Goal: Task Accomplishment & Management: Manage account settings

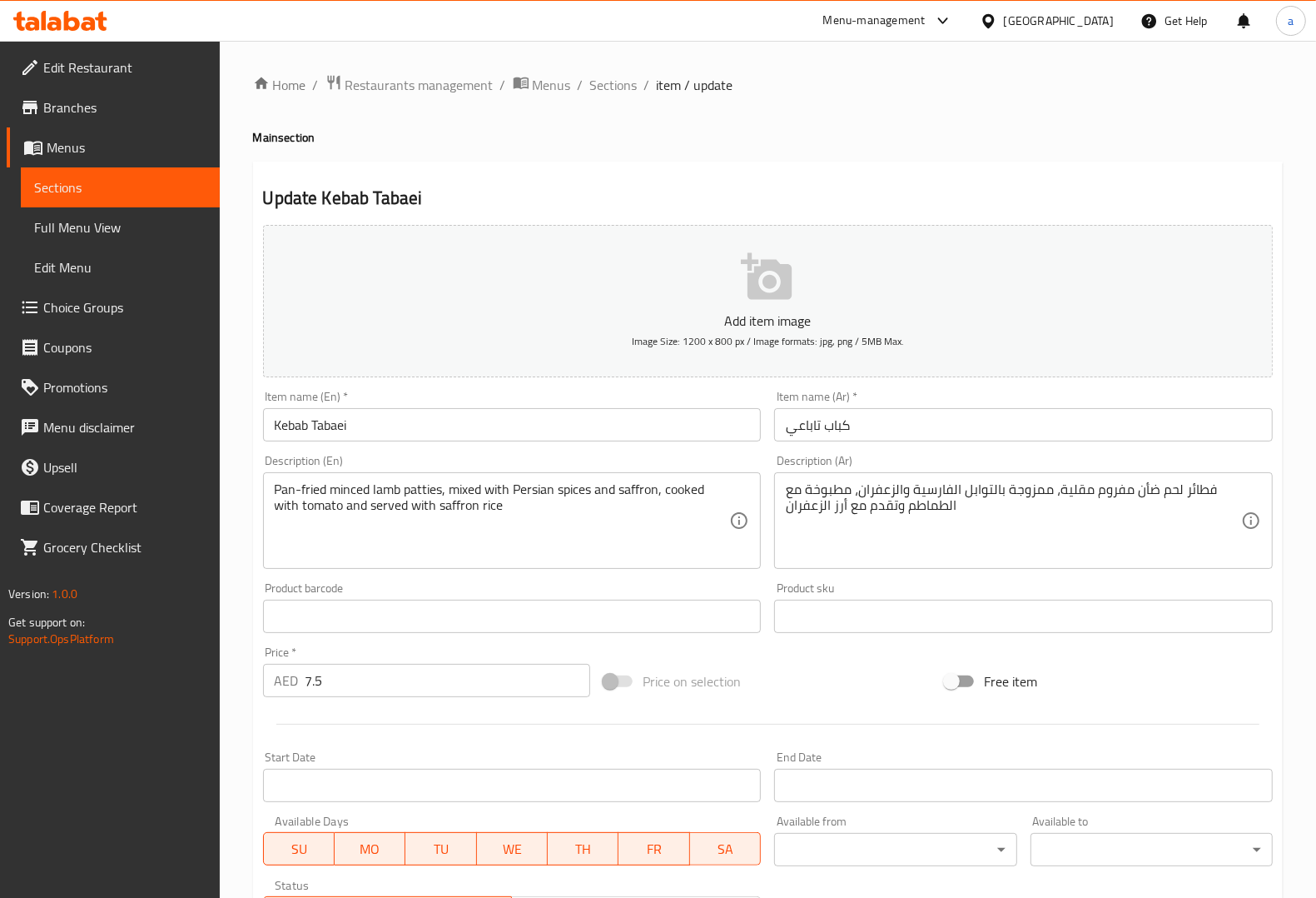
click at [488, 463] on div "Description (En) Pan-fried minced lamb patties, mixed with Persian spices and s…" at bounding box center [512, 511] width 498 height 114
click at [934, 105] on div "Home / Restaurants management / Menus / Sections / item / update Main section U…" at bounding box center [768, 608] width 1030 height 1069
drag, startPoint x: 275, startPoint y: 485, endPoint x: 325, endPoint y: 488, distance: 50.1
click at [313, 488] on textarea "Pan-fried minced lamb patties, mixed with Persian spices and saffron, cooked wi…" at bounding box center [502, 520] width 455 height 79
drag, startPoint x: 271, startPoint y: 489, endPoint x: 336, endPoint y: 495, distance: 65.3
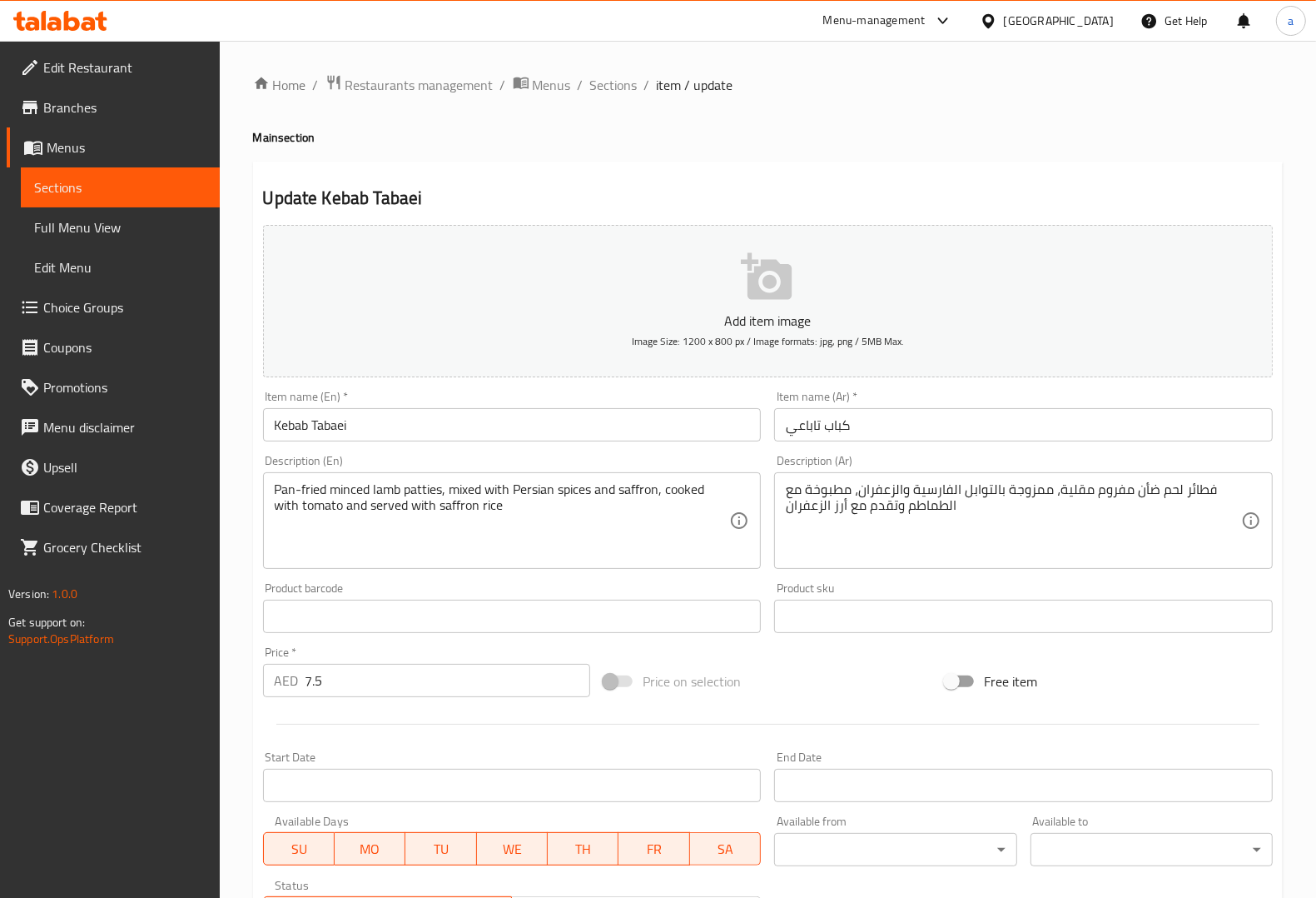
click at [342, 491] on div "Pan-fried minced lamb patties, mixed with Persian spices and saffron, cooked wi…" at bounding box center [512, 520] width 498 height 97
drag, startPoint x: 330, startPoint y: 489, endPoint x: 272, endPoint y: 483, distance: 58.3
click at [272, 483] on div "Pan-fried minced lamb patties, mixed with Persian spices and saffron, cooked wi…" at bounding box center [512, 520] width 498 height 97
click at [354, 489] on textarea "Pan-fried minced lamb patties, mixed with Persian spices and saffron, cooked wi…" at bounding box center [502, 520] width 455 height 79
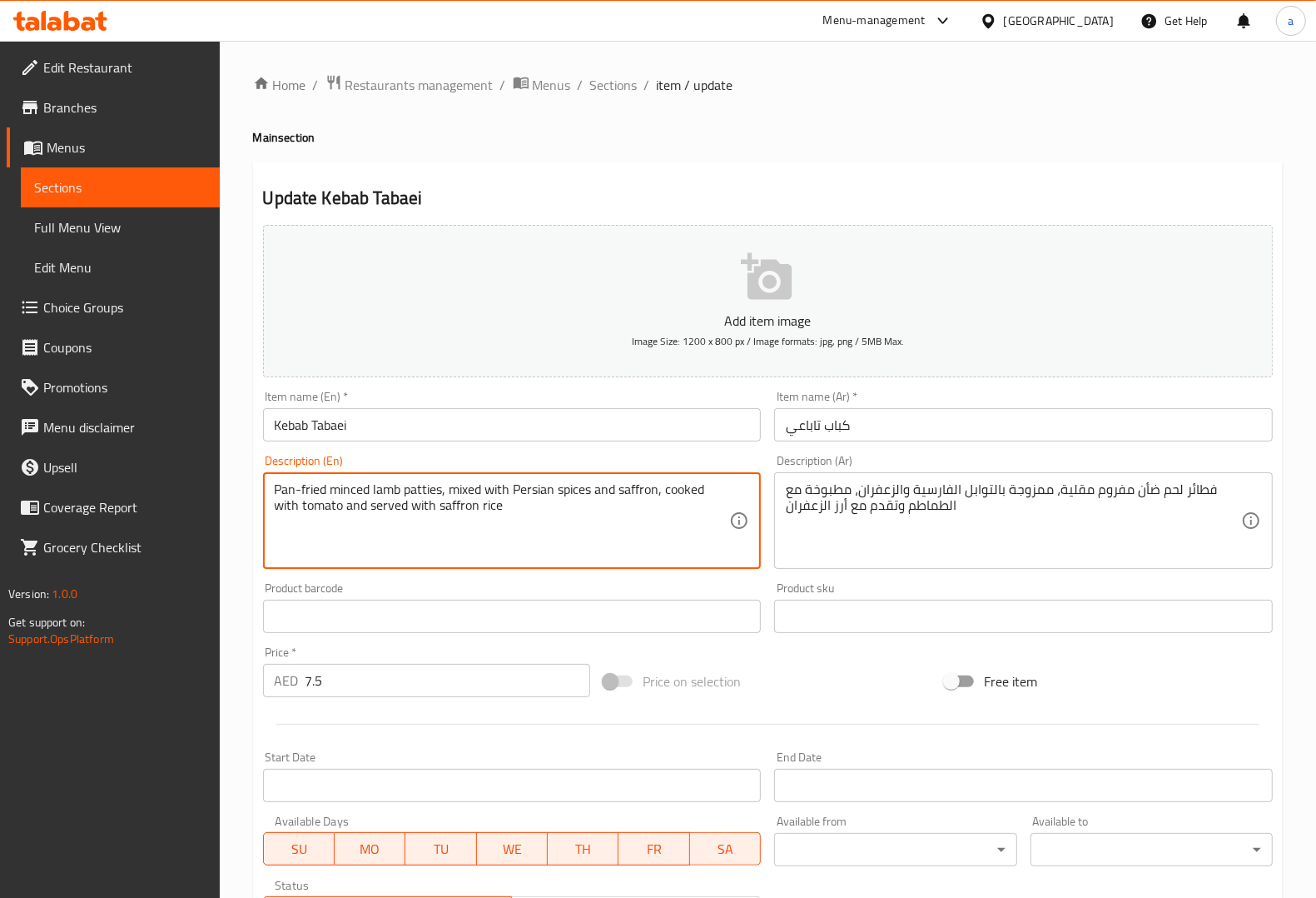
click at [381, 488] on textarea "Pan-fried minced lamb patties, mixed with Persian spices and saffron, cooked wi…" at bounding box center [502, 520] width 455 height 79
click at [989, 458] on div "Description (Ar) فطائر لحم ضأن مفروم مقلية، ممزوجة بالتوابل الفارسية والزعفران،…" at bounding box center [1023, 511] width 498 height 114
click at [1087, 451] on div "Description (Ar) فطائر لحم ضأن مفروم مقلية، ممزوجة بالتوابل الفارسية والزعفران،…" at bounding box center [1023, 511] width 512 height 128
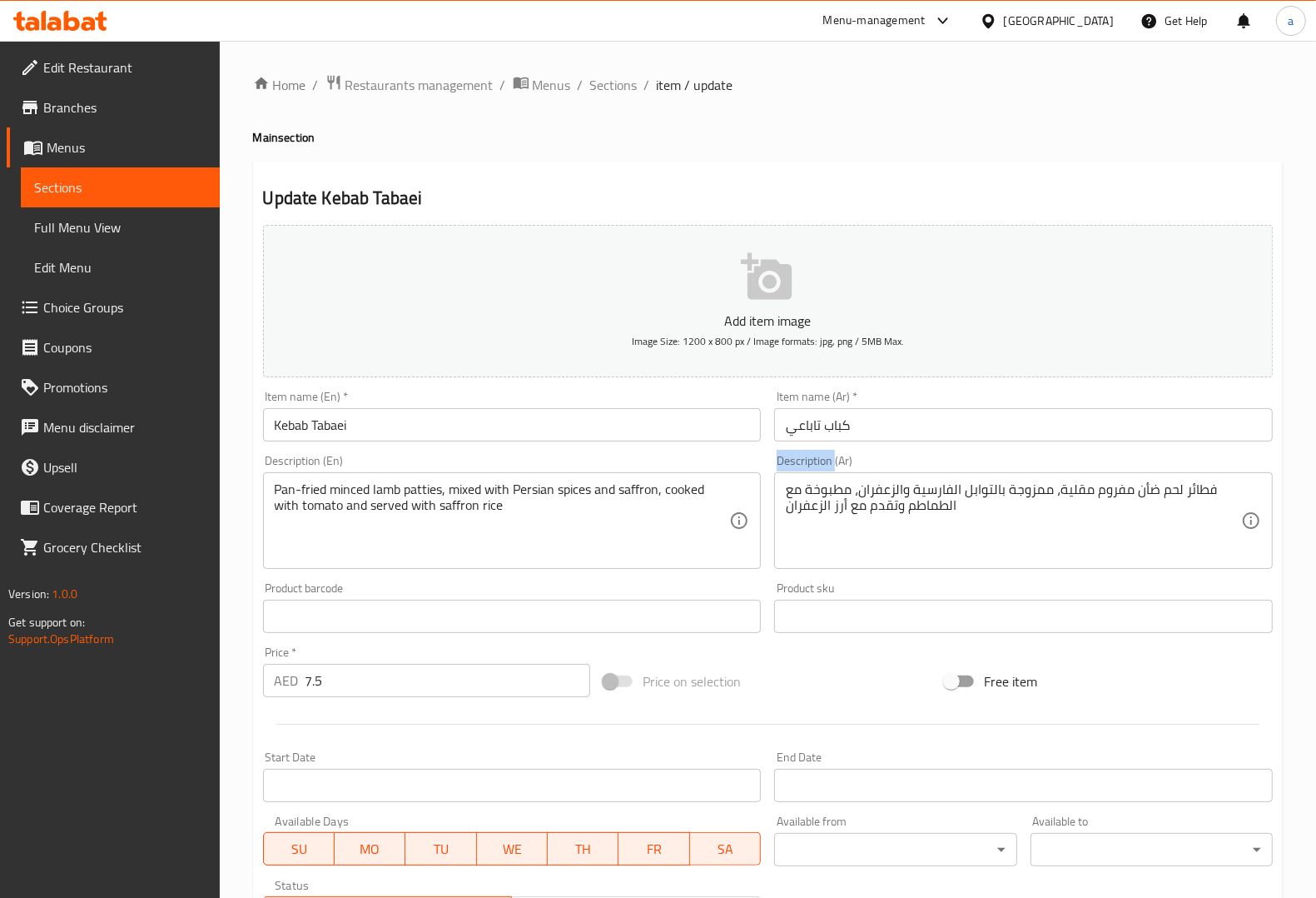
click at [1087, 451] on div "Description (Ar) فطائر لحم ضأن مفروم مقلية، ممزوجة بالتوابل الفارسية والزعفران،…" at bounding box center [1023, 511] width 512 height 128
click at [1024, 458] on div "Description (Ar) فطائر لحم ضأن مفروم مقلية، ممزوجة بالتوابل الفارسية والزعفران،…" at bounding box center [1023, 511] width 498 height 114
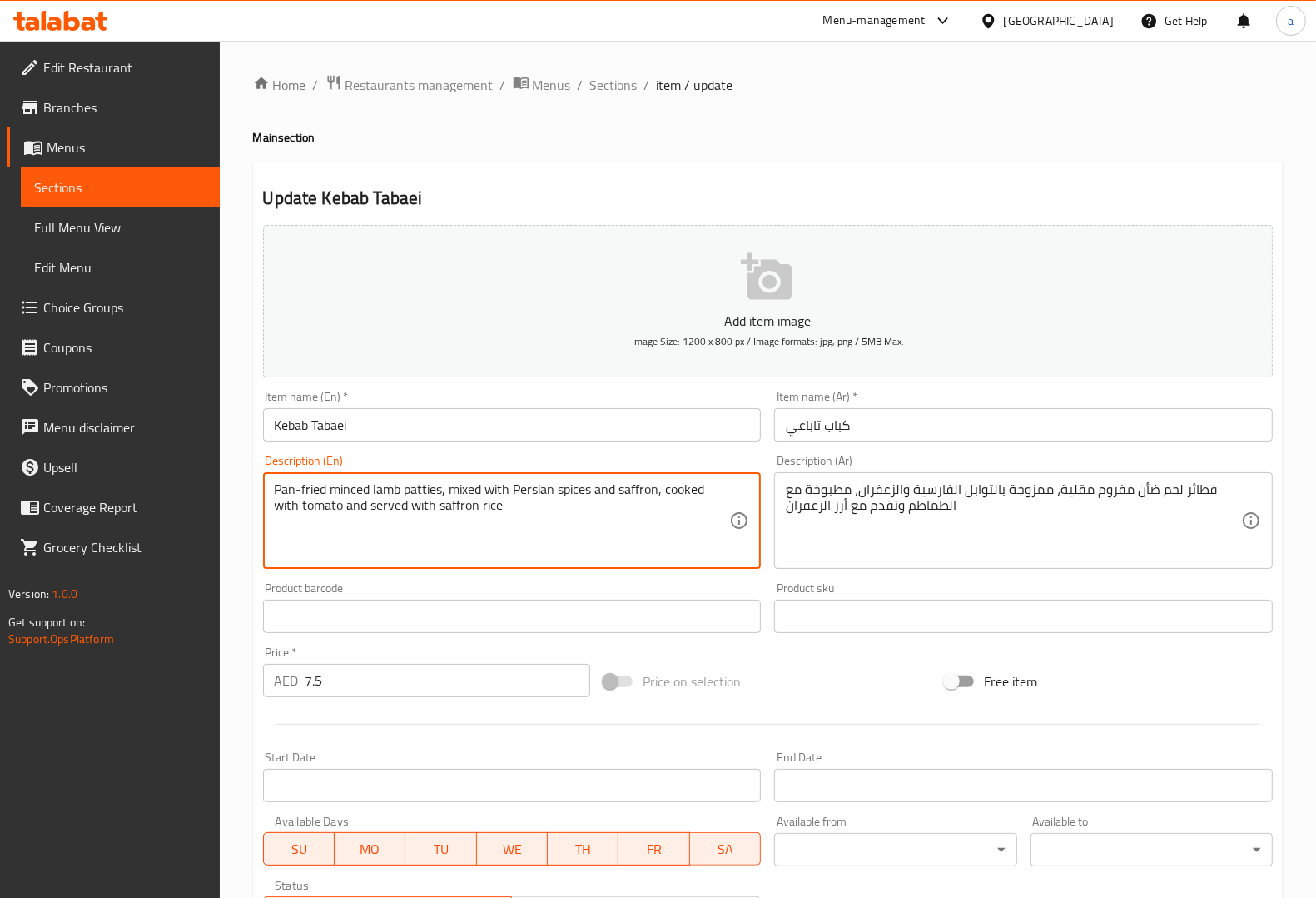
click at [385, 487] on textarea "Pan-fried minced lamb patties, mixed with Persian spices and saffron, cooked wi…" at bounding box center [502, 520] width 455 height 79
click at [426, 483] on textarea "Pan-fried minced lamb patties, mixed with Persian spices and saffron, cooked wi…" at bounding box center [502, 520] width 455 height 79
click at [276, 485] on textarea "Pan-fried minced lamb patties, mixed with Persian spices and saffron, cooked wi…" at bounding box center [502, 520] width 455 height 79
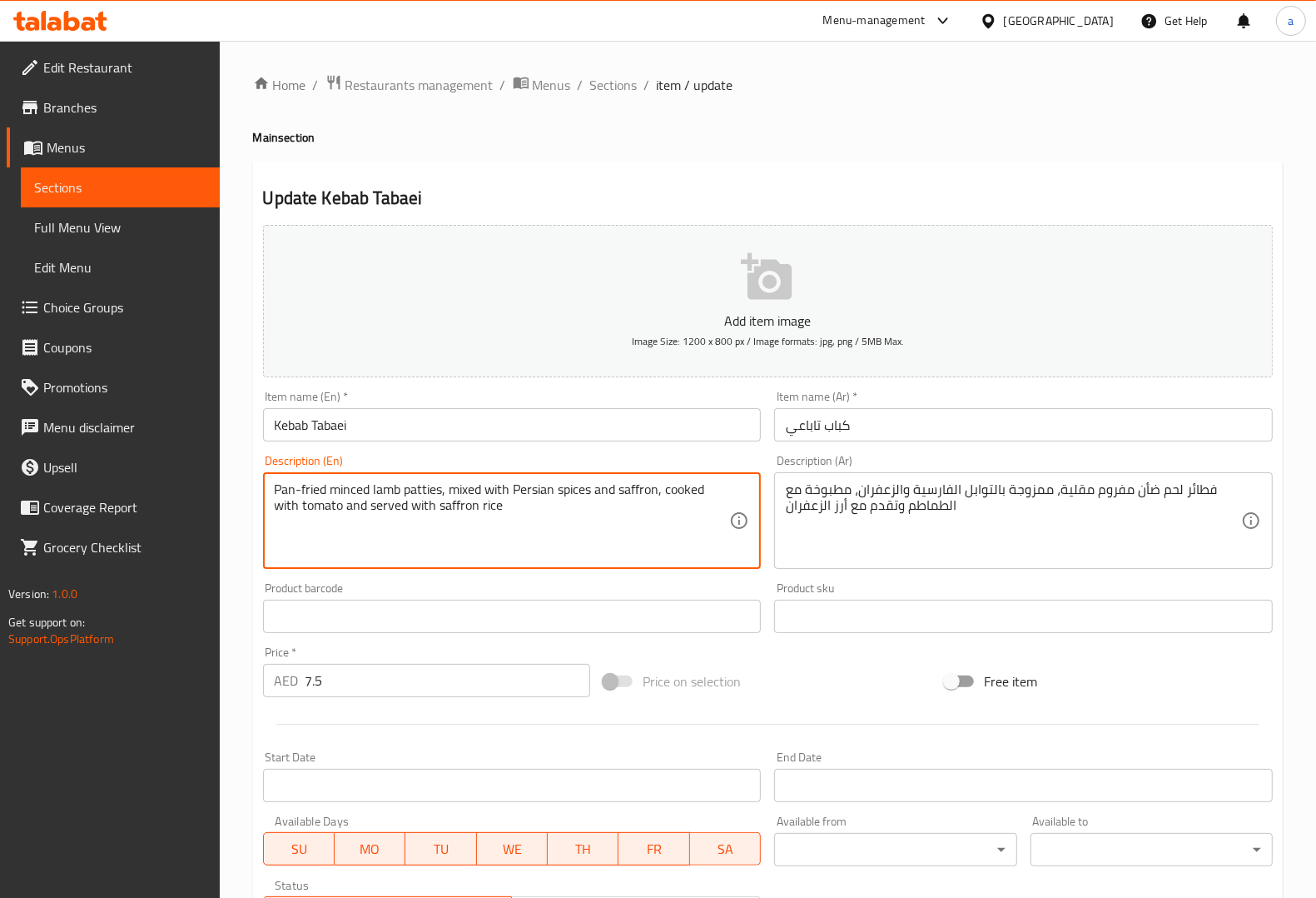
click at [276, 485] on textarea "Pan-fried minced lamb patties, mixed with Persian spices and saffron, cooked wi…" at bounding box center [502, 520] width 455 height 79
click at [327, 544] on textarea "Pan-fried minced lamb patties, mixed with Persian spices and saffron, cooked wi…" at bounding box center [502, 520] width 455 height 79
click at [277, 488] on textarea "Pan-fried minced lamb patties, mixed with Persian spices and saffron, cooked wi…" at bounding box center [502, 520] width 455 height 79
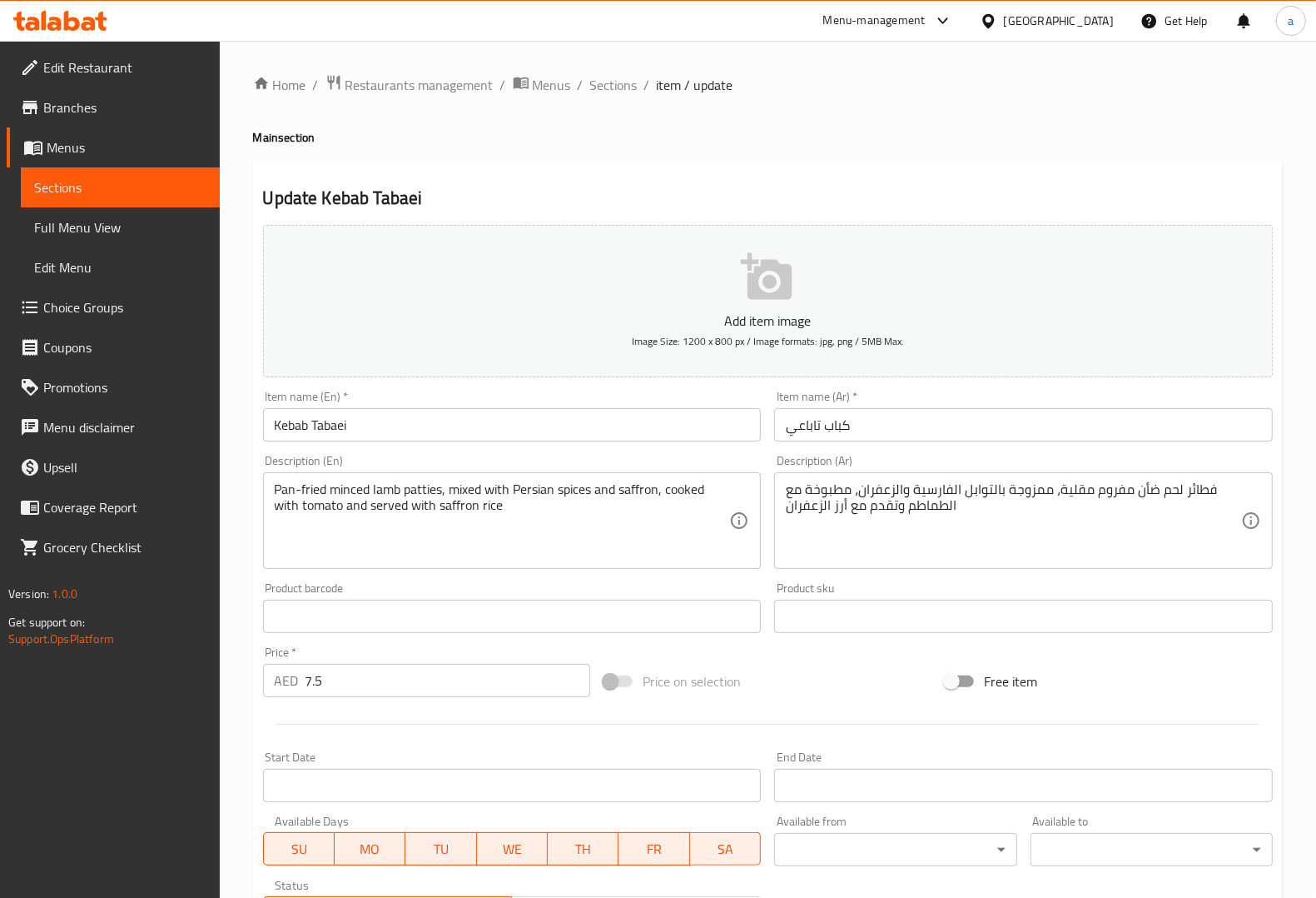
click at [1026, 447] on div "Item name (Ar)   * كباب تاباعي Item name (Ar) *" at bounding box center [1023, 416] width 512 height 64
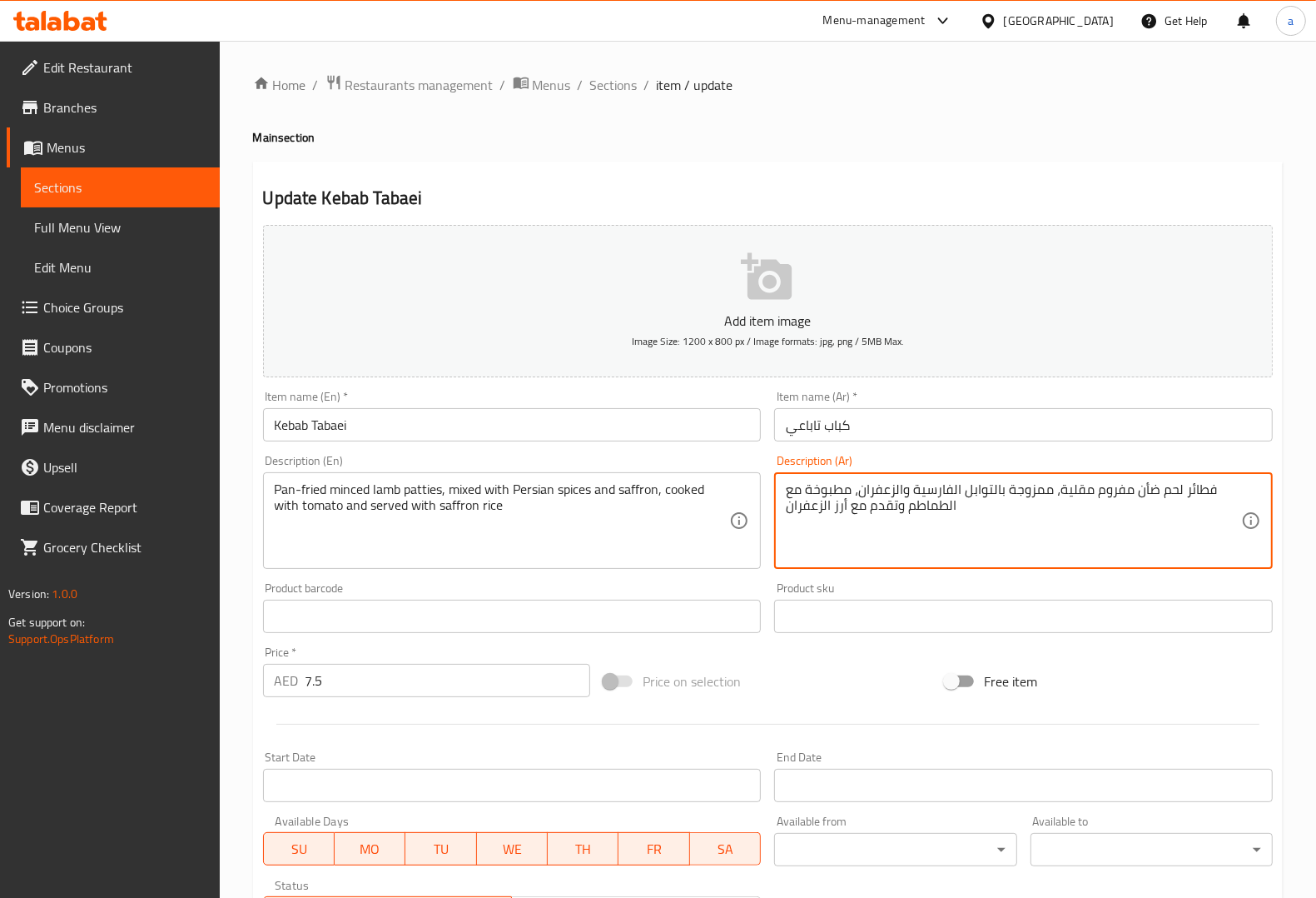
click at [1188, 491] on textarea "فطائر لحم ضأن مفروم مقلية، ممزوجة بالتوابل الفارسية والزعفران، مطبوخة مع الطماط…" at bounding box center [1013, 520] width 455 height 79
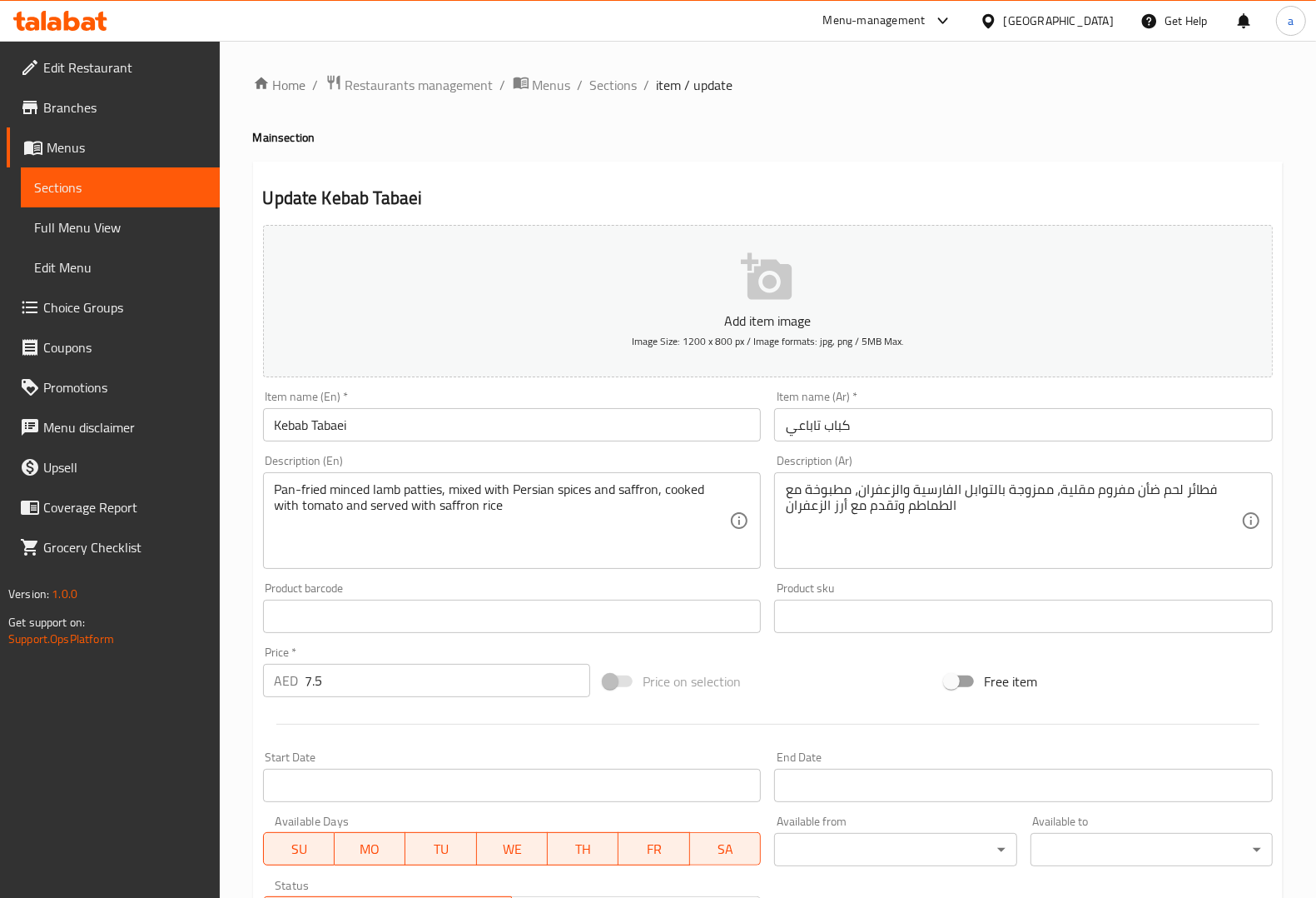
click at [1182, 456] on div "Description (Ar) فطائر لحم ضأن مفروم مقلية، ممزوجة بالتوابل الفارسية والزعفران،…" at bounding box center [1023, 511] width 498 height 114
drag, startPoint x: 271, startPoint y: 491, endPoint x: 323, endPoint y: 489, distance: 52.0
click at [323, 489] on div "Pan-fried minced lamb patties, mixed with Persian spices and saffron, cooked wi…" at bounding box center [512, 520] width 498 height 97
click at [317, 484] on textarea "Pan-fried minced lamb patties, mixed with Persian spices and saffron, cooked wi…" at bounding box center [502, 520] width 455 height 79
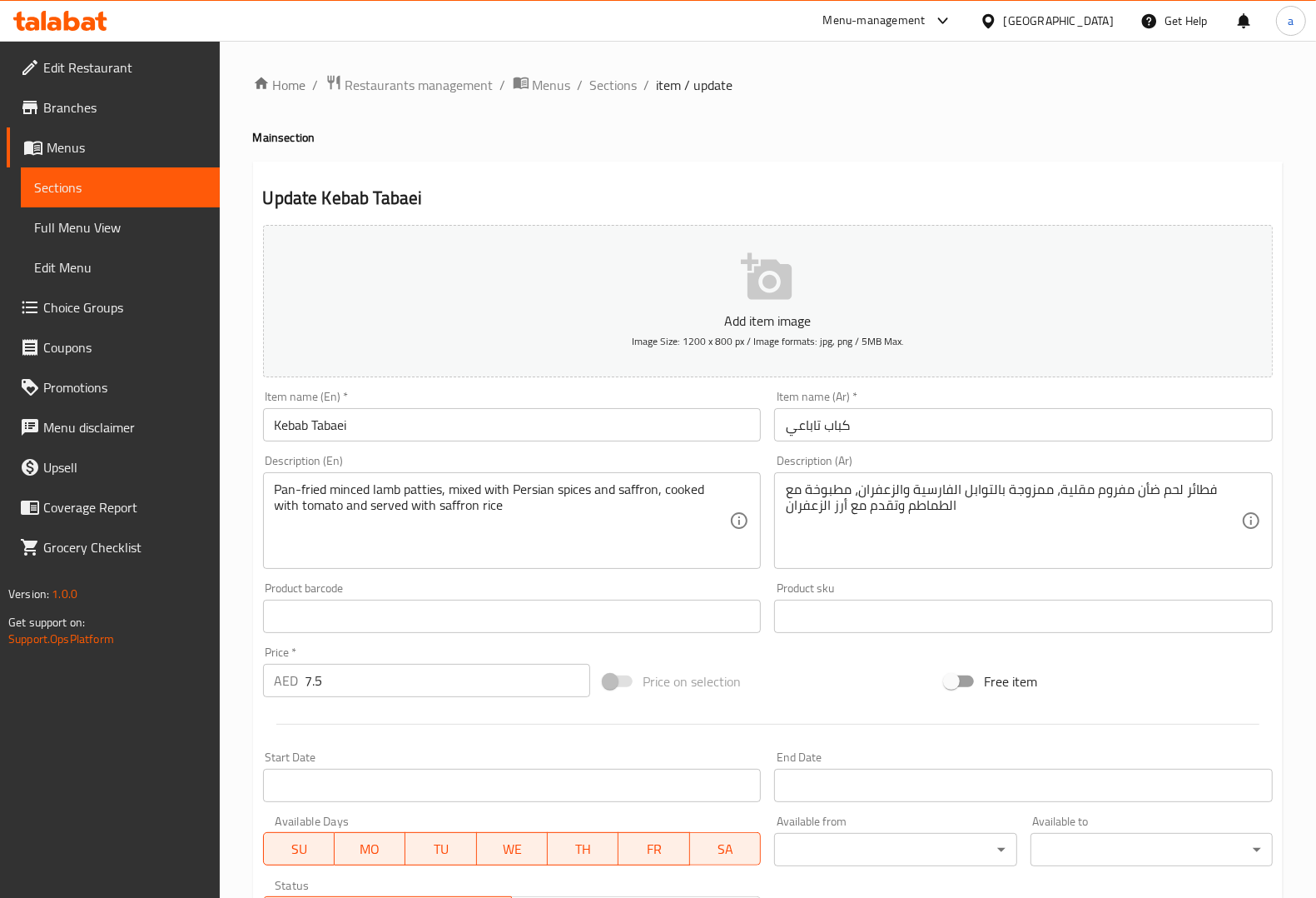
drag, startPoint x: 265, startPoint y: 491, endPoint x: 276, endPoint y: 488, distance: 11.4
click at [276, 488] on div "Pan-fried minced lamb patties, mixed with Persian spices and saffron, cooked wi…" at bounding box center [512, 520] width 498 height 97
click at [276, 488] on textarea "Pan-fried minced lamb patties, mixed with Persian spices and saffron, cooked wi…" at bounding box center [502, 520] width 455 height 79
drag, startPoint x: 276, startPoint y: 488, endPoint x: 327, endPoint y: 487, distance: 51.0
click at [327, 487] on textarea "Pan-fried minced lamb patties, mixed with Persian spices and saffron, cooked wi…" at bounding box center [502, 520] width 455 height 79
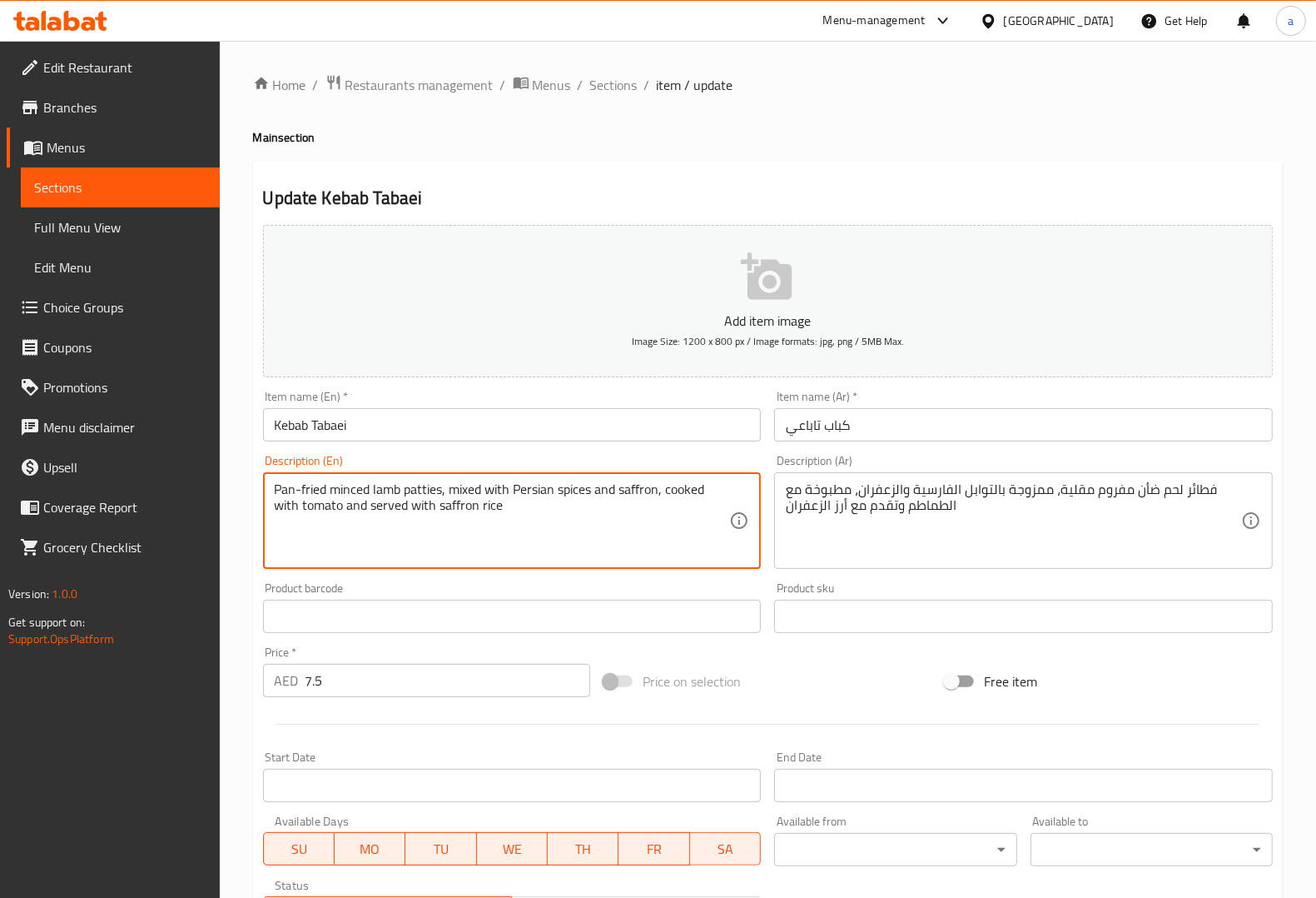
click at [462, 463] on div "Description (En) Pan-fried minced lamb patties, mixed with Persian spices and s…" at bounding box center [512, 511] width 498 height 114
click at [493, 462] on div "Description (En) Pan-fried minced lamb patties, mixed with Persian spices and s…" at bounding box center [512, 511] width 498 height 114
click at [567, 492] on textarea "Pan-fried minced lamb patties, mixed with Persian spices and saffron, cooked wi…" at bounding box center [502, 520] width 455 height 79
click at [671, 452] on div "Description (En) Pan-fried minced lamb patties, mixed with Persian spices and s…" at bounding box center [512, 511] width 512 height 128
click at [644, 488] on textarea "Pan-fried minced lamb patties, mixed with Persian spices and saffron, cooked wi…" at bounding box center [502, 520] width 455 height 79
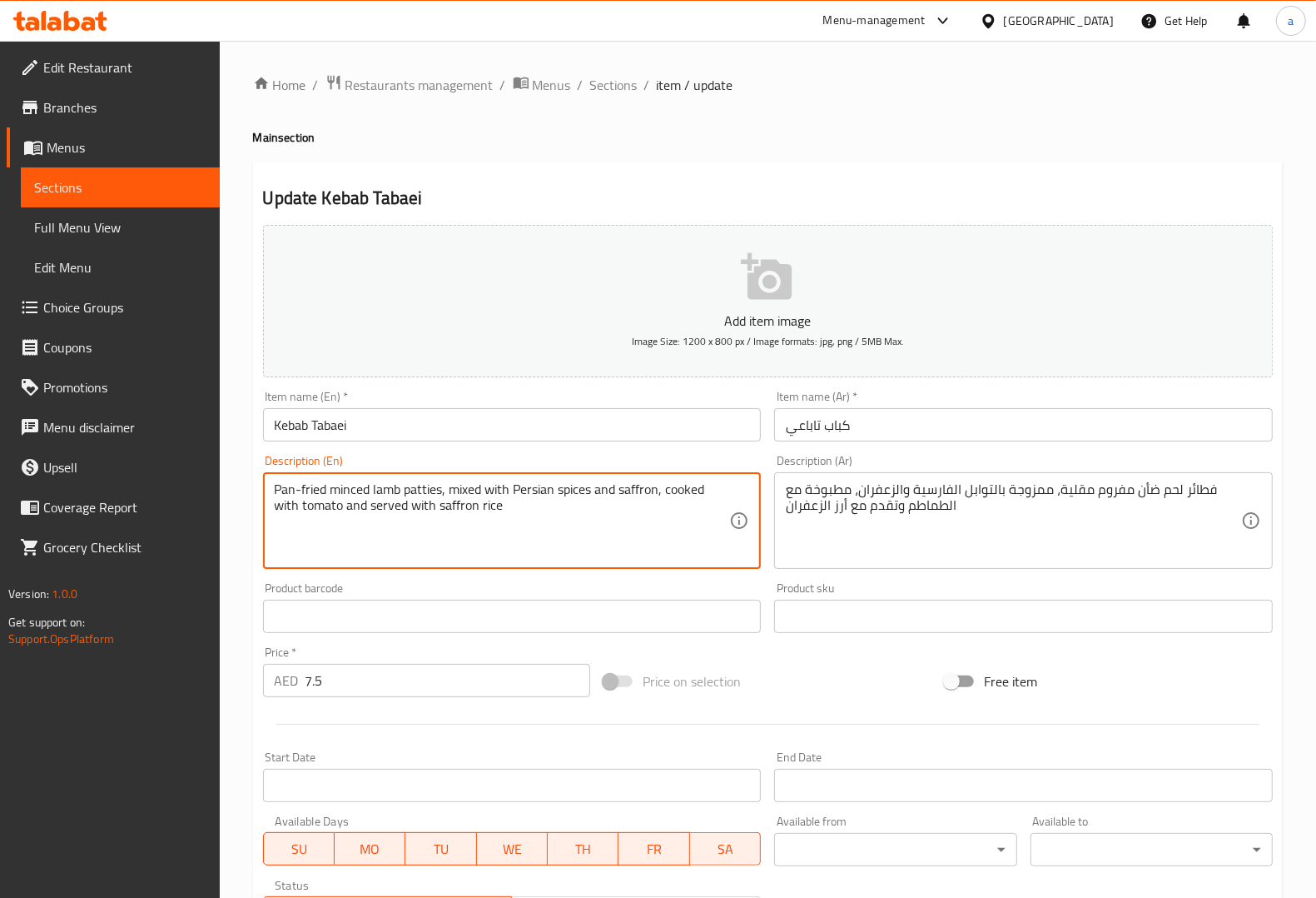
click at [714, 558] on textarea "Pan-fried minced lamb patties, mixed with Persian spices and saffron, cooked wi…" at bounding box center [502, 520] width 455 height 79
click at [712, 585] on div "Product barcode Product barcode" at bounding box center [512, 607] width 498 height 51
click at [500, 584] on div "Product barcode Product barcode" at bounding box center [512, 607] width 498 height 51
click at [682, 587] on div "Product barcode Product barcode" at bounding box center [512, 607] width 498 height 51
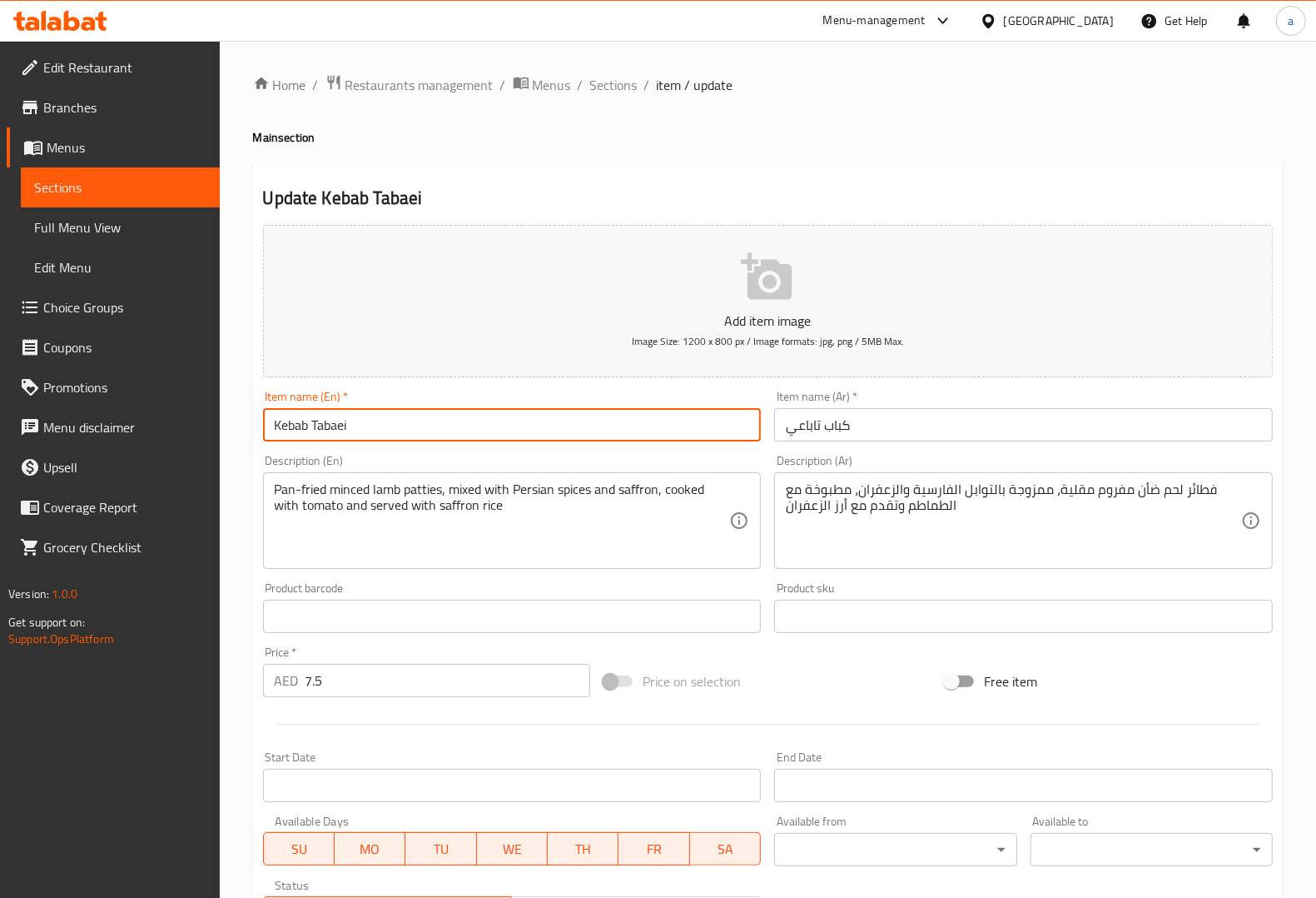
click at [306, 429] on input "Kebab Tabaei" at bounding box center [512, 424] width 498 height 33
click at [290, 418] on input "Kebab Tabaei" at bounding box center [512, 424] width 498 height 33
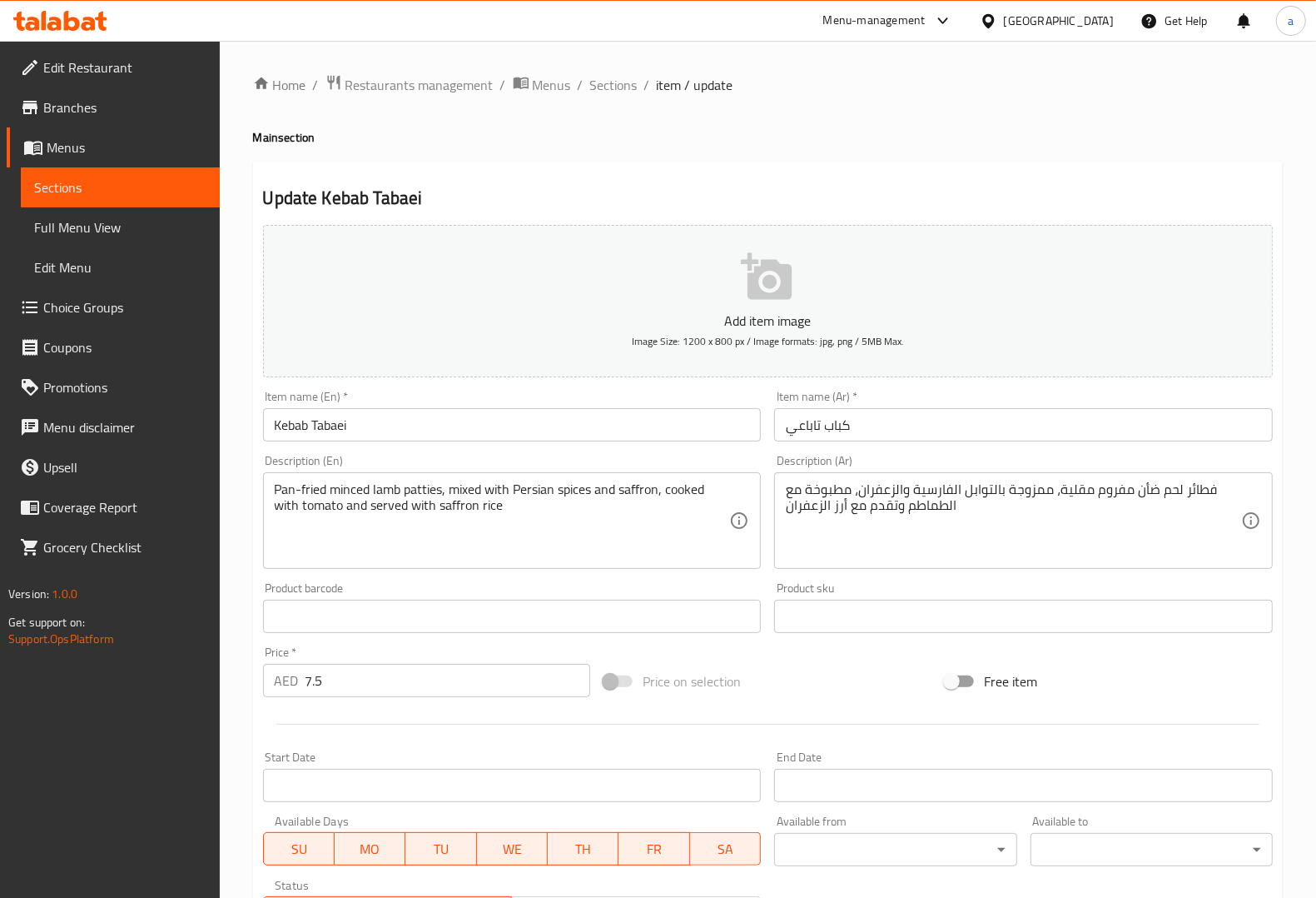
click at [693, 448] on div "Description (En) Pan-fried minced lamb patties, mixed with Persian spices and s…" at bounding box center [512, 511] width 512 height 128
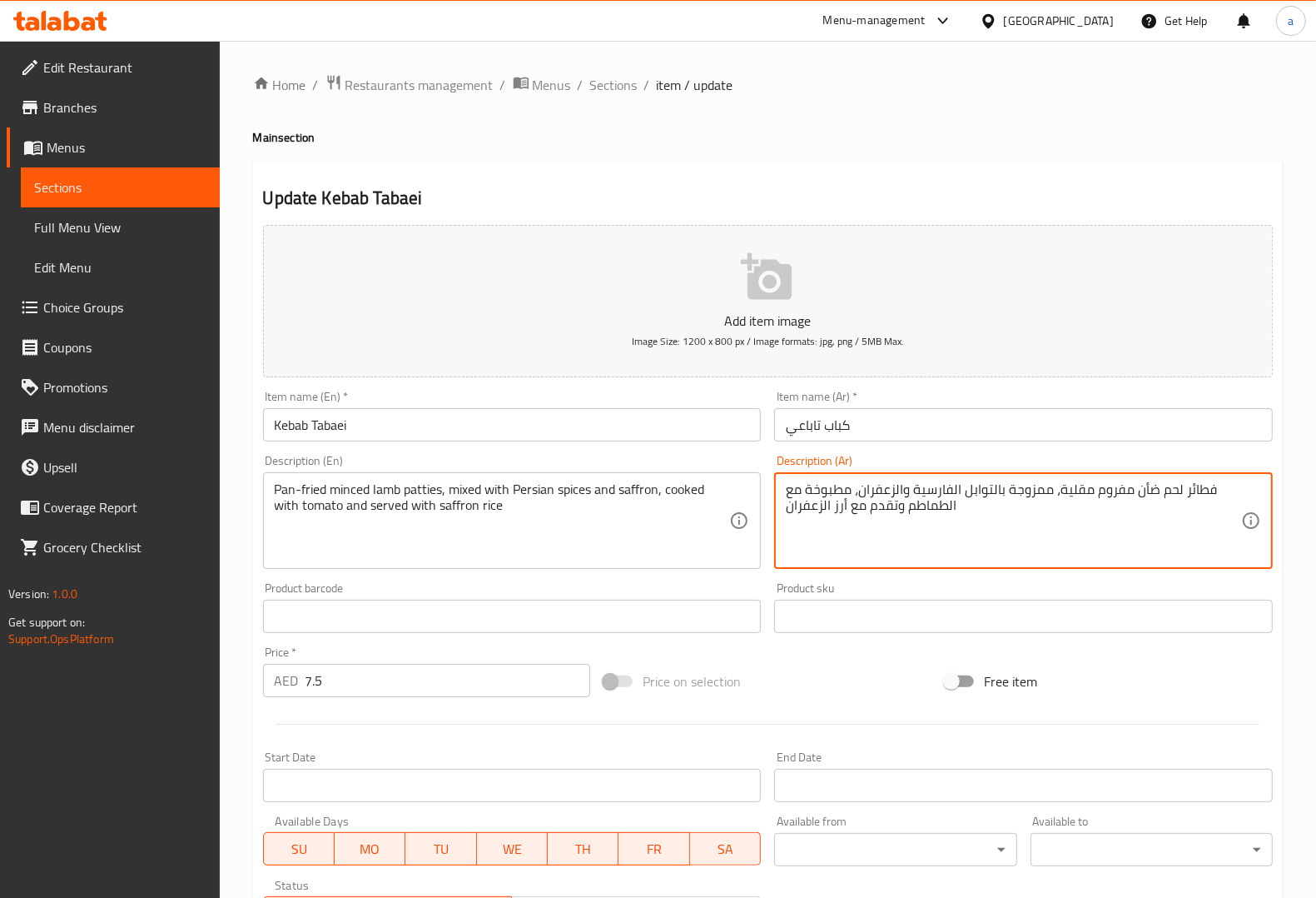
click at [1182, 481] on textarea "فطائر لحم ضأن مفروم مقلية، ممزوجة بالتوابل الفارسية والزعفران، مطبوخة مع الطماط…" at bounding box center [1013, 520] width 455 height 79
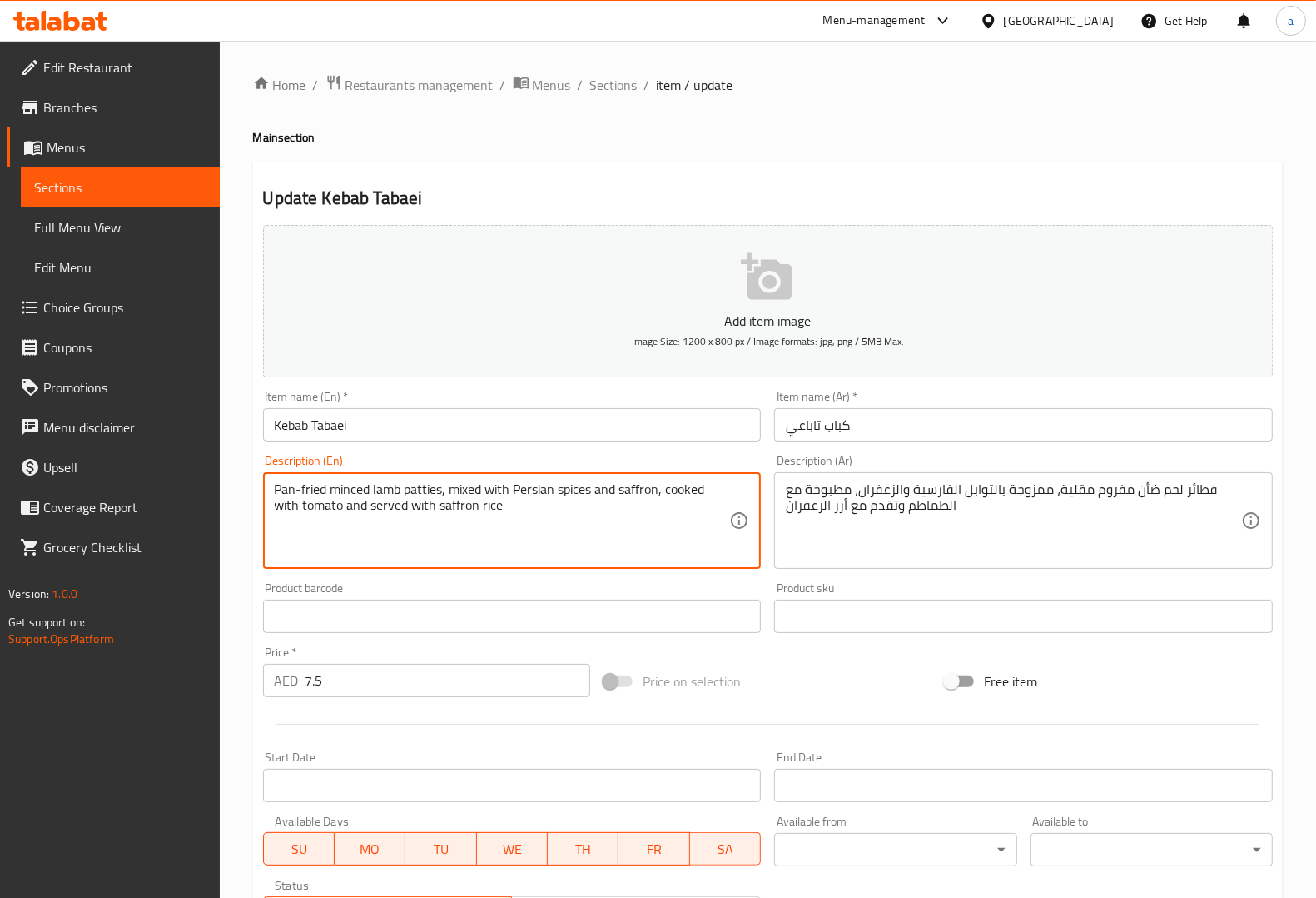
click at [420, 484] on textarea "Pan-fried minced lamb patties, mixed with Persian spices and saffron, cooked wi…" at bounding box center [502, 520] width 455 height 79
type textarea "Pan-fried minced lamb patties, mixed with Persian spices and saffron, cooked wi…"
click at [491, 538] on textarea "Pan-fried minced lamb patties, mixed with Persian spices and saffron, cooked wi…" at bounding box center [502, 520] width 455 height 79
click at [418, 487] on textarea "Pan-fried minced lamb patties, mixed with Persian spices and saffron, cooked wi…" at bounding box center [502, 520] width 455 height 79
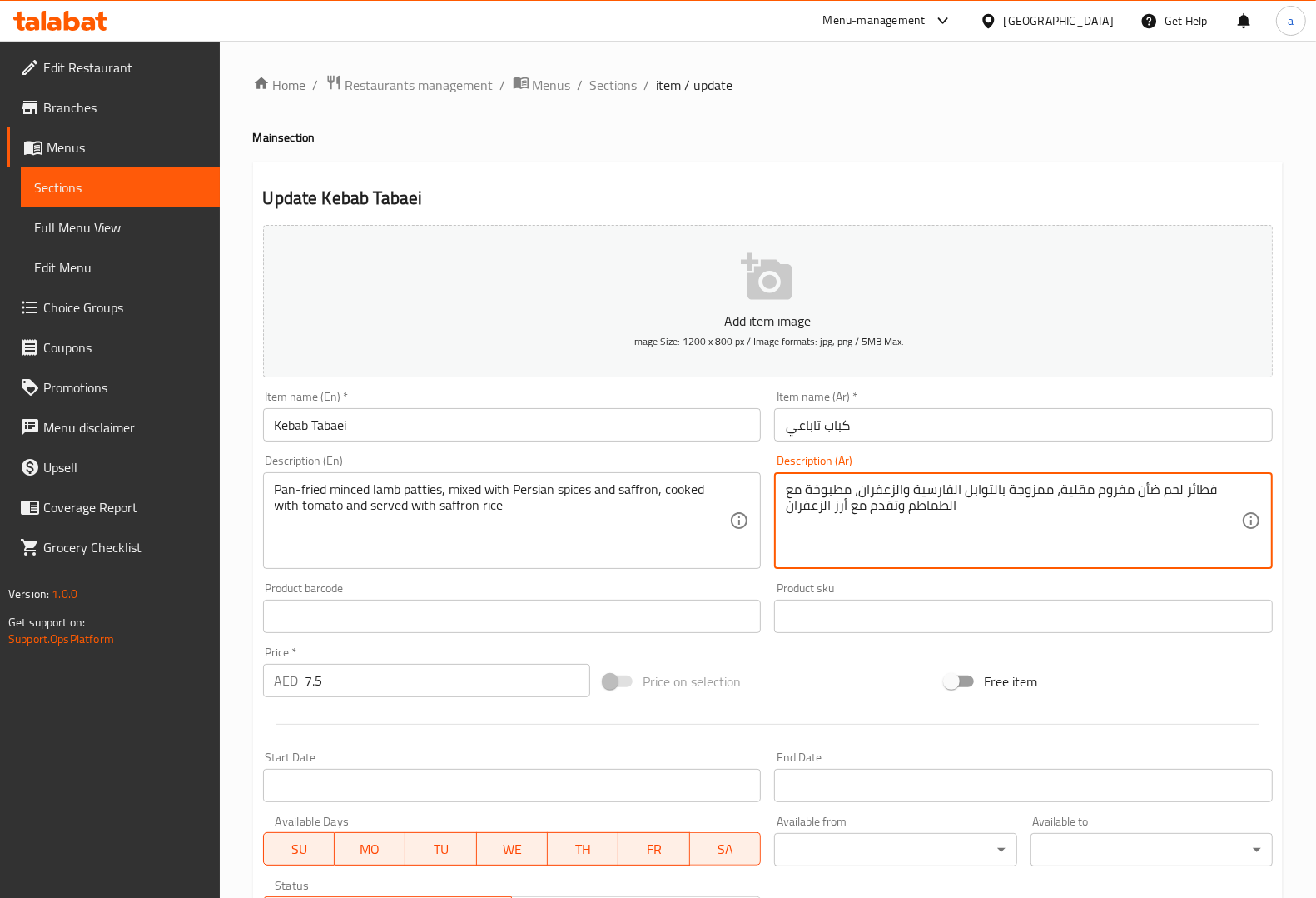
click at [1200, 485] on textarea "فطائر لحم ضأن مفروم مقلية، ممزوجة بالتوابل الفارسية والزعفران، مطبوخة مع الطماط…" at bounding box center [1013, 520] width 455 height 79
paste textarea "أقراص"
click at [1213, 514] on textarea "أقراص لحم ضأن مفروم مقلية، ممزوجة بالتوابل الفارسية والزعفران، مطبوخة مع الطماط…" at bounding box center [1013, 520] width 455 height 79
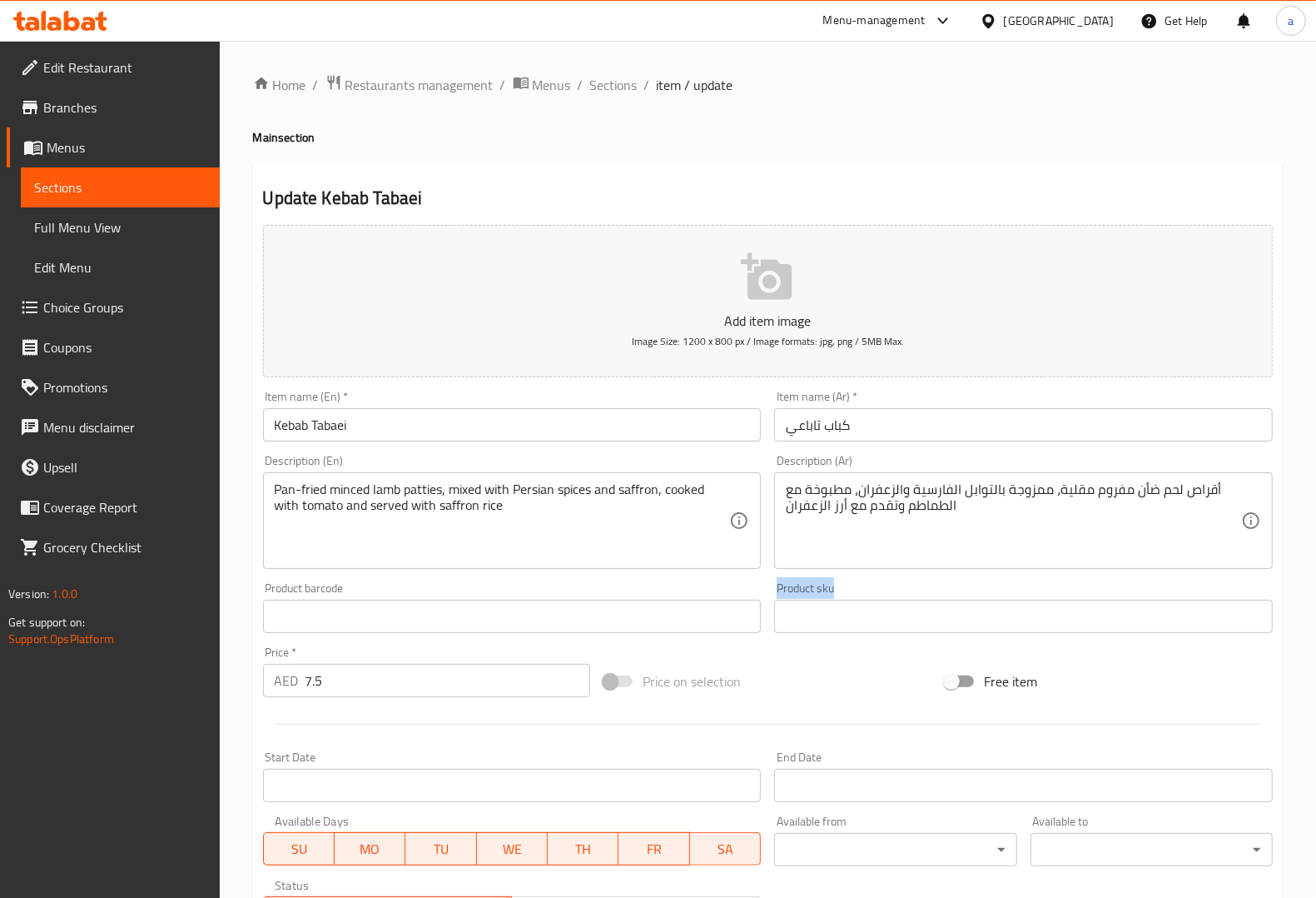
click at [1147, 582] on div "Product sku Product sku" at bounding box center [1023, 607] width 498 height 51
click at [1146, 569] on div "Description (Ar) أقراص لحم ضأن مفروم مقلية، ممزوجة بالتوابل الفارسية والزعفران،…" at bounding box center [1023, 511] width 512 height 128
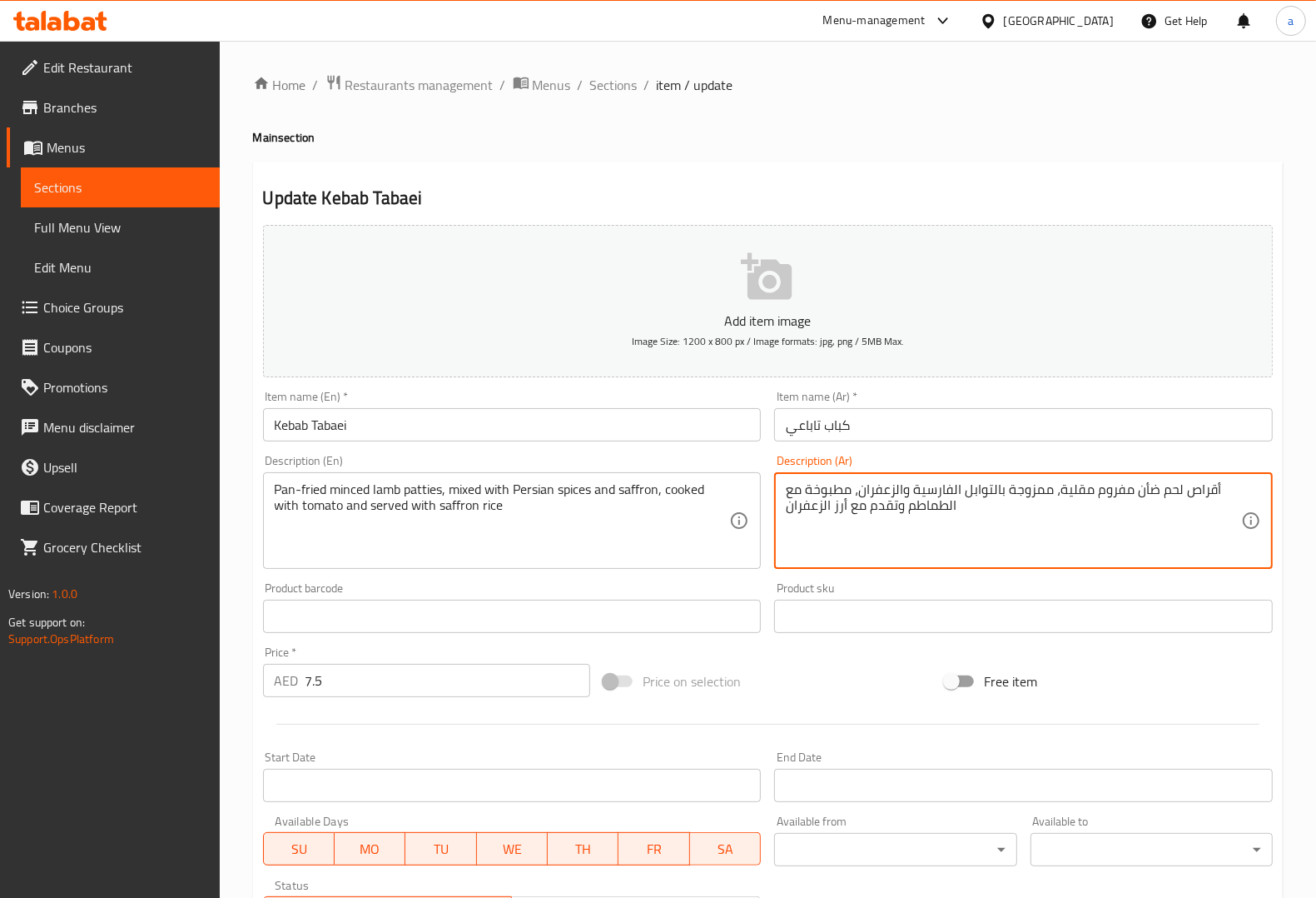
click at [1059, 484] on textarea "أقراص لحم ضأن مفروم مقلية، ممزوجة بالتوابل الفارسية والزعفران، مطبوخة مع الطماط…" at bounding box center [1013, 520] width 455 height 79
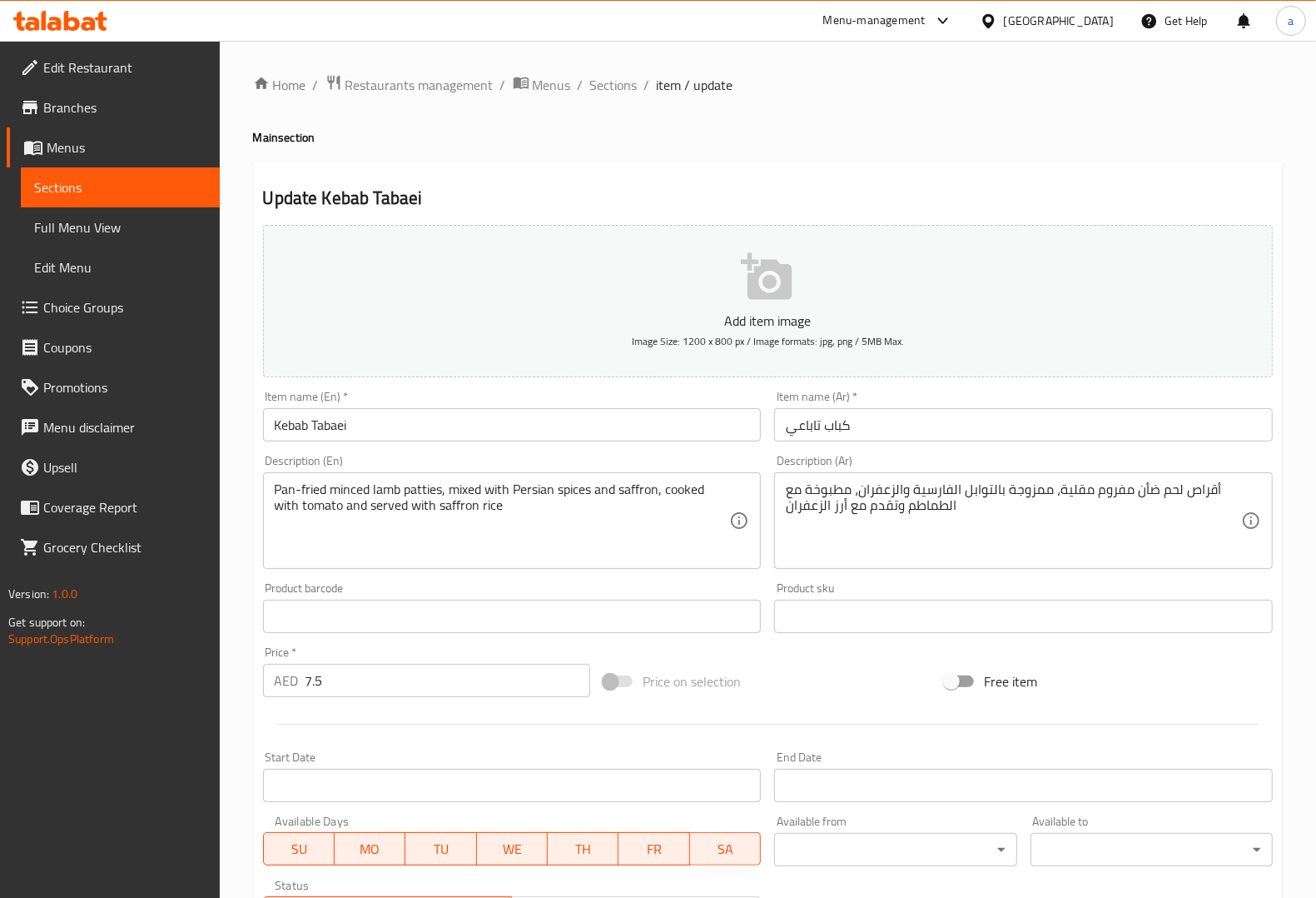
click at [1057, 488] on textarea "أقراص لحم ضأن مفروم مقلية، ممزوجة بالتوابل الفارسية والزعفران، مطبوخة مع الطماط…" at bounding box center [1013, 520] width 455 height 79
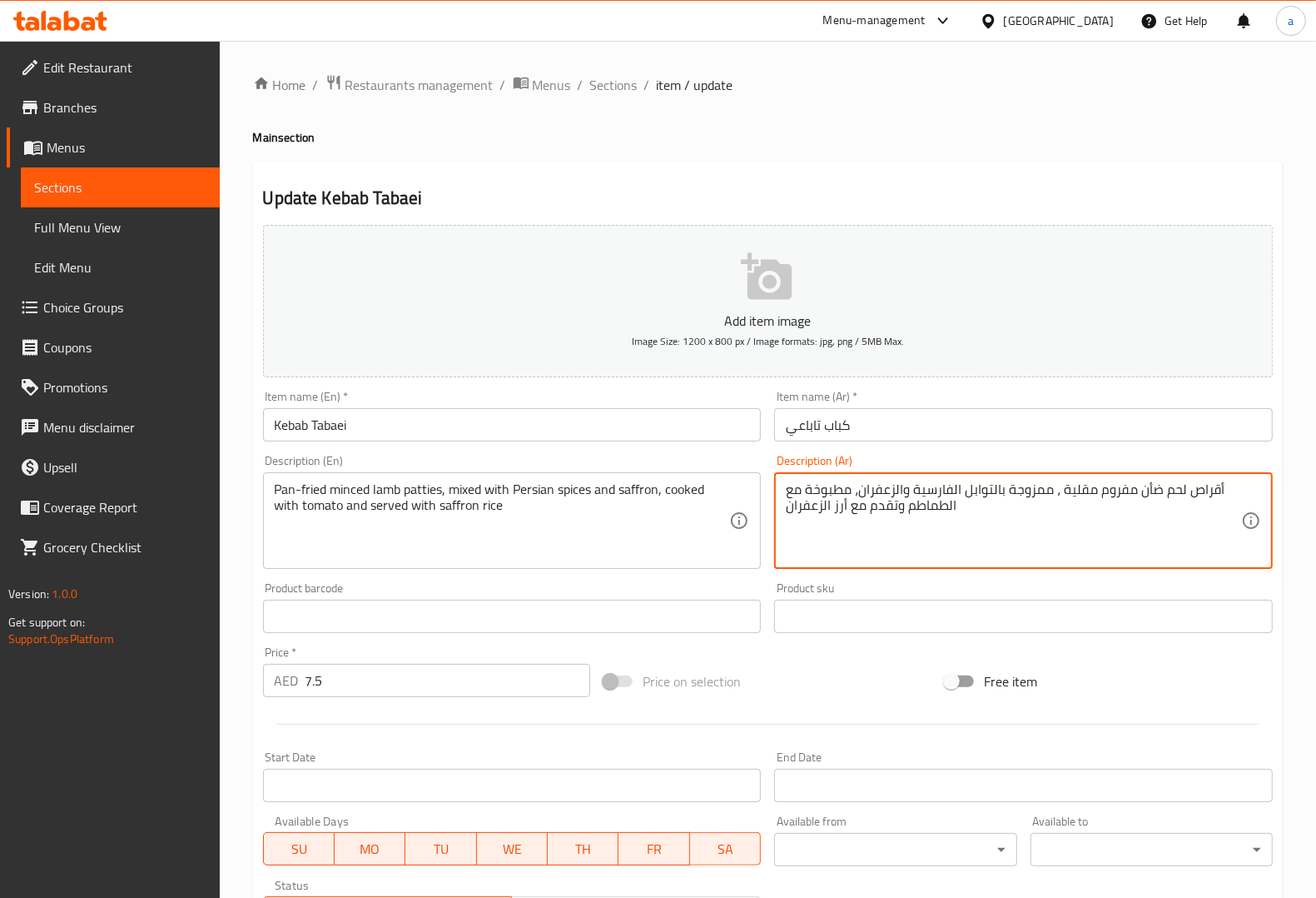
paste textarea "الطاسة"
type textarea "أقراص لحم ضأن مفروم مقلية بالطاسة ، ممزوجة بالتوابل الفارسية والزعفران، مطبوخة …"
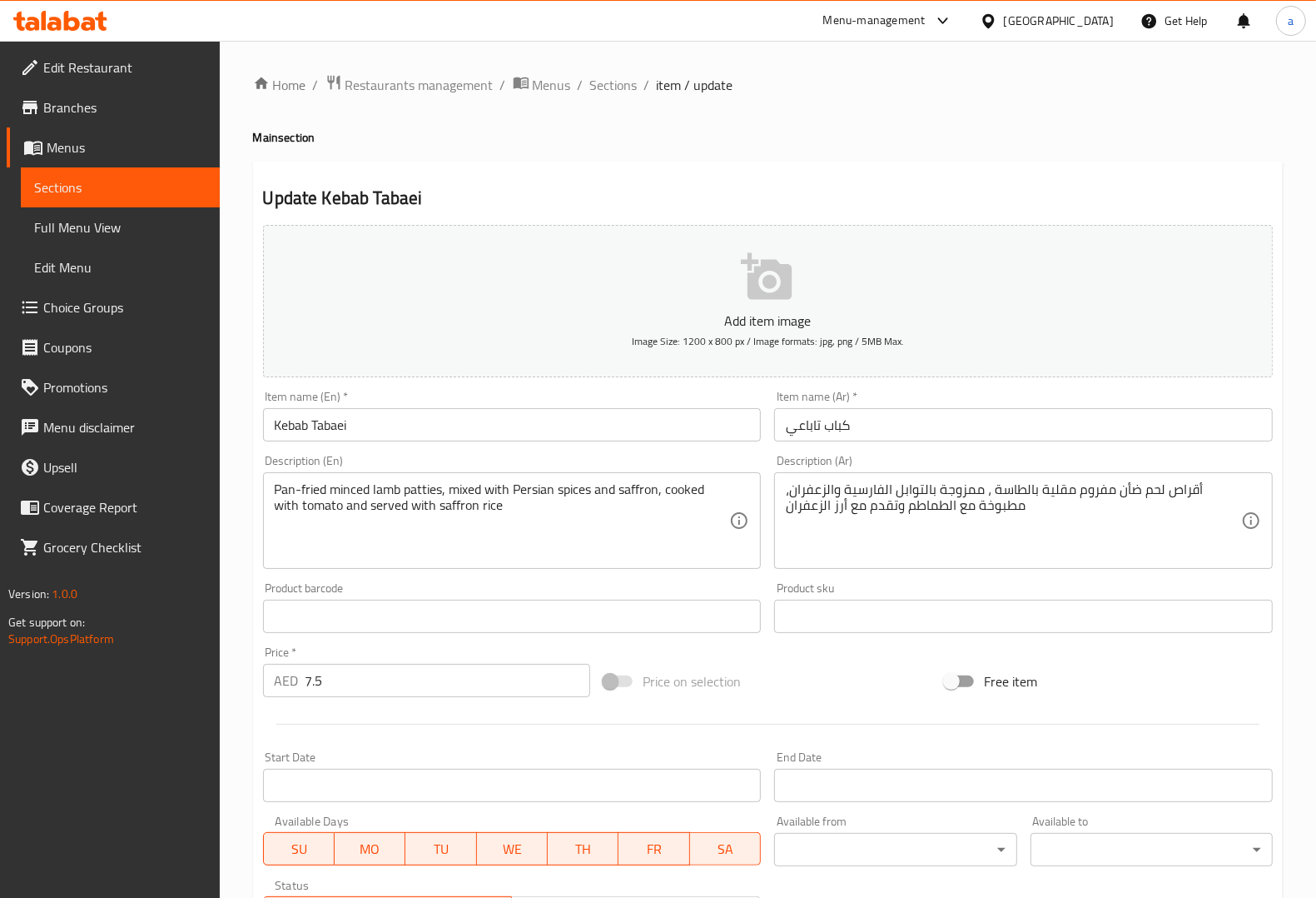
scroll to position [276, 0]
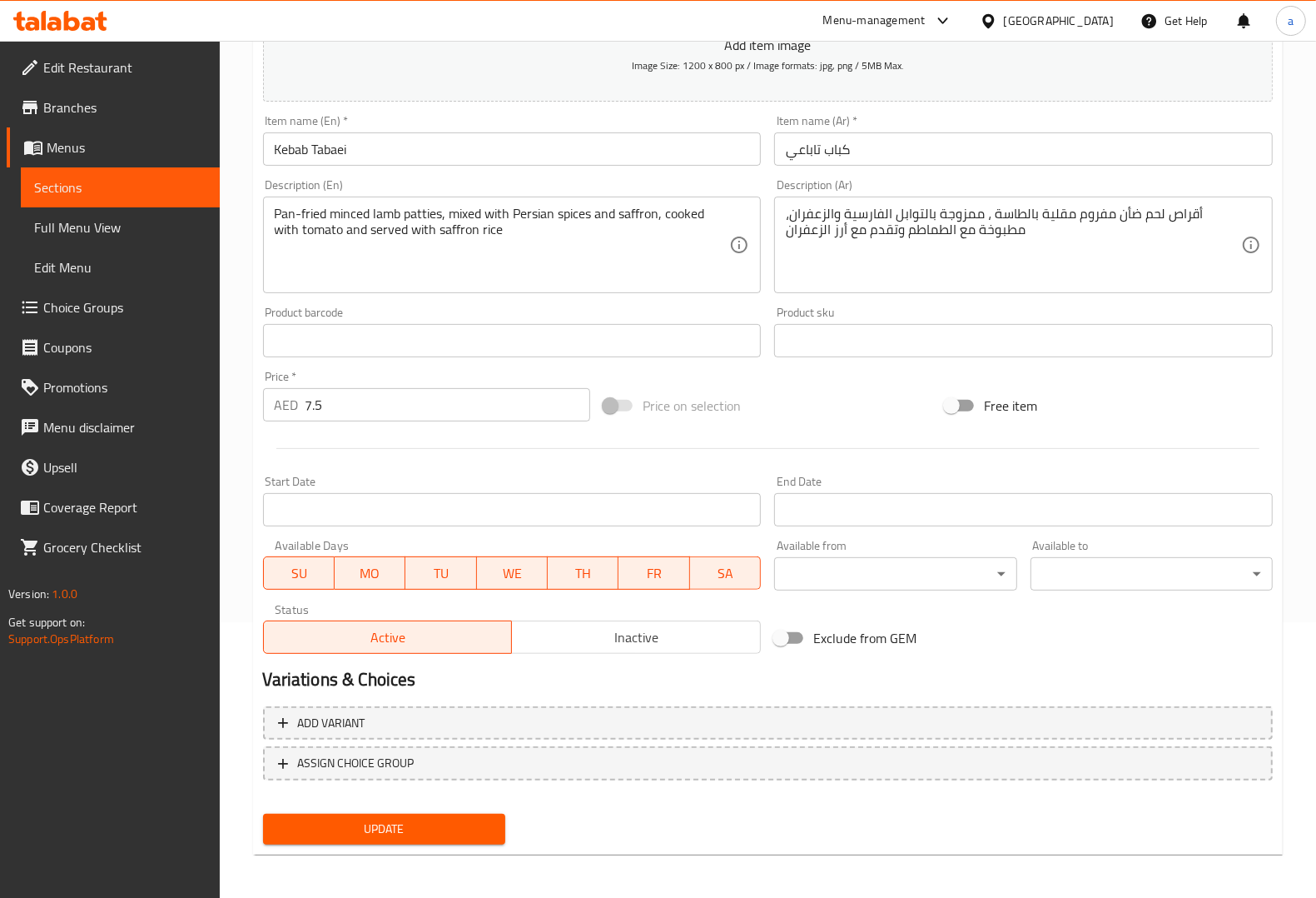
click at [435, 822] on span "Update" at bounding box center [384, 828] width 215 height 21
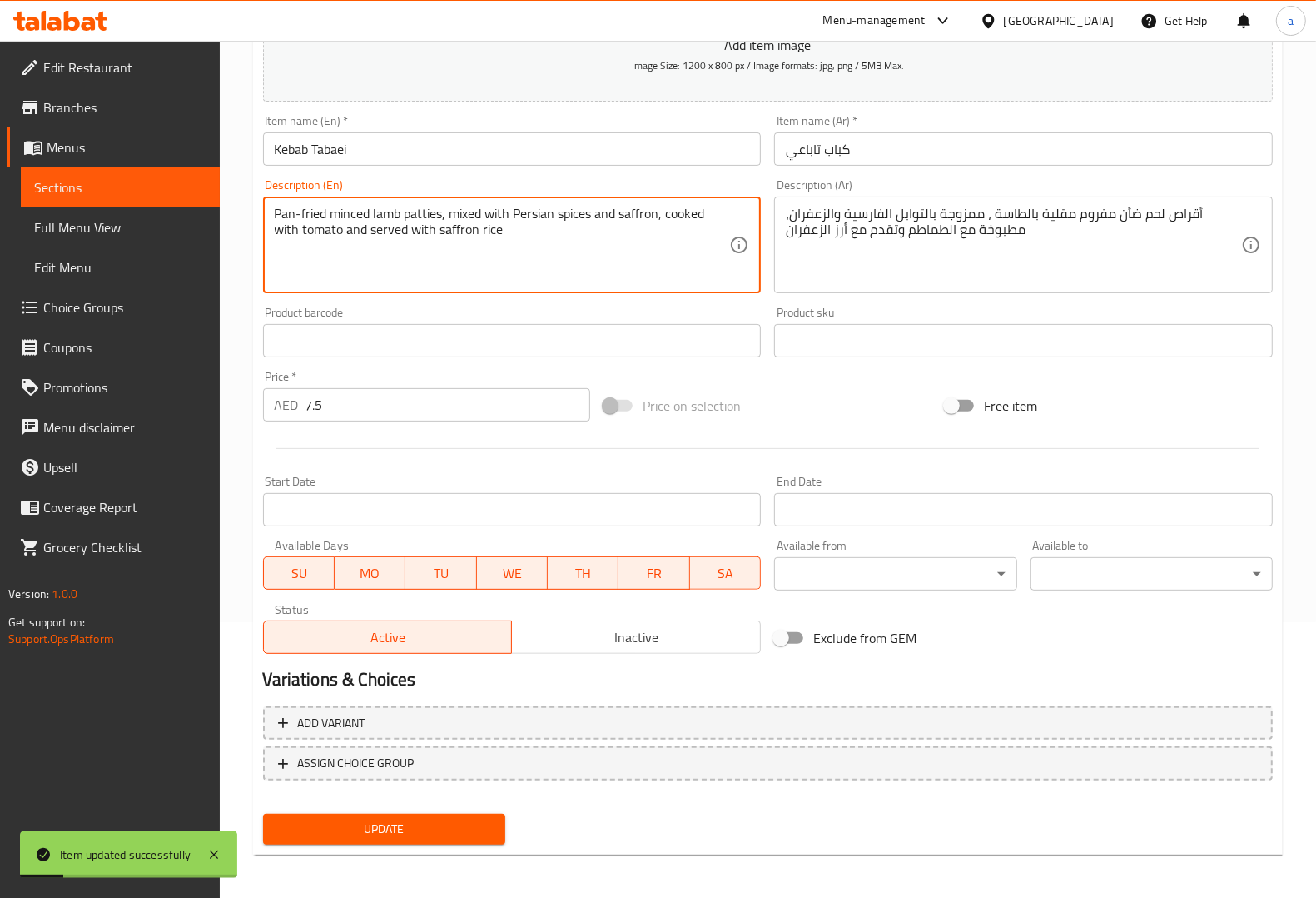
click at [357, 213] on textarea "Pan-fried minced lamb patties, mixed with Persian spices and saffron, cooked wi…" at bounding box center [502, 244] width 455 height 79
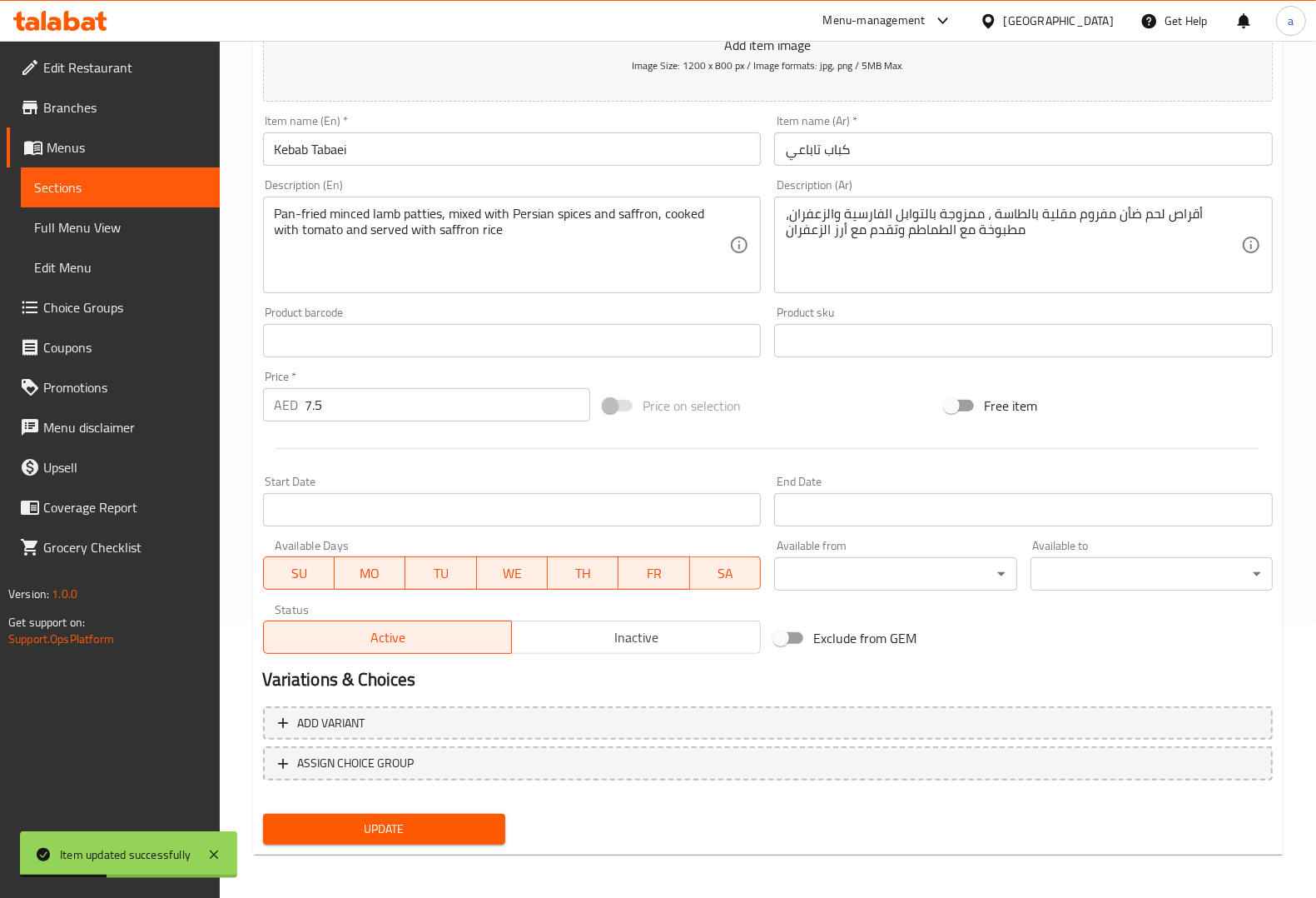
click at [417, 181] on div "Description (En) Pan-fried minced lamb patties, mixed with Persian spices and s…" at bounding box center [512, 236] width 498 height 114
click at [142, 187] on span "Sections" at bounding box center [120, 187] width 172 height 20
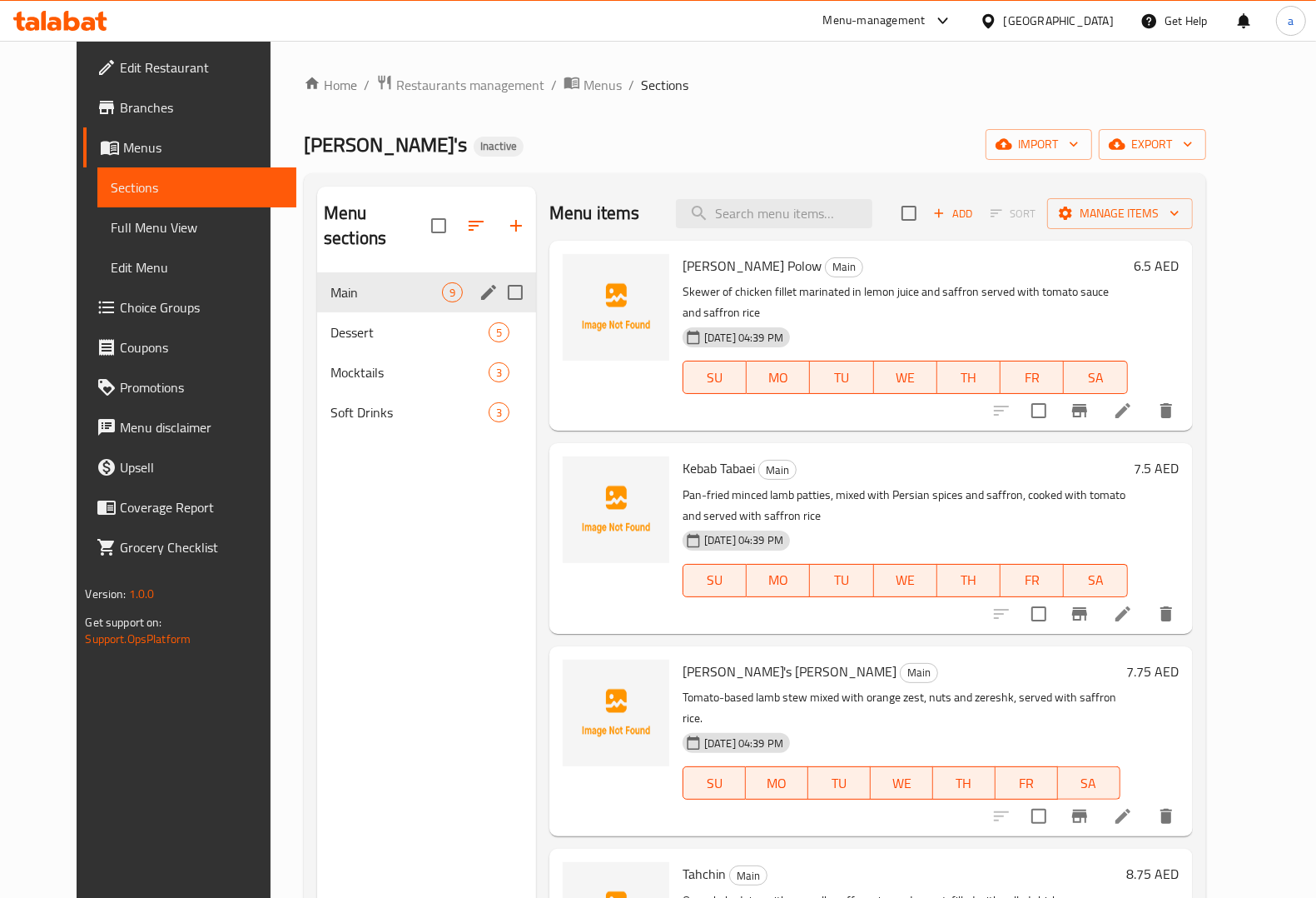
click at [393, 280] on div "Main 9" at bounding box center [426, 292] width 219 height 40
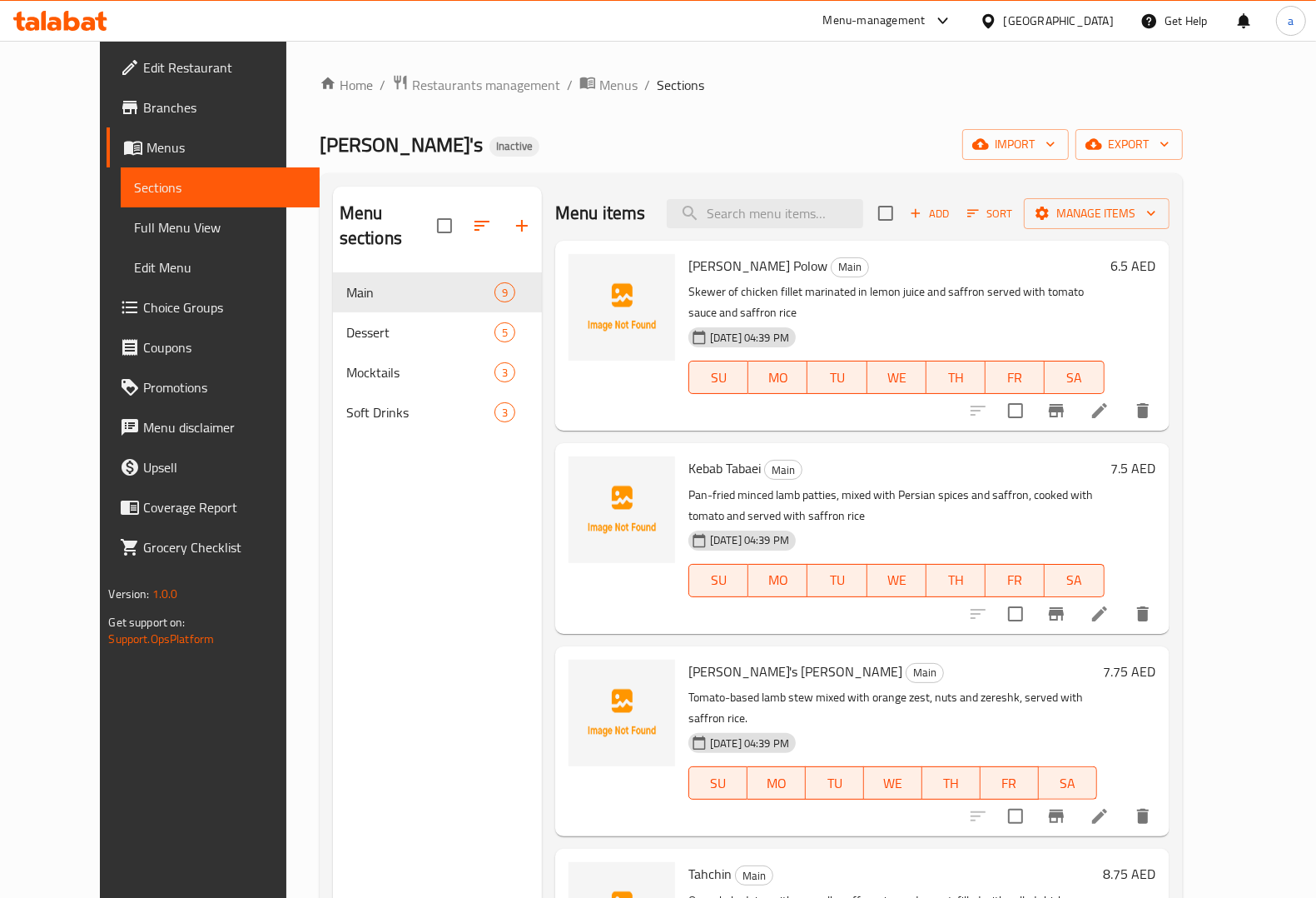
scroll to position [104, 0]
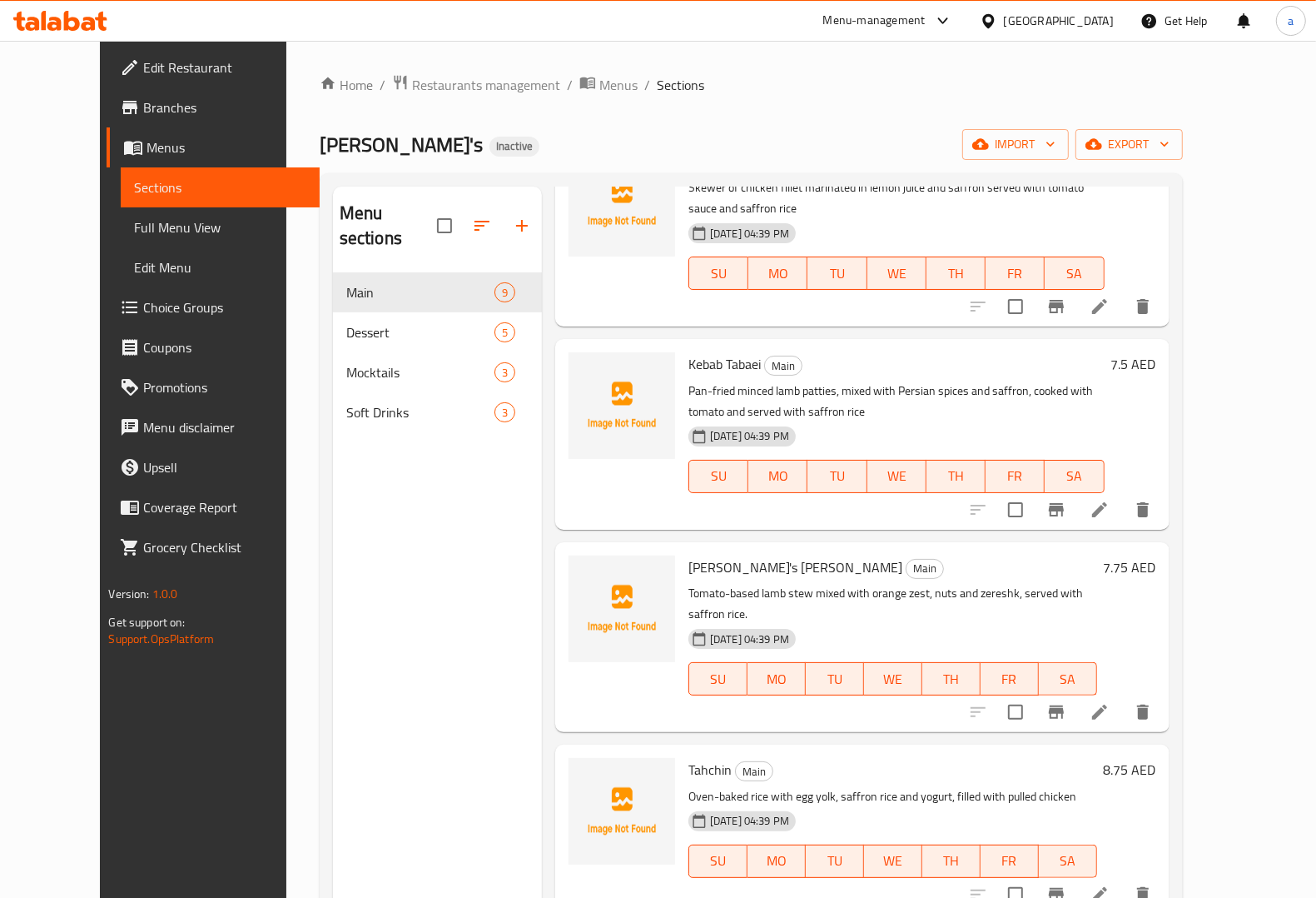
click at [1123, 697] on li at bounding box center [1099, 712] width 47 height 30
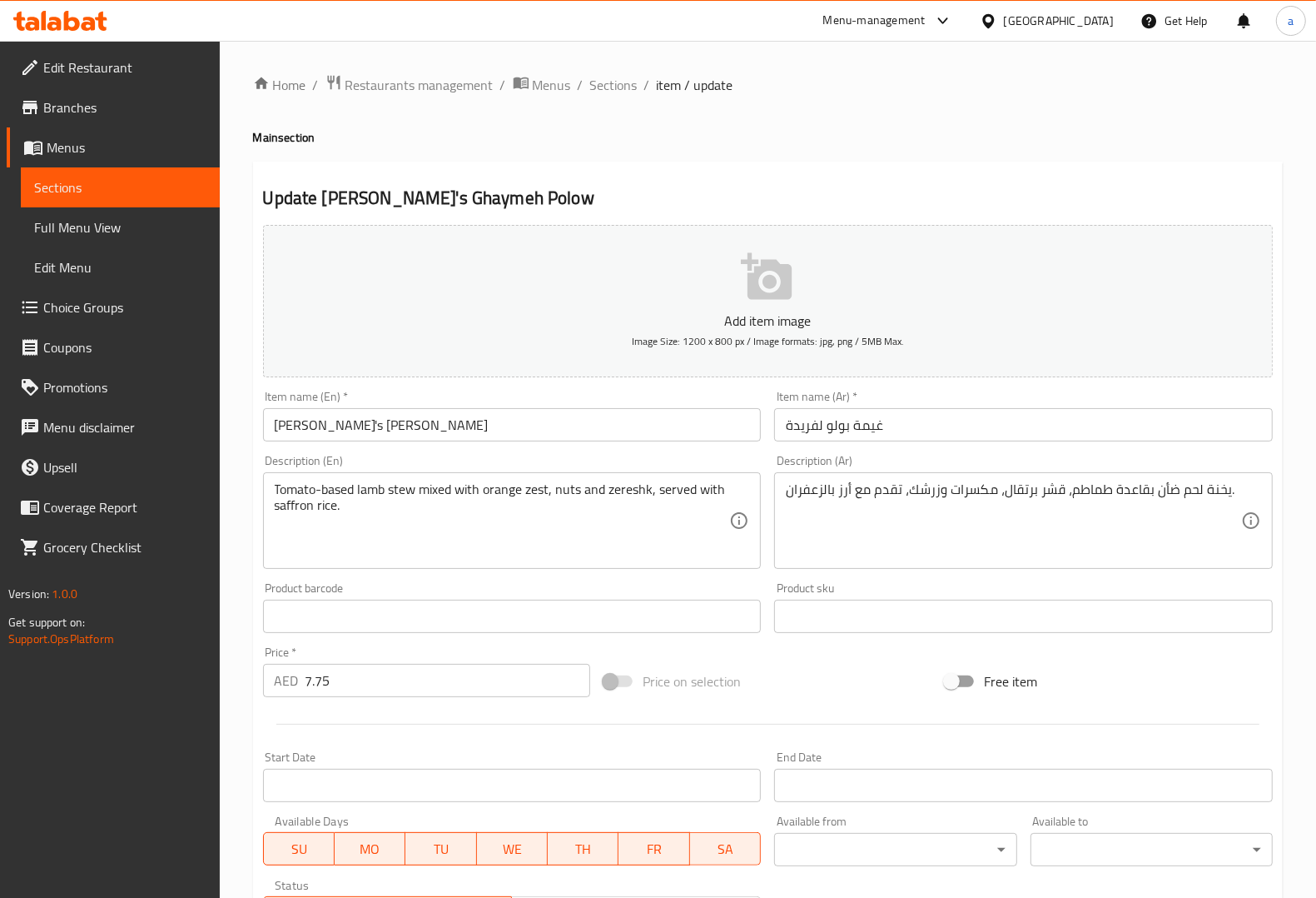
click at [417, 443] on div "Item name (En)   * Farida's Ghaymeh Polow Item name (En) *" at bounding box center [512, 416] width 512 height 64
click at [300, 436] on input "Farida's Ghaymeh Polow" at bounding box center [512, 424] width 498 height 33
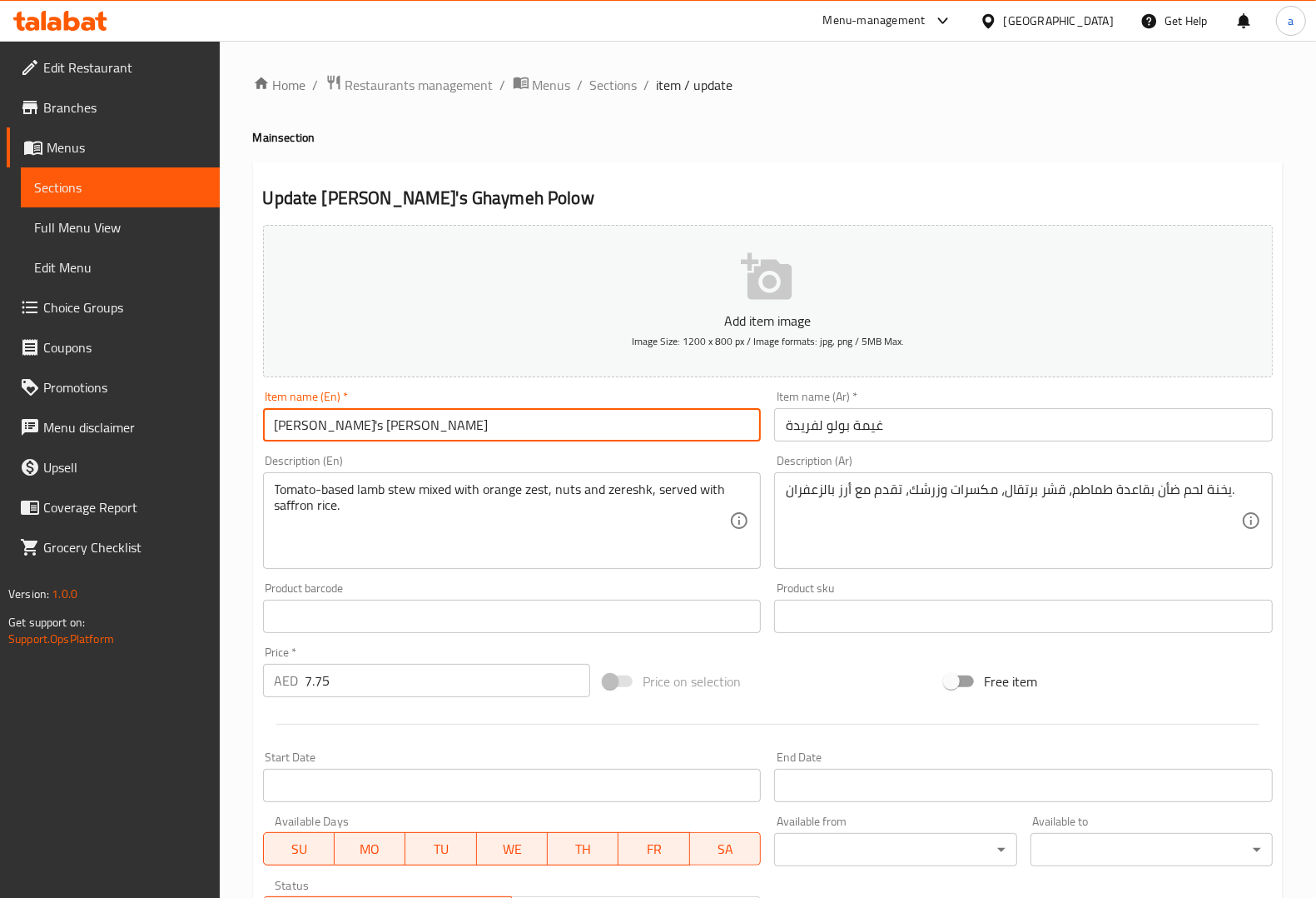
click at [300, 436] on input "Farida's Ghaymeh Polow" at bounding box center [512, 424] width 498 height 33
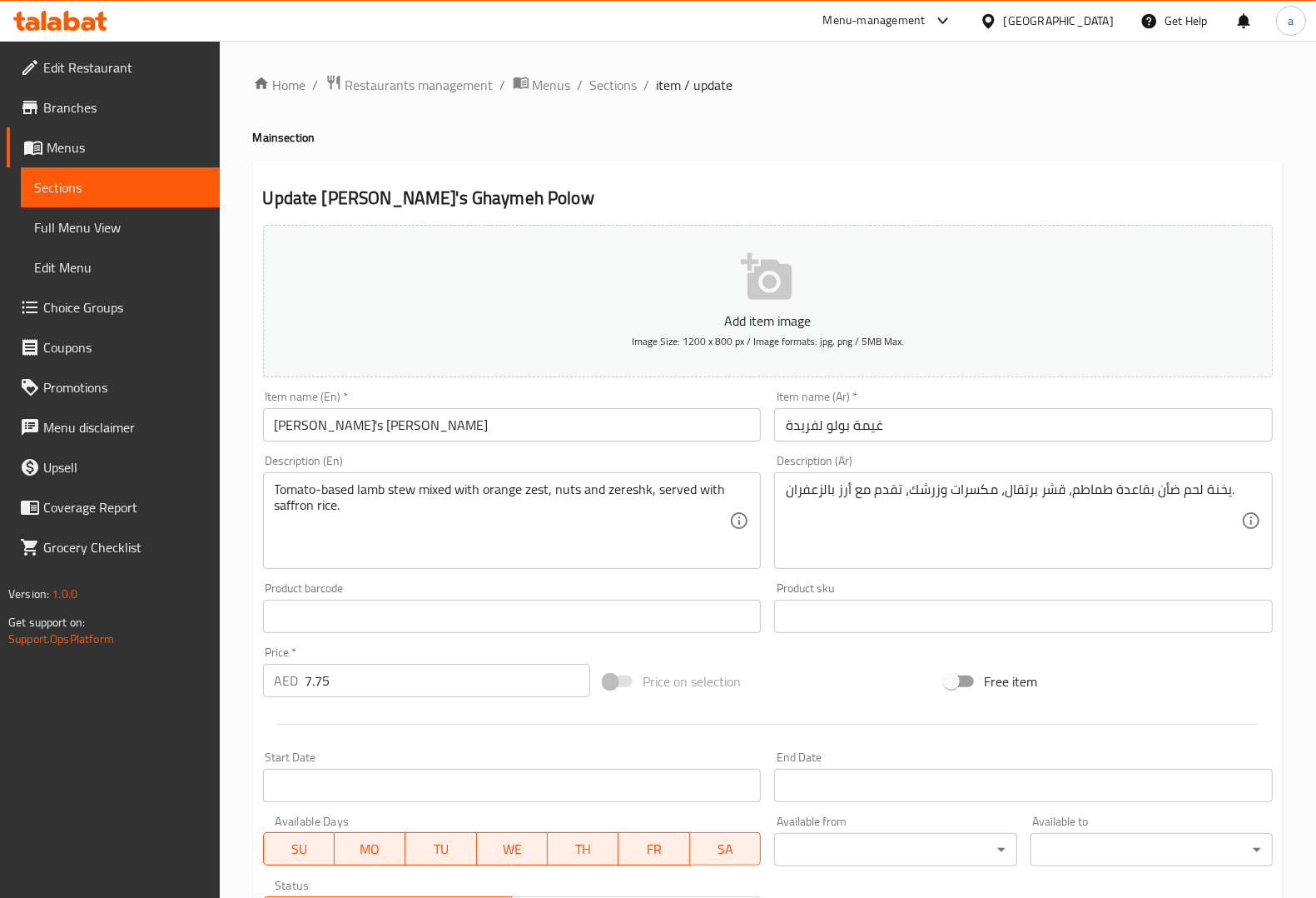
click at [360, 432] on input "Farida's Ghaymeh Polow" at bounding box center [512, 424] width 498 height 33
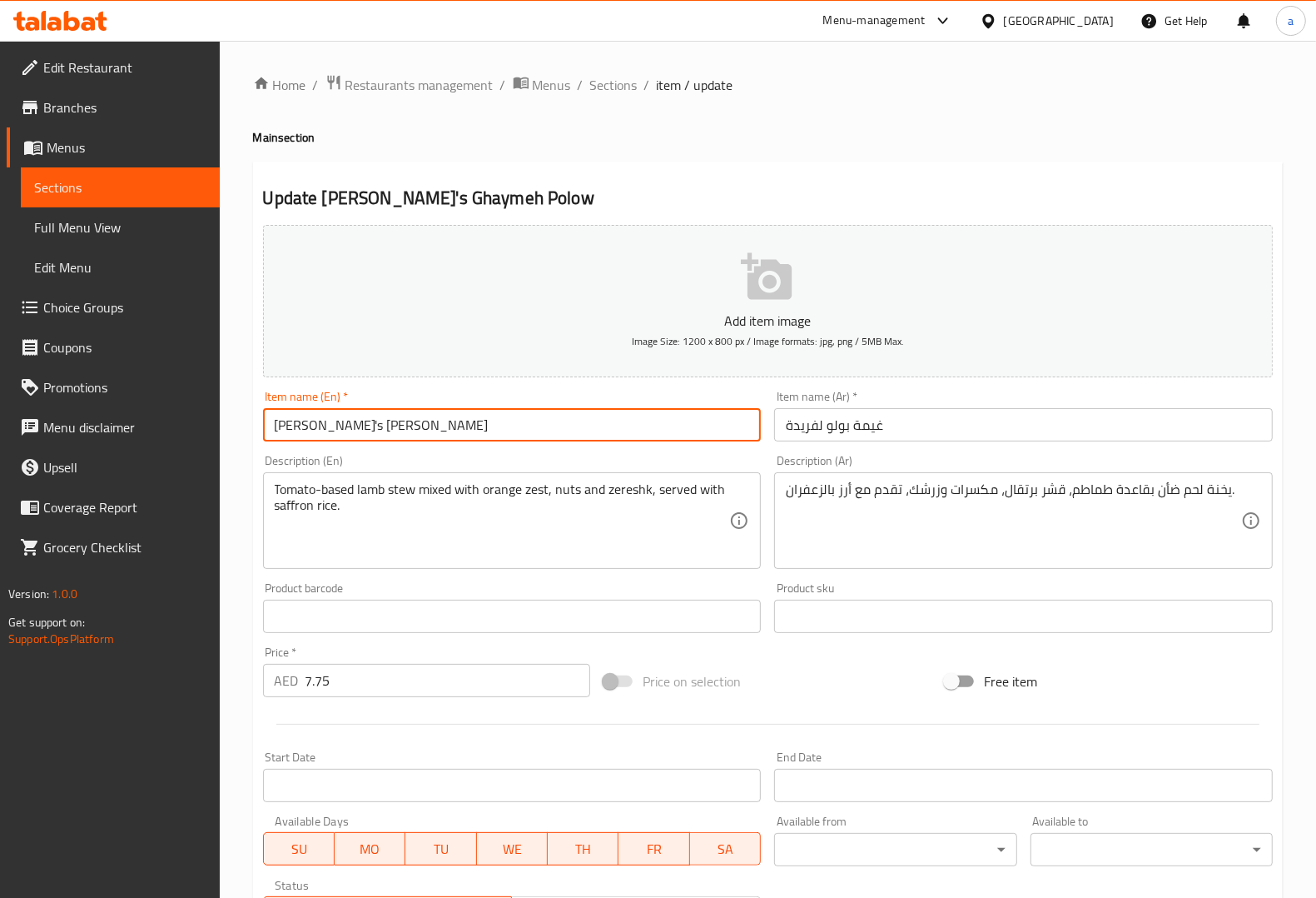
click at [360, 432] on input "Farida's Ghaymeh Polow" at bounding box center [512, 424] width 498 height 33
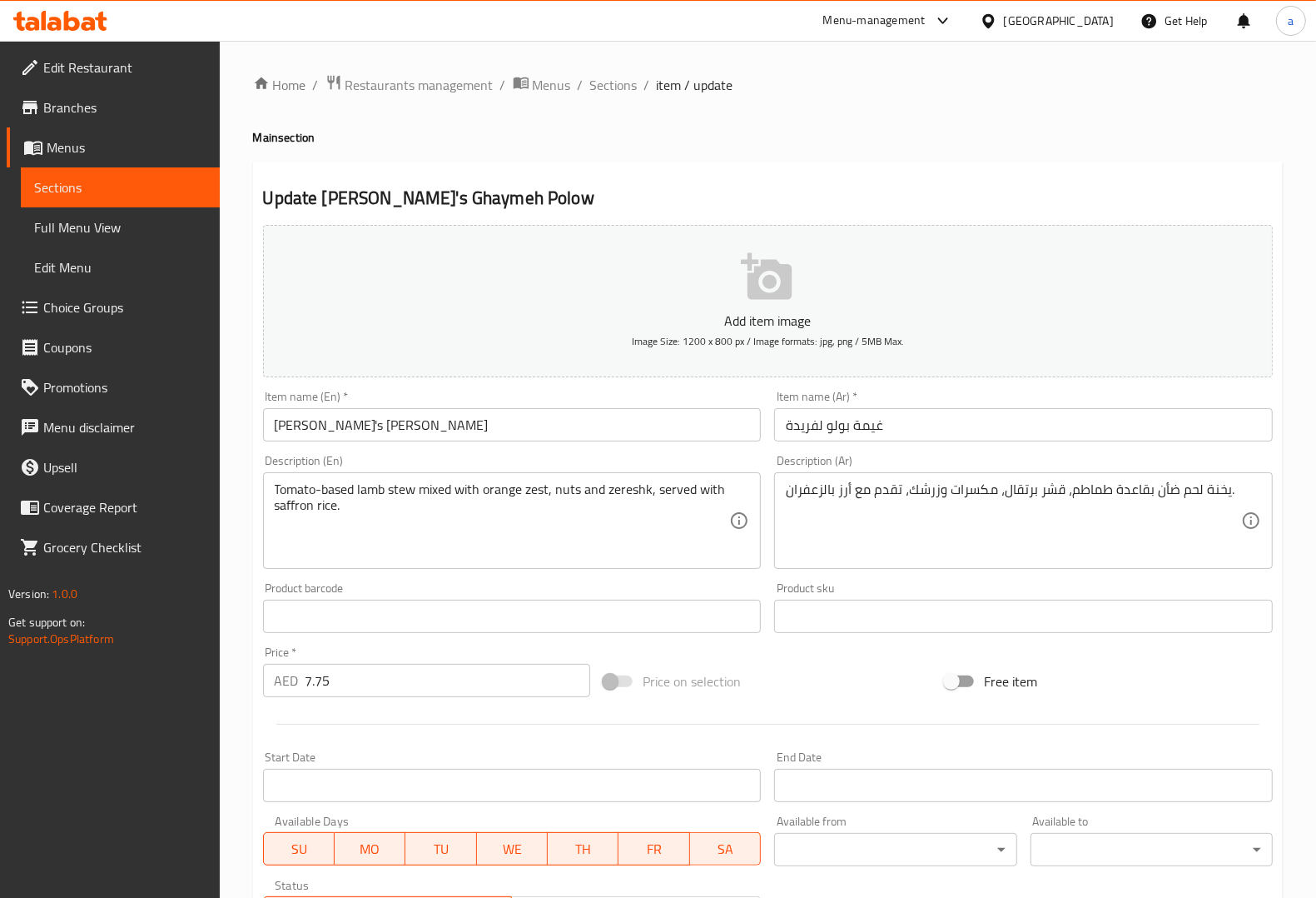
click at [664, 456] on div "Description (En) Tomato-based lamb stew mixed with orange zest, nuts and zeresh…" at bounding box center [512, 511] width 498 height 114
click at [407, 434] on input "Farida's Ghaymeh Polow" at bounding box center [512, 424] width 498 height 33
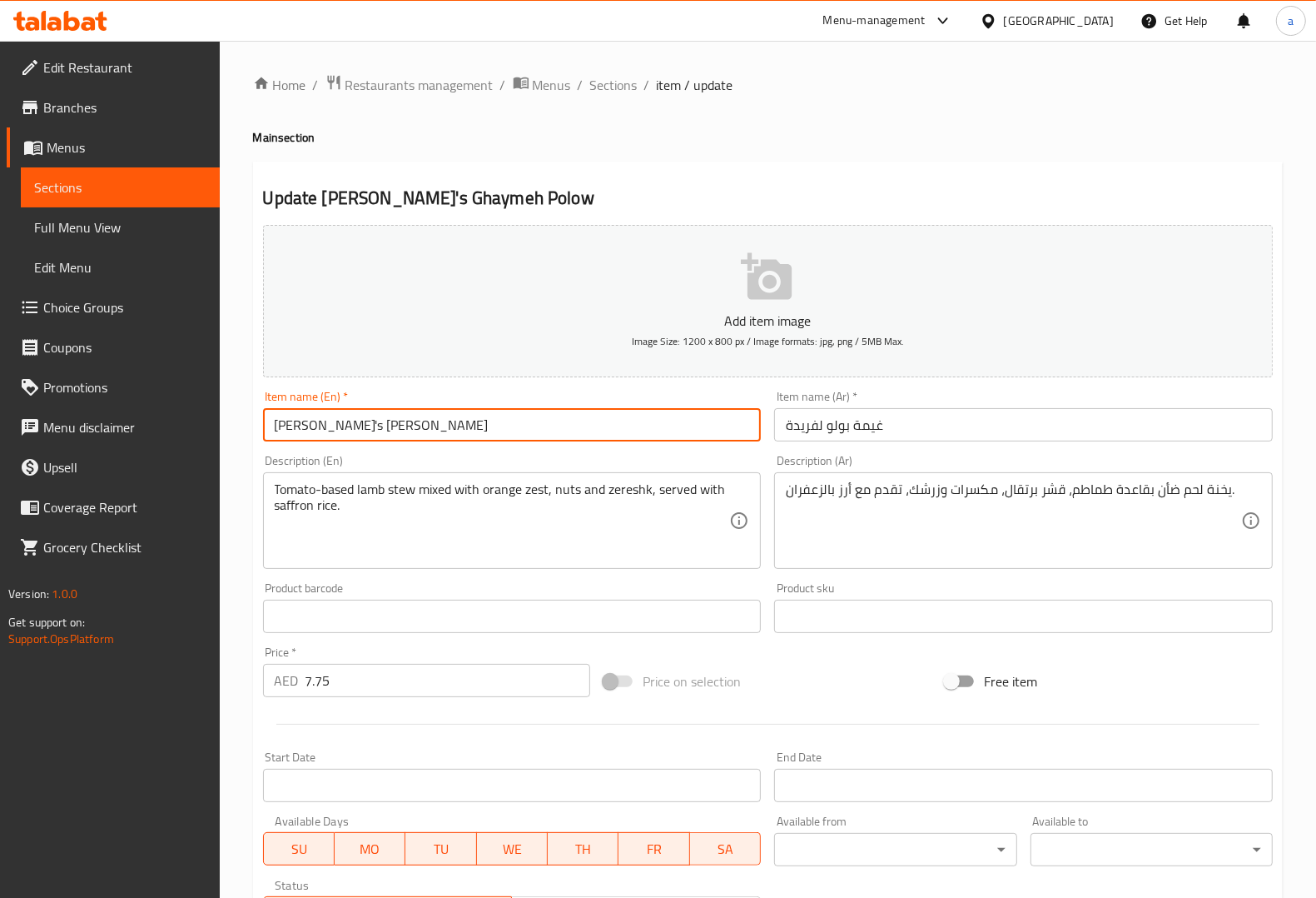
click at [407, 434] on input "Farida's Ghaymeh Polow" at bounding box center [512, 424] width 498 height 33
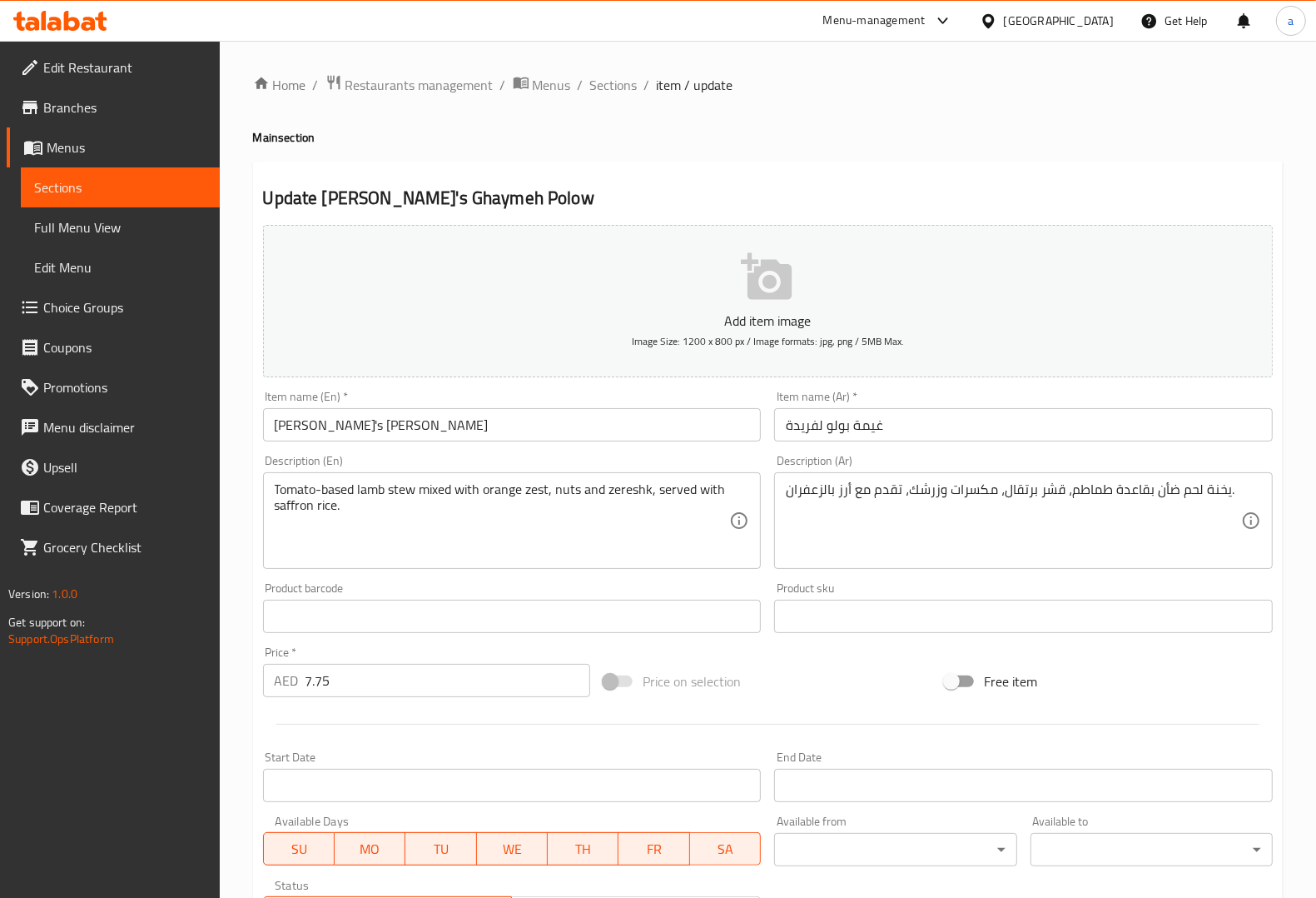
click at [661, 439] on input "Farida's Ghaymeh Polow" at bounding box center [512, 424] width 498 height 33
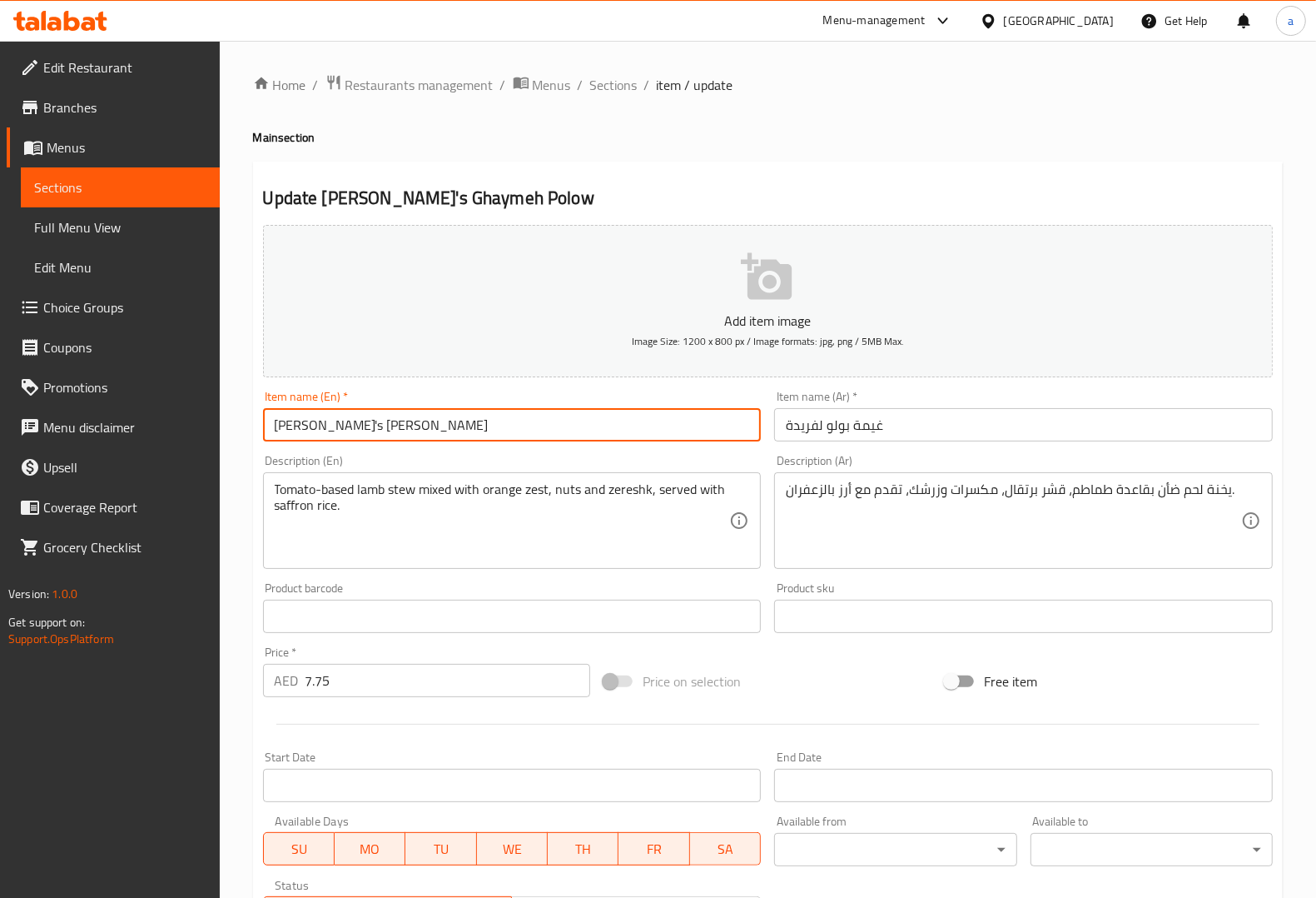
click at [670, 470] on div "Description (En) Tomato-based lamb stew mixed with orange zest, nuts and zeresh…" at bounding box center [512, 511] width 498 height 114
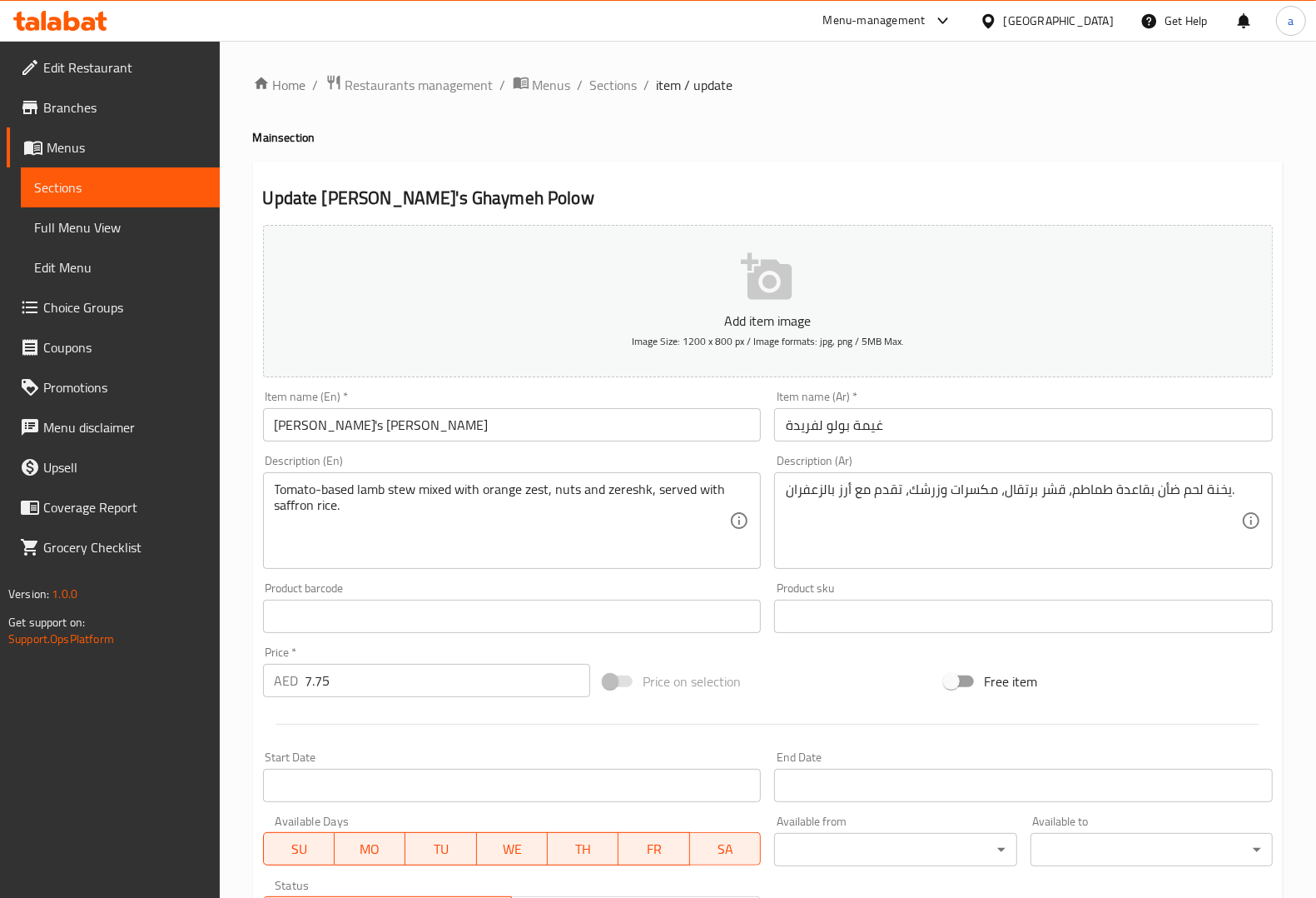
click at [682, 458] on div "Description (En) Tomato-based lamb stew mixed with orange zest, nuts and zeresh…" at bounding box center [512, 511] width 498 height 114
click at [332, 489] on textarea "Tomato-based lamb stew mixed with orange zest, nuts and zereshk, served with sa…" at bounding box center [502, 520] width 455 height 79
click at [372, 484] on textarea "Tomato-based lamb stew mixed with orange zest, nuts and zereshk, served with sa…" at bounding box center [502, 520] width 455 height 79
click at [418, 537] on textarea "Tomato-based lamb stew mixed with orange zest, nuts and zereshk, served with sa…" at bounding box center [502, 520] width 455 height 79
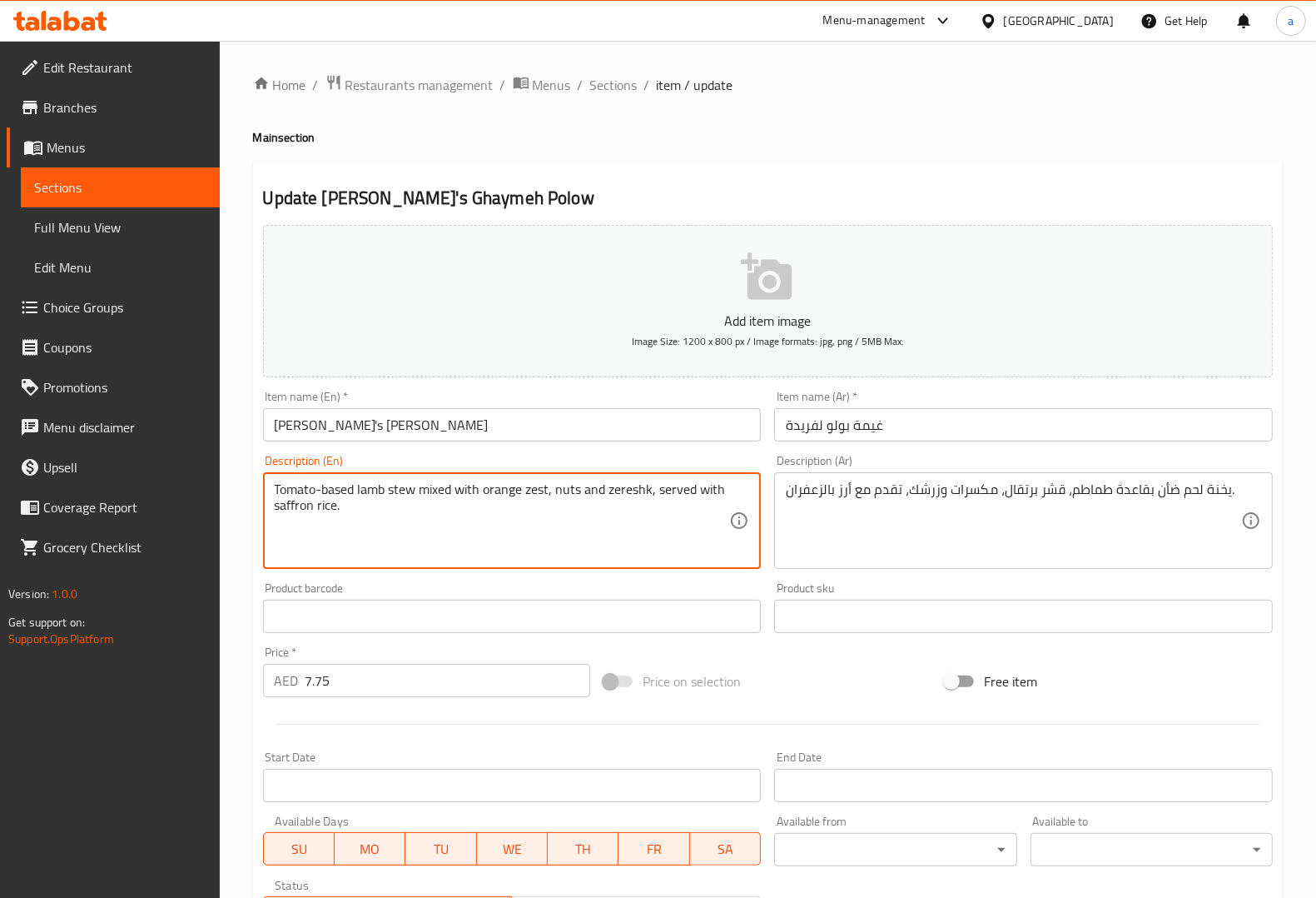
click at [400, 483] on textarea "Tomato-based lamb stew mixed with orange zest, nuts and zereshk, served with sa…" at bounding box center [502, 520] width 455 height 79
click at [437, 523] on textarea "Tomato-based lamb stew mixed with orange zest, nuts and zereshk, served with sa…" at bounding box center [502, 520] width 455 height 79
click at [442, 485] on textarea "Tomato-based lamb stew mixed with orange zest, nuts and zereshk, served with sa…" at bounding box center [502, 520] width 455 height 79
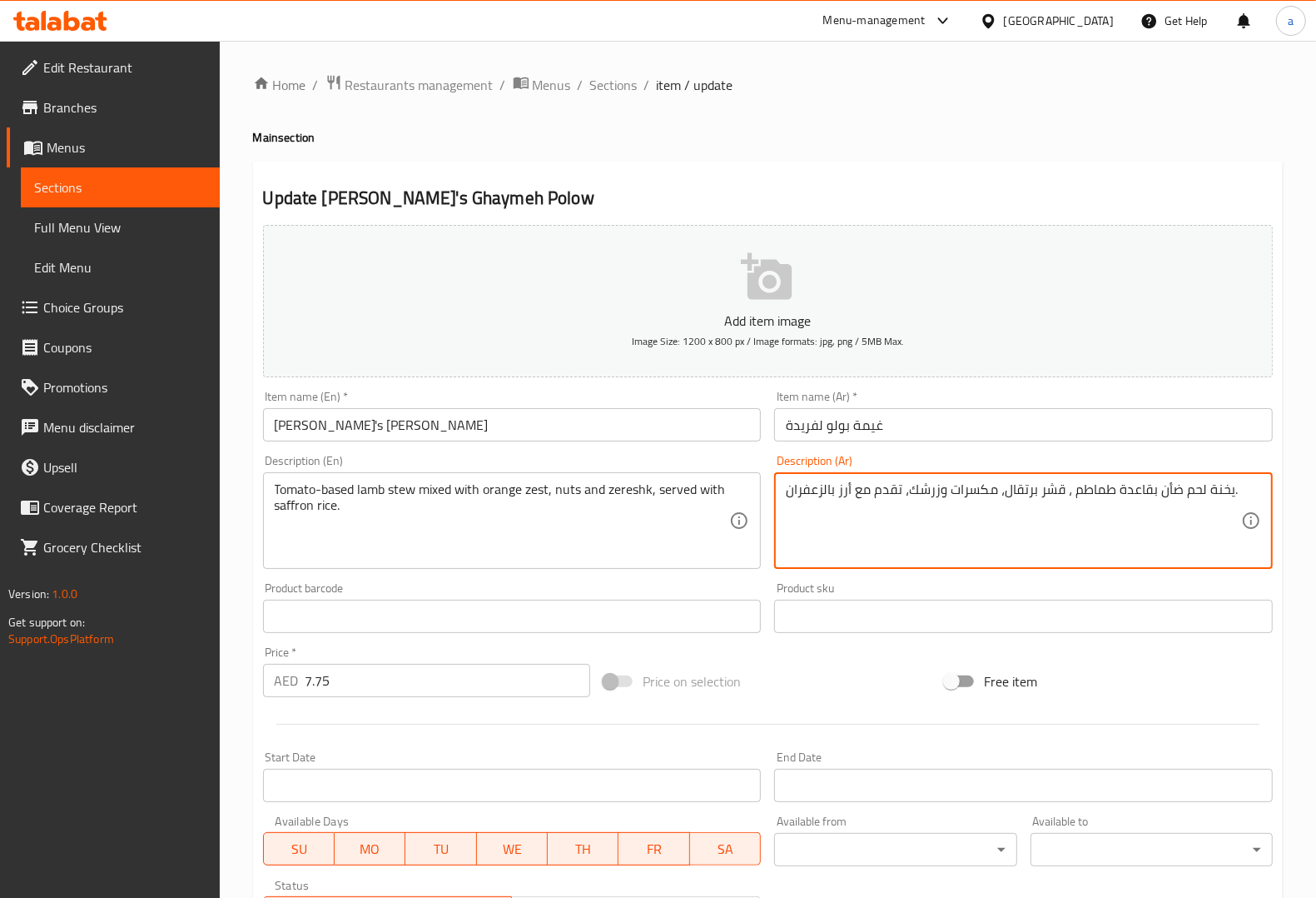
paste textarea "مشكل"
type textarea "يخنة لحم ضأن بقاعدة طماطم مشكل ، قشر برتقال، مكسرات وزرشك، تقدم مع أرز بالزعفرا…"
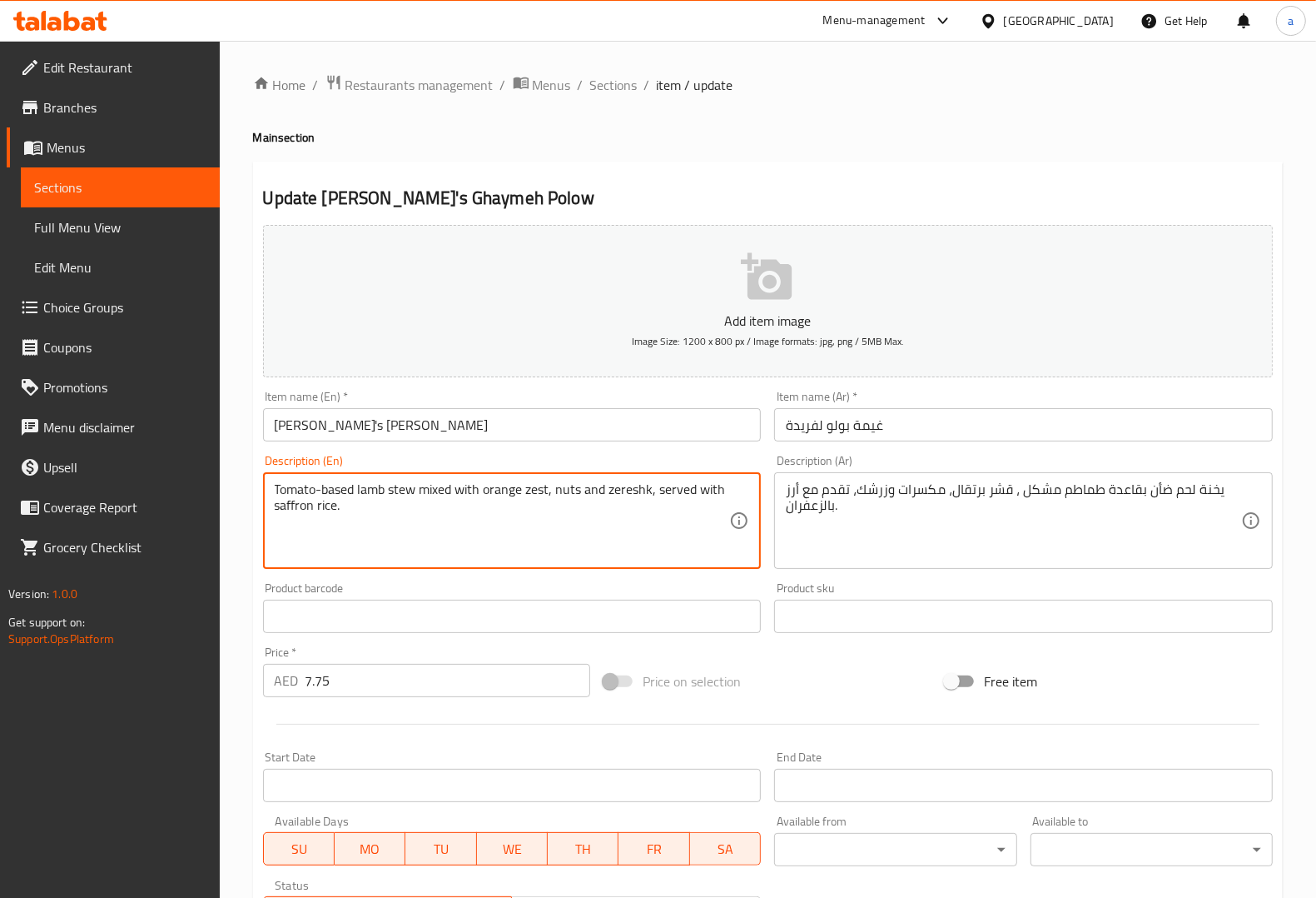
click at [542, 488] on textarea "Tomato-based lamb stew mixed with orange zest, nuts and zereshk, served with sa…" at bounding box center [502, 520] width 455 height 79
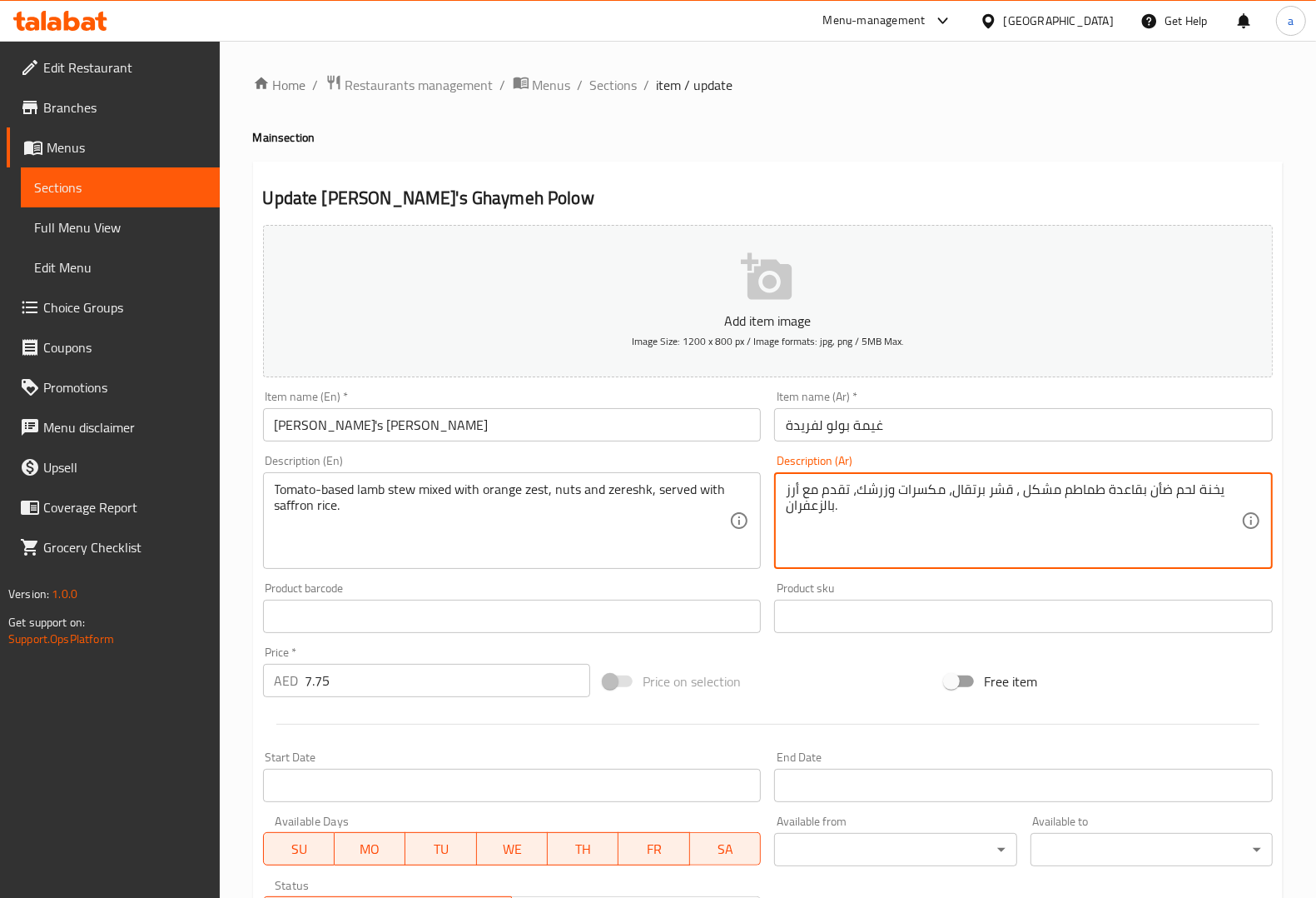
click at [1003, 487] on textarea "يخنة لحم ضأن بقاعدة طماطم مشكل ، قشر برتقال، مكسرات وزرشك، تقدم مع أرز بالزعفرا…" at bounding box center [1013, 520] width 455 height 79
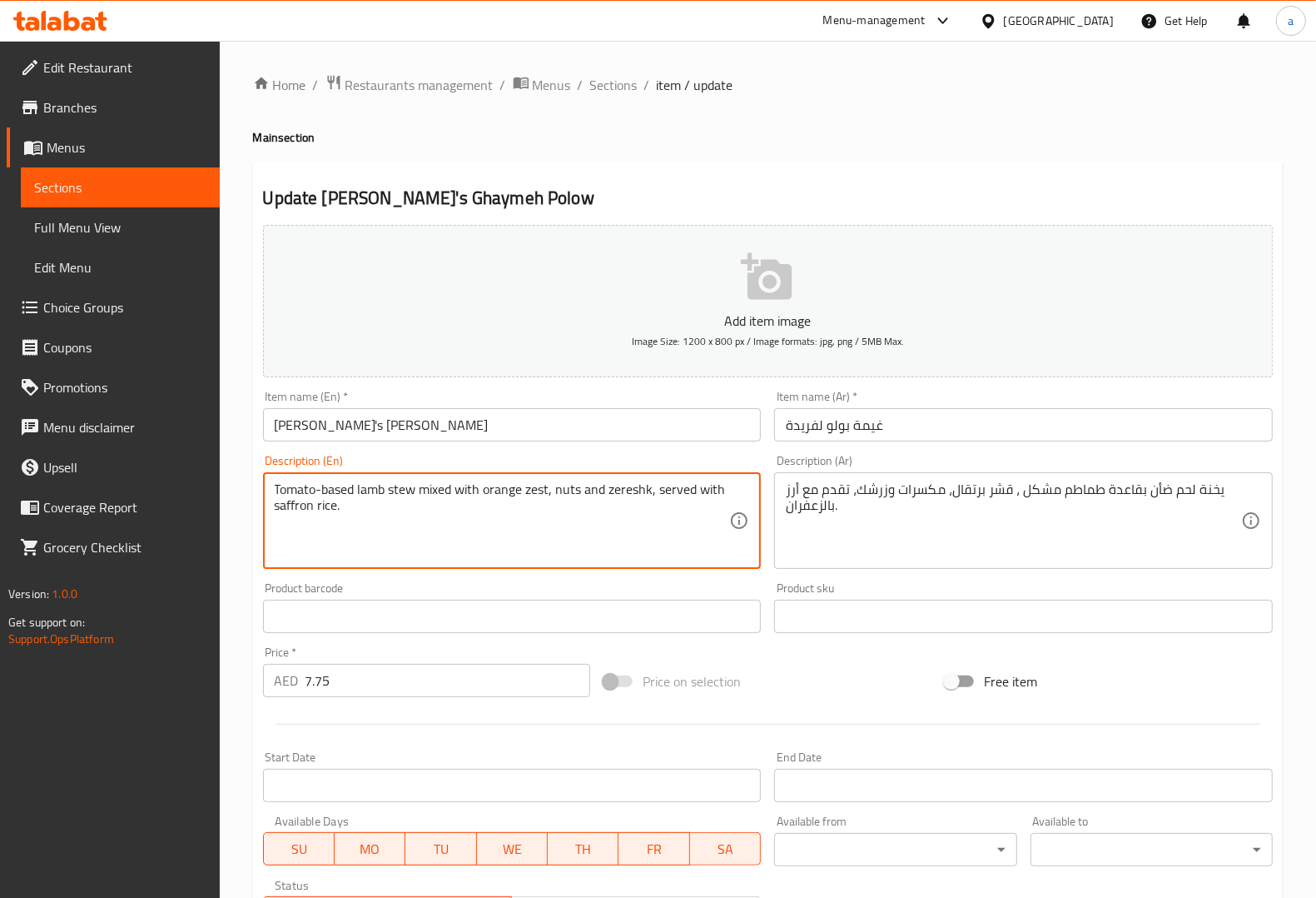
click at [529, 492] on textarea "Tomato-based lamb stew mixed with orange zest, nuts and zereshk, served with sa…" at bounding box center [502, 520] width 455 height 79
click at [529, 491] on textarea "Tomato-based lamb stew mixed with orange zest, nuts and zereshk, served with sa…" at bounding box center [502, 520] width 455 height 79
click at [597, 463] on div "Description (En) Tomato-based lamb stew mixed with orange zest, nuts and zeresh…" at bounding box center [512, 511] width 498 height 114
click at [620, 487] on textarea "Tomato-based lamb stew mixed with orange zest, nuts and zereshk, served with sa…" at bounding box center [502, 520] width 455 height 79
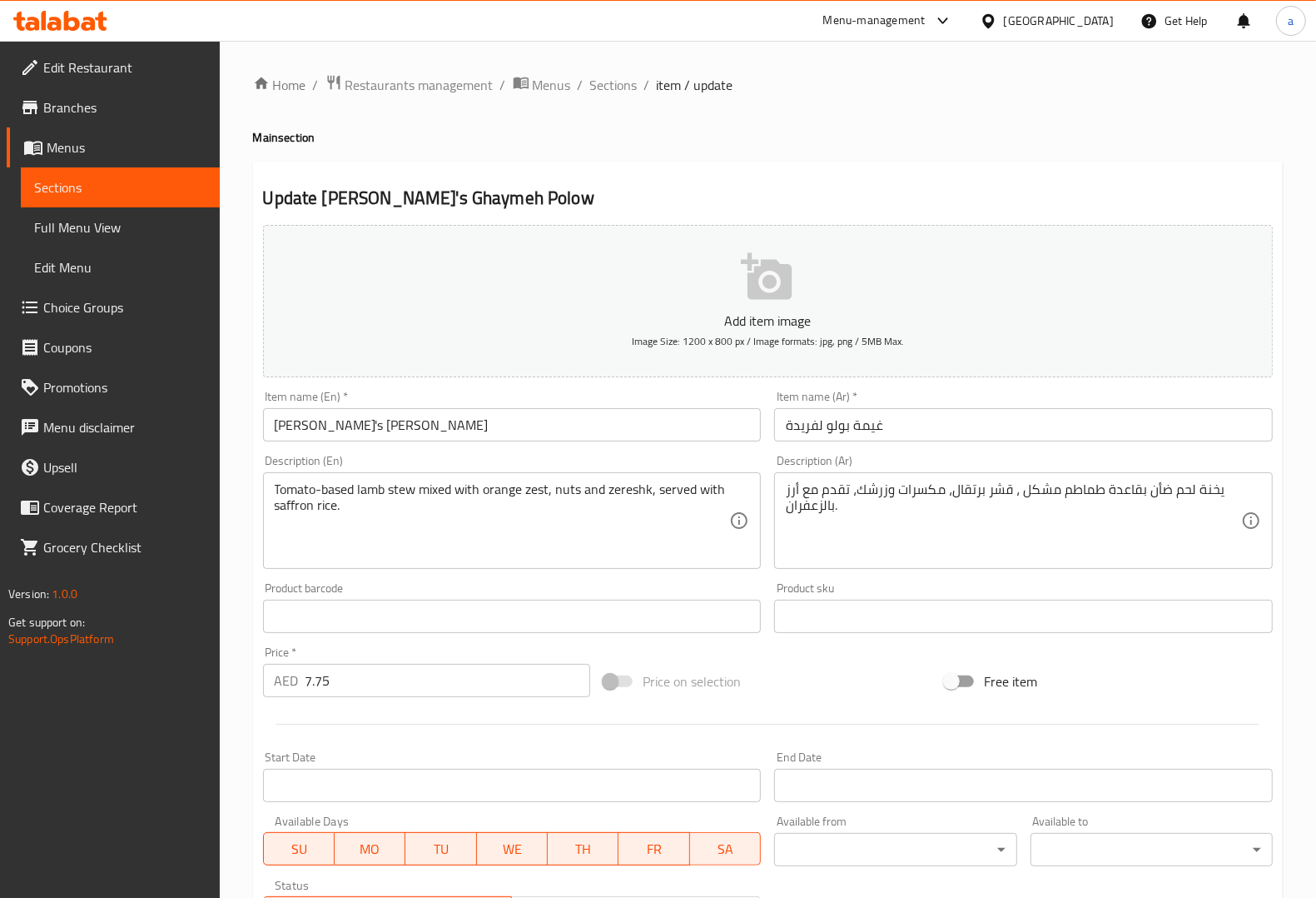
click at [646, 493] on textarea "Tomato-based lamb stew mixed with orange zest, nuts and zereshk, served with sa…" at bounding box center [502, 520] width 455 height 79
click at [870, 575] on div "Product sku Product sku" at bounding box center [1023, 607] width 512 height 64
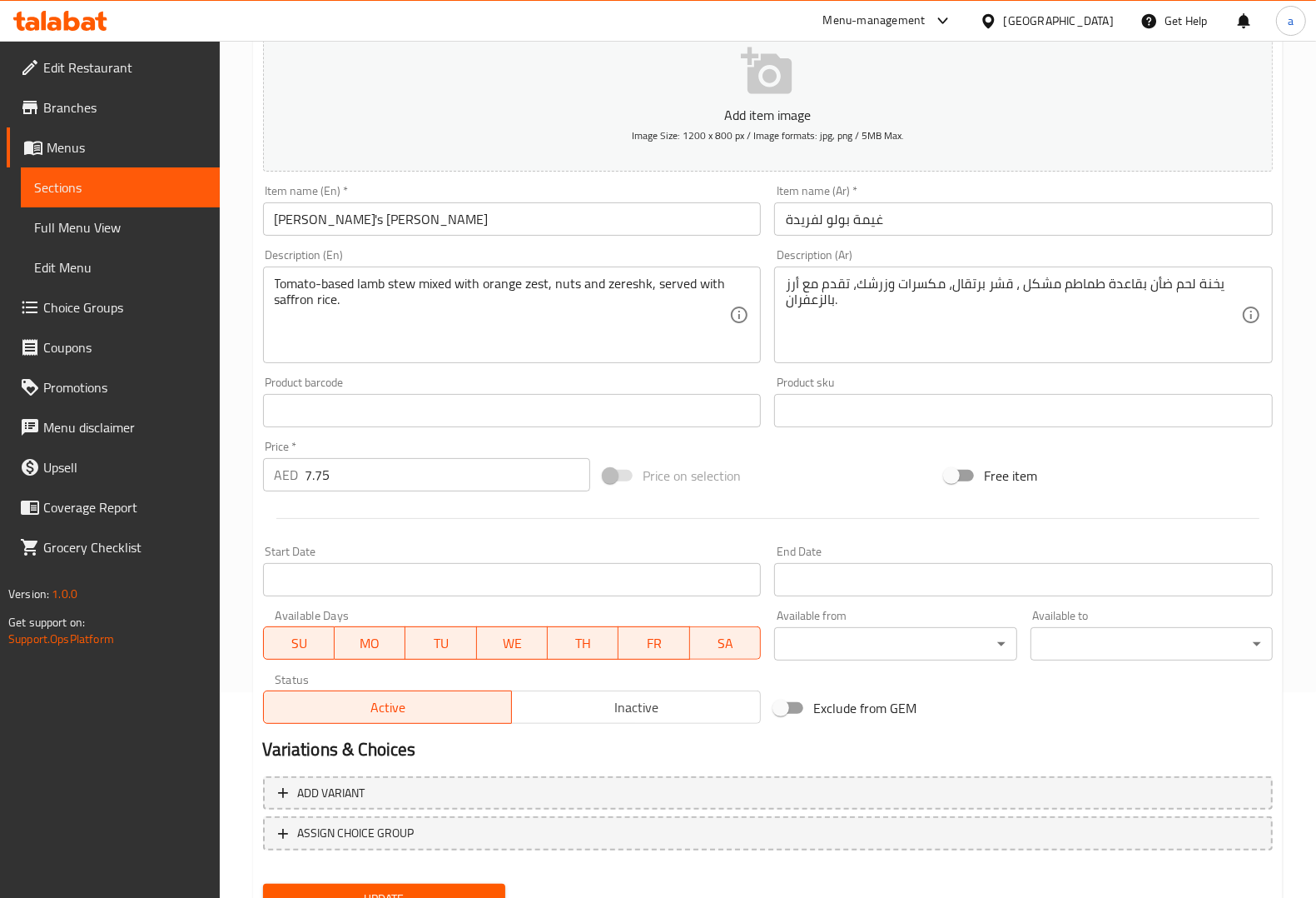
scroll to position [276, 0]
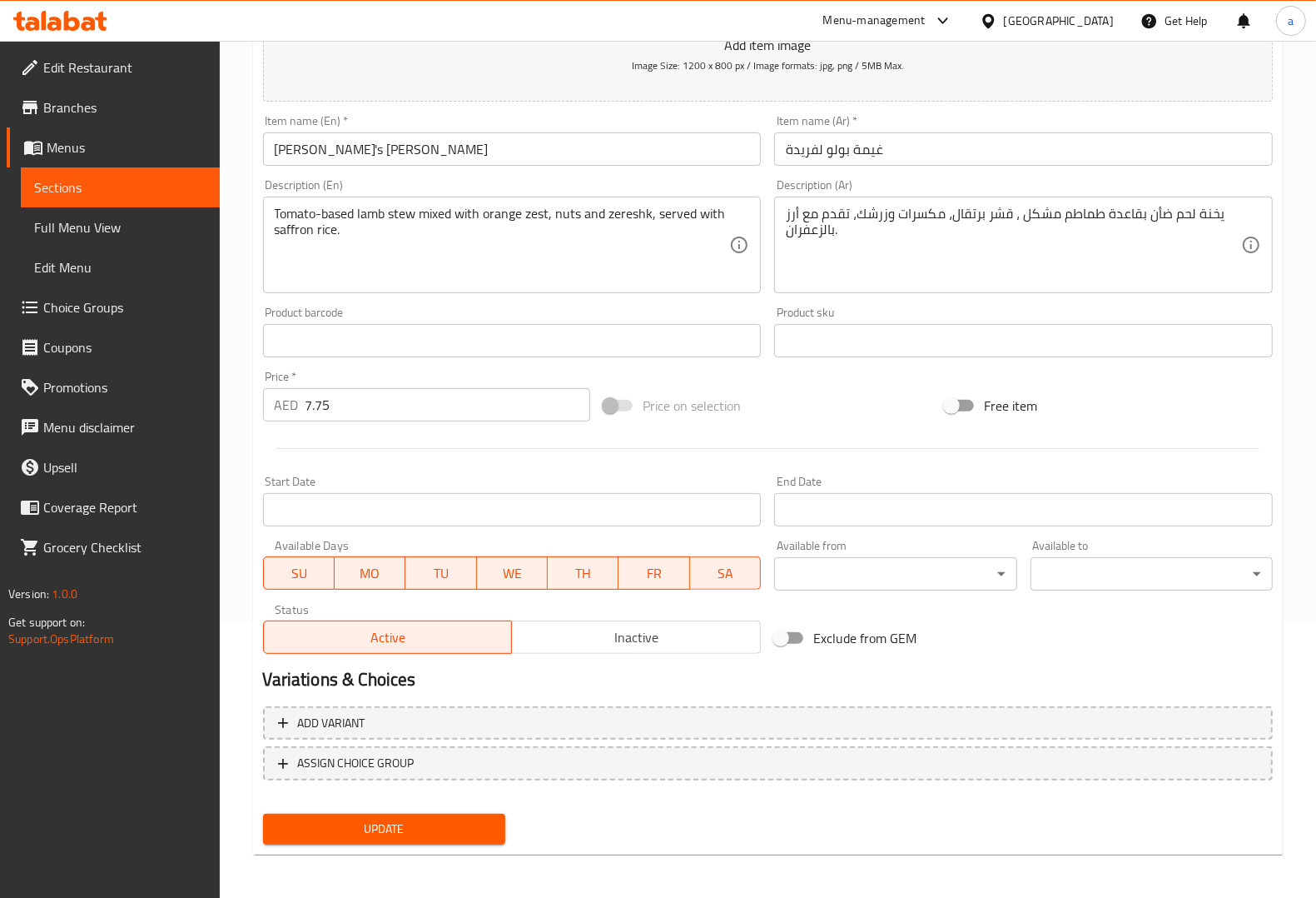
click at [434, 807] on div "Update" at bounding box center [384, 829] width 255 height 44
click at [414, 825] on span "Update" at bounding box center [384, 828] width 215 height 21
click at [134, 188] on span "Sections" at bounding box center [120, 187] width 172 height 20
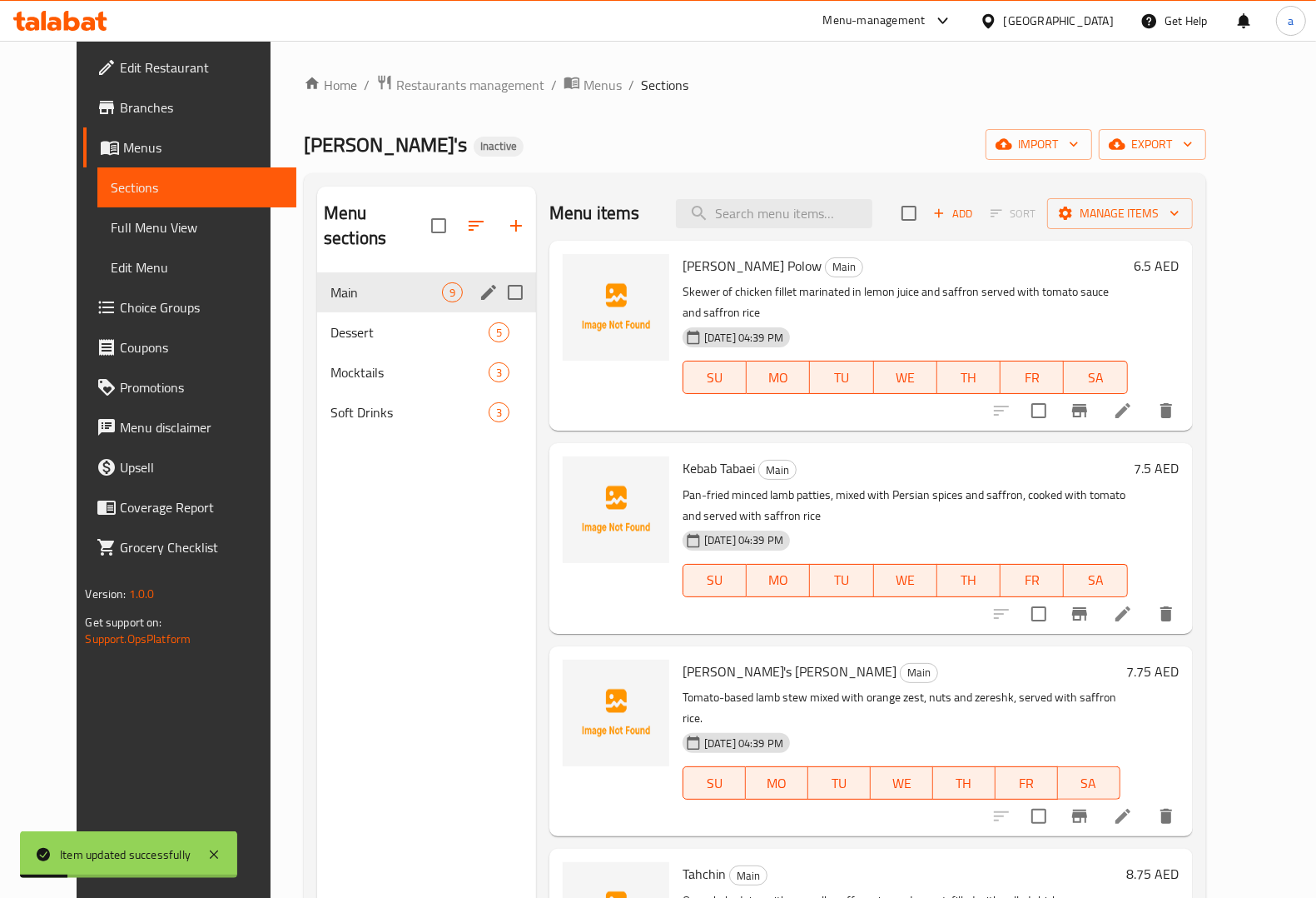
click at [372, 277] on div "Main 9" at bounding box center [426, 292] width 219 height 40
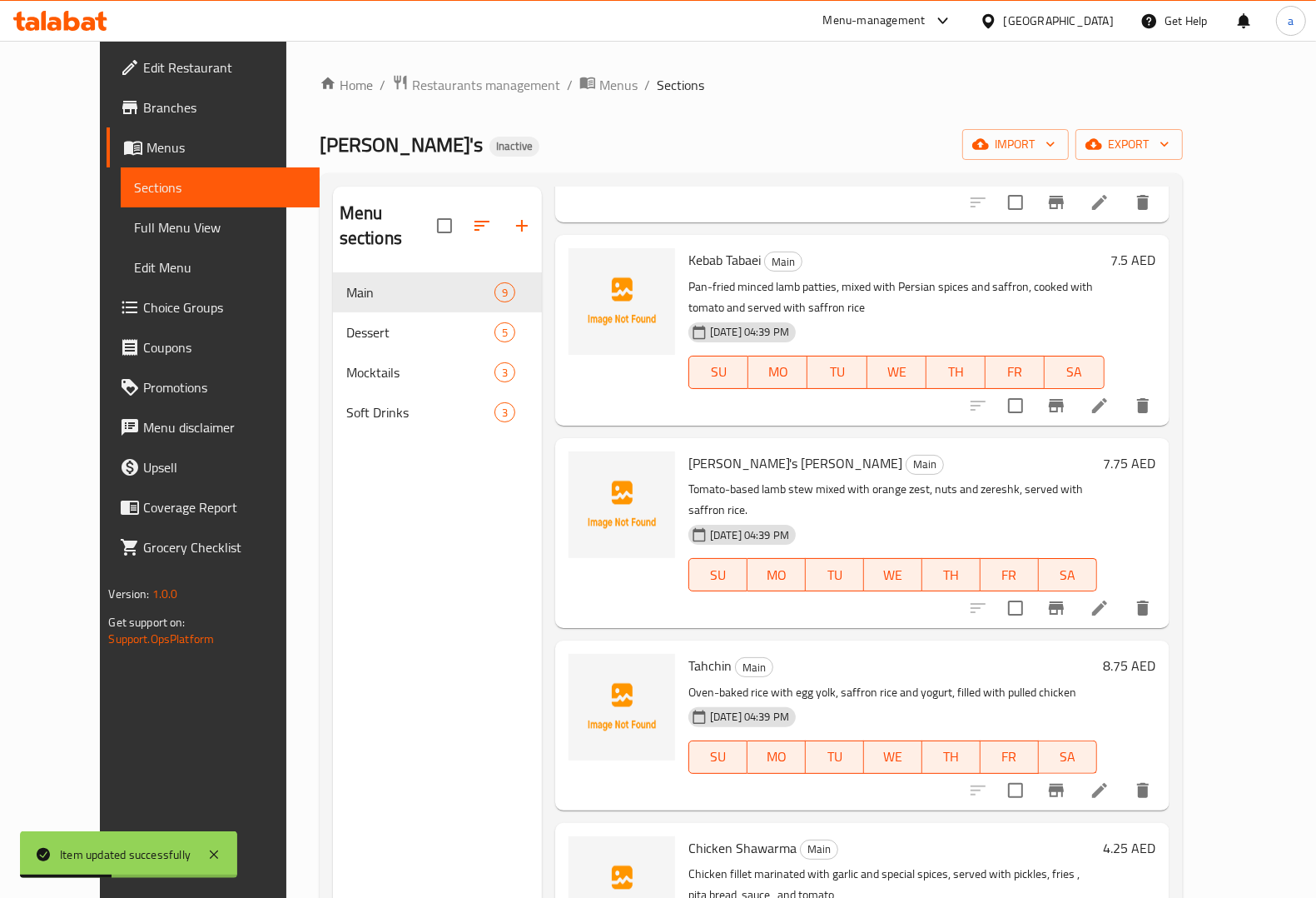
scroll to position [312, 0]
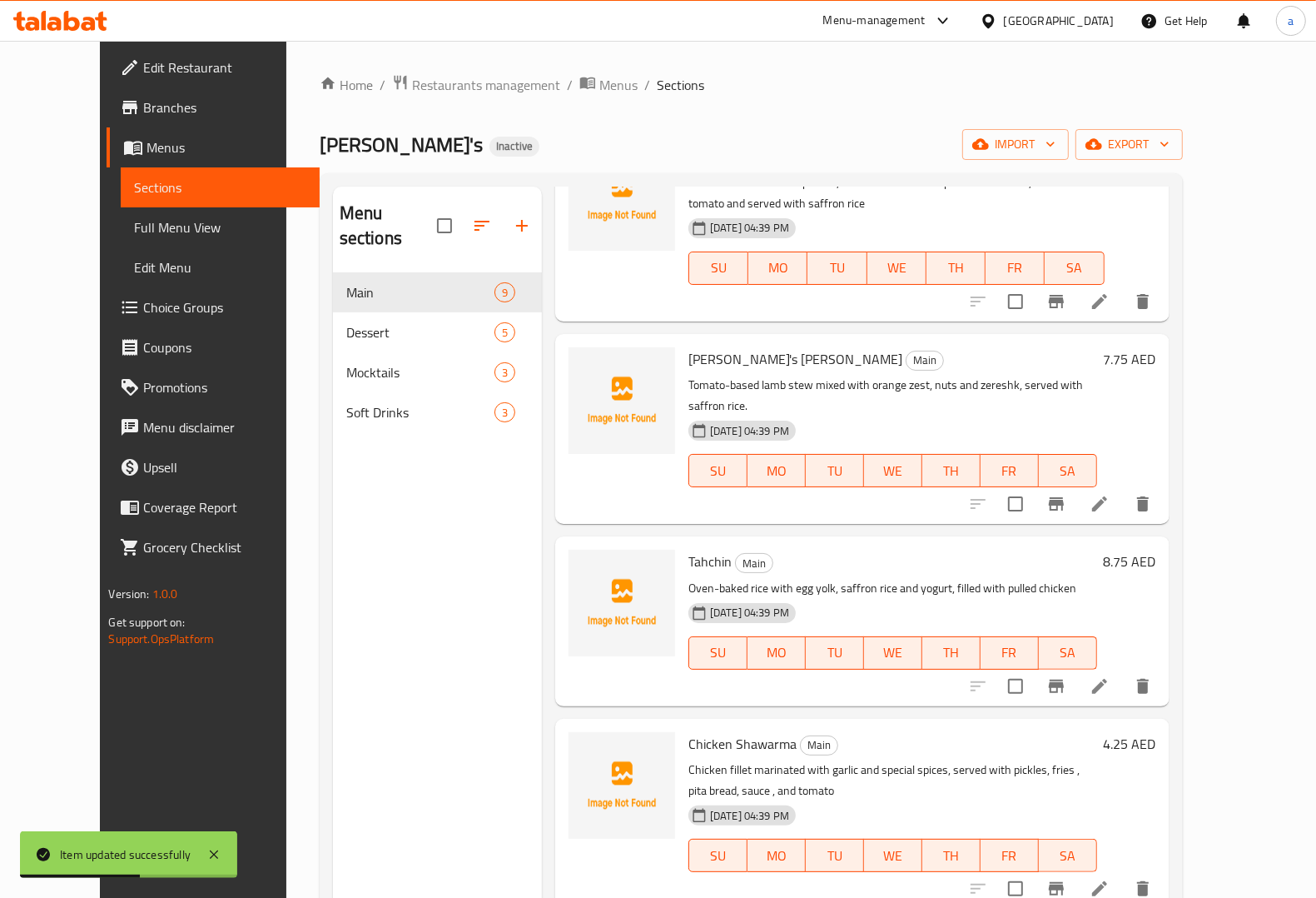
click at [1110, 676] on icon at bounding box center [1100, 686] width 20 height 20
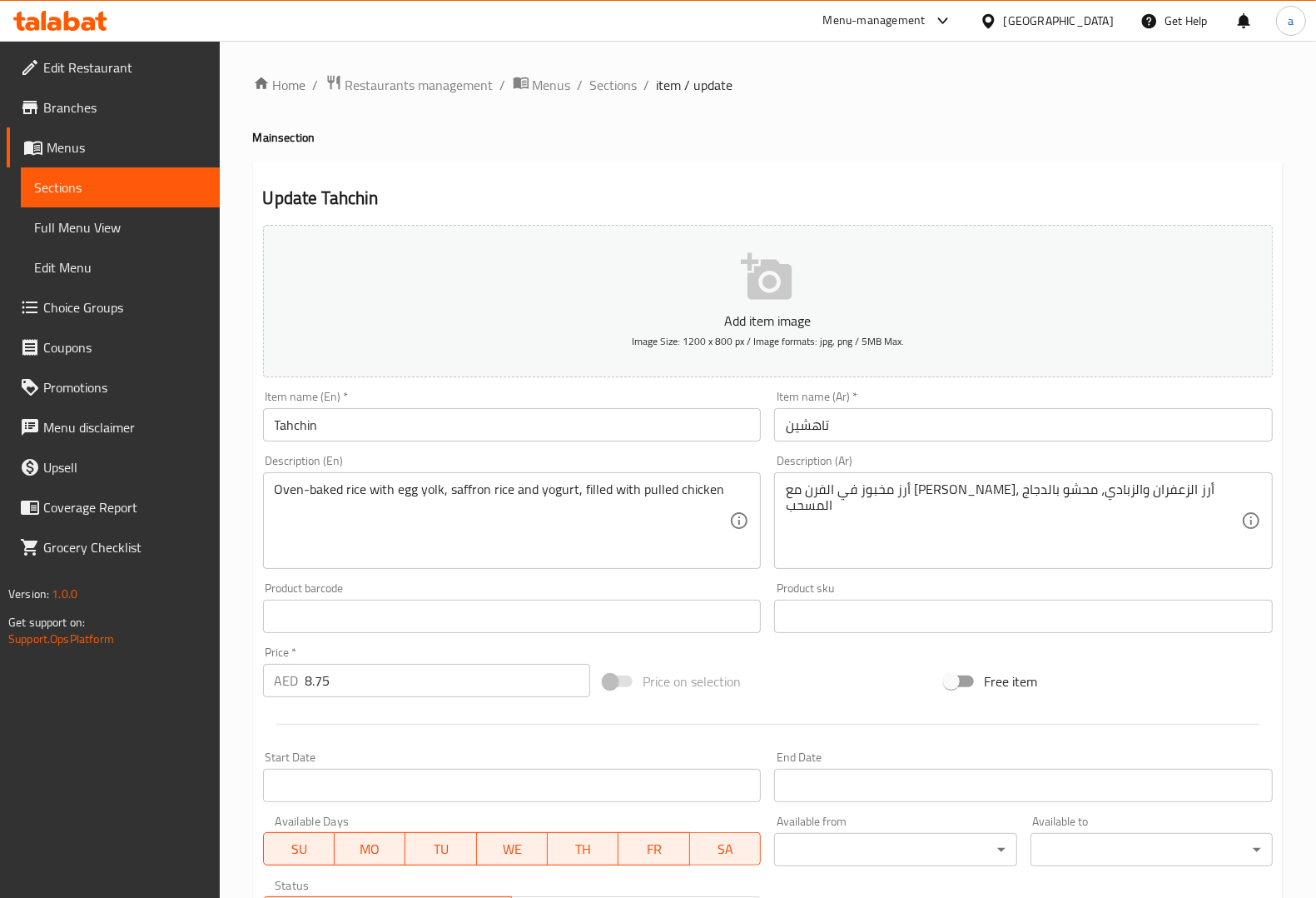
click at [325, 411] on input "Tahchin" at bounding box center [512, 424] width 498 height 33
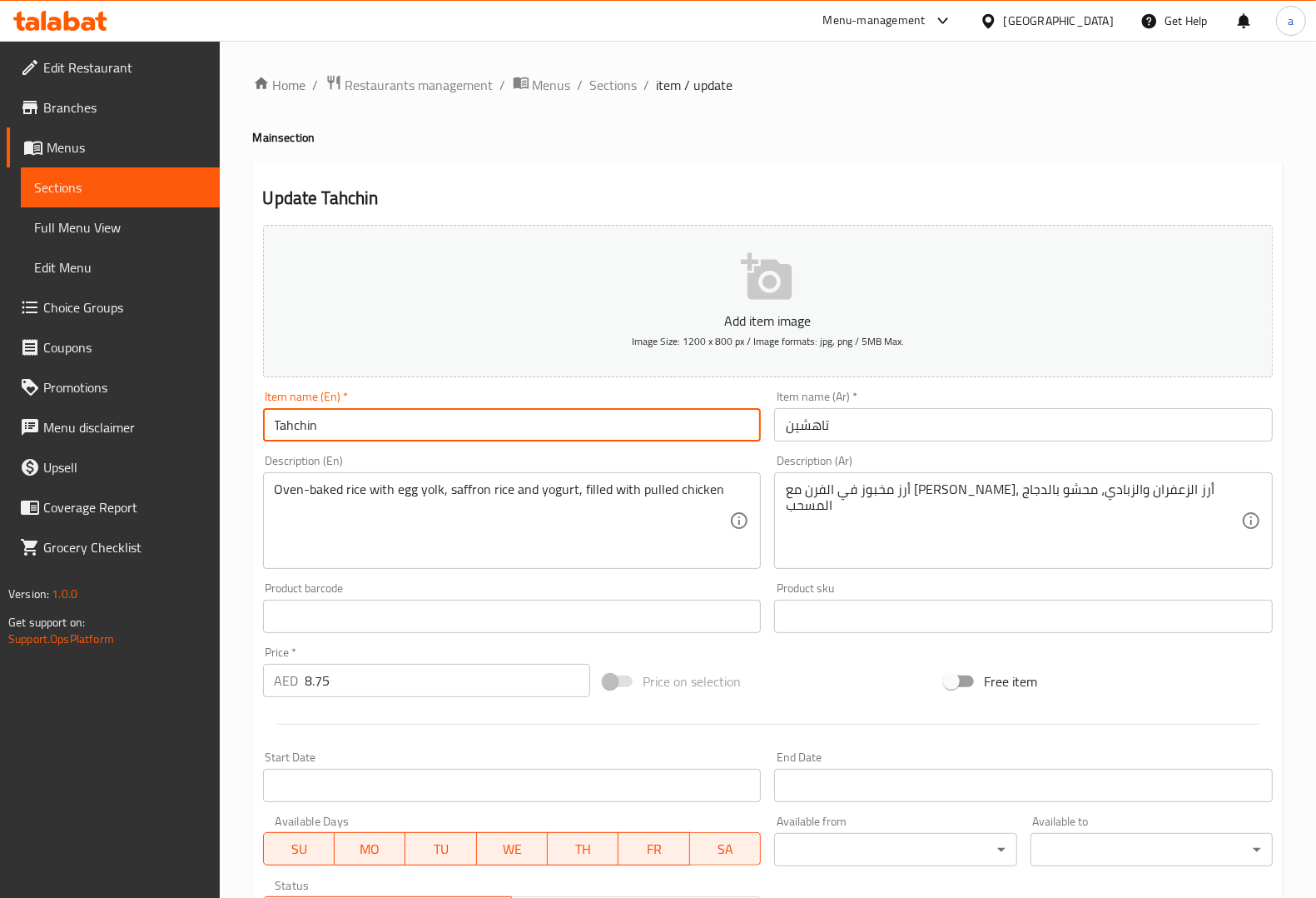
click at [302, 421] on input "Tahchin" at bounding box center [512, 424] width 498 height 33
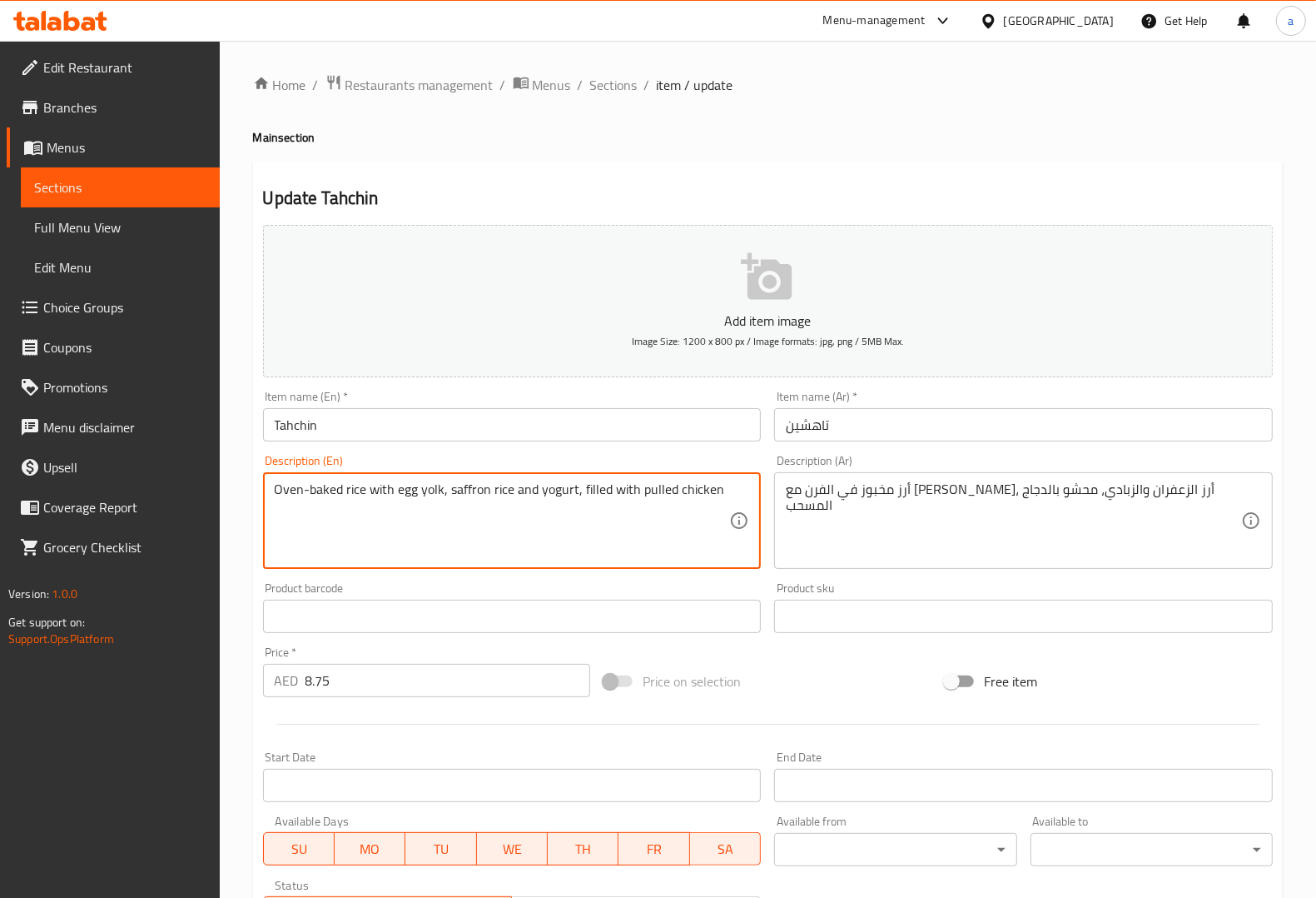
click at [427, 488] on textarea "Oven-baked rice with egg yolk, saffron rice and yogurt, filled with pulled chic…" at bounding box center [502, 520] width 455 height 79
drag, startPoint x: 458, startPoint y: 520, endPoint x: 445, endPoint y: 516, distance: 13.6
click at [458, 520] on textarea "Oven-baked rice with egg yolk, saffron rice and yogurt, filled with pulled chic…" at bounding box center [502, 520] width 455 height 79
drag, startPoint x: 396, startPoint y: 483, endPoint x: 442, endPoint y: 491, distance: 46.7
click at [442, 491] on textarea "Oven-baked rice with egg yolk, saffron rice and yogurt, filled with pulled chic…" at bounding box center [502, 520] width 455 height 79
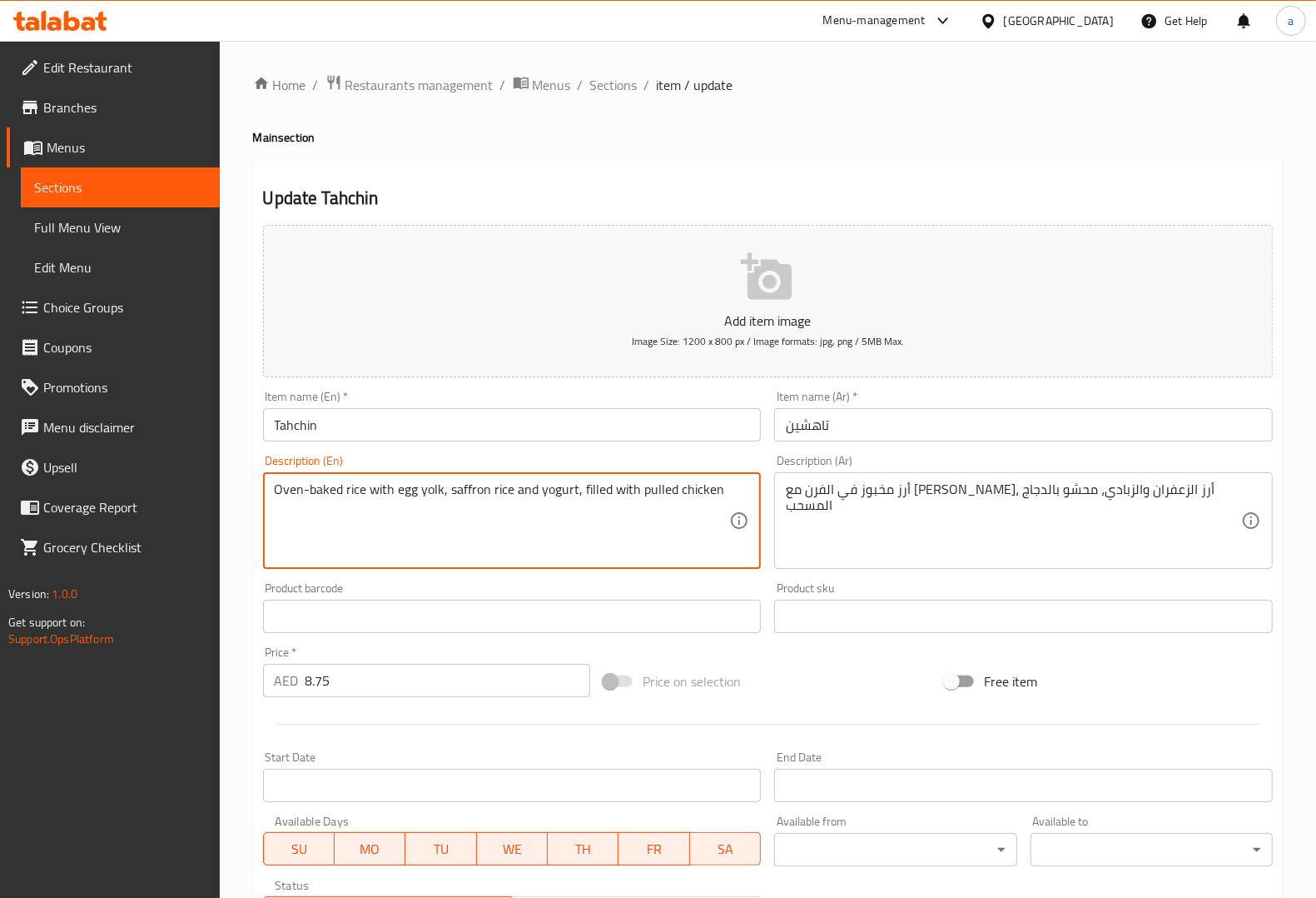
click at [409, 508] on textarea "Oven-baked rice with egg yolk, saffron rice and yogurt, filled with pulled chic…" at bounding box center [502, 520] width 455 height 79
drag, startPoint x: 396, startPoint y: 485, endPoint x: 442, endPoint y: 489, distance: 46.2
click at [442, 489] on textarea "Oven-baked rice with egg yolk, saffron rice and yogurt, filled with pulled chic…" at bounding box center [502, 520] width 455 height 79
click at [556, 483] on textarea "Oven-baked rice with egg yolk, saffron rice and yogurt, filled with pulled chic…" at bounding box center [502, 520] width 455 height 79
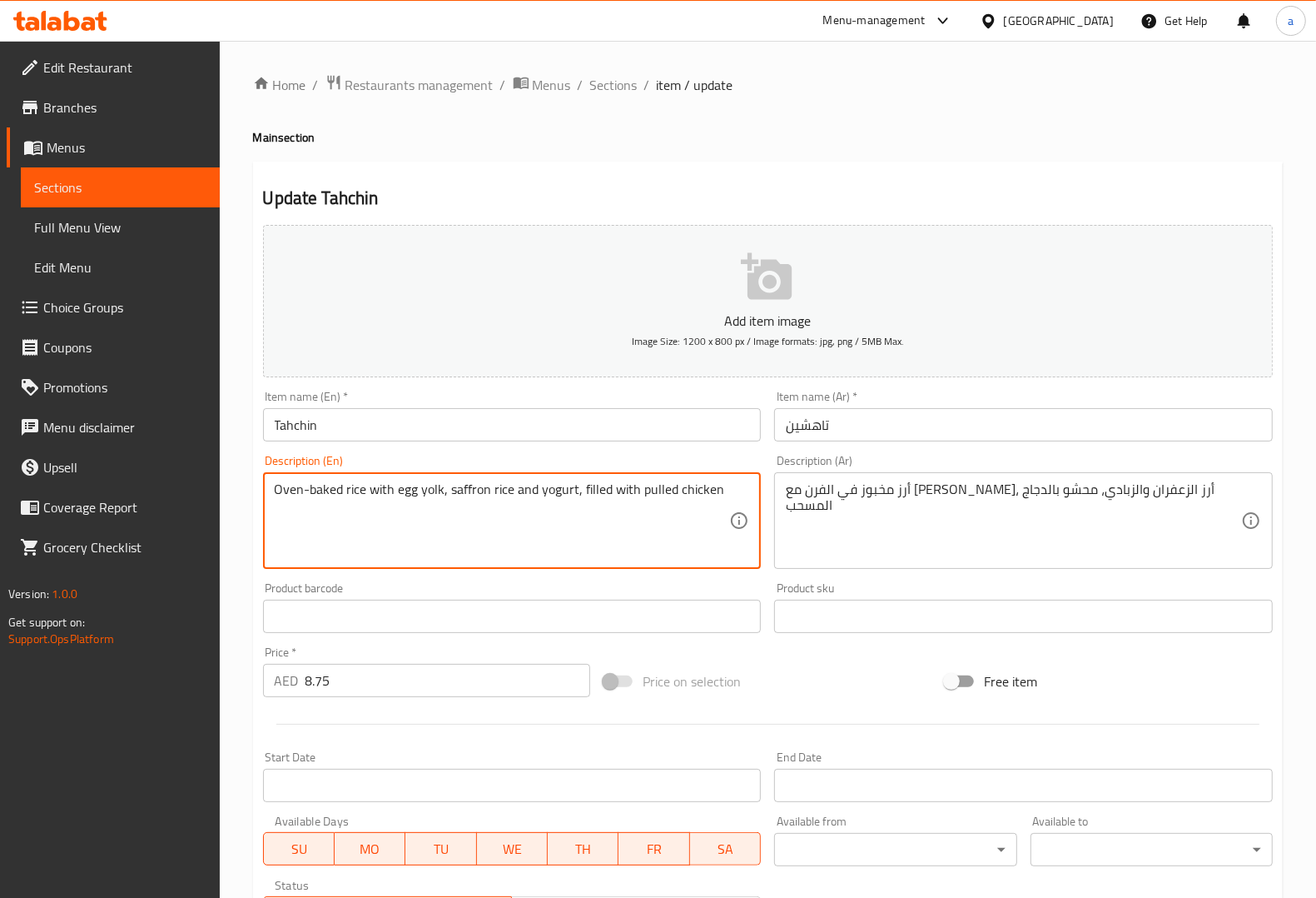
click at [648, 487] on textarea "Oven-baked rice with egg yolk, saffron rice and yogurt, filled with pulled chic…" at bounding box center [502, 520] width 455 height 79
click at [651, 527] on textarea "Oven-baked rice with egg yolk, saffron rice and yogurt, filled with pulled chic…" at bounding box center [502, 520] width 455 height 79
click at [658, 493] on textarea "Oven-baked rice with egg yolk, saffron rice and yogurt, filled with pulled chic…" at bounding box center [502, 520] width 455 height 79
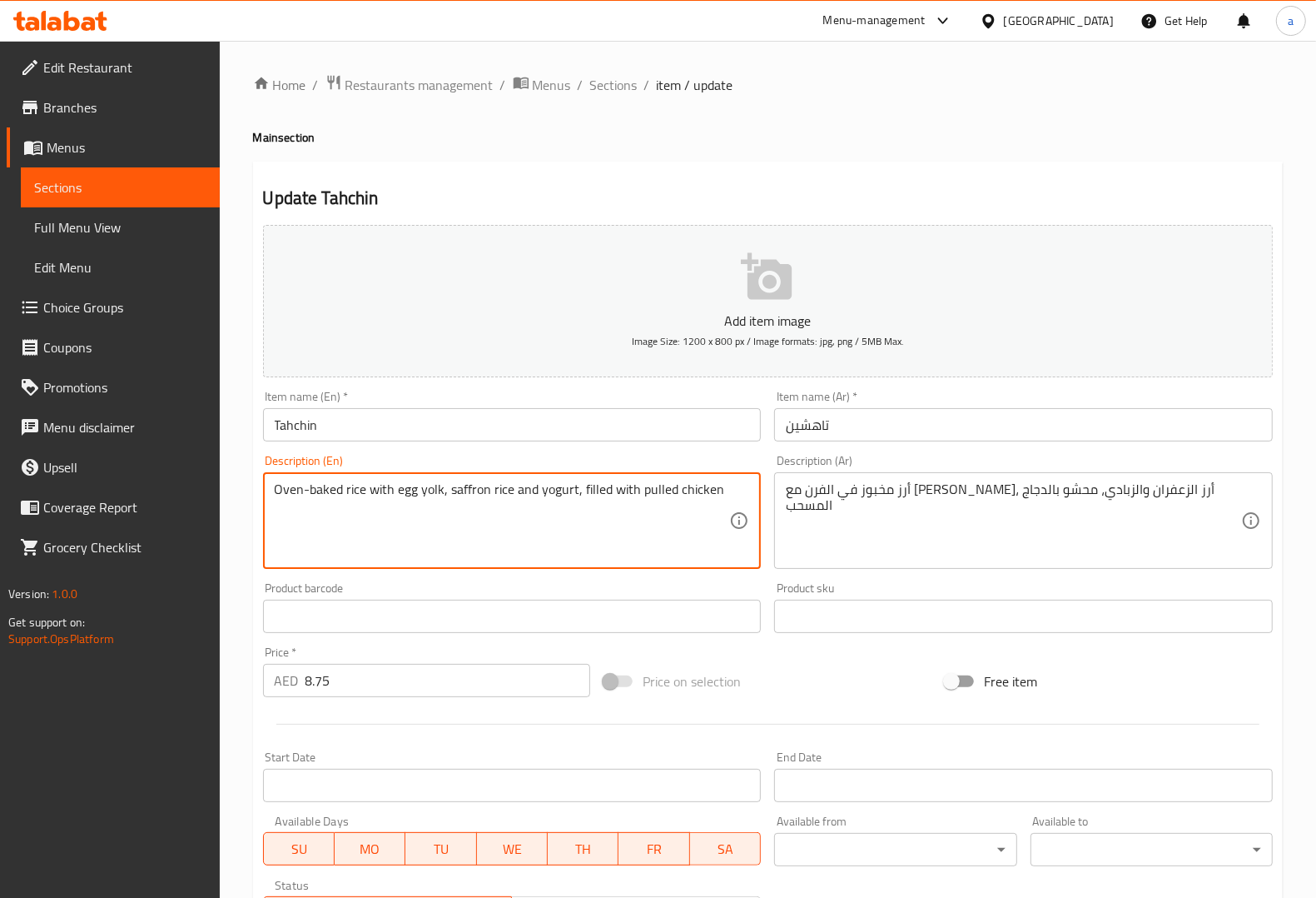
click at [685, 501] on textarea "Oven-baked rice with egg yolk, saffron rice and yogurt, filled with pulled chic…" at bounding box center [502, 520] width 455 height 79
drag, startPoint x: 635, startPoint y: 497, endPoint x: 718, endPoint y: 488, distance: 83.5
click at [718, 488] on textarea "Oven-baked rice with egg yolk, saffron rice and yogurt, filled with pulled chic…" at bounding box center [502, 520] width 455 height 79
click at [674, 505] on textarea "Oven-baked rice with egg yolk, saffron rice and yogurt, filled with pulled chic…" at bounding box center [502, 520] width 455 height 79
drag, startPoint x: 639, startPoint y: 487, endPoint x: 726, endPoint y: 477, distance: 87.6
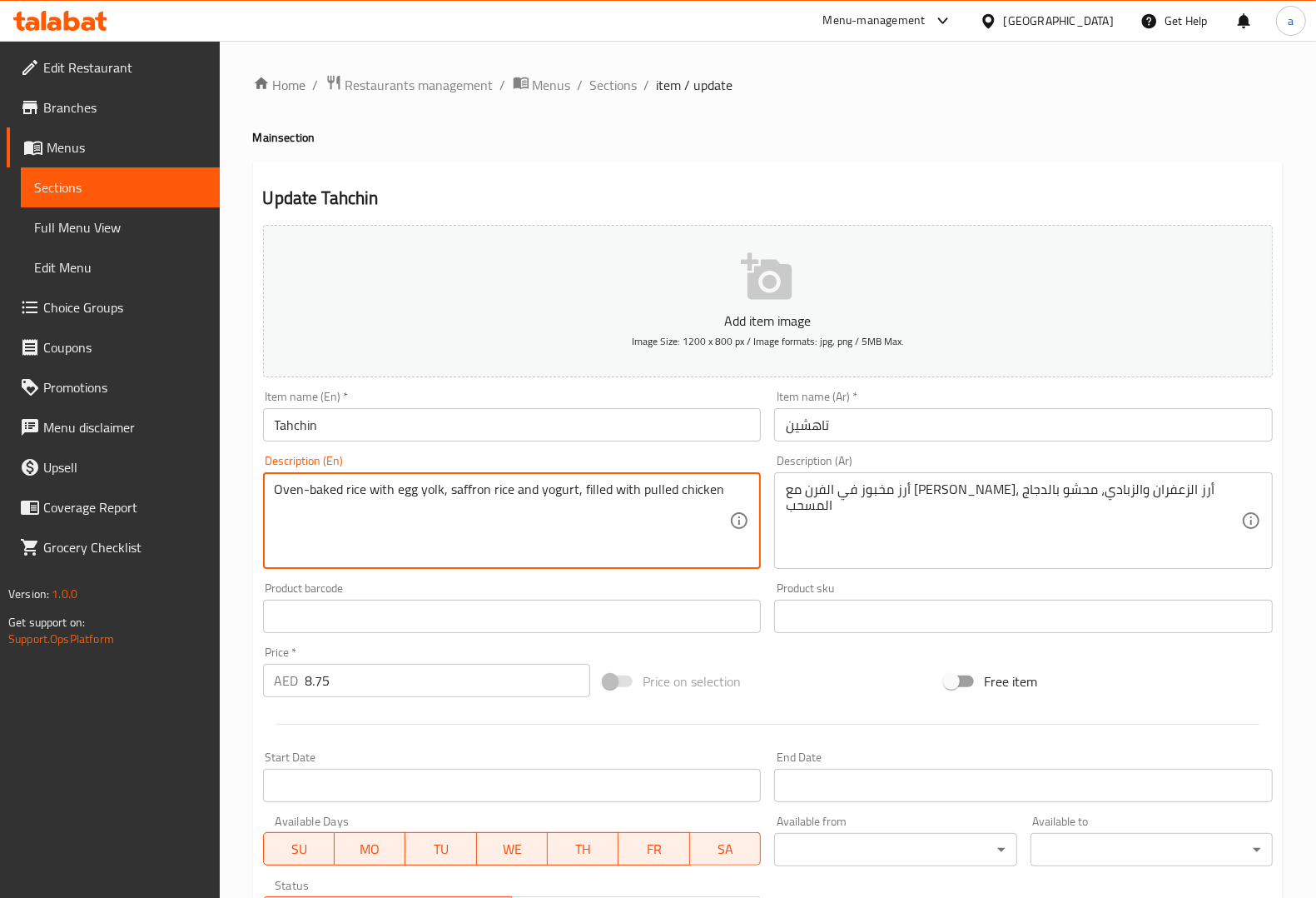
click at [726, 477] on div "Oven-baked rice with egg yolk, saffron rice and yogurt, filled with pulled chic…" at bounding box center [512, 520] width 498 height 97
click at [639, 487] on textarea "Oven-baked rice with egg yolk, saffron rice and yogurt, filled with pulled chic…" at bounding box center [502, 520] width 455 height 79
click at [656, 506] on textarea "Oven-baked rice with egg yolk, saffron rice and yogurt, filled with pulled chic…" at bounding box center [502, 520] width 455 height 79
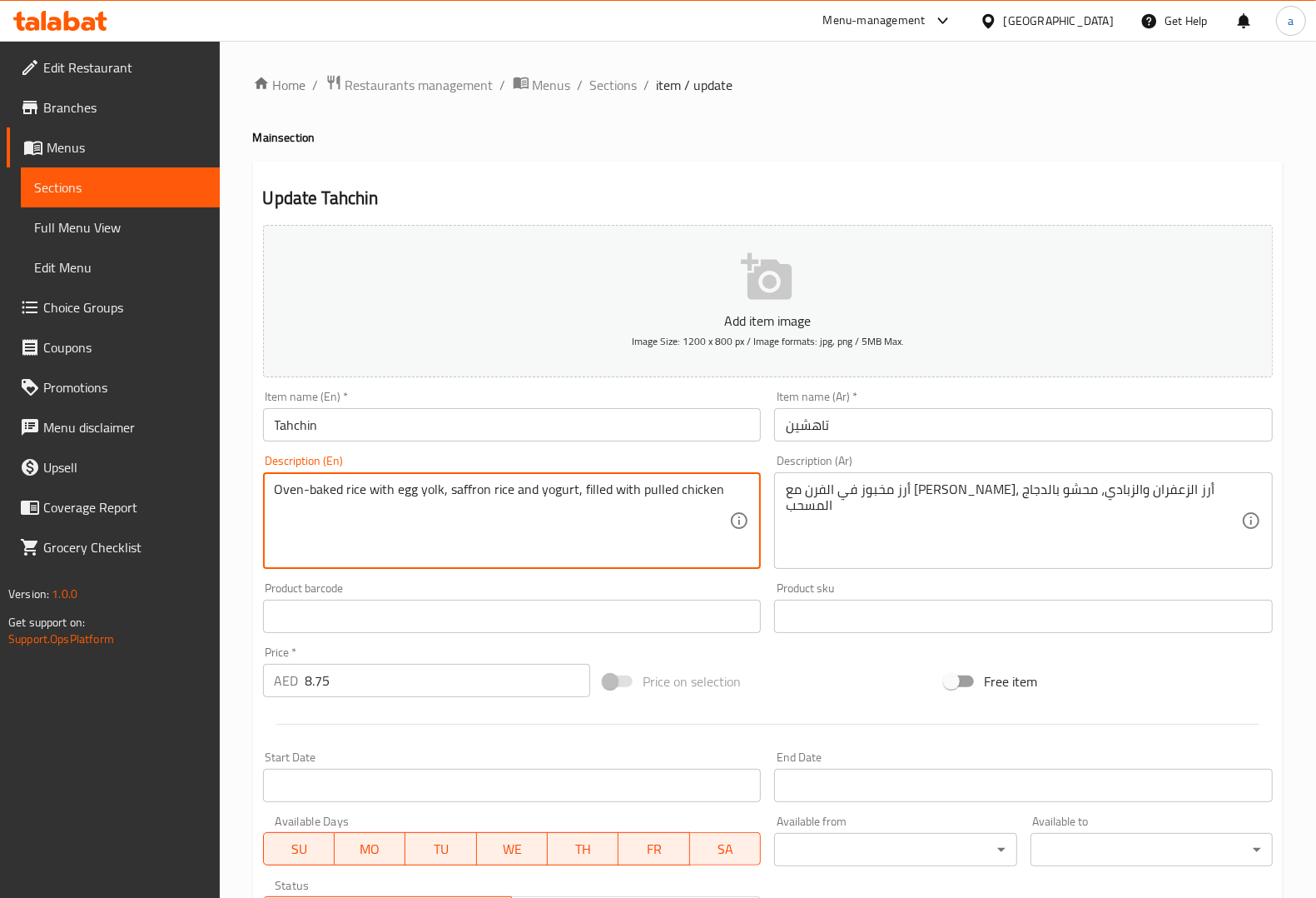
drag, startPoint x: 640, startPoint y: 484, endPoint x: 668, endPoint y: 491, distance: 28.9
click at [668, 491] on textarea "Oven-baked rice with egg yolk, saffron rice and yogurt, filled with pulled chic…" at bounding box center [502, 520] width 455 height 79
click at [642, 501] on textarea "Oven-baked rice with egg yolk, saffron rice and yogurt, filled with pulled chic…" at bounding box center [502, 520] width 455 height 79
click at [666, 512] on textarea "Oven-baked rice with egg yolk, saffron rice and yogurt, filled with pulled chic…" at bounding box center [502, 520] width 455 height 79
click at [666, 499] on textarea "Oven-baked rice with egg yolk, saffron rice and yogurt, filled with pulled chic…" at bounding box center [502, 520] width 455 height 79
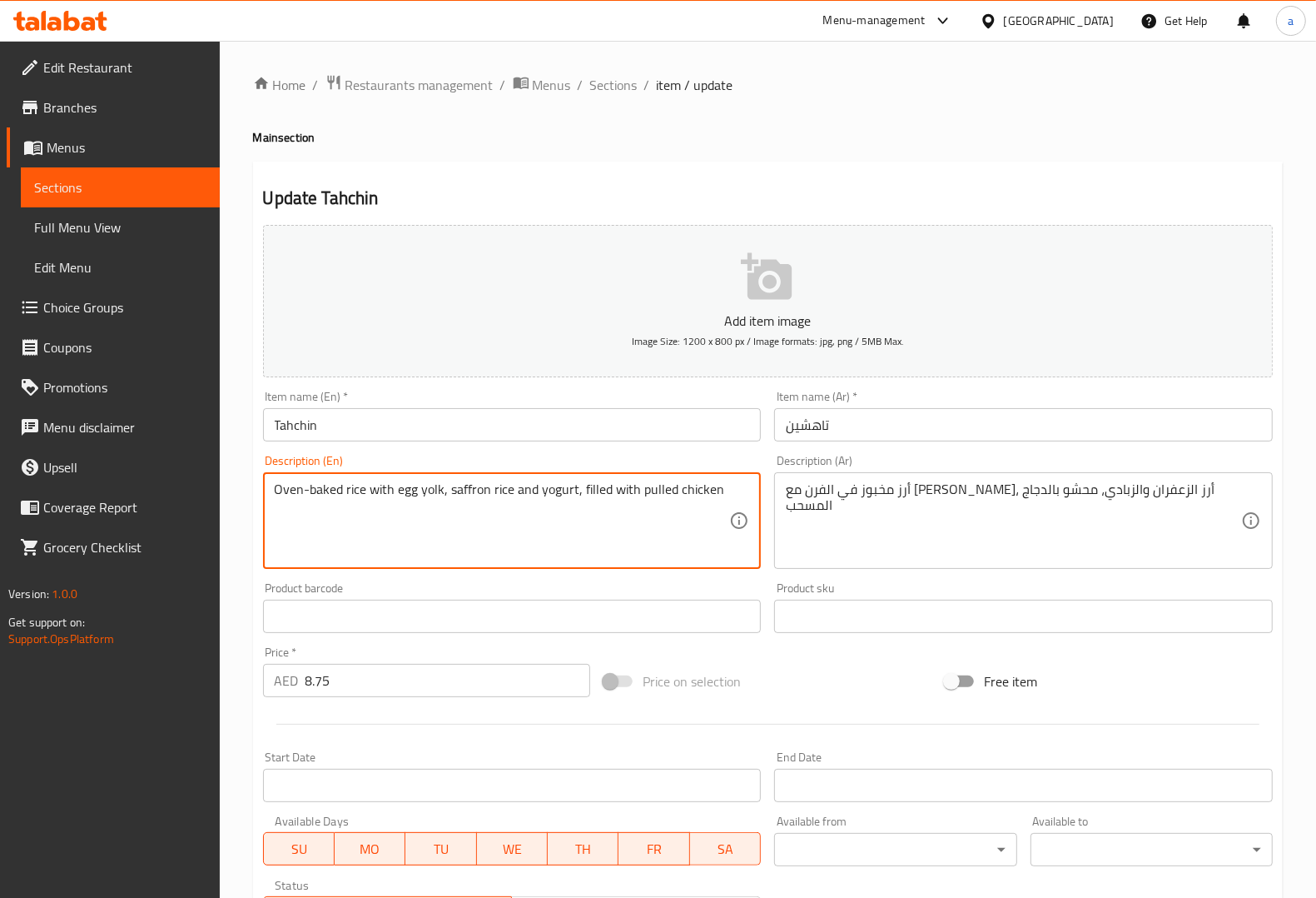
click at [666, 499] on textarea "Oven-baked rice with egg yolk, saffron rice and yogurt, filled with pulled chic…" at bounding box center [502, 520] width 455 height 79
drag, startPoint x: 639, startPoint y: 493, endPoint x: 716, endPoint y: 484, distance: 77.5
click at [716, 484] on textarea "Oven-baked rice with egg yolk, saffron rice and yogurt, filled with pulled chic…" at bounding box center [502, 520] width 455 height 79
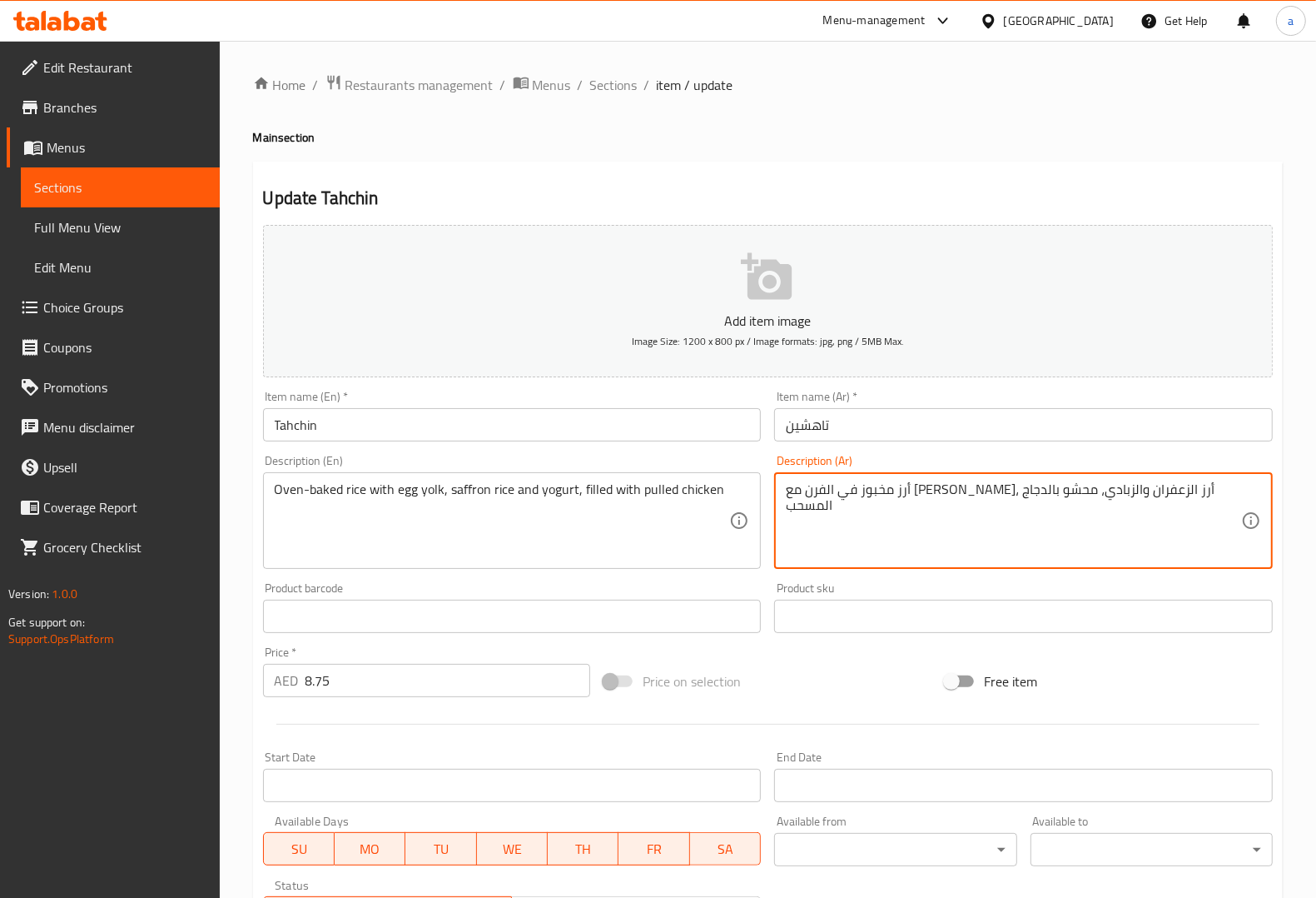
click at [847, 502] on textarea "أرز مخبوز في الفرن مع صفار البيض، أرز الزعفران والزبادي، محشو بالدجاج المسحب" at bounding box center [1013, 520] width 455 height 79
click at [800, 492] on textarea "أرز مخبوز في الفرن مع صفار البيض، أرز الزعفران والزبادي، محشو بالدجاج المسحب" at bounding box center [1013, 520] width 455 height 79
drag, startPoint x: 785, startPoint y: 488, endPoint x: 872, endPoint y: 489, distance: 87.0
click at [872, 489] on textarea "أرز مخبوز في الفرن مع صفار البيض، أرز الزعفران والزبادي، محشو بالدجاج المسحب" at bounding box center [1013, 520] width 455 height 79
paste textarea "جاج مبشور"
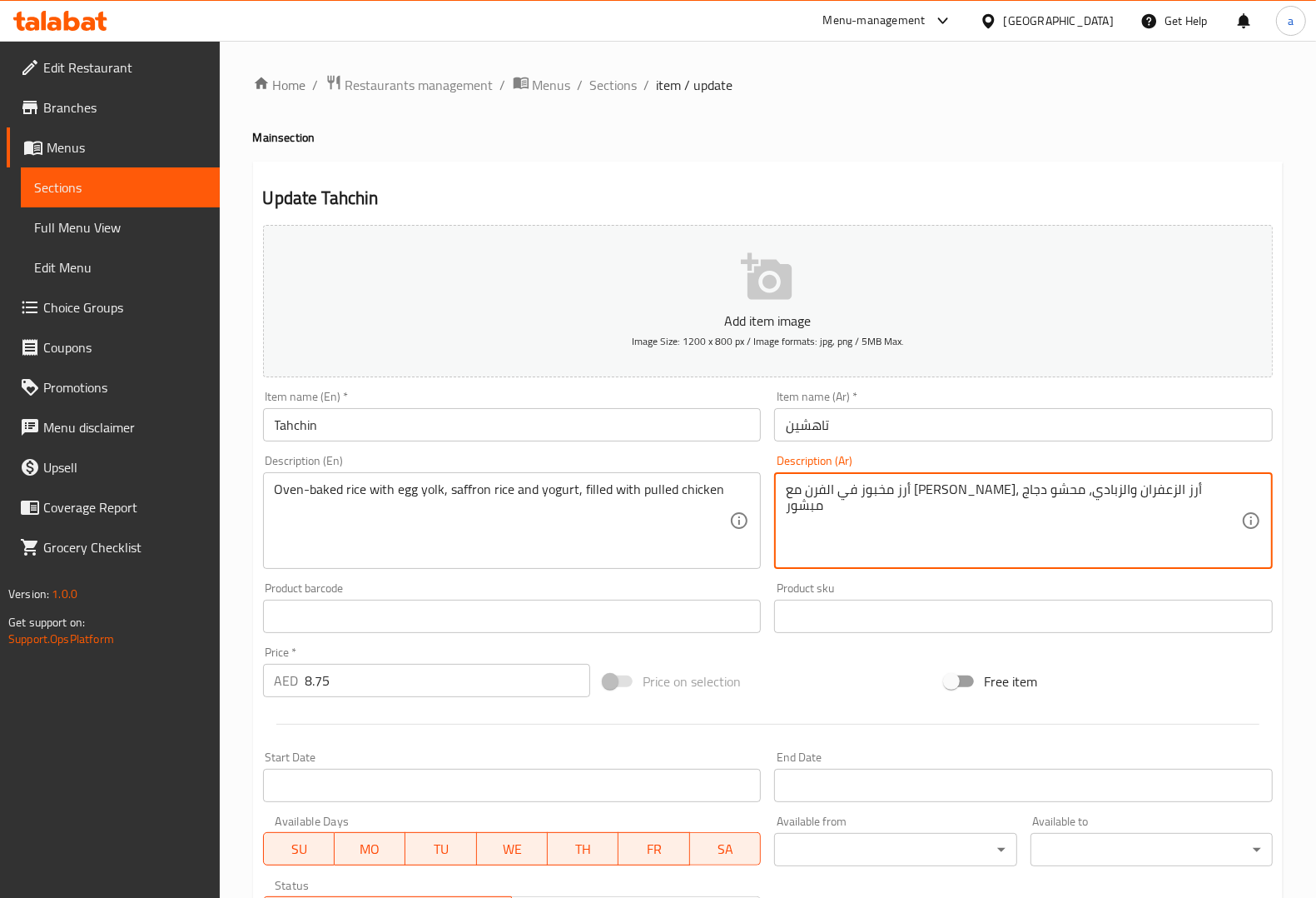
type textarea "أرز مخبوز في الفرن مع صفار البيض، أرز الزعفران والزبادي، محشو دجاج مبشور"
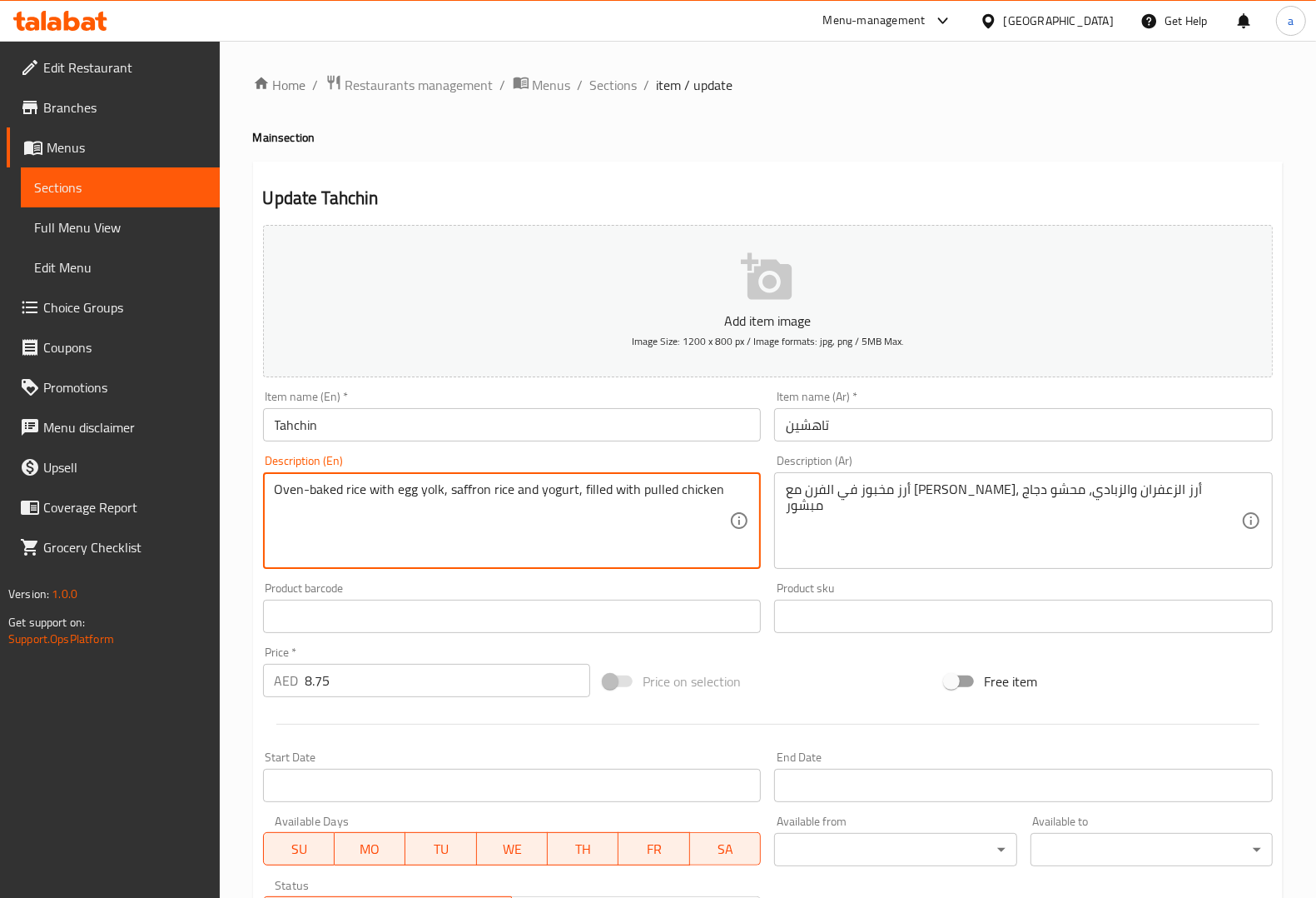
drag, startPoint x: 640, startPoint y: 489, endPoint x: 724, endPoint y: 488, distance: 84.0
click at [651, 455] on div "Description (En) Oven-baked rice with egg yolk, saffron rice and yogurt, filled…" at bounding box center [512, 511] width 498 height 114
click at [318, 493] on textarea "Oven-baked rice with egg yolk, saffron rice and yogurt, filled with pulled chic…" at bounding box center [502, 520] width 455 height 79
click at [772, 579] on div "Product sku Product sku" at bounding box center [1023, 607] width 512 height 64
click at [275, 496] on textarea "Oven-baked rice with egg yolk, saffron rice and yogurt, filled with pulled chic…" at bounding box center [502, 520] width 455 height 79
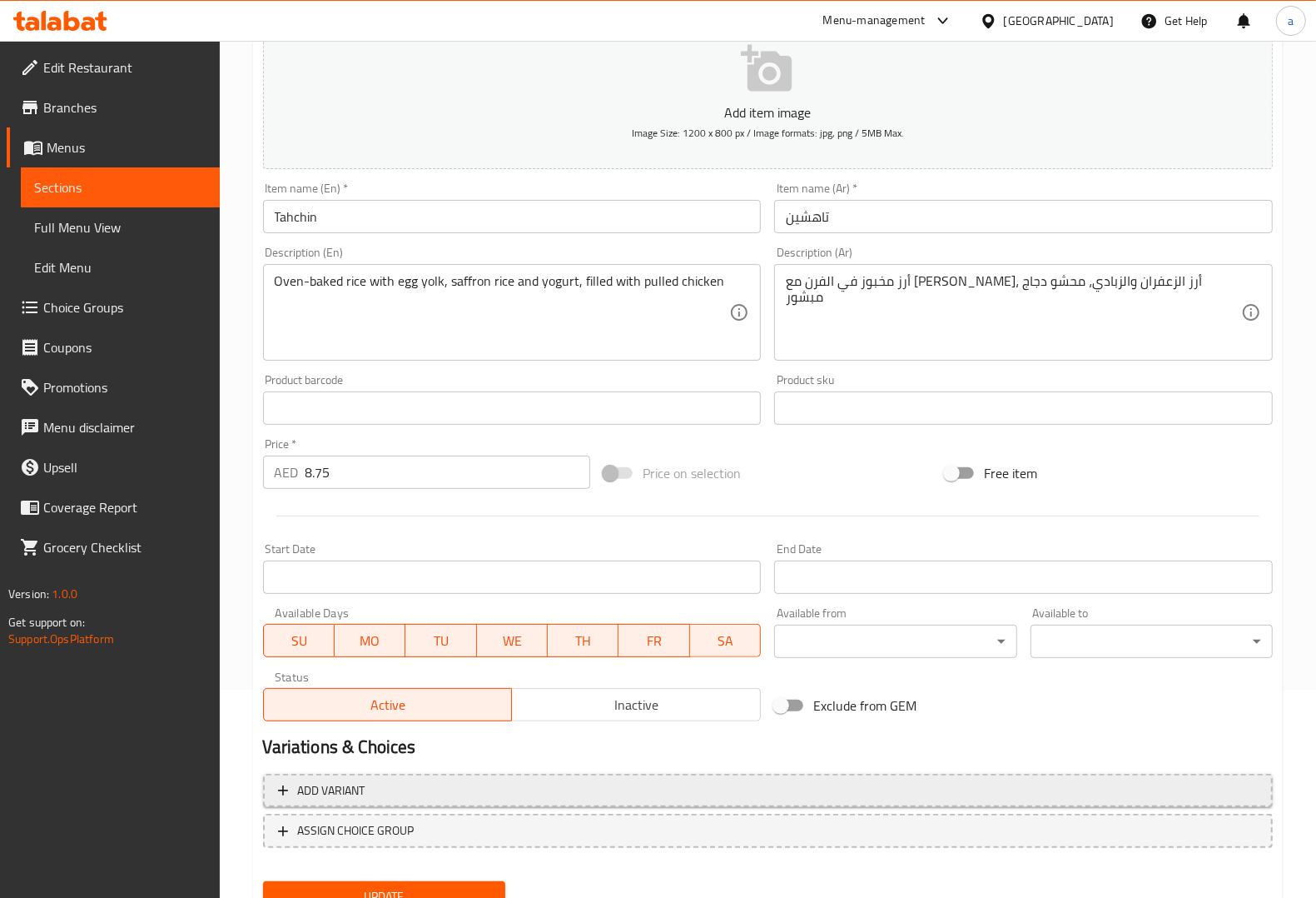
scroll to position [276, 0]
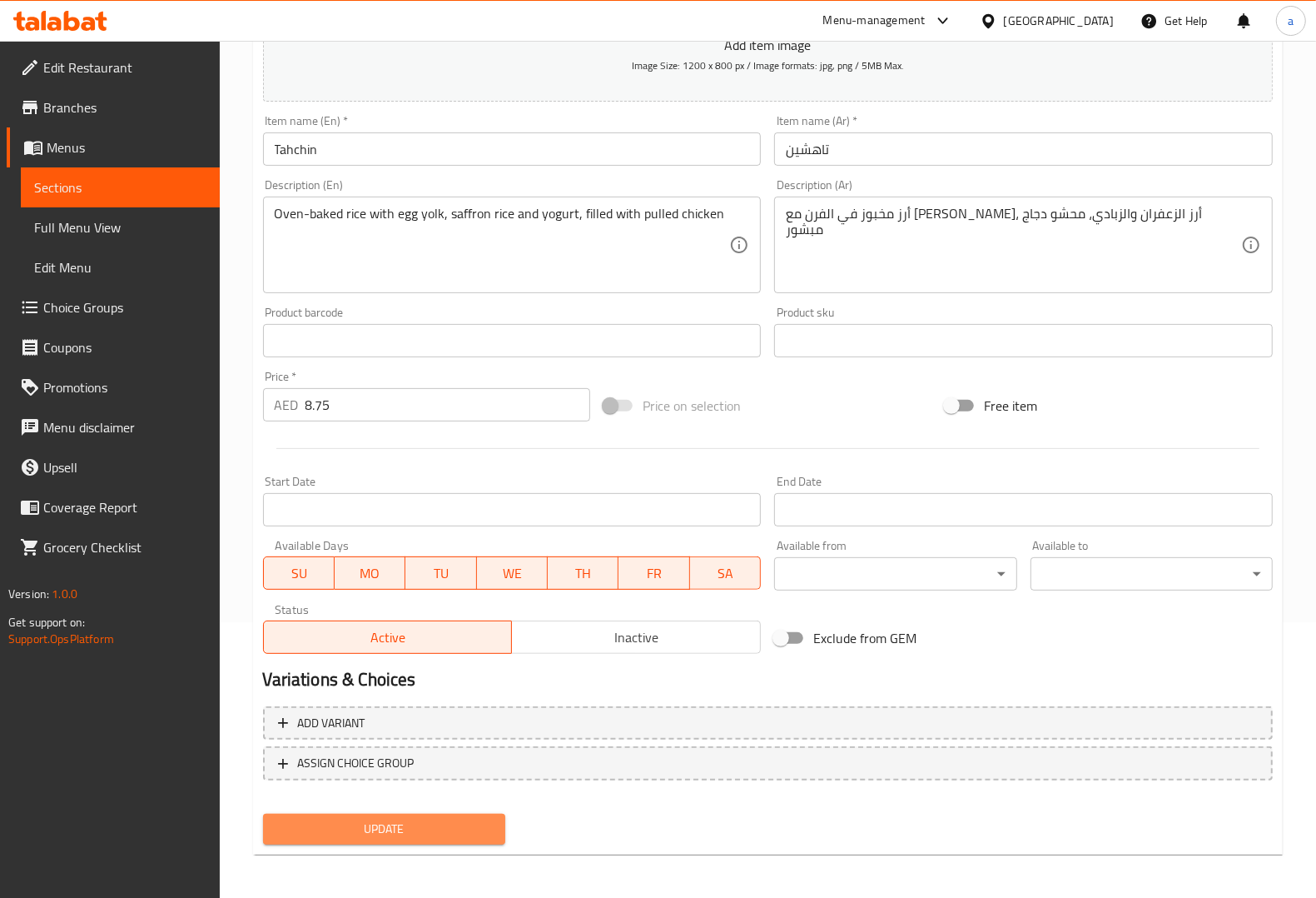
click at [397, 829] on span "Update" at bounding box center [384, 828] width 215 height 21
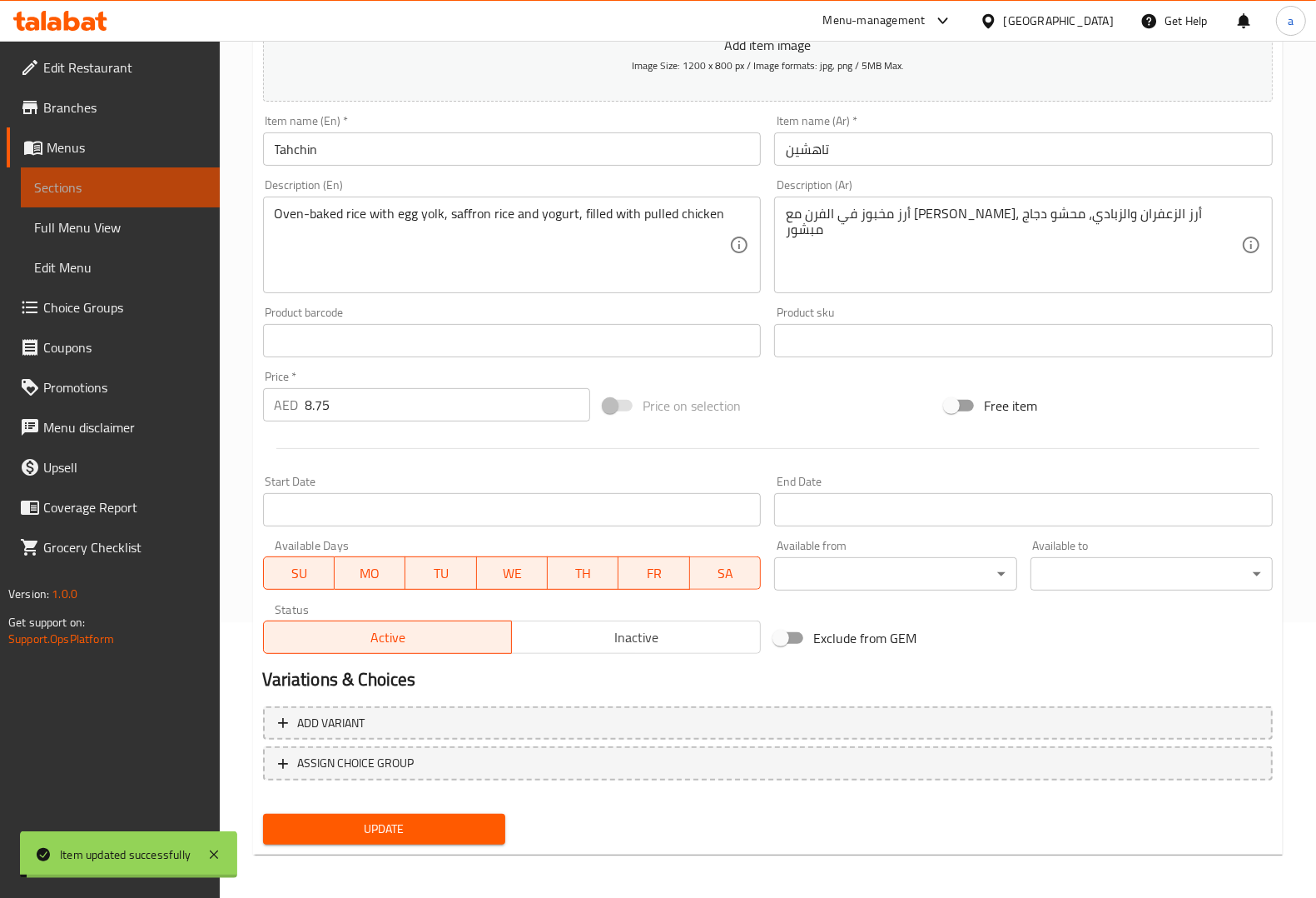
click at [185, 179] on span "Sections" at bounding box center [120, 187] width 172 height 20
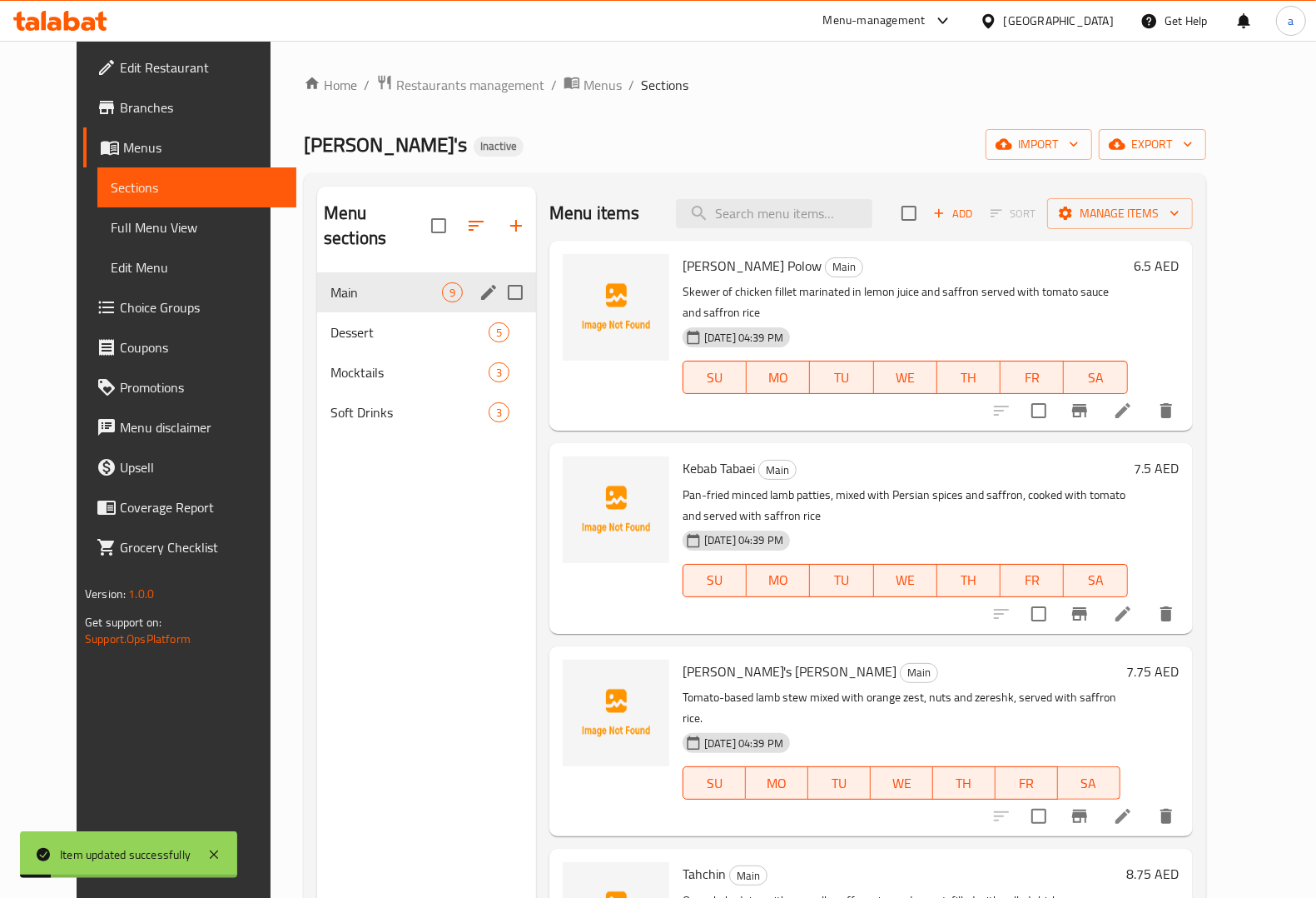
click at [347, 272] on div "Main 9" at bounding box center [426, 292] width 219 height 40
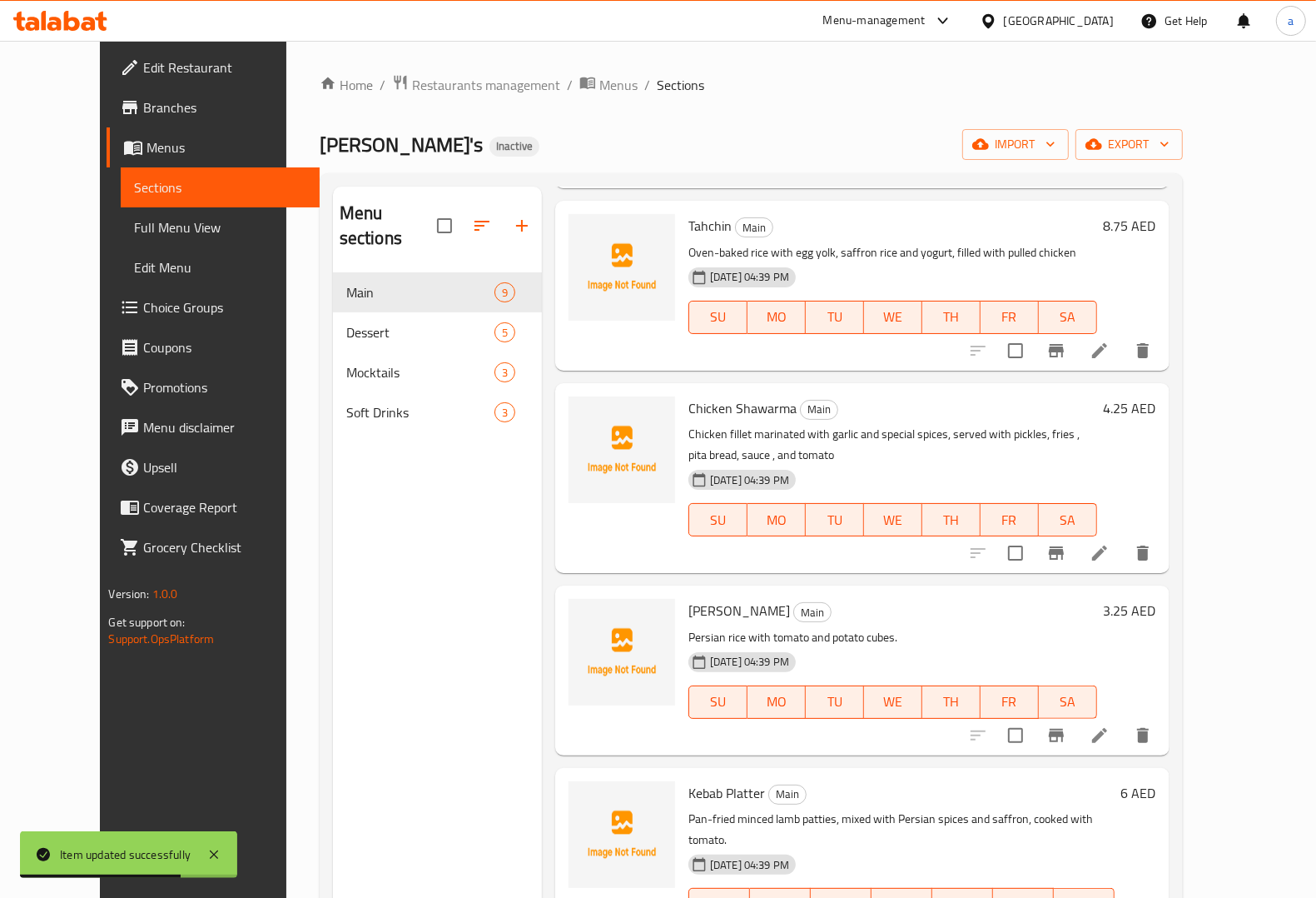
scroll to position [729, 0]
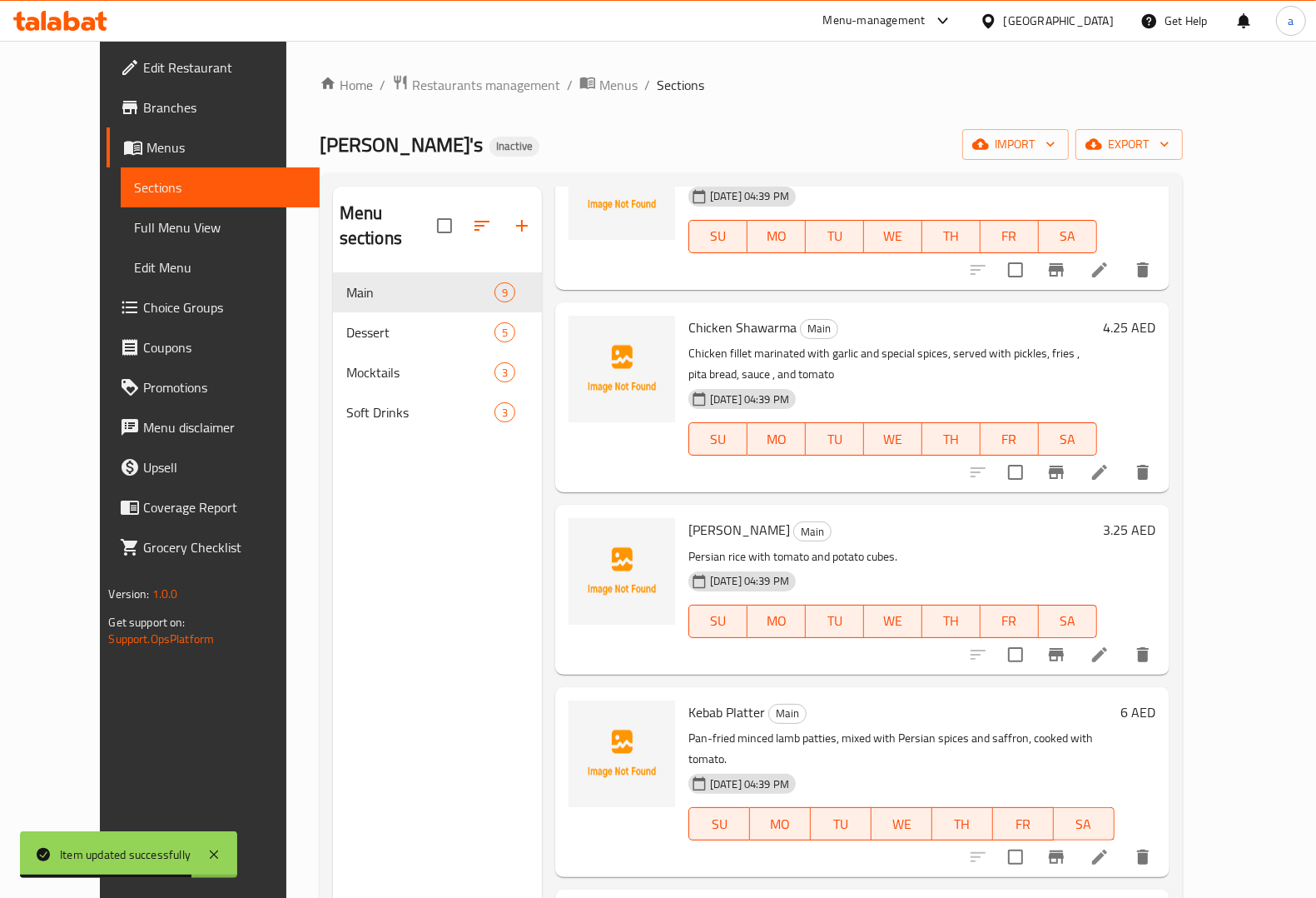
click at [1123, 457] on li at bounding box center [1099, 472] width 47 height 30
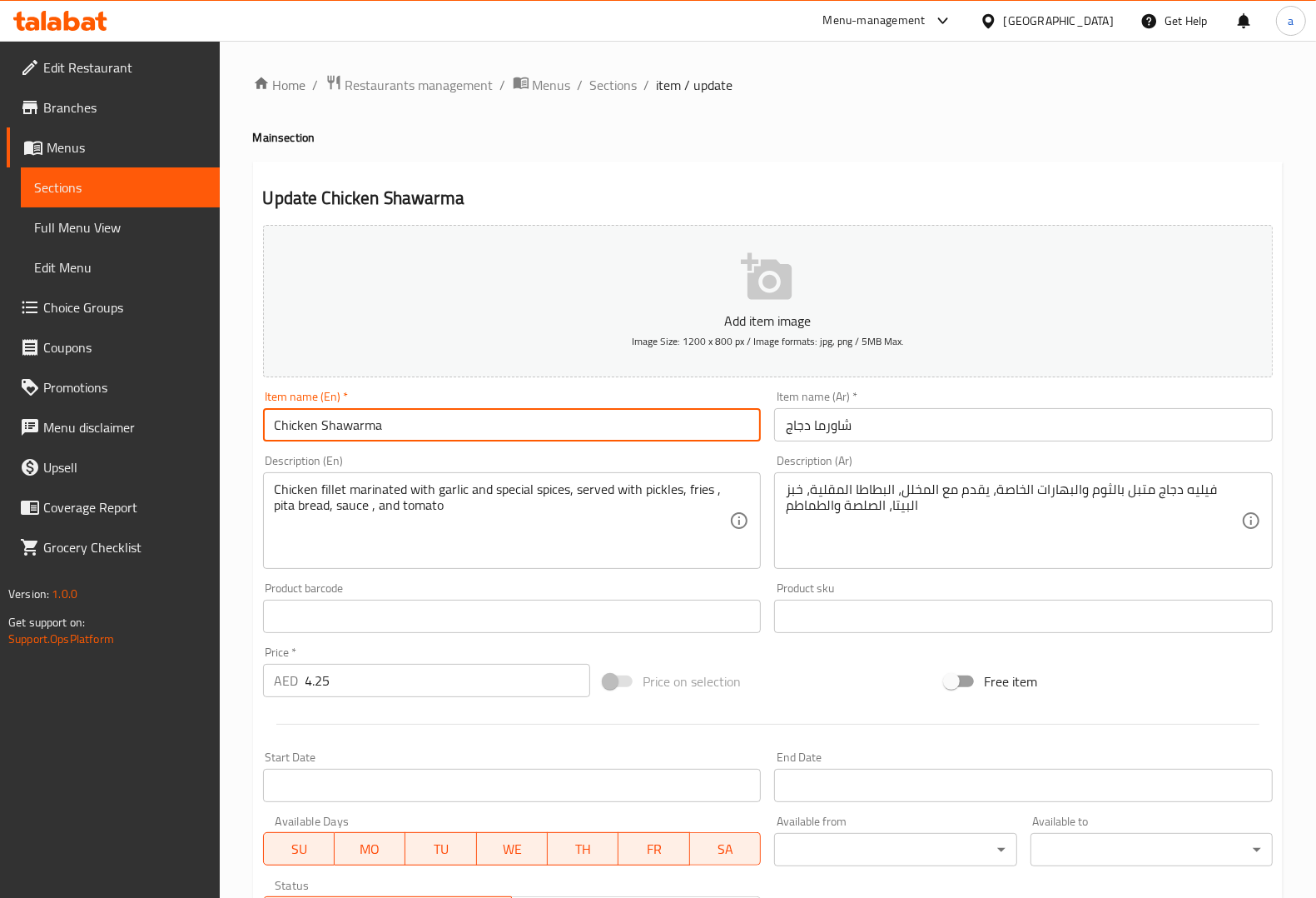
click at [287, 426] on input "Chicken Shawarma" at bounding box center [512, 424] width 498 height 33
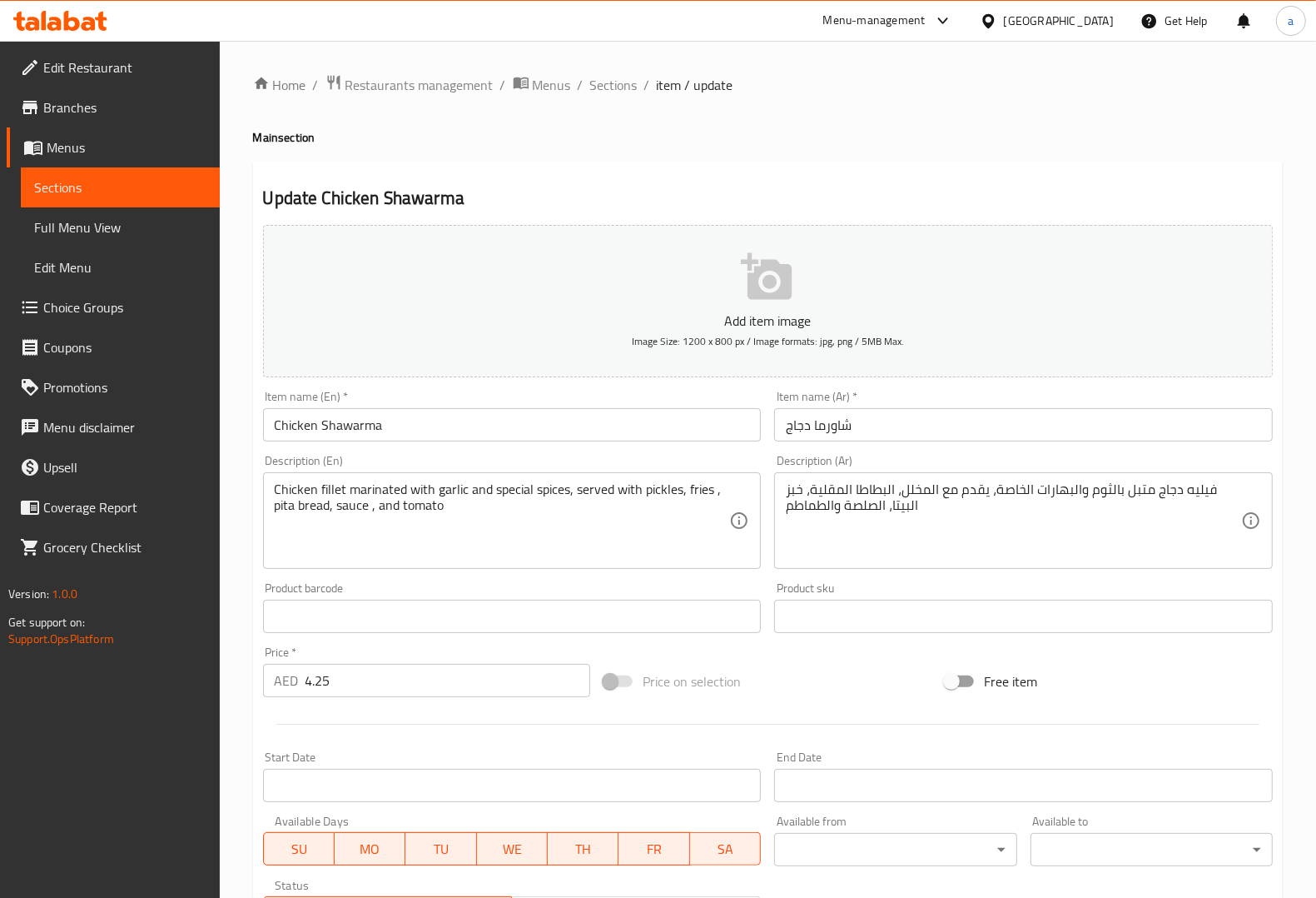
click at [428, 447] on div "Item name (En)   * Chicken Shawarma Item name (En) *" at bounding box center [512, 416] width 512 height 64
click at [513, 495] on textarea "Chicken fillet marinated with garlic and special spices, served with pickles, f…" at bounding box center [502, 520] width 455 height 79
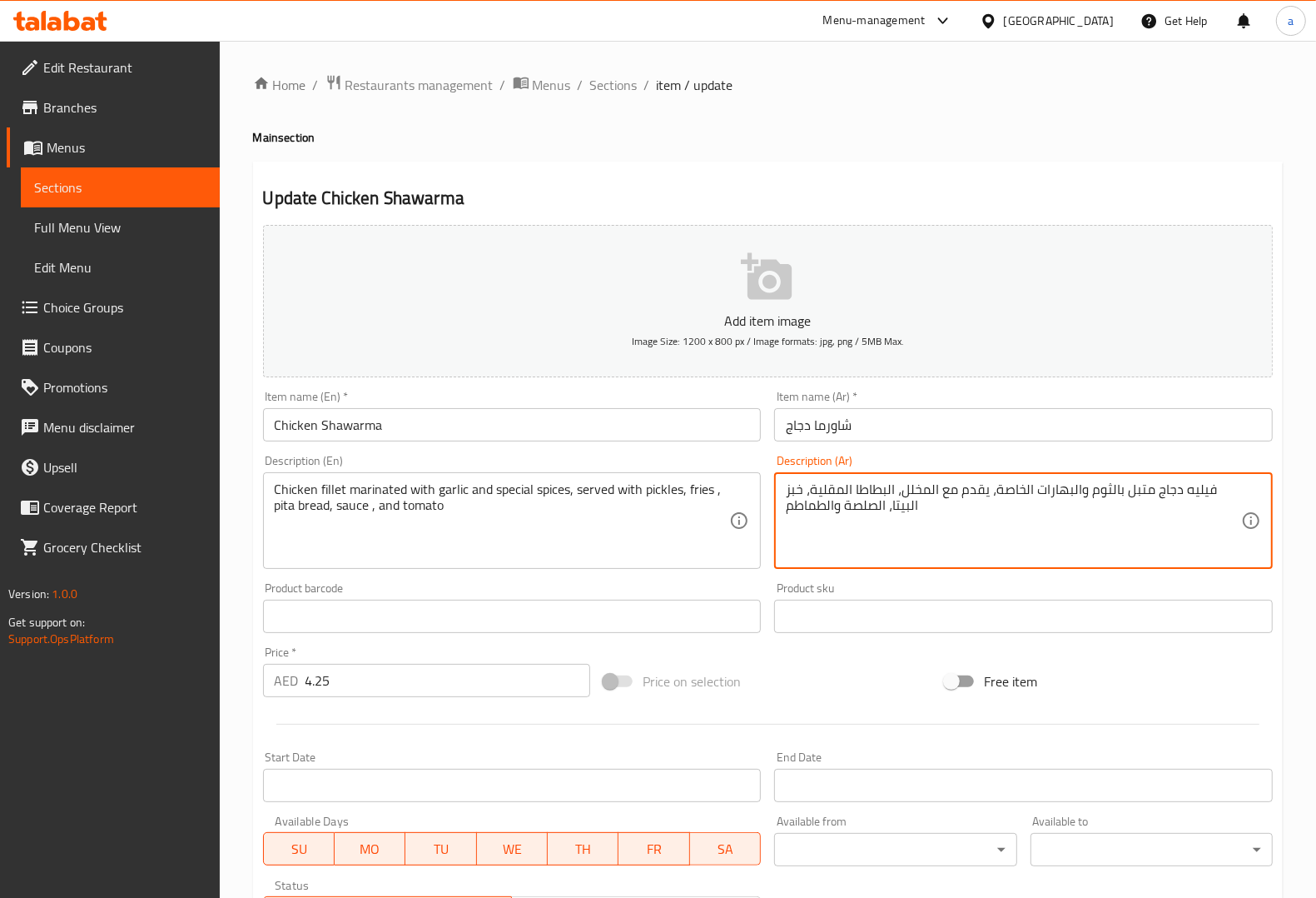
click at [1013, 491] on textarea "فيليه دجاج متبل بالثوم والبهارات الخاصة، يقدم مع المخلل، البطاطا المقلية، خبز ا…" at bounding box center [1013, 520] width 455 height 79
paste textarea "بيشيال"
click at [1059, 458] on div "Description (Ar) فيليه دجاج متبل بالثوم والبهارات سبيشيال، يقدم مع المخلل، البط…" at bounding box center [1023, 511] width 498 height 114
click at [1080, 449] on div "Description (Ar) فيليه دجاج متبل بالثوم والبهارات السبيشيال، يقدم مع المخلل، ال…" at bounding box center [1023, 511] width 512 height 128
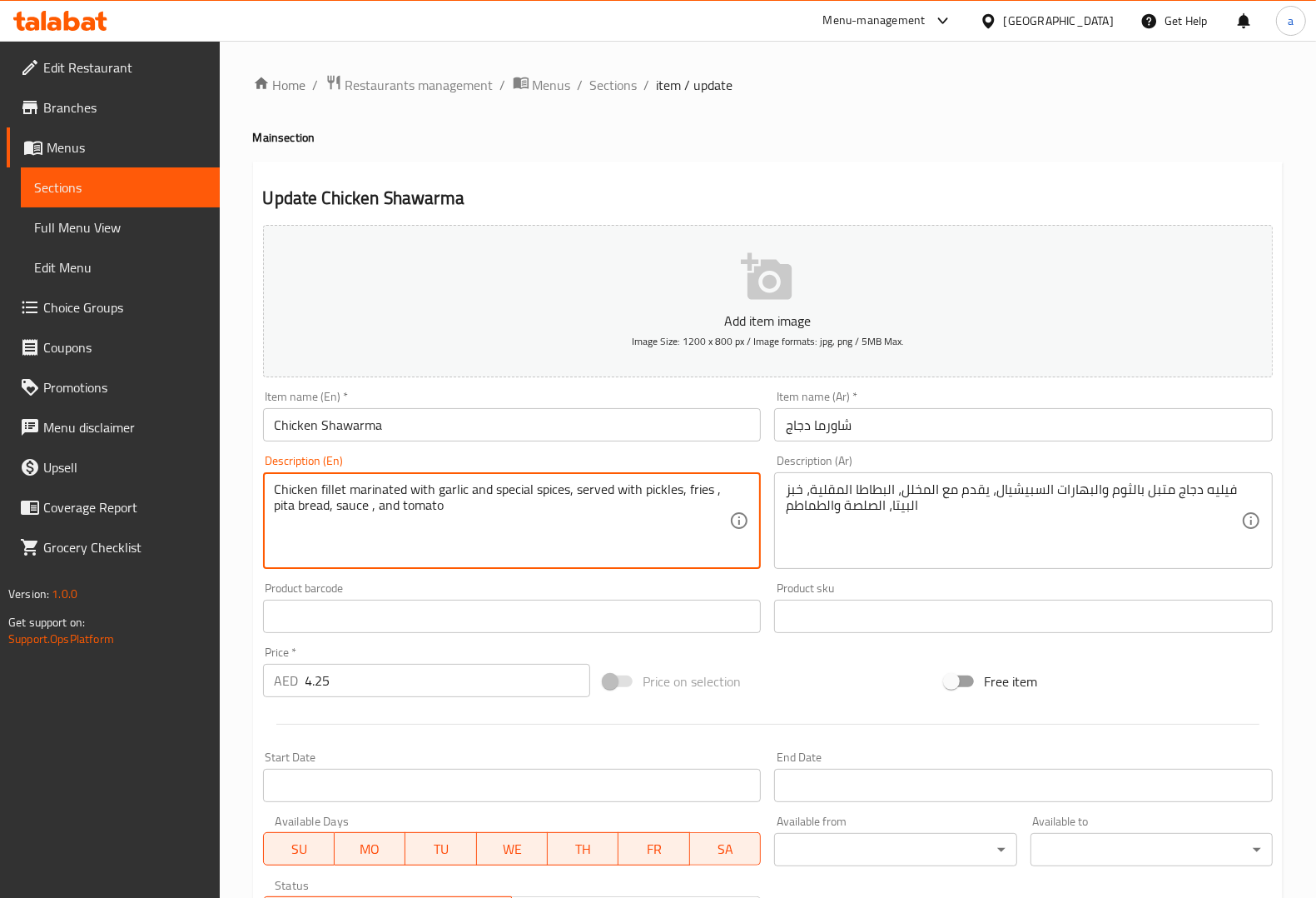
click at [700, 488] on textarea "Chicken fillet marinated with garlic and special spices, served with pickles, f…" at bounding box center [502, 520] width 455 height 79
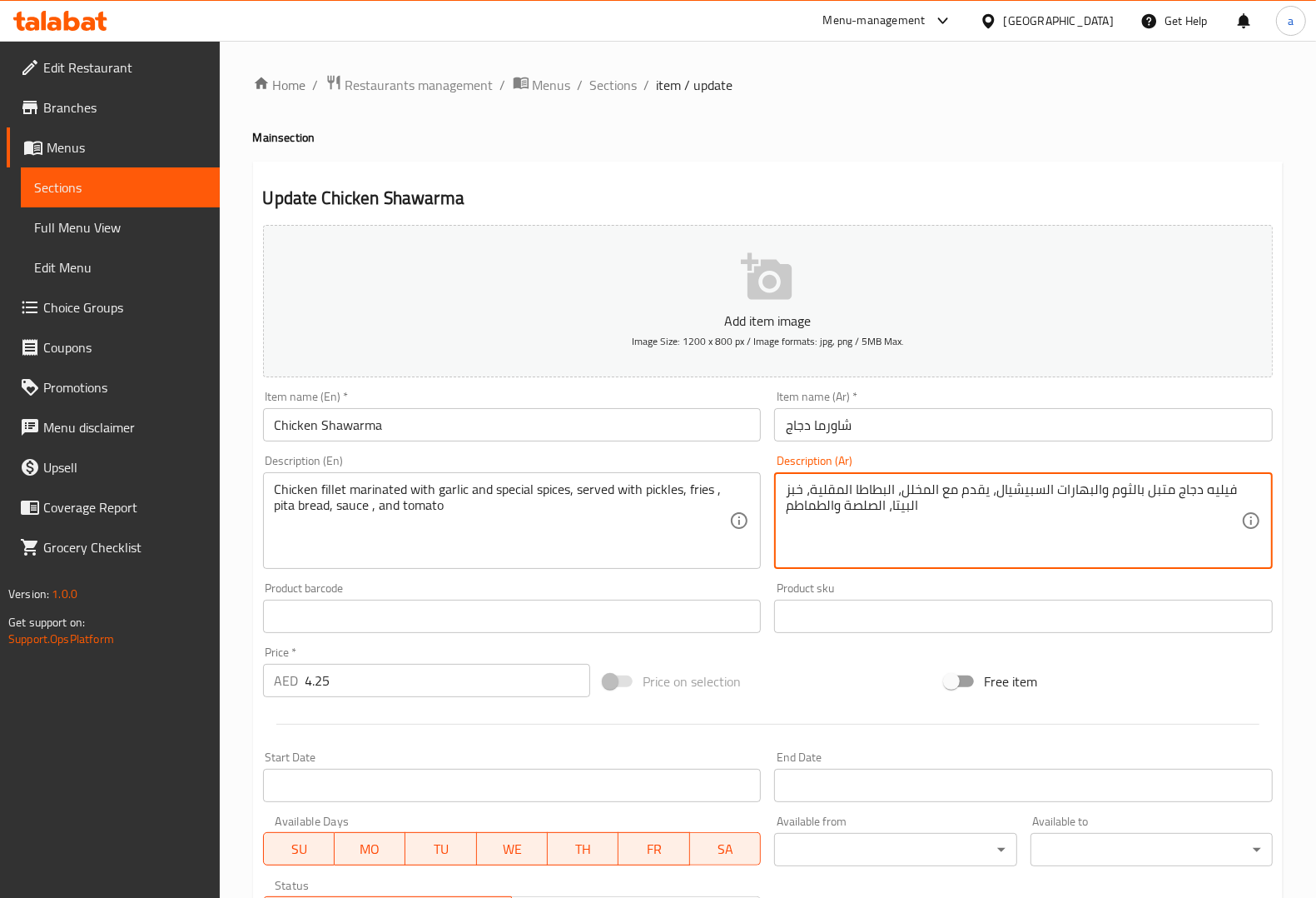
click at [873, 489] on textarea "فيليه دجاج متبل بالثوم والبهارات السبيشيال، يقدم مع المخلل، البطاطا المقلية، خب…" at bounding box center [1013, 520] width 455 height 79
click at [814, 489] on textarea "فيليه دجاج متبل بالثوم والبهارات السبيشيال، يقدم مع المخلل، البطاطا المقلية، خب…" at bounding box center [1013, 520] width 455 height 79
drag, startPoint x: 809, startPoint y: 488, endPoint x: 893, endPoint y: 487, distance: 84.0
click at [893, 487] on textarea "فيليه دجاج متبل بالثوم والبهارات السبيشيال، يقدم مع المخلل، البطاطا المقلية، خب…" at bounding box center [1013, 520] width 455 height 79
paste textarea "طاطس"
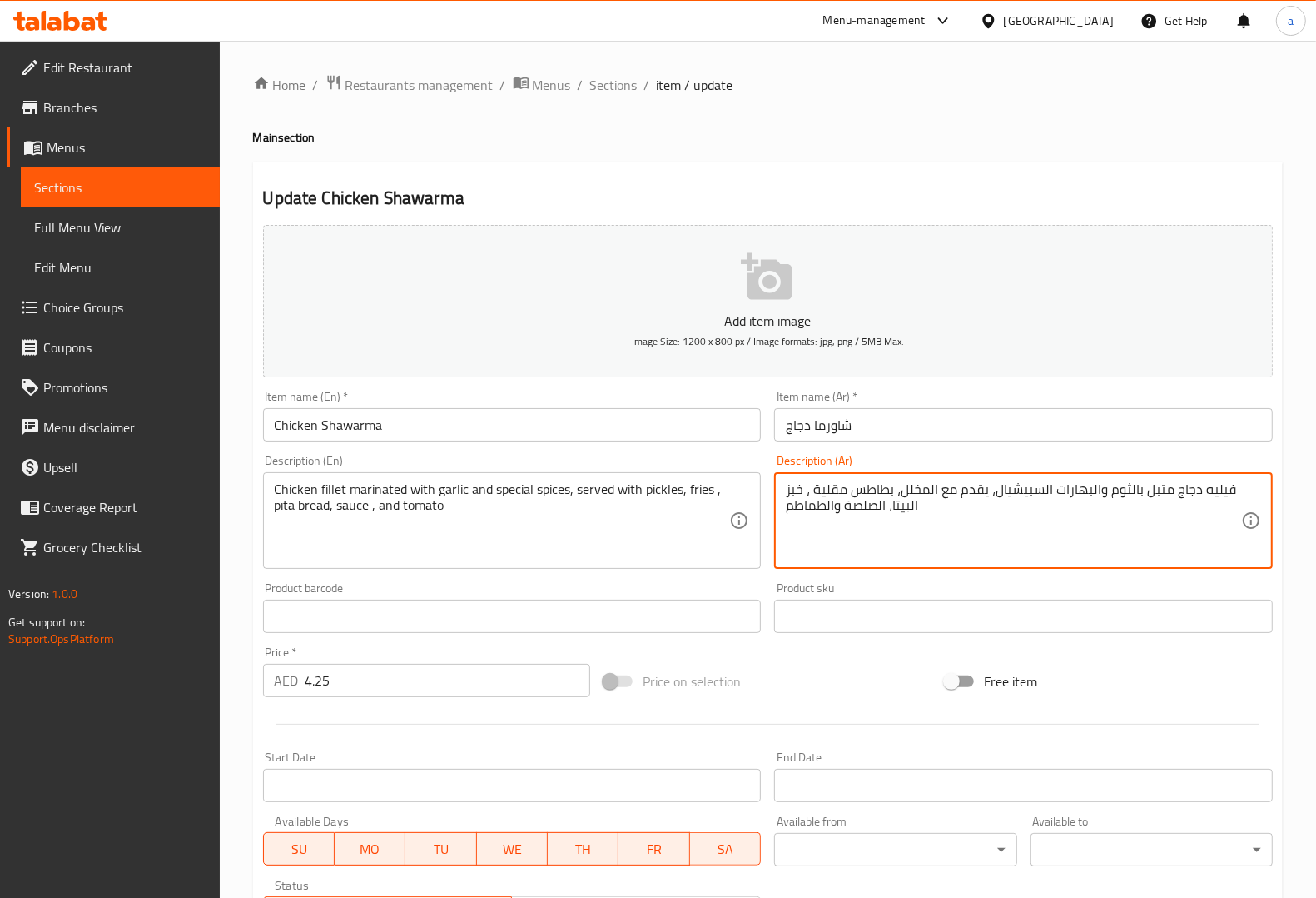
click at [841, 589] on div "Product sku Product sku" at bounding box center [1023, 607] width 498 height 51
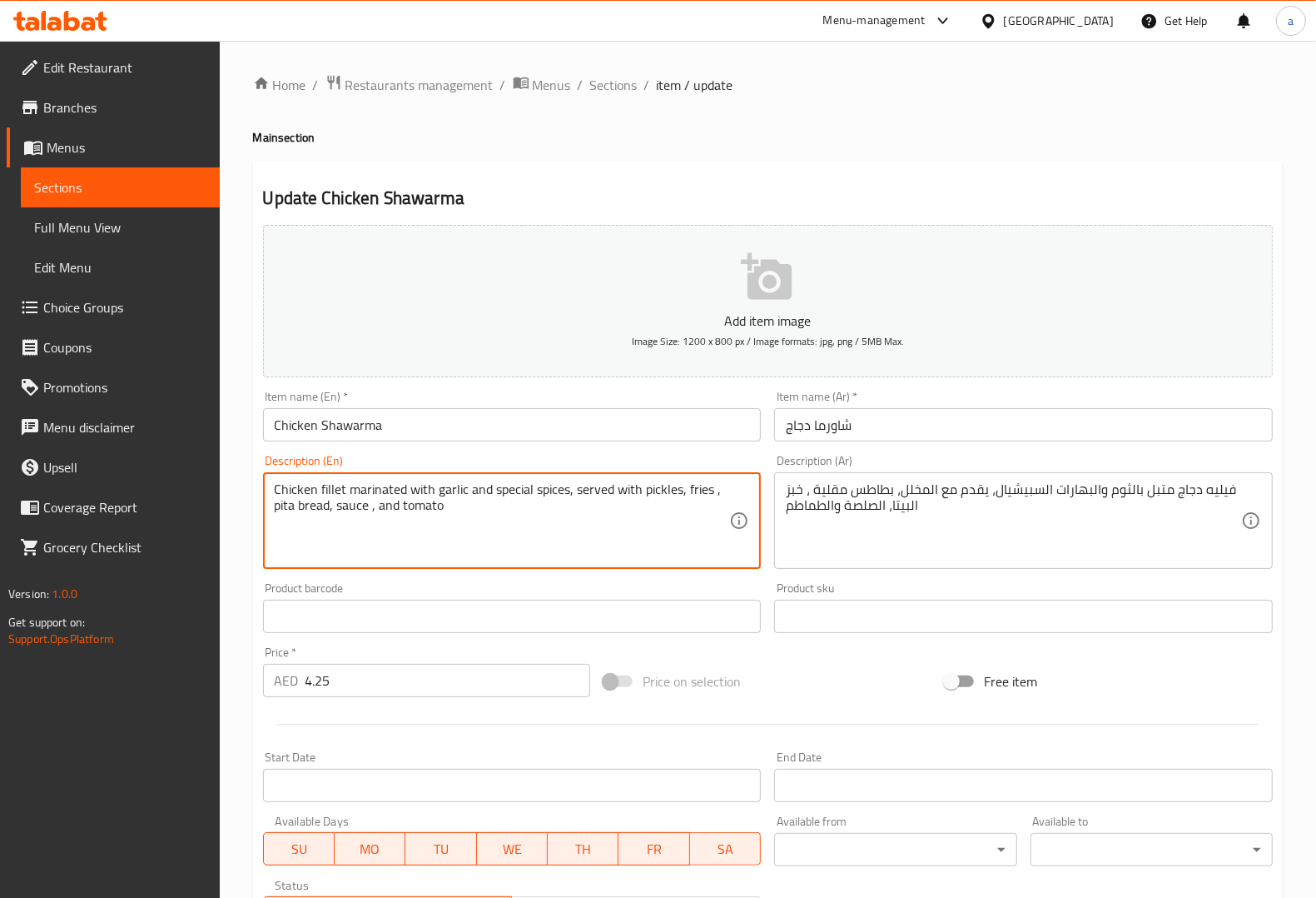
click at [287, 508] on textarea "Chicken fillet marinated with garlic and special spices, served with pickles, f…" at bounding box center [502, 520] width 455 height 79
click at [351, 509] on textarea "Chicken fillet marinated with garlic and special spices, served with pickles, f…" at bounding box center [502, 520] width 455 height 79
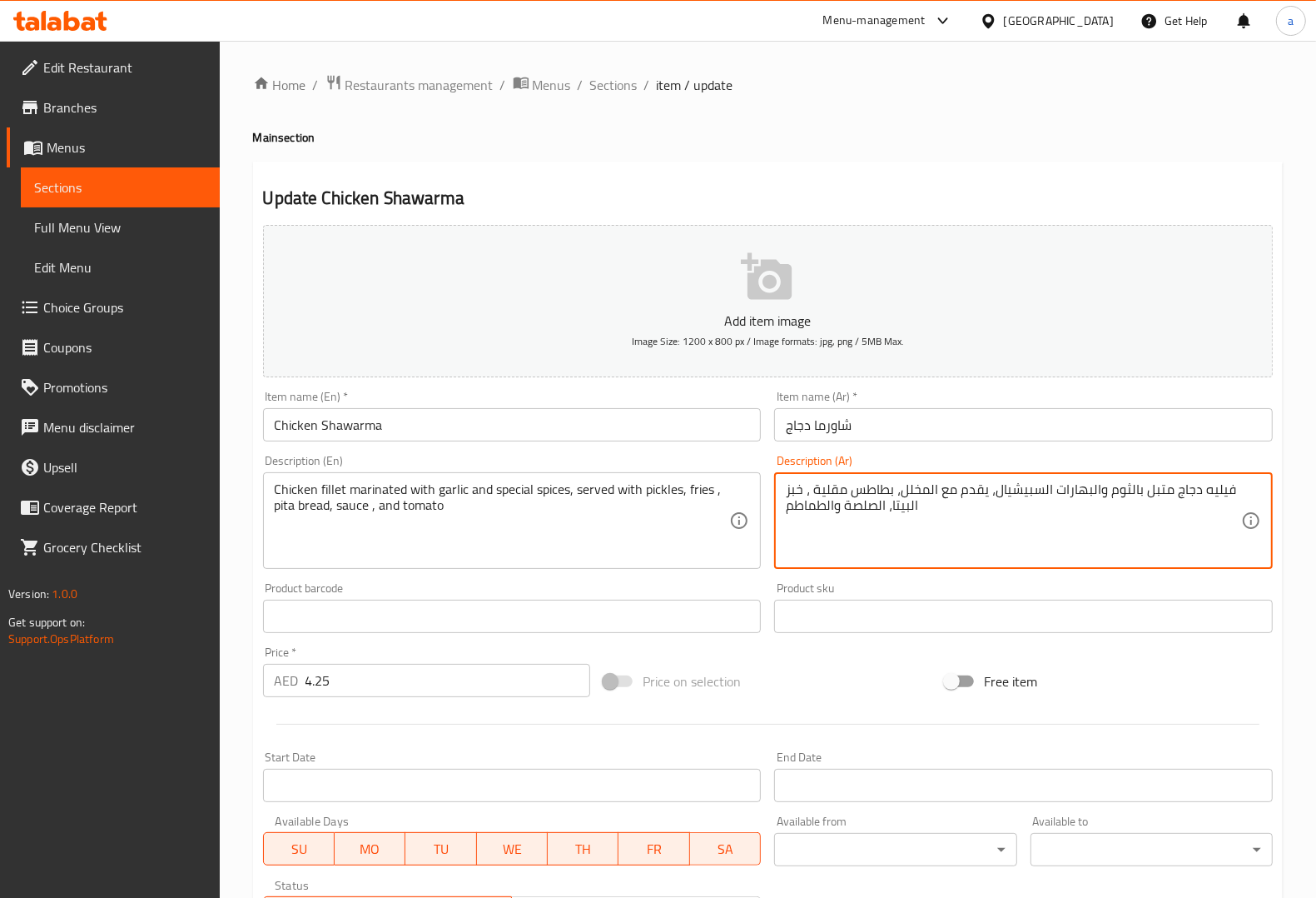
click at [868, 508] on textarea "فيليه دجاج متبل بالثوم والبهارات السبيشيال، يقدم مع المخلل، بطاطس مقلية ، خبز ا…" at bounding box center [1013, 520] width 455 height 79
paste textarea "وص"
type textarea "فيليه دجاج متبل بالثوم والبهارات السبيشيال، يقدم مع المخلل، بطاطس مقلية ، خبز ا…"
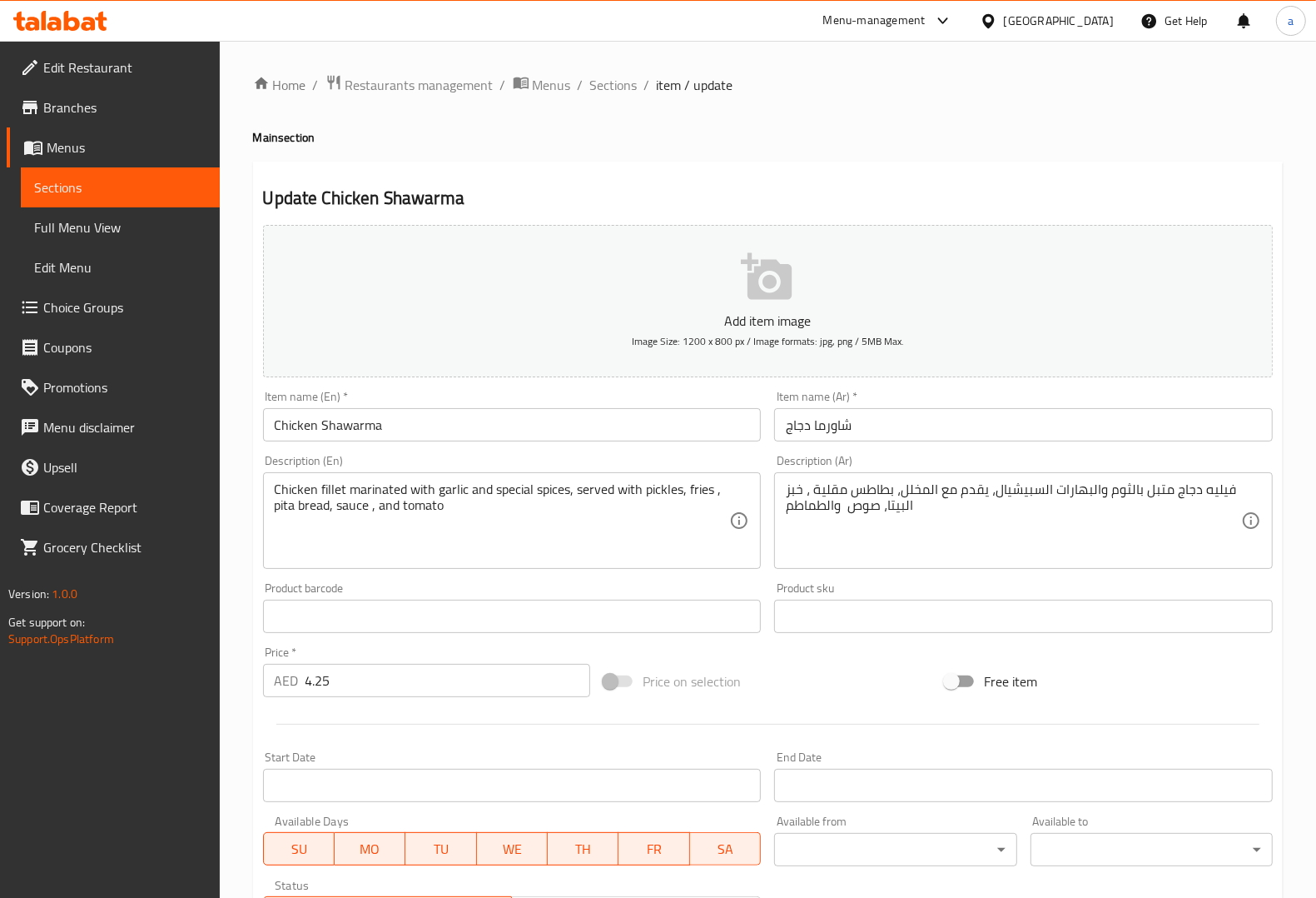
click at [997, 456] on div "Description (Ar) فيليه دجاج متبل بالثوم والبهارات السبيشيال، يقدم مع المخلل، بط…" at bounding box center [1023, 511] width 498 height 114
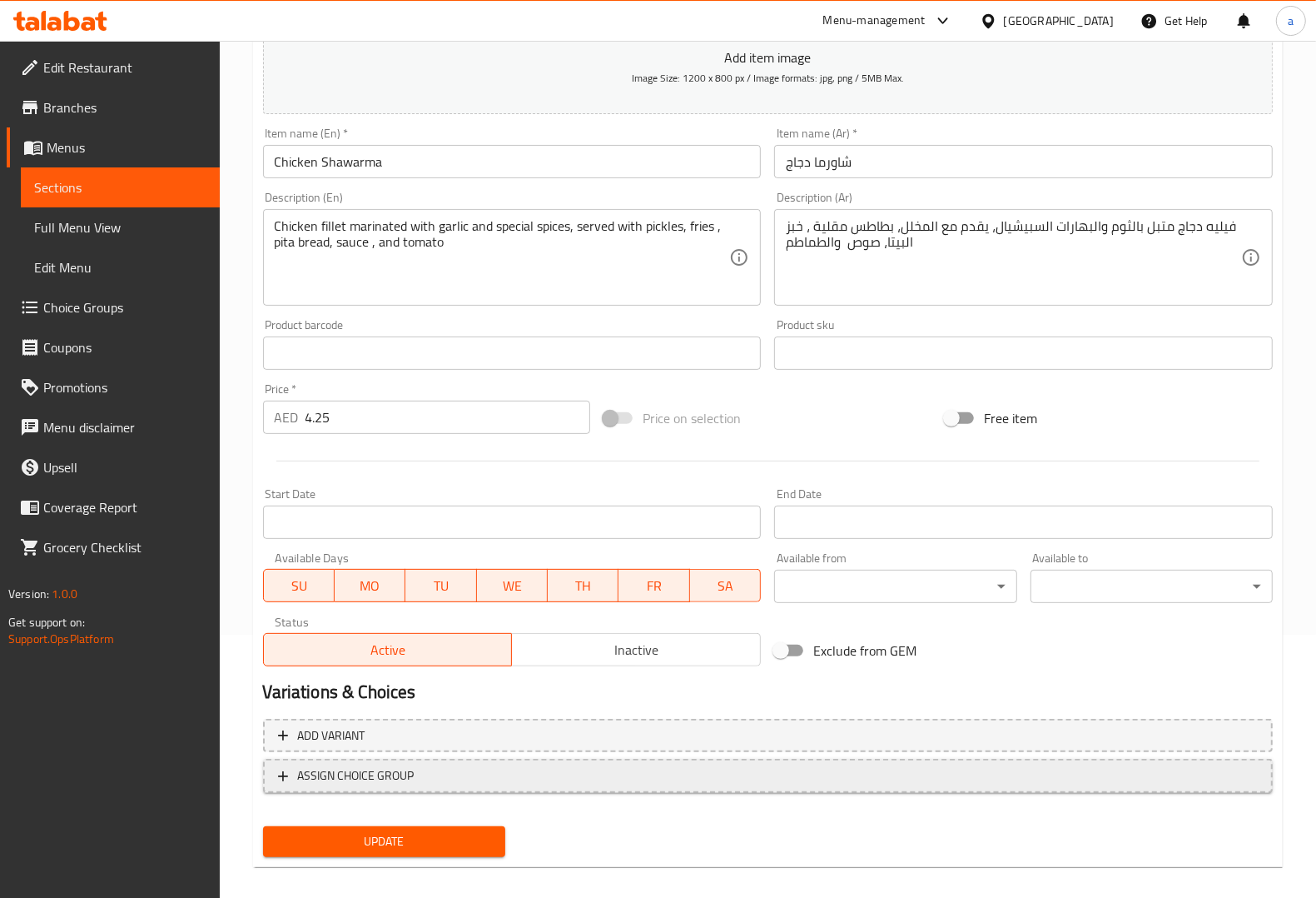
scroll to position [276, 0]
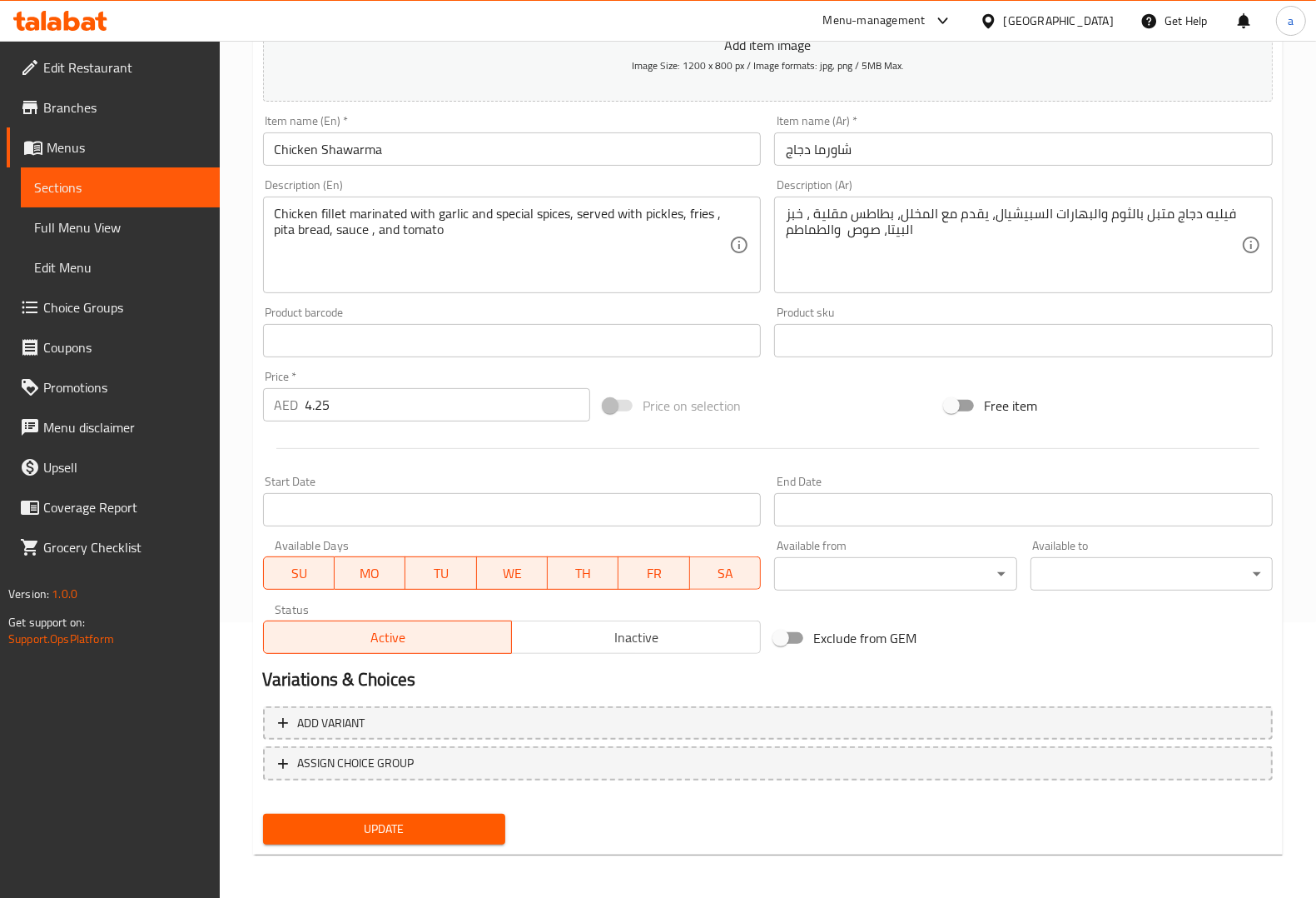
click at [413, 814] on button "Update" at bounding box center [384, 828] width 242 height 31
click at [130, 192] on span "Sections" at bounding box center [120, 187] width 172 height 20
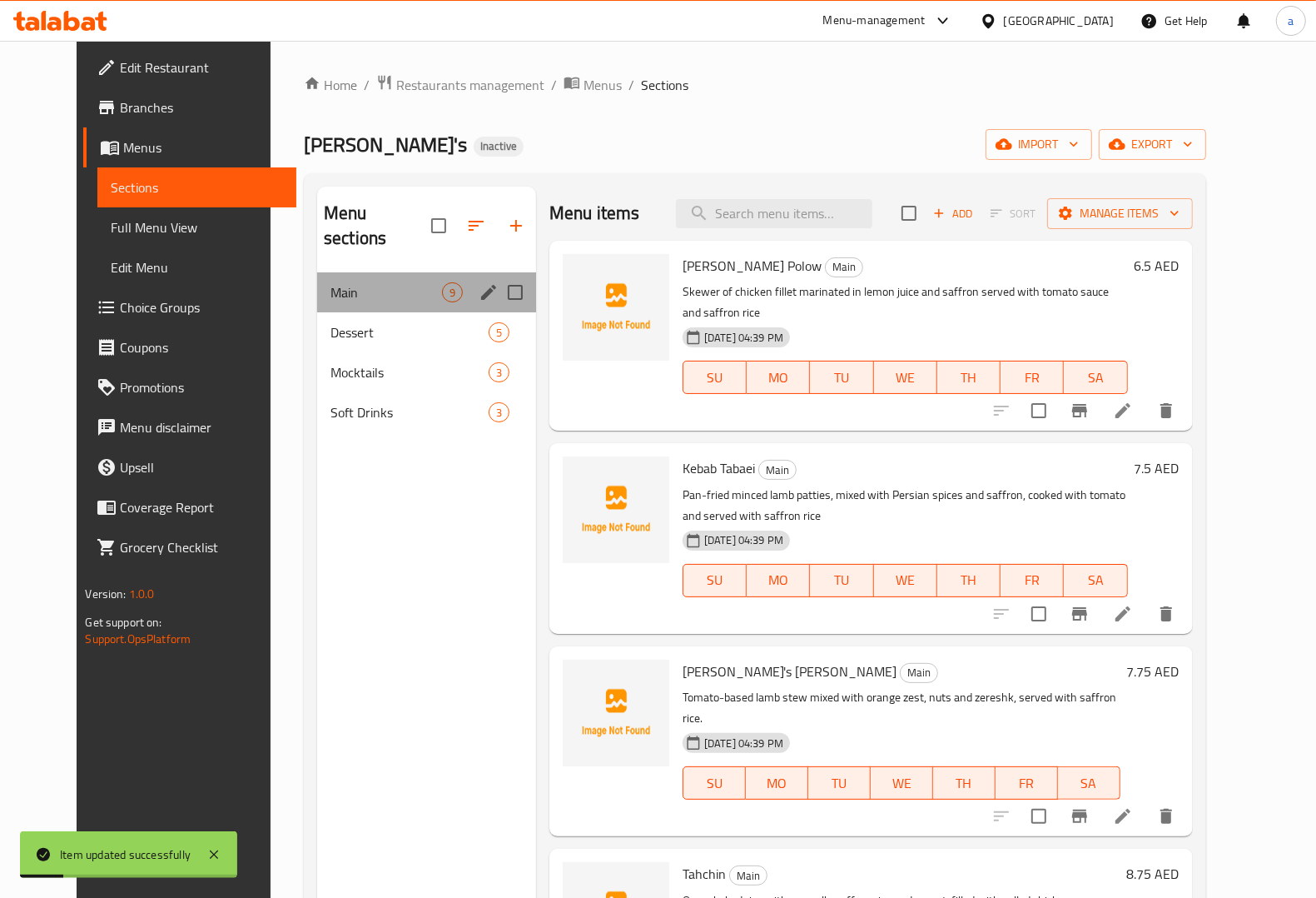
click at [346, 272] on div "Main 9" at bounding box center [426, 292] width 219 height 40
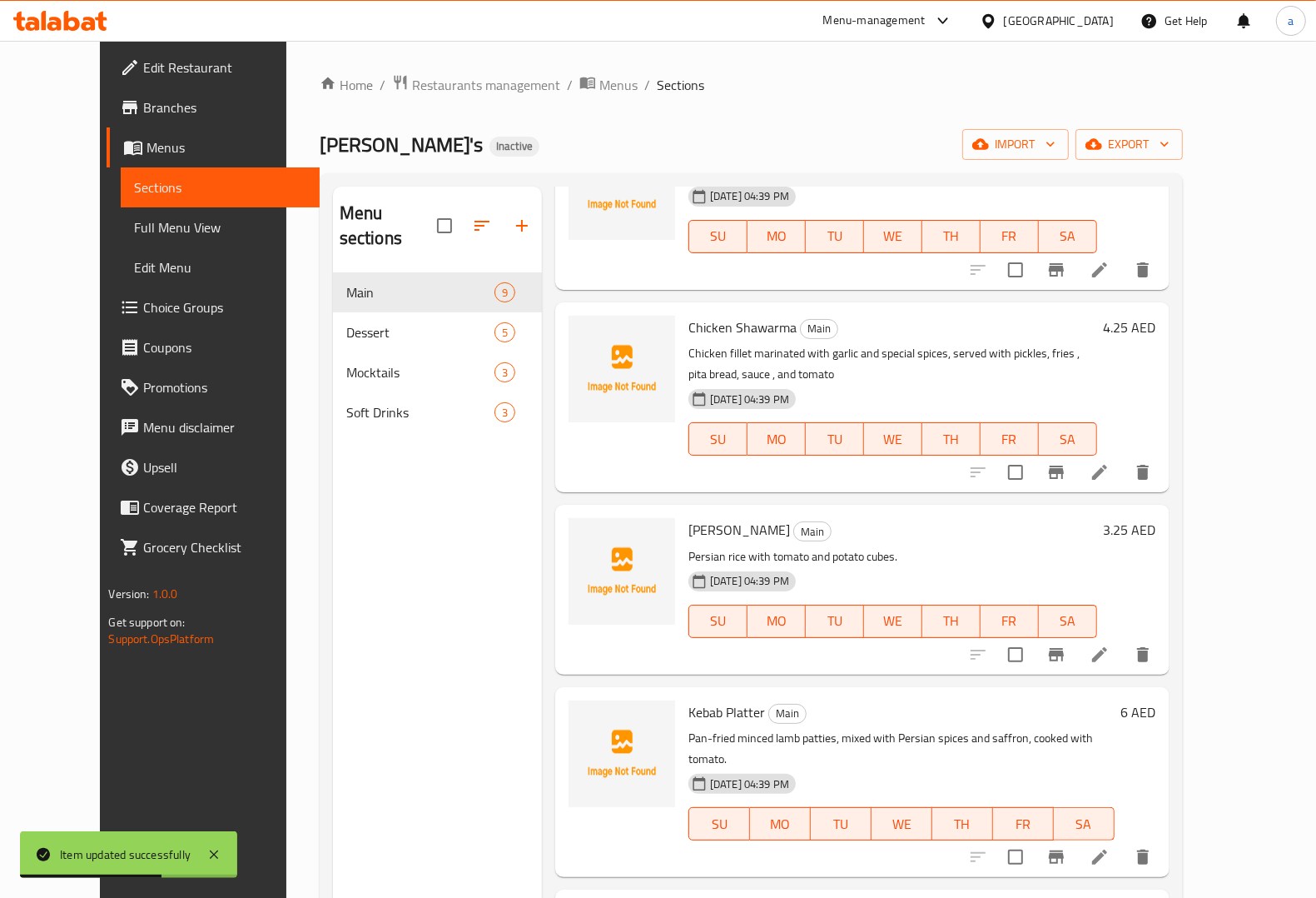
scroll to position [821, 0]
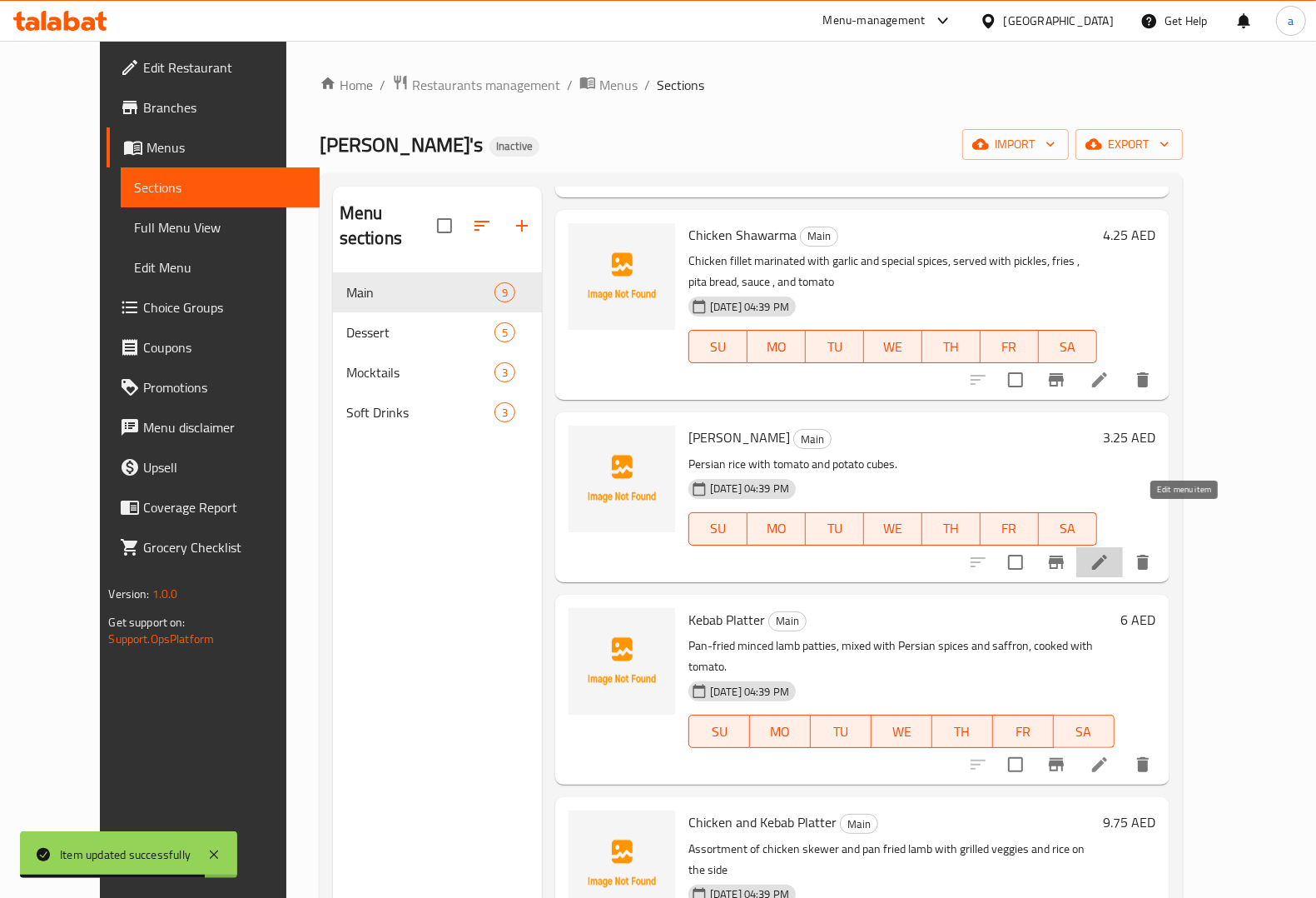
click at [1107, 554] on icon at bounding box center [1099, 561] width 15 height 15
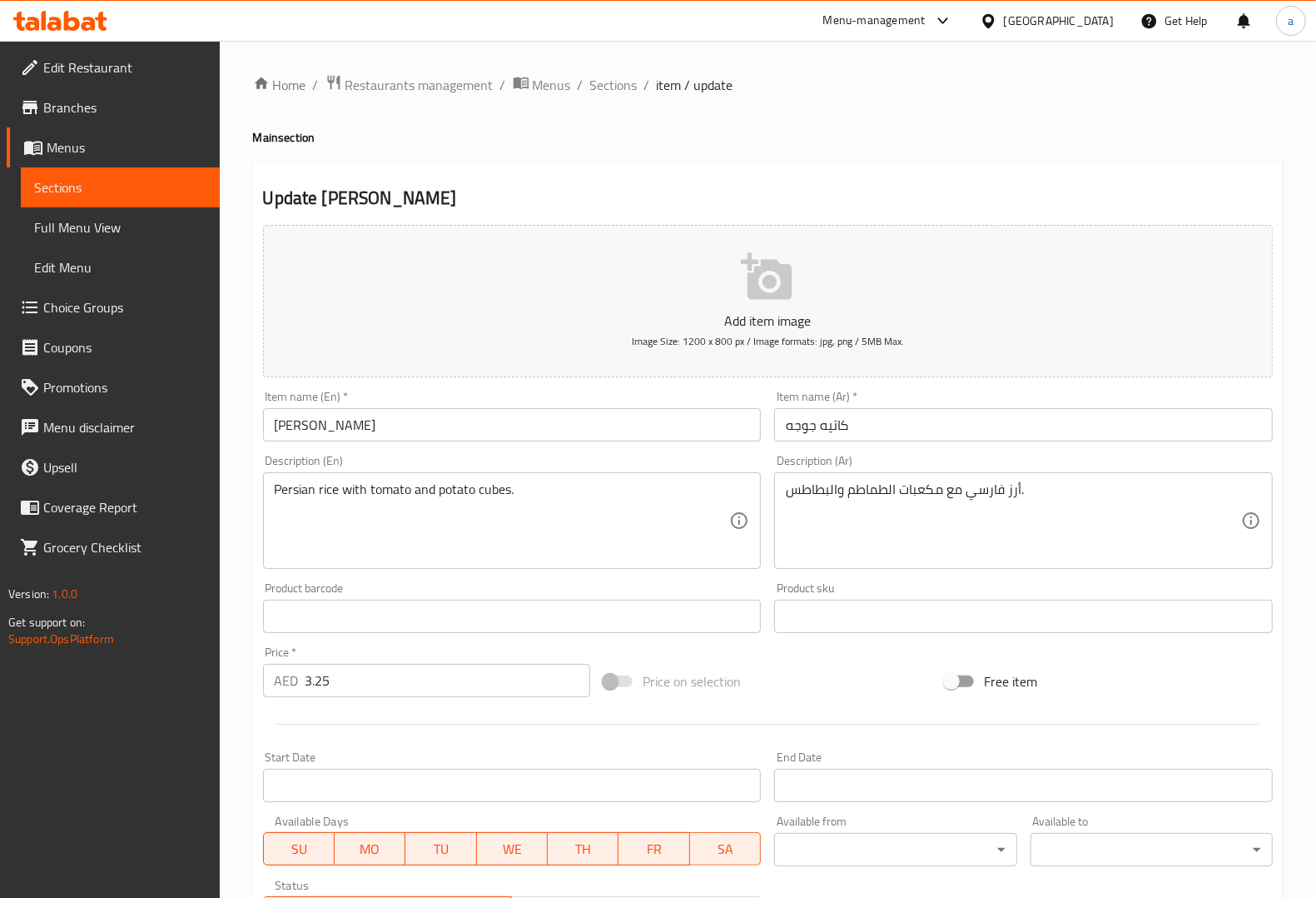
click at [297, 426] on input "Kateh Gojeh" at bounding box center [512, 424] width 498 height 33
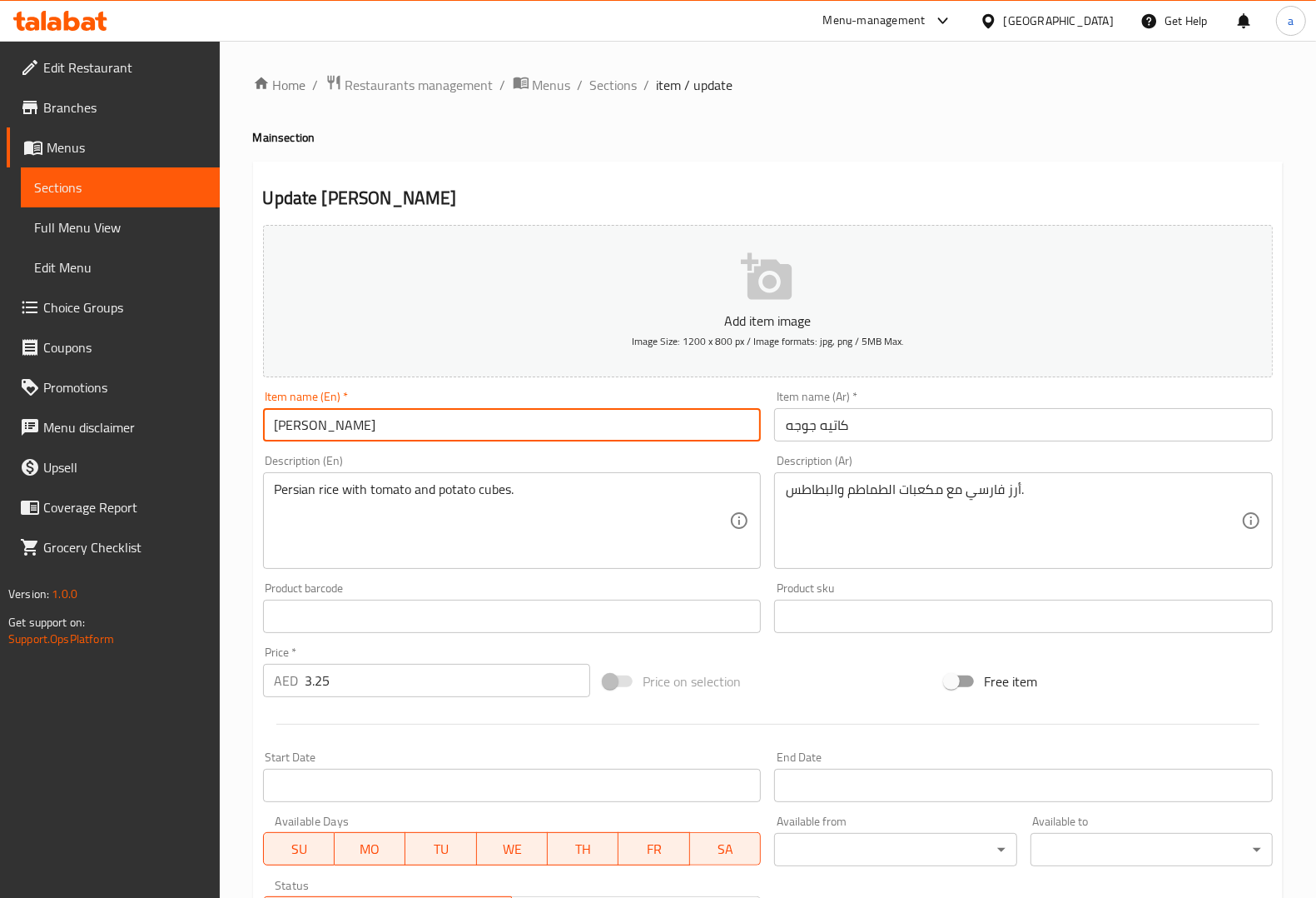
click at [297, 426] on input "Kateh Gojeh" at bounding box center [512, 424] width 498 height 33
click at [333, 423] on input "Kateh Gojeh" at bounding box center [512, 424] width 498 height 33
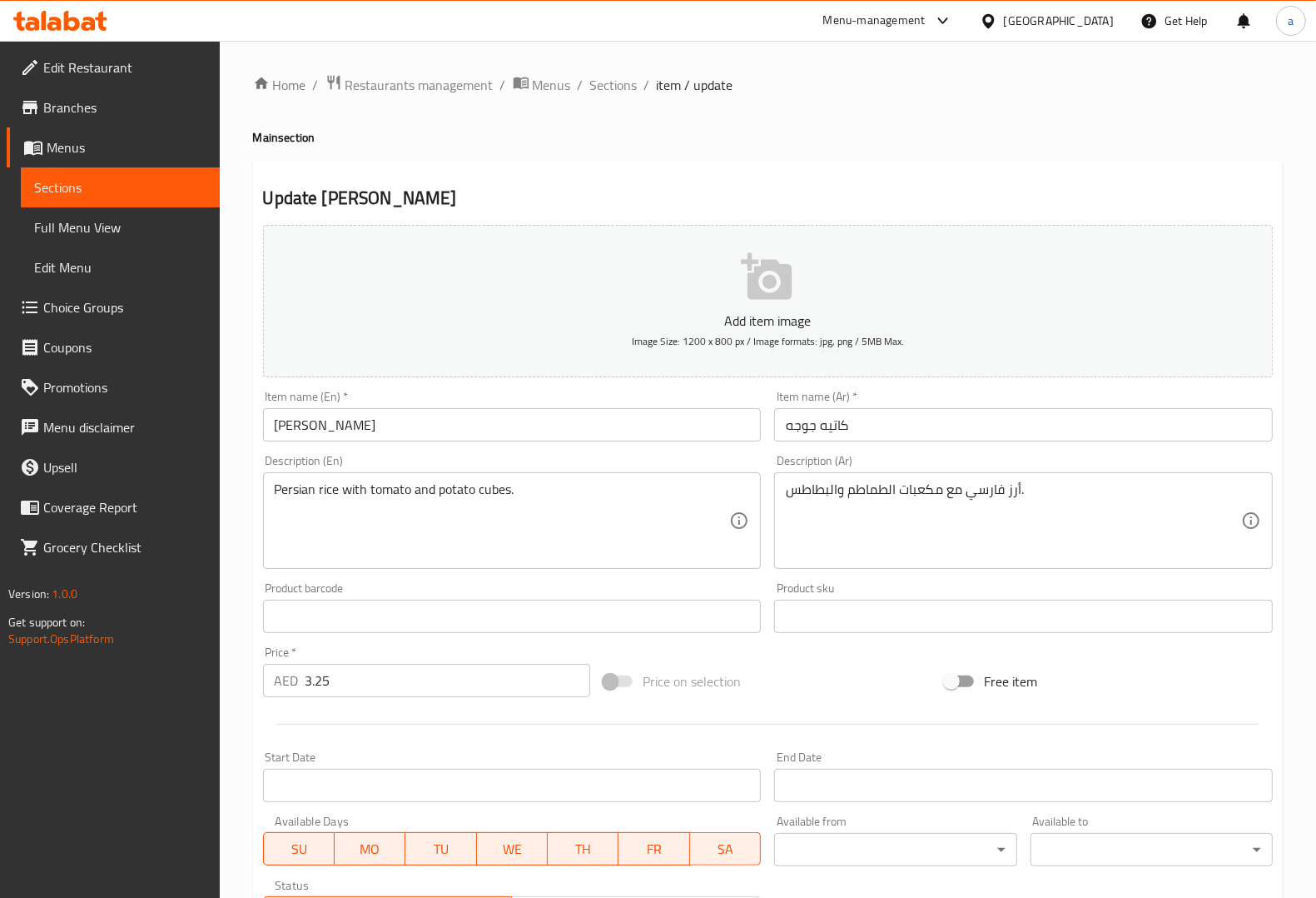
click at [797, 432] on input "كاتيه جوجه" at bounding box center [1023, 424] width 498 height 33
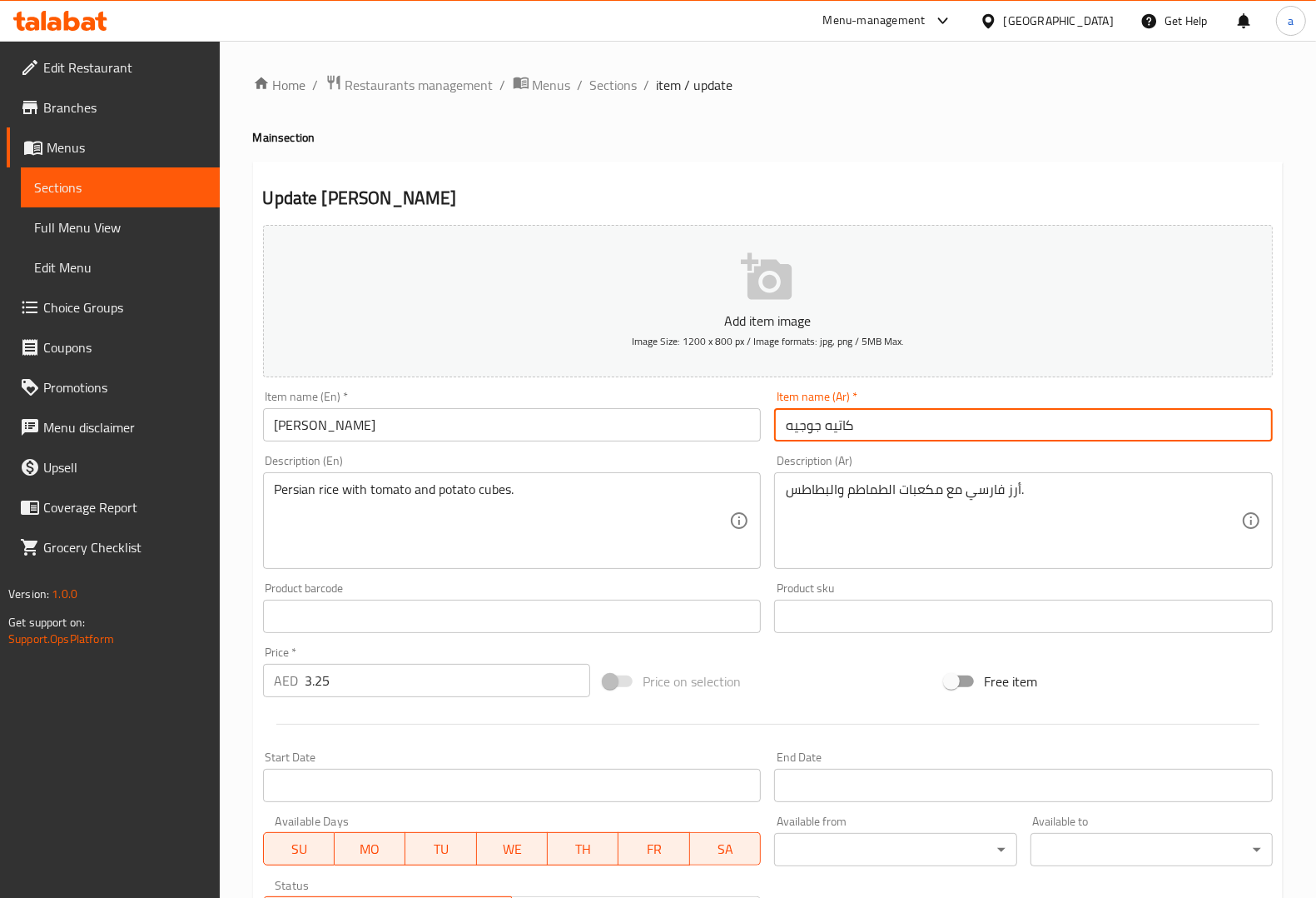
type input "كاتيه جوجيه"
click at [761, 468] on div "Description (En) Persian rice with tomato and potato cubes. Description (En)" at bounding box center [512, 511] width 512 height 128
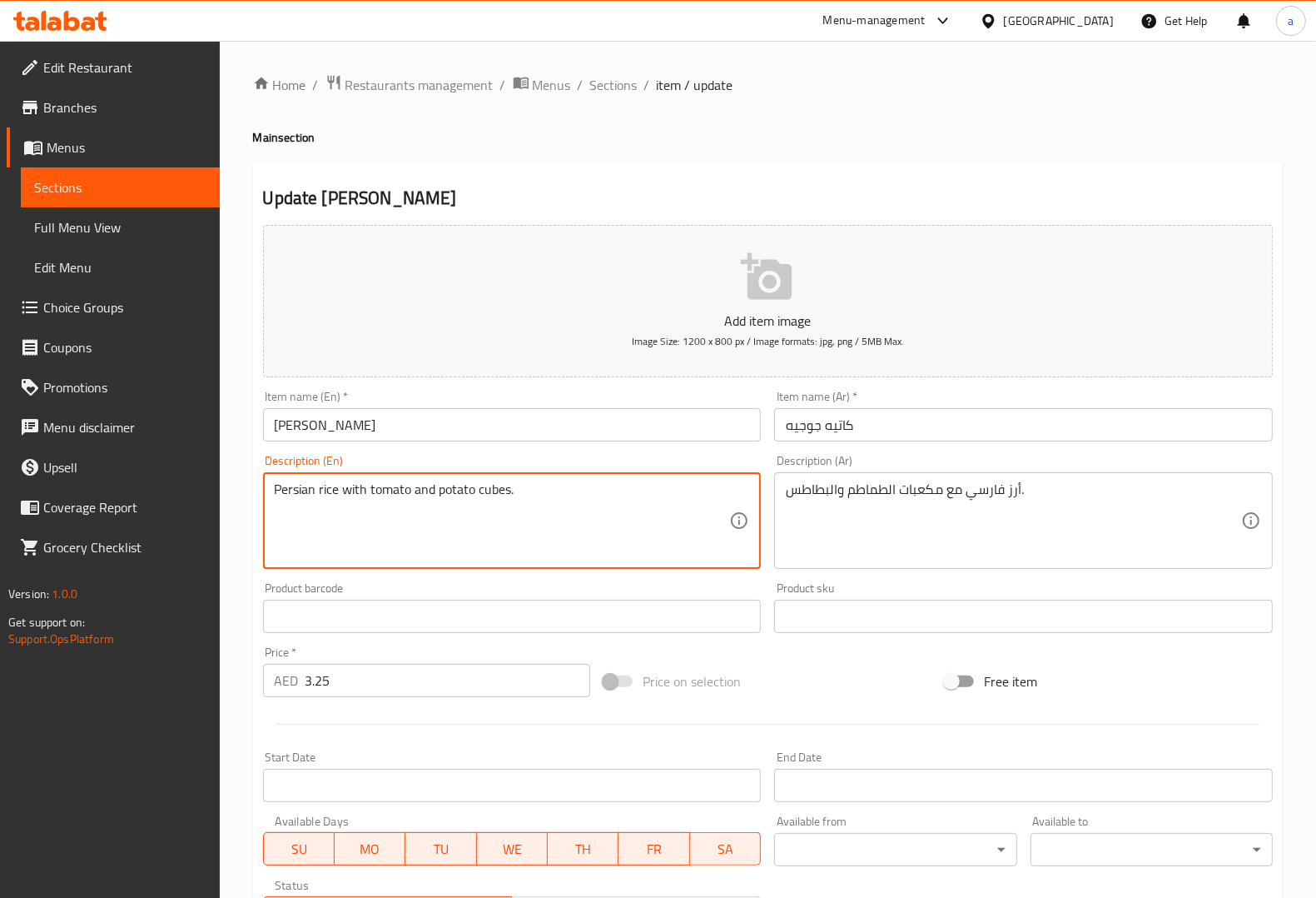
click at [500, 492] on textarea "Persian rice with tomato and potato cubes." at bounding box center [502, 520] width 455 height 79
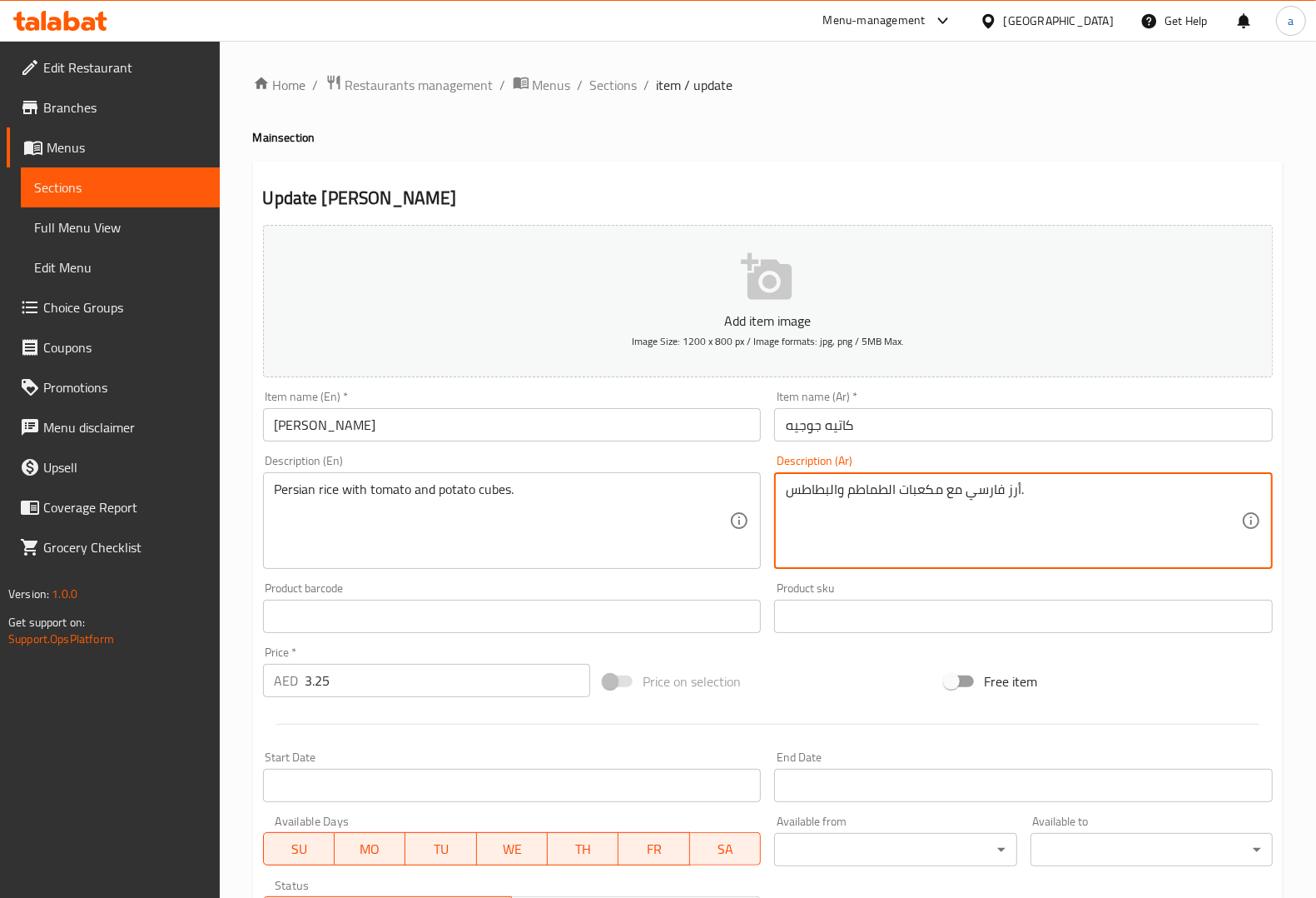
click at [928, 483] on textarea "أرز فارسي مع مكعبات الطماطم والبطاطس." at bounding box center [1013, 520] width 455 height 79
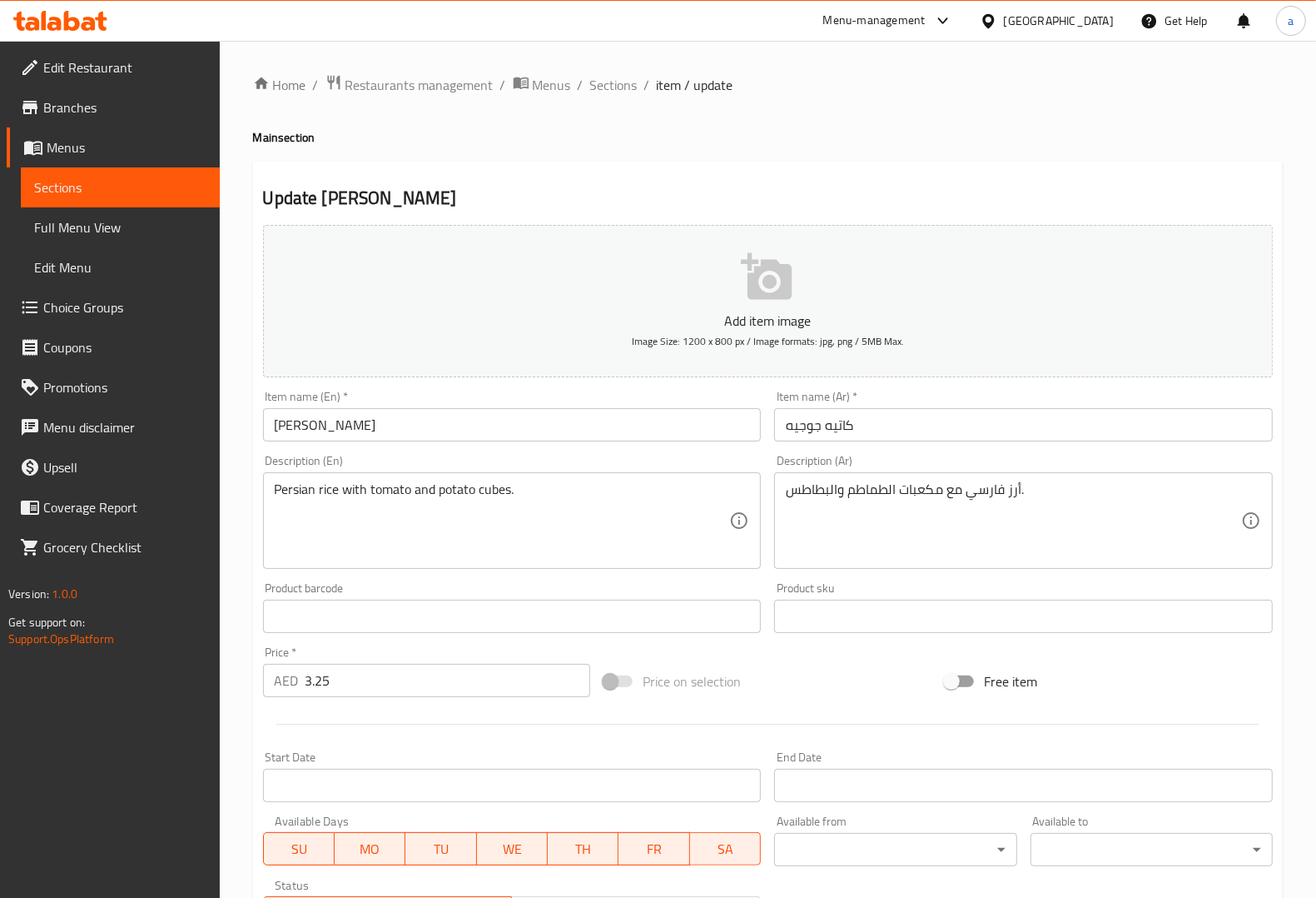
click at [928, 495] on textarea "أرز فارسي مع مكعبات الطماطم والبطاطس." at bounding box center [1013, 520] width 455 height 79
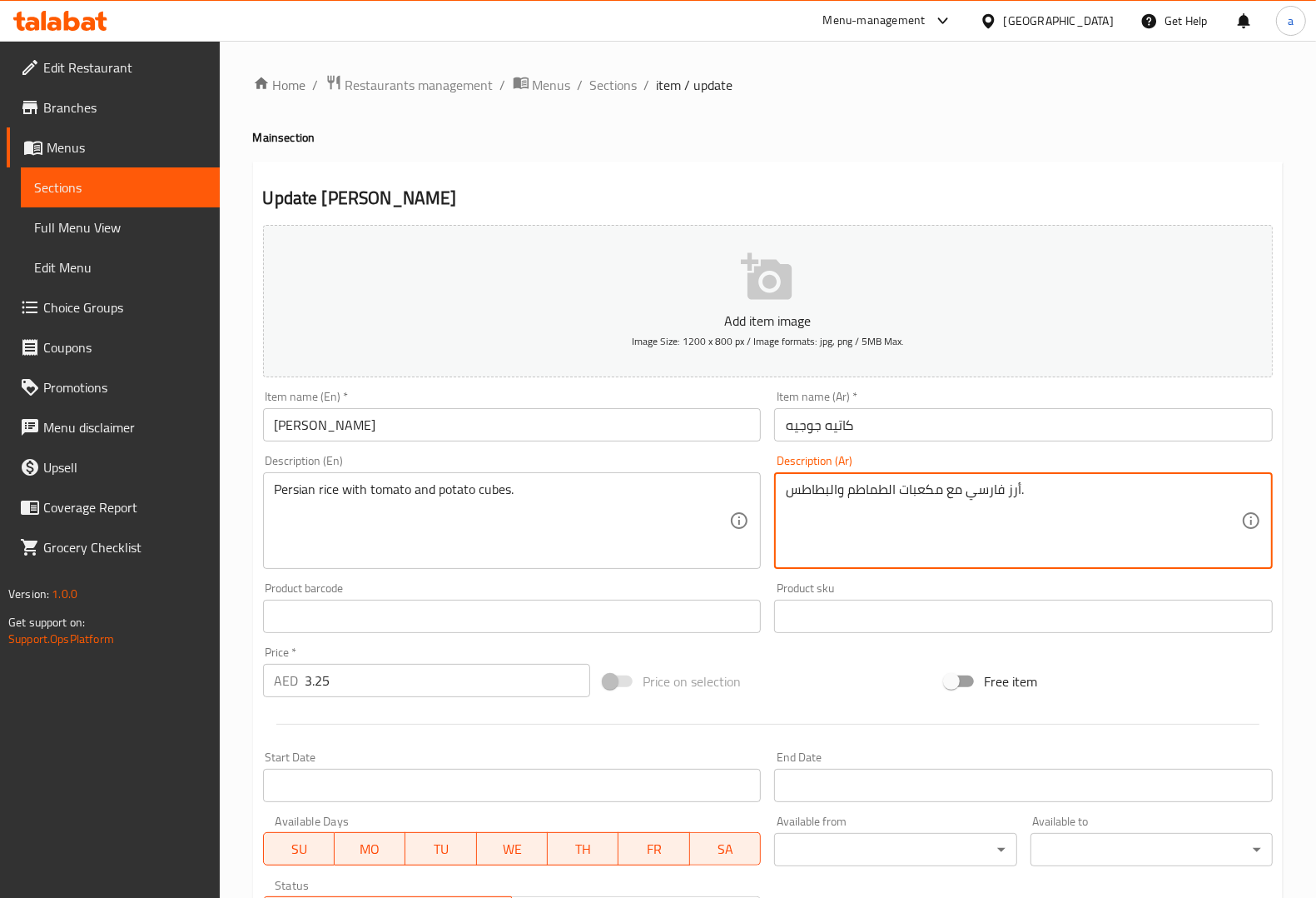
click at [928, 495] on textarea "أرز فارسي مع مكعبات الطماطم والبطاطس." at bounding box center [1013, 520] width 455 height 79
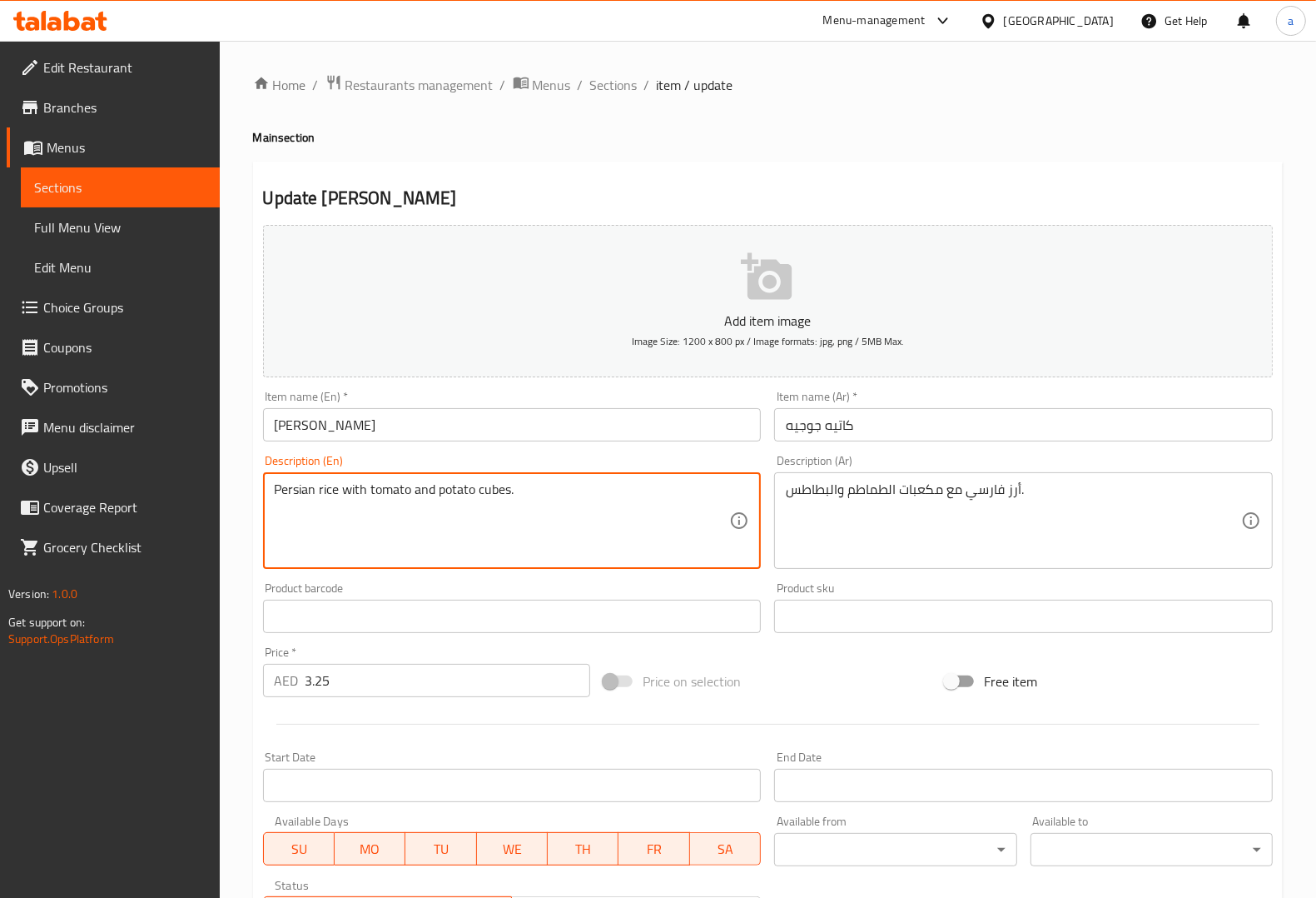
click at [503, 489] on textarea "Persian rice with tomato and potato cubes." at bounding box center [502, 520] width 455 height 79
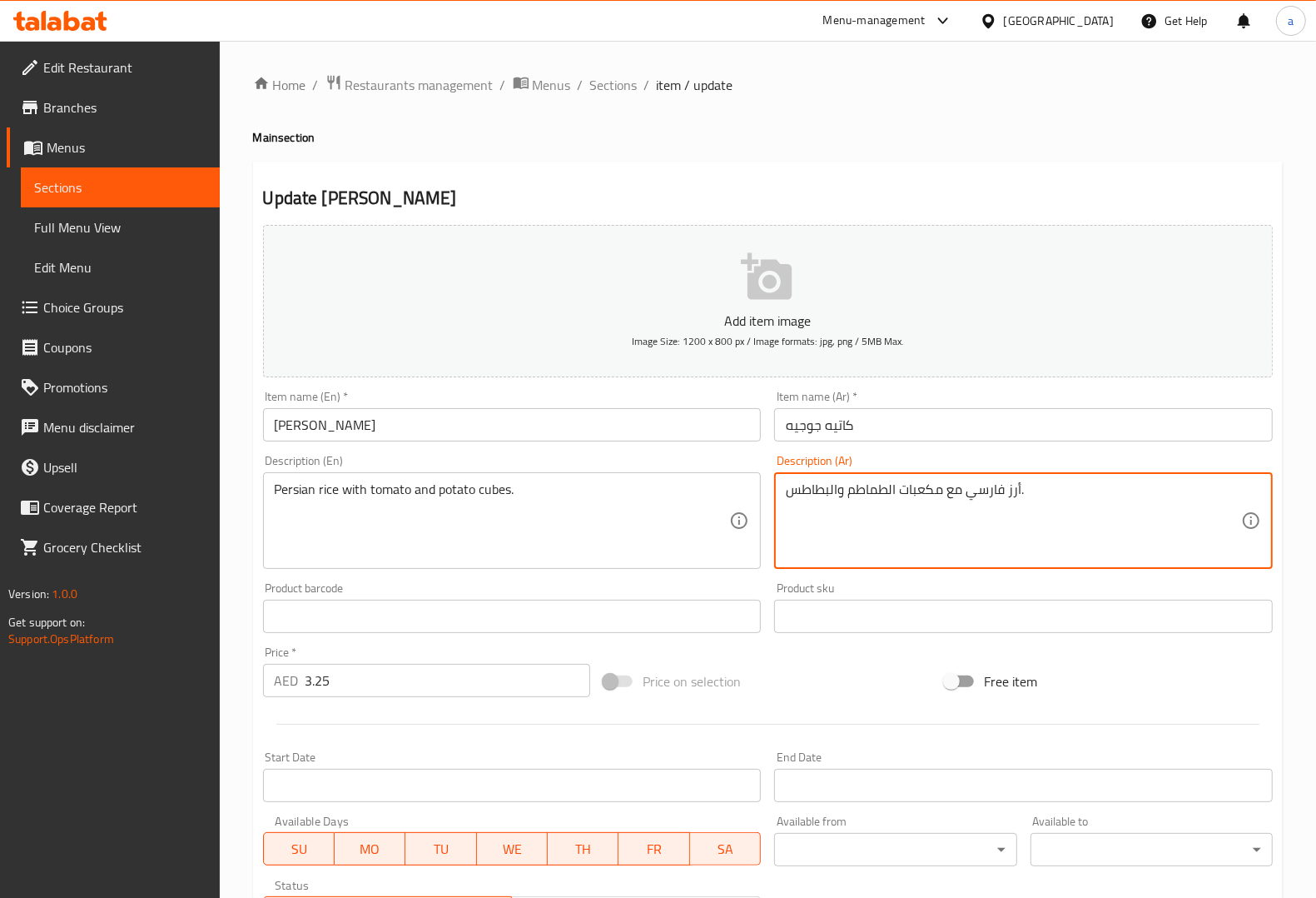
click at [932, 489] on textarea "أرز فارسي مع مكعبات الطماطم والبطاطس." at bounding box center [1013, 520] width 455 height 79
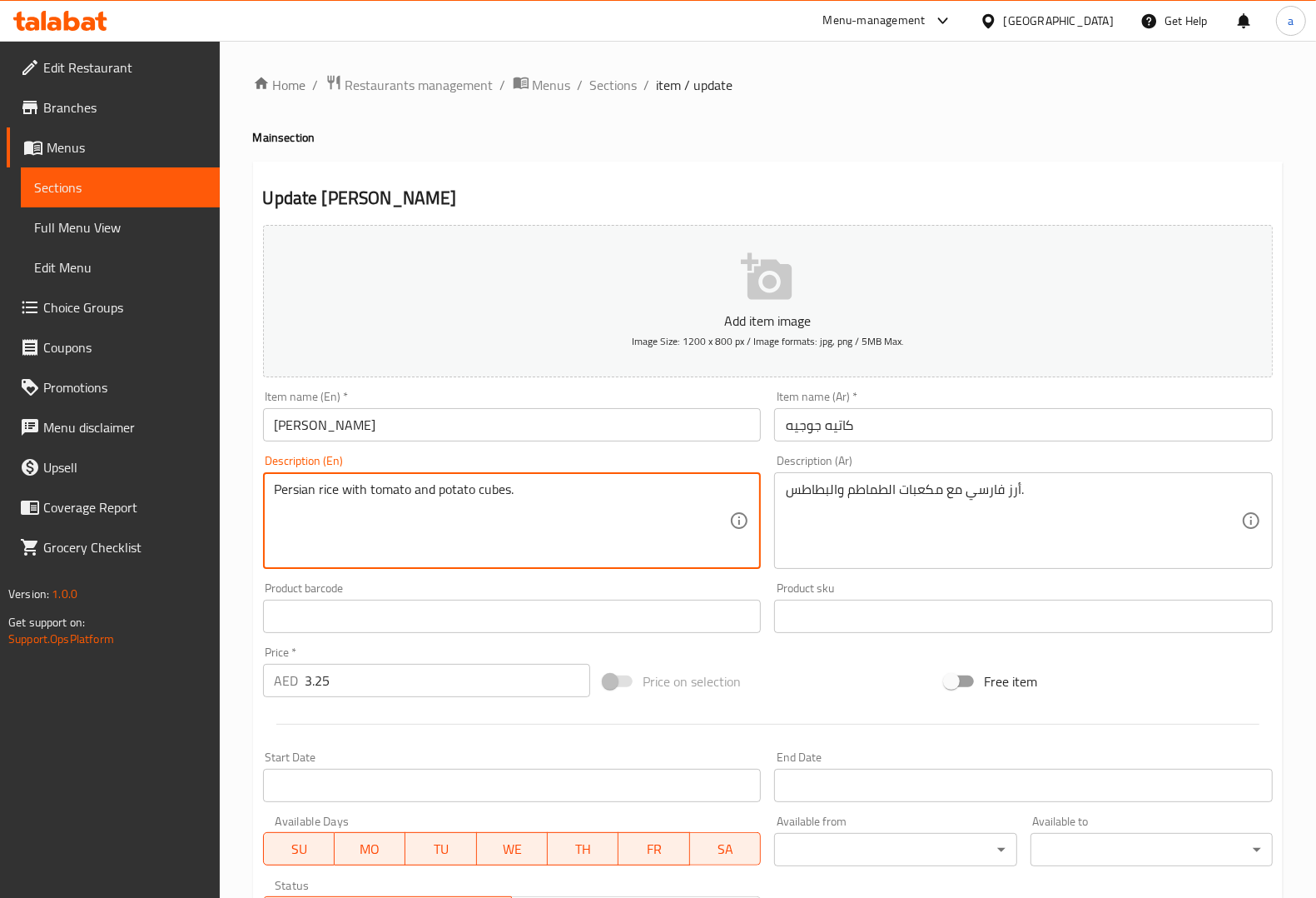
click at [488, 491] on textarea "Persian rice with tomato and potato cubes." at bounding box center [502, 520] width 455 height 79
paste textarea "Diced"
type textarea "Persian rice with tomato and potato Diced."
click at [525, 464] on div "Description (En) Persian rice with tomato and potato Diced. Description (En)" at bounding box center [512, 511] width 498 height 114
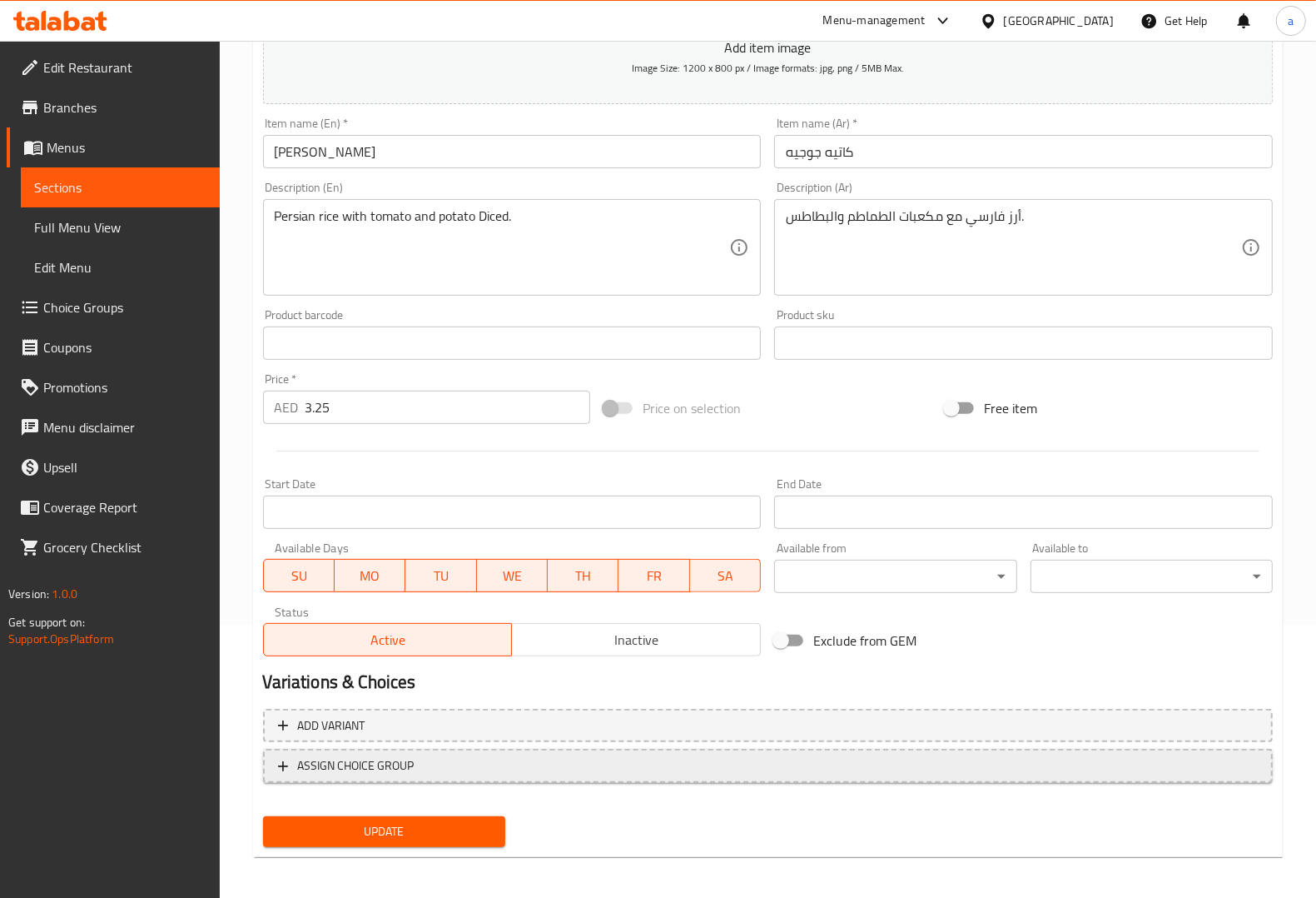
scroll to position [276, 0]
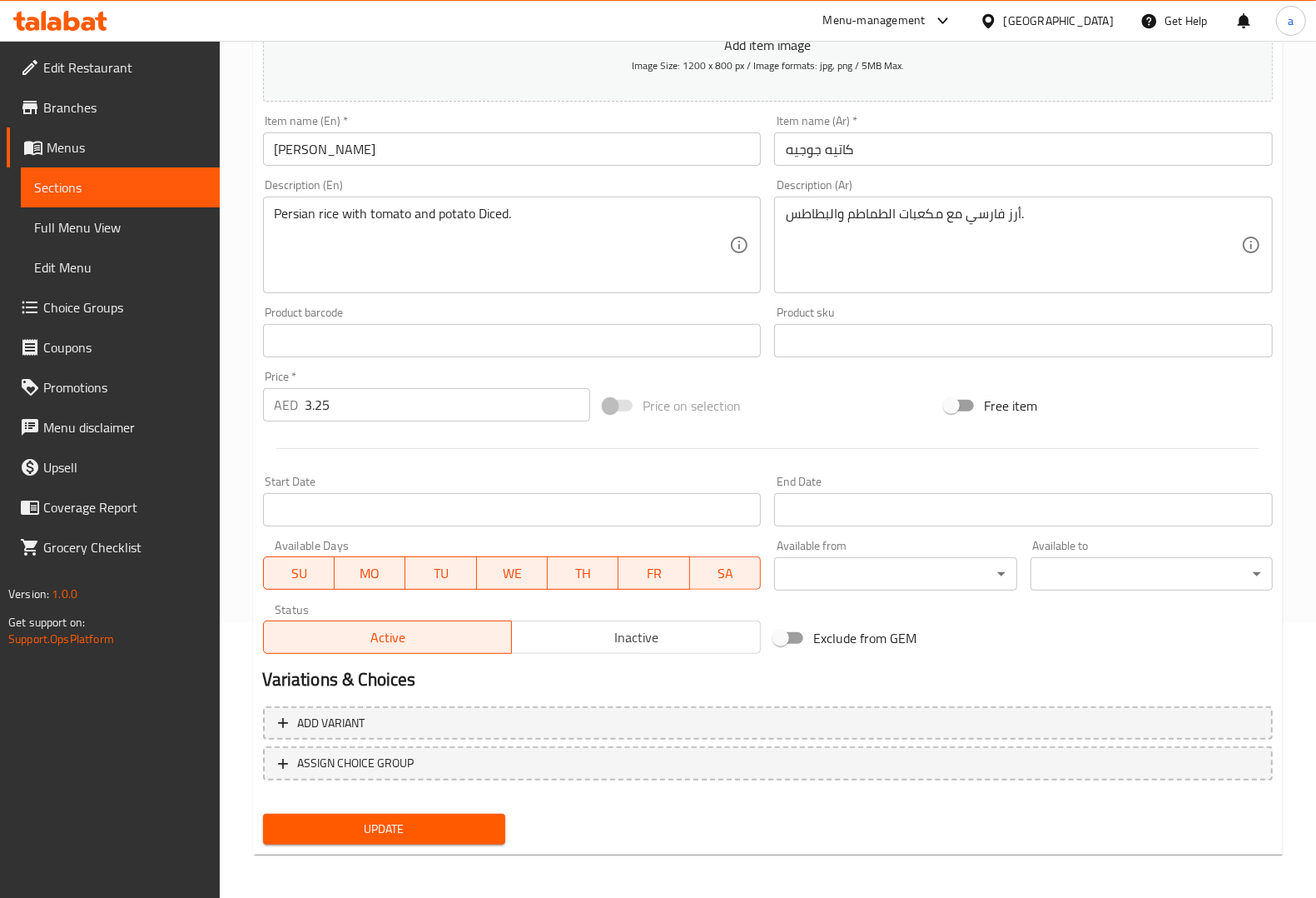
click at [422, 802] on div "Add variant ASSIGN CHOICE GROUP" at bounding box center [767, 753] width 1023 height 109
click at [428, 813] on button "Update" at bounding box center [384, 828] width 242 height 31
click at [169, 192] on span "Sections" at bounding box center [120, 187] width 172 height 20
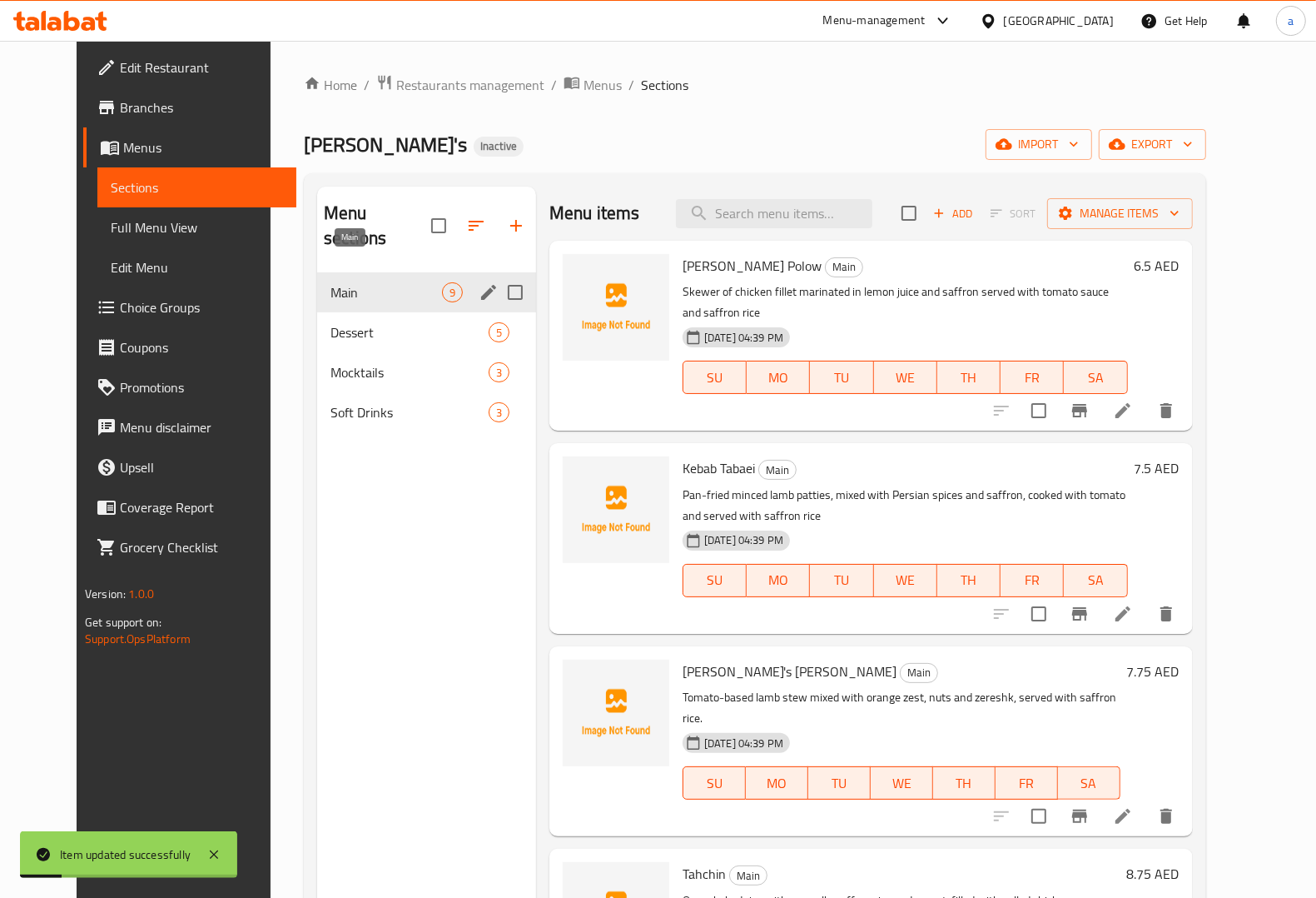
click at [338, 282] on span "Main" at bounding box center [387, 292] width 112 height 20
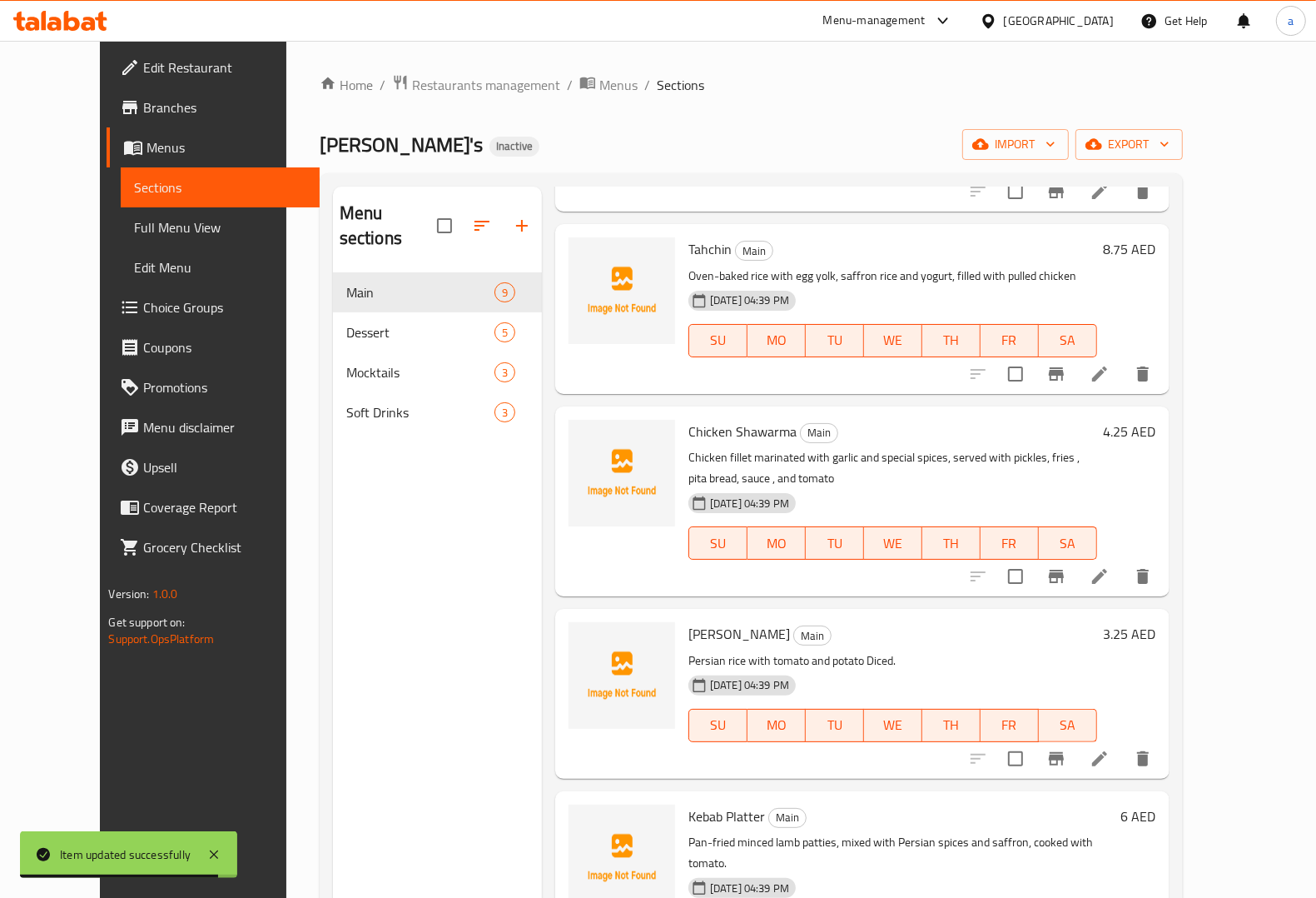
scroll to position [821, 0]
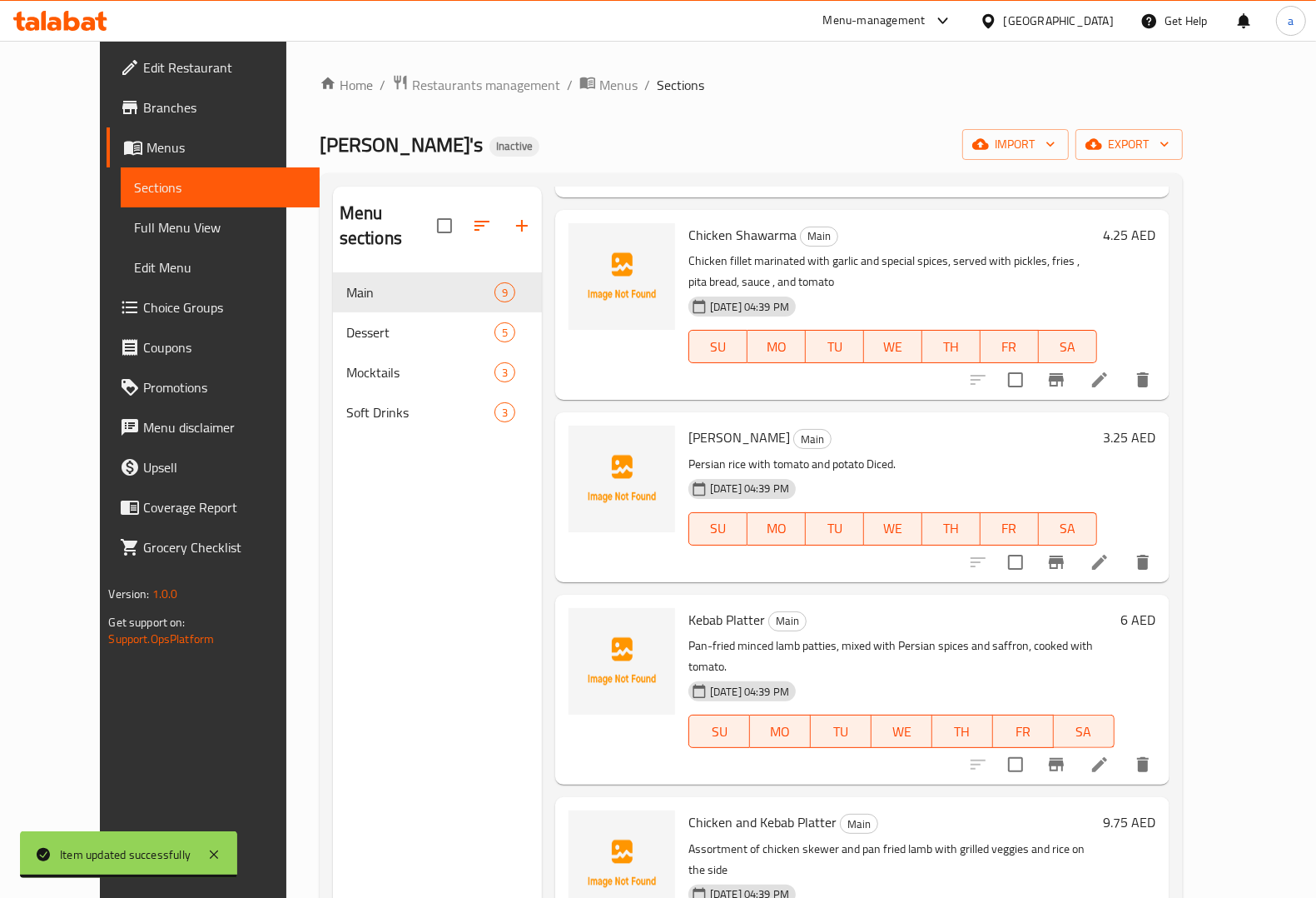
click at [1110, 754] on icon at bounding box center [1100, 764] width 20 height 20
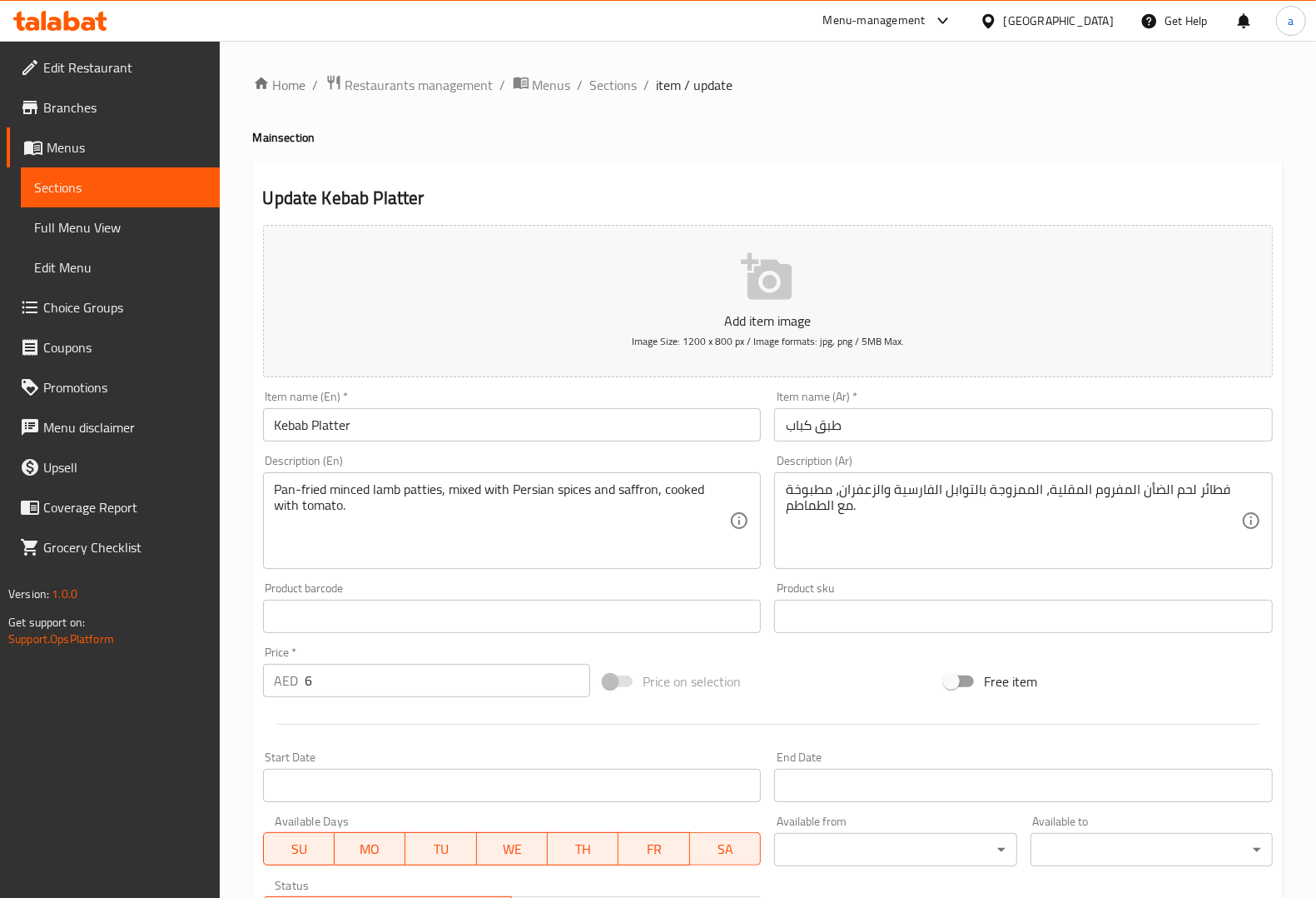
click at [337, 422] on input "Kebab Platter" at bounding box center [512, 424] width 498 height 33
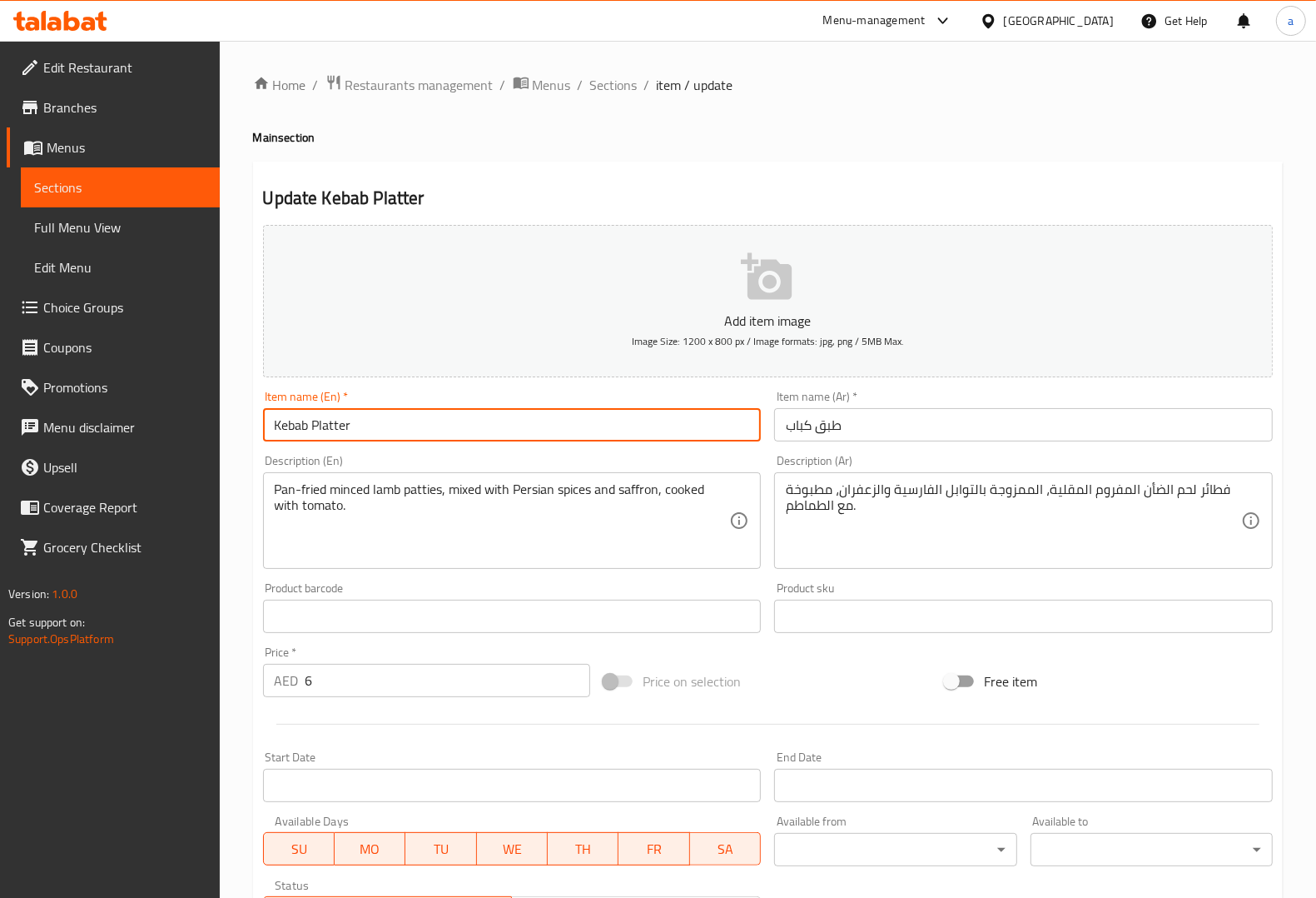
click at [337, 422] on input "Kebab Platter" at bounding box center [512, 424] width 498 height 33
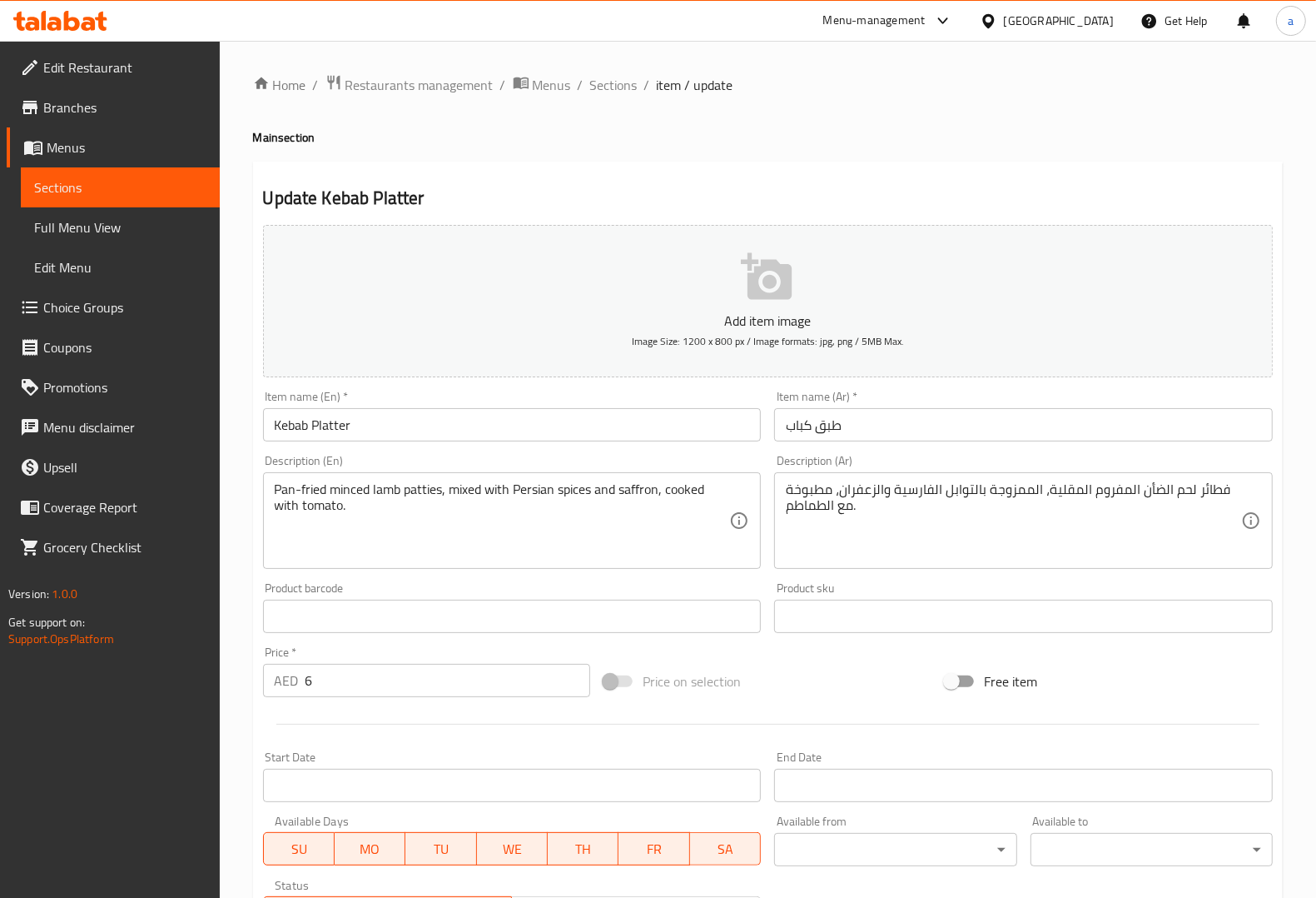
click at [453, 449] on div "Description (En) Pan-fried minced lamb patties, mixed with Persian spices and s…" at bounding box center [512, 511] width 512 height 128
click at [421, 483] on textarea "Pan-fried minced lamb patties, mixed with Persian spices and saffron, cooked wi…" at bounding box center [502, 520] width 455 height 79
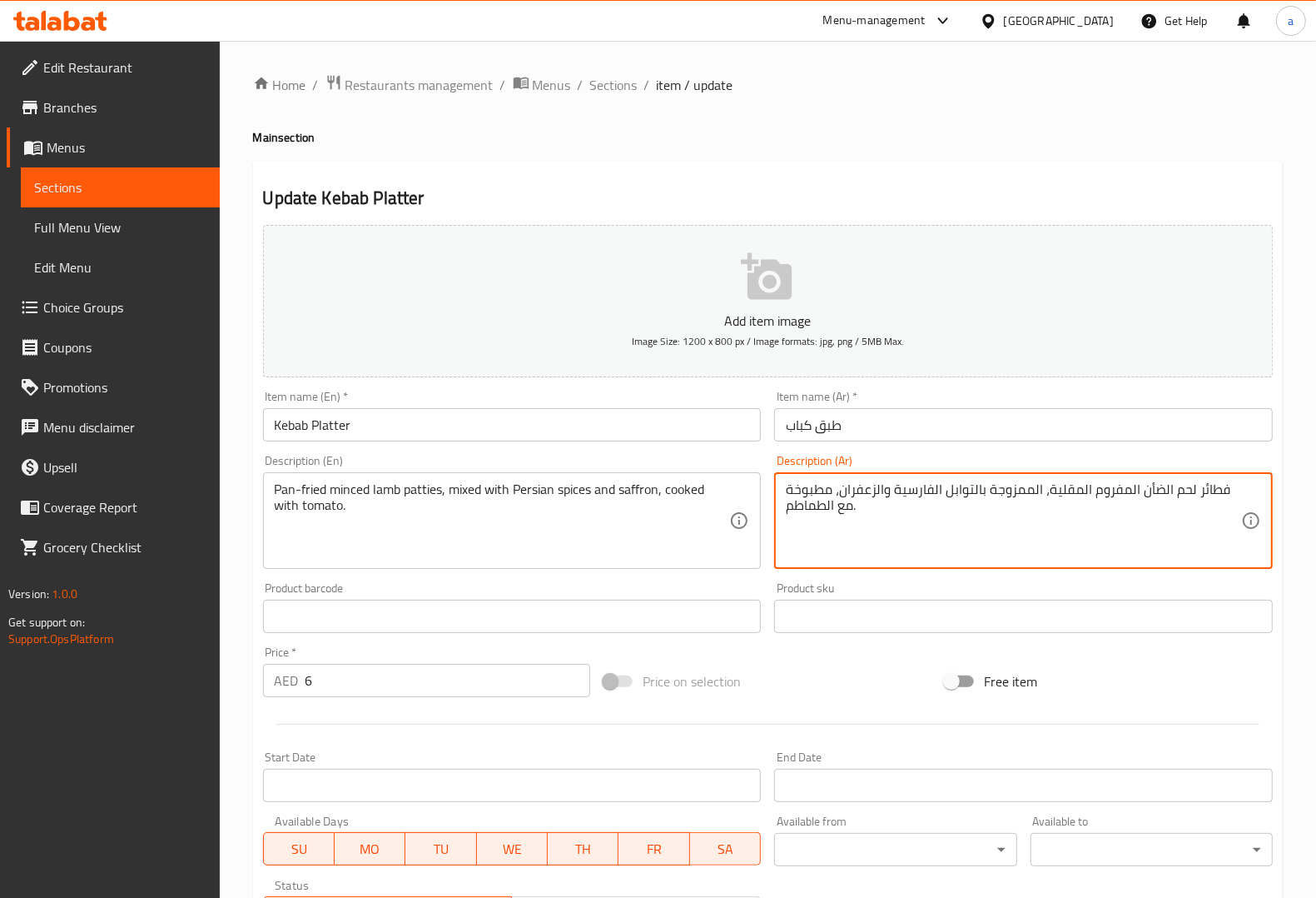
click at [1206, 496] on textarea "فطائر لحم الضأن المفروم المقلية، الممزوجة بالتوابل الفارسية والزعفران، مطبوخة م…" at bounding box center [1013, 520] width 455 height 79
paste textarea "أقراص"
type textarea "أقراص لحم الضأن المفروم المقلية، الممزوجة بالتوابل الفارسية والزعفران، مطبوخة م…"
click at [1211, 450] on div "Description (Ar) أقراص لحم الضأن المفروم المقلية، الممزوجة بالتوابل الفارسية وا…" at bounding box center [1023, 511] width 512 height 128
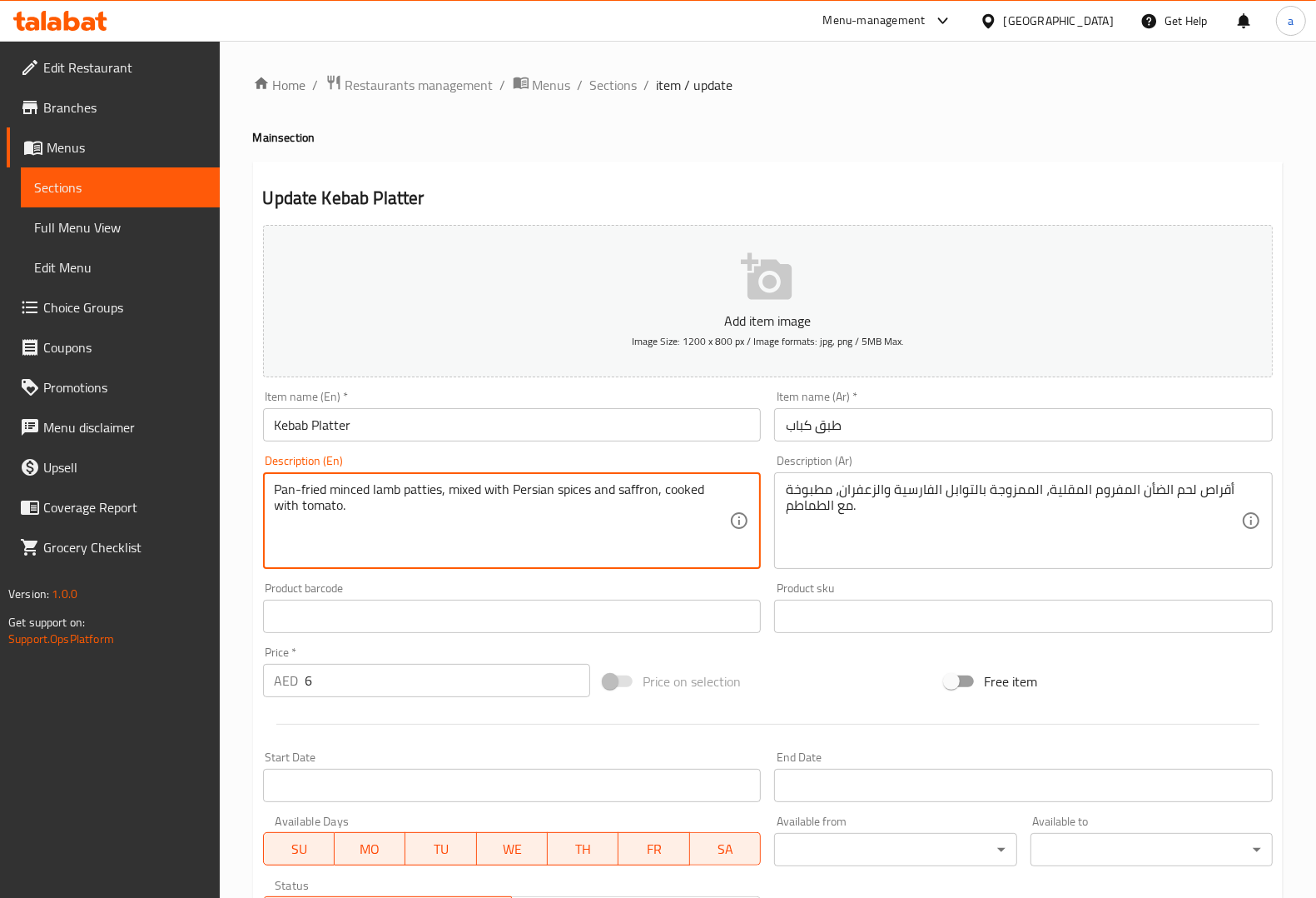
click at [434, 468] on div "Description (En) Pan-fried minced lamb patties, mixed with Persian spices and s…" at bounding box center [512, 511] width 498 height 114
click at [280, 485] on textarea "Pan-fried minced lamb patties, mixed with Persian spices and saffron, cooked wi…" at bounding box center [502, 520] width 455 height 79
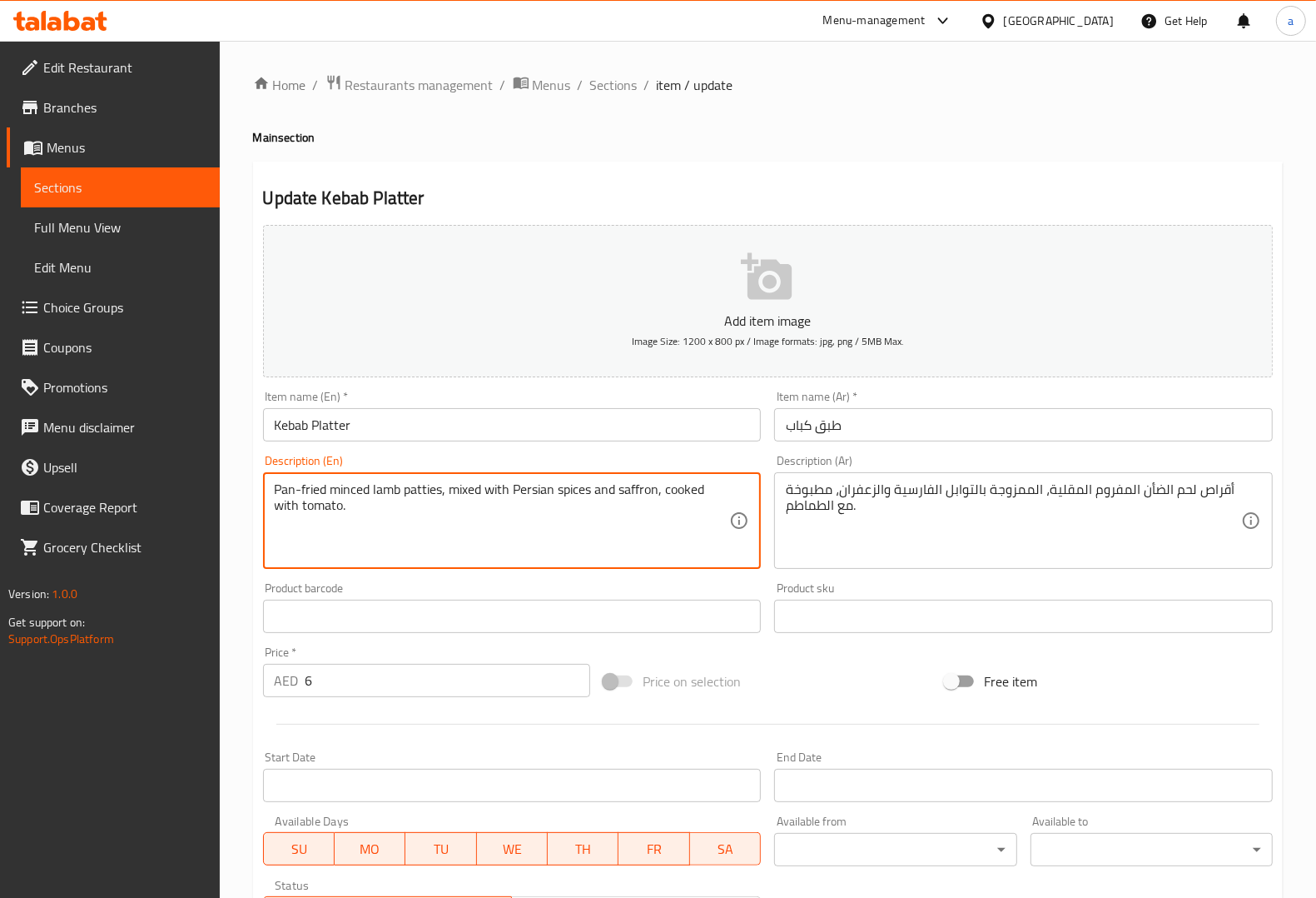
click at [308, 488] on textarea "Pan-fried minced lamb patties, mixed with Persian spices and saffron, cooked wi…" at bounding box center [502, 520] width 455 height 79
drag, startPoint x: 325, startPoint y: 487, endPoint x: 271, endPoint y: 485, distance: 54.0
click at [271, 485] on div "Pan-fried minced lamb patties, mixed with Persian spices and saffron, cooked wi…" at bounding box center [512, 520] width 498 height 97
click at [554, 458] on div "Description (En) Pan-fried minced lamb patties, mixed with Persian spices and s…" at bounding box center [512, 511] width 498 height 114
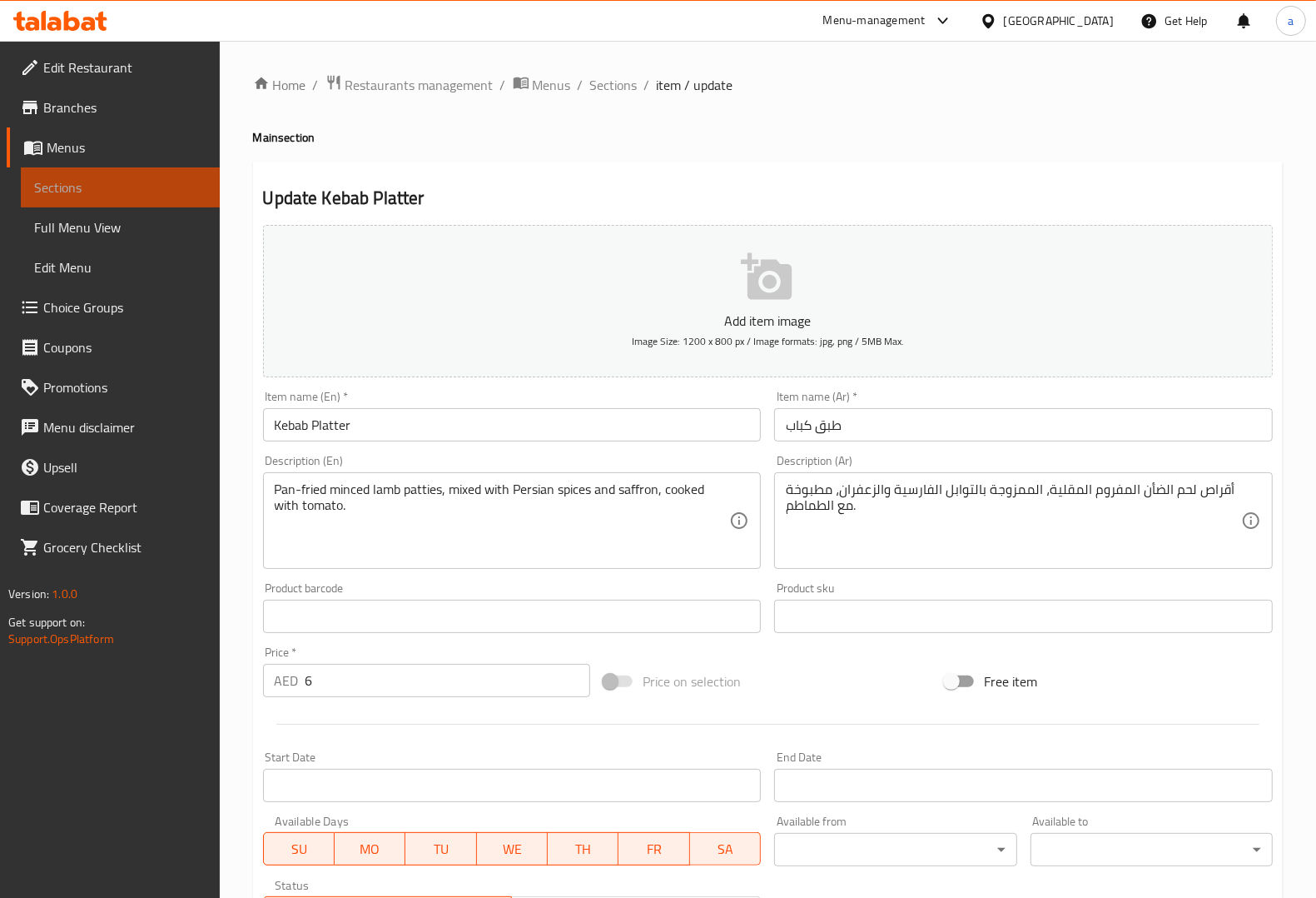
click at [169, 172] on link "Sections" at bounding box center [121, 187] width 199 height 40
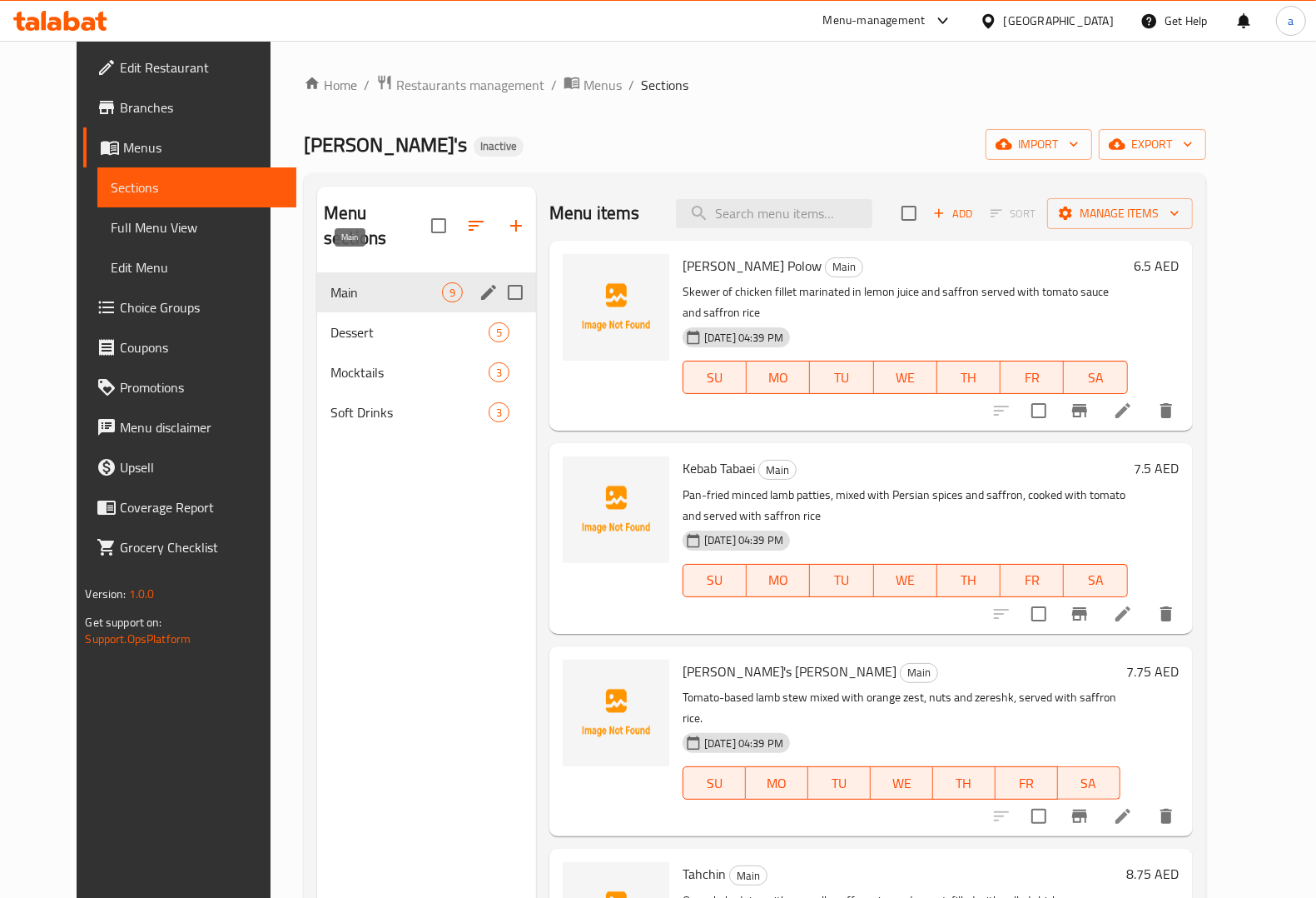
click at [343, 282] on span "Main" at bounding box center [387, 292] width 112 height 20
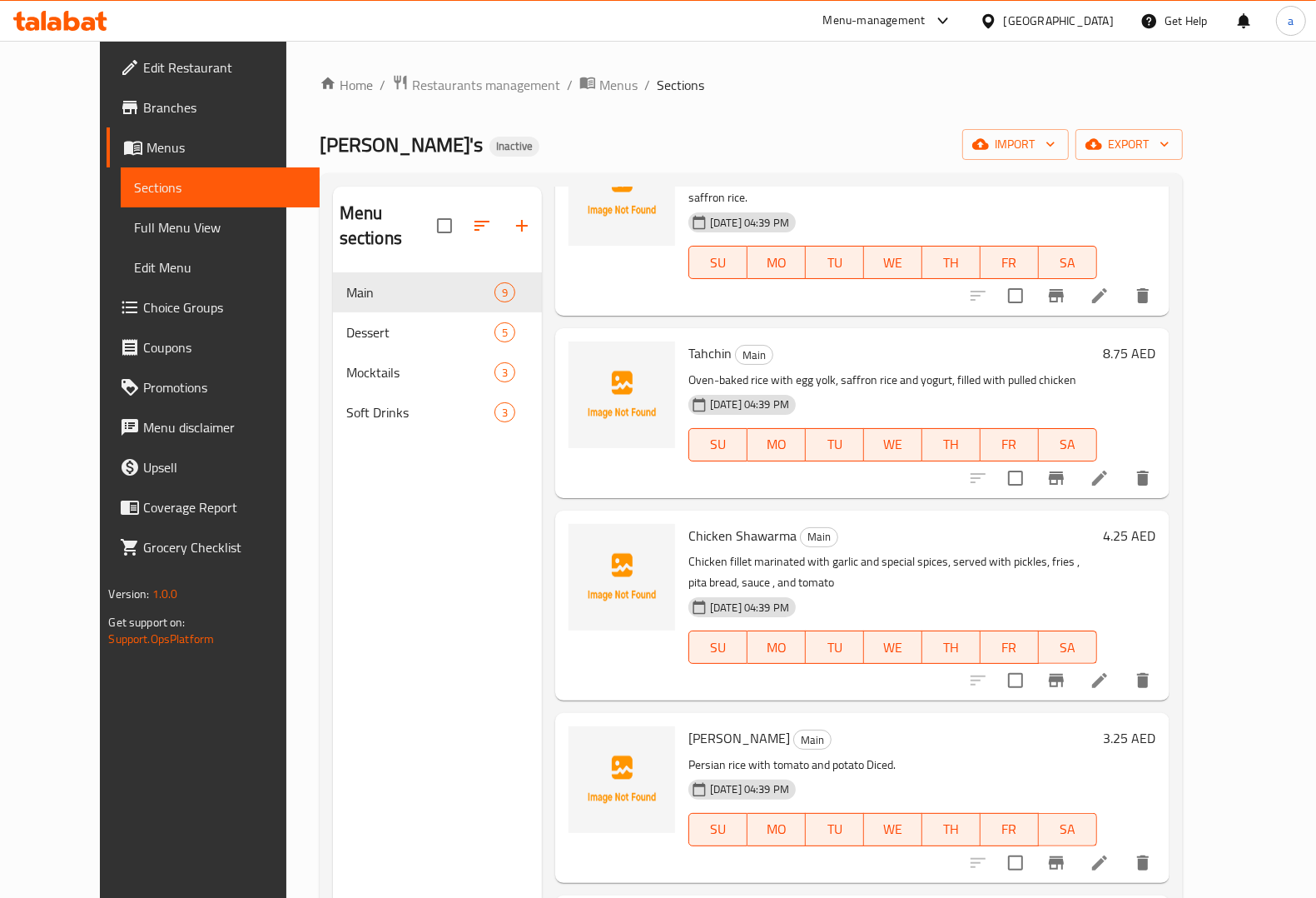
scroll to position [821, 0]
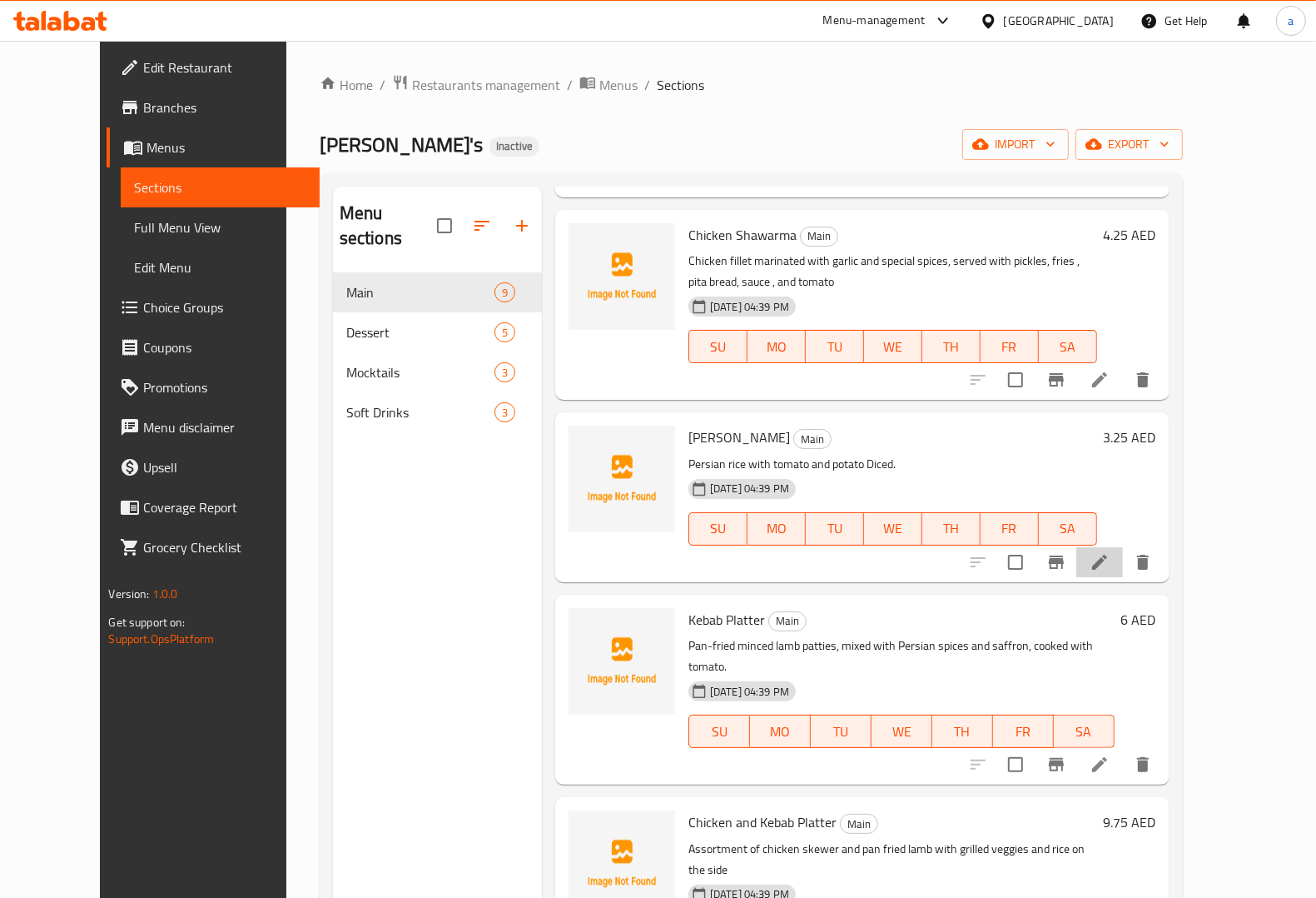
click at [1123, 547] on li at bounding box center [1099, 562] width 47 height 30
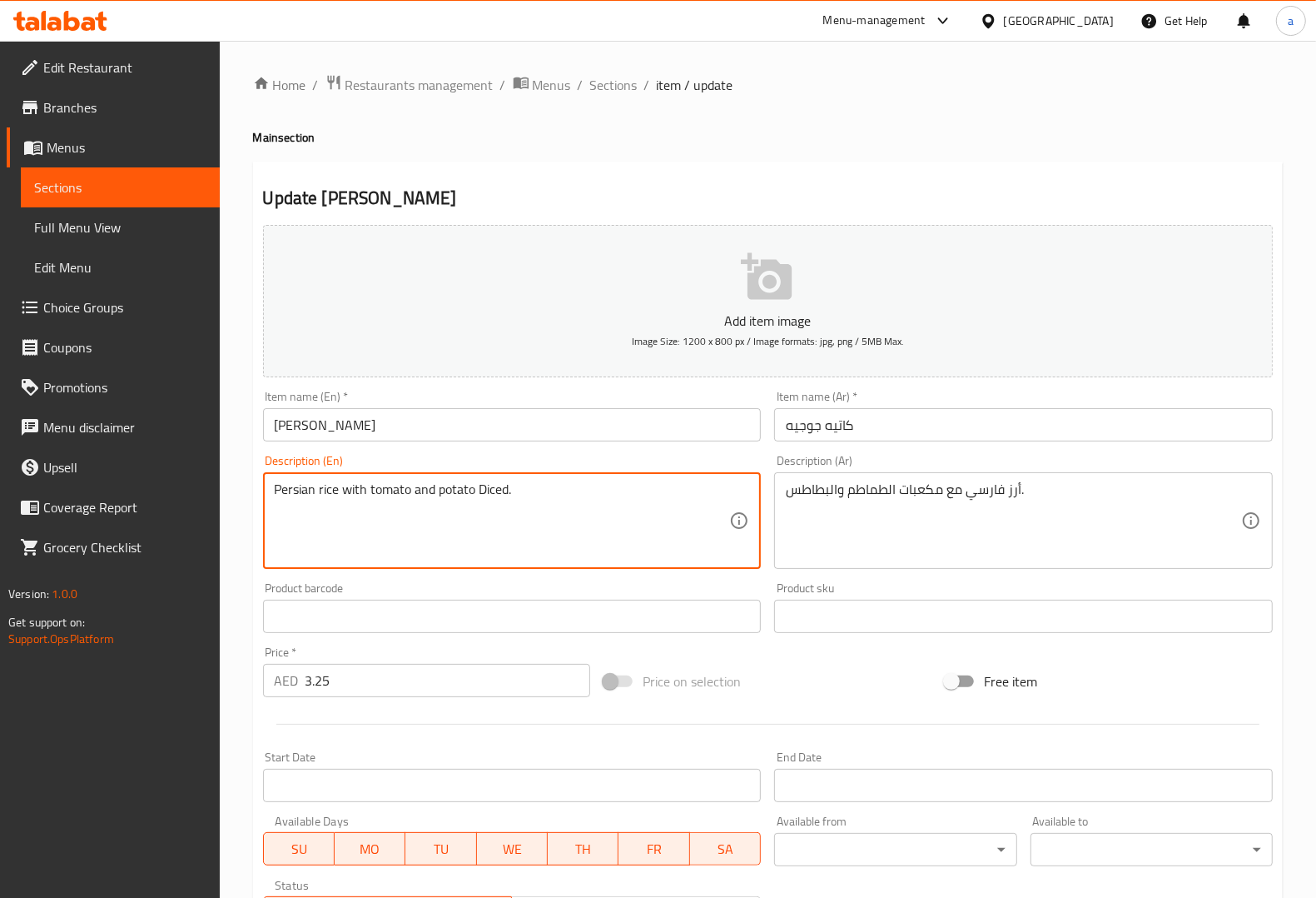
click at [491, 481] on textarea "Persian rice with tomato and potato Diced." at bounding box center [502, 520] width 455 height 79
paste textarea "cubes"
type textarea "Persian rice with tomato and potato cubes."
click at [633, 456] on div "Description (En) Persian rice with tomato and potato cubes. Description (En)" at bounding box center [512, 511] width 498 height 114
click at [496, 498] on textarea "Persian rice with tomato and potato cubes." at bounding box center [502, 520] width 455 height 79
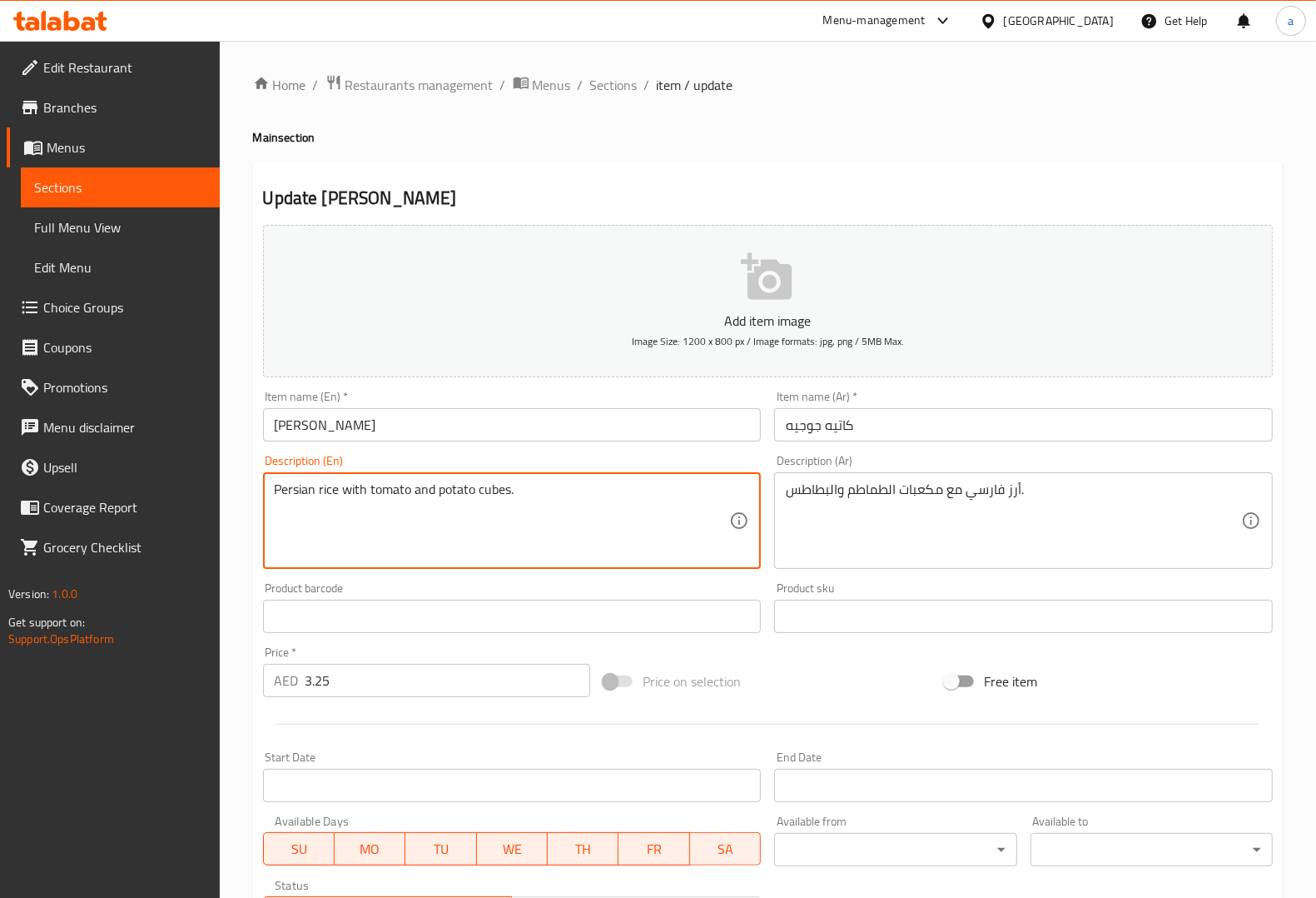
click at [870, 453] on div "Description (Ar) أرز فارسي مع مكعبات الطماطم والبطاطس. Description (Ar)" at bounding box center [1023, 511] width 512 height 128
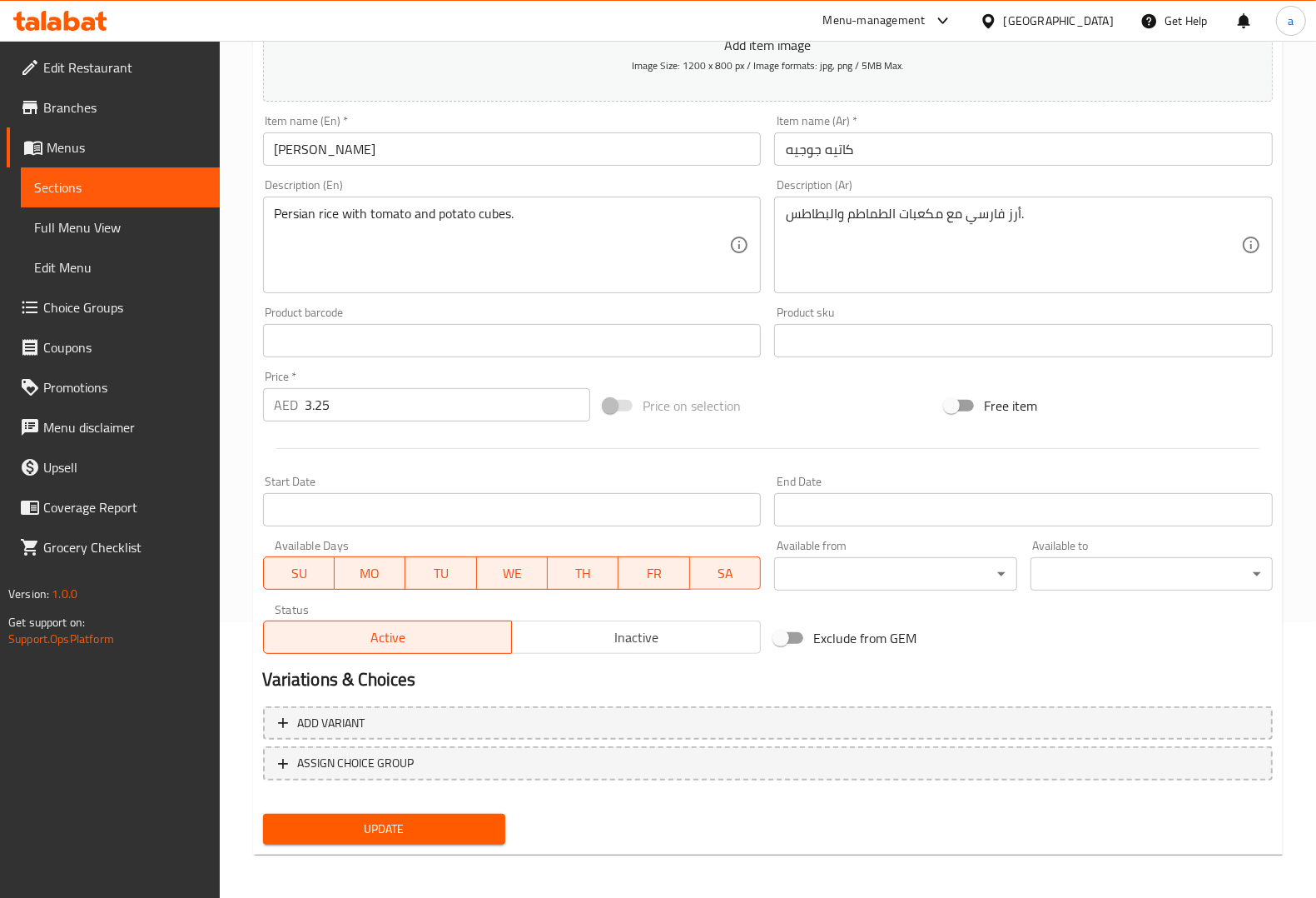
click at [382, 807] on div "Update" at bounding box center [384, 829] width 255 height 44
click at [434, 814] on button "Update" at bounding box center [384, 828] width 242 height 31
click at [158, 189] on span "Sections" at bounding box center [120, 187] width 172 height 20
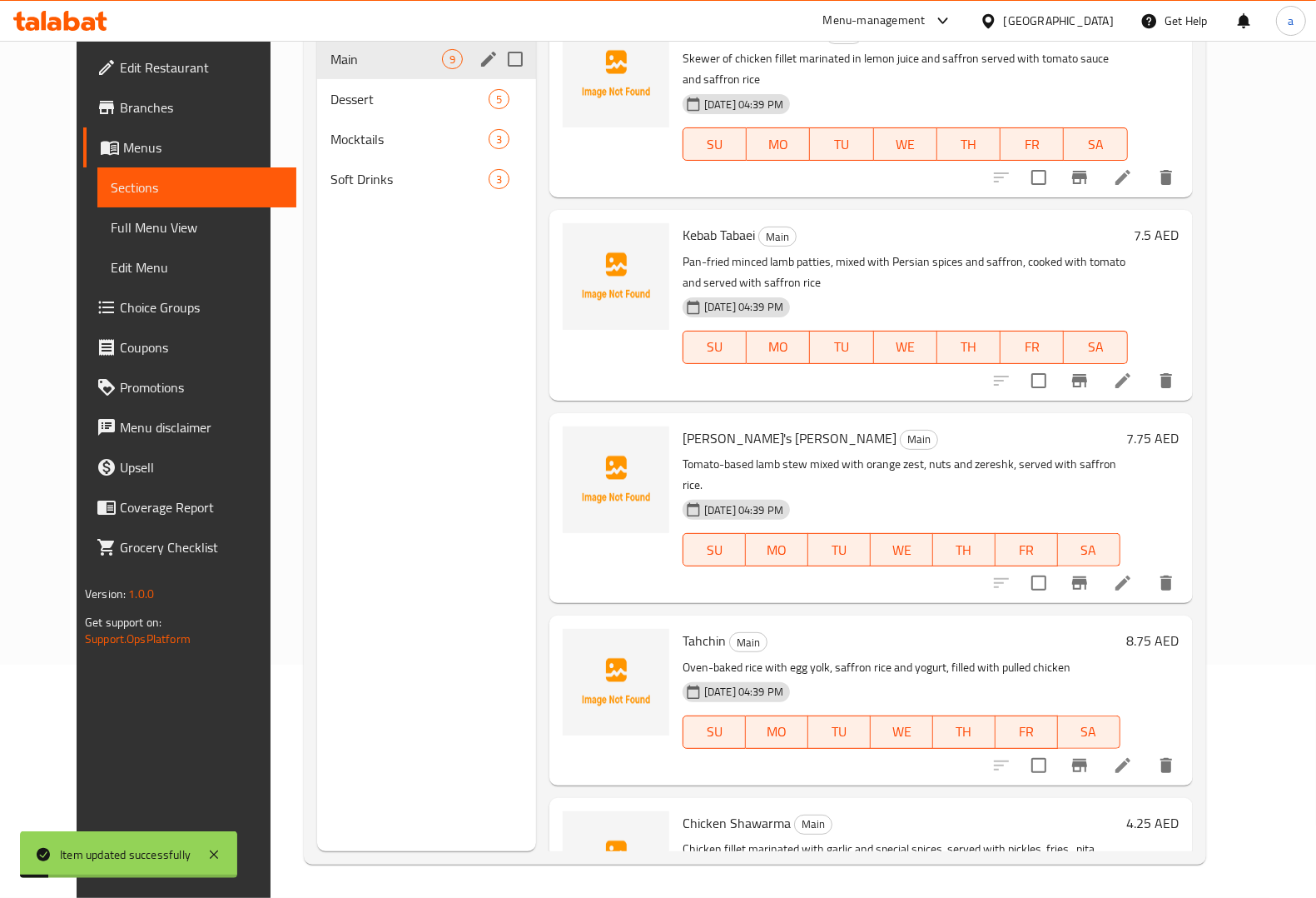
scroll to position [26, 0]
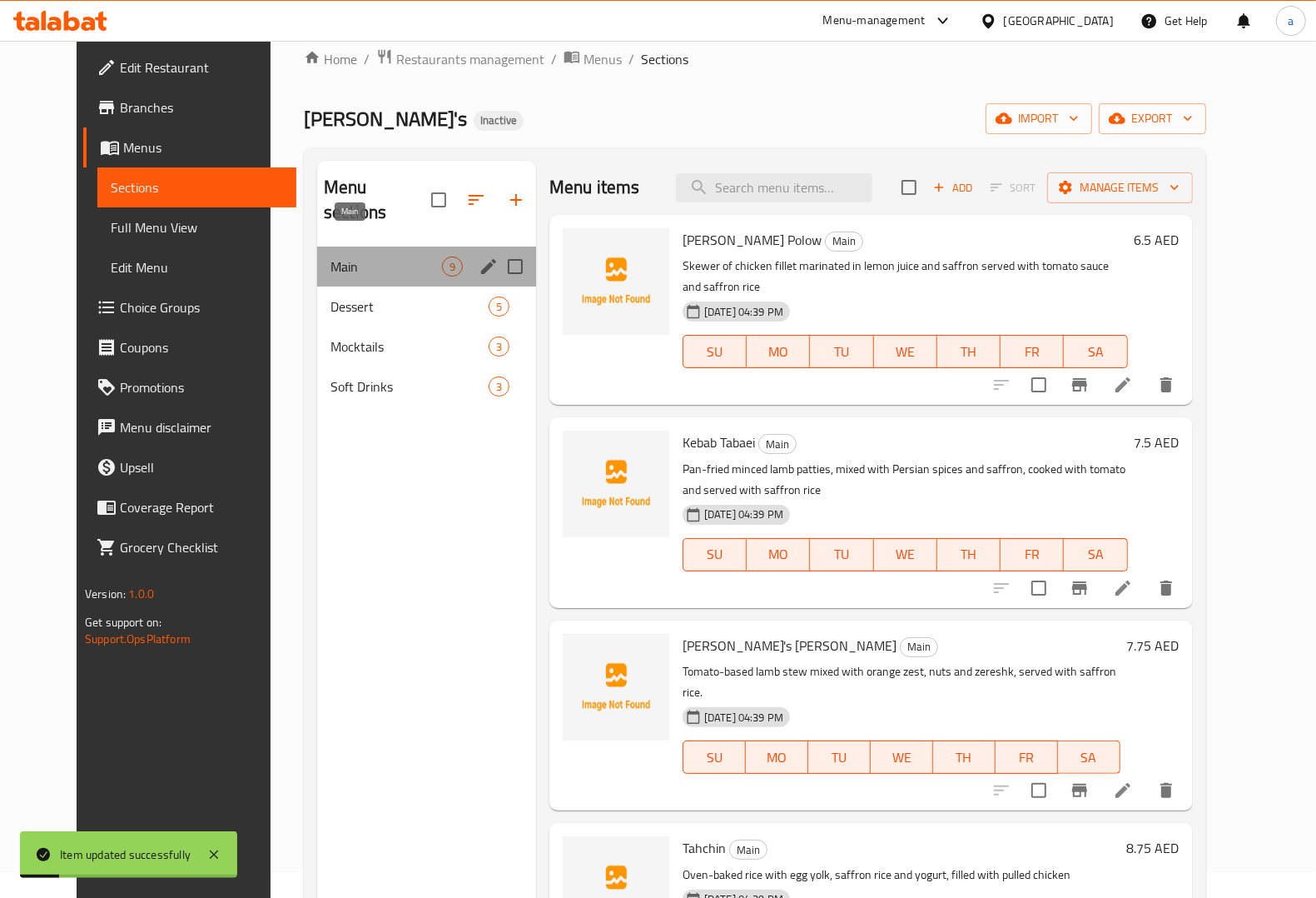
click at [375, 256] on span "Main" at bounding box center [387, 266] width 112 height 20
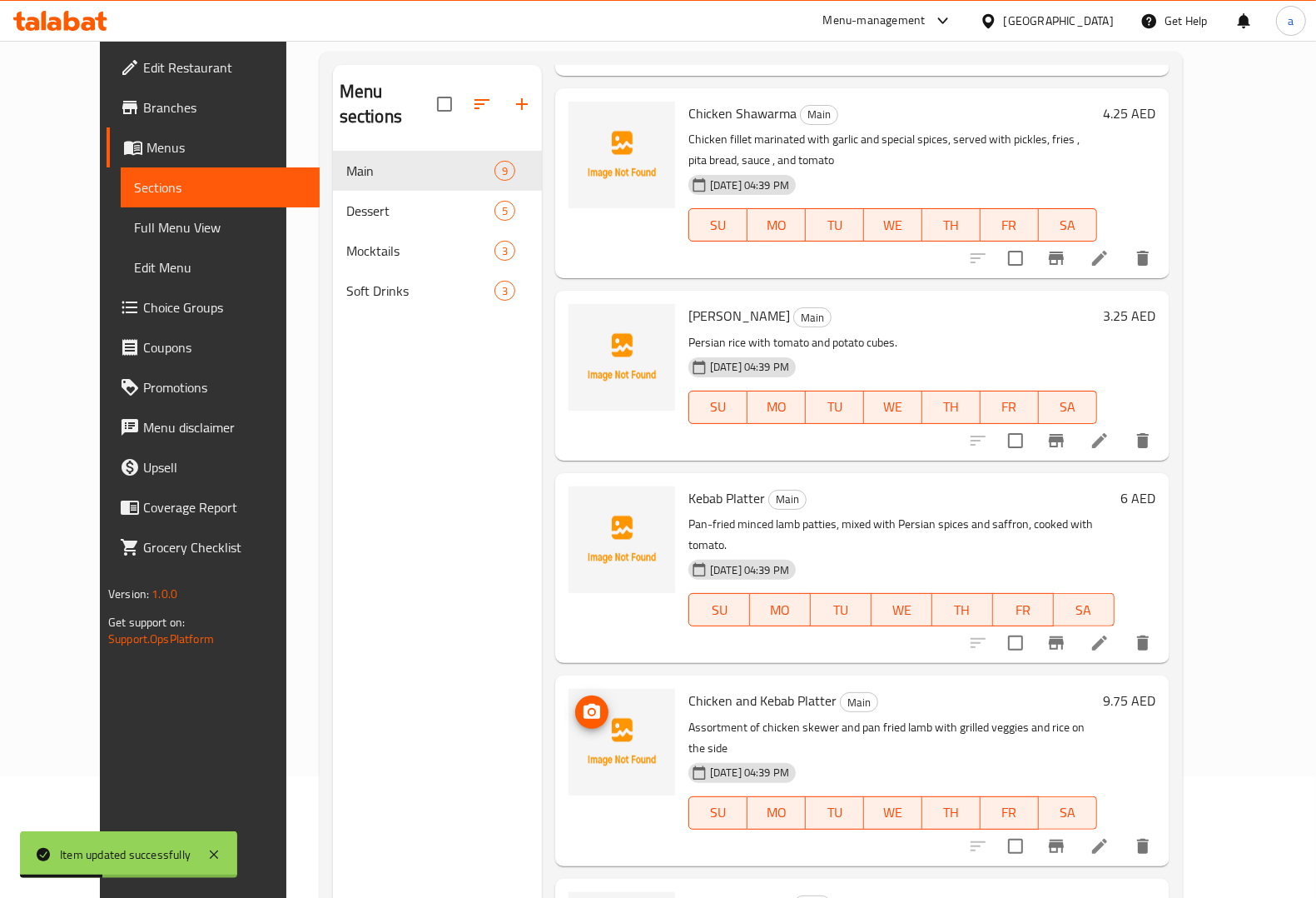
scroll to position [234, 0]
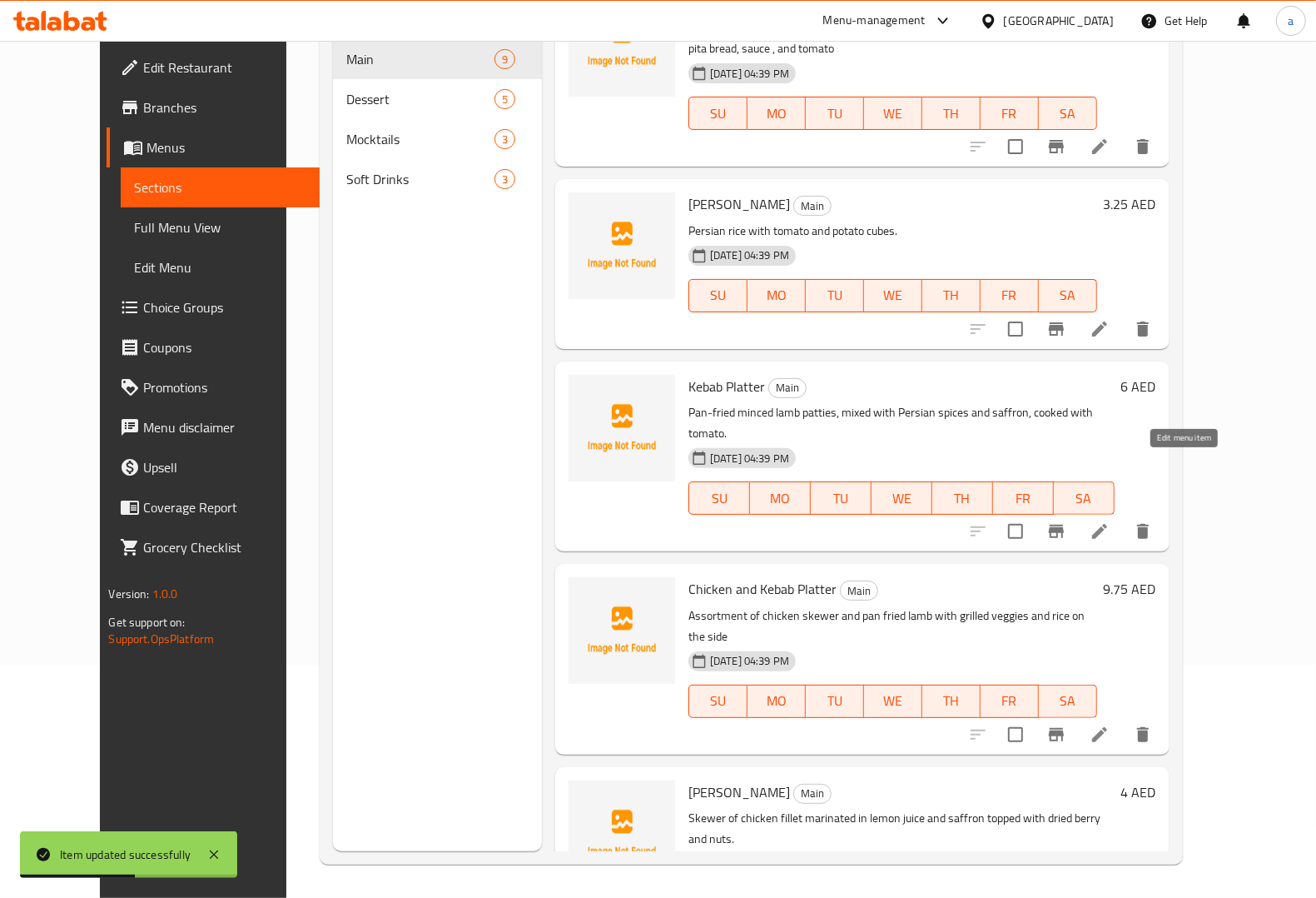
click at [1110, 521] on icon at bounding box center [1100, 531] width 20 height 20
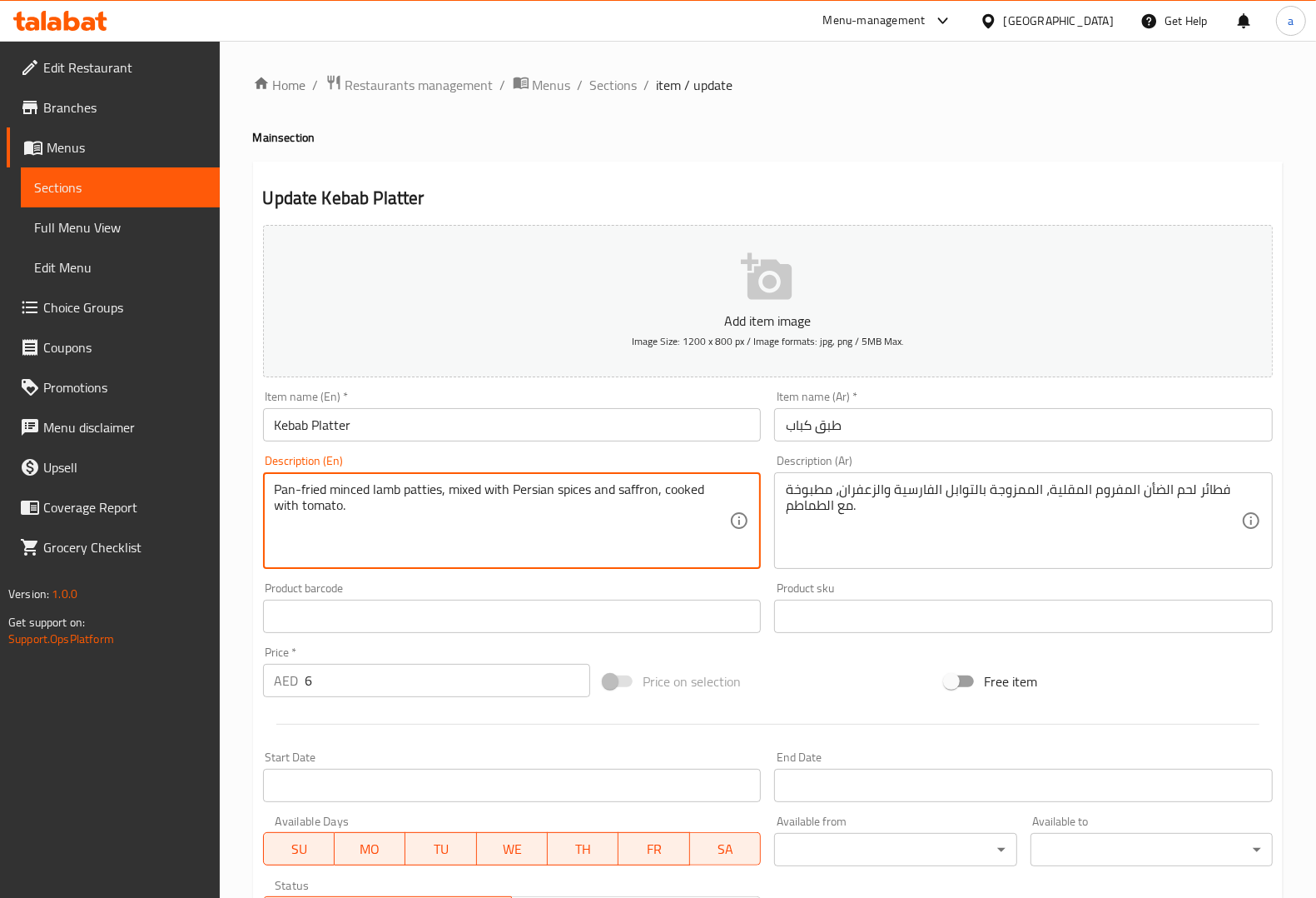
drag, startPoint x: 323, startPoint y: 483, endPoint x: 258, endPoint y: 478, distance: 65.2
click at [265, 480] on div "Pan-fried minced lamb patties, mixed with Persian spices and saffron, cooked wi…" at bounding box center [512, 520] width 498 height 97
click at [268, 483] on div "Pan-fried minced lamb patties, mixed with Persian spices and saffron, cooked wi…" at bounding box center [512, 520] width 498 height 97
drag, startPoint x: 268, startPoint y: 483, endPoint x: 304, endPoint y: 483, distance: 36.0
click at [304, 483] on div "Pan-fried minced lamb patties, mixed with Persian spices and saffron, cooked wi…" at bounding box center [512, 520] width 498 height 97
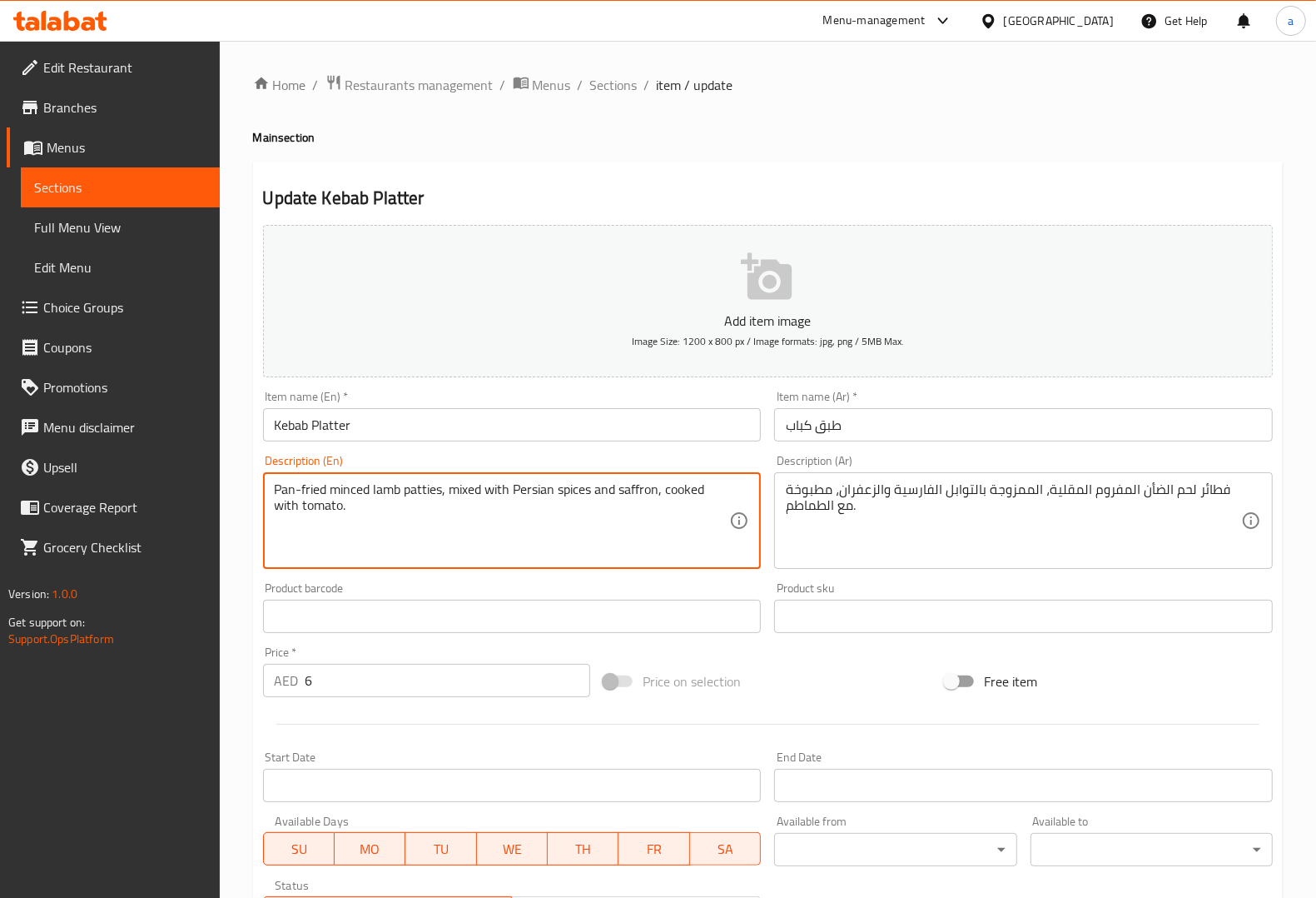
click at [310, 483] on textarea "Pan-fried minced lamb patties, mixed with Persian spices and saffron, cooked wi…" at bounding box center [502, 520] width 455 height 79
click at [300, 489] on textarea "Pan-fried minced lamb patties, mixed with Persian spices and saffron, cooked wi…" at bounding box center [502, 520] width 455 height 79
click at [292, 481] on textarea "Pan-fried minced lamb patties, mixed with Persian spices and saffron, cooked wi…" at bounding box center [502, 520] width 455 height 79
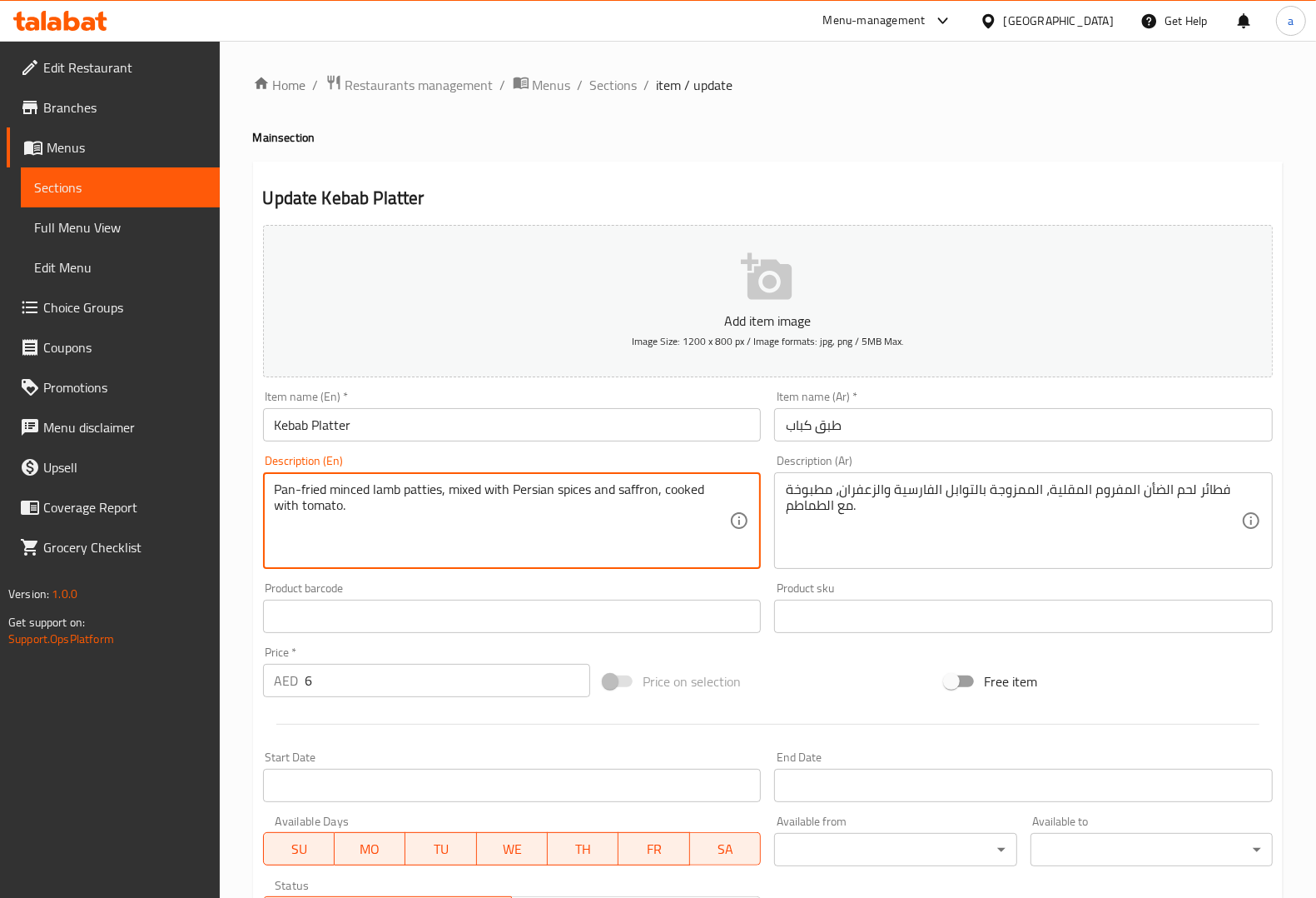
click at [281, 483] on textarea "Pan-fried minced lamb patties, mixed with Persian spices and saffron, cooked wi…" at bounding box center [502, 520] width 455 height 79
drag, startPoint x: 273, startPoint y: 485, endPoint x: 325, endPoint y: 487, distance: 52.0
click at [325, 487] on textarea "Pan-fried minced lamb patties, mixed with Persian spices and saffron, cooked wi…" at bounding box center [502, 520] width 455 height 79
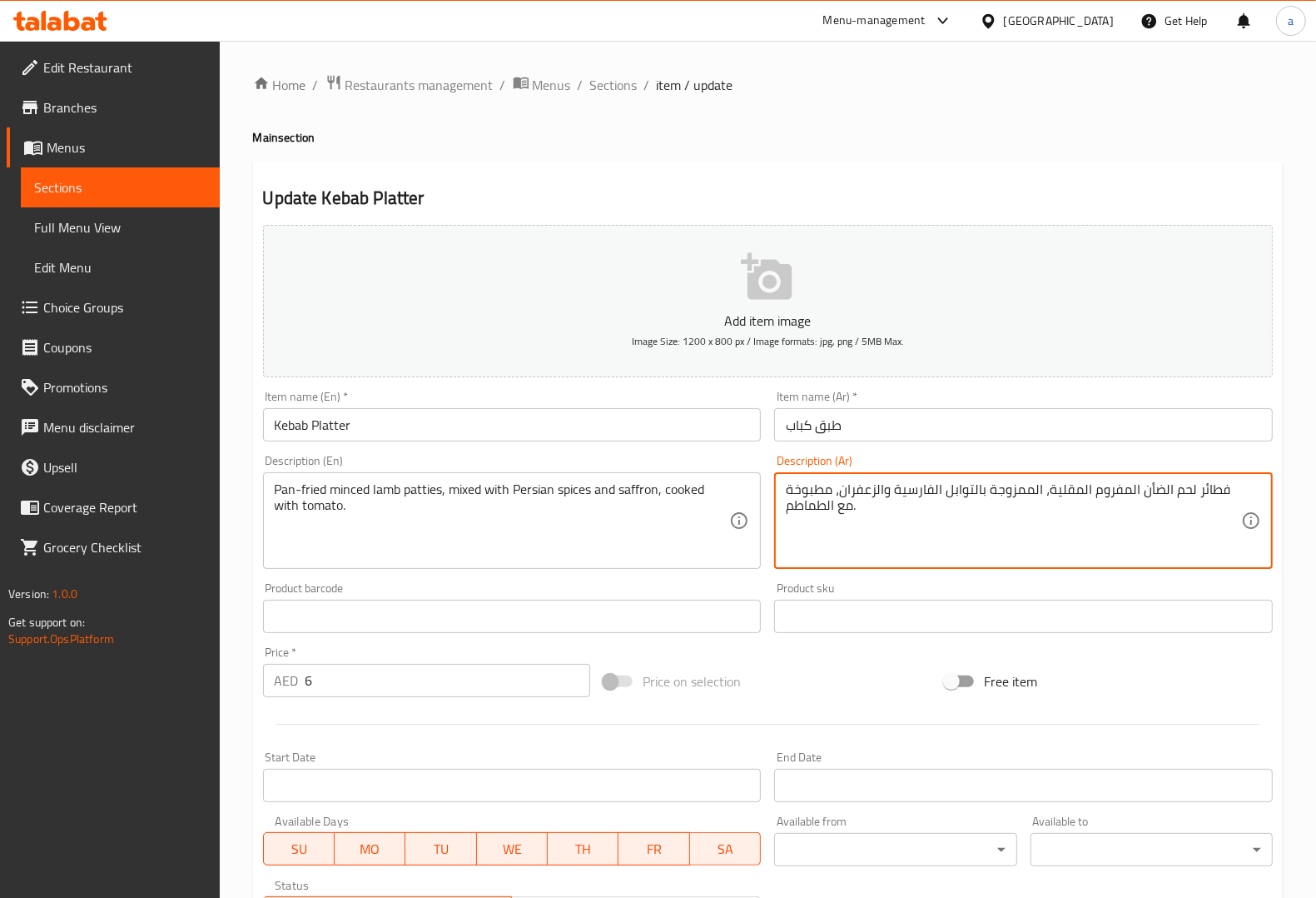
click at [1054, 488] on textarea "فطائر لحم الضأن المفروم المقلية، الممزوجة بالتوابل الفارسية والزعفران، مطبوخة م…" at bounding box center [1013, 520] width 455 height 79
paste textarea "مقلي بالطاس"
click at [1162, 460] on div "Description (Ar) فطائر لحم الضأن المفروم مقلي بالطاسة ، الممزوجة بالتوابل الفار…" at bounding box center [1023, 511] width 498 height 114
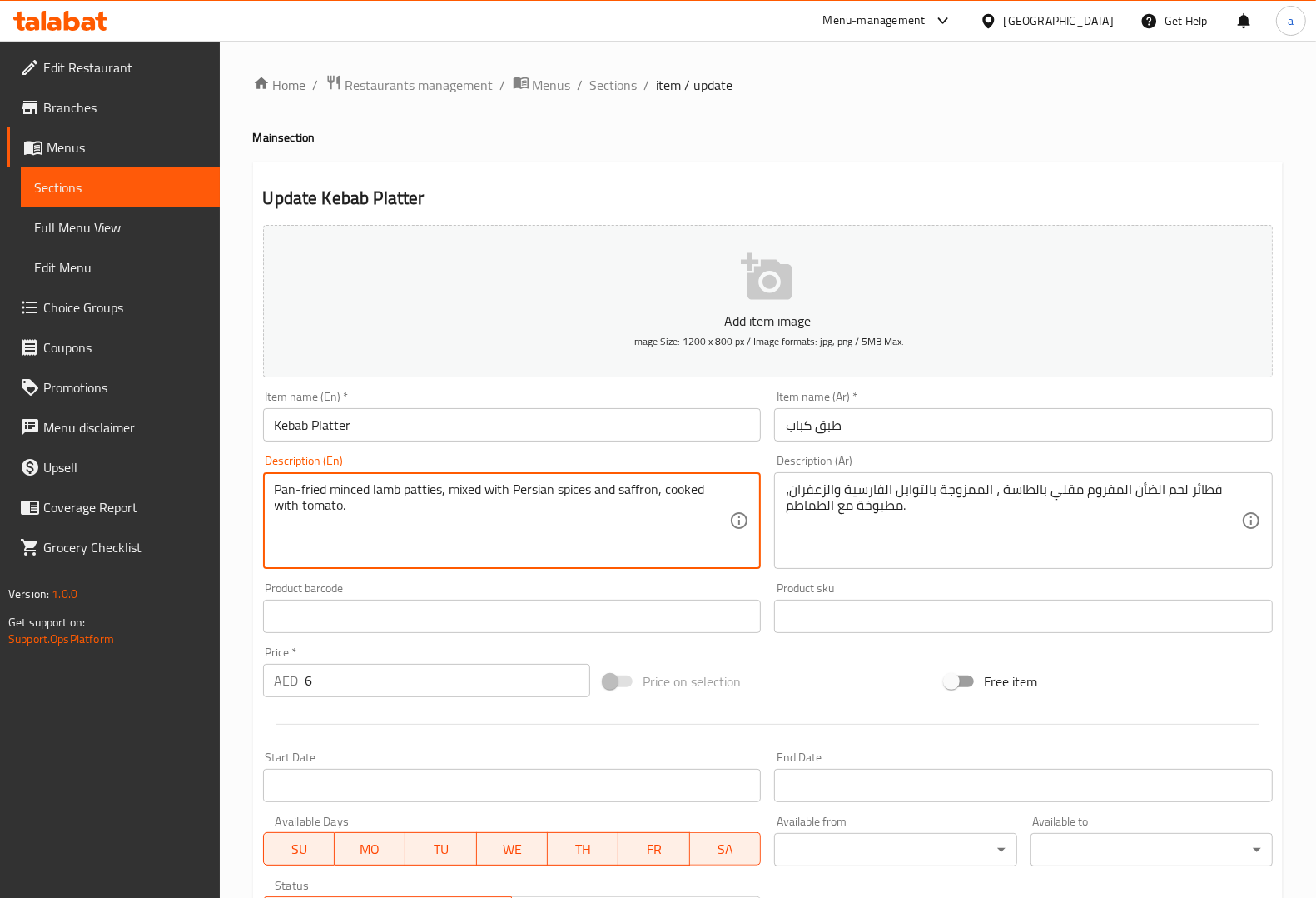
click at [424, 495] on textarea "Pan-fried minced lamb patties, mixed with Persian spices and saffron, cooked wi…" at bounding box center [502, 520] width 455 height 79
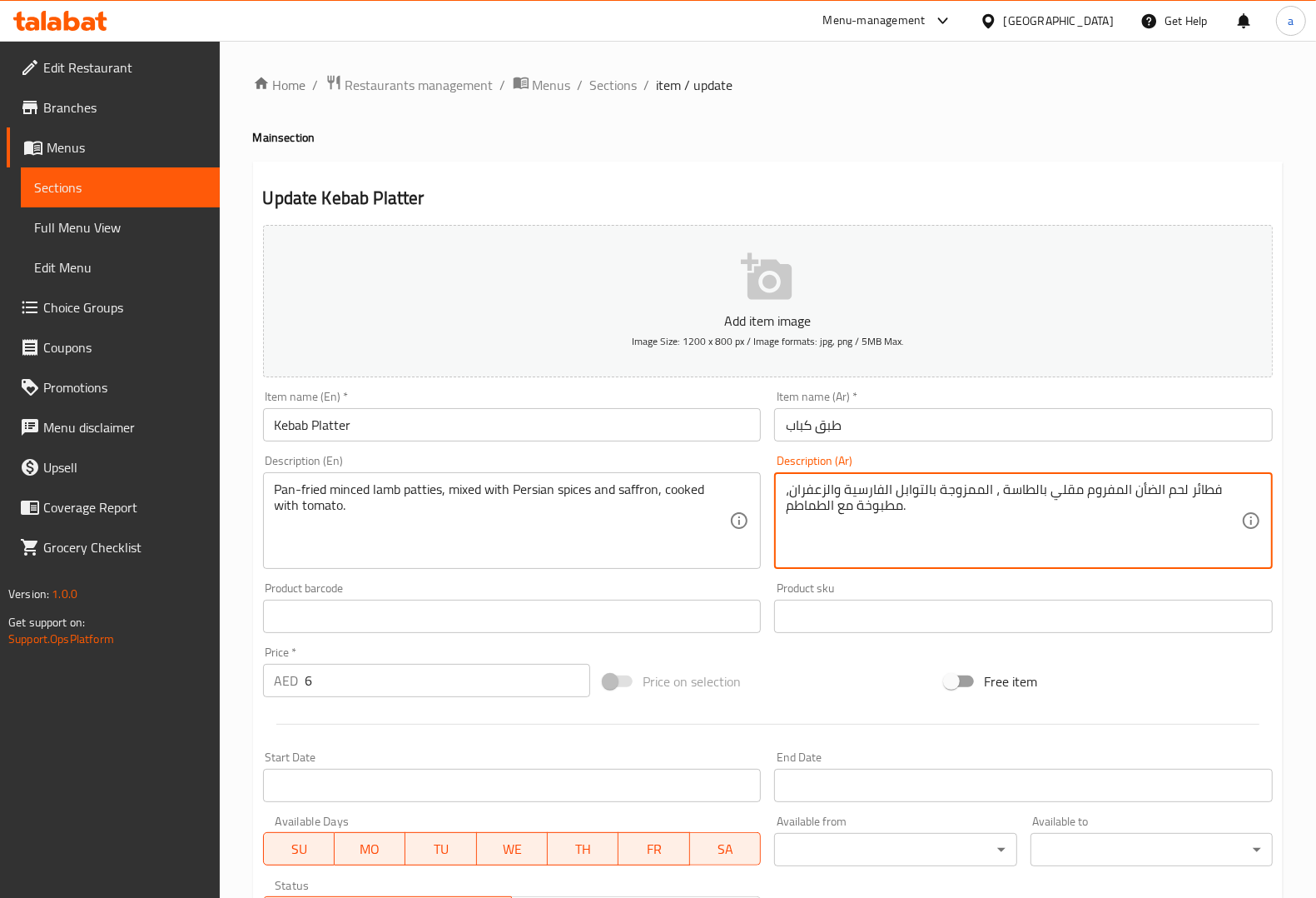
click at [1205, 487] on textarea "فطائر لحم الضأن المفروم مقلي بالطاسة ، الممزوجة بالتوابل الفارسية والزعفران، مط…" at bounding box center [1013, 520] width 455 height 79
paste textarea "أقراص"
click at [1221, 450] on div "Description (Ar) أقراص لحم الضأن المفروم مقلي بالطاسة ، الممزوجة بالتوابل الفار…" at bounding box center [1023, 511] width 512 height 128
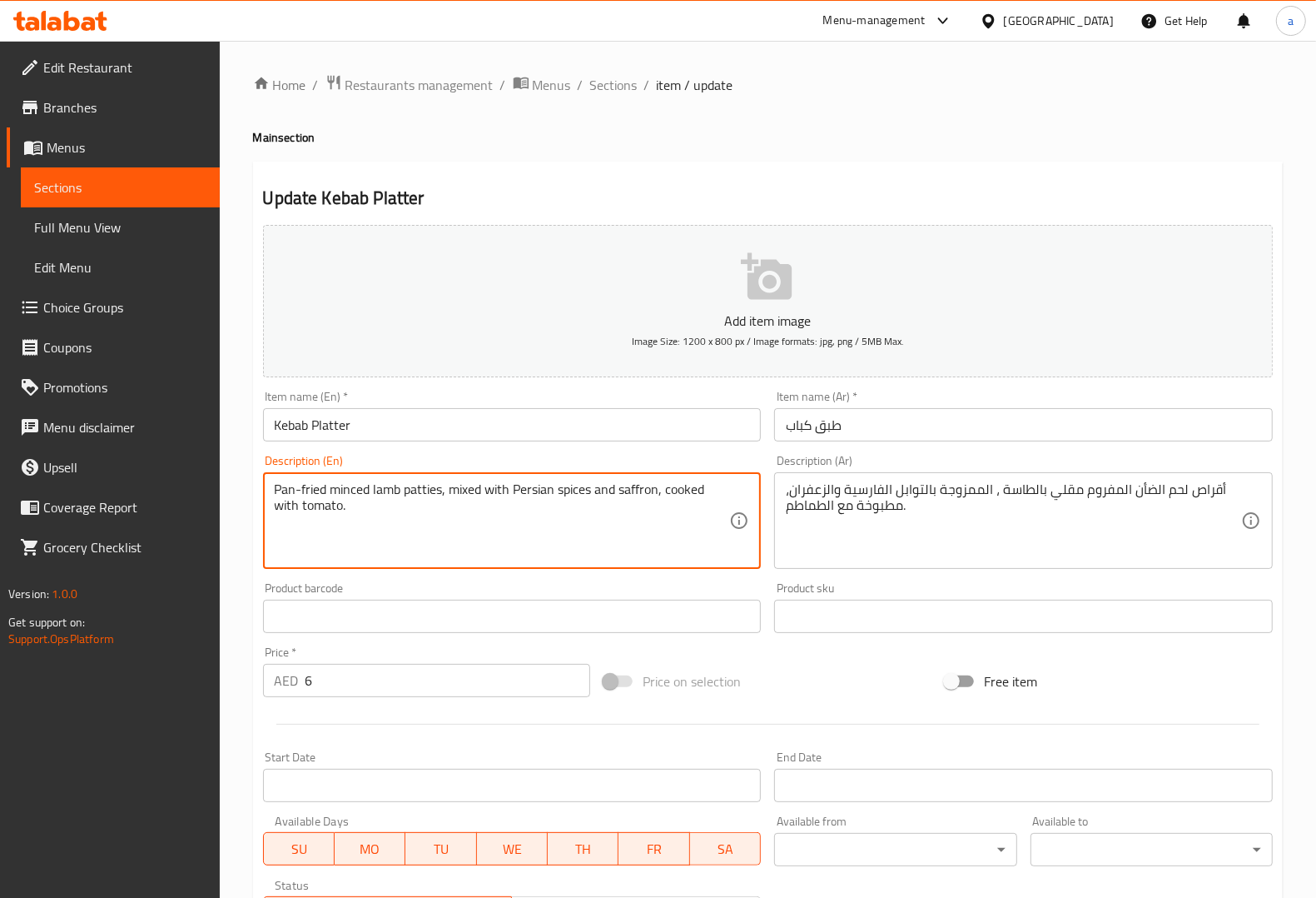
click at [359, 488] on textarea "Pan-fried minced lamb patties, mixed with Persian spices and saffron, cooked wi…" at bounding box center [502, 520] width 455 height 79
click at [441, 458] on div "Description (En) Pan-fried minced lamb patties, mixed with Persian spices and s…" at bounding box center [512, 511] width 498 height 114
click at [471, 489] on textarea "Pan-fried minced lamb patties, mixed with Persian spices and saffron, cooked wi…" at bounding box center [502, 520] width 455 height 79
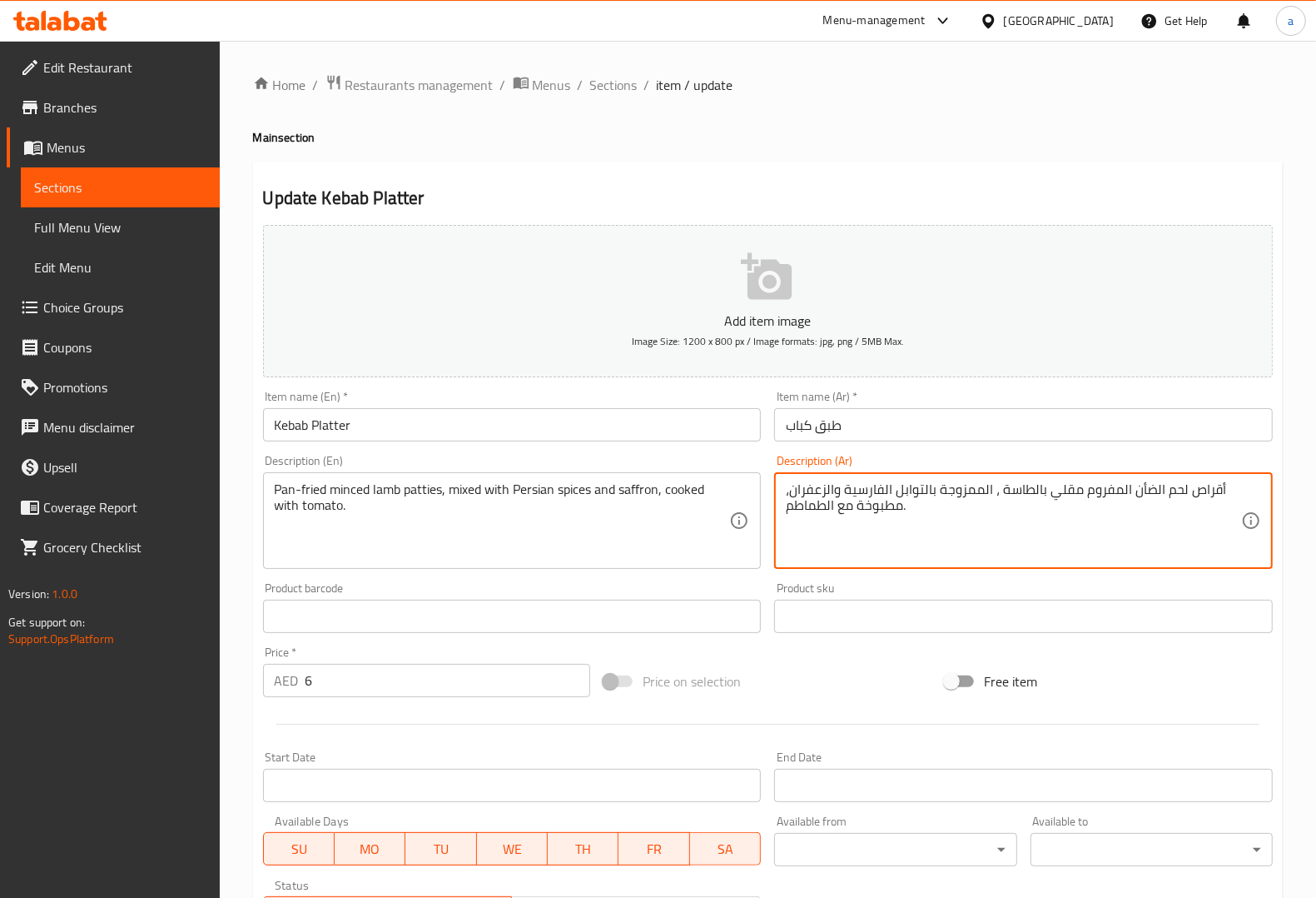
click at [958, 491] on textarea "أقراص لحم الضأن المفروم مقلي بالطاسة ، الممزوجة بالتوابل الفارسية والزعفران، مط…" at bounding box center [1013, 520] width 455 height 79
paste textarea "مشكل"
click at [988, 464] on div "Description (Ar) أقراص لحم الضأن المفروم مقلي بالطاسة ، مشكلبالتوابل الفارسية و…" at bounding box center [1023, 511] width 498 height 114
type textarea "أقراص لحم الضأن المفروم مقلي بالطاسة ، مشكل بالتوابل الفارسية والزعفران، مطبوخة…"
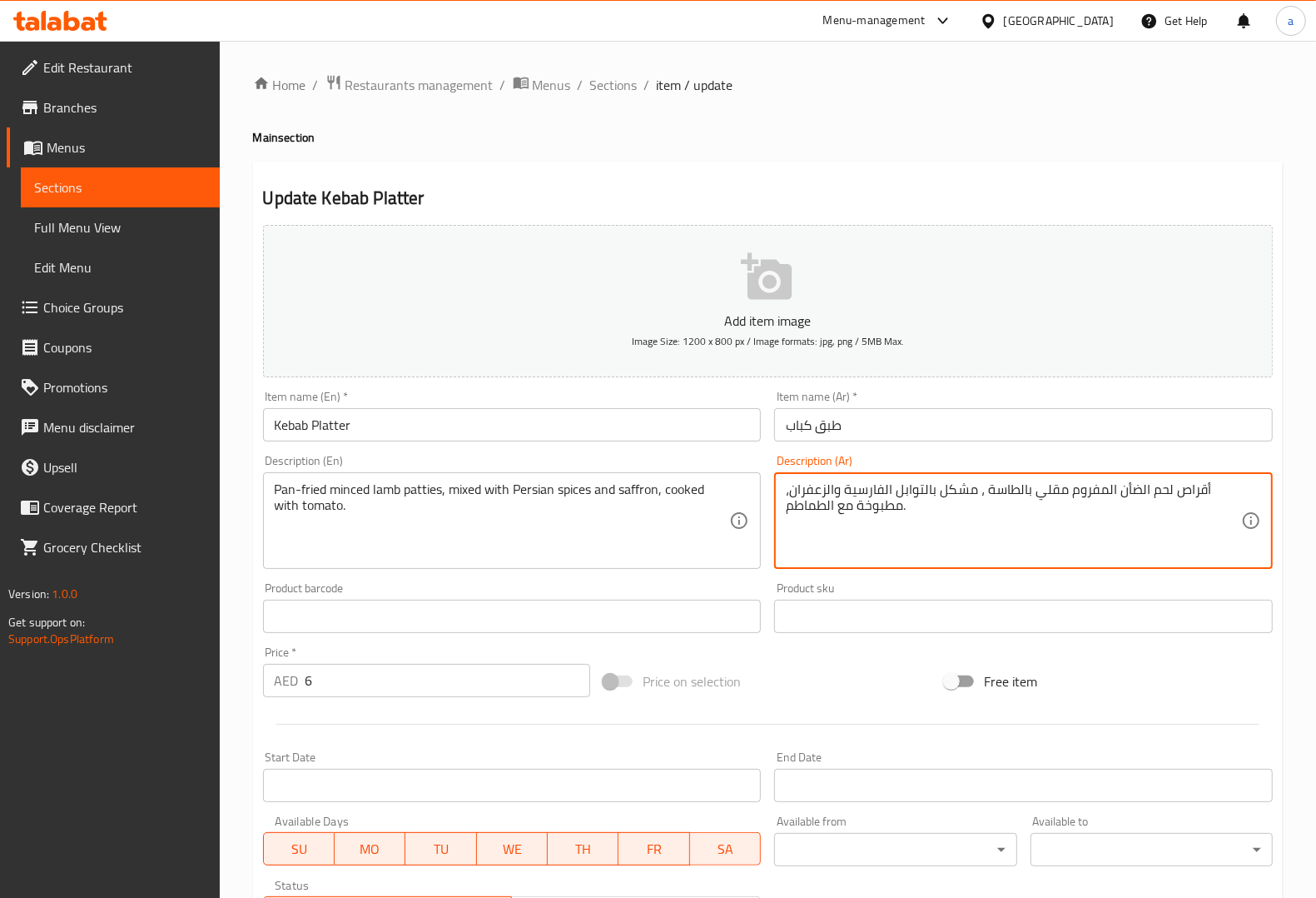
click at [1021, 470] on div "Description (Ar) أقراص لحم الضأن المفروم مقلي بالطاسة ، مشكل بالتوابل الفارسية …" at bounding box center [1023, 511] width 498 height 114
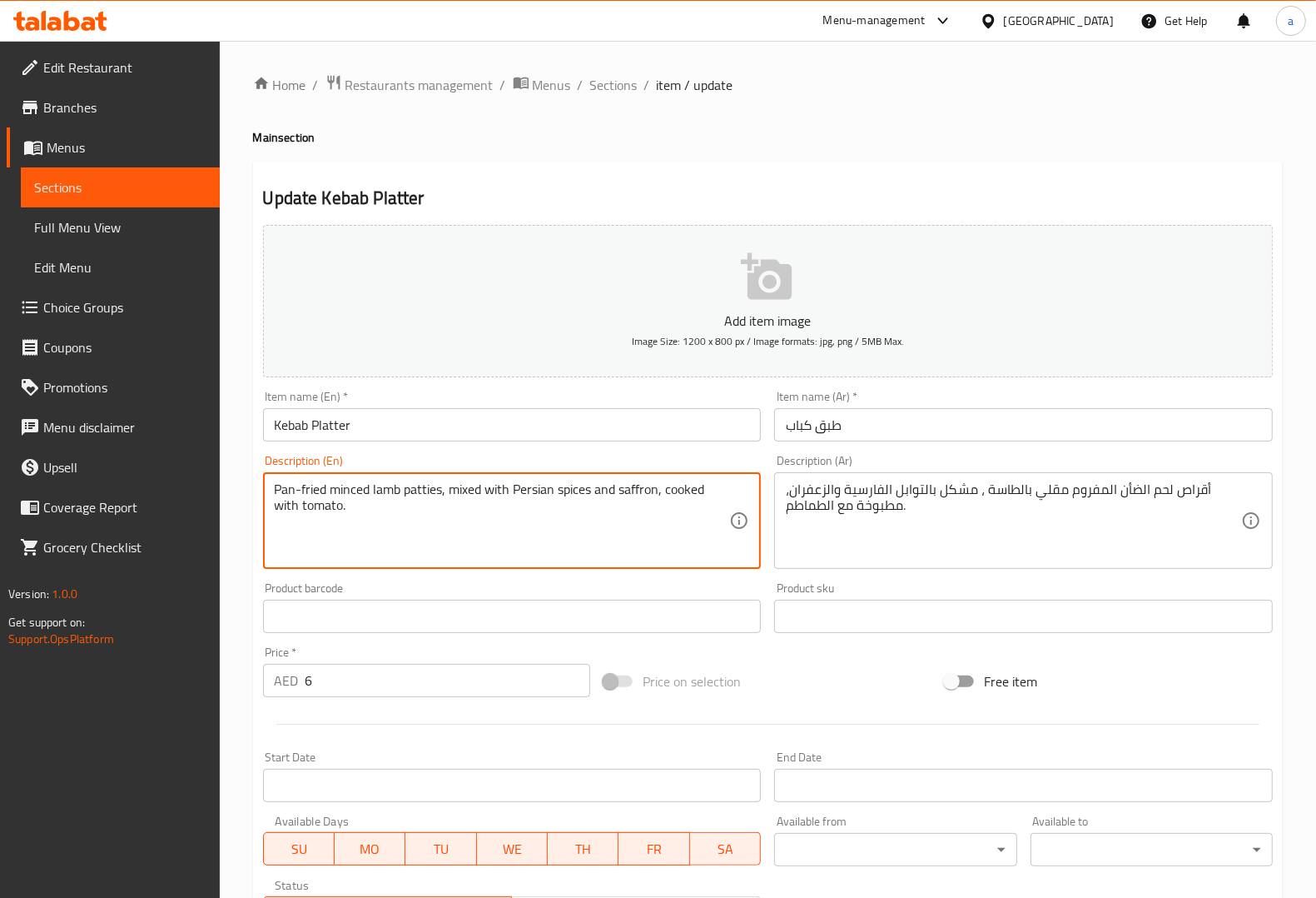
click at [583, 491] on textarea "Pan-fried minced lamb patties, mixed with Persian spices and saffron, cooked wi…" at bounding box center [502, 520] width 455 height 79
click at [947, 451] on div "Description (Ar) أقراص لحم الضأن المفروم مقلي بالطاسة ، مشكل بالتوابل الفارسية …" at bounding box center [1023, 511] width 512 height 128
click at [637, 485] on textarea "Pan-fried minced lamb patties, mixed with Persian spices and saffron, cooked wi…" at bounding box center [502, 520] width 455 height 79
click at [771, 571] on div "Description (Ar) أقراص لحم الضأن المفروم مقلي بالطاسة ، مشكل بالتوابل الفارسية …" at bounding box center [1023, 511] width 512 height 128
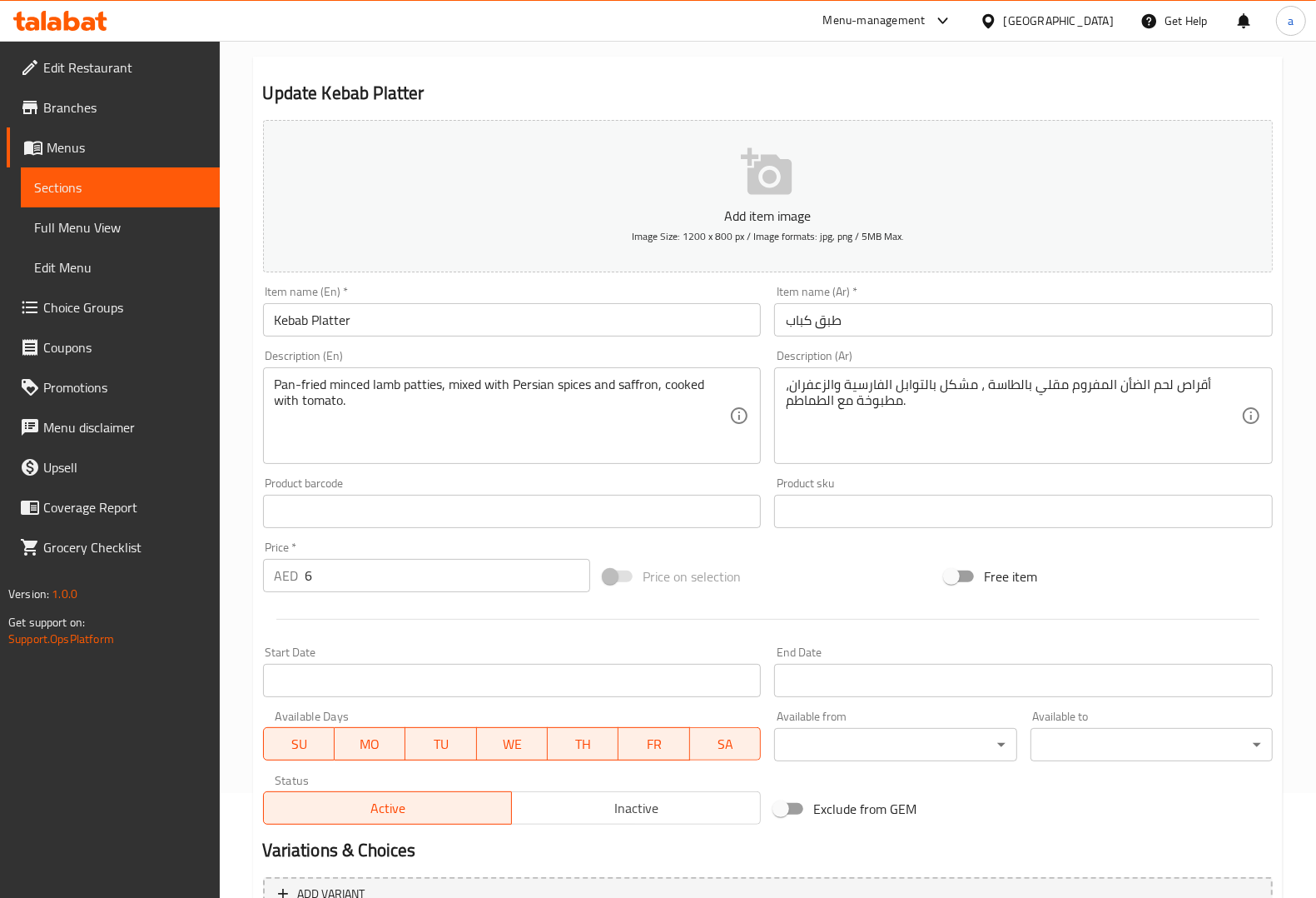
scroll to position [276, 0]
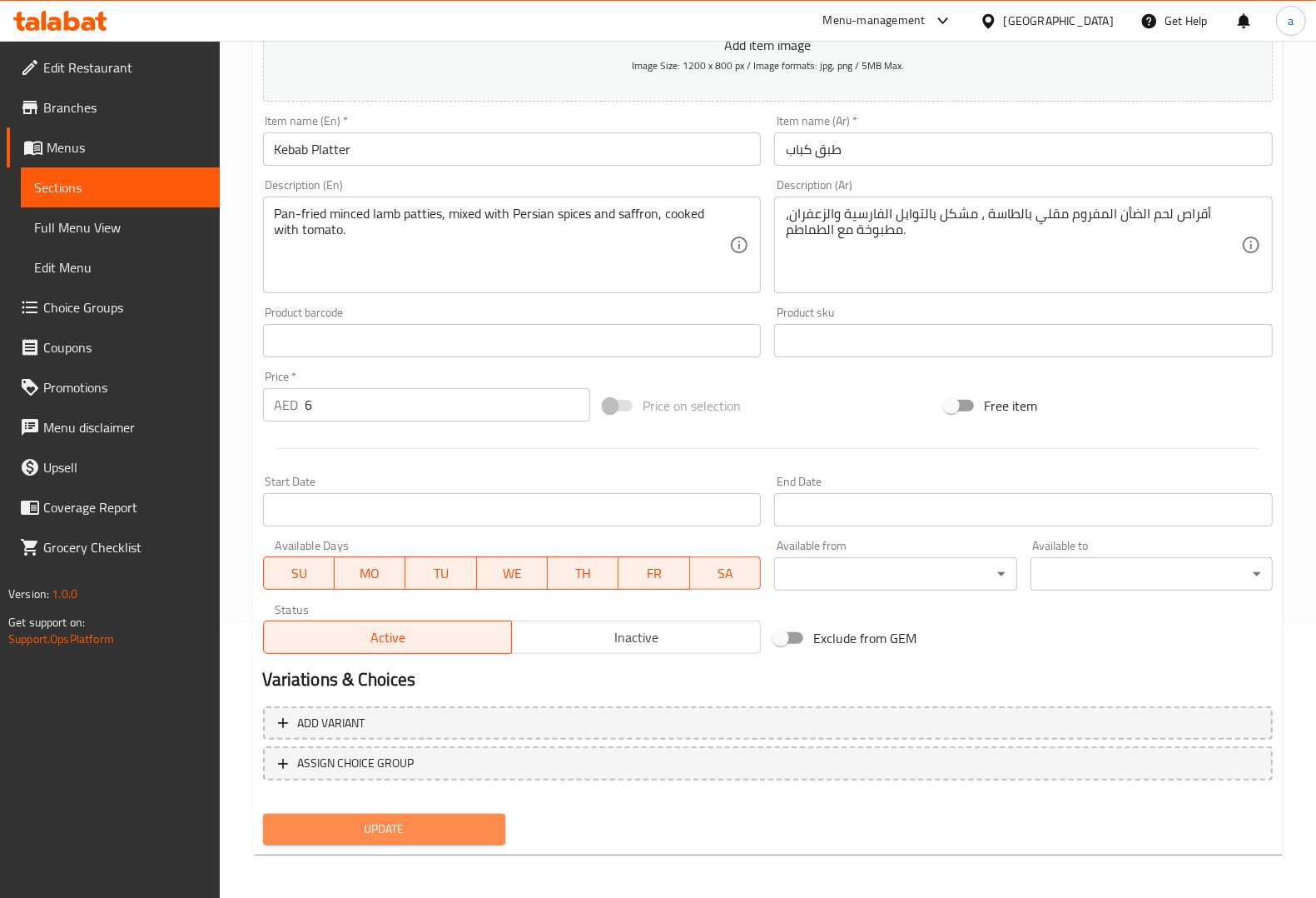
click at [428, 833] on span "Update" at bounding box center [384, 828] width 215 height 21
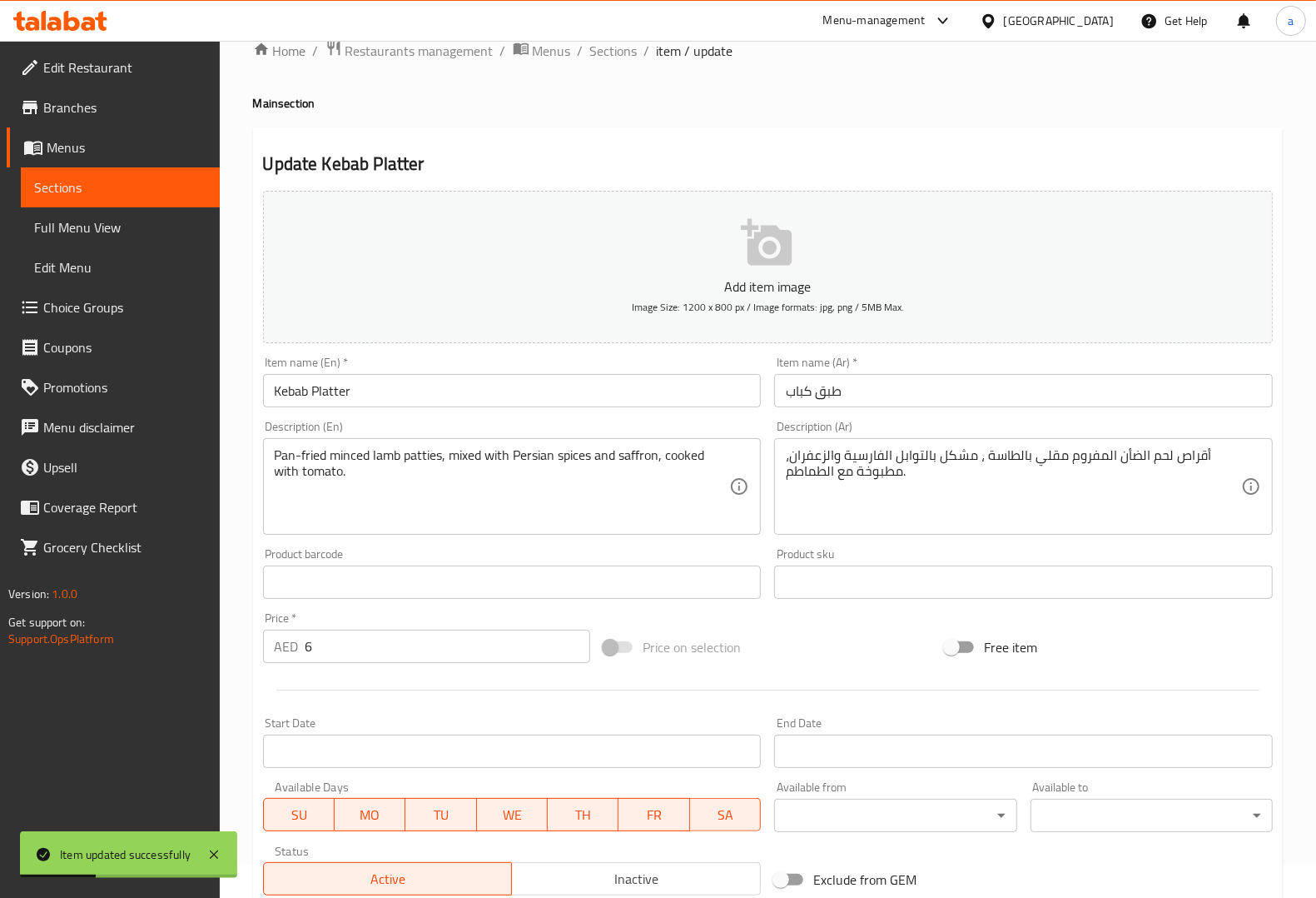
scroll to position [0, 0]
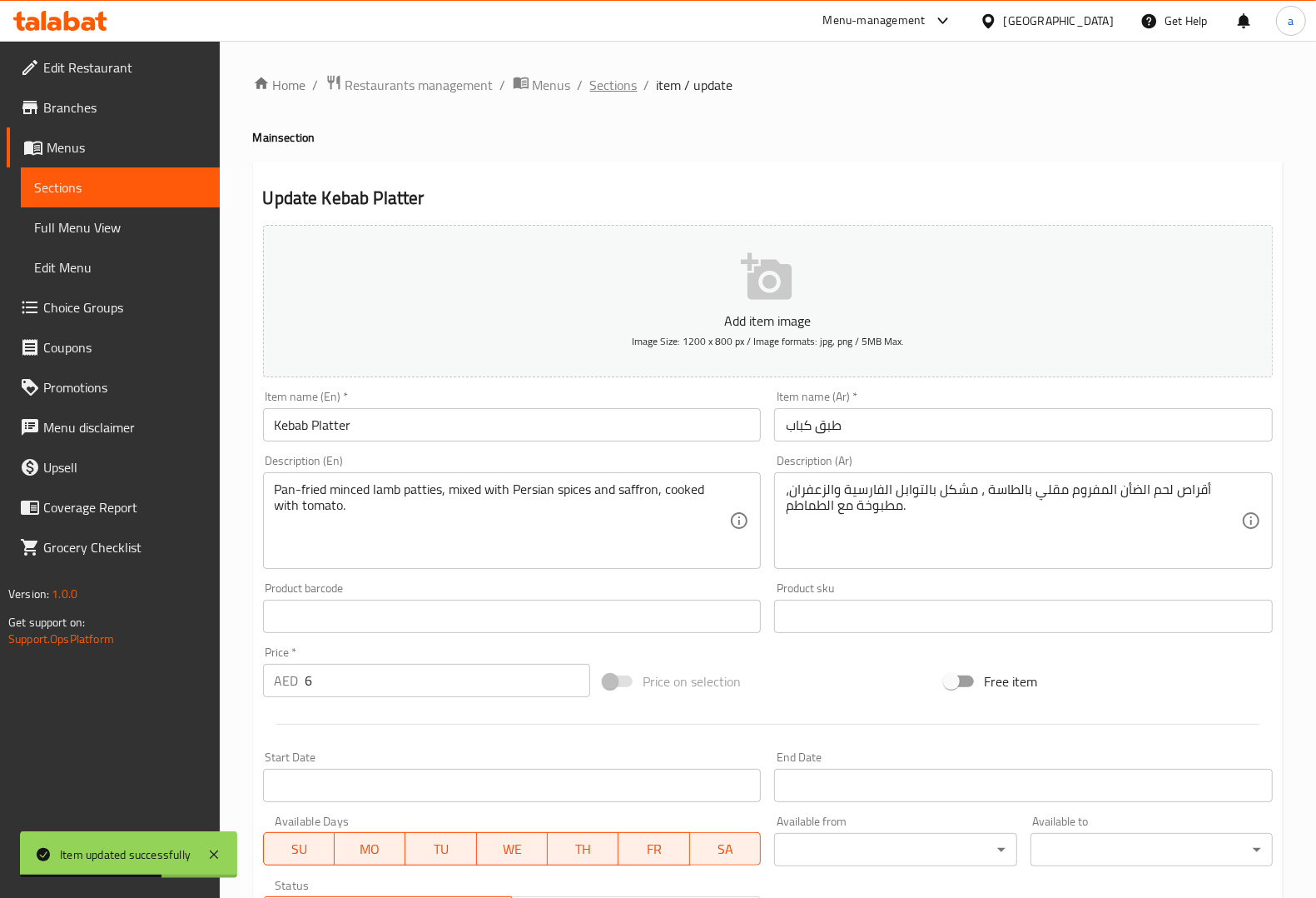
click at [616, 86] on span "Sections" at bounding box center [614, 85] width 48 height 20
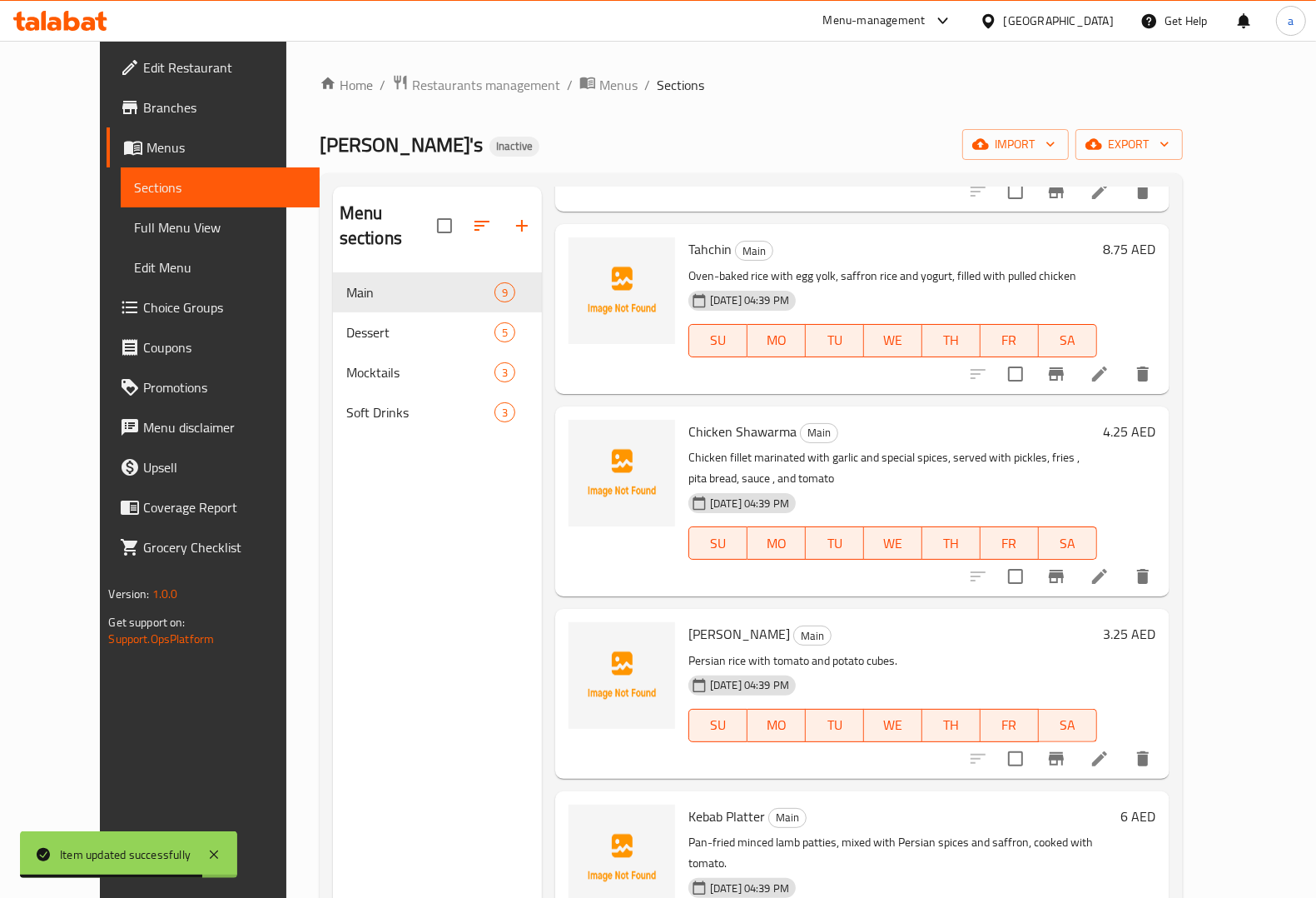
scroll to position [821, 0]
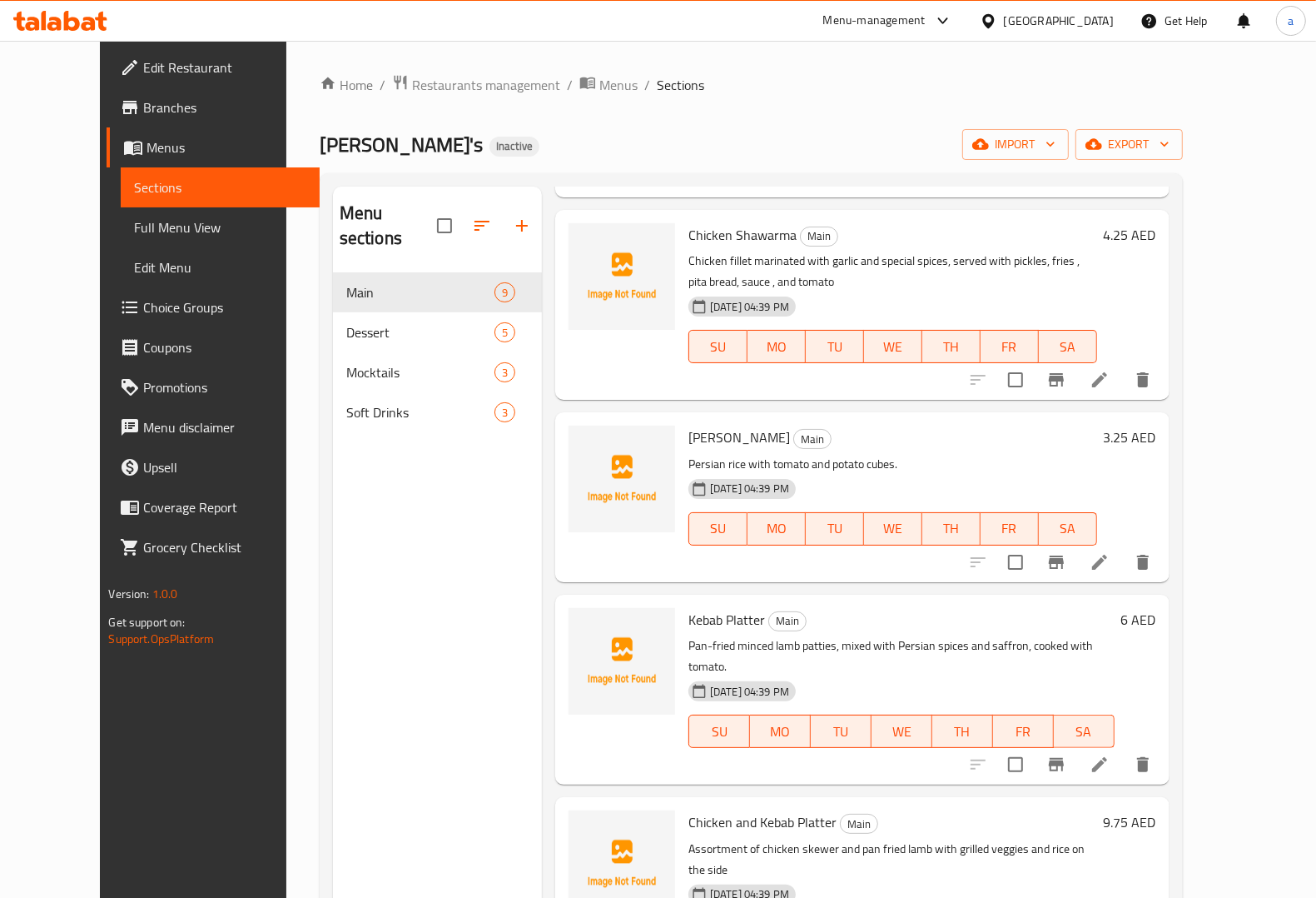
click at [1123, 749] on li at bounding box center [1099, 764] width 47 height 30
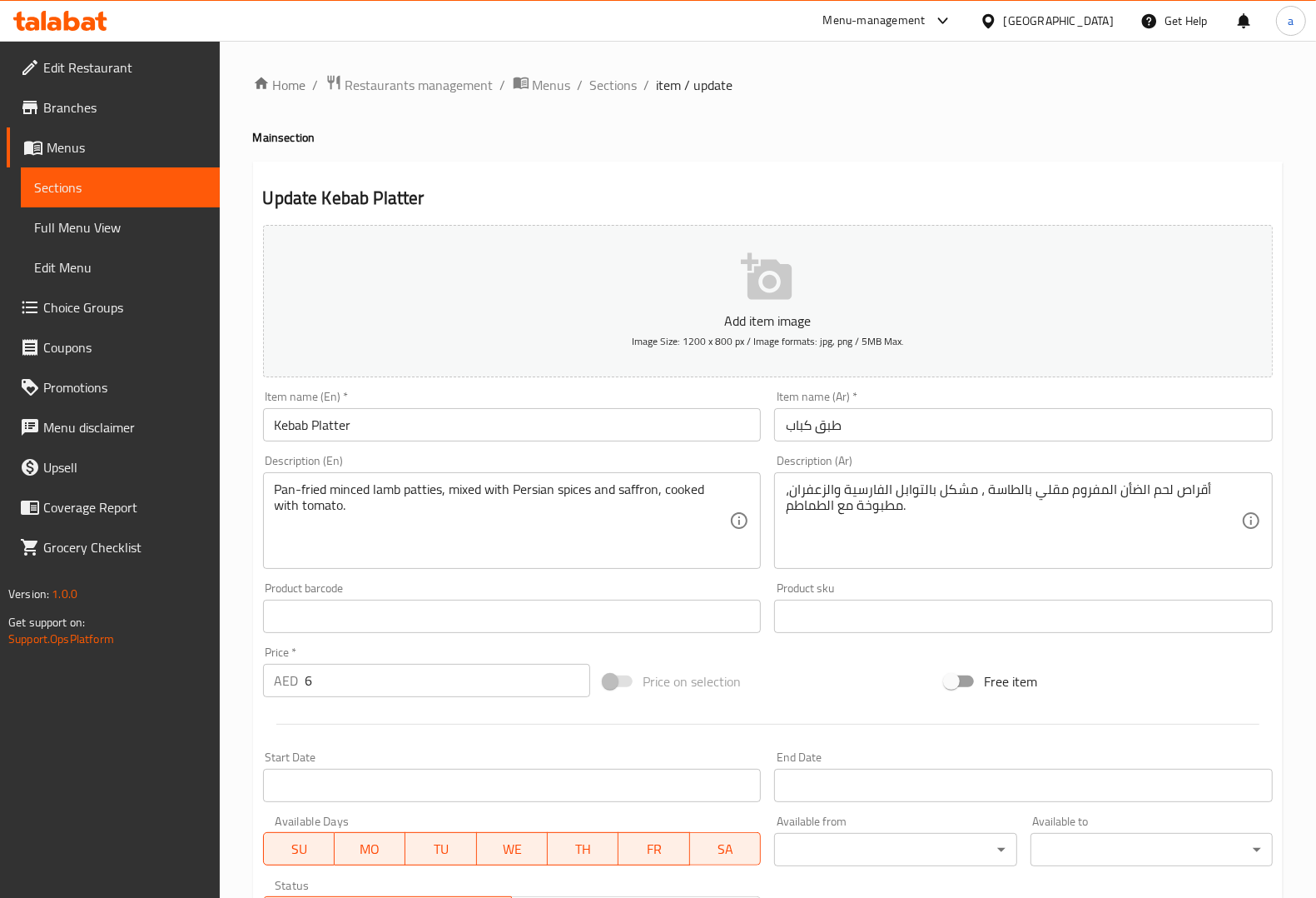
click at [592, 460] on div "Description (En) Pan-fried minced lamb patties, mixed with Persian spices and s…" at bounding box center [512, 511] width 498 height 114
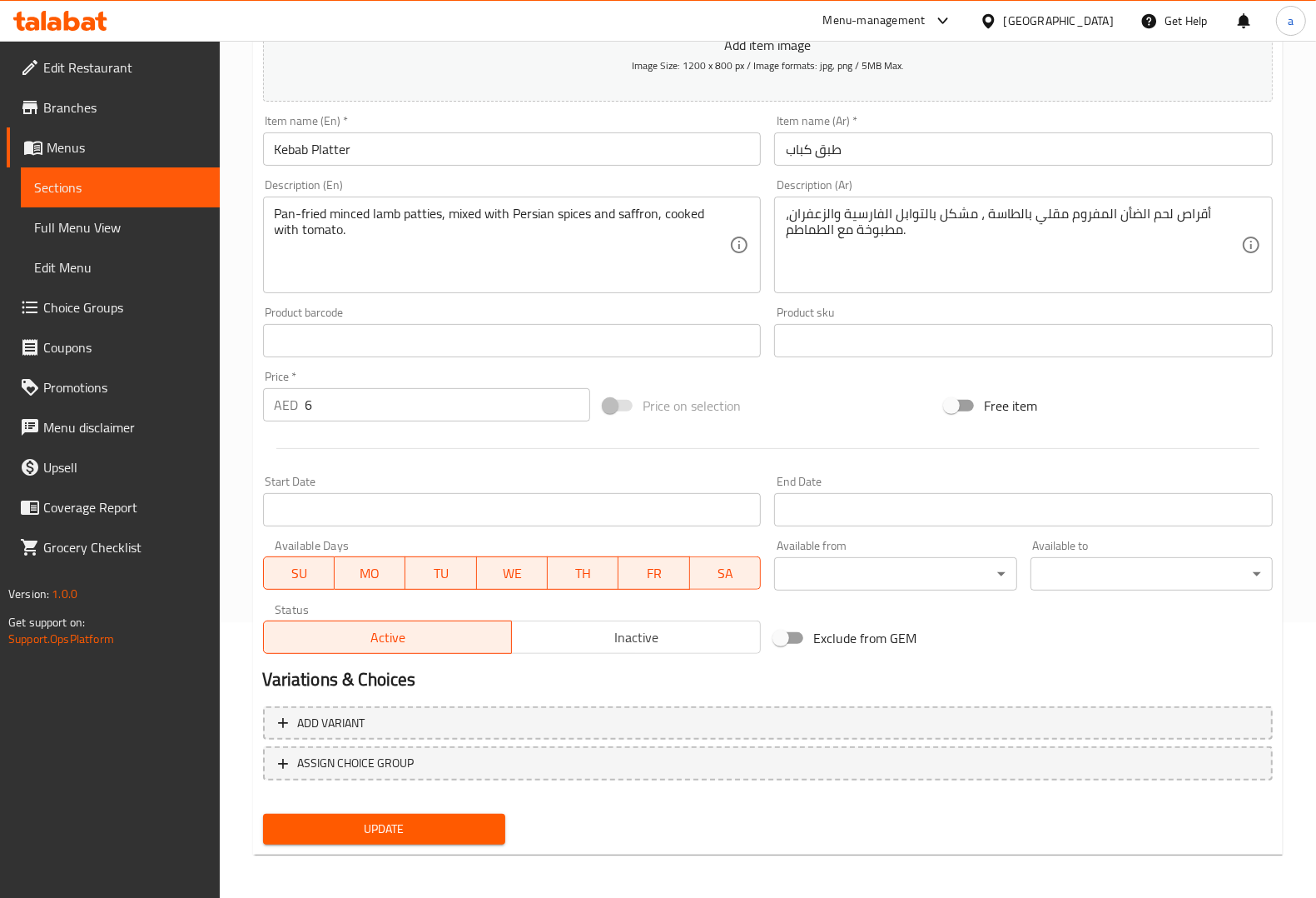
click at [428, 822] on span "Update" at bounding box center [384, 828] width 215 height 21
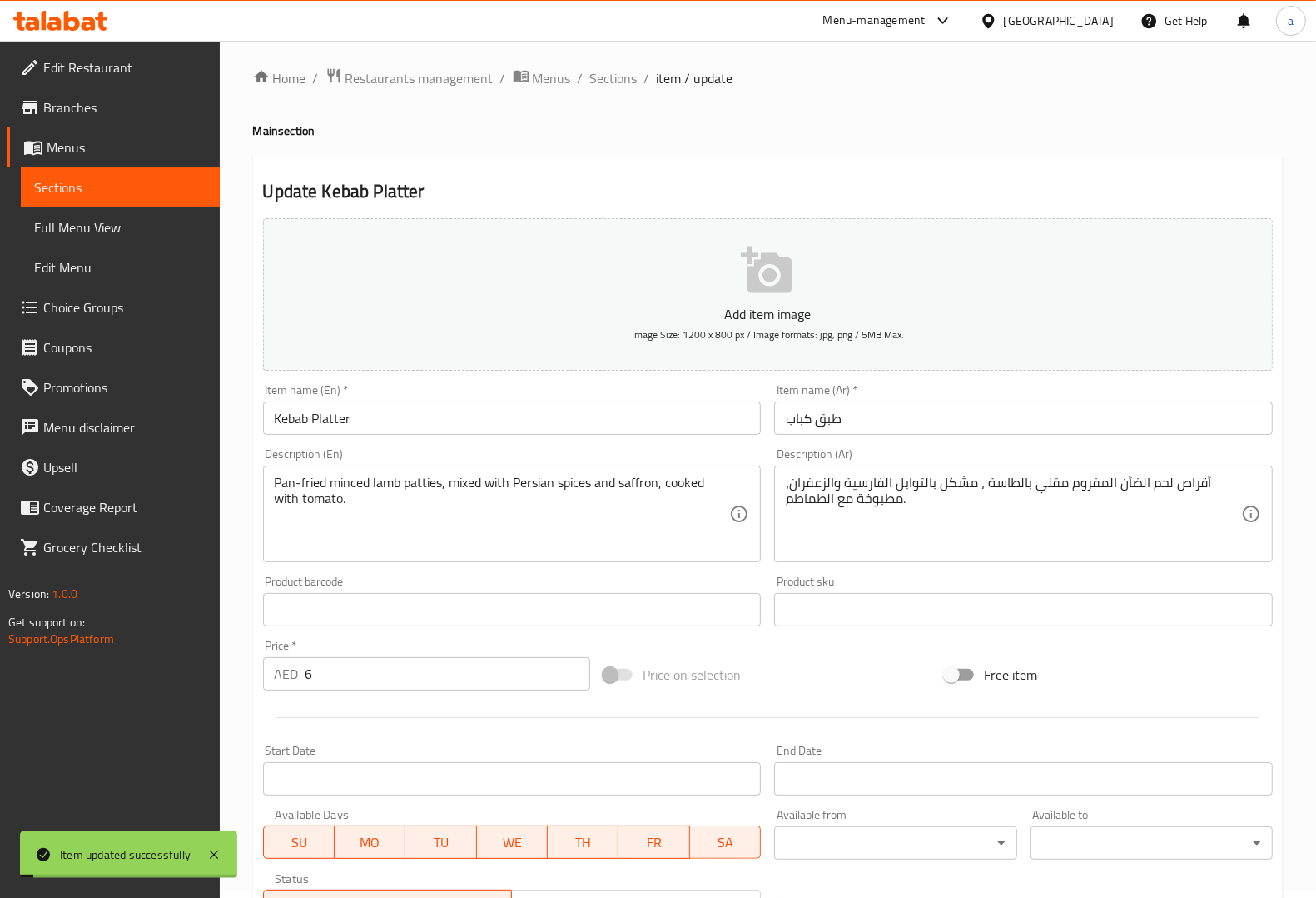
scroll to position [0, 0]
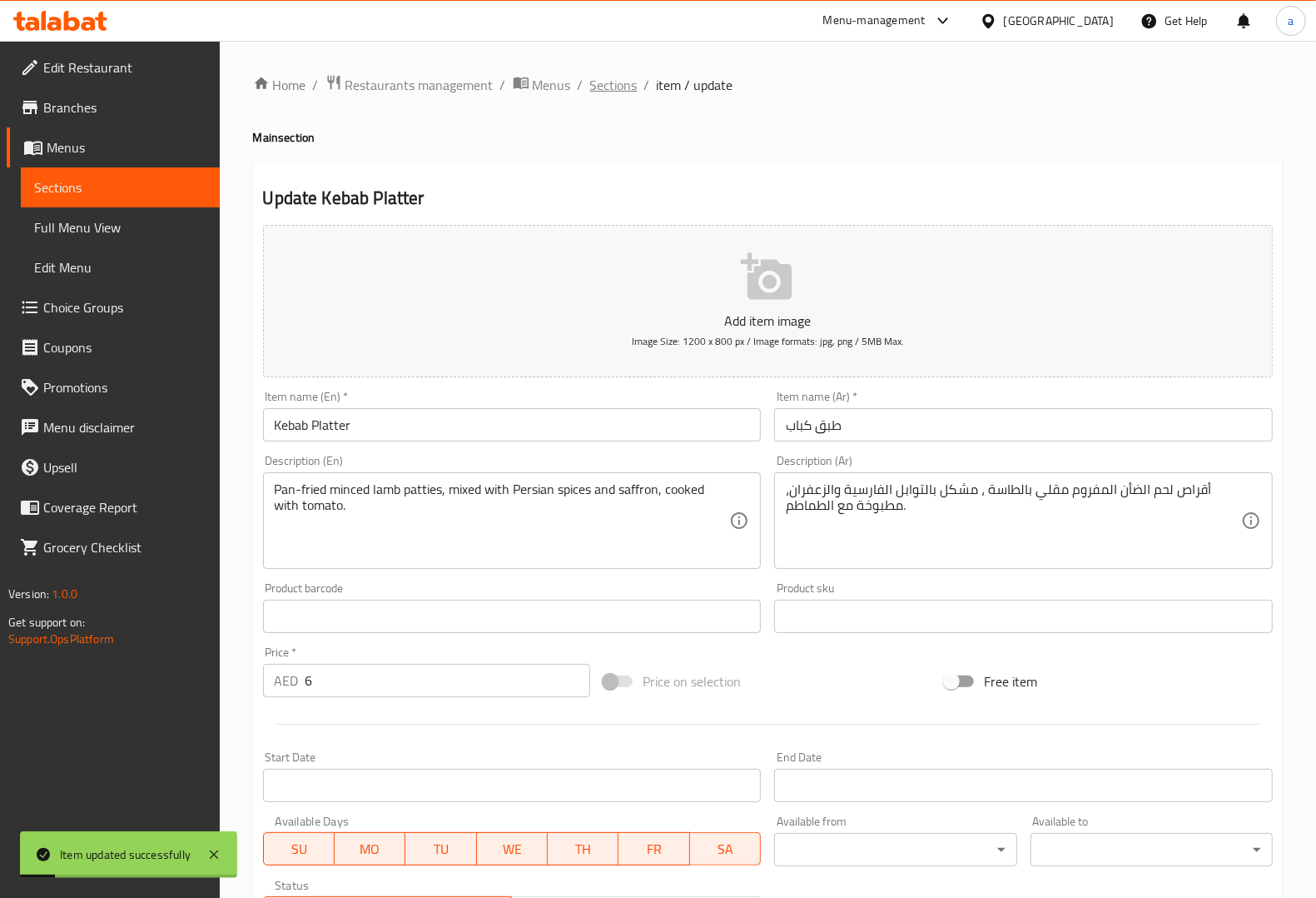
click at [623, 93] on span "Sections" at bounding box center [614, 85] width 48 height 20
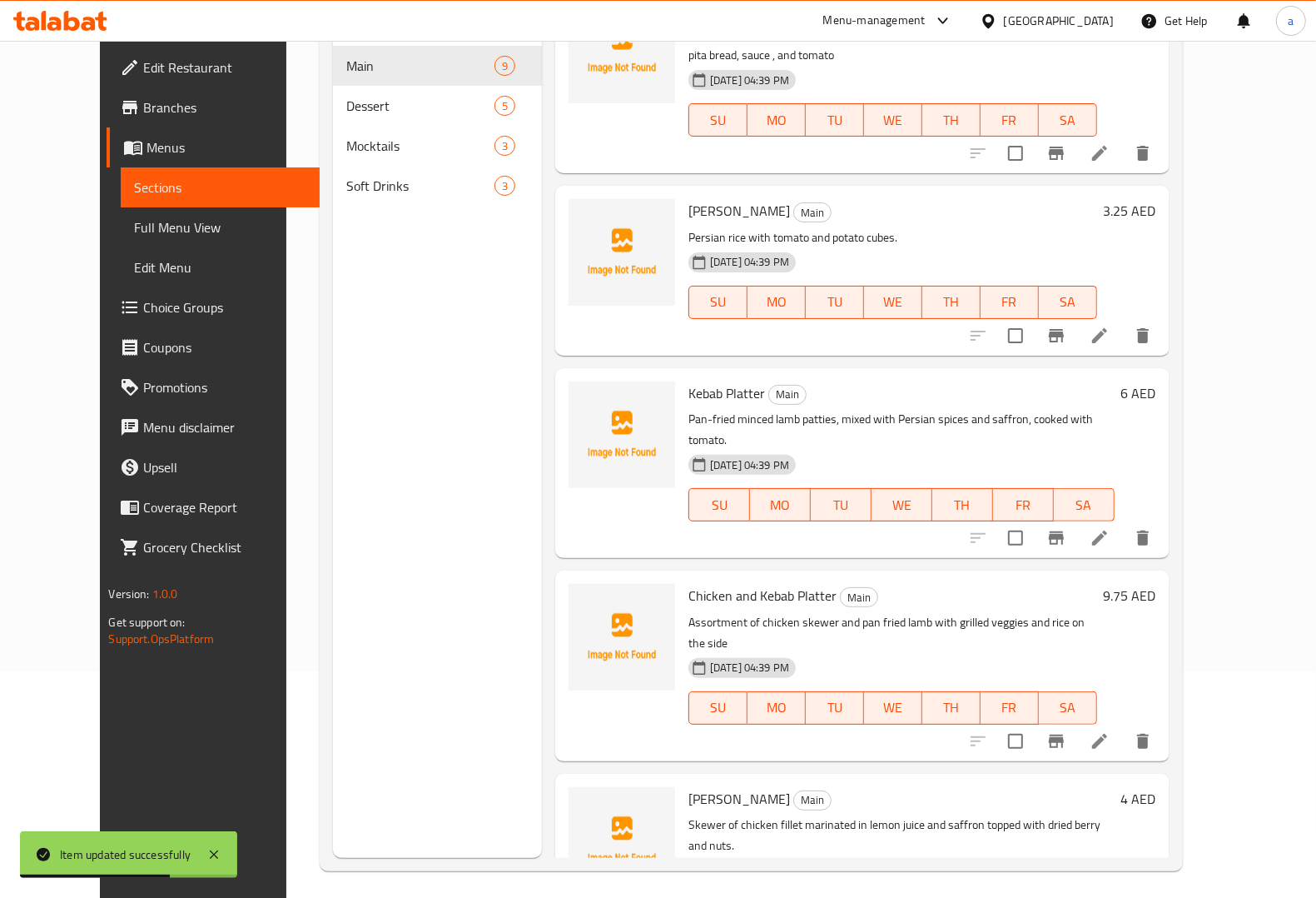
scroll to position [234, 0]
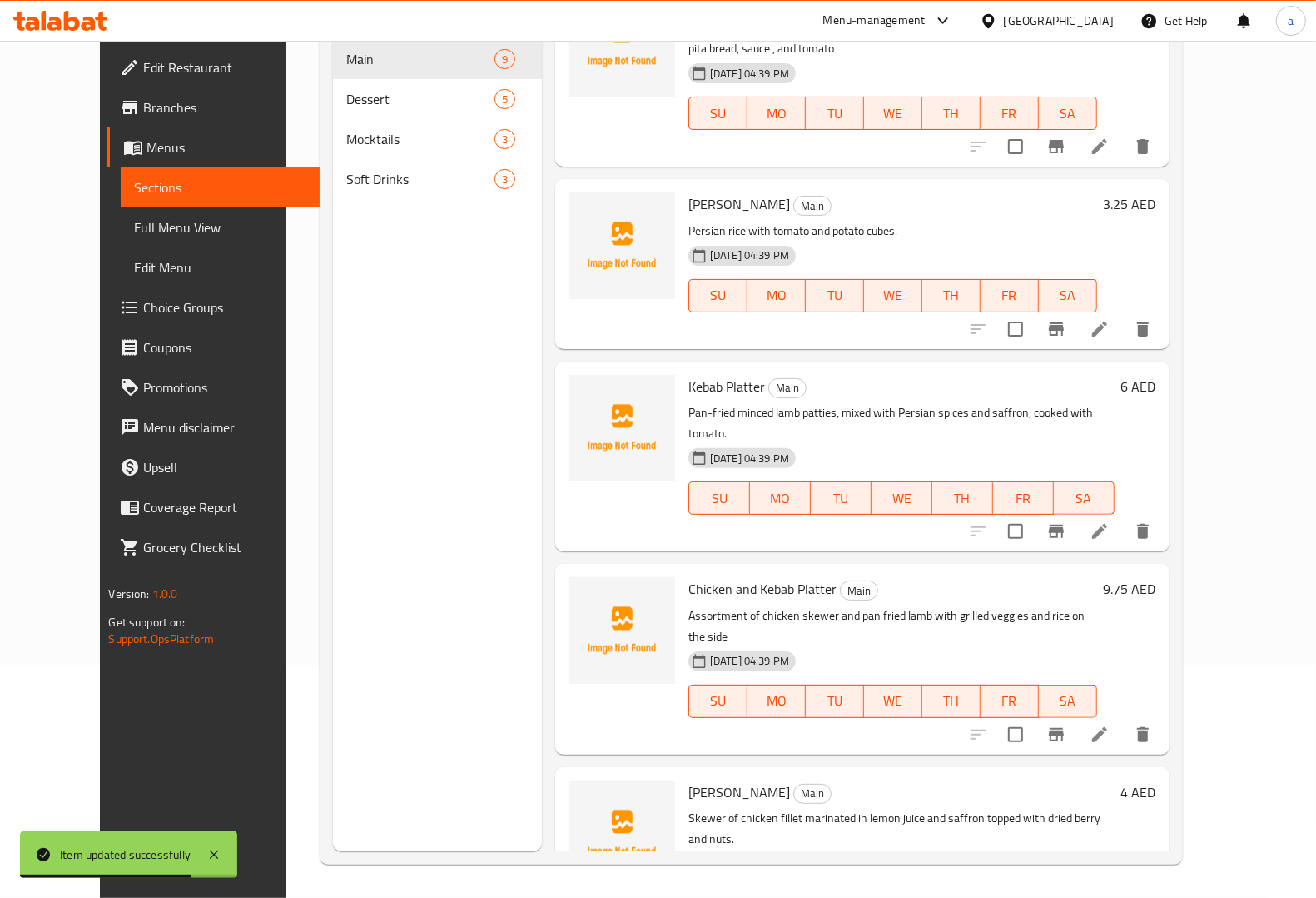
click at [1123, 720] on li at bounding box center [1099, 735] width 47 height 30
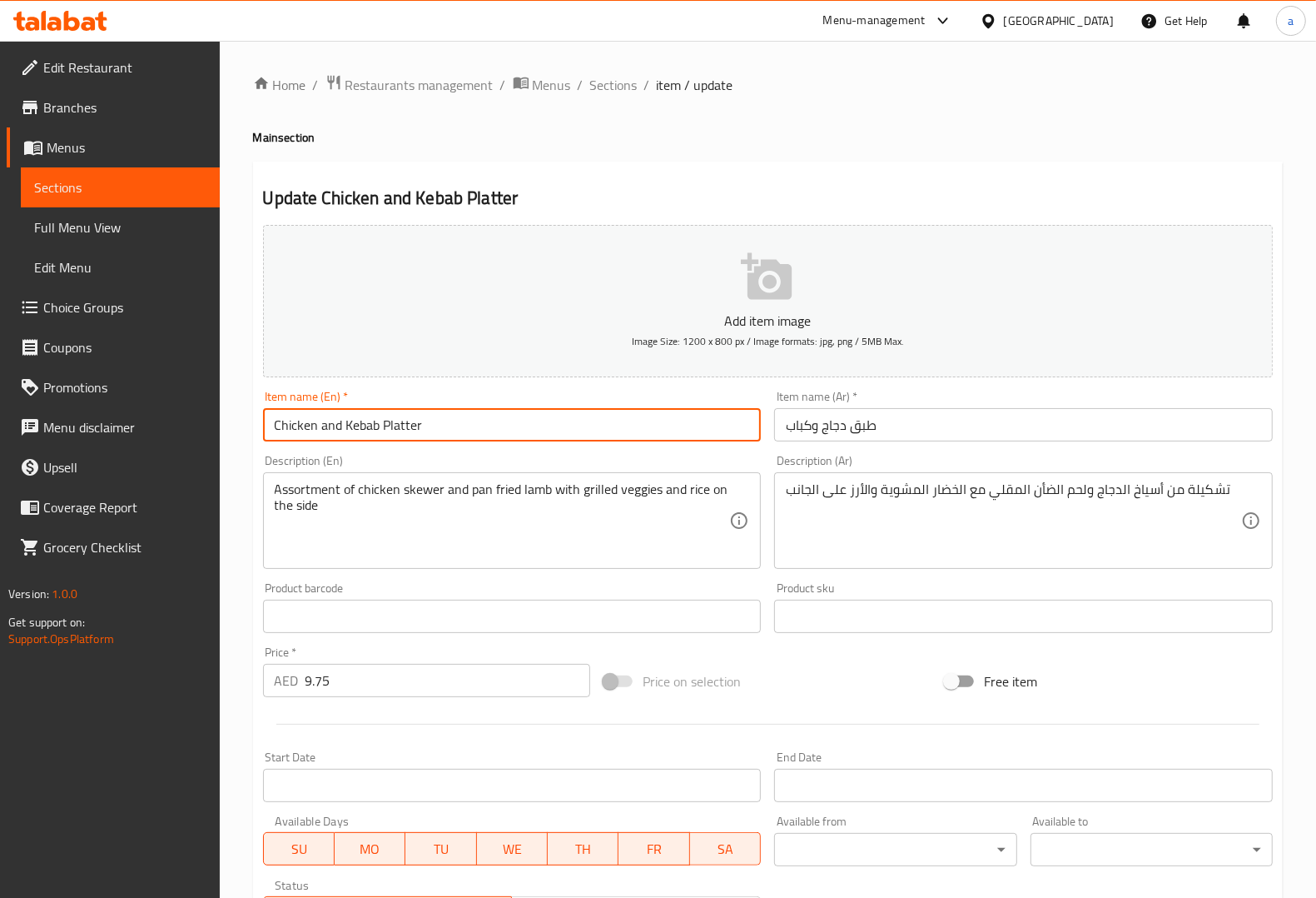
click at [365, 430] on input "Chicken and Kebab Platter" at bounding box center [512, 424] width 498 height 33
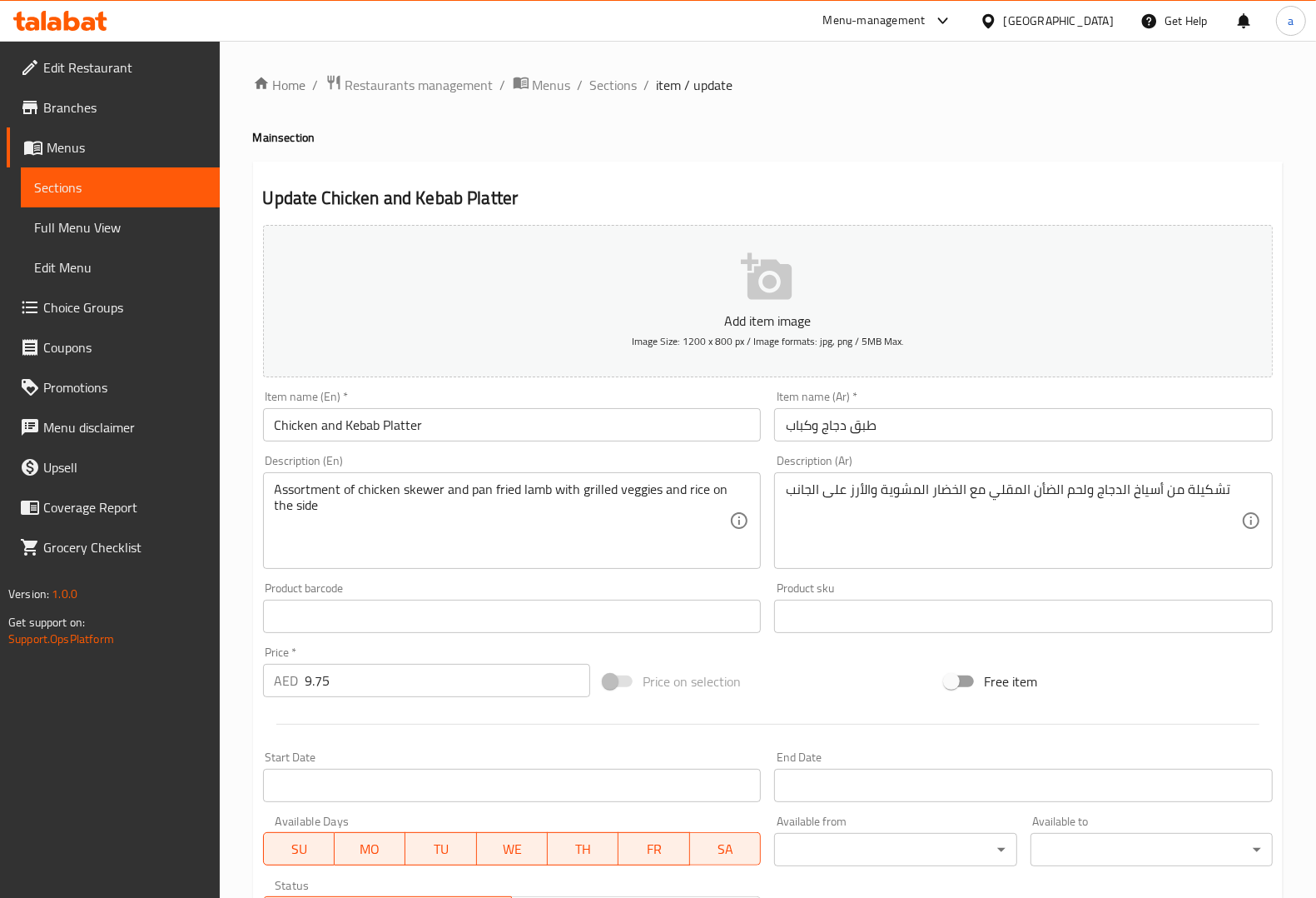
click at [764, 456] on div "Description (En) Assortment of chicken skewer and pan fried lamb with grilled v…" at bounding box center [512, 511] width 512 height 128
click at [406, 430] on input "Chicken and Kebab Platter" at bounding box center [512, 424] width 498 height 33
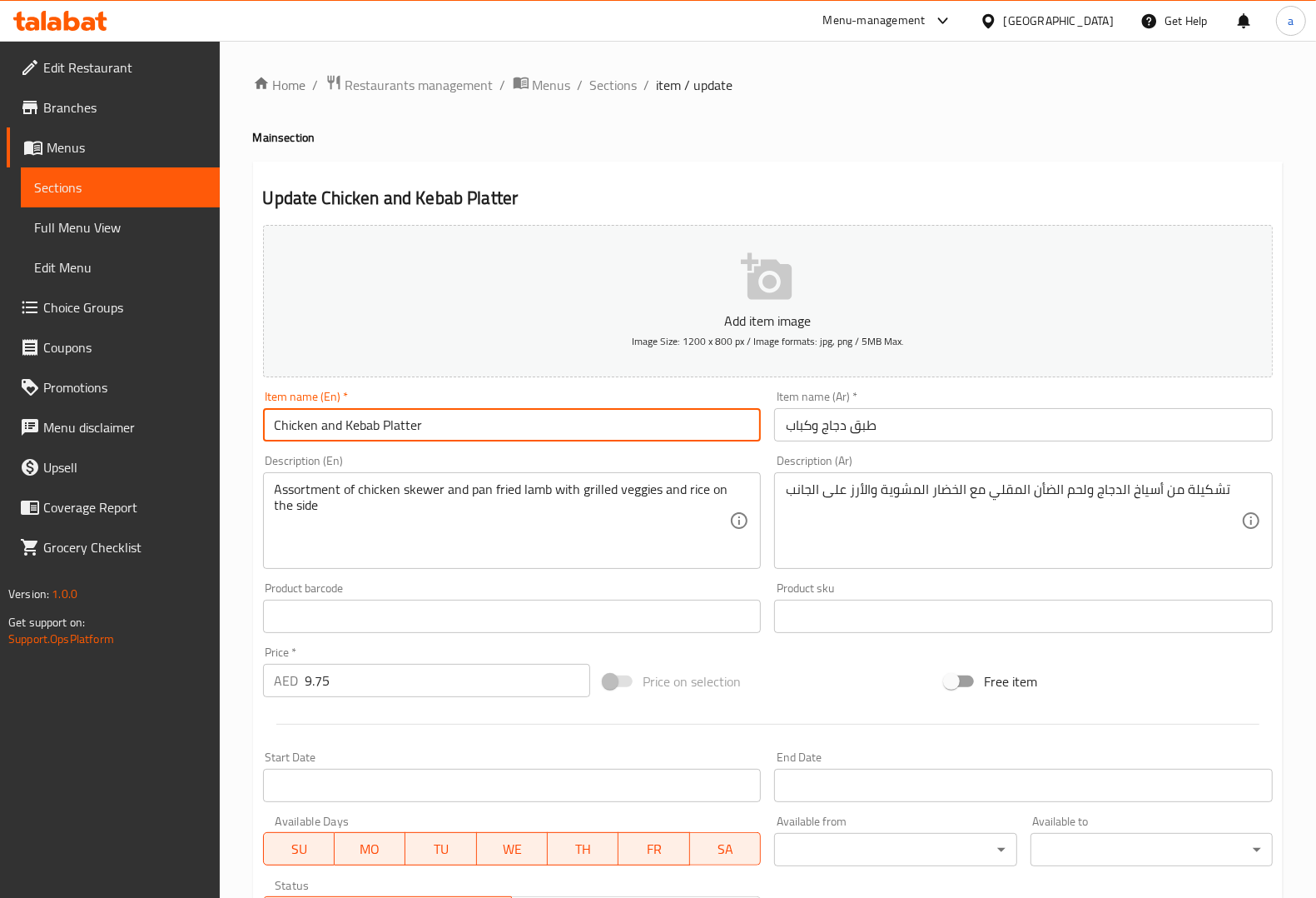
click at [406, 430] on input "Chicken and Kebab Platter" at bounding box center [512, 424] width 498 height 33
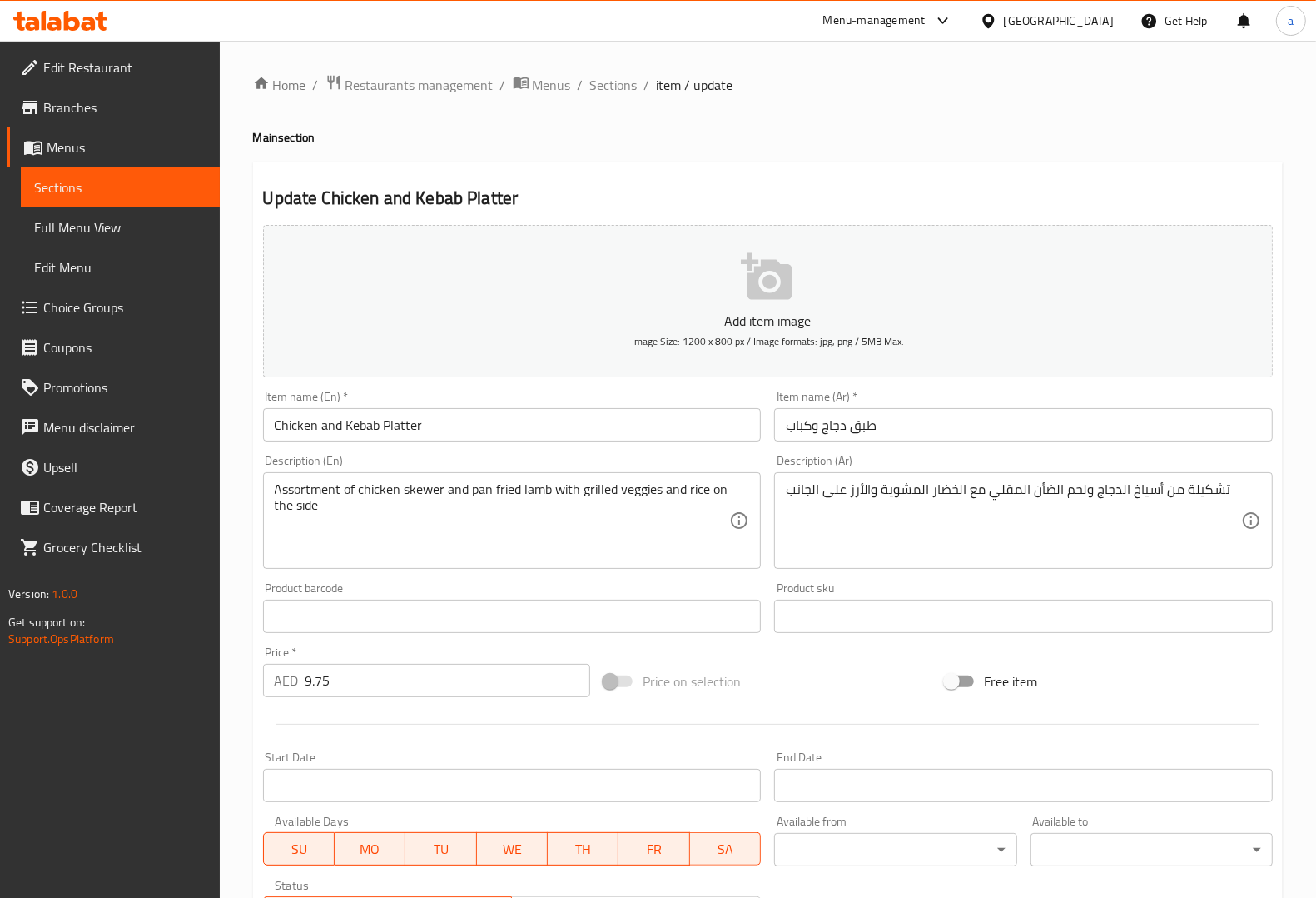
click at [510, 448] on div "Item name (En)   * Chicken and Kebab Platter Item name (En) *" at bounding box center [512, 416] width 512 height 64
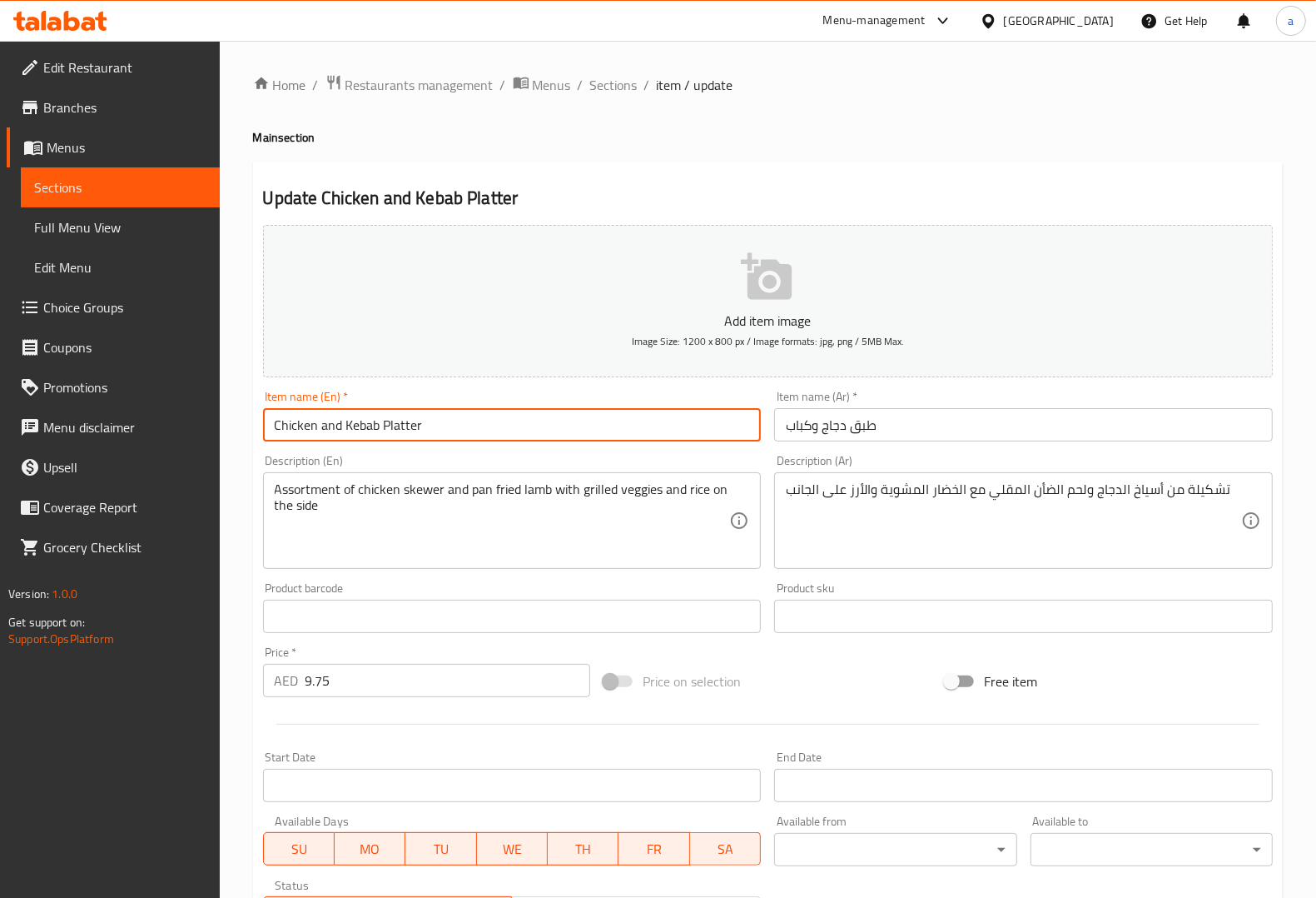
click at [283, 422] on input "Chicken and Kebab Platter" at bounding box center [512, 424] width 498 height 33
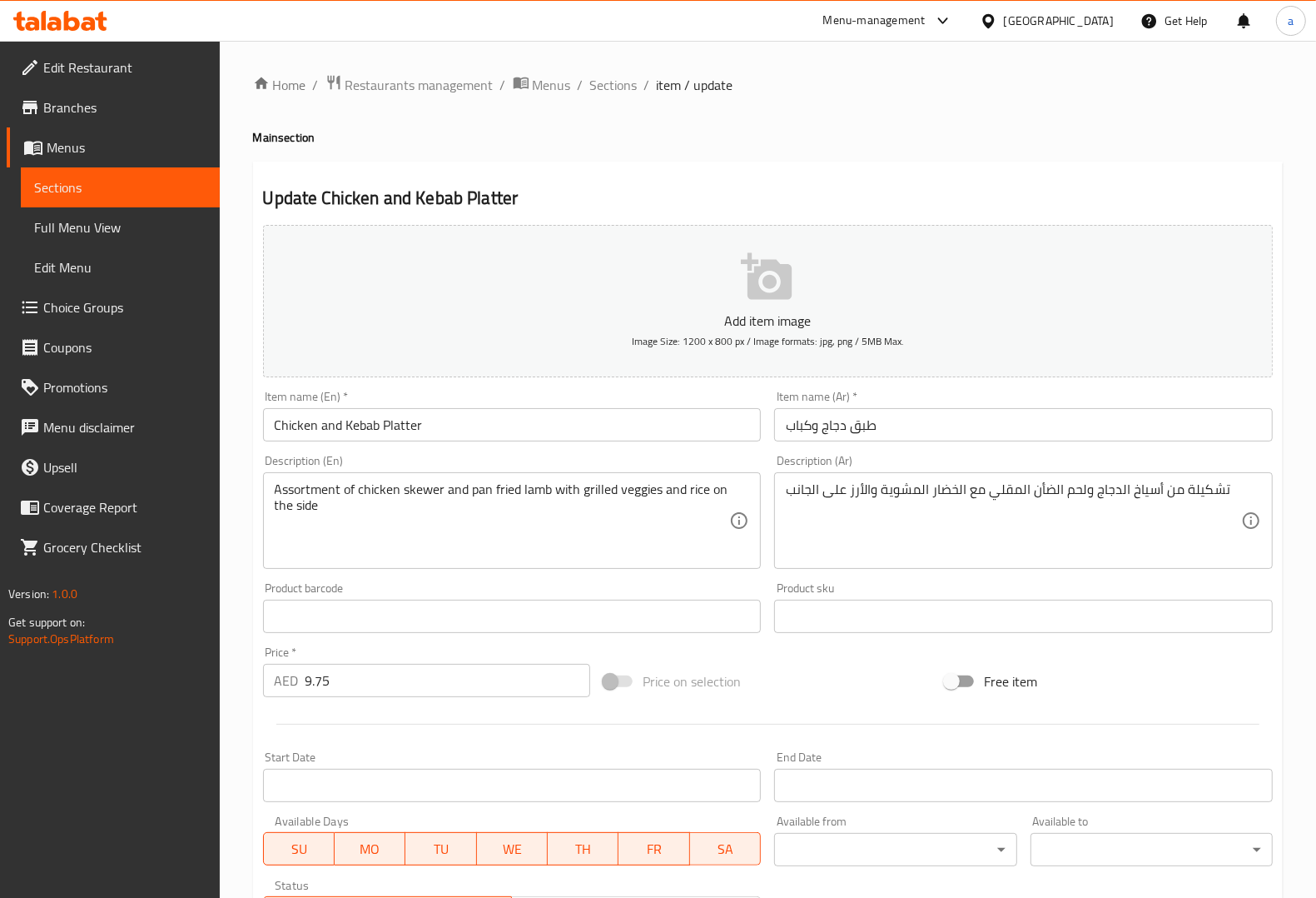
click at [741, 456] on div "Description (En) Assortment of chicken skewer and pan fried lamb with grilled v…" at bounding box center [512, 511] width 498 height 114
click at [412, 487] on textarea "Assortment of chicken skewer and pan fried lamb with grilled veggies and rice o…" at bounding box center [502, 520] width 455 height 79
click at [597, 452] on div "Description (En) Assortment of chicken skewer and pan fried lamb with grilled v…" at bounding box center [512, 511] width 512 height 128
drag, startPoint x: 466, startPoint y: 488, endPoint x: 517, endPoint y: 488, distance: 51.0
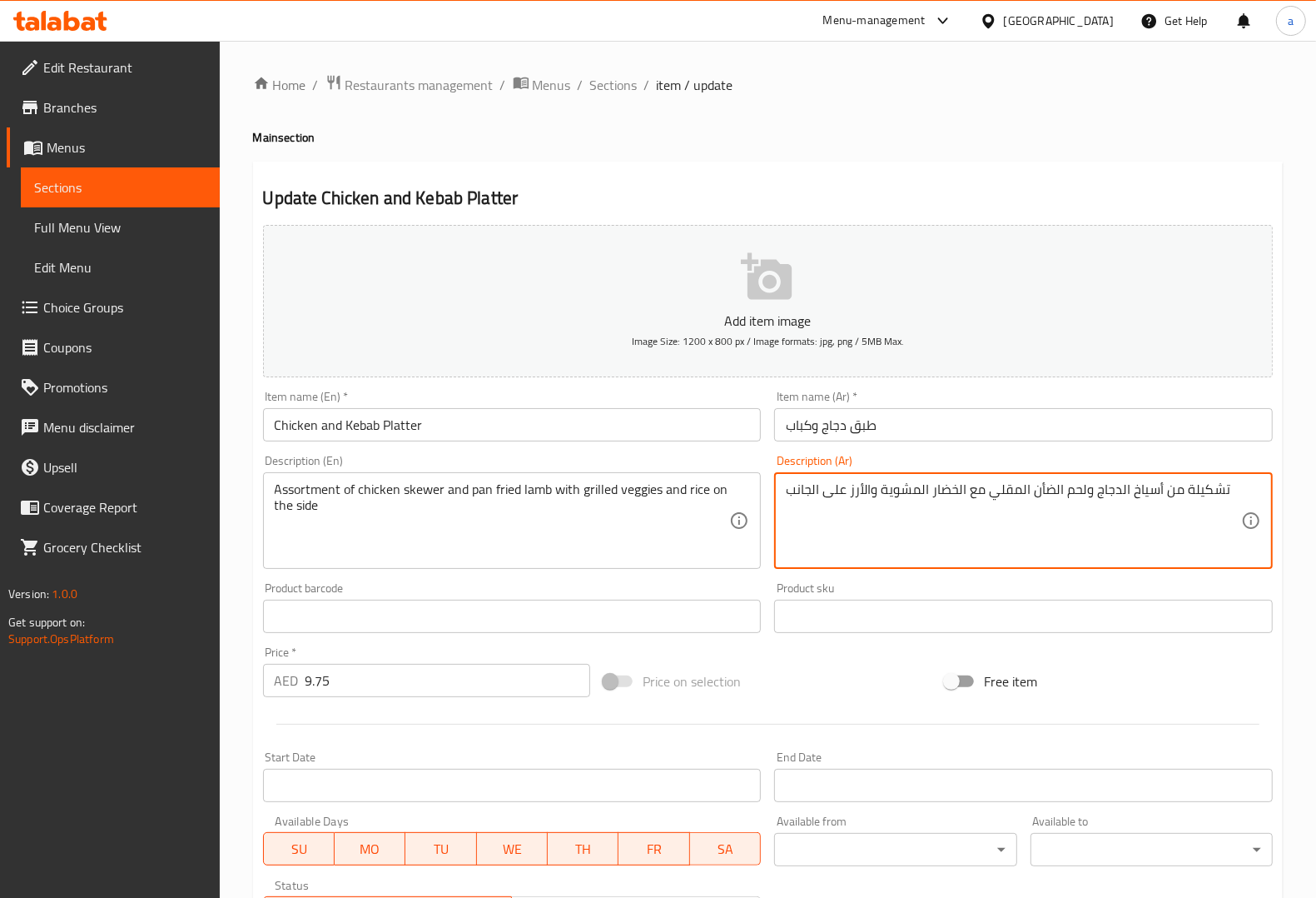
click at [1017, 485] on textarea "تشكيلة من أسياخ الدجاج ولحم الضأن المقلي مع الخضار المشوية والأرز على الجانب" at bounding box center [1013, 520] width 455 height 79
paste textarea "مقلي بالطاسة"
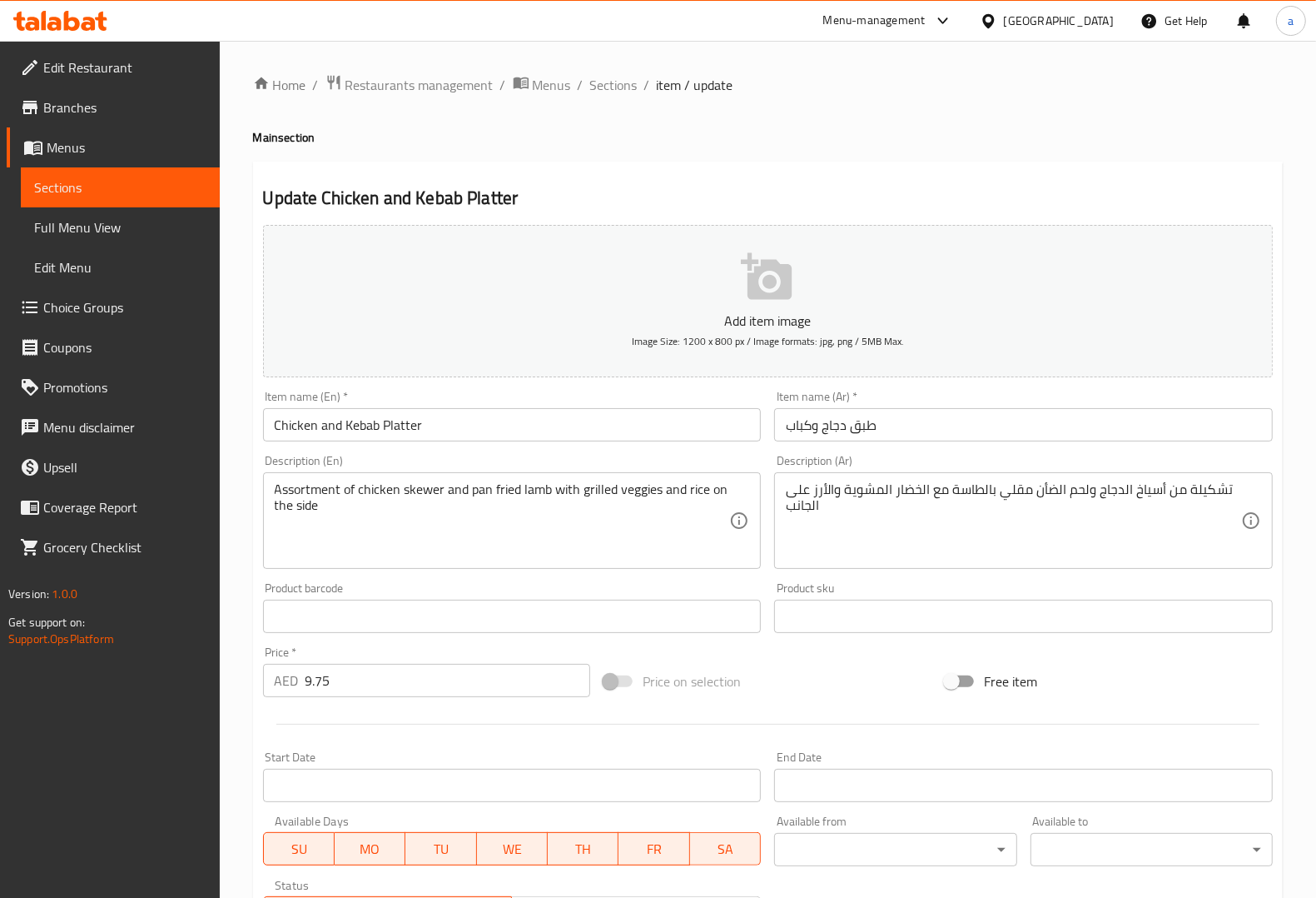
click at [1033, 470] on div "Description (Ar) تشكيلة من أسياخ الدجاج ولحم الضأن مقلي بالطاسة مع الخضار المشو…" at bounding box center [1023, 511] width 498 height 114
click at [638, 488] on textarea "Assortment of chicken skewer and pan fried lamb with grilled veggies and rice o…" at bounding box center [502, 520] width 455 height 79
click at [641, 489] on textarea "Assortment of chicken skewer and pan fried lamb with grilled veggies and rice o…" at bounding box center [502, 520] width 455 height 79
click at [699, 456] on div "Description (En) Assortment of chicken skewer and pan fried lamb with grilled v…" at bounding box center [512, 511] width 498 height 114
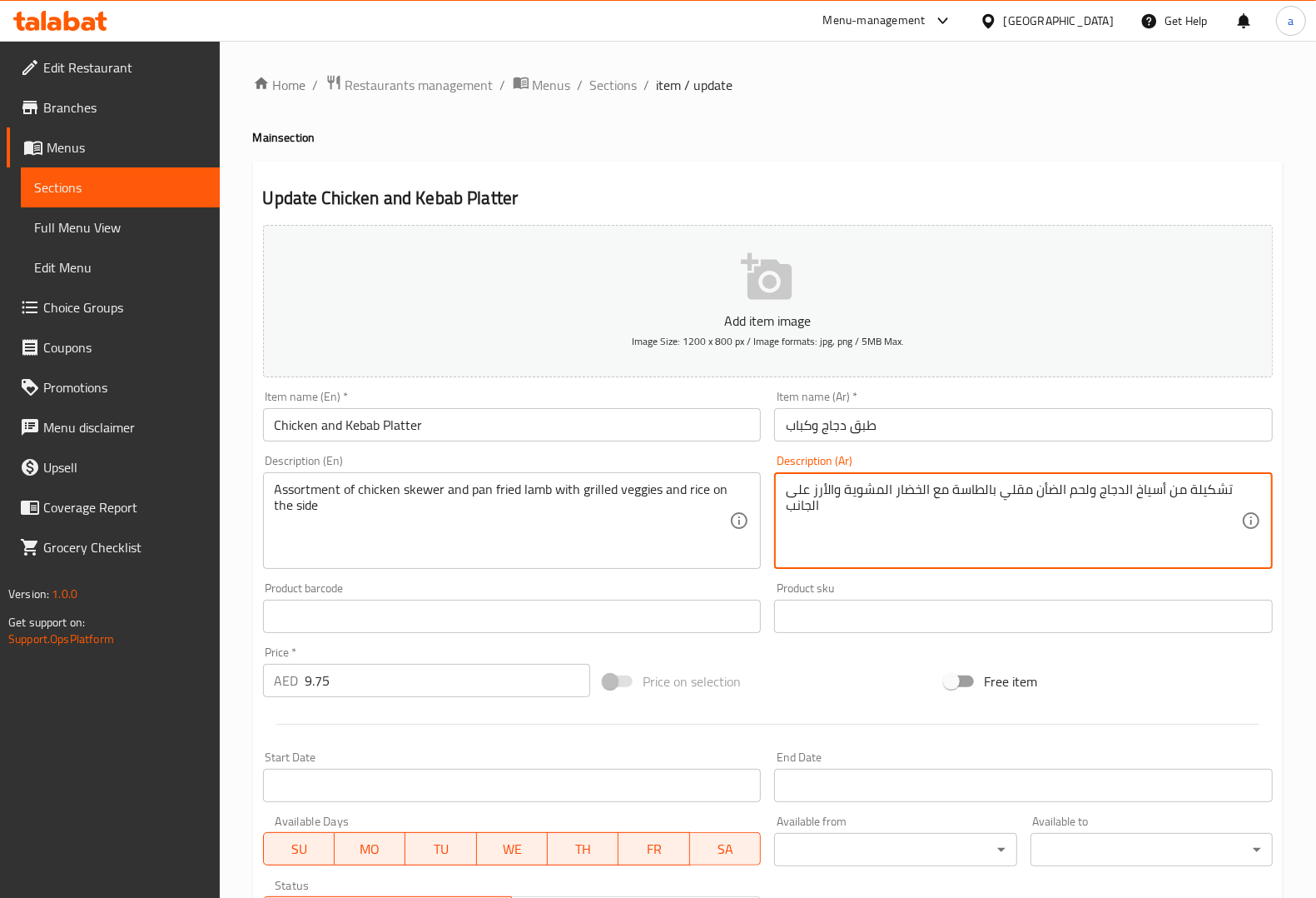
click at [847, 495] on textarea "تشكيلة من أسياخ الدجاج ولحم الضأن مقلي بالطاسة مع الخضار المشوية والأرز على الج…" at bounding box center [1013, 520] width 455 height 79
type textarea "تشكيلة من أسياخ الدجاج ولحم الضأن مقلي بالطاسة مع الخضار المشوي والأرز على الجا…"
click at [888, 467] on div "Description (Ar) تشكيلة من أسياخ الدجاج ولحم الضأن مقلي بالطاسة مع الخضار المشو…" at bounding box center [1023, 511] width 498 height 114
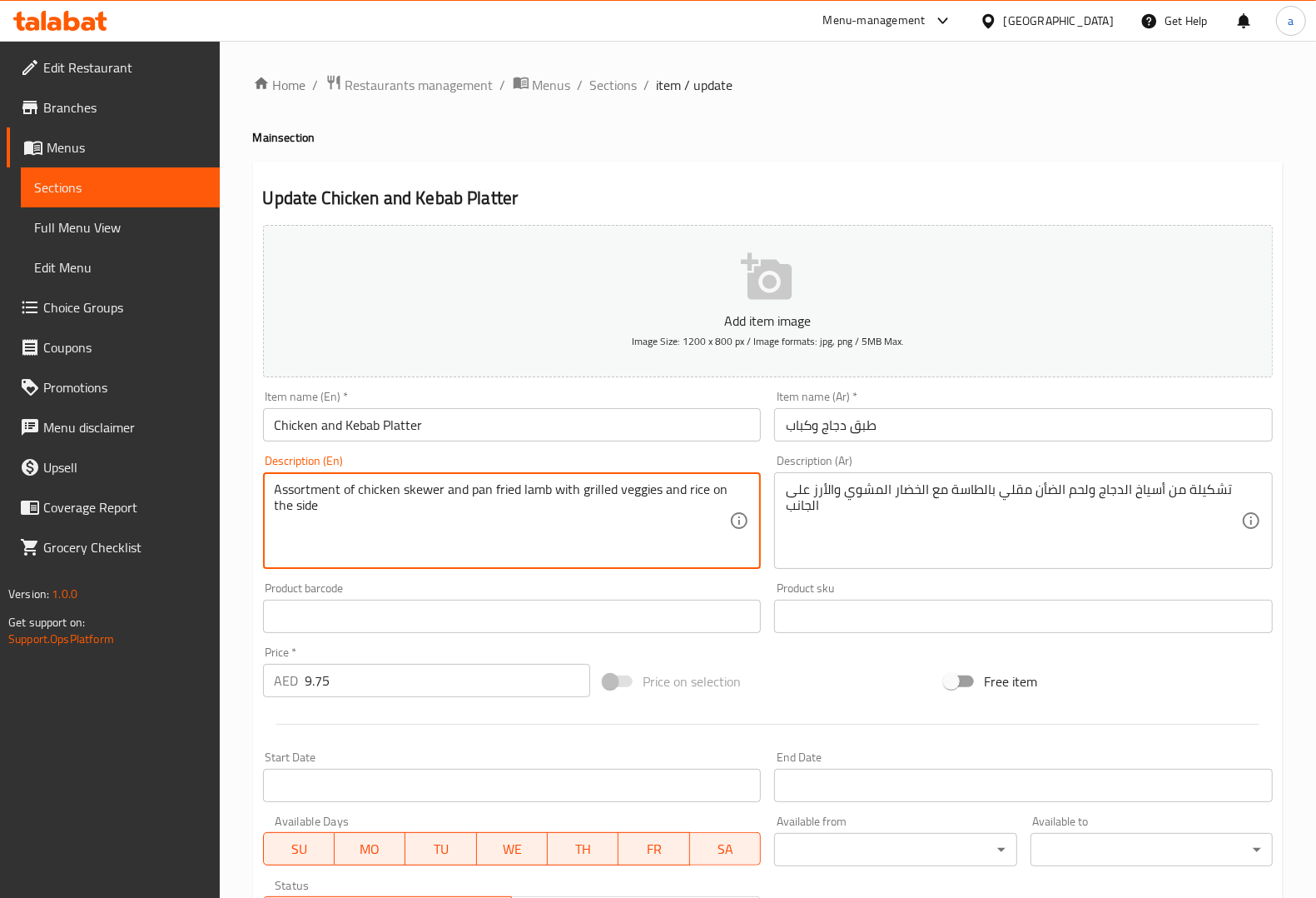
click at [311, 491] on textarea "Assortment of chicken skewer and pan fried lamb with grilled veggies and rice o…" at bounding box center [502, 520] width 455 height 79
click at [327, 498] on textarea "Assortment of chicken skewer and pan fried lamb with grilled veggies and rice o…" at bounding box center [502, 520] width 455 height 79
click at [606, 451] on div "Description (En) Assortment of chicken skewer and pan fried lamb with grilled v…" at bounding box center [512, 511] width 512 height 128
click at [310, 491] on textarea "Assortment of chicken skewer and pan fried lamb with grilled veggies and rice o…" at bounding box center [502, 520] width 455 height 79
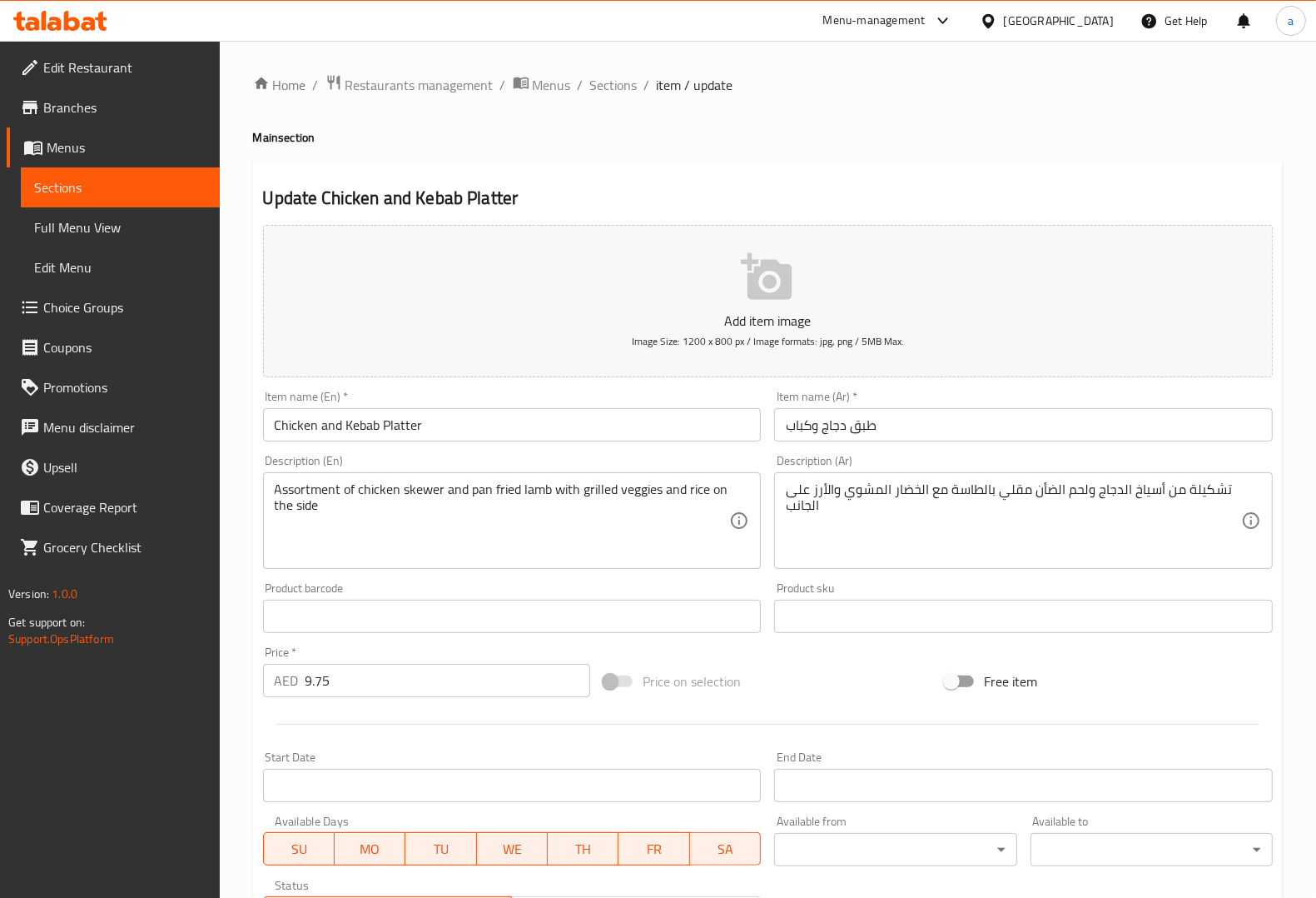
click at [1066, 455] on div "Description (Ar) تشكيلة من أسياخ الدجاج ولحم الضأن مقلي بالطاسة مع الخضار المشو…" at bounding box center [1023, 511] width 498 height 114
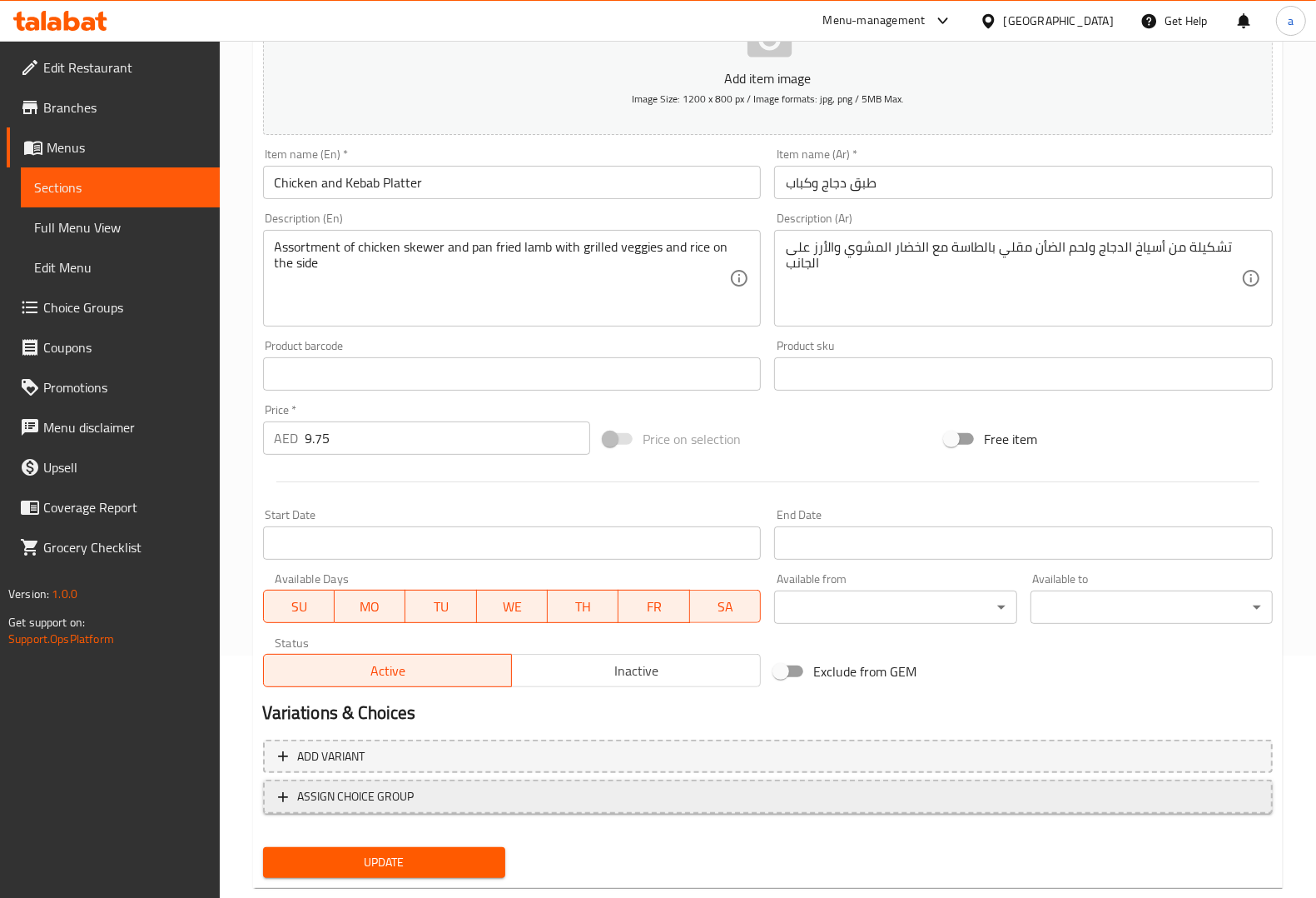
scroll to position [276, 0]
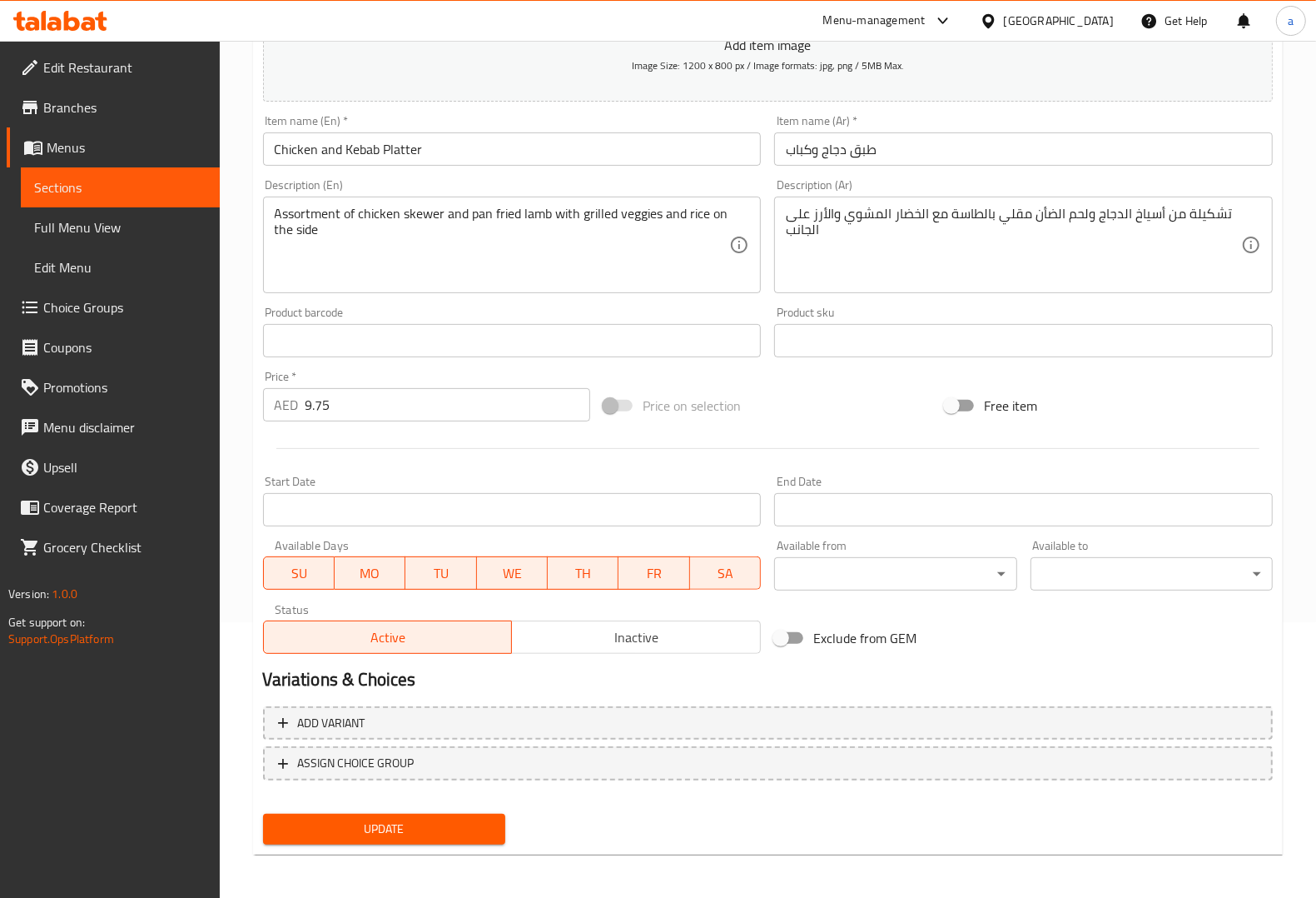
click at [493, 813] on button "Update" at bounding box center [384, 828] width 242 height 31
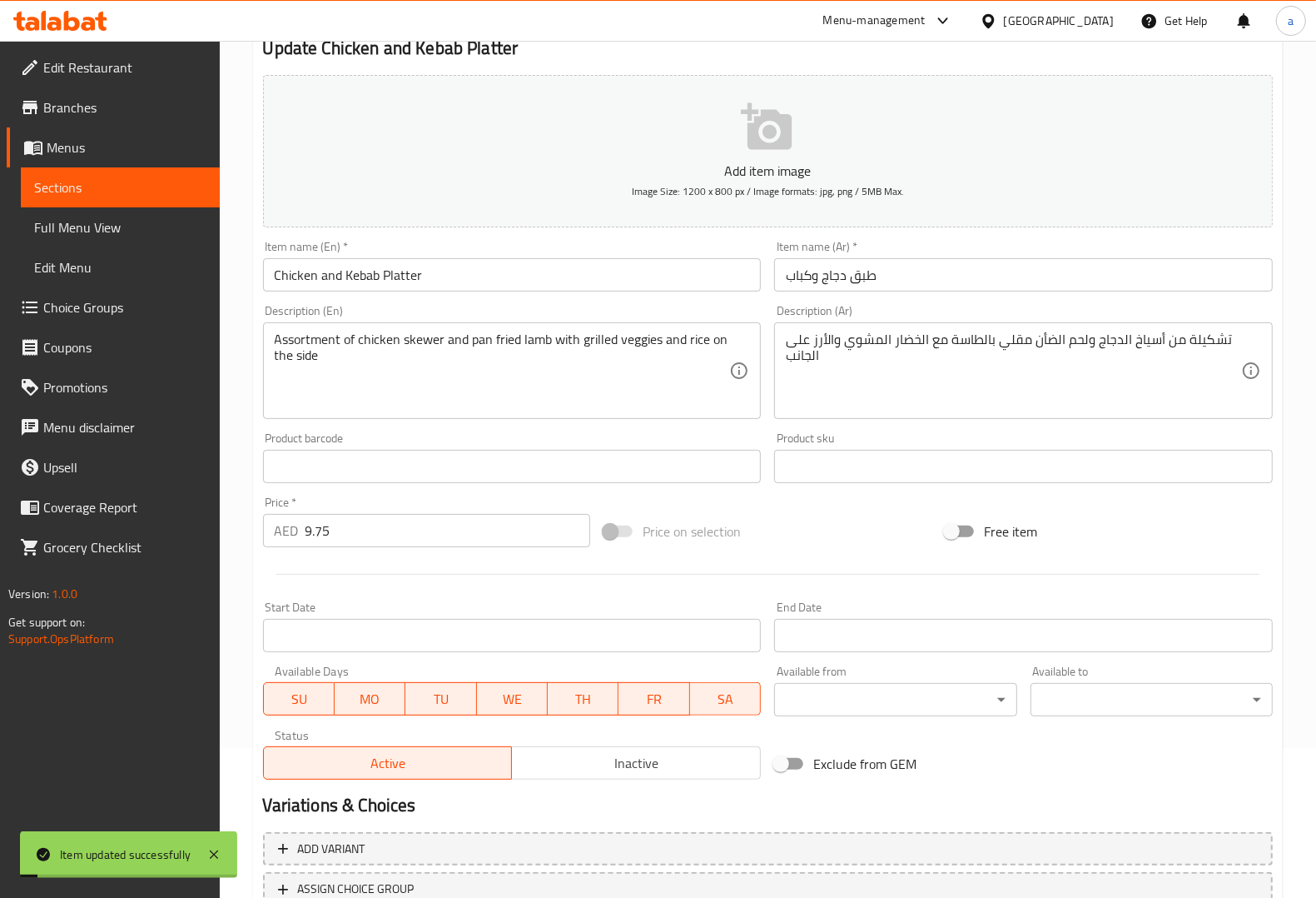
scroll to position [0, 0]
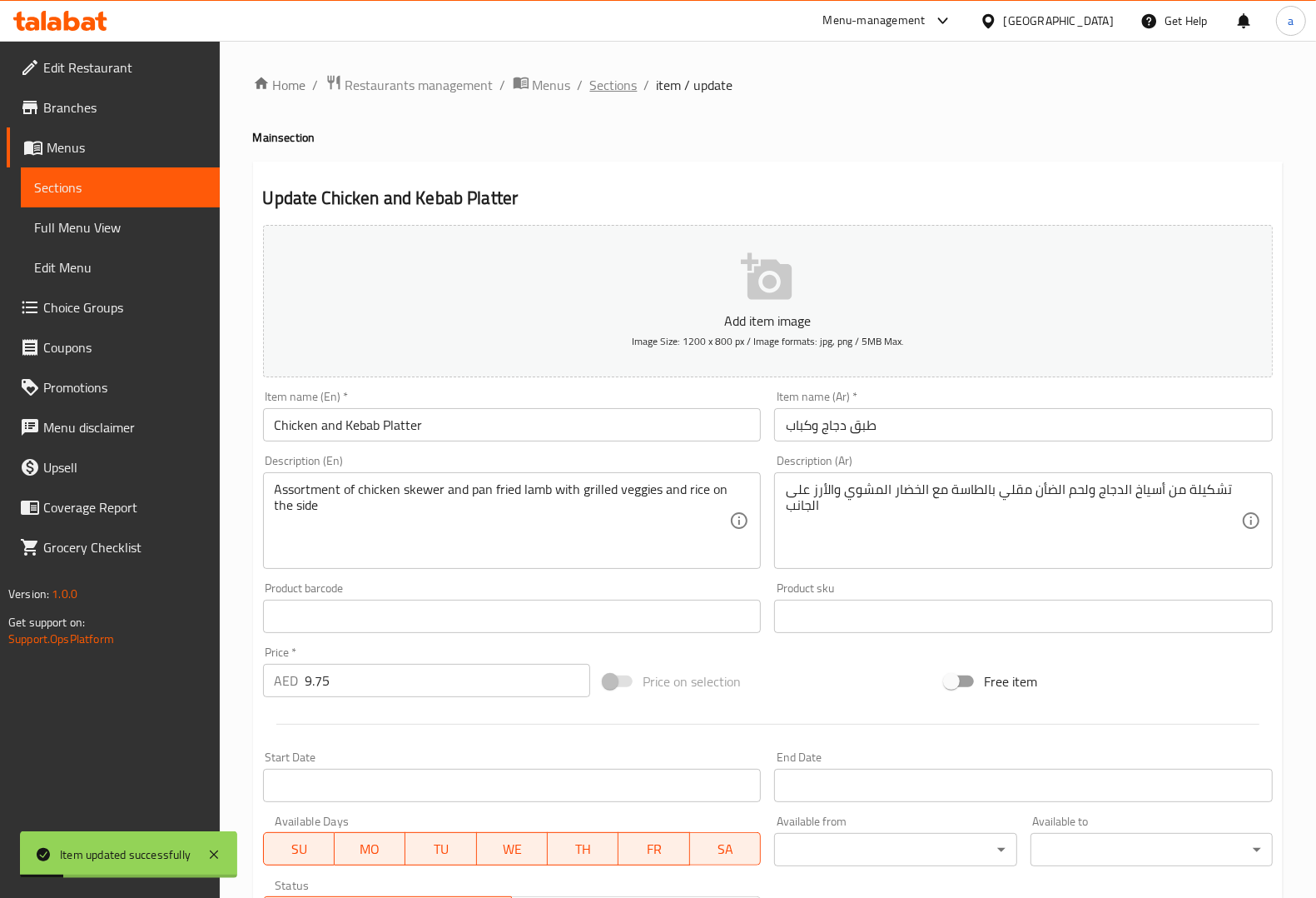
click at [625, 76] on span "Sections" at bounding box center [614, 85] width 48 height 20
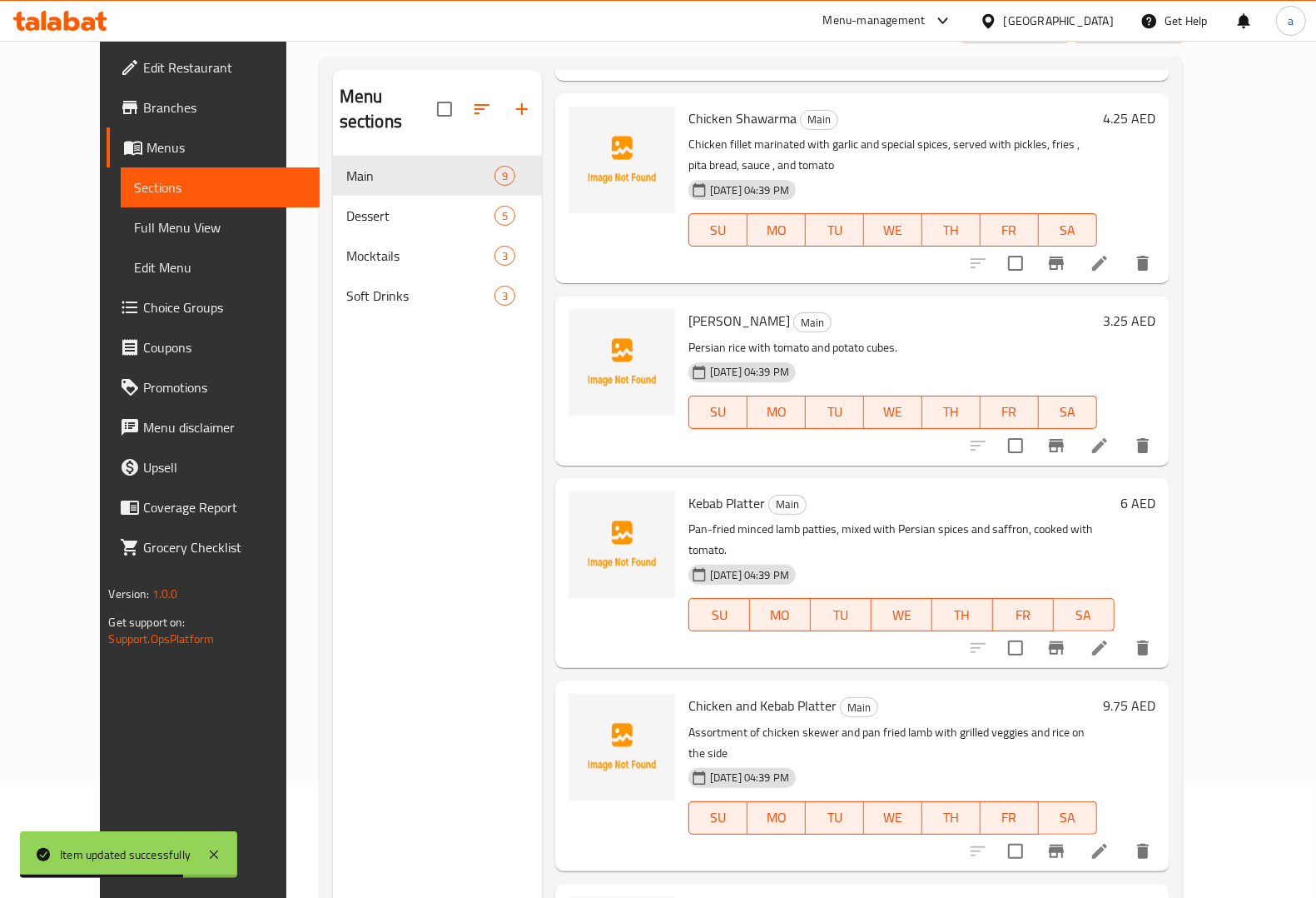
scroll to position [234, 0]
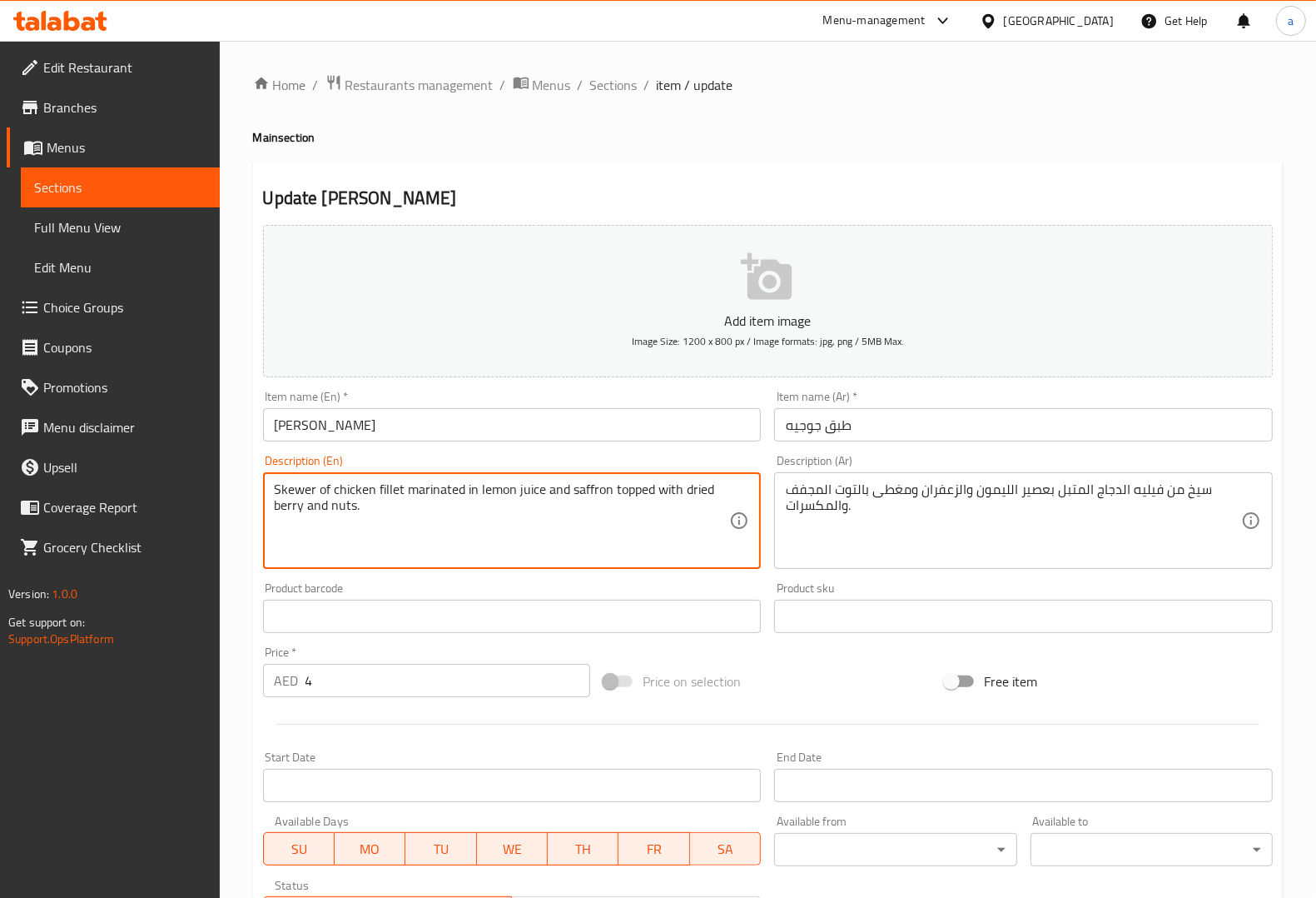
click at [635, 493] on textarea "Skewer of chicken fillet marinated in lemon juice and saffron topped with dried…" at bounding box center [502, 520] width 455 height 79
click at [1253, 459] on div "Description (Ar) سيخ من فيليه الدجاج المتبل بعصير الليمون والزعفران ومغطى بالتو…" at bounding box center [1023, 511] width 498 height 114
click at [1223, 455] on div "Description (Ar) سيخ من فيليه الدجاج المتبل بعصير الليمون والزعفران ومغطى بالتو…" at bounding box center [1023, 511] width 498 height 114
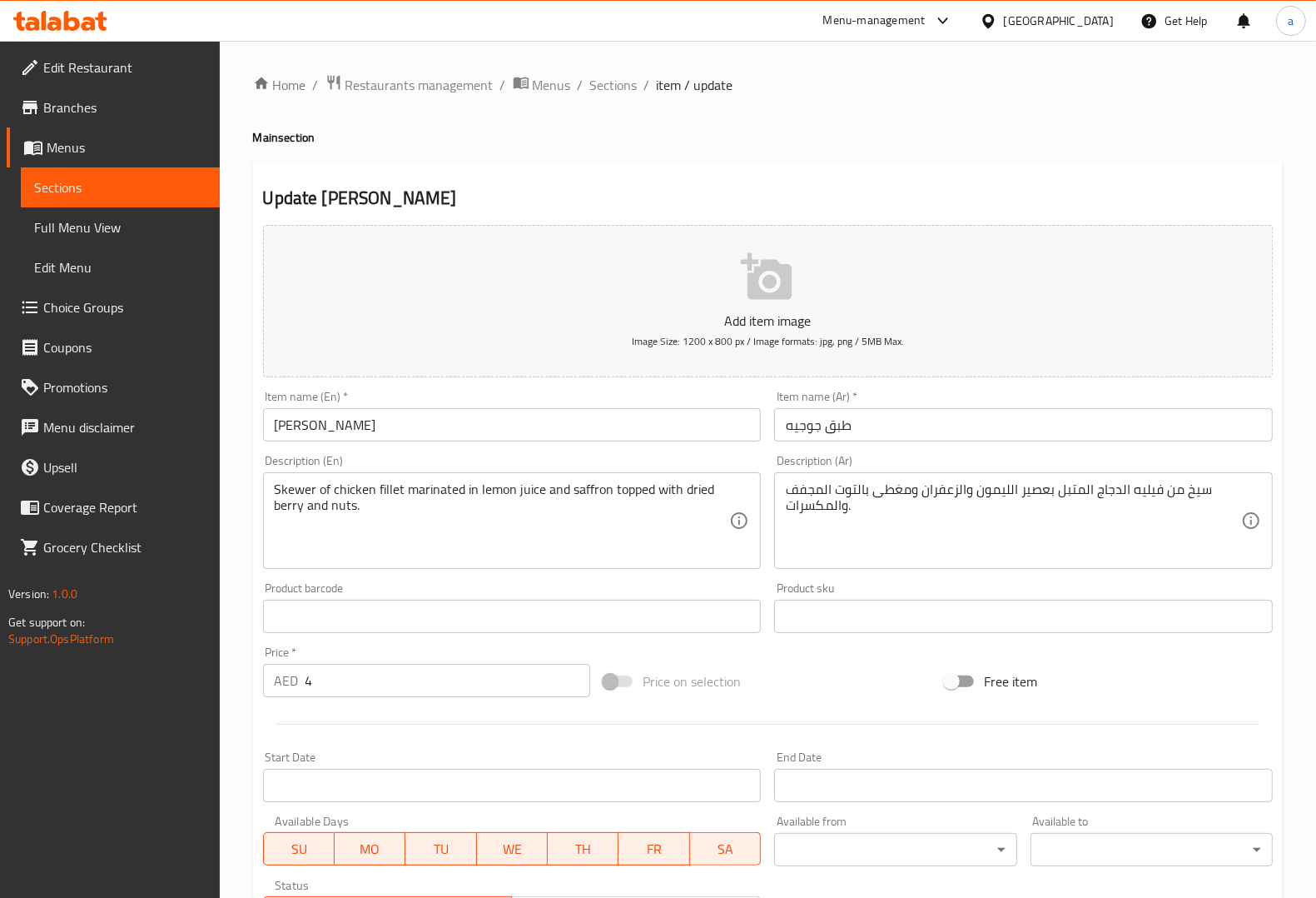
click at [1223, 455] on div "Description (Ar) سيخ من فيليه الدجاج المتبل بعصير الليمون والزعفران ومغطى بالتو…" at bounding box center [1023, 511] width 498 height 114
click at [1240, 389] on div "Item name (Ar)   * طبق جوجيه Item name (Ar) *" at bounding box center [1023, 416] width 512 height 64
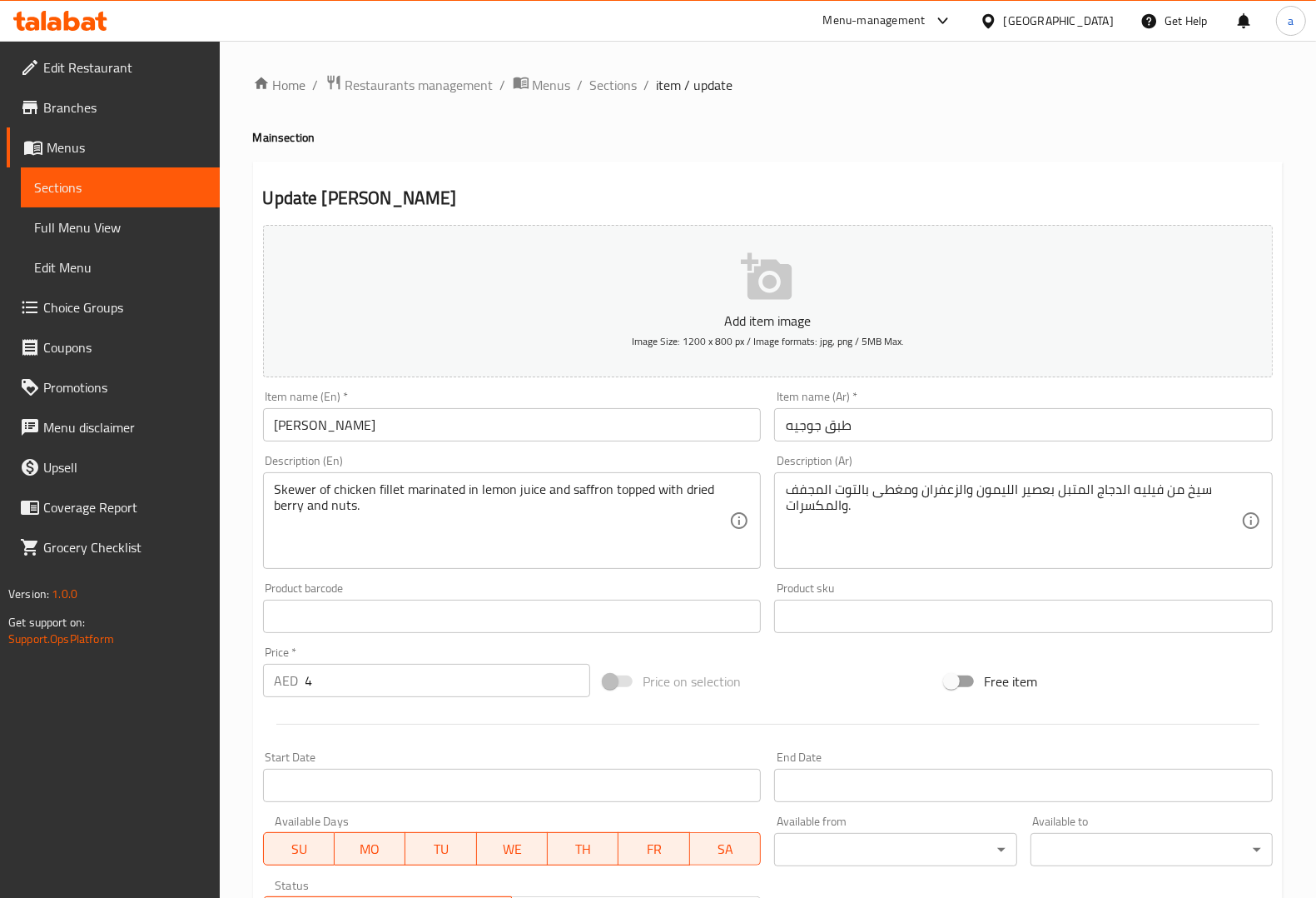
click at [1142, 470] on div "Description (Ar) سيخ من فيليه الدجاج المتبل بعصير الليمون والزعفران ومغطى بالتو…" at bounding box center [1023, 511] width 498 height 114
click at [639, 495] on textarea "Skewer of chicken fillet marinated in lemon juice and saffron topped with dried…" at bounding box center [502, 520] width 455 height 79
click at [700, 488] on textarea "Skewer of chicken fillet marinated in lemon juice and saffron topped with dried…" at bounding box center [502, 520] width 455 height 79
click at [287, 512] on textarea "Skewer of chicken fillet marinated in lemon juice and saffron topped with dried…" at bounding box center [502, 520] width 455 height 79
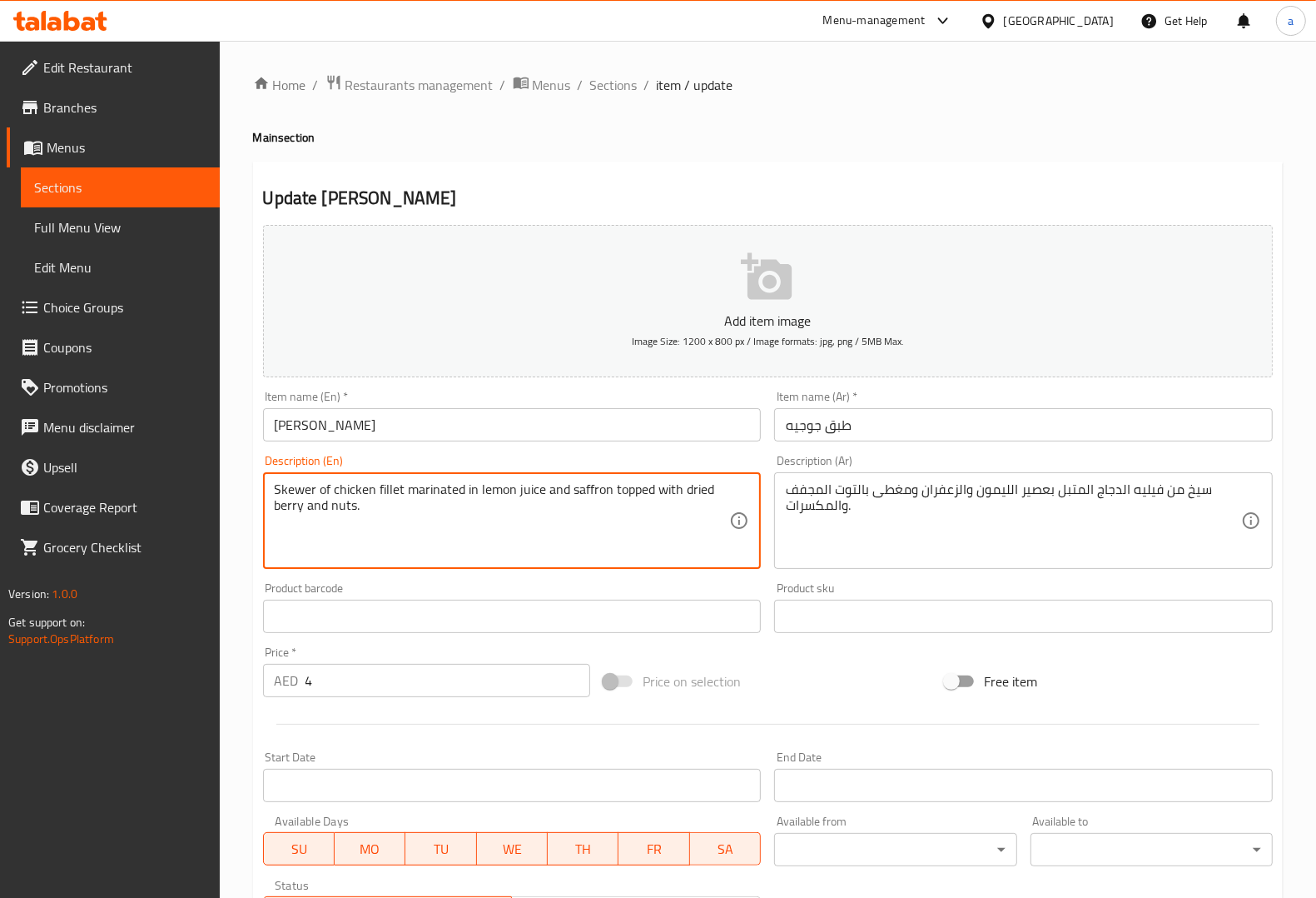
click at [287, 512] on textarea "Skewer of chicken fillet marinated in lemon juice and saffron topped with dried…" at bounding box center [502, 520] width 455 height 79
click at [343, 509] on textarea "Skewer of chicken fillet marinated in lemon juice and saffron topped with dried…" at bounding box center [502, 520] width 455 height 79
click at [631, 485] on textarea "Skewer of chicken fillet marinated in lemon juice and saffron topped with dried…" at bounding box center [502, 520] width 455 height 79
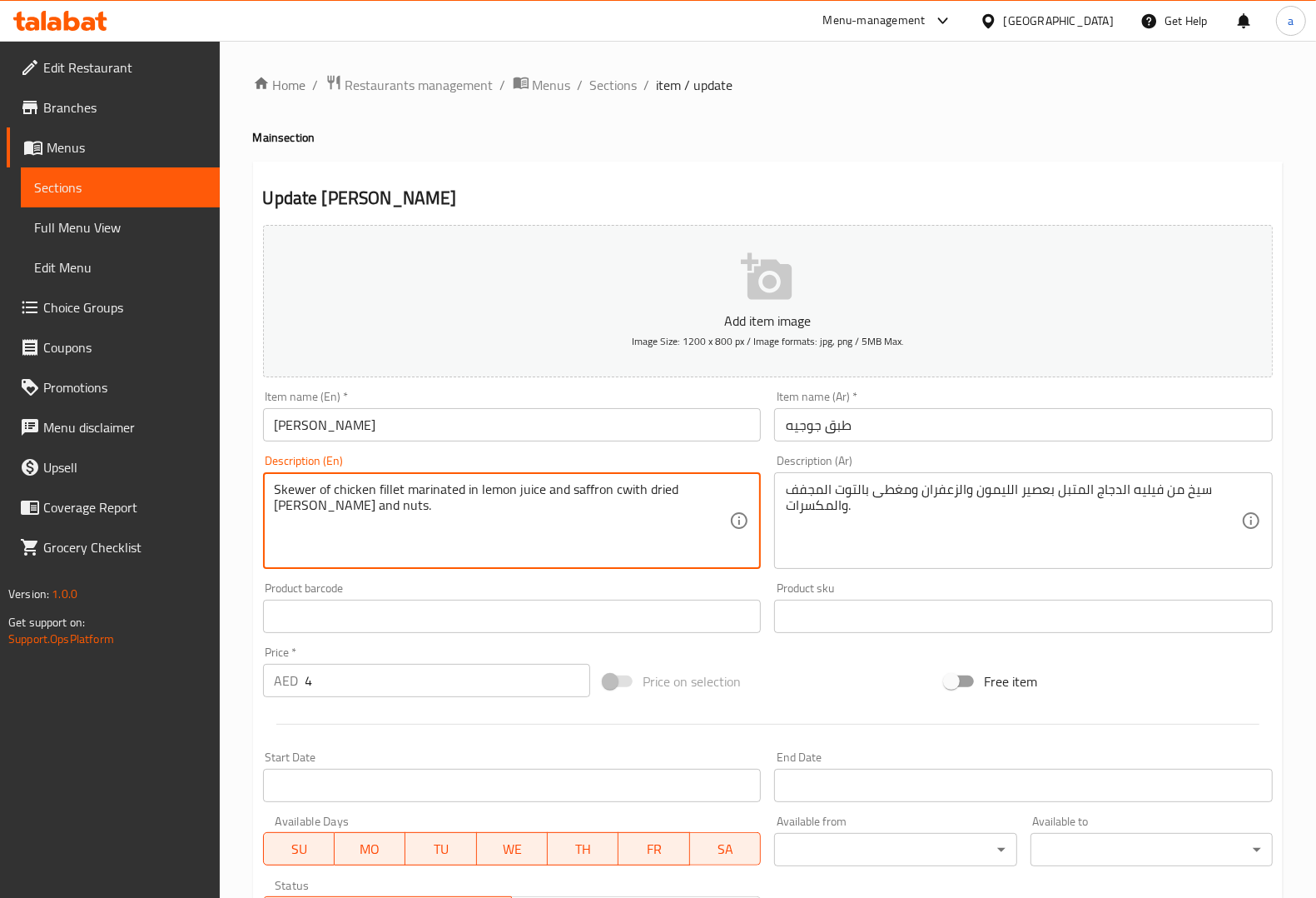
click at [631, 488] on textarea "Skewer of chicken fillet marinated in lemon juice and saffron cwith dried berry…" at bounding box center [502, 520] width 455 height 79
type textarea "Skewer of chicken fillet marinated in lemon juice and saffron topped with dried…"
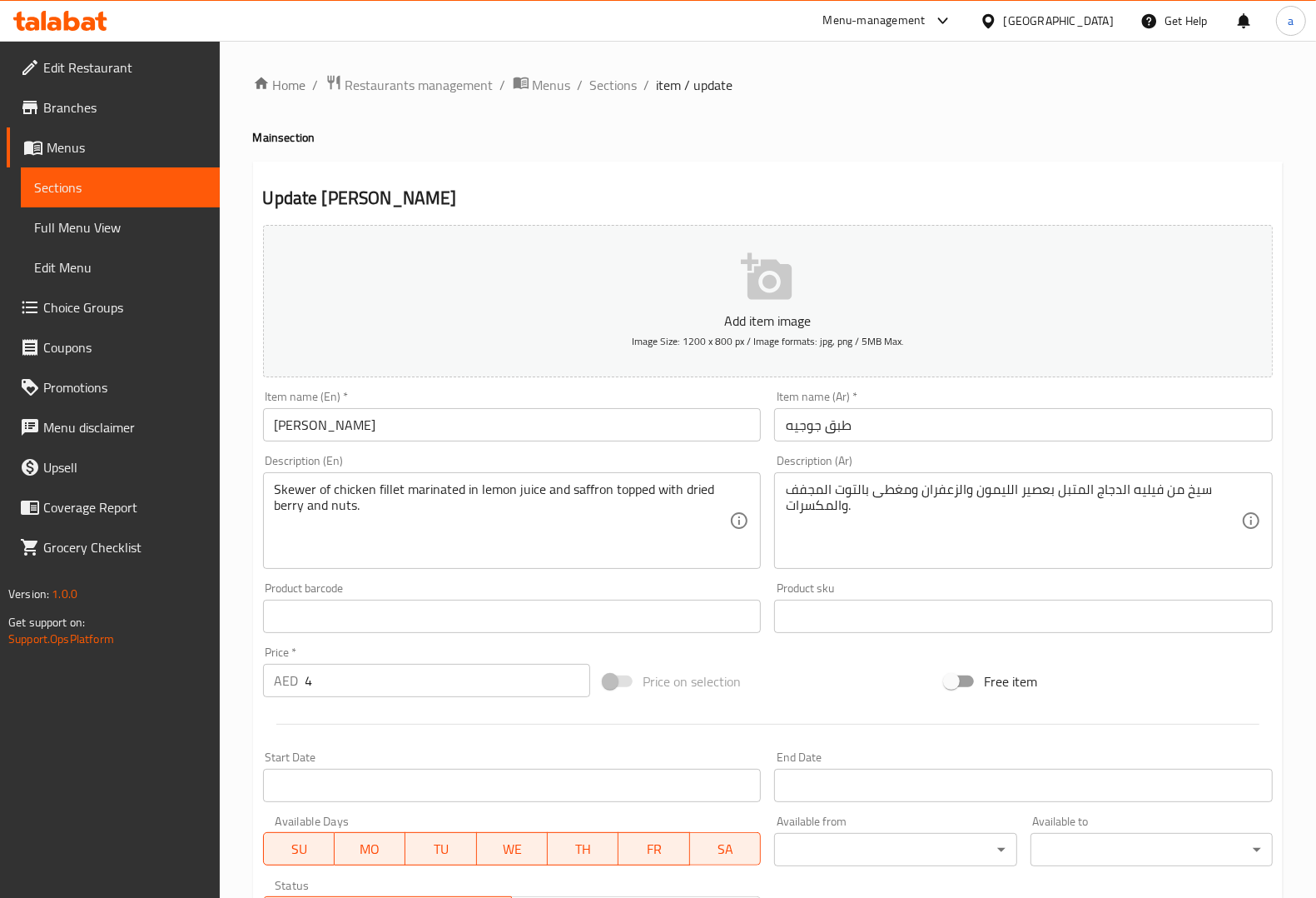
click at [734, 449] on div "Description (En) Skewer of chicken fillet marinated in lemon juice and saffron …" at bounding box center [512, 511] width 512 height 128
click at [640, 495] on textarea "Skewer of chicken fillet marinated in lemon juice and saffron topped with dried…" at bounding box center [502, 520] width 455 height 79
click at [709, 466] on div "Description (En) Skewer of chicken fillet marinated in lemon juice and saffron …" at bounding box center [512, 511] width 498 height 114
click at [635, 491] on textarea "Skewer of chicken fillet marinated in lemon juice and saffron topped with dried…" at bounding box center [502, 520] width 455 height 79
click at [1037, 466] on div "Description (Ar) سيخ من فيليه الدجاج المتبل بعصير الليمون والزعفران ومغطى بالتو…" at bounding box center [1023, 511] width 498 height 114
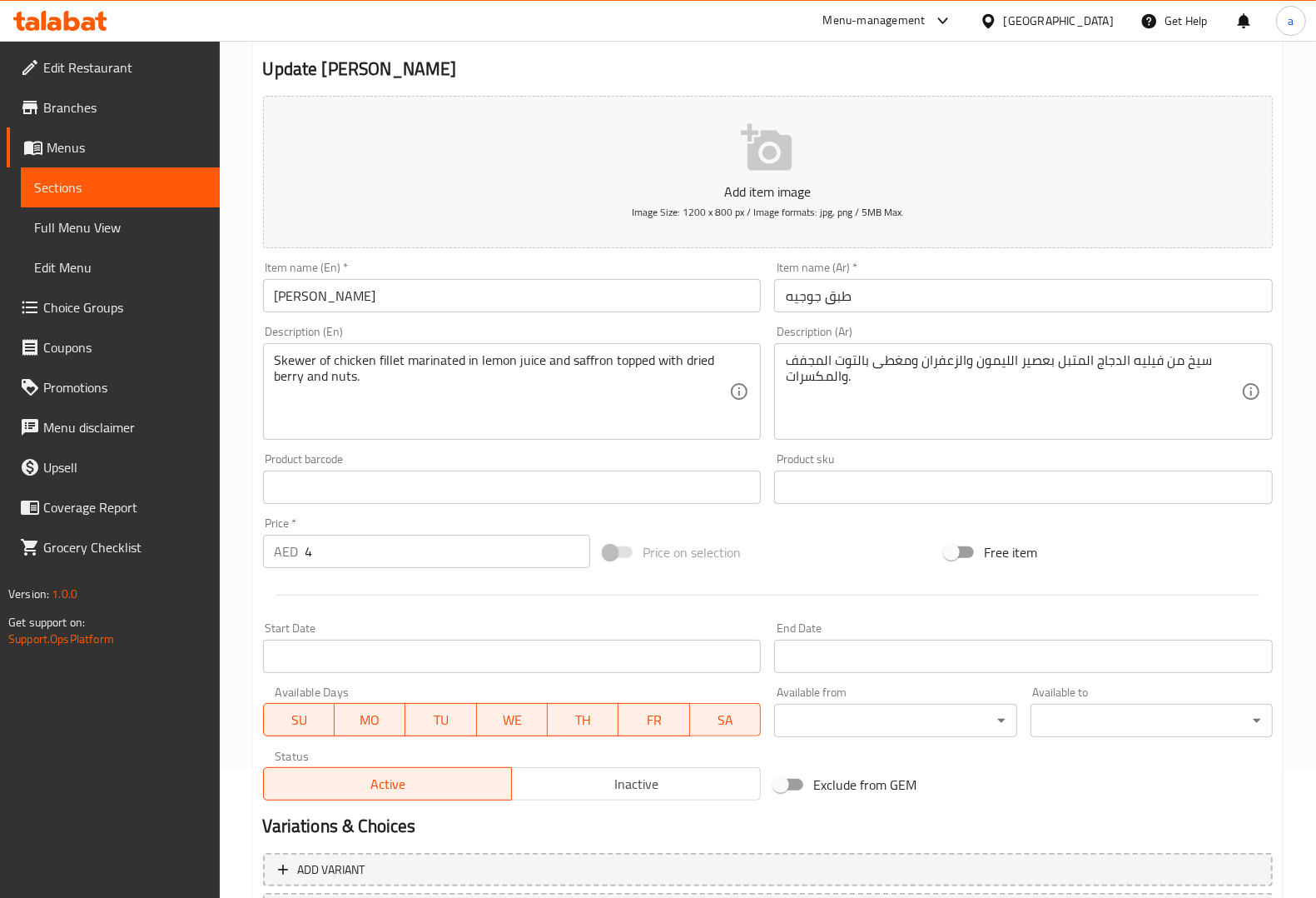
scroll to position [276, 0]
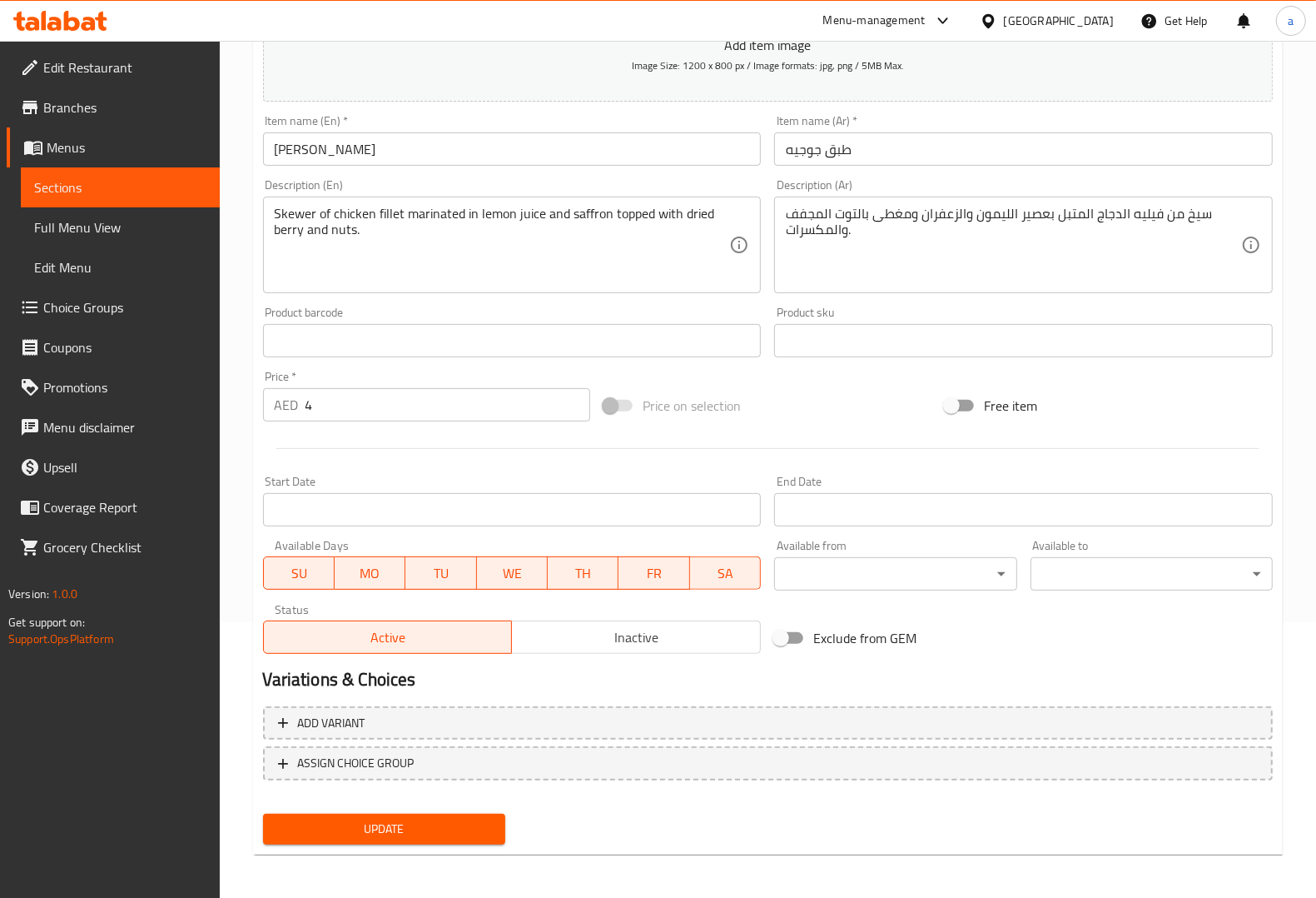
click at [405, 807] on div "Update" at bounding box center [384, 829] width 255 height 44
click at [394, 827] on span "Update" at bounding box center [384, 828] width 215 height 21
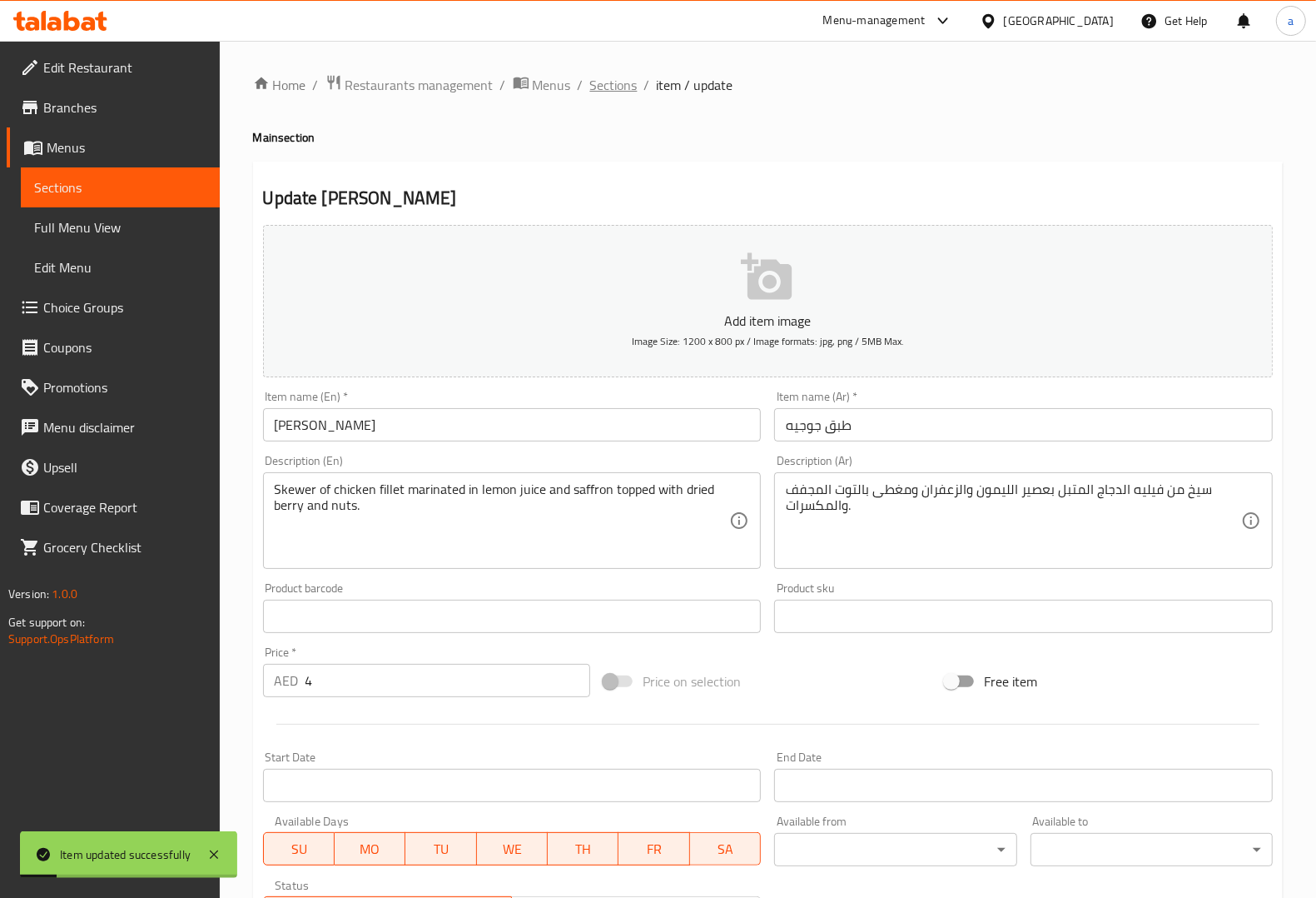
click at [614, 93] on span "Sections" at bounding box center [614, 85] width 48 height 20
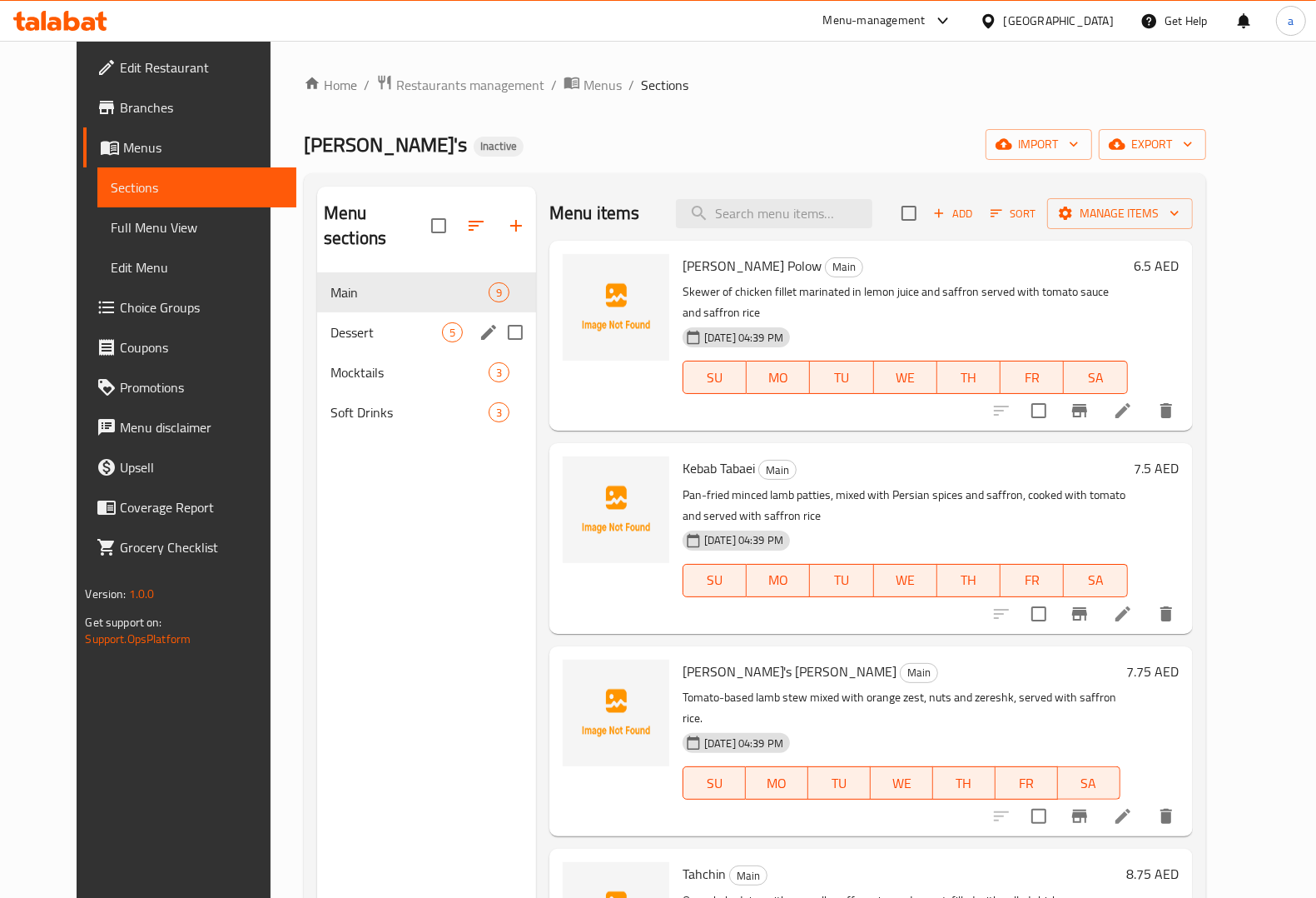
click at [342, 312] on div "Dessert 5" at bounding box center [426, 332] width 219 height 40
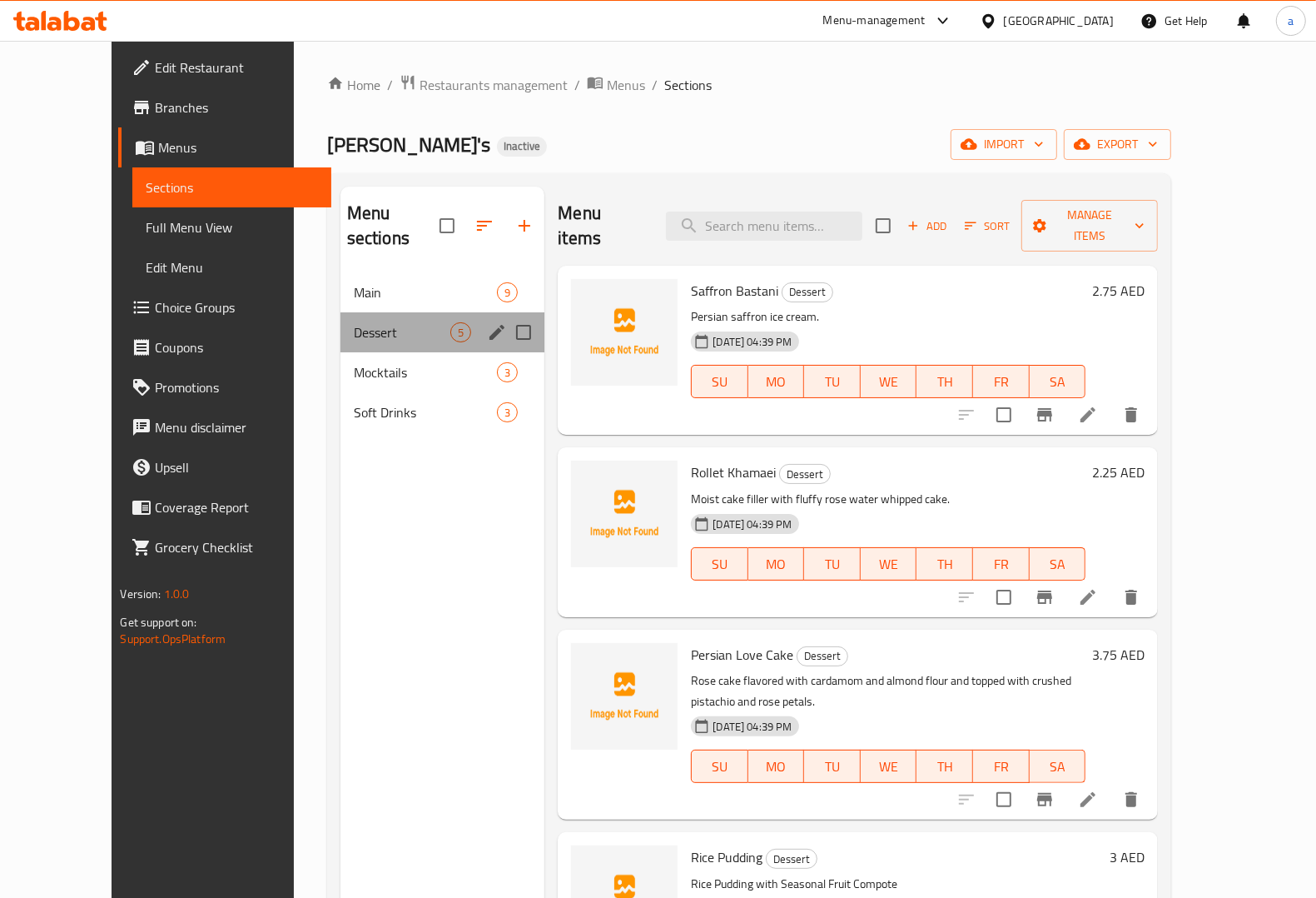
click at [342, 312] on div "Dessert 5" at bounding box center [443, 332] width 205 height 40
click at [354, 322] on span "Dessert" at bounding box center [401, 332] width 97 height 20
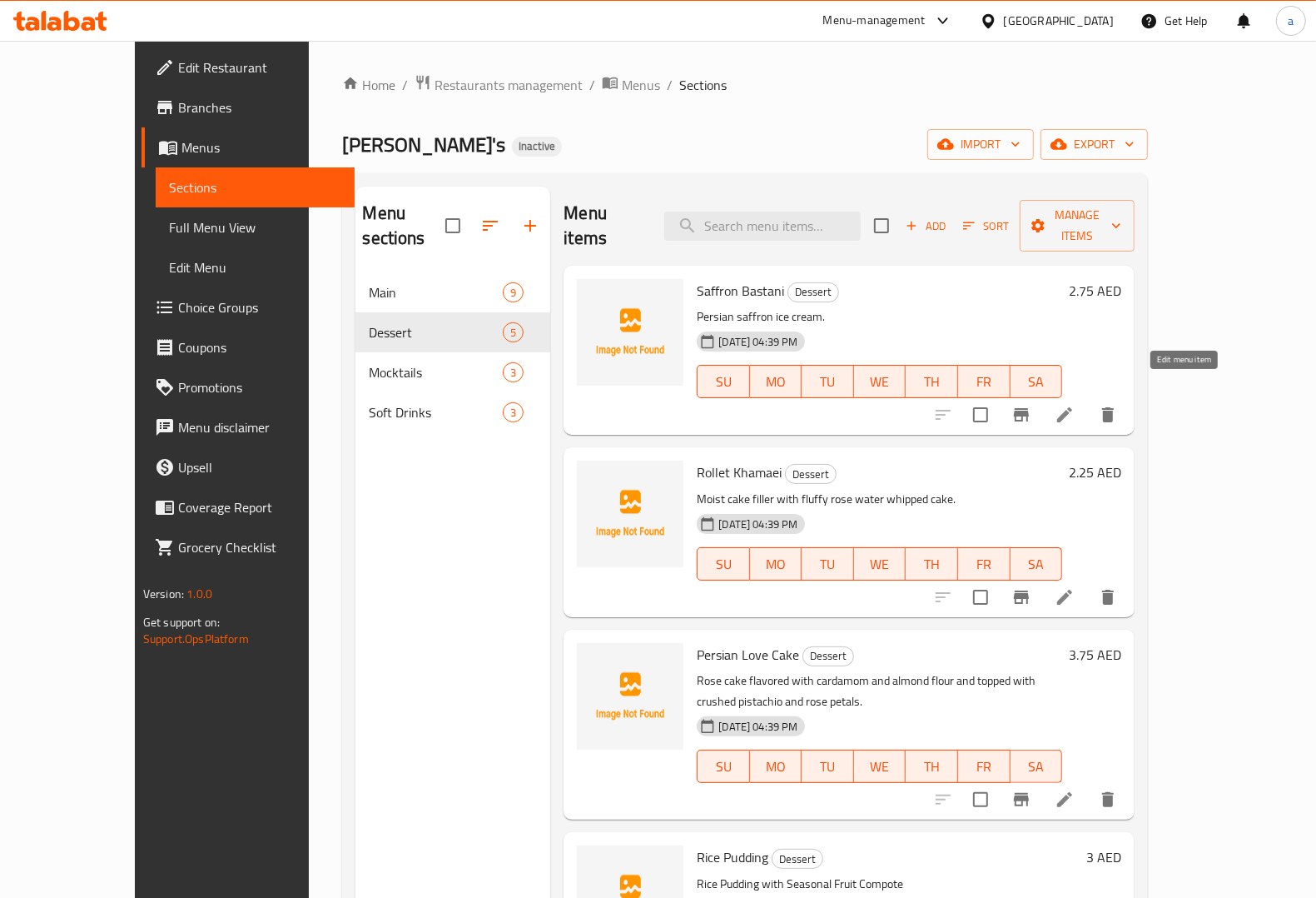
click at [1075, 405] on icon at bounding box center [1065, 415] width 20 height 20
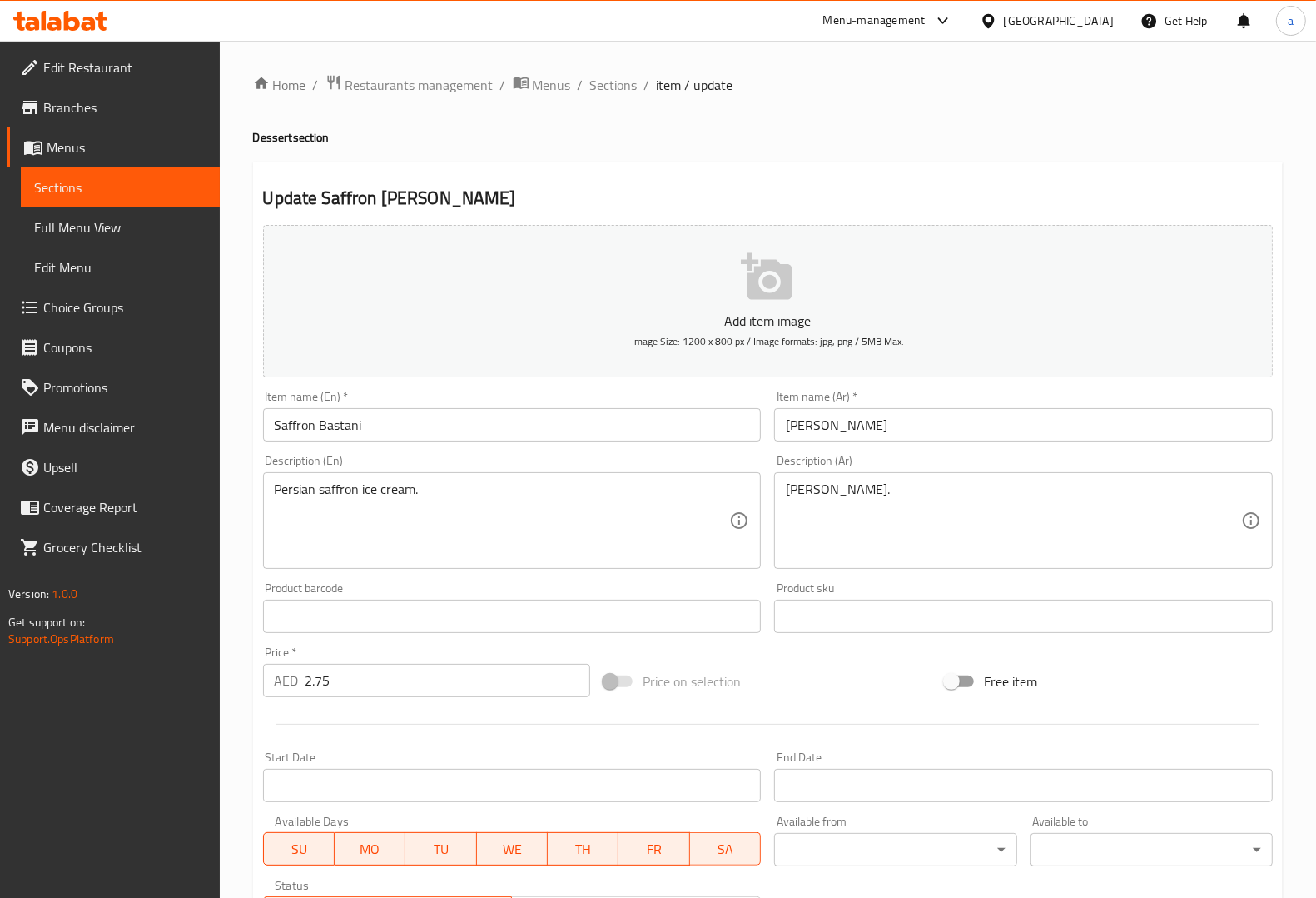
click at [305, 433] on input "Saffron Bastani" at bounding box center [512, 424] width 498 height 33
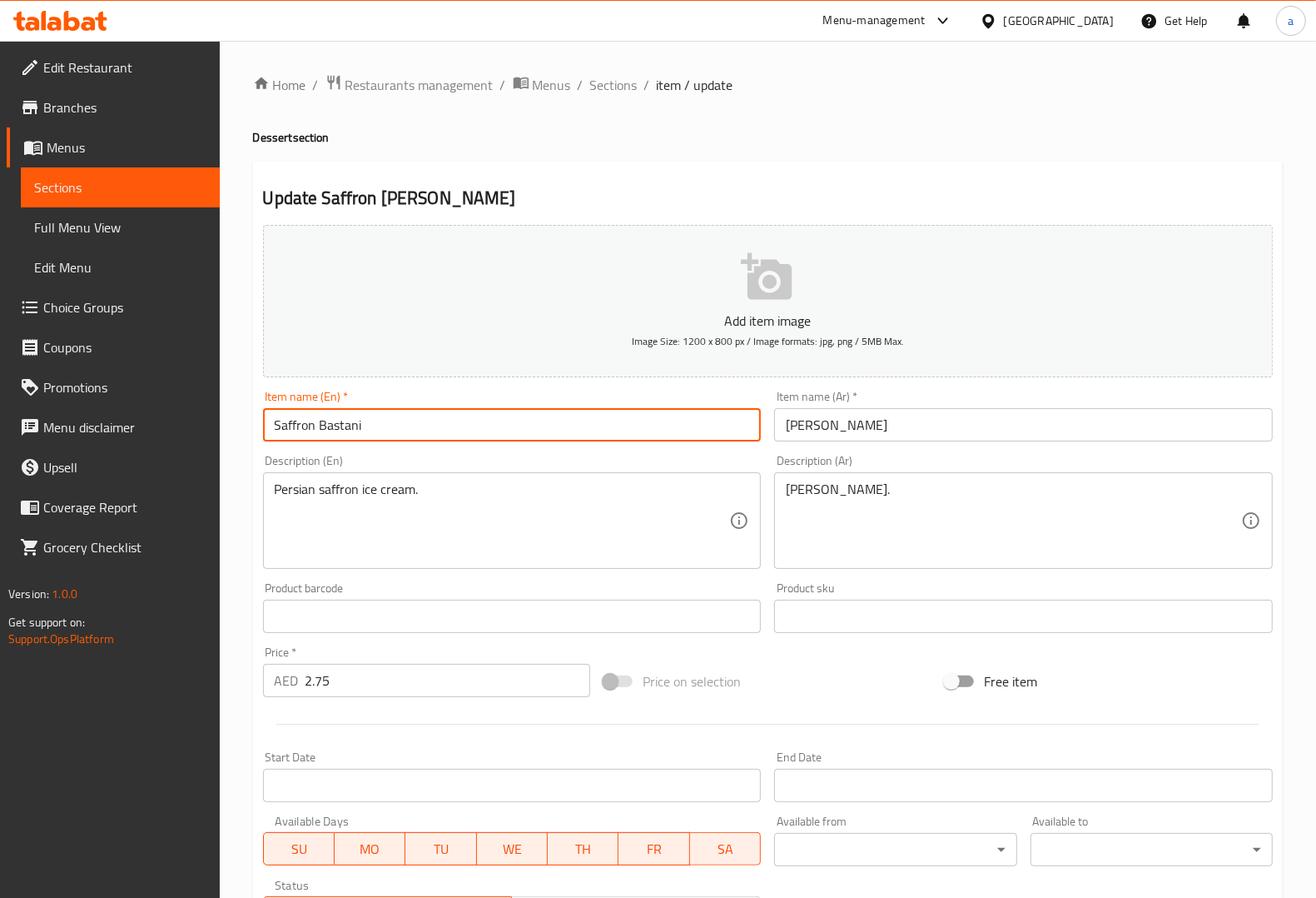
click at [304, 433] on input "Saffron Bastani" at bounding box center [512, 424] width 498 height 33
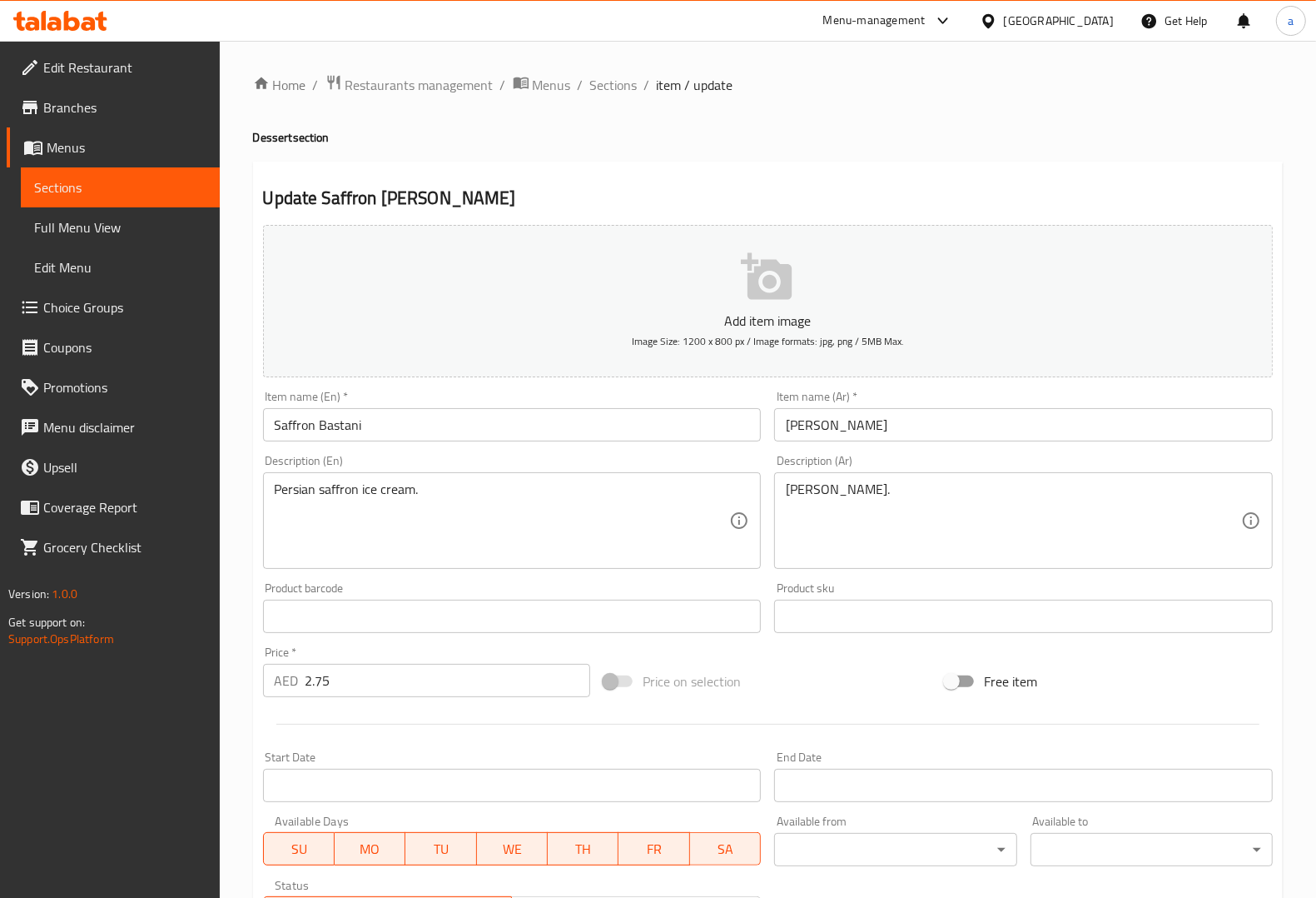
click at [588, 448] on div "Item name (En)   * Saffron Bastani Item name (En) *" at bounding box center [512, 416] width 512 height 64
click at [301, 433] on input "Saffron Bastani" at bounding box center [512, 424] width 498 height 33
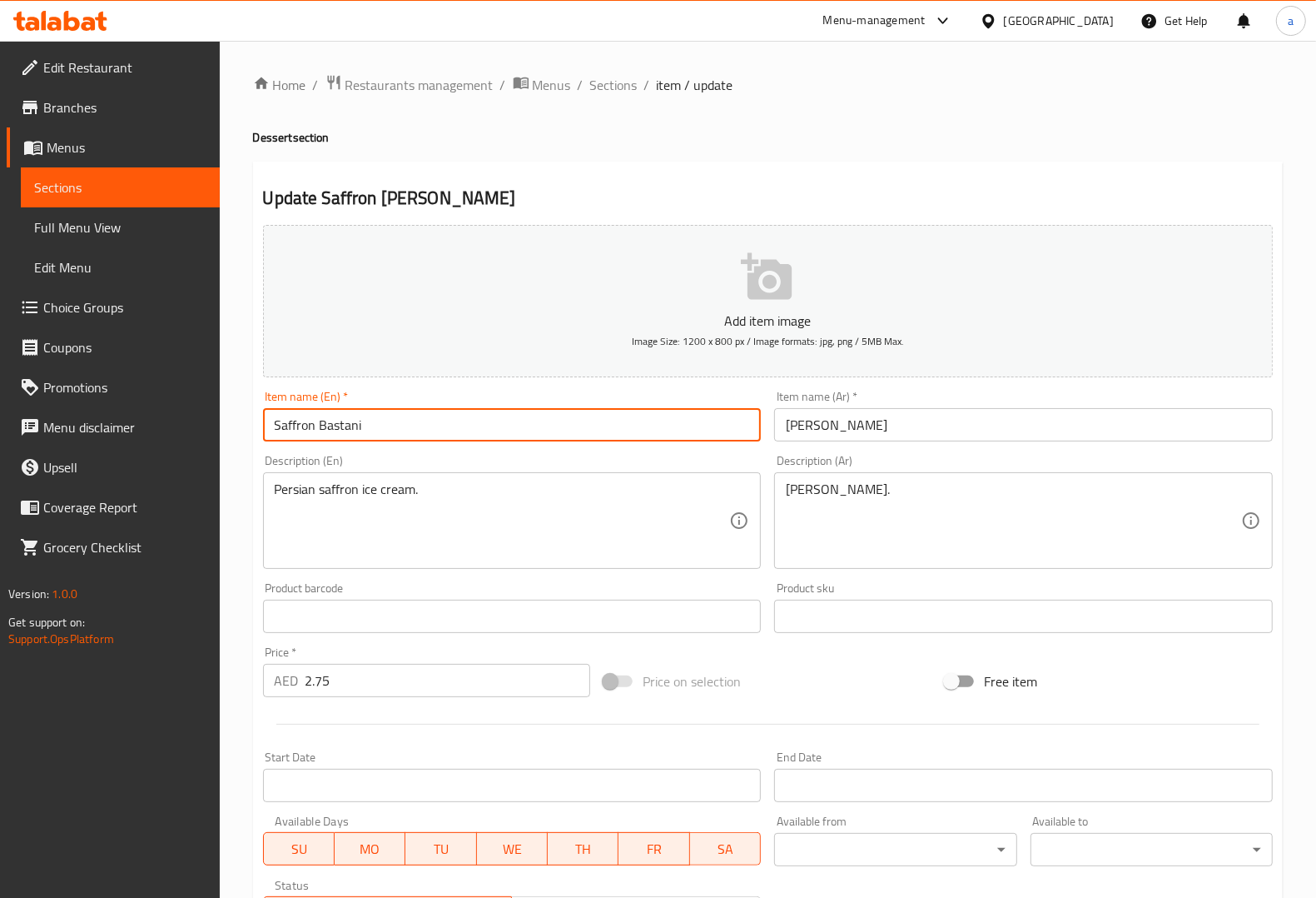
click at [301, 433] on input "Saffron Bastani" at bounding box center [512, 424] width 498 height 33
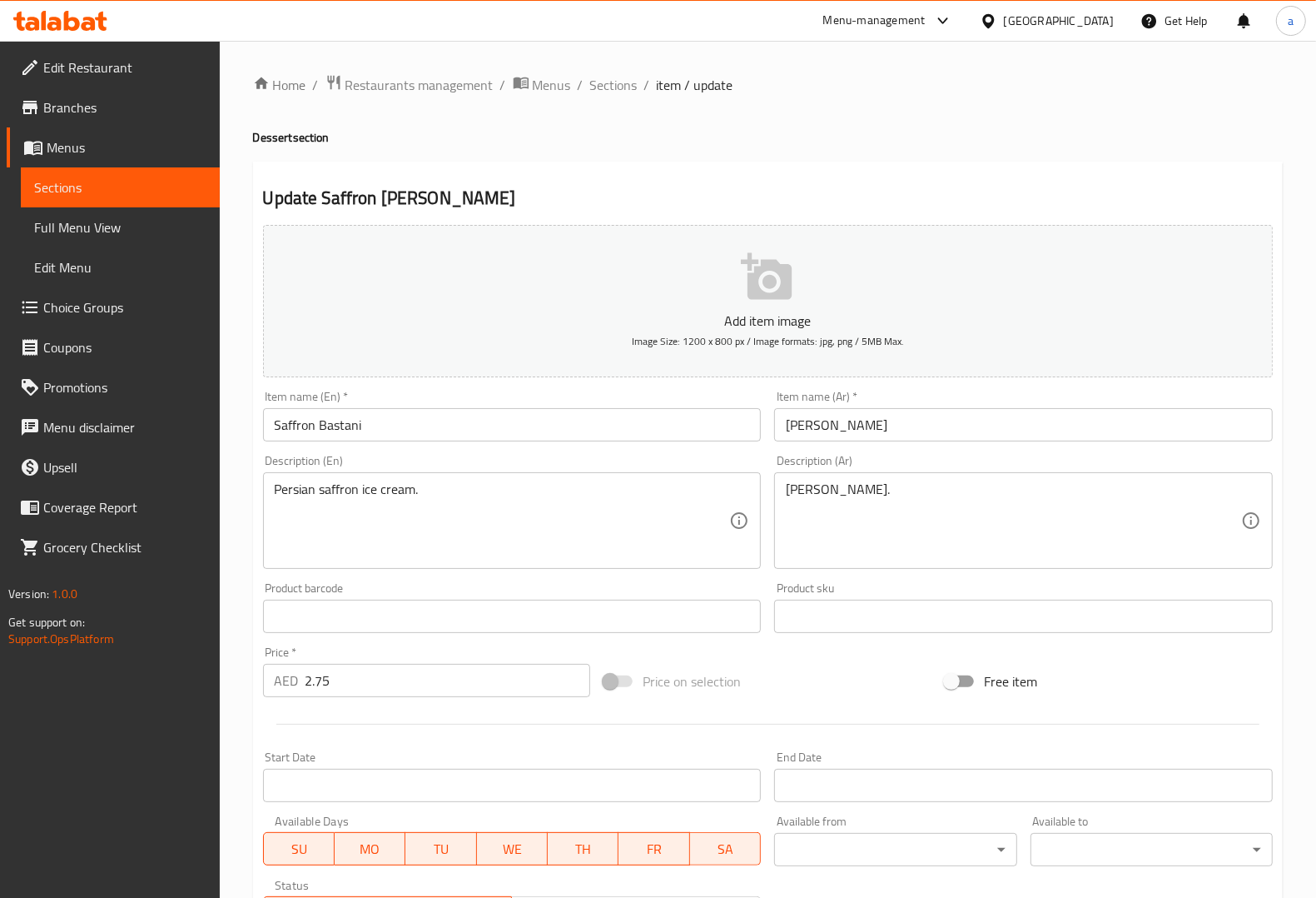
click at [354, 425] on input "Saffron Bastani" at bounding box center [512, 424] width 498 height 33
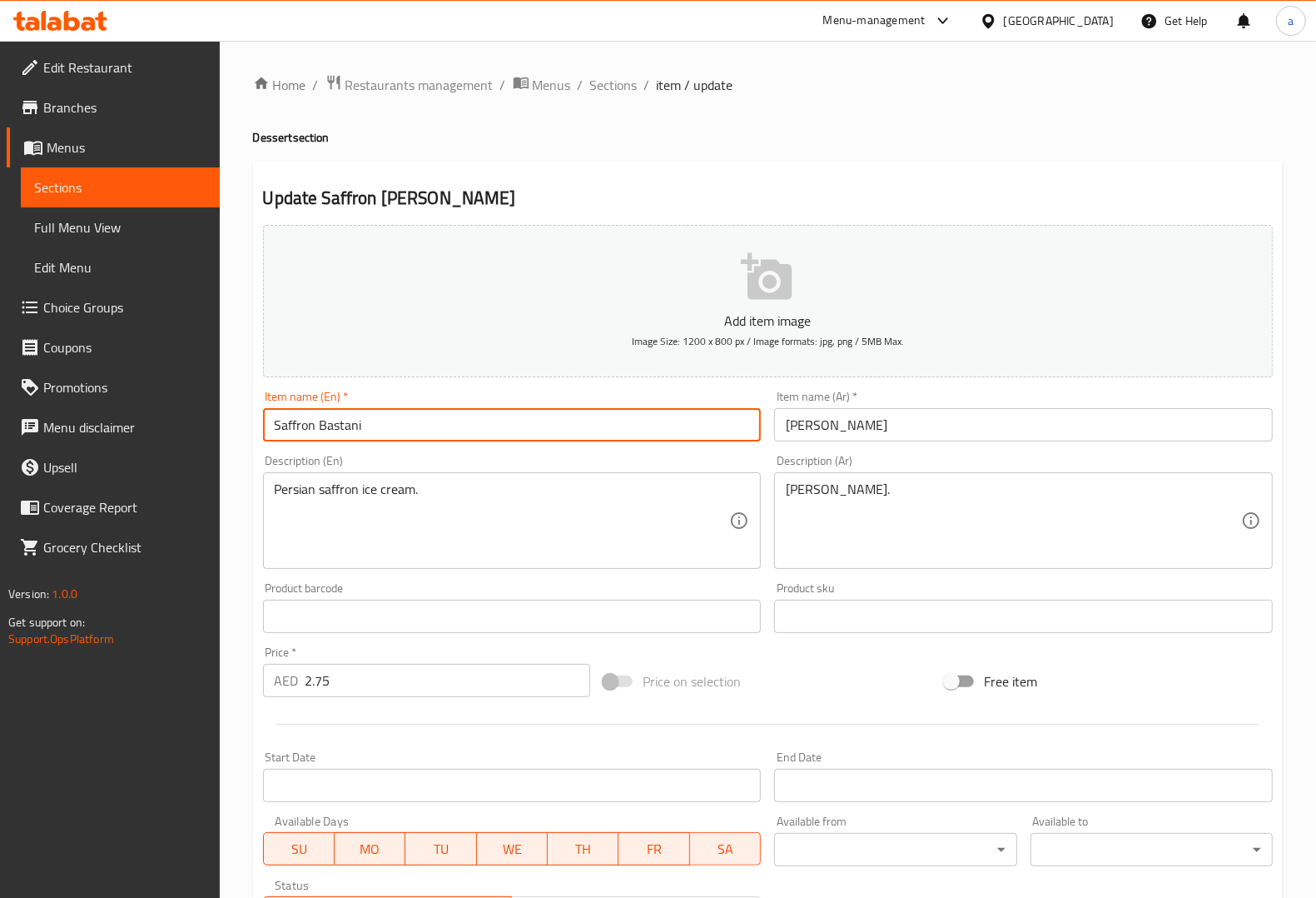
click at [354, 425] on input "Saffron Bastani" at bounding box center [512, 424] width 498 height 33
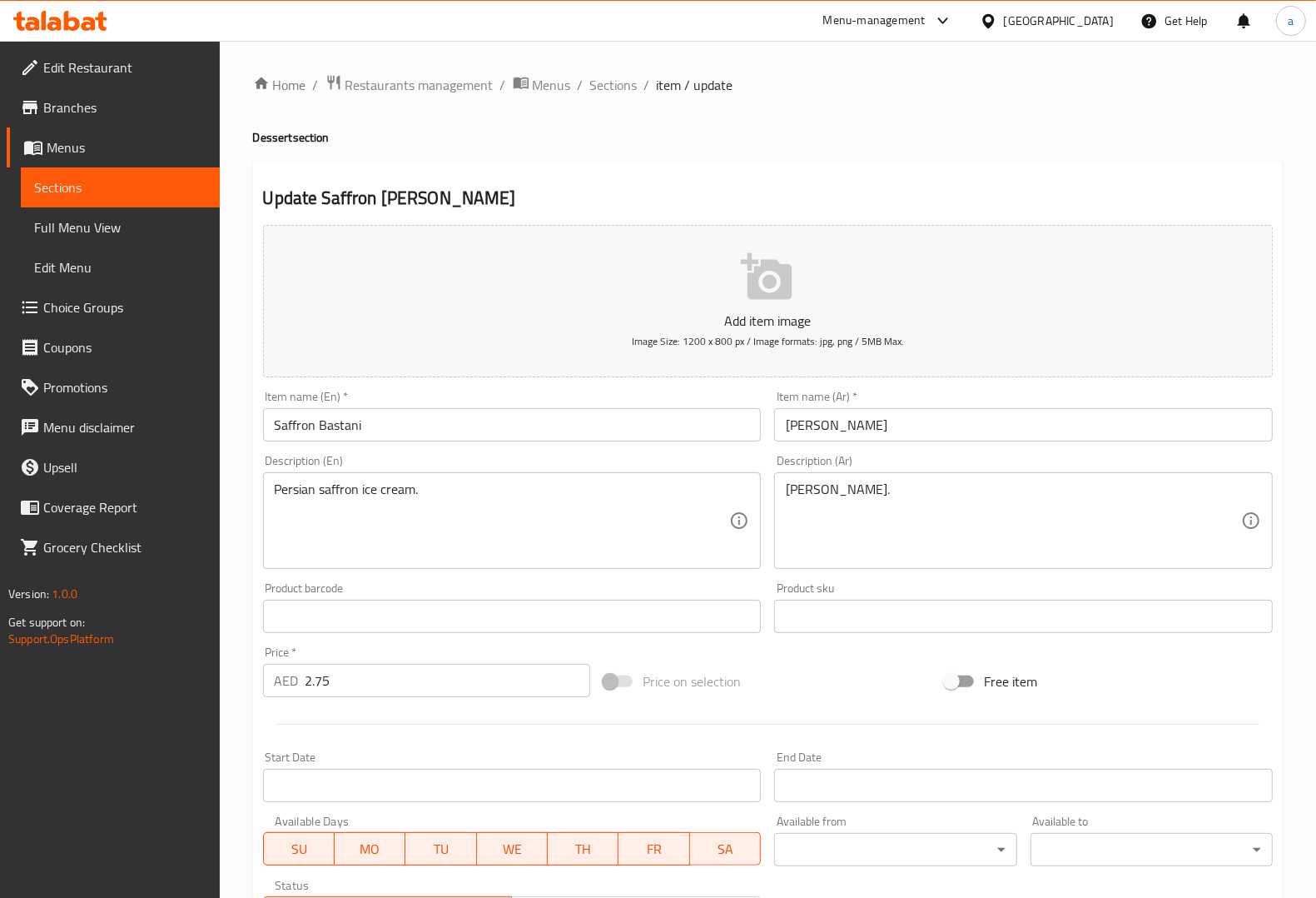
click at [596, 463] on div "Description (En) Persian saffron ice cream. Description (En)" at bounding box center [512, 511] width 498 height 114
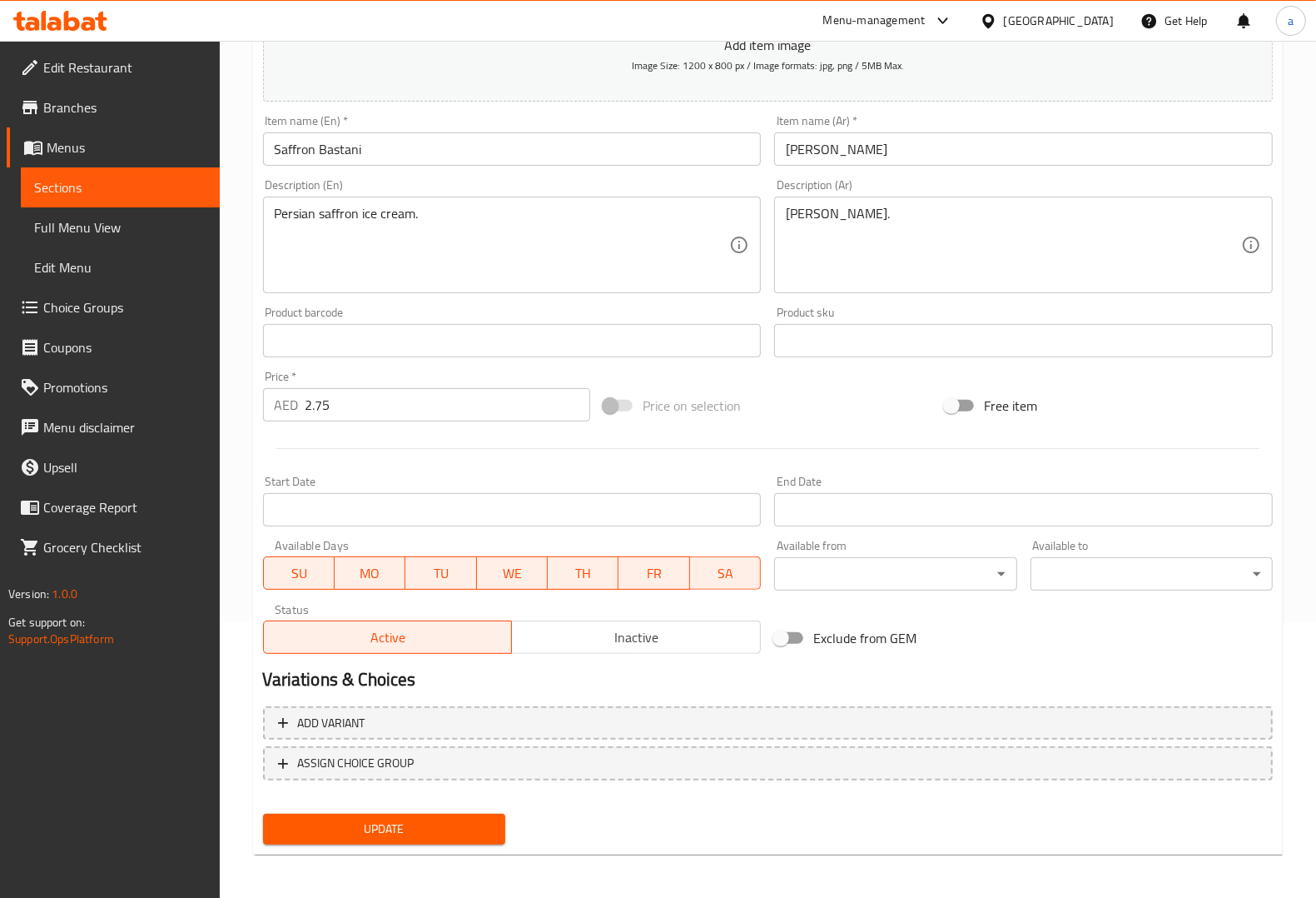
click at [386, 831] on span "Update" at bounding box center [384, 828] width 215 height 21
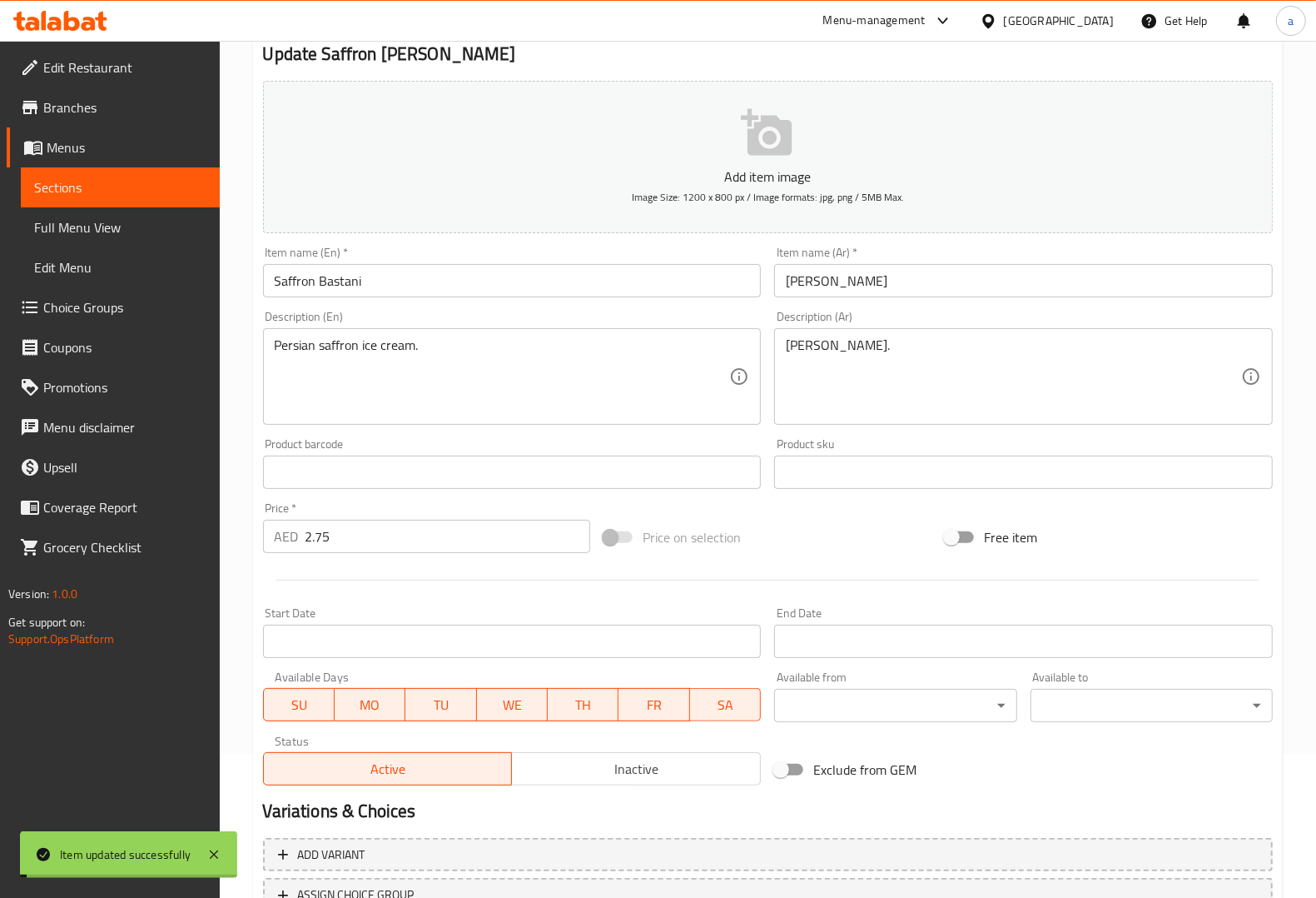
scroll to position [0, 0]
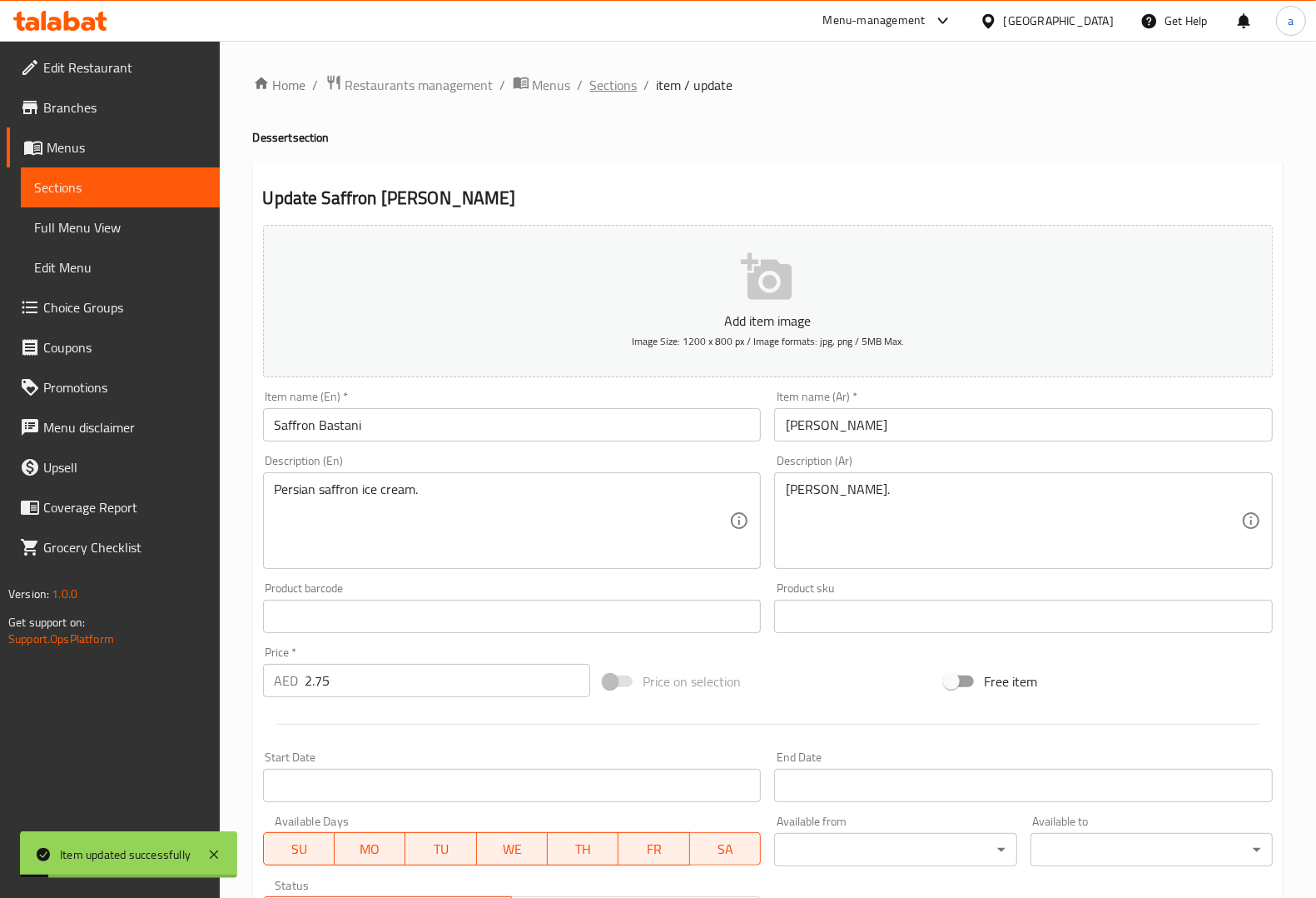
click at [626, 77] on span "Sections" at bounding box center [614, 85] width 48 height 20
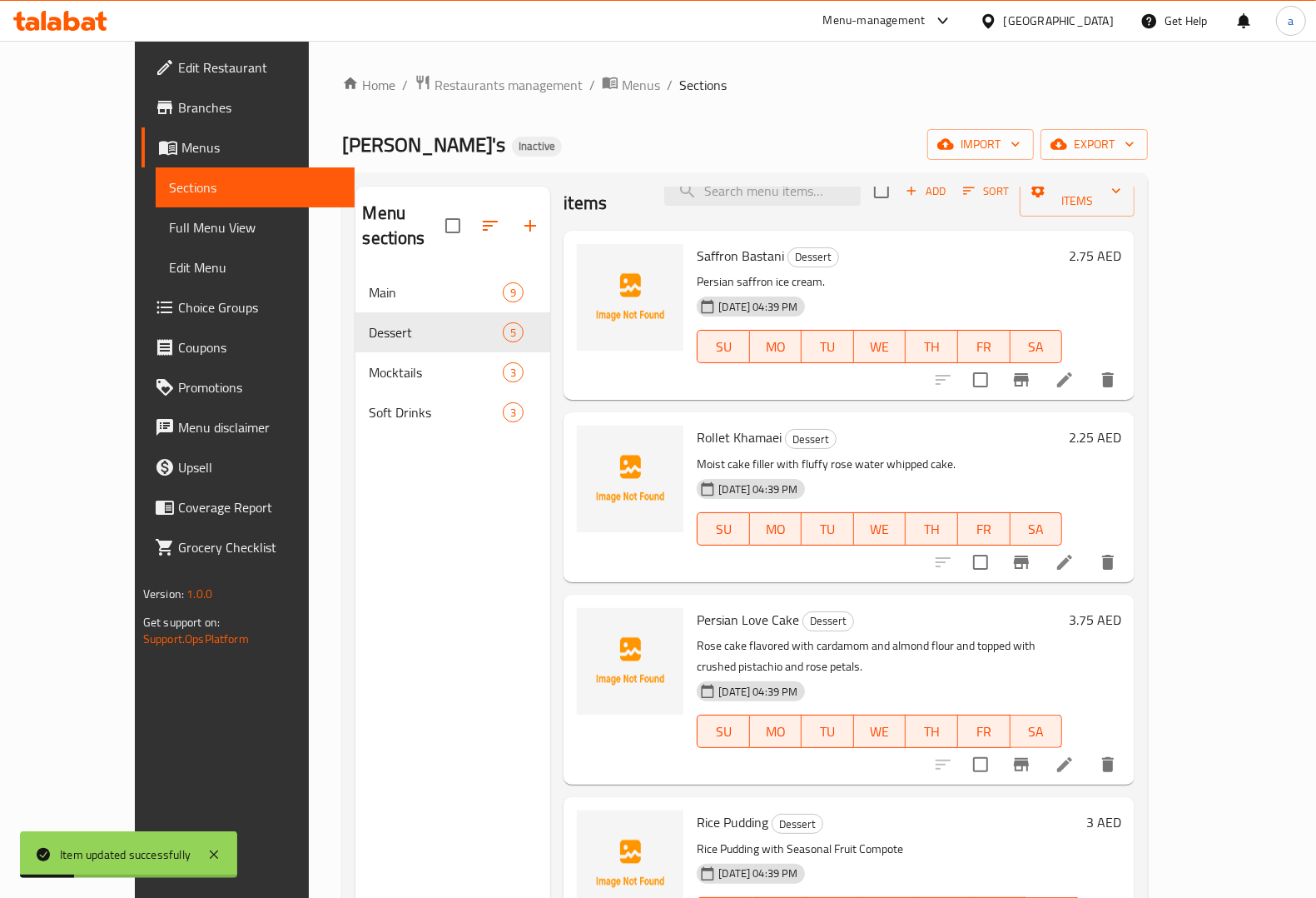
scroll to position [52, 0]
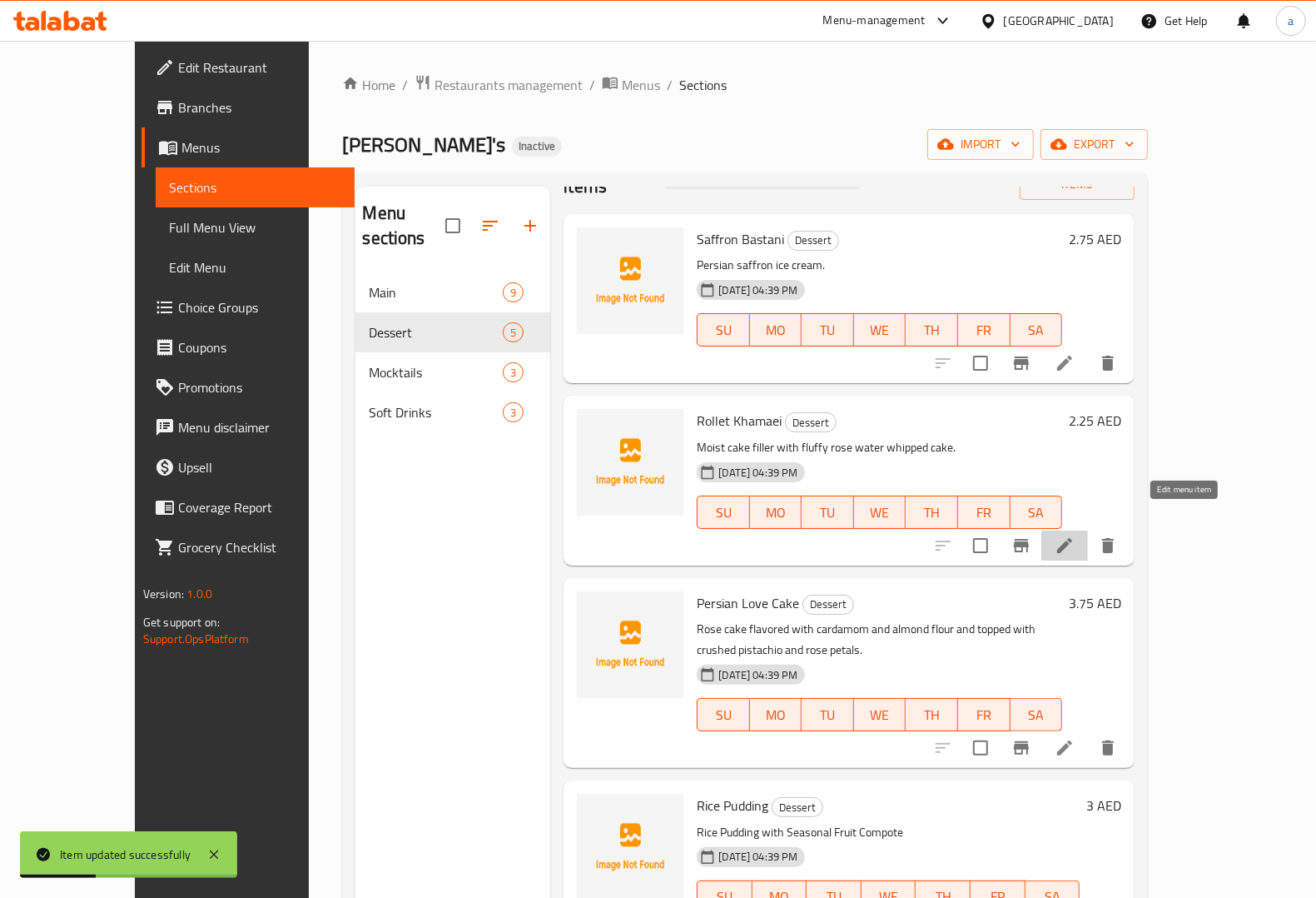
click at [1075, 535] on icon at bounding box center [1065, 545] width 20 height 20
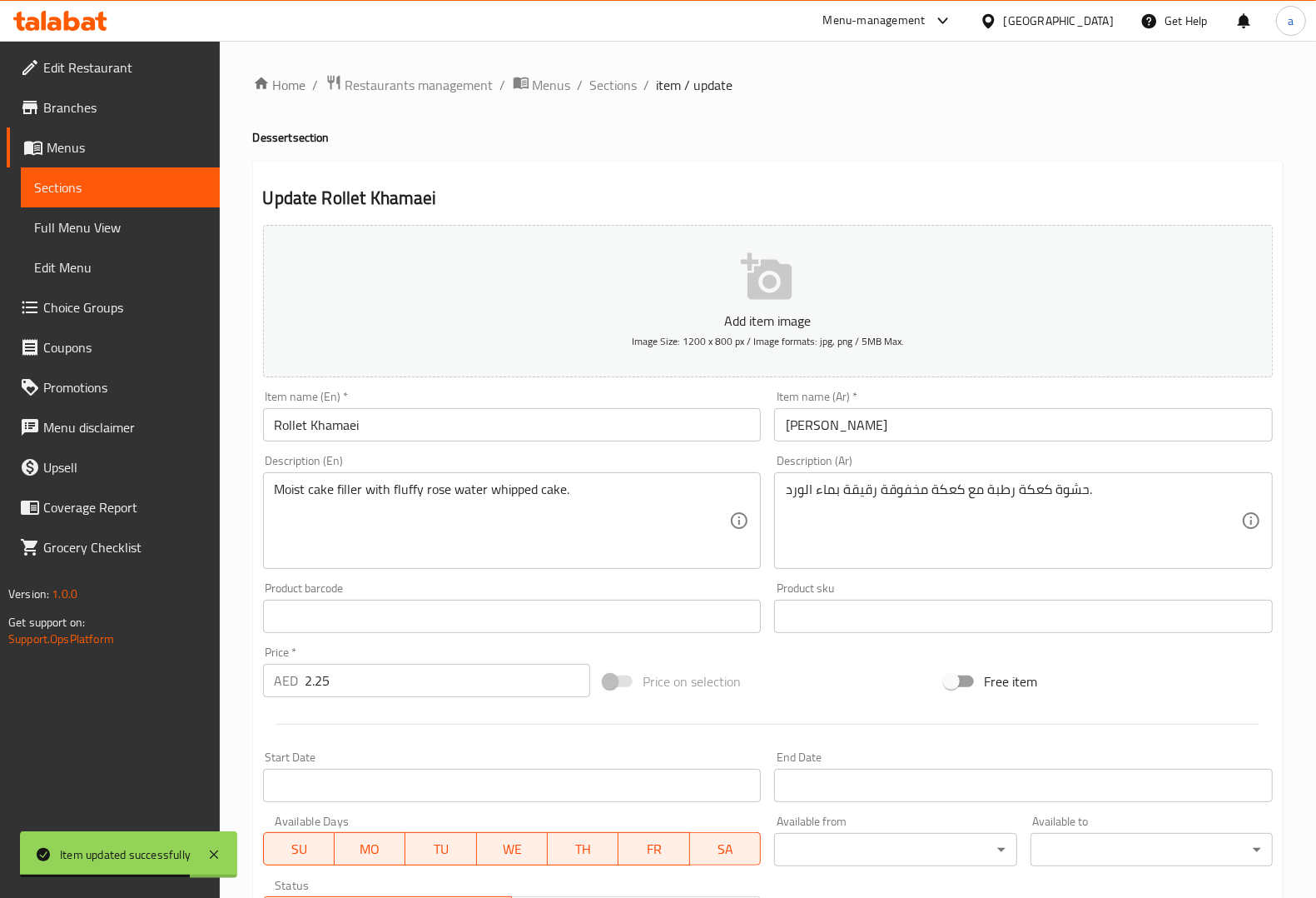
click at [296, 427] on input "Rollet Khamaei" at bounding box center [512, 424] width 498 height 33
click at [352, 421] on input "Rollet Khamaei" at bounding box center [512, 424] width 498 height 33
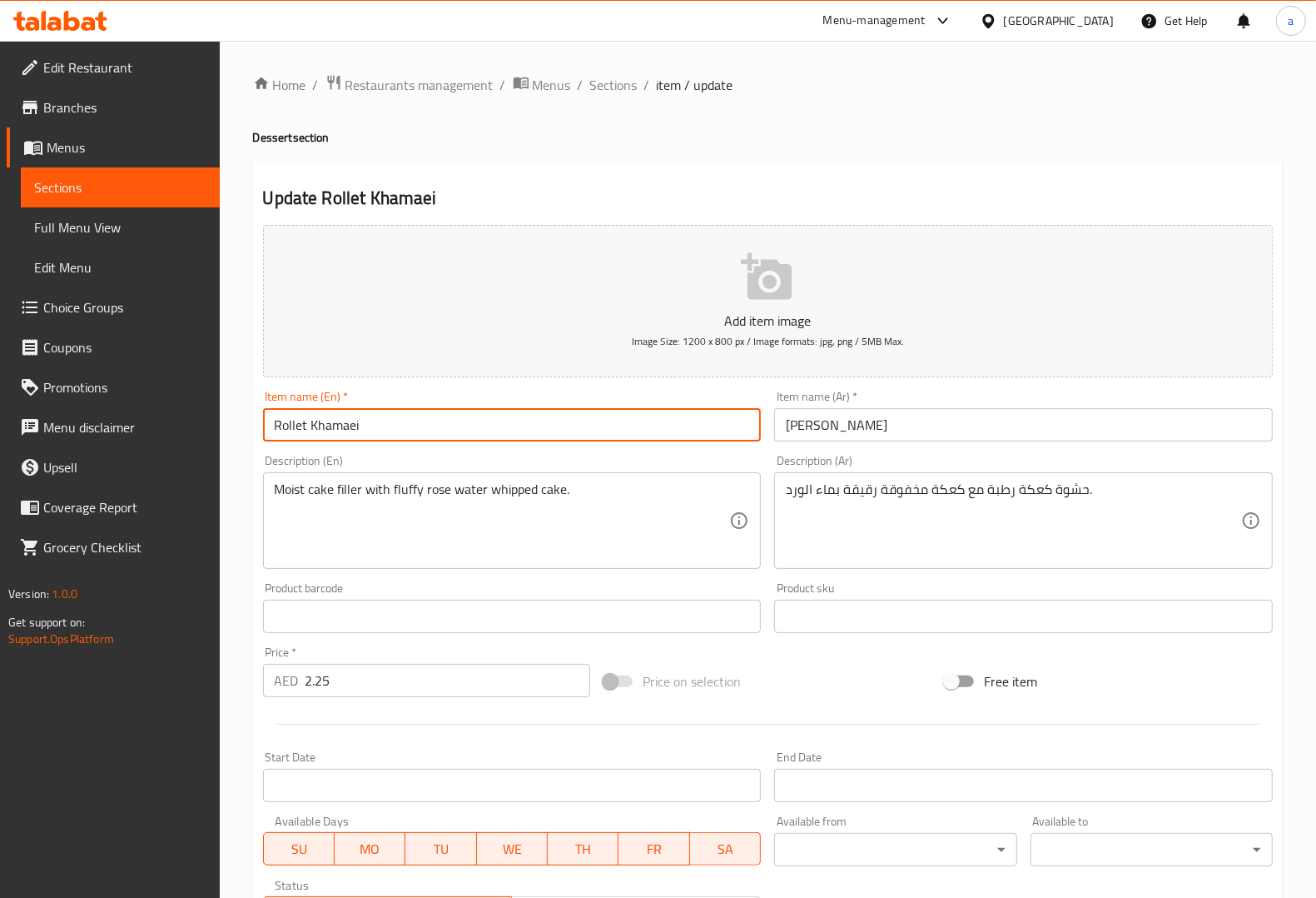
click at [352, 421] on input "Rollet Khamaei" at bounding box center [512, 424] width 498 height 33
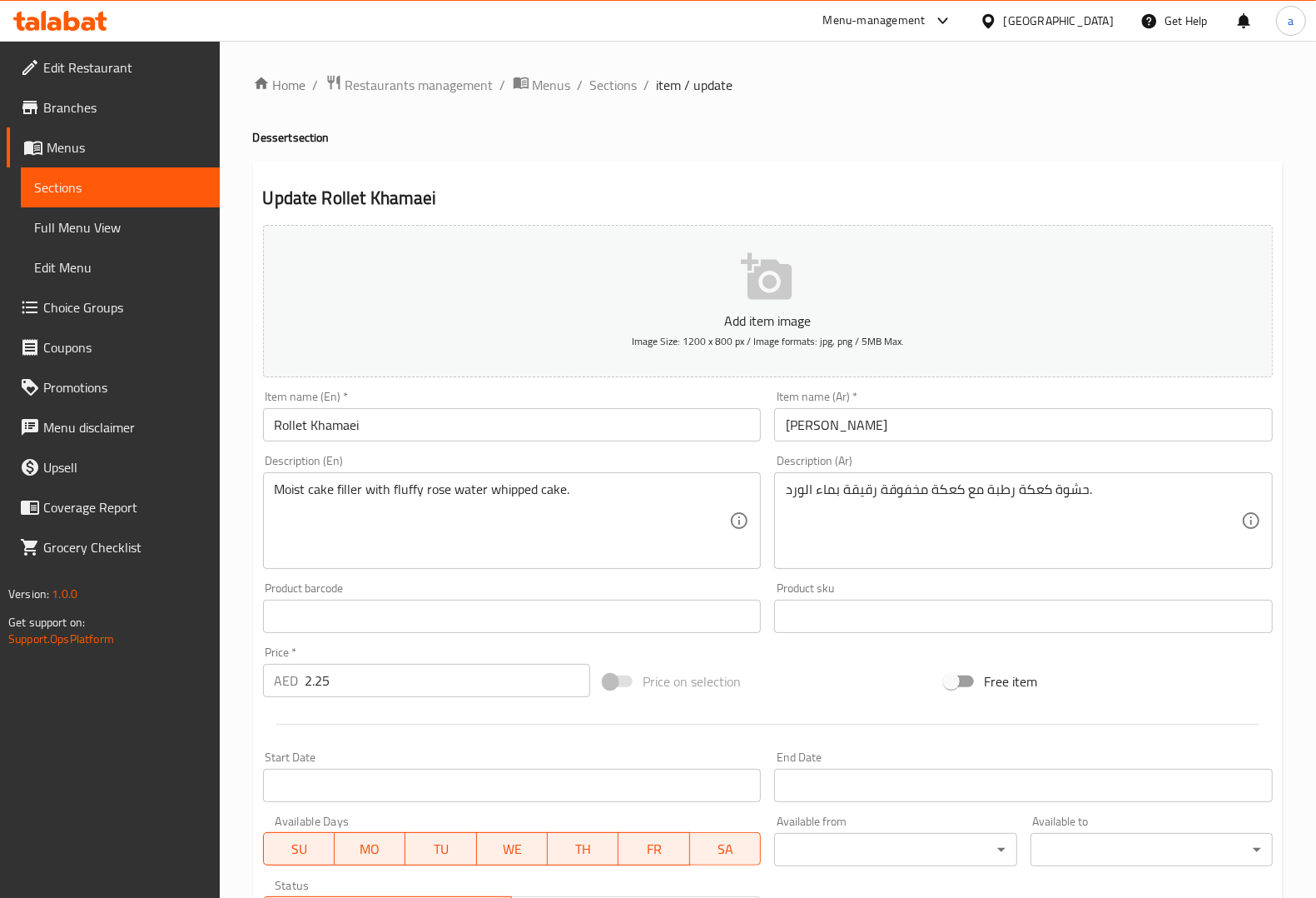
click at [701, 450] on div "Description (En) Moist cake filler with fluffy rose water whipped cake. Descrip…" at bounding box center [512, 511] width 512 height 128
click at [291, 493] on textarea "Moist cake filler with fluffy rose water whipped cake." at bounding box center [502, 520] width 455 height 79
click at [558, 454] on div "Description (En) Moist cake filler with fluffy rose water whipped cake. Descrip…" at bounding box center [512, 511] width 498 height 114
click at [323, 492] on textarea "Moist cake filler with fluffy rose water whipped cake." at bounding box center [502, 520] width 455 height 79
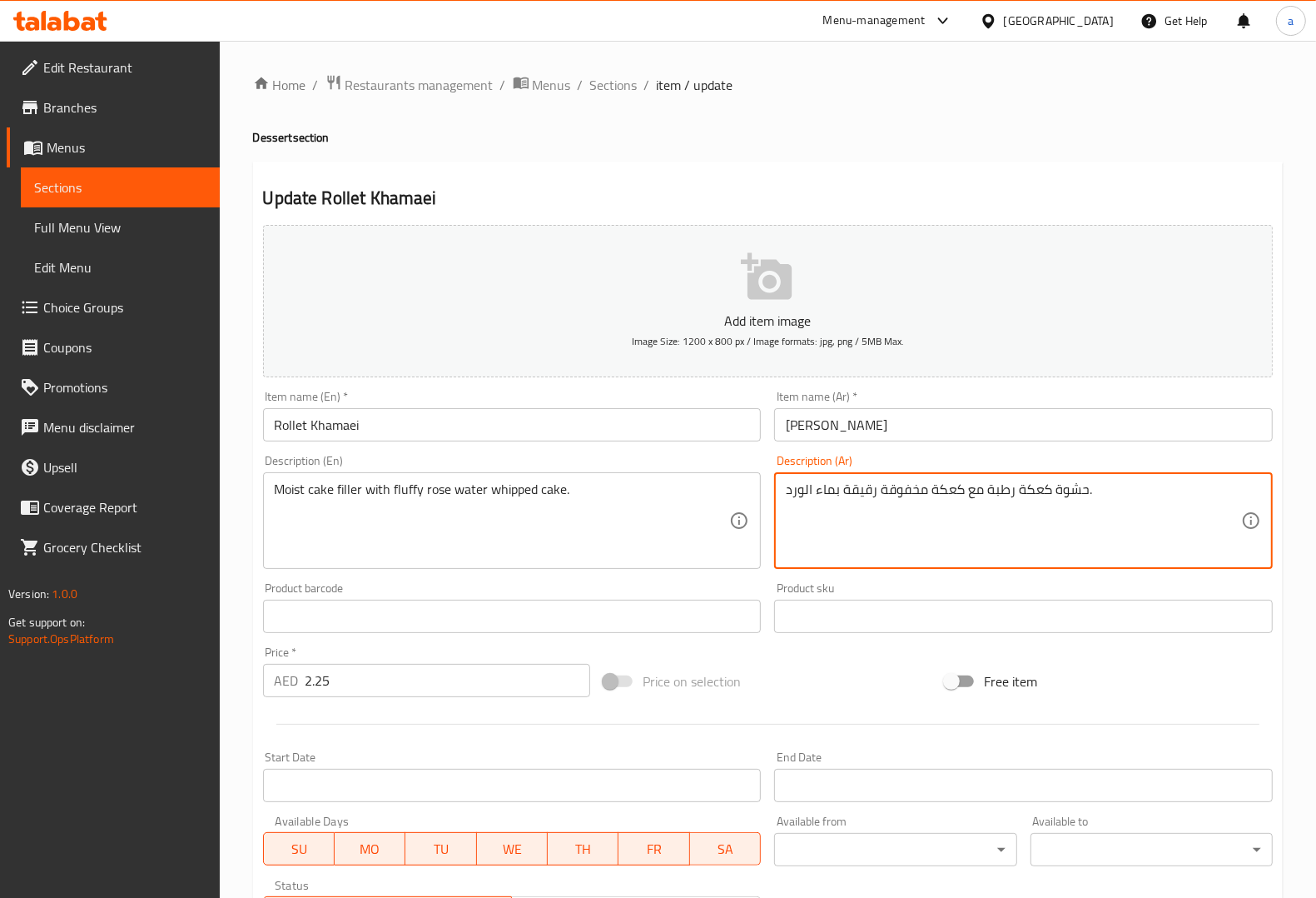
click at [1039, 495] on textarea "حشوة كعكة رطبة مع كعكة مخفوقة رقيقة بماء الورد." at bounding box center [1013, 520] width 455 height 79
paste textarea "يك"
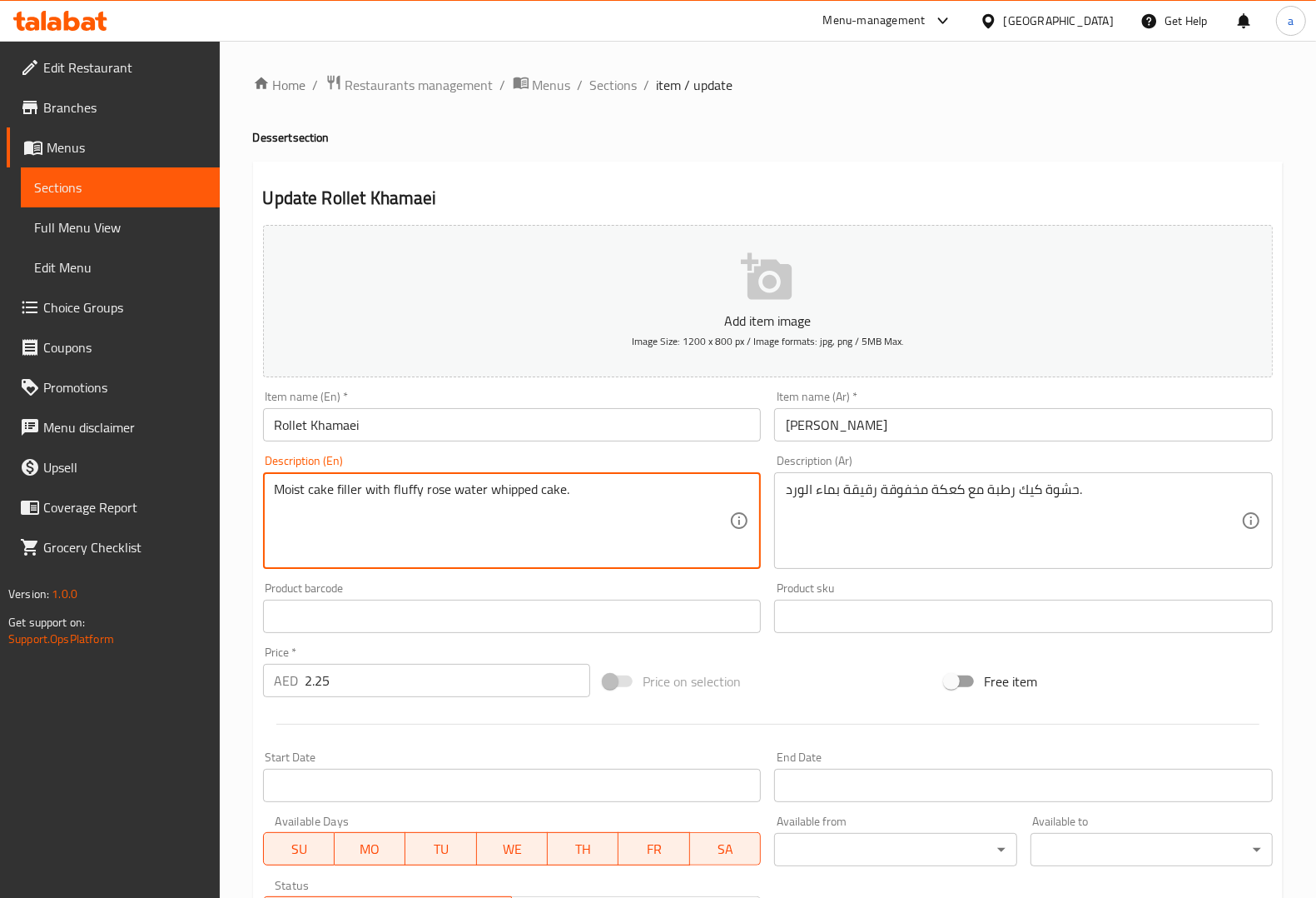
click at [352, 484] on textarea "Moist cake filler with fluffy rose water whipped cake." at bounding box center [502, 520] width 455 height 79
click at [462, 459] on div "Description (En) Moist cake filler with fluffy rose water whipped cake. Descrip…" at bounding box center [512, 511] width 498 height 114
click at [356, 488] on textarea "Moist cake filler with fluffy rose water whipped cake." at bounding box center [502, 520] width 455 height 79
click at [298, 492] on textarea "Moist cake filler with fluffy rose water whipped cake." at bounding box center [502, 520] width 455 height 79
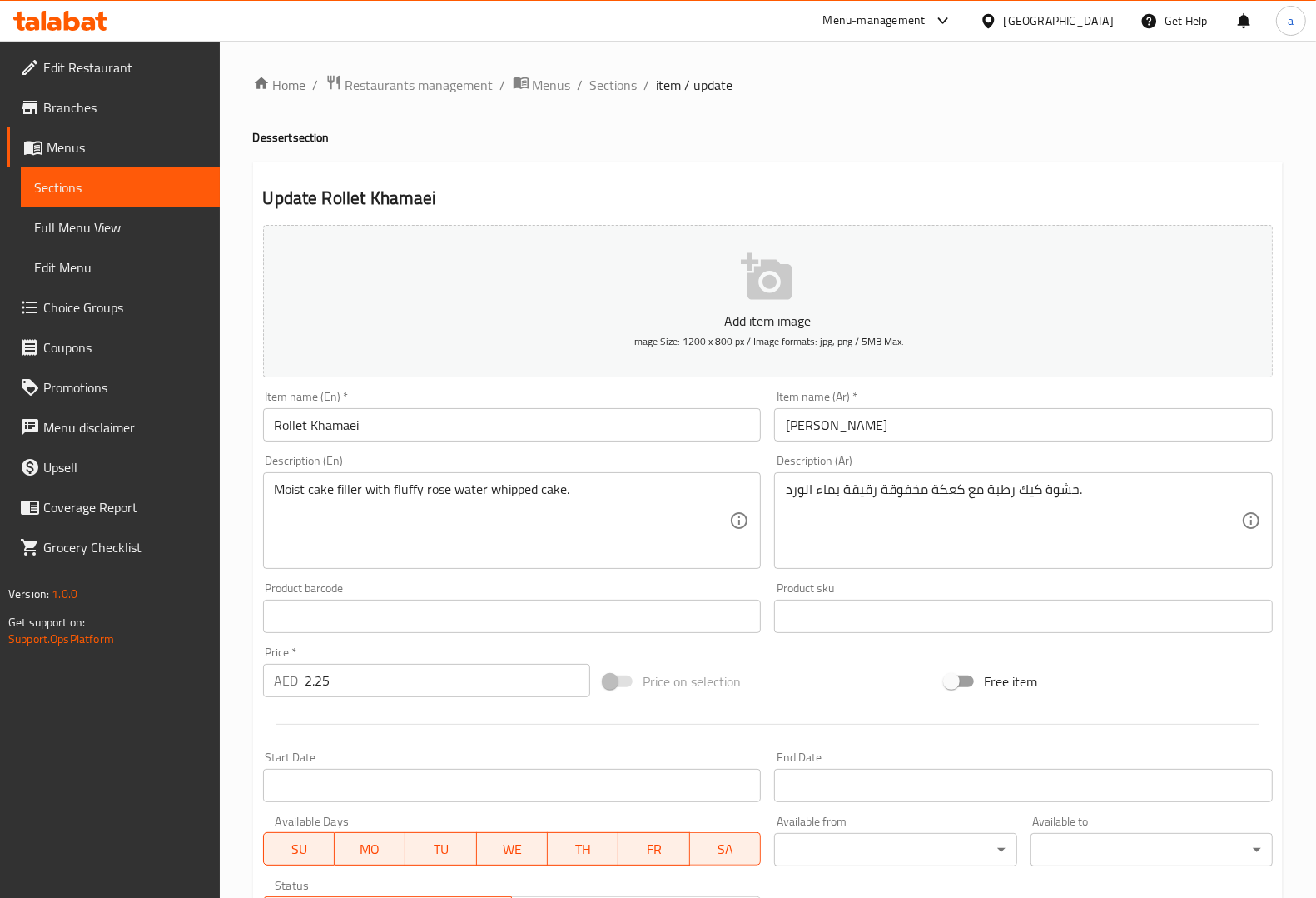
click at [402, 495] on textarea "Moist cake filler with fluffy rose water whipped cake." at bounding box center [502, 520] width 455 height 79
click at [434, 496] on textarea "Moist cake filler with fluffy rose water whipped cake." at bounding box center [502, 520] width 455 height 79
drag, startPoint x: 427, startPoint y: 484, endPoint x: 477, endPoint y: 483, distance: 50.0
click at [477, 483] on textarea "Moist cake filler with fluffy rose water whipped cake." at bounding box center [502, 520] width 455 height 79
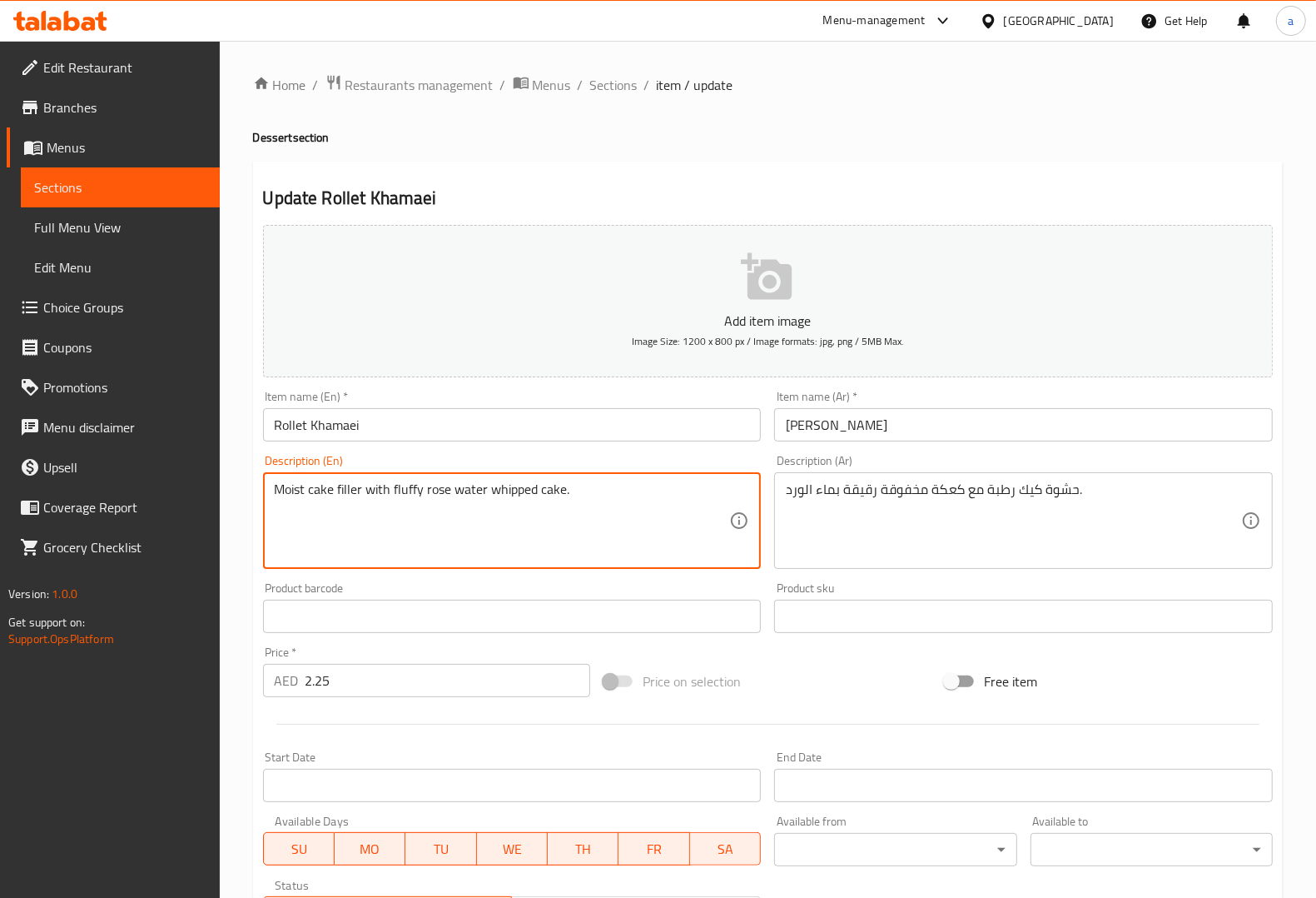
click at [414, 500] on textarea "Moist cake filler with fluffy rose water whipped cake." at bounding box center [502, 520] width 455 height 79
drag, startPoint x: 422, startPoint y: 493, endPoint x: 484, endPoint y: 492, distance: 62.0
click at [484, 492] on textarea "Moist cake filler with fluffy rose water whipped cake." at bounding box center [502, 520] width 455 height 79
click at [615, 468] on div "Description (En) Moist cake filler with fluffy rose water whipped cake. Descrip…" at bounding box center [512, 511] width 498 height 114
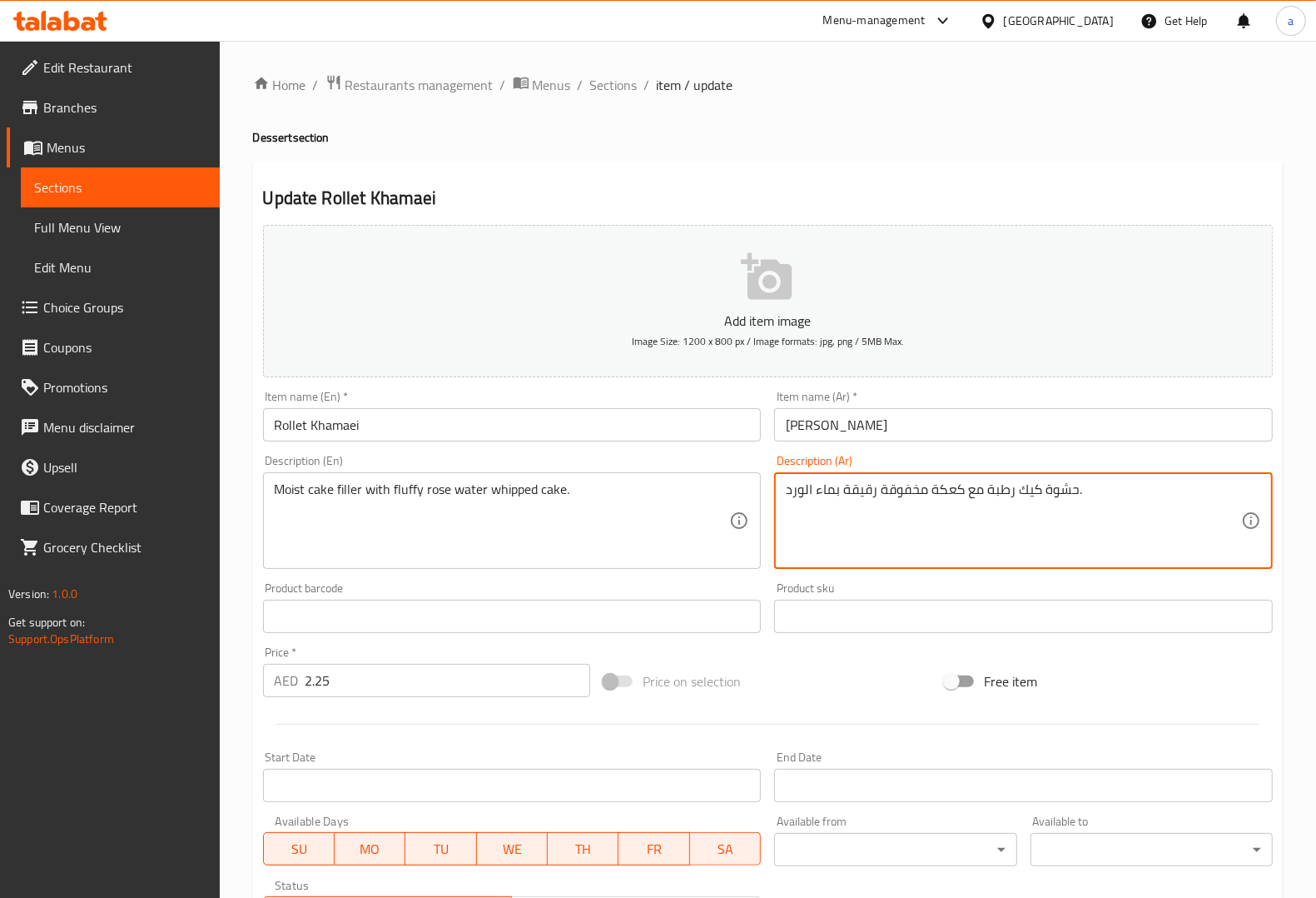
click at [910, 493] on textarea "حشوة كيك رطبة مع كعكة مخفوقة رقيقة بماء الورد." at bounding box center [1013, 520] width 455 height 79
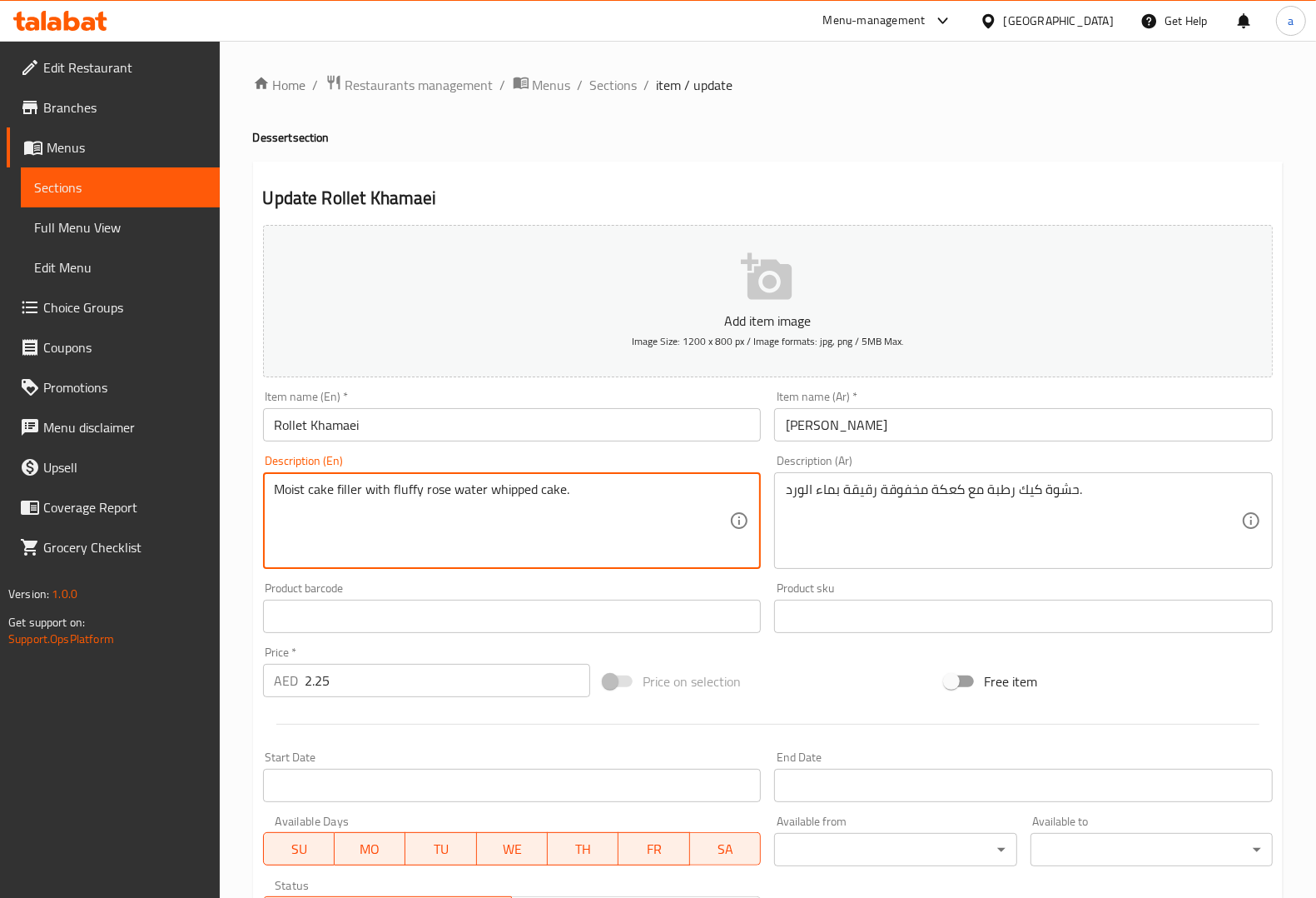
click at [544, 492] on textarea "Moist cake filler with fluffy rose water whipped cake." at bounding box center [502, 520] width 455 height 79
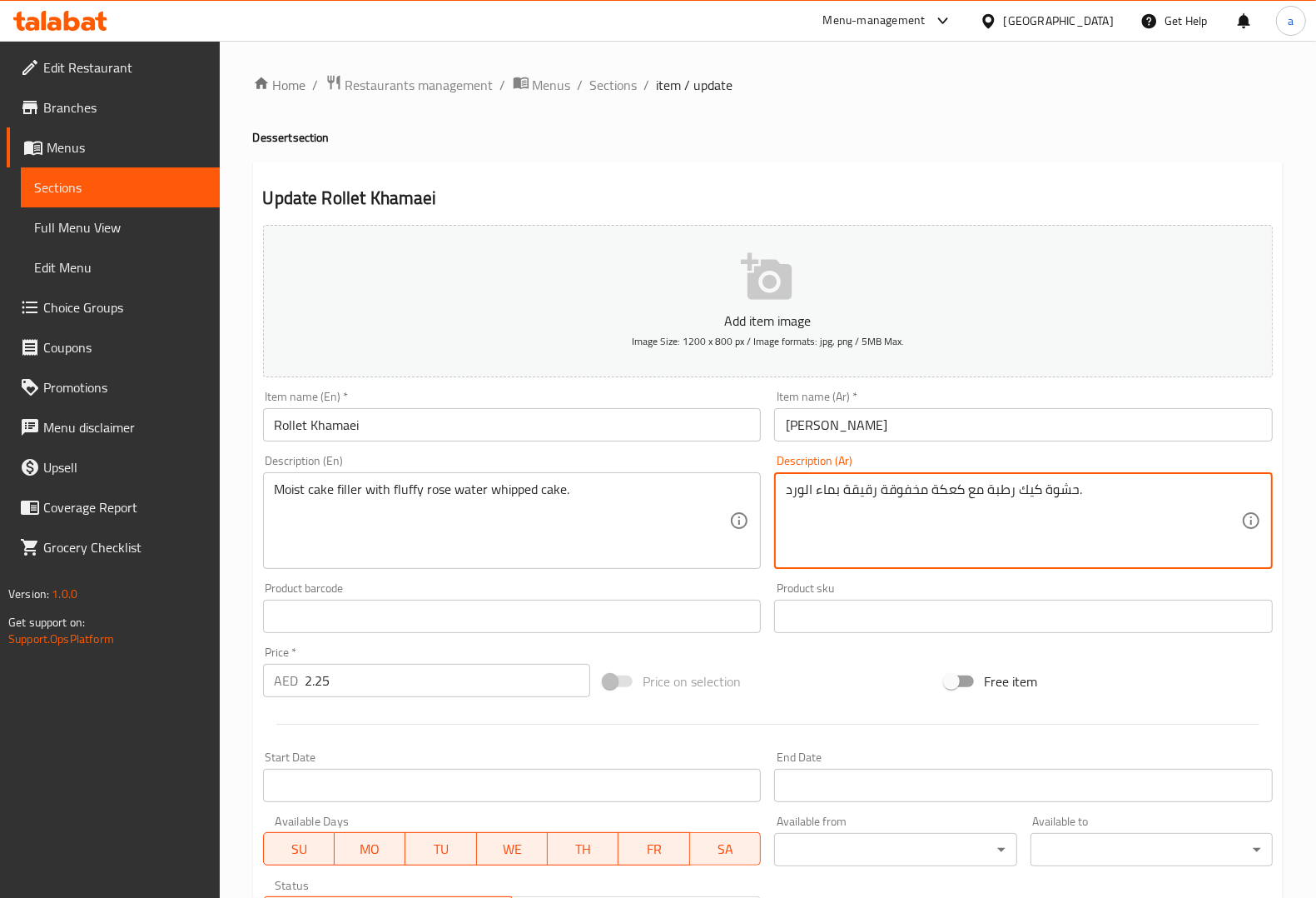
click at [1029, 488] on textarea "حشوة كيك رطبة مع كعكة مخفوقة رقيقة بماء الورد." at bounding box center [1013, 520] width 455 height 79
click at [921, 488] on textarea "حشوة كيك رطبة مع كعكة مخفوقة رقيقة بماء الورد." at bounding box center [1013, 520] width 455 height 79
click at [926, 484] on textarea "حشوة كيك رطبة مع كعكة مخفوقة رقيقة بماء الورد." at bounding box center [1013, 520] width 455 height 79
click at [945, 485] on textarea "حشوة كيك رطبة مع كعكة مخفوقة رقيقة بماء الورد." at bounding box center [1013, 520] width 455 height 79
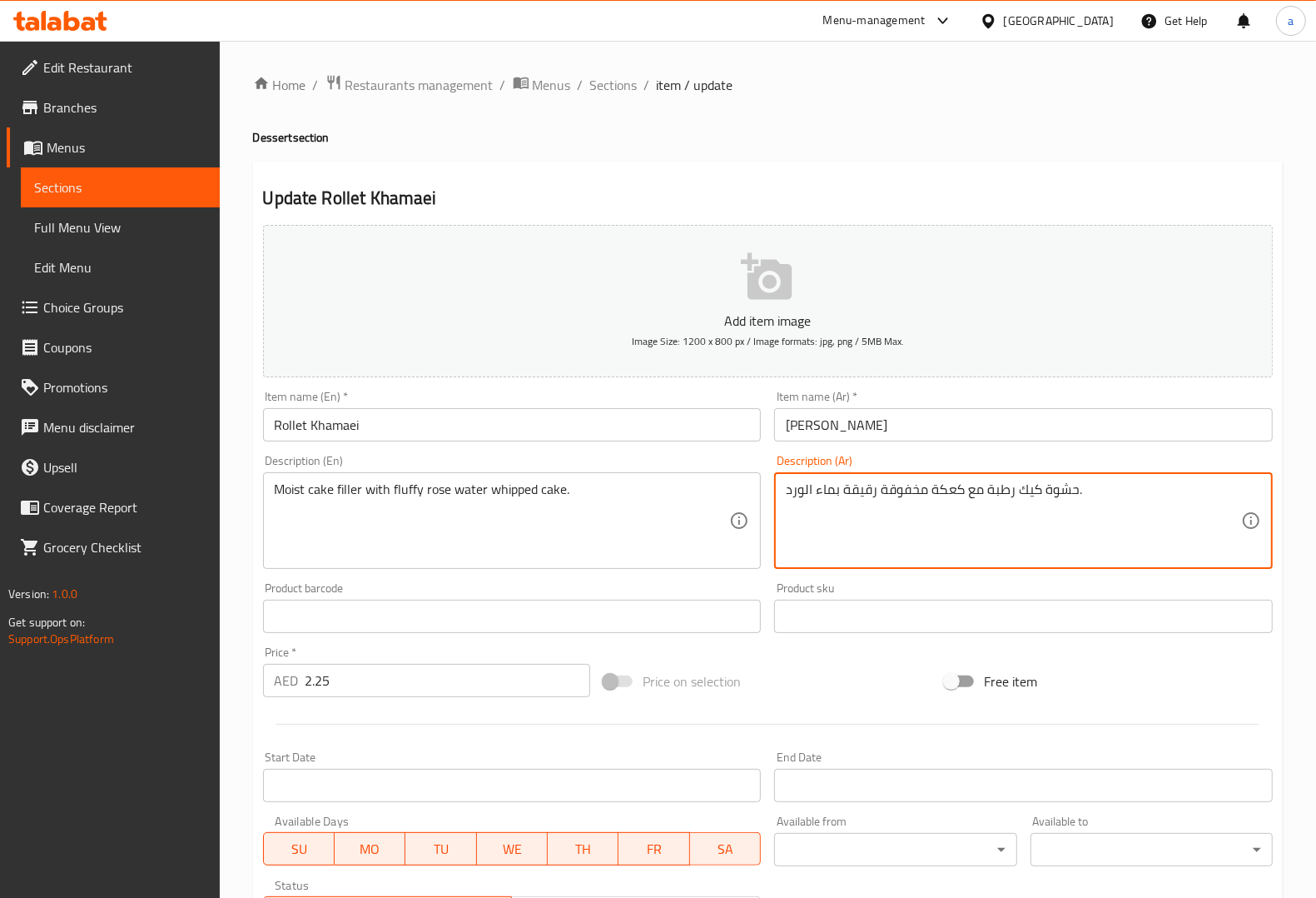
click at [945, 485] on textarea "حشوة كيك رطبة مع كعكة مخفوقة رقيقة بماء الورد." at bounding box center [1013, 520] width 455 height 79
paste textarea "يك"
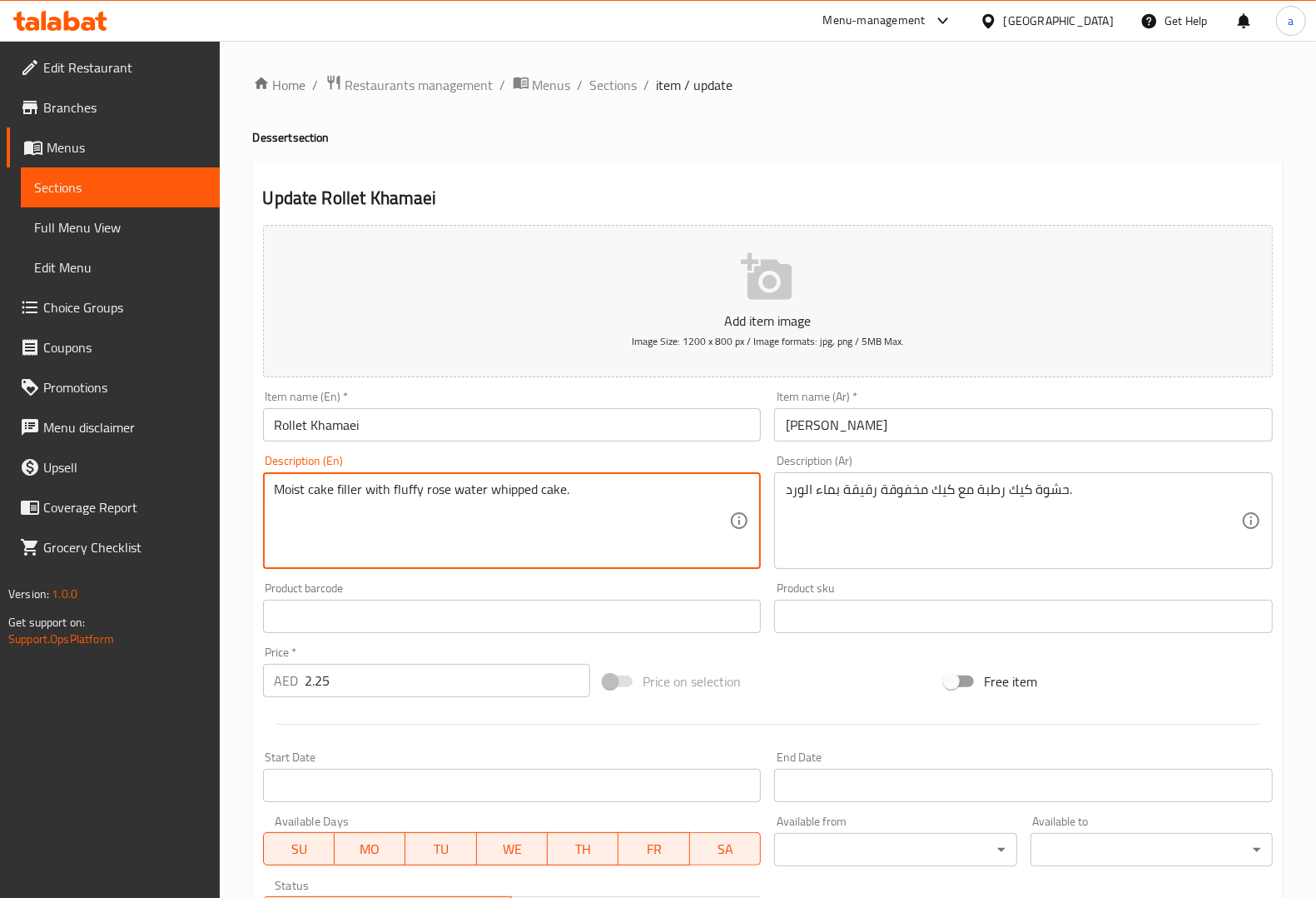
click at [525, 488] on textarea "Moist cake filler with fluffy rose water whipped cake." at bounding box center [502, 520] width 455 height 79
click at [904, 450] on div "Description (Ar) حشوة كيك رطبة مع كيك مخفوقة رقيقة بماء الورد. Description (Ar)" at bounding box center [1023, 511] width 512 height 128
drag, startPoint x: 424, startPoint y: 488, endPoint x: 488, endPoint y: 488, distance: 64.0
click at [474, 492] on textarea "Moist cake filler with fluffy rose water whipped cake." at bounding box center [502, 520] width 455 height 79
drag, startPoint x: 426, startPoint y: 492, endPoint x: 485, endPoint y: 488, distance: 59.1
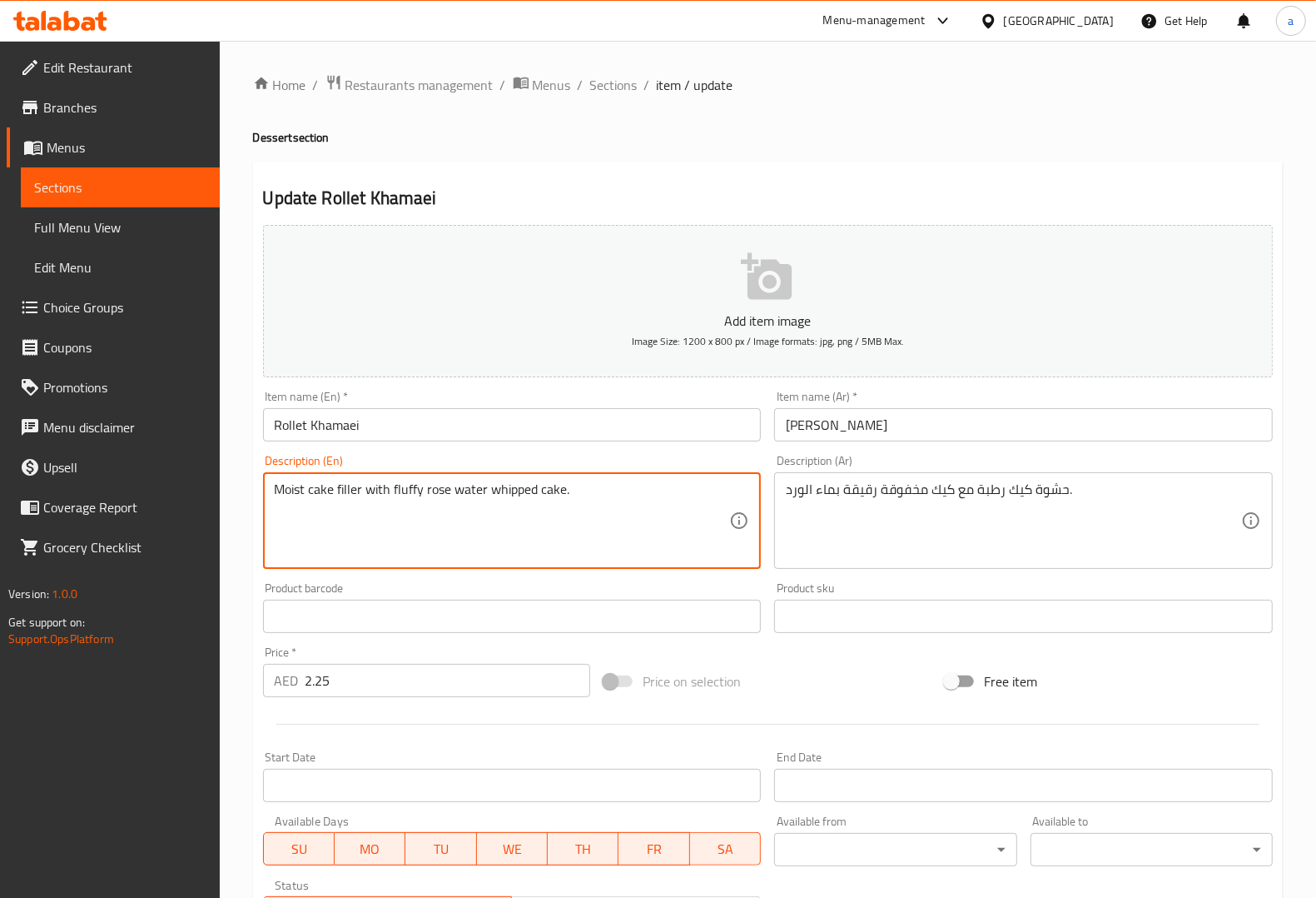
click at [485, 488] on textarea "Moist cake filler with fluffy rose water whipped cake." at bounding box center [502, 520] width 455 height 79
click at [612, 455] on div "Description (En) Moist cake filler with fluffy rose water whipped cake. Descrip…" at bounding box center [512, 511] width 498 height 114
click at [397, 493] on textarea "Moist cake filler with fluffy rose water whipped cake." at bounding box center [502, 520] width 455 height 79
click at [296, 502] on textarea "Moist cake filler with fluffy rose water whipped cake." at bounding box center [502, 520] width 455 height 79
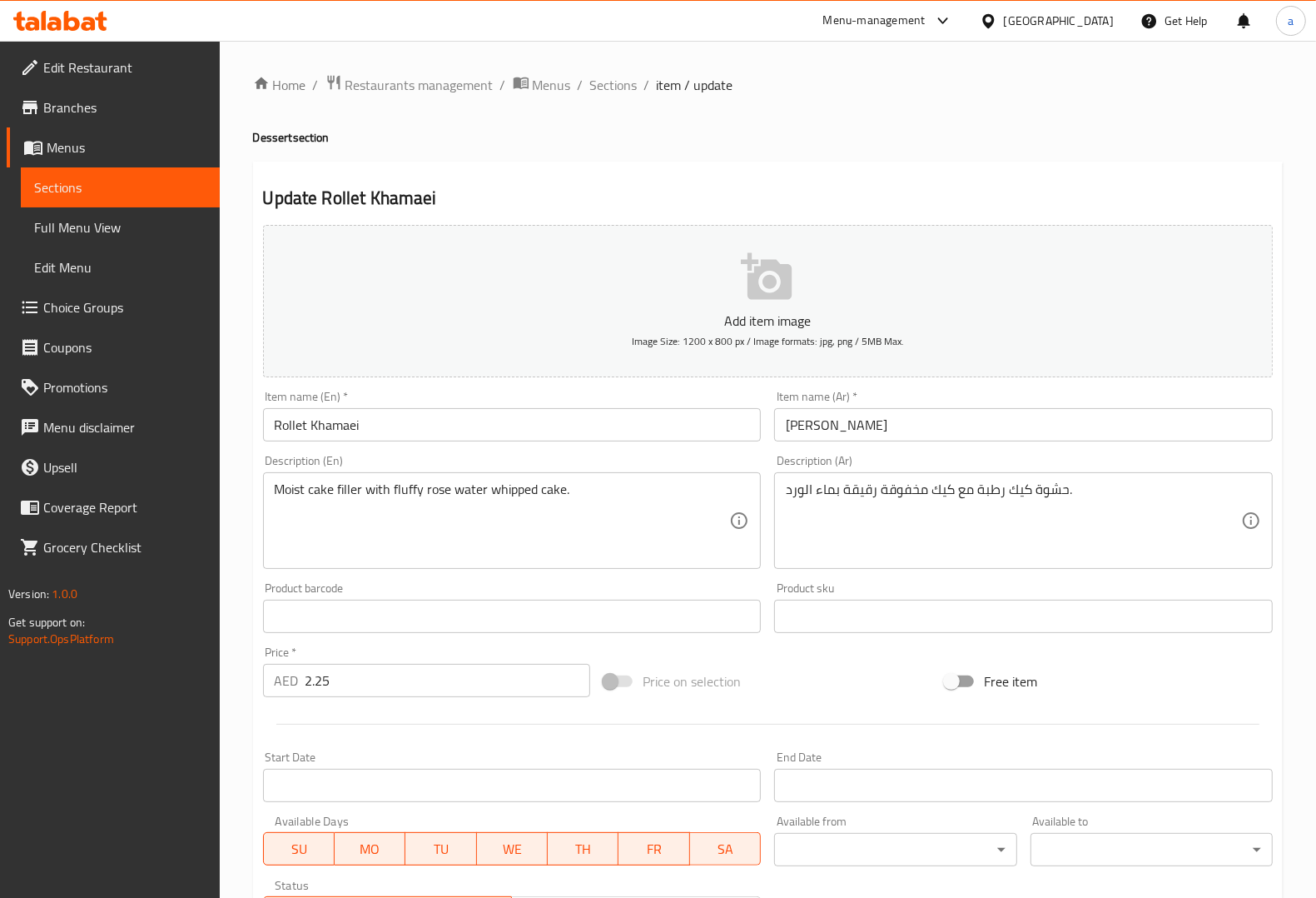
click at [417, 493] on textarea "Moist cake filler with fluffy rose water whipped cake." at bounding box center [502, 520] width 455 height 79
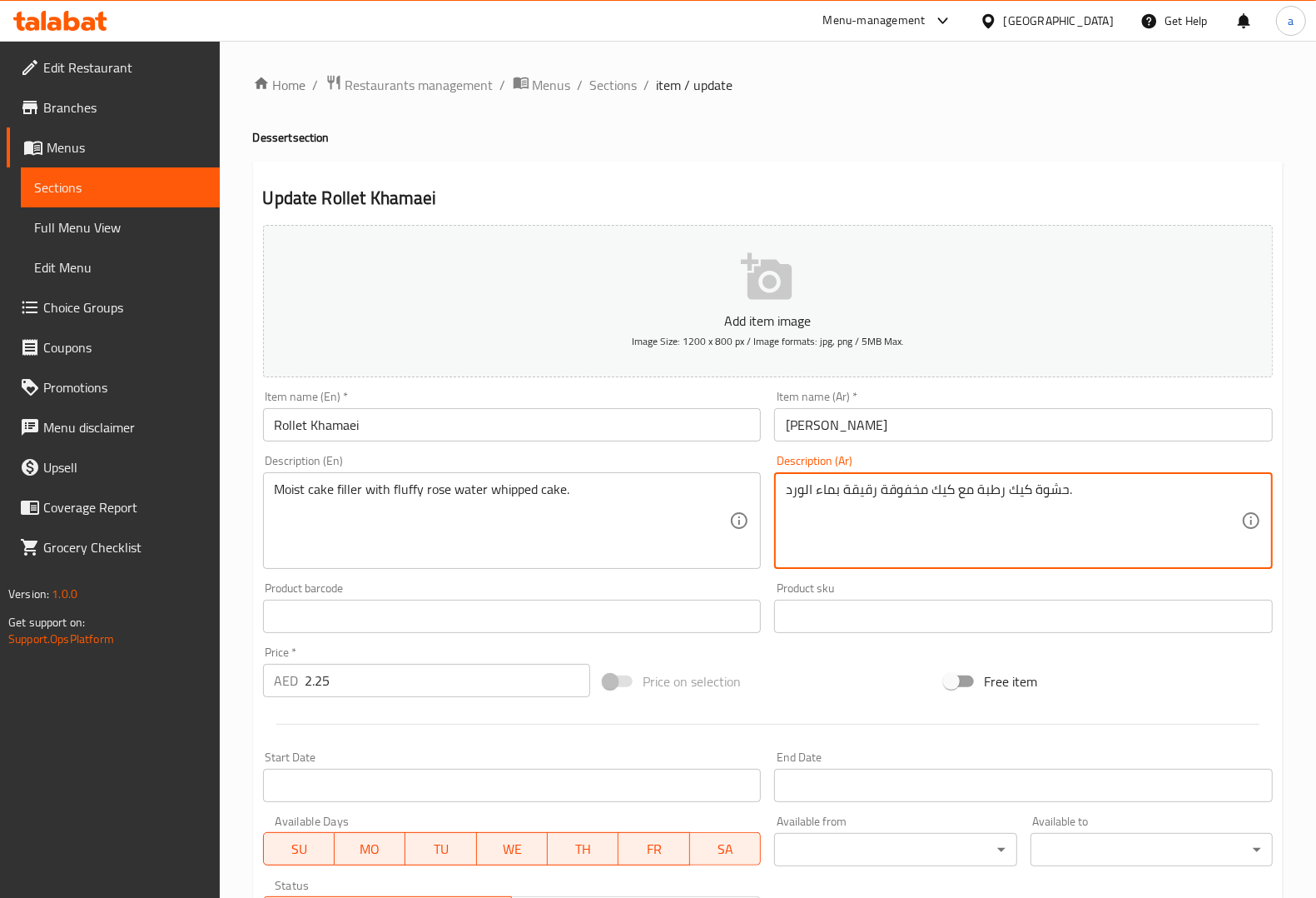
click at [860, 492] on textarea "حشوة كيك رطبة مع كيك مخفوقة رقيقة بماء الورد." at bounding box center [1013, 520] width 455 height 79
paste textarea "مفلفل"
click at [932, 458] on div "Description (Ar) حشوة كيك رطبة مع كيك مخفوقة مفلفلة بماء الورد. Description (Ar)" at bounding box center [1023, 511] width 498 height 114
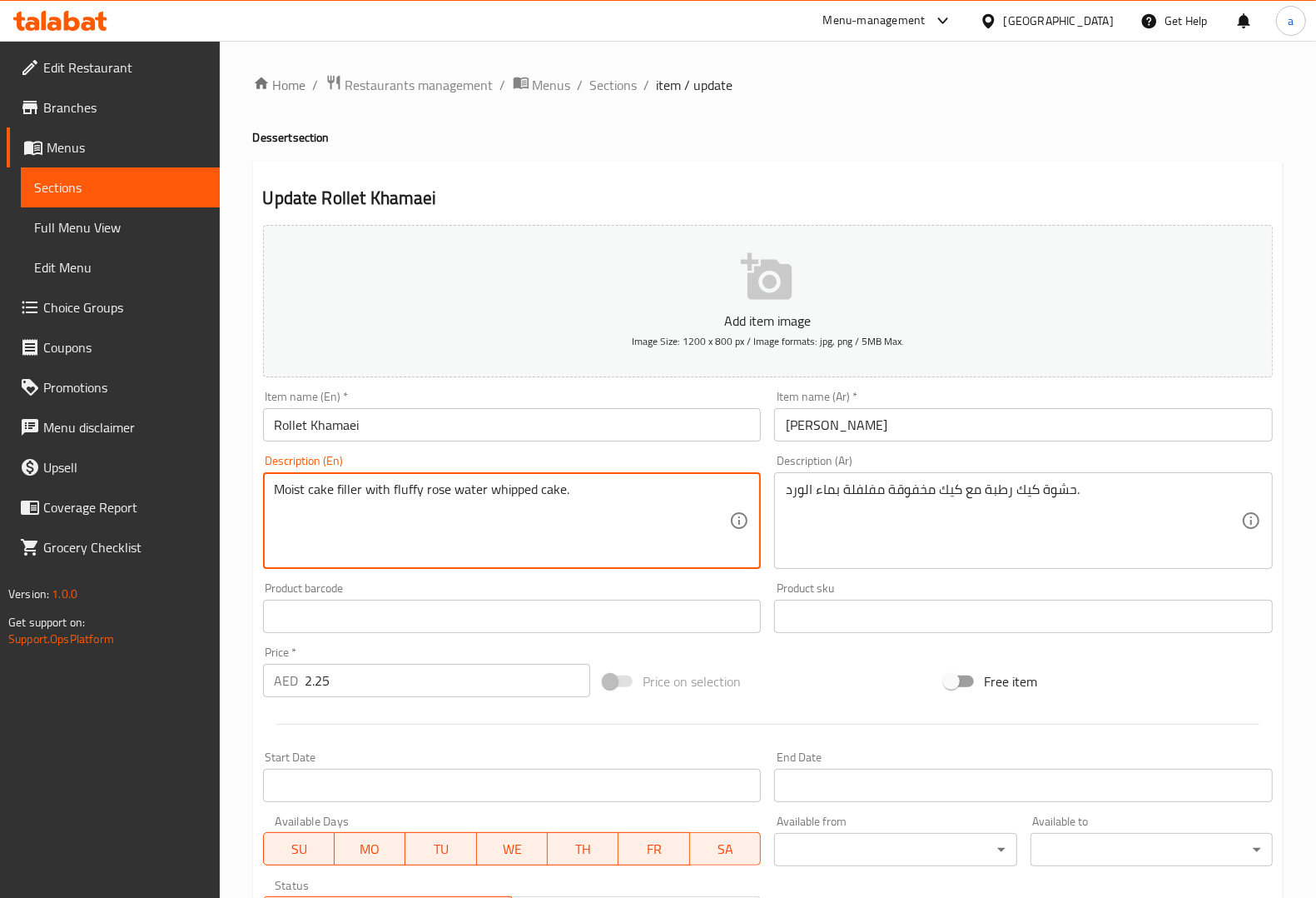
click at [407, 489] on textarea "Moist cake filler with fluffy rose water whipped cake." at bounding box center [502, 520] width 455 height 79
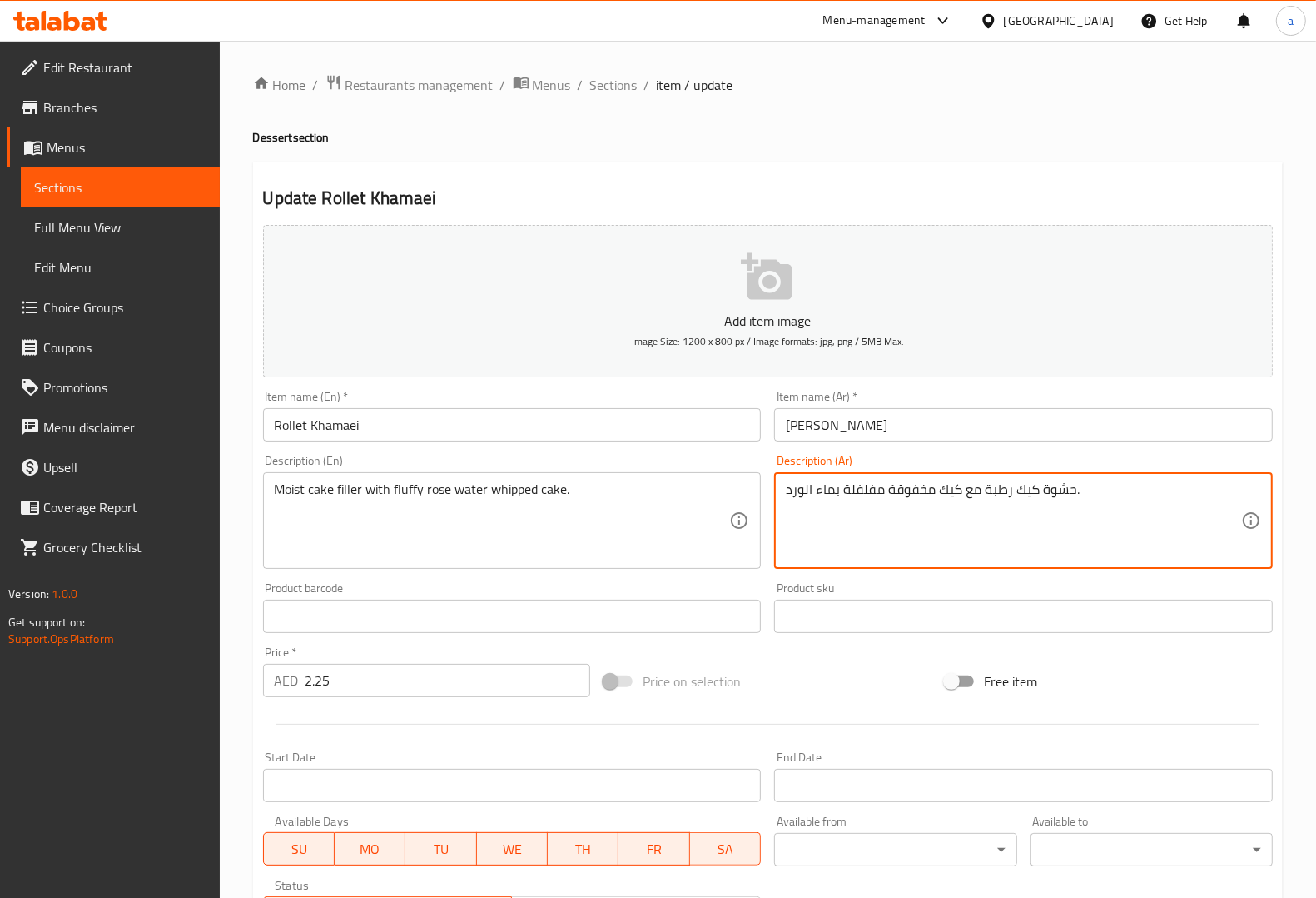
click at [874, 493] on textarea "حشوة كيك رطبة مع كيك مخفوقة مفلفلة بماء الورد." at bounding box center [1013, 520] width 455 height 79
type textarea "حشوة كيك رطبة مع كيك مخفوقة فلافي بماء الورد."
click at [1008, 579] on div "Product sku Product sku" at bounding box center [1023, 607] width 512 height 64
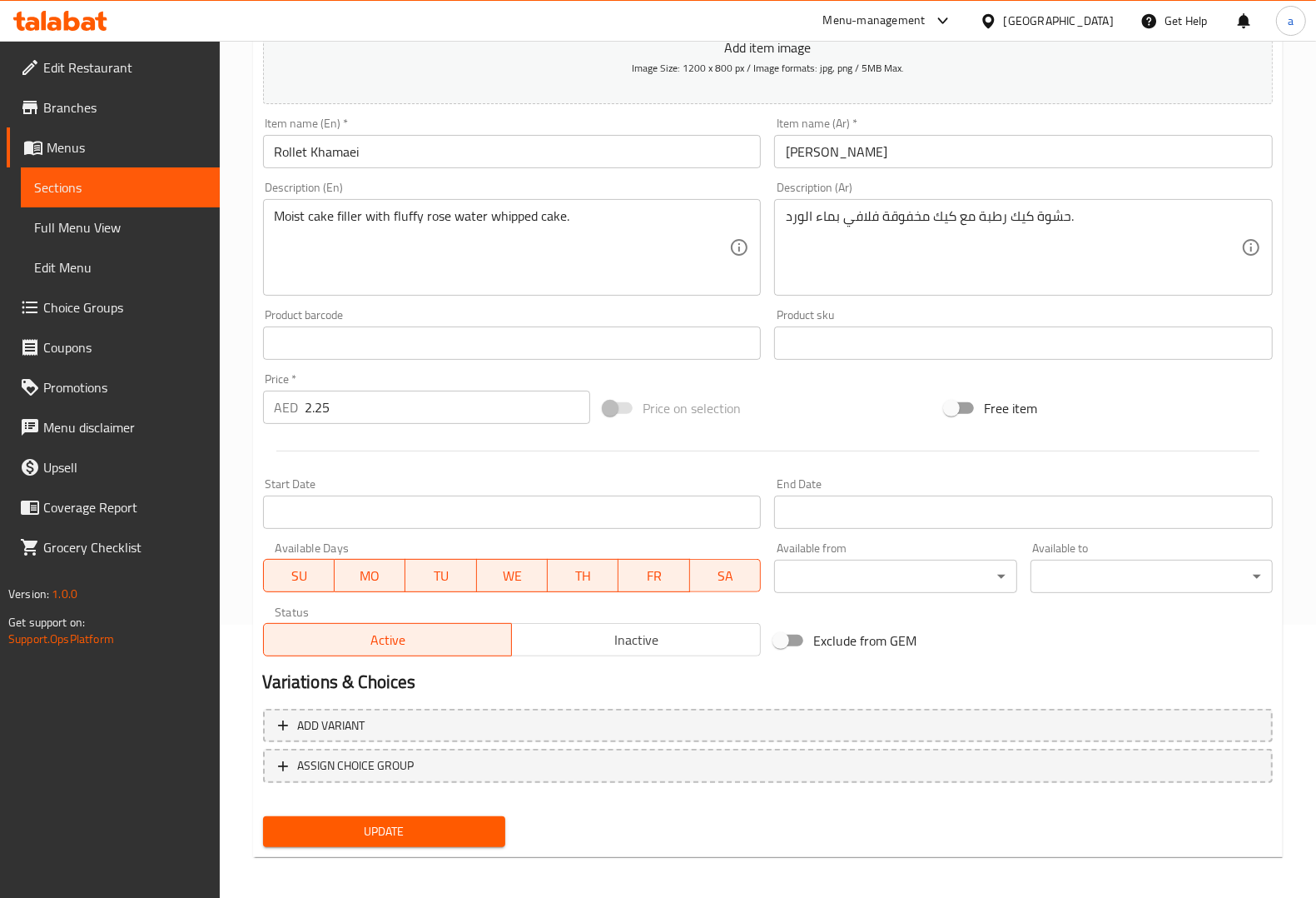
scroll to position [276, 0]
click at [491, 826] on span "Update" at bounding box center [384, 828] width 215 height 21
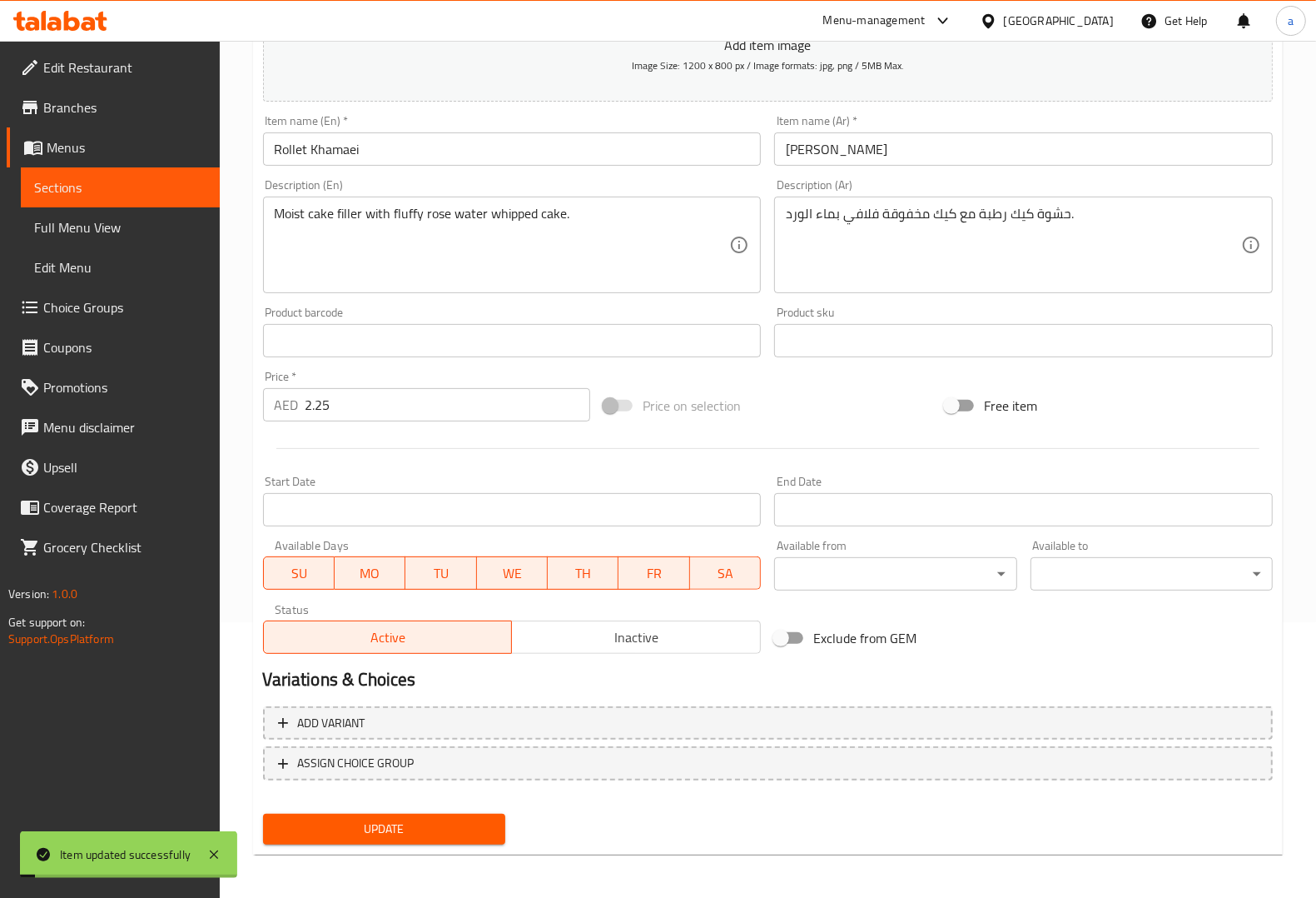
click at [179, 187] on span "Sections" at bounding box center [120, 187] width 172 height 20
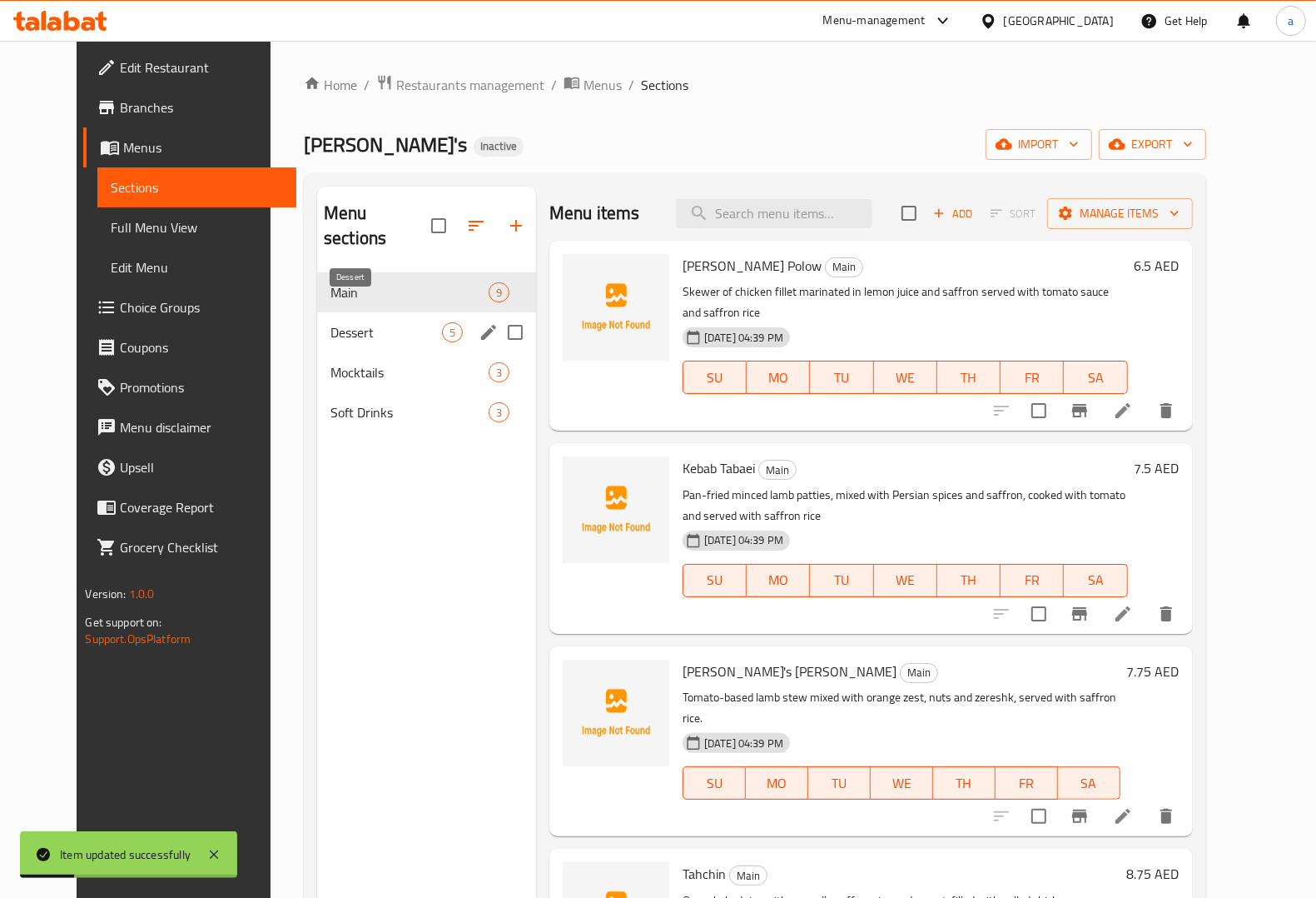
click at [347, 322] on span "Dessert" at bounding box center [387, 332] width 112 height 20
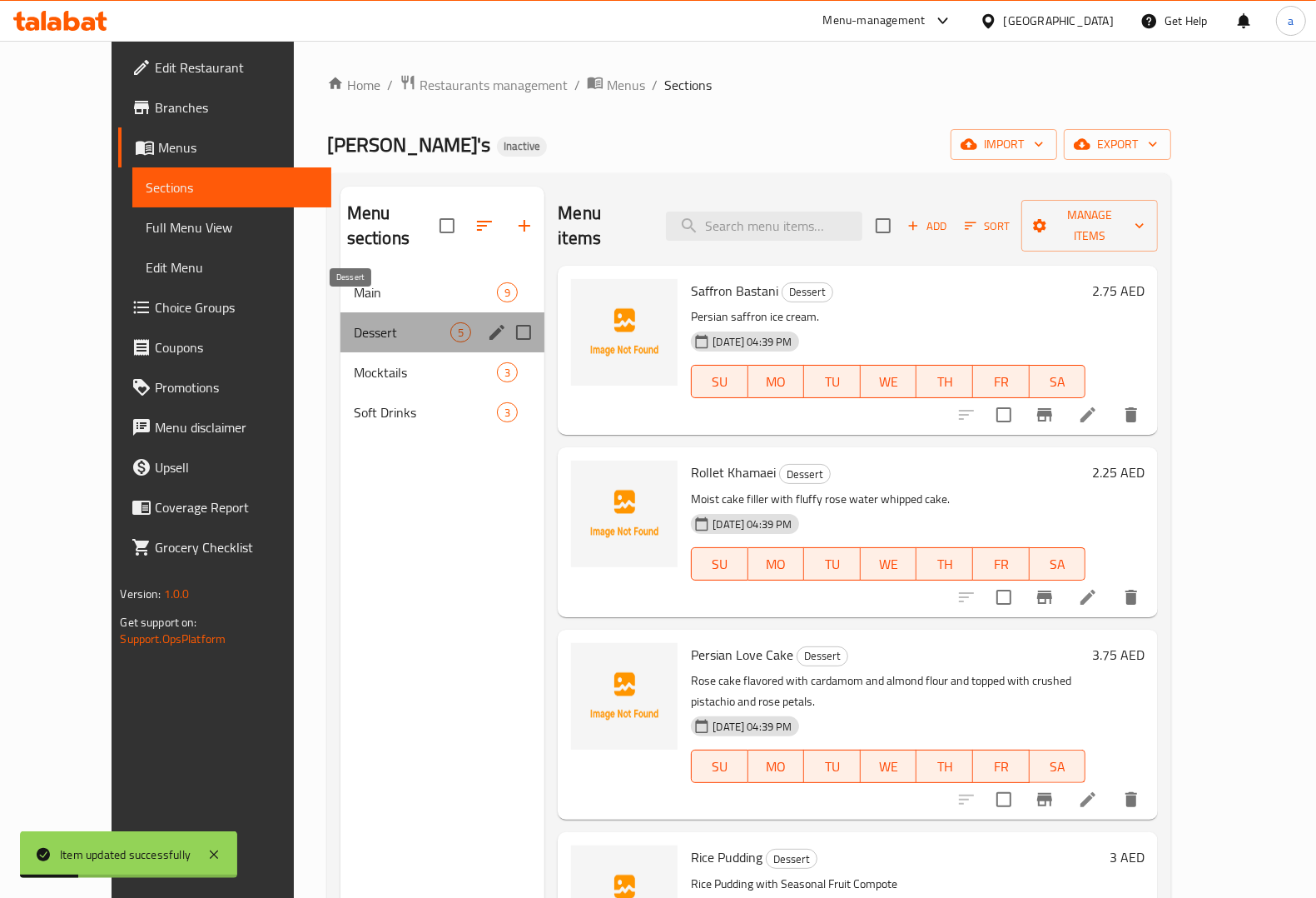
click at [354, 322] on span "Dessert" at bounding box center [401, 332] width 97 height 20
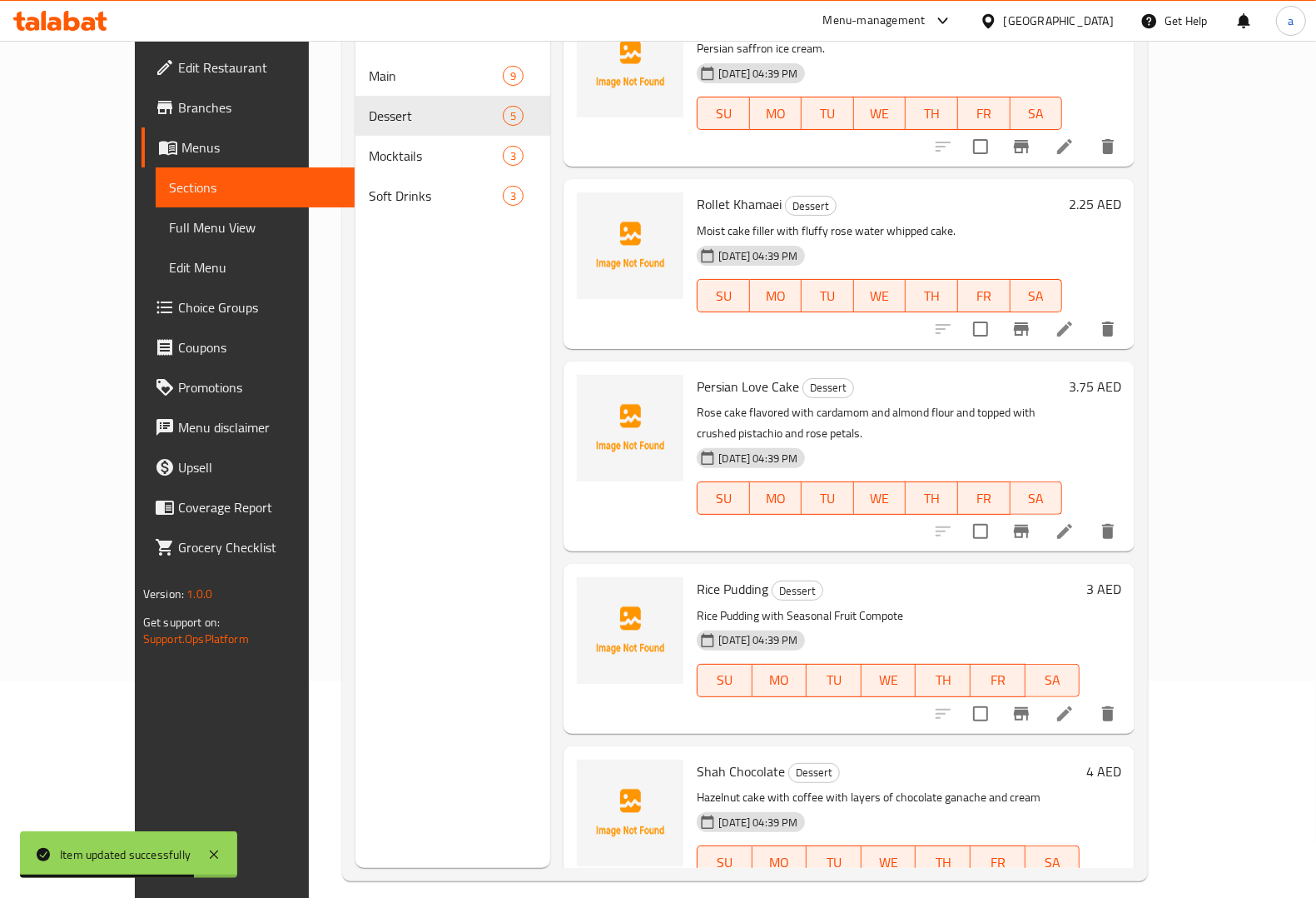
scroll to position [234, 0]
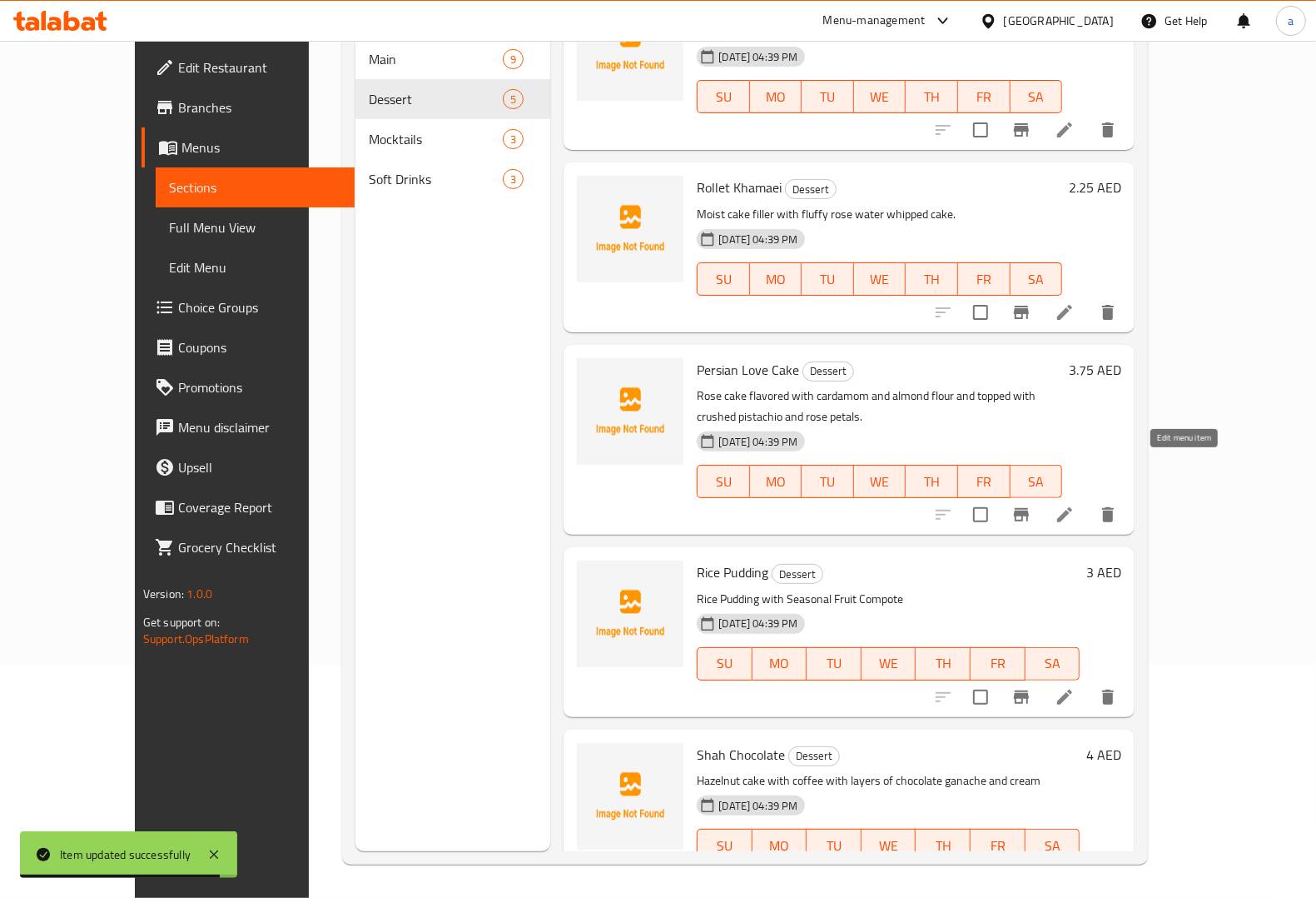
click at [1075, 504] on icon at bounding box center [1065, 514] width 20 height 20
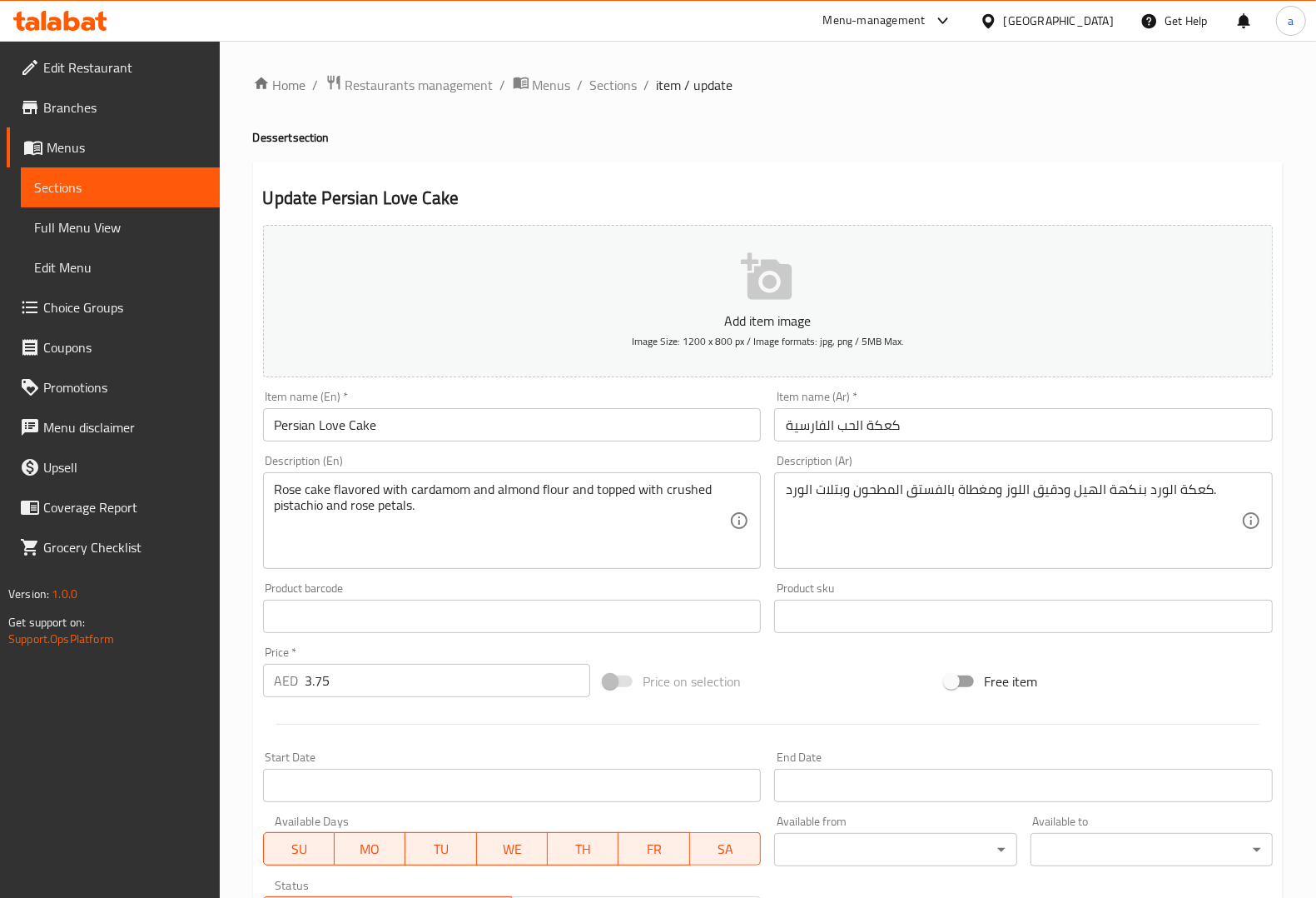
click at [880, 423] on input "كعكة الحب الفارسية" at bounding box center [1023, 424] width 498 height 33
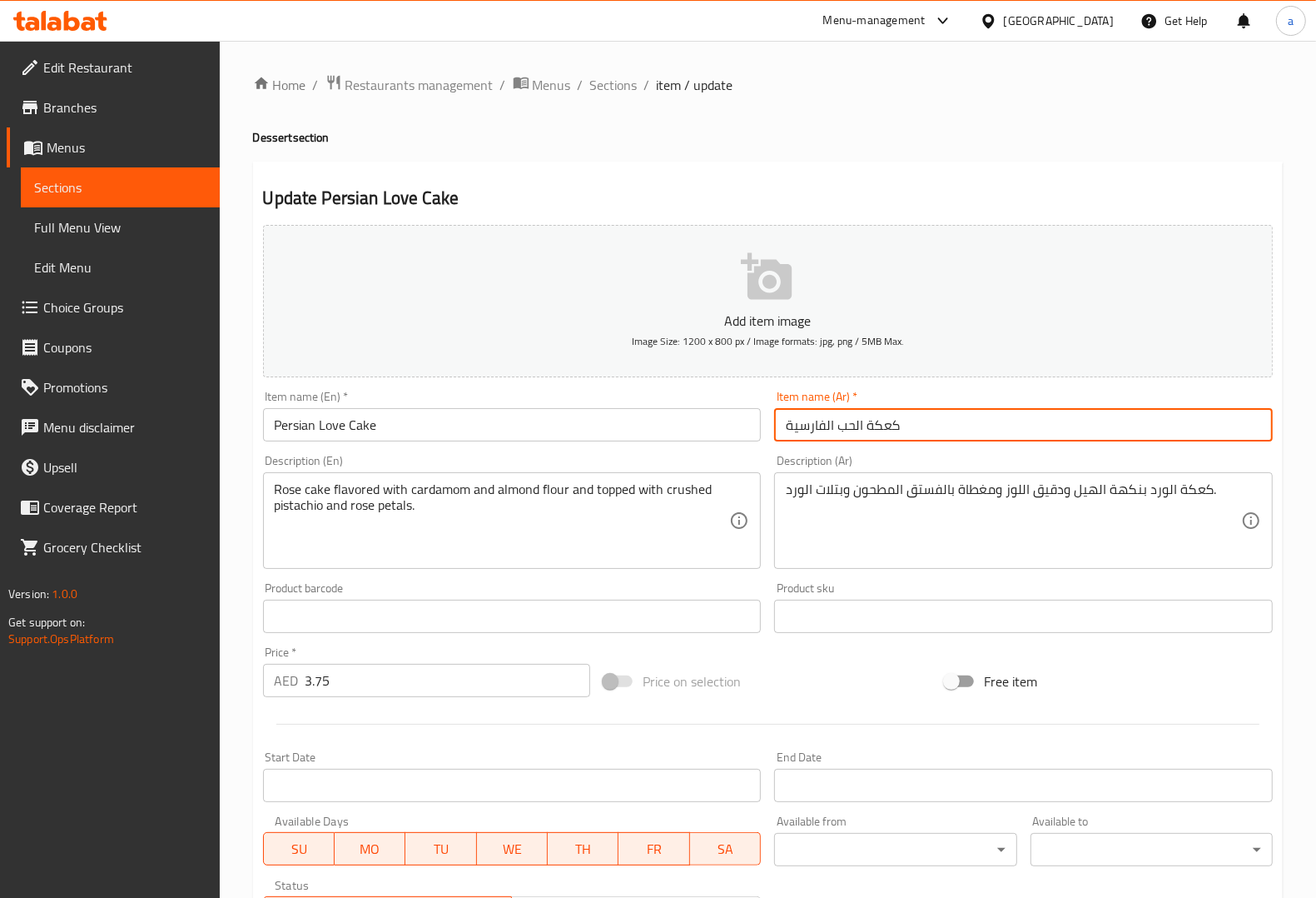
click at [880, 423] on input "كعكة الحب الفارسية" at bounding box center [1023, 424] width 498 height 33
click at [859, 430] on input "كعكة الحب الفارسية" at bounding box center [1023, 424] width 498 height 33
click at [897, 428] on input "كعكة الحب الفارسية" at bounding box center [1023, 424] width 498 height 33
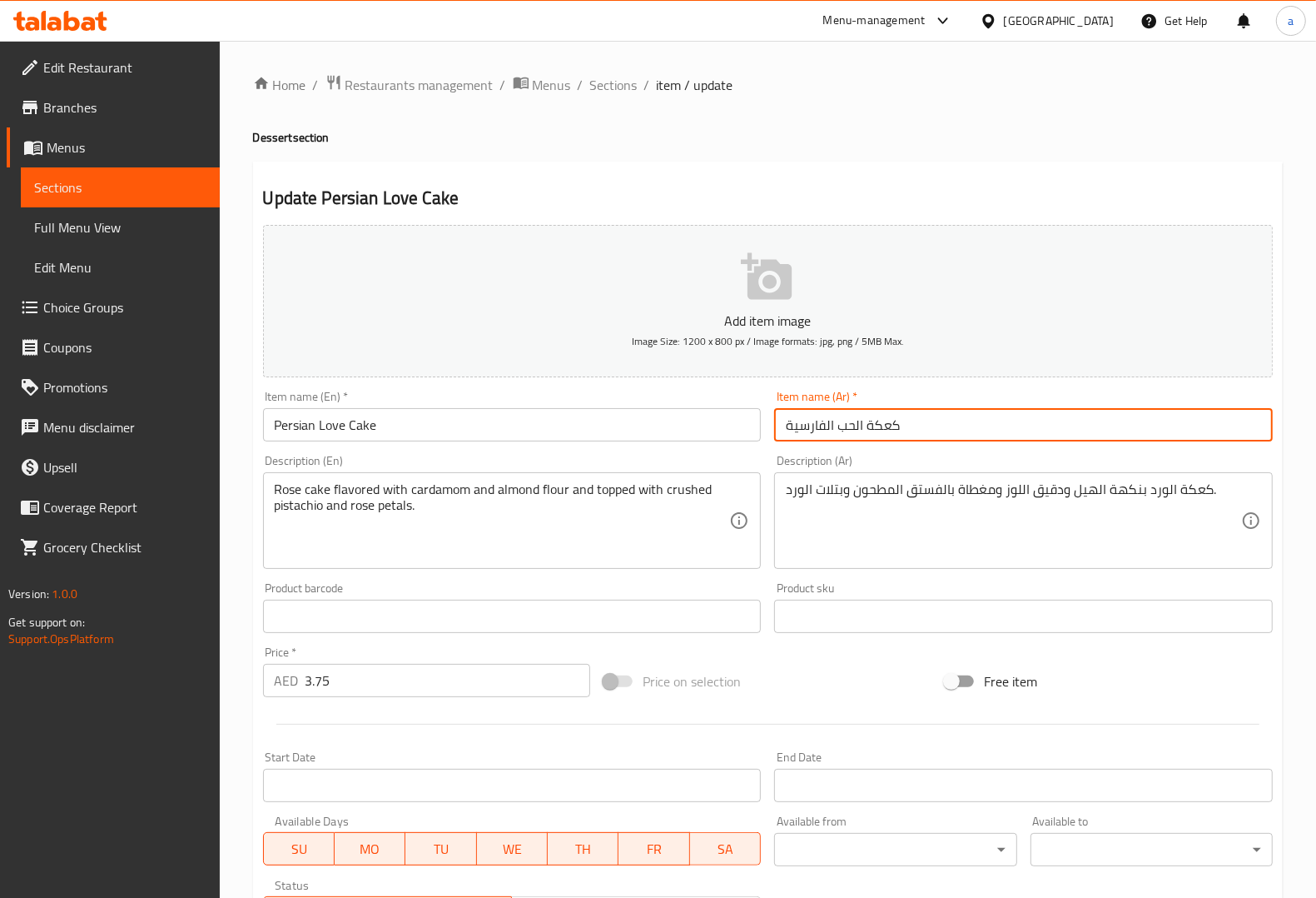
click at [897, 428] on input "كعكة الحب الفارسية" at bounding box center [1023, 424] width 498 height 33
click at [912, 418] on input "كعكة الحب الفارسية" at bounding box center [1023, 424] width 498 height 33
drag, startPoint x: 914, startPoint y: 426, endPoint x: 839, endPoint y: 425, distance: 75.0
click at [839, 425] on input "كعكة الحب الفارسية" at bounding box center [1023, 424] width 498 height 33
type input "لاف كيك الفارسية"
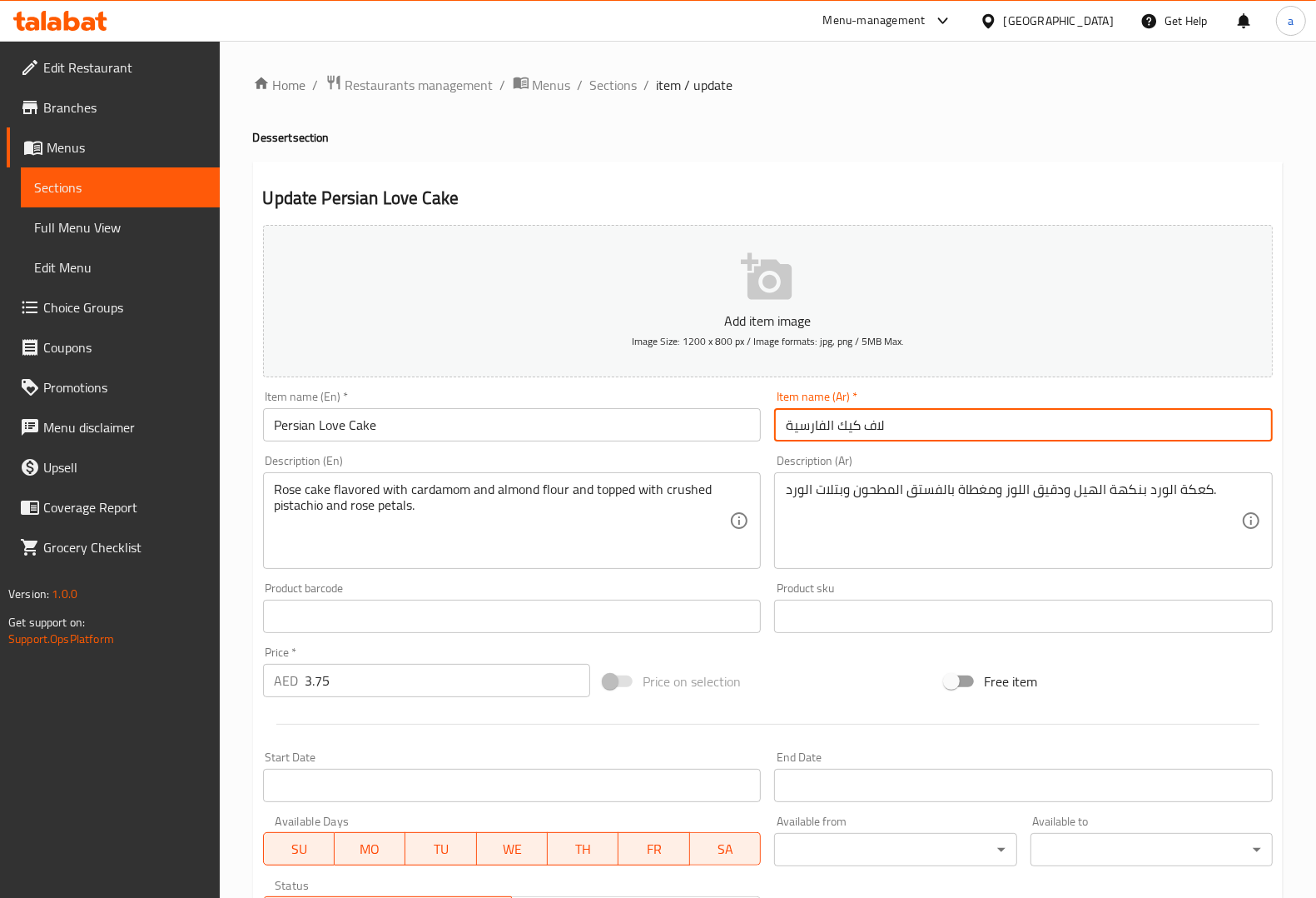
click at [938, 450] on div "Description (Ar) كعكة الورد بنكهة الهيل ودقيق اللوز ومغطاة بالفستق المطحون وبتل…" at bounding box center [1023, 511] width 512 height 128
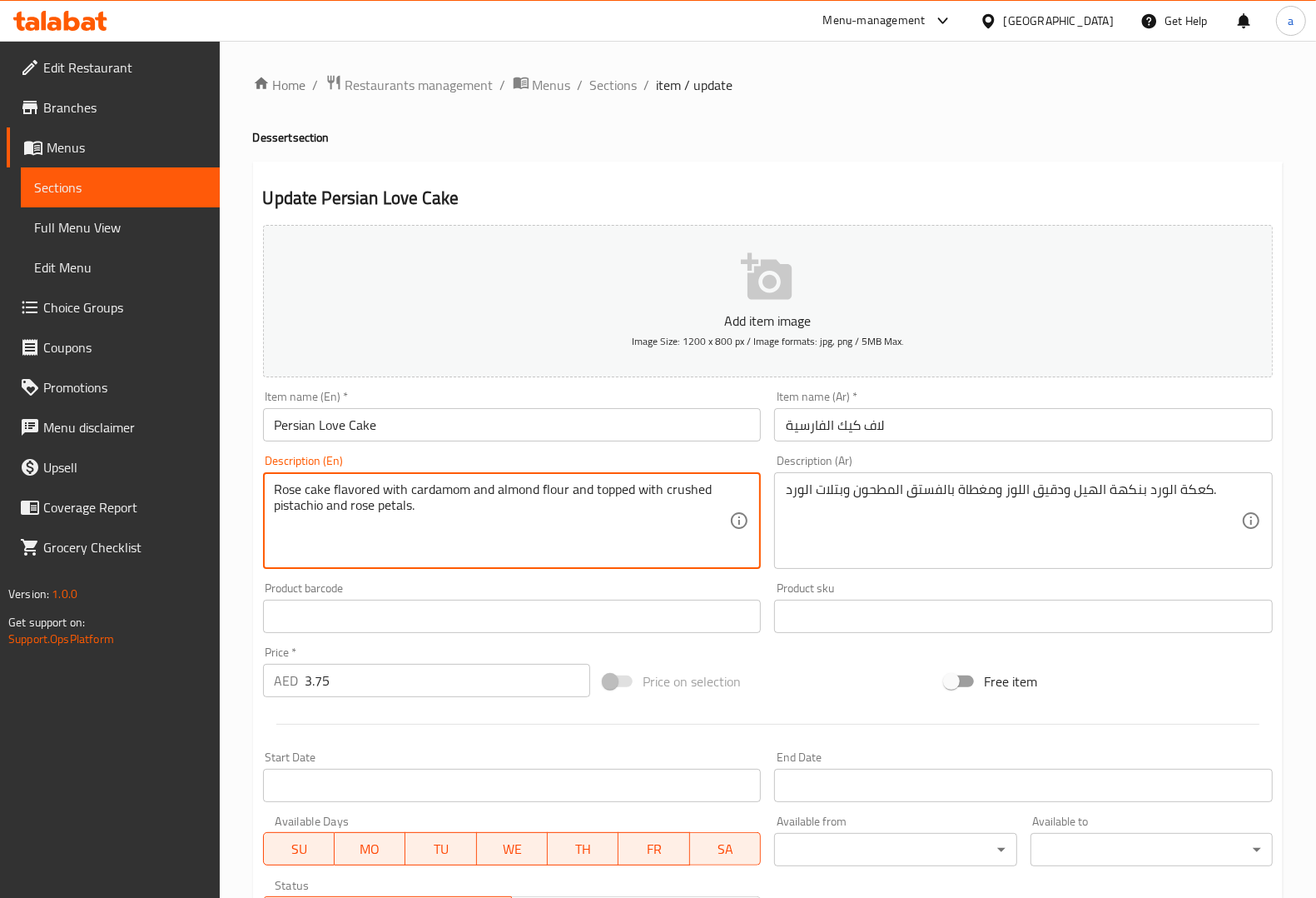
click at [439, 493] on textarea "Rose cake flavored with cardamom and almond flour and topped with crushed pista…" at bounding box center [502, 520] width 455 height 79
click at [527, 493] on textarea "Rose cake flavored with cardamom and almond flour and topped with crushed pista…" at bounding box center [502, 520] width 455 height 79
click at [618, 497] on textarea "Rose cake flavored with cardamom and almond flour and topped with crushed pista…" at bounding box center [502, 520] width 455 height 79
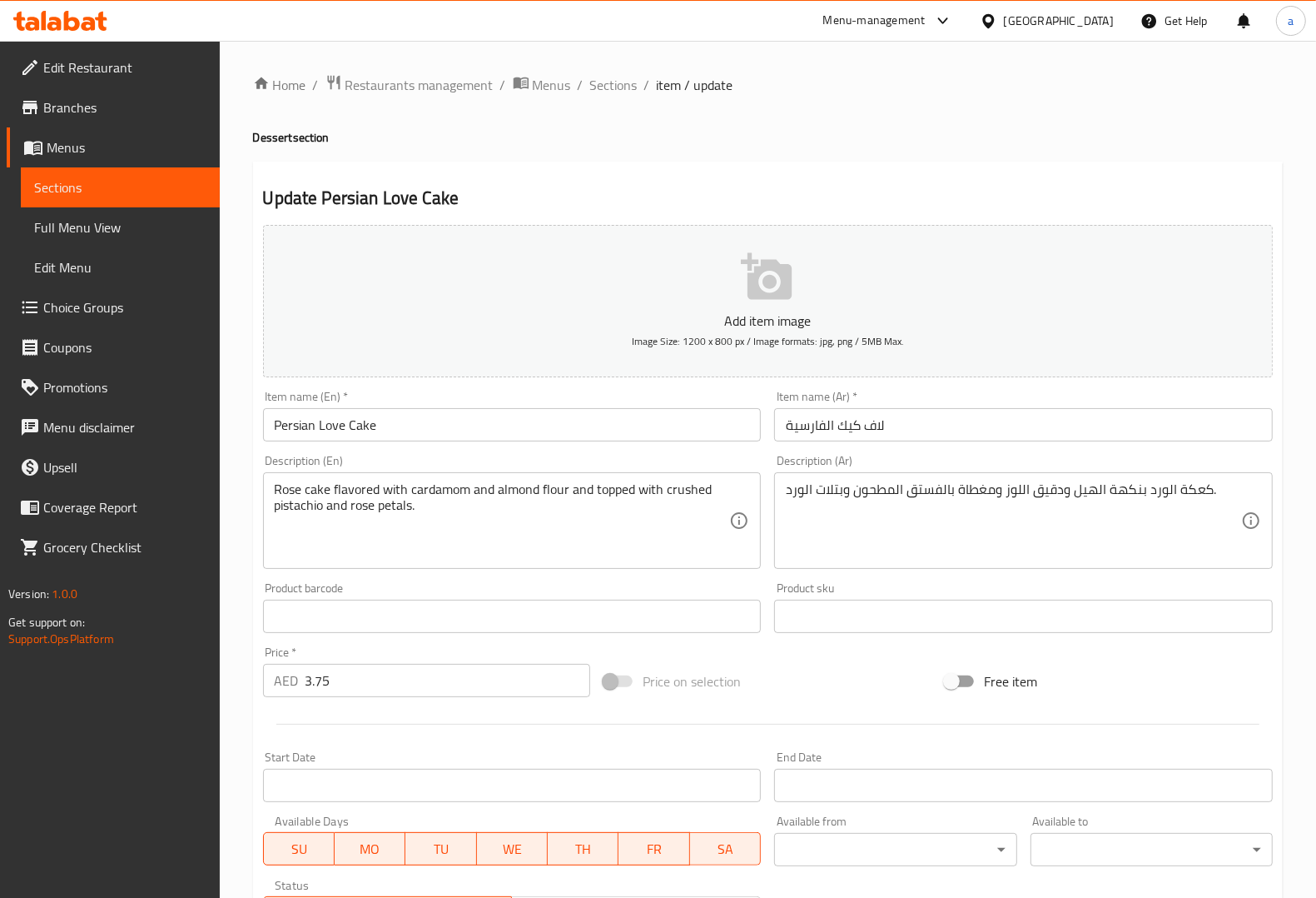
click at [692, 483] on textarea "Rose cake flavored with cardamom and almond flour and topped with crushed pista…" at bounding box center [502, 520] width 455 height 79
click at [697, 516] on textarea "Rose cake flavored with cardamom and almond flour and topped with crushed pista…" at bounding box center [502, 520] width 455 height 79
click at [697, 488] on textarea "Rose cake flavored with cardamom and almond flour and topped with crushed pista…" at bounding box center [502, 520] width 455 height 79
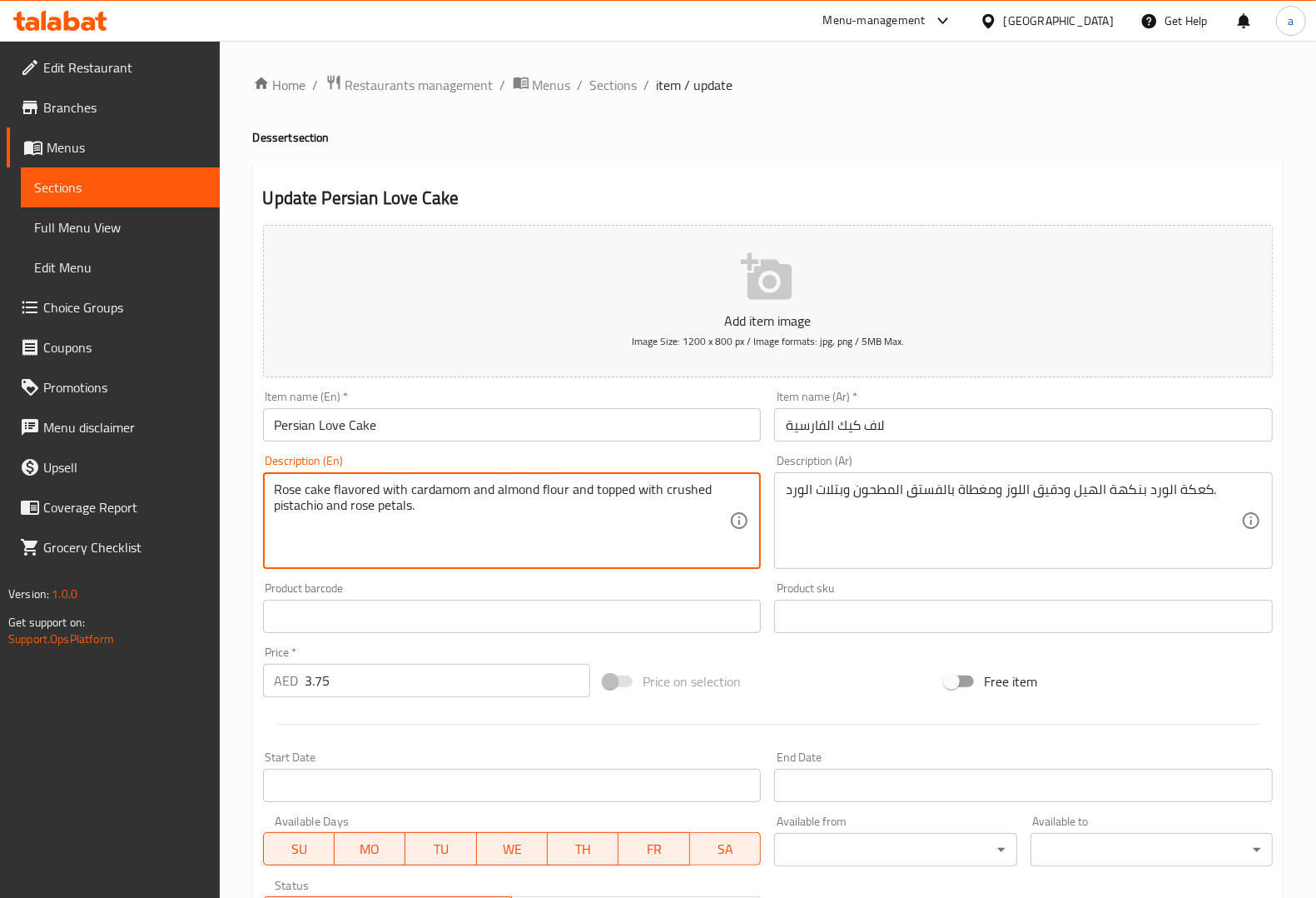
click at [697, 488] on textarea "Rose cake flavored with cardamom and almond flour and topped with crushed pista…" at bounding box center [502, 520] width 455 height 79
click at [280, 500] on textarea "Rose cake flavored with cardamom and almond flour and topped with crushed pista…" at bounding box center [502, 520] width 455 height 79
click at [290, 529] on textarea "Rose cake flavored with cardamom and almond flour and topped with crushed pista…" at bounding box center [502, 520] width 455 height 79
click at [296, 519] on textarea "Rose cake flavored with cardamom and almond flour and topped with crushed pista…" at bounding box center [502, 520] width 455 height 79
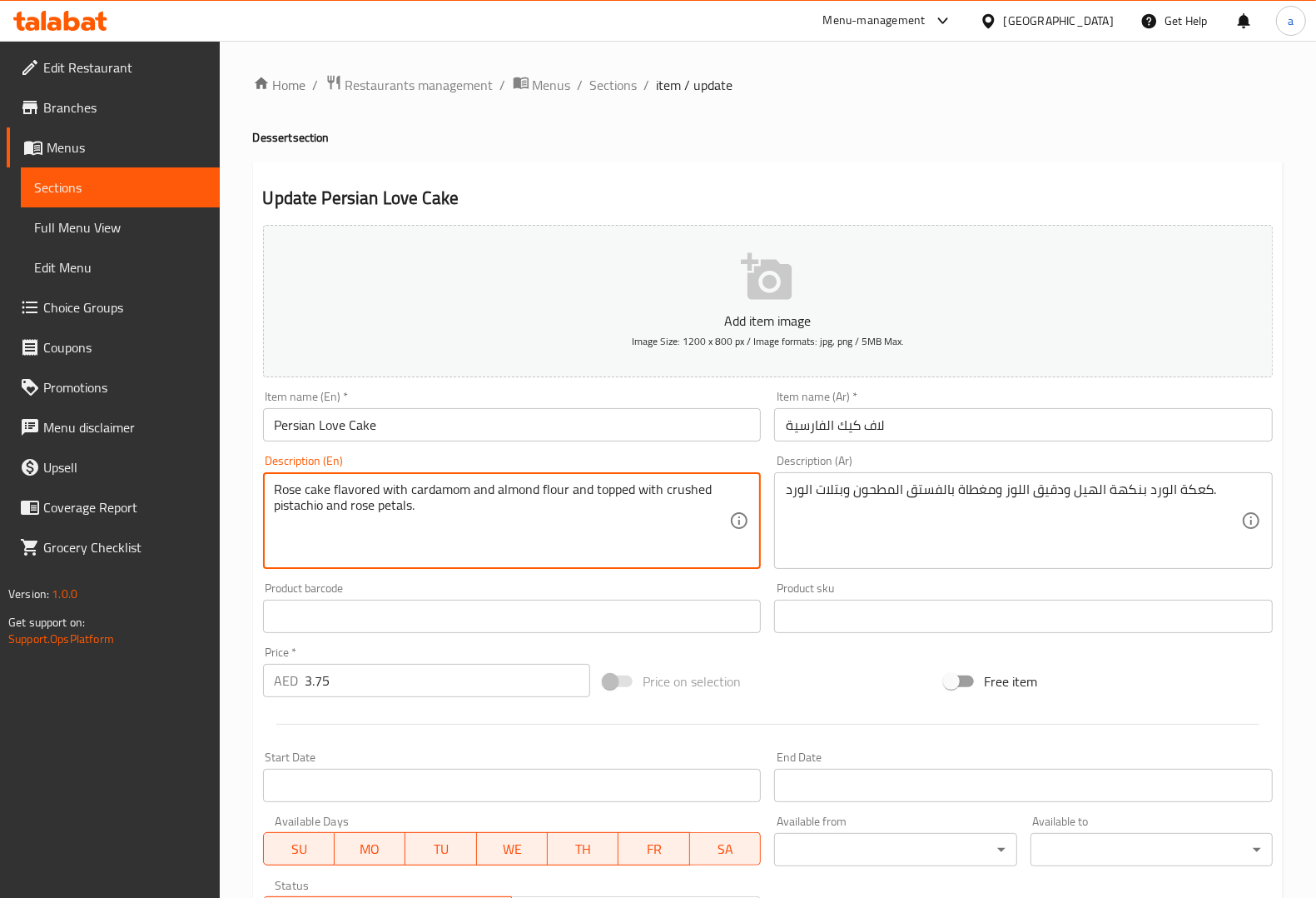
click at [304, 509] on textarea "Rose cake flavored with cardamom and almond flour and topped with crushed pista…" at bounding box center [502, 520] width 455 height 79
click at [385, 508] on textarea "Rose cake flavored with cardamom and almond flour and topped with crushed pista…" at bounding box center [502, 520] width 455 height 79
click at [400, 508] on textarea "Rose cake flavored with cardamom and almond flour and topped with crushed pista…" at bounding box center [502, 520] width 455 height 79
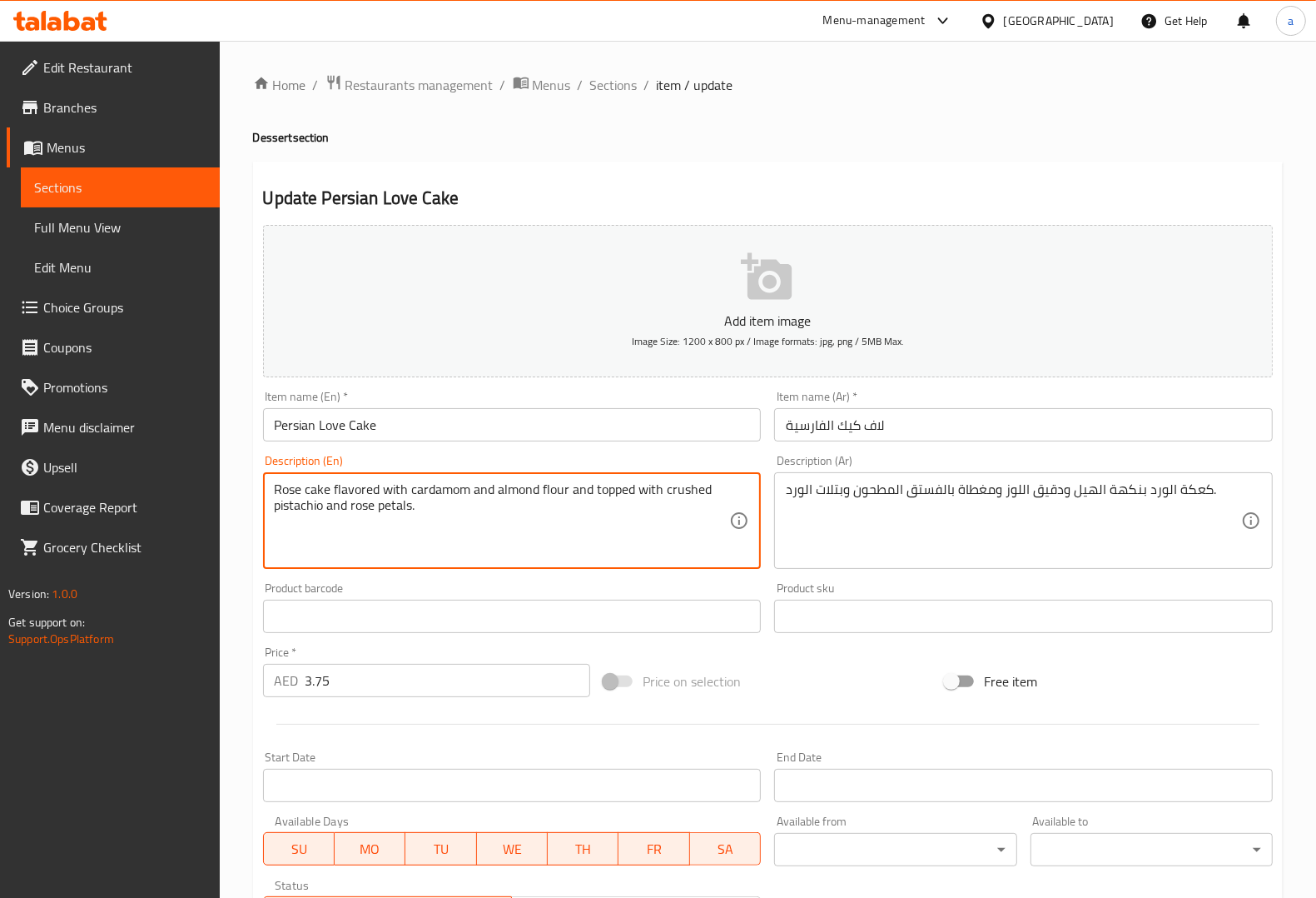
click at [400, 508] on textarea "Rose cake flavored with cardamom and almond flour and topped with crushed pista…" at bounding box center [502, 520] width 455 height 79
click at [762, 572] on div "Description (En) Rose cake flavored with cardamom and almond flour and topped w…" at bounding box center [512, 511] width 512 height 128
drag, startPoint x: 348, startPoint y: 499, endPoint x: 403, endPoint y: 510, distance: 56.1
click at [426, 524] on textarea "Rose cake flavored with cardamom and almond flour and topped with crushed pista…" at bounding box center [502, 520] width 455 height 79
drag, startPoint x: 416, startPoint y: 503, endPoint x: 352, endPoint y: 508, distance: 64.2
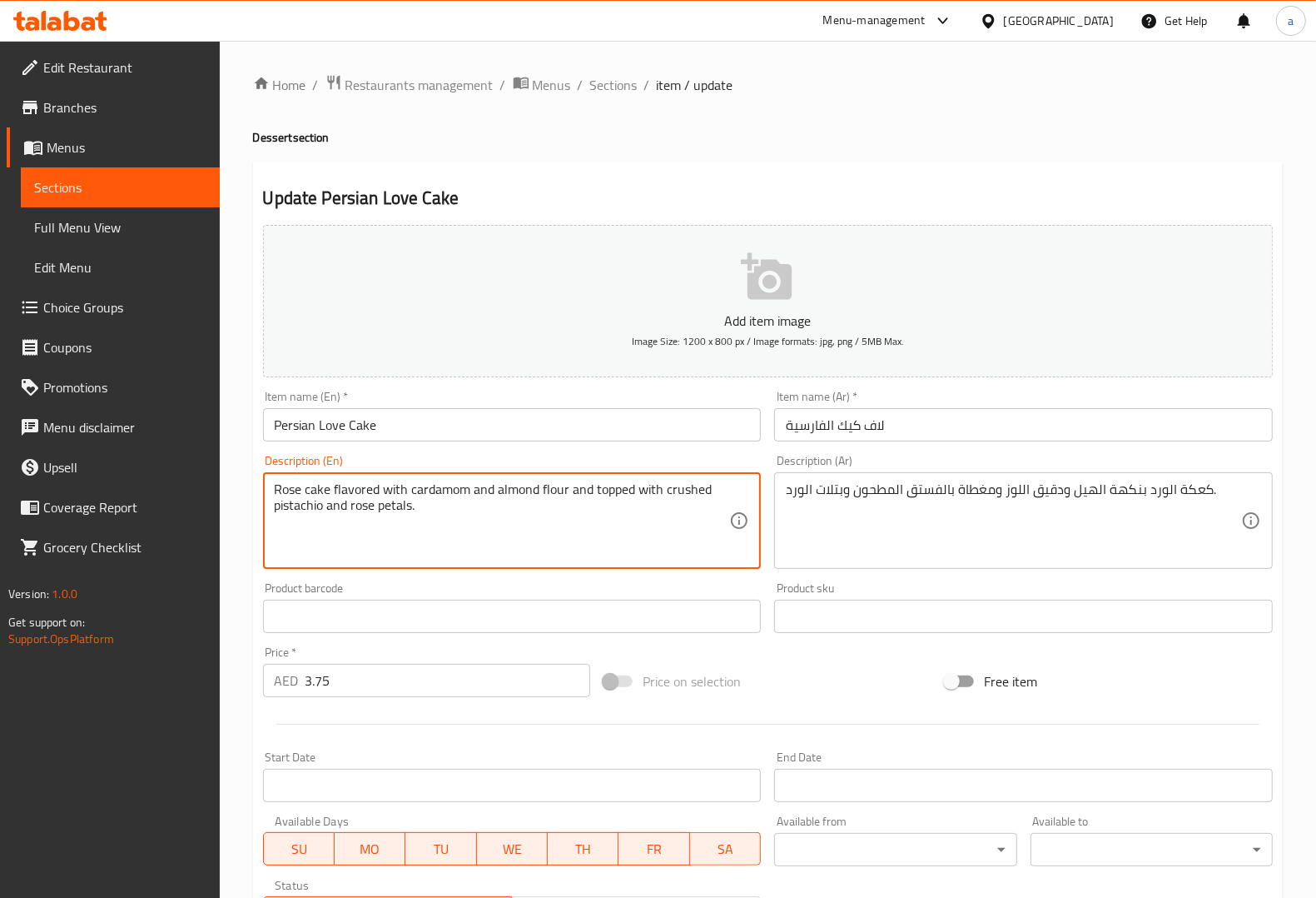
click at [352, 508] on textarea "Rose cake flavored with cardamom and almond flour and topped with crushed pista…" at bounding box center [502, 520] width 455 height 79
click at [347, 508] on textarea "Rose cake flavored with cardamom and almond flour and topped with crushed pista…" at bounding box center [502, 520] width 455 height 79
click at [354, 508] on textarea "Rose cake flavored with cardamom and almond flour and topped with crushed pista…" at bounding box center [502, 520] width 455 height 79
drag, startPoint x: 347, startPoint y: 504, endPoint x: 410, endPoint y: 506, distance: 63.0
click at [410, 506] on textarea "Rose cake flavored with cardamom and almond flour and topped with crushed pista…" at bounding box center [502, 520] width 455 height 79
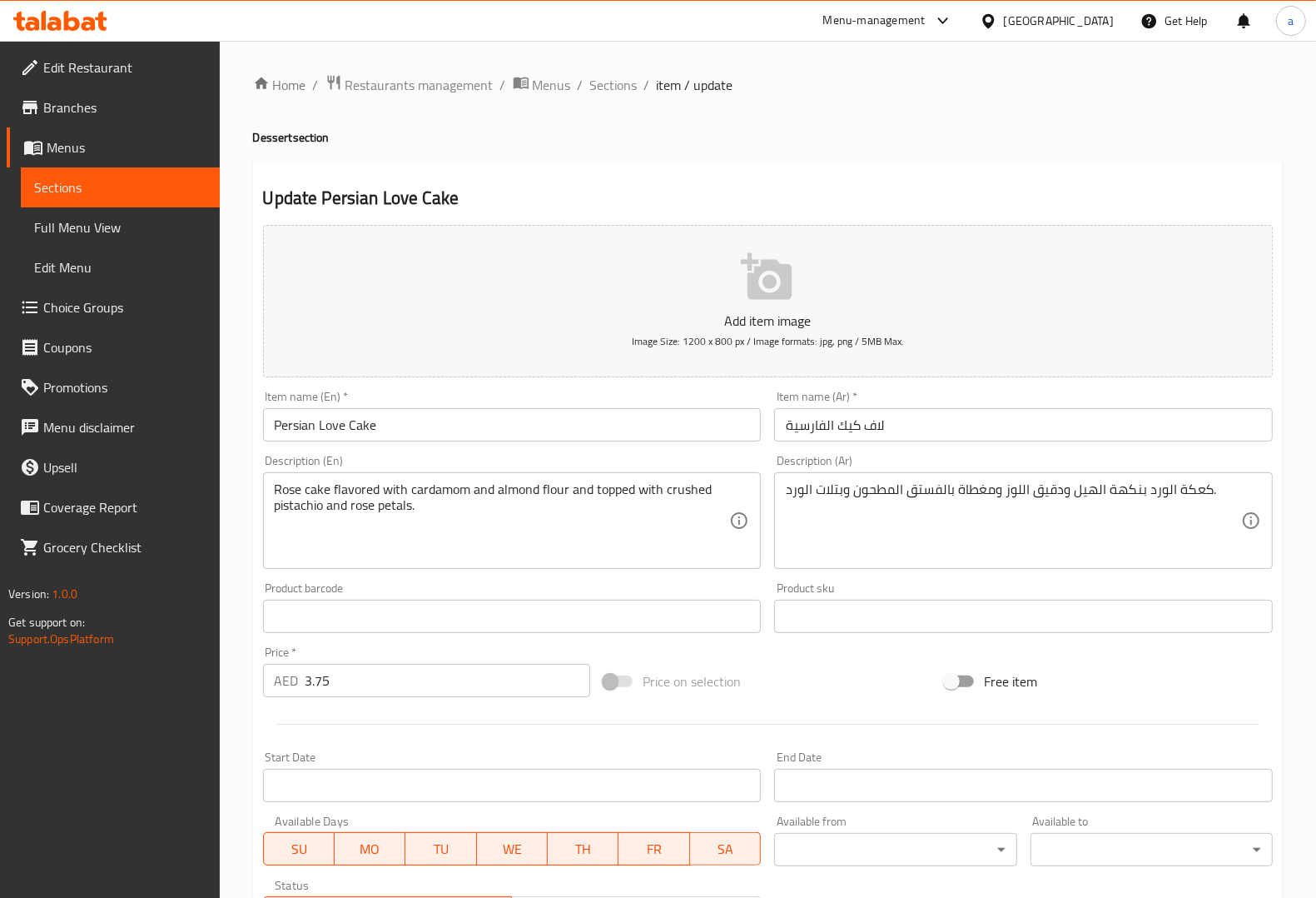
click at [563, 451] on div "Description (En) Rose cake flavored with cardamom and almond flour and topped w…" at bounding box center [512, 511] width 512 height 128
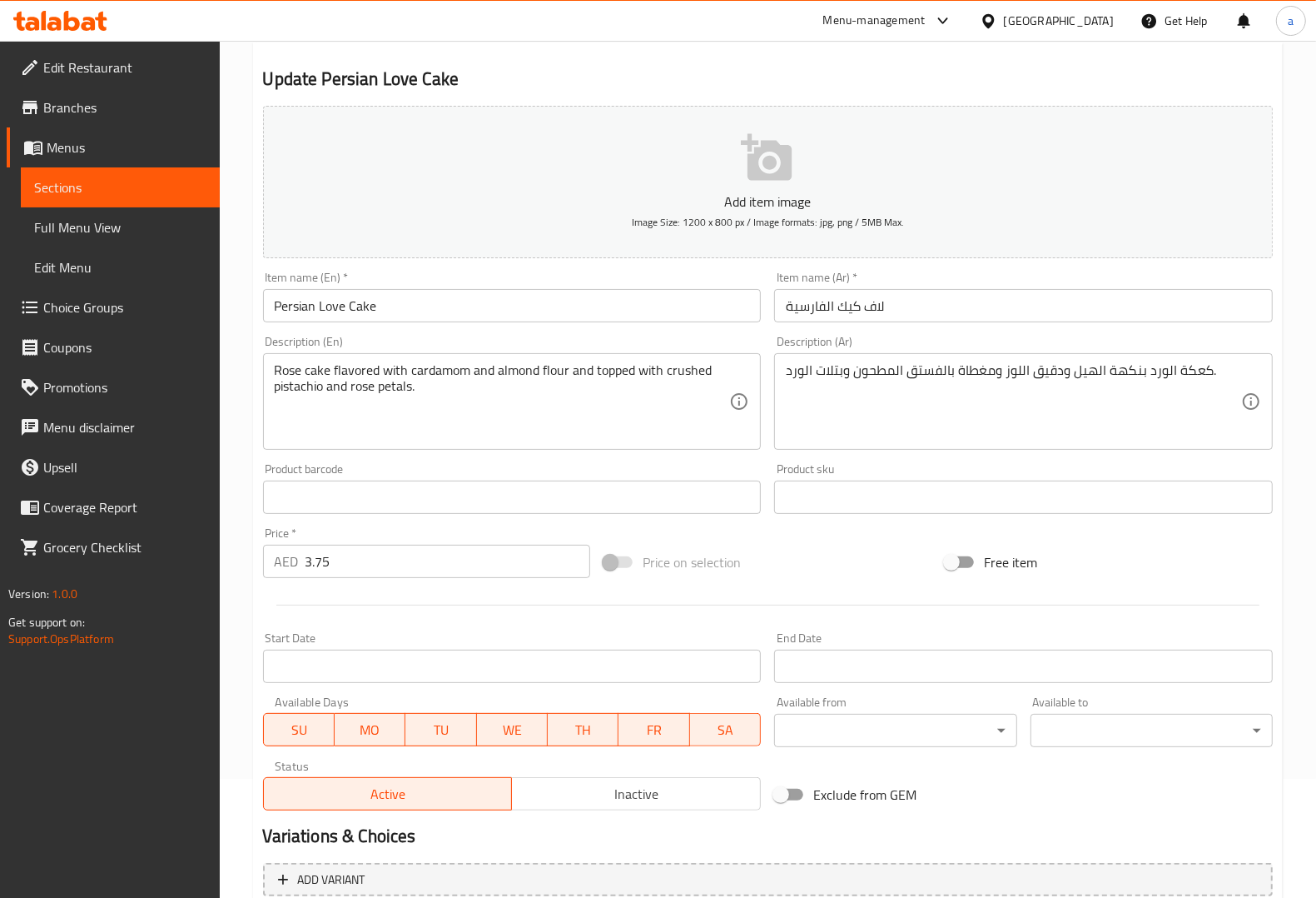
scroll to position [276, 0]
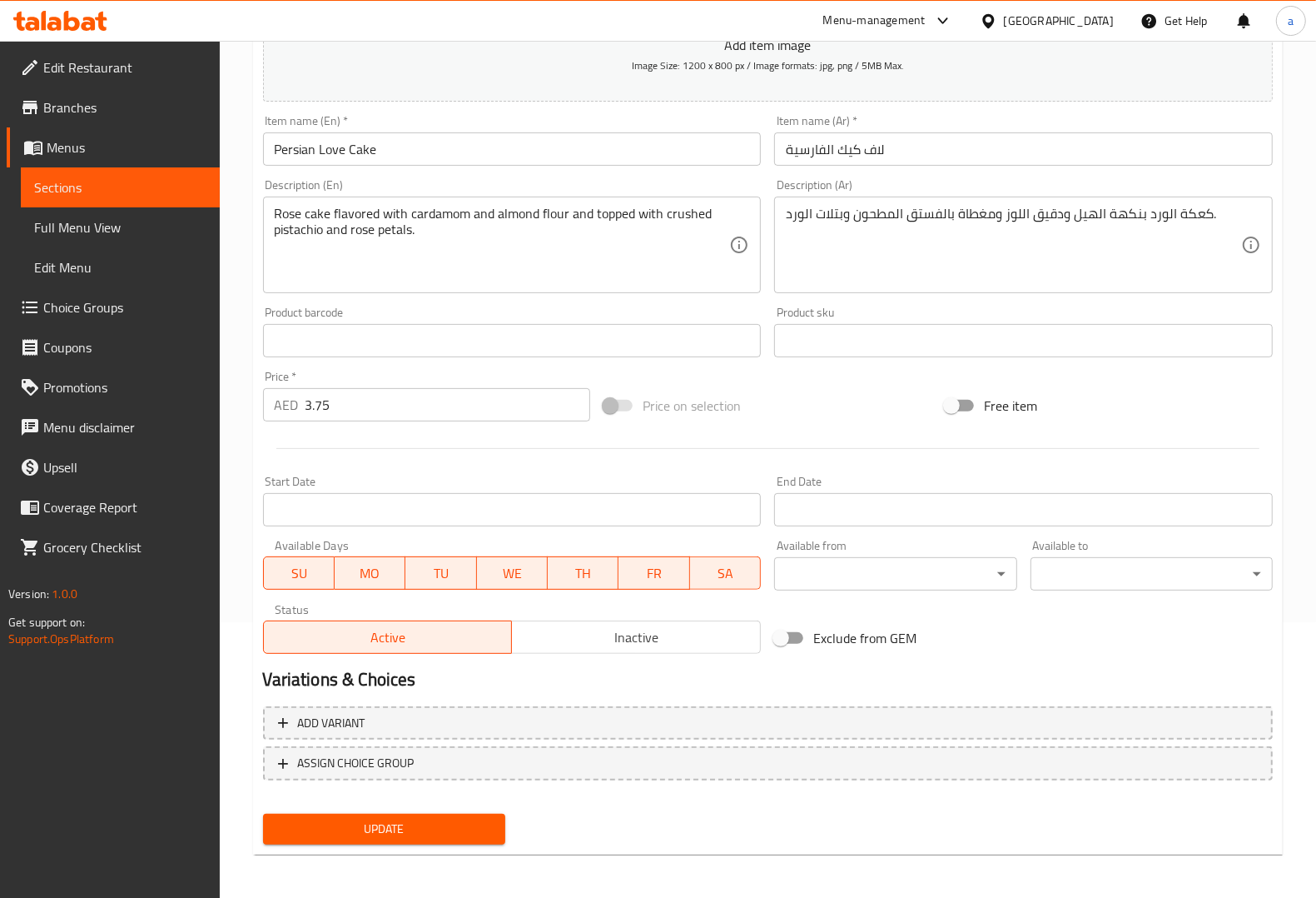
click at [412, 826] on span "Update" at bounding box center [384, 828] width 215 height 21
click at [396, 826] on span "Update" at bounding box center [384, 828] width 215 height 21
click at [110, 184] on span "Sections" at bounding box center [120, 187] width 172 height 20
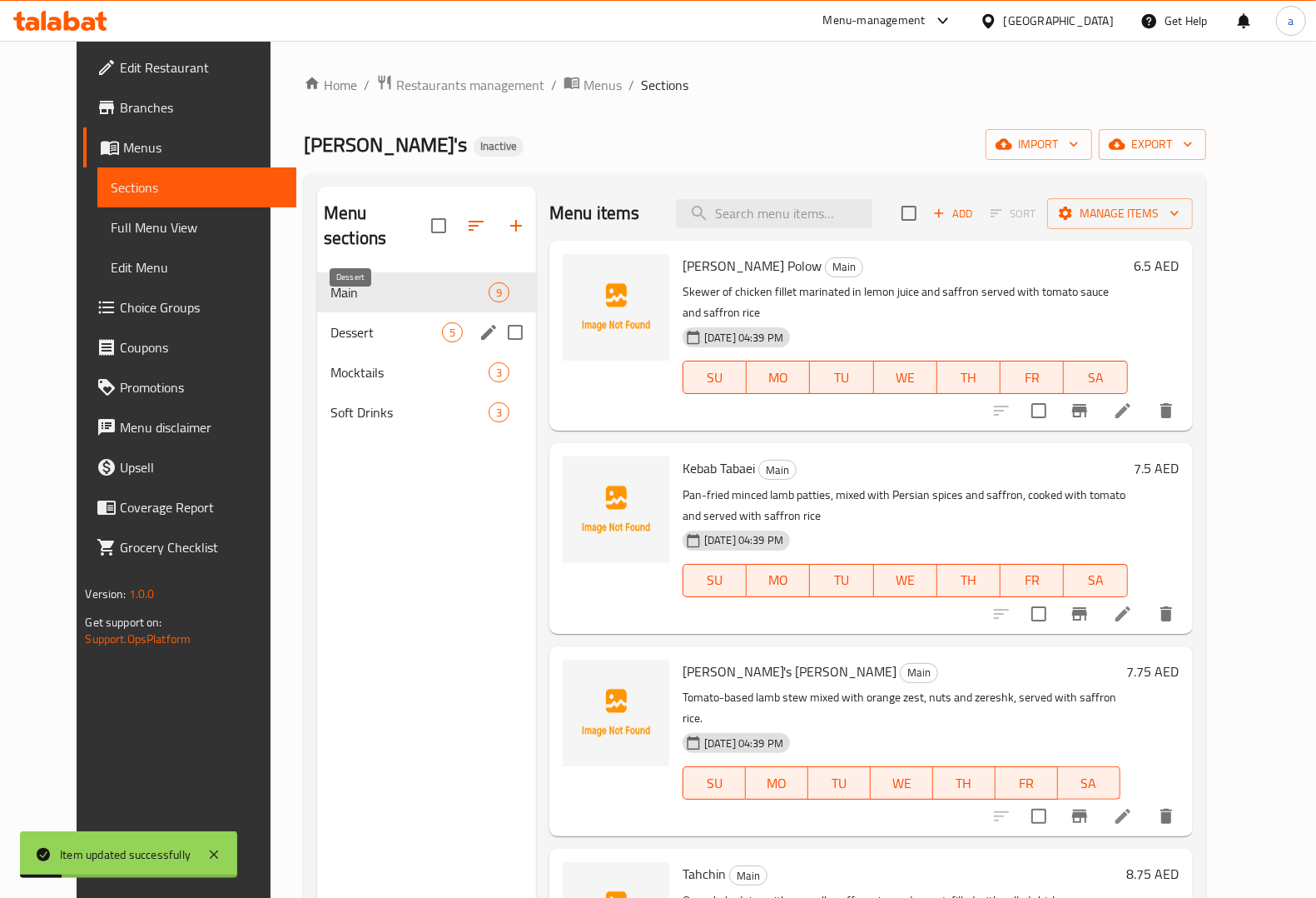
click at [355, 322] on span "Dessert" at bounding box center [387, 332] width 112 height 20
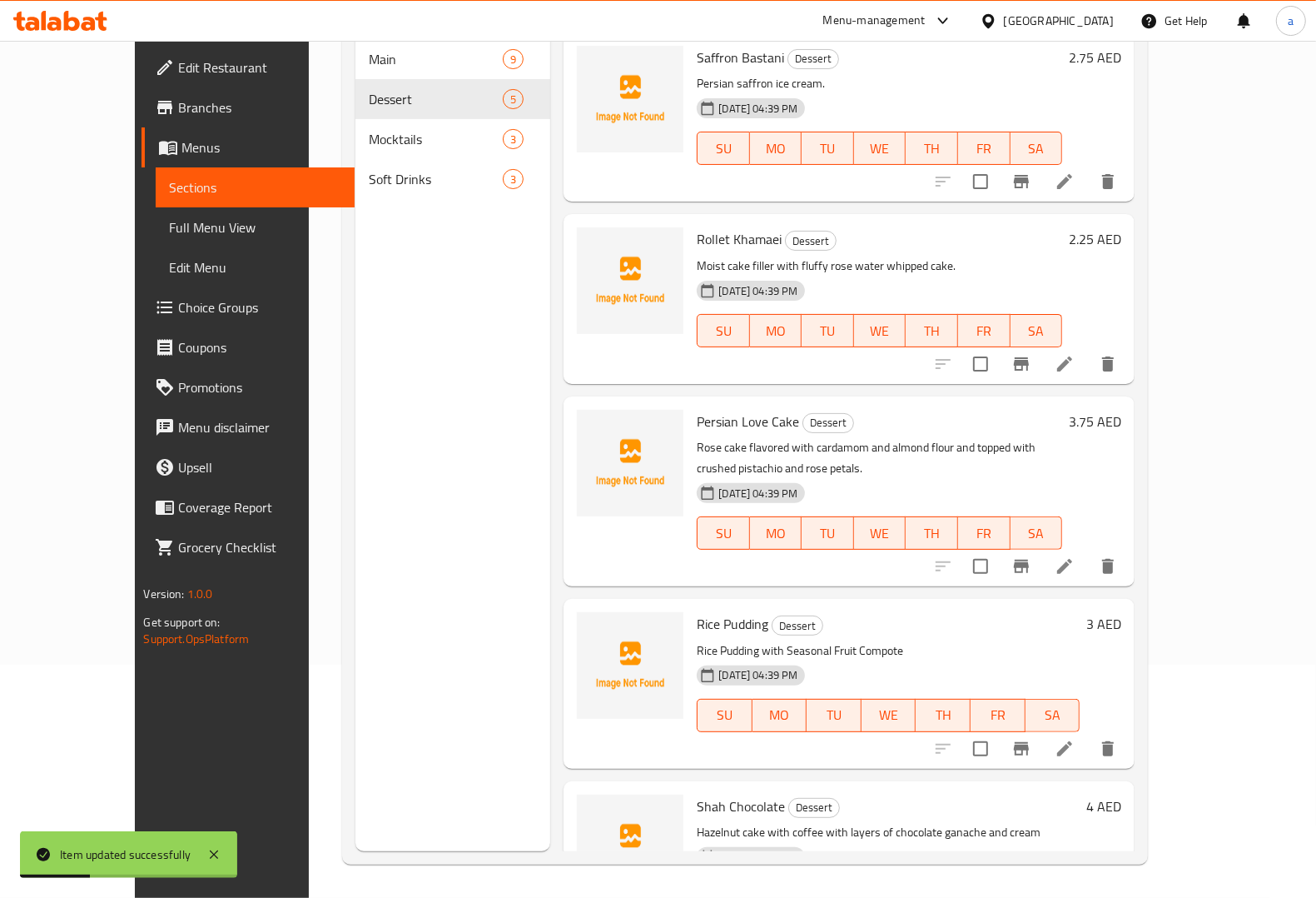
scroll to position [52, 0]
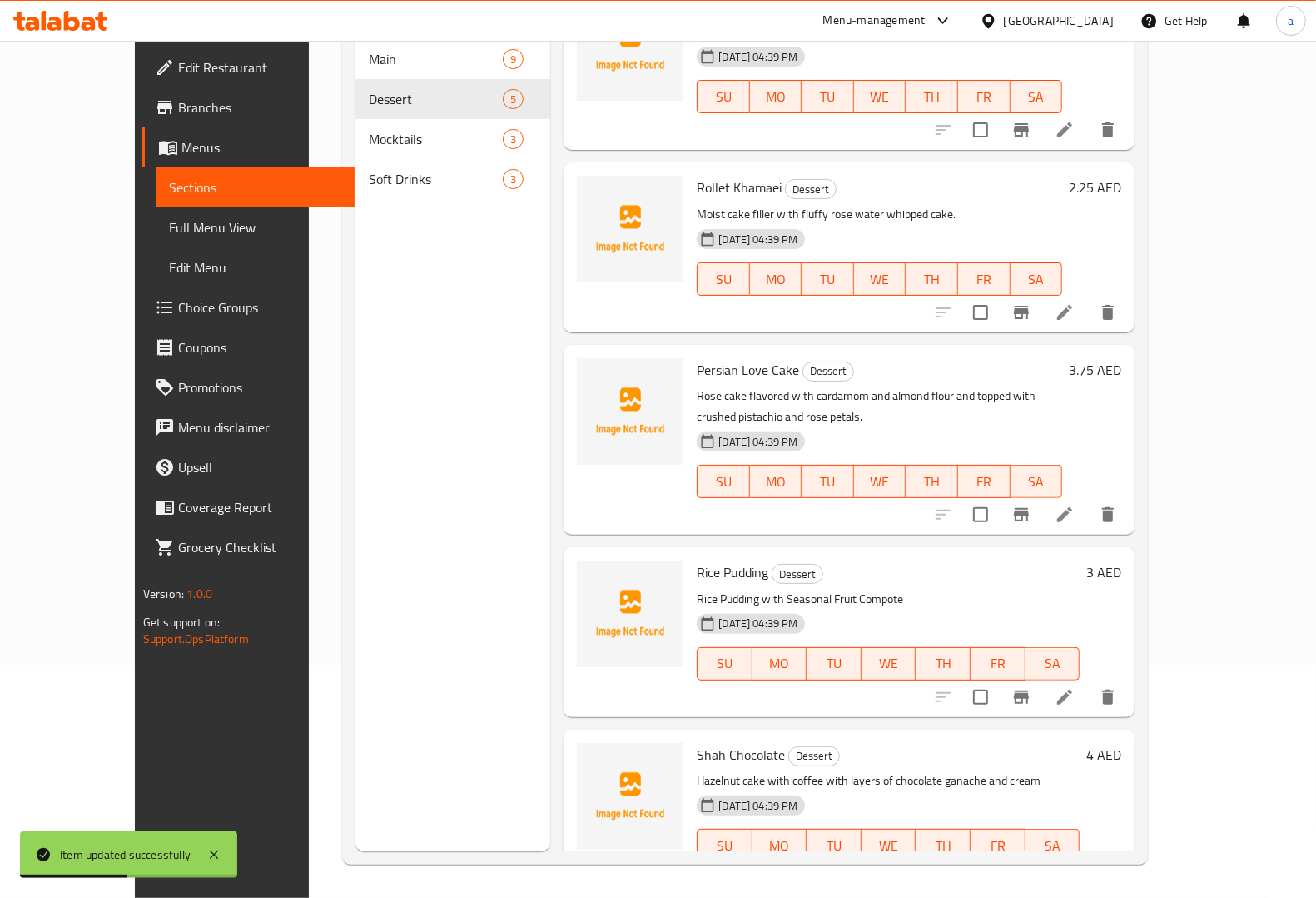
click at [1088, 682] on li at bounding box center [1064, 697] width 47 height 30
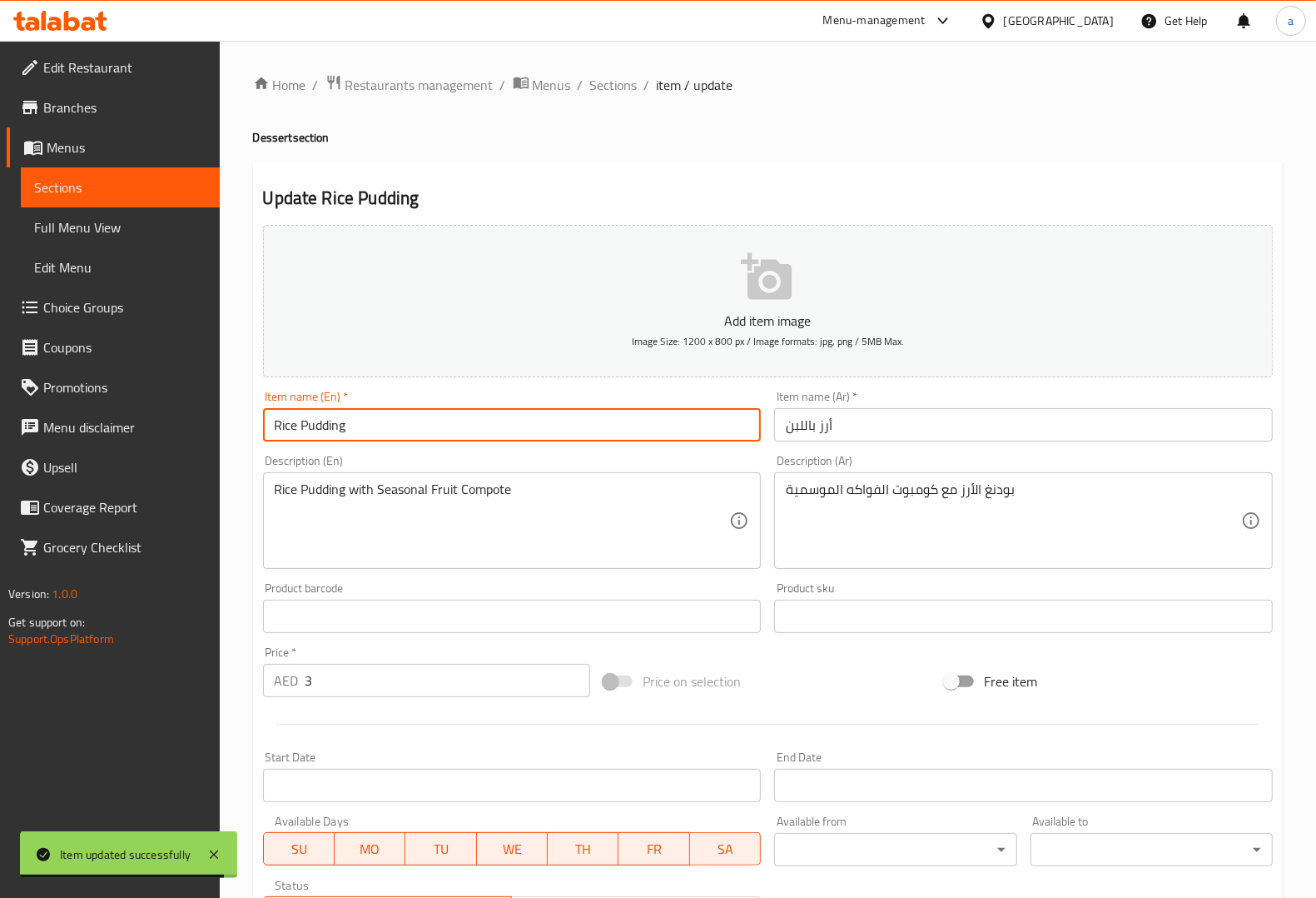
click at [350, 428] on input "Rice Pudding" at bounding box center [512, 424] width 498 height 33
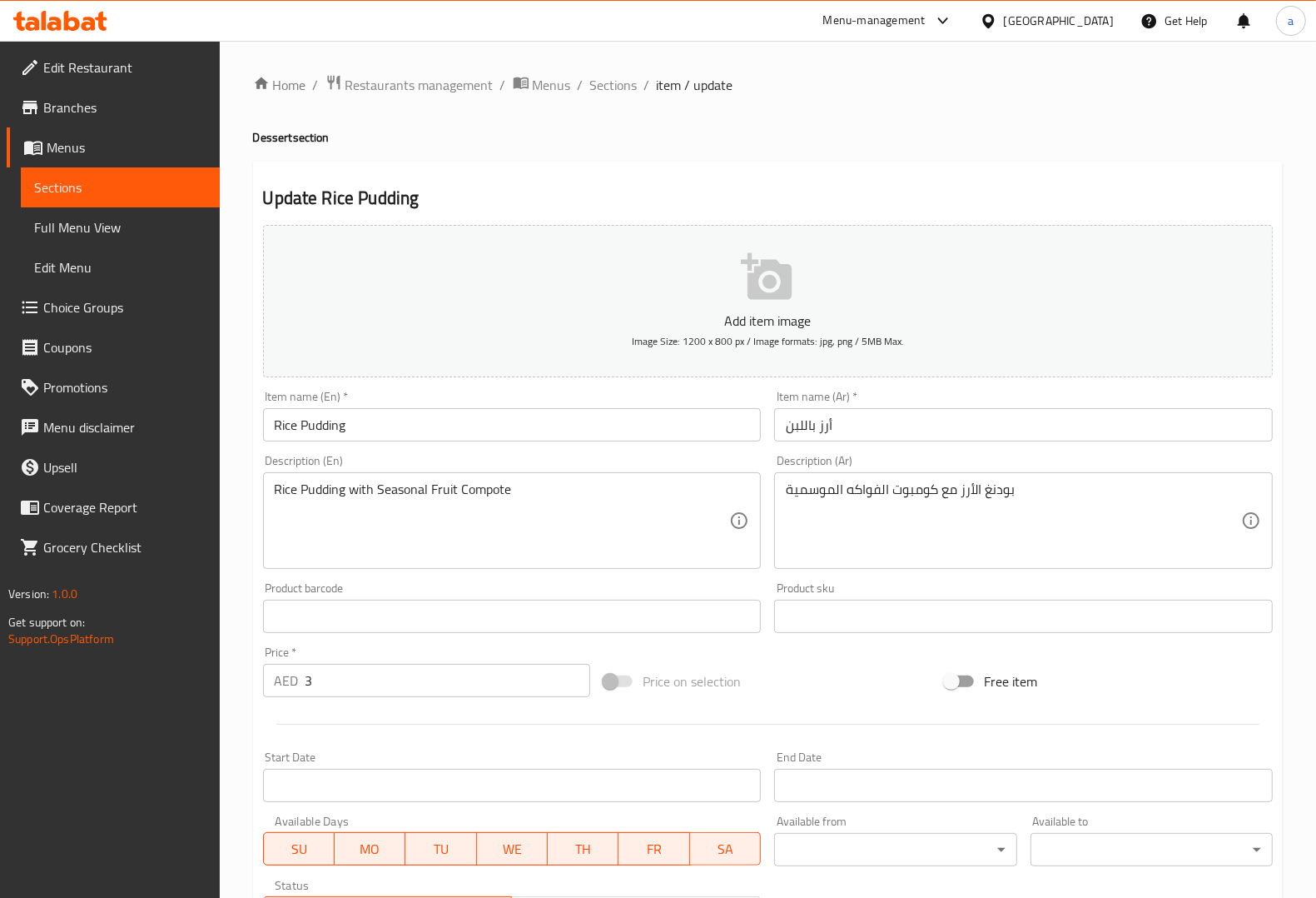
drag, startPoint x: 476, startPoint y: 456, endPoint x: 429, endPoint y: 488, distance: 56.9
click at [476, 456] on div "Description (En) Rice Pudding with Seasonal Fruit Compote Description (En)" at bounding box center [512, 511] width 498 height 114
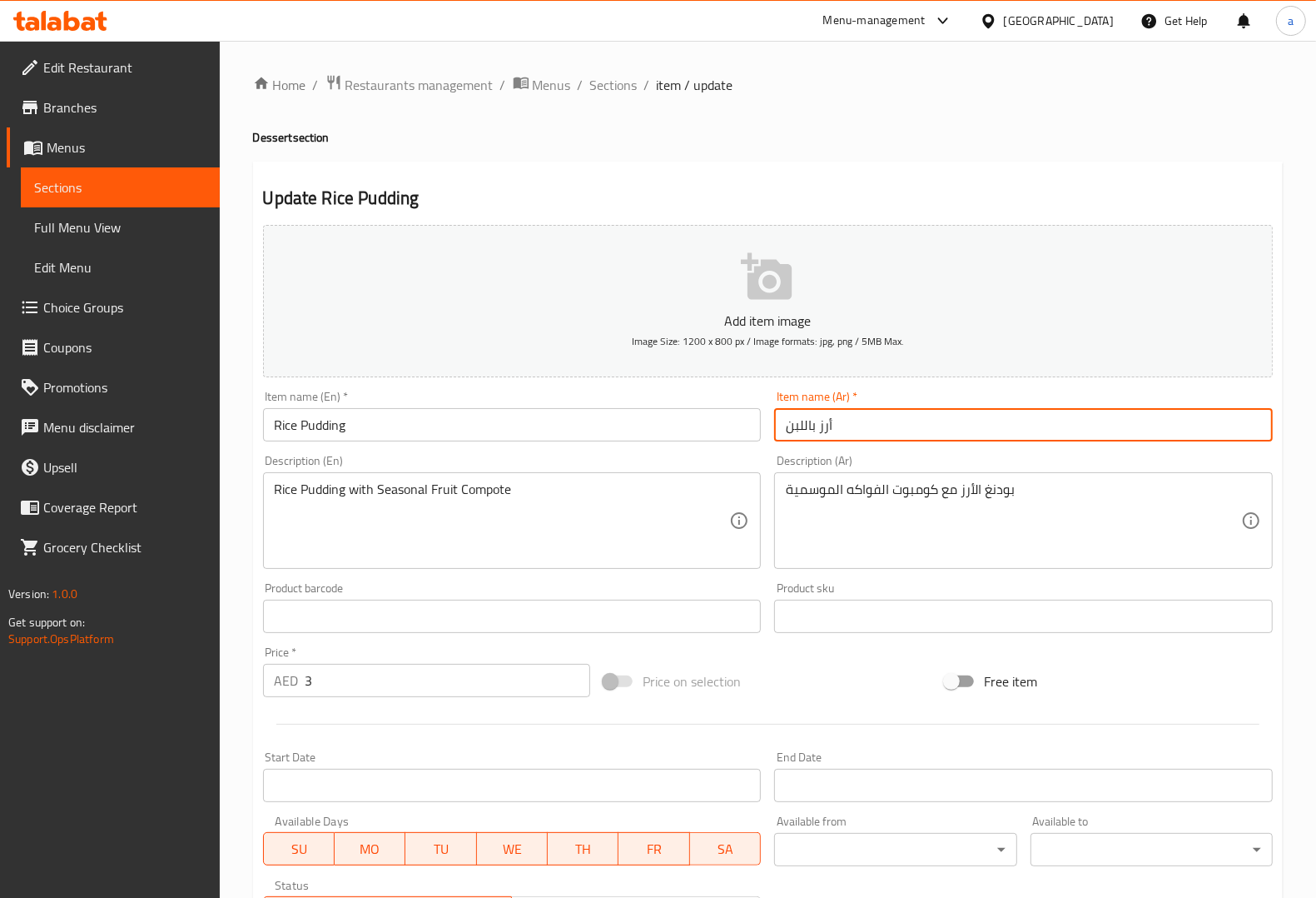
drag, startPoint x: 852, startPoint y: 415, endPoint x: 782, endPoint y: 418, distance: 70.1
click at [782, 418] on input "أرز باللبن" at bounding box center [1023, 424] width 498 height 33
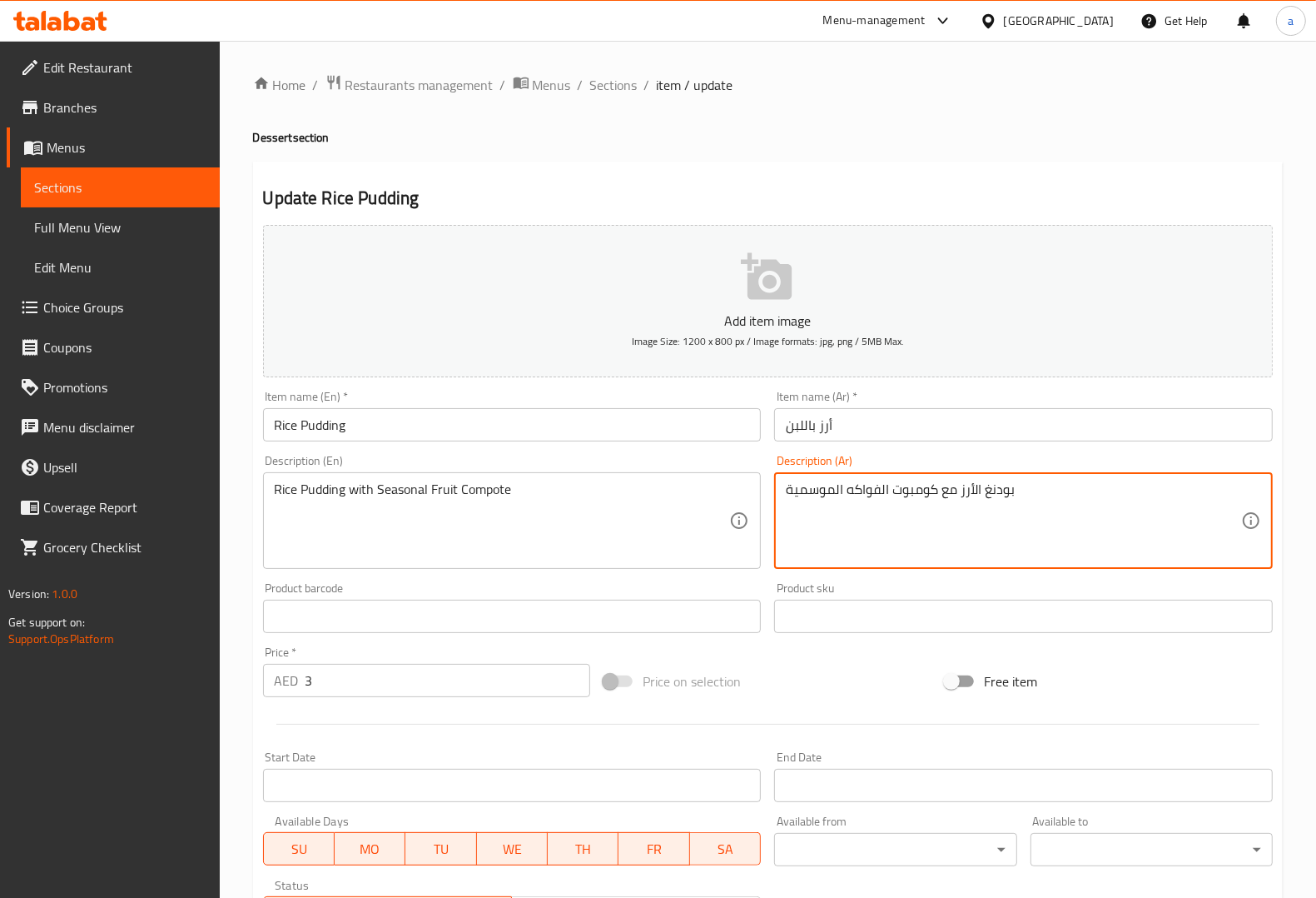
drag, startPoint x: 1016, startPoint y: 492, endPoint x: 959, endPoint y: 483, distance: 57.7
paste textarea "رز باللبن"
type textarea "أرز باللبن مع كومبوت الفواكه الموسمية"
click at [1036, 455] on div "Description (Ar) أرز باللبن مع كومبوت الفواكه الموسمية Description (Ar)" at bounding box center [1023, 511] width 498 height 114
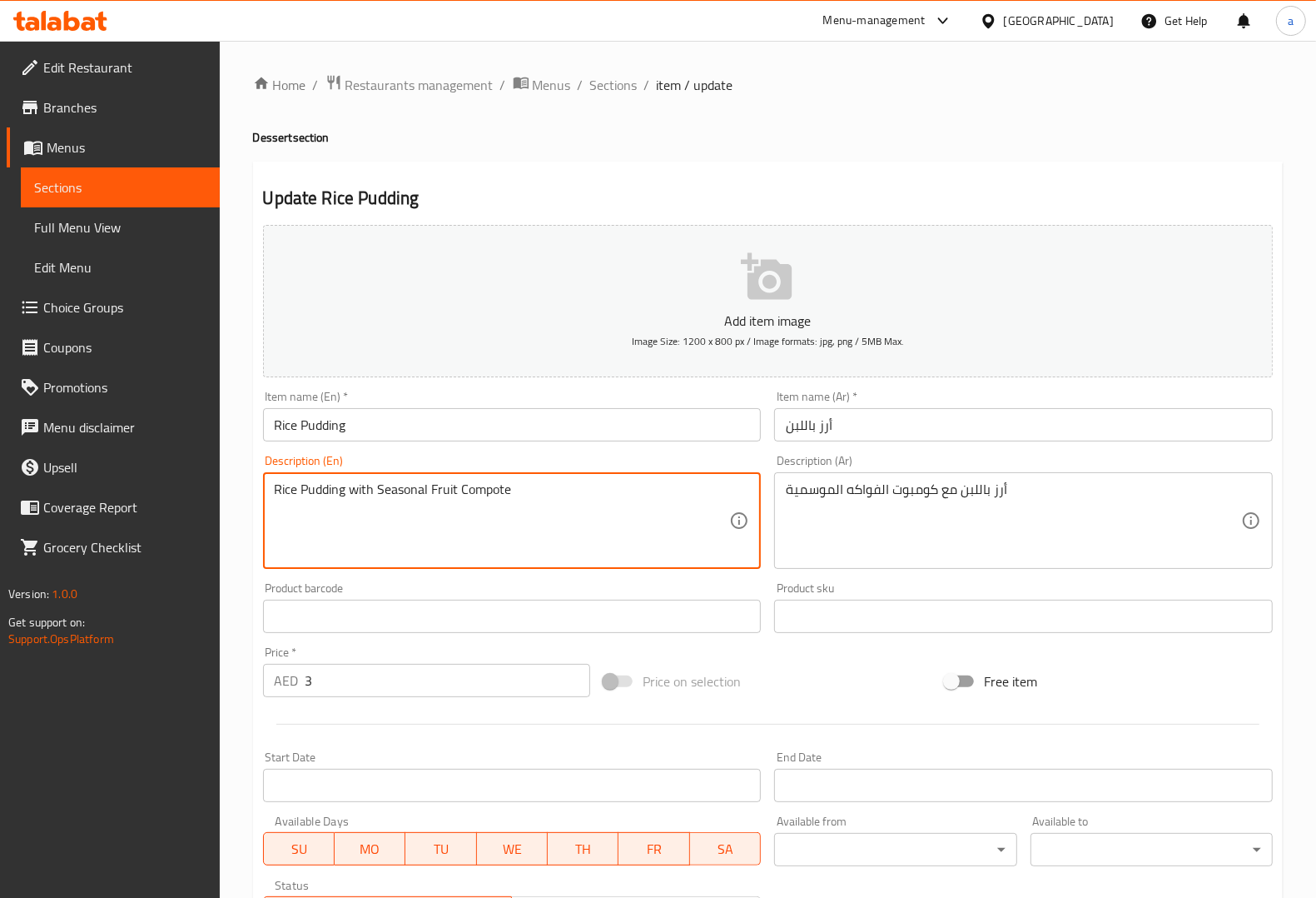
click at [410, 496] on textarea "Rice Pudding with Seasonal Fruit Compote" at bounding box center [502, 520] width 455 height 79
click at [652, 451] on div "Description (En) Rice Pudding with Seasonal Fruit Compote Description (En)" at bounding box center [512, 511] width 512 height 128
click at [491, 484] on textarea "Rice Pudding with Seasonal Fruit Compote" at bounding box center [502, 520] width 455 height 79
click at [646, 448] on div "Item name (En)   * Rice Pudding Item name (En) *" at bounding box center [512, 416] width 512 height 64
drag, startPoint x: 526, startPoint y: 498, endPoint x: 377, endPoint y: 491, distance: 149.2
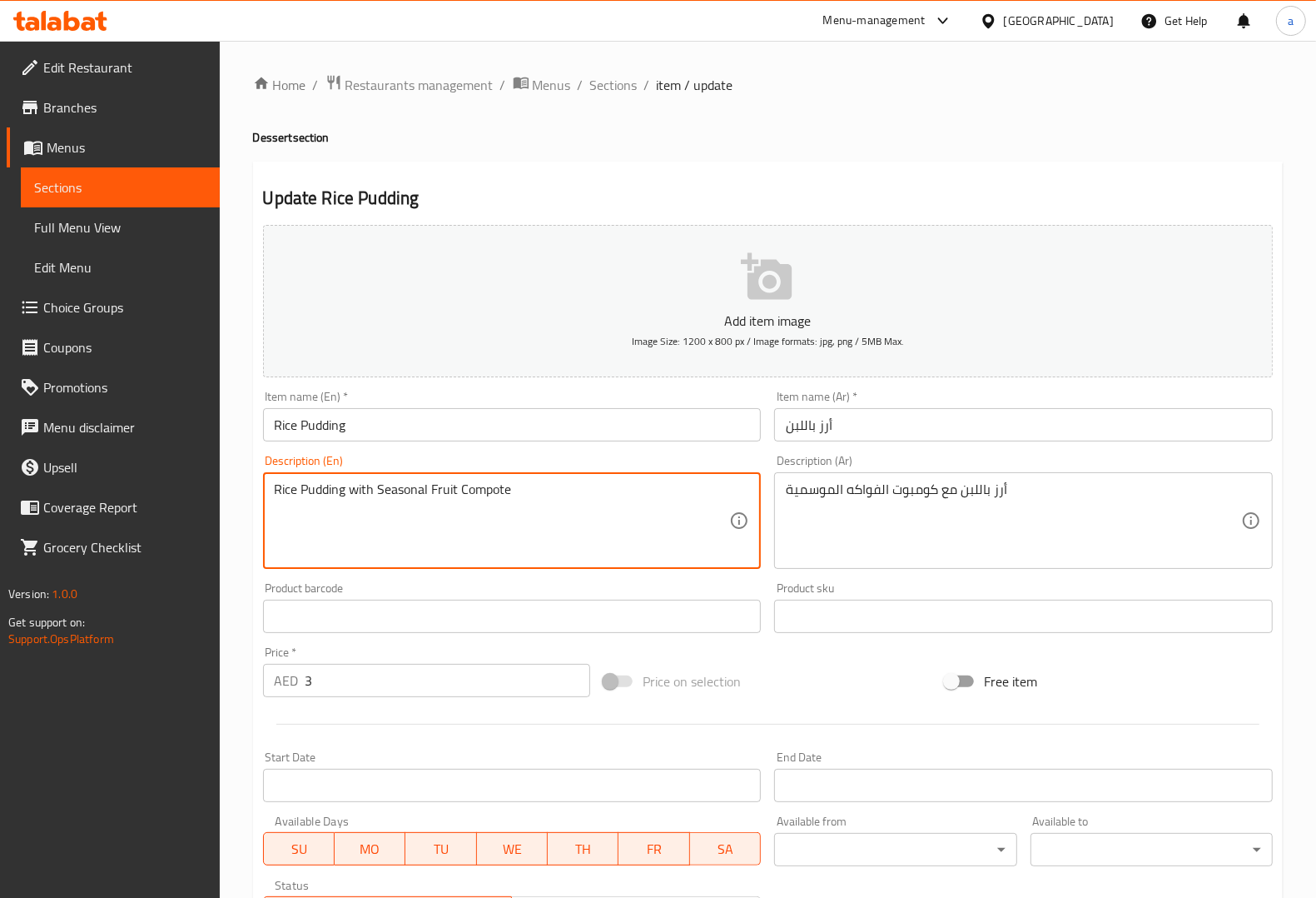
click at [643, 449] on div "Description (En) Rice Pudding with Seasonal Fruit Compote Description (En)" at bounding box center [512, 511] width 512 height 128
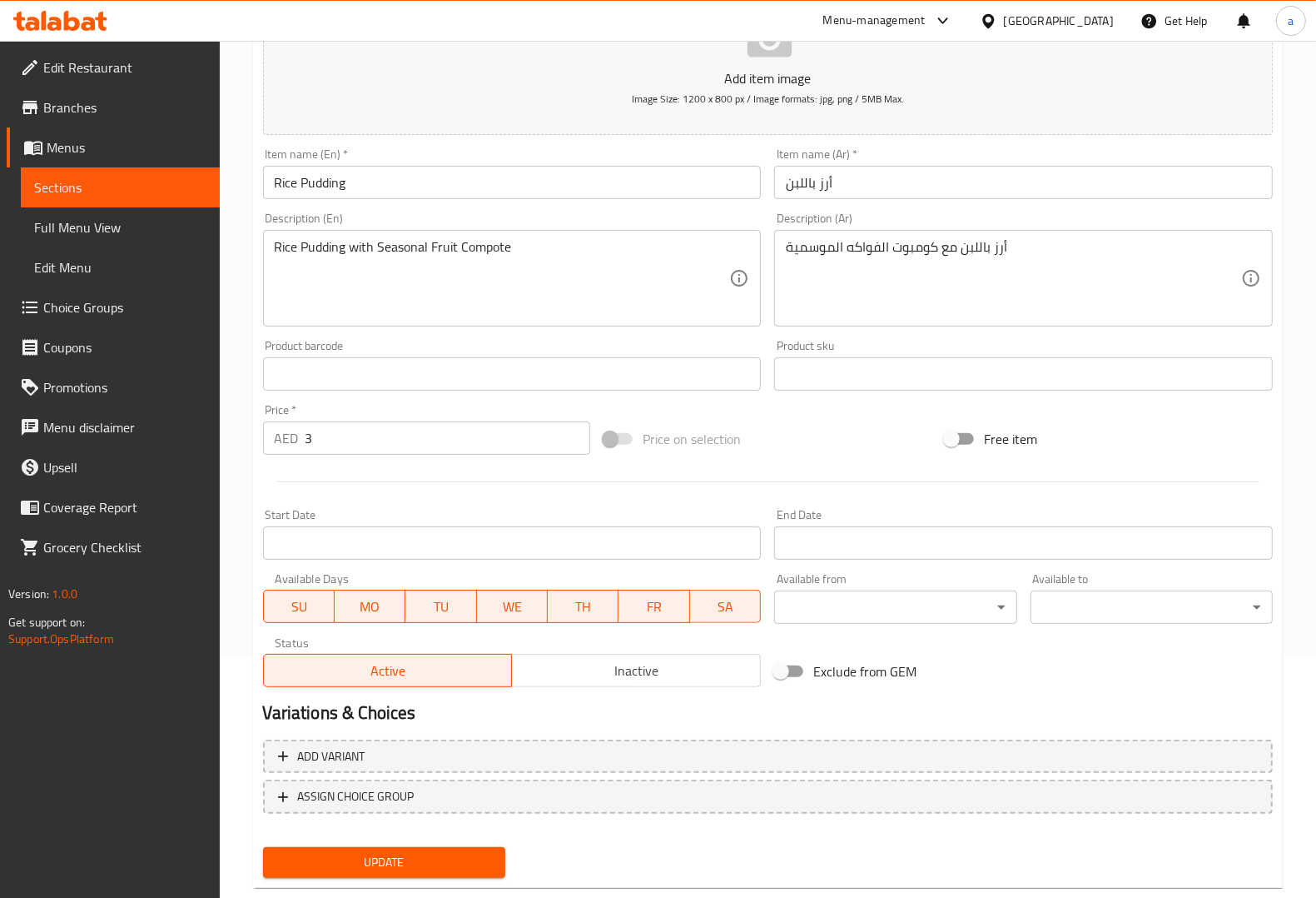
scroll to position [276, 0]
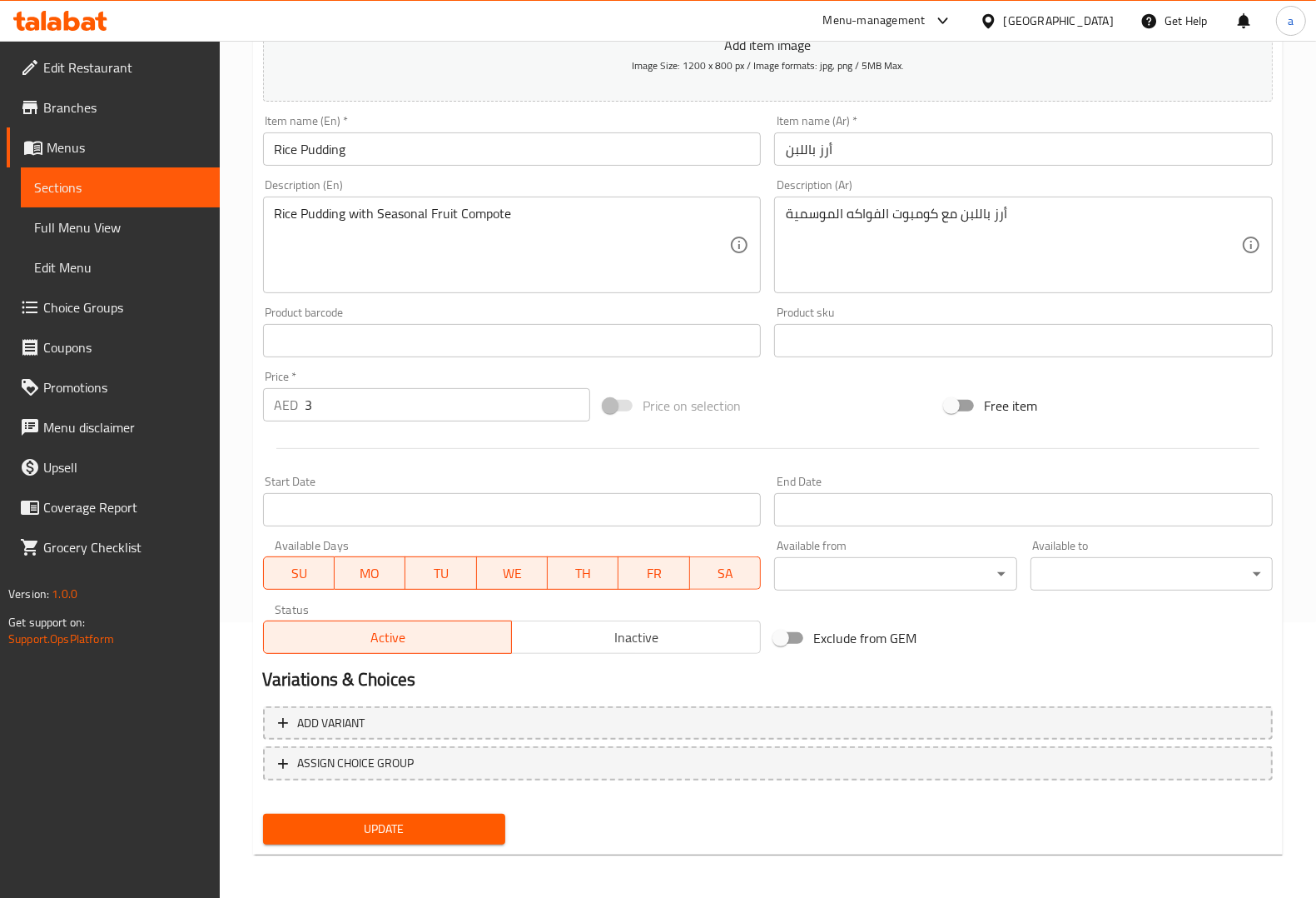
click at [492, 838] on button "Update" at bounding box center [384, 828] width 242 height 31
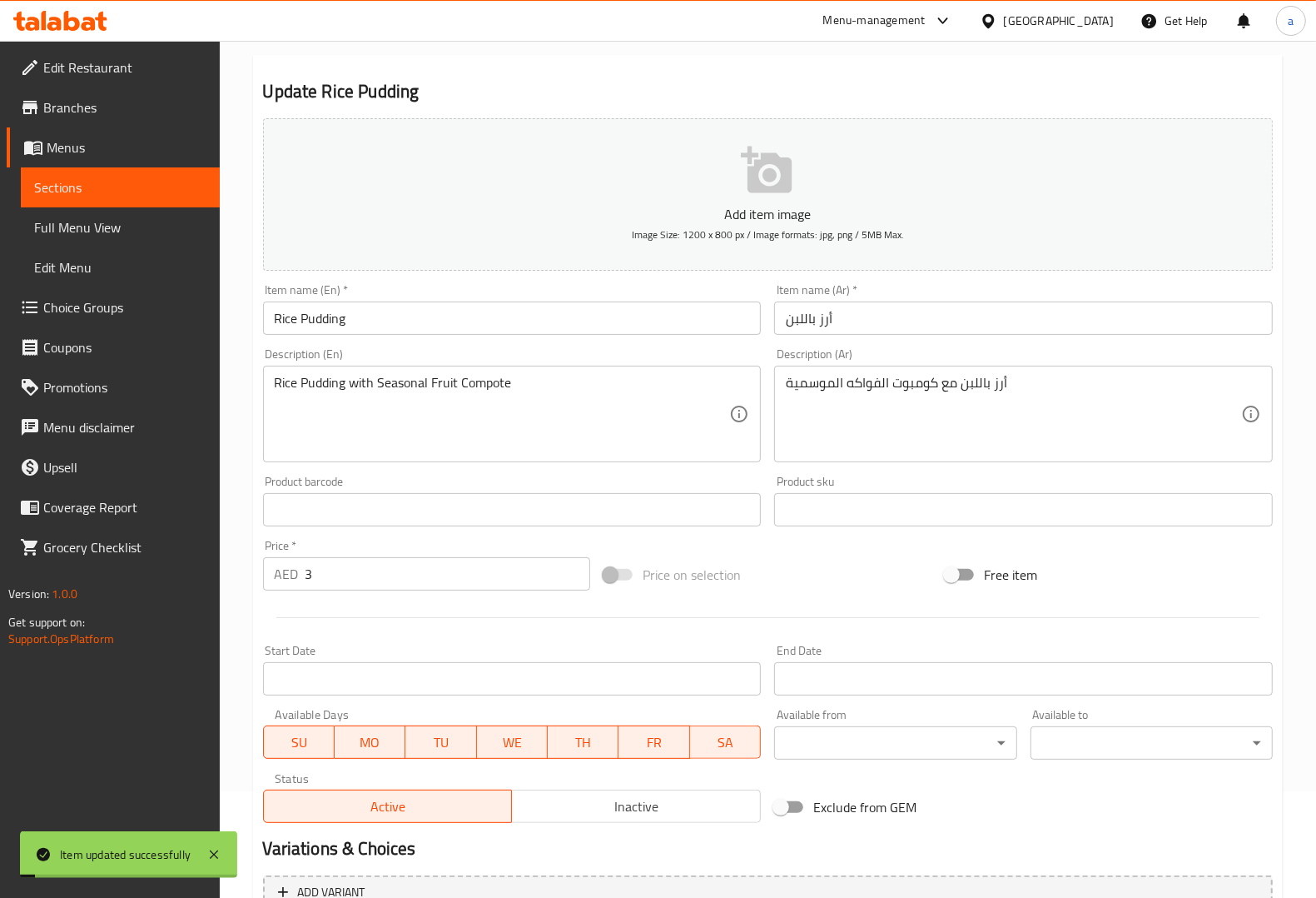
scroll to position [0, 0]
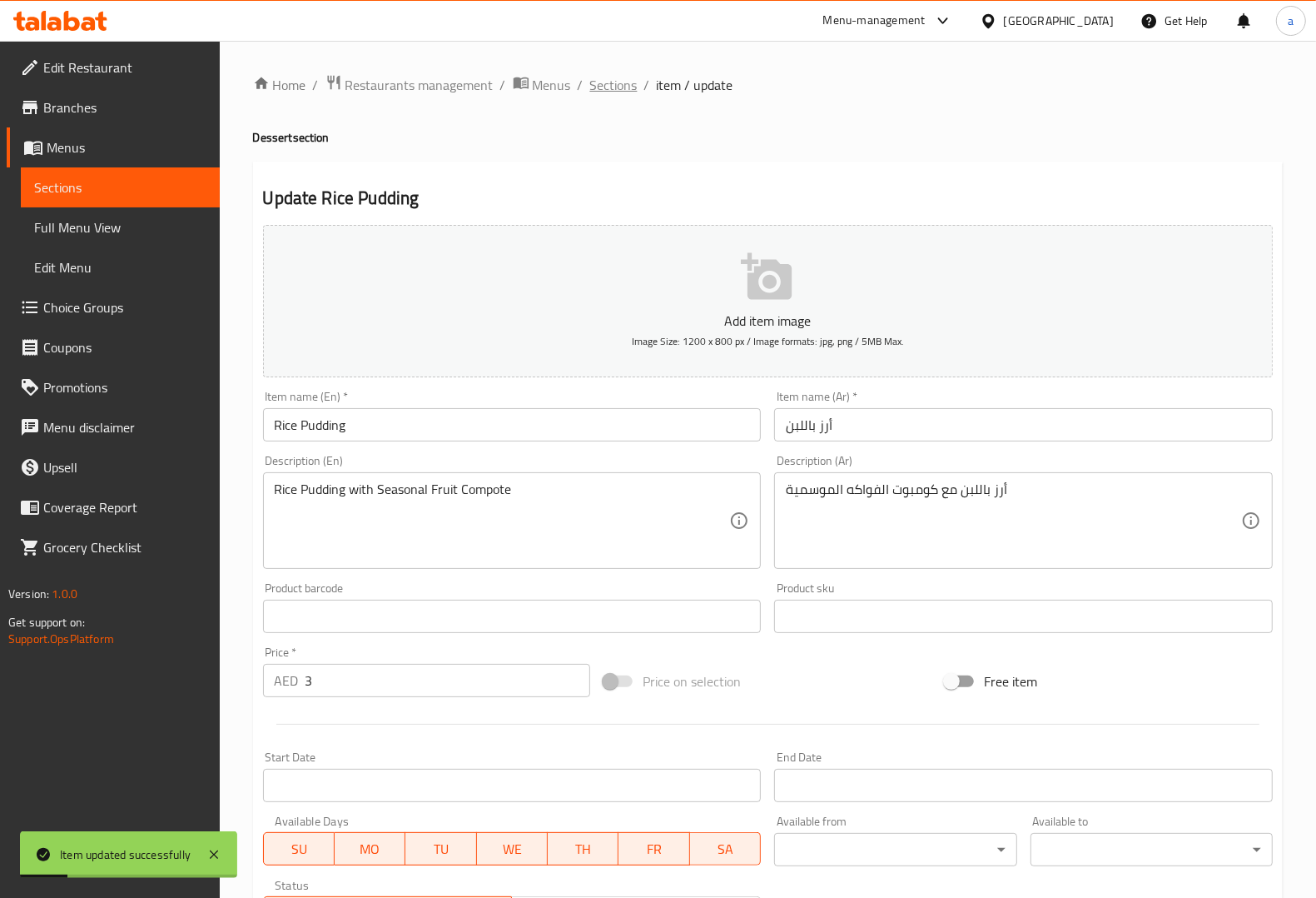
click at [596, 89] on span "Sections" at bounding box center [614, 85] width 48 height 20
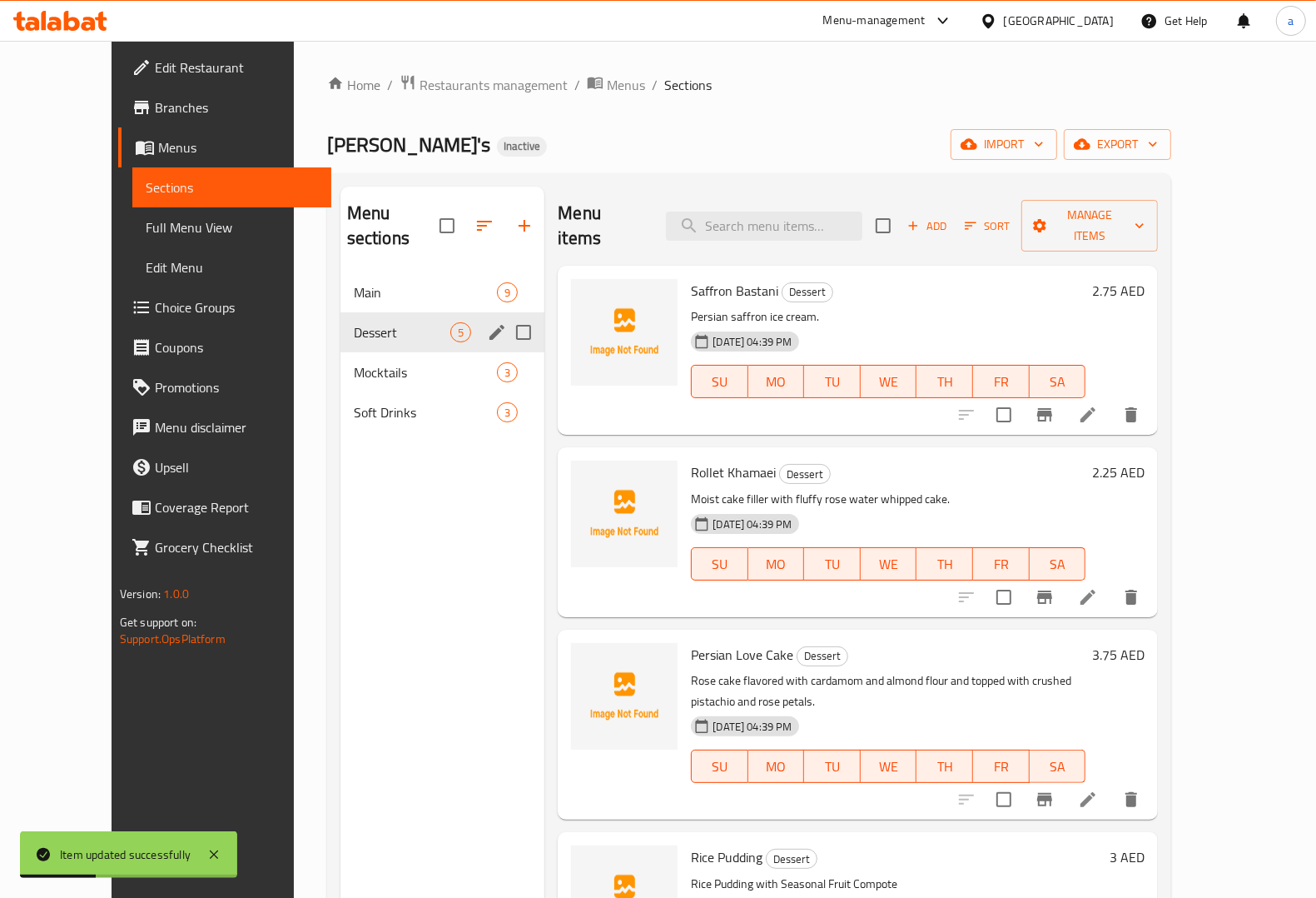
click at [443, 317] on div "Dessert 5" at bounding box center [443, 332] width 205 height 40
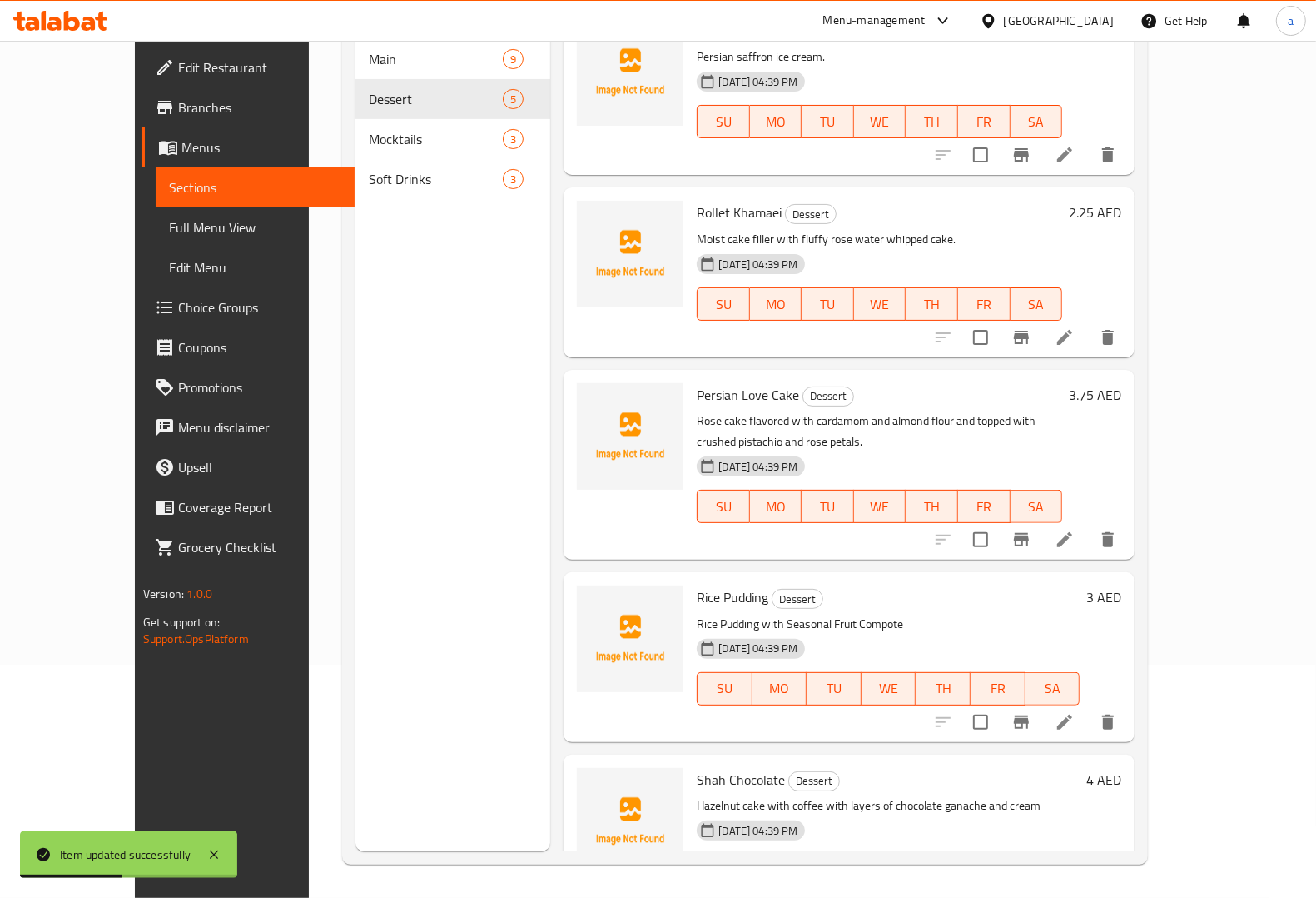
scroll to position [52, 0]
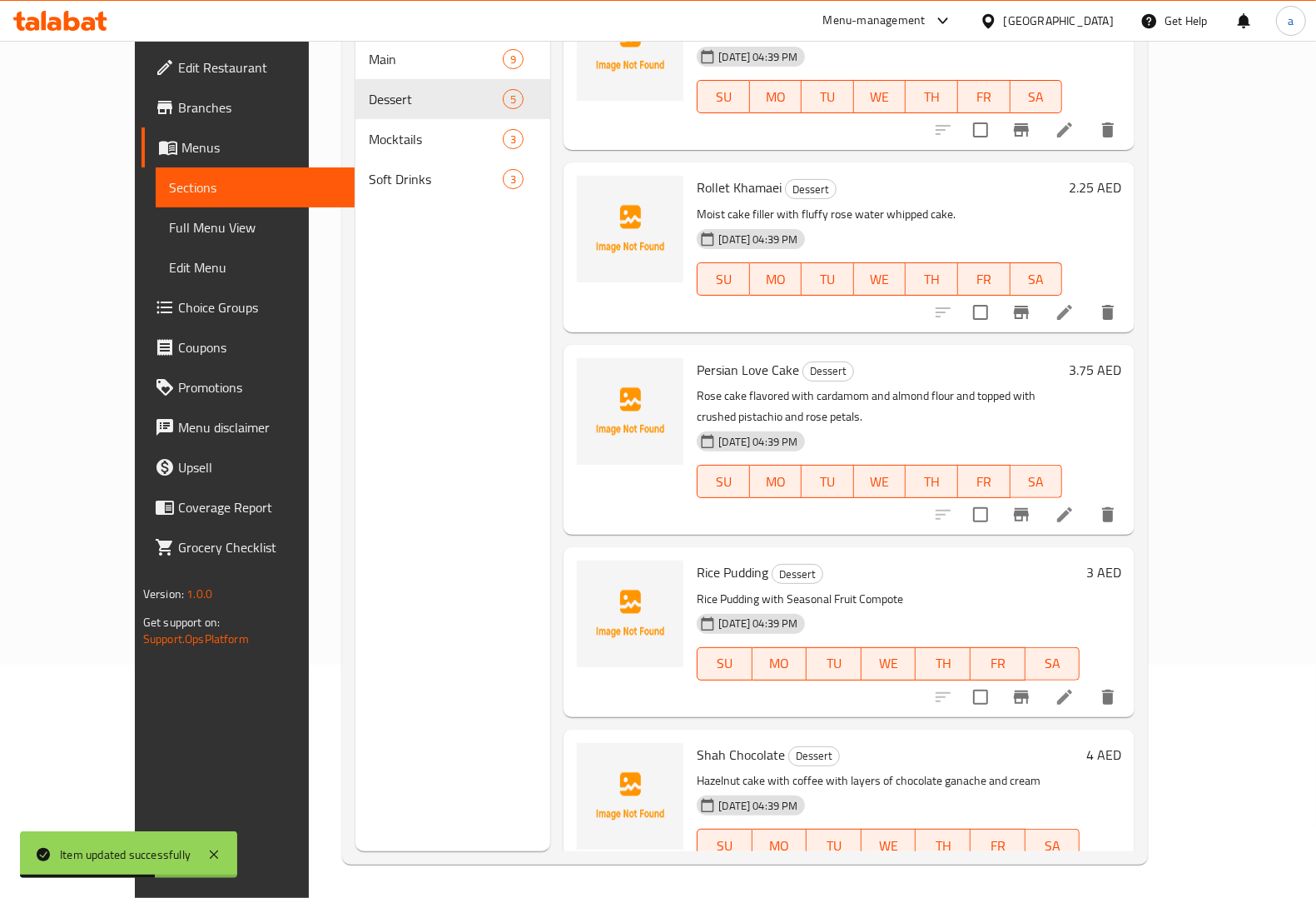
click at [1128, 858] on div at bounding box center [1026, 878] width 205 height 40
click at [1088, 863] on li at bounding box center [1064, 878] width 47 height 30
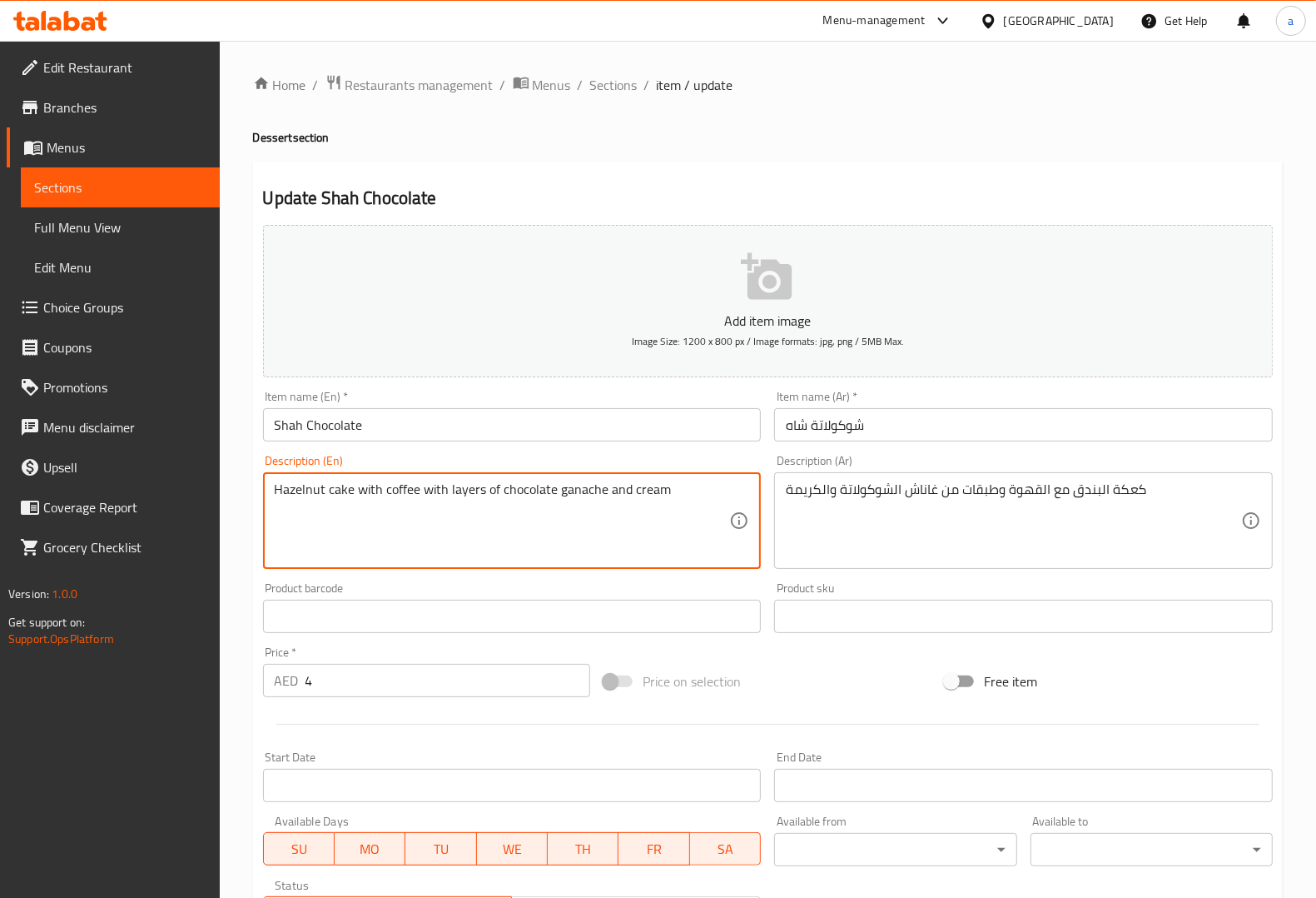
click at [306, 483] on textarea "Hazelnut cake with coffee with layers of chocolate ganache and cream" at bounding box center [502, 520] width 455 height 79
click at [386, 447] on div "Item name (En)   * Shah Chocolate Item name (En) *" at bounding box center [512, 416] width 512 height 64
click at [297, 485] on textarea "Hazelnut cake with coffee with layers of chocolate ganache and cream" at bounding box center [502, 520] width 455 height 79
click at [458, 458] on div "Description (En) Hazelnut cake with coffee with layers of chocolate ganache and…" at bounding box center [512, 511] width 498 height 114
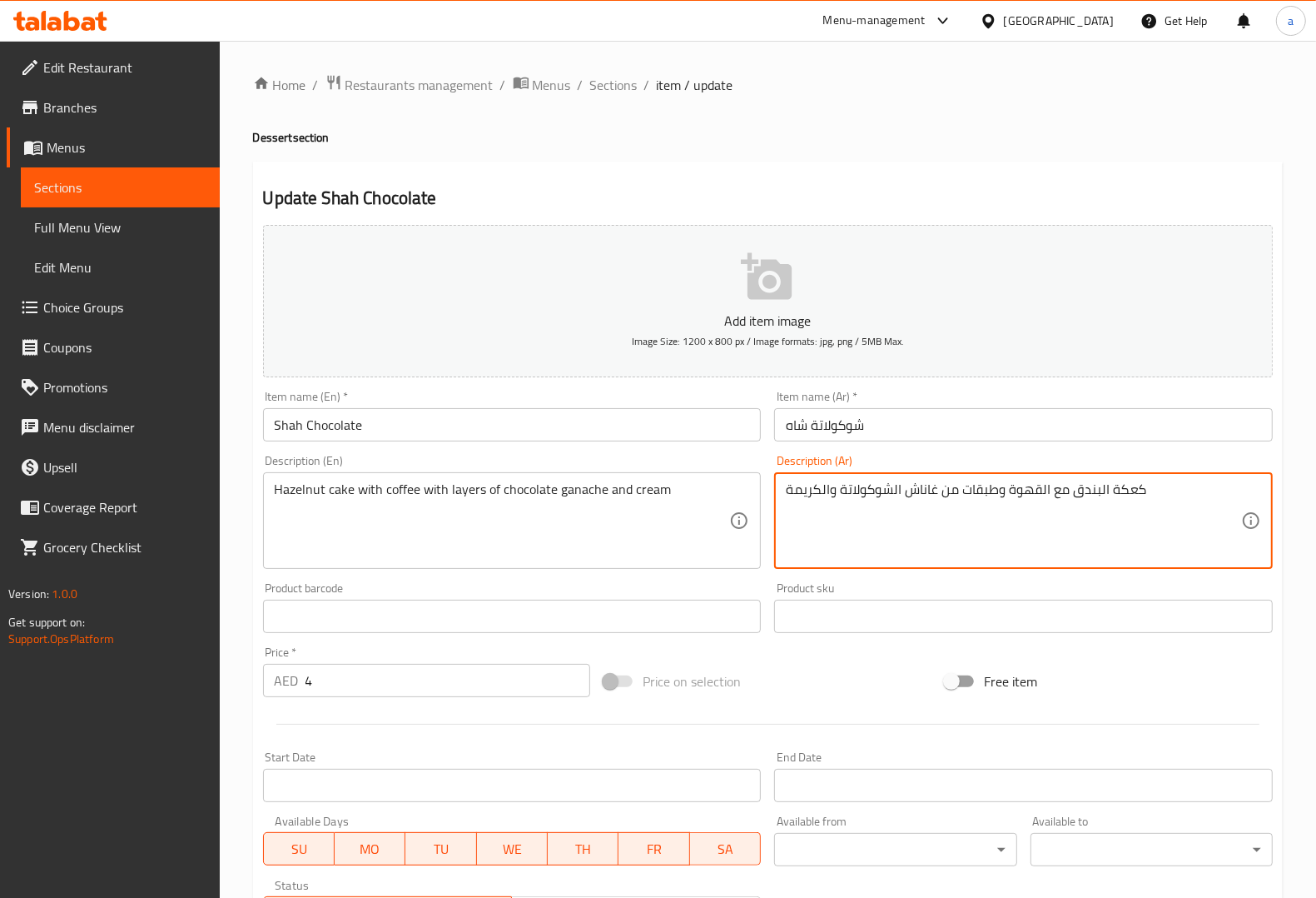
click at [1143, 487] on textarea "كعكة البندق مع القهوة وطبقات من غاناش الشوكولاتة والكريمة" at bounding box center [1013, 520] width 455 height 79
click at [1135, 488] on textarea "كعكة البندق مع القهوة وطبقات من غاناش الشوكولاتة والكريمة" at bounding box center [1013, 520] width 455 height 79
type textarea "كيك البندق مع القهوة وطبقات من غاناش الشوكولاتة والكريمة"
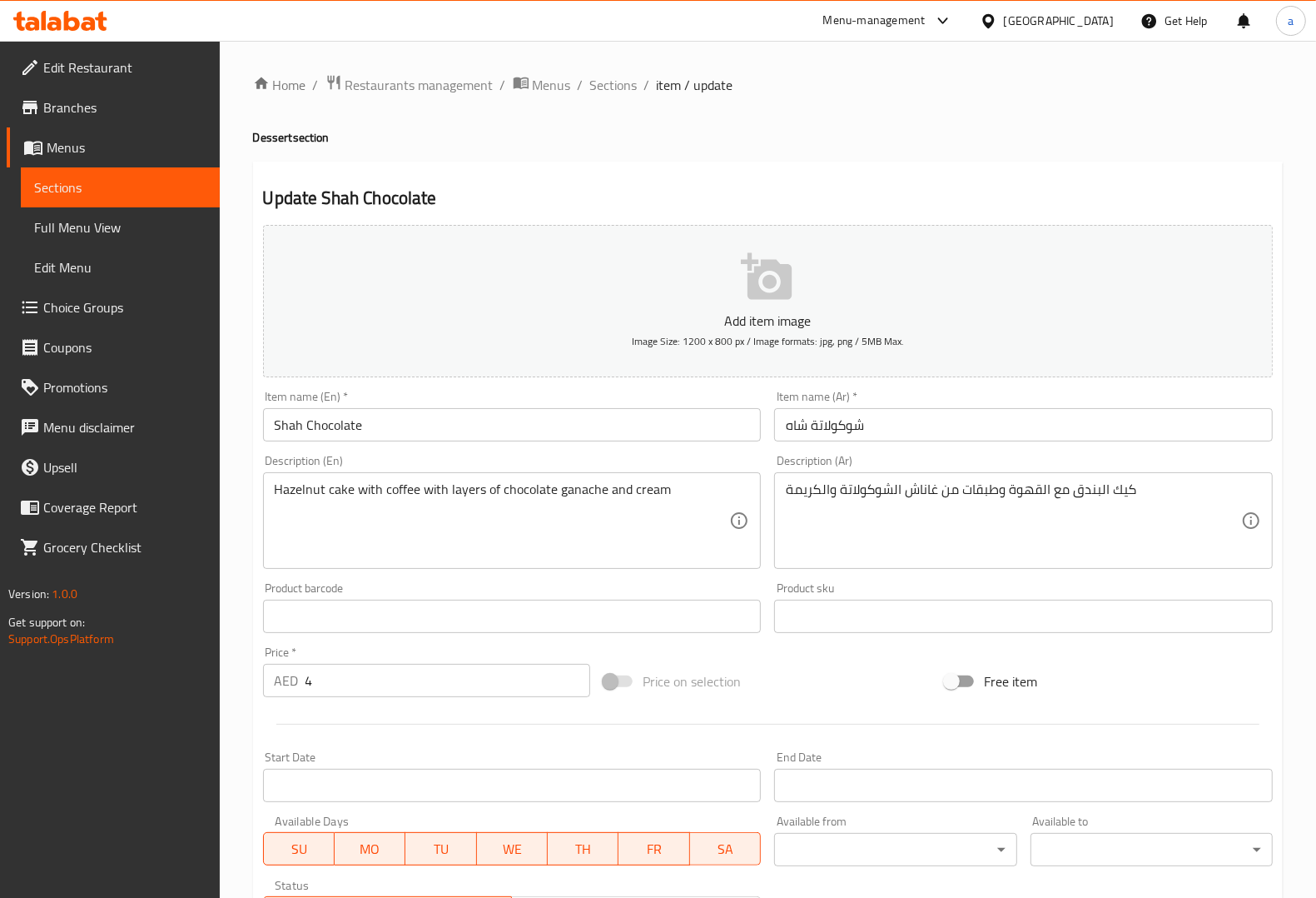
click at [1146, 458] on div "Description (Ar) كيك البندق مع القهوة وطبقات من غاناش الشوكولاتة والكريمة Descr…" at bounding box center [1023, 511] width 498 height 114
click at [463, 493] on textarea "Hazelnut cake with coffee with layers of chocolate ganache and cream" at bounding box center [502, 520] width 455 height 79
click at [574, 493] on textarea "Hazelnut cake with coffee with layers of chocolate ganache and cream" at bounding box center [502, 520] width 455 height 79
click at [775, 575] on div "Product sku Product sku" at bounding box center [1023, 607] width 512 height 64
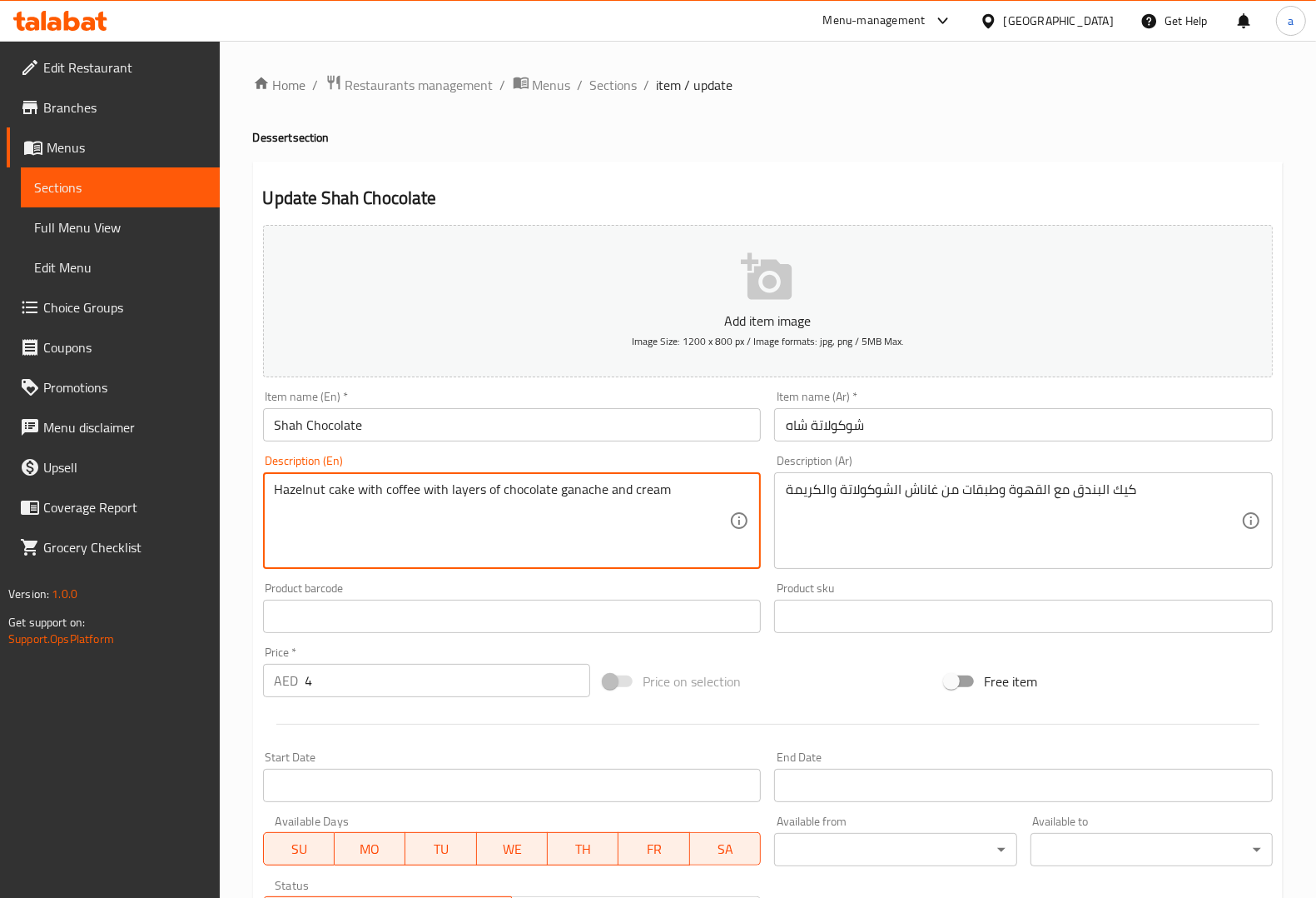
drag, startPoint x: 501, startPoint y: 485, endPoint x: 672, endPoint y: 497, distance: 171.4
click at [637, 452] on div "Description (En) Hazelnut cake with coffee with layers of chocolate ganache and…" at bounding box center [512, 511] width 512 height 128
click at [289, 431] on input "Shah Chocolate" at bounding box center [512, 424] width 498 height 33
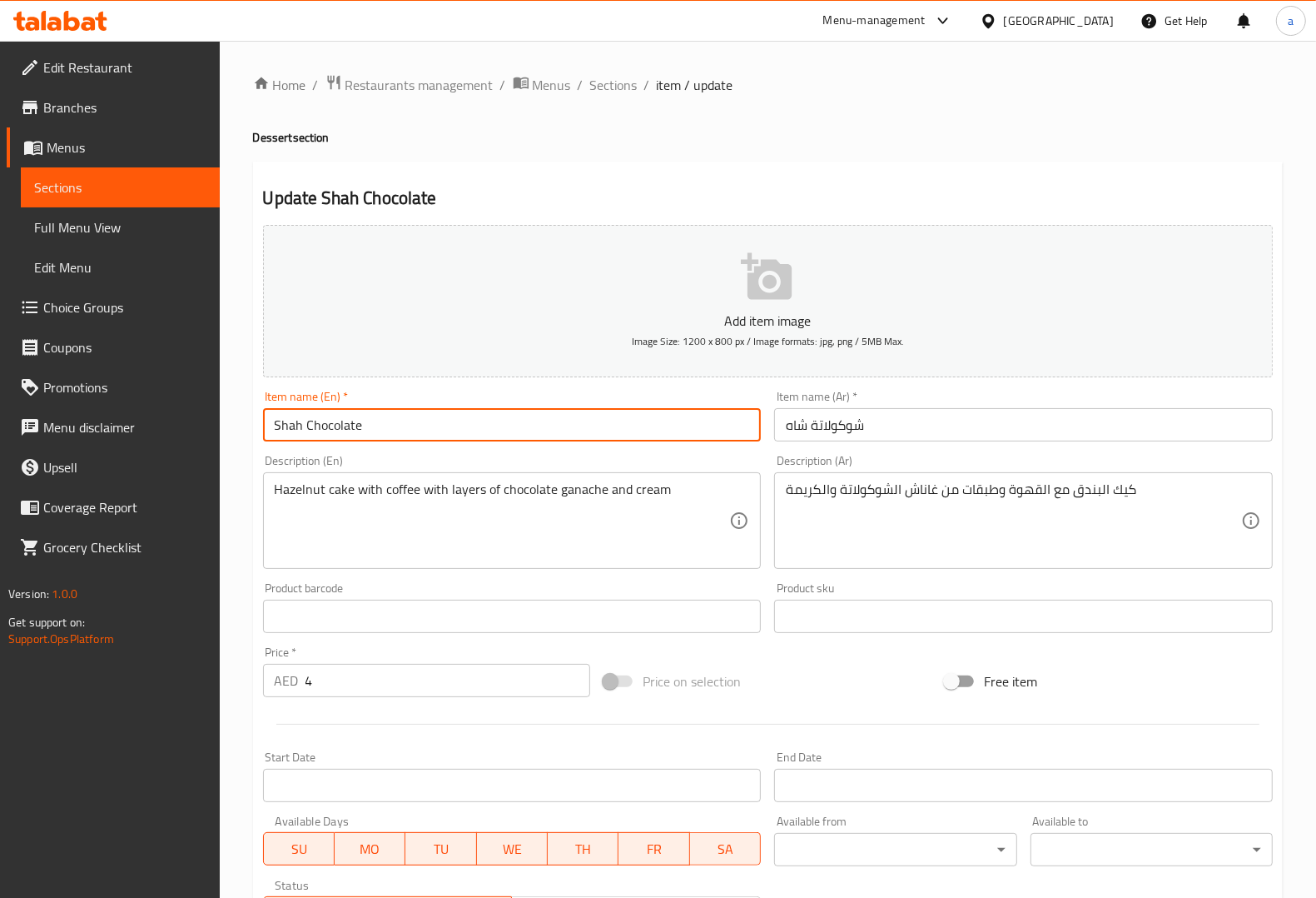
click at [289, 431] on input "Shah Chocolate" at bounding box center [512, 424] width 498 height 33
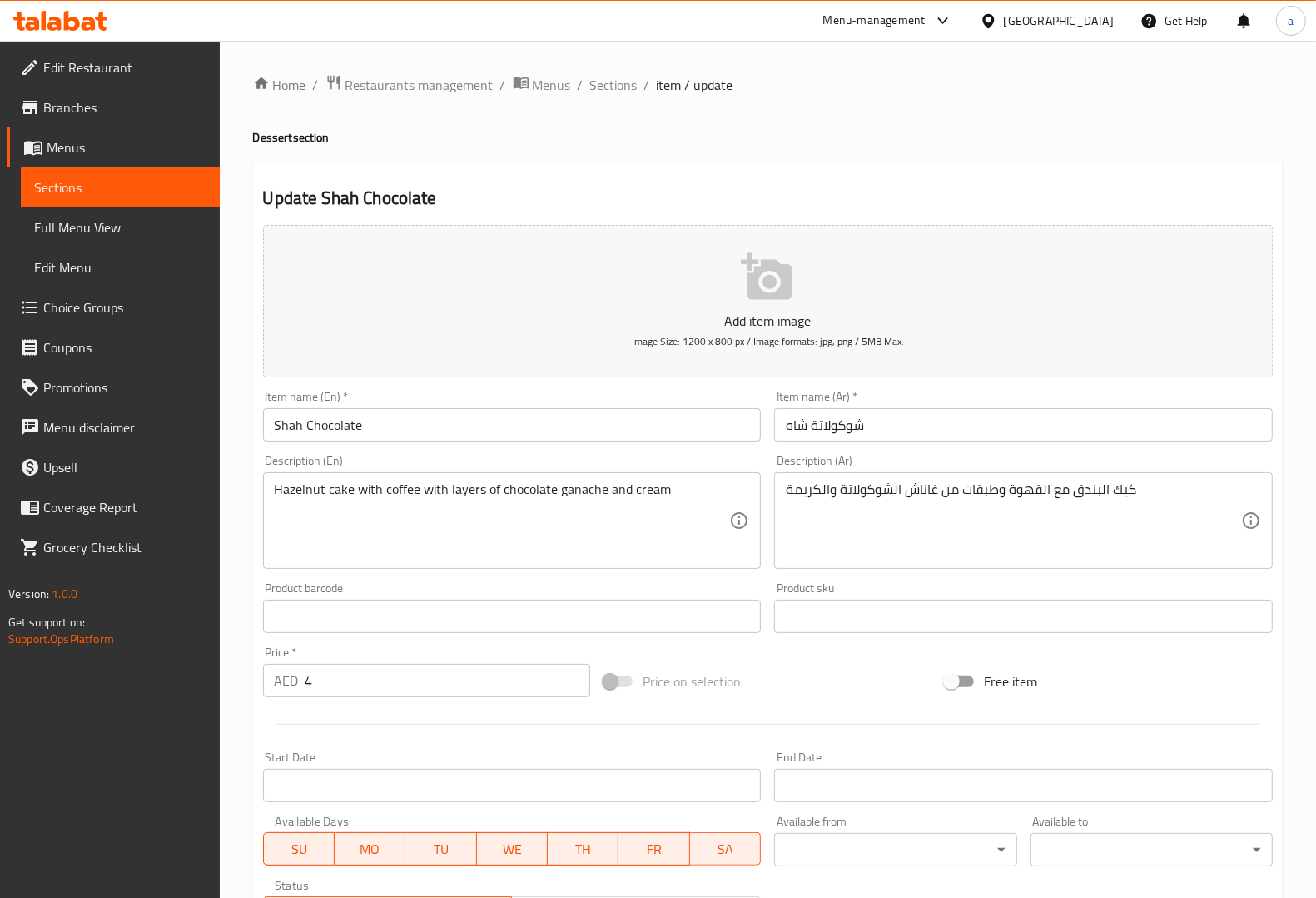
click at [1153, 462] on div "Description (Ar) كيك البندق مع القهوة وطبقات من غاناش الشوكولاتة والكريمة Descr…" at bounding box center [1023, 511] width 498 height 114
click at [1104, 459] on div "Description (Ar) كيك البندق مع القهوة وطبقات من غاناش الشوكولاتة والكريمة Descr…" at bounding box center [1023, 511] width 498 height 114
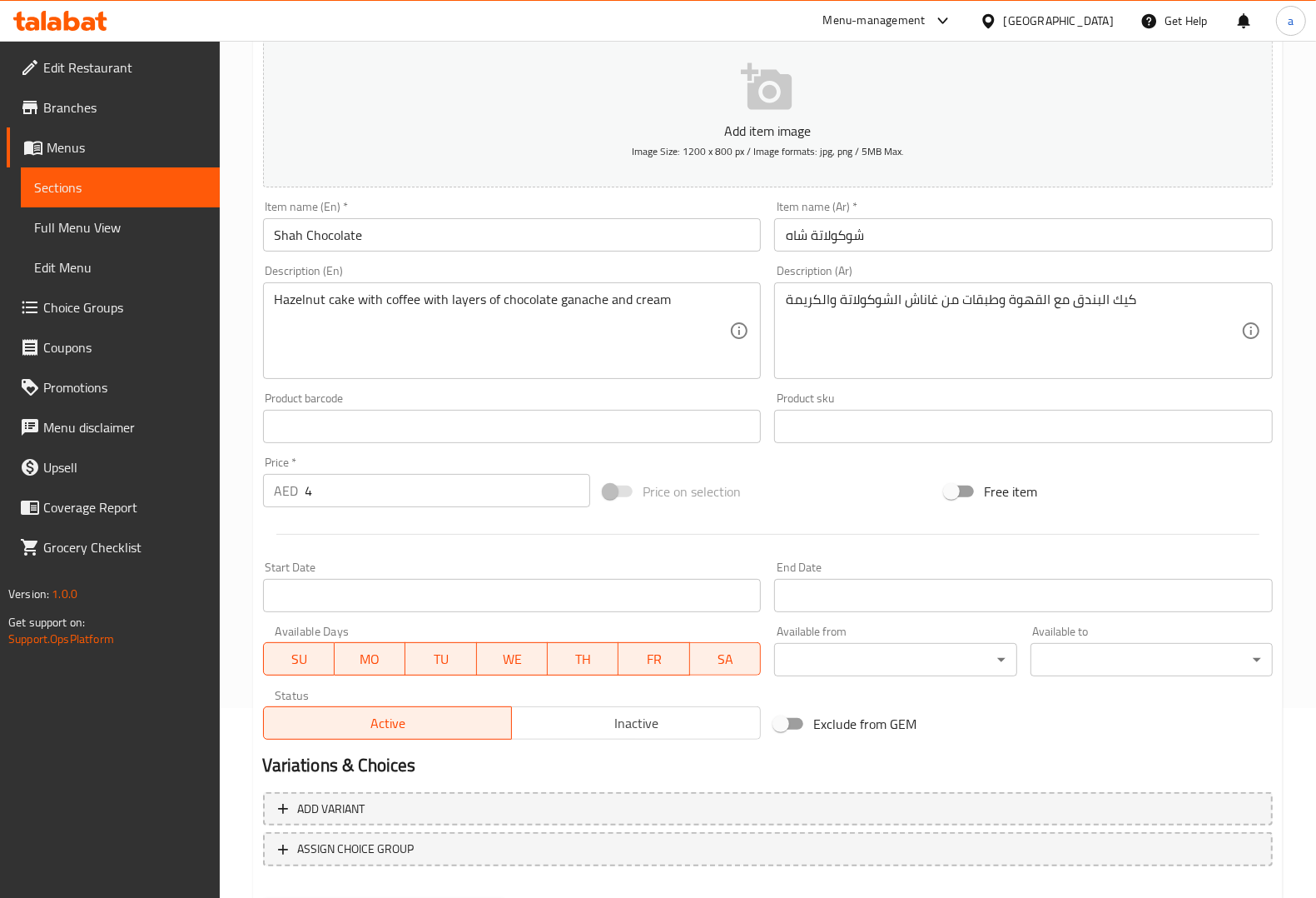
scroll to position [276, 0]
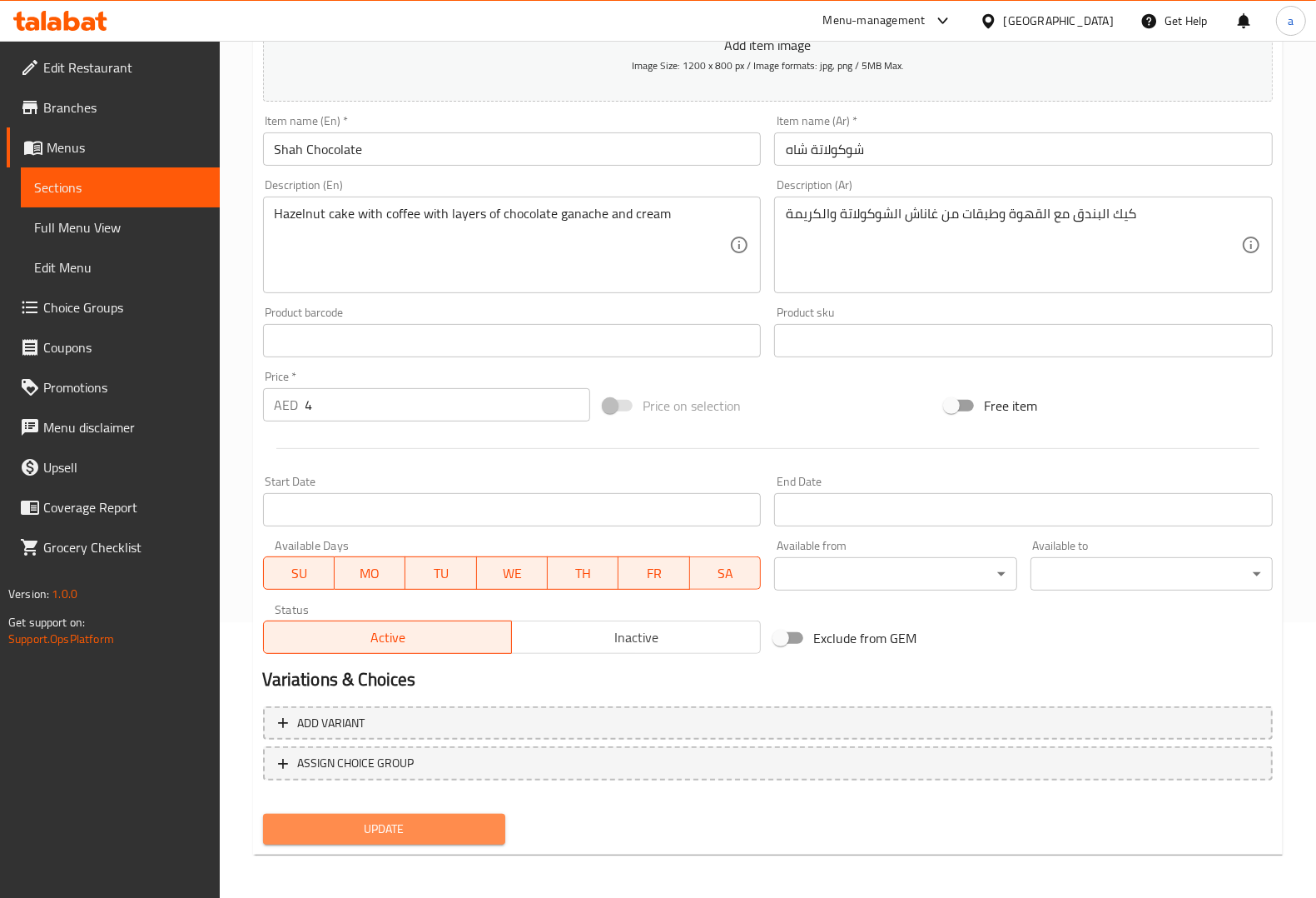
click at [454, 829] on span "Update" at bounding box center [384, 828] width 215 height 21
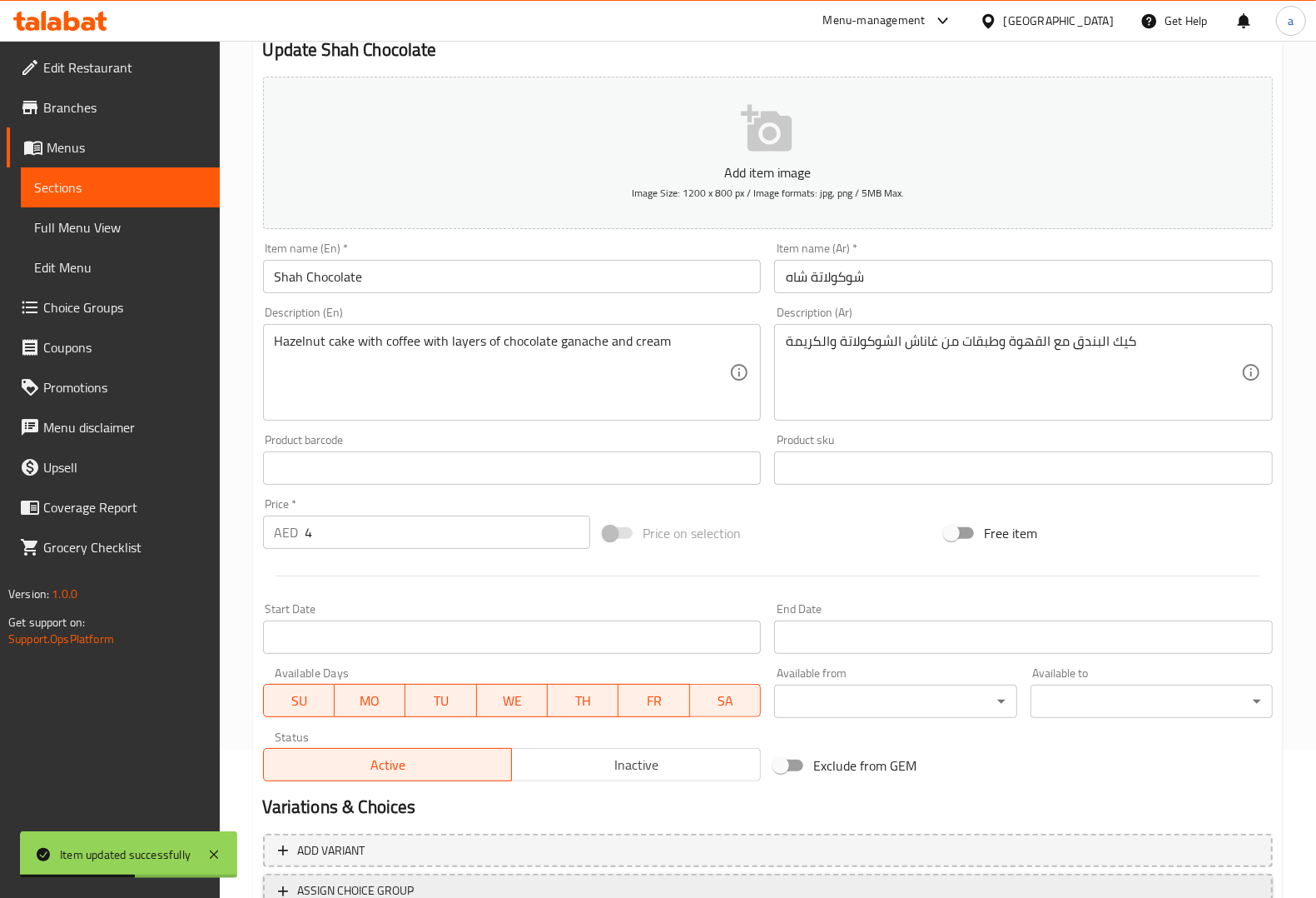
scroll to position [0, 0]
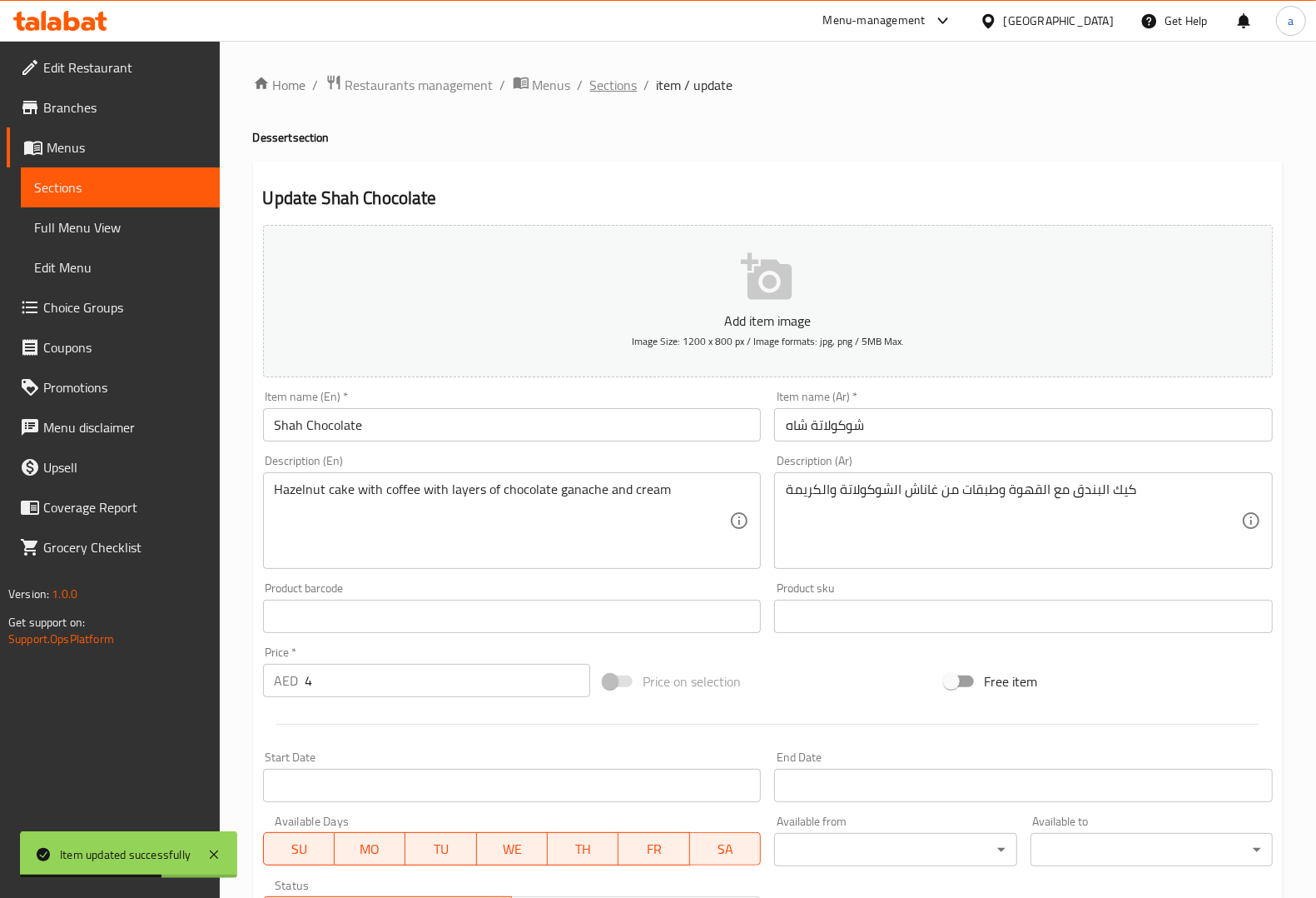
click at [620, 84] on span "Sections" at bounding box center [614, 85] width 48 height 20
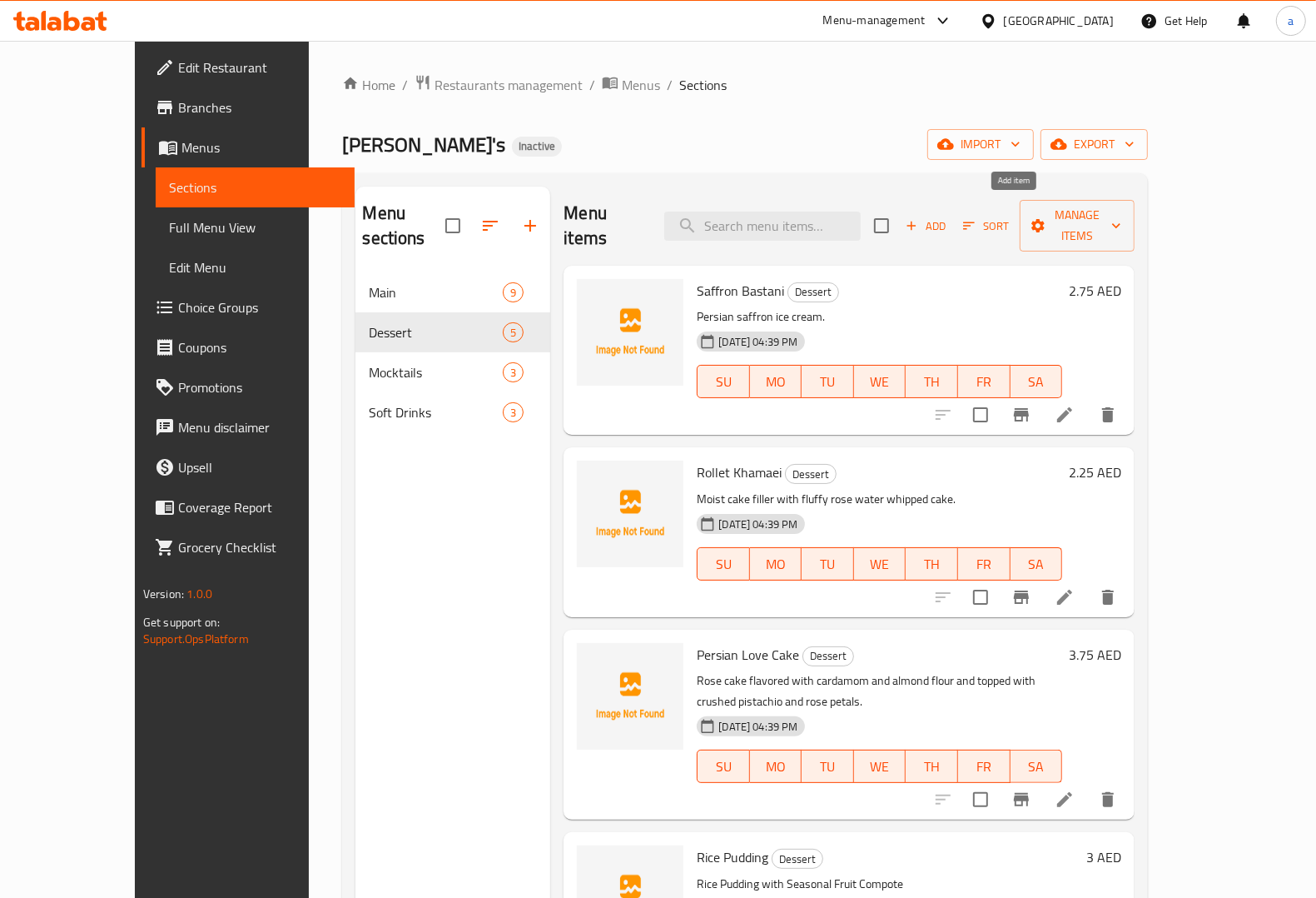
click at [919, 218] on icon "button" at bounding box center [911, 225] width 15 height 15
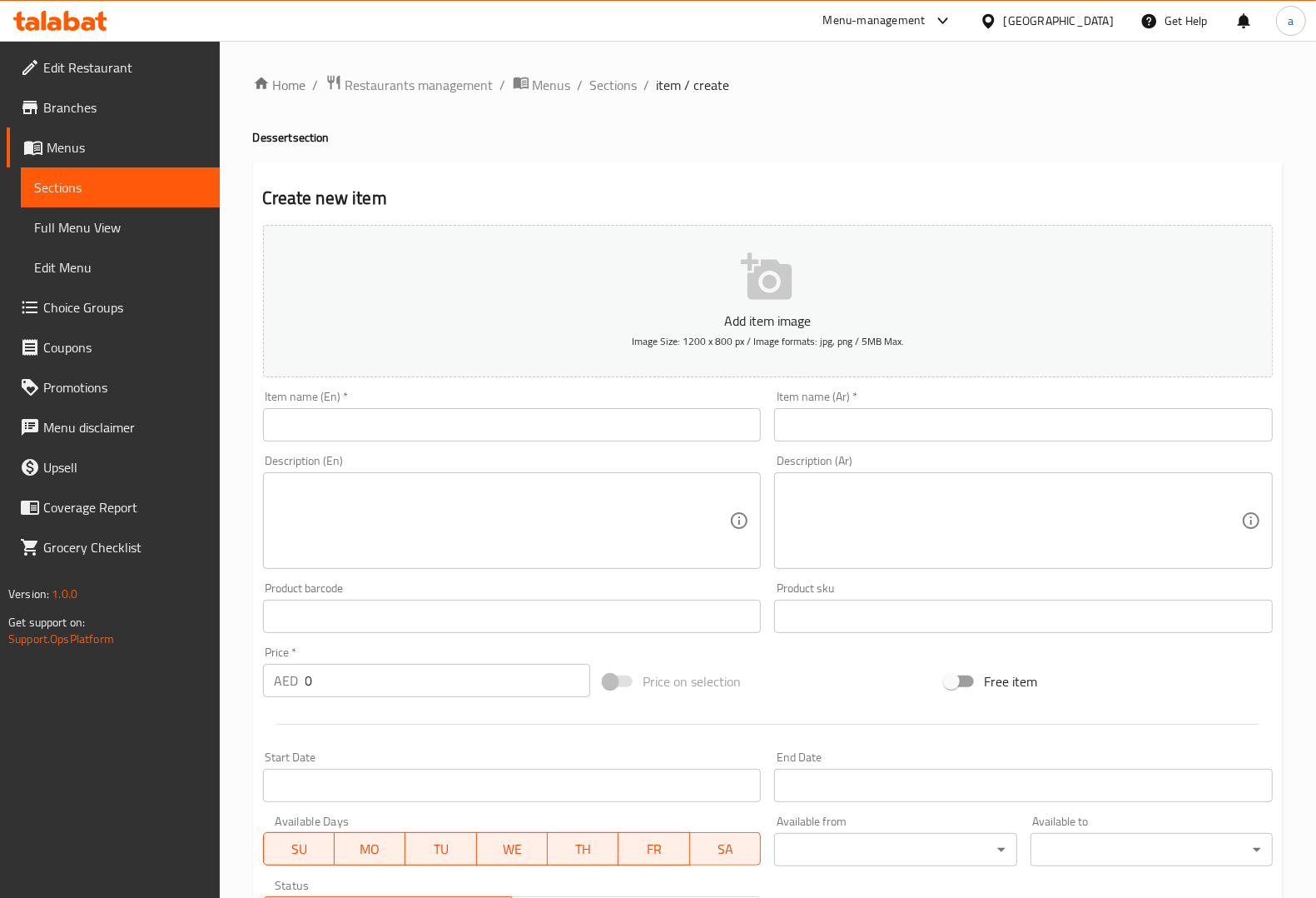
click at [545, 438] on input "text" at bounding box center [512, 424] width 498 height 33
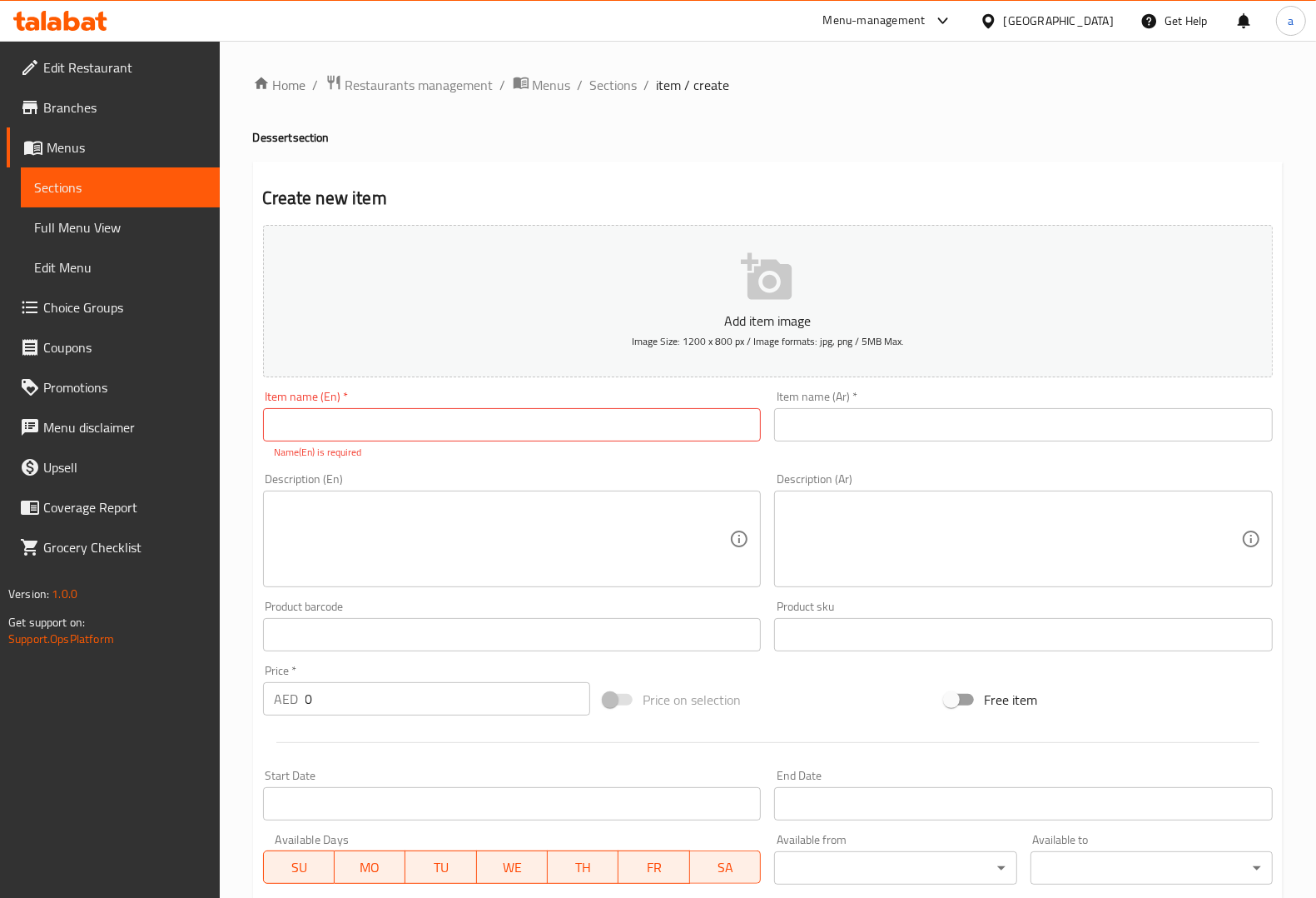
click at [725, 409] on input "text" at bounding box center [512, 424] width 498 height 33
paste input "Farida’s Ultimate Cheese Cake"
click at [478, 426] on input "Farida’s Ultimate Cheese Cake" at bounding box center [512, 424] width 498 height 33
type input "Farida’s Ultimate Cheese Cake"
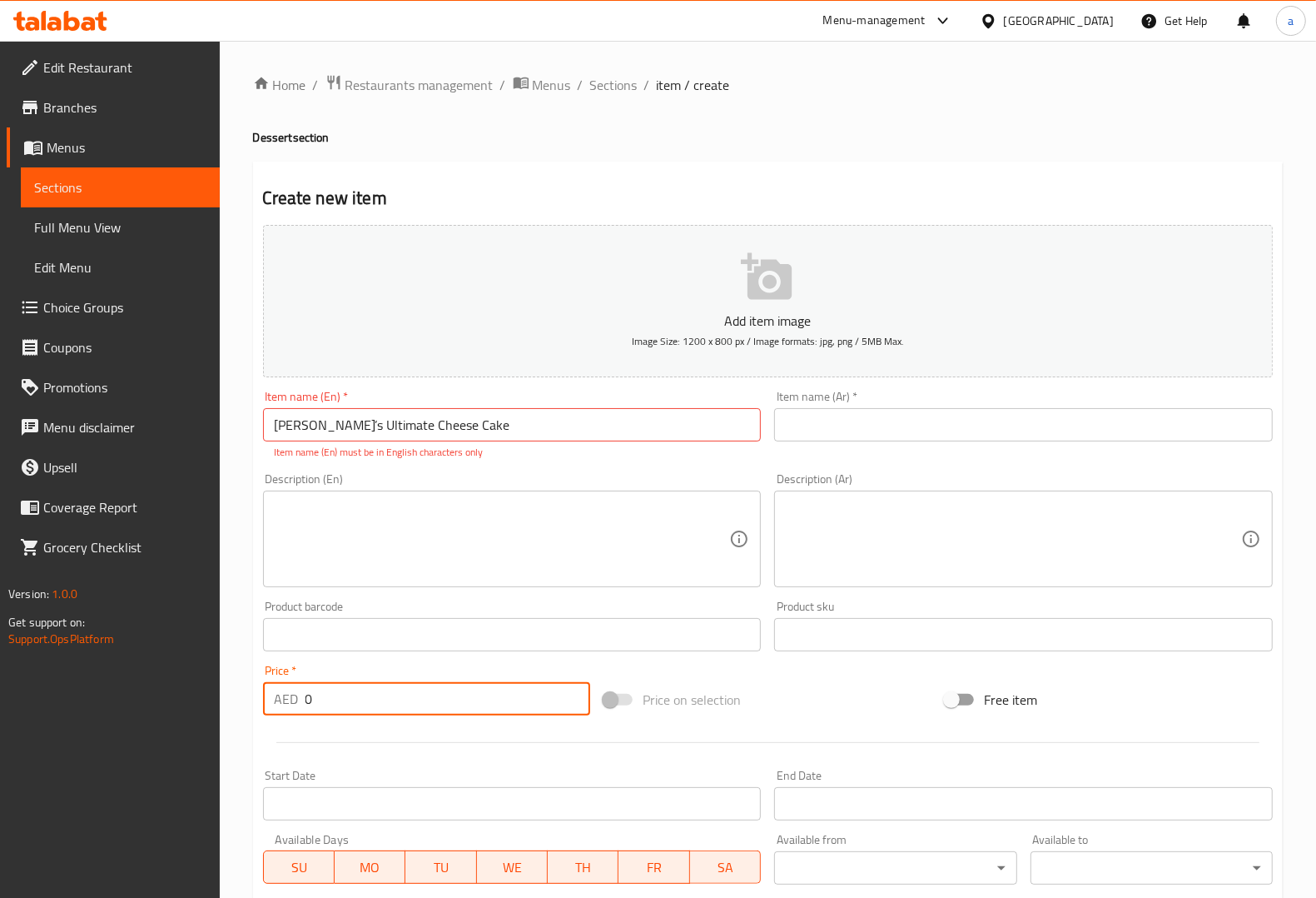
click at [382, 686] on input "0" at bounding box center [448, 698] width 286 height 33
drag, startPoint x: 339, startPoint y: 701, endPoint x: 260, endPoint y: 710, distance: 79.5
click at [260, 710] on div "Price   * AED 0 Price *" at bounding box center [426, 690] width 342 height 64
paste input "3"
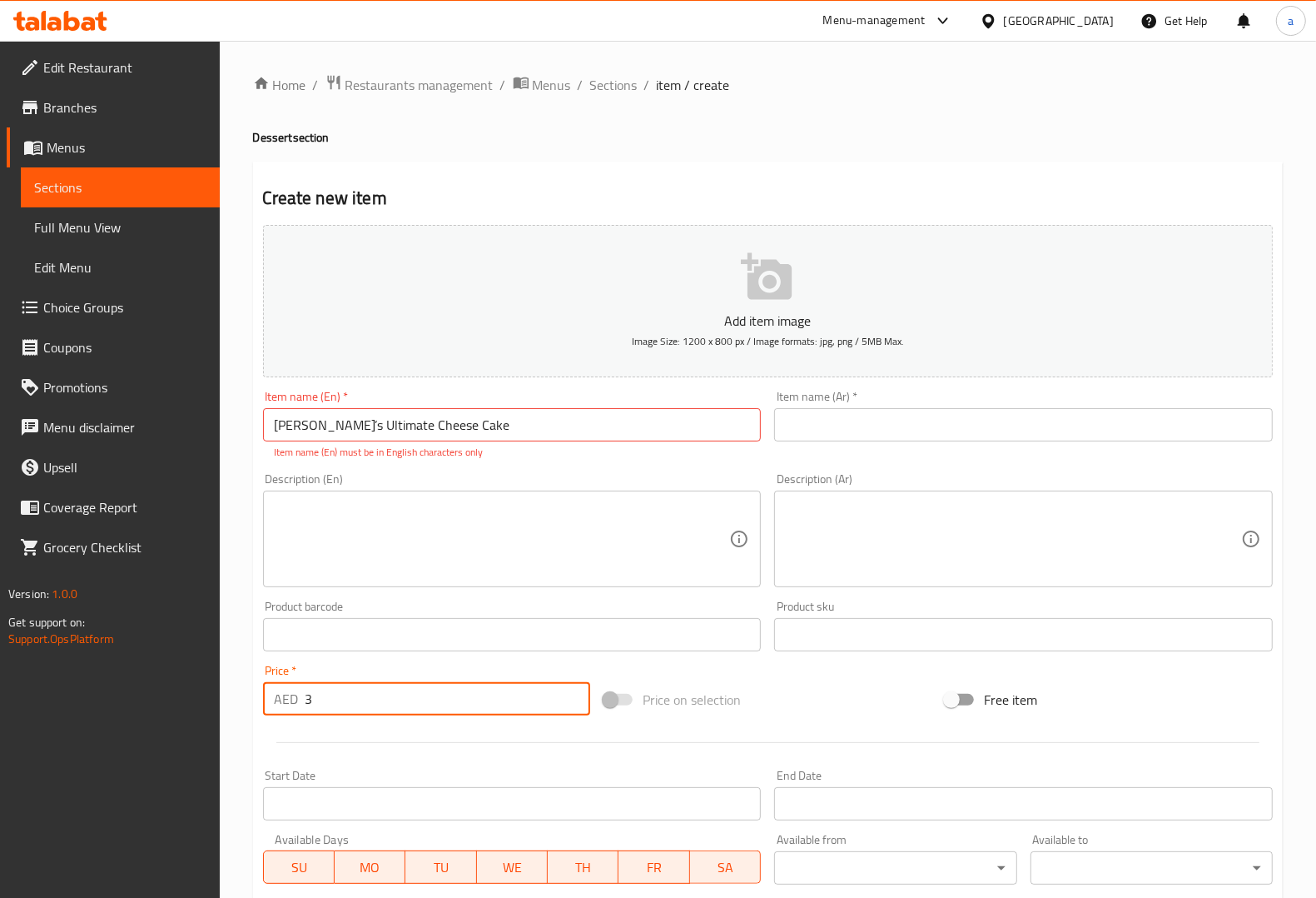
type input "3"
click at [799, 669] on div "Add item image Image Size: 1200 x 800 px / Image formats: jpg, png / 5MB Max. I…" at bounding box center [767, 586] width 1023 height 737
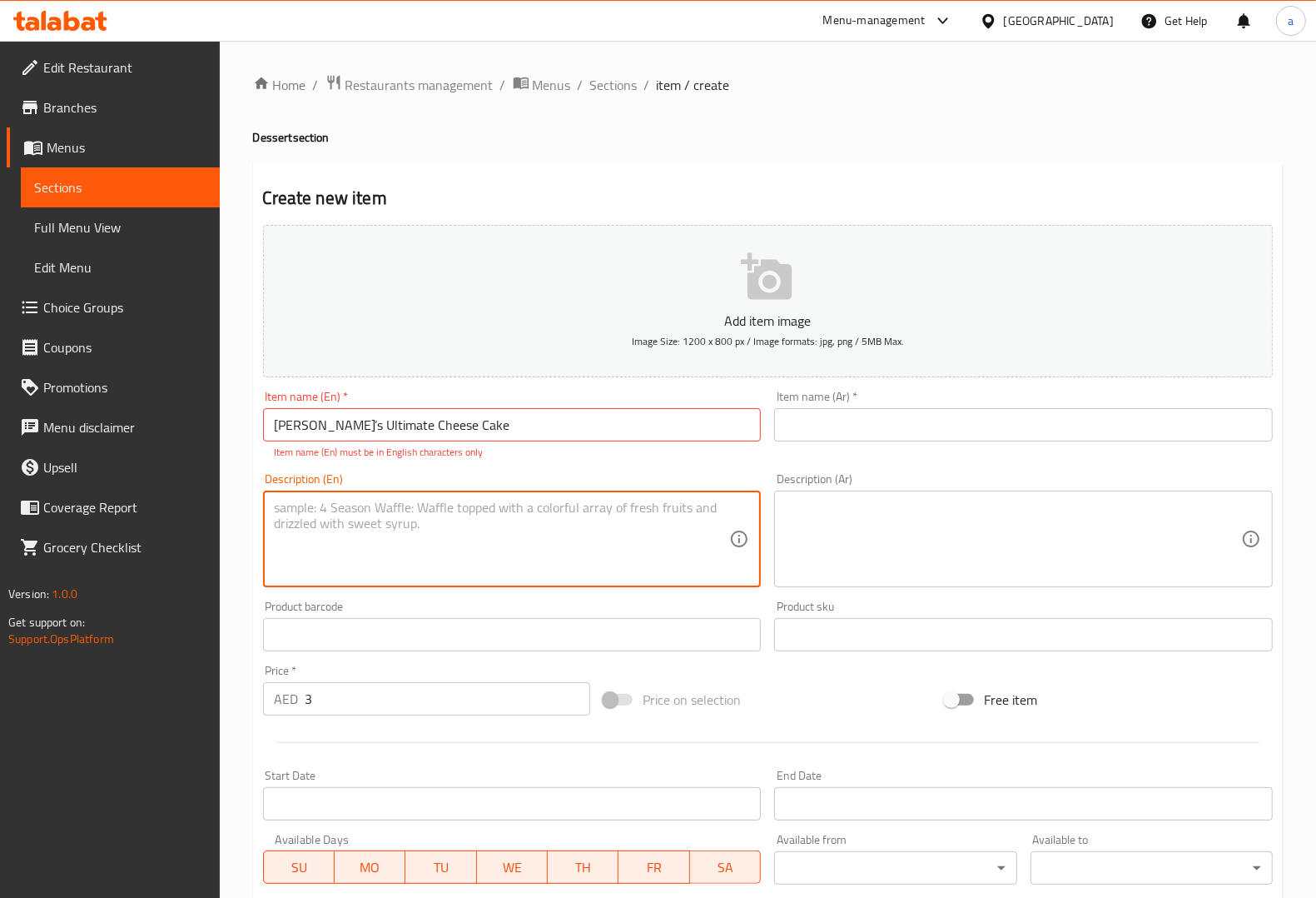
click at [583, 542] on textarea at bounding box center [502, 538] width 455 height 79
paste textarea "Classic baked cheesecake served with seasonal fruit sauce"
type textarea "Classic baked cheesecake served with seasonal fruit sauce"
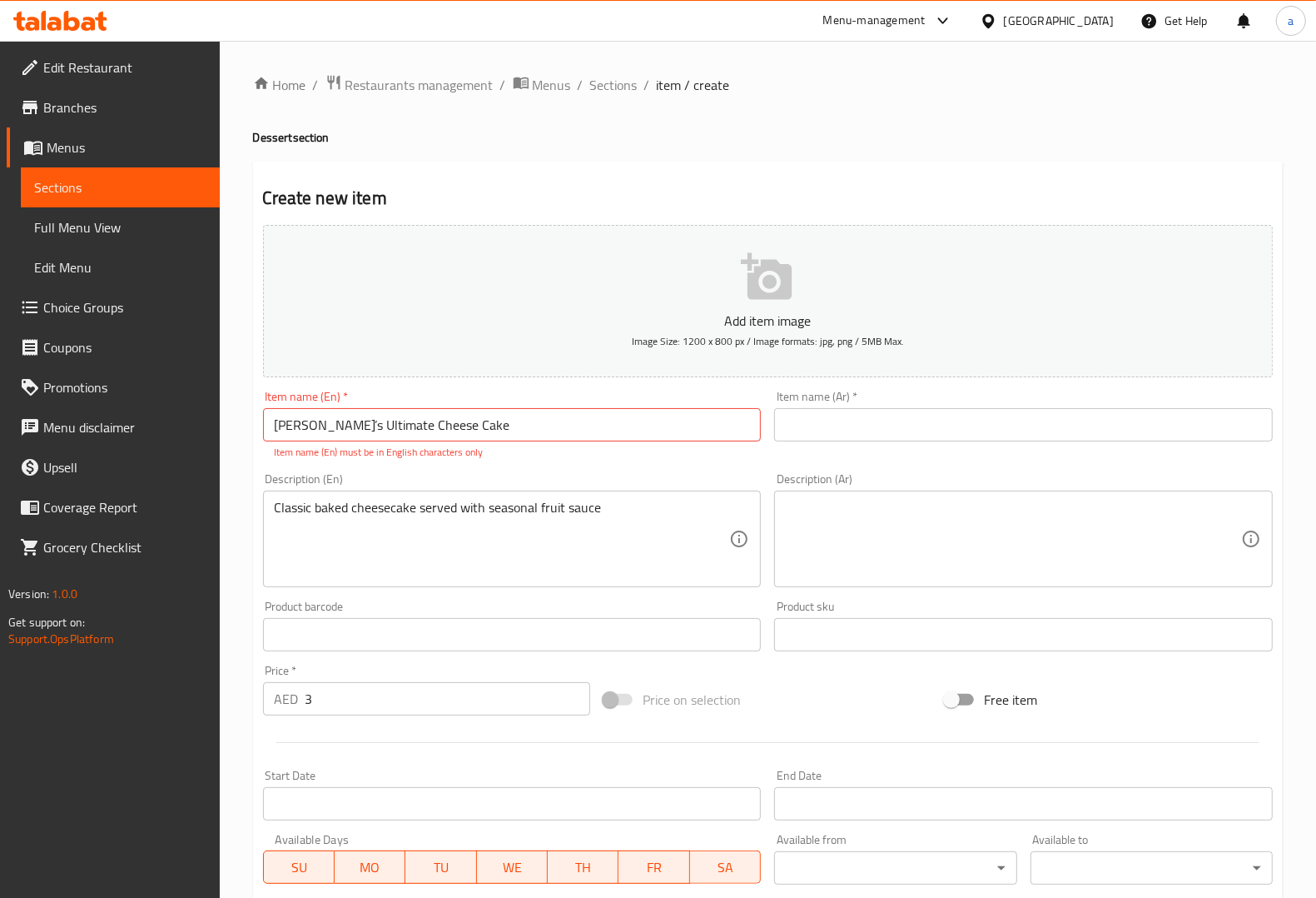
click at [678, 476] on div "Description (En) Classic baked cheesecake served with seasonal fruit sauce Desc…" at bounding box center [512, 530] width 498 height 114
click at [705, 458] on p "Item name (En) must be in English characters only" at bounding box center [512, 451] width 475 height 15
click at [709, 458] on p "Item name (En) must be in English characters only" at bounding box center [512, 451] width 475 height 15
click at [356, 436] on input "Farida’s Ultimate Cheese Cake" at bounding box center [512, 424] width 498 height 33
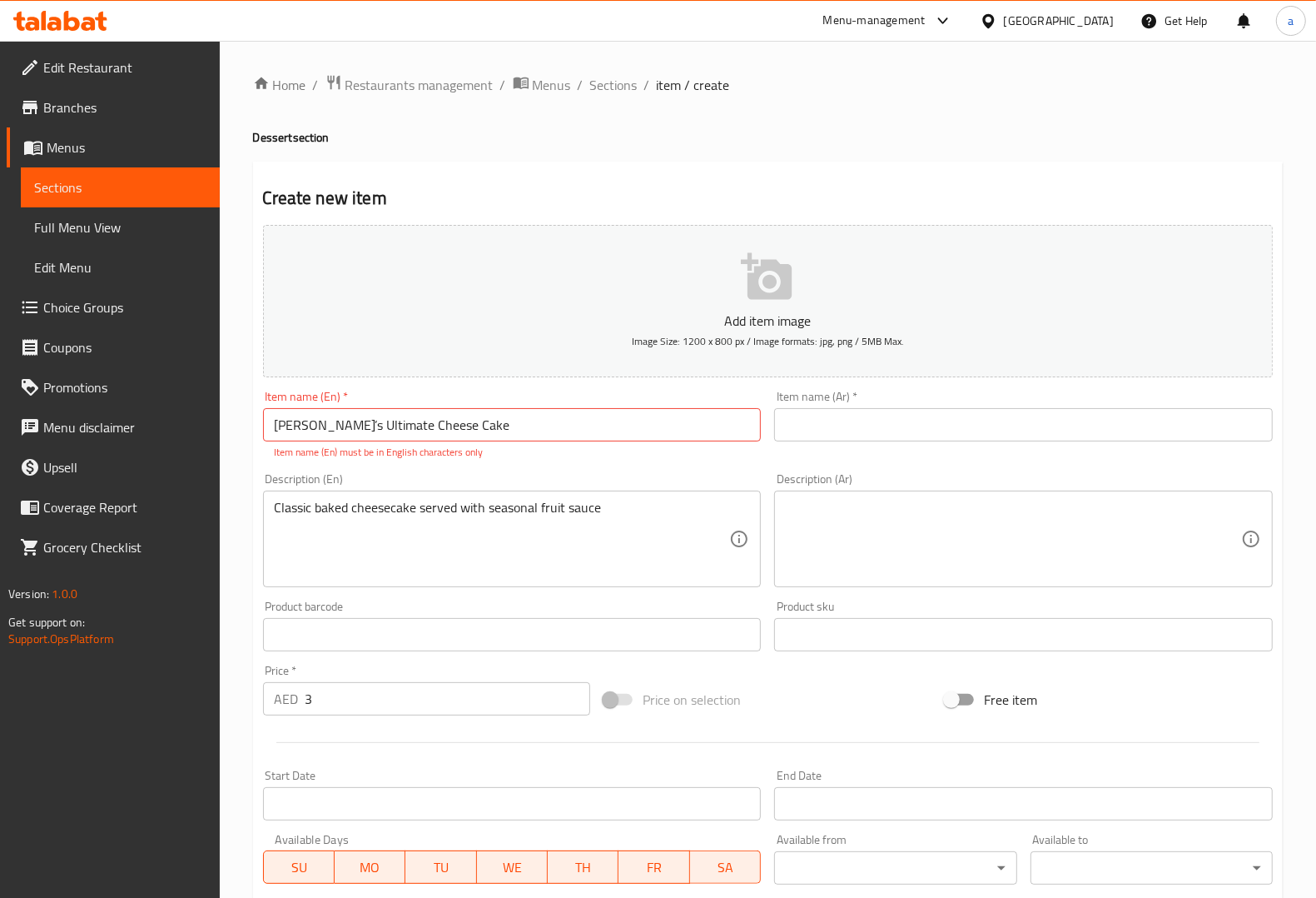
click at [394, 433] on input "Farida’s Ultimate Cheese Cake" at bounding box center [512, 424] width 498 height 33
drag, startPoint x: 458, startPoint y: 426, endPoint x: 375, endPoint y: 427, distance: 83.0
click at [375, 427] on input "Farida’s Ultimate Cheese Cake" at bounding box center [512, 424] width 498 height 33
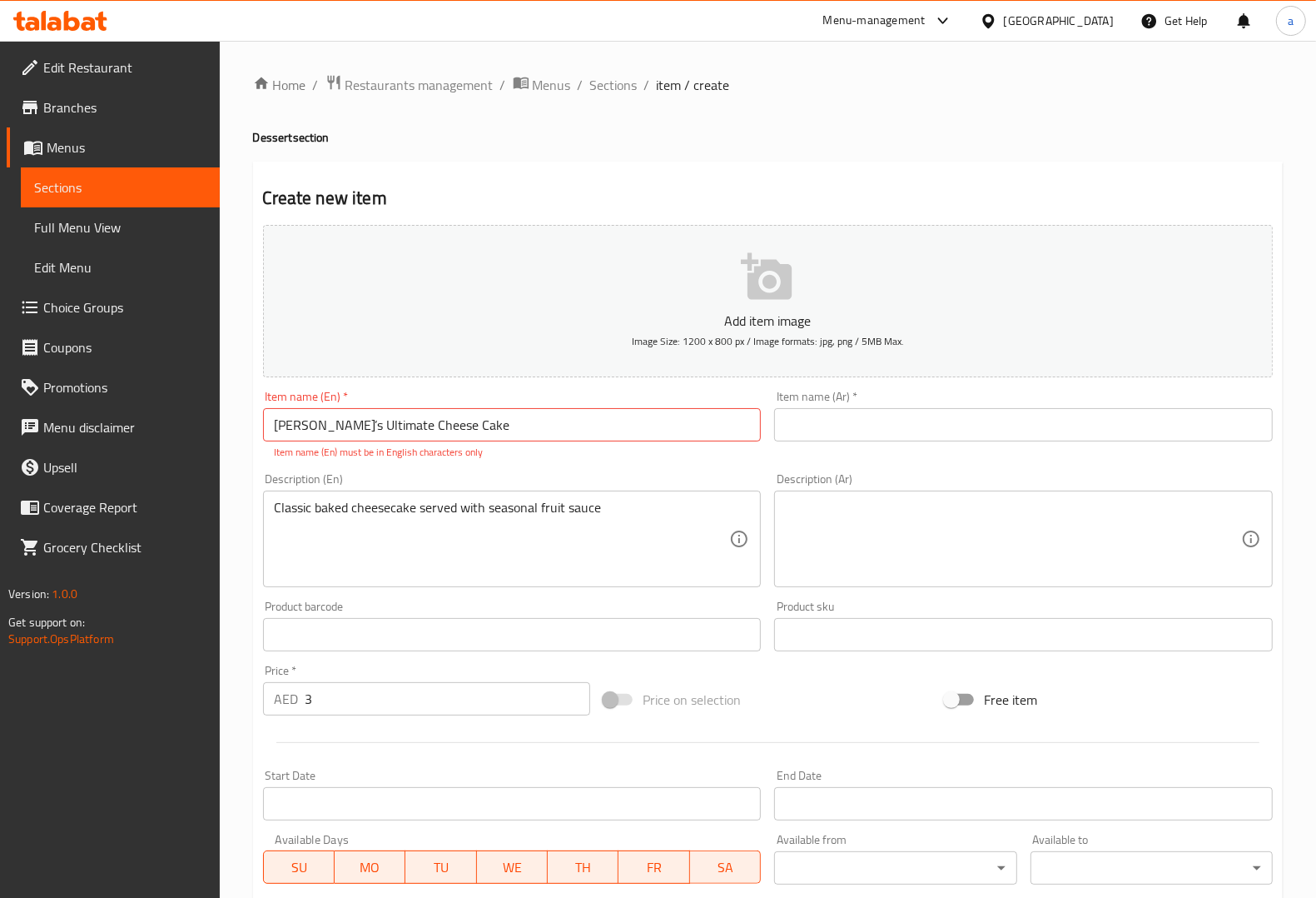
click at [400, 435] on input "Farida’s Ultimate Cheese Cake" at bounding box center [512, 424] width 498 height 33
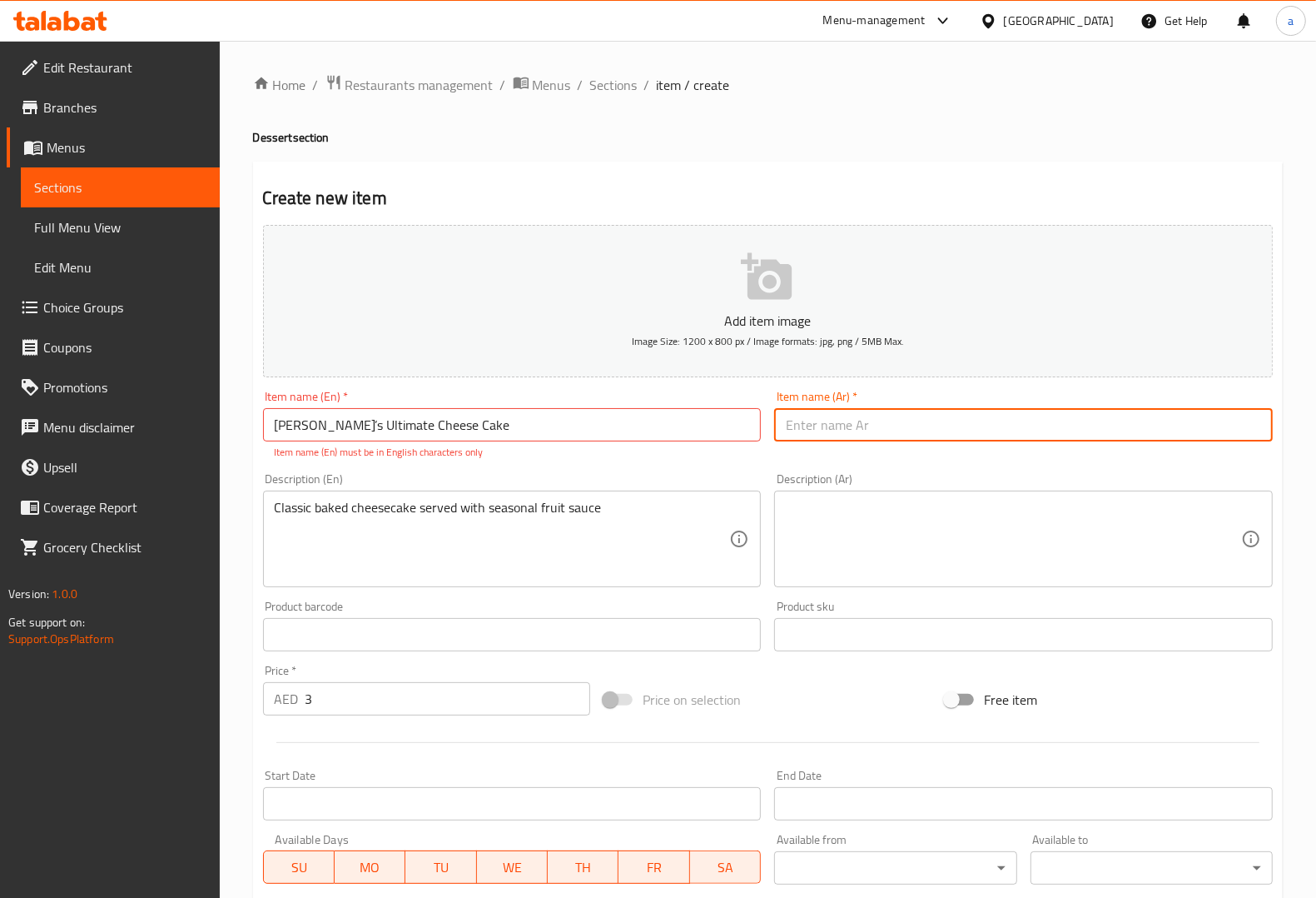
click at [847, 427] on input "text" at bounding box center [1023, 424] width 498 height 33
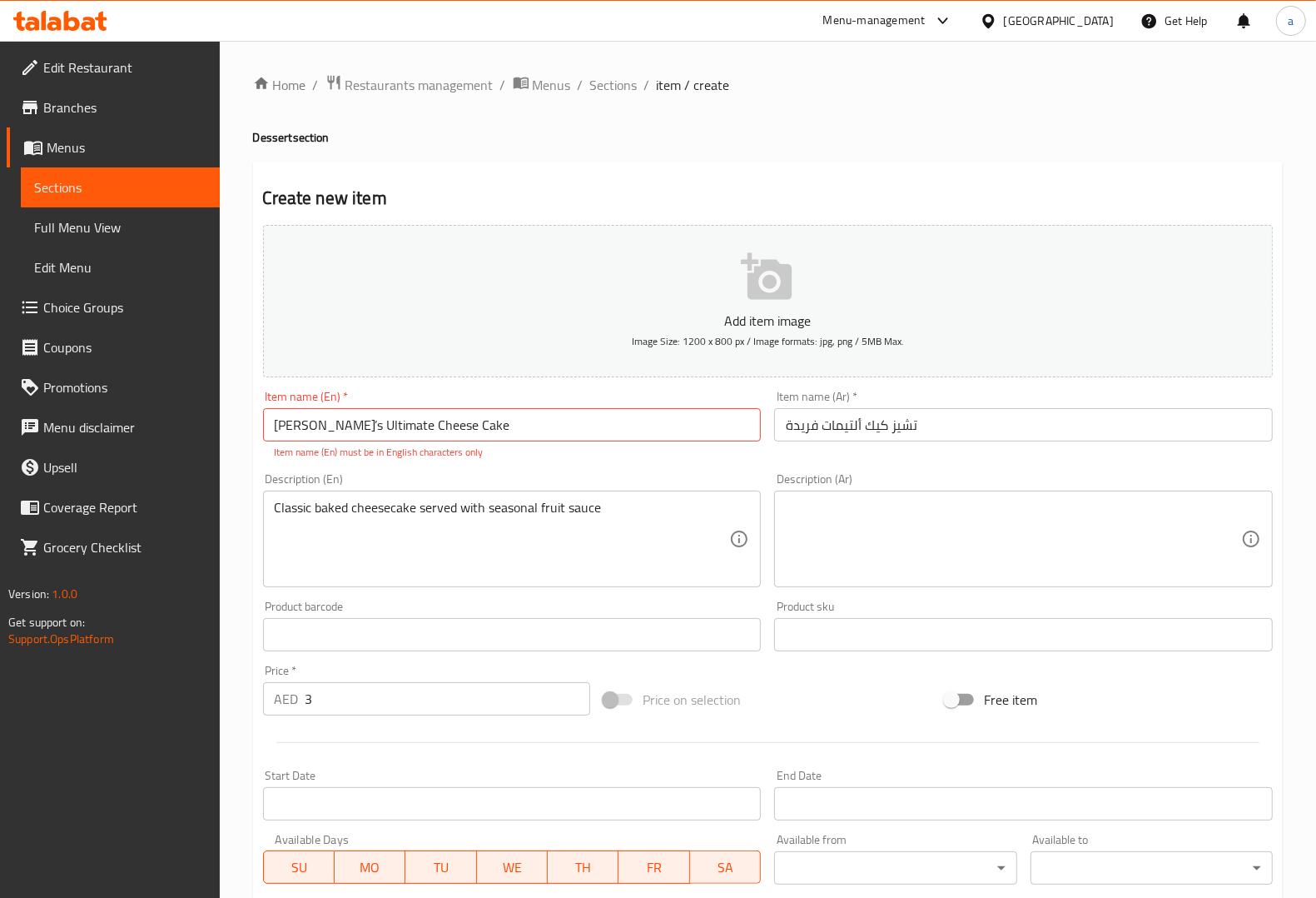
click at [758, 459] on div "Item name (En)   * Farida’s Ultimate Cheese Cake Item name (En) * Item name (En…" at bounding box center [512, 425] width 498 height 69
click at [293, 519] on textarea "Classic baked cheesecake served with seasonal fruit sauce" at bounding box center [502, 538] width 455 height 79
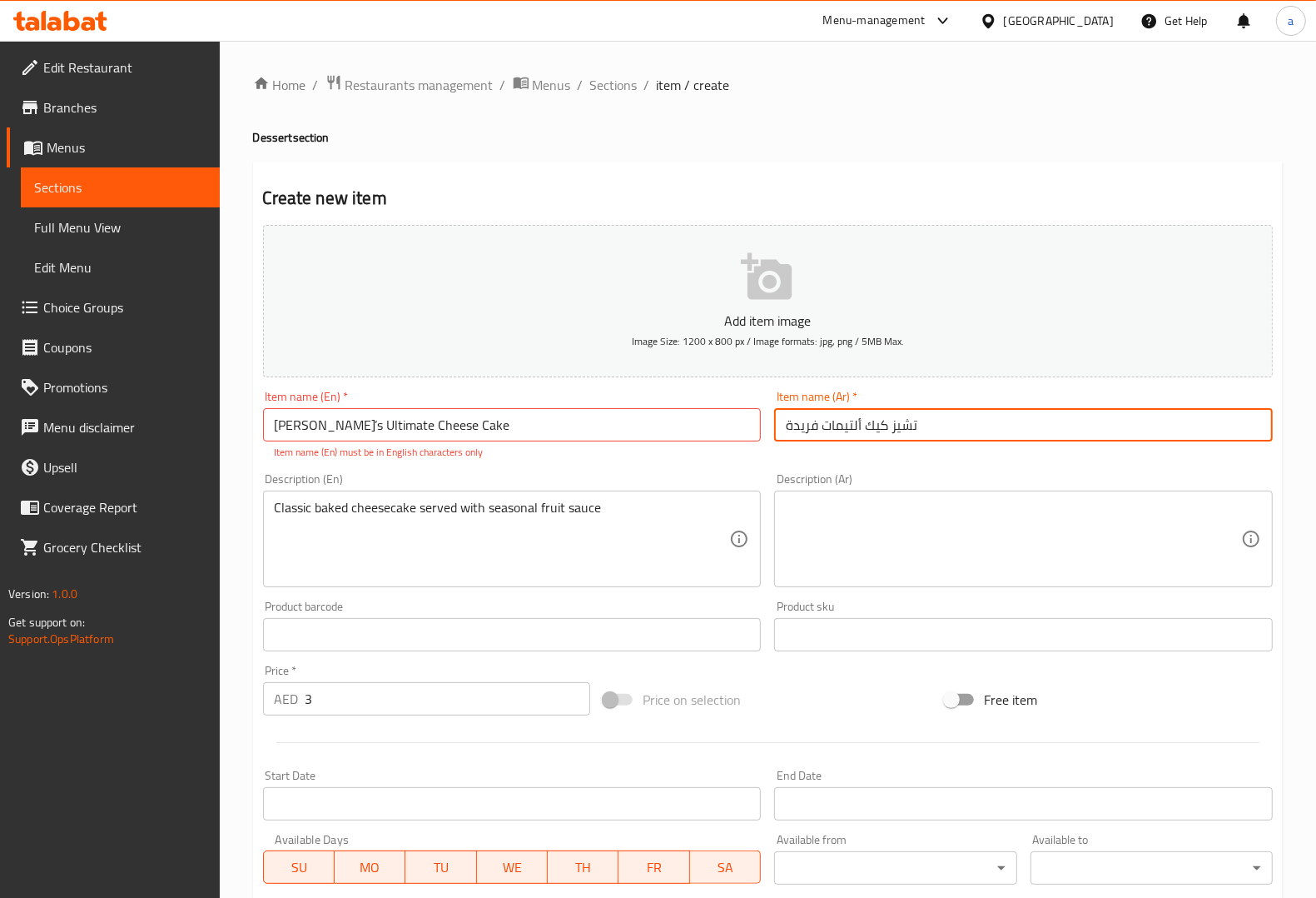
click at [846, 429] on input "تشيز كيك ألتيمات فريدة" at bounding box center [1023, 424] width 498 height 33
click at [937, 422] on input "تشيز كيك ألتيمات فريدة" at bounding box center [1023, 424] width 498 height 33
paste input "ألتيمات"
click at [799, 423] on input "تشيز كيك ألتيمات فريدةألتيمات" at bounding box center [1023, 424] width 498 height 33
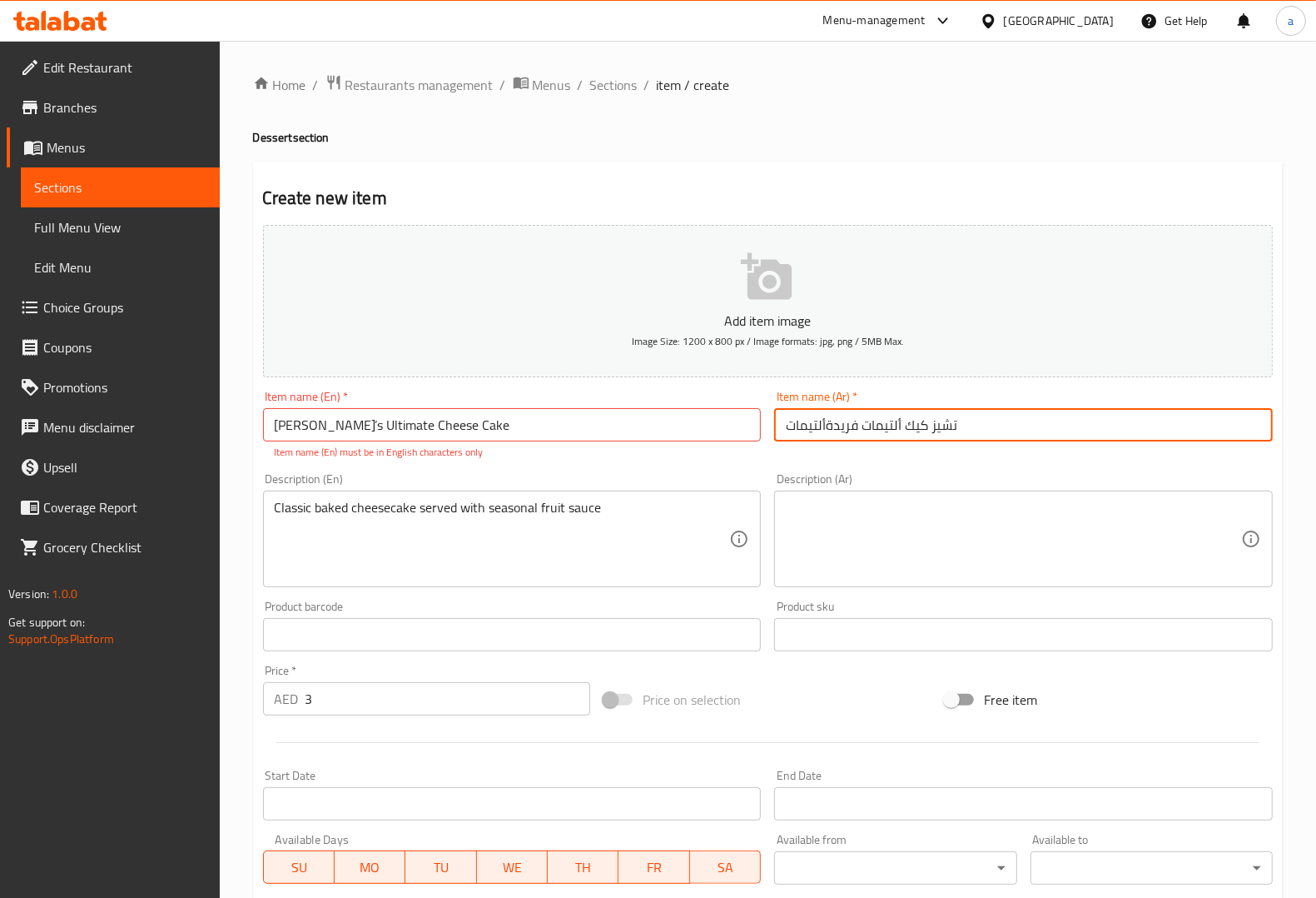
click at [799, 423] on input "تشيز كيك ألتيمات فريدةألتيمات" at bounding box center [1023, 424] width 498 height 33
click at [828, 408] on input "تشيز كيك ألتيمات فريدةألتيمات" at bounding box center [1023, 424] width 498 height 33
click at [805, 440] on input "تشيز كيك ألتيمات فريدةألتيمات" at bounding box center [1023, 424] width 498 height 33
click at [807, 432] on input "تشيز كيك ألتيمات فريدةألتيمات" at bounding box center [1023, 424] width 498 height 33
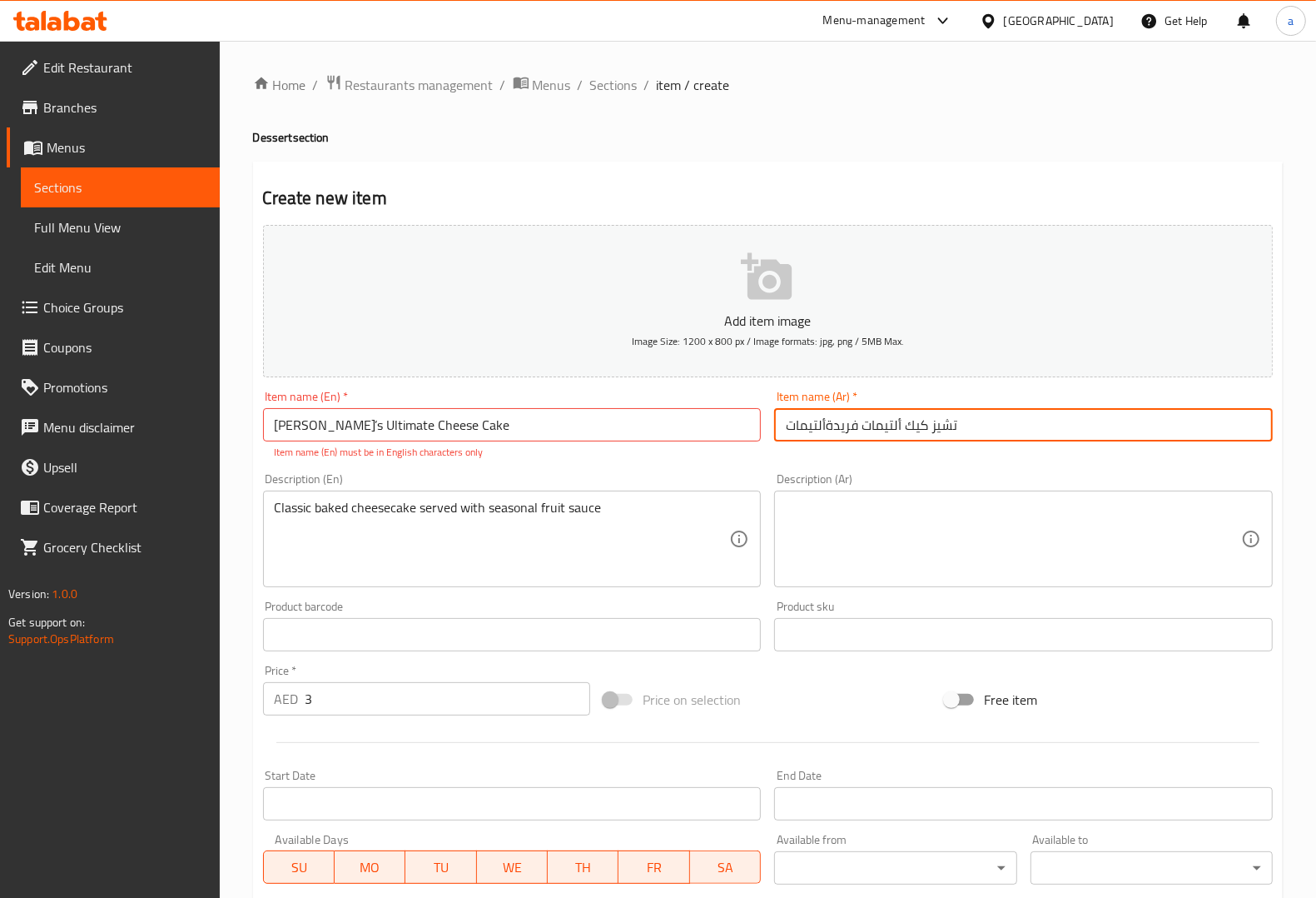
click at [807, 432] on input "تشيز كيك ألتيمات فريدةألتيمات" at bounding box center [1023, 424] width 498 height 33
click at [821, 423] on input "تشيز كيك ألتيمات فريدةألتيمات" at bounding box center [1023, 424] width 498 height 33
click at [827, 428] on input "تشيز كيك ألتيمات فريدةألتيمات" at bounding box center [1023, 424] width 498 height 33
click at [791, 426] on input "تشيز كيك ألتيمات فريدألتيمات" at bounding box center [1023, 424] width 498 height 33
drag, startPoint x: 791, startPoint y: 426, endPoint x: 827, endPoint y: 423, distance: 36.1
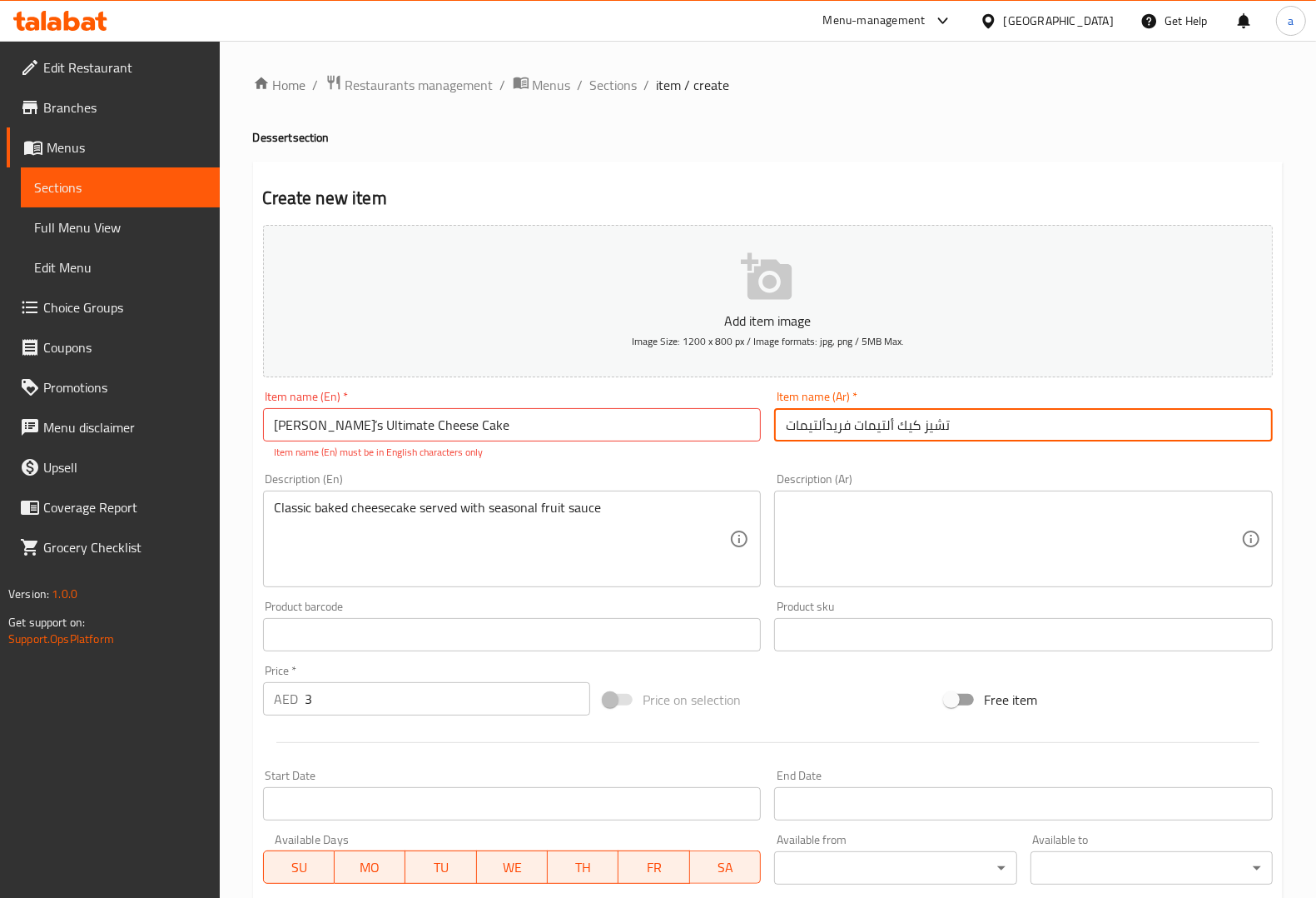
click at [827, 423] on input "تشيز كيك ألتيمات فريدألتيمات" at bounding box center [1023, 424] width 498 height 33
click at [925, 430] on input "تشيز كيك ألتيمات فريد" at bounding box center [1023, 424] width 498 height 33
click at [783, 423] on input "تشيز كيك ألتيمات فريد" at bounding box center [1023, 424] width 498 height 33
paste input "ألتيمات"
click at [843, 428] on input "ألتيمات تشيز كيك ألتيمات فريد" at bounding box center [1023, 424] width 498 height 33
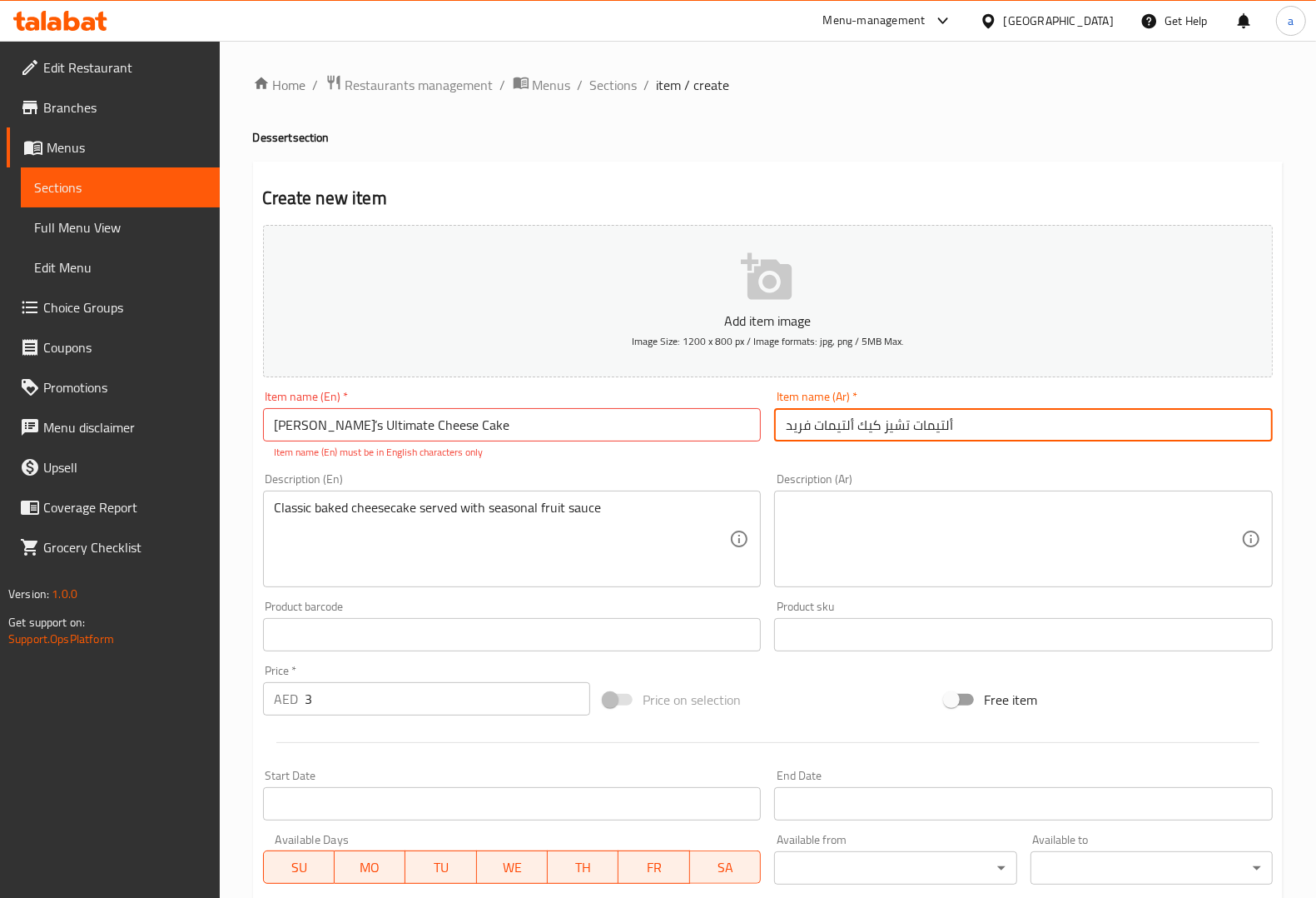
click at [843, 428] on input "ألتيمات تشيز كيك ألتيمات فريد" at bounding box center [1023, 424] width 498 height 33
click at [969, 429] on input "ألتيمات تشيز كيك فريد" at bounding box center [1023, 424] width 498 height 33
type input "ألتيمات تشيز كيك فريدة"
click at [893, 460] on div "Item name (Ar)   * ألتيمات تشيز كيك فريدة Item name (Ar) *" at bounding box center [1023, 425] width 512 height 83
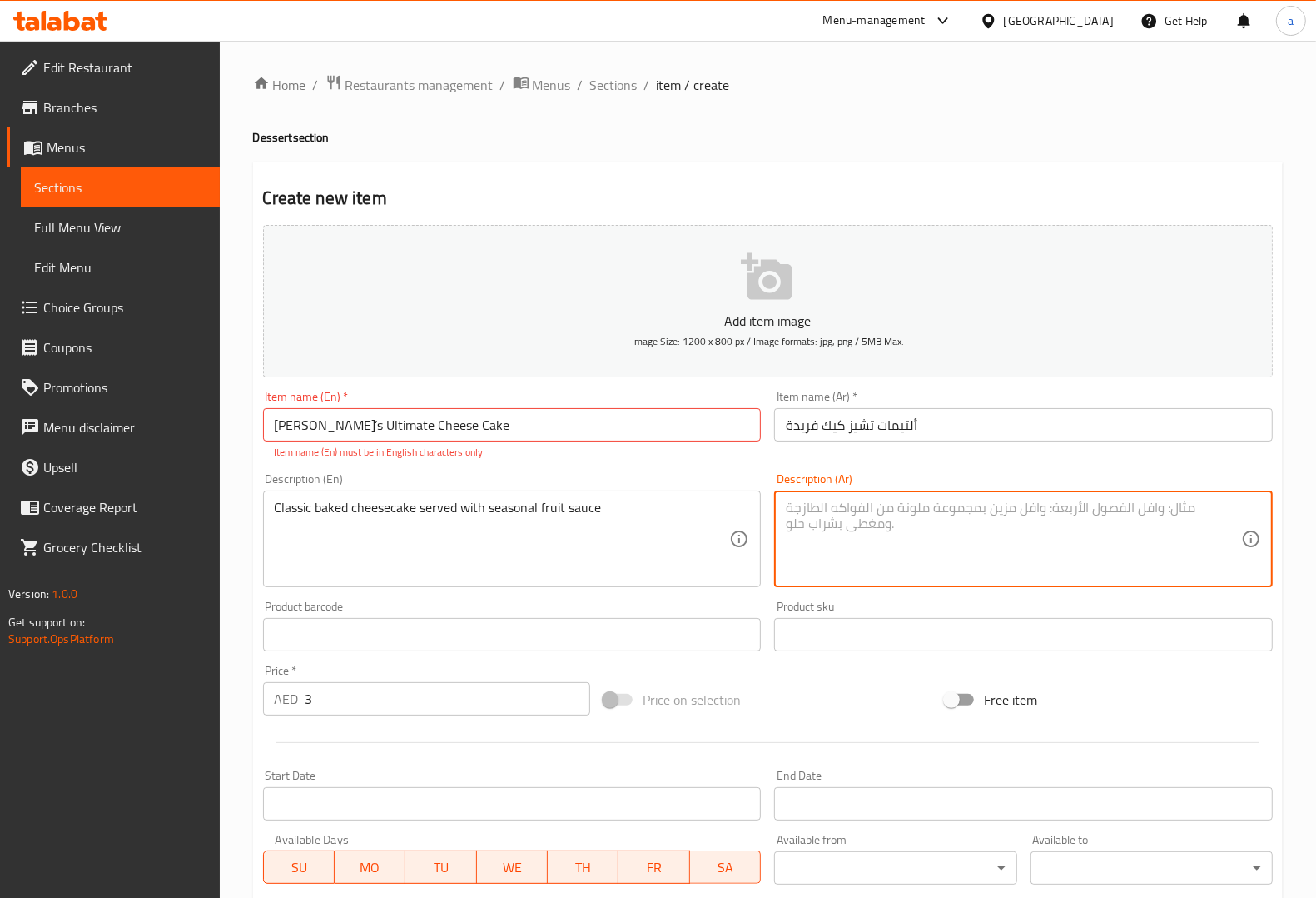
click at [938, 502] on textarea at bounding box center [1013, 538] width 455 height 79
paste textarea "كلاسيك"
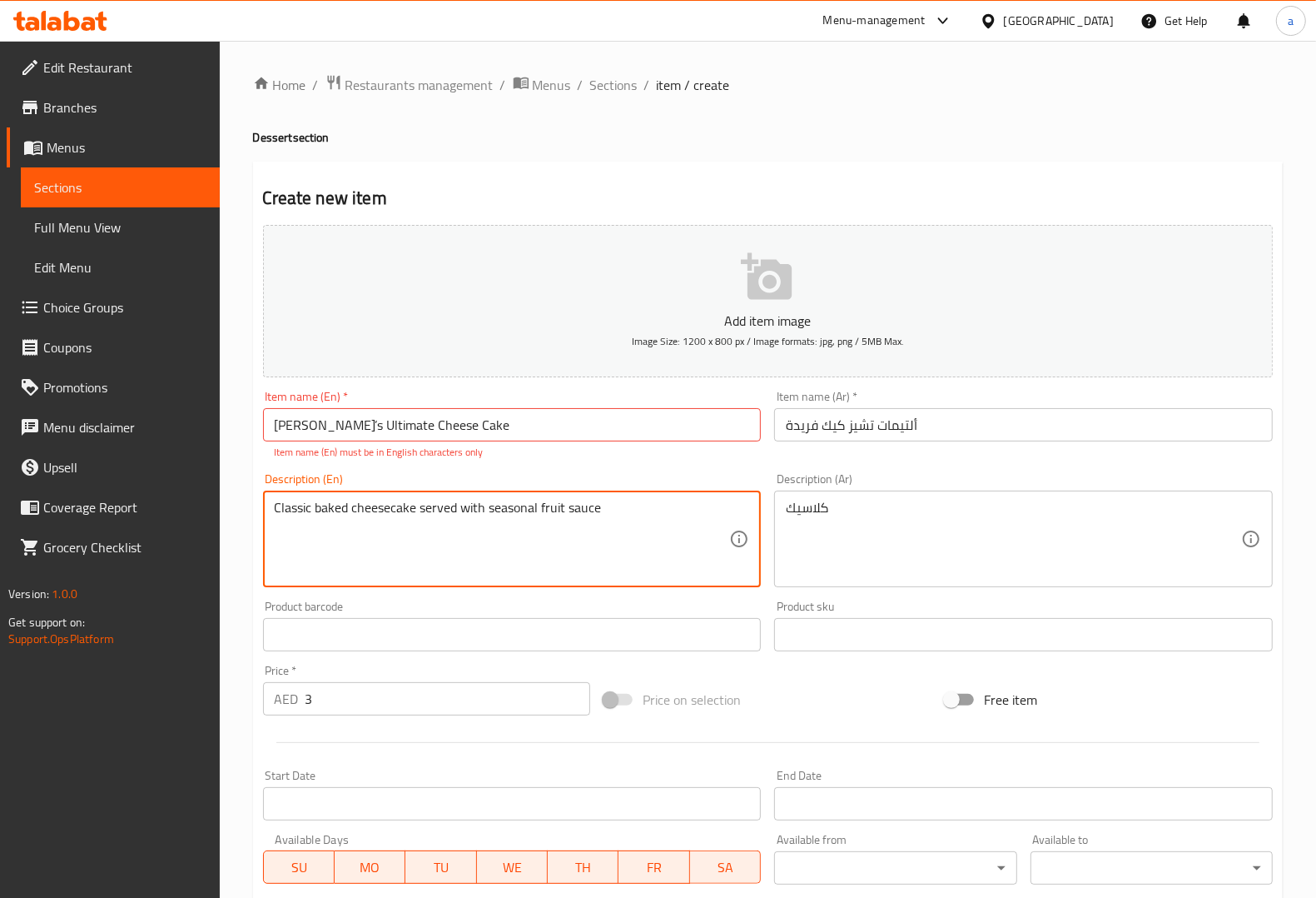
click at [339, 510] on textarea "Classic baked cheesecake served with seasonal fruit sauce" at bounding box center [502, 538] width 455 height 79
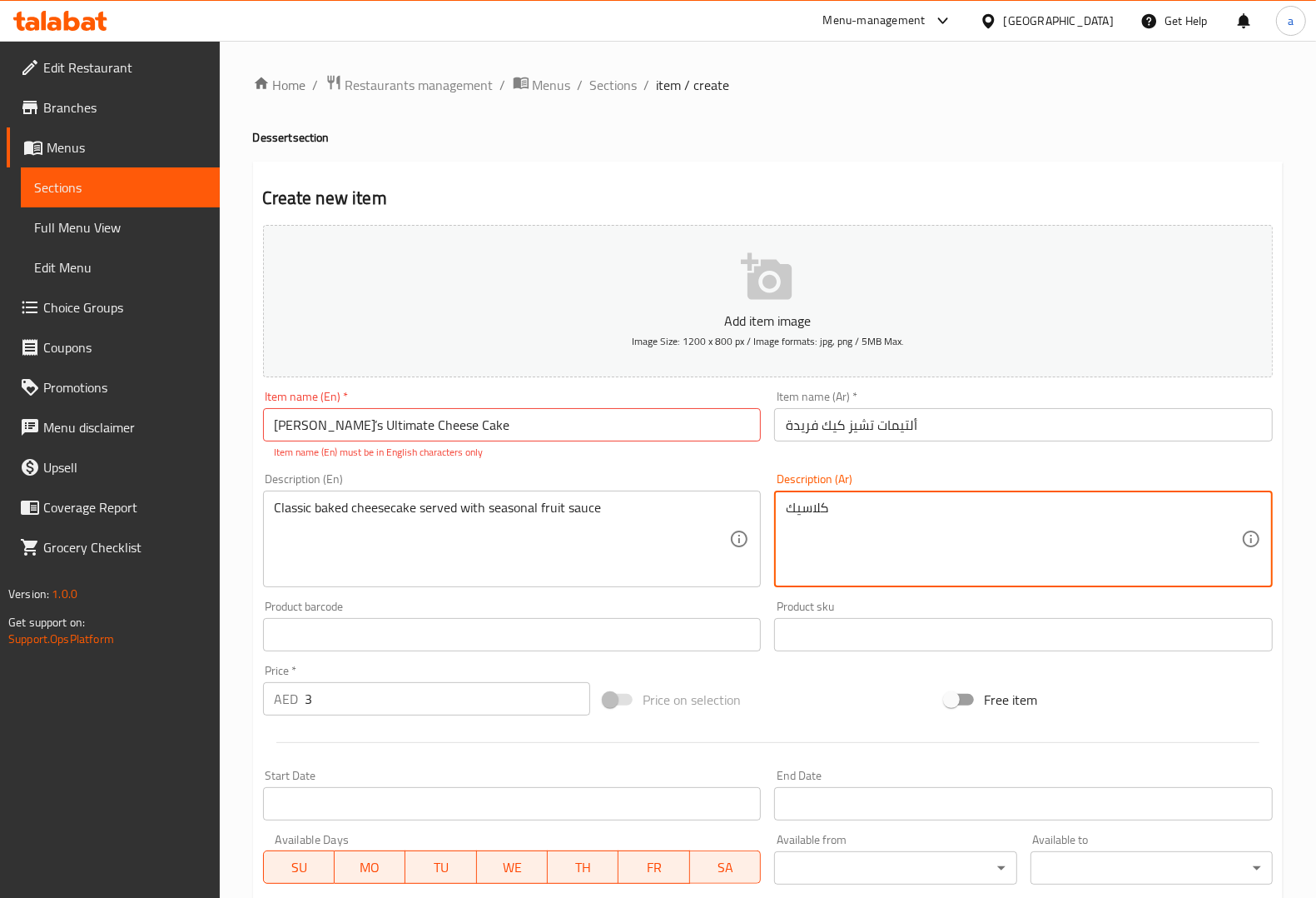
paste textarea "مخبوز"
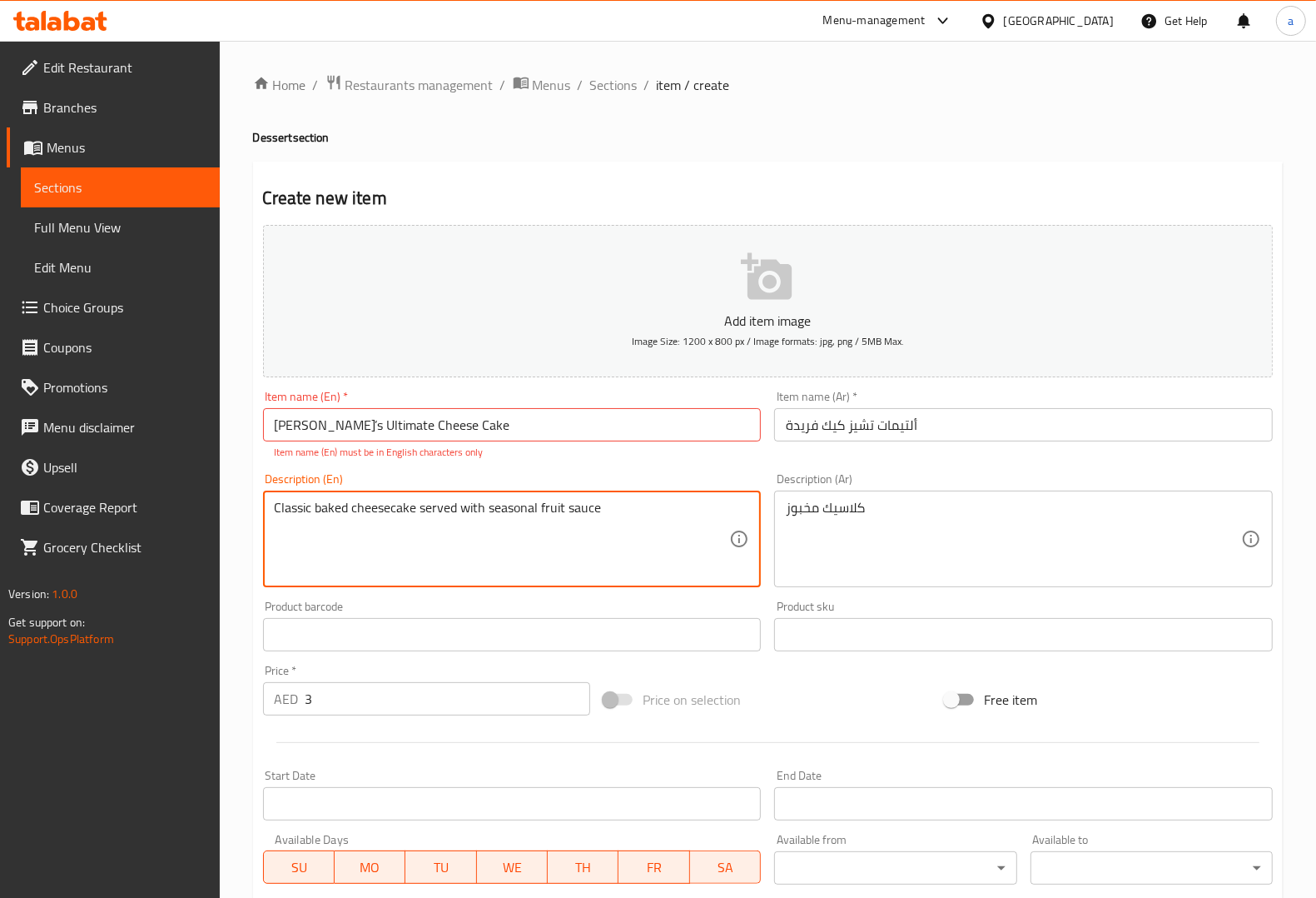
click at [382, 510] on textarea "Classic baked cheesecake served with seasonal fruit sauce" at bounding box center [502, 538] width 455 height 79
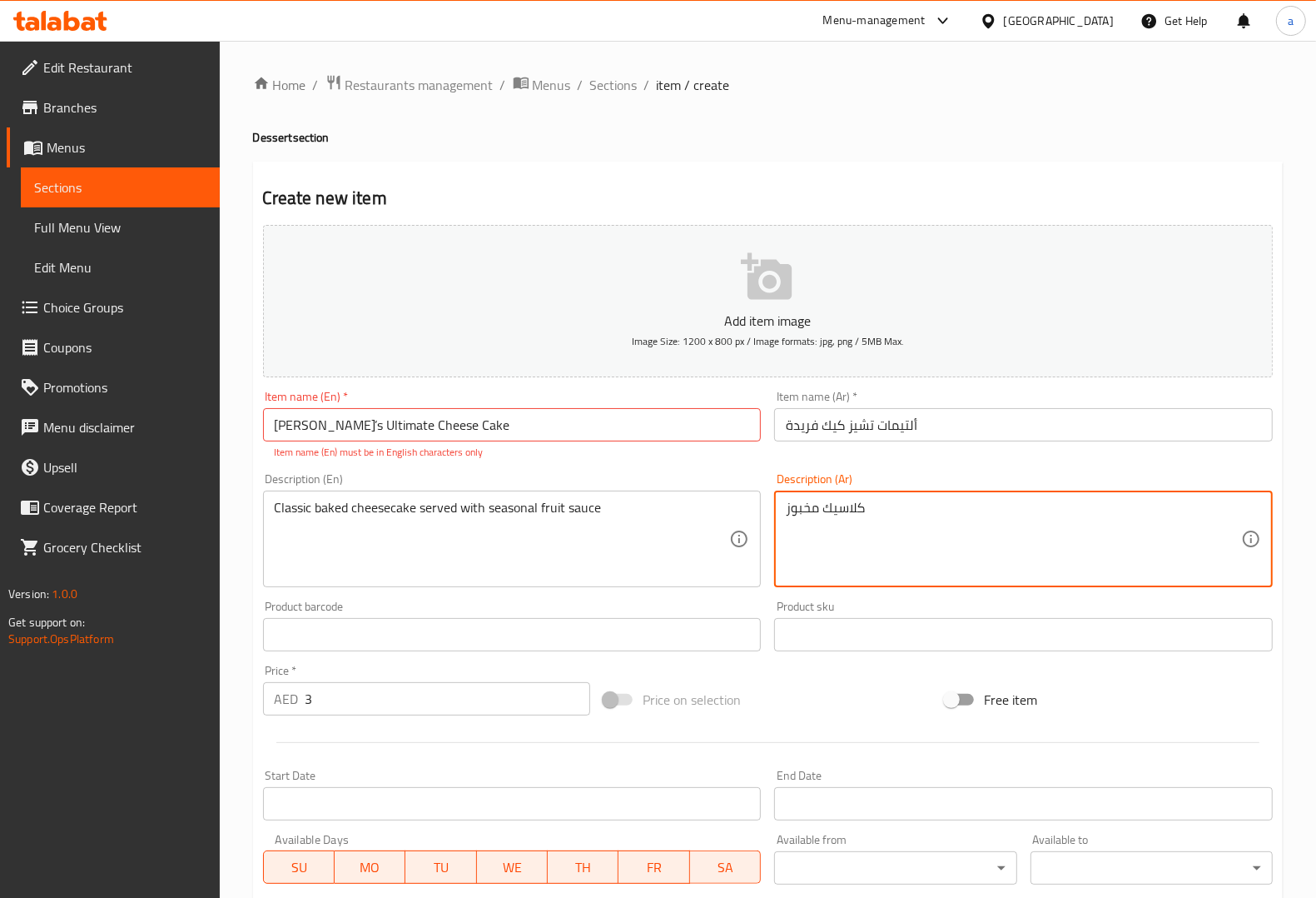
paste textarea "تشيز كيك"
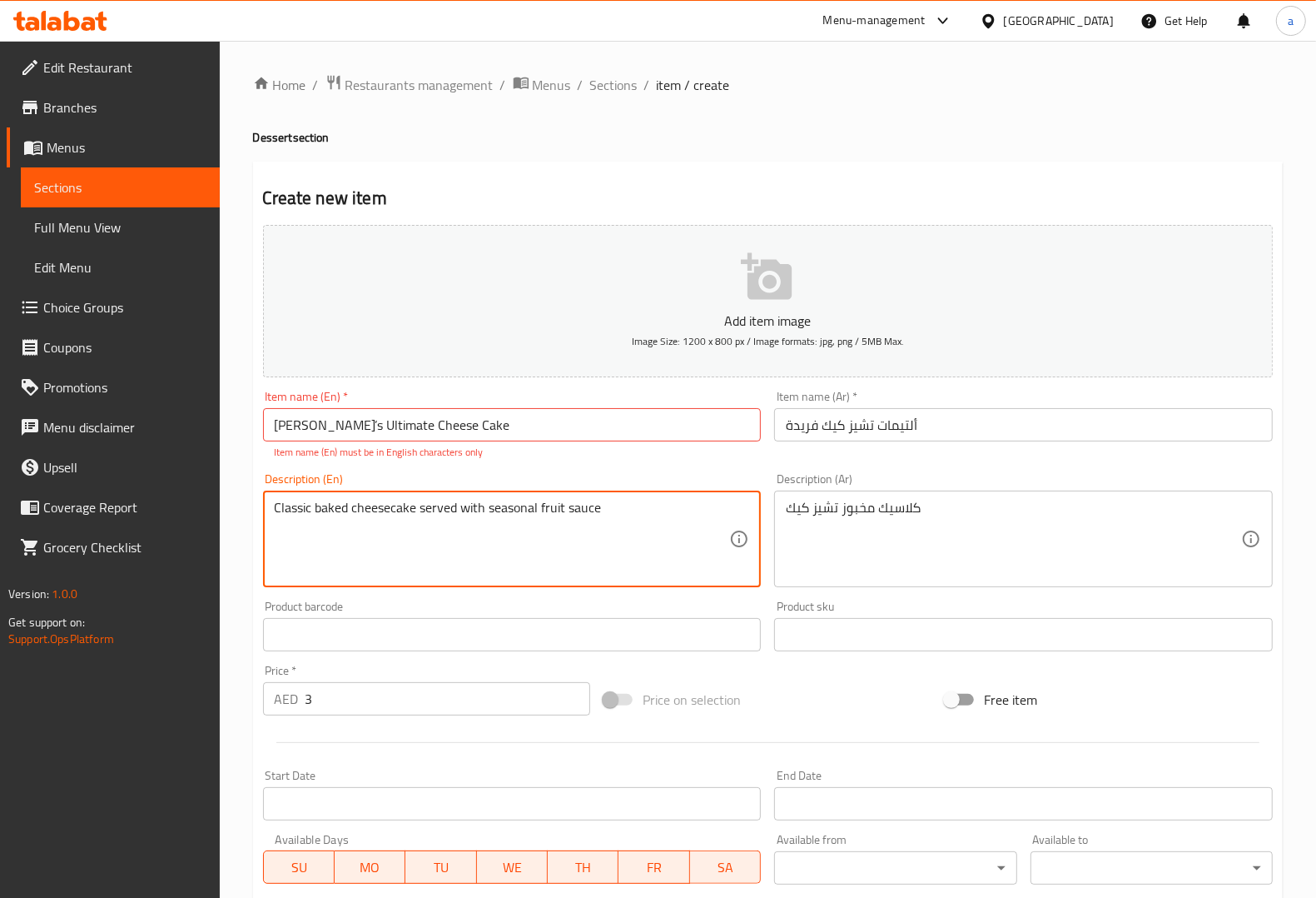
click at [437, 509] on textarea "Classic baked cheesecake served with seasonal fruit sauce" at bounding box center [502, 538] width 455 height 79
click at [514, 513] on textarea "Classic baked cheesecake served with seasonal fruit sauce" at bounding box center [502, 538] width 455 height 79
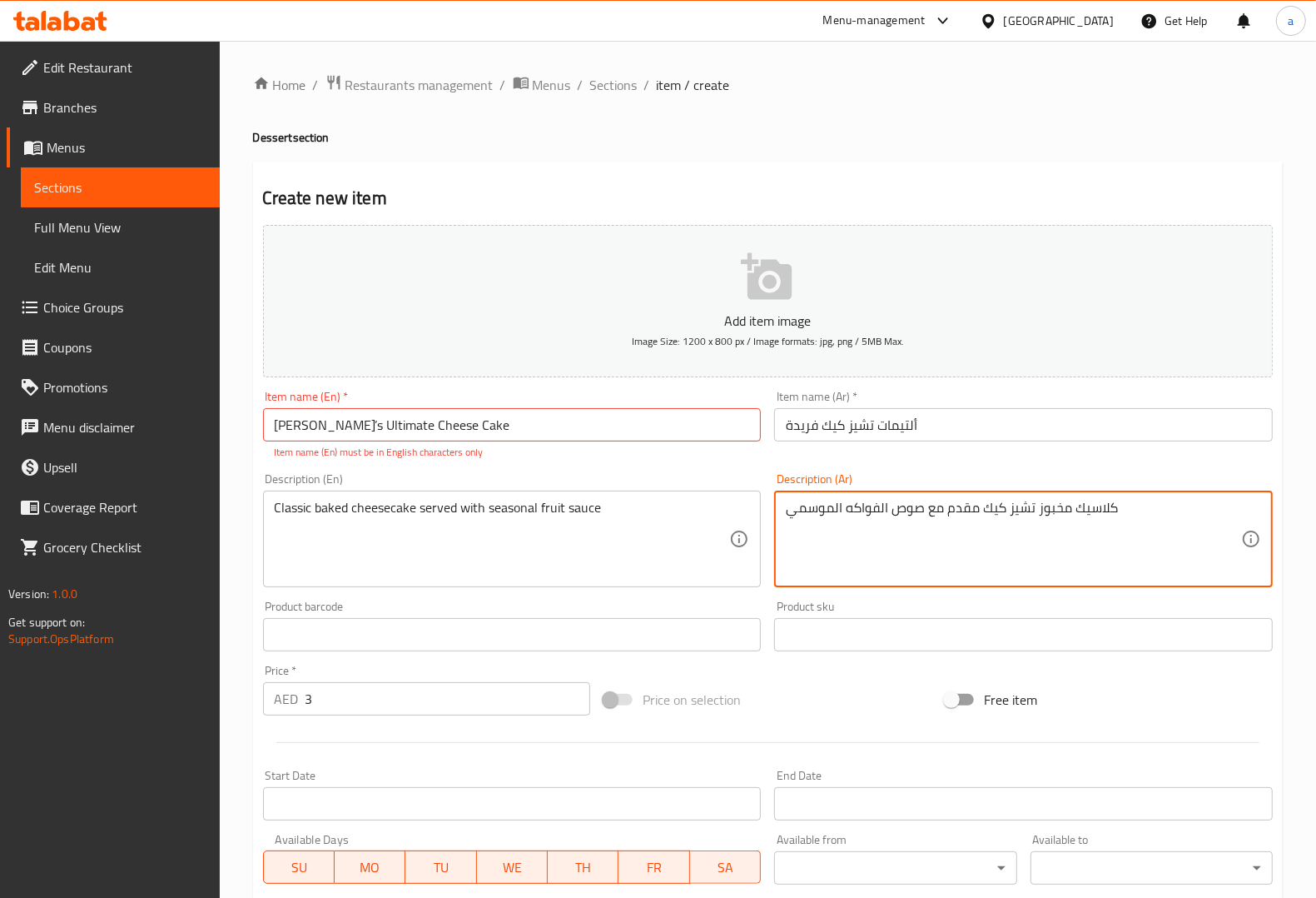
type textarea "كلاسيك مخبوز تشيز كيك مقدم مع صوص الفواكه الموسمي"
click at [940, 477] on div "Description (Ar) كلاسيك مخبوز تشيز كيك مقدم مع صوص الفواكه الموسمي Description …" at bounding box center [1023, 530] width 498 height 114
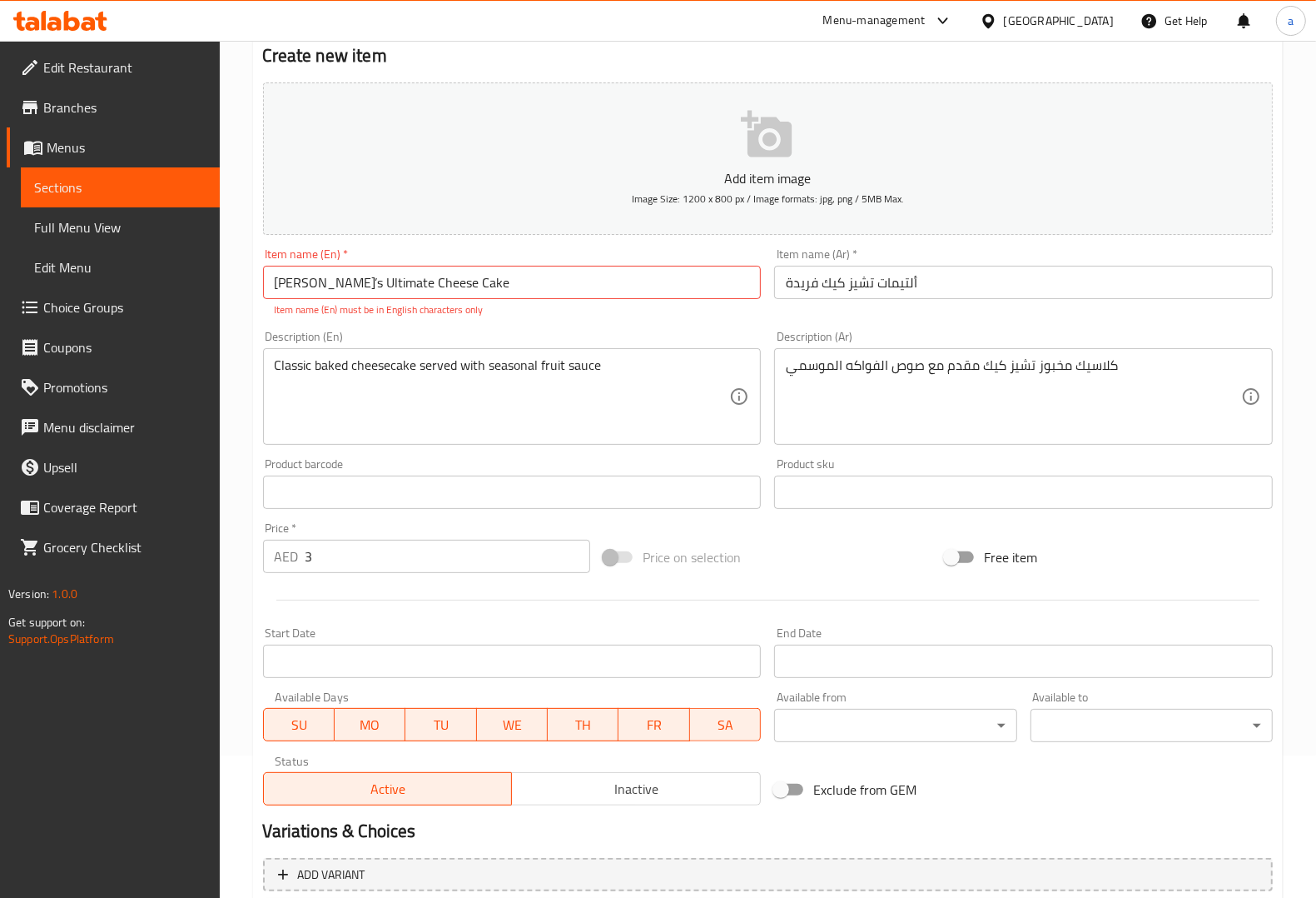
scroll to position [294, 0]
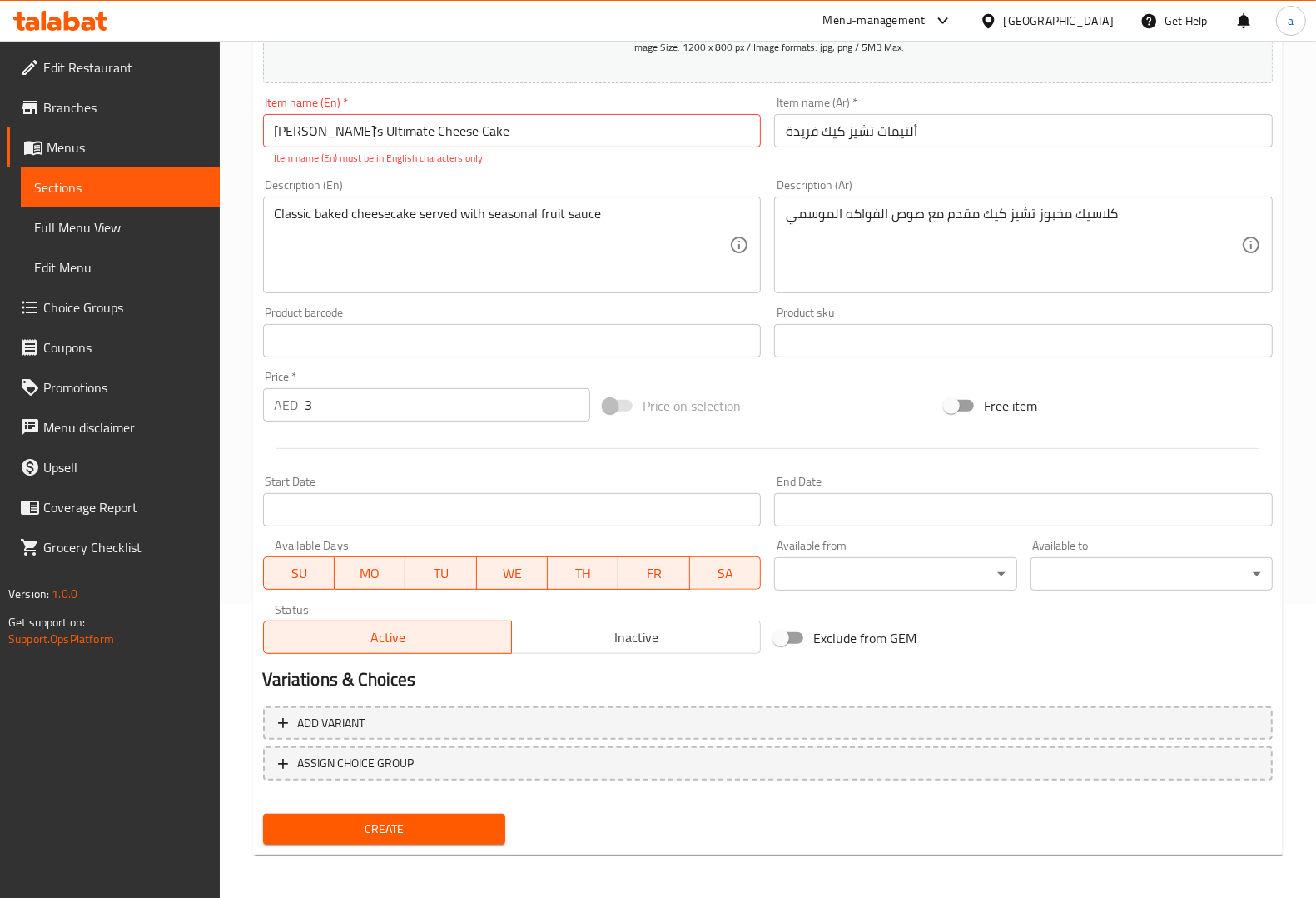
click at [426, 818] on span "Create" at bounding box center [384, 828] width 215 height 21
click at [421, 833] on span "Create" at bounding box center [384, 828] width 215 height 21
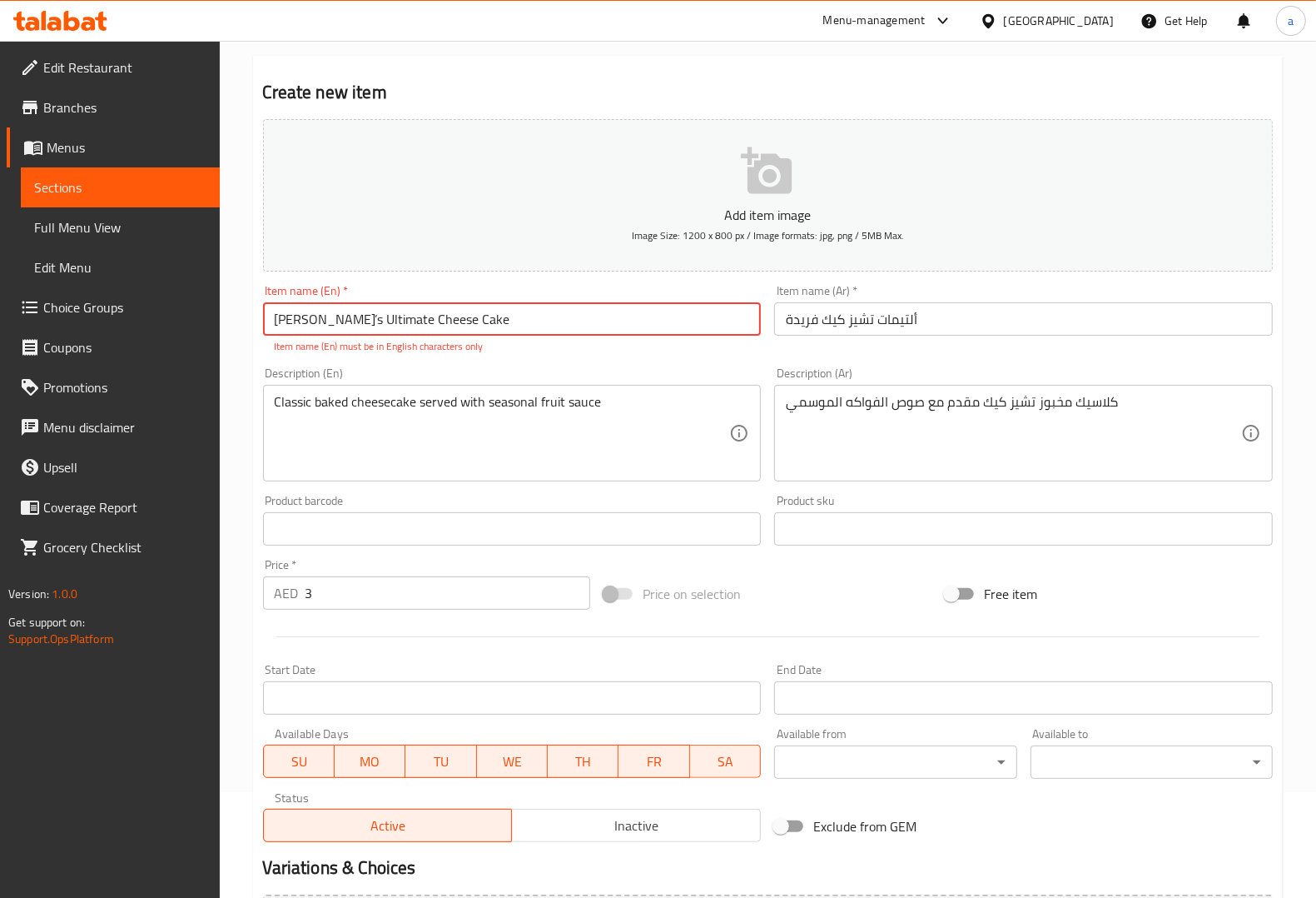
scroll to position [104, 0]
click at [575, 392] on div "Classic baked cheesecake served with seasonal fruit sauce Description (En)" at bounding box center [512, 435] width 498 height 97
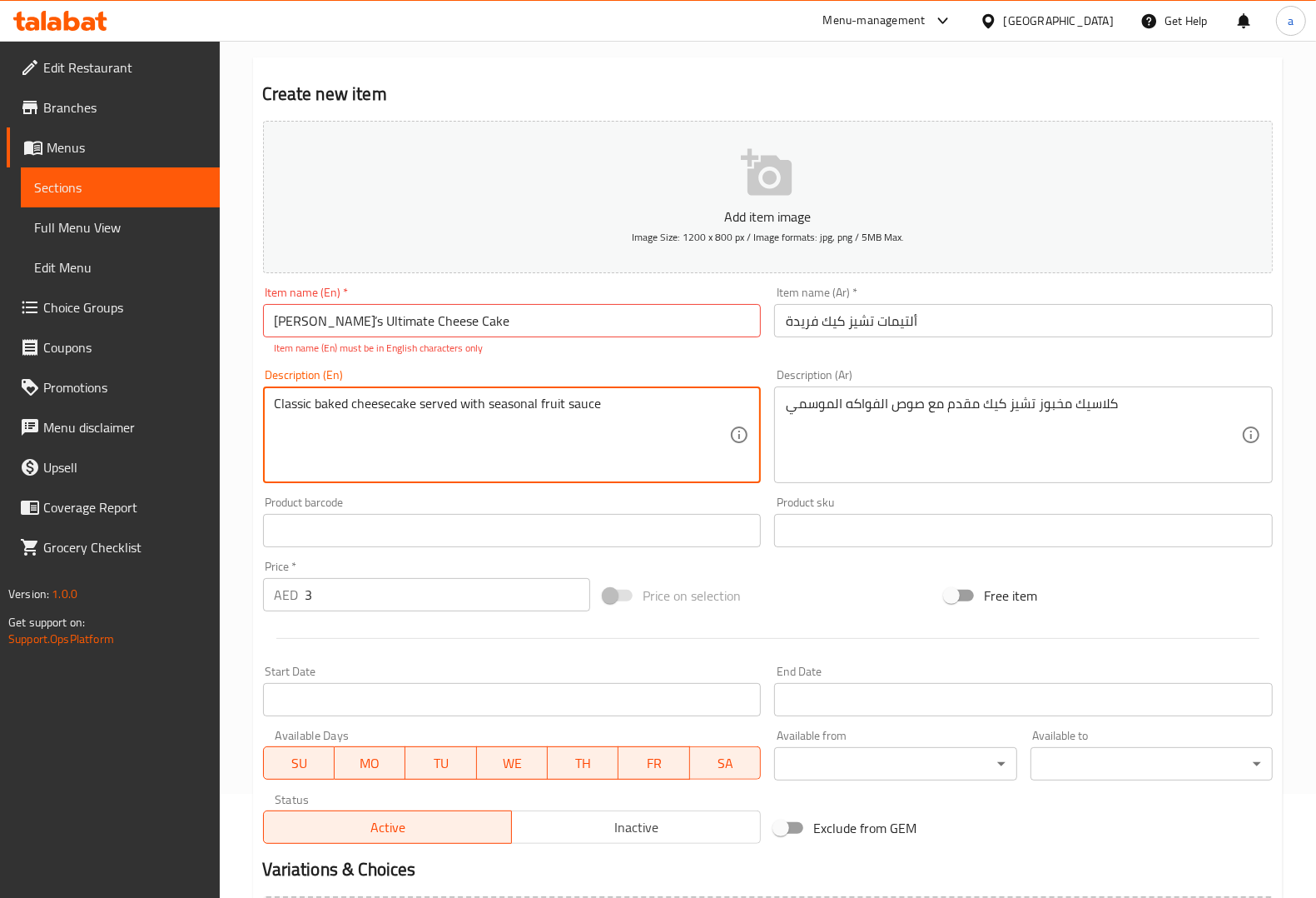
click at [593, 361] on div "Item name (En)   * Farida’s Ultimate Cheese Cake Item name (En) * Item name (En…" at bounding box center [512, 321] width 512 height 83
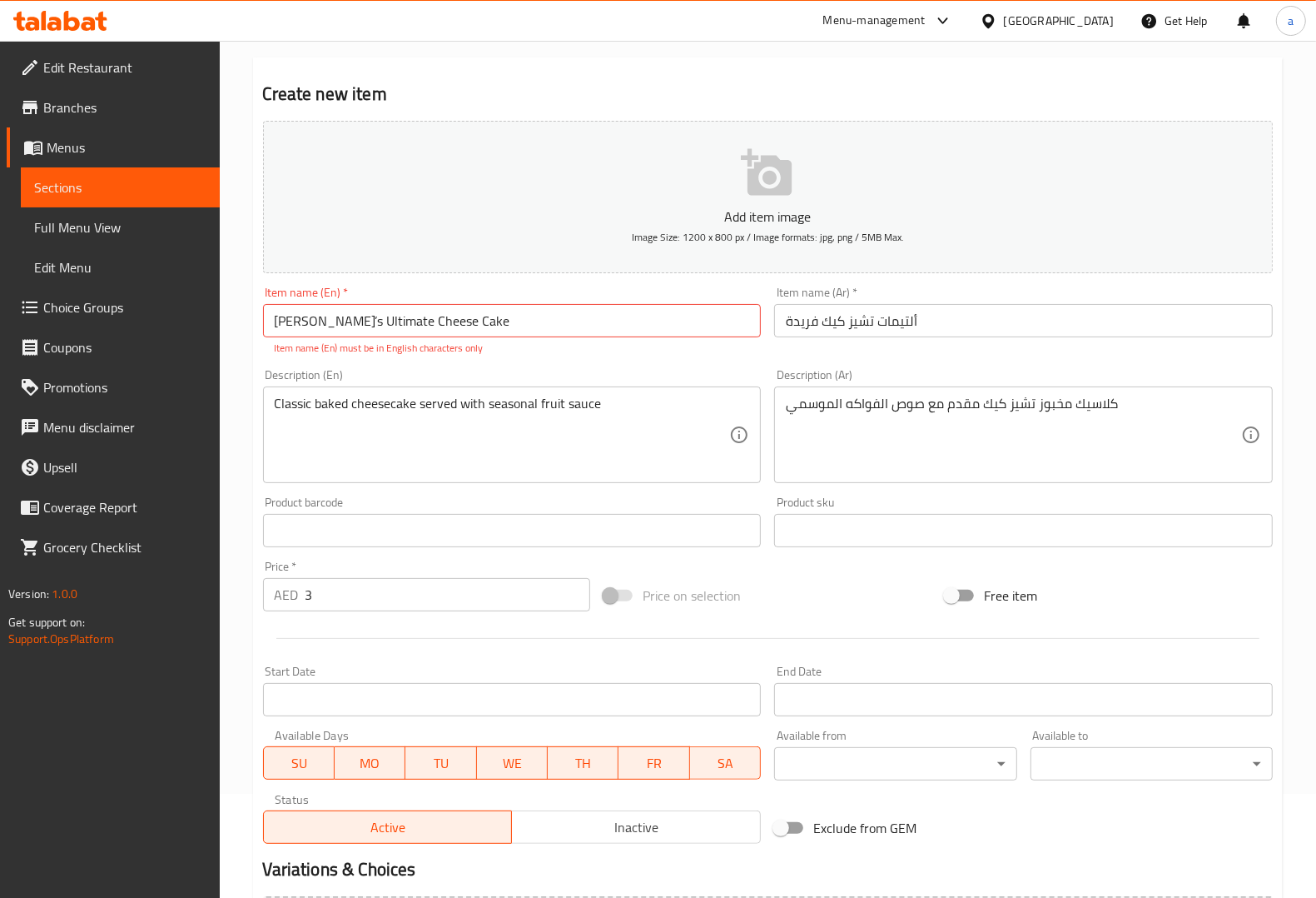
click at [593, 361] on div "Item name (En)   * Farida’s Ultimate Cheese Cake Item name (En) * Item name (En…" at bounding box center [512, 321] width 512 height 83
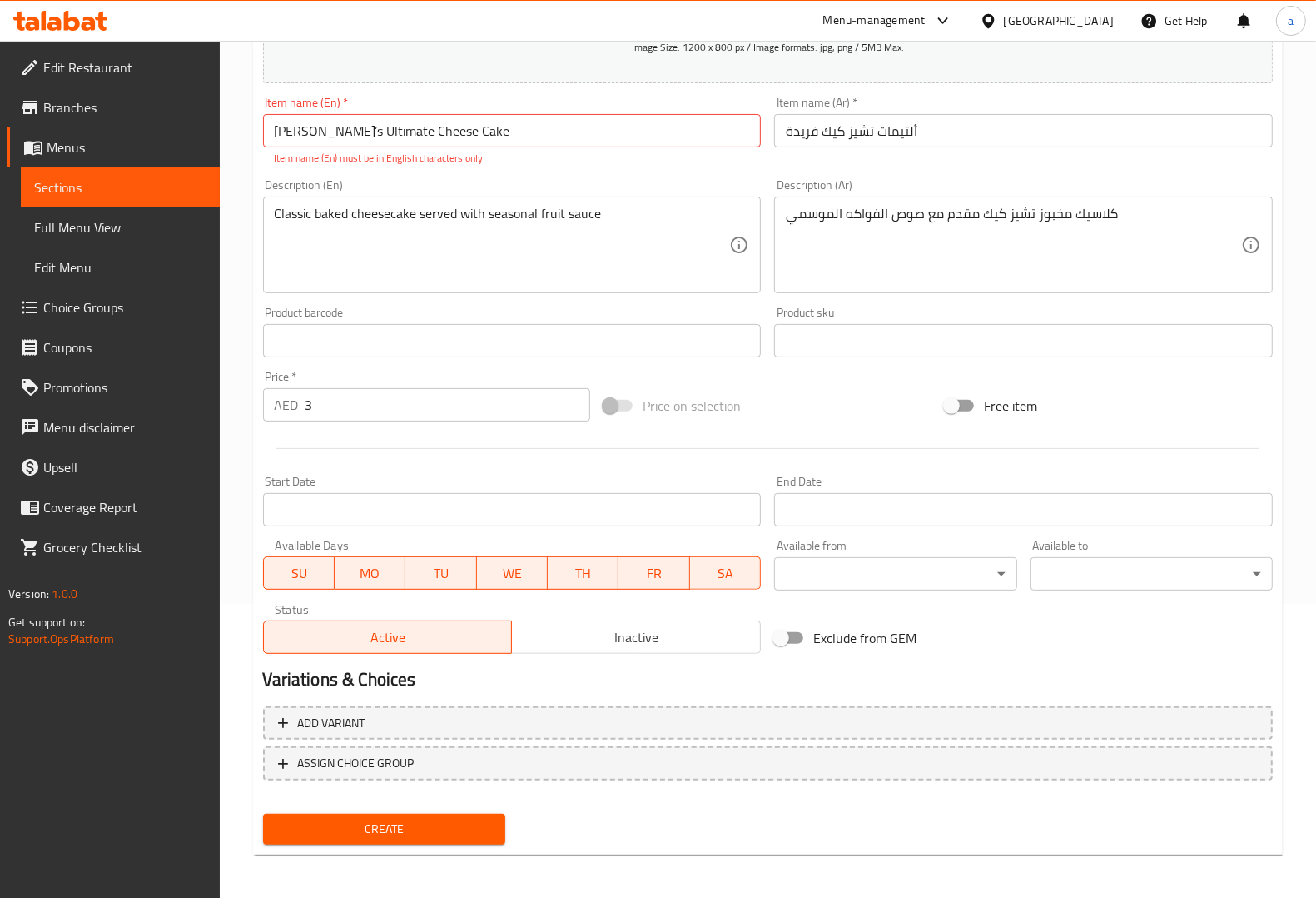
click at [446, 818] on span "Create" at bounding box center [384, 828] width 215 height 21
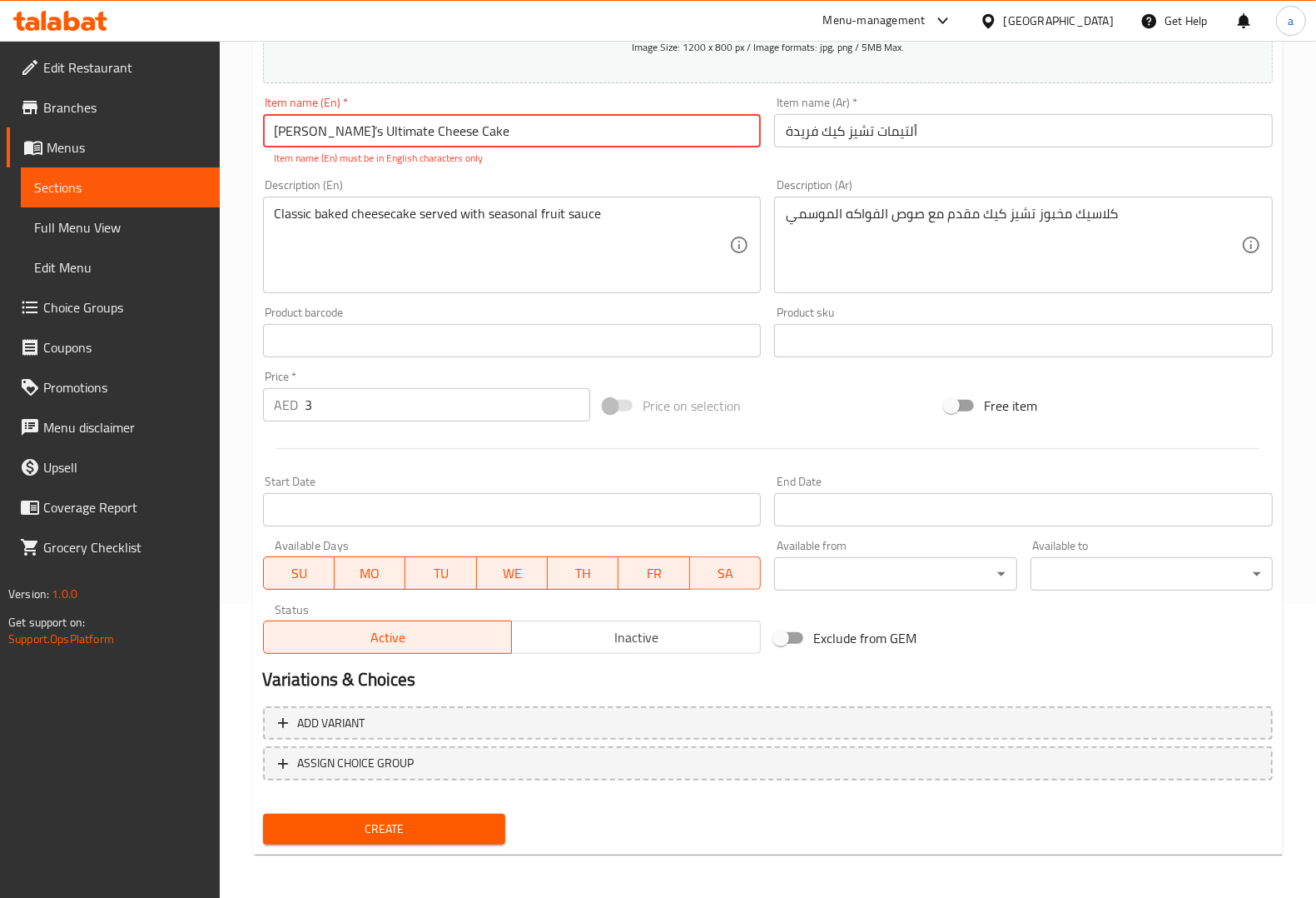
click at [539, 131] on input "Farida’s Ultimate Cheese Cake" at bounding box center [512, 130] width 498 height 33
click at [417, 135] on input "Farida’s Ultimate Cheese Cake" at bounding box center [512, 130] width 498 height 33
click at [420, 134] on input "Farida’s Ultimate CheeseCake" at bounding box center [512, 130] width 498 height 33
click at [455, 144] on input "Farida’s Ultimate CheeseCake" at bounding box center [512, 130] width 498 height 33
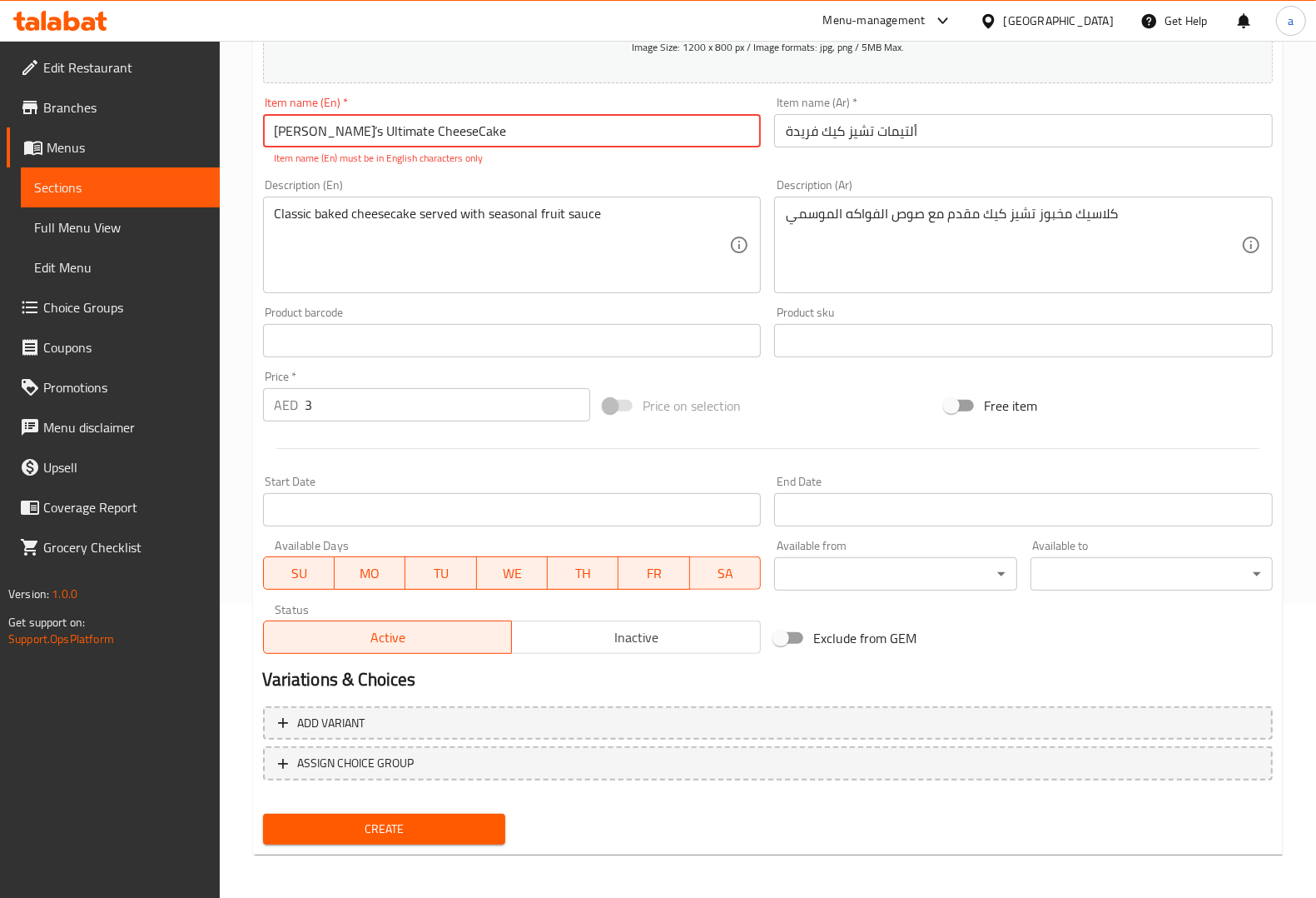
click at [455, 144] on input "Farida’s Ultimate CheeseCake" at bounding box center [512, 130] width 498 height 33
paste input "text"
click at [485, 143] on input "Farida’s Ultimate Cheese Cake" at bounding box center [512, 130] width 498 height 33
click at [541, 168] on div "Item name (En)   * Farida’s Ultimate Cheese Cake Item name (En) * Item name (En…" at bounding box center [512, 131] width 512 height 83
click at [268, 130] on input "Farida’s Ultimate Cheese Cake" at bounding box center [512, 130] width 498 height 33
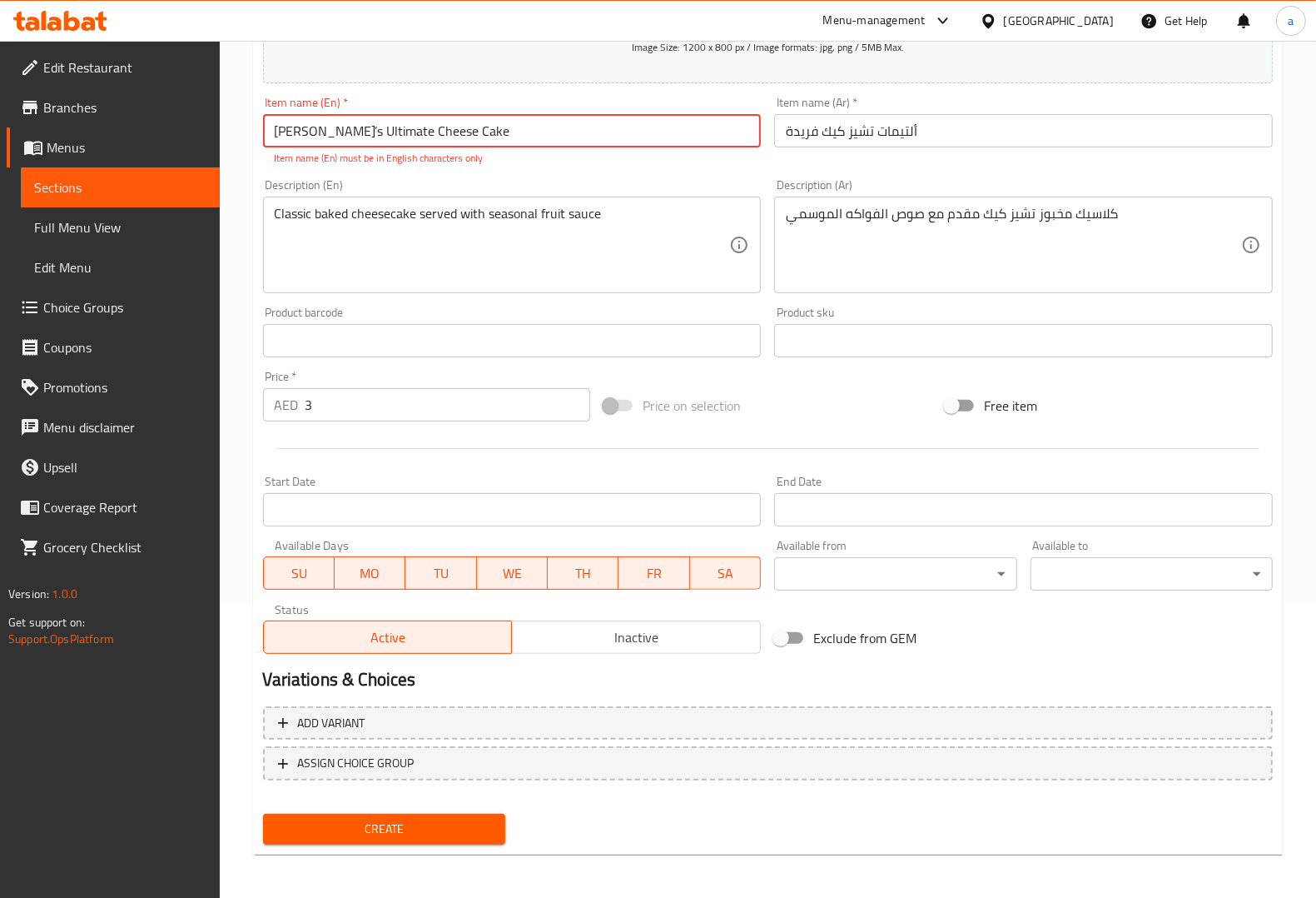
click at [601, 172] on div "Description (En) Classic baked cheesecake served with seasonal fruit sauce Desc…" at bounding box center [512, 236] width 512 height 128
click at [311, 124] on input "Farida’s Ultimate Cheese Cake" at bounding box center [512, 130] width 498 height 33
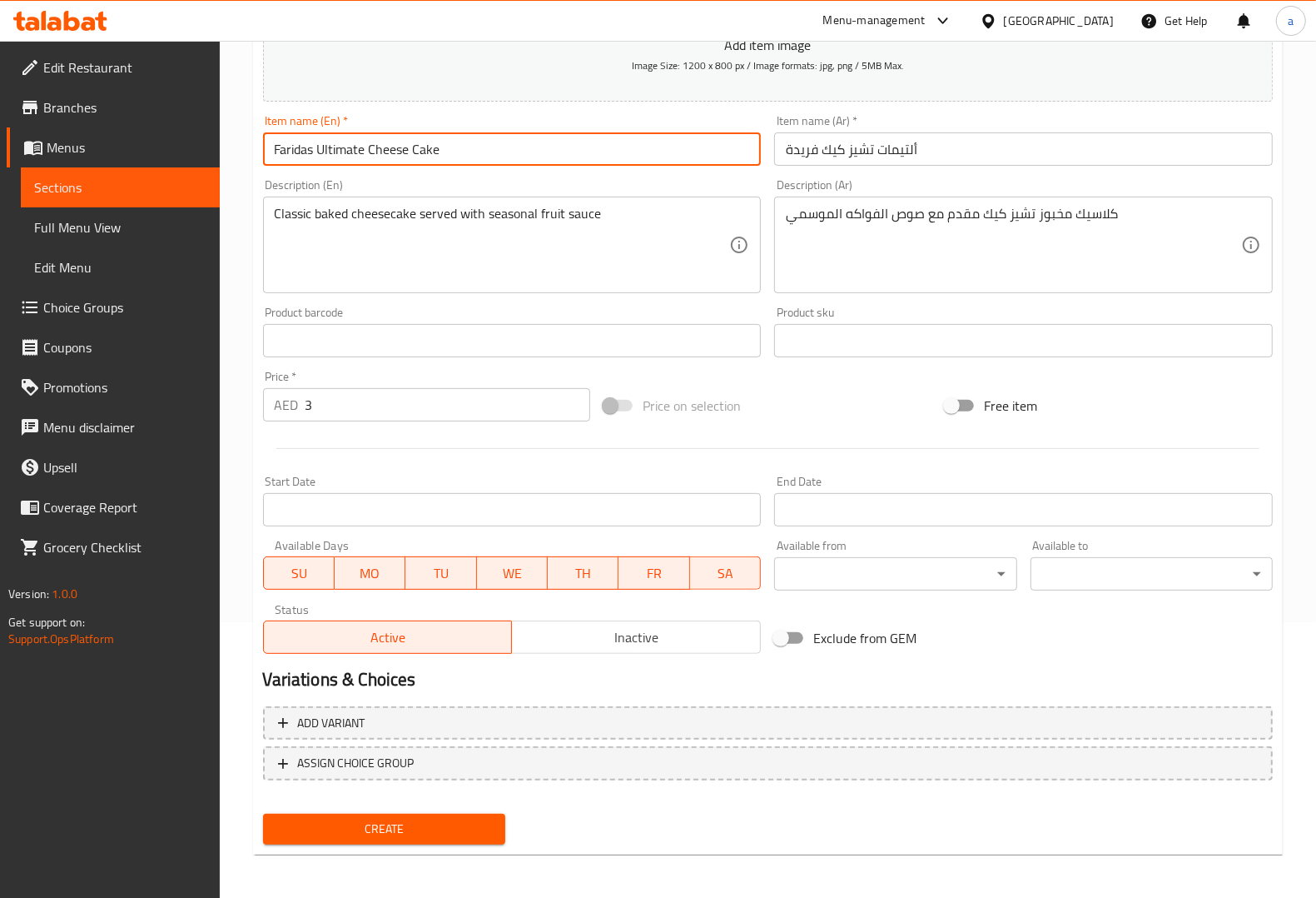
type input "Faridas Ultimate Cheese Cake"
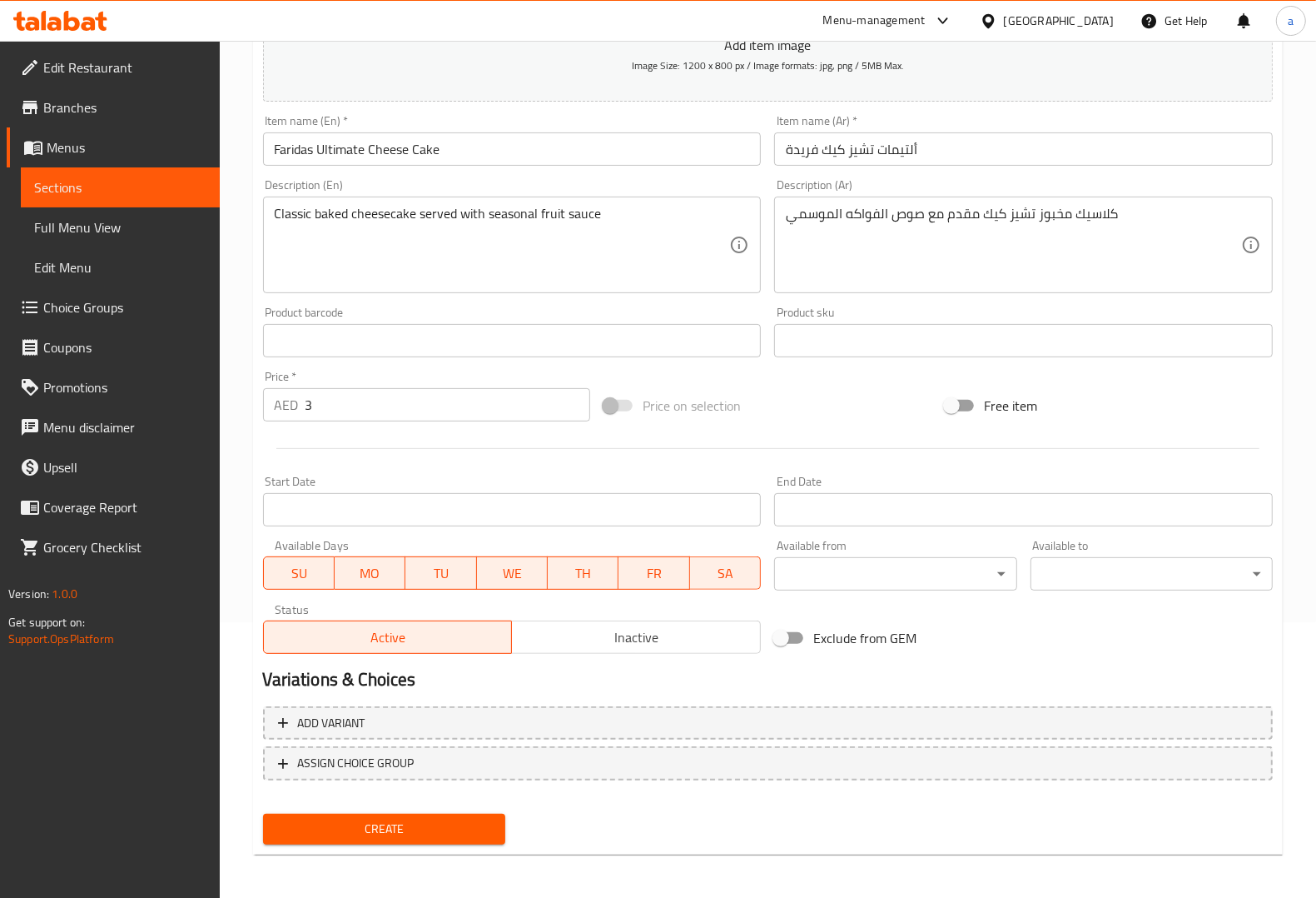
click at [443, 184] on div "Description (En) Classic baked cheesecake served with seasonal fruit sauce Desc…" at bounding box center [512, 236] width 498 height 114
click at [464, 827] on span "Create" at bounding box center [384, 828] width 215 height 21
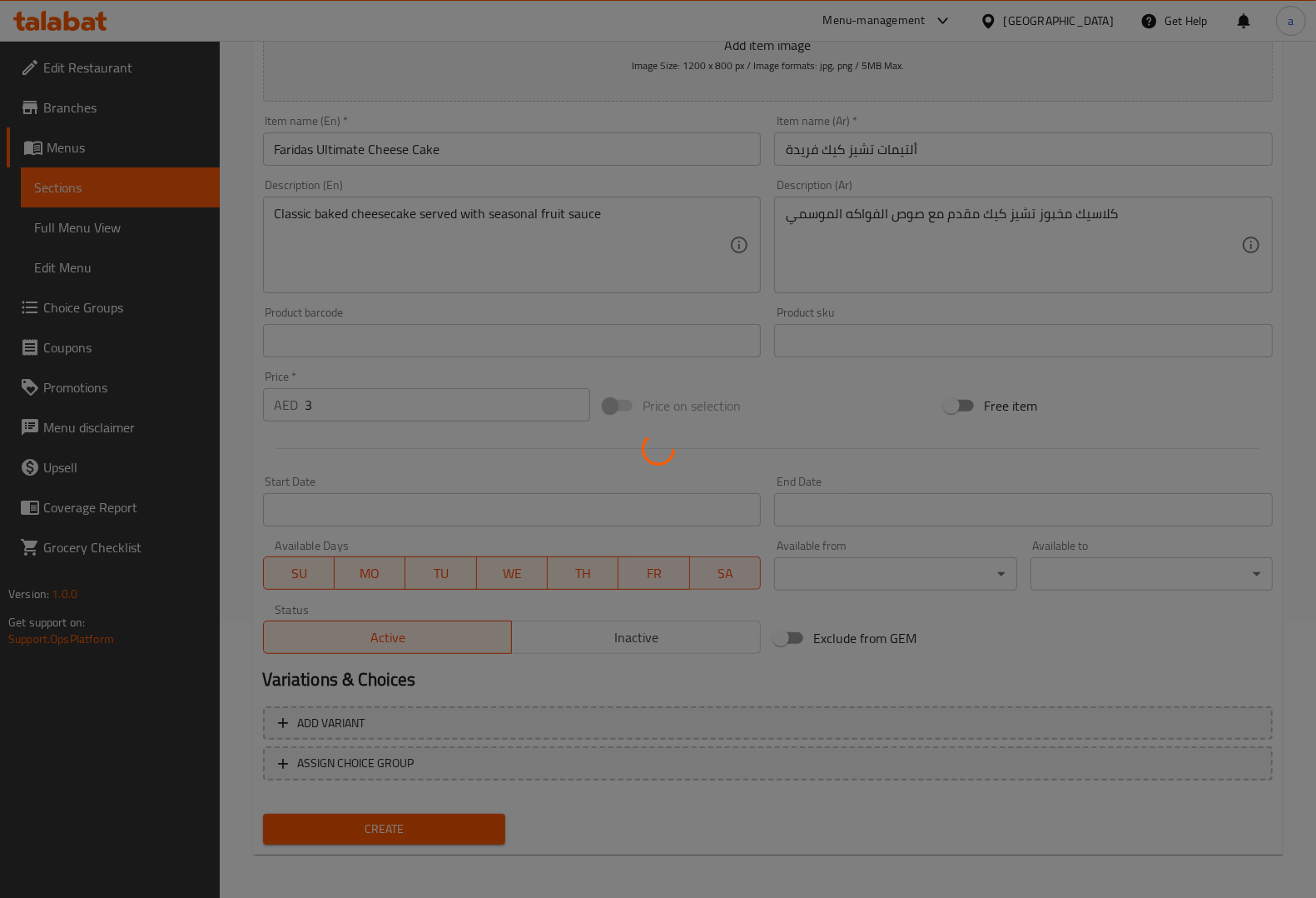
type input "0"
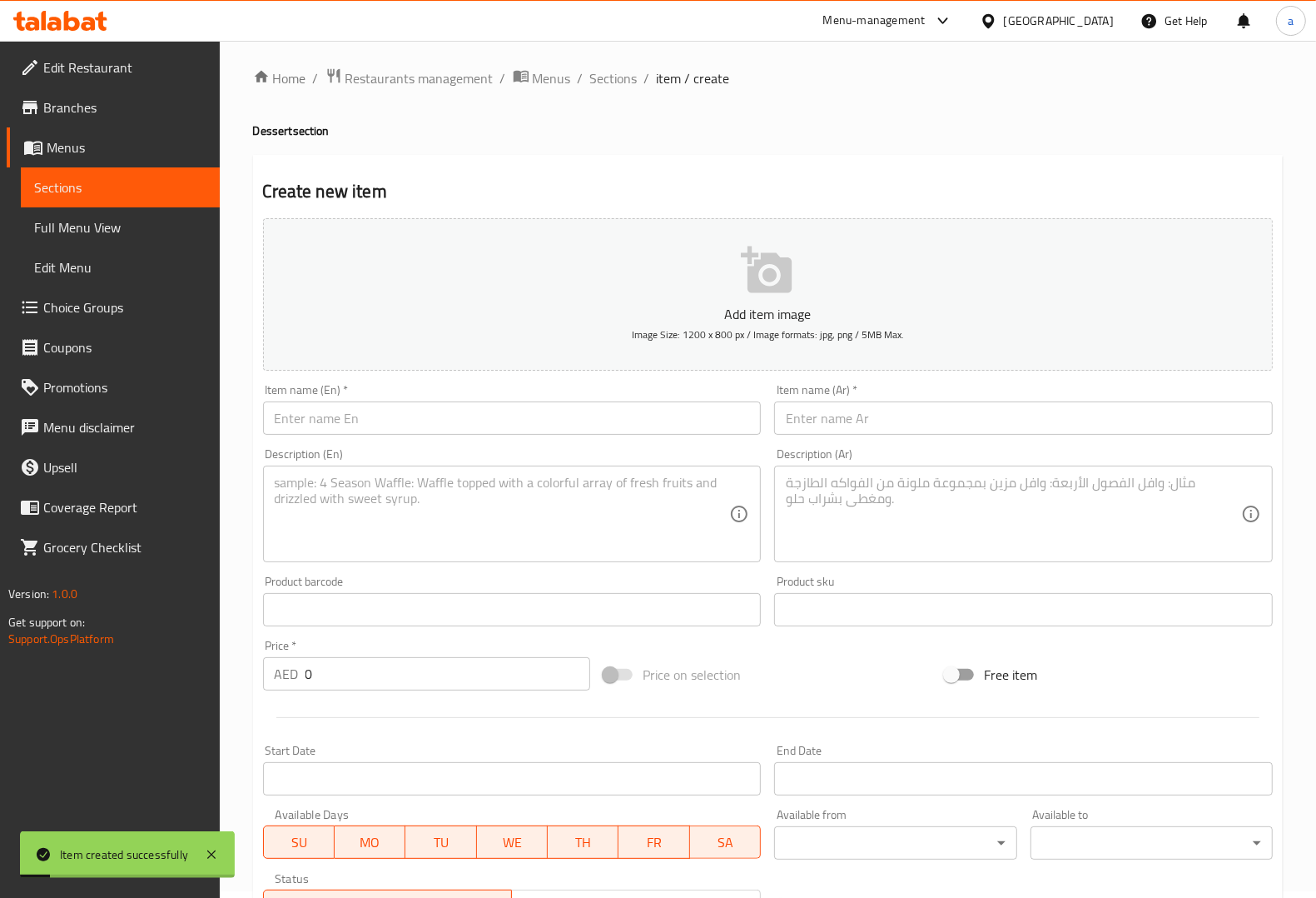
scroll to position [0, 0]
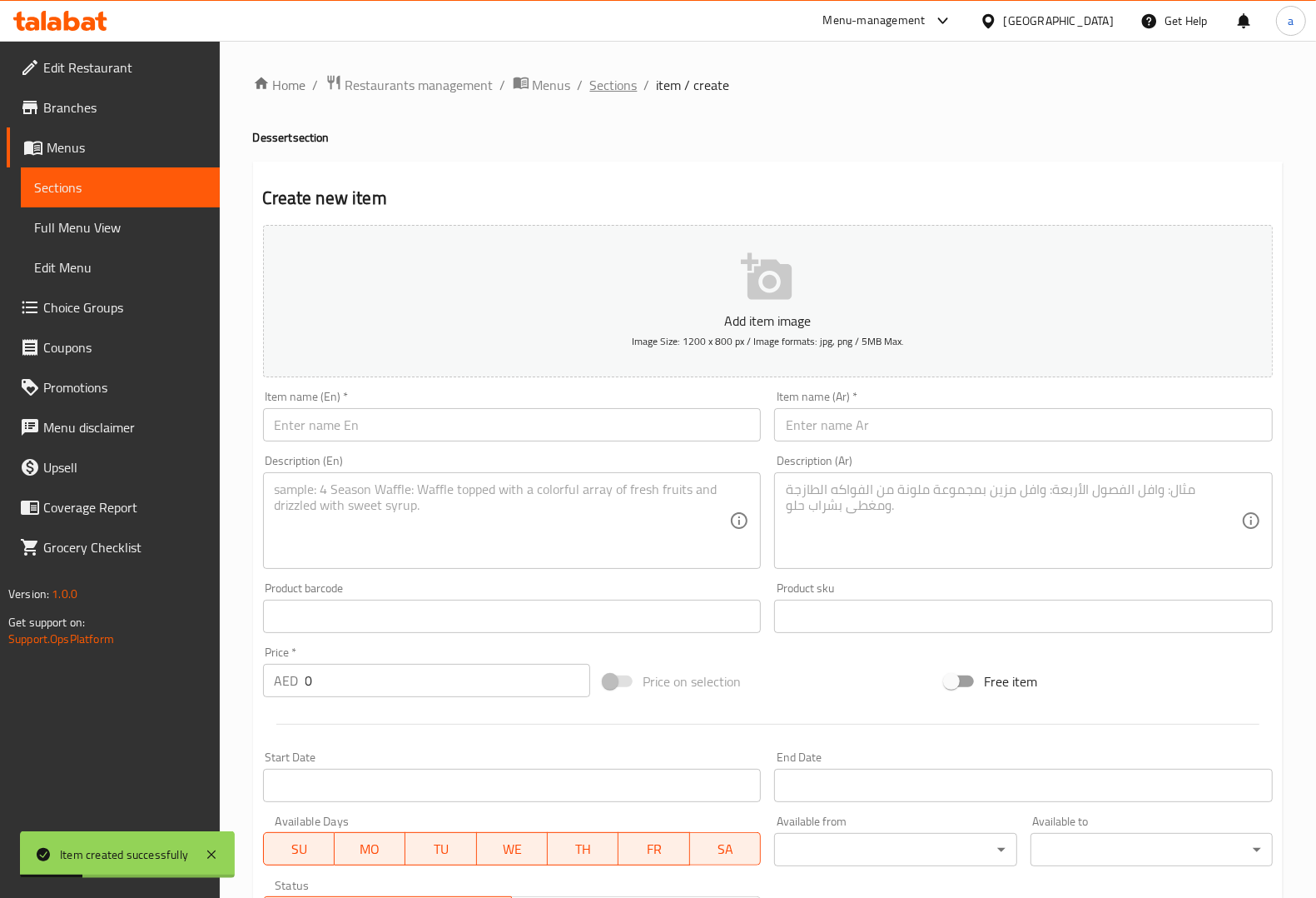
click at [615, 81] on span "Sections" at bounding box center [614, 85] width 48 height 20
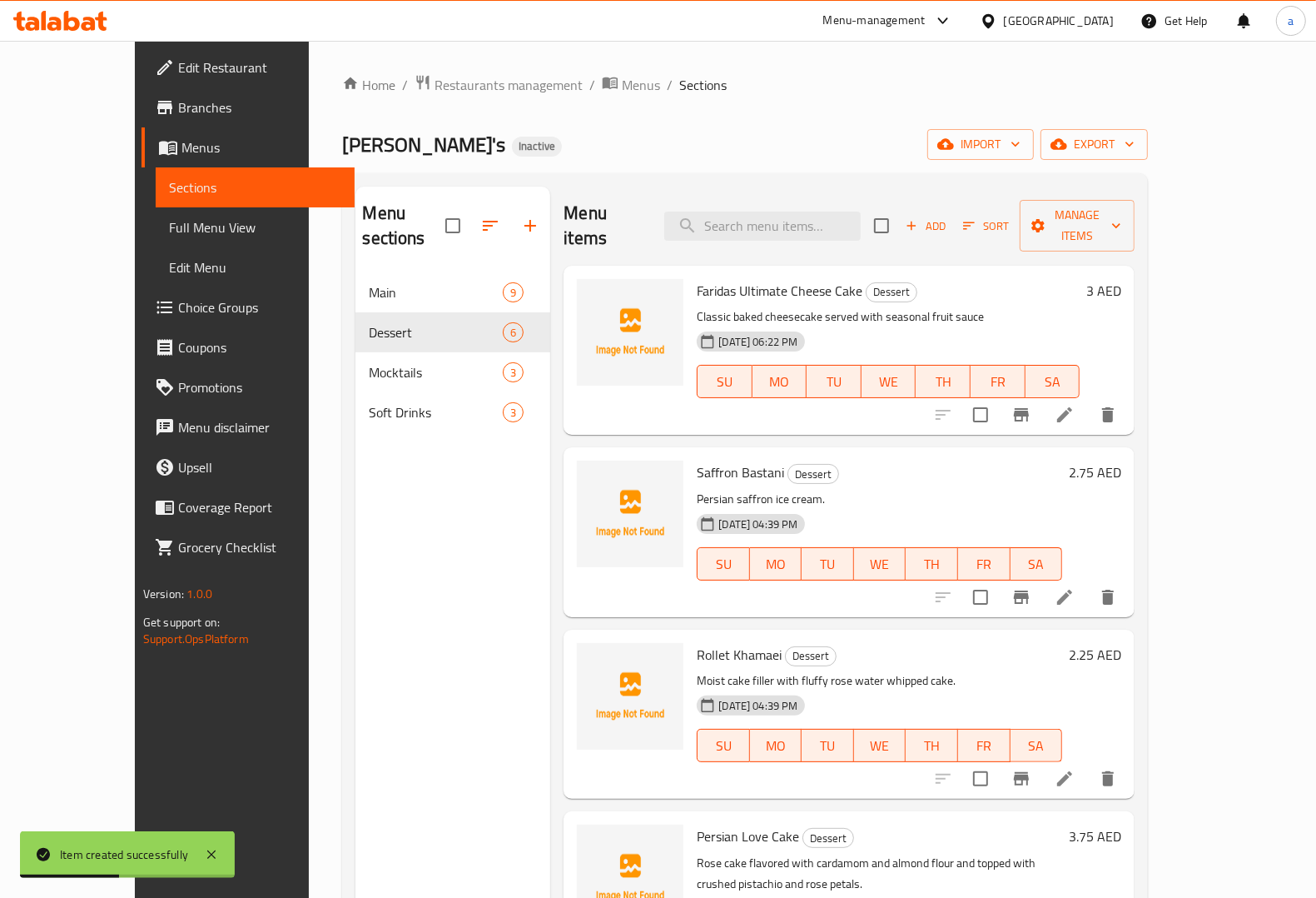
click at [1075, 405] on icon at bounding box center [1065, 415] width 20 height 20
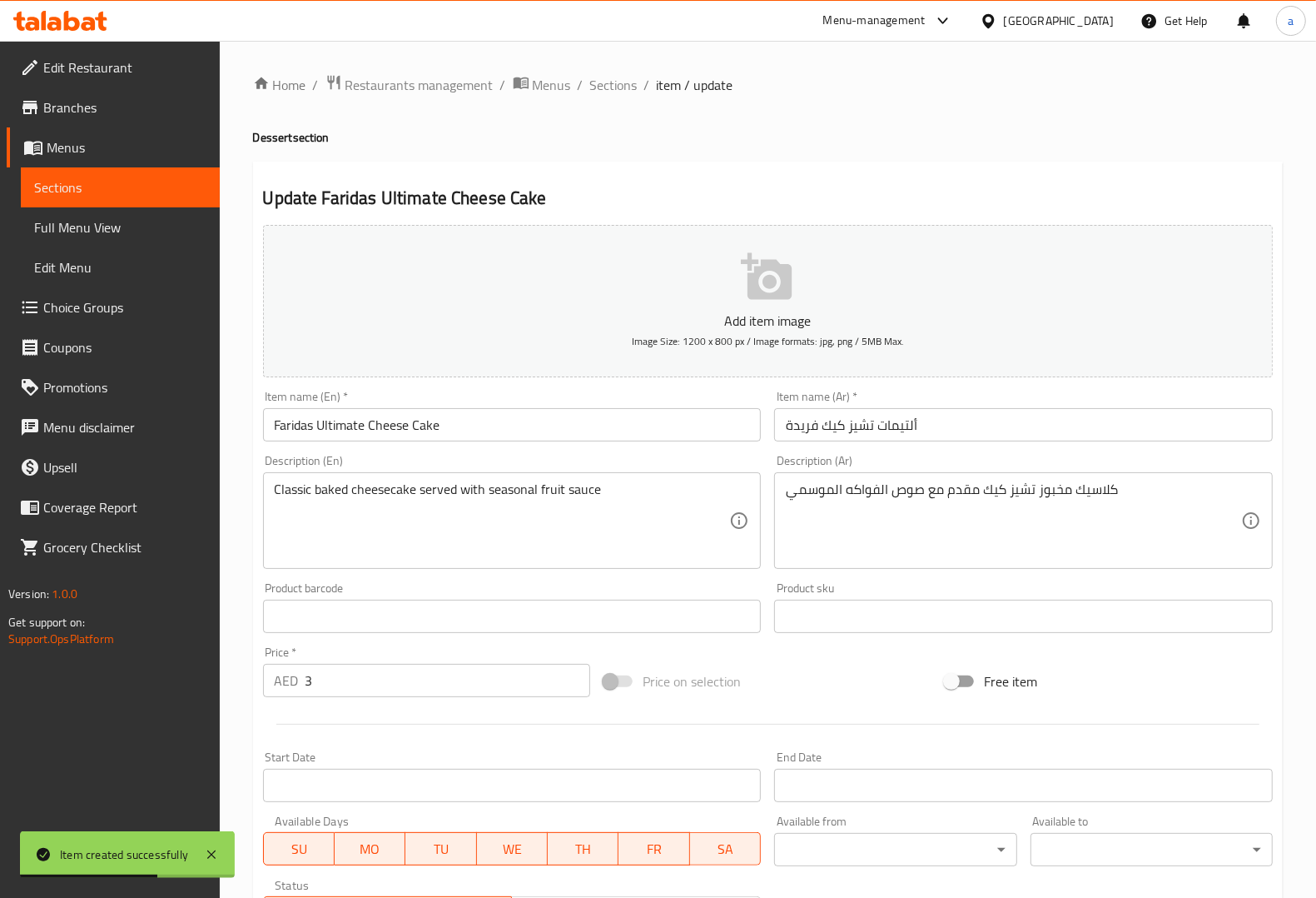
click at [1019, 388] on div "Item name (Ar)   * ألتيمات تشيز كيك فريدة Item name (Ar) *" at bounding box center [1023, 416] width 512 height 64
click at [701, 452] on div "Description (En) Classic baked cheesecake served with seasonal fruit sauce Desc…" at bounding box center [512, 511] width 512 height 128
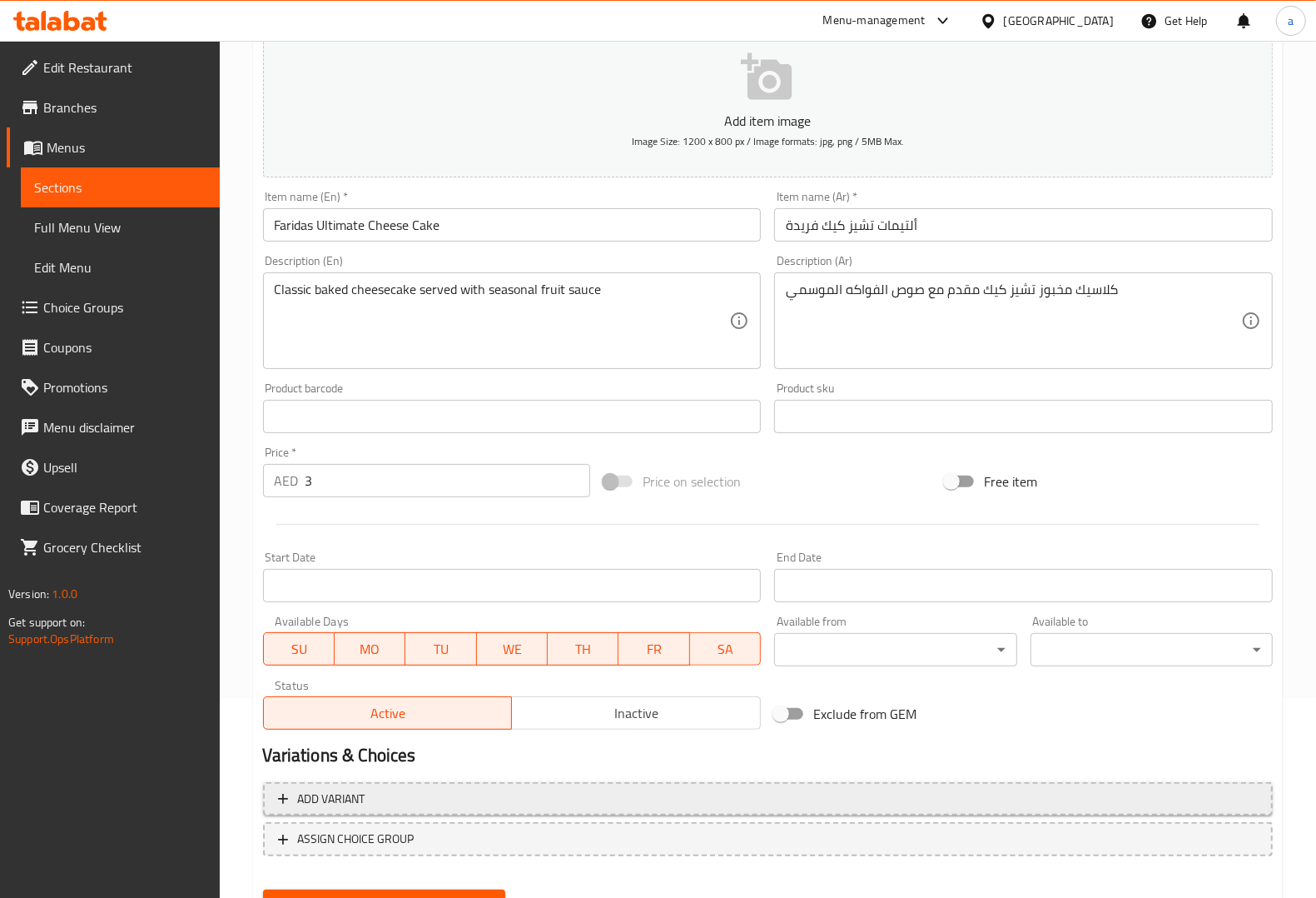
scroll to position [276, 0]
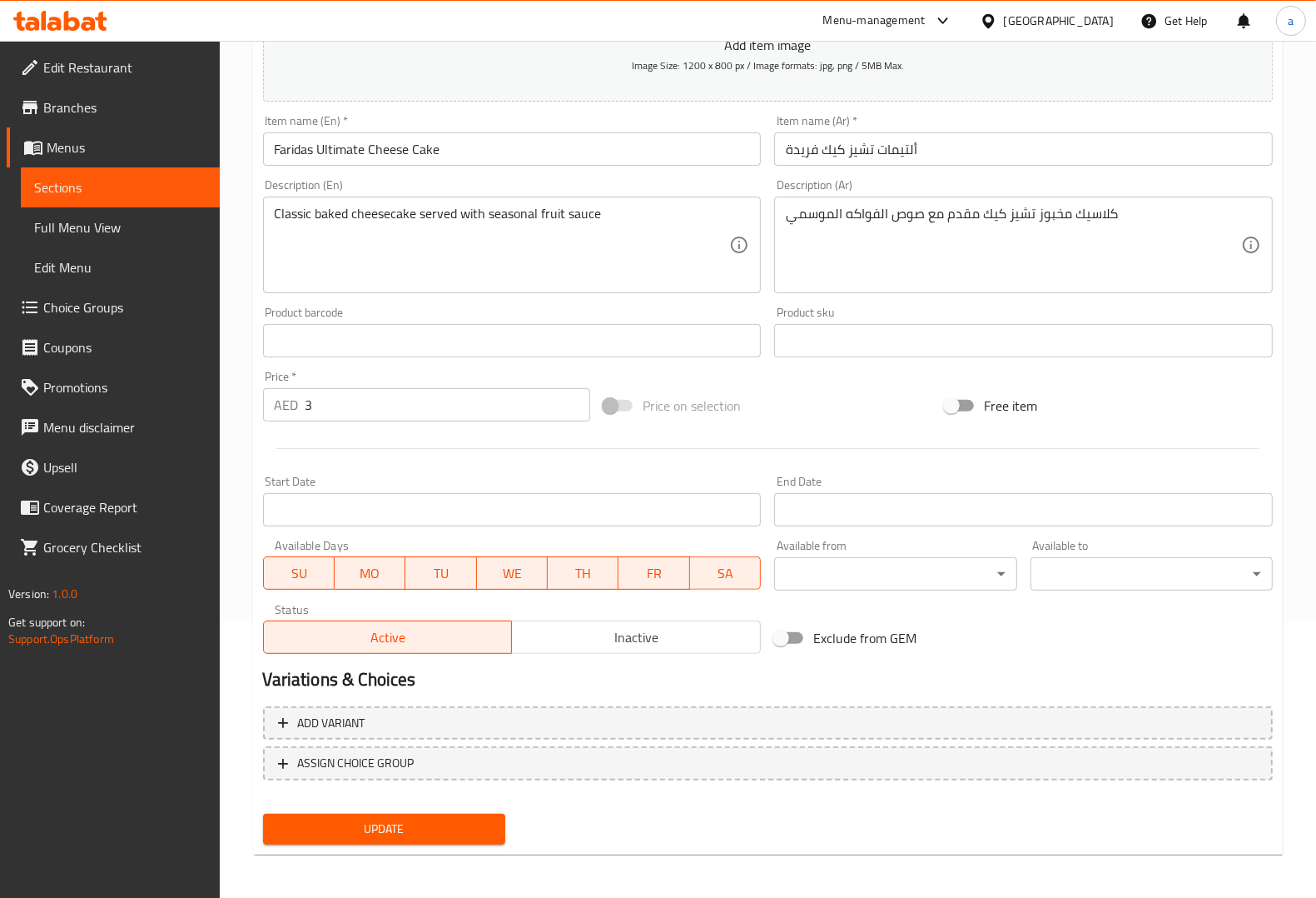
click at [413, 813] on button "Update" at bounding box center [384, 828] width 242 height 31
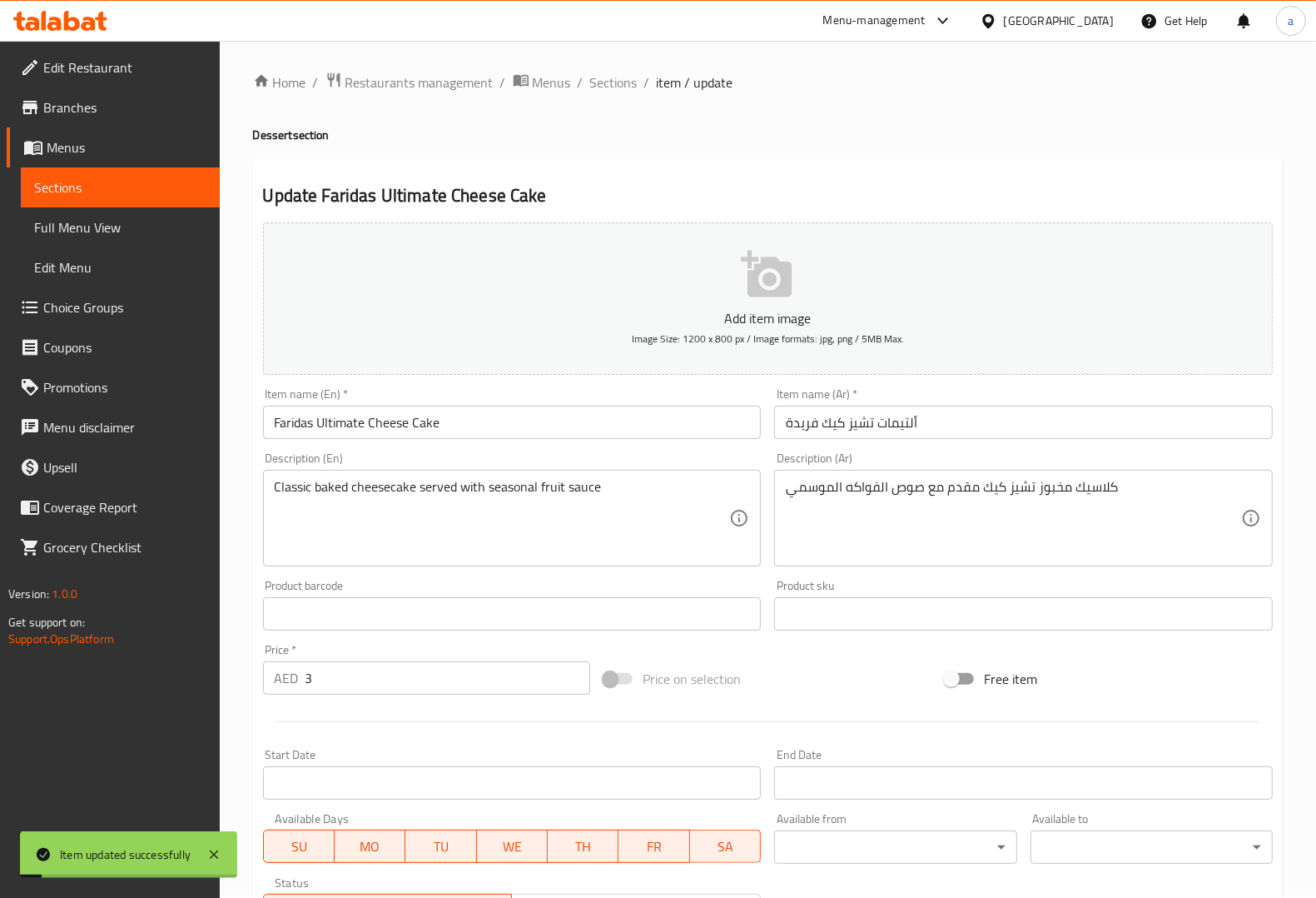
scroll to position [0, 0]
click at [623, 93] on span "Sections" at bounding box center [614, 85] width 48 height 20
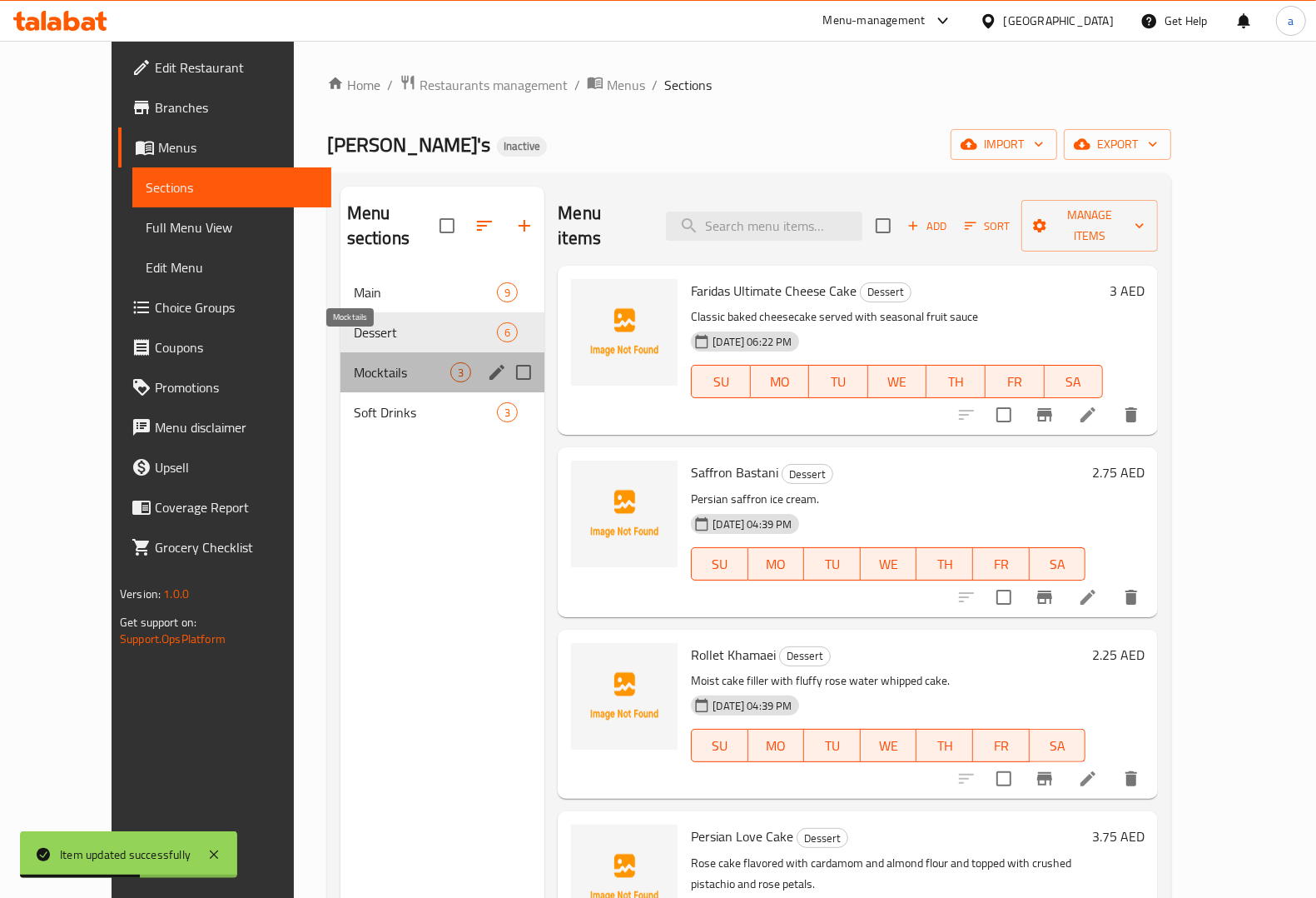
click at [363, 362] on span "Mocktails" at bounding box center [401, 372] width 97 height 20
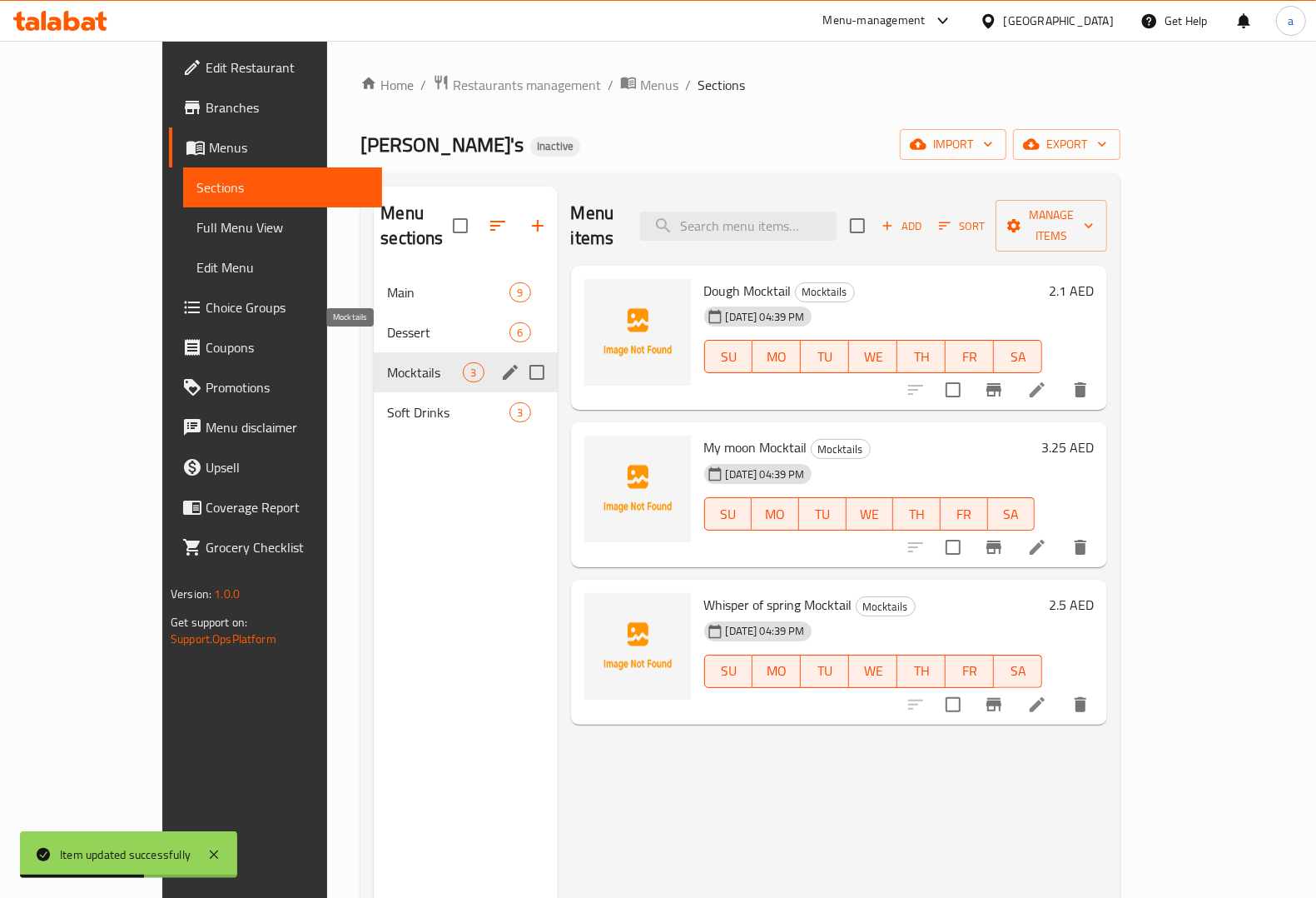
click at [388, 362] on span "Mocktails" at bounding box center [425, 372] width 76 height 20
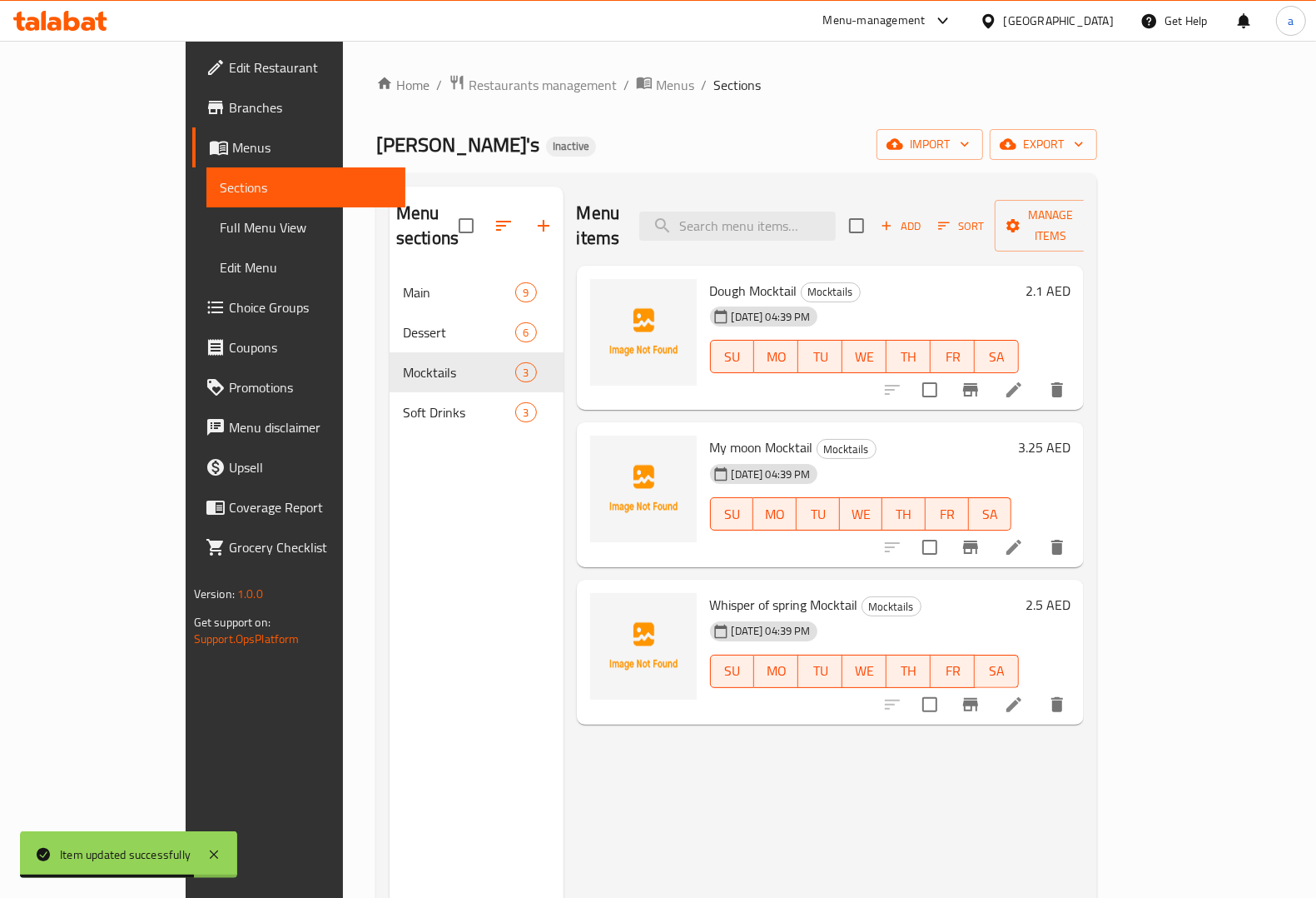
click at [1037, 375] on li at bounding box center [1013, 390] width 47 height 30
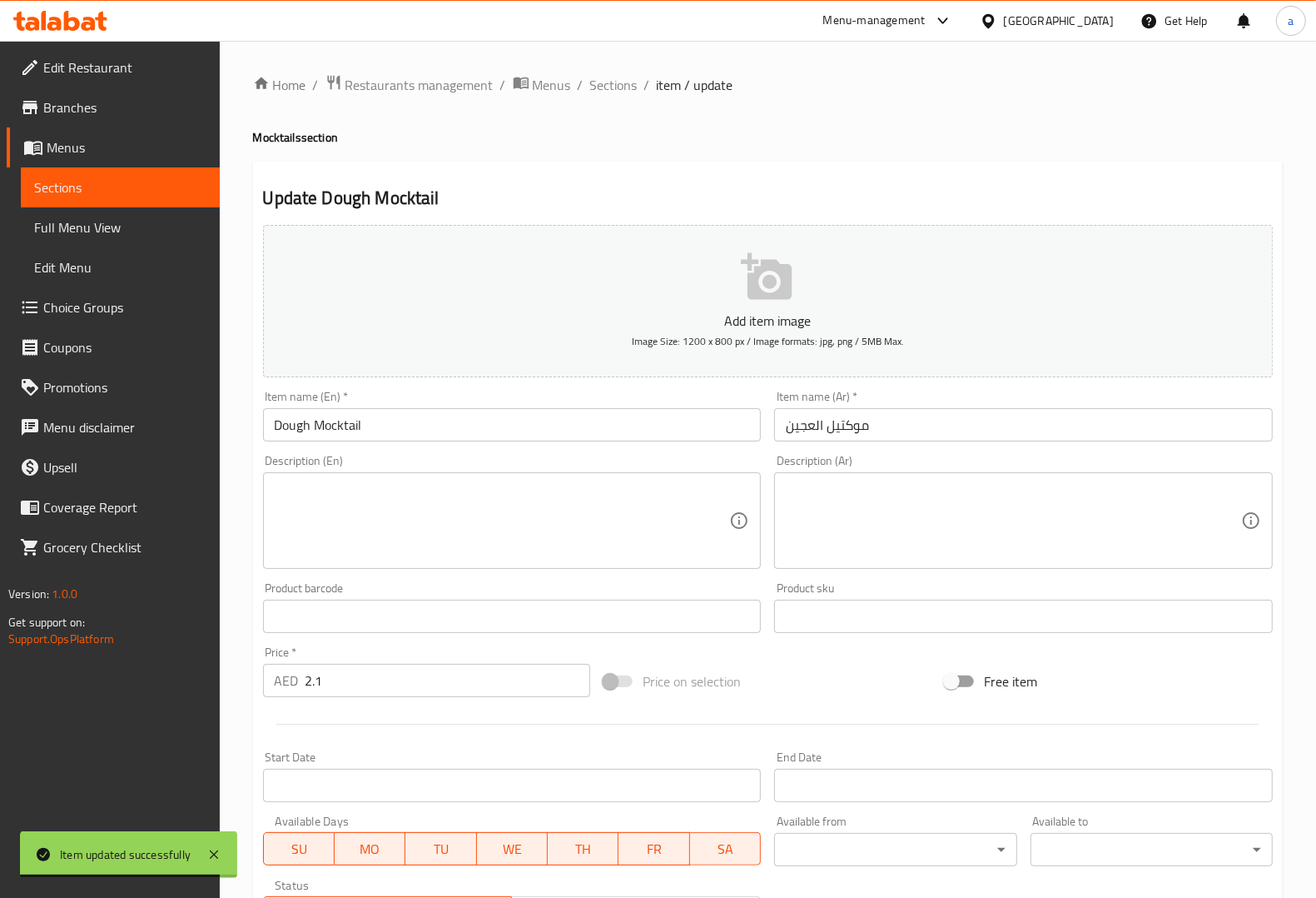
click at [281, 427] on input "Dough Mocktail" at bounding box center [512, 424] width 498 height 33
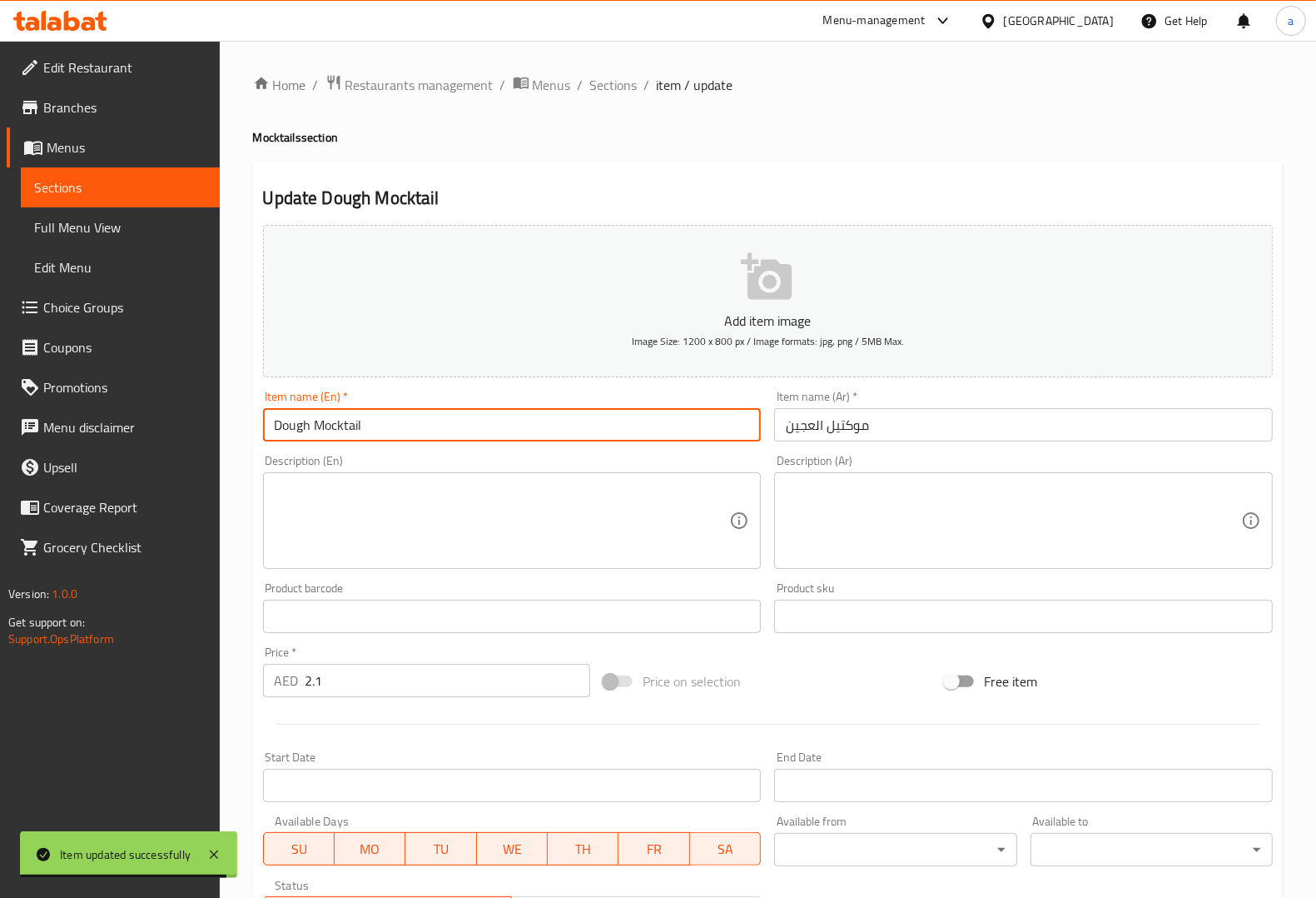
click at [281, 427] on input "Dough Mocktail" at bounding box center [512, 424] width 498 height 33
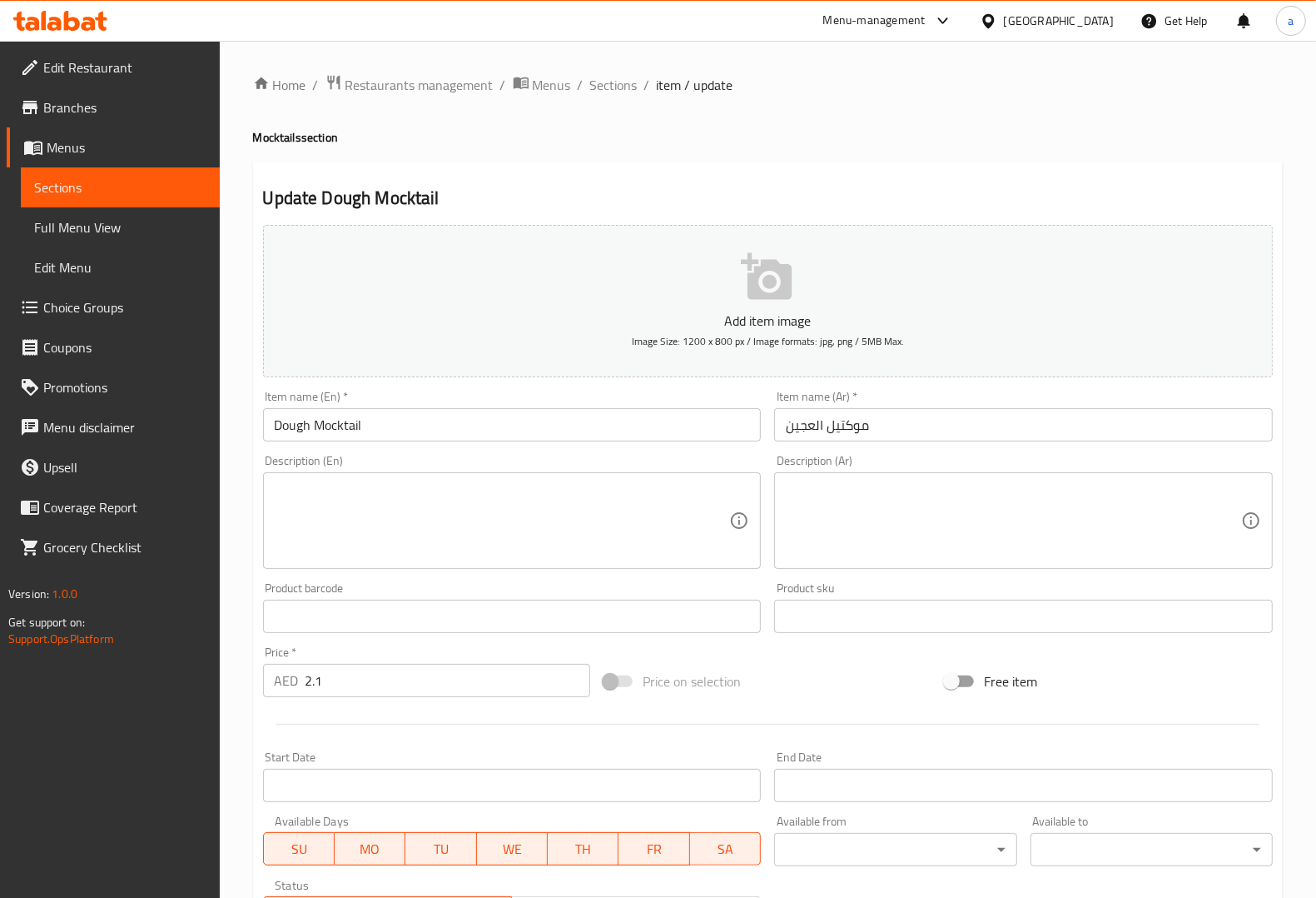
click at [348, 427] on input "Dough Mocktail" at bounding box center [512, 424] width 498 height 33
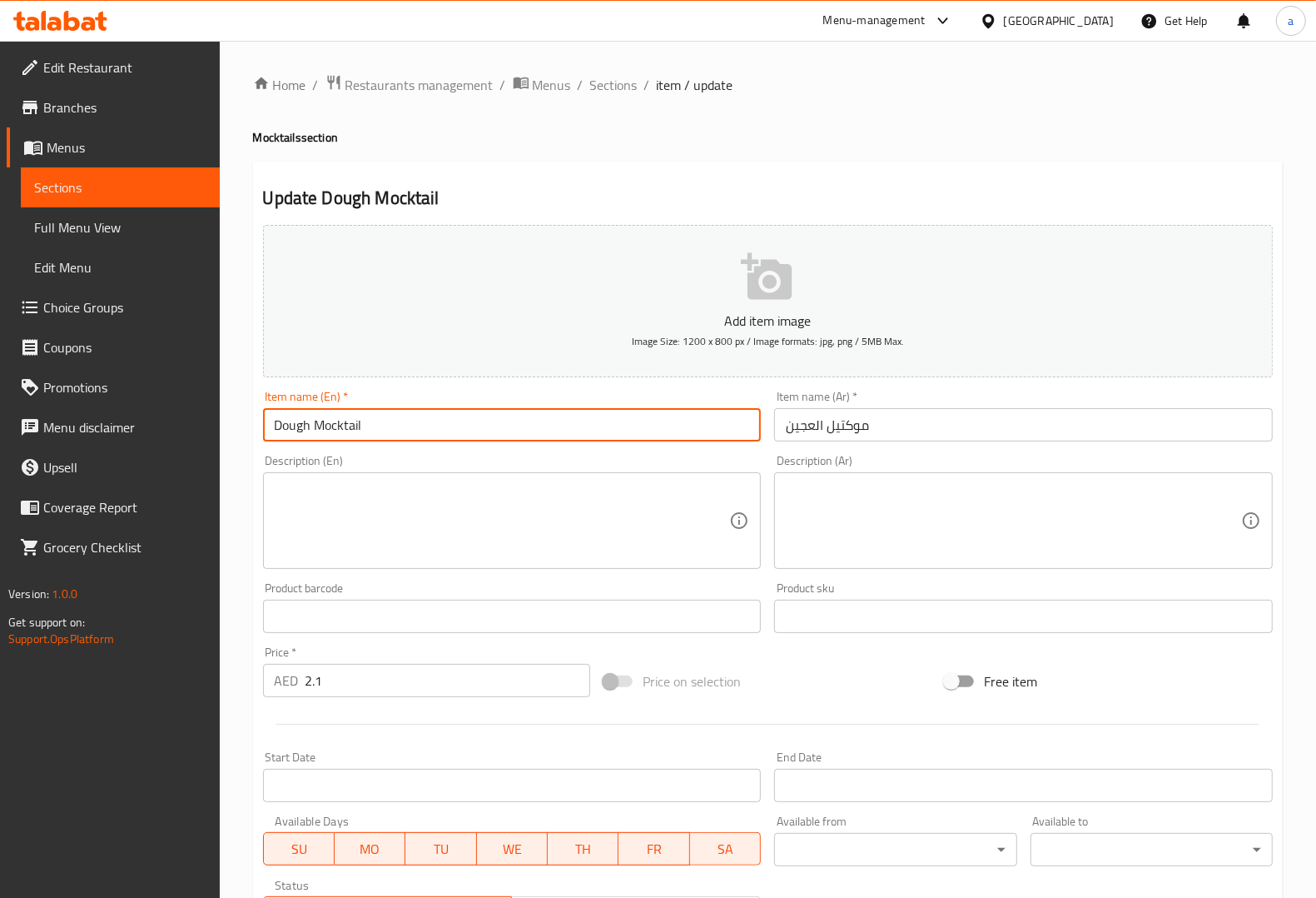
click at [348, 427] on input "Dough Mocktail" at bounding box center [512, 424] width 498 height 33
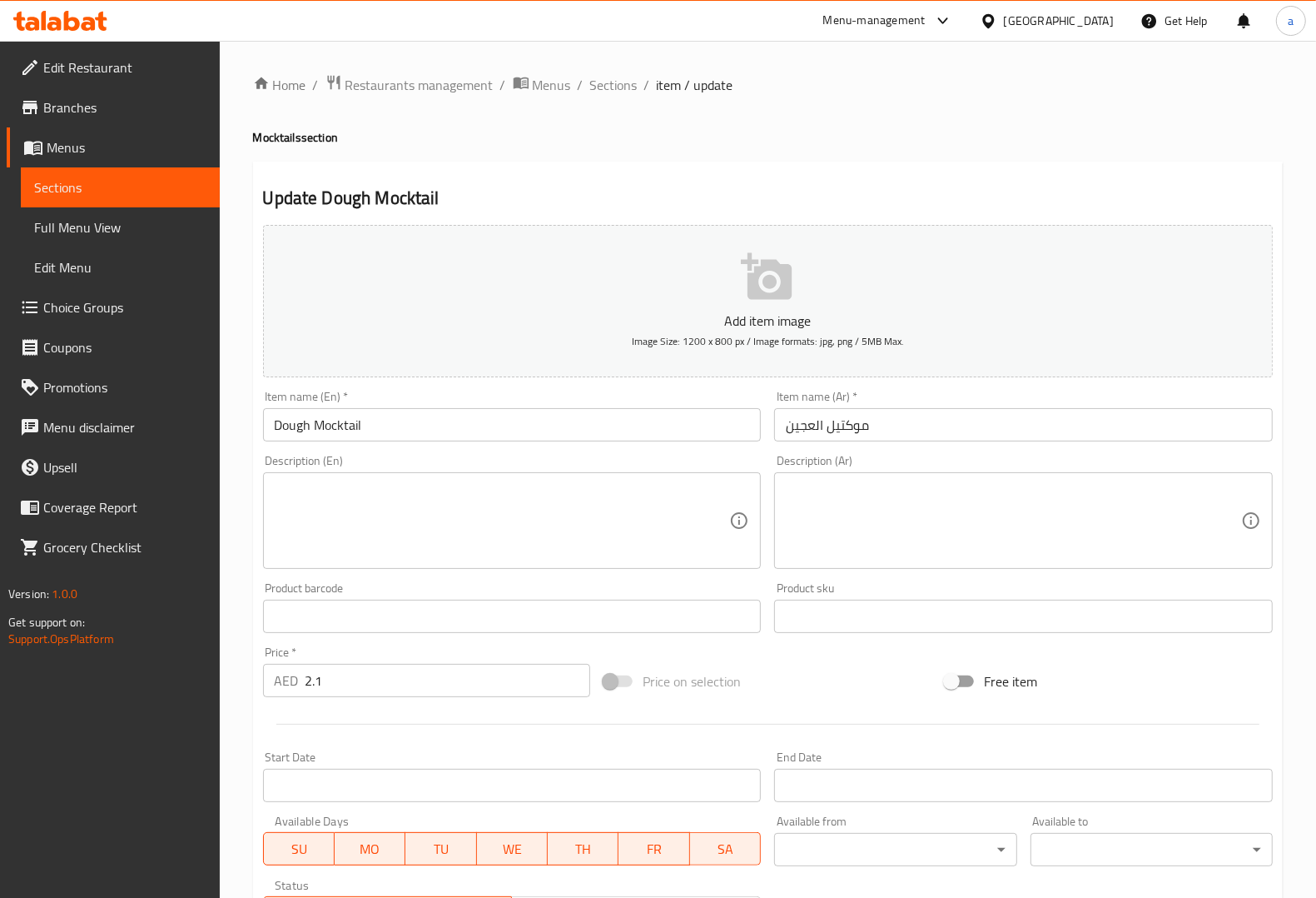
click at [1085, 443] on div "Item name (Ar)   * موكتيل العجين Item name (Ar) *" at bounding box center [1023, 416] width 512 height 64
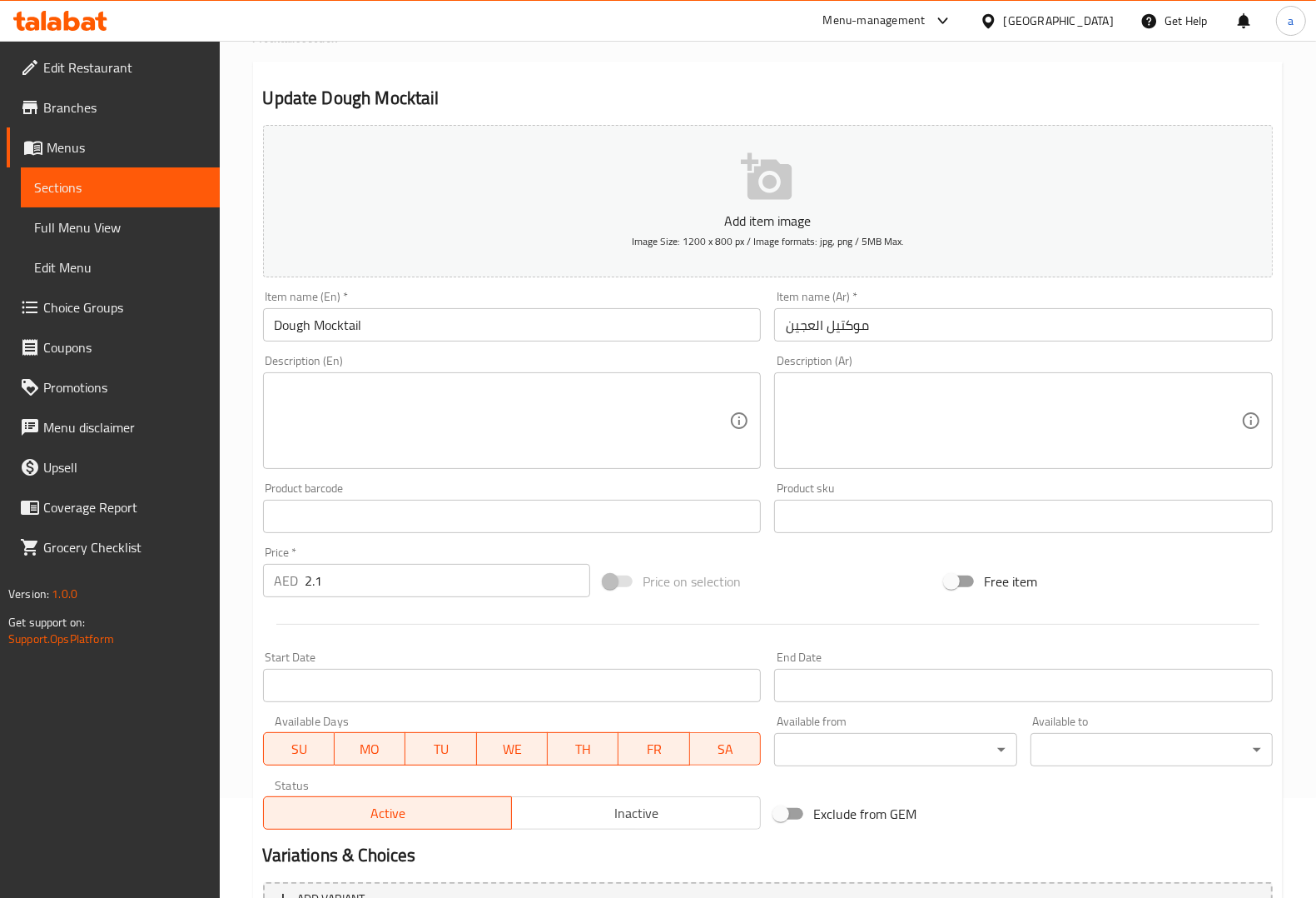
scroll to position [276, 0]
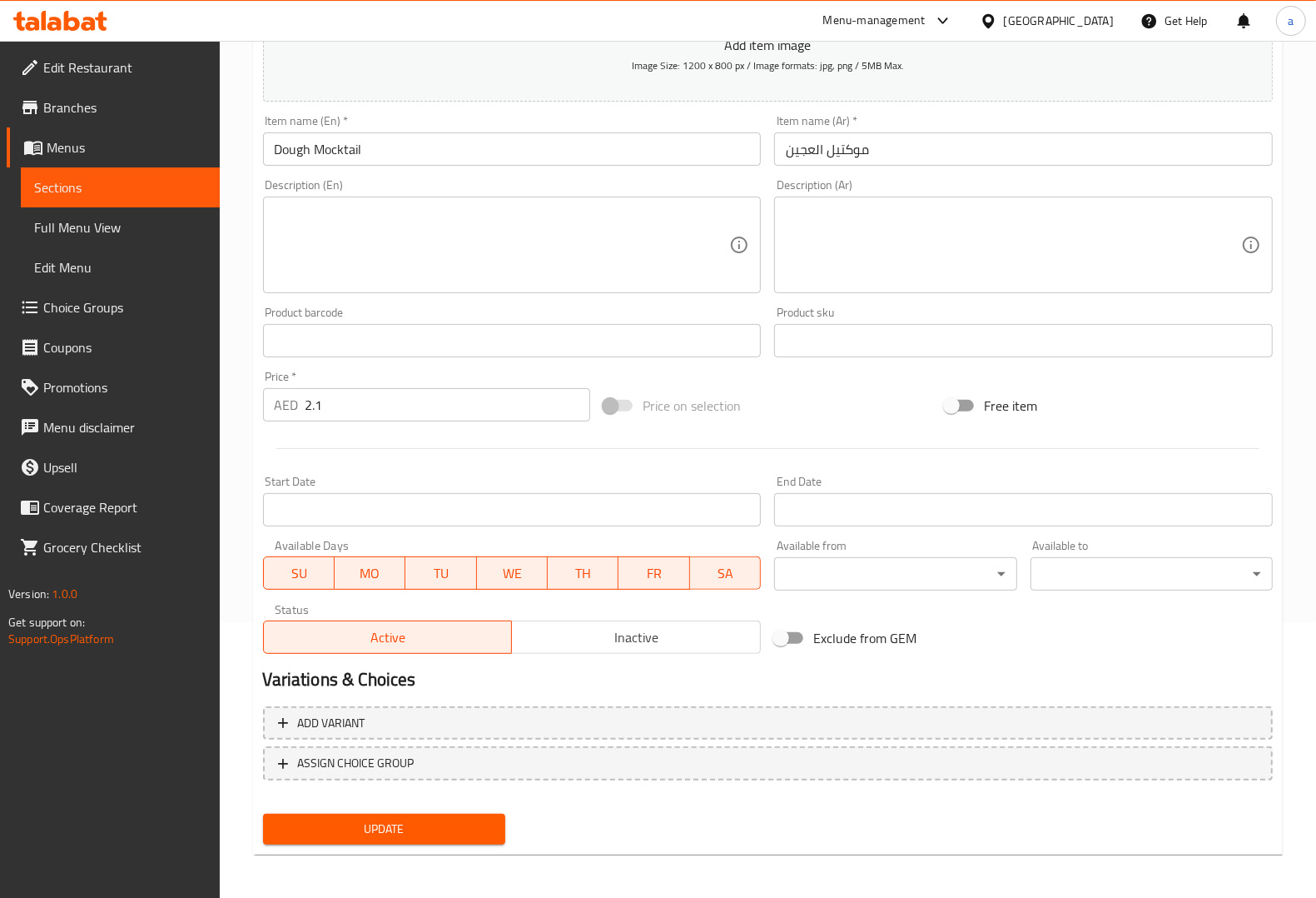
click at [388, 822] on span "Update" at bounding box center [384, 828] width 215 height 21
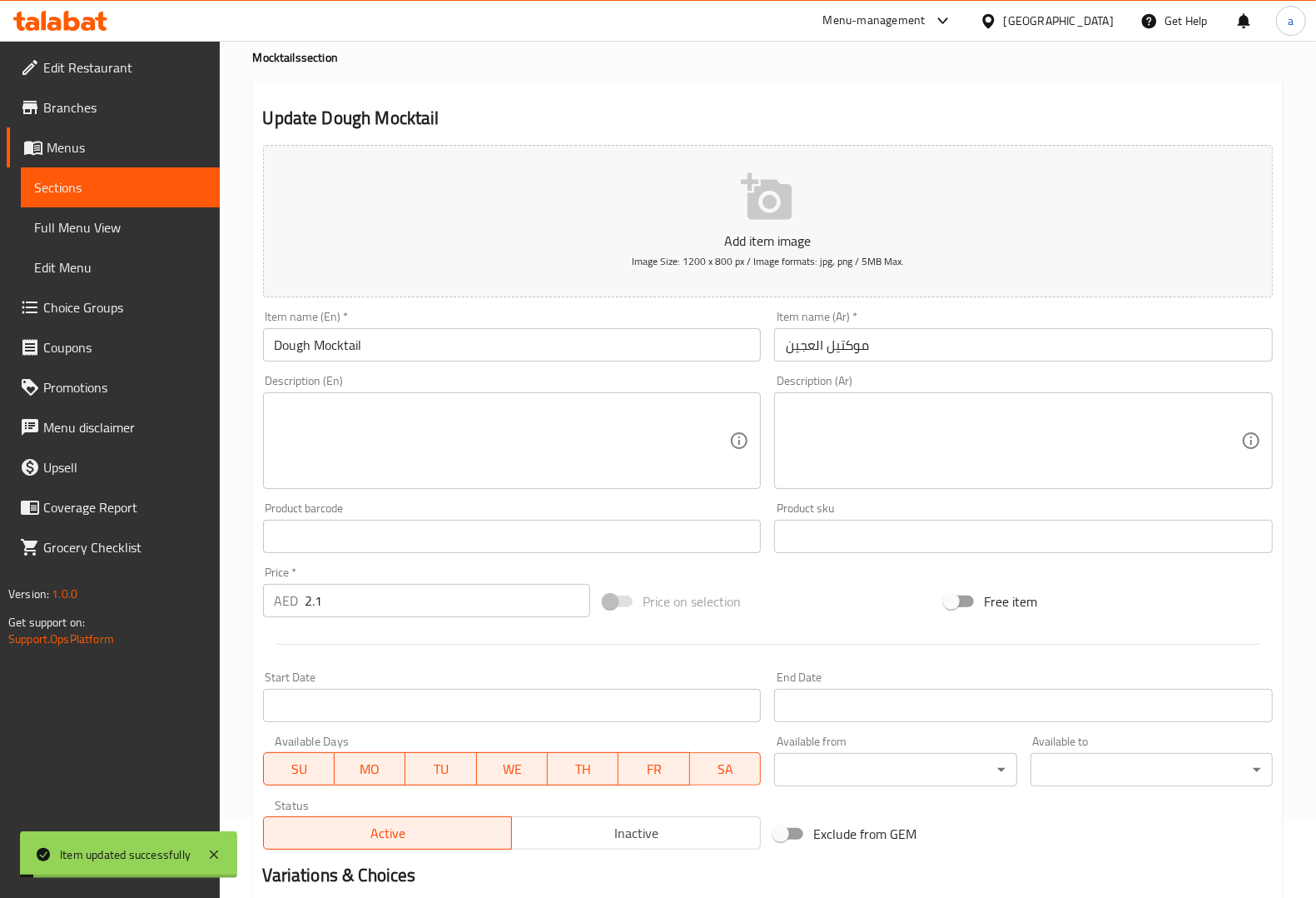
scroll to position [0, 0]
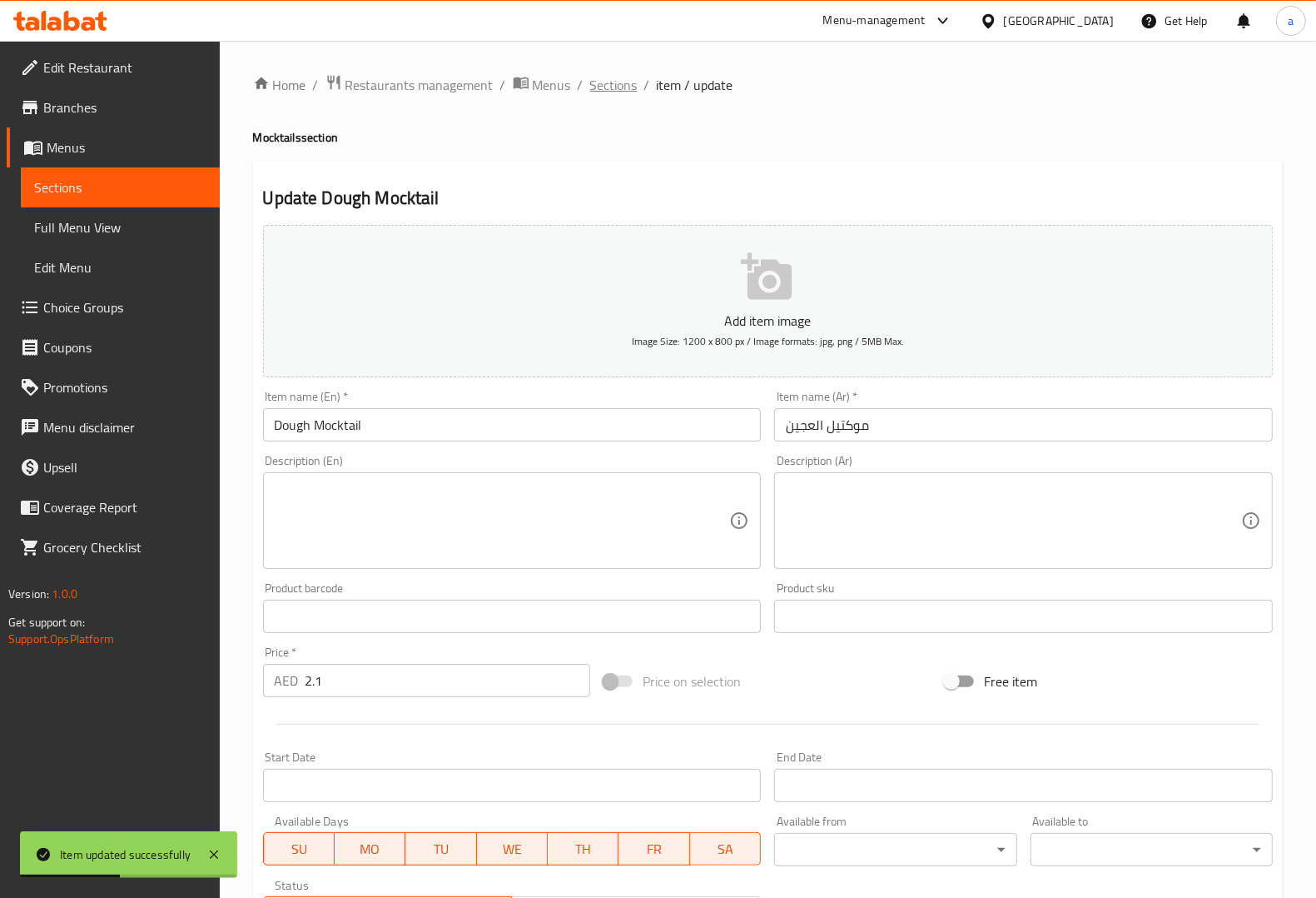
click at [621, 88] on span "Sections" at bounding box center [614, 85] width 48 height 20
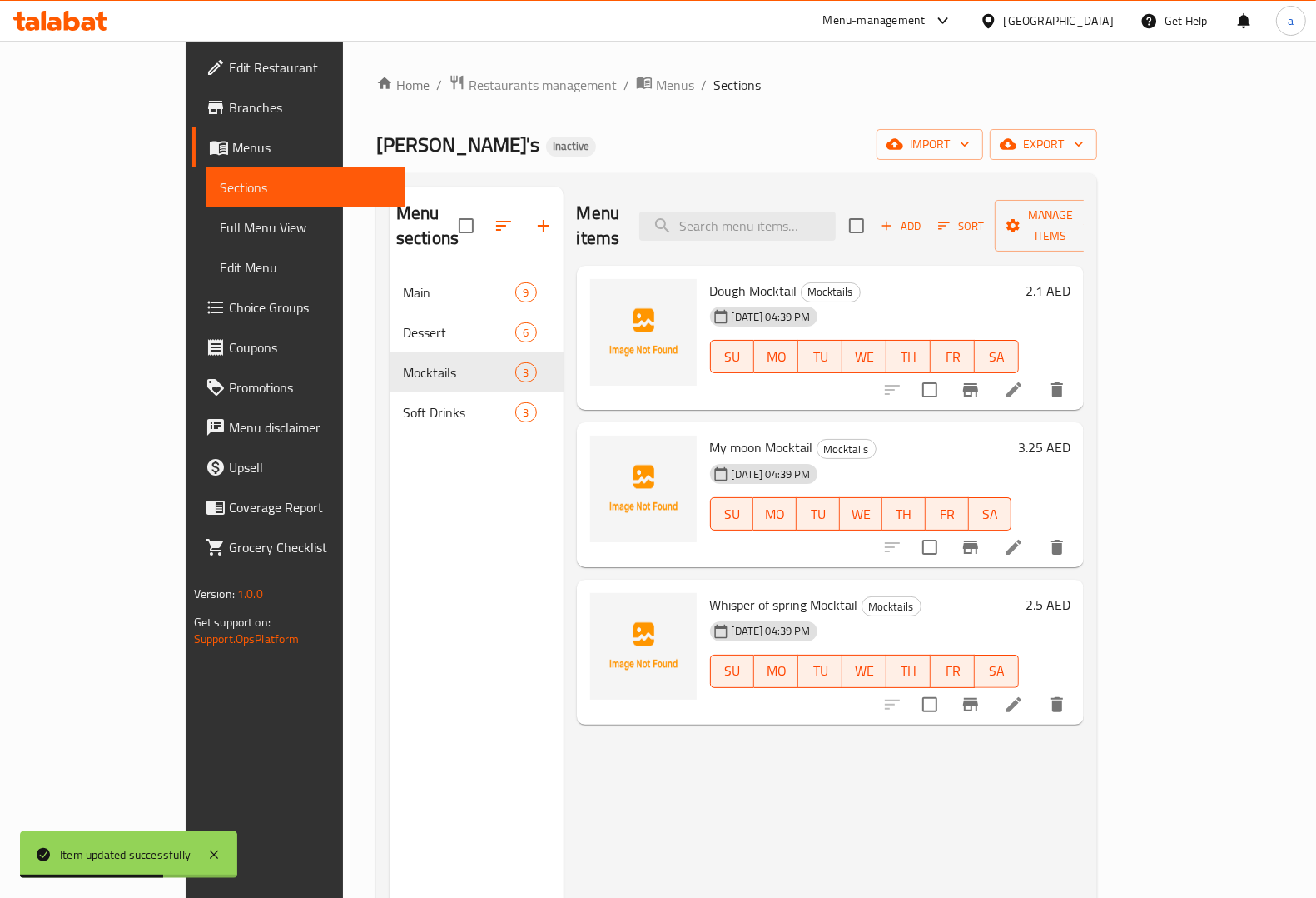
click at [1021, 539] on icon at bounding box center [1013, 546] width 15 height 15
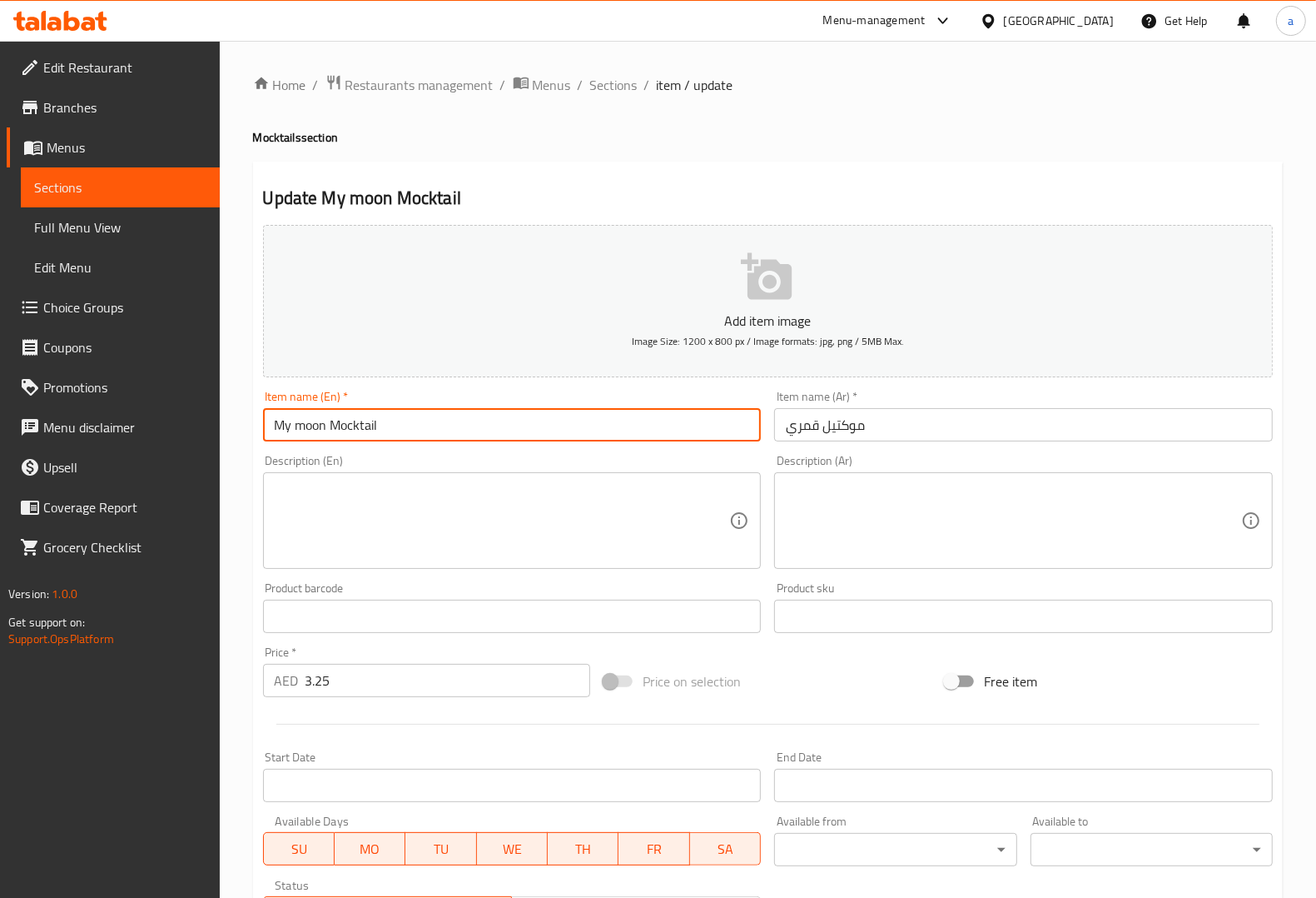
drag, startPoint x: 325, startPoint y: 429, endPoint x: 250, endPoint y: 425, distance: 75.1
click at [250, 425] on div "Home / Restaurants management / Menus / Sections / item / update Mocktails sect…" at bounding box center [768, 609] width 1096 height 1136
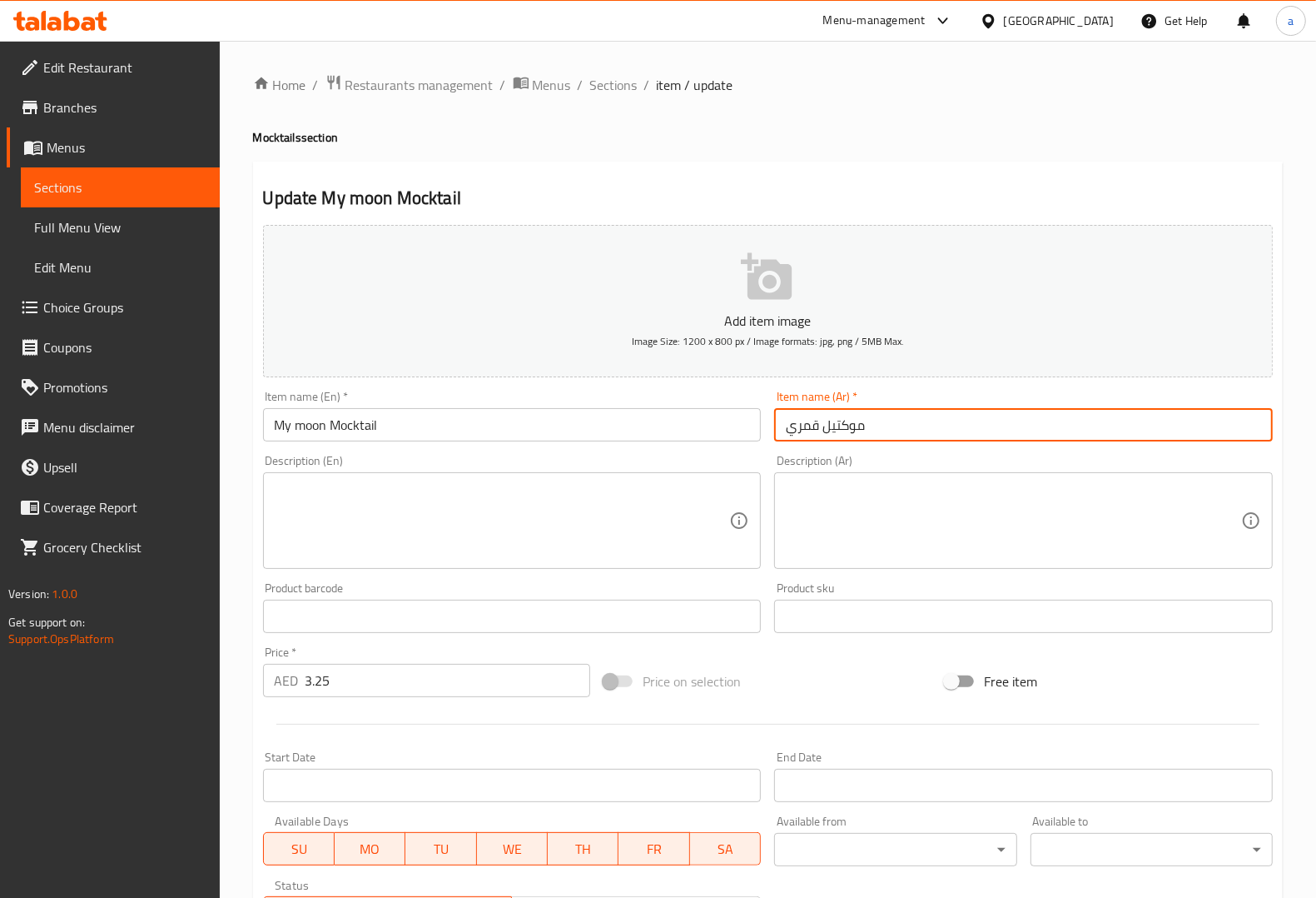
click at [802, 430] on input "موكتيل قمري" at bounding box center [1023, 424] width 498 height 33
click at [904, 421] on input "موكتيل" at bounding box center [1023, 424] width 498 height 33
click at [778, 434] on input "موكتيل" at bounding box center [1023, 424] width 498 height 33
type input "ماي مون موكتيل"
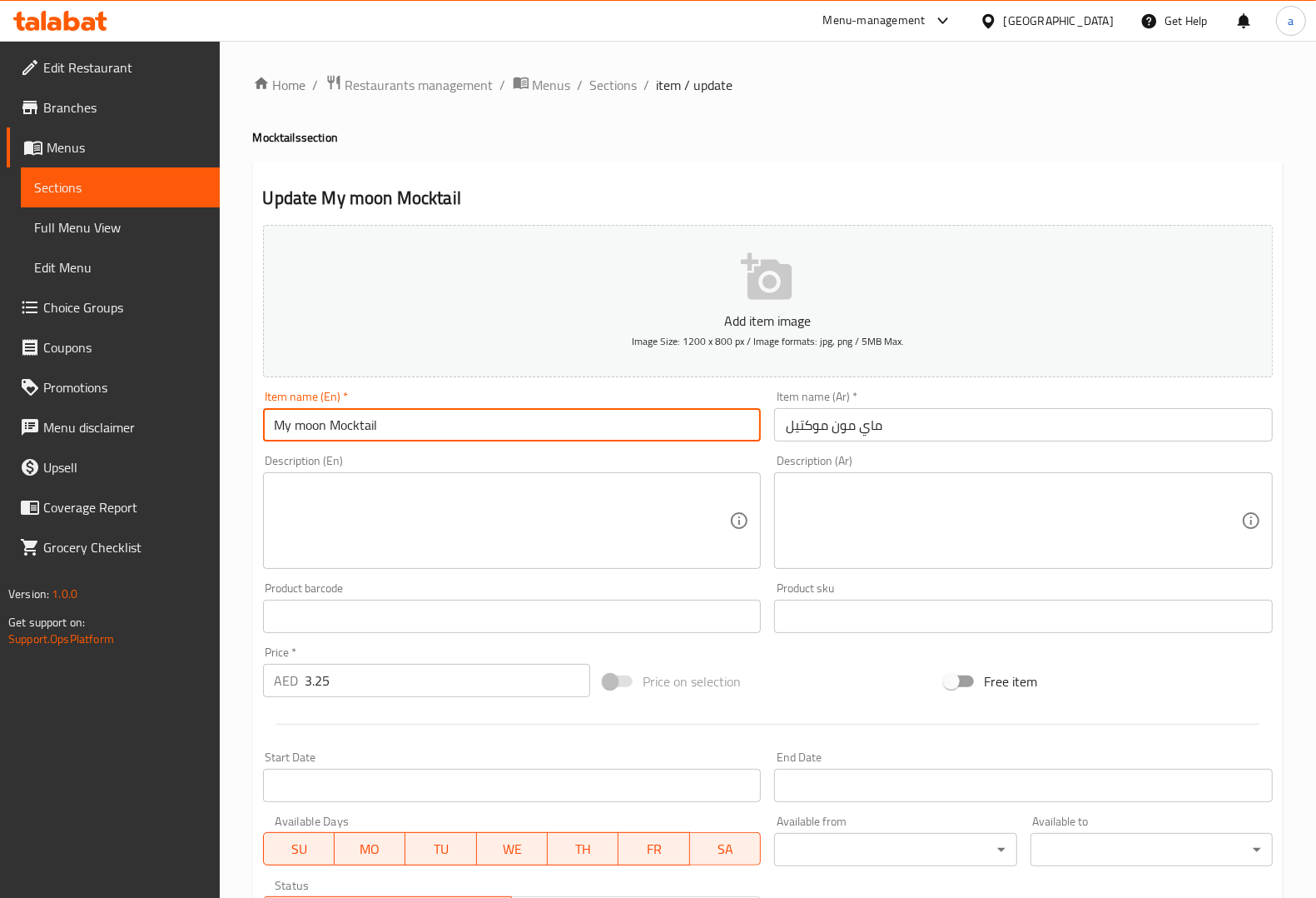
click at [342, 422] on input "My moon Mocktail" at bounding box center [512, 424] width 498 height 33
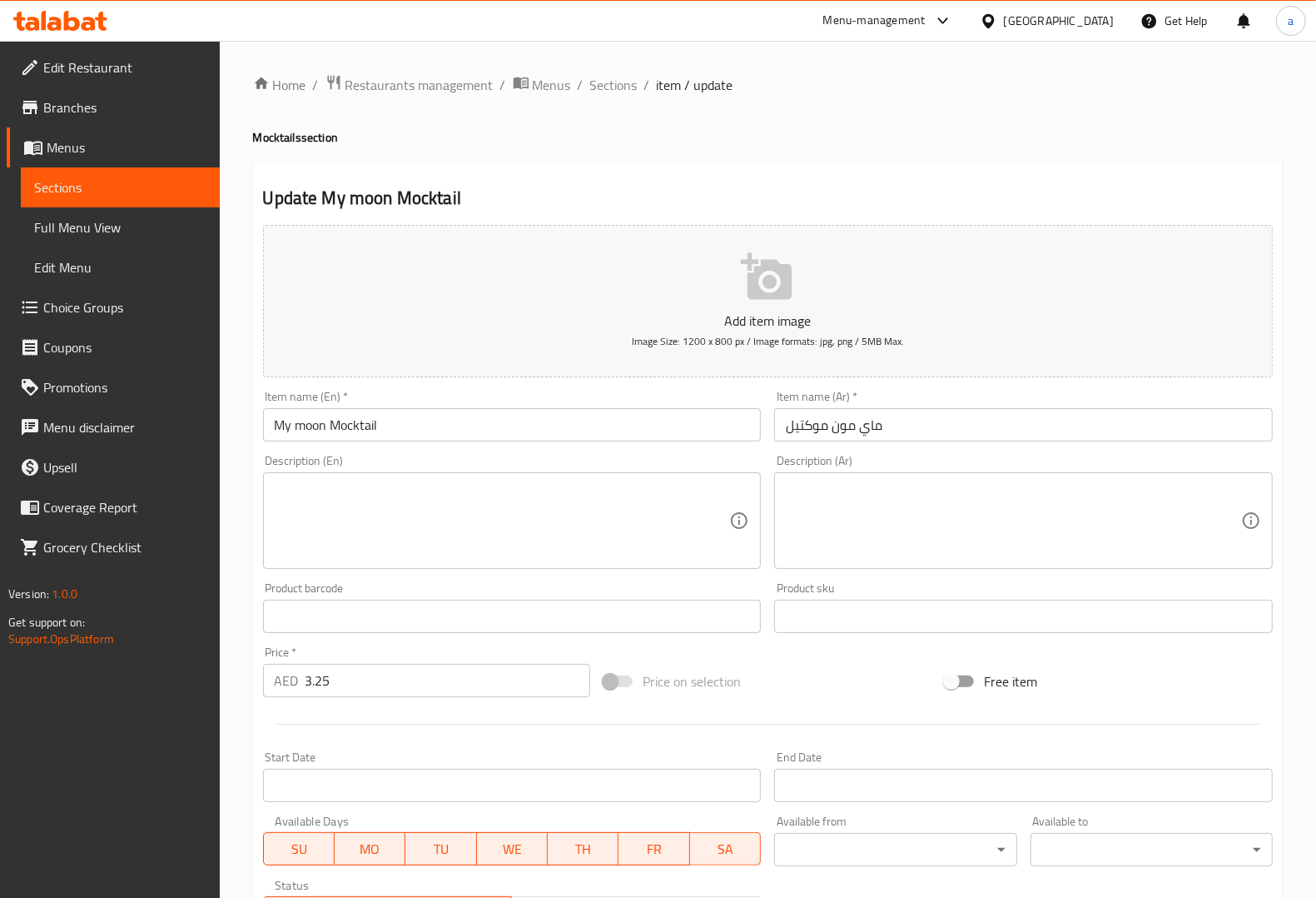
click at [746, 458] on div "Description (En) Description (En)" at bounding box center [512, 511] width 498 height 114
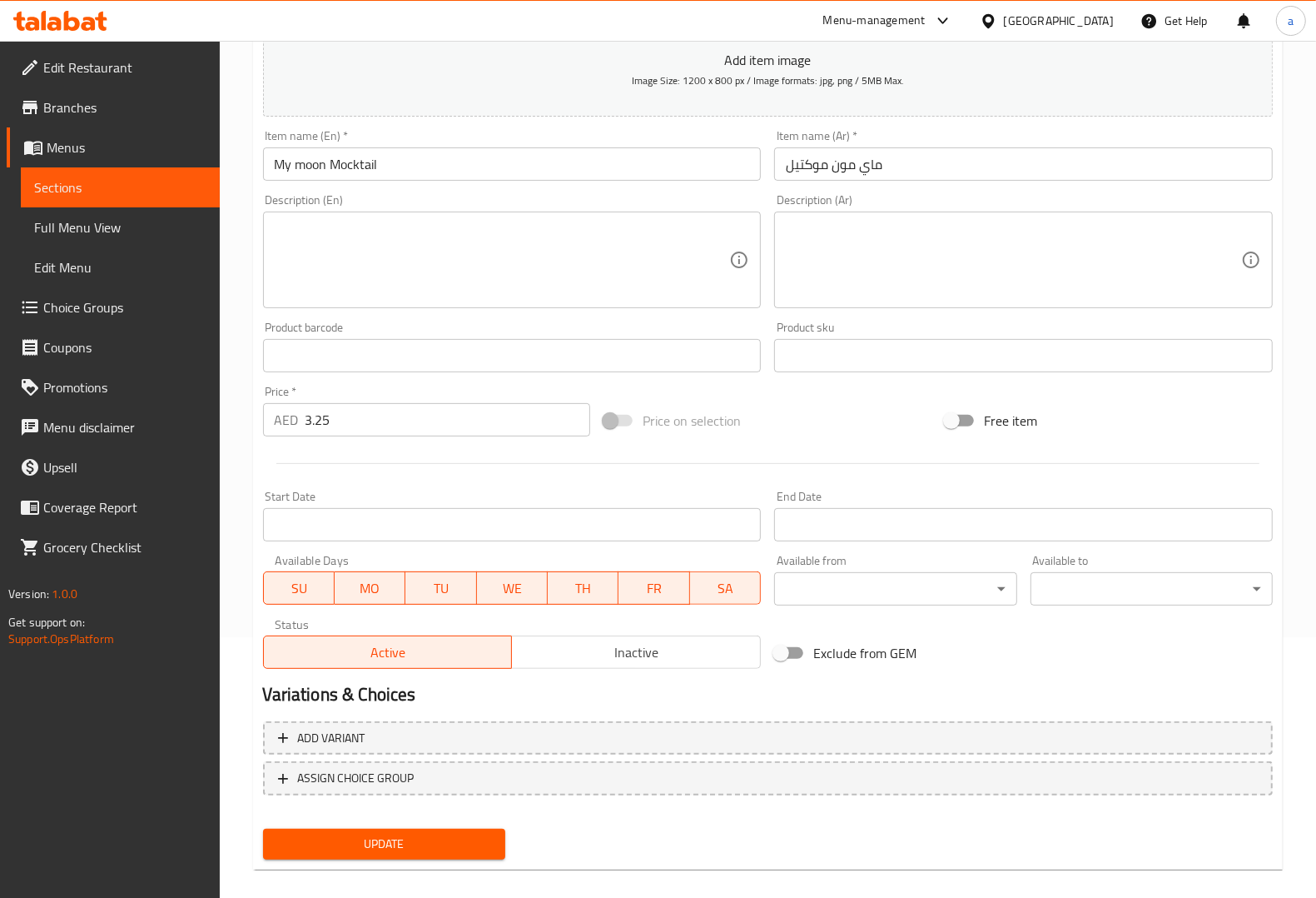
scroll to position [276, 0]
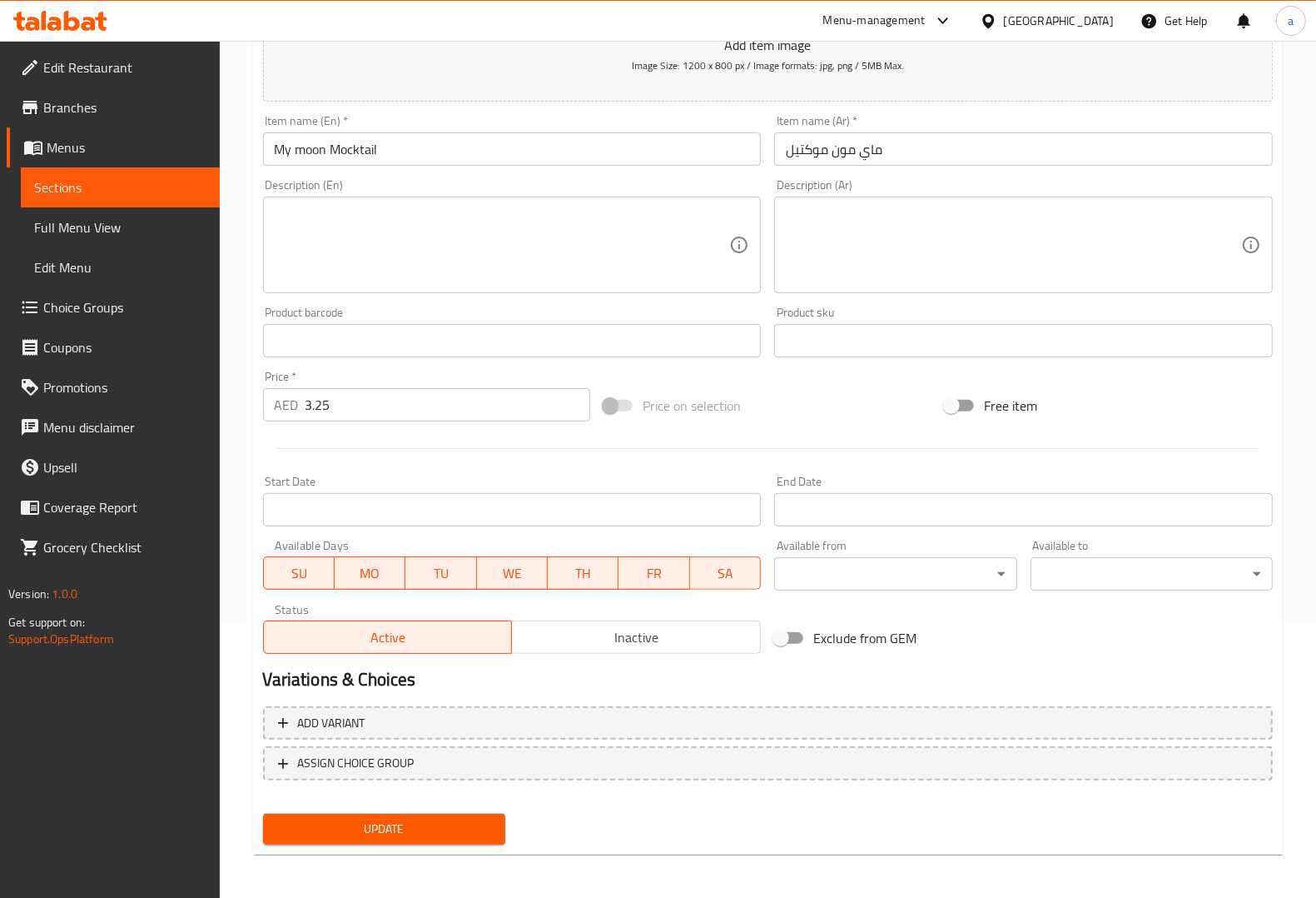
click at [377, 822] on span "Update" at bounding box center [384, 828] width 215 height 21
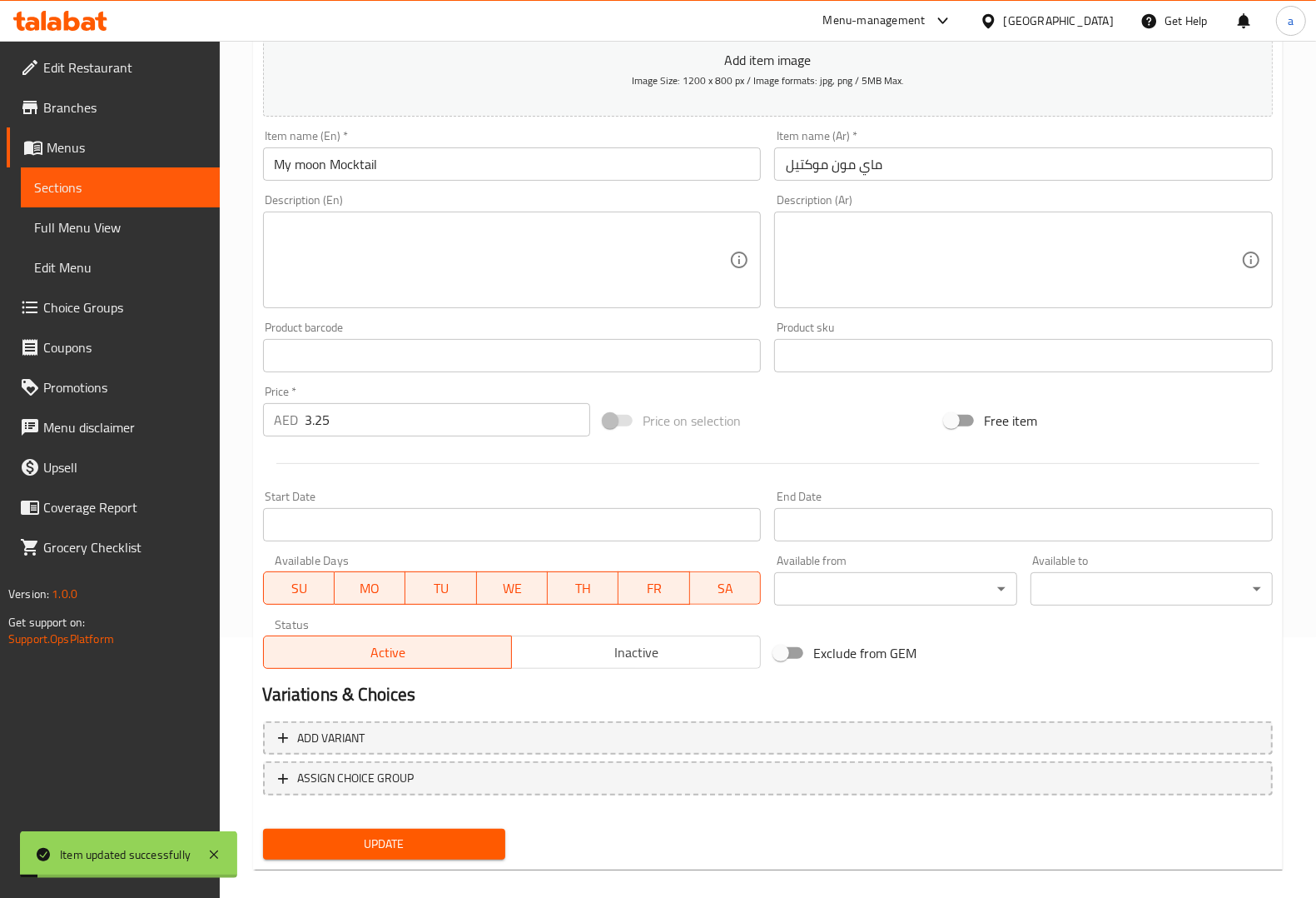
scroll to position [0, 0]
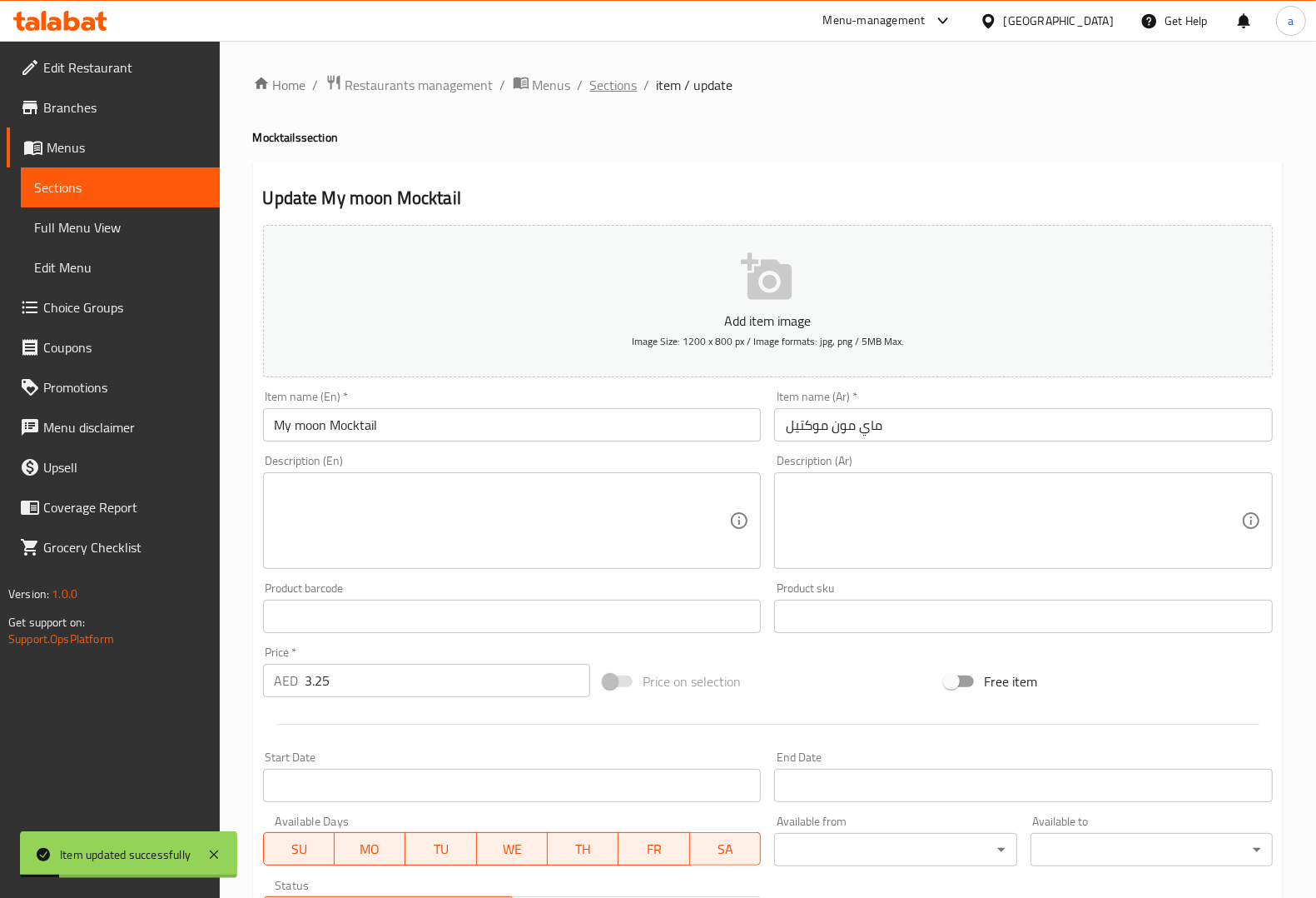
click at [613, 76] on span "Sections" at bounding box center [614, 85] width 48 height 20
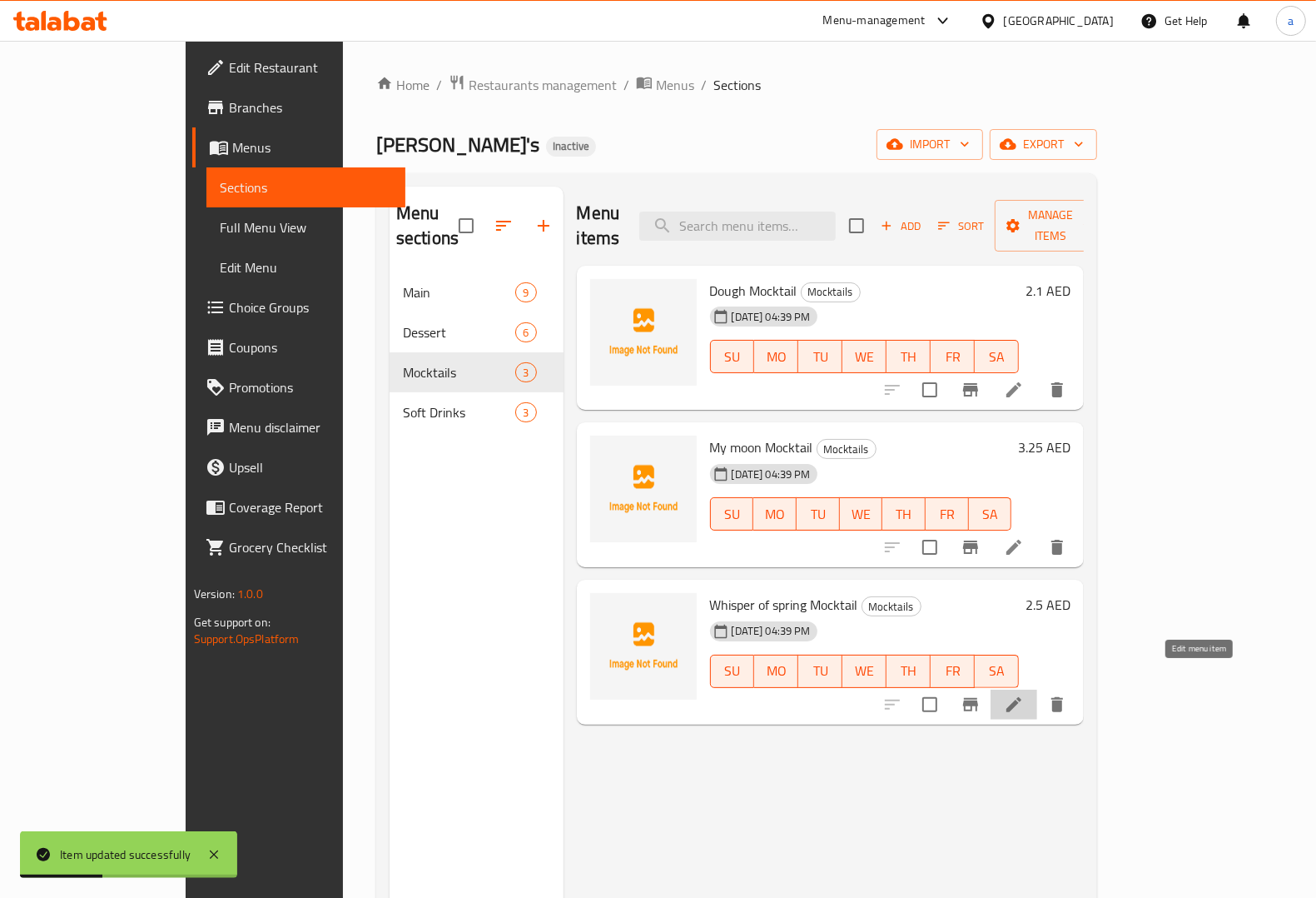
click at [1024, 695] on icon at bounding box center [1014, 705] width 20 height 20
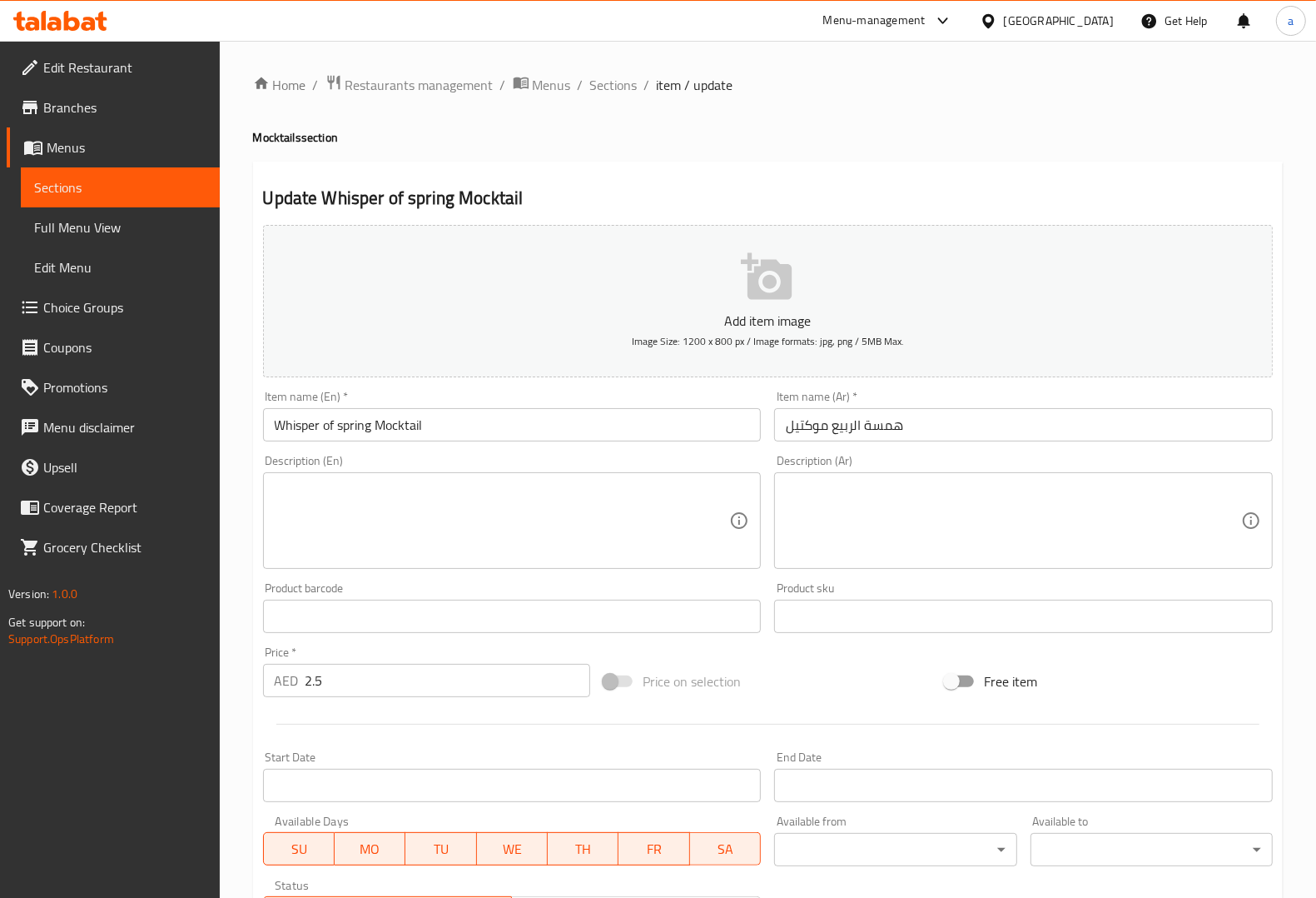
click at [297, 423] on input "Whisper of spring Mocktail" at bounding box center [512, 424] width 498 height 33
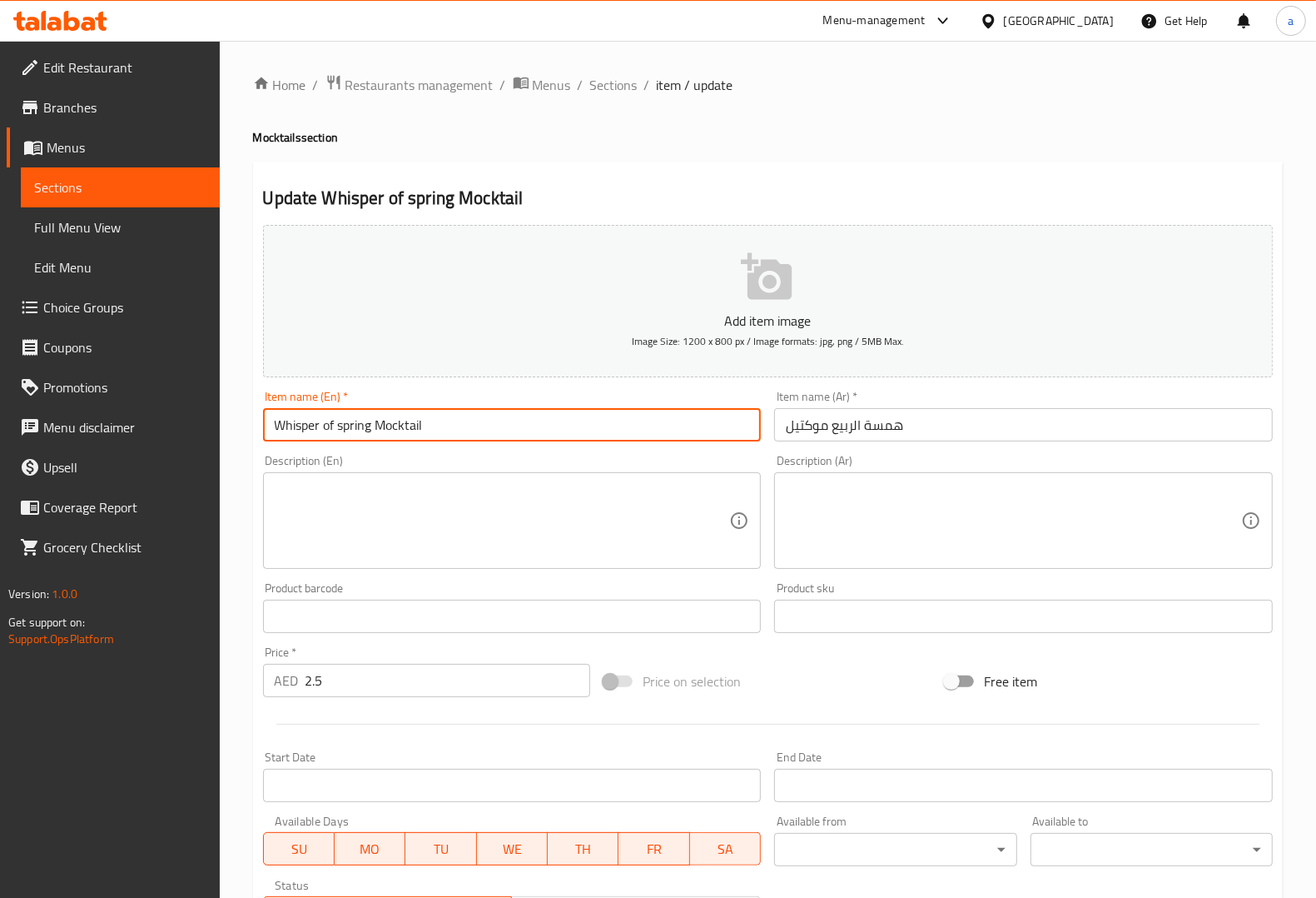
click at [297, 423] on input "Whisper of spring Mocktail" at bounding box center [512, 424] width 498 height 33
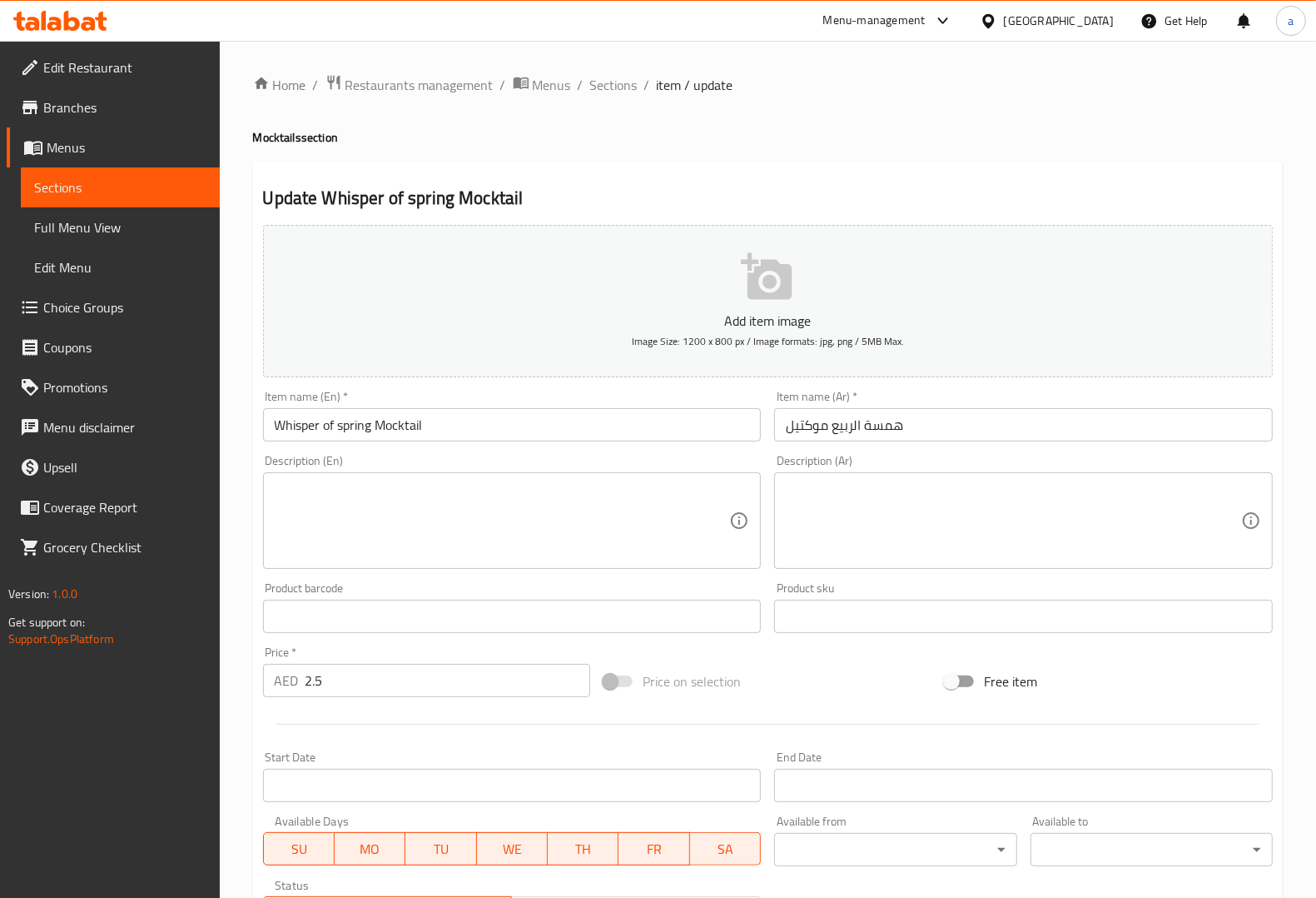
click at [352, 427] on input "Whisper of spring Mocktail" at bounding box center [512, 424] width 498 height 33
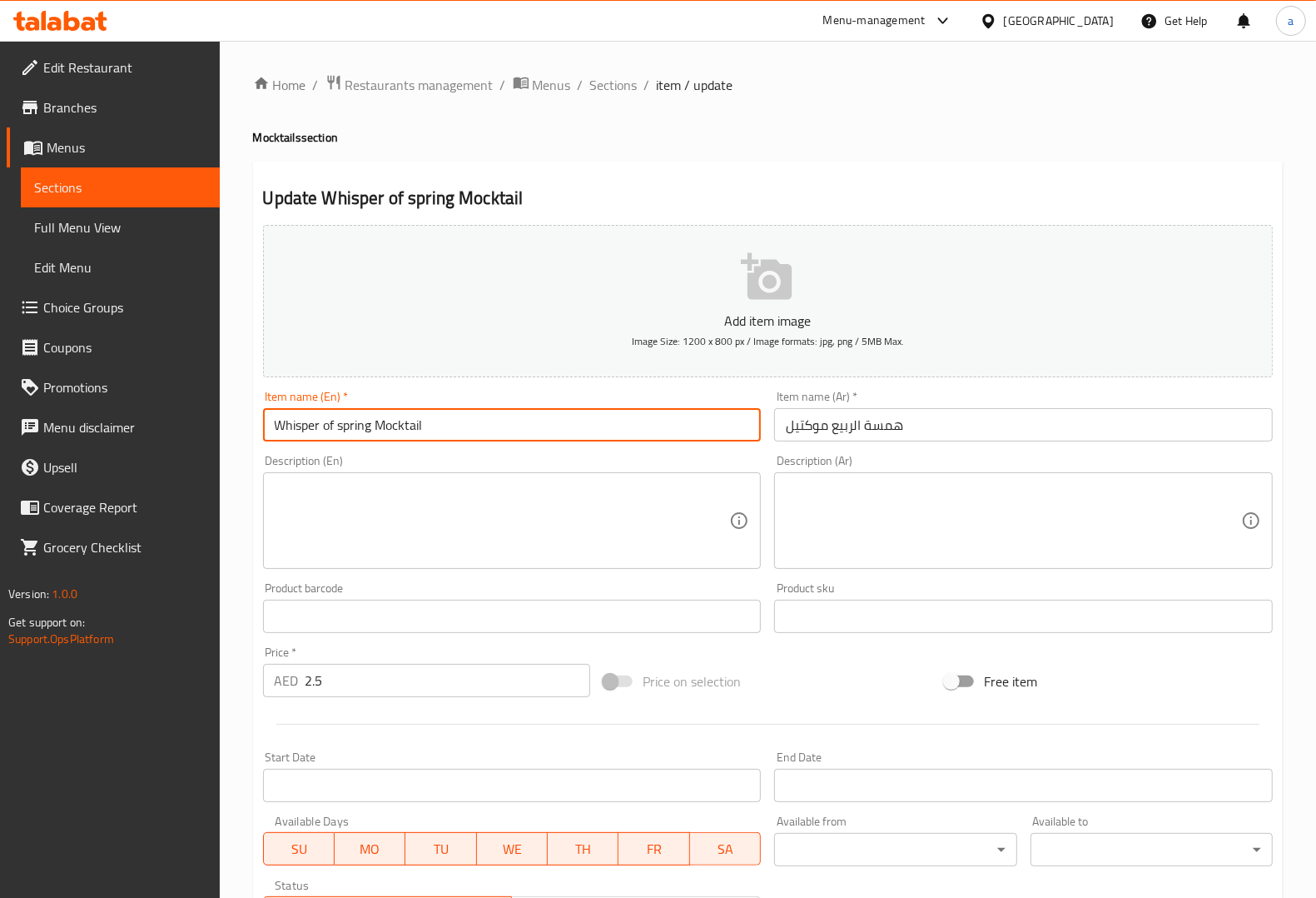
click at [352, 427] on input "Whisper of spring Mocktail" at bounding box center [512, 424] width 498 height 33
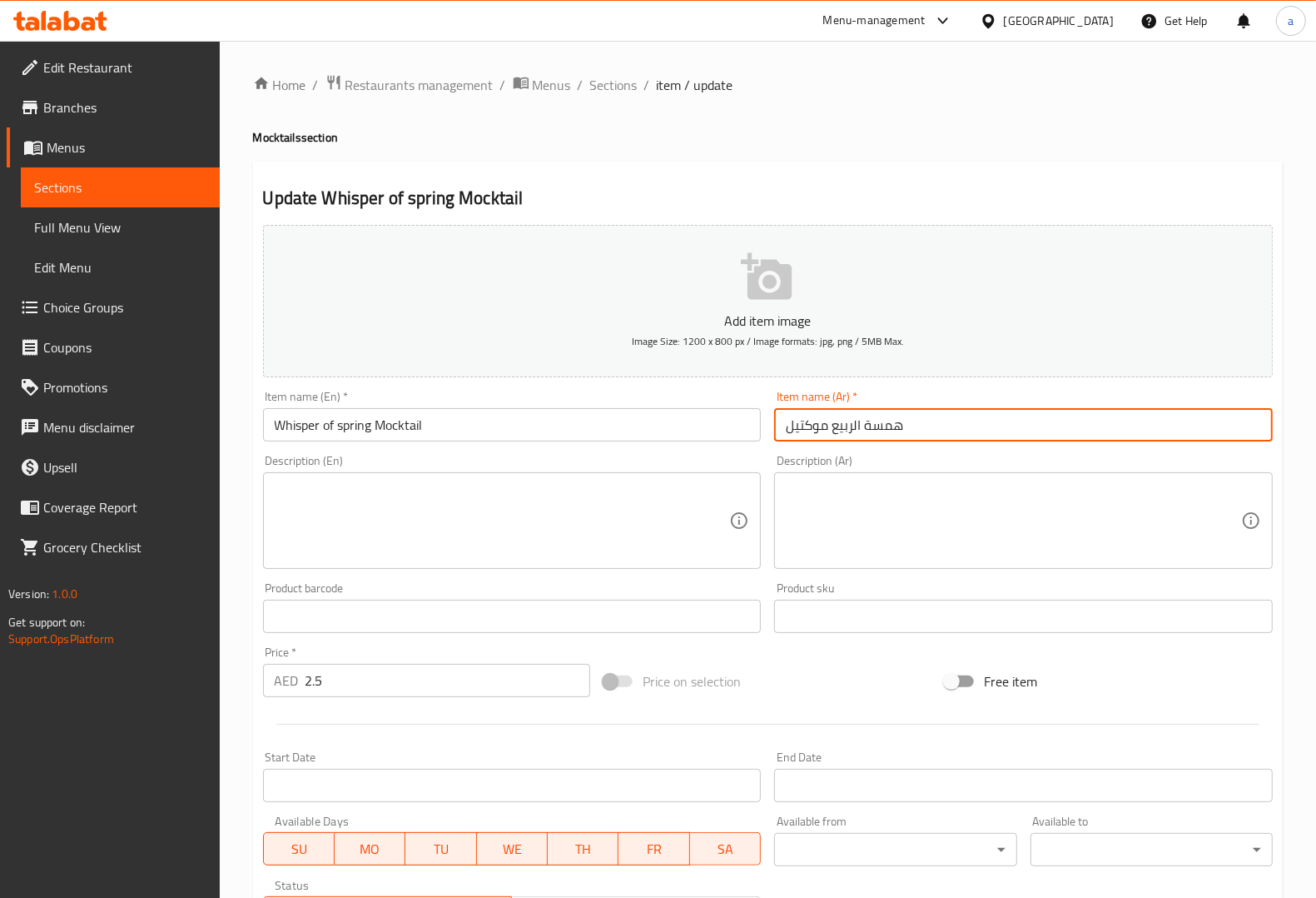
drag, startPoint x: 904, startPoint y: 421, endPoint x: 833, endPoint y: 421, distance: 71.0
click at [833, 421] on input "همسة الربيع موكتيل" at bounding box center [1023, 424] width 498 height 33
type input "ويسبر أوف سبرينج موكتيل"
click at [884, 448] on div "Description (Ar) Description (Ar)" at bounding box center [1023, 511] width 512 height 128
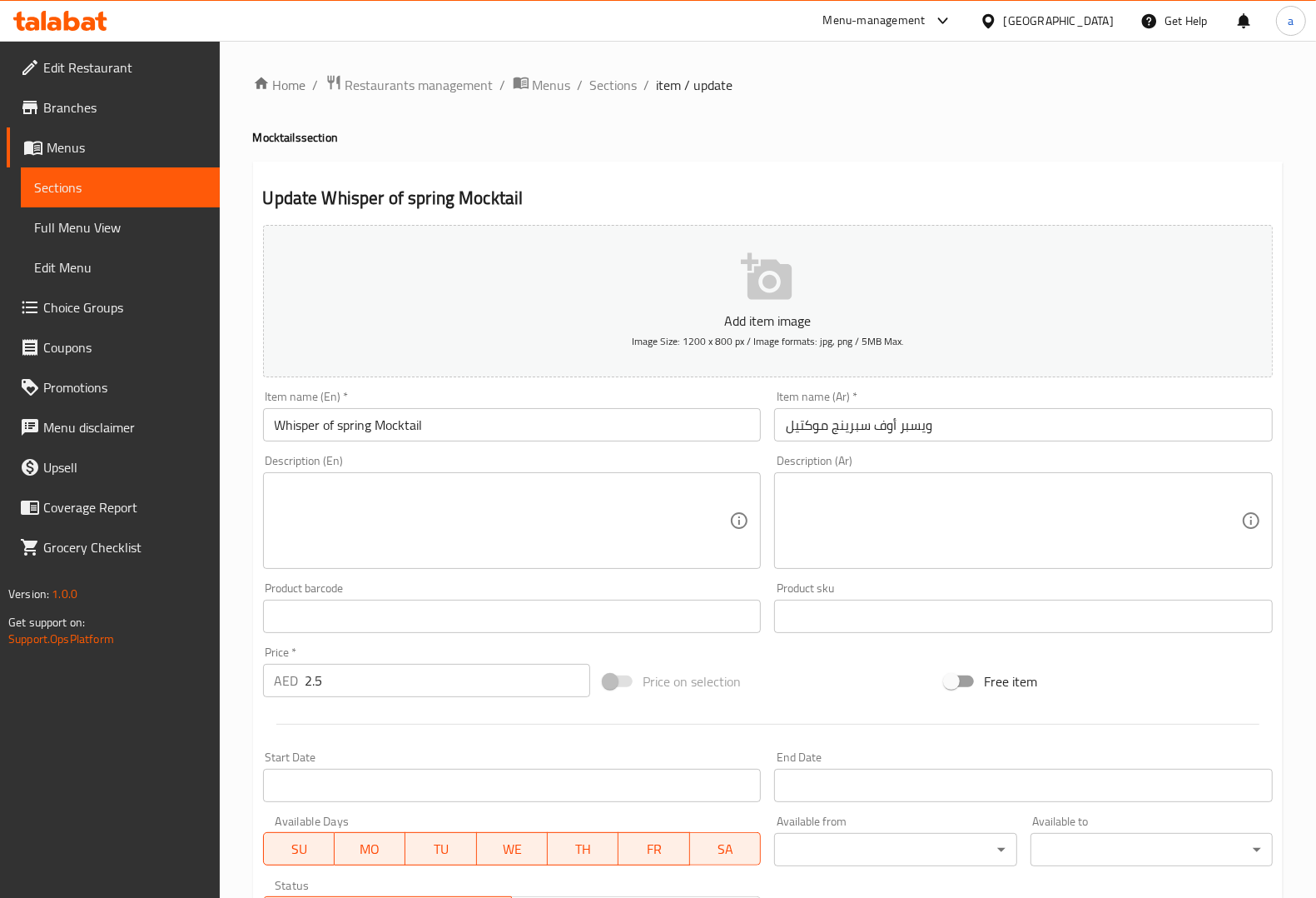
click at [672, 458] on div "Description (En) Description (En)" at bounding box center [512, 511] width 498 height 114
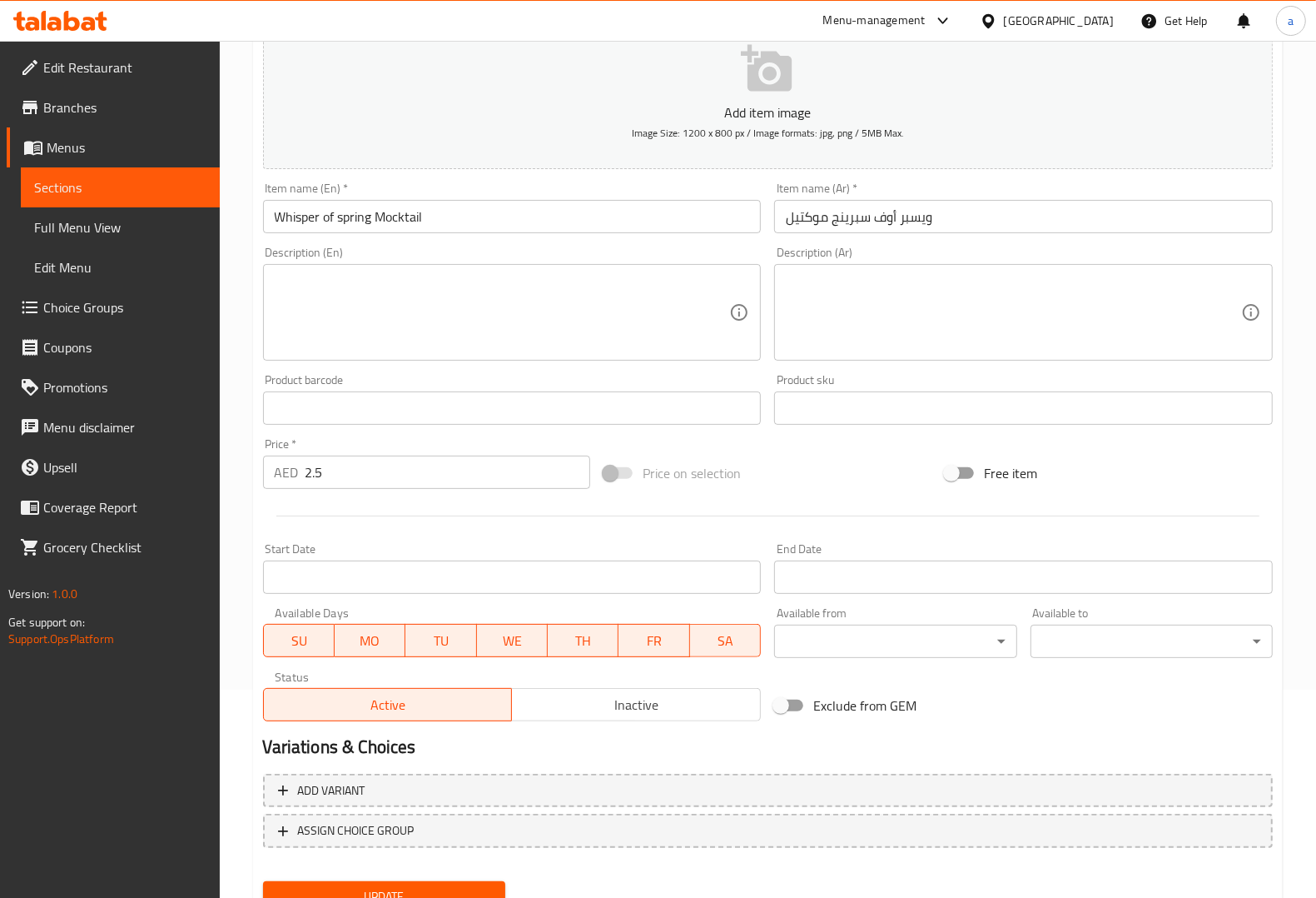
scroll to position [276, 0]
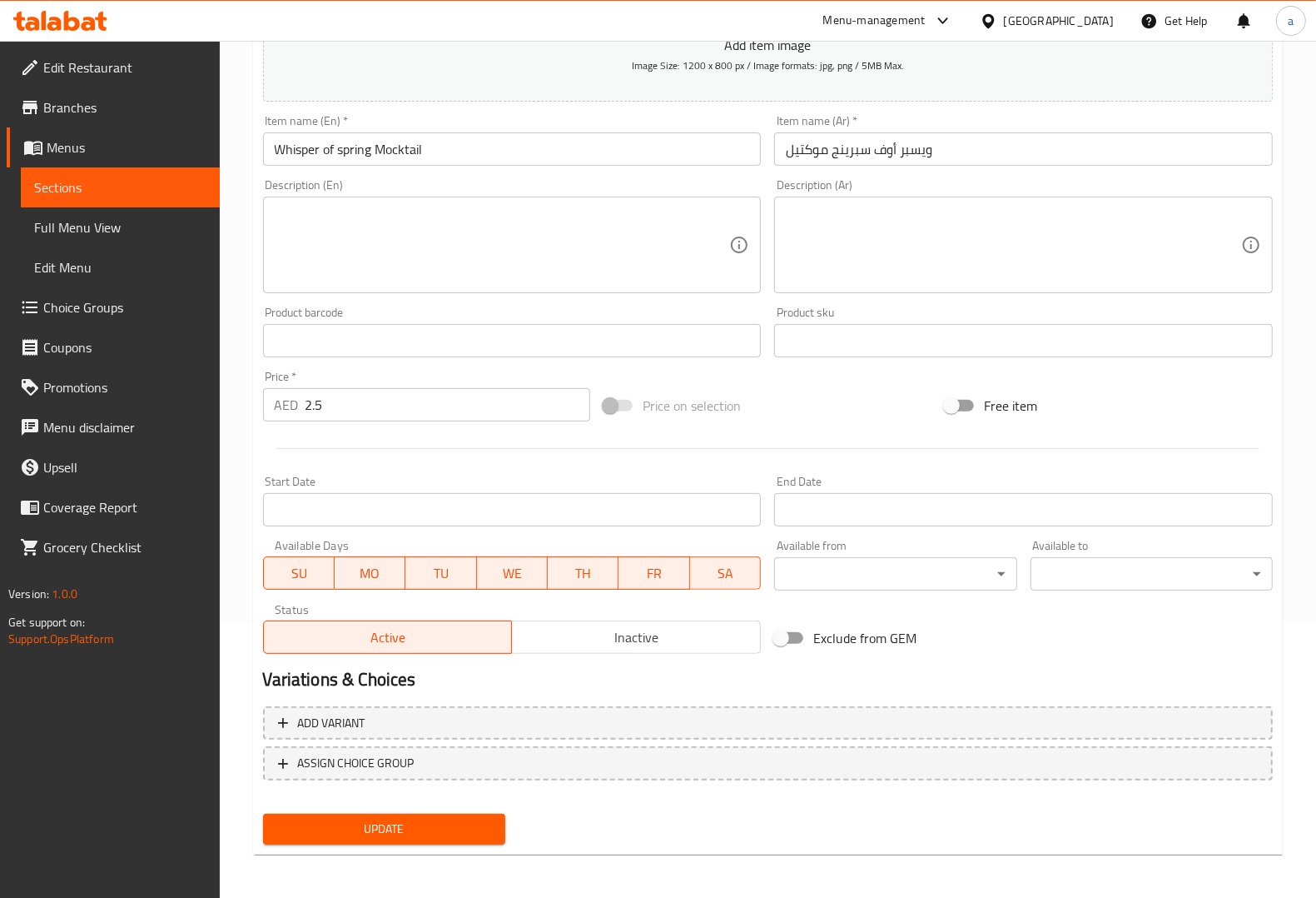
click at [462, 832] on span "Update" at bounding box center [384, 828] width 215 height 21
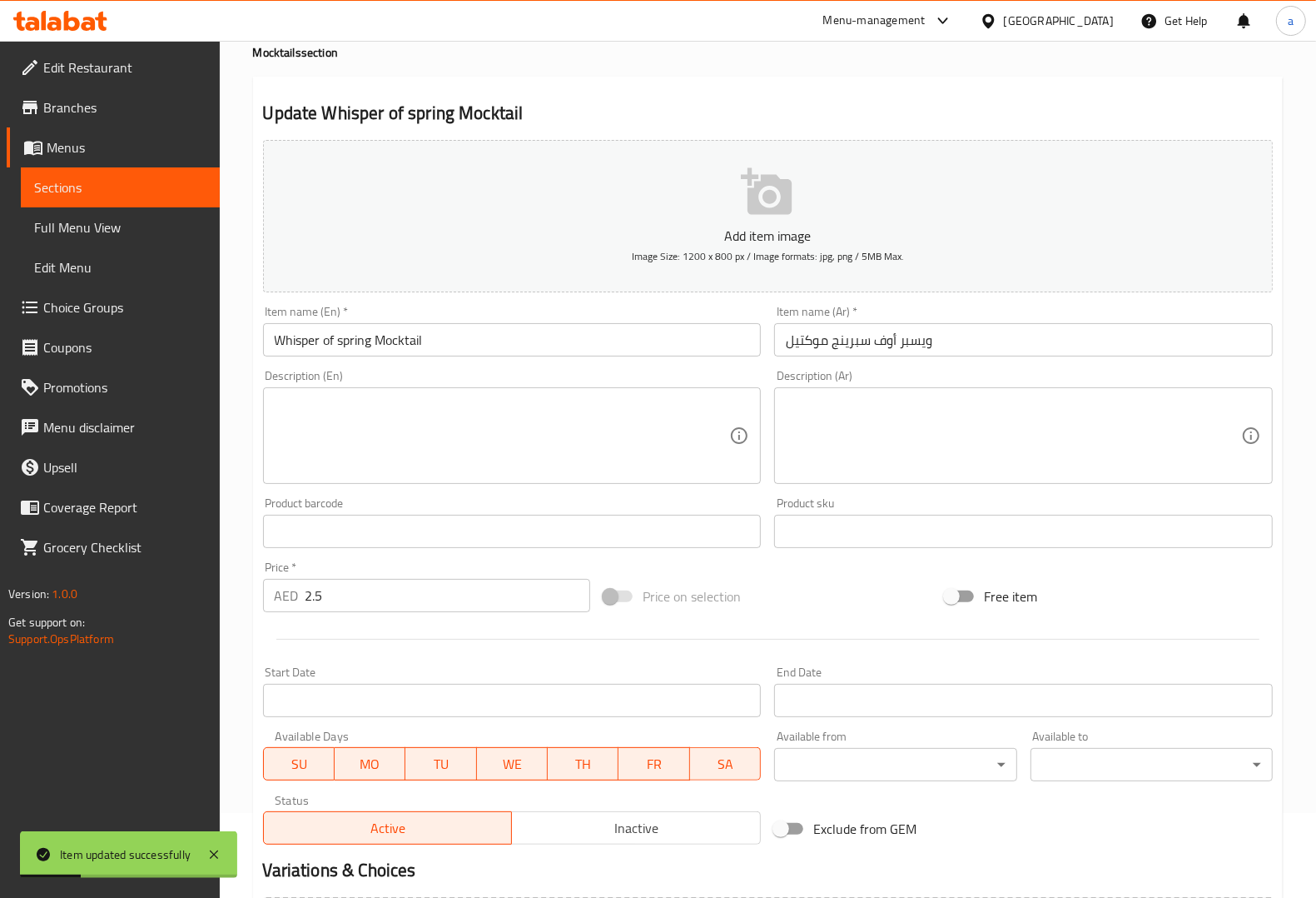
scroll to position [0, 0]
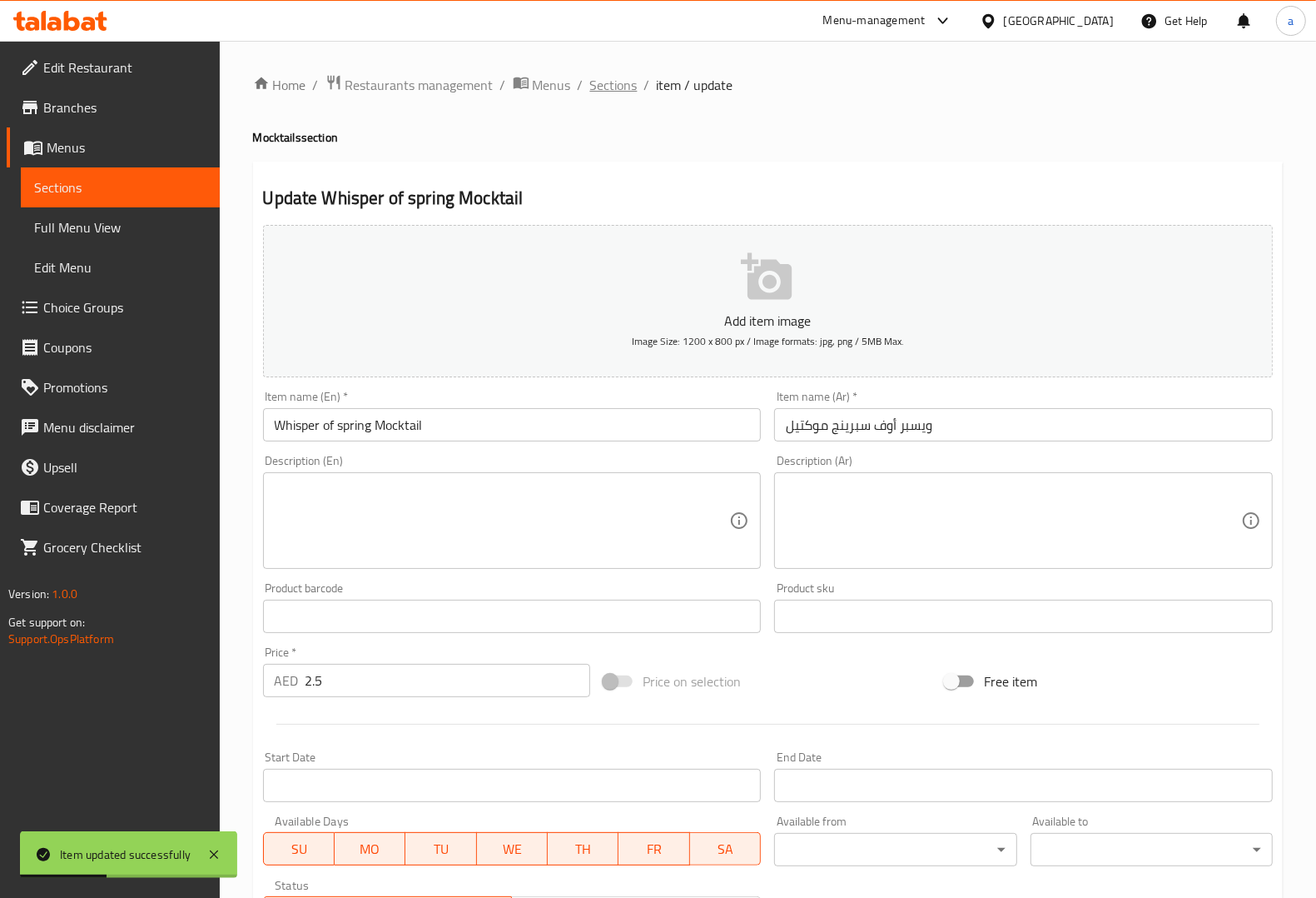
click at [602, 93] on span "Sections" at bounding box center [614, 85] width 48 height 20
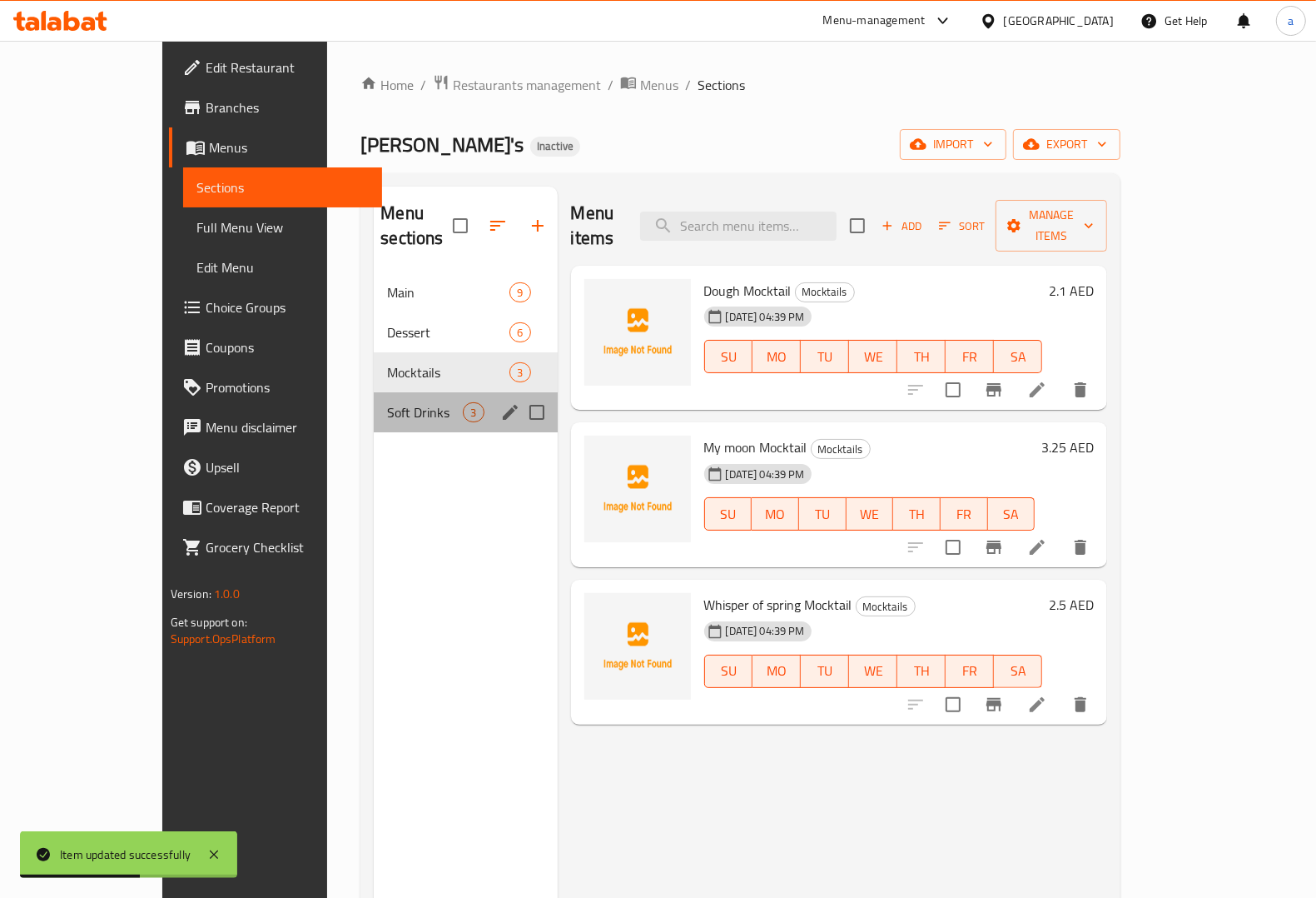
click at [374, 403] on div "Soft Drinks 3" at bounding box center [465, 413] width 183 height 40
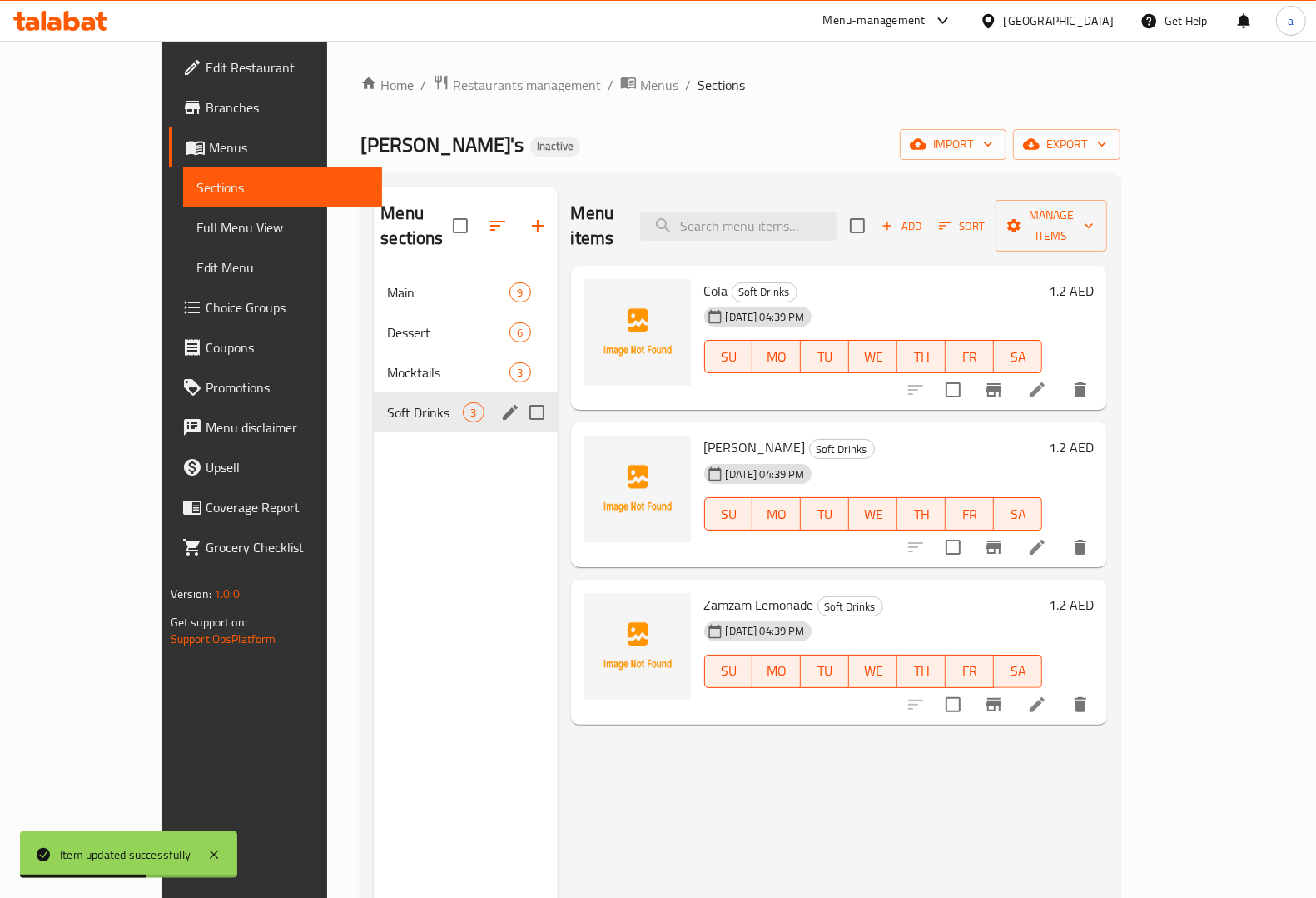
click at [374, 403] on div "Soft Drinks 3" at bounding box center [465, 413] width 183 height 40
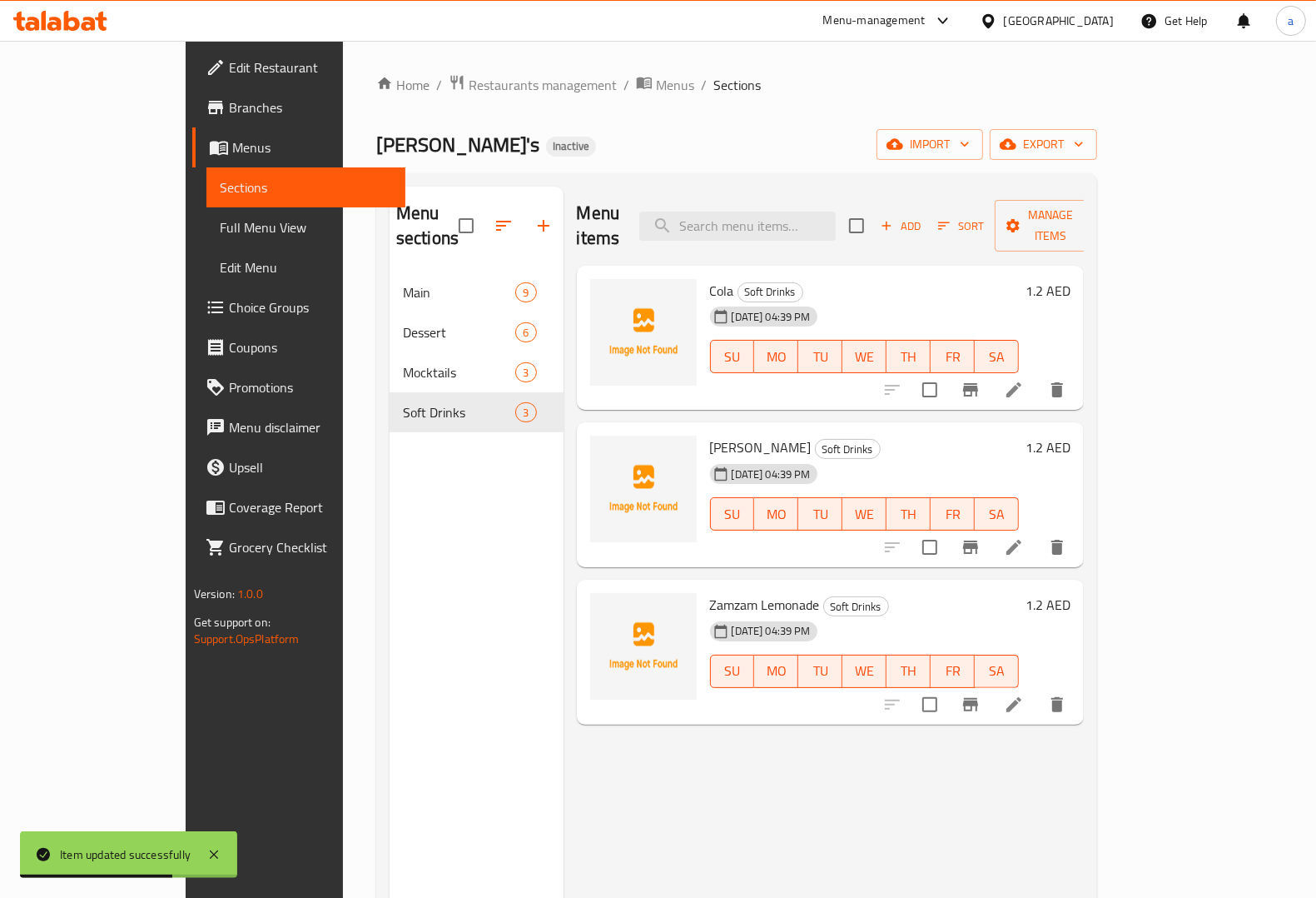
click at [1021, 382] on icon at bounding box center [1013, 389] width 15 height 15
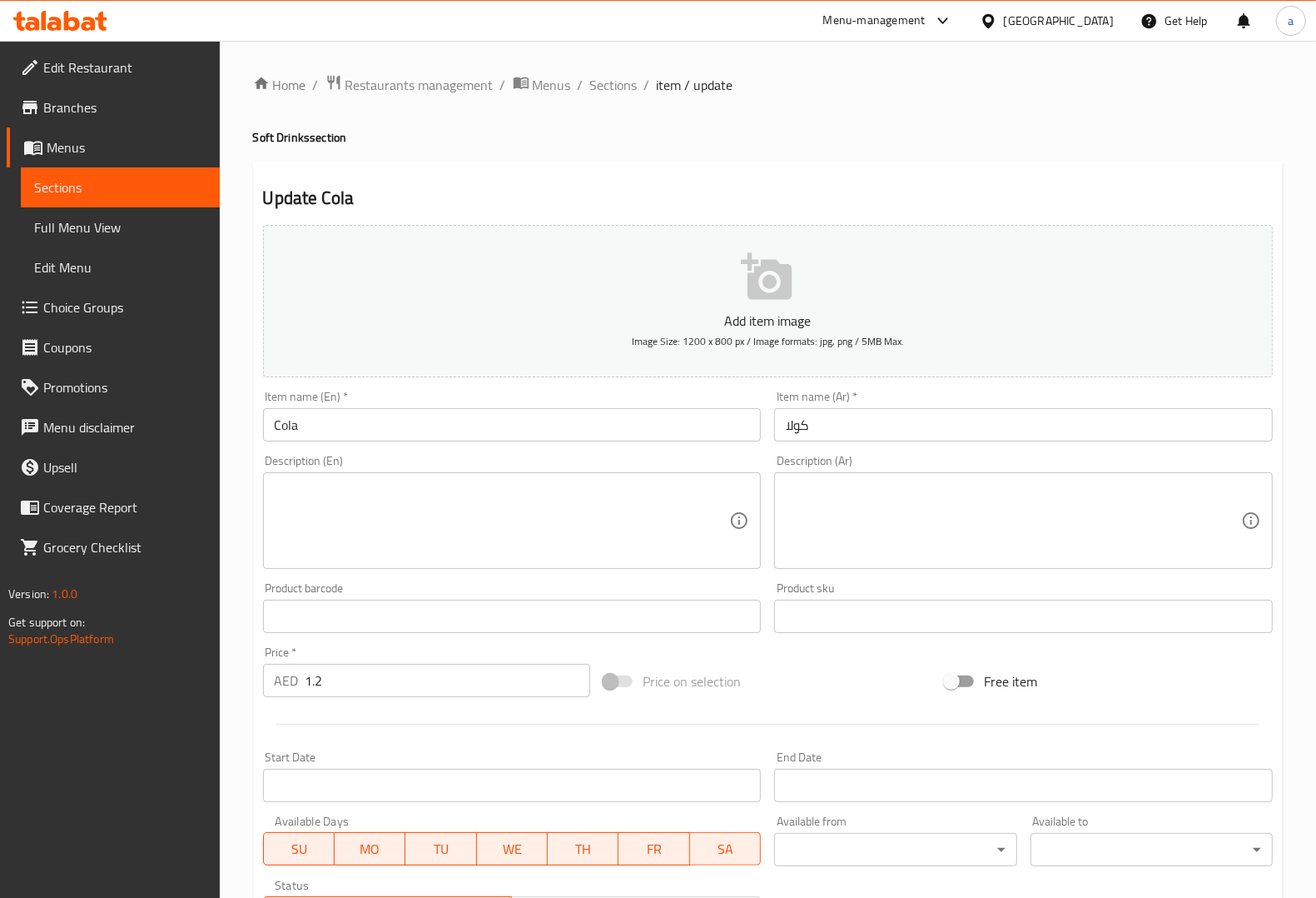
click at [310, 431] on input "Cola" at bounding box center [512, 424] width 498 height 33
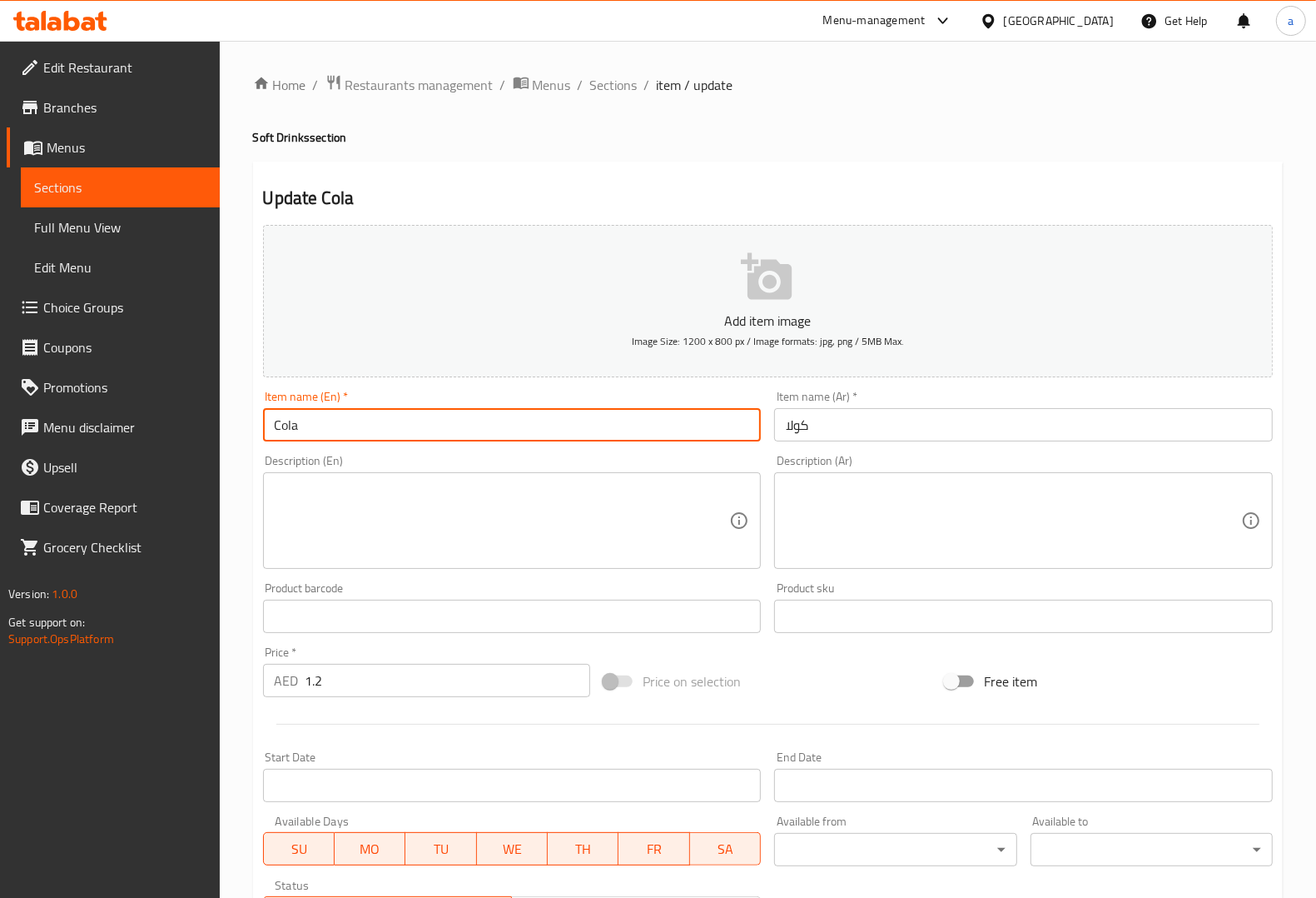
click at [310, 431] on input "Cola" at bounding box center [512, 424] width 498 height 33
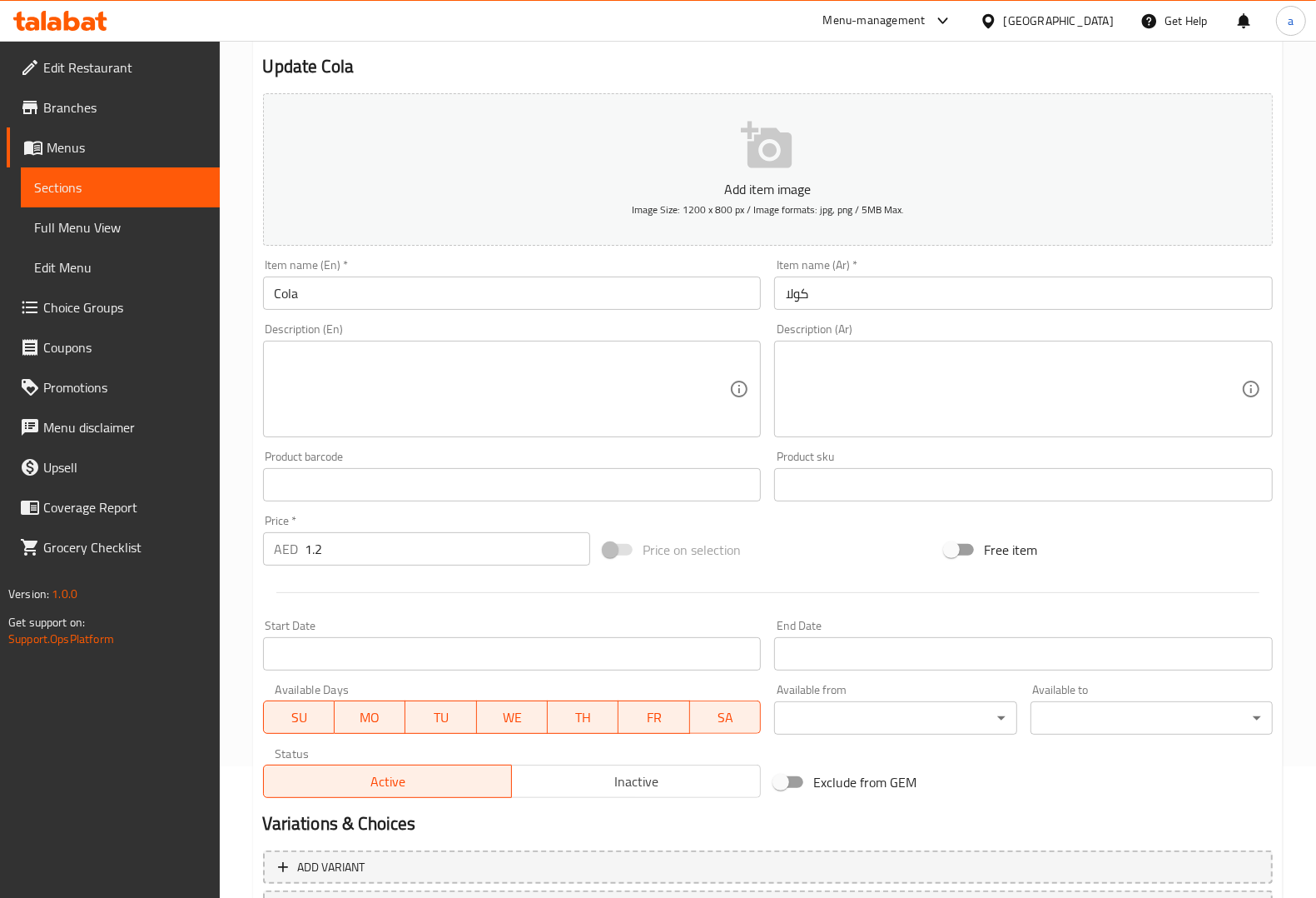
scroll to position [276, 0]
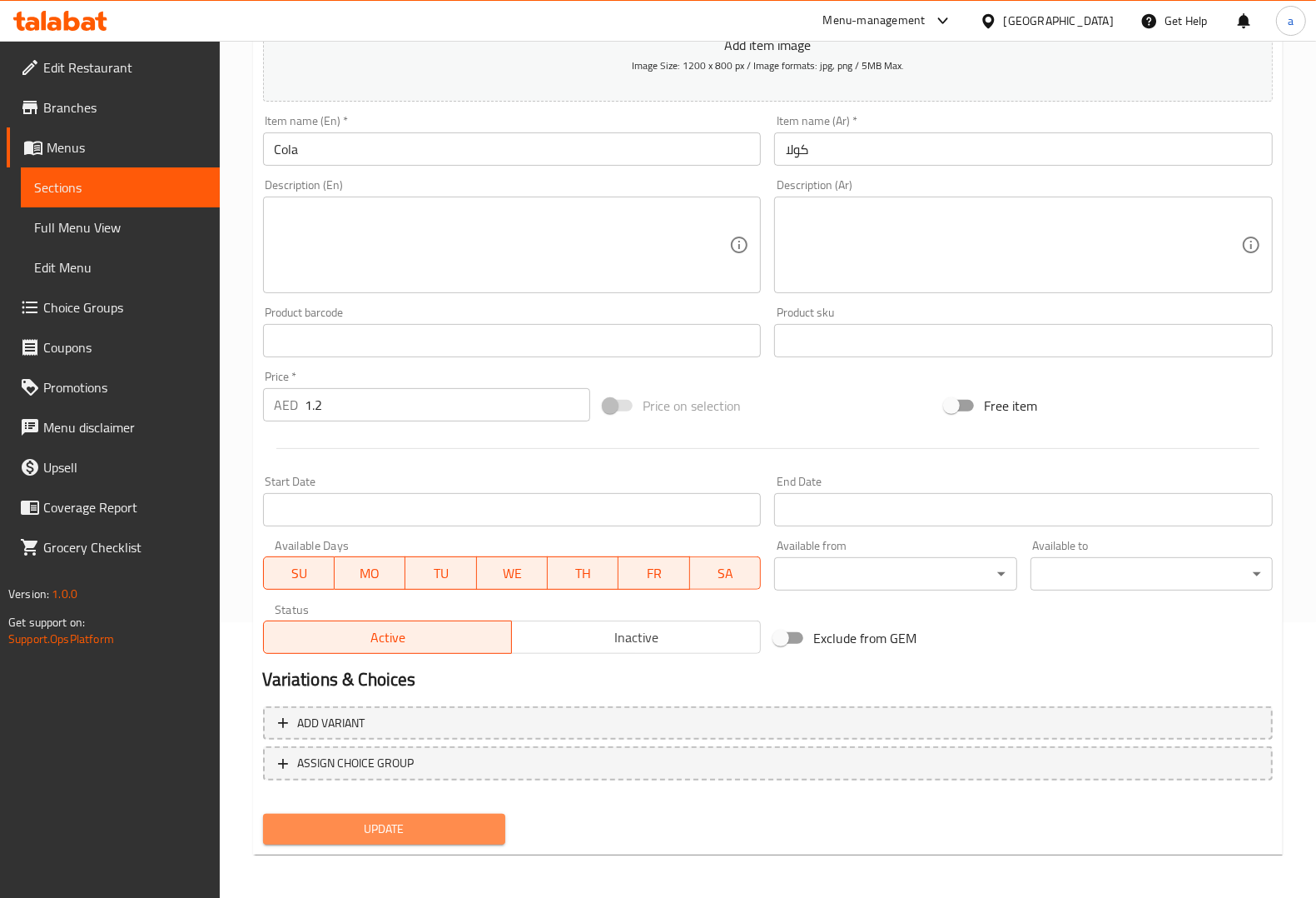
click at [417, 818] on span "Update" at bounding box center [384, 828] width 215 height 21
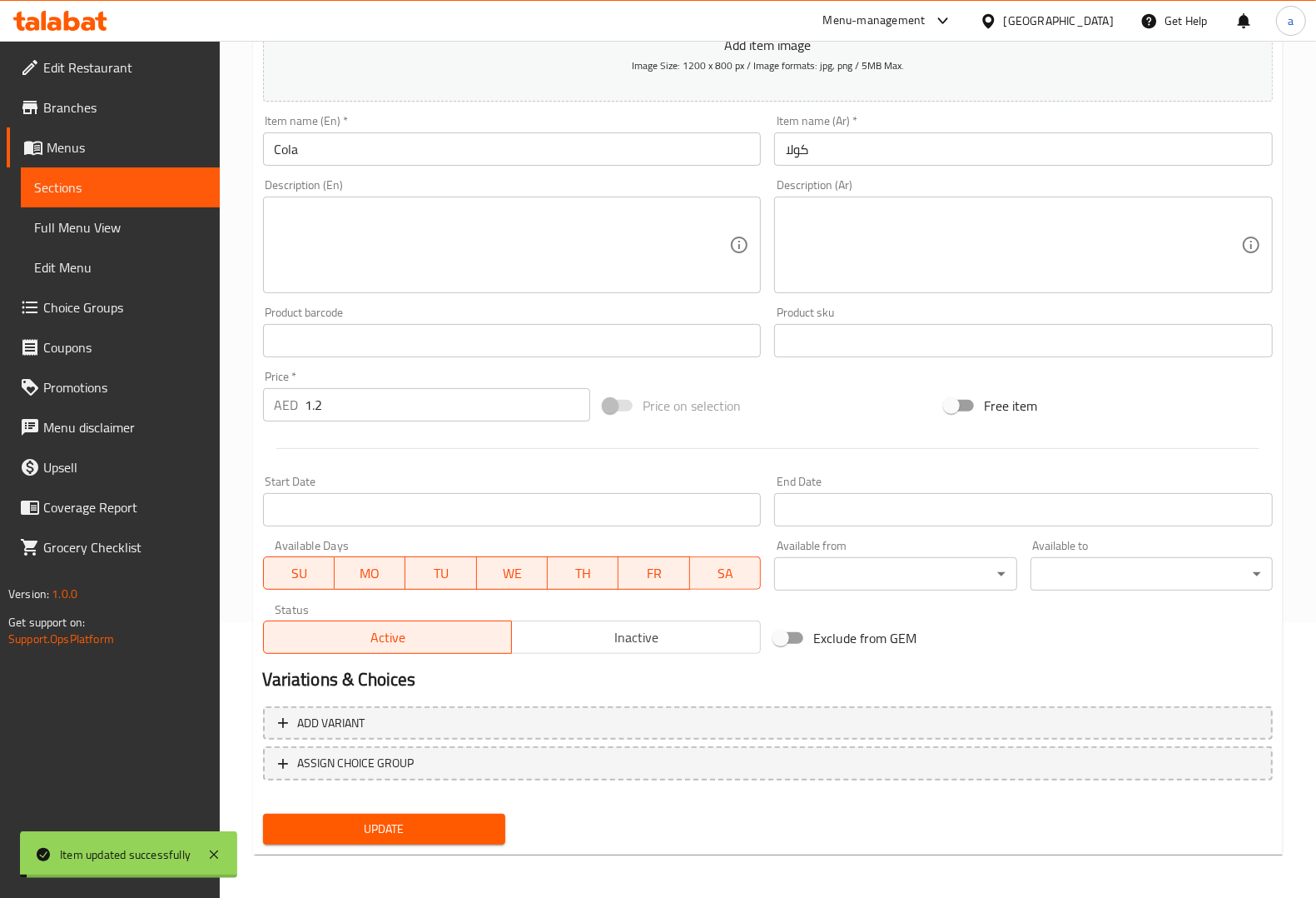
scroll to position [0, 0]
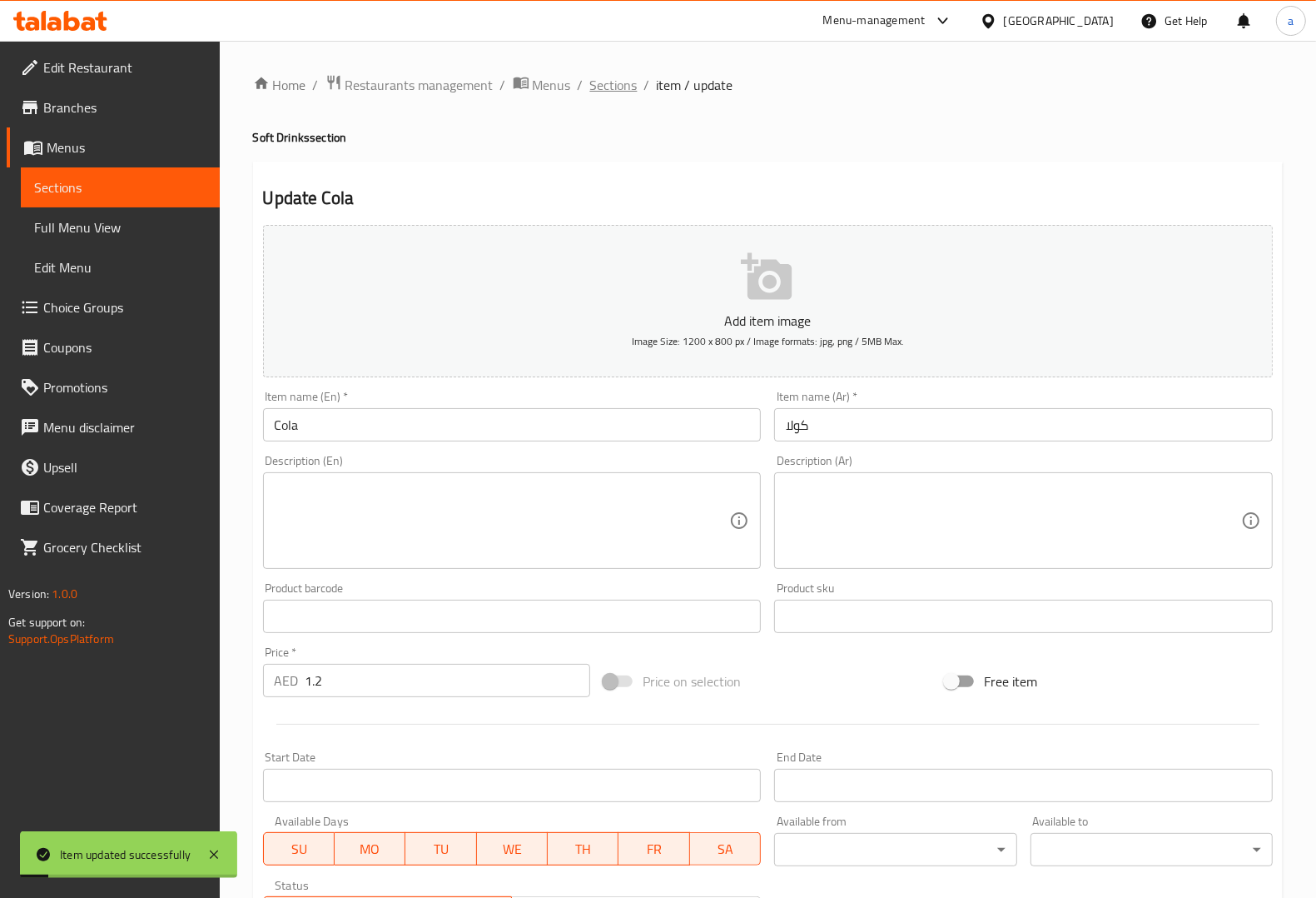
click at [625, 85] on span "Sections" at bounding box center [614, 85] width 48 height 20
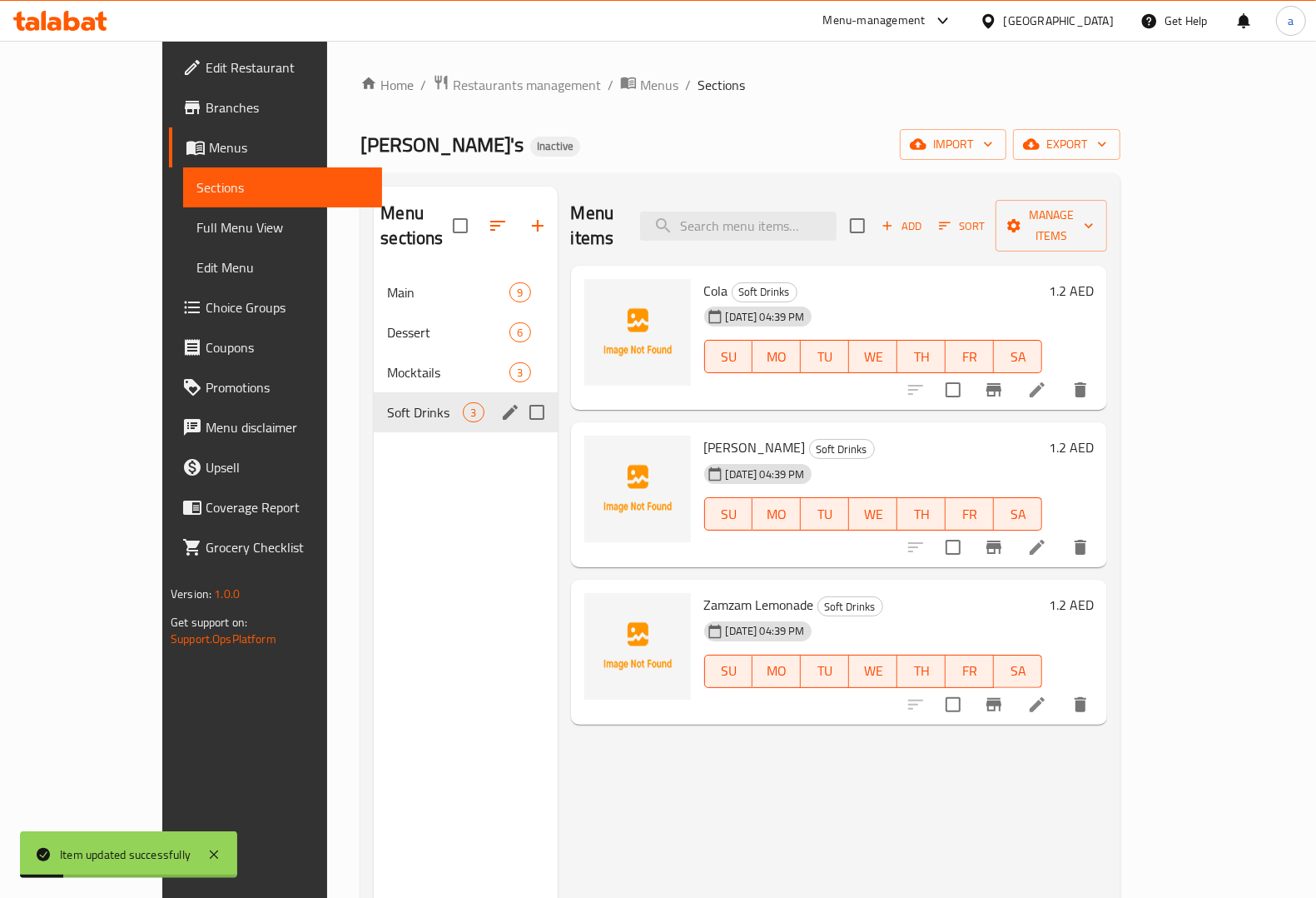
click at [432, 393] on div "Soft Drinks 3" at bounding box center [465, 413] width 183 height 40
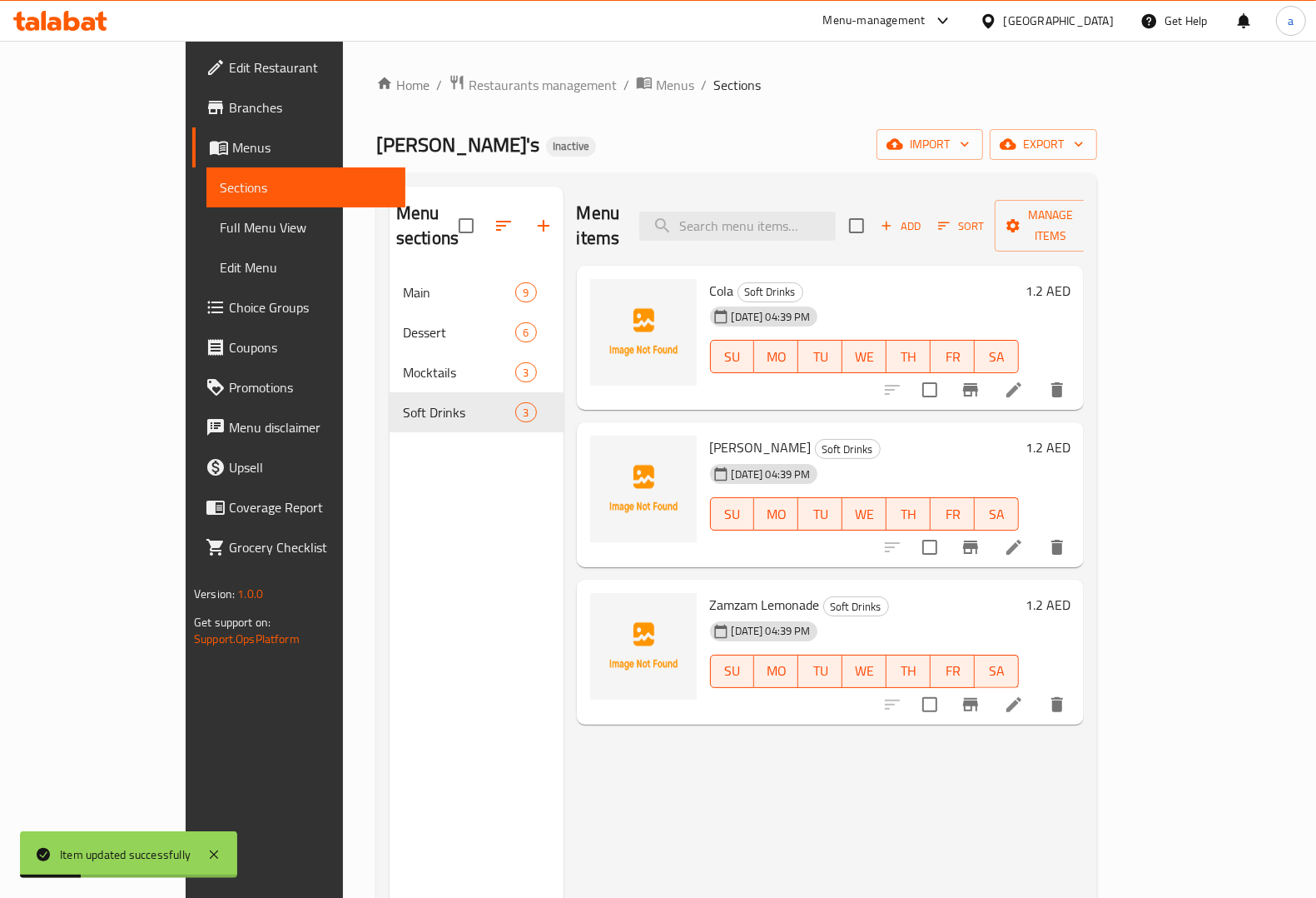
click at [1037, 532] on li at bounding box center [1013, 547] width 47 height 30
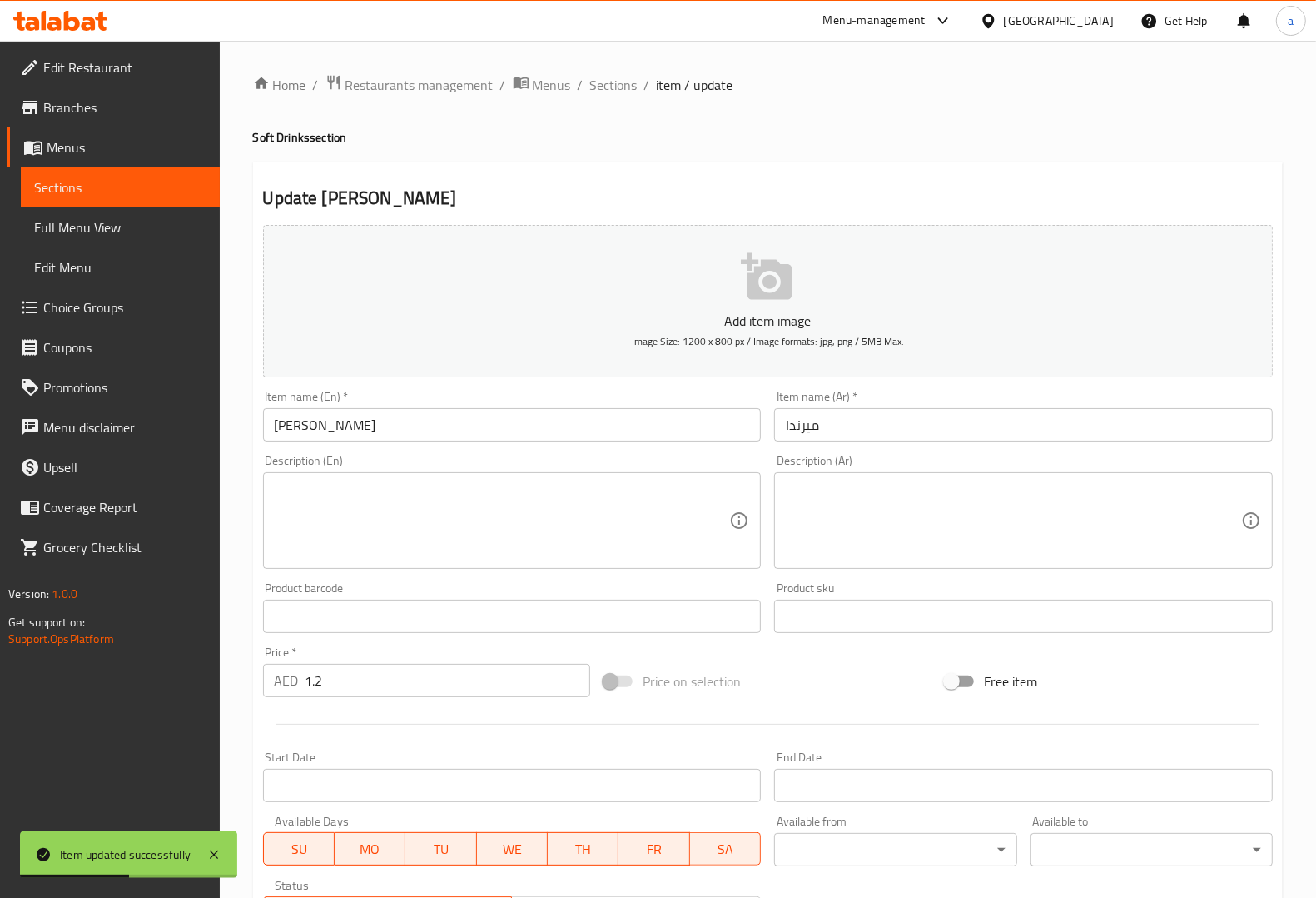
click at [268, 419] on input "Mirinda" at bounding box center [512, 424] width 498 height 33
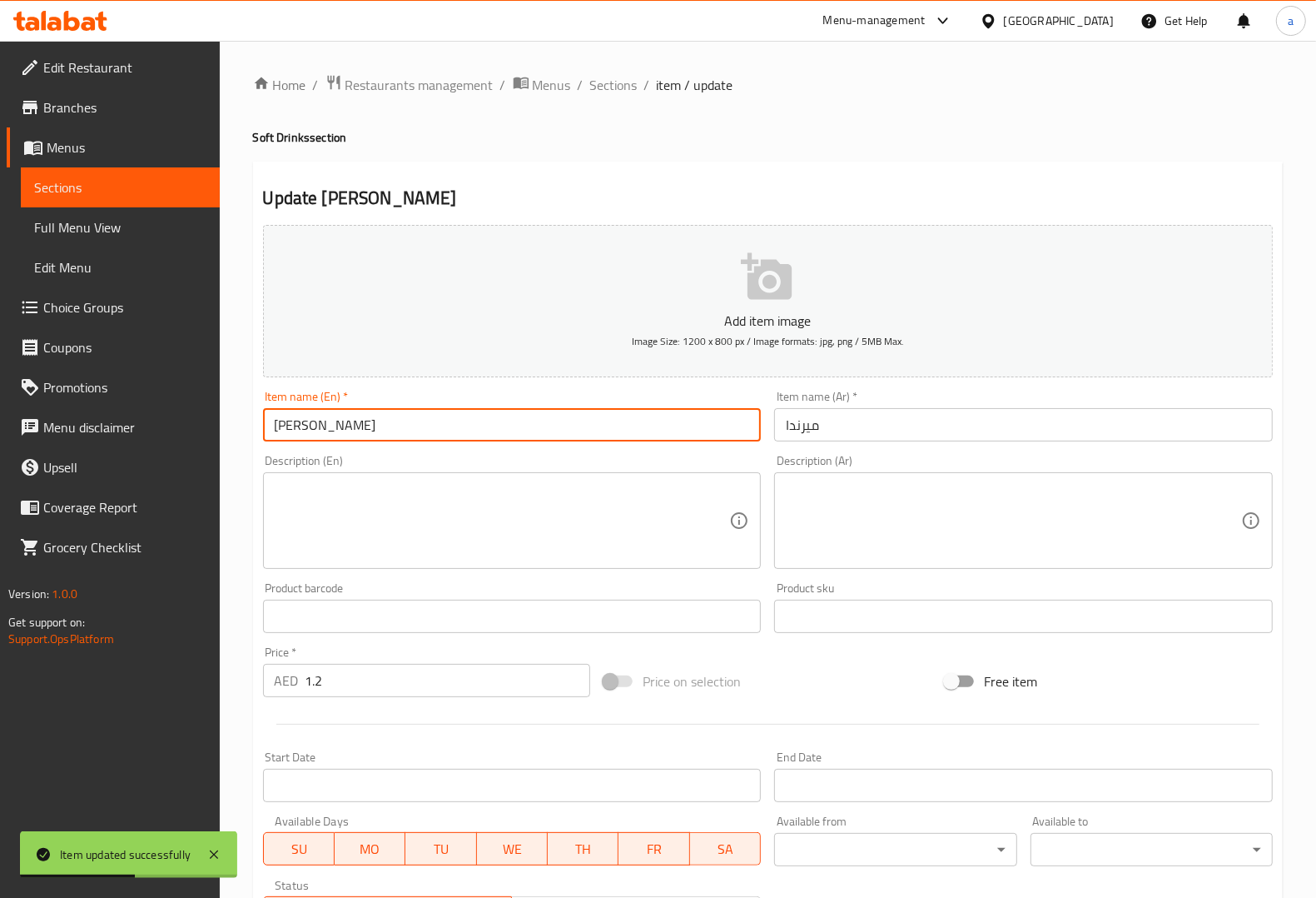
click at [268, 419] on input "Mirinda" at bounding box center [512, 424] width 498 height 33
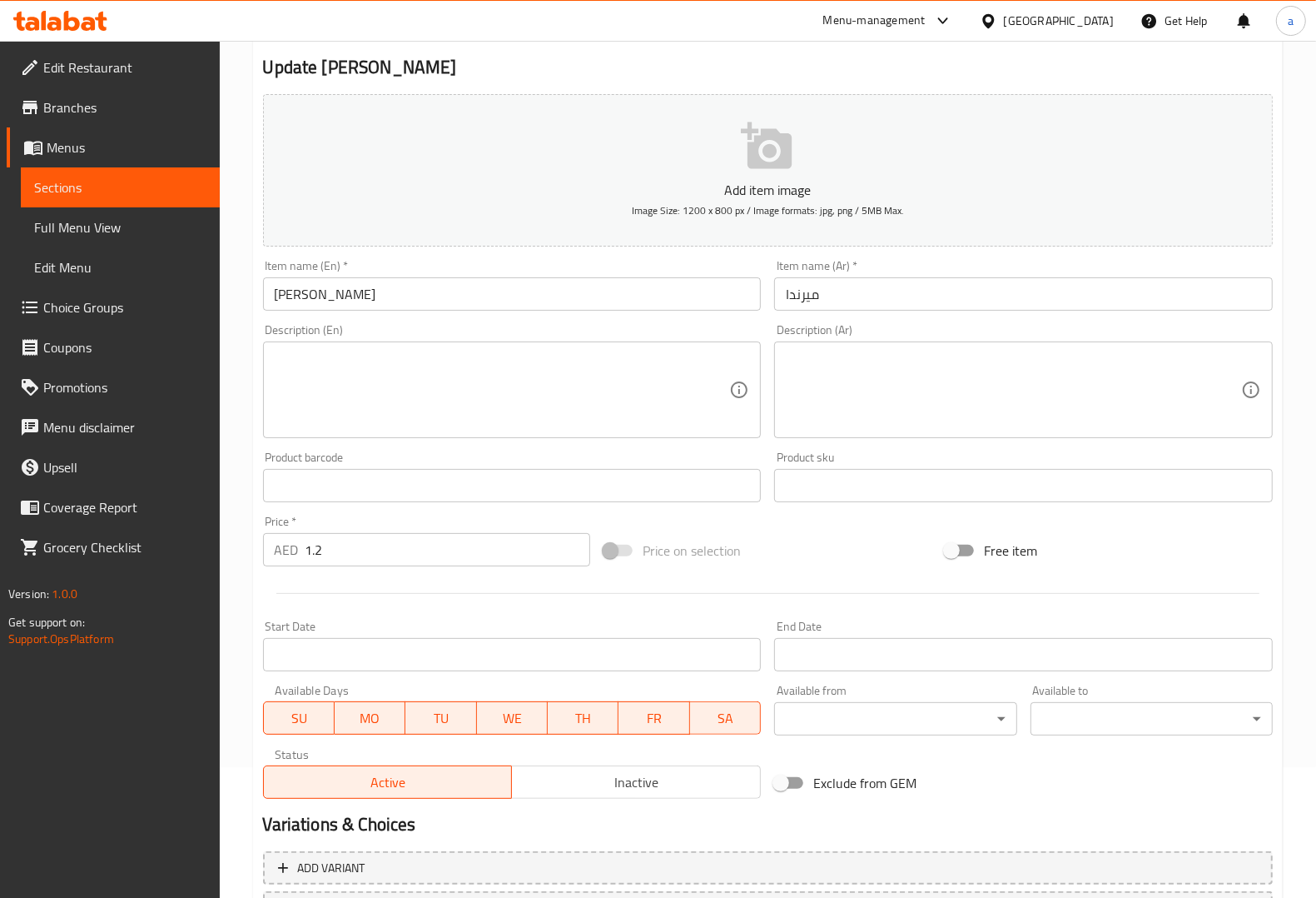
scroll to position [276, 0]
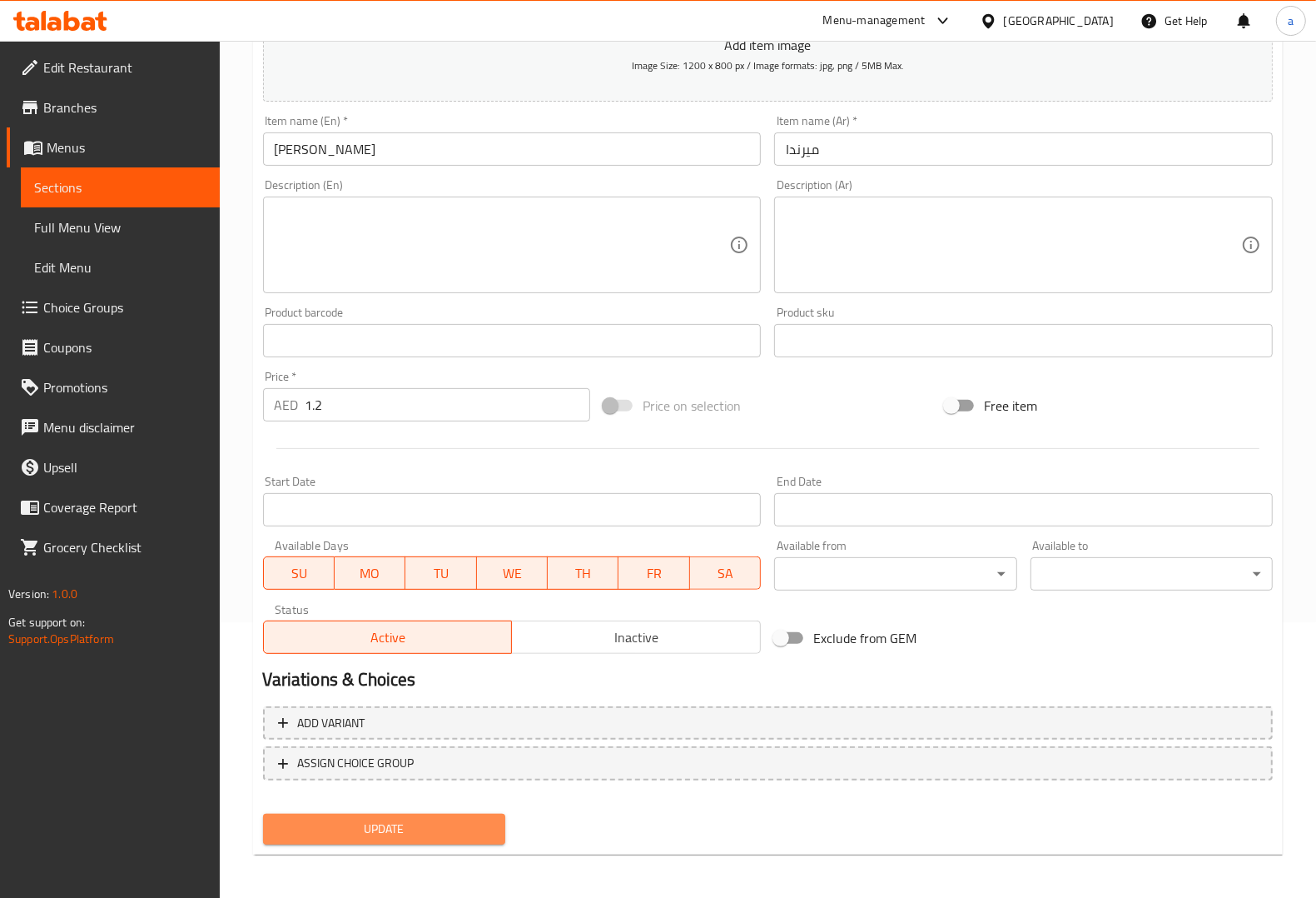
click at [416, 821] on span "Update" at bounding box center [384, 828] width 215 height 21
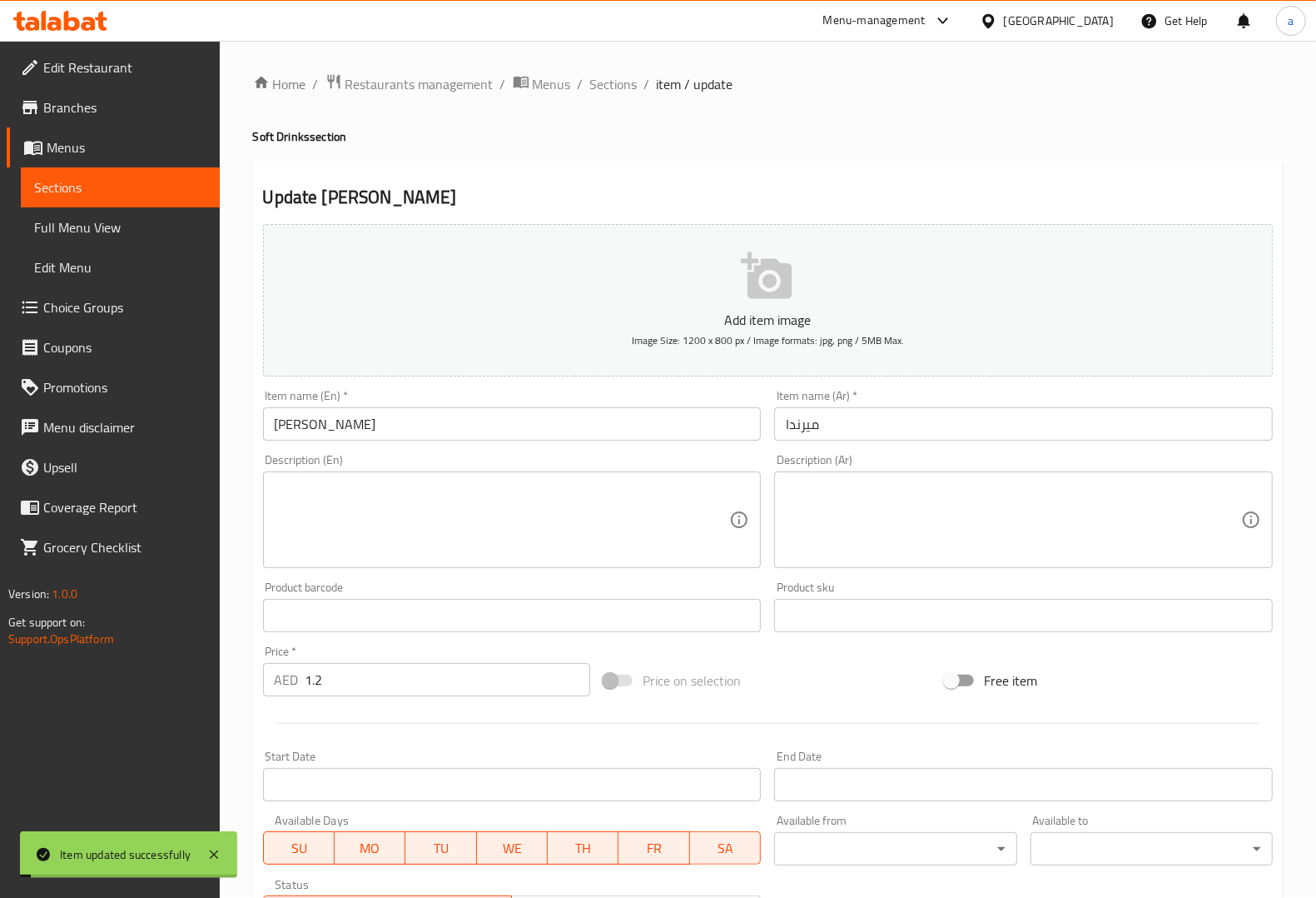
scroll to position [0, 0]
click at [617, 63] on div "Home / Restaurants management / Menus / Sections / item / update Soft Drinks se…" at bounding box center [768, 609] width 1096 height 1136
click at [602, 76] on span "Sections" at bounding box center [614, 85] width 48 height 20
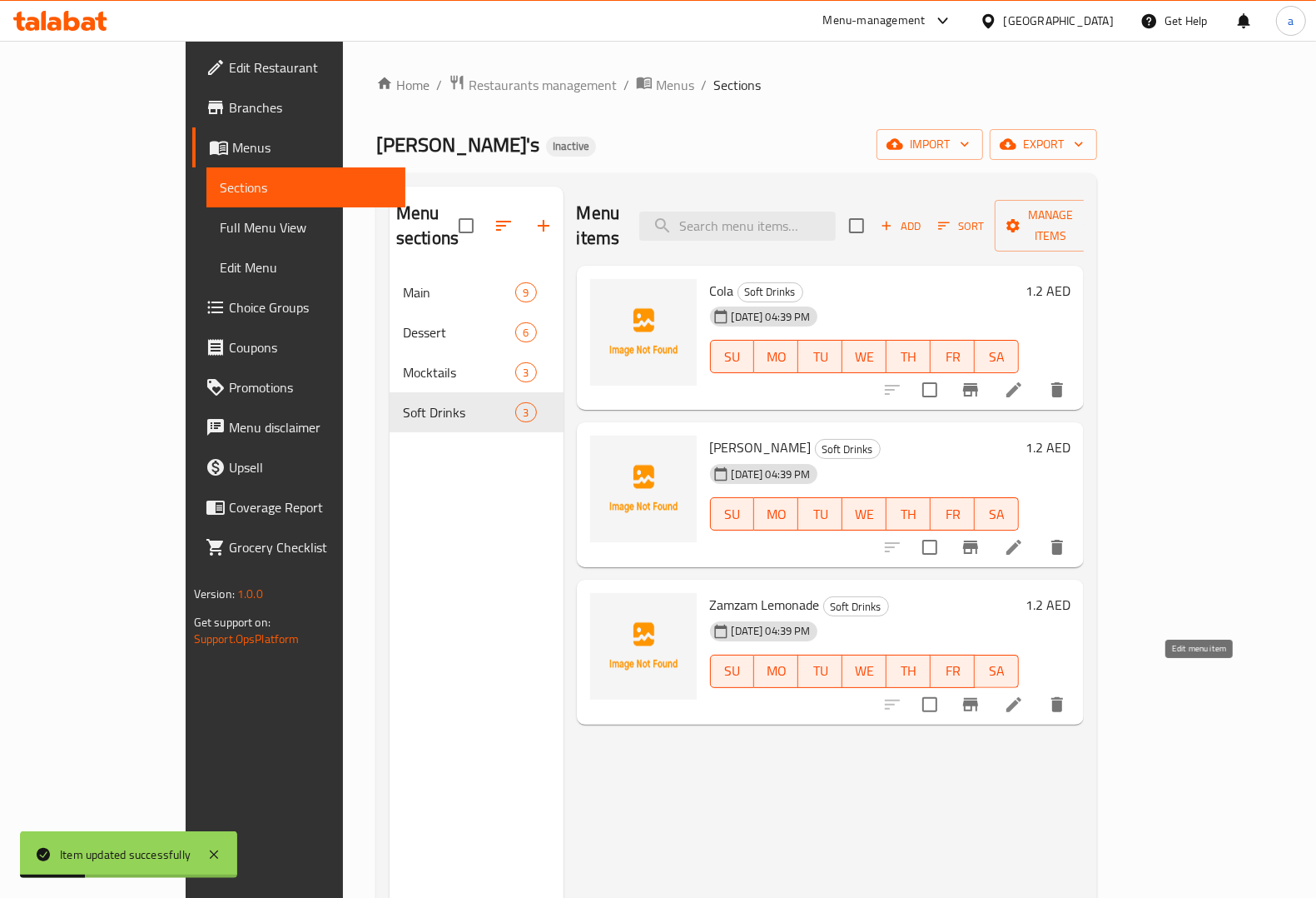
click at [1024, 695] on icon at bounding box center [1014, 705] width 20 height 20
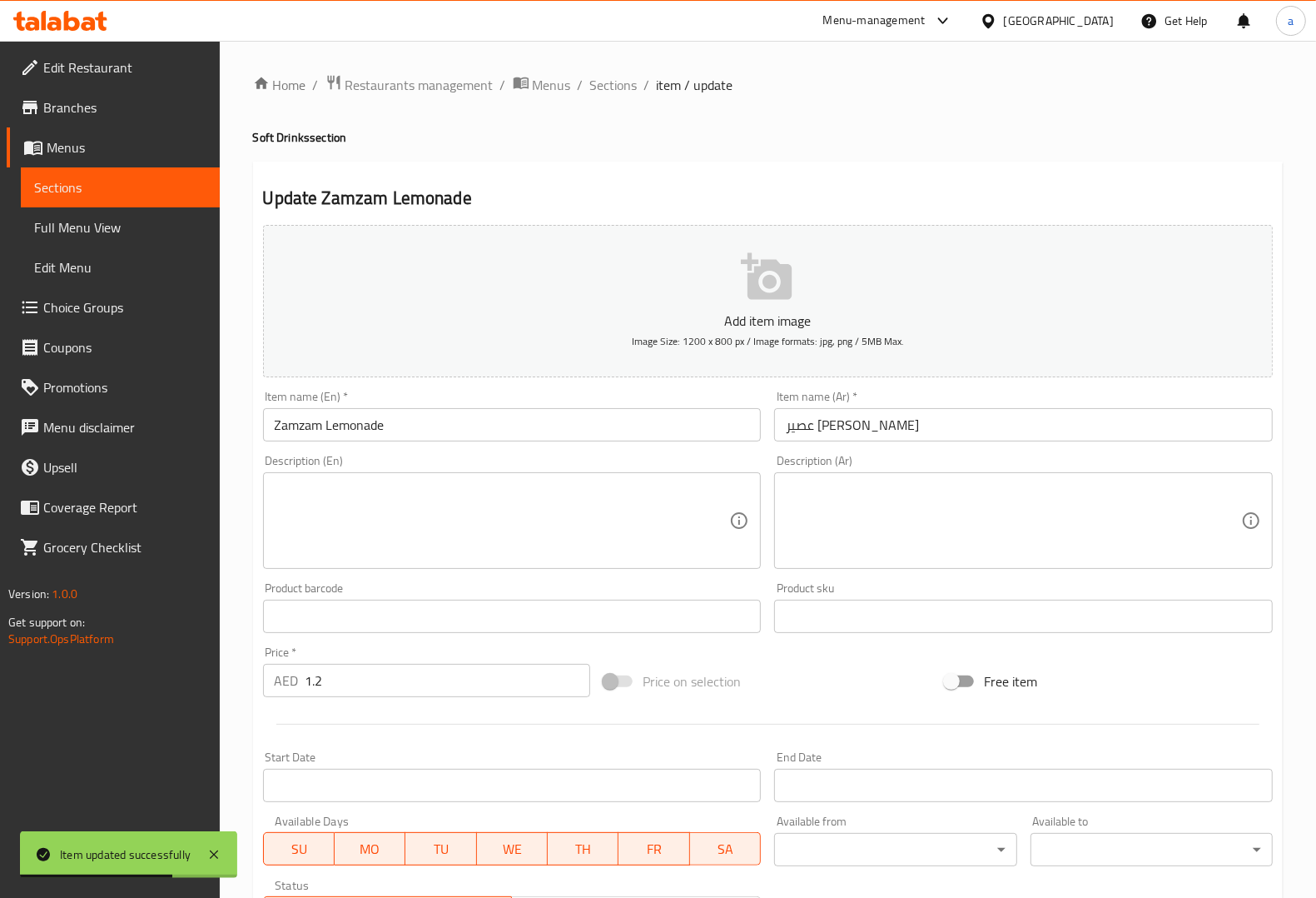
click at [323, 425] on input "Zamzam Lemonade" at bounding box center [512, 424] width 498 height 33
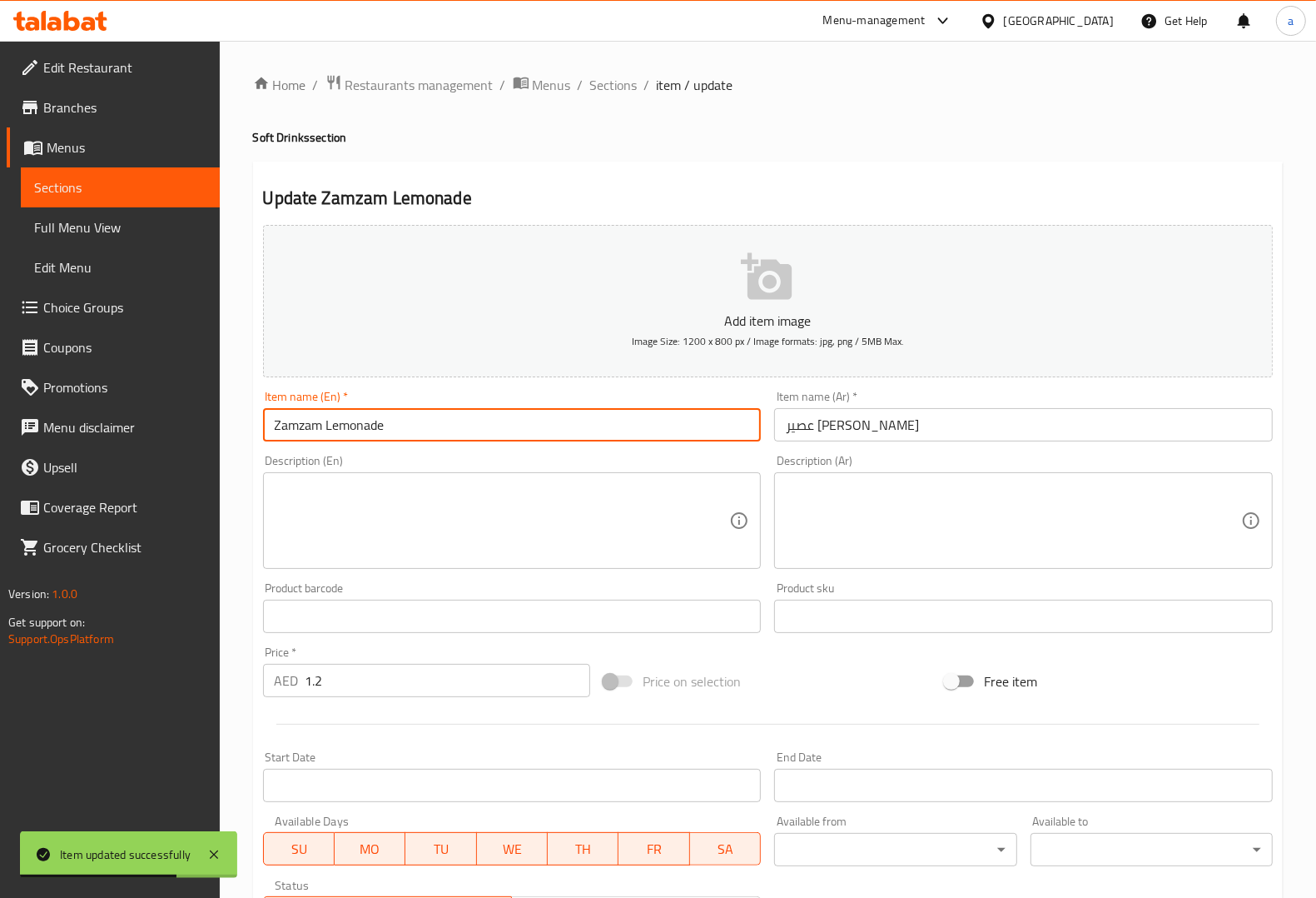
click at [323, 425] on input "Zamzam Lemonade" at bounding box center [512, 424] width 498 height 33
click at [284, 425] on input "Zamzam Lemonade" at bounding box center [512, 424] width 498 height 33
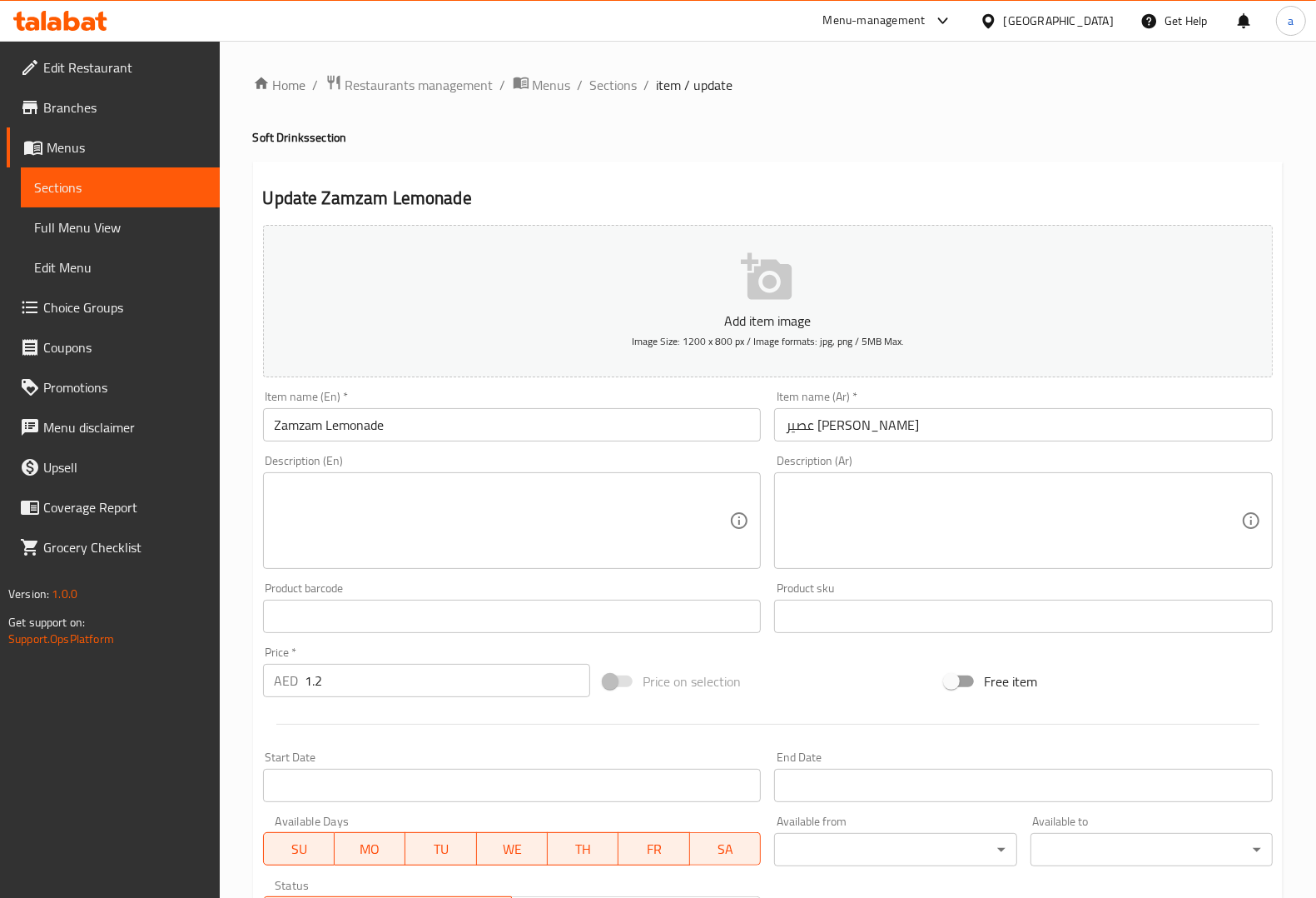
click at [357, 402] on div "Item name (En)   * Zamzam Lemonade Item name (En) *" at bounding box center [512, 416] width 498 height 51
click at [355, 422] on input "Zamzam Lemonade" at bounding box center [512, 424] width 498 height 33
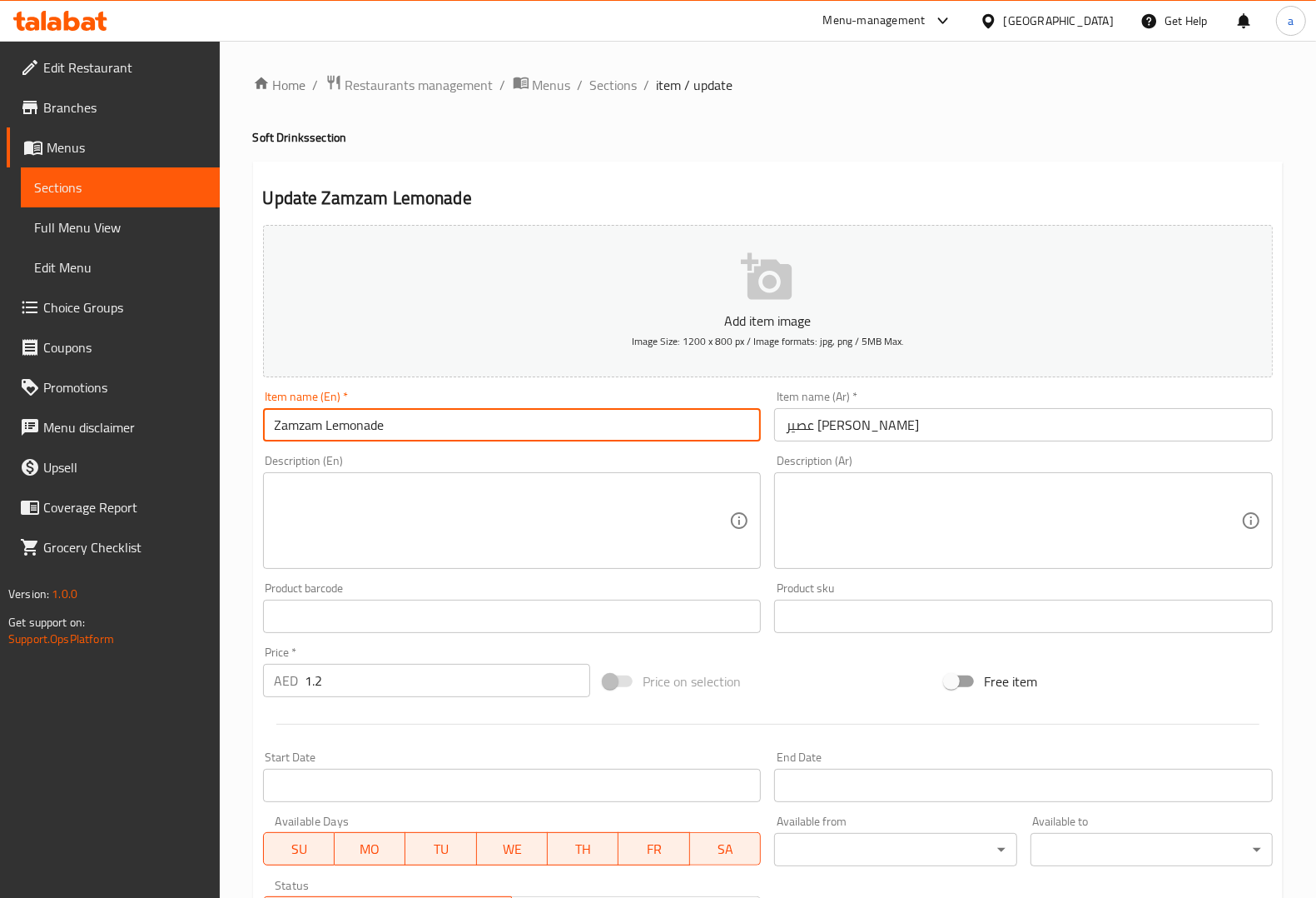
click at [355, 422] on input "Zamzam Lemonade" at bounding box center [512, 424] width 498 height 33
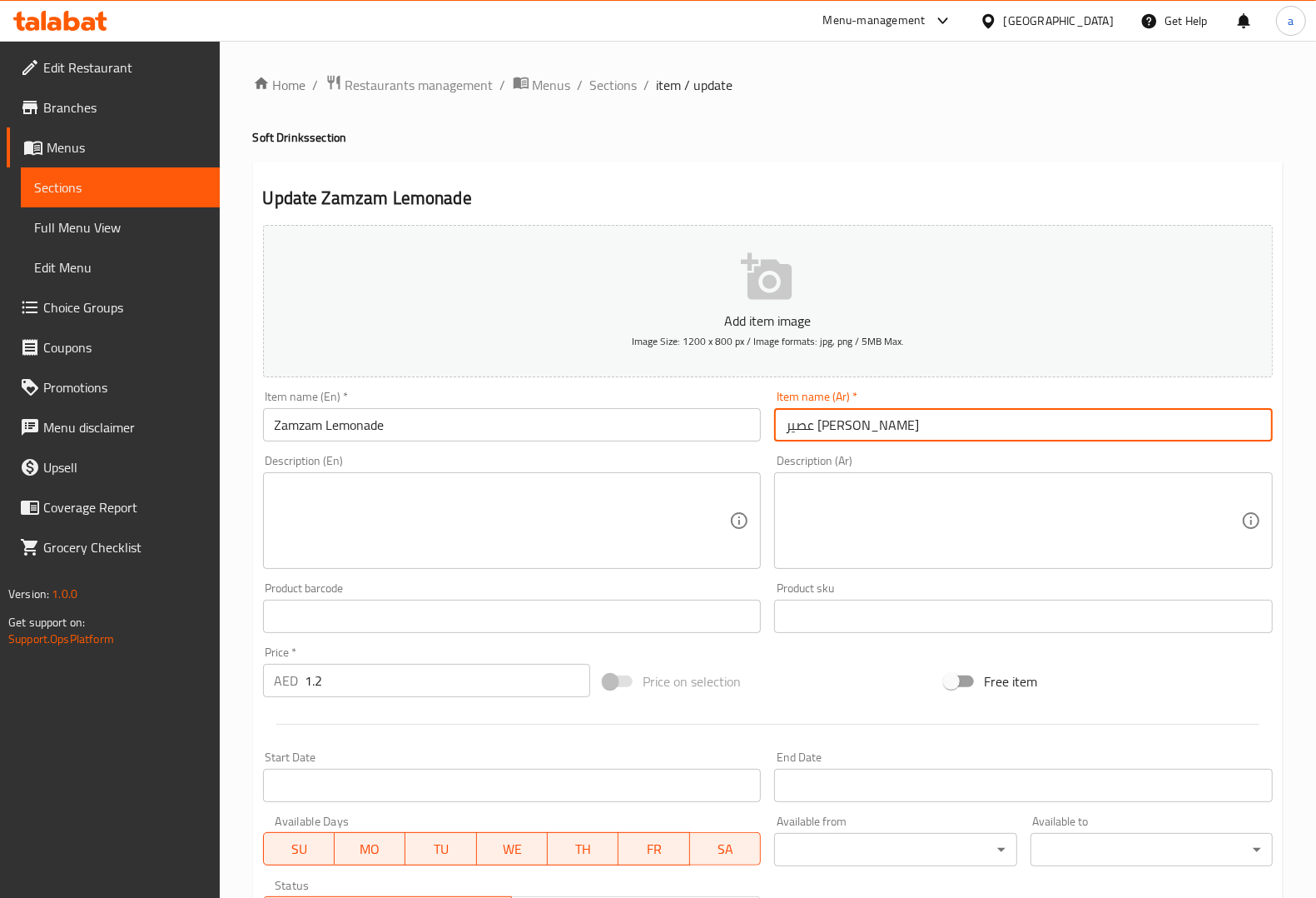
drag, startPoint x: 896, startPoint y: 427, endPoint x: 817, endPoint y: 432, distance: 79.2
click at [817, 432] on input "عصير ليمون زمزم" at bounding box center [1023, 424] width 498 height 33
paste input "ادة"
type input "عصير ليمونادة زمزم"
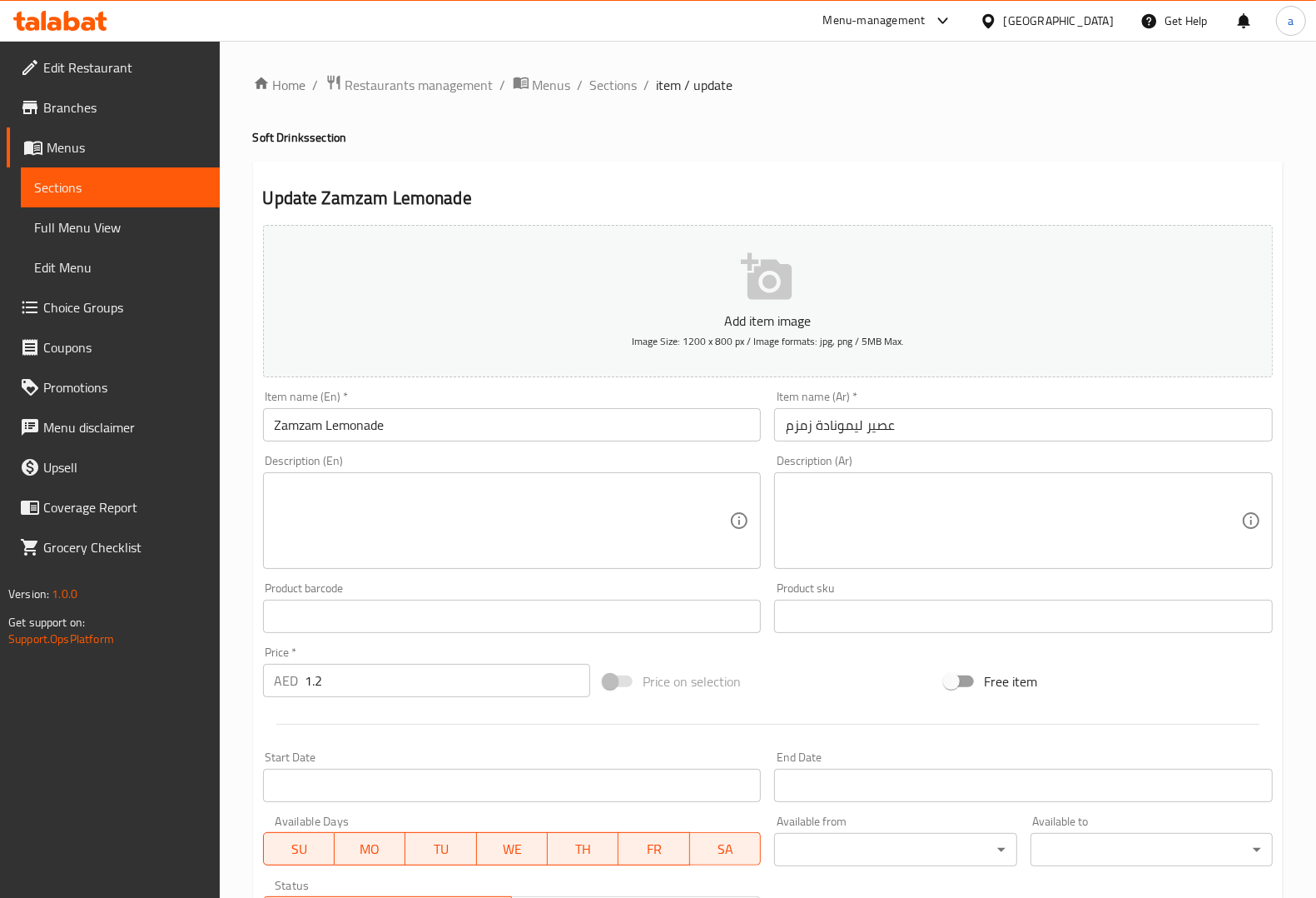
click at [721, 449] on div "Description (En) Description (En)" at bounding box center [512, 511] width 512 height 128
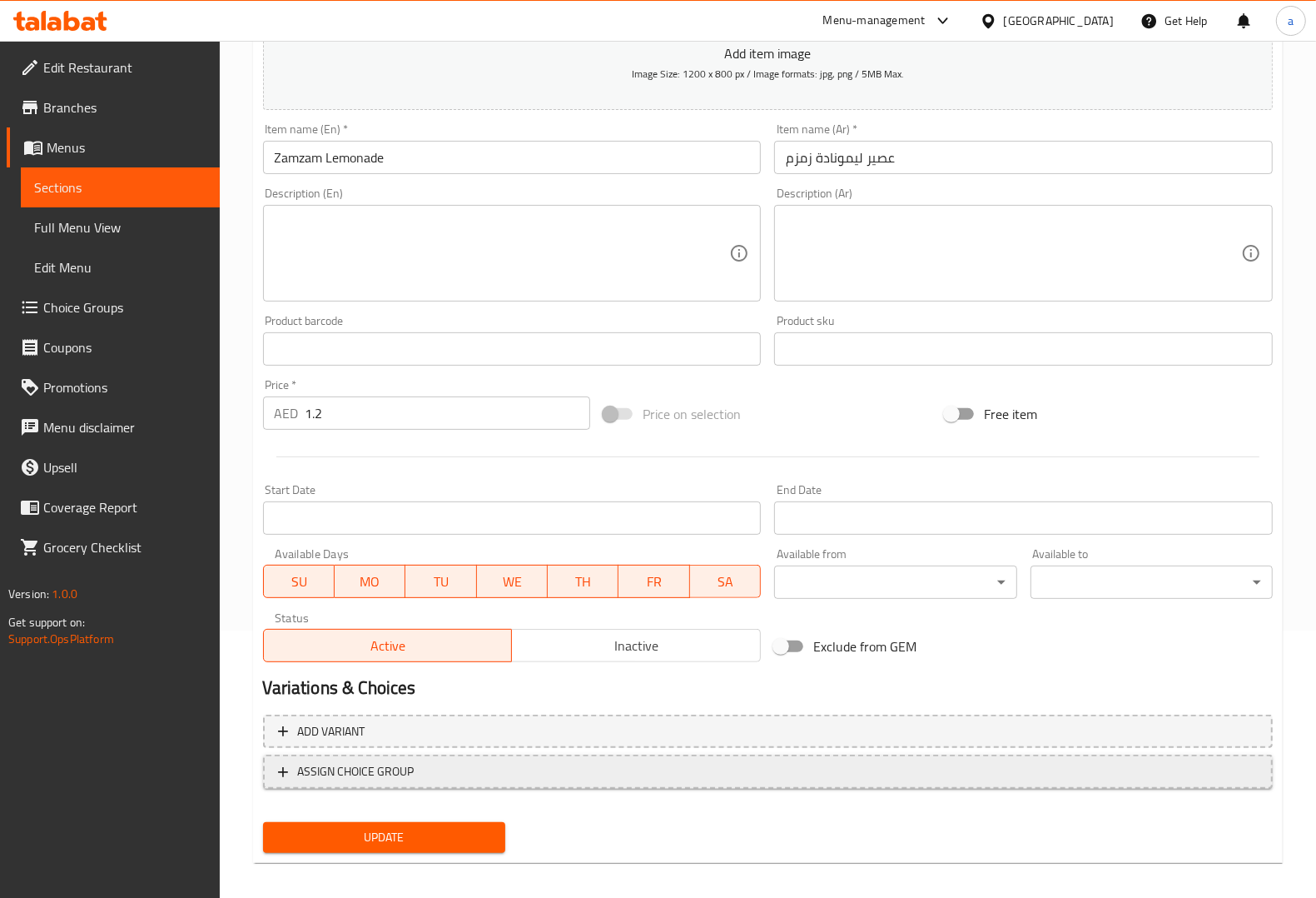
scroll to position [276, 0]
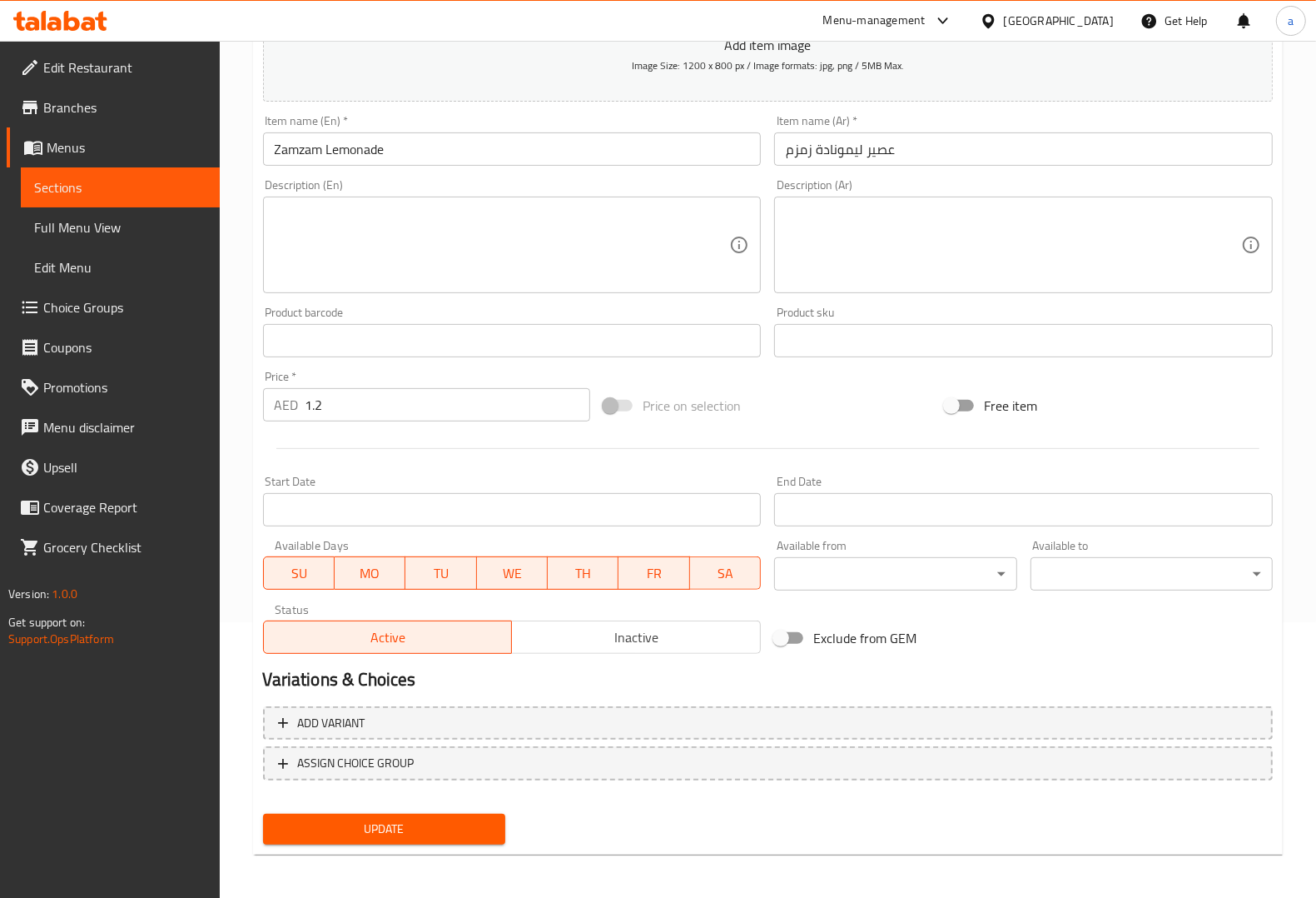
click at [460, 814] on button "Update" at bounding box center [384, 828] width 242 height 31
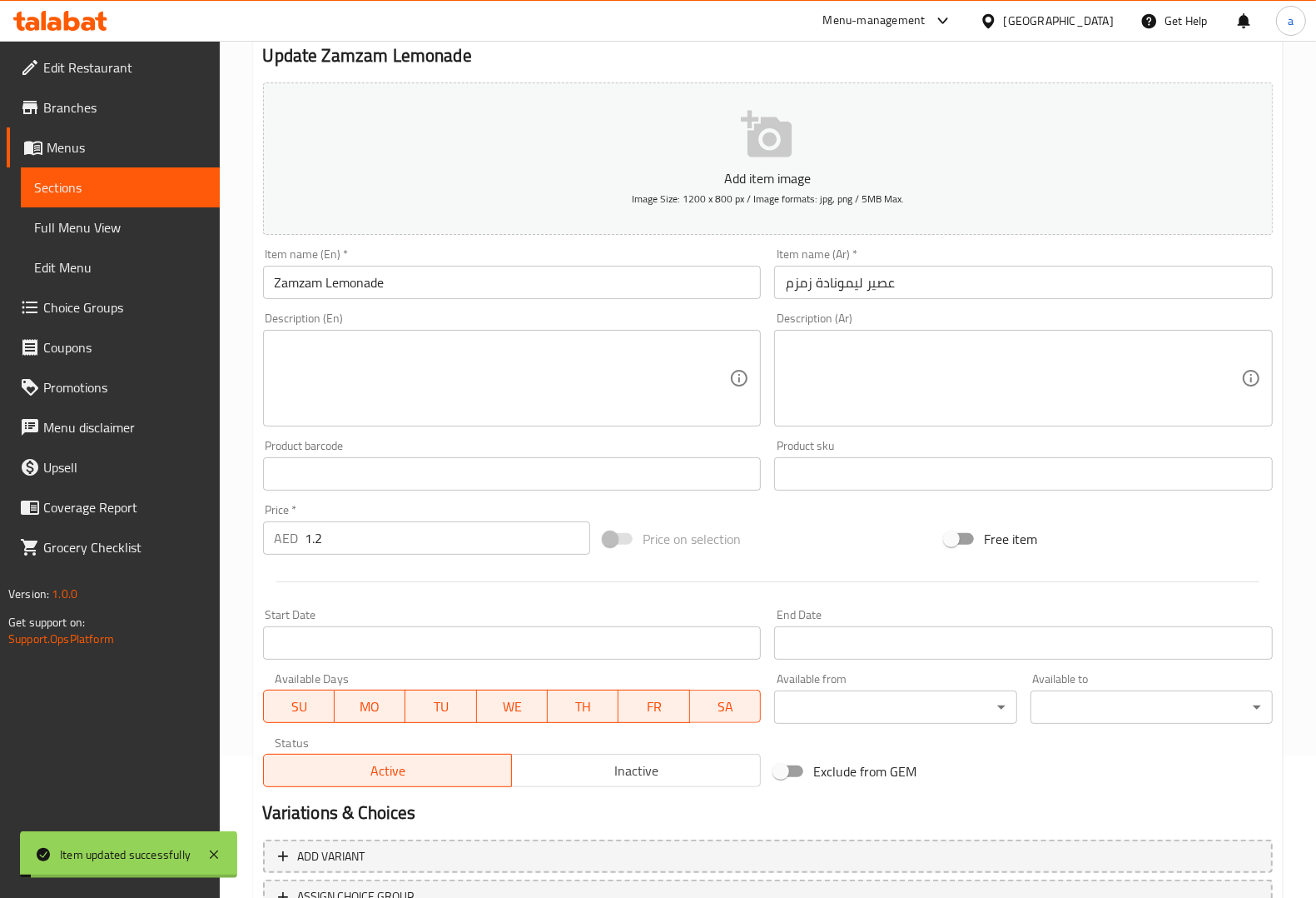
scroll to position [0, 0]
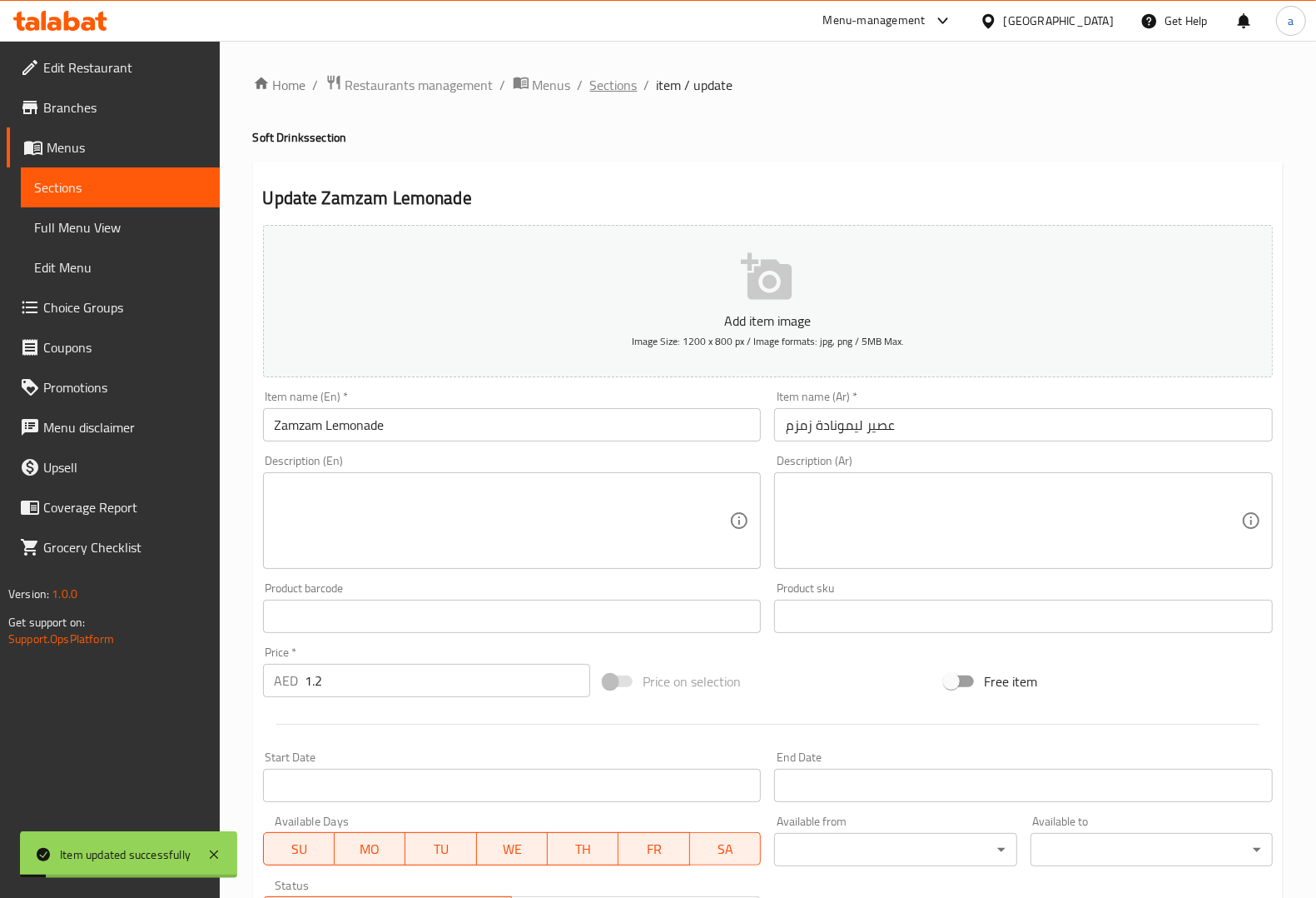
click at [620, 84] on span "Sections" at bounding box center [614, 85] width 48 height 20
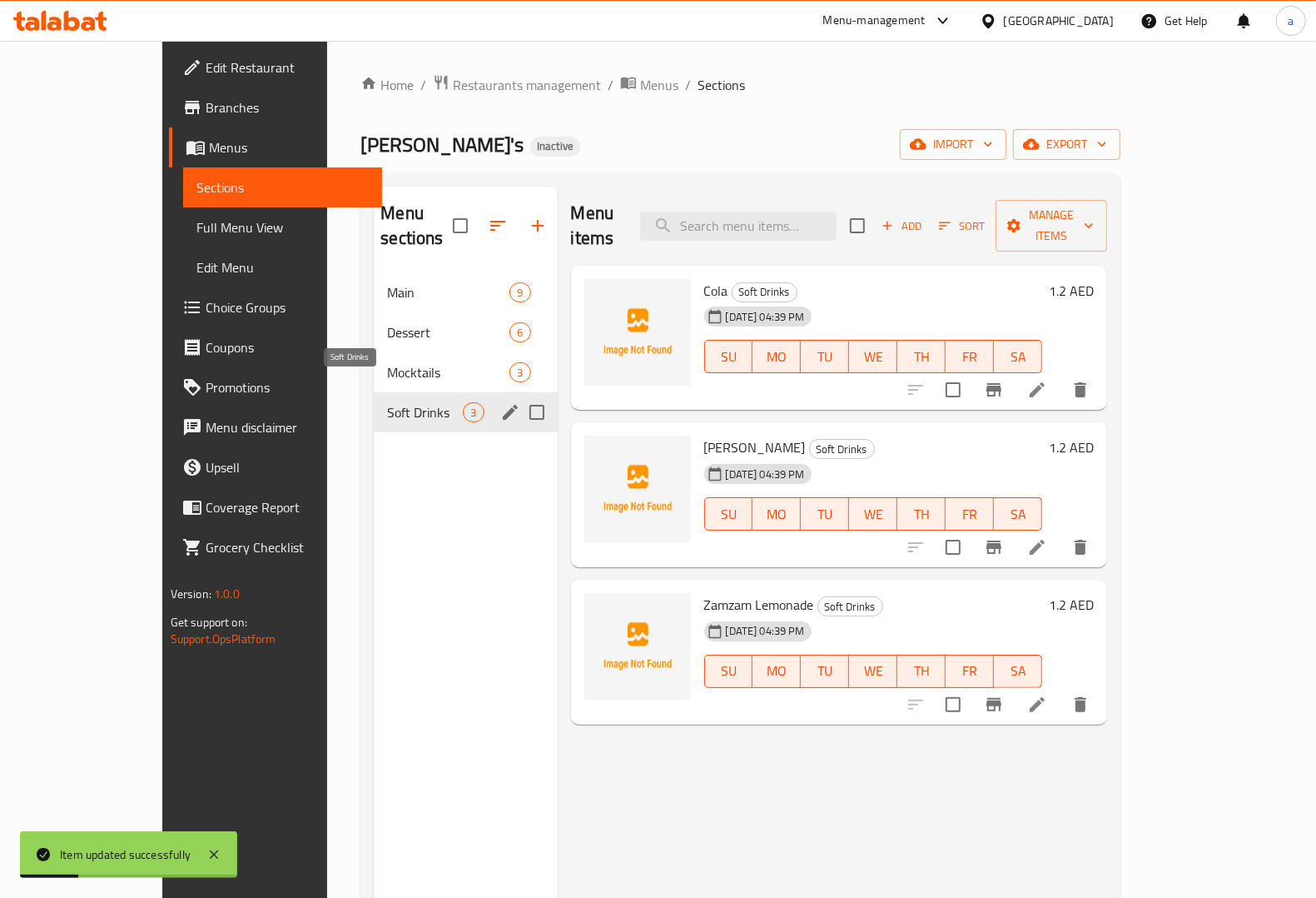
click at [388, 403] on span "Soft Drinks" at bounding box center [425, 413] width 76 height 20
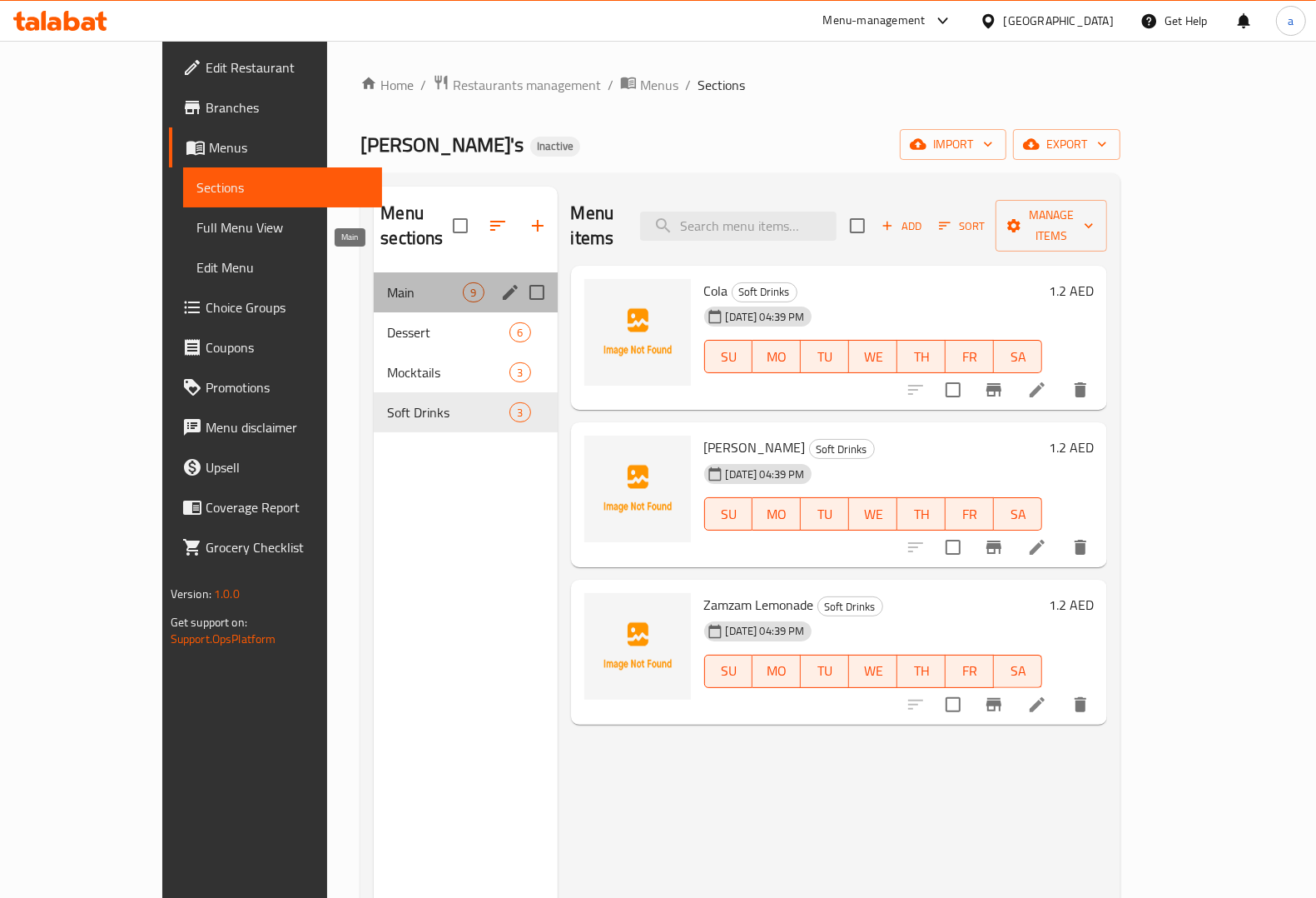
click at [388, 282] on span "Main" at bounding box center [425, 292] width 76 height 20
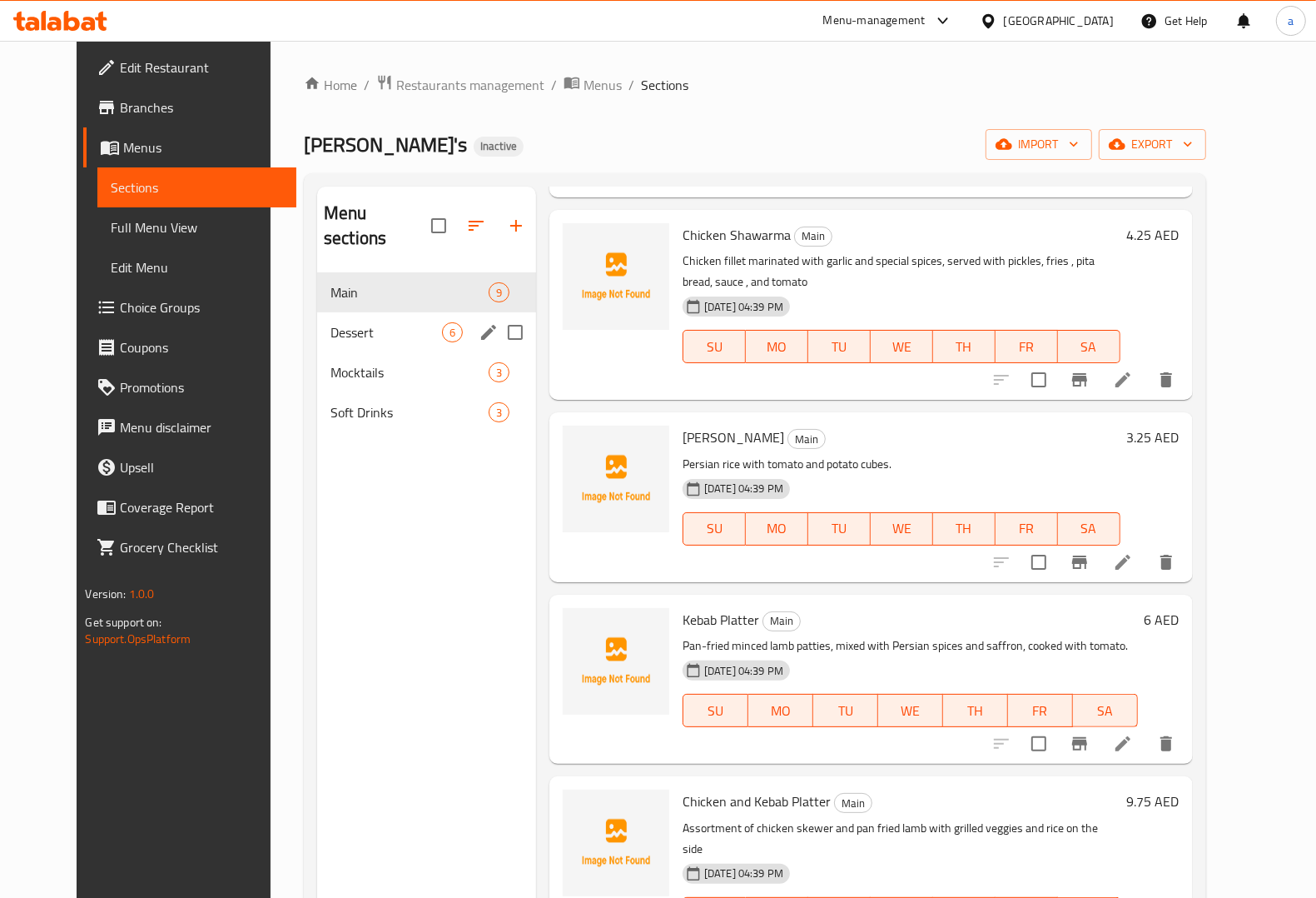
click at [359, 322] on span "Dessert" at bounding box center [387, 332] width 112 height 20
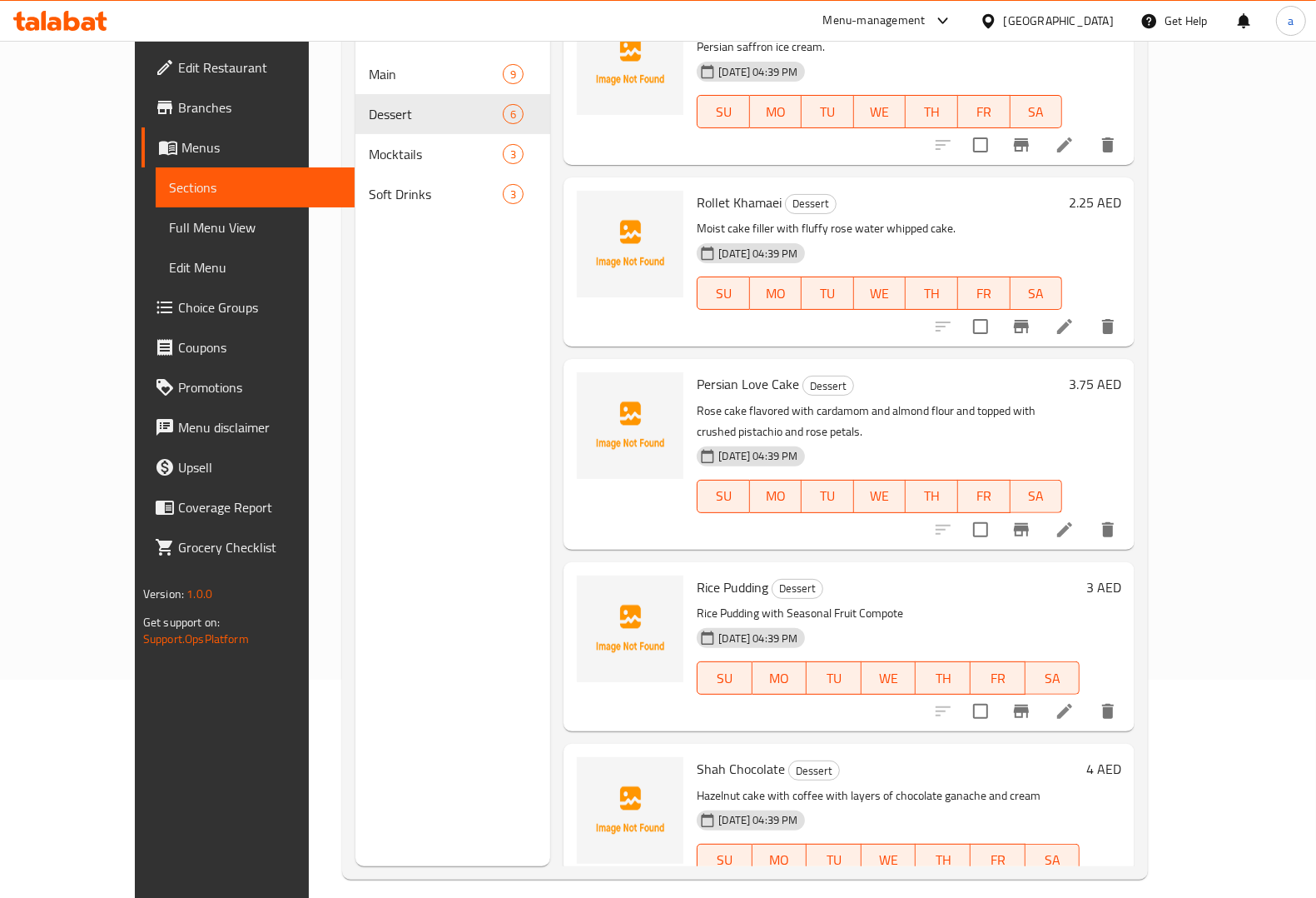
scroll to position [234, 0]
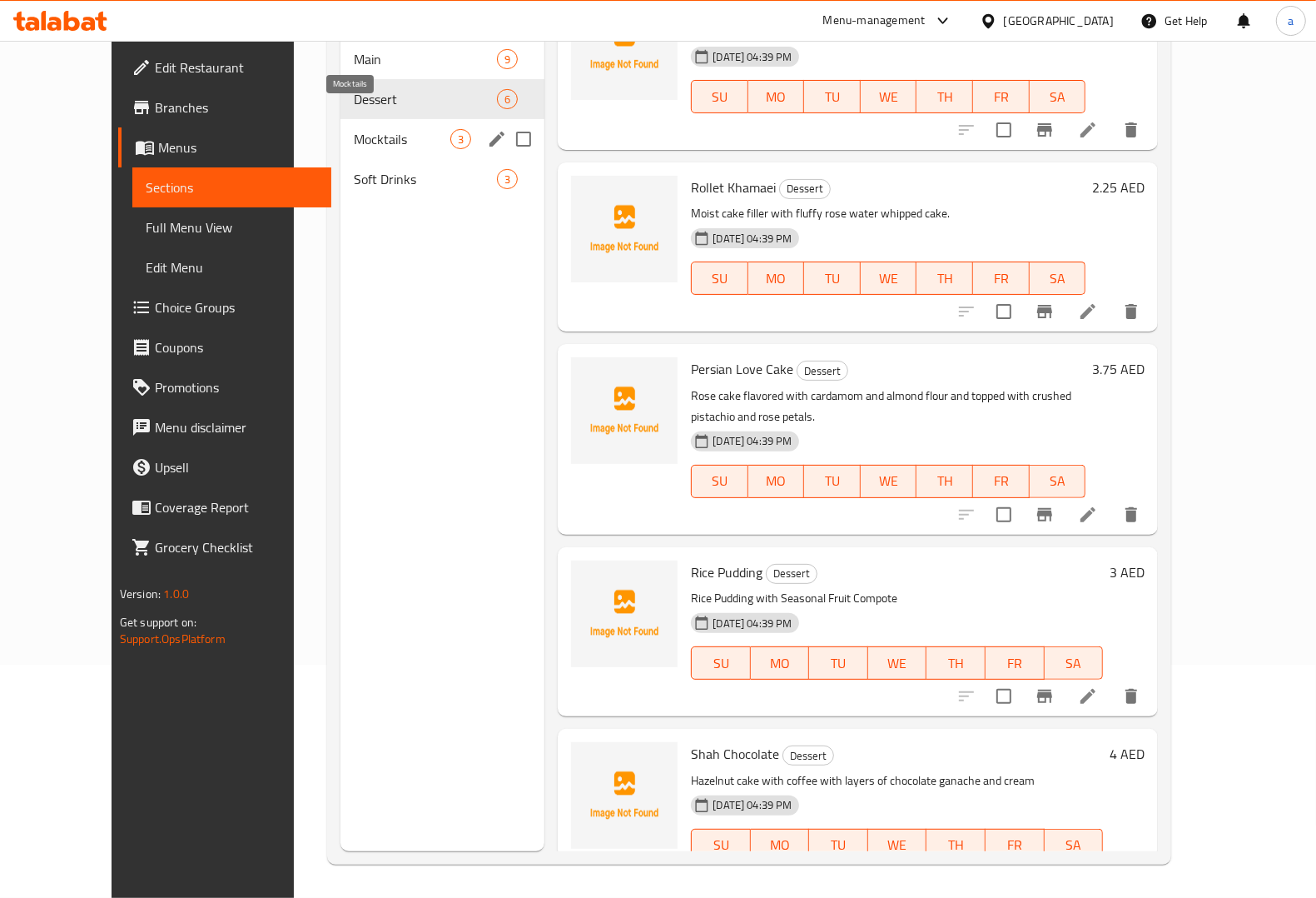
click at [354, 130] on span "Mocktails" at bounding box center [401, 140] width 97 height 20
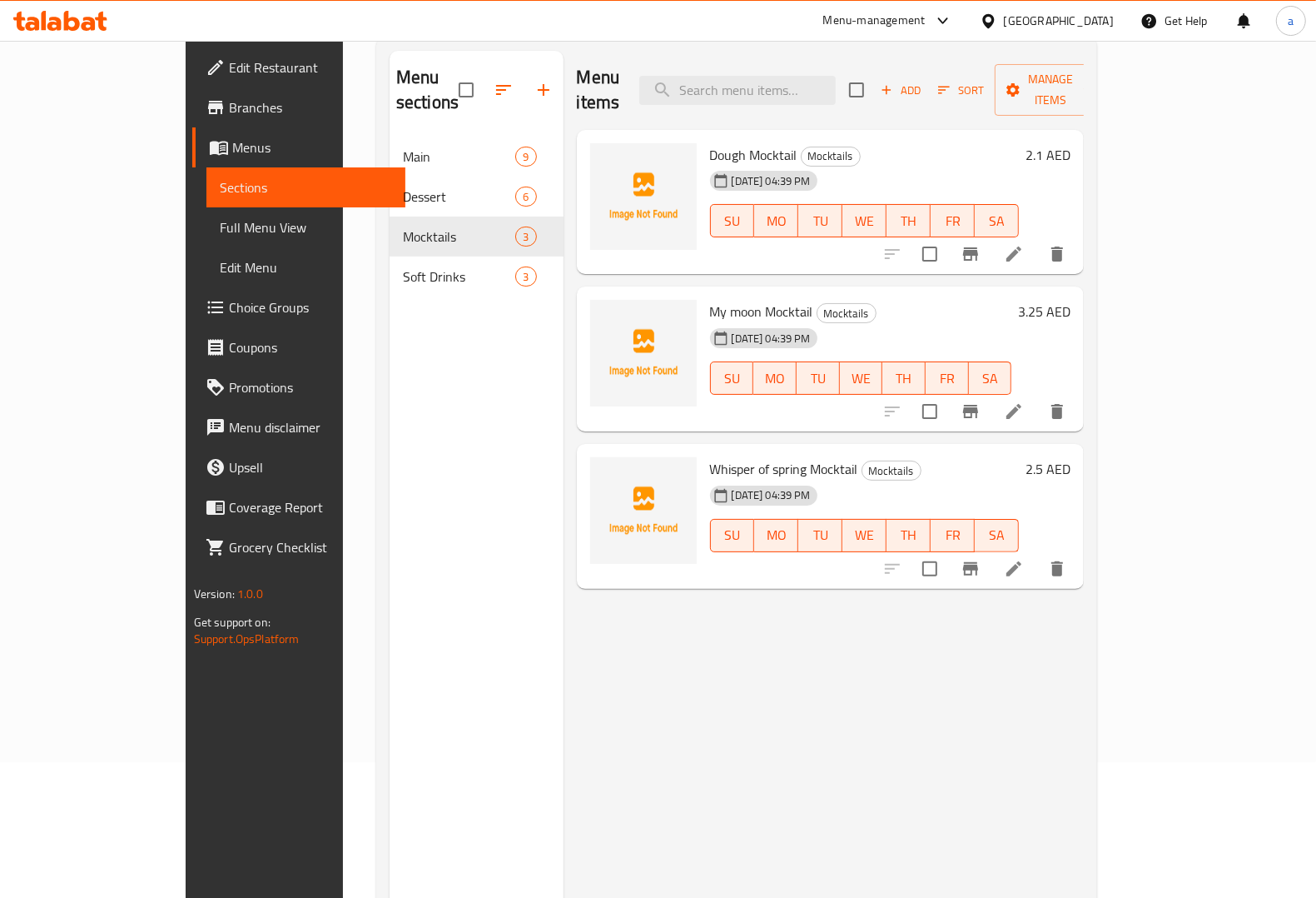
scroll to position [26, 0]
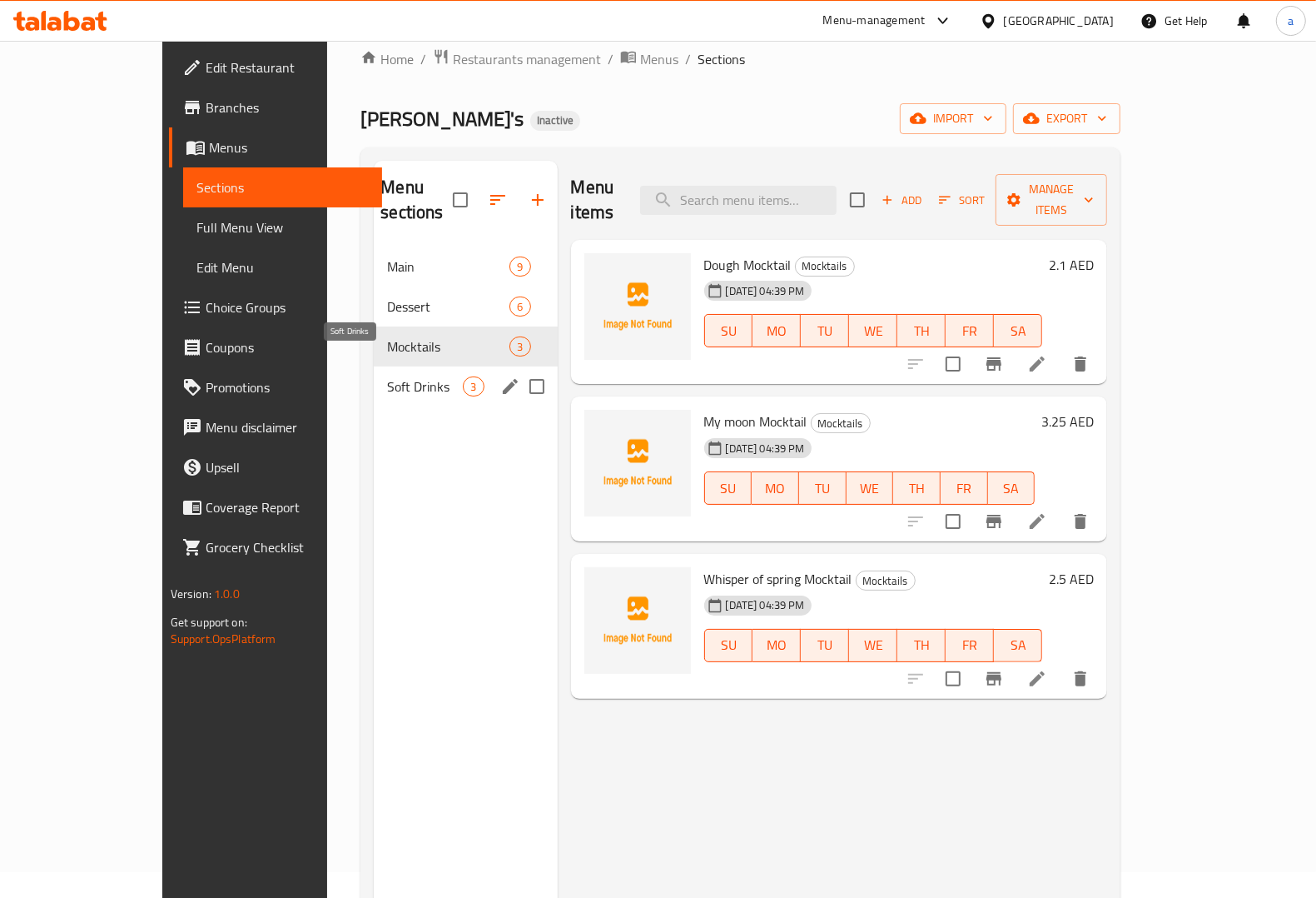
click at [397, 377] on span "Soft Drinks" at bounding box center [425, 387] width 76 height 20
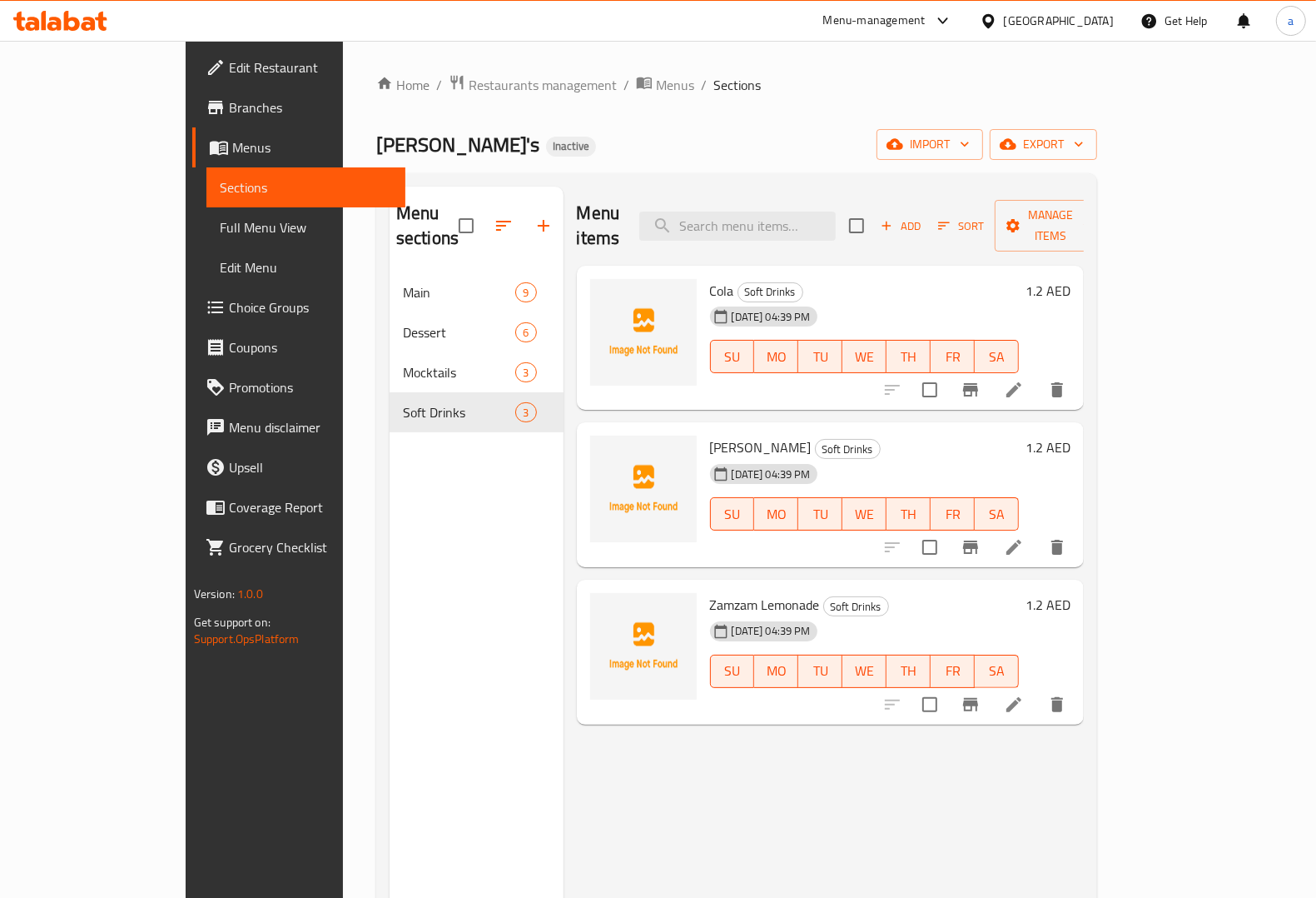
click at [425, 531] on div "Menu sections Main 9 Dessert 6 Mocktails 3 Soft Drinks 3" at bounding box center [476, 635] width 174 height 898
click at [390, 516] on div "Menu sections Main 9 Dessert 6 Mocktails 3 Soft Drinks 3" at bounding box center [476, 635] width 174 height 898
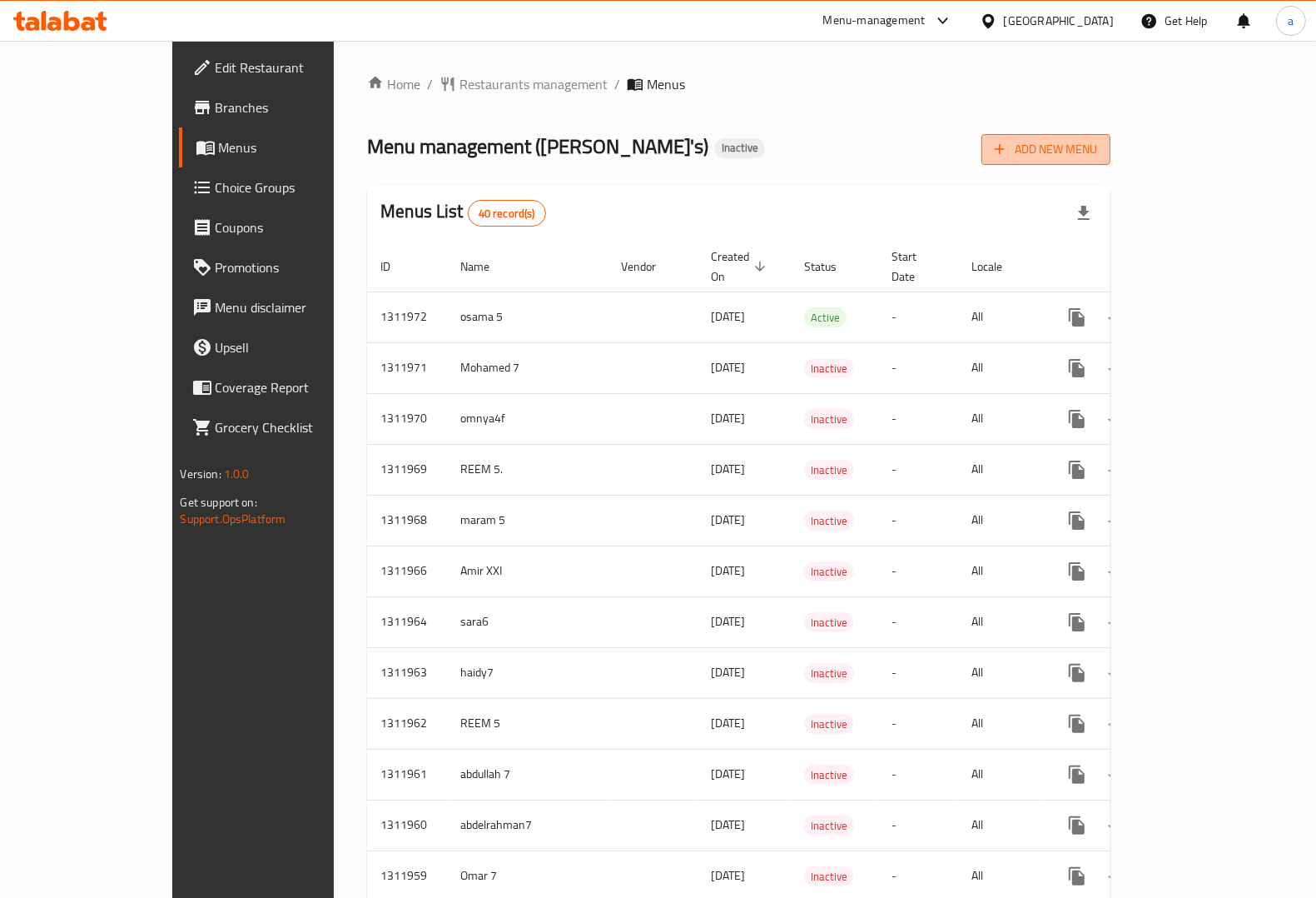
click at [1008, 154] on icon "button" at bounding box center [999, 149] width 17 height 17
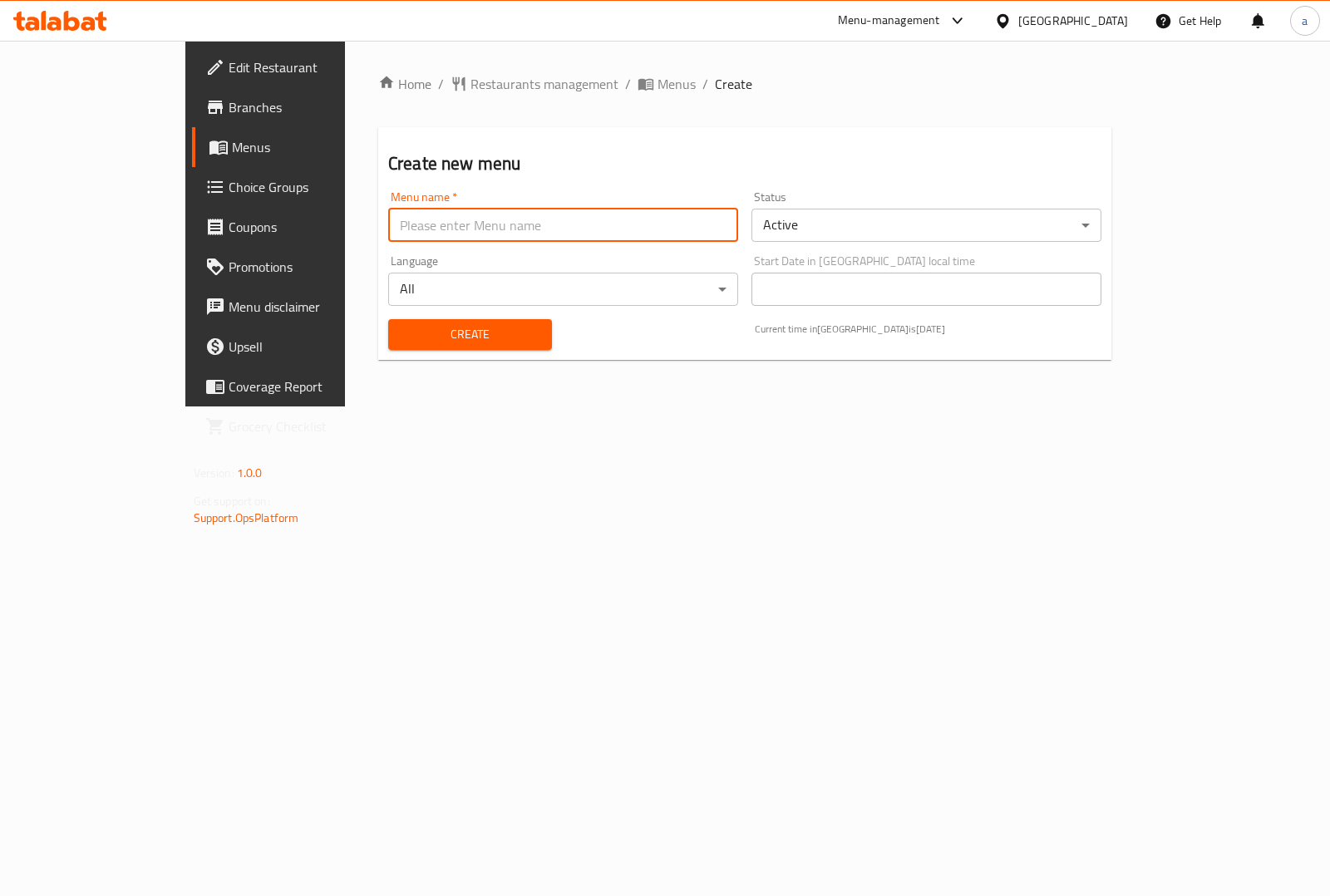
click at [538, 241] on input "text" at bounding box center [563, 225] width 350 height 33
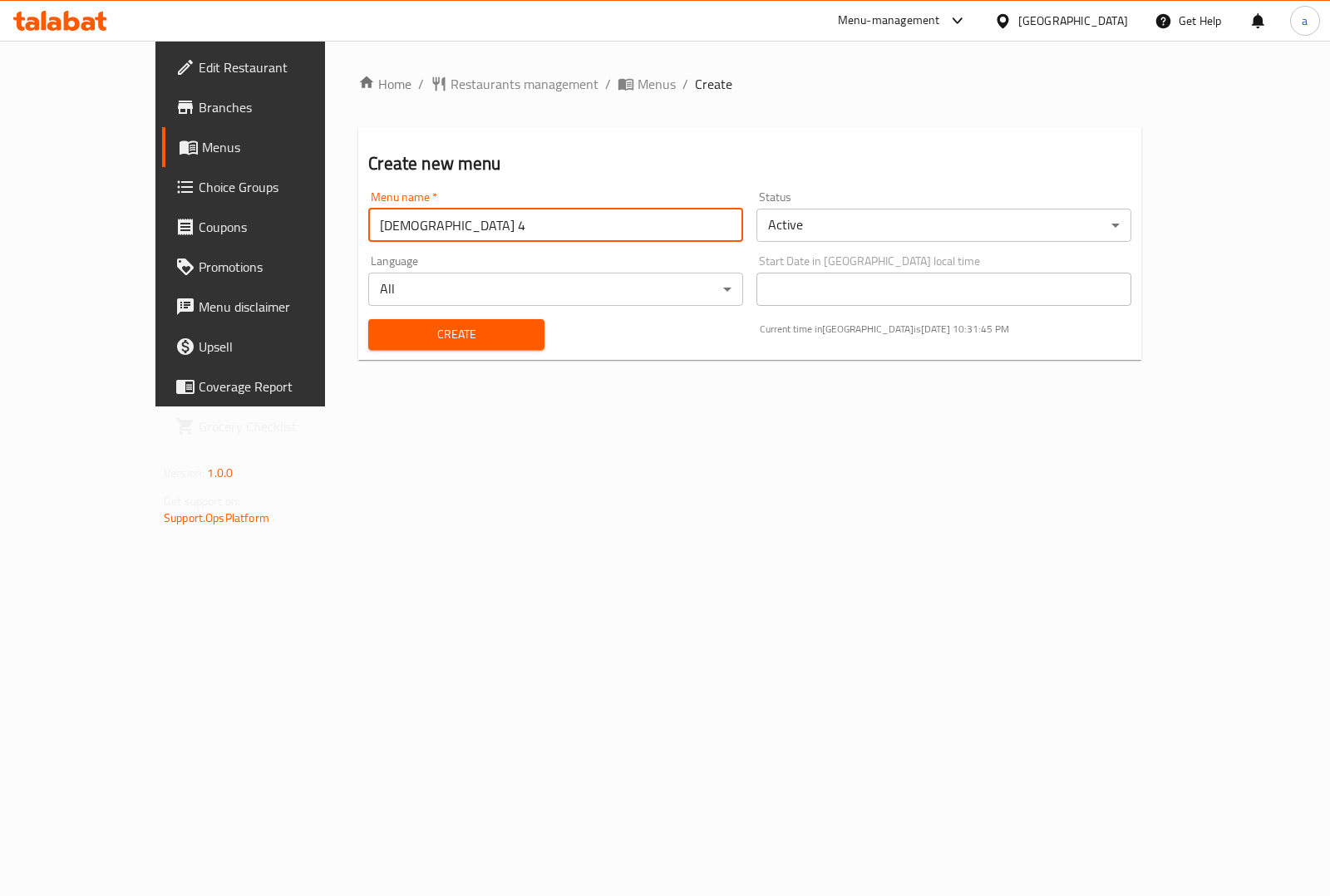
click at [470, 221] on input "Adham 4" at bounding box center [555, 225] width 375 height 33
click at [470, 221] on input "[DEMOGRAPHIC_DATA] 4" at bounding box center [555, 225] width 375 height 33
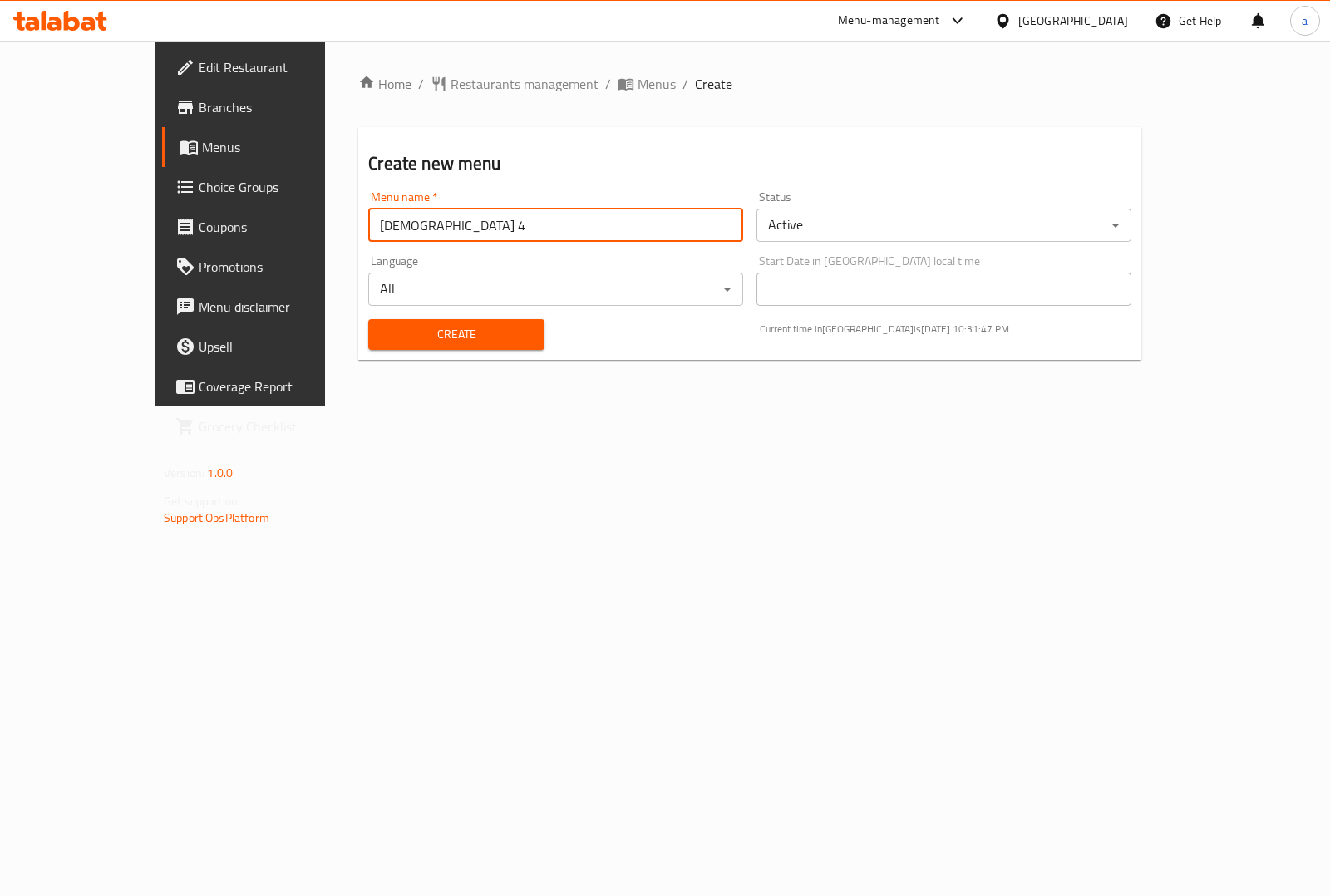
click at [466, 221] on input "[DEMOGRAPHIC_DATA] 4" at bounding box center [555, 225] width 375 height 33
type input "Adham 7"
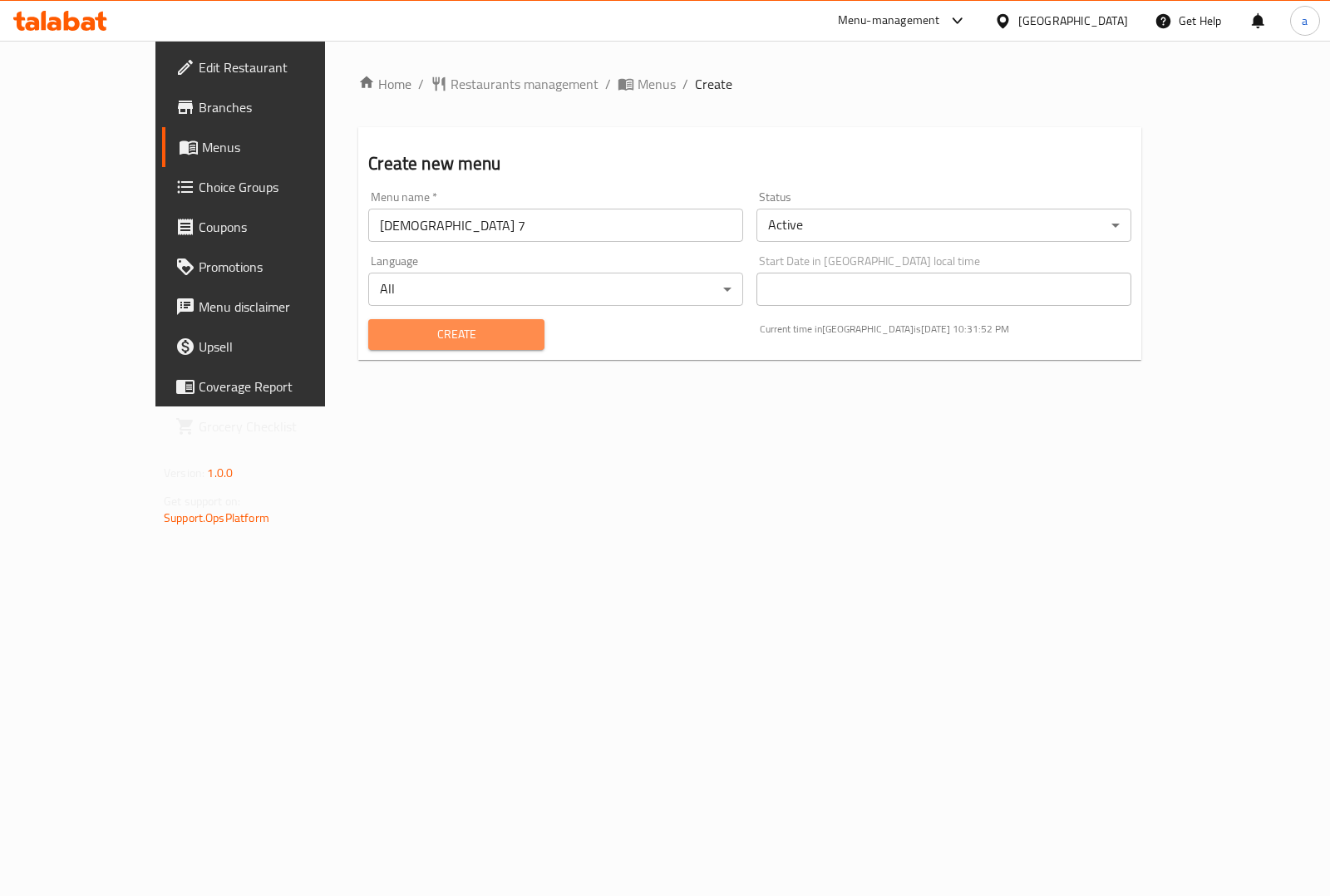
click at [381, 336] on span "Create" at bounding box center [456, 334] width 149 height 21
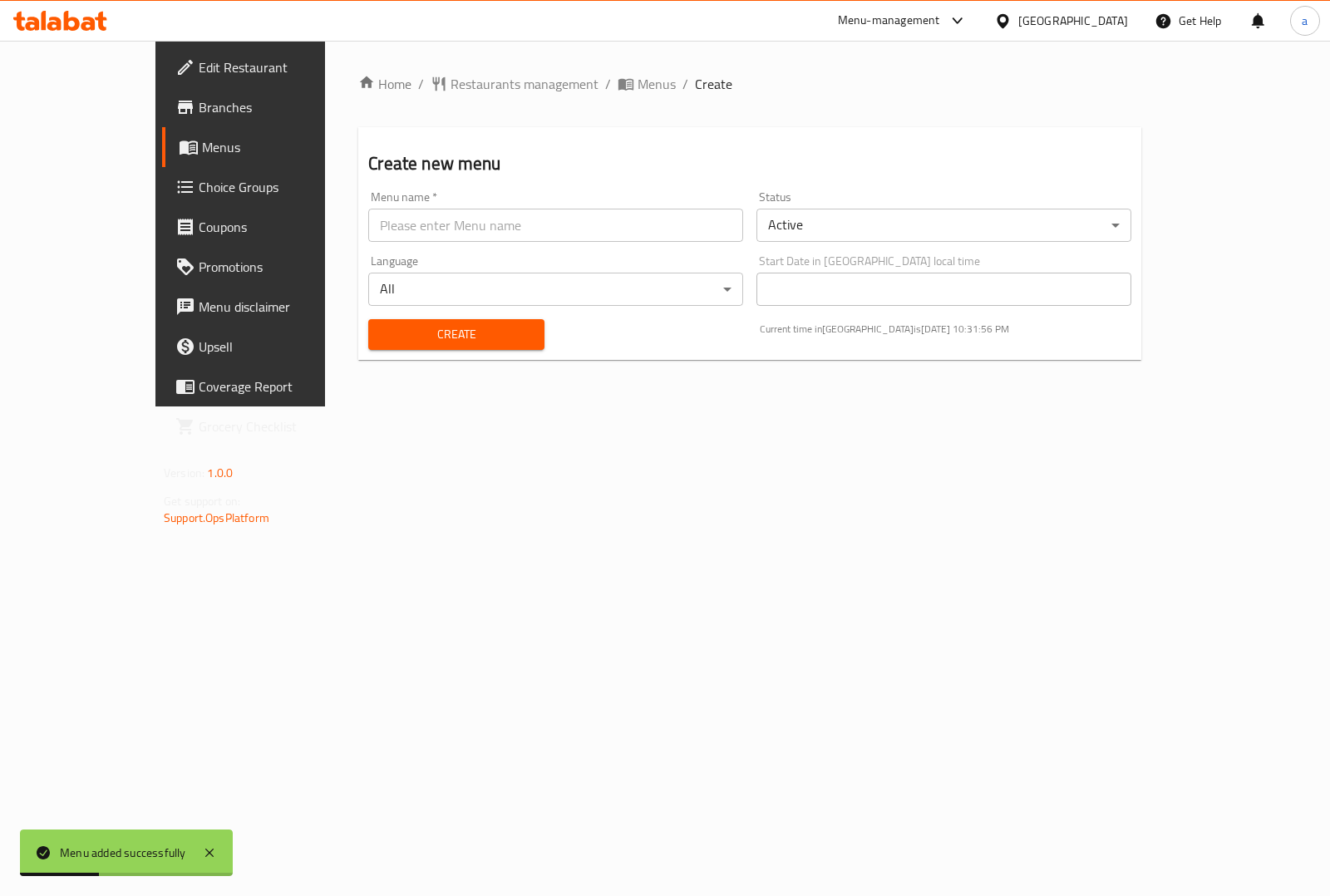
click at [617, 407] on div "Home / Restaurants management / Menus / Create Create new menu Menu name   * Me…" at bounding box center [750, 224] width 850 height 366
click at [638, 90] on span "Menus" at bounding box center [657, 84] width 38 height 20
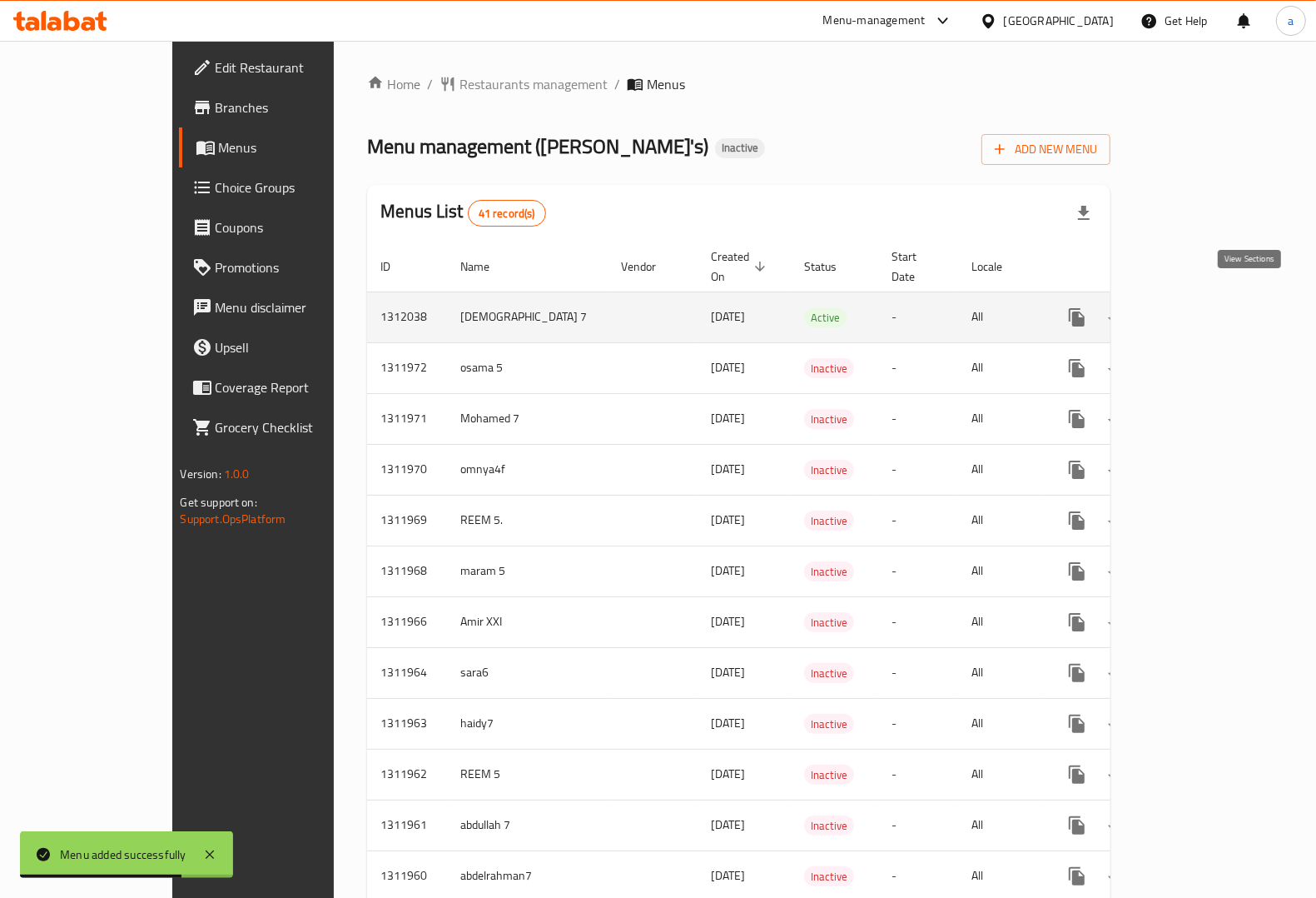
click at [1206, 307] on icon "enhanced table" at bounding box center [1196, 317] width 20 height 20
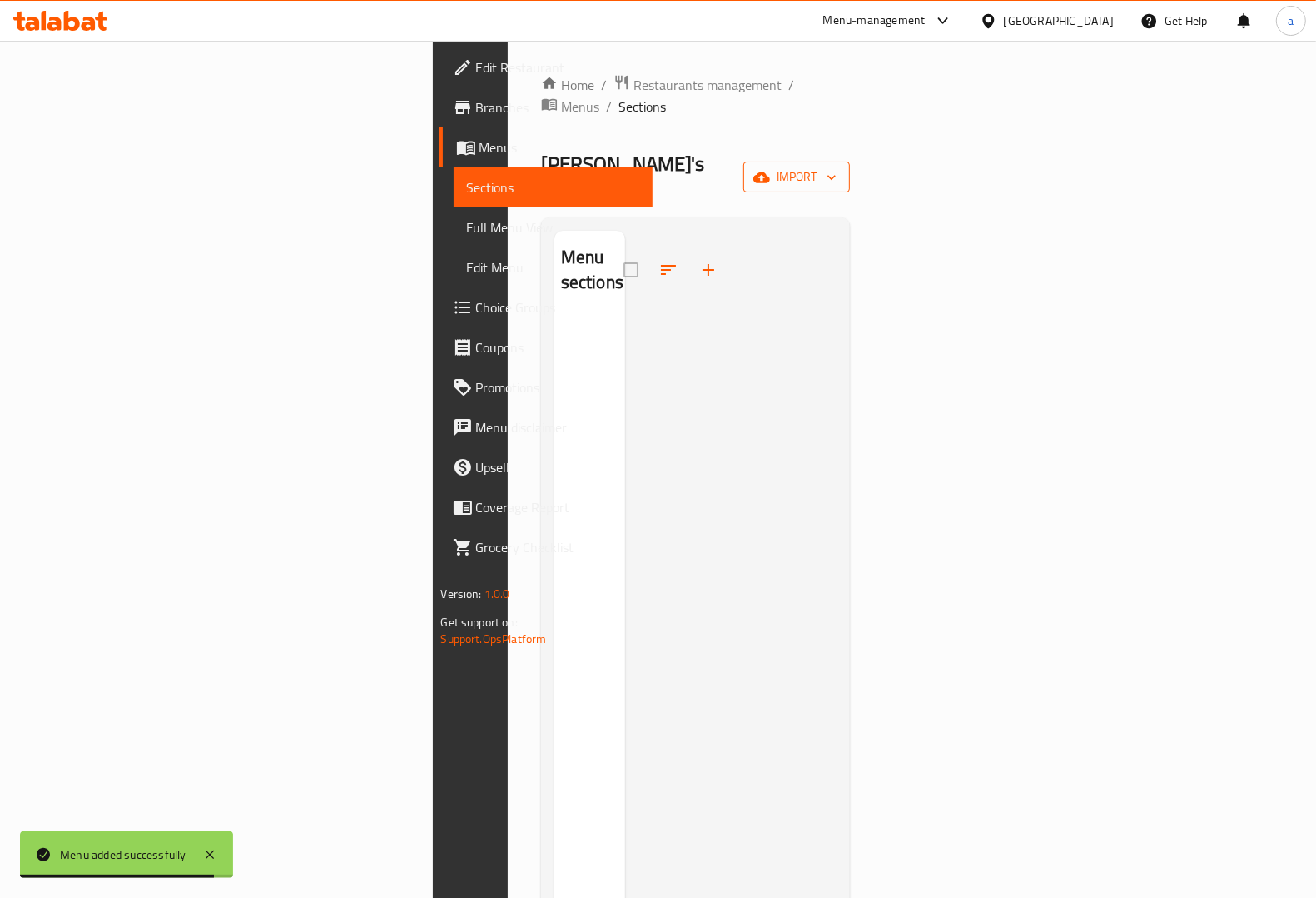
click at [837, 166] on span "import" at bounding box center [796, 176] width 80 height 21
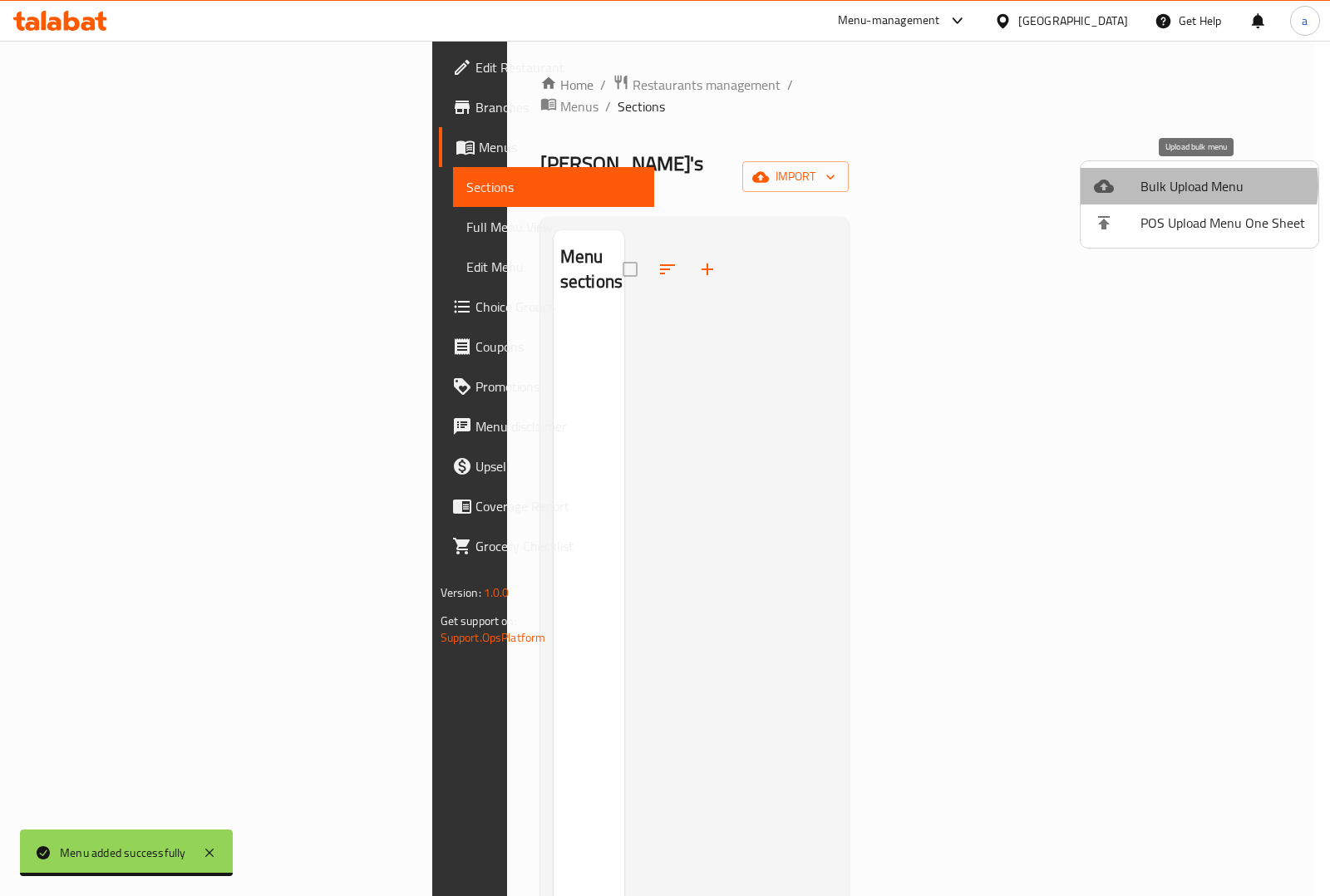
click at [1195, 185] on span "Bulk Upload Menu" at bounding box center [1222, 186] width 164 height 20
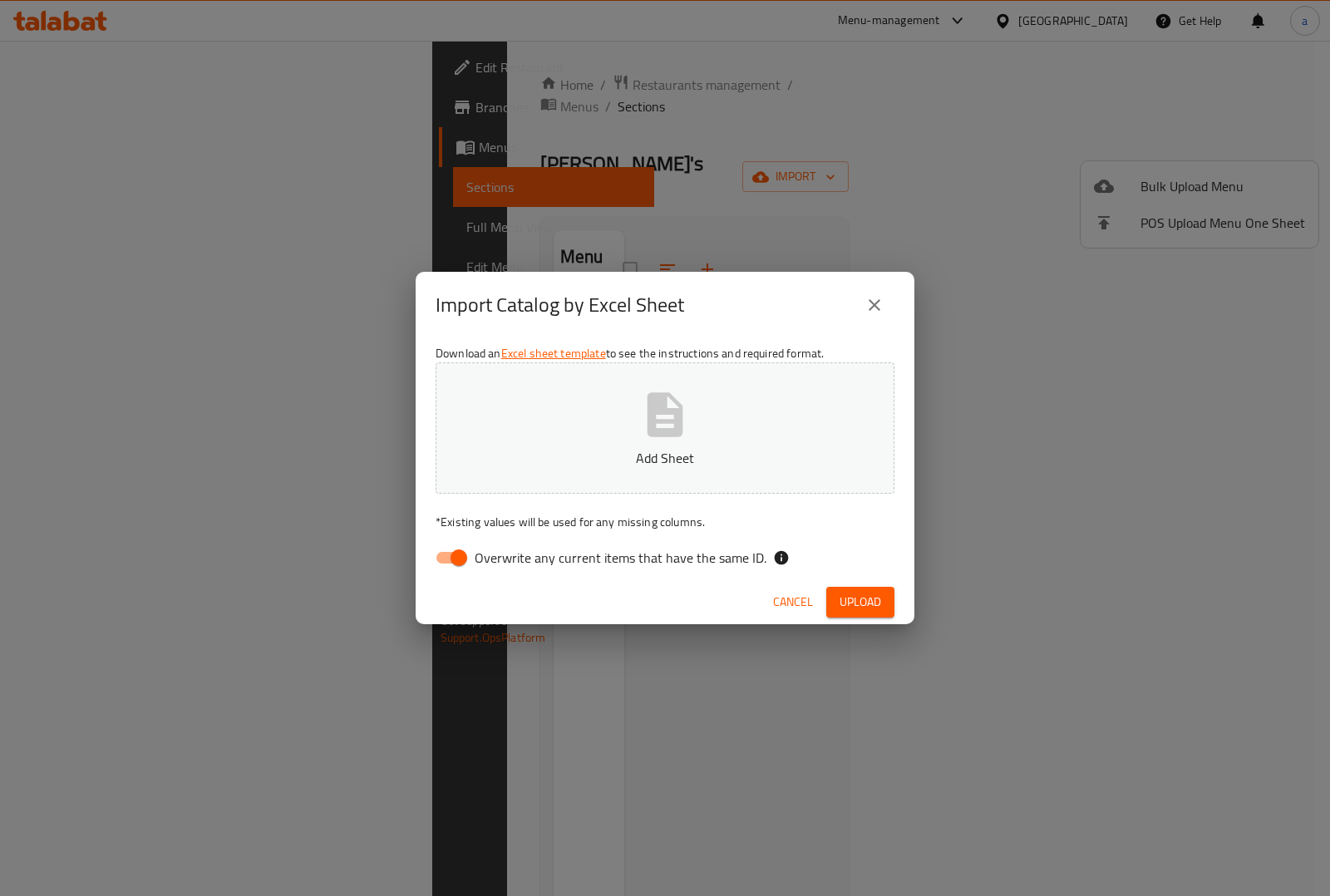
click at [467, 553] on input "Overwrite any current items that have the same ID." at bounding box center [459, 558] width 95 height 32
checkbox input "false"
click at [855, 601] on span "Upload" at bounding box center [860, 602] width 42 height 21
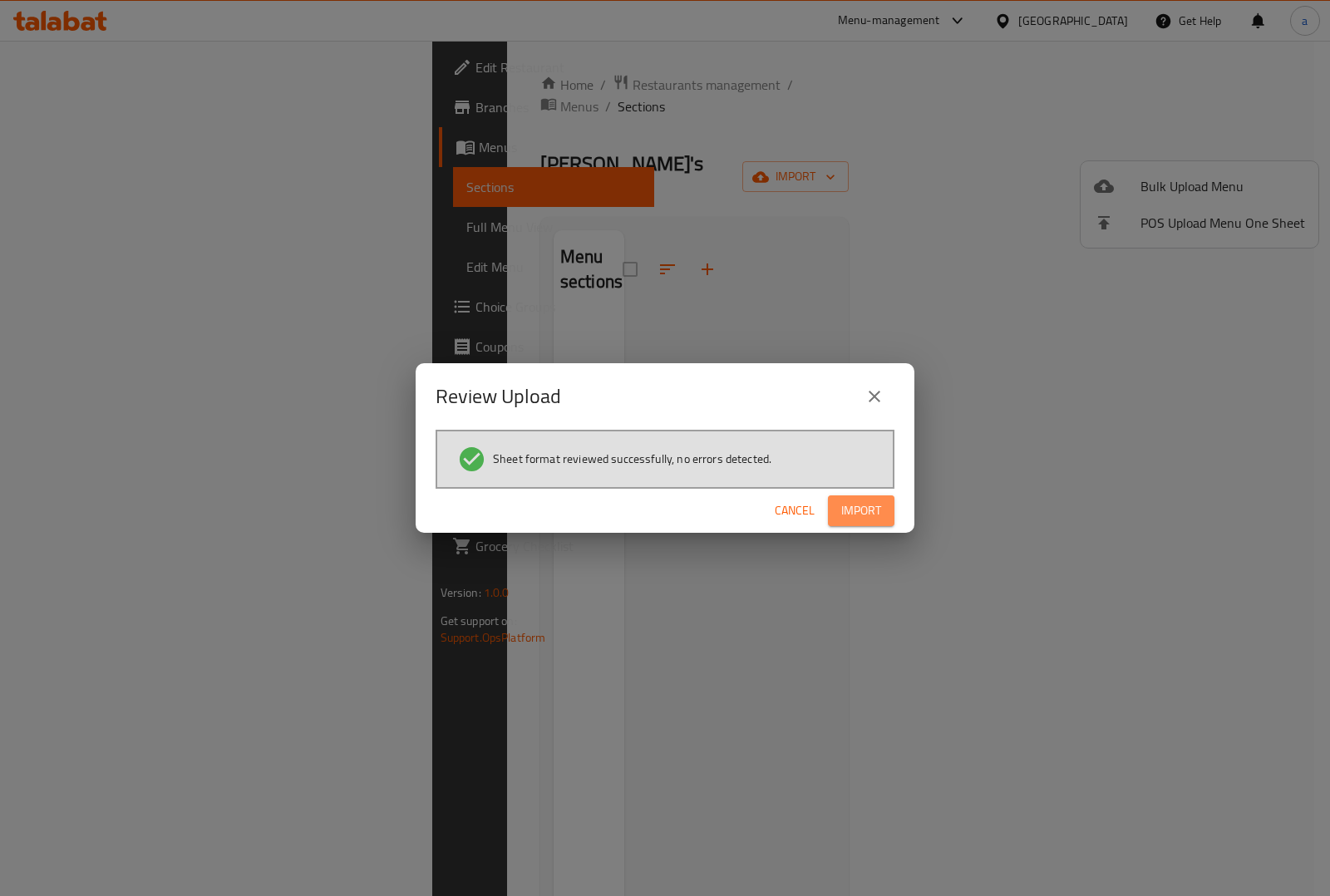
click at [862, 515] on span "Import" at bounding box center [861, 510] width 40 height 21
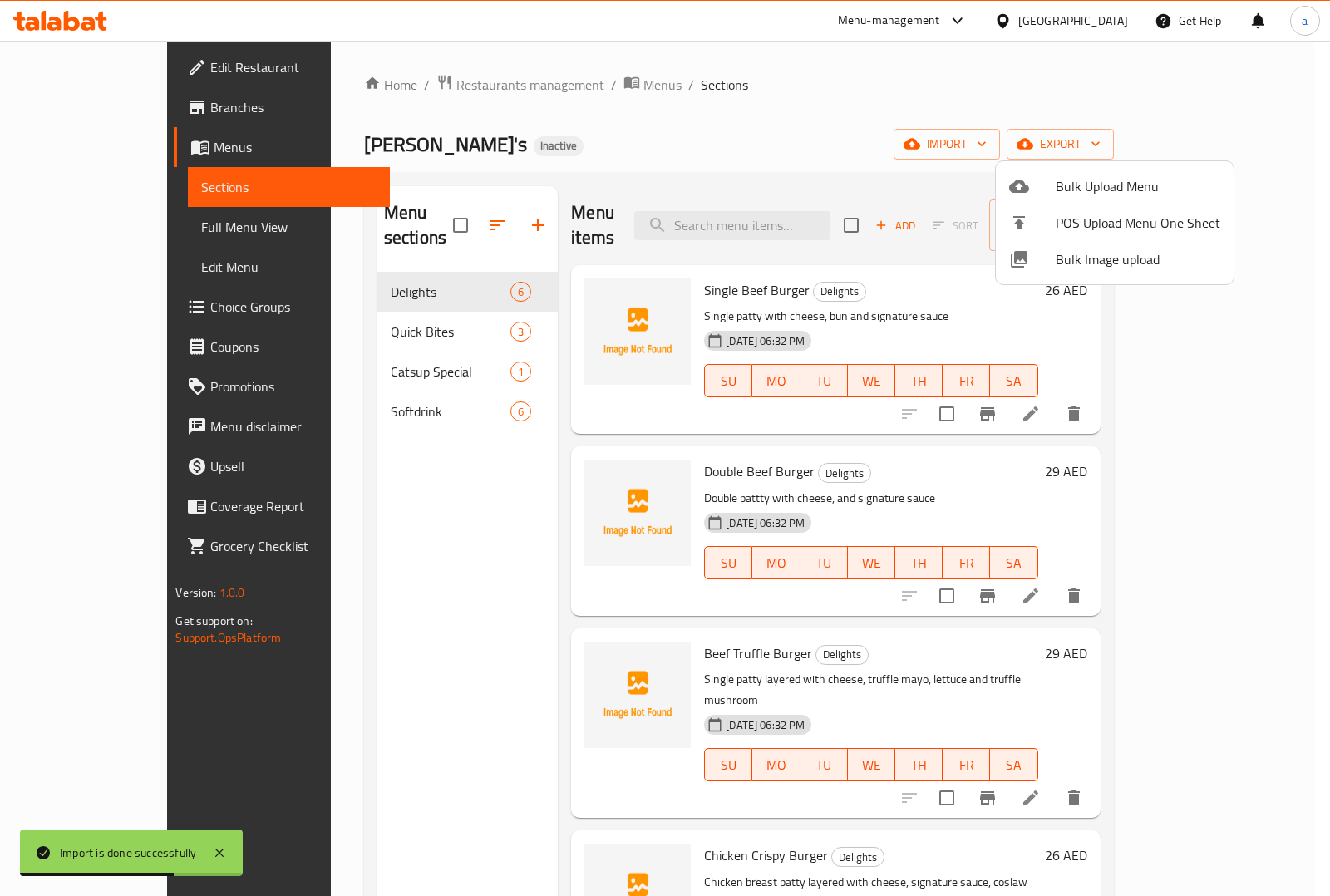
drag, startPoint x: 413, startPoint y: 504, endPoint x: 431, endPoint y: 501, distance: 18.2
click at [414, 504] on div at bounding box center [665, 448] width 1330 height 896
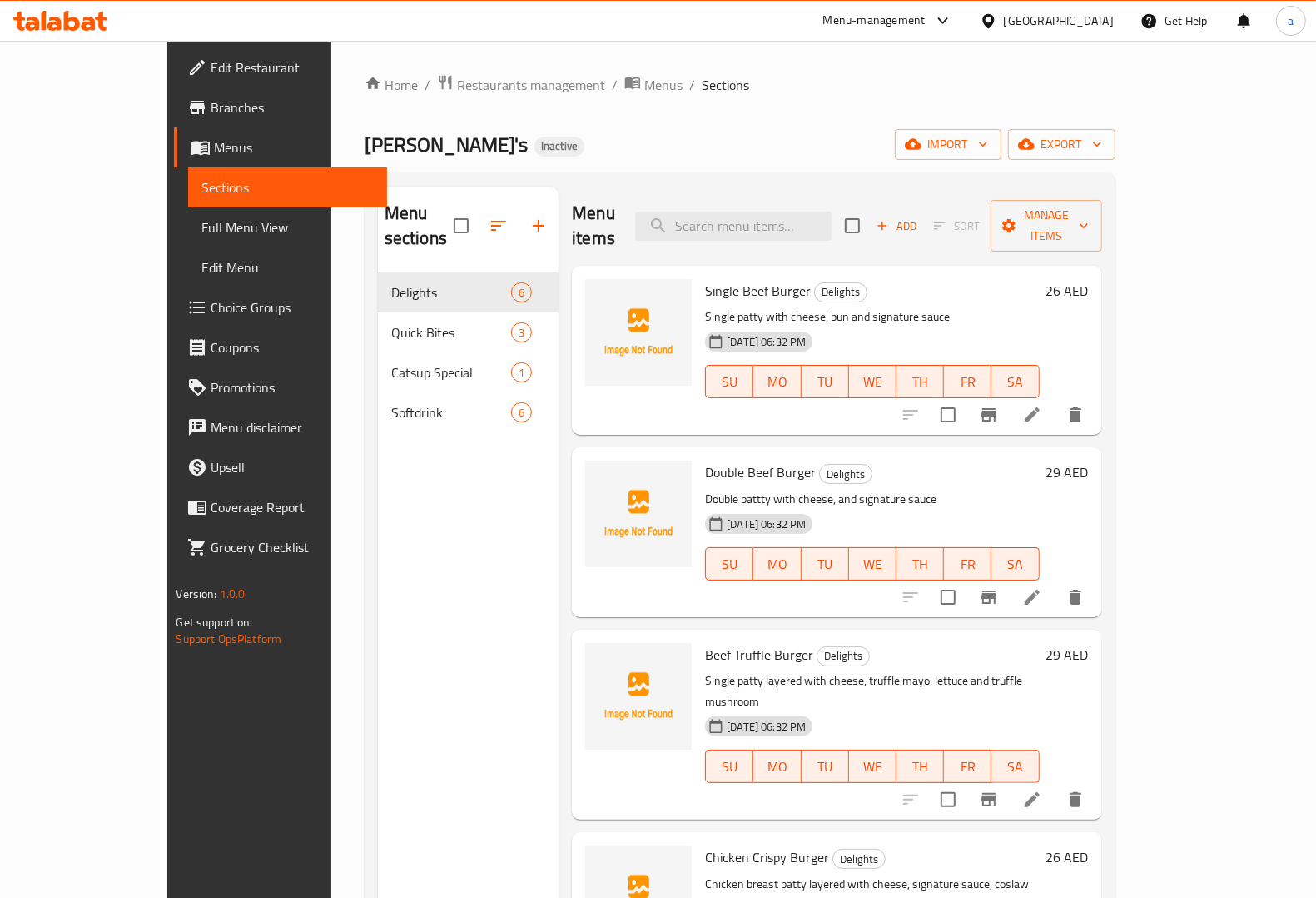
click at [1040, 408] on icon at bounding box center [1031, 415] width 15 height 15
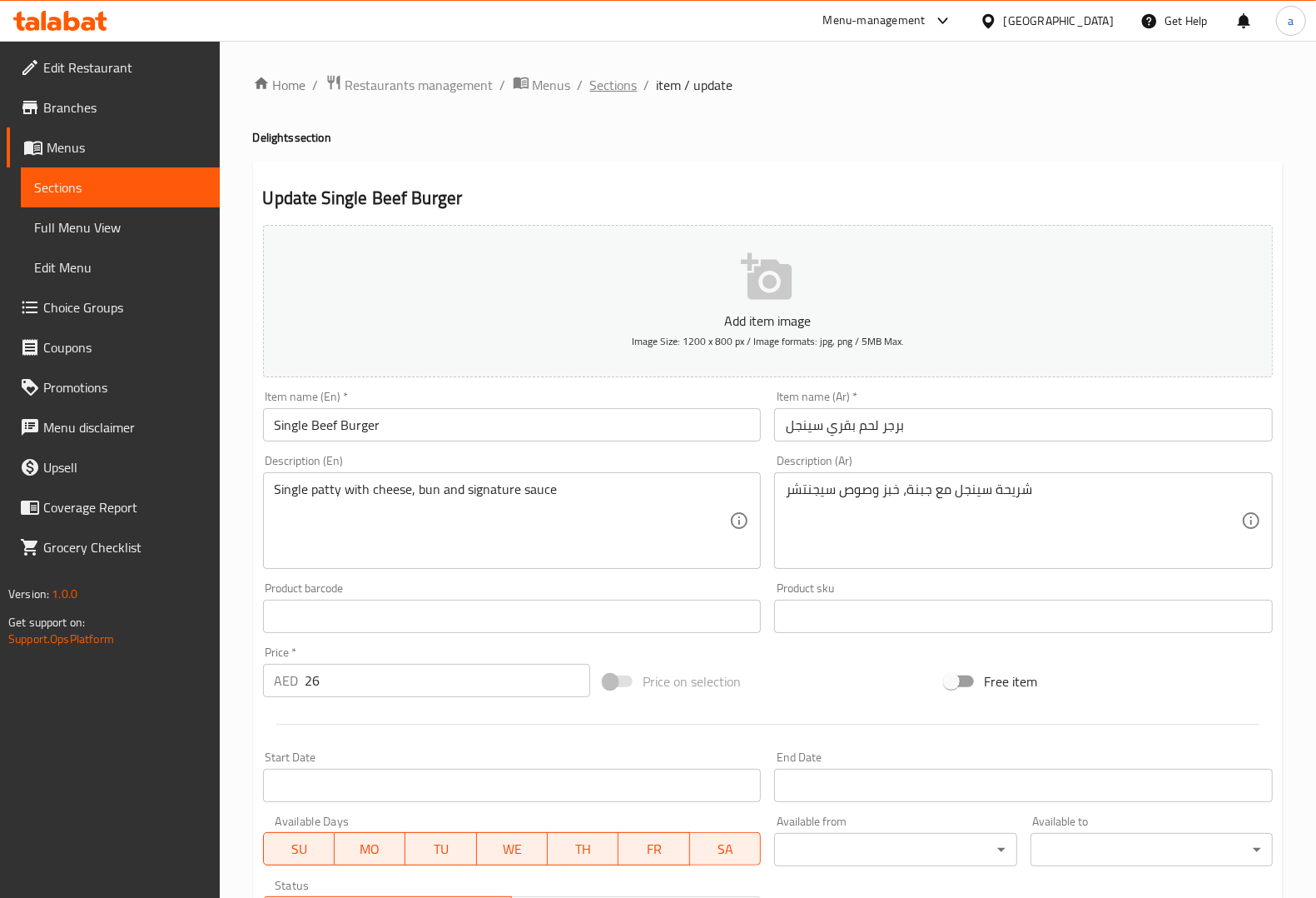
click at [627, 79] on span "Sections" at bounding box center [614, 85] width 48 height 20
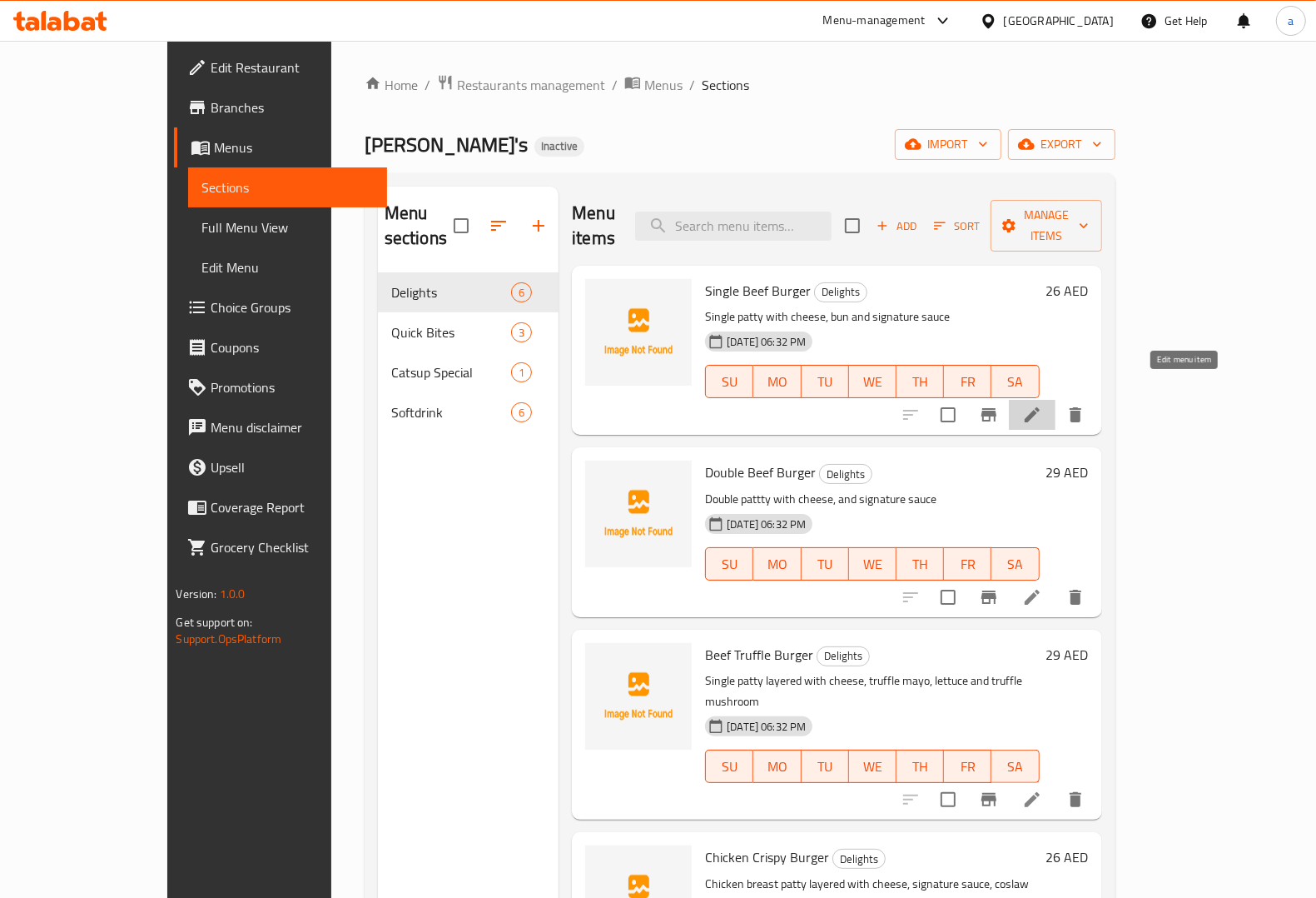
click at [1042, 405] on icon at bounding box center [1032, 415] width 20 height 20
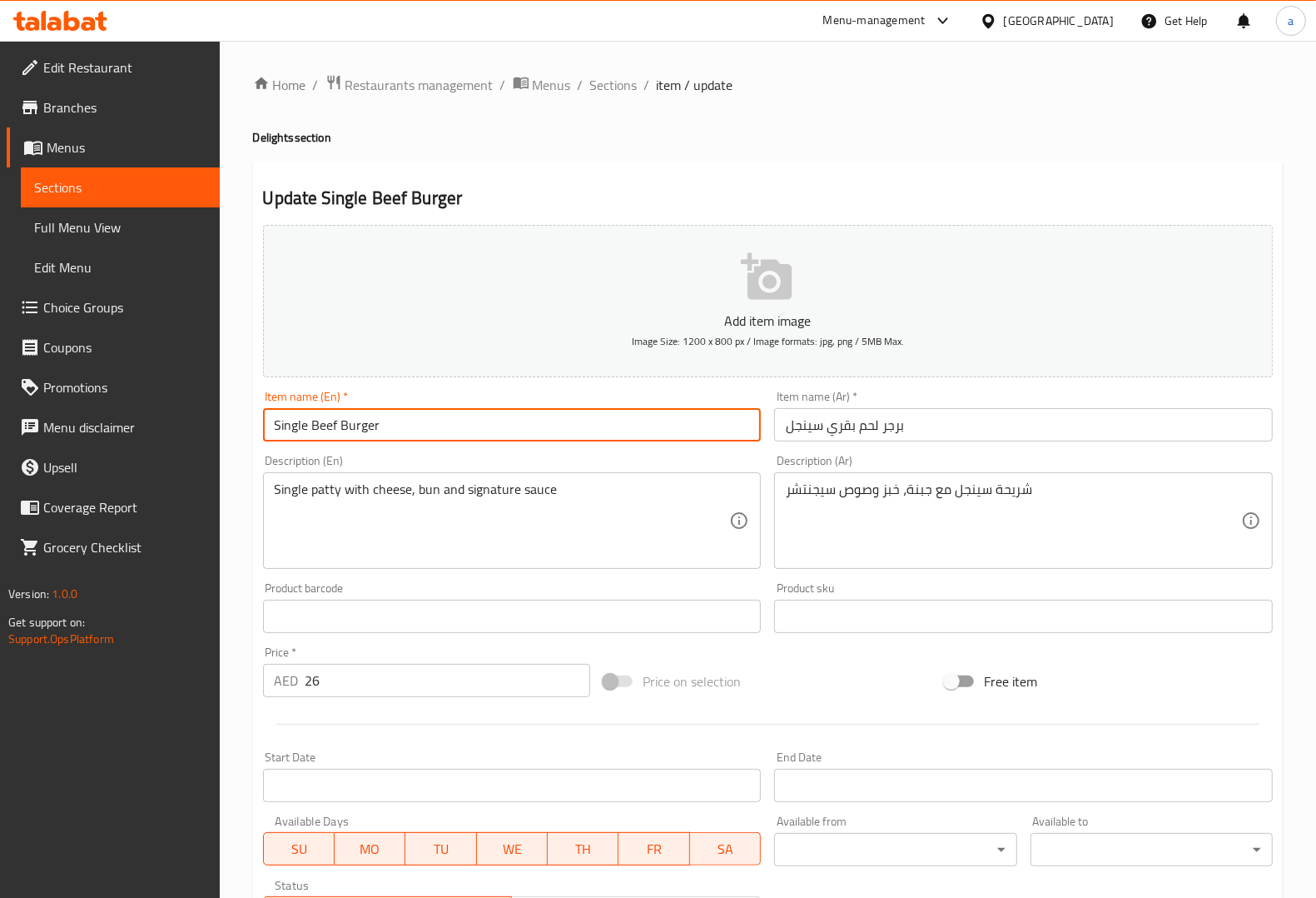
click at [288, 422] on input "Single Beef Burger" at bounding box center [512, 424] width 498 height 33
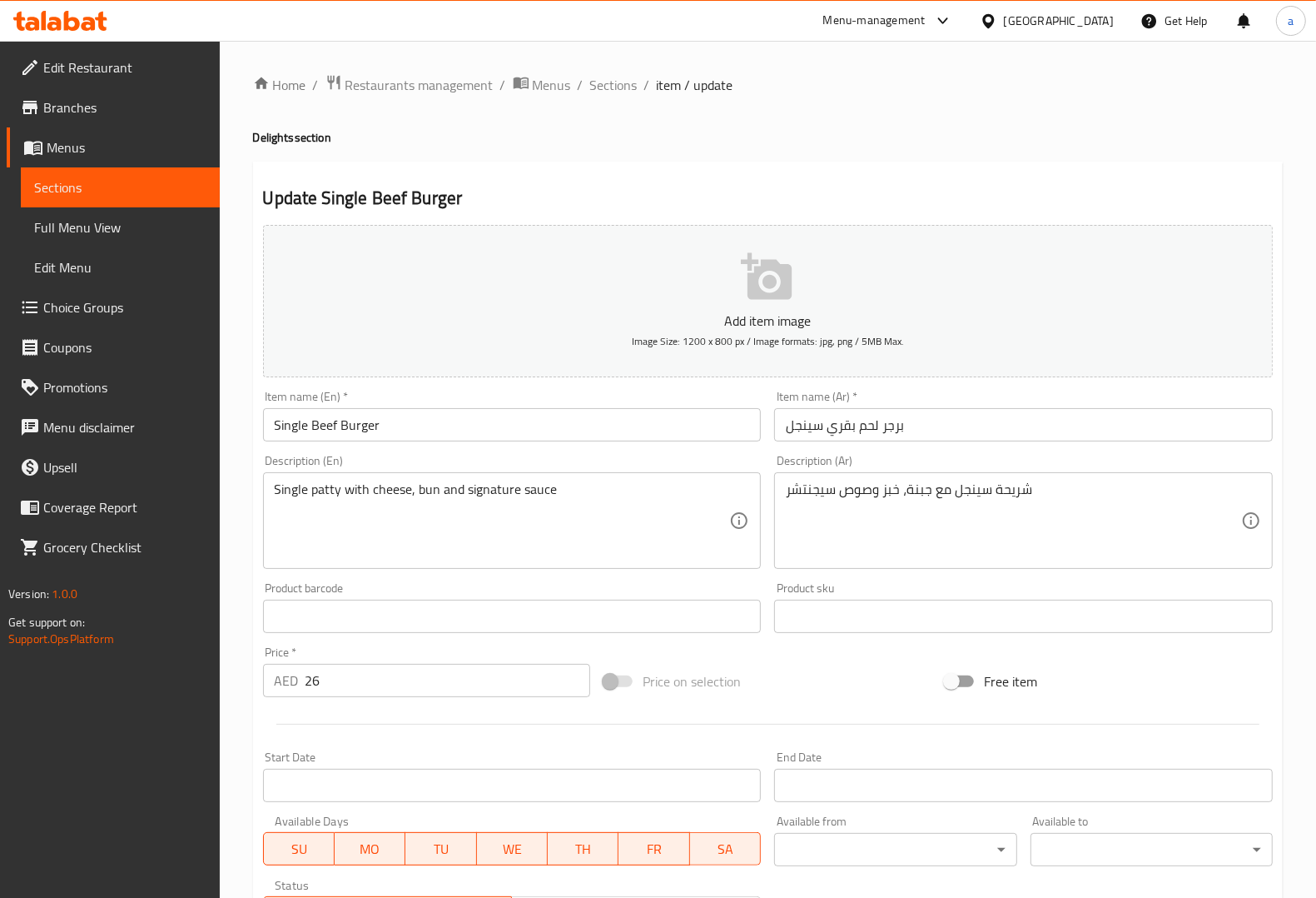
click at [648, 468] on div "Description (En) Single patty with cheese, bun and signature sauce Description …" at bounding box center [512, 511] width 498 height 114
click at [318, 426] on input "Single Beef Burger" at bounding box center [512, 424] width 498 height 33
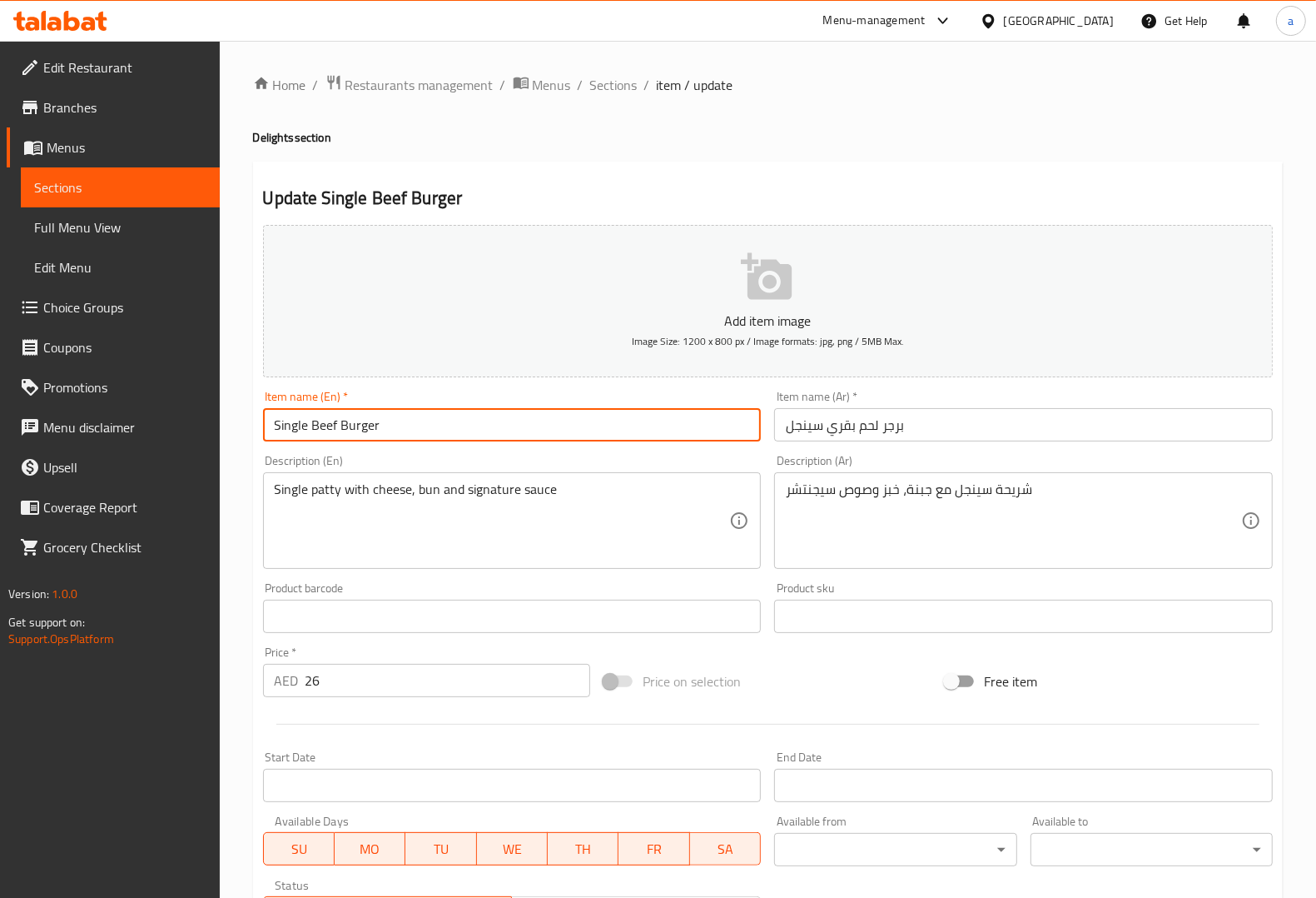
click at [318, 426] on input "Single Beef Burger" at bounding box center [512, 424] width 498 height 33
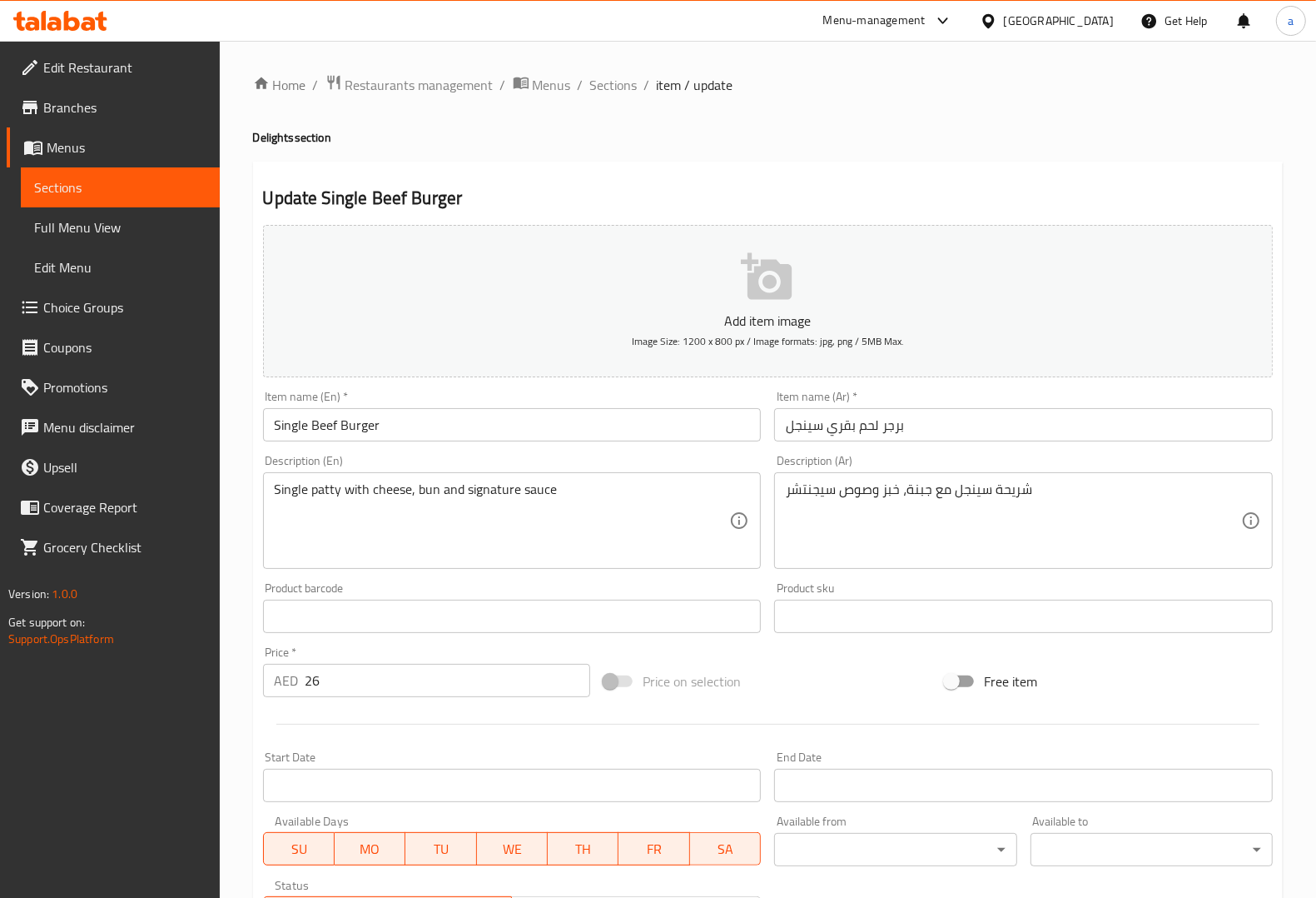
click at [454, 452] on div "Description (En) Single patty with cheese, bun and signature sauce Description …" at bounding box center [512, 511] width 512 height 128
click at [327, 500] on textarea "Single patty with cheese, bun and signature sauce" at bounding box center [502, 520] width 455 height 79
click at [506, 452] on div "Description (En) Single patty with cheese, bun and signature sauce Description …" at bounding box center [512, 511] width 512 height 128
click at [739, 468] on div "Description (En) Single patty with cheese, bun and signature sauce Description …" at bounding box center [512, 511] width 498 height 114
click at [418, 488] on textarea "Single patty with cheese, bun and signature sauce" at bounding box center [502, 520] width 455 height 79
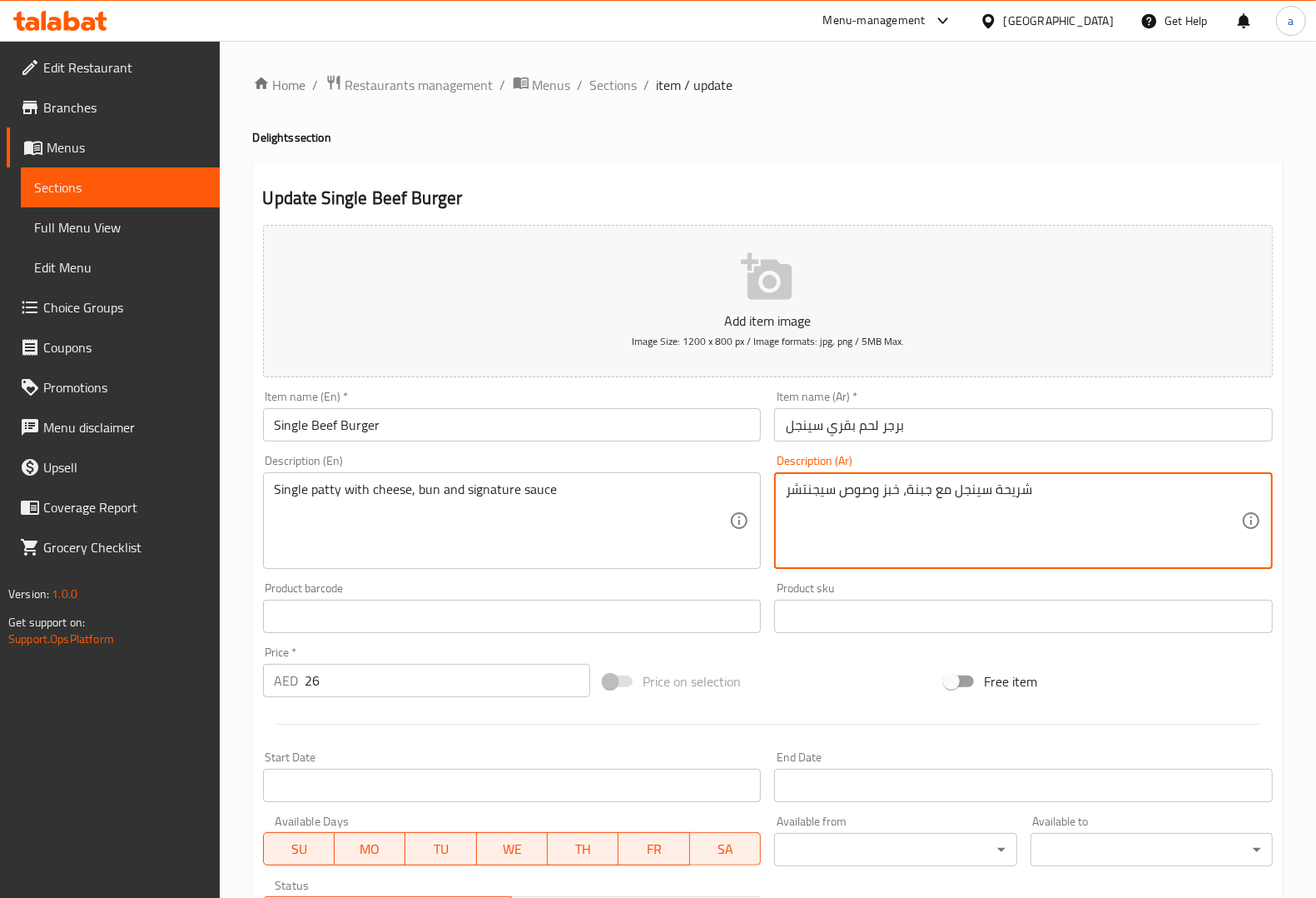
click at [895, 491] on textarea "شريحة سينجل مع جبنة، خبز وصوص سيجنتشر" at bounding box center [1013, 520] width 455 height 79
paste textarea "كيزر"
type textarea "شريحة سينجل مع جبنة، كيزر وصوص سيجنتشر"
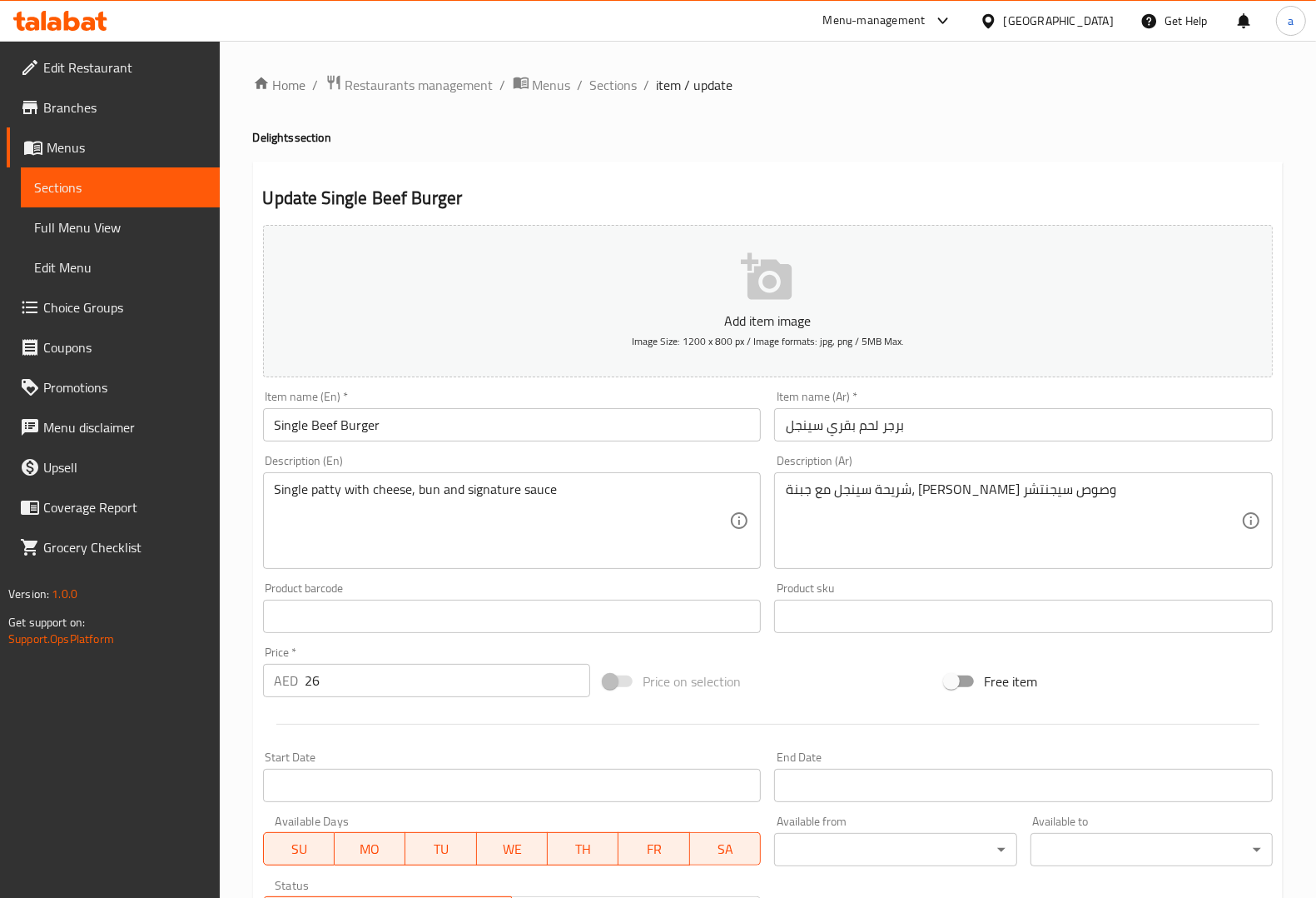
click at [1030, 453] on div "Description (Ar) شريحة سينجل مع جبنة، كيزر وصوص سيجنتشر Description (Ar)" at bounding box center [1023, 511] width 512 height 128
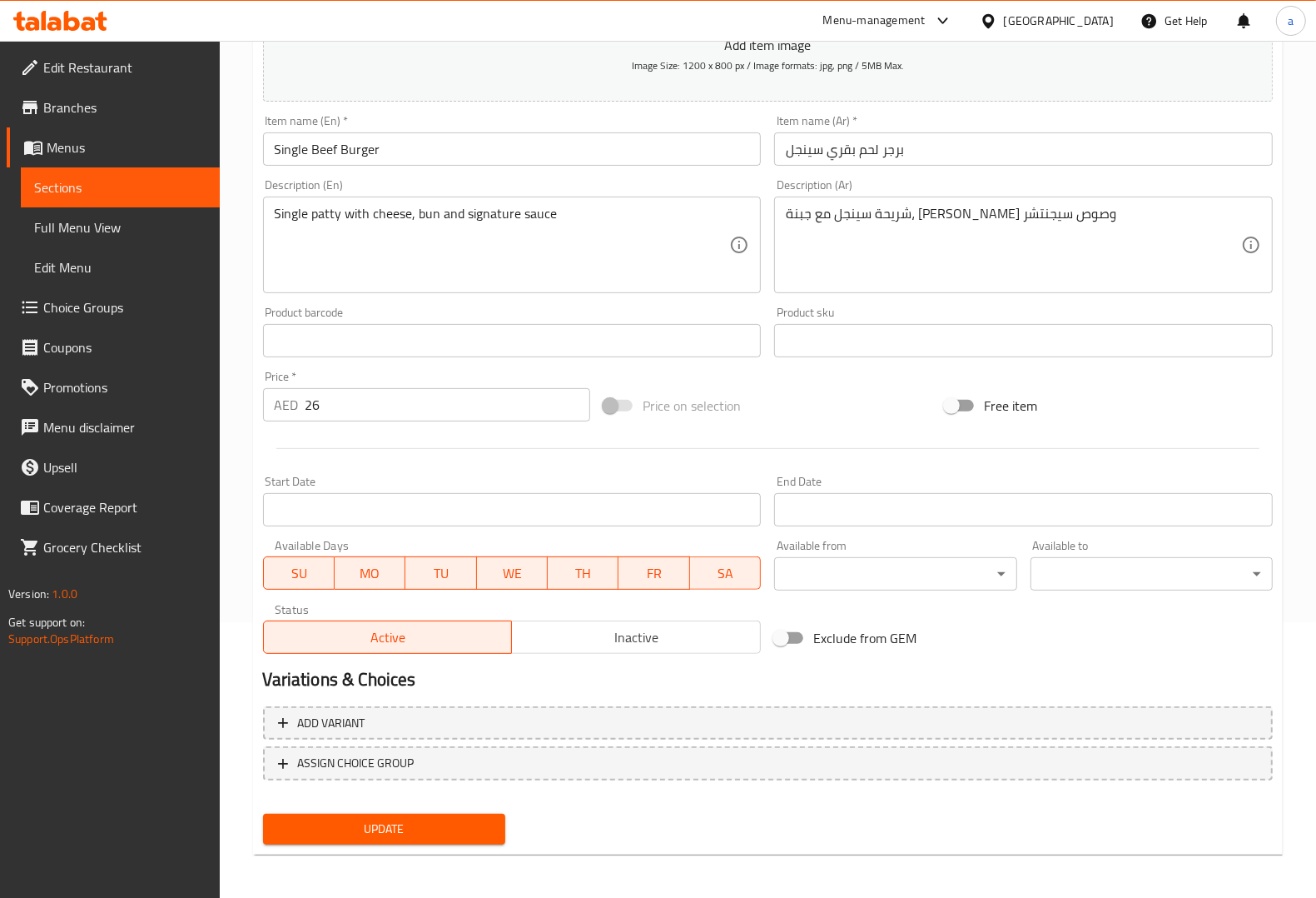
click at [430, 821] on span "Update" at bounding box center [384, 828] width 215 height 21
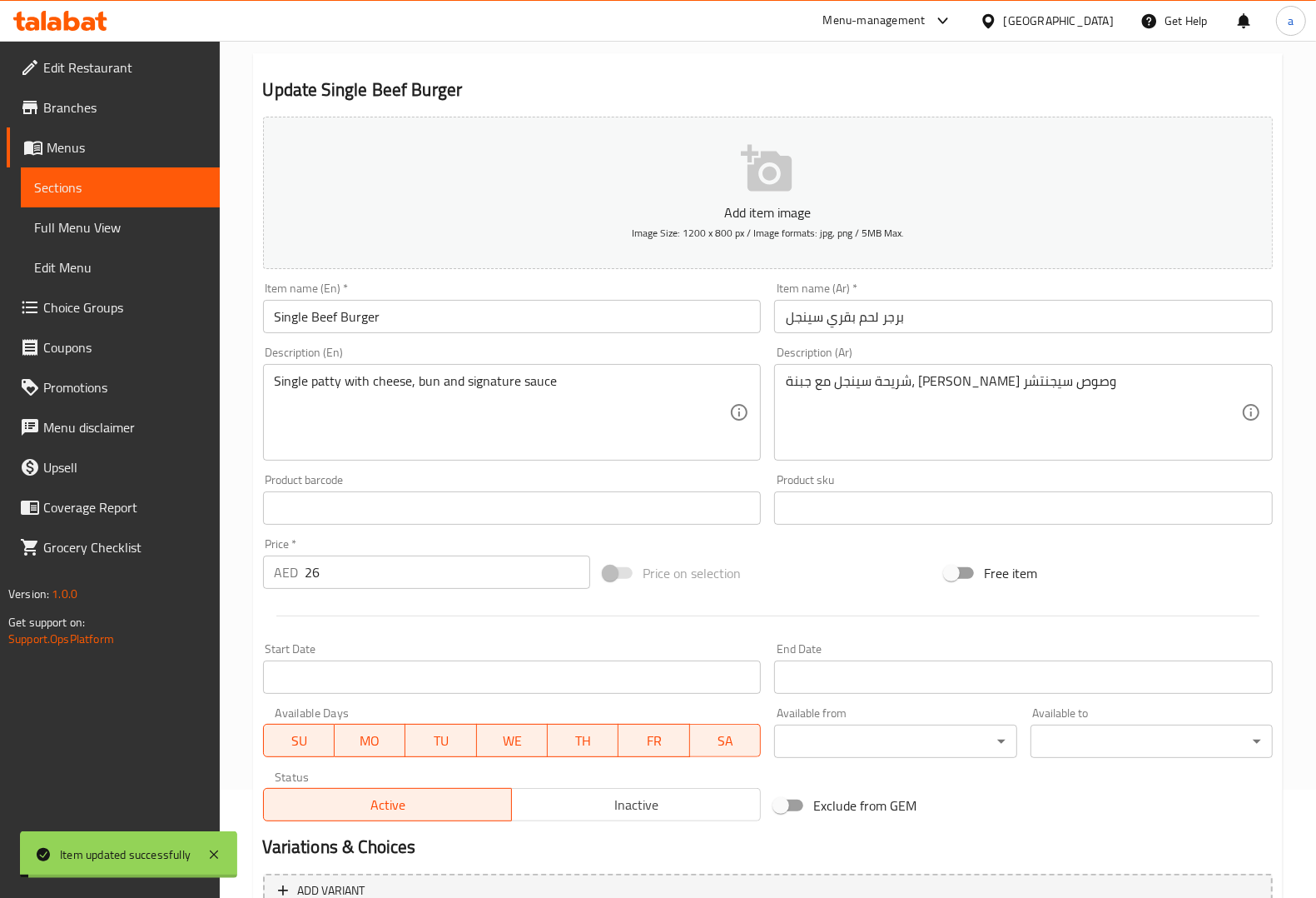
scroll to position [0, 0]
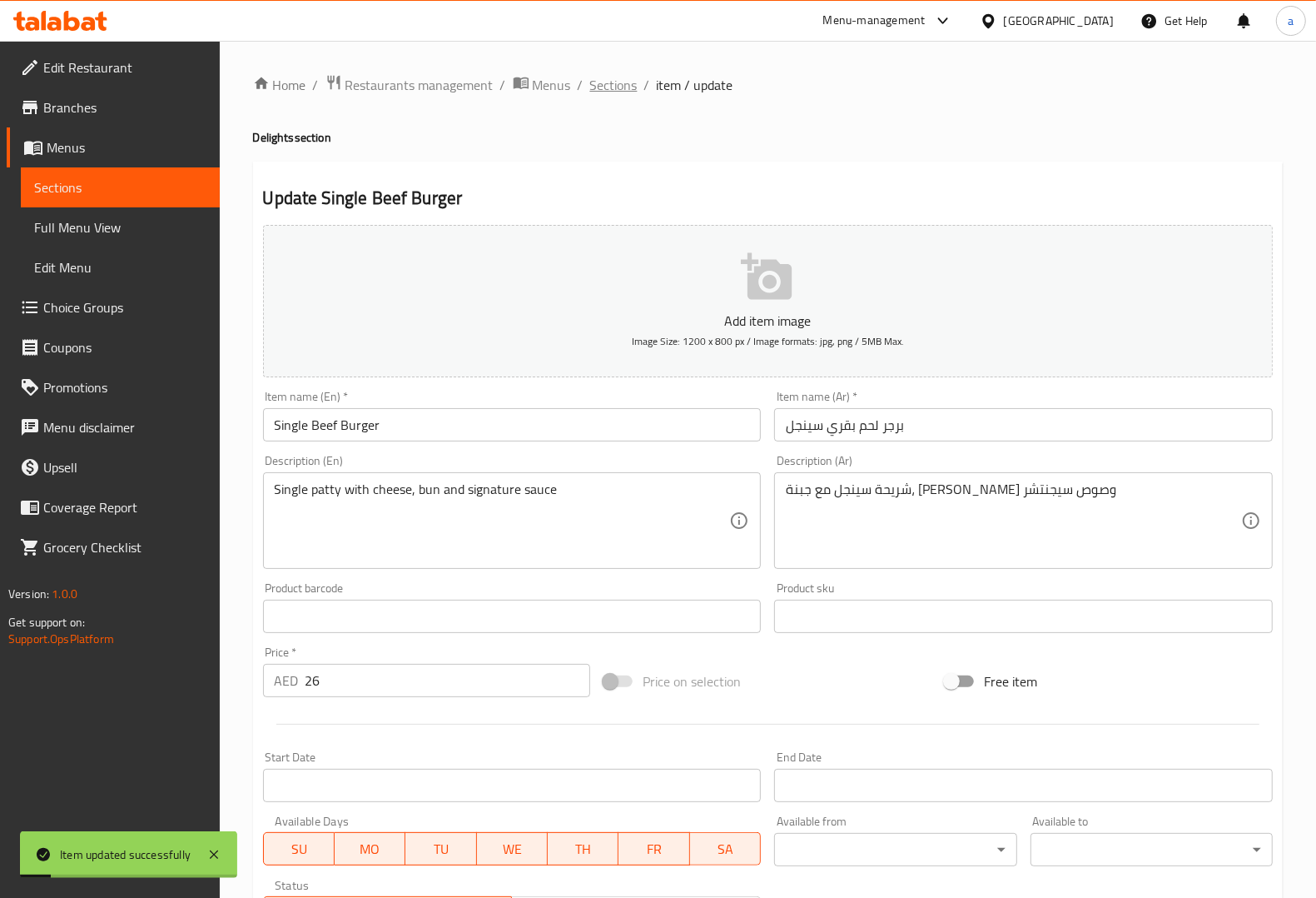
click at [612, 90] on span "Sections" at bounding box center [614, 85] width 48 height 20
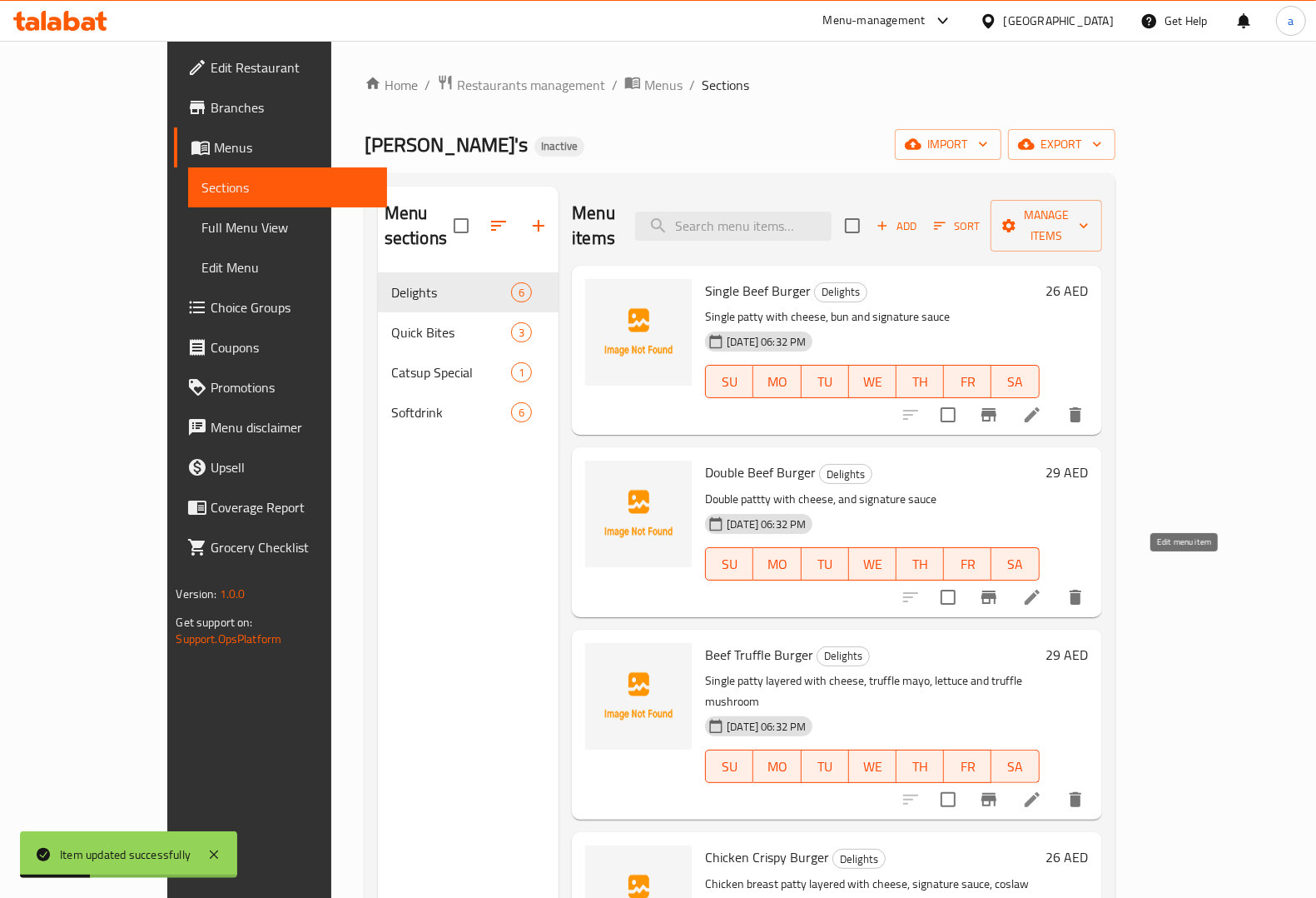
click at [1042, 587] on icon at bounding box center [1032, 597] width 20 height 20
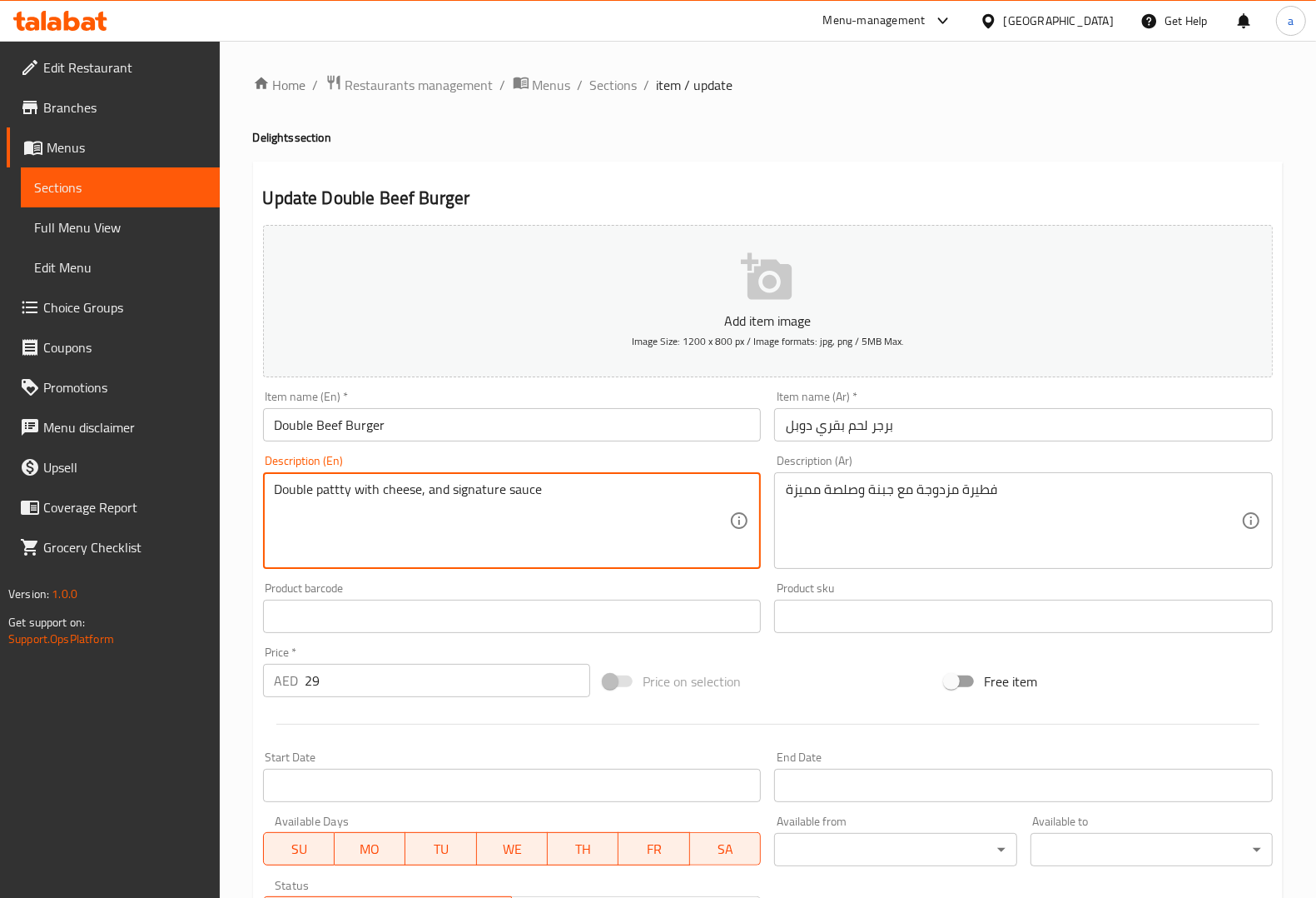
click at [332, 493] on textarea "Double pattty with cheese, and signature sauce" at bounding box center [502, 520] width 455 height 79
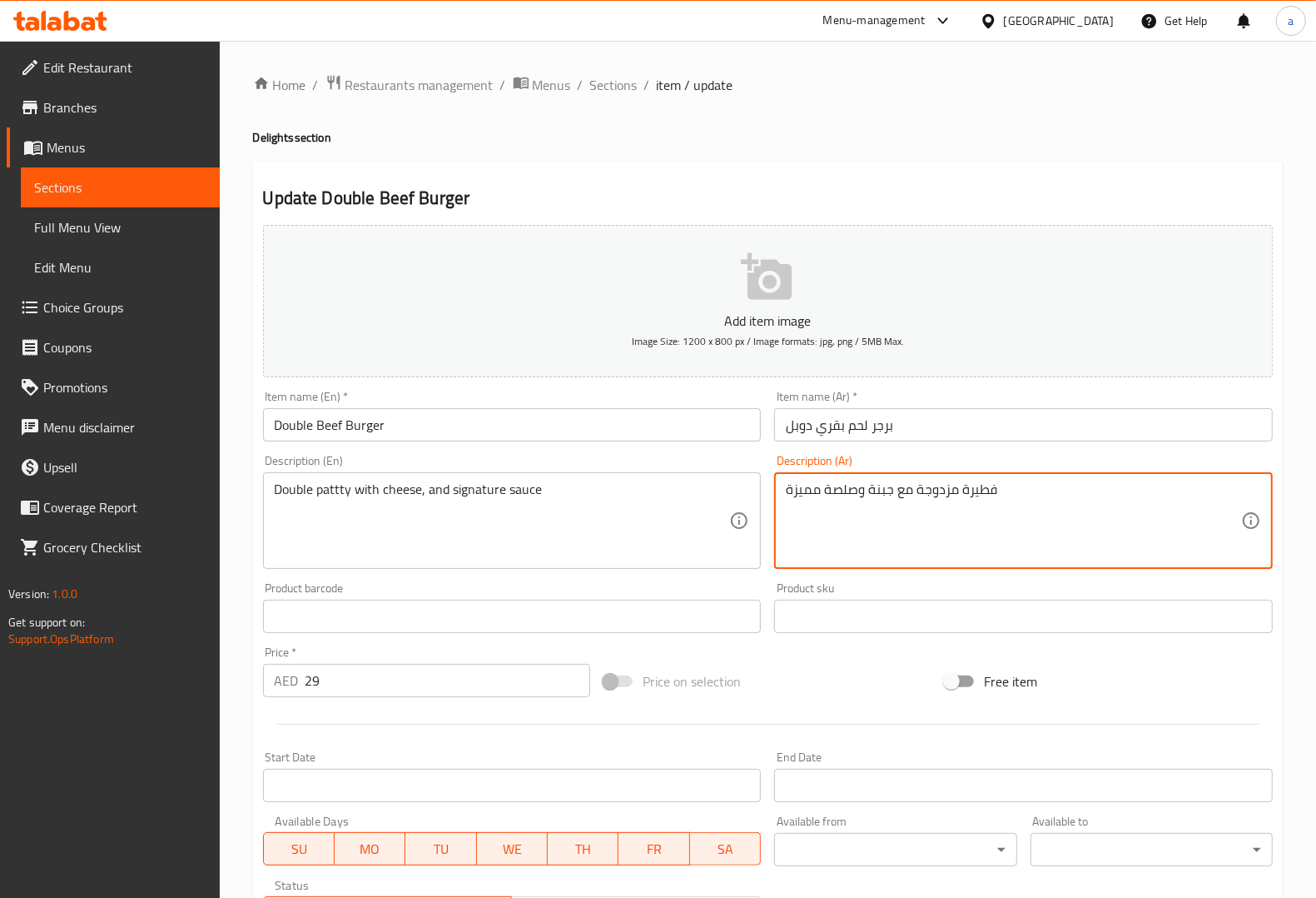
click at [986, 488] on textarea "فطيرة مزدوجة مع جبنة وصلصة مميزة" at bounding box center [1013, 520] width 455 height 79
click at [943, 496] on textarea "شريحة مزدوجة مع جبنة وصلصة مميزة" at bounding box center [1013, 520] width 455 height 79
click at [1025, 449] on div "Description (Ar) شريحة دوبل مع جبنة وصلصة مميزة Description (Ar)" at bounding box center [1023, 511] width 512 height 128
drag, startPoint x: 787, startPoint y: 483, endPoint x: 856, endPoint y: 487, distance: 69.1
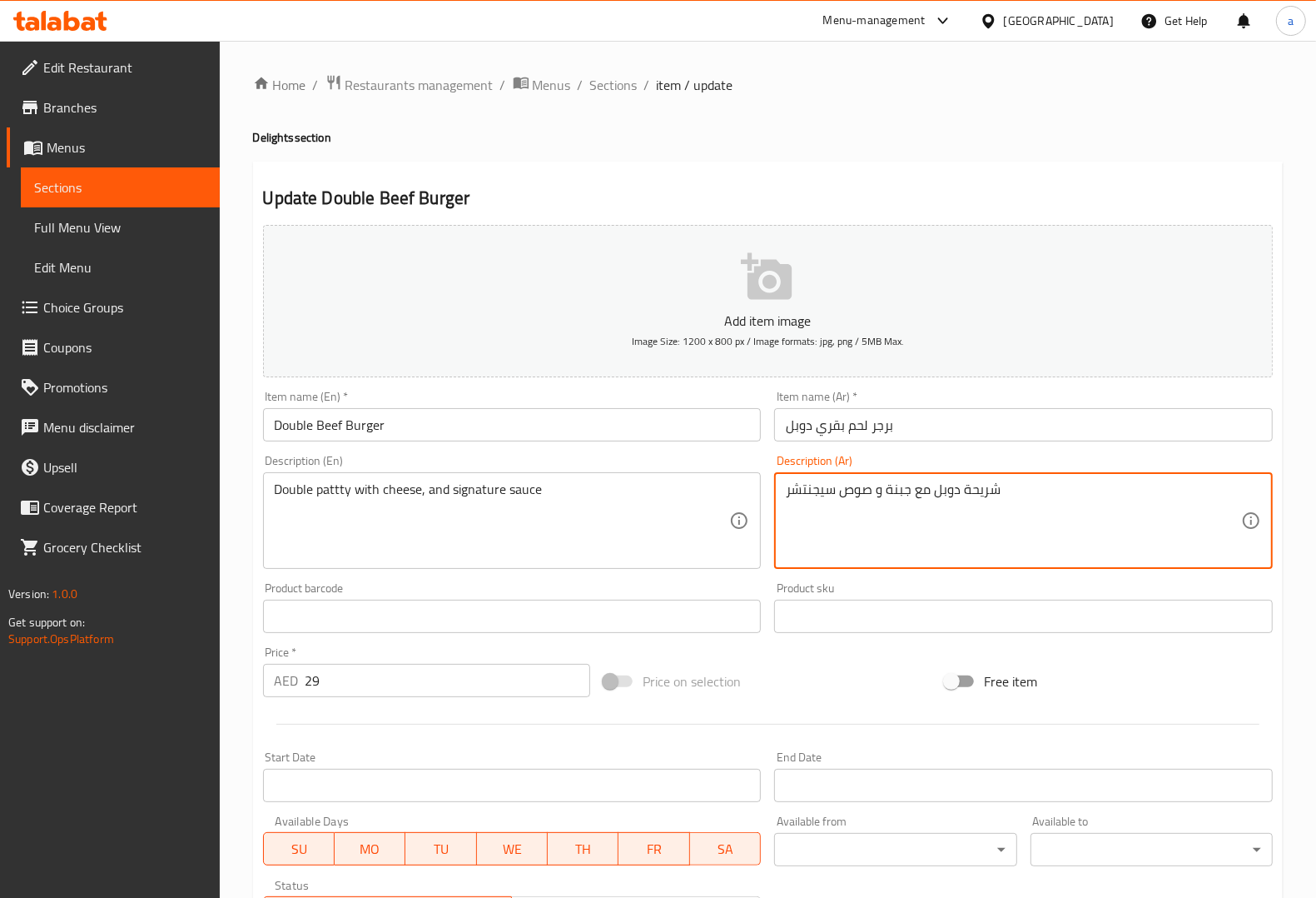
type textarea "شريحة دوبل مع جبنة و صوص سيجنتشر"
click at [904, 456] on div "Description (Ar) شريحة دوبل مع جبنة و صوص سيجنتشر Description (Ar)" at bounding box center [1023, 511] width 498 height 114
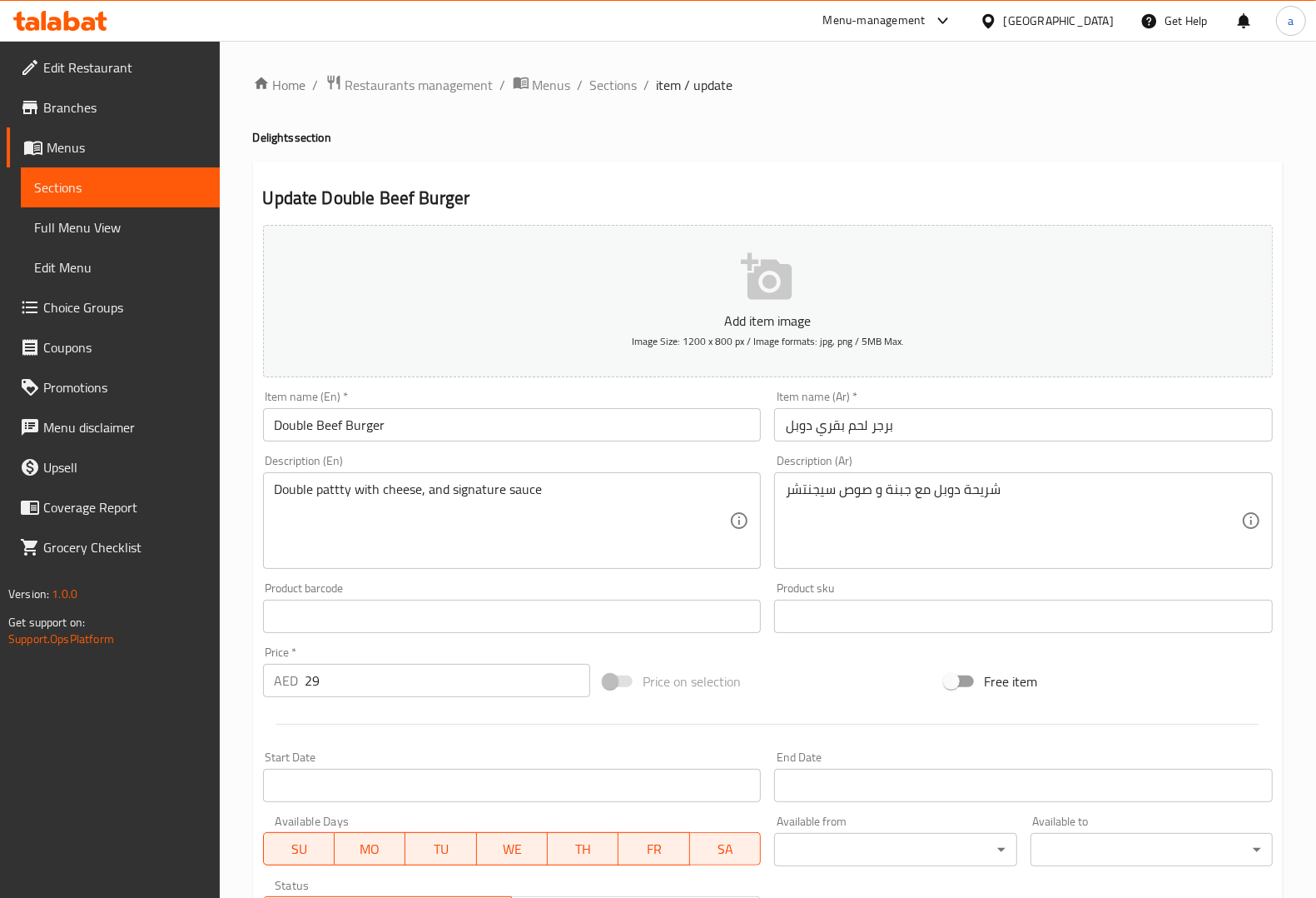
click at [496, 459] on div "Description (En) Double pattty with cheese, and signature sauce Description (En)" at bounding box center [512, 511] width 498 height 114
click at [325, 487] on textarea "Double pattty with cheese, and signature sauce" at bounding box center [502, 520] width 455 height 79
click at [558, 463] on div "Description (En) Double pattty with cheese, and signature sauce Description (En)" at bounding box center [512, 511] width 498 height 114
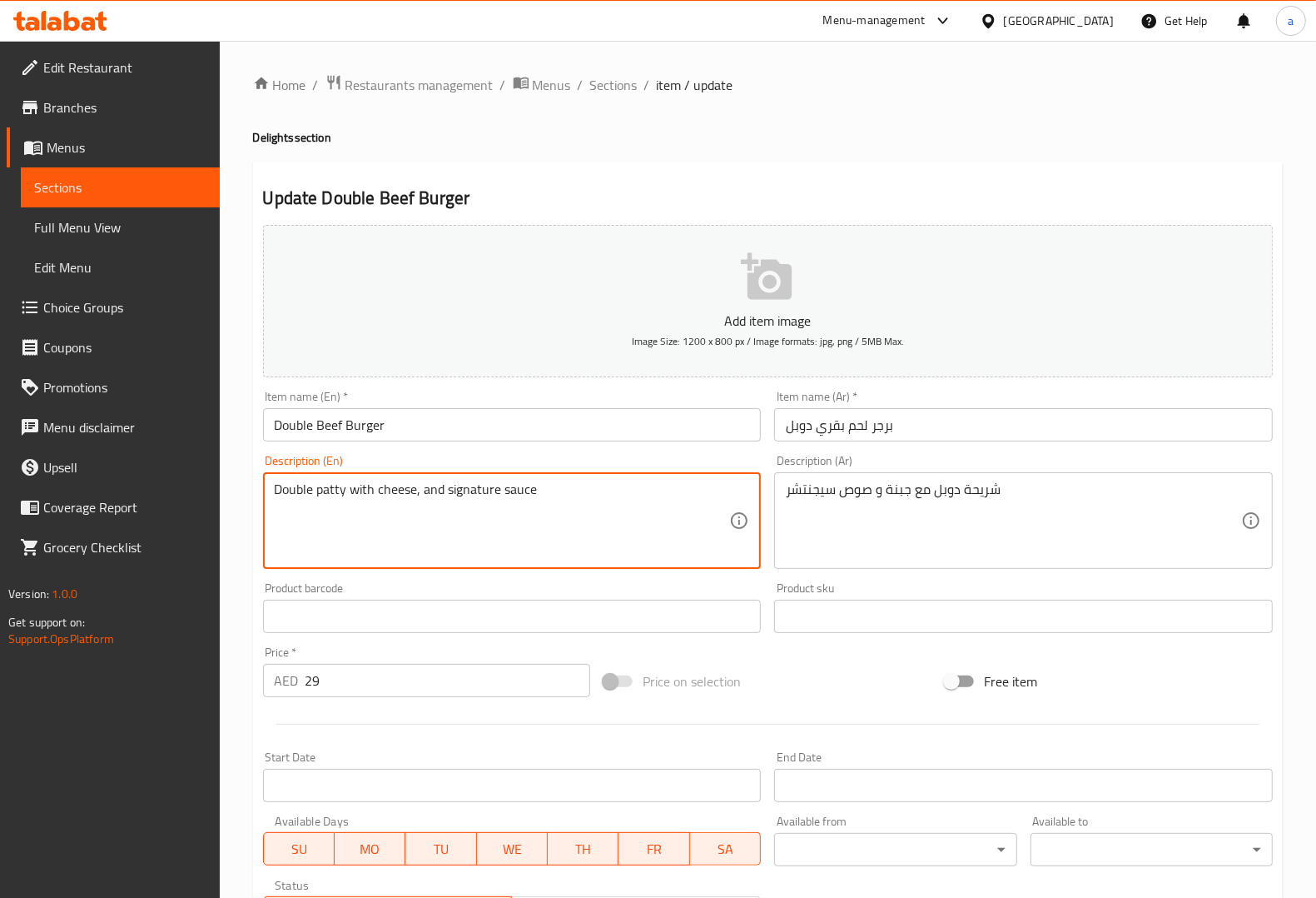
type textarea "Double patty with cheese, and signature sauce"
click at [417, 460] on div "Description (En) Double patty with cheese, and signature sauce Description (En)" at bounding box center [512, 511] width 498 height 114
click at [608, 451] on div "Description (En) Double patty with cheese, and signature sauce Description (En)" at bounding box center [512, 511] width 512 height 128
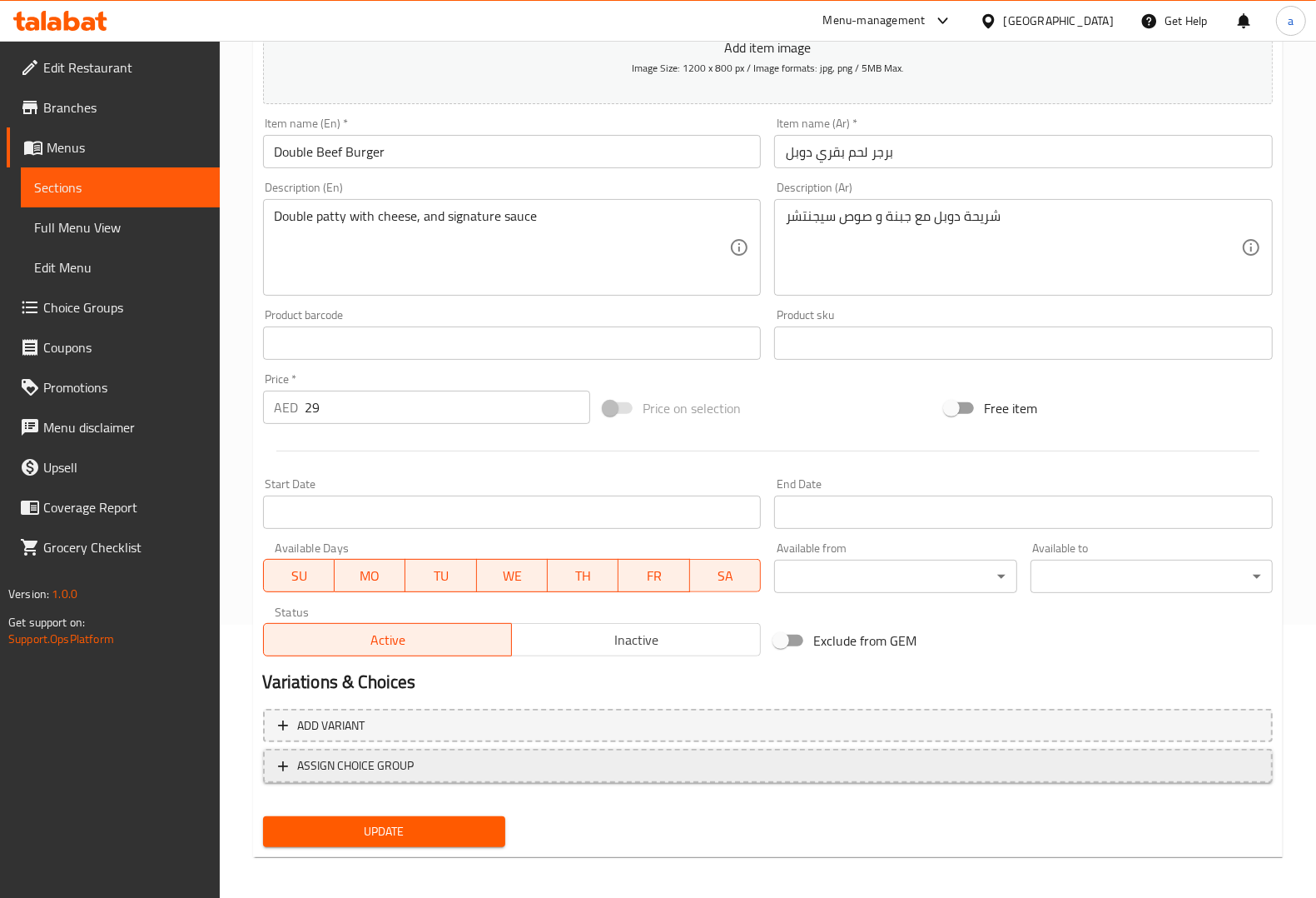
scroll to position [276, 0]
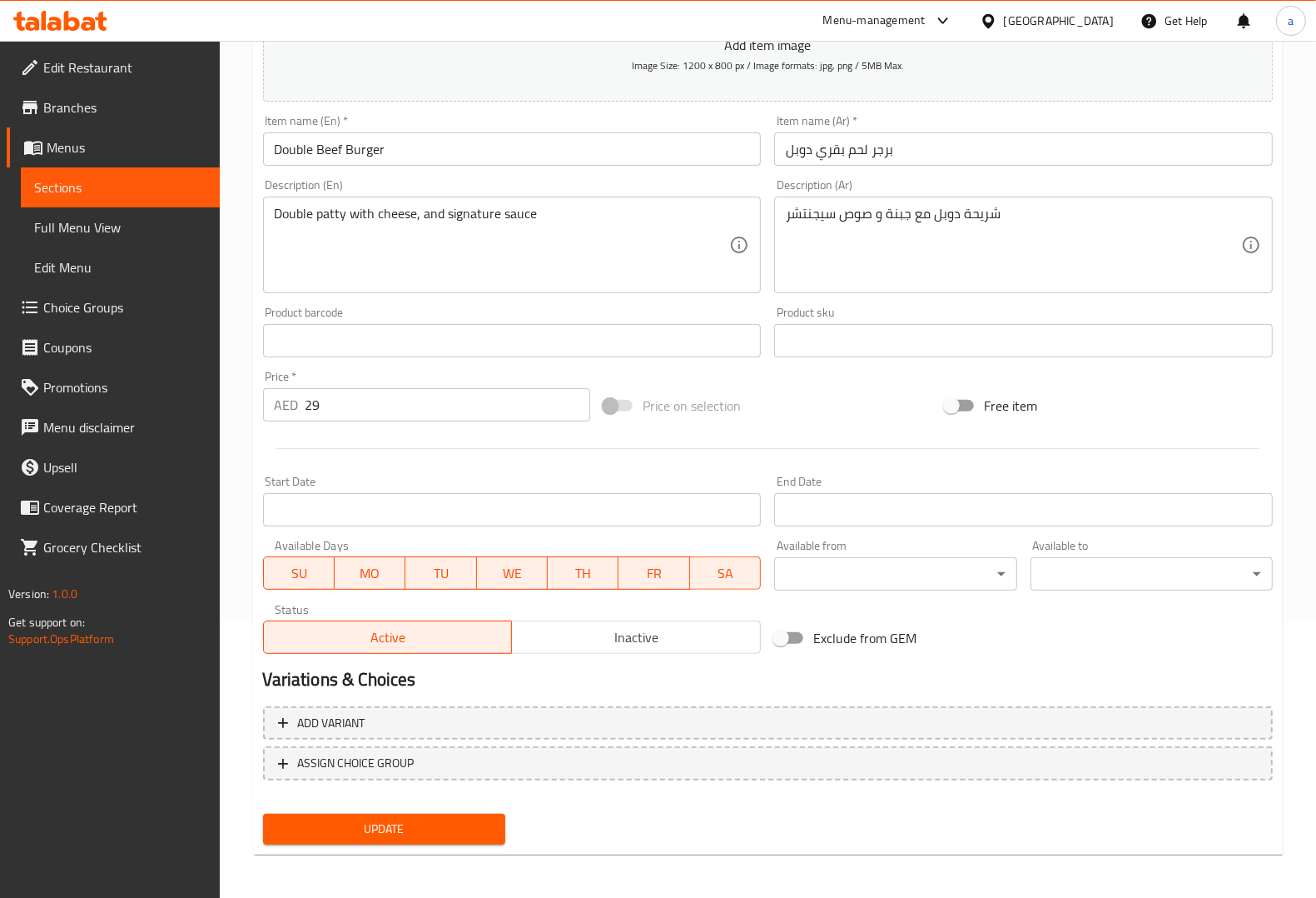
click at [435, 828] on span "Update" at bounding box center [384, 828] width 215 height 21
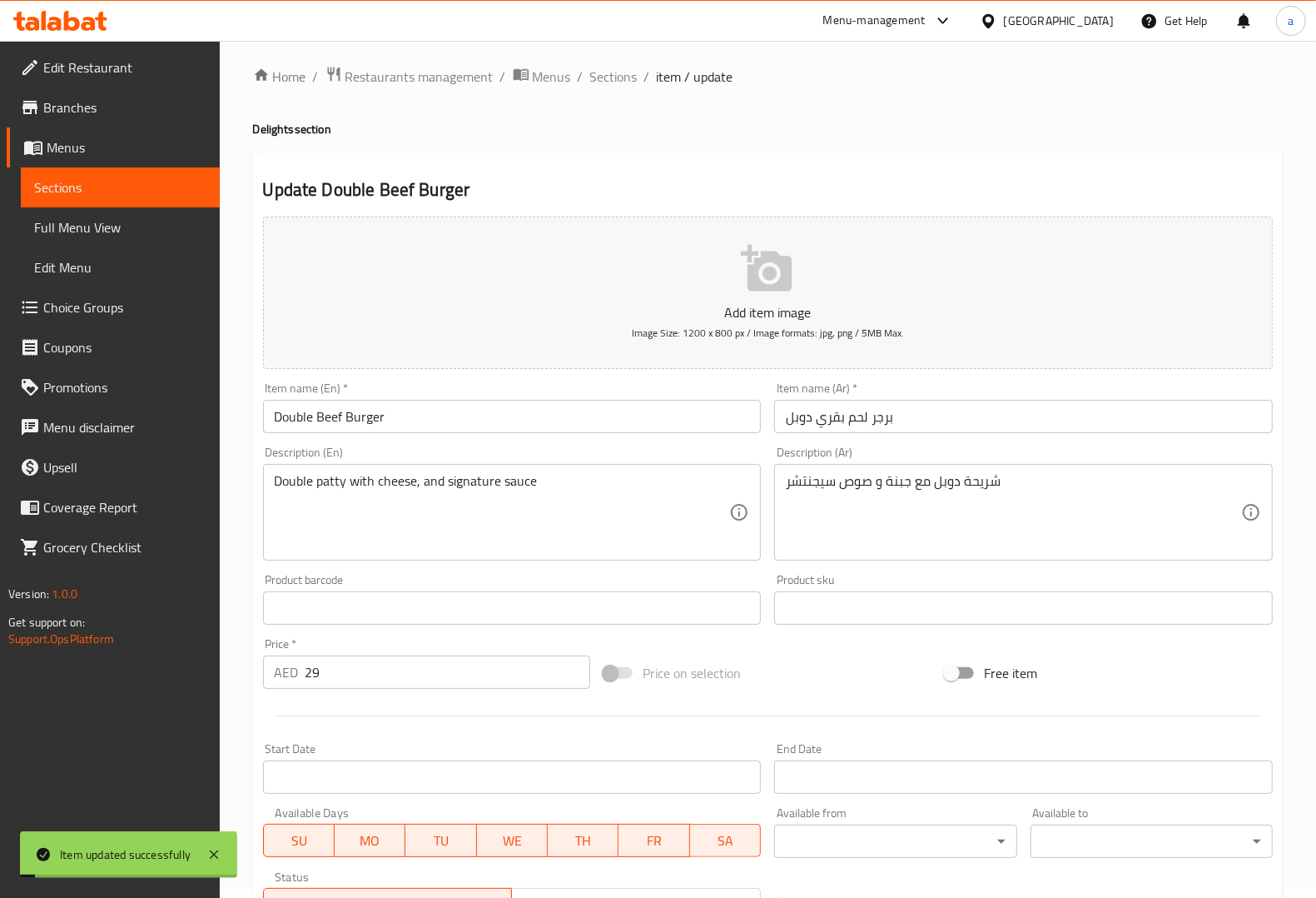
scroll to position [0, 0]
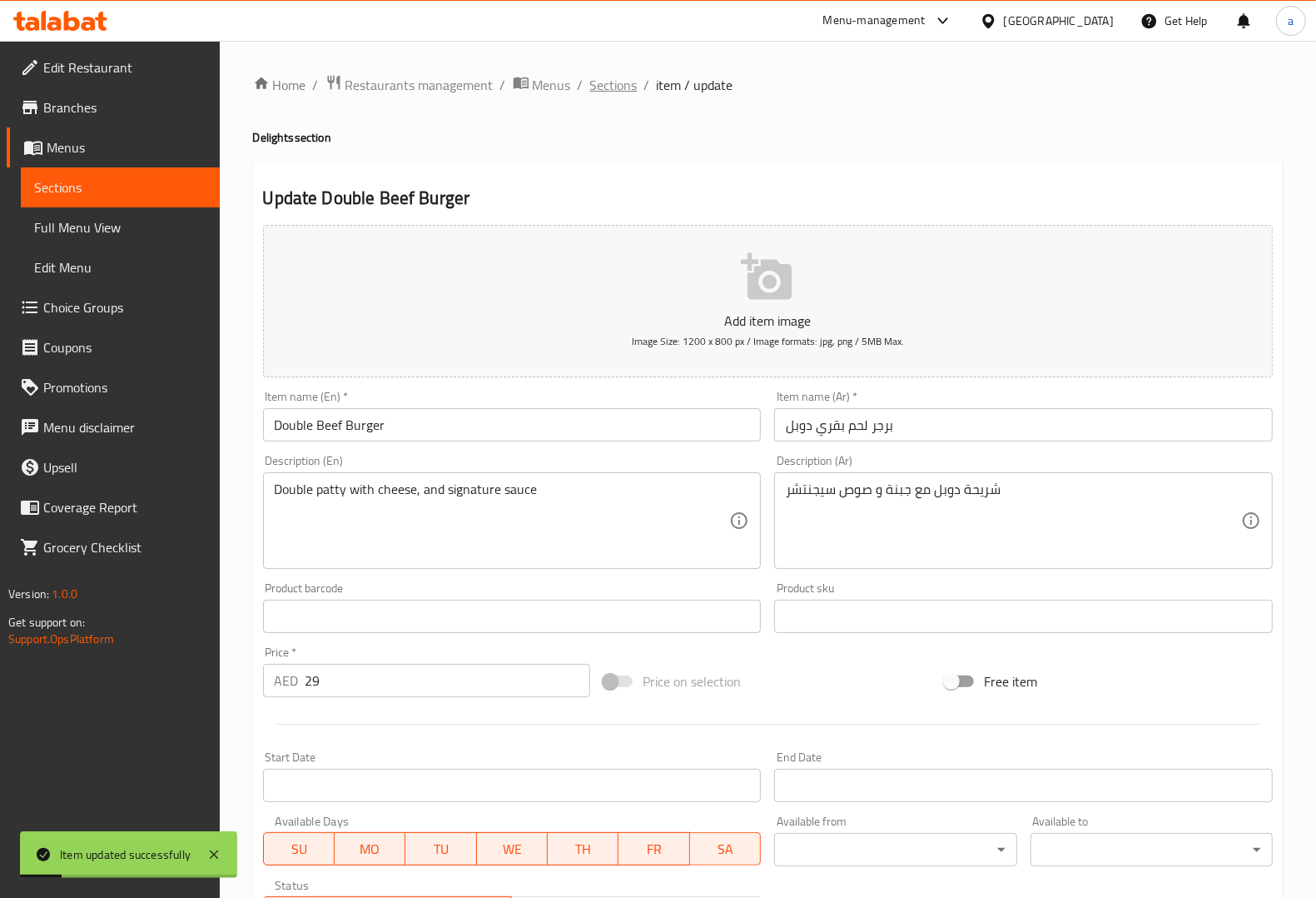
click at [598, 84] on span "Sections" at bounding box center [614, 85] width 48 height 20
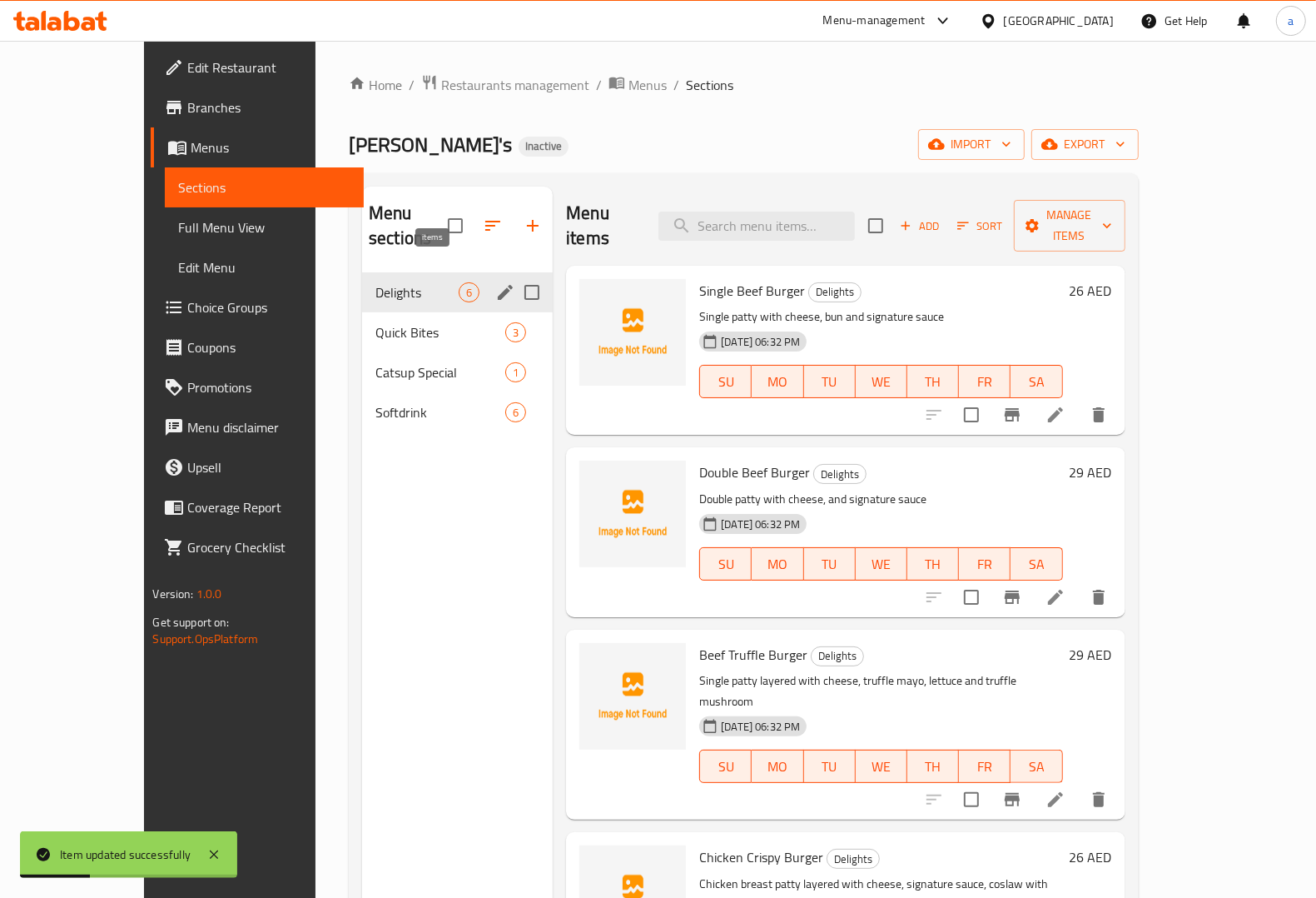
click at [416, 282] on span "Delights" at bounding box center [417, 292] width 84 height 20
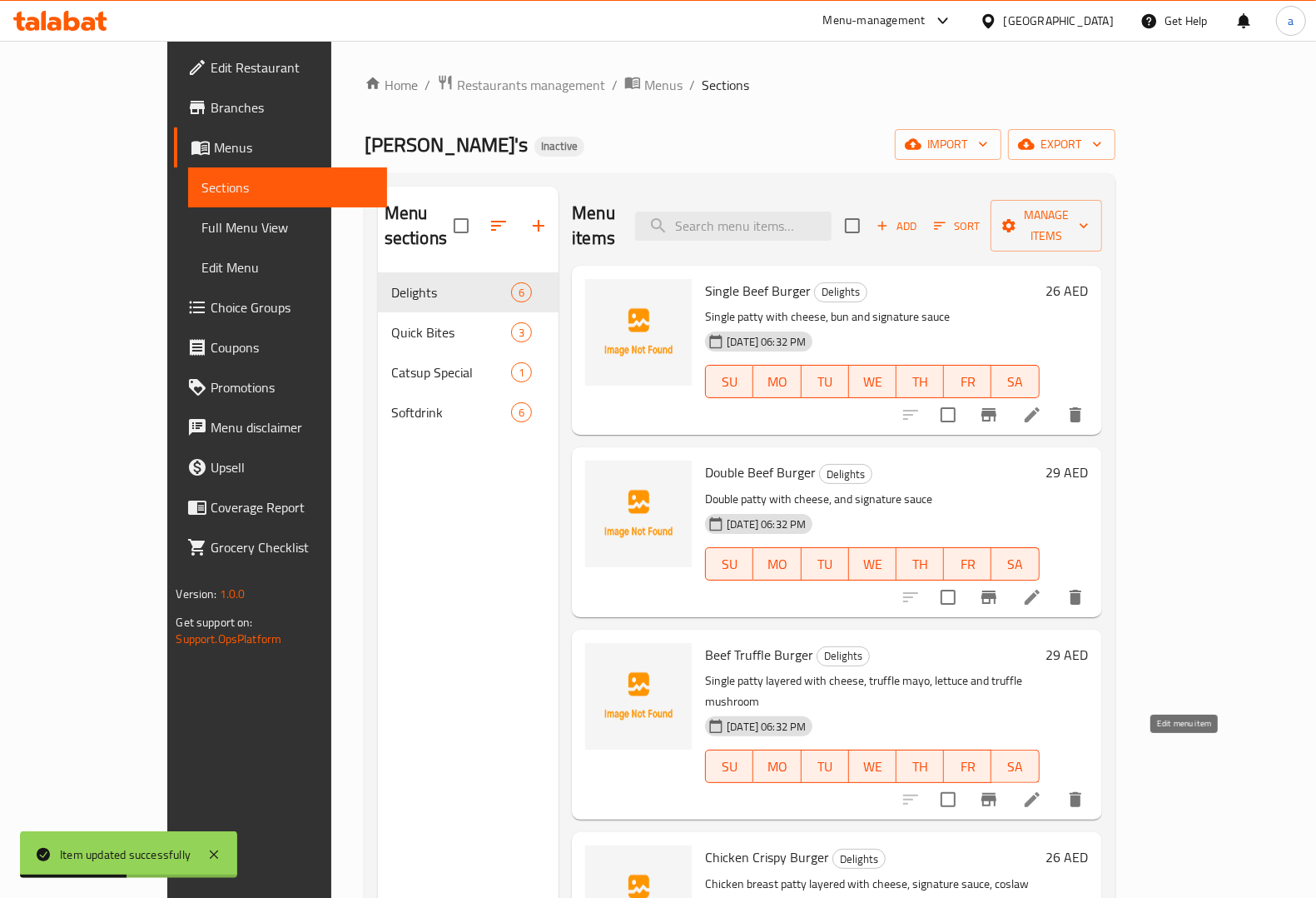
click at [1042, 789] on icon at bounding box center [1032, 799] width 20 height 20
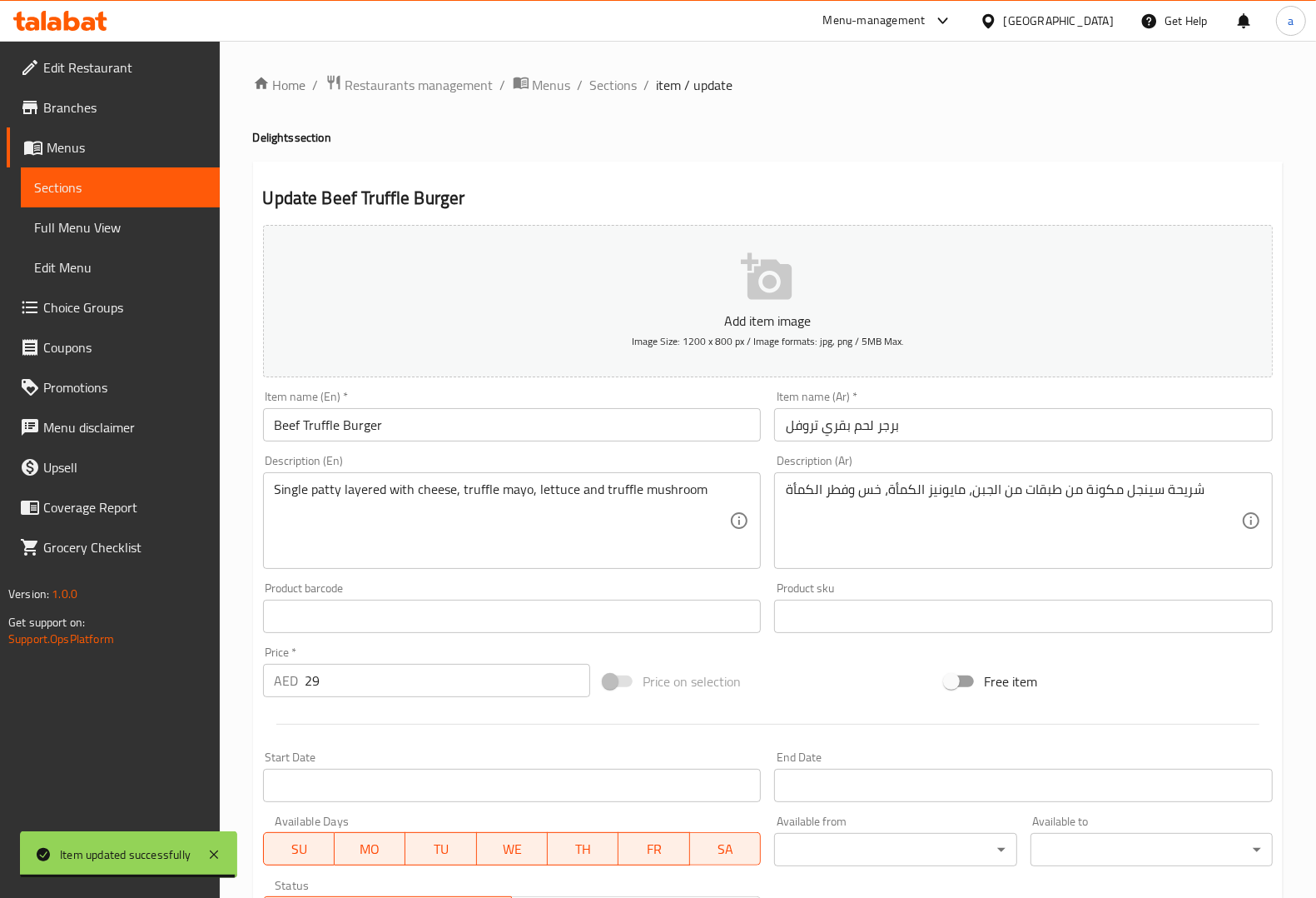
click at [326, 421] on input "Beef Truffle Burger" at bounding box center [512, 424] width 498 height 33
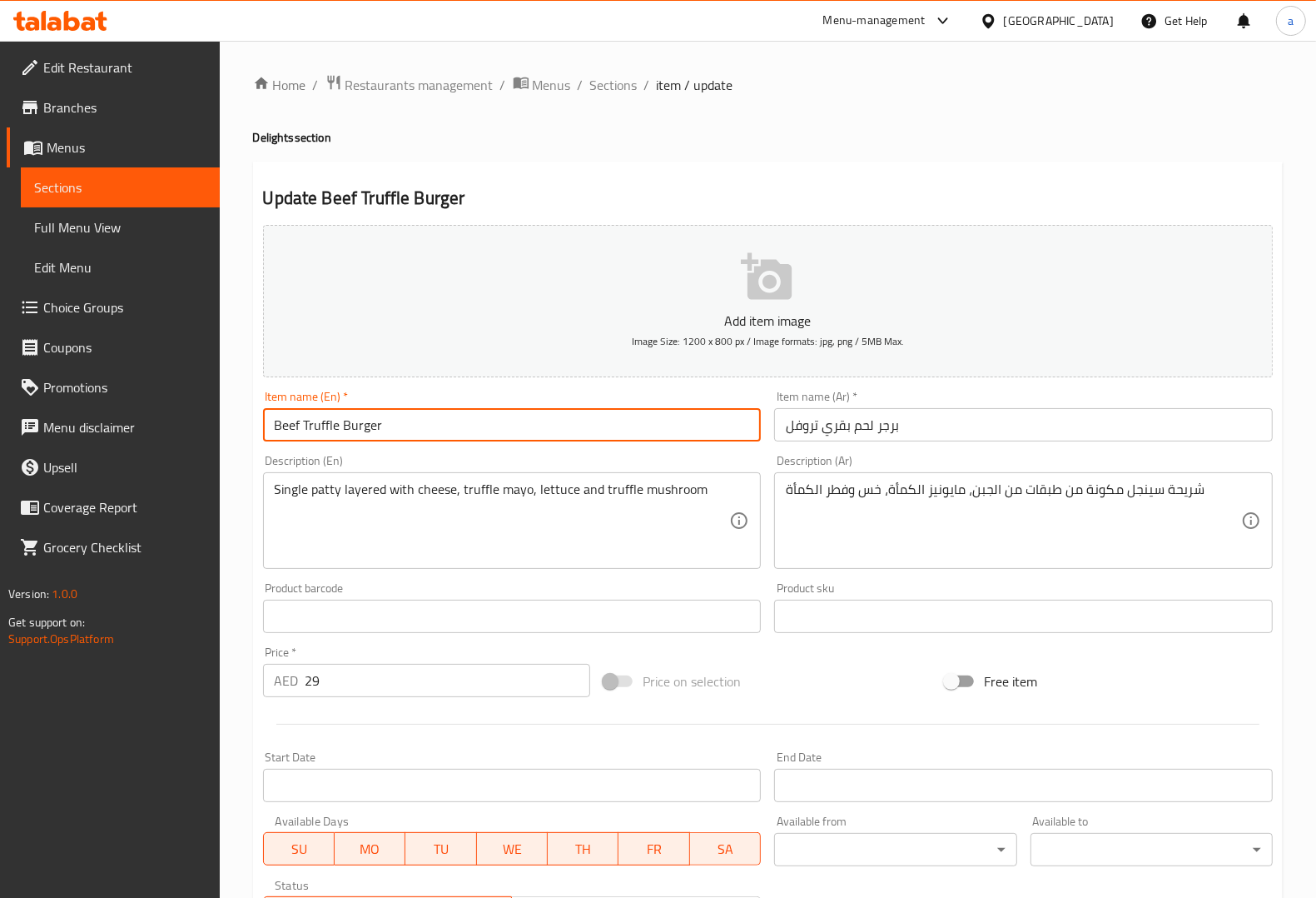
click at [326, 421] on input "Beef Truffle Burger" at bounding box center [512, 424] width 498 height 33
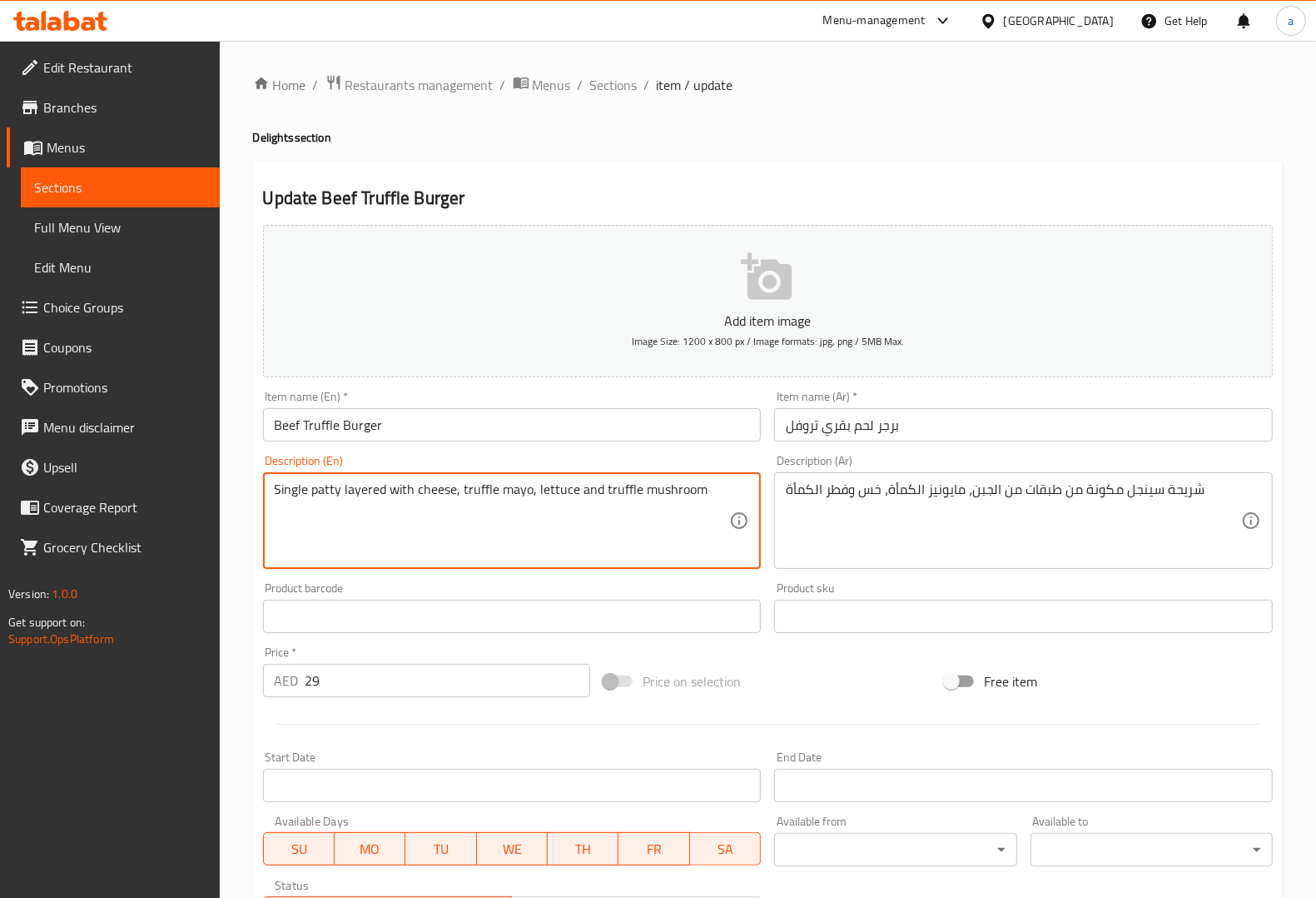
click at [365, 495] on textarea "Single patty layered with cheese, truffle mayo, lettuce and truffle mushroom" at bounding box center [502, 520] width 455 height 79
click at [373, 493] on textarea "Single patty layered with cheese, truffle mayo, lettuce and truffle mushroom" at bounding box center [502, 520] width 455 height 79
click at [478, 487] on textarea "Single patty layered with cheese, truffle mayo, lettuce and truffle mushroom" at bounding box center [502, 520] width 455 height 79
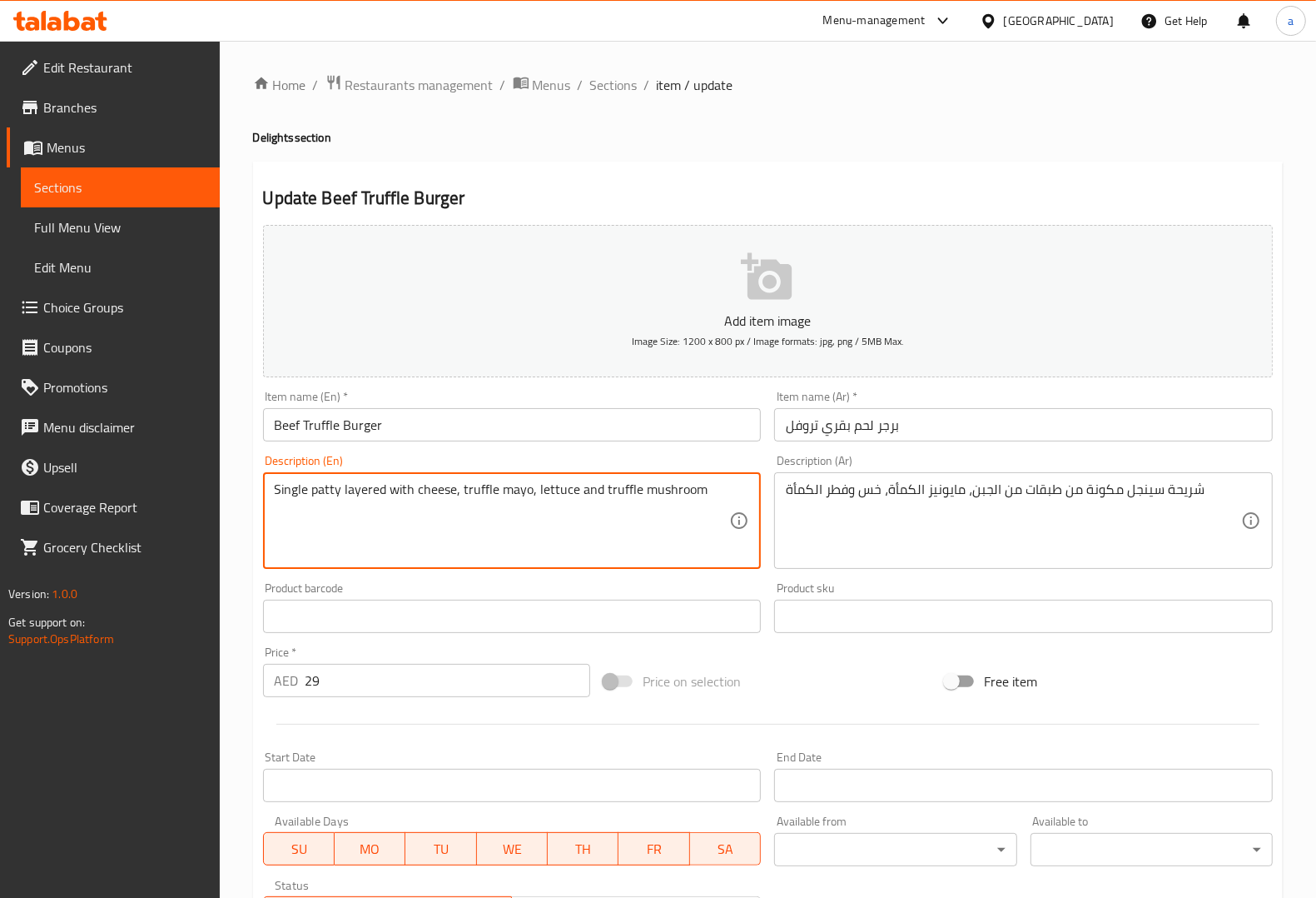
click at [506, 488] on textarea "Single patty layered with cheese, truffle mayo, lettuce and truffle mushroom" at bounding box center [502, 520] width 455 height 79
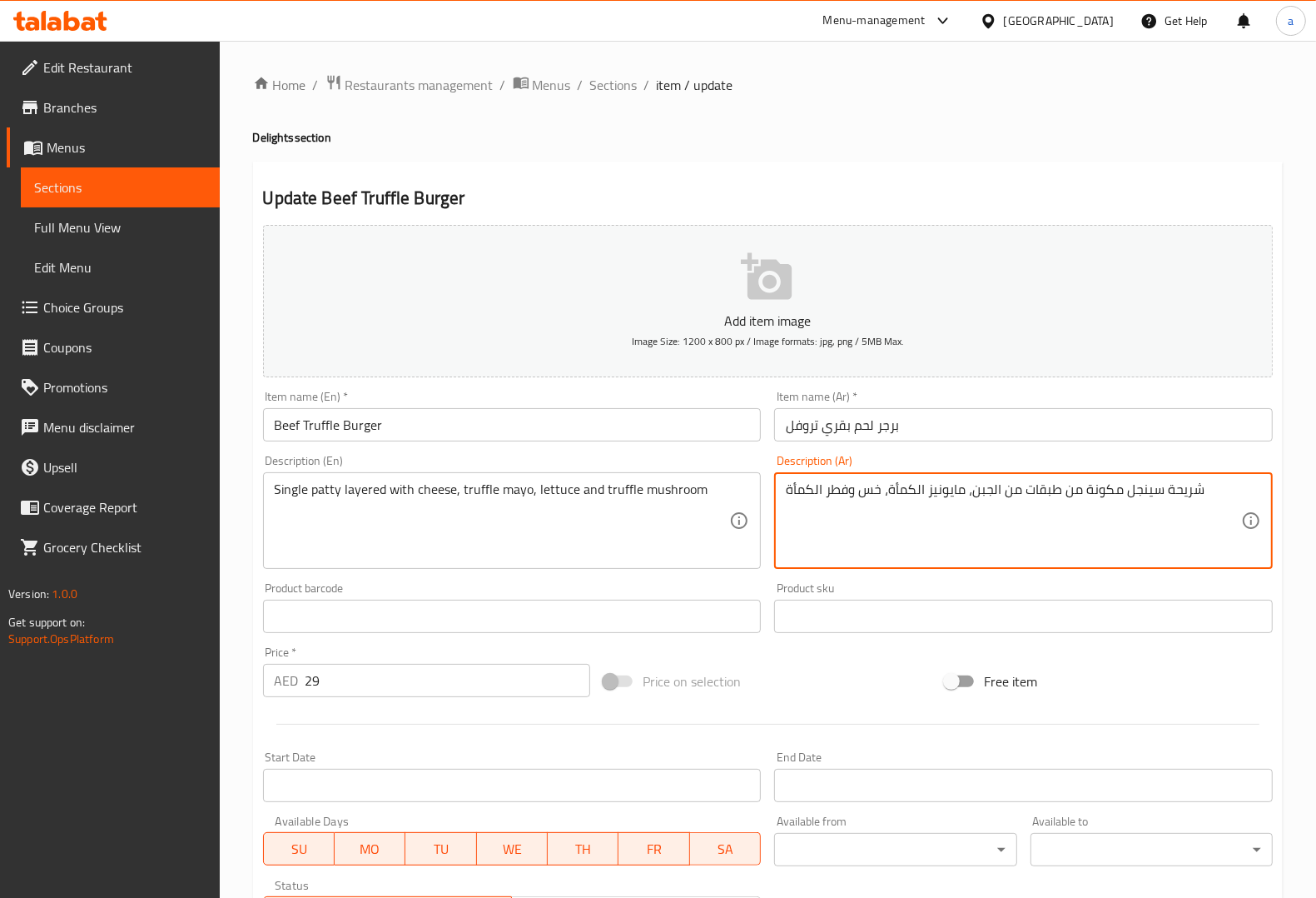
click at [896, 483] on textarea "شريحة سينجل مكونة من طبقات من الجبن، مايونيز الكمأة، خس وفطر الكمأة" at bounding box center [1013, 520] width 455 height 79
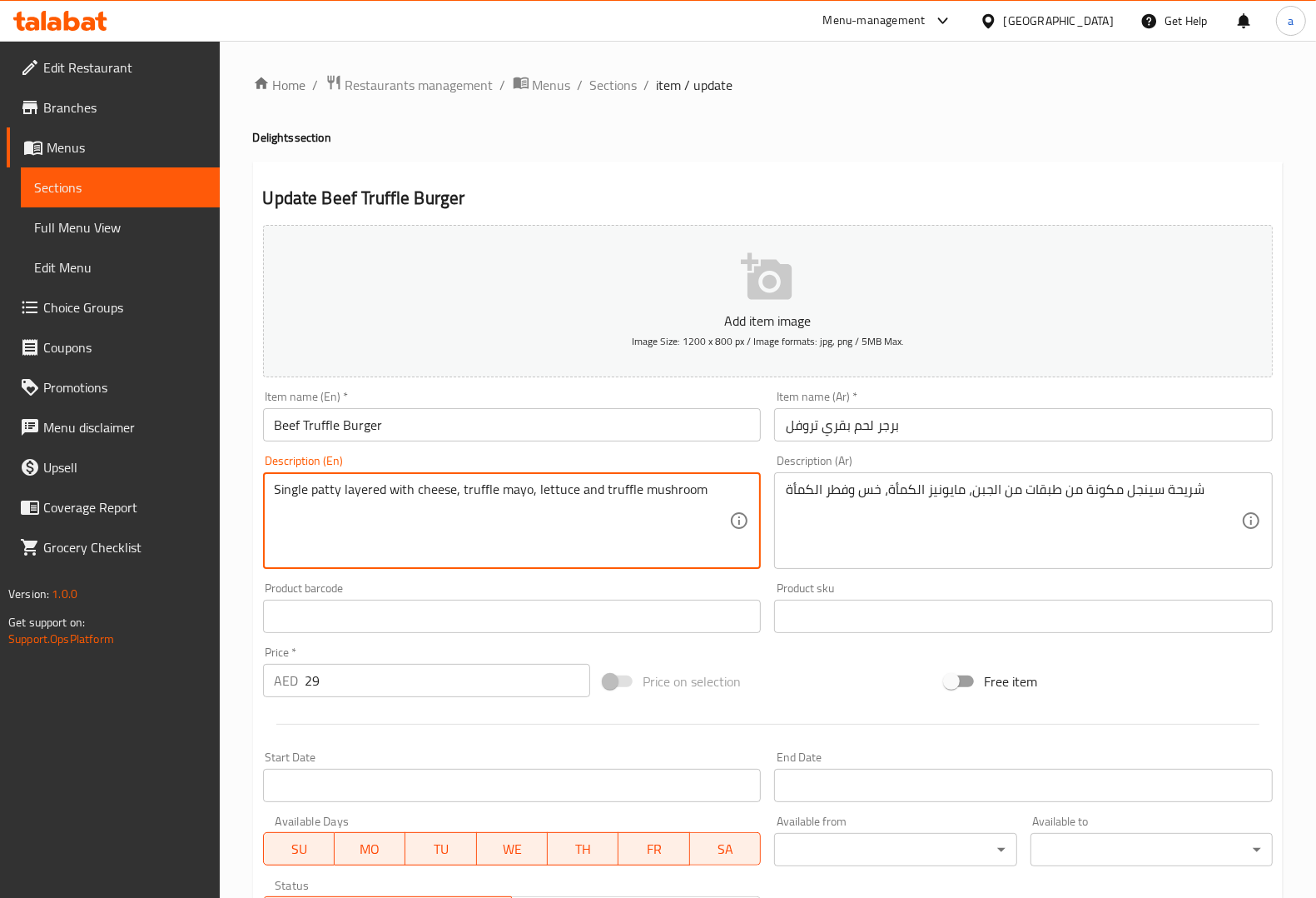
click at [488, 491] on textarea "Single patty layered with cheese, truffle mayo, lettuce and truffle mushroom" at bounding box center [502, 520] width 455 height 79
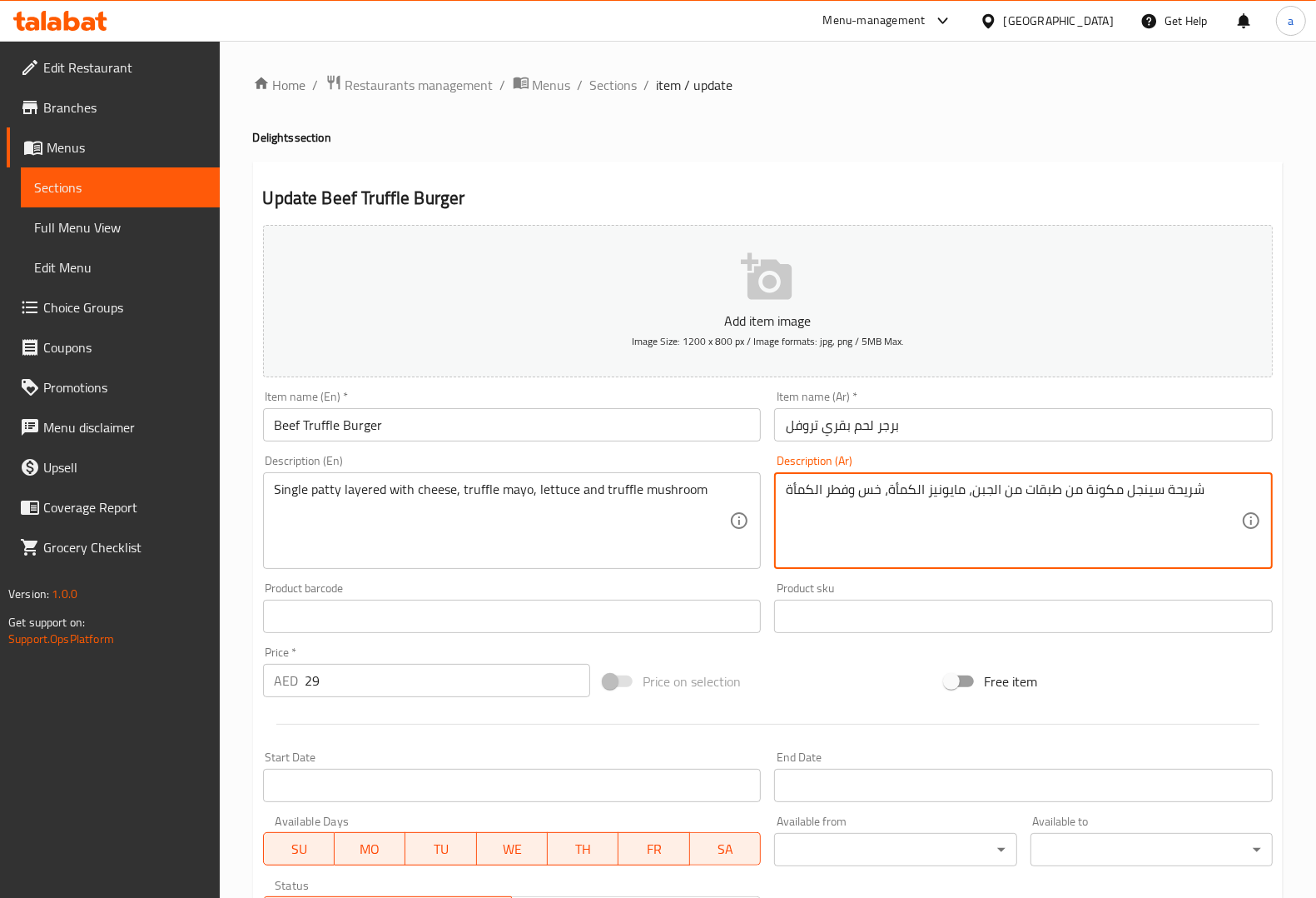
click at [902, 492] on textarea "شريحة سينجل مكونة من طبقات من الجبن، مايونيز الكمأة، خس وفطر الكمأة" at bounding box center [1013, 520] width 455 height 79
paste textarea "روفل"
click at [806, 488] on textarea "شريحة سينجل مكونة من طبقات من الجبن، مايونيز تروفل ، خس وفطر الكمأة" at bounding box center [1013, 520] width 455 height 79
paste textarea "روفل"
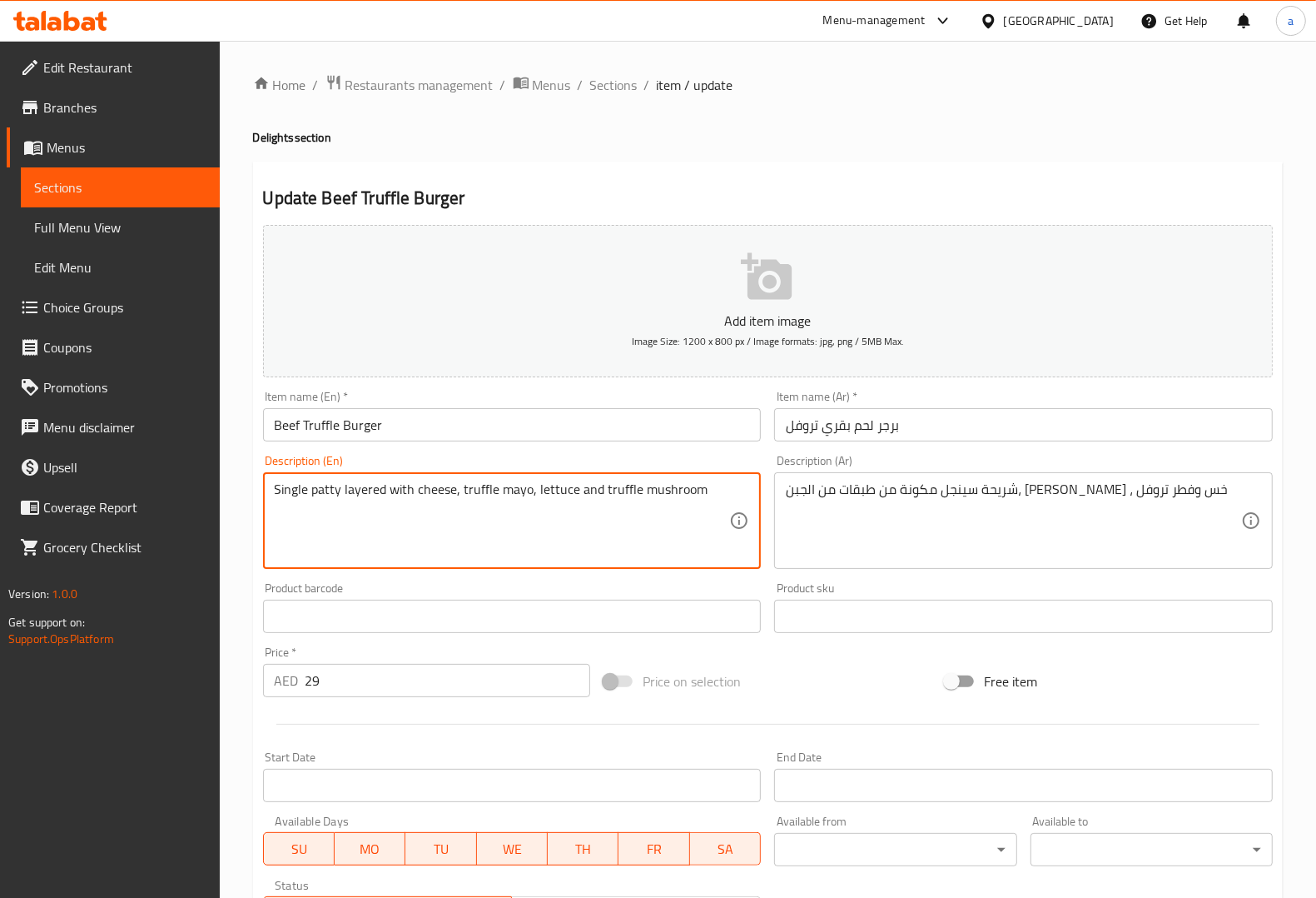
click at [670, 493] on textarea "Single patty layered with cheese, truffle mayo, lettuce and truffle mushroom" at bounding box center [502, 520] width 455 height 79
click at [1041, 568] on div "شريحة سينجل مكونة من طبقات من الجبن، مايونيز تروفل ، خس وفطر تروفل Description …" at bounding box center [1023, 520] width 498 height 97
click at [835, 483] on textarea "شريحة سينجل مكونة من طبقات من الجبن، مايونيز تروفل ، خس وفطر تروفل" at bounding box center [1013, 520] width 455 height 79
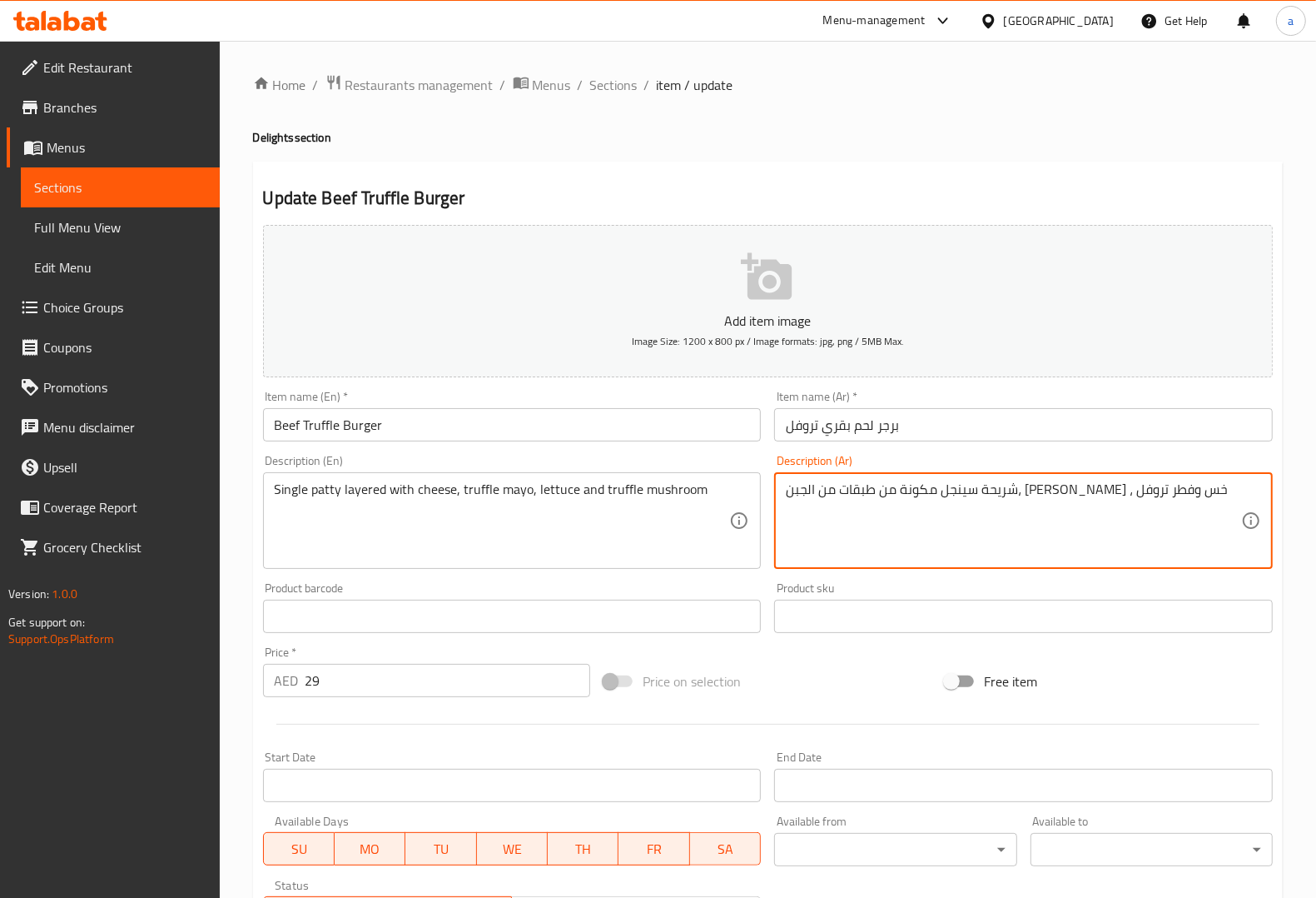
click at [835, 483] on textarea "شريحة سينجل مكونة من طبقات من الجبن، مايونيز تروفل ، خس وفطر تروفل" at bounding box center [1013, 520] width 455 height 79
paste textarea "مشروم"
type textarea "شريحة سينجل مكونة من طبقات من الجبن، مايونيز تروفل ، خس و مشروم تروفل"
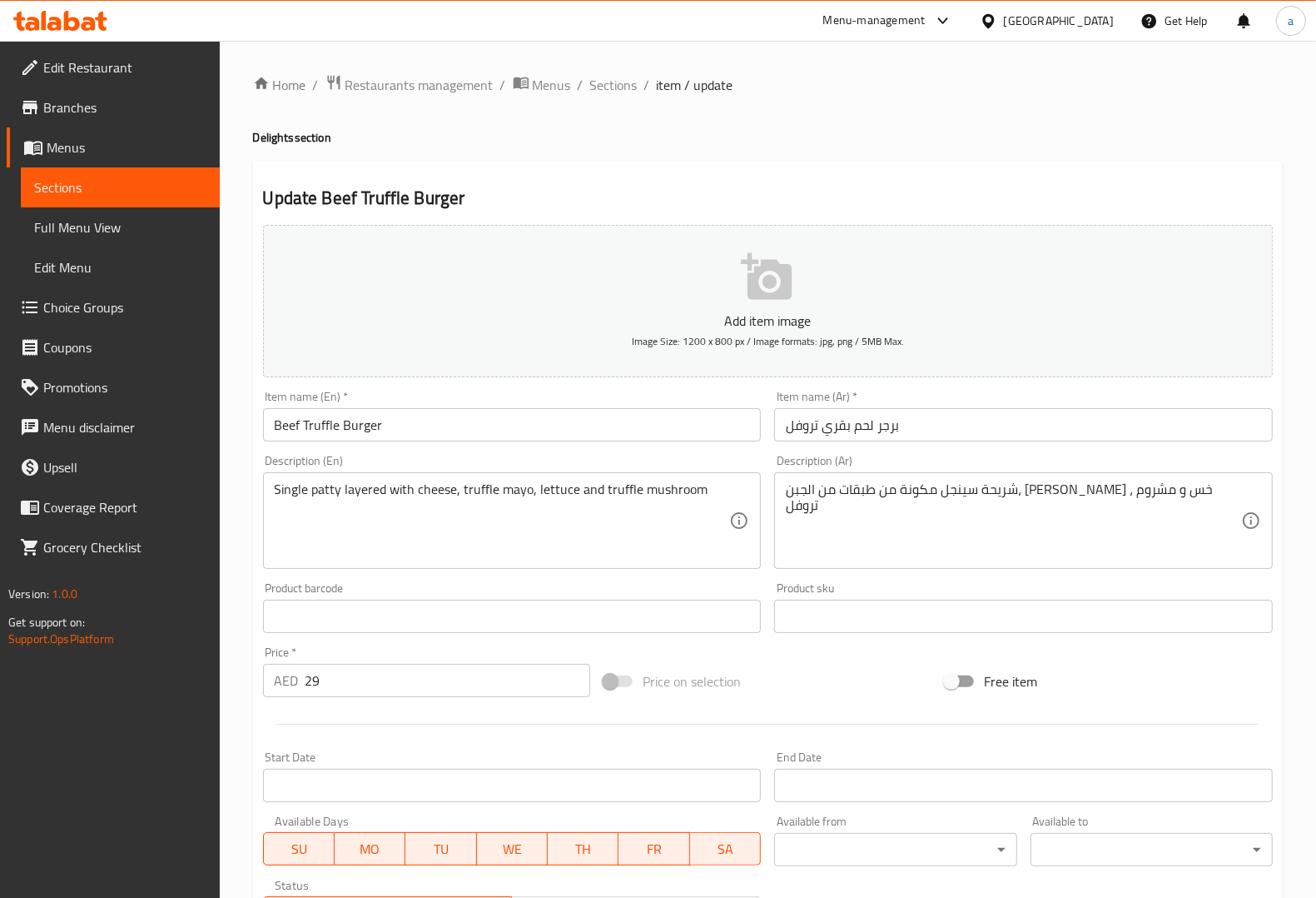
click at [870, 468] on div "Description (Ar) شريحة سينجل مكونة من طبقات من الجبن، مايونيز تروفل ، خس و مشرو…" at bounding box center [1023, 511] width 498 height 114
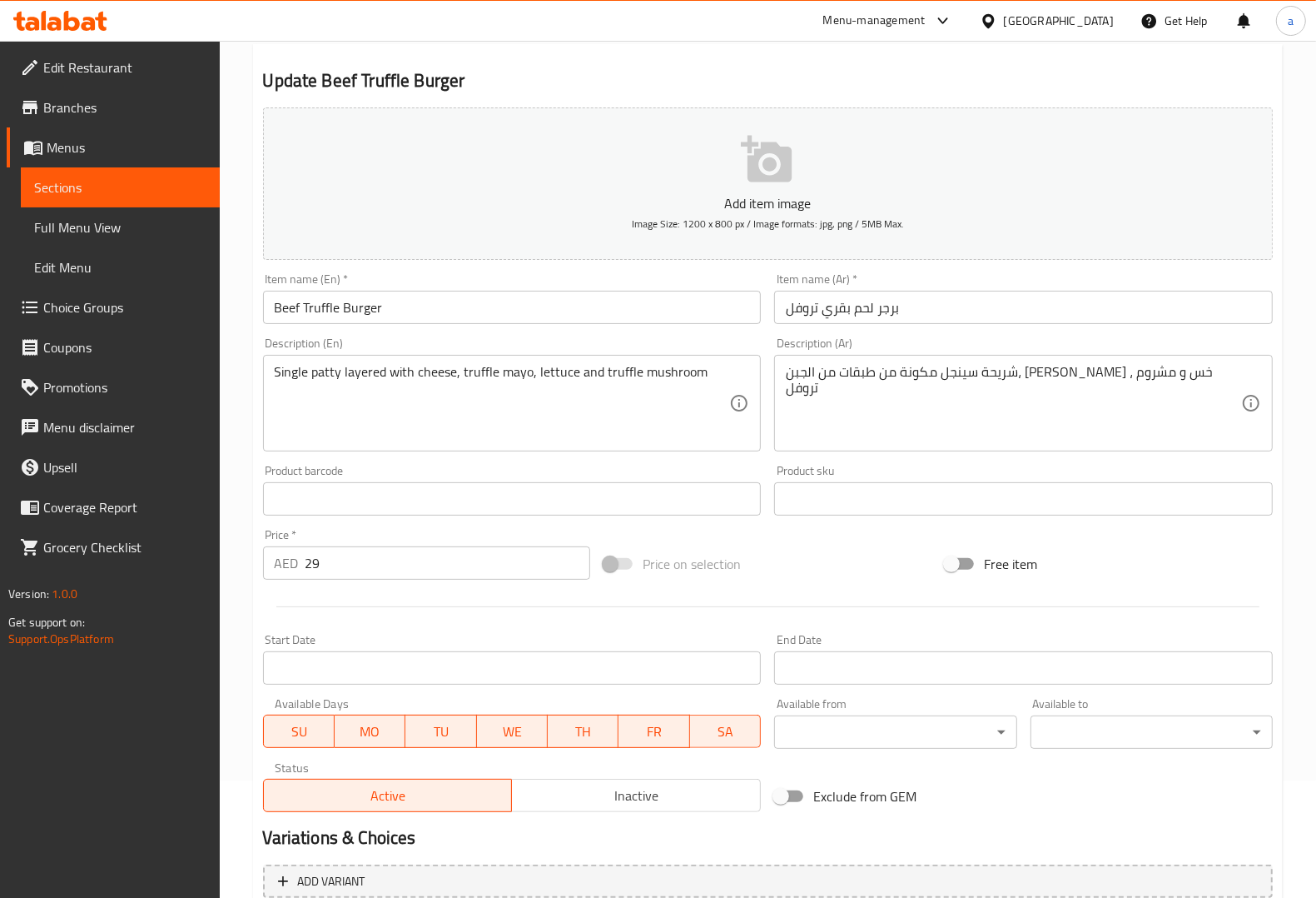
scroll to position [276, 0]
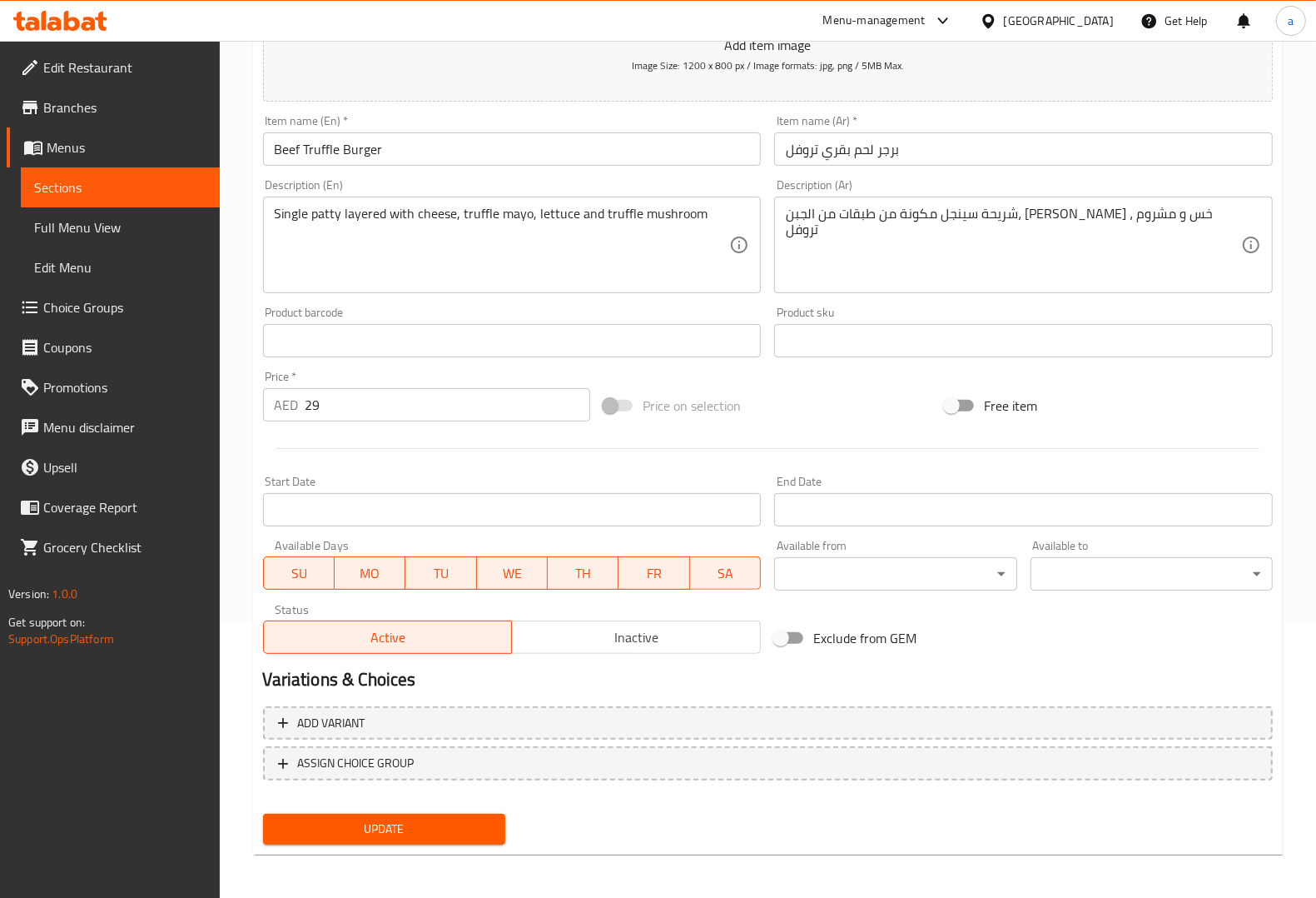
click at [396, 822] on span "Update" at bounding box center [384, 828] width 215 height 21
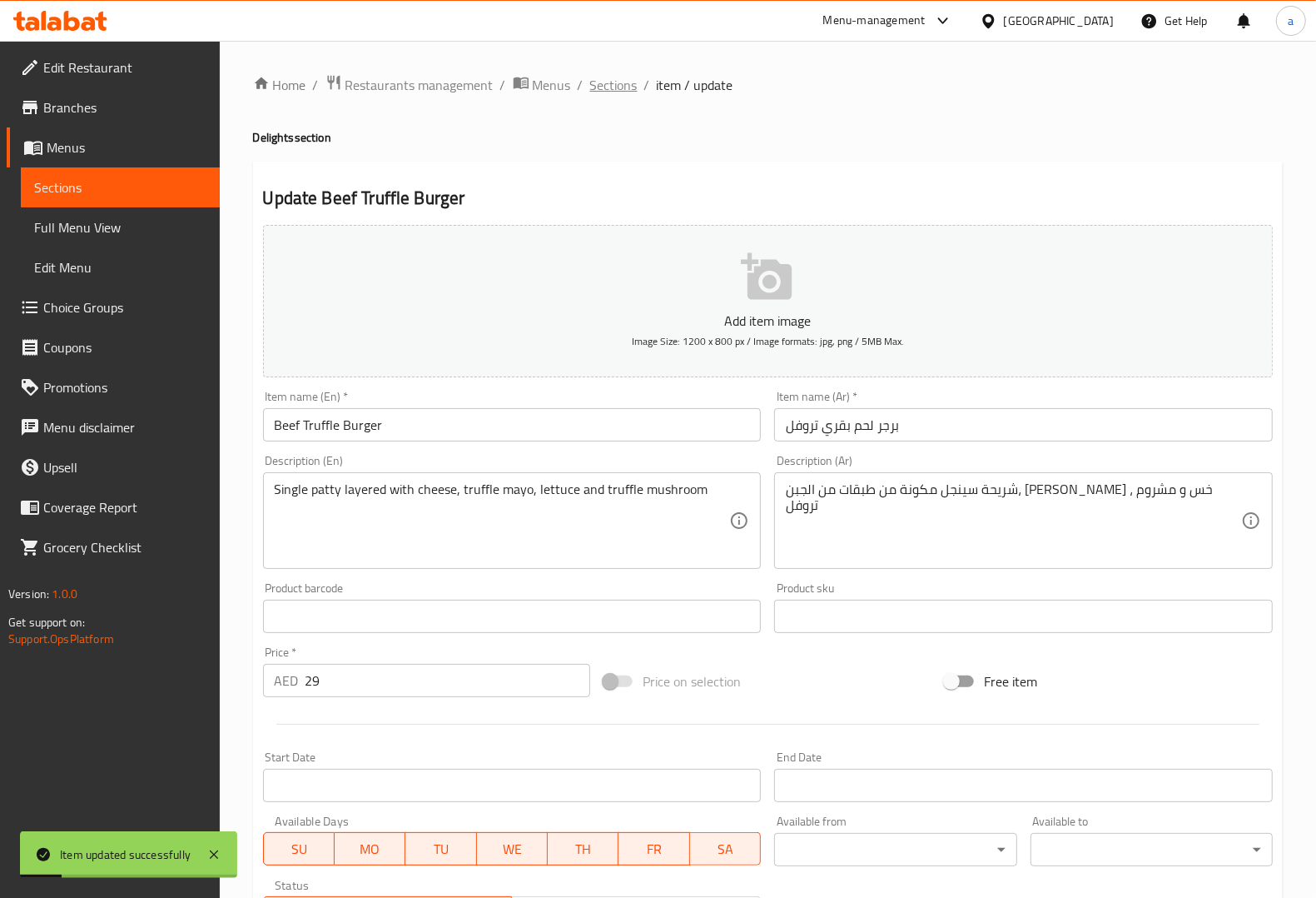
click at [625, 88] on span "Sections" at bounding box center [614, 85] width 48 height 20
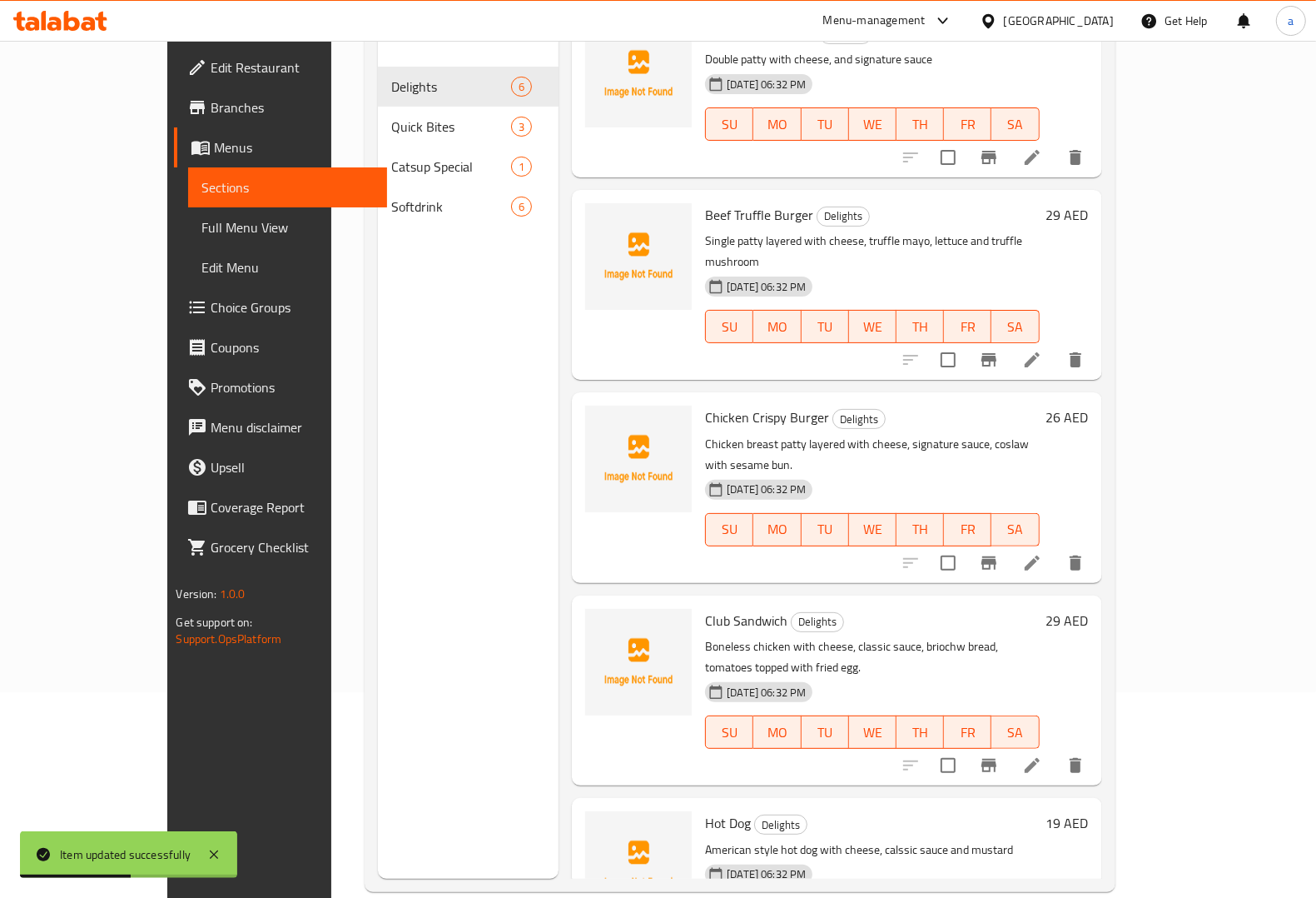
scroll to position [208, 0]
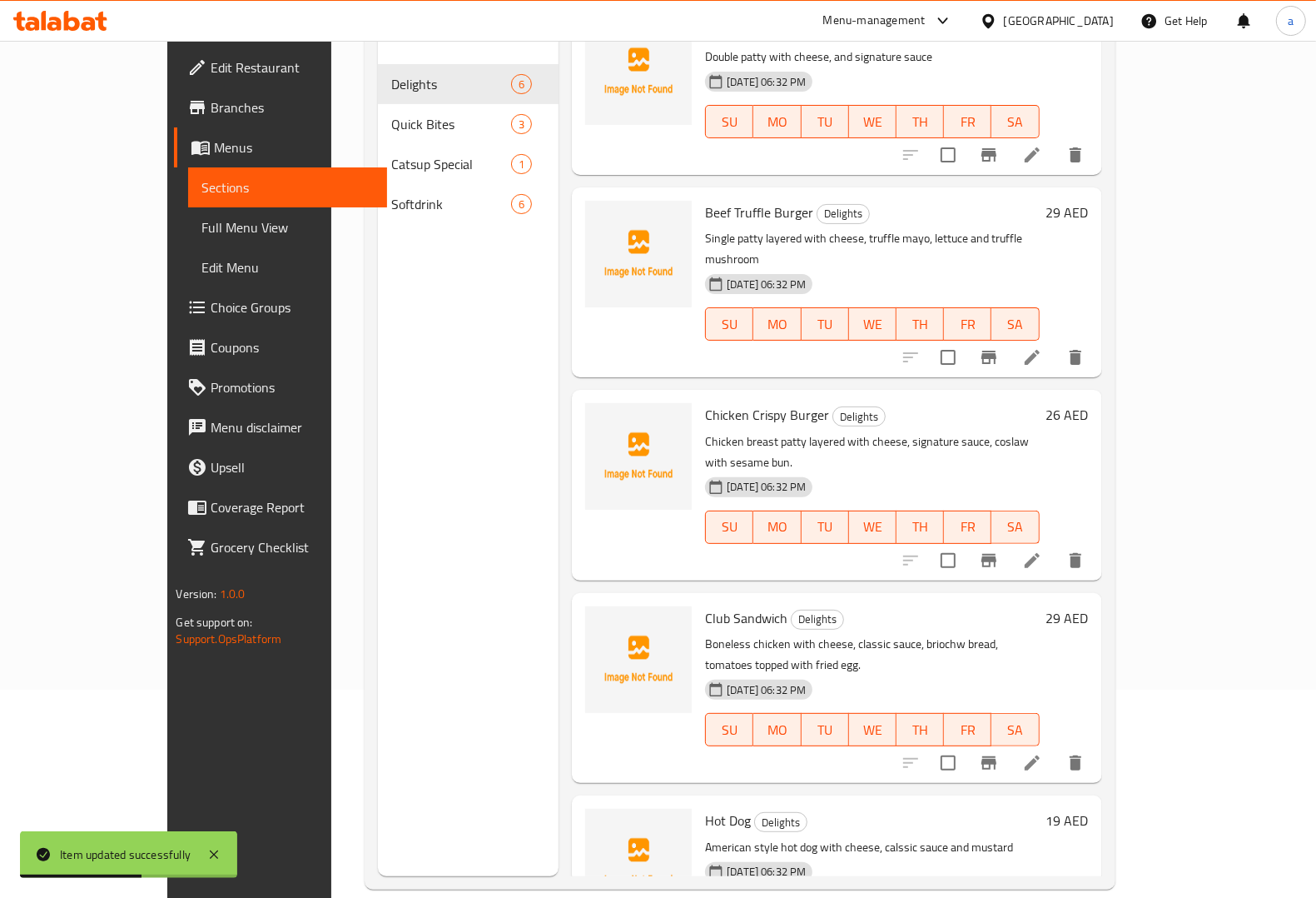
click at [1055, 545] on li at bounding box center [1032, 560] width 47 height 30
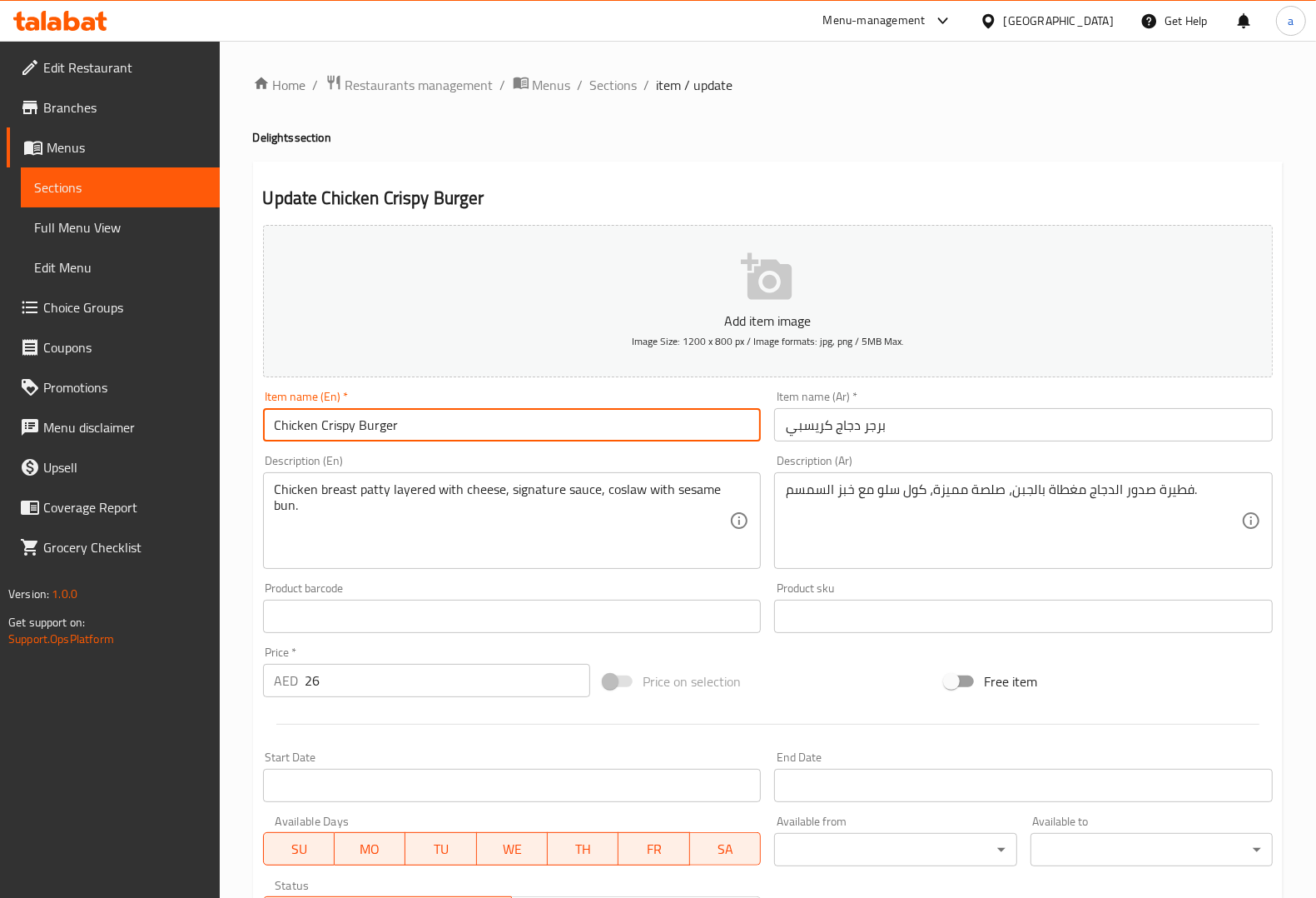
click at [326, 427] on input "Chicken Crispy Burger" at bounding box center [512, 424] width 498 height 33
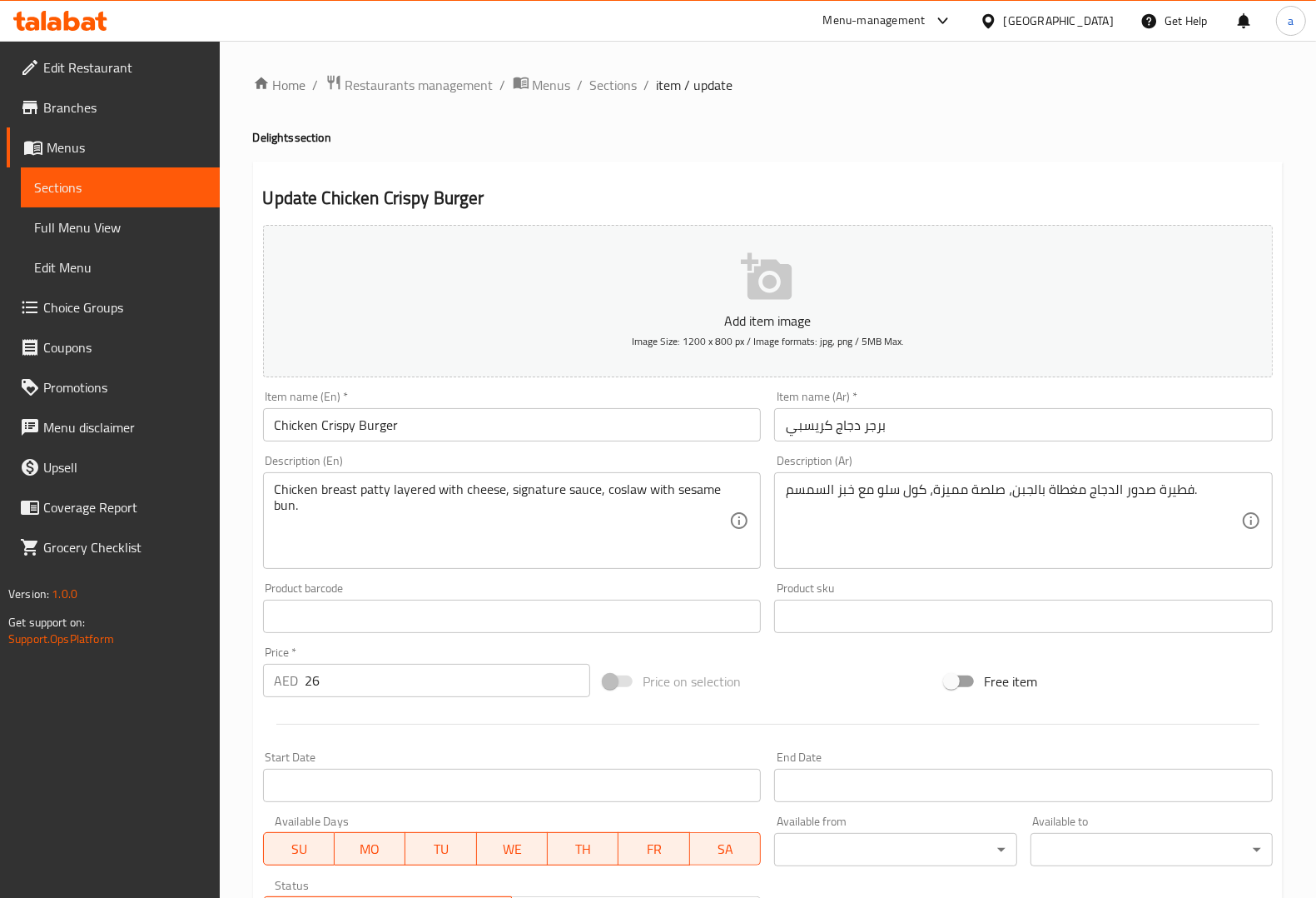
click at [804, 431] on input "برجر دجاج كريسبي" at bounding box center [1023, 424] width 498 height 33
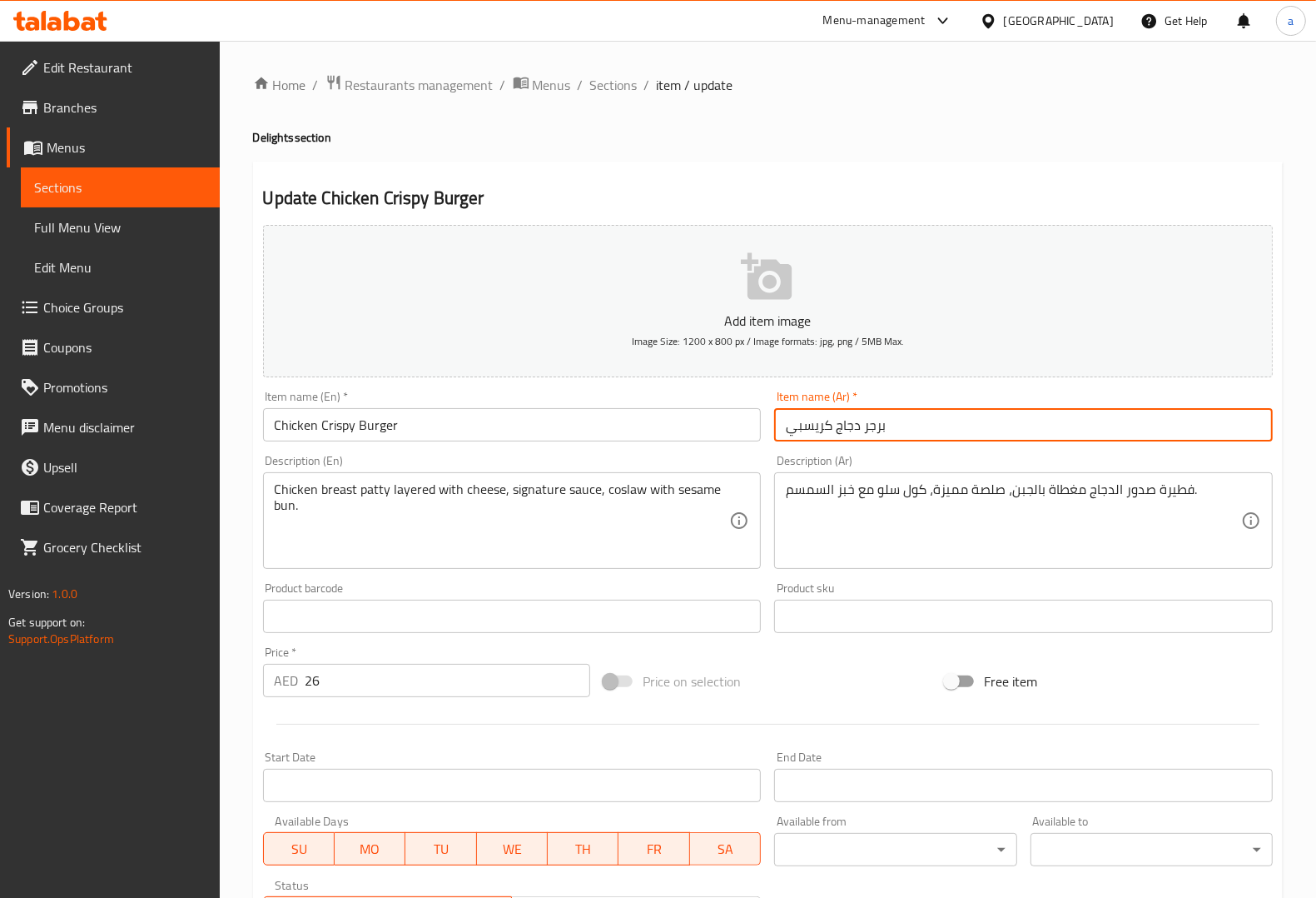
click at [804, 431] on input "برجر دجاج كريسبي" at bounding box center [1023, 424] width 498 height 33
paste input "قرمش"
type input "برجر دجاج مقرمش"
click at [926, 449] on div "Description (Ar) فطيرة صدور الدجاج مغطاة بالجبن، صلصة مميزة، كول سلو مع خبز الس…" at bounding box center [1023, 511] width 512 height 128
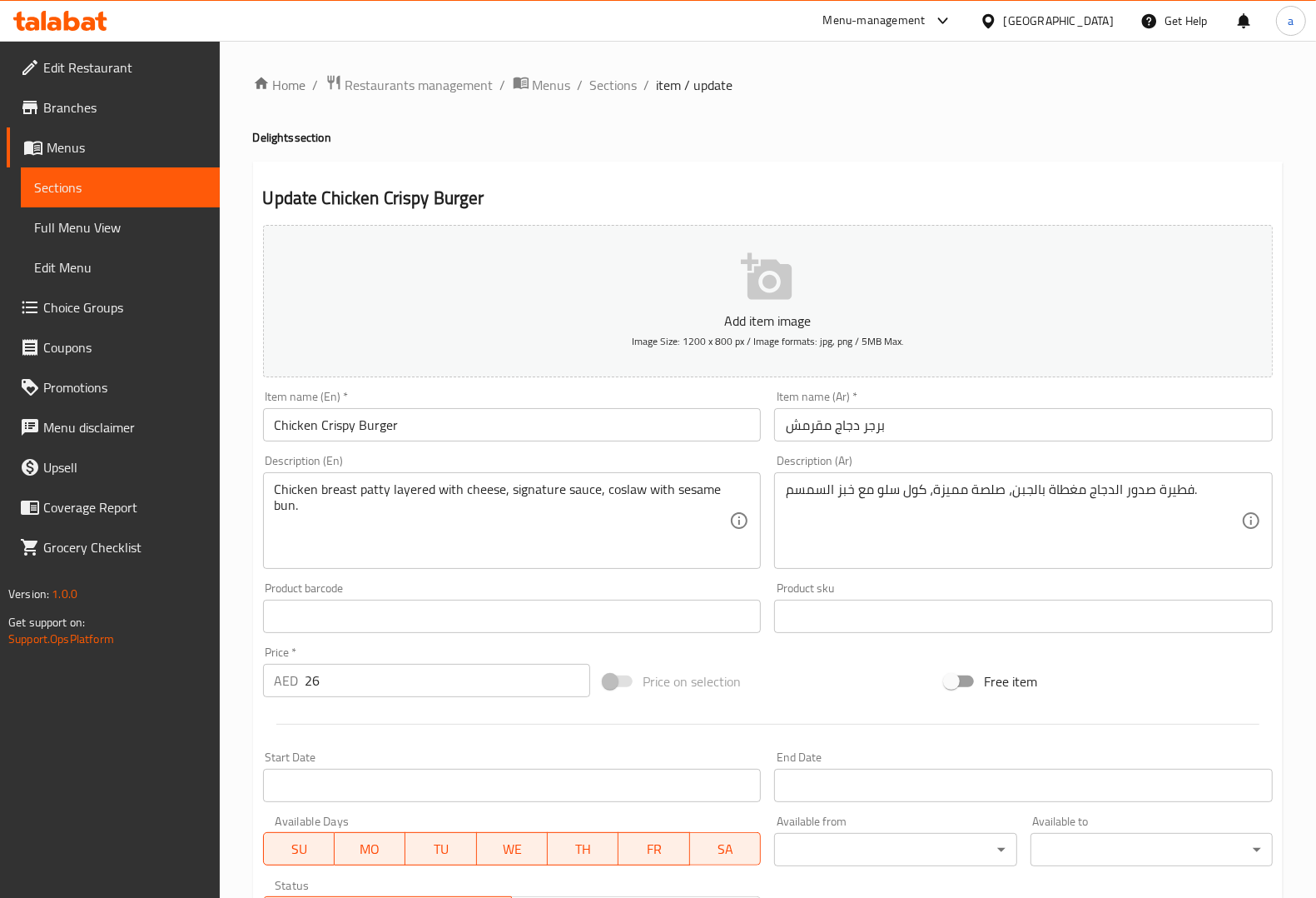
click at [926, 449] on div "Description (Ar) فطيرة صدور الدجاج مغطاة بالجبن، صلصة مميزة، كول سلو مع خبز الس…" at bounding box center [1023, 511] width 512 height 128
click at [930, 449] on div "Description (Ar) فطيرة صدور الدجاج مغطاة بالجبن، صلصة مميزة، كول سلو مع خبز الس…" at bounding box center [1023, 511] width 512 height 128
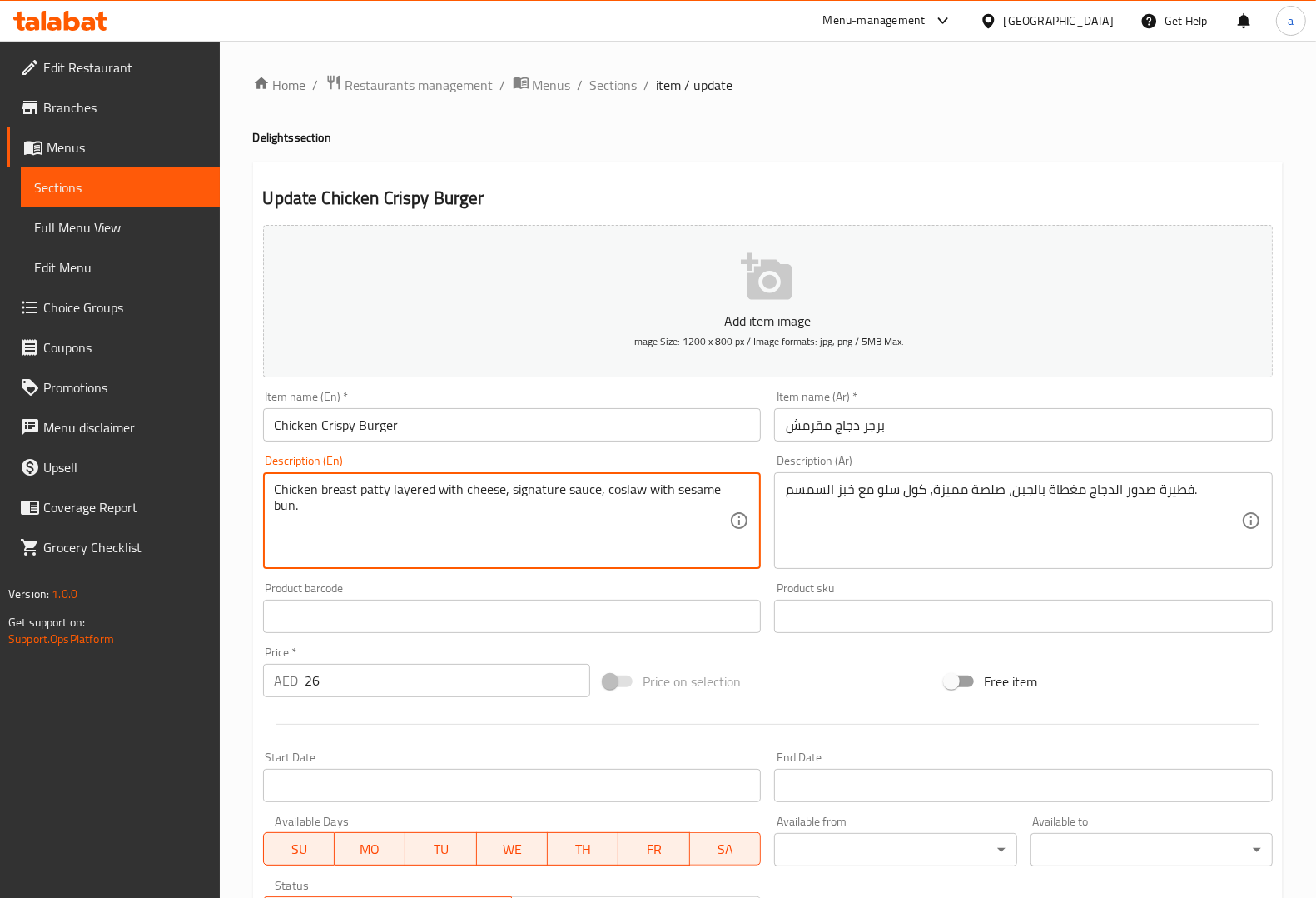
click at [383, 463] on div "Description (En) Chicken breast patty layered with cheese, signature sauce, cos…" at bounding box center [512, 511] width 498 height 114
click at [384, 458] on div "Description (En) Chicken breast patty layered with cheese, signature sauce, cos…" at bounding box center [512, 511] width 498 height 114
drag, startPoint x: 356, startPoint y: 487, endPoint x: 279, endPoint y: 485, distance: 77.0
click at [298, 505] on textarea "Chicken breast patty layered with cheese, signature sauce, coslaw with sesame b…" at bounding box center [502, 520] width 455 height 79
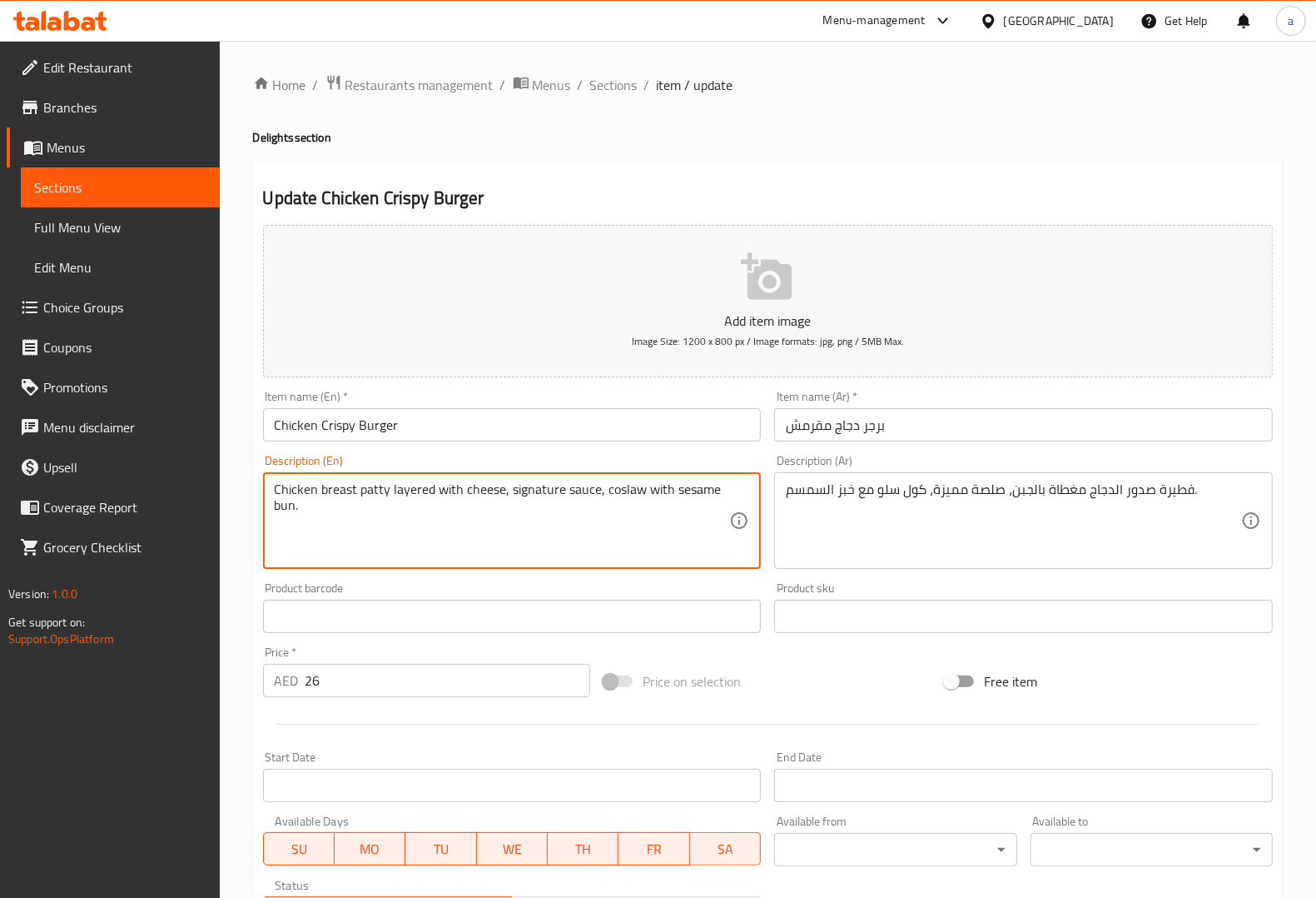
drag, startPoint x: 351, startPoint y: 487, endPoint x: 265, endPoint y: 483, distance: 86.1
click at [265, 483] on div "Chicken breast patty layered with cheese, signature sauce, coslaw with sesame b…" at bounding box center [512, 520] width 498 height 97
click at [277, 485] on textarea "Chicken breast patty layered with cheese, signature sauce, coslaw with sesame b…" at bounding box center [502, 520] width 455 height 79
drag, startPoint x: 273, startPoint y: 485, endPoint x: 355, endPoint y: 491, distance: 82.2
click at [355, 491] on textarea "Chicken breast patty layered with cheese, signature sauce, coslaw with sesame b…" at bounding box center [502, 520] width 455 height 79
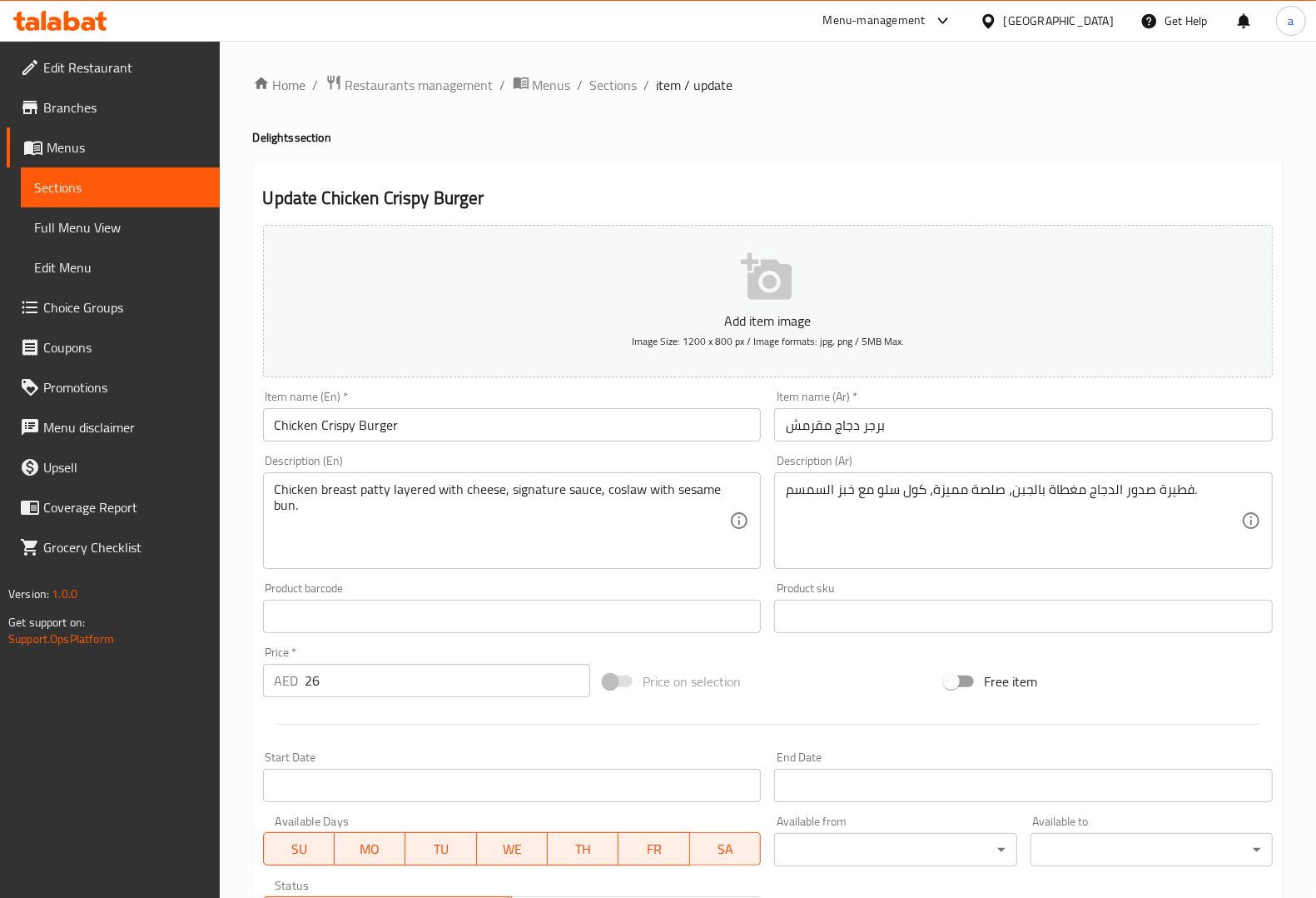
click at [381, 492] on textarea "Chicken breast patty layered with cheese, signature sauce, coslaw with sesame b…" at bounding box center [502, 520] width 455 height 79
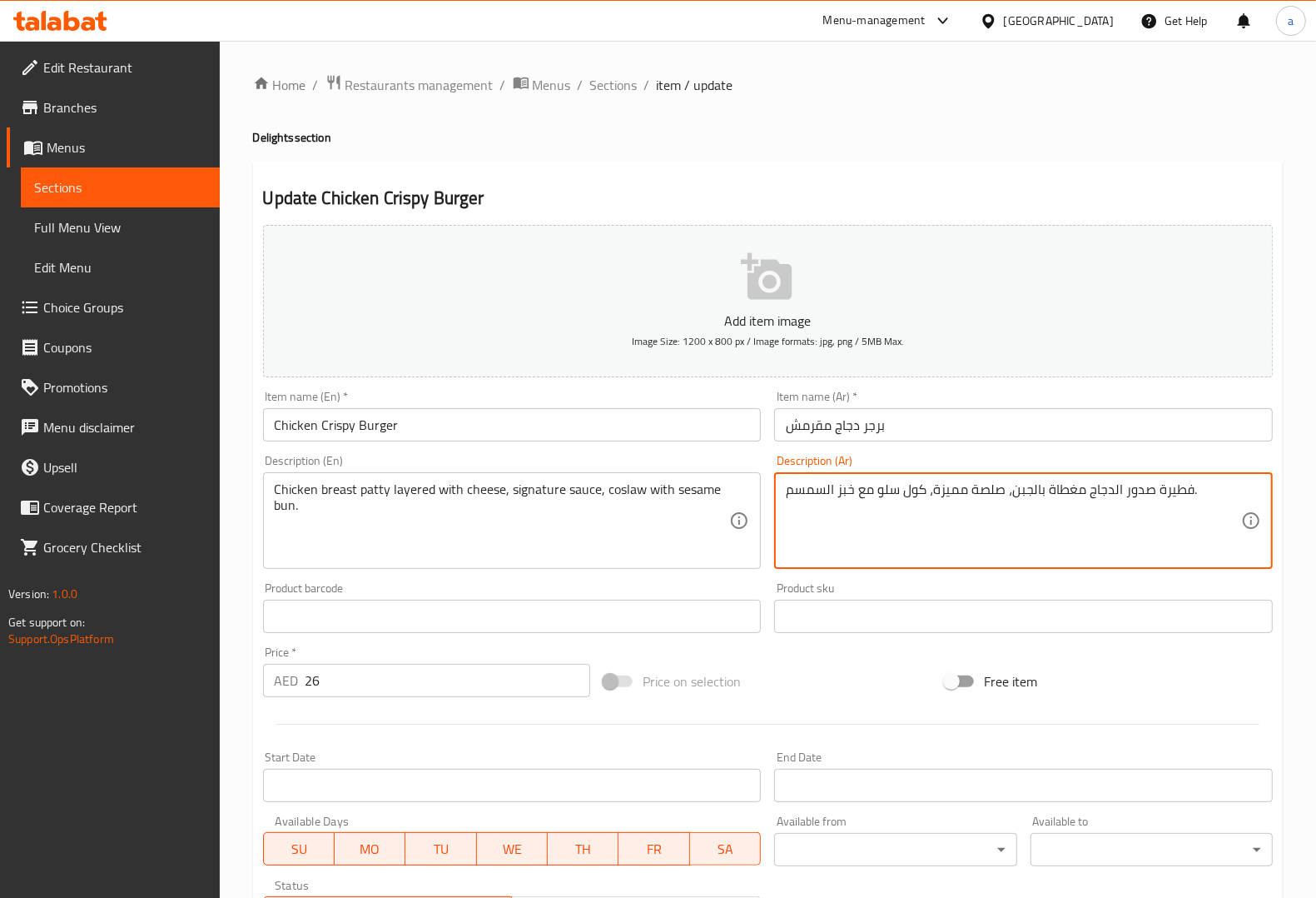
click at [1157, 493] on textarea "فطيرة صدور الدجاج مغطاة بالجبن، صلصة مميزة، كول سلو مع خبز السمسم." at bounding box center [1013, 520] width 455 height 79
click at [1177, 493] on textarea "فطيرة صدور الدجاج مغطاة بالجبن، صلصة مميزة، كول سلو مع خبز السمسم." at bounding box center [1013, 520] width 455 height 79
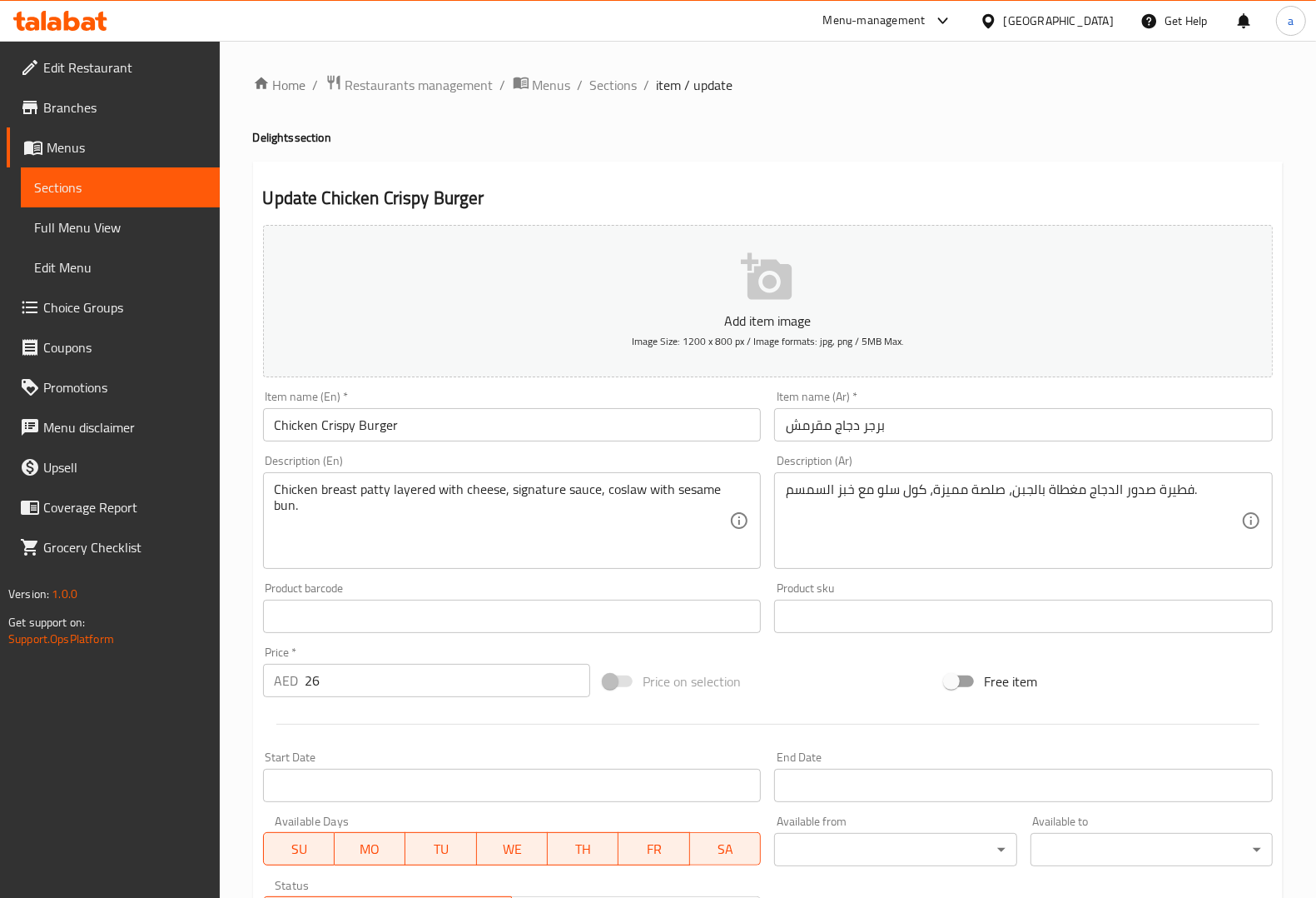
click at [1181, 487] on textarea "فطيرة صدور الدجاج مغطاة بالجبن، صلصة مميزة، كول سلو مع خبز السمسم." at bounding box center [1013, 520] width 455 height 79
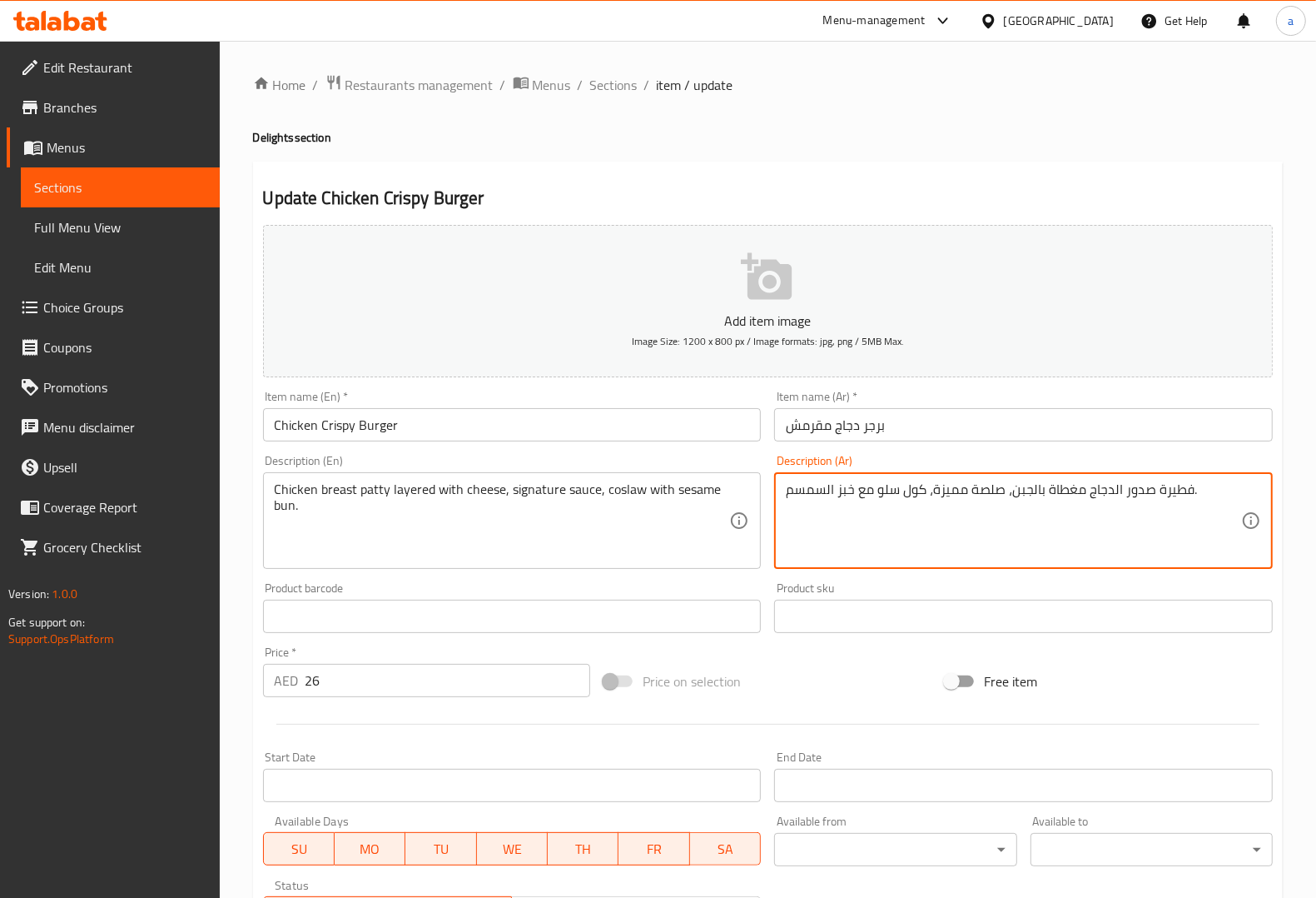
click at [1181, 487] on textarea "فطيرة صدور الدجاج مغطاة بالجبن، صلصة مميزة، كول سلو مع خبز السمسم." at bounding box center [1013, 520] width 455 height 79
paste textarea "شريحة"
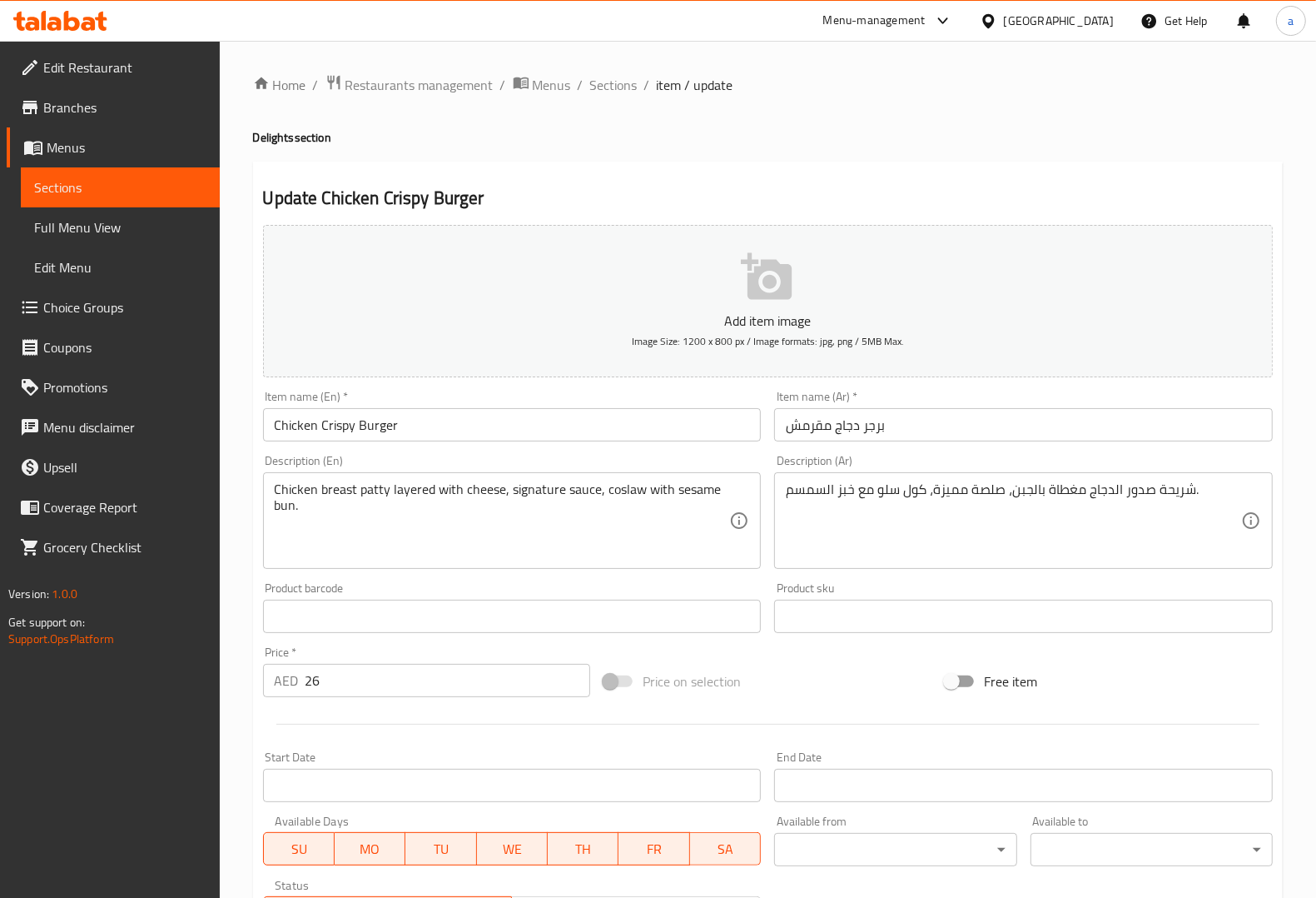
click at [1211, 460] on div "Description (Ar) شريحة صدور الدجاج مغطاة بالجبن، صلصة مميزة، كول سلو مع خبز الس…" at bounding box center [1023, 511] width 498 height 114
click at [414, 485] on textarea "Chicken breast patty layered with cheese, signature sauce, coslaw with sesame b…" at bounding box center [502, 520] width 455 height 79
click at [521, 450] on div "Description (En) Chicken breast patty layered with cheese, signature sauce, cos…" at bounding box center [512, 511] width 512 height 128
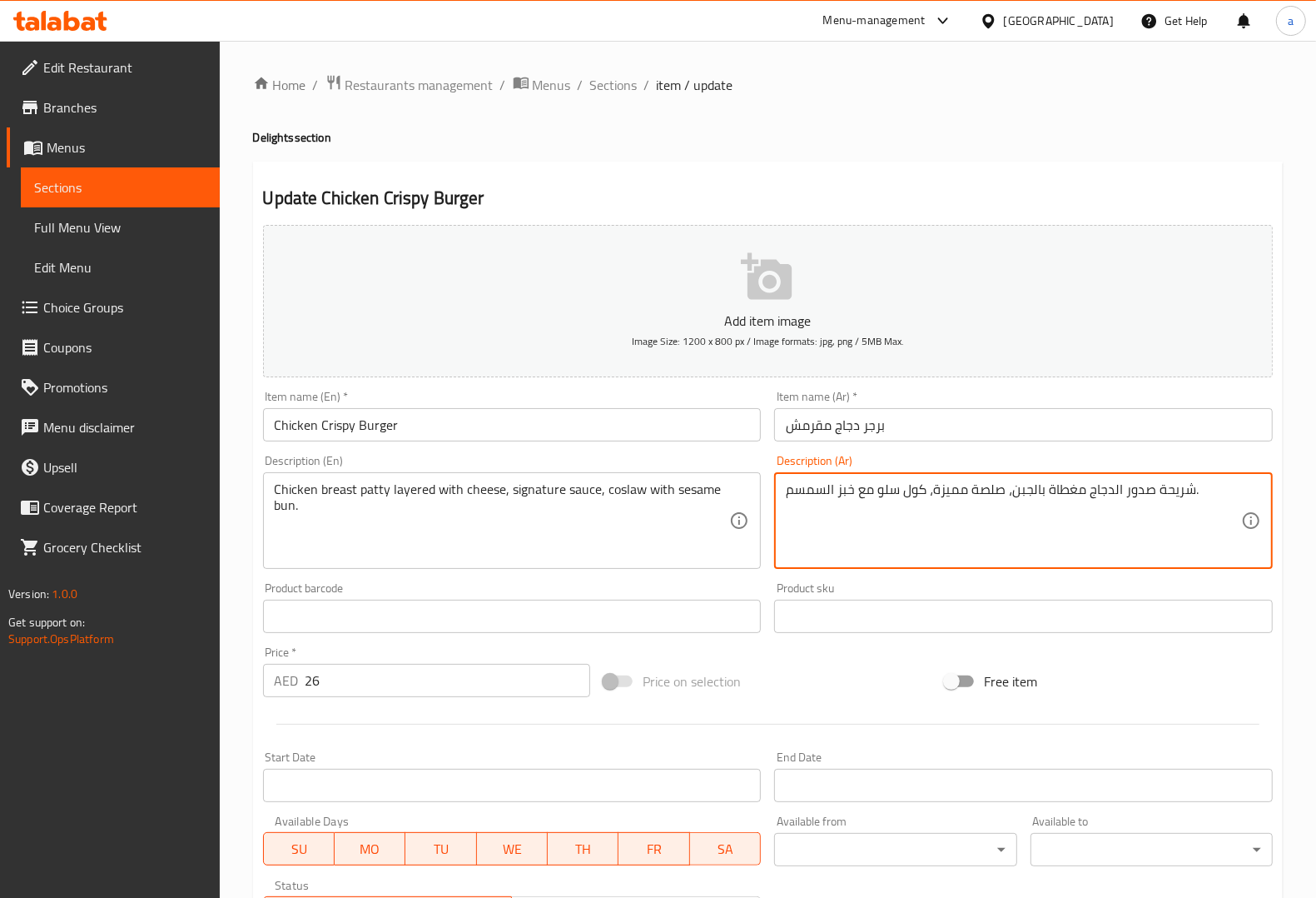
click at [1064, 500] on textarea "شريحة صدور الدجاج مغطاة بالجبن، صلصة مميزة، كول سلو مع خبز السمسم." at bounding box center [1013, 520] width 455 height 79
paste textarea "كون من طبقات"
click at [781, 489] on div "شريحة صدور الدجاج مكون من طبقات بالجبن، صلصة مميزة، كول سلو مع خبز السمسم. Desc…" at bounding box center [1023, 520] width 498 height 97
click at [810, 484] on textarea "شريحة صدور الدجاج مكون من طبقات بالجبن، صلصة مميزة، كول سلو مع خبز السمسم." at bounding box center [1013, 520] width 455 height 79
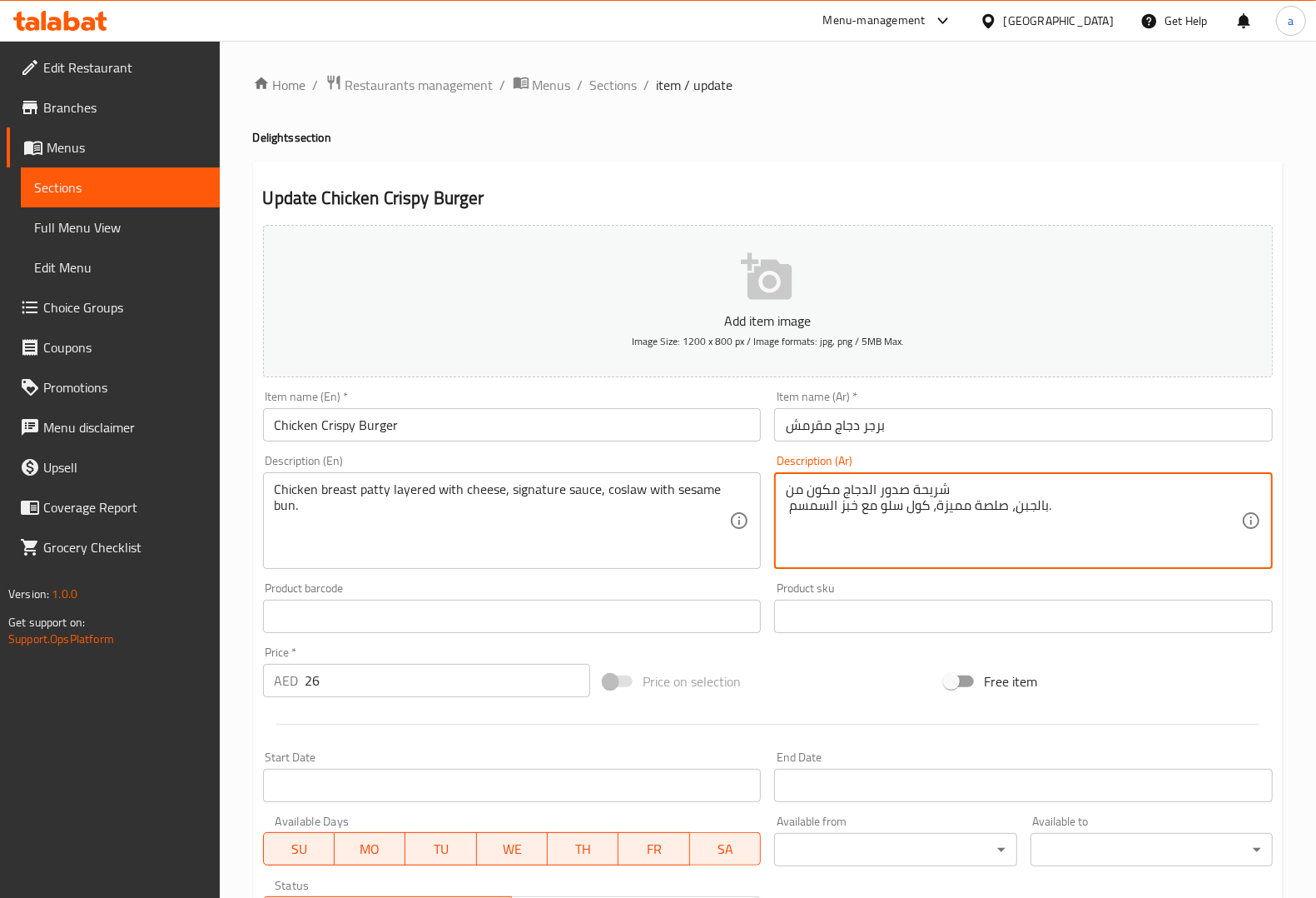
drag, startPoint x: 843, startPoint y: 487, endPoint x: 766, endPoint y: 484, distance: 77.1
click at [766, 484] on div "Add item image Image Size: 1200 x 800 px / Image formats: jpg, png / 5MB Max. I…" at bounding box center [767, 577] width 1023 height 718
click at [782, 487] on div "شريحة صدور الدجاج بالجبن، صلصة مميزة، كول سلو مع خبز السمسم. Description (Ar)" at bounding box center [1023, 520] width 498 height 97
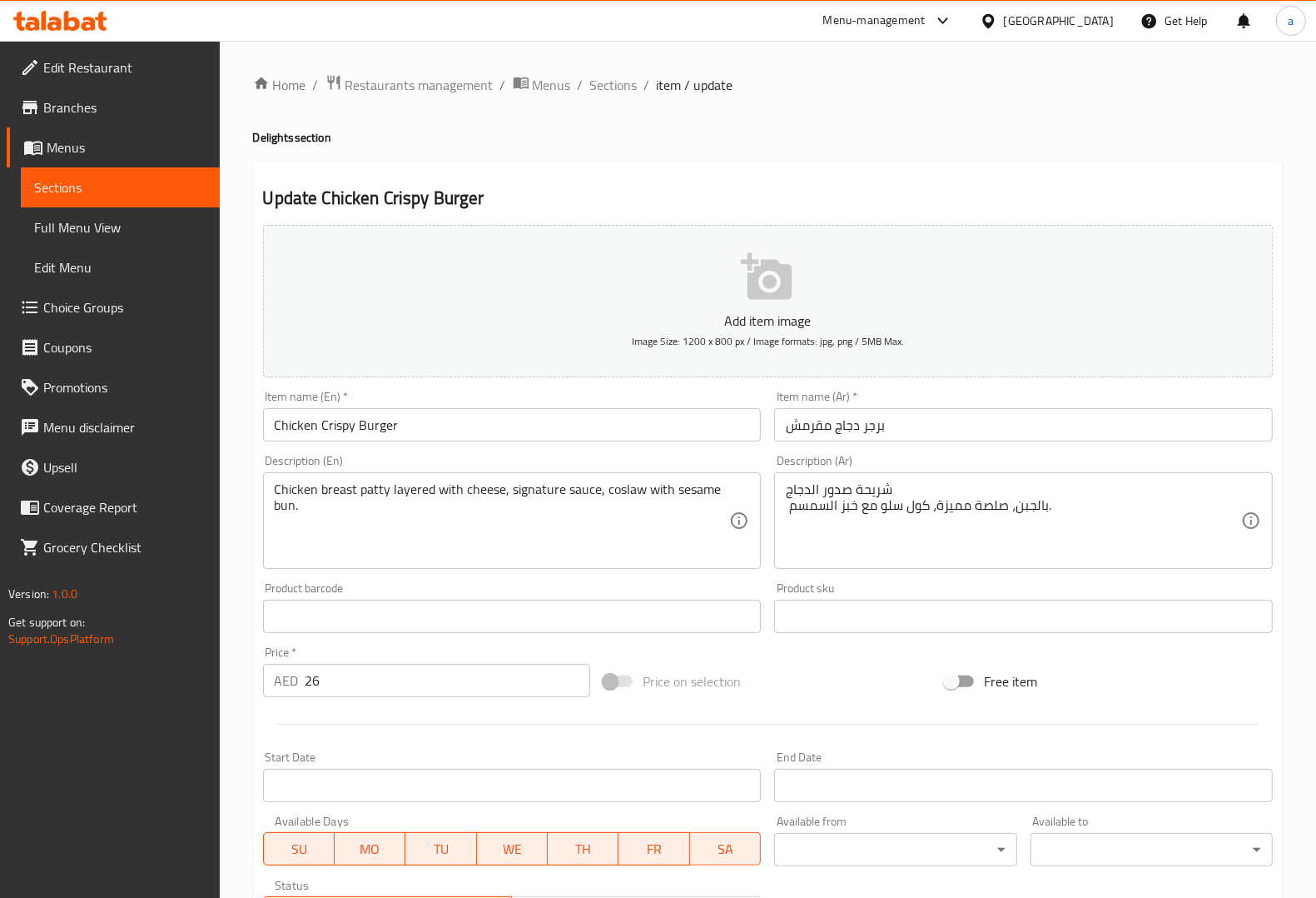
click at [781, 513] on div "شريحة صدور الدجاج بالجبن، صلصة مميزة، كول سلو مع خبز السمسم. Description (Ar)" at bounding box center [1023, 520] width 498 height 97
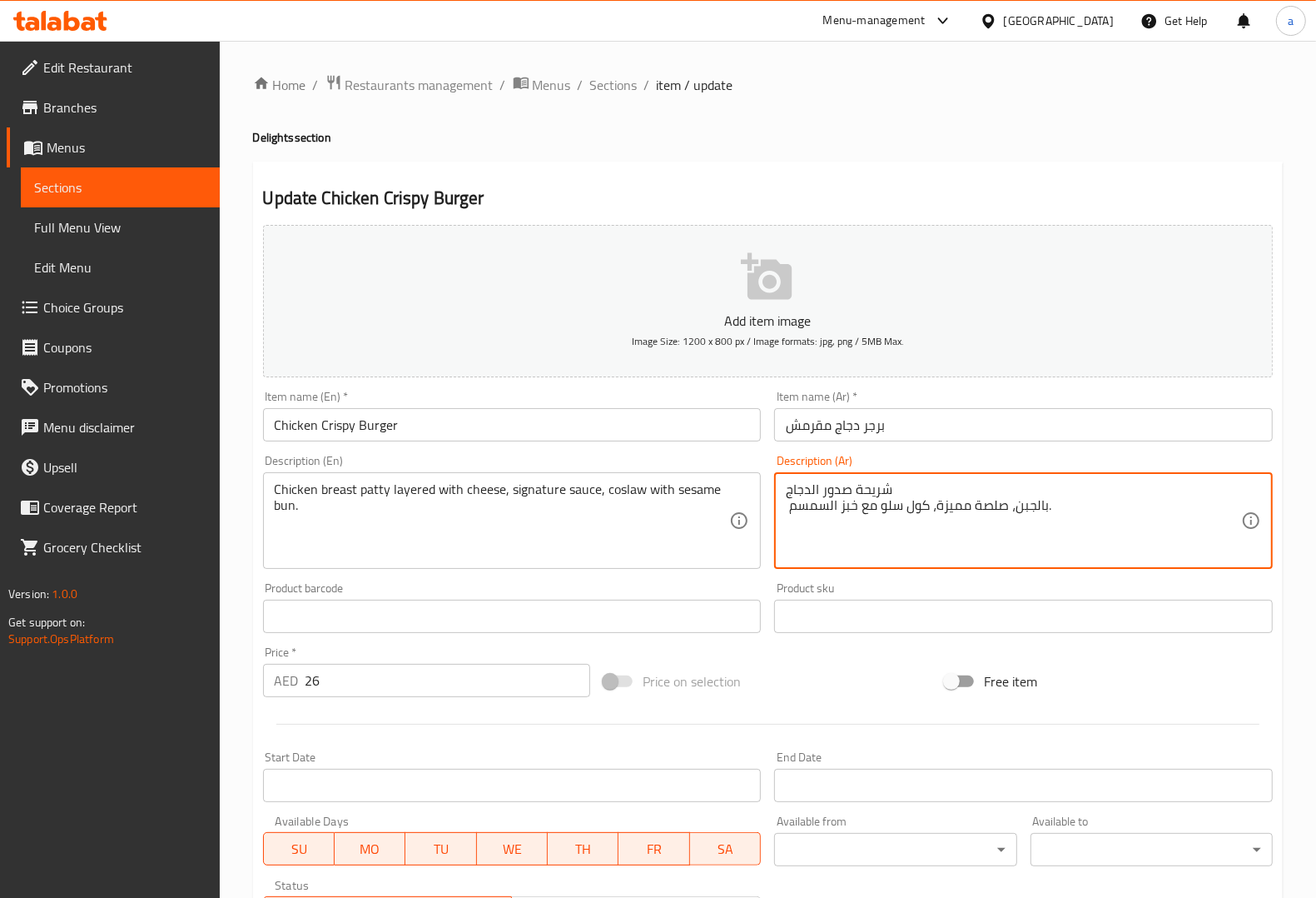
click at [787, 504] on textarea "شريحة صدور الدجاج بالجبن، صلصة مميزة، كول سلو مع خبز السمسم." at bounding box center [1013, 520] width 455 height 79
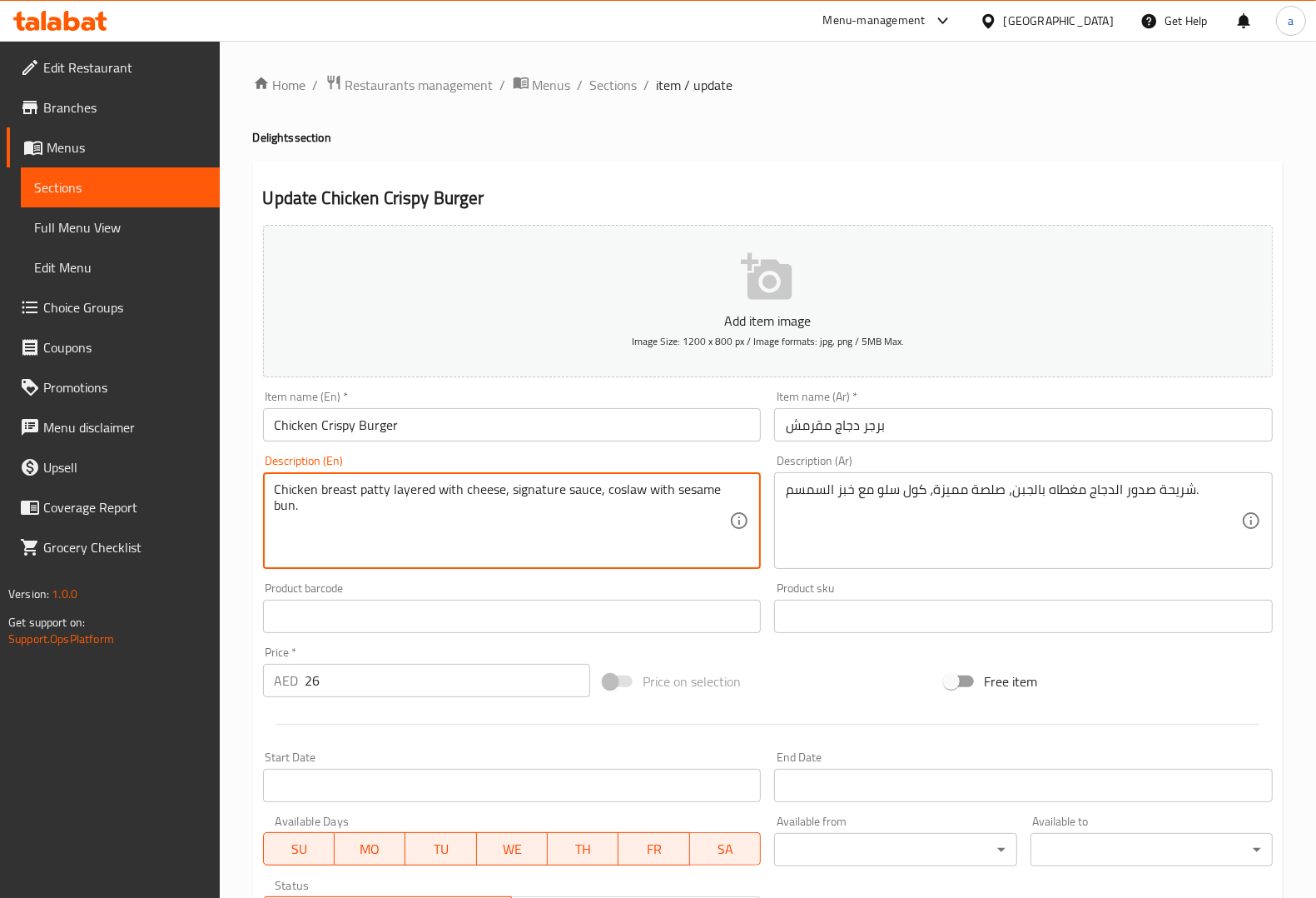
click at [414, 489] on textarea "Chicken breast patty layered with cheese, signature sauce, coslaw with sesame b…" at bounding box center [502, 520] width 455 height 79
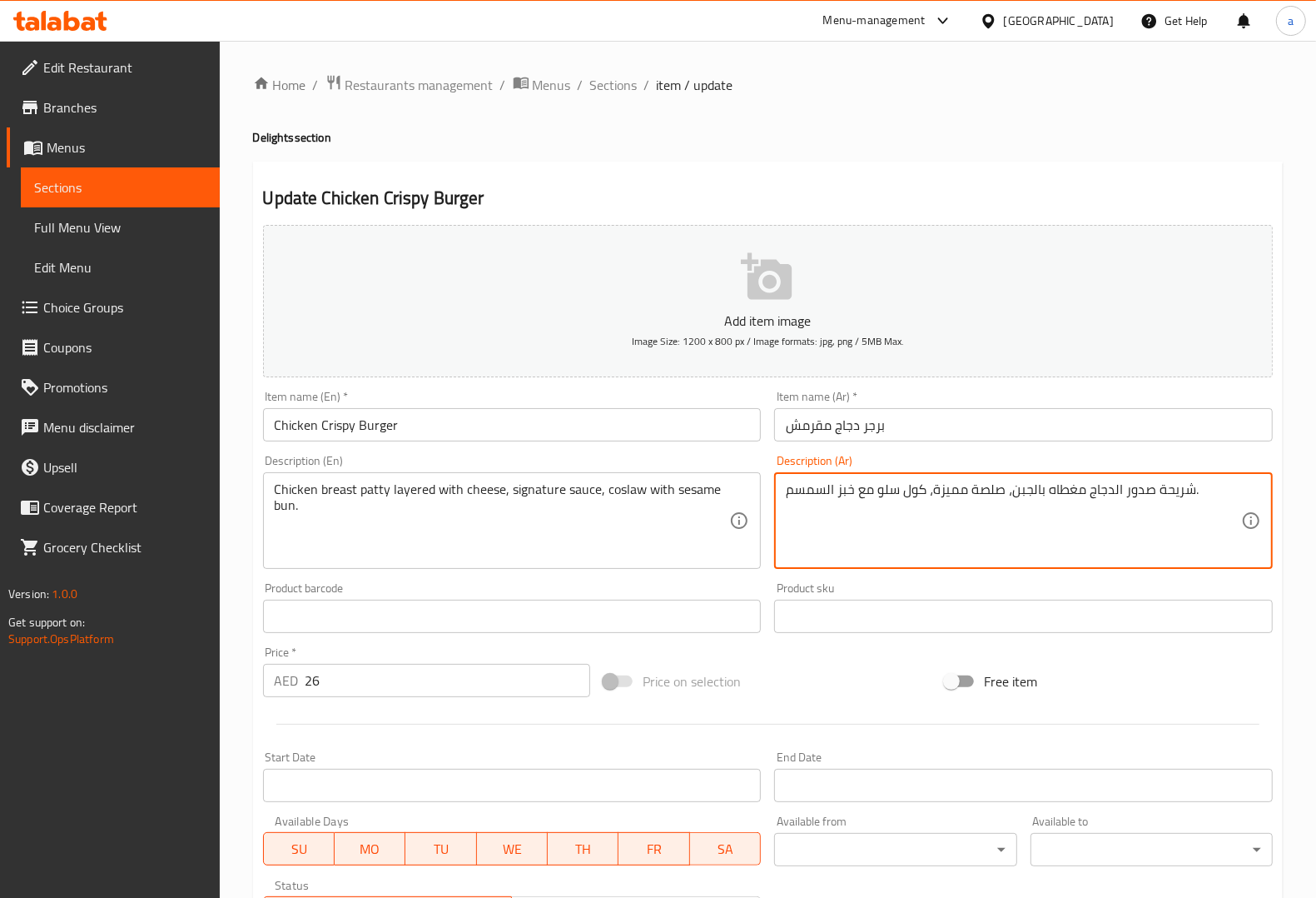
drag, startPoint x: 1001, startPoint y: 483, endPoint x: 933, endPoint y: 492, distance: 68.6
type textarea "شريحة صدور الدجاج مغطاه بالجبن، صوص سيجنتشر ، كول سلو مع خبز السمسم."
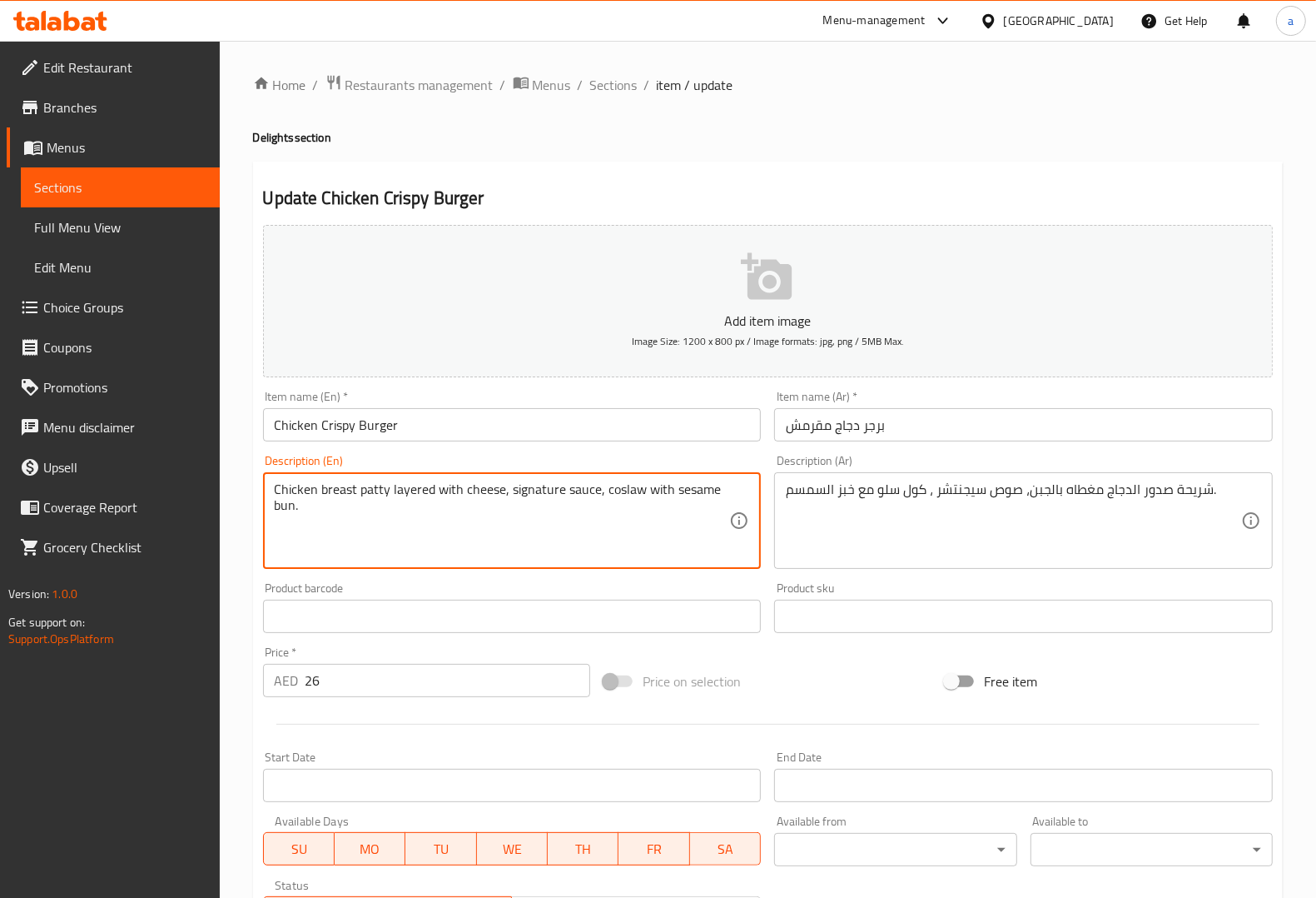
click at [630, 493] on textarea "Chicken breast patty layered with cheese, signature sauce, coslaw with sesame b…" at bounding box center [502, 520] width 455 height 79
click at [629, 492] on textarea "Chicken breast patty layered with cheese, signature sauce, coslaw with sesame b…" at bounding box center [502, 520] width 455 height 79
click at [709, 452] on div "Description (En) Chicken breast patty layered with cheese, signature sauce, cos…" at bounding box center [512, 511] width 512 height 128
click at [610, 488] on textarea "Chicken breast patty layered with cheese, signature sauce, coslaw with sesame b…" at bounding box center [502, 520] width 455 height 79
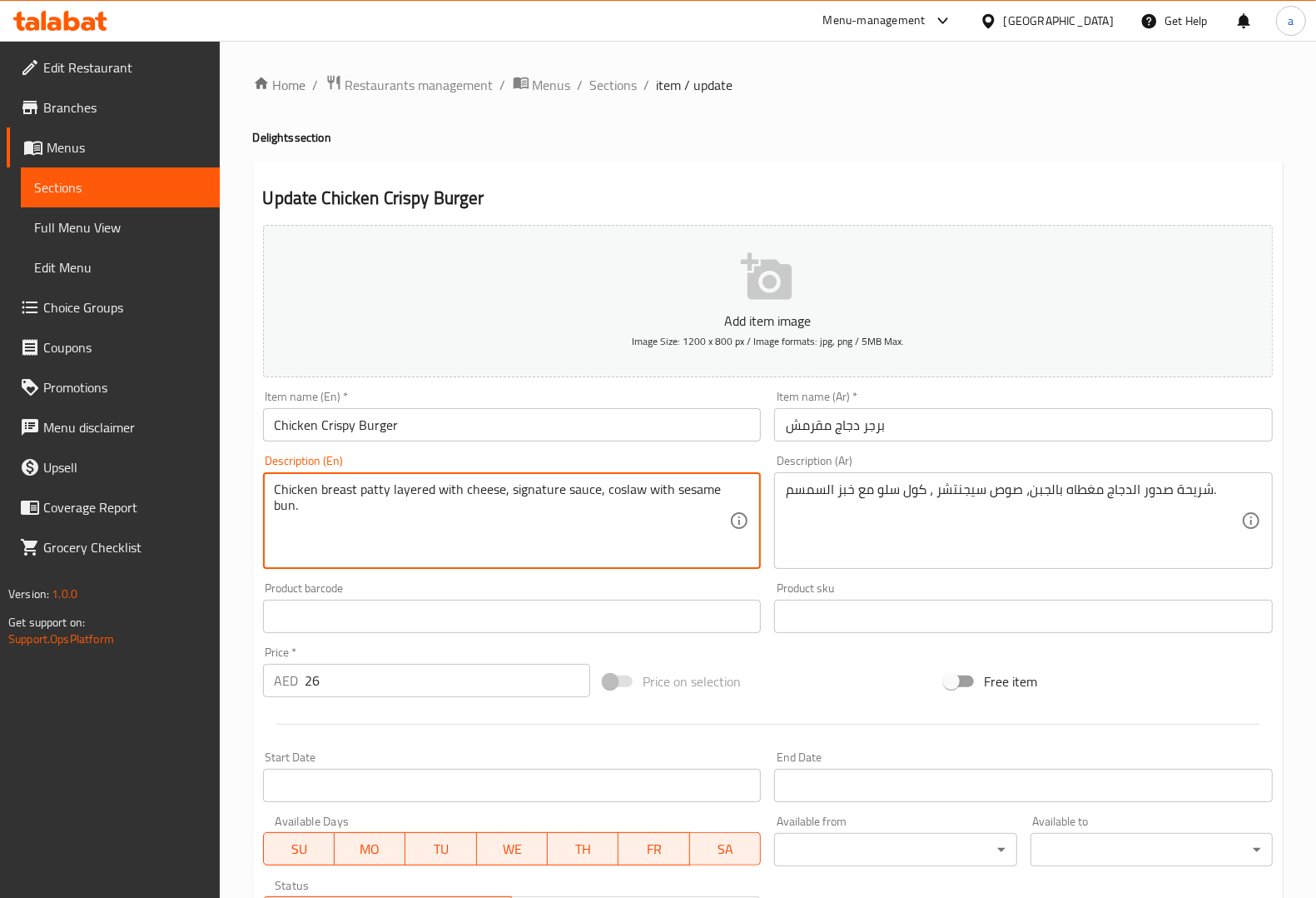
click at [610, 488] on textarea "Chicken breast patty layered with cheese, signature sauce, coslaw with sesame b…" at bounding box center [502, 520] width 455 height 79
click at [633, 519] on textarea "Chicken breast patty layered with cheese, signature sauce, coslaw with sesame b…" at bounding box center [502, 520] width 455 height 79
click at [627, 492] on textarea "Chicken breast patty layered with cheese, signature sauce, coslaw with sesame b…" at bounding box center [502, 520] width 455 height 79
paste textarea "leslaw"
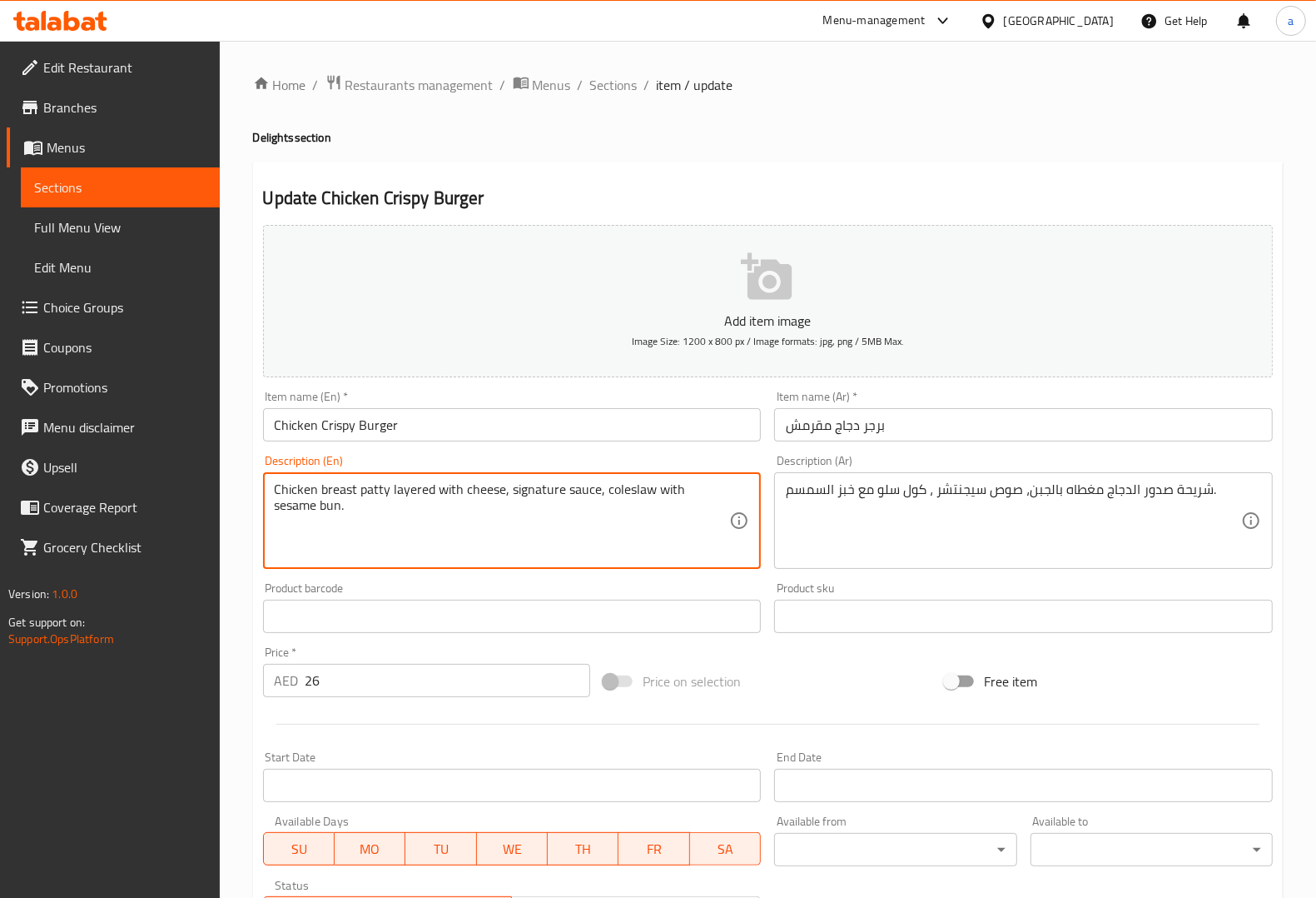
type textarea "Chicken breast patty layered with cheese, signature sauce, coleslaw with sesame…"
click at [707, 492] on textarea "Chicken breast patty layered with cheese, signature sauce, coleslaw with sesame…" at bounding box center [502, 520] width 455 height 79
click at [289, 505] on textarea "Chicken breast patty layered with cheese, signature sauce, coleslaw with sesame…" at bounding box center [502, 520] width 455 height 79
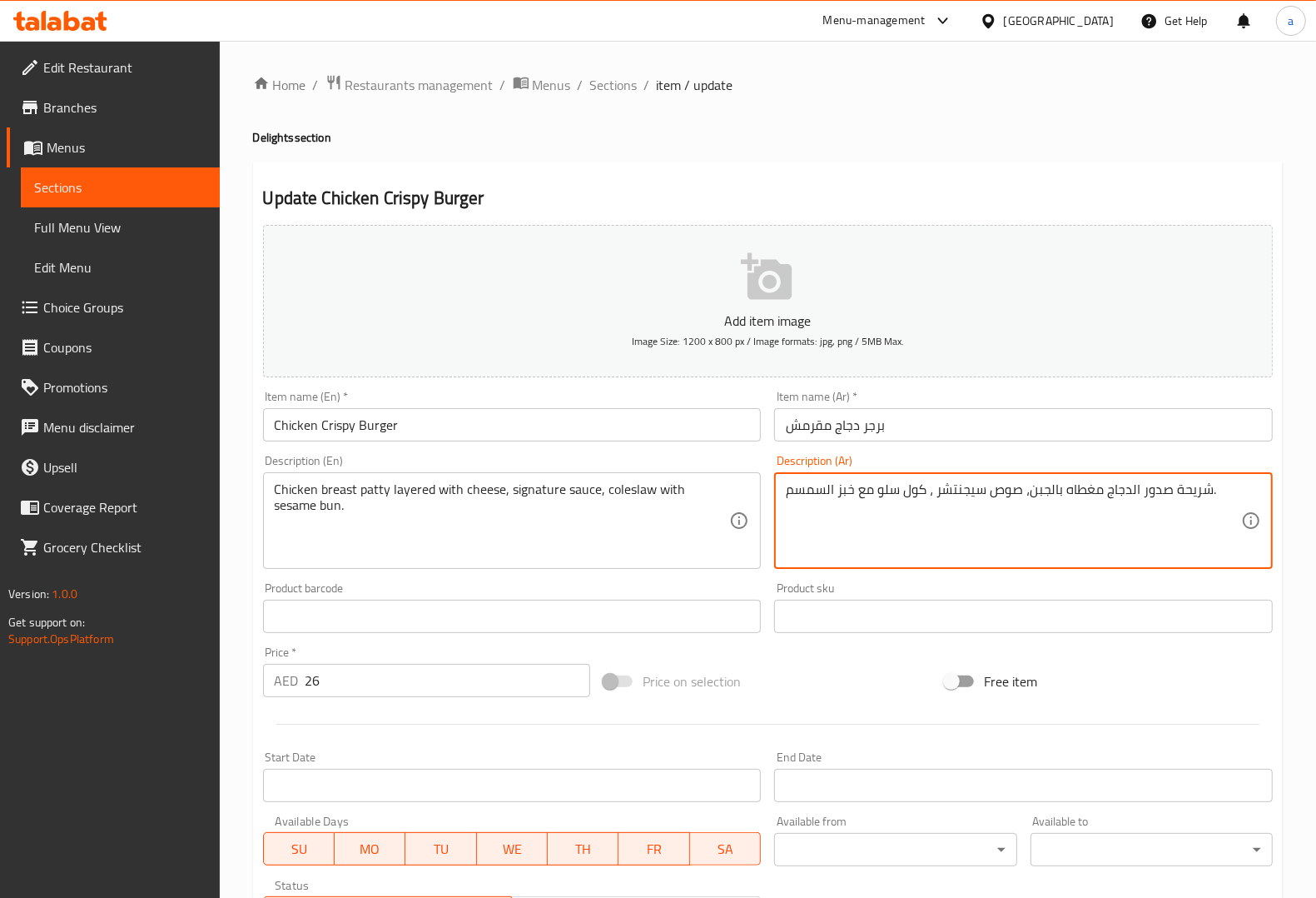
click at [843, 492] on textarea "شريحة صدور الدجاج مغطاه بالجبن، صوص سيجنتشر ، كول سلو مع خبز السمسم." at bounding box center [1013, 520] width 455 height 79
paste textarea "كيزر"
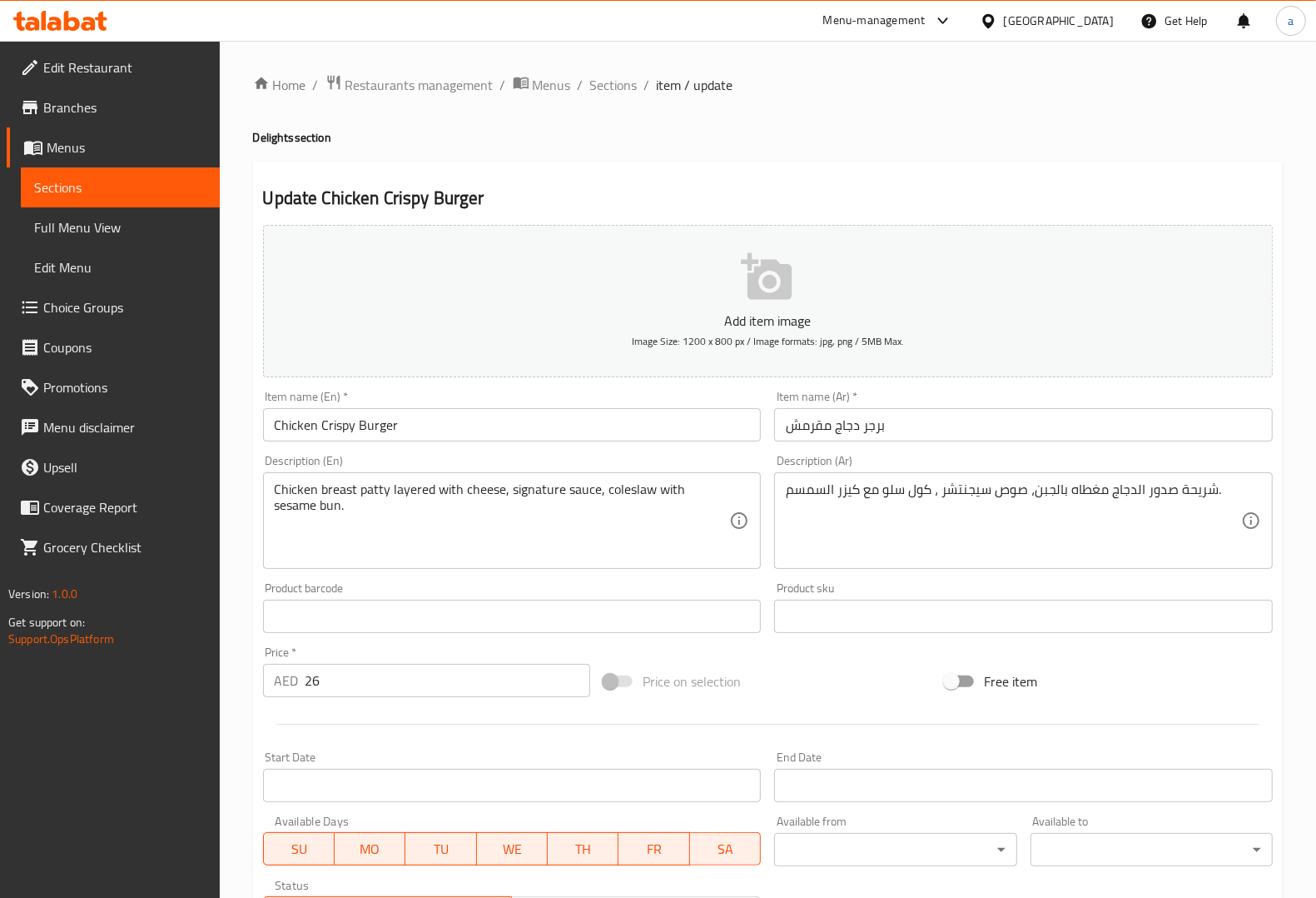
click at [1093, 496] on textarea "شريحة صدور الدجاج مغطاه بالجبن، صوص سيجنتشر ، كول سلو مع كيزر السمسم." at bounding box center [1013, 520] width 455 height 79
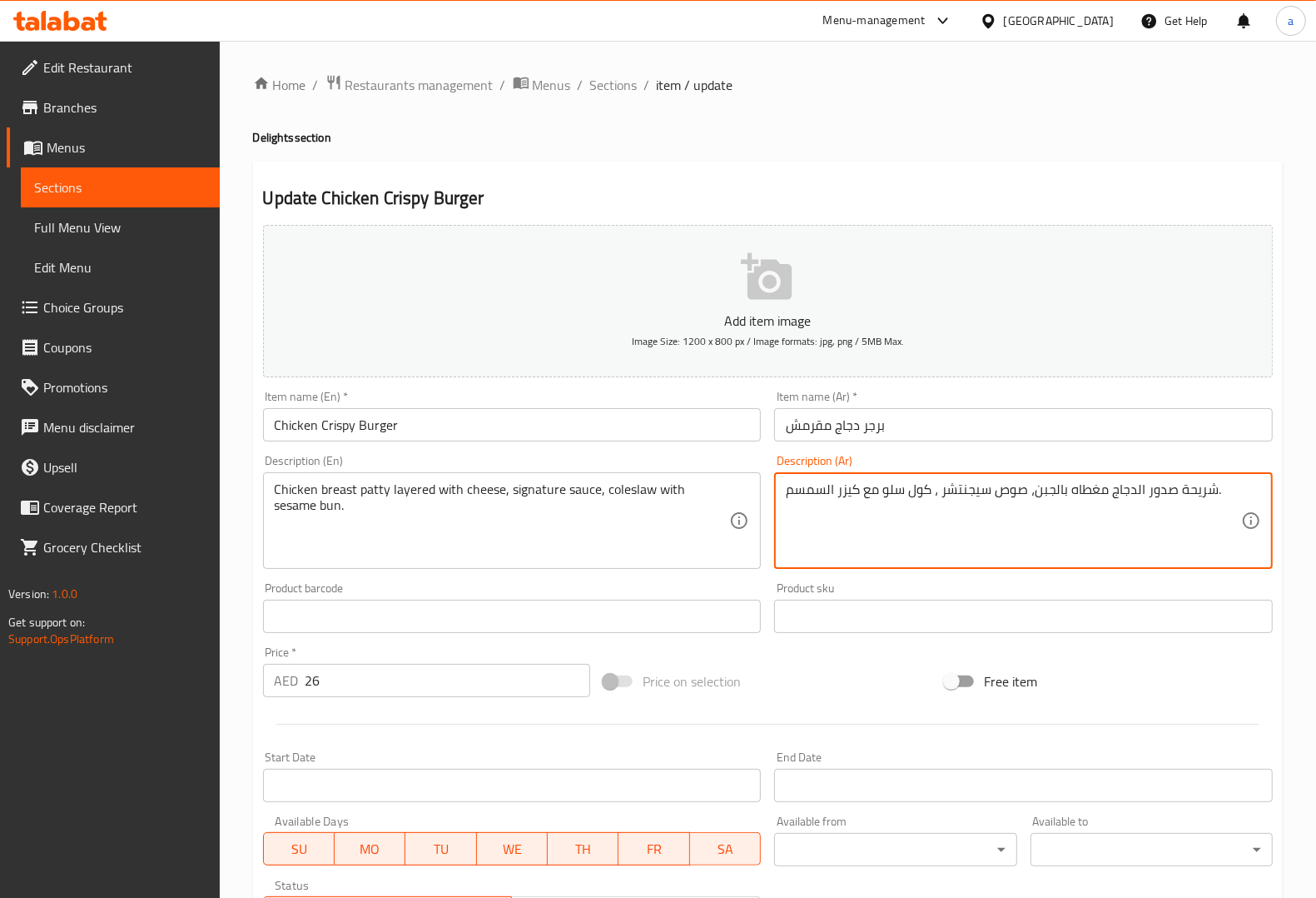
click at [1093, 495] on textarea "شريحة صدور الدجاج مغطاه بالجبن، صوص سيجنتشر ، كول سلو مع كيزر السمسم." at bounding box center [1013, 520] width 455 height 79
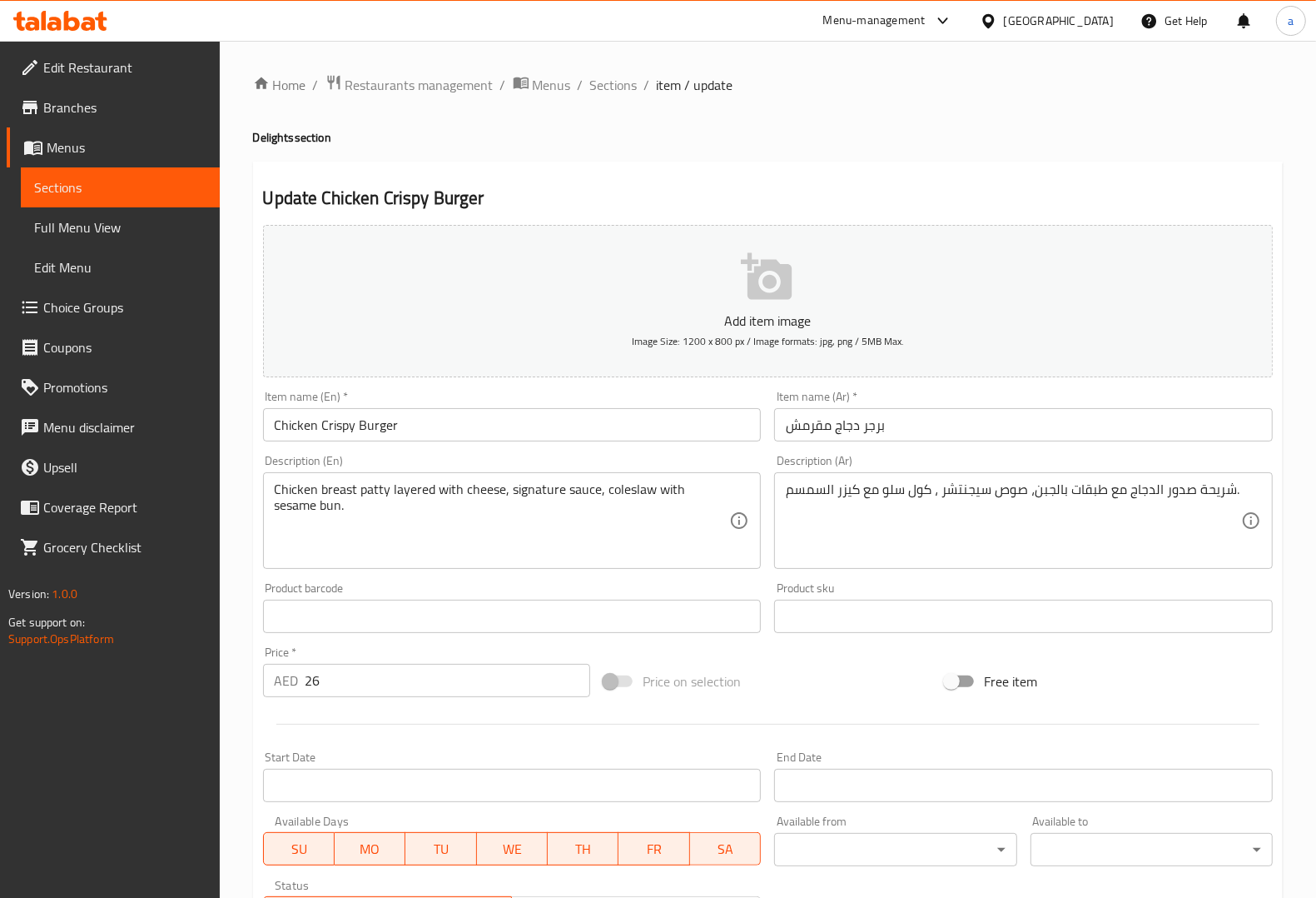
click at [1137, 473] on div "شريحة صدور الدجاج مع طبقات بالجبن، صوص سيجنتشر ، كول سلو مع كيزر السمسم. Descri…" at bounding box center [1023, 520] width 498 height 97
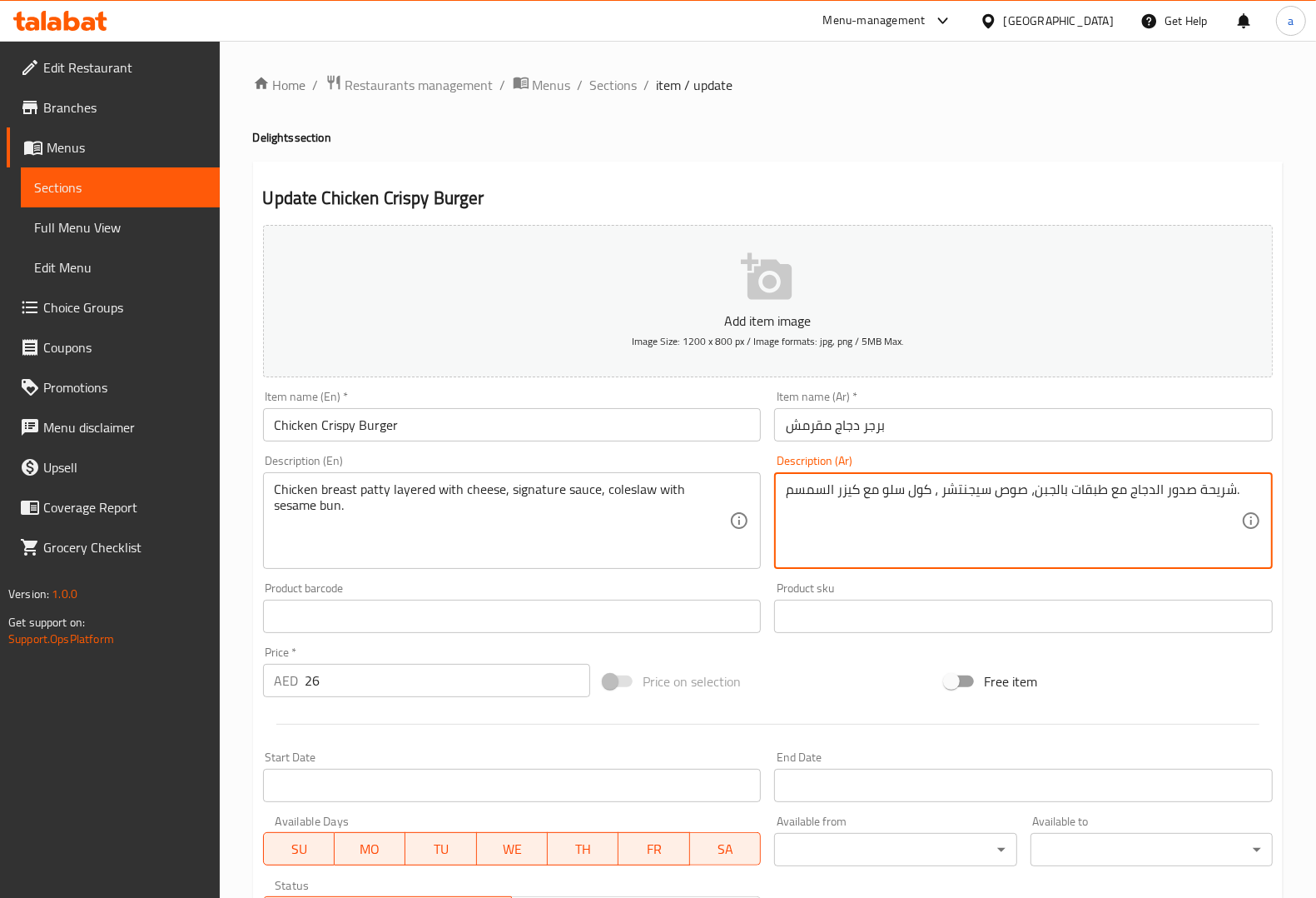
click at [1055, 485] on textarea "شريحة صدور الدجاج مع طبقات بالجبن، صوص سيجنتشر ، كول سلو مع كيزر السمسم." at bounding box center [1013, 520] width 455 height 79
type textarea "شريحة صدور الدجاج مع طبقات جبن، صوص سيجنتشر ، كول سلو مع كيزر السمسم."
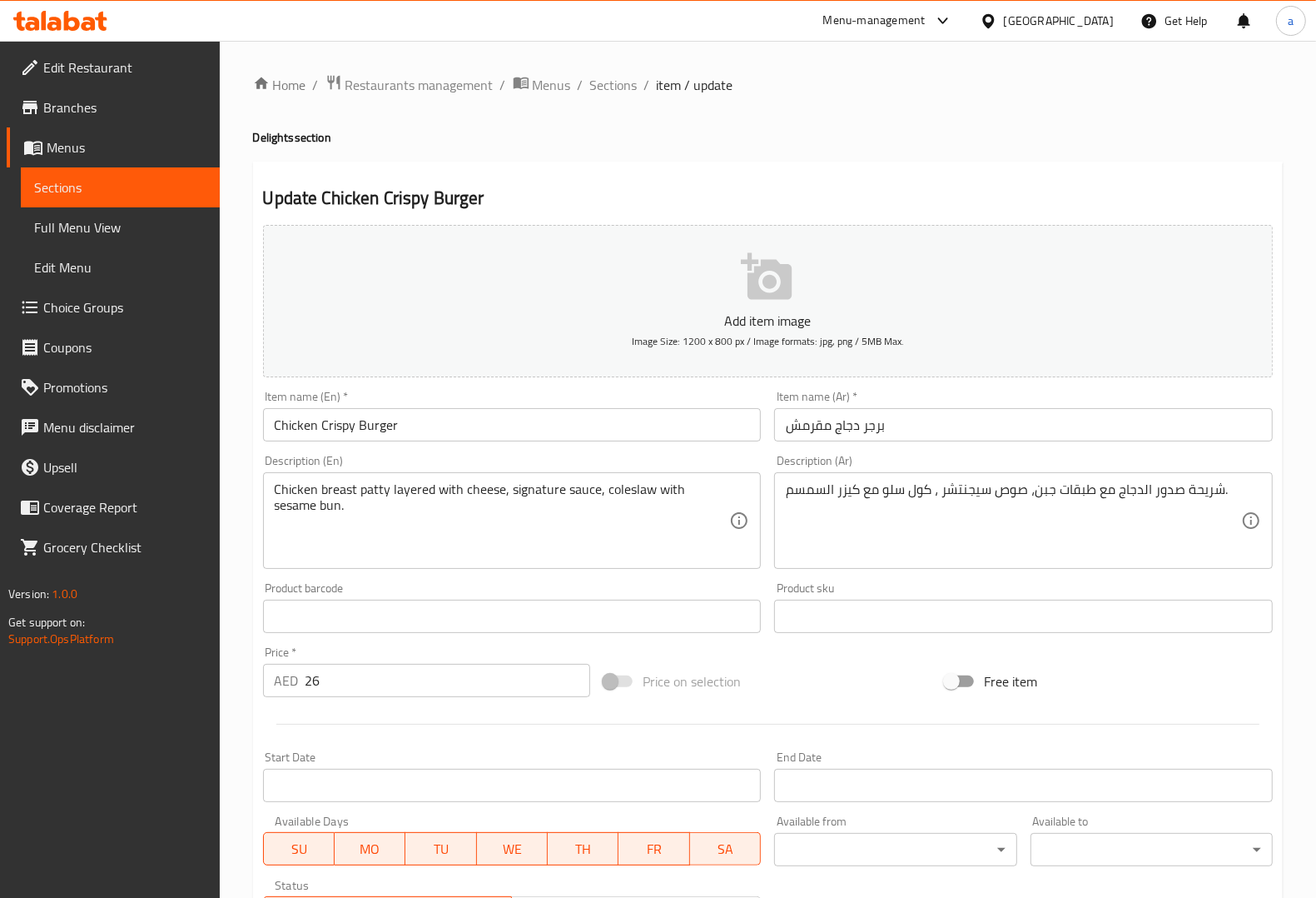
click at [1109, 463] on div "Description (Ar) شريحة صدور الدجاج مع طبقات جبن، صوص سيجنتشر ، كول سلو مع كيزر …" at bounding box center [1023, 511] width 498 height 114
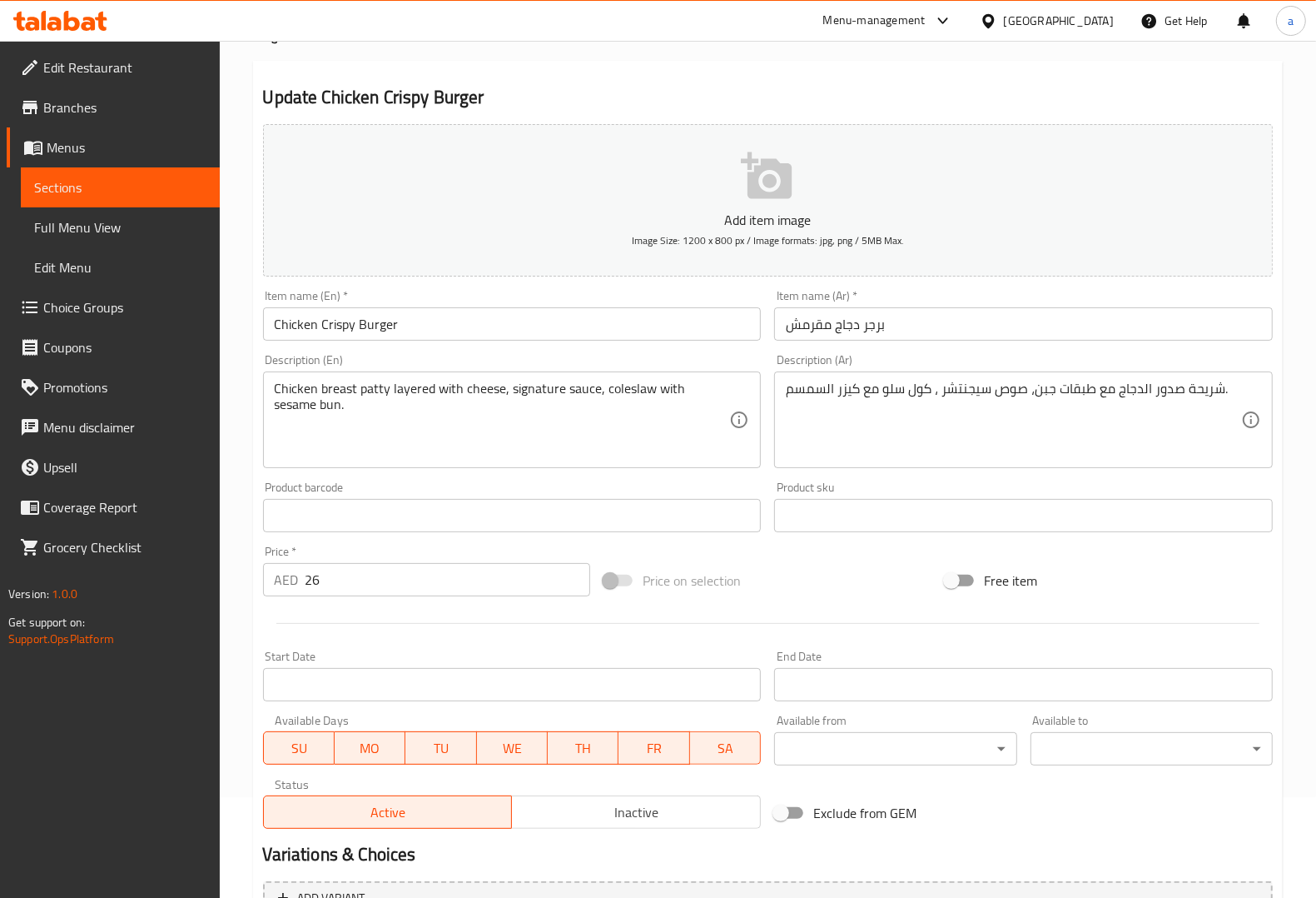
scroll to position [276, 0]
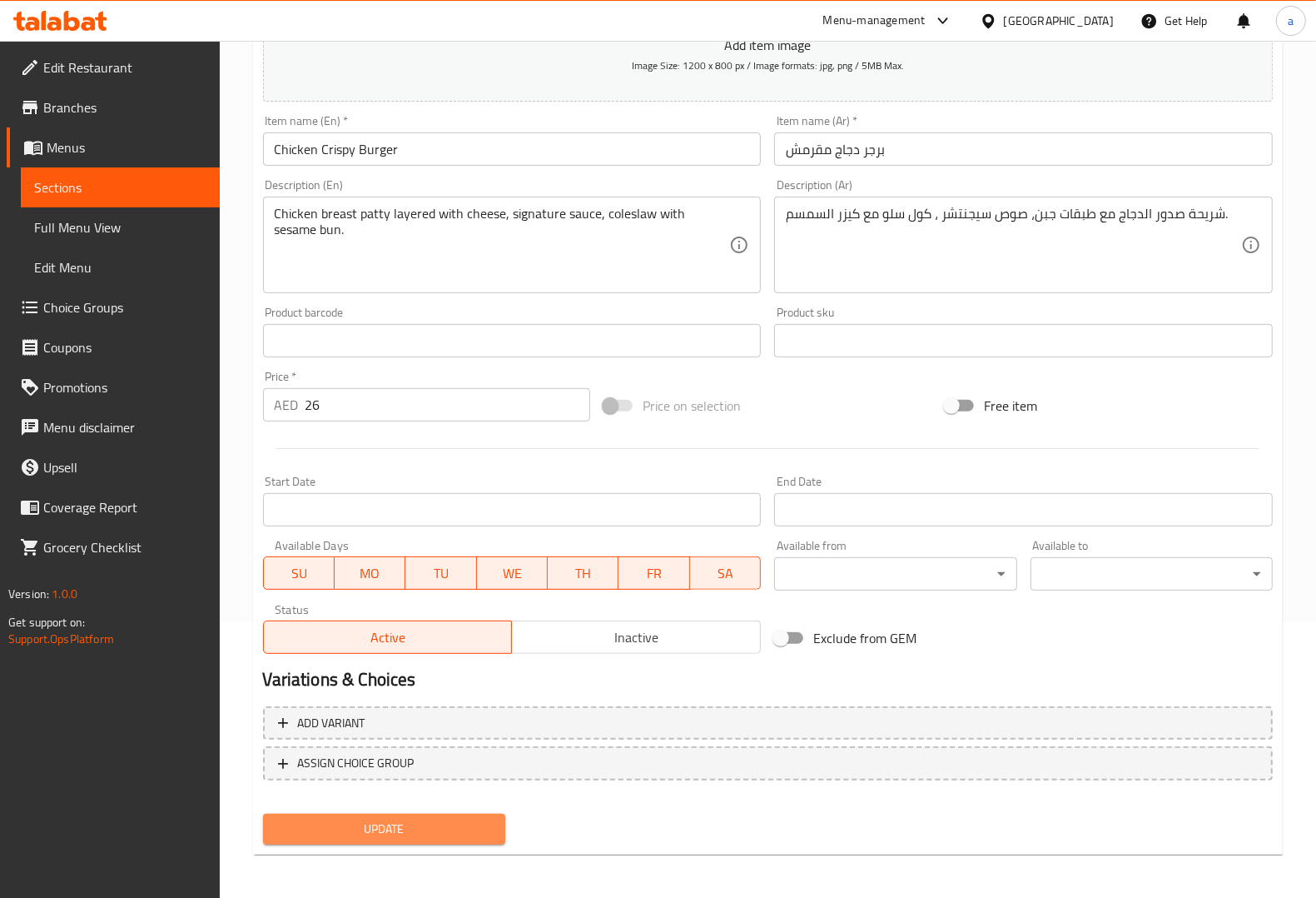
click at [475, 830] on span "Update" at bounding box center [384, 828] width 215 height 21
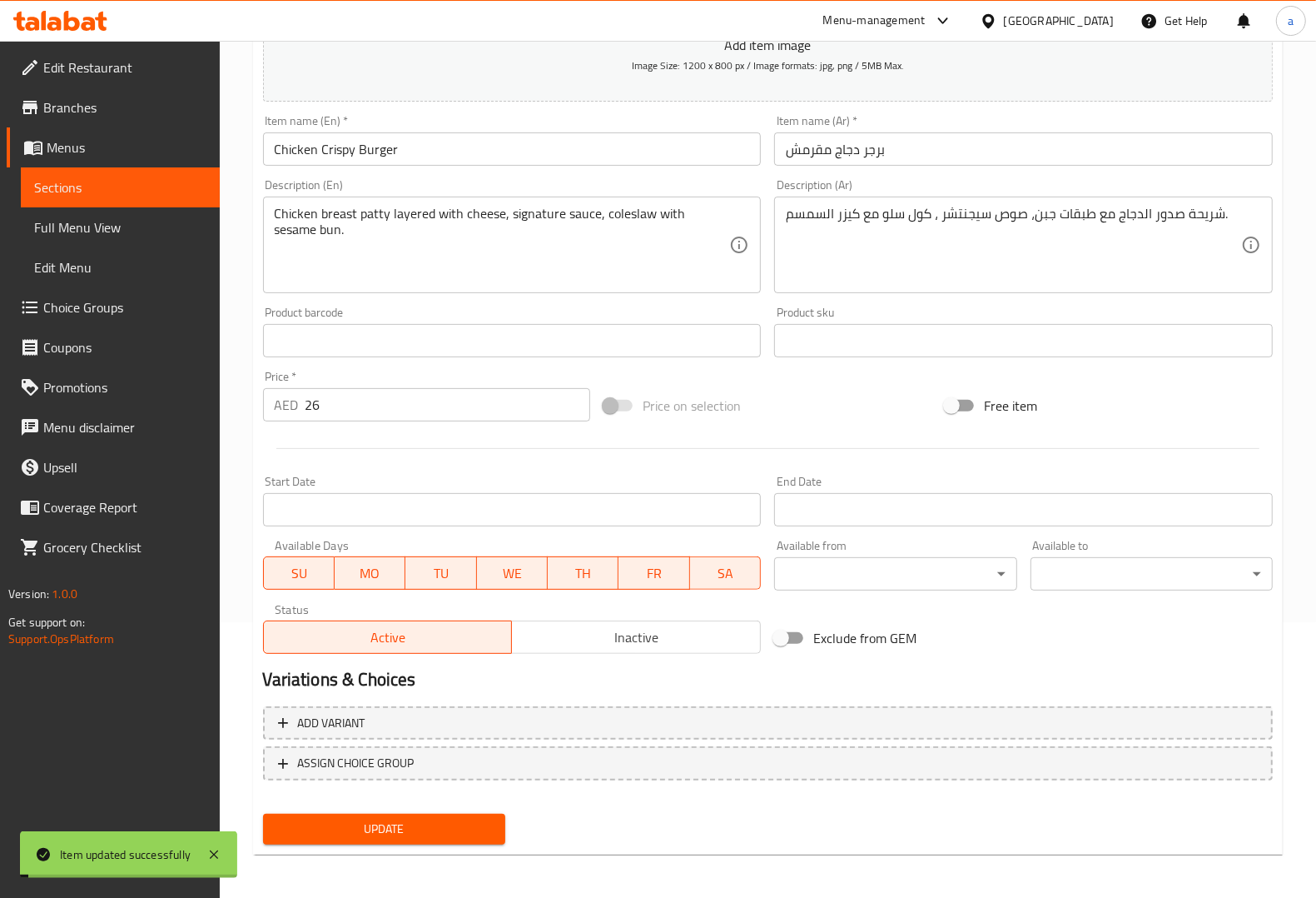
scroll to position [0, 0]
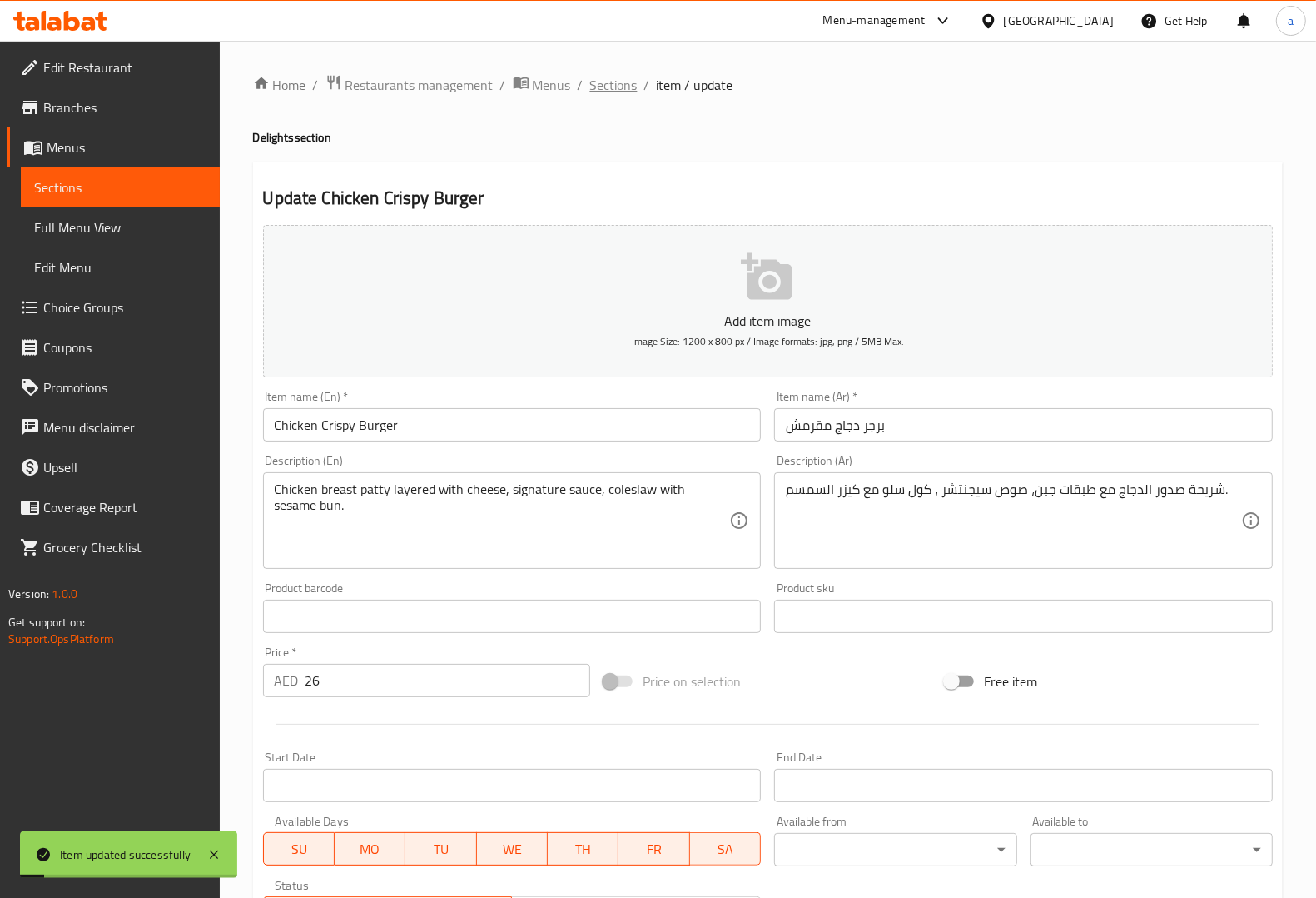
click at [623, 86] on span "Sections" at bounding box center [614, 85] width 48 height 20
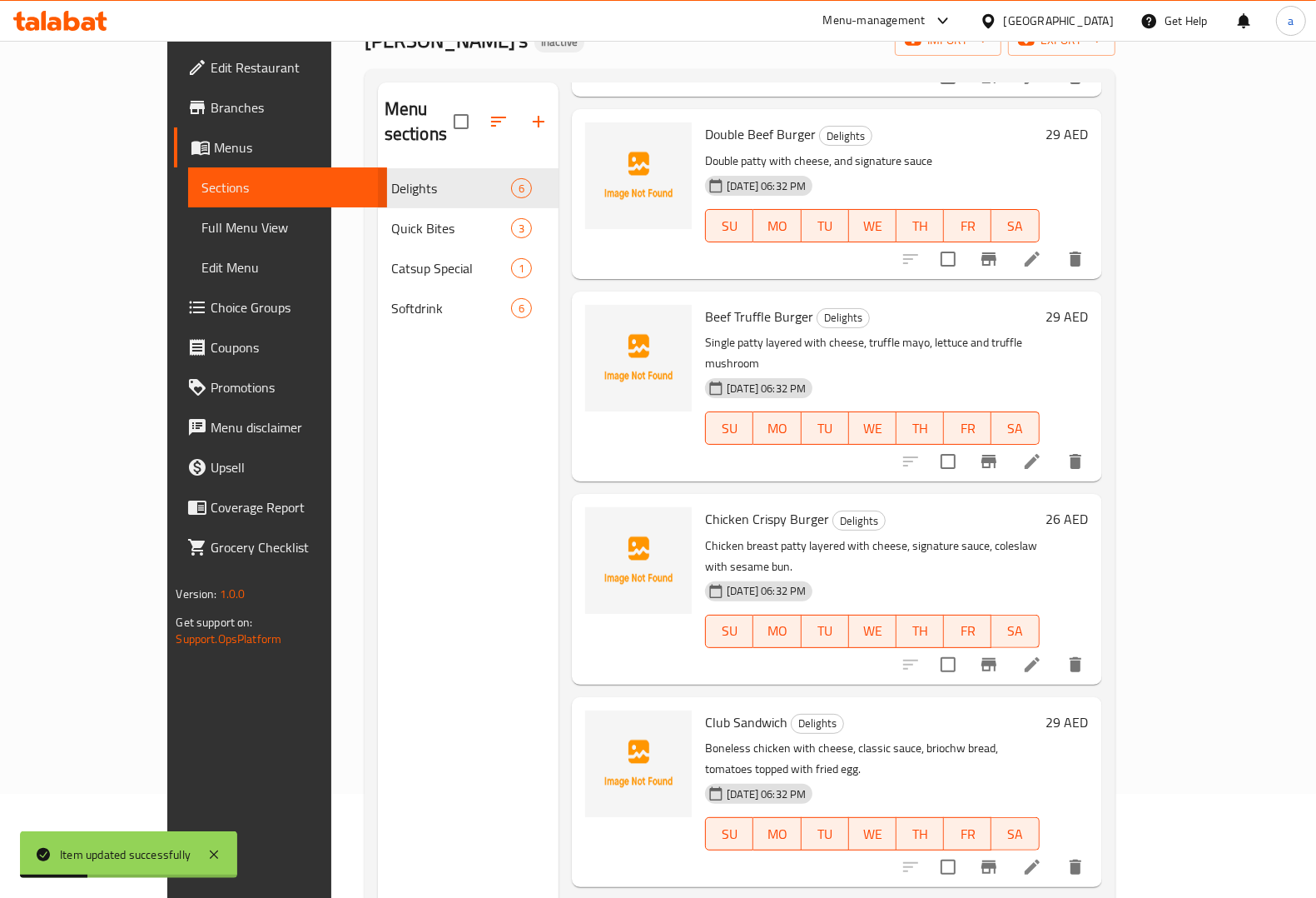
scroll to position [234, 0]
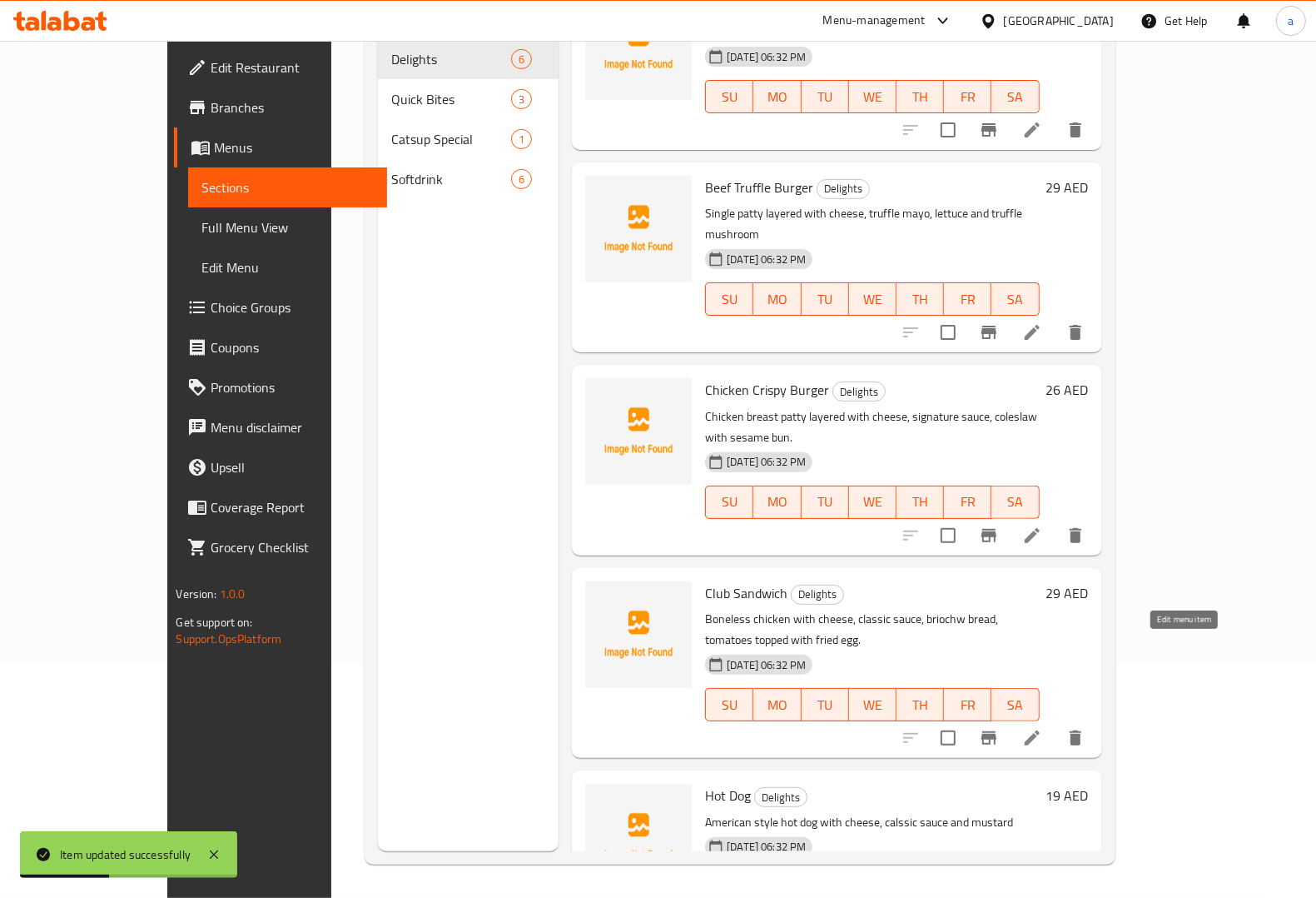
click at [1055, 723] on li at bounding box center [1032, 738] width 47 height 30
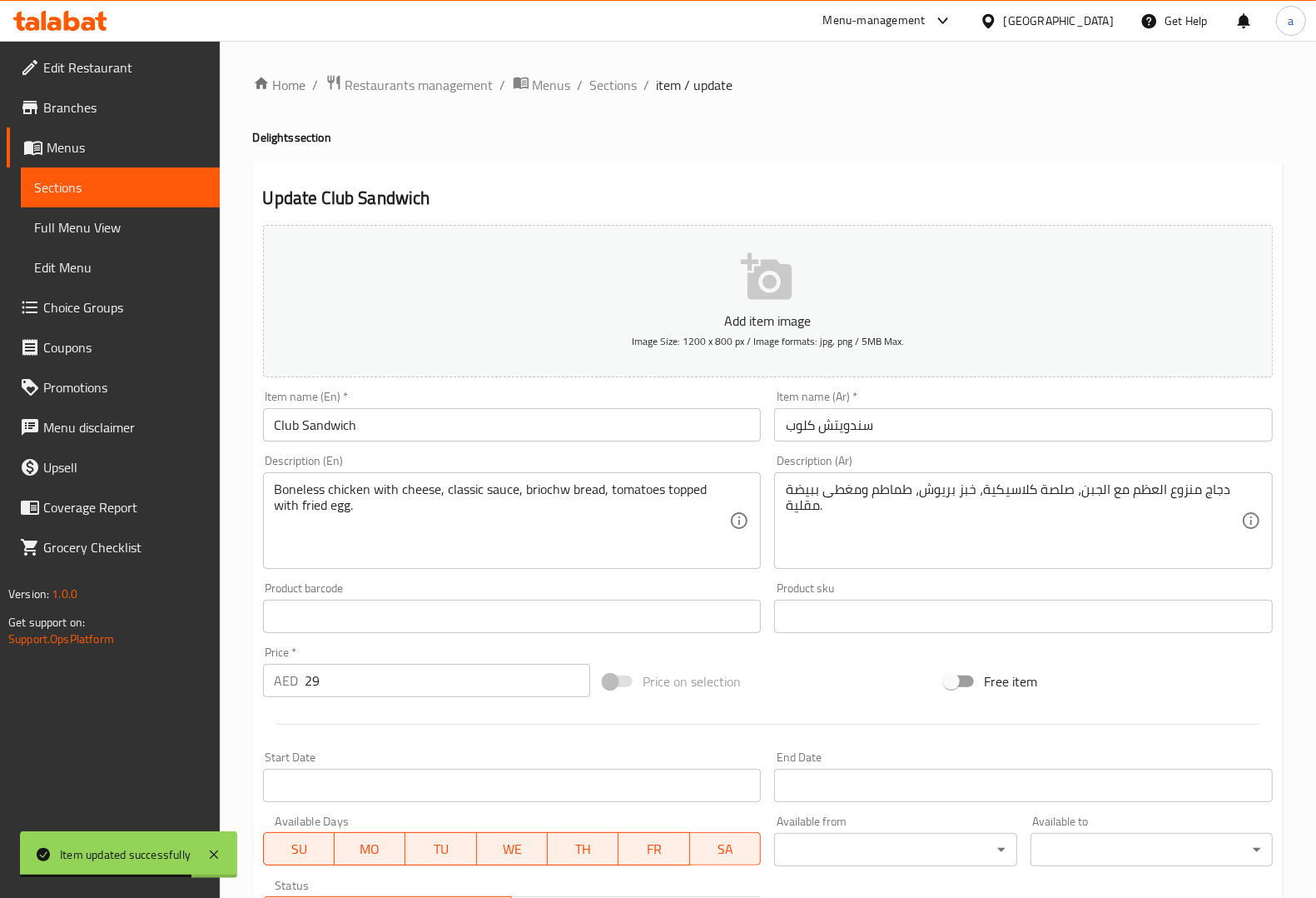
click at [290, 429] on input "Club Sandwich" at bounding box center [512, 424] width 498 height 33
drag, startPoint x: 272, startPoint y: 487, endPoint x: 359, endPoint y: 497, distance: 87.6
click at [359, 497] on div "Boneless chicken with cheese, classic sauce, briochw bread, tomatoes topped wit…" at bounding box center [512, 520] width 498 height 97
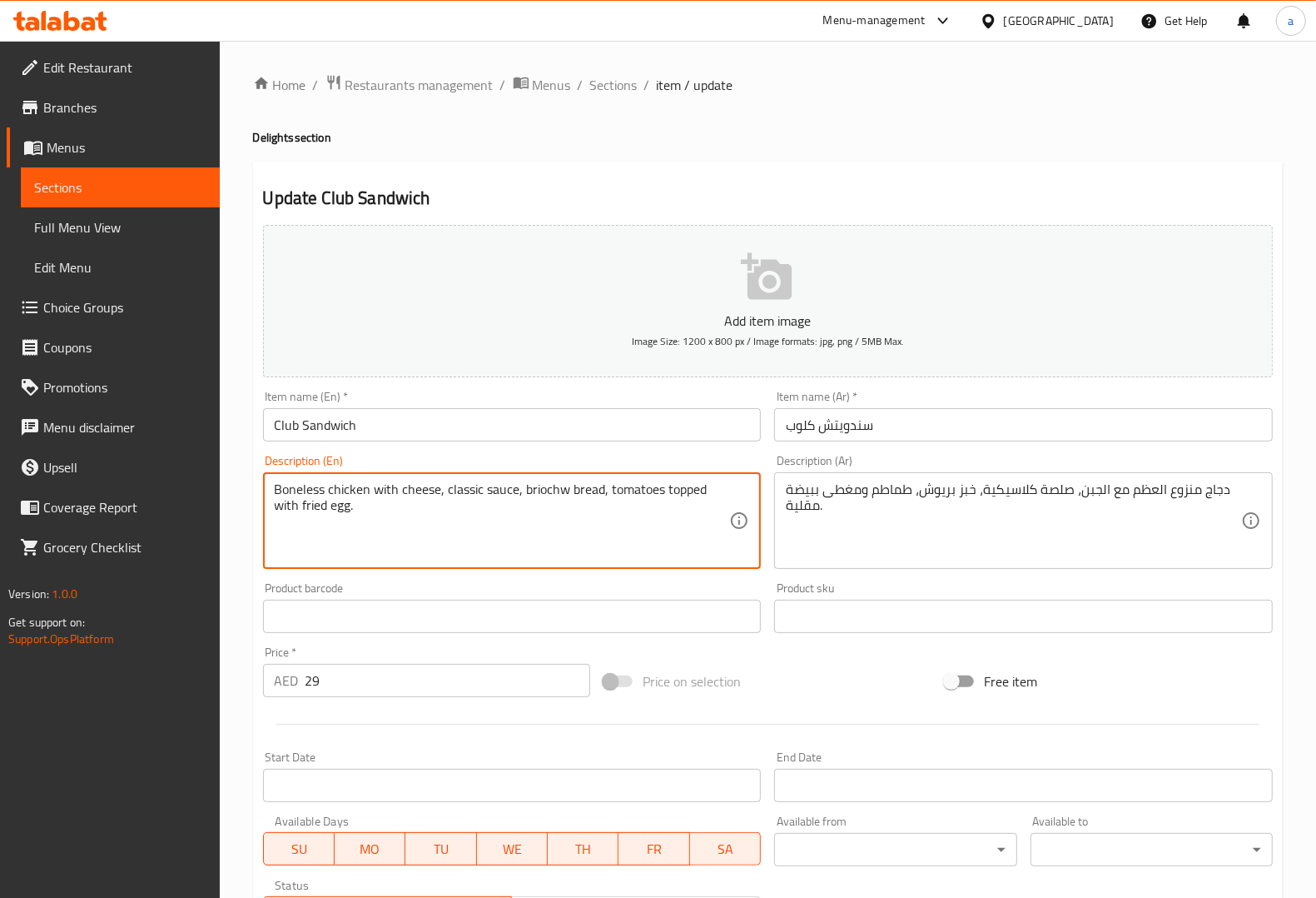
drag, startPoint x: 367, startPoint y: 488, endPoint x: 255, endPoint y: 483, distance: 112.1
click at [255, 481] on div "Update Club Sandwich Add item image Image Size: 1200 x 800 px / Image formats: …" at bounding box center [768, 646] width 1030 height 970
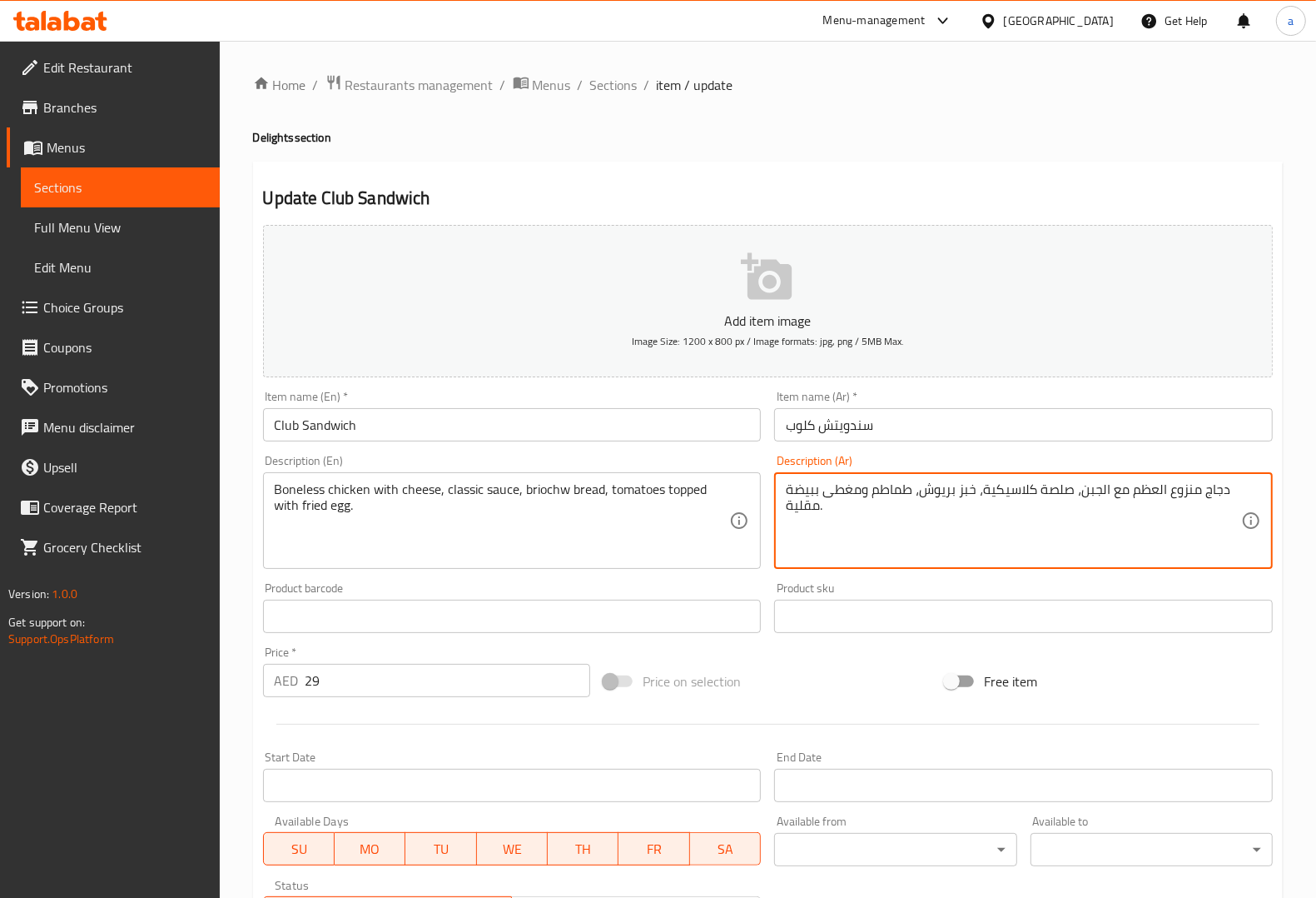
drag, startPoint x: 1222, startPoint y: 485, endPoint x: 1168, endPoint y: 495, distance: 54.9
click at [1166, 497] on textarea "دجاج منزوع العظم مع الجبن، صلصة كلاسيكية، خبز بريوش، طماطم ومغطى ببيضة مقلية." at bounding box center [1013, 520] width 455 height 79
drag, startPoint x: 1129, startPoint y: 489, endPoint x: 1232, endPoint y: 481, distance: 103.3
click at [1232, 481] on textarea "دجاج منزوع العظم مع الجبن، صلصة كلاسيكية، خبز بريوش، طماطم ومغطى ببيضة مقلية." at bounding box center [1013, 520] width 455 height 79
click at [1232, 488] on textarea "دجاج منزوع العظم مع الجبن، صلصة كلاسيكية، خبز بريوش، طماطم ومغطى ببيضة مقلية." at bounding box center [1013, 520] width 455 height 79
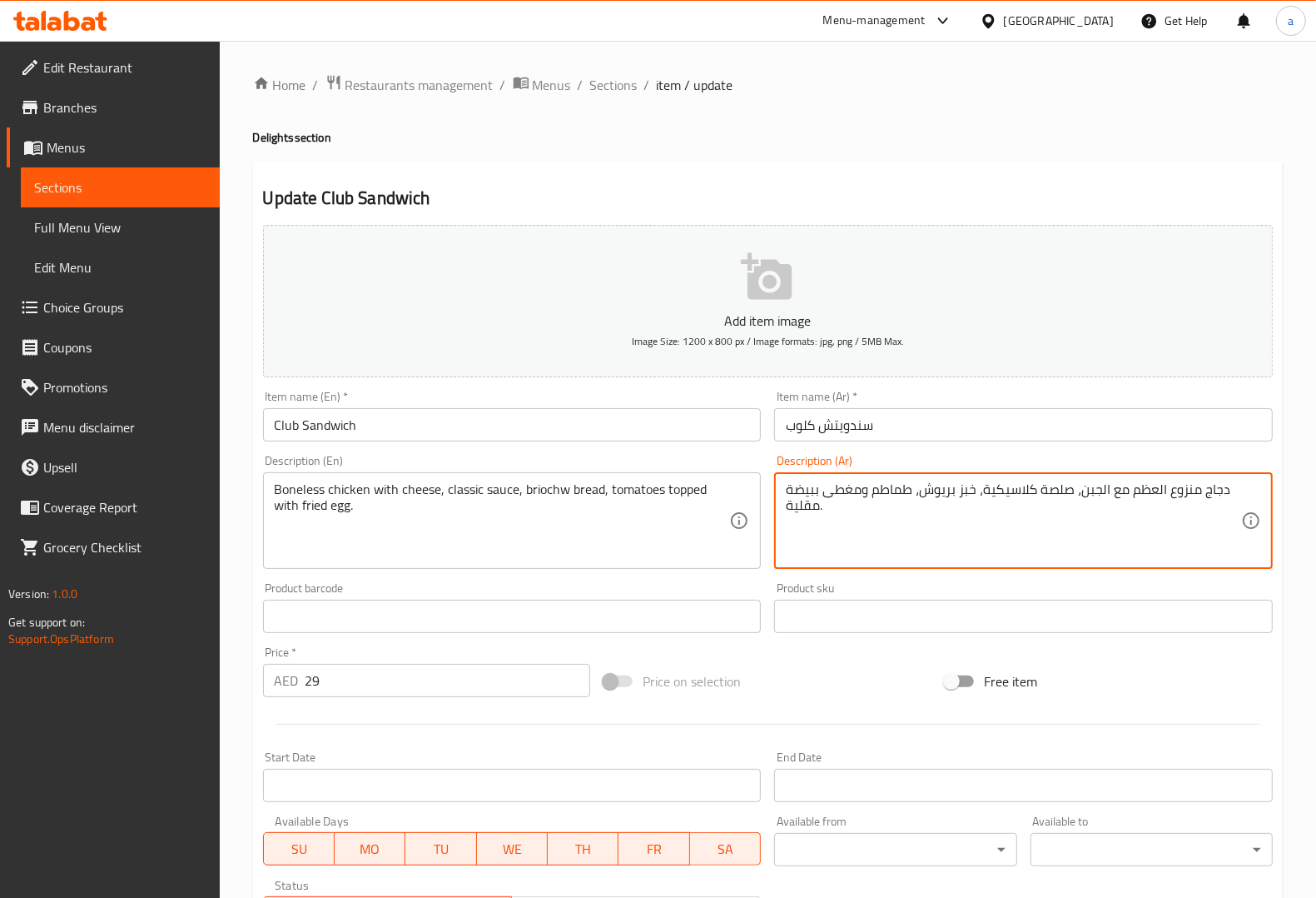
click at [1224, 493] on textarea "دجاج منزوع العظم مع الجبن، صلصة كلاسيكية، خبز بريوش، طماطم ومغطى ببيضة مقلية." at bounding box center [1013, 520] width 455 height 79
click at [1223, 493] on textarea "دجاج منزوع العظم مع الجبن، صلصة كلاسيكية، خبز بريوش، طماطم ومغطى ببيضة مقلية." at bounding box center [1013, 520] width 455 height 79
click at [1171, 508] on textarea "دجاج منزوع العظم مع الجبن، صلصة كلاسيكية، خبز بريوش، طماطم ومغطى ببيضة مقلية." at bounding box center [1013, 520] width 455 height 79
drag, startPoint x: 1126, startPoint y: 488, endPoint x: 1230, endPoint y: 488, distance: 104.0
click at [1230, 488] on textarea "دجاج منزوع العظم مع الجبن، صلصة كلاسيكية، خبز بريوش، طماطم ومغطى ببيضة مقلية." at bounding box center [1013, 520] width 455 height 79
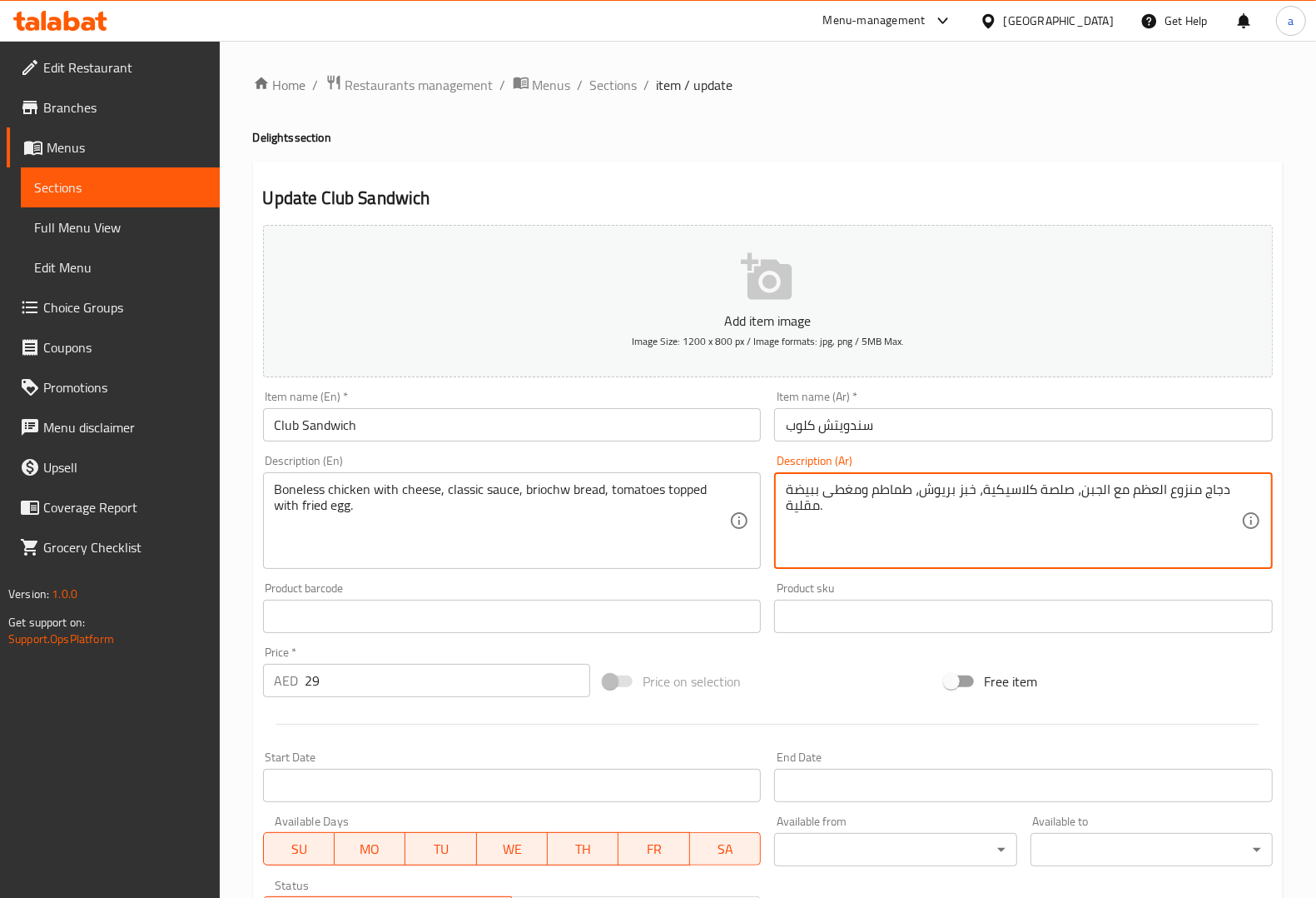
click at [1227, 489] on textarea "دجاج منزوع العظم مع الجبن، صلصة كلاسيكية، خبز بريوش، طماطم ومغطى ببيضة مقلية." at bounding box center [1013, 520] width 455 height 79
drag, startPoint x: 1217, startPoint y: 492, endPoint x: 1194, endPoint y: 492, distance: 23.0
click at [1215, 491] on textarea "دجاج منزوع العظم مع الجبن، صلصة كلاسيكية، خبز بريوش، طماطم ومغطى ببيضة مقلية." at bounding box center [1013, 520] width 455 height 79
drag, startPoint x: 1129, startPoint y: 485, endPoint x: 1226, endPoint y: 492, distance: 97.3
click at [1226, 492] on textarea "دجاج منزوع العظم مع الجبن، صلصة كلاسيكية، خبز بريوش، طماطم ومغطى ببيضة مقلية." at bounding box center [1013, 520] width 455 height 79
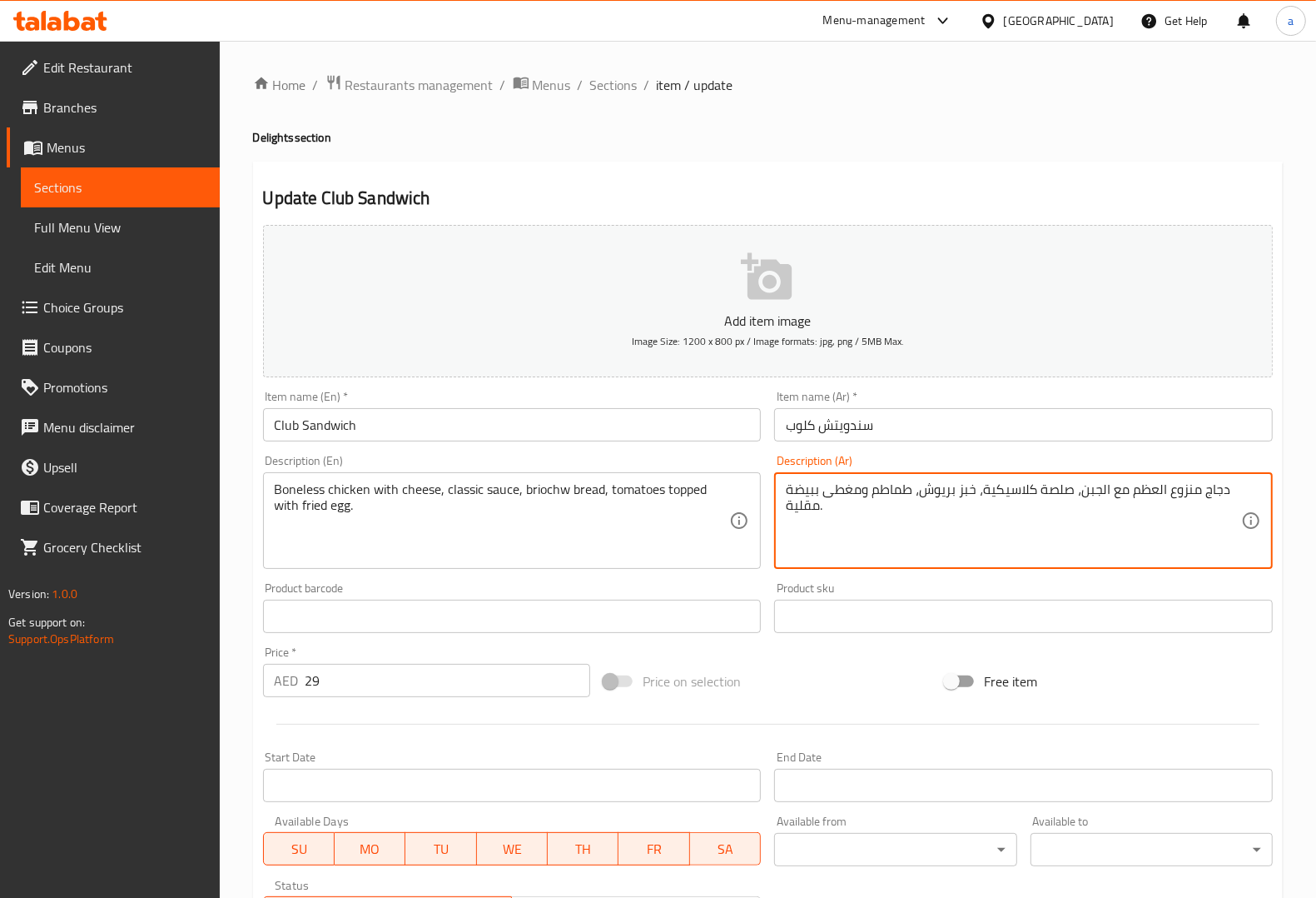
paste textarea "سحب"
click at [604, 452] on div "Description (En) Boneless chicken with cheese, classic sauce, briochw bread, to…" at bounding box center [512, 511] width 512 height 128
click at [1082, 497] on textarea "دجاج مسحب مع الجبن، صلصة كلاسيكية، خبز بريوش، طماطم ومغطى ببيضة مقلية." at bounding box center [1013, 520] width 455 height 79
click at [1018, 493] on textarea "دجاج مسحب مع الجبن، صوص كلاسيكية، خبز بريوش، طماطم ومغطى ببيضة مقلية." at bounding box center [1013, 520] width 455 height 79
type textarea "دجاج مسحب مع الجبن، صوص كلاسيكي، خبز بريوش، طماطم ومغطى ببيضة مقلية."
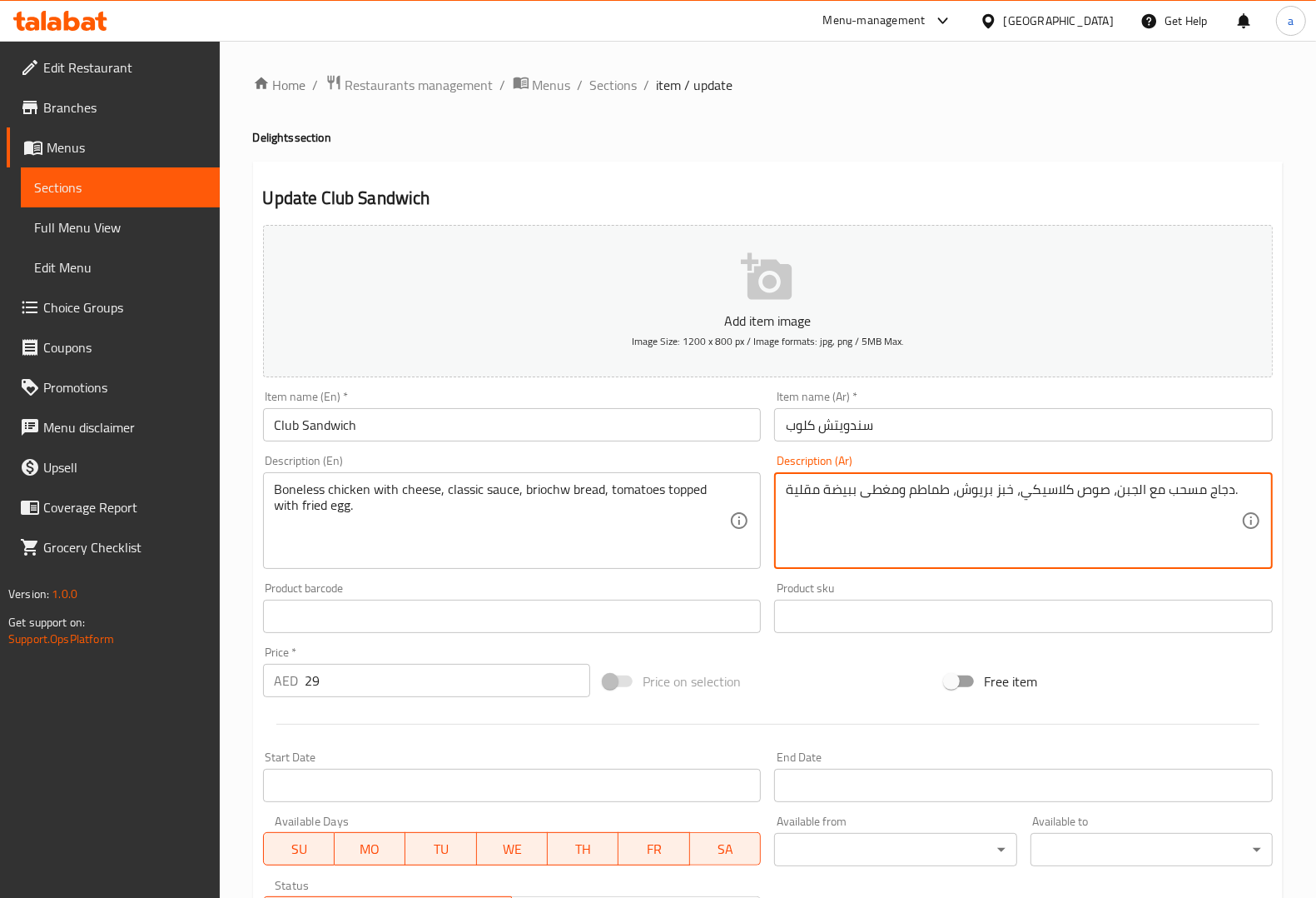
click at [1075, 456] on div "Description (Ar) دجاج مسحب مع الجبن، صوص كلاسيكي، خبز بريوش، طماطم ومغطى ببيضة …" at bounding box center [1023, 511] width 498 height 114
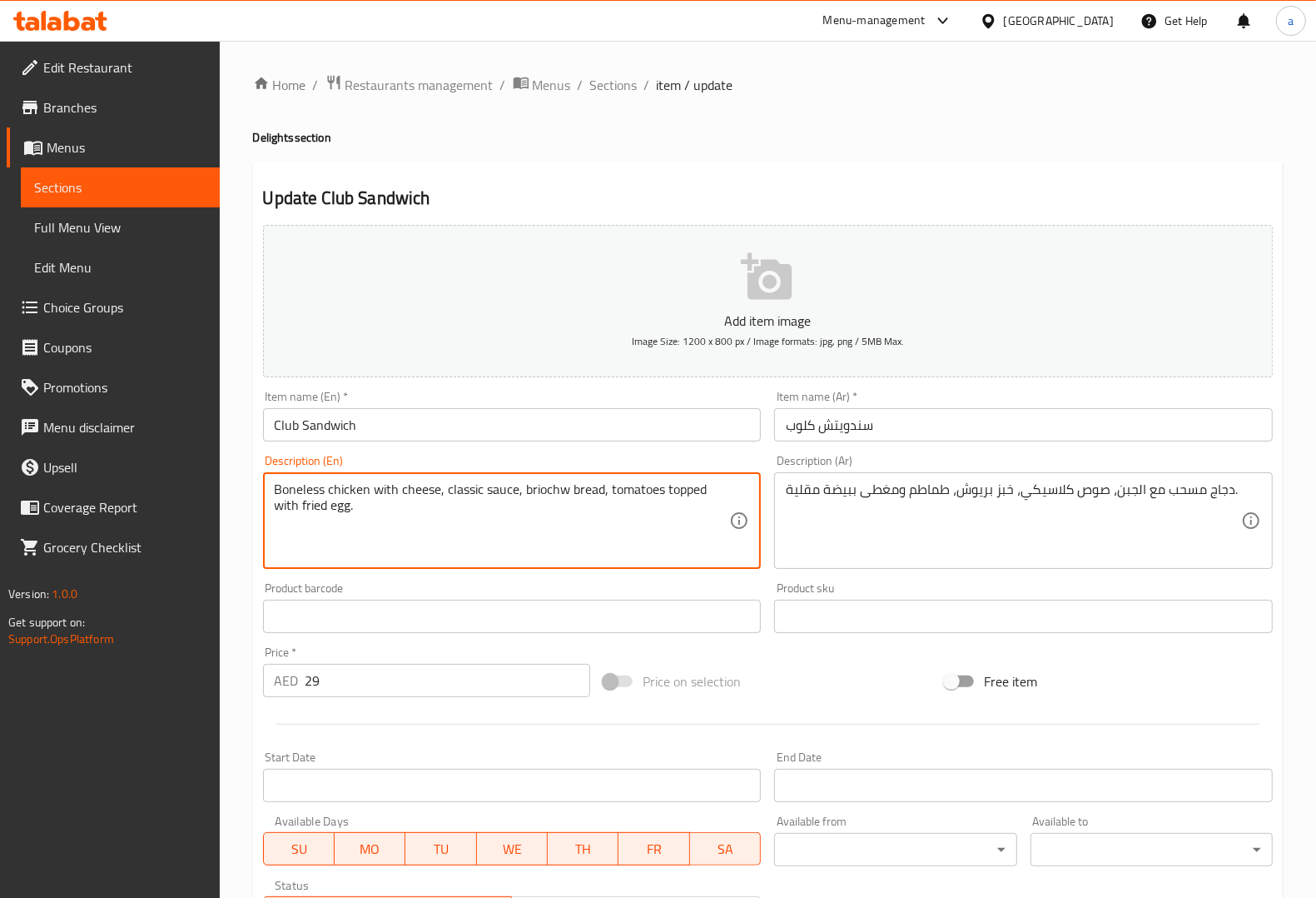
click at [549, 501] on textarea "Boneless chicken with cheese, classic sauce, briochw bread, tomatoes topped wit…" at bounding box center [502, 520] width 455 height 79
click at [554, 499] on textarea "Boneless chicken with cheese, classic sauce, briochw bread, tomatoes topped wit…" at bounding box center [502, 520] width 455 height 79
click at [554, 488] on textarea "Boneless chicken with cheese, classic sauce, briochw bread, tomatoes topped wit…" at bounding box center [502, 520] width 455 height 79
click at [703, 452] on div "Description (En) Boneless chicken with cheese, classic sauce, briochw bread, to…" at bounding box center [512, 511] width 512 height 128
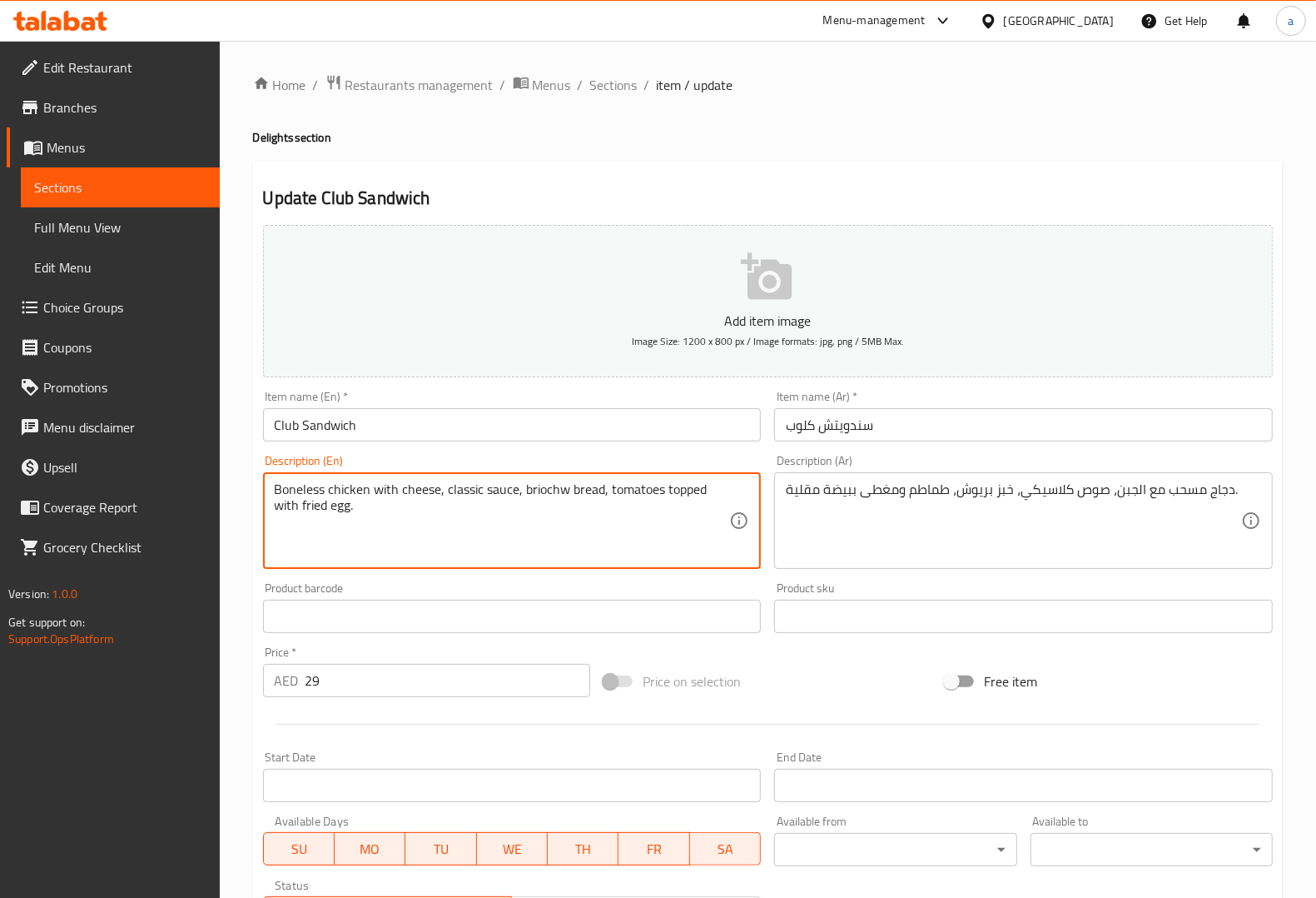
click at [547, 488] on textarea "Boneless chicken with cheese, classic sauce, briochw bread, tomatoes topped wit…" at bounding box center [502, 520] width 455 height 79
paste textarea "e"
click at [588, 491] on textarea "Boneless chicken with cheese, classic sauce, brioche bread, tomatoes topped wit…" at bounding box center [502, 520] width 455 height 79
type textarea "Boneless chicken with cheese, classic sauce, brioche bread, tomatoes topped wit…"
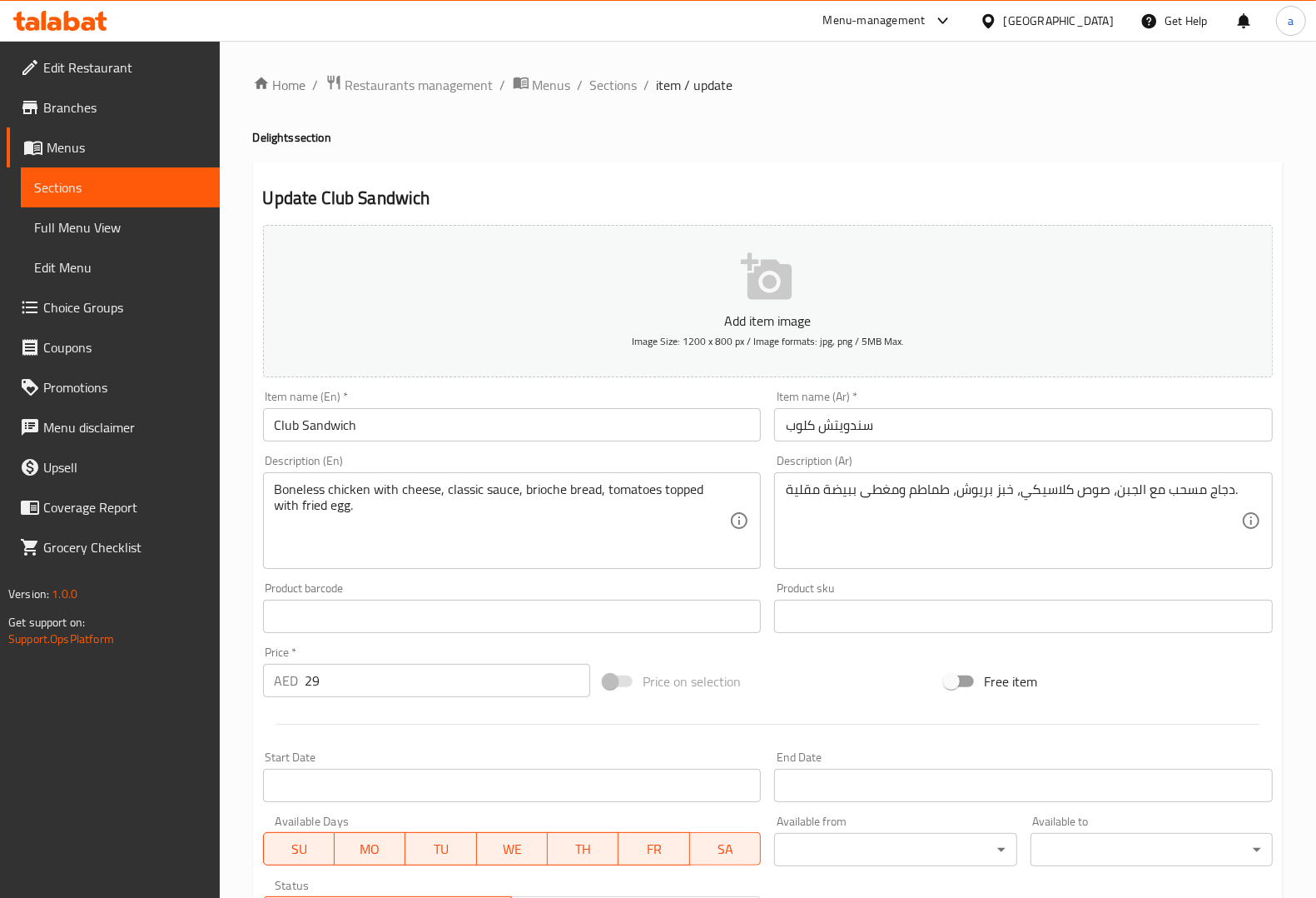
click at [626, 460] on div "Description (En) Boneless chicken with cheese, classic sauce, brioche bread, to…" at bounding box center [512, 511] width 498 height 114
drag, startPoint x: 300, startPoint y: 504, endPoint x: 360, endPoint y: 510, distance: 60.3
click at [640, 458] on div "Description (En) Boneless chicken with cheese, classic sauce, brioche bread, to…" at bounding box center [512, 511] width 498 height 114
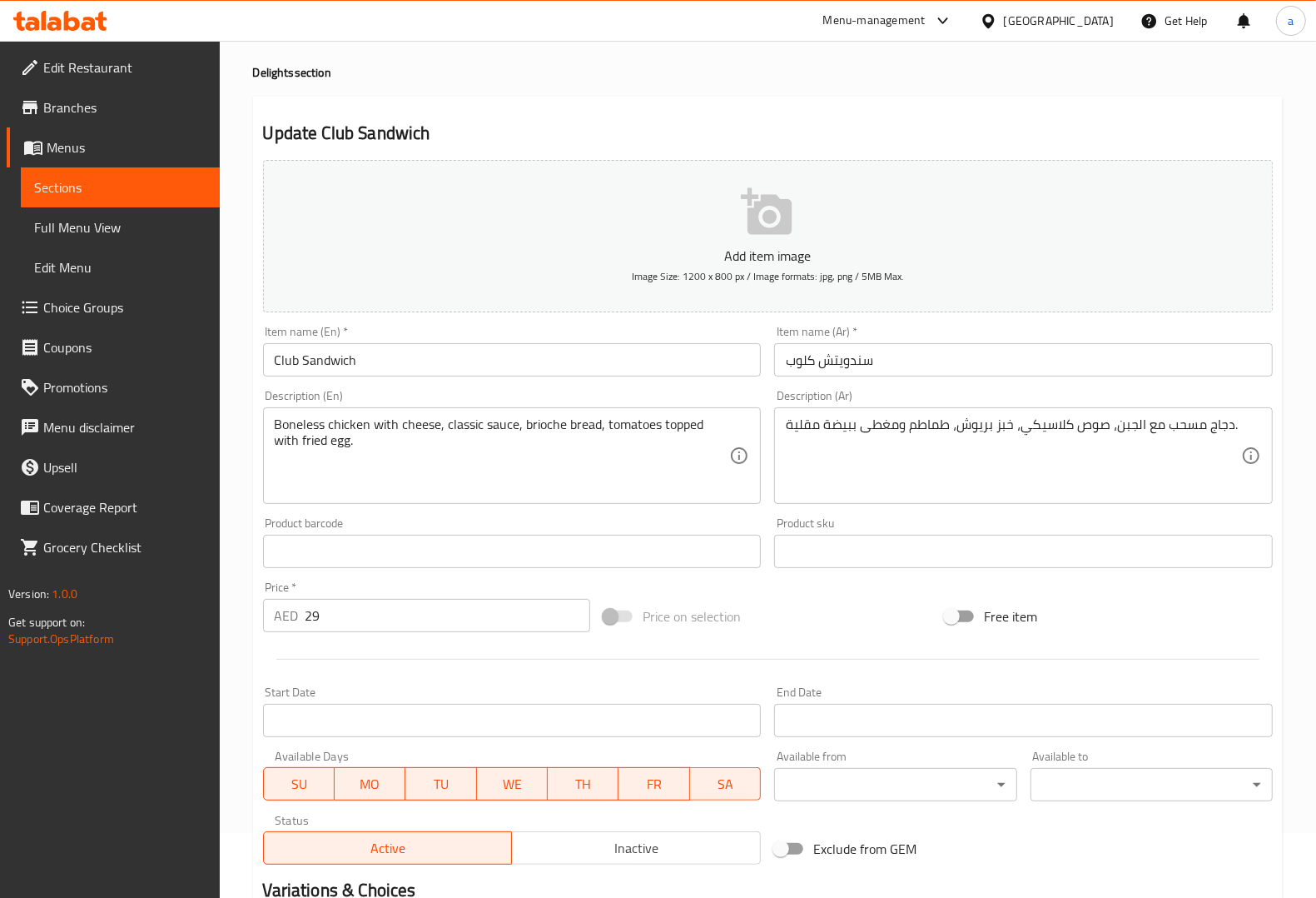
scroll to position [276, 0]
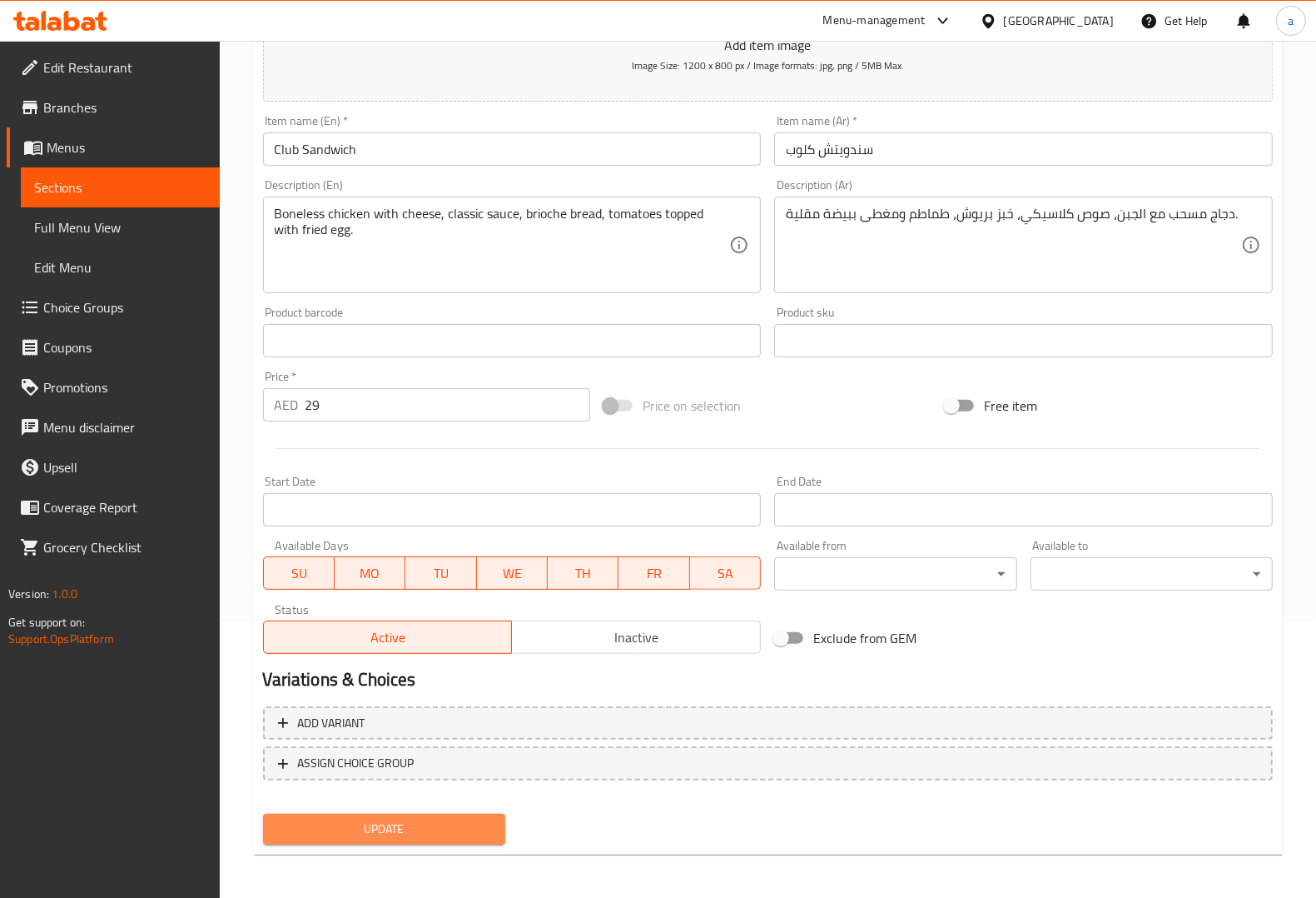
click at [394, 827] on span "Update" at bounding box center [384, 828] width 215 height 21
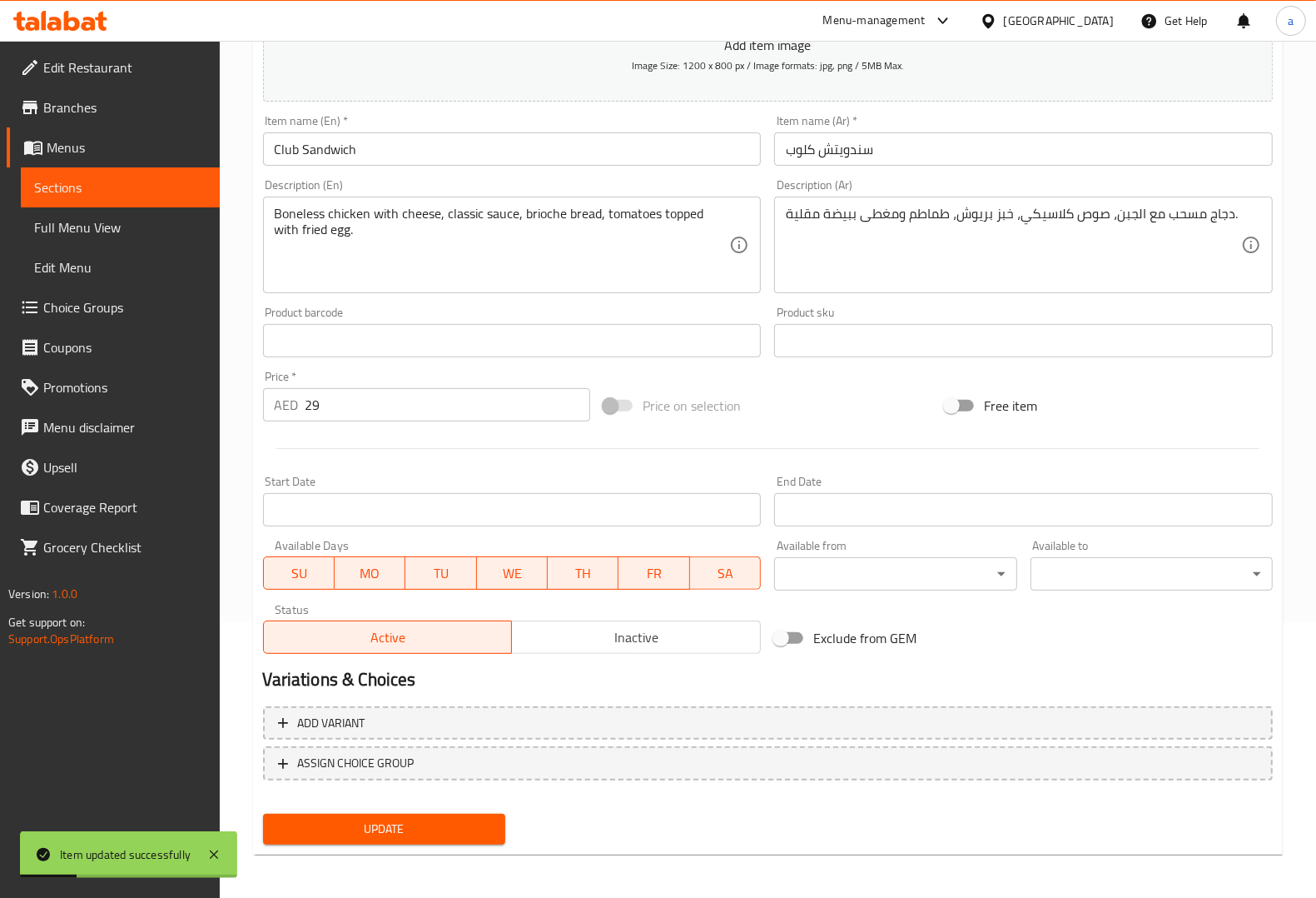
scroll to position [0, 0]
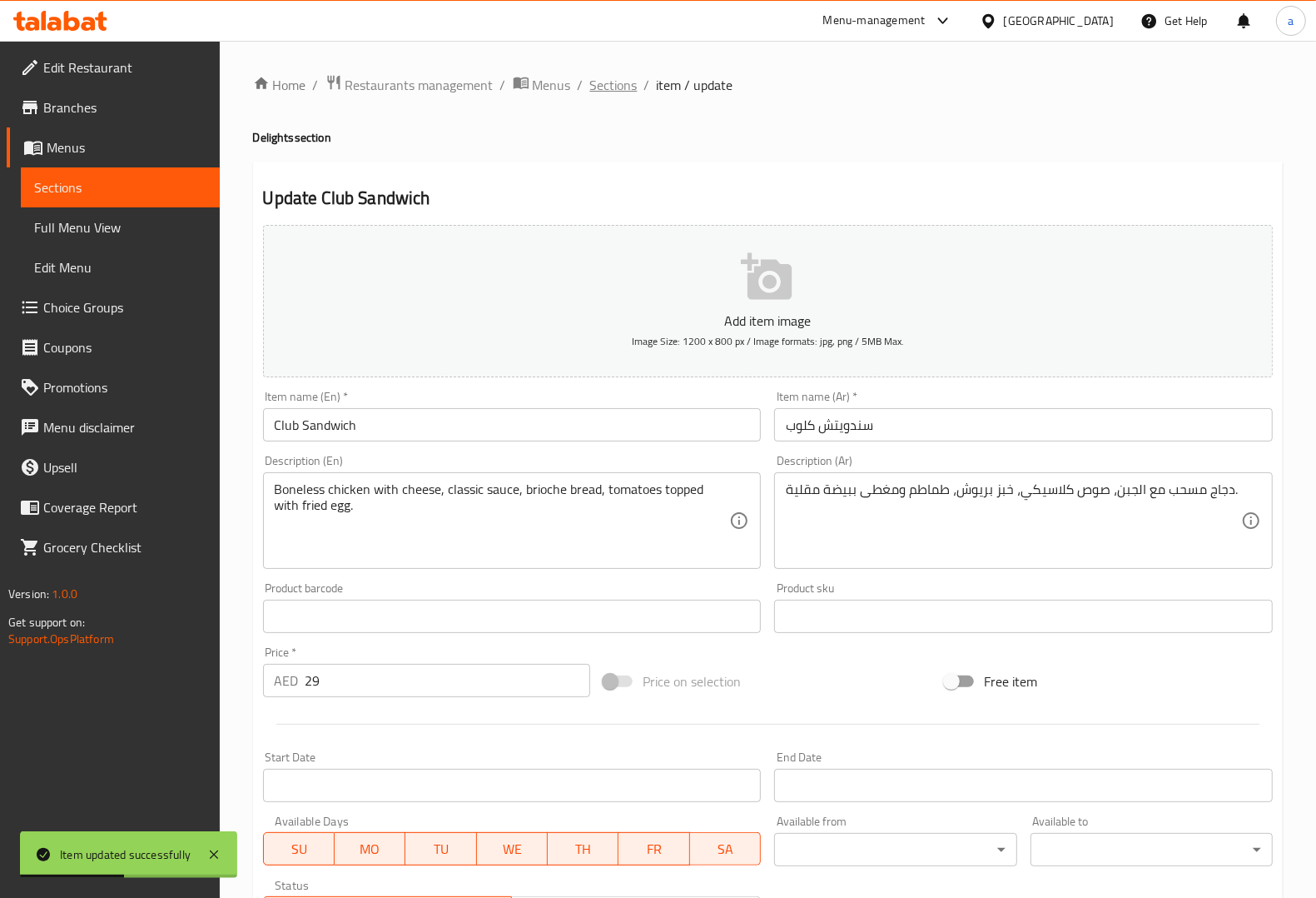
click at [623, 89] on span "Sections" at bounding box center [614, 85] width 48 height 20
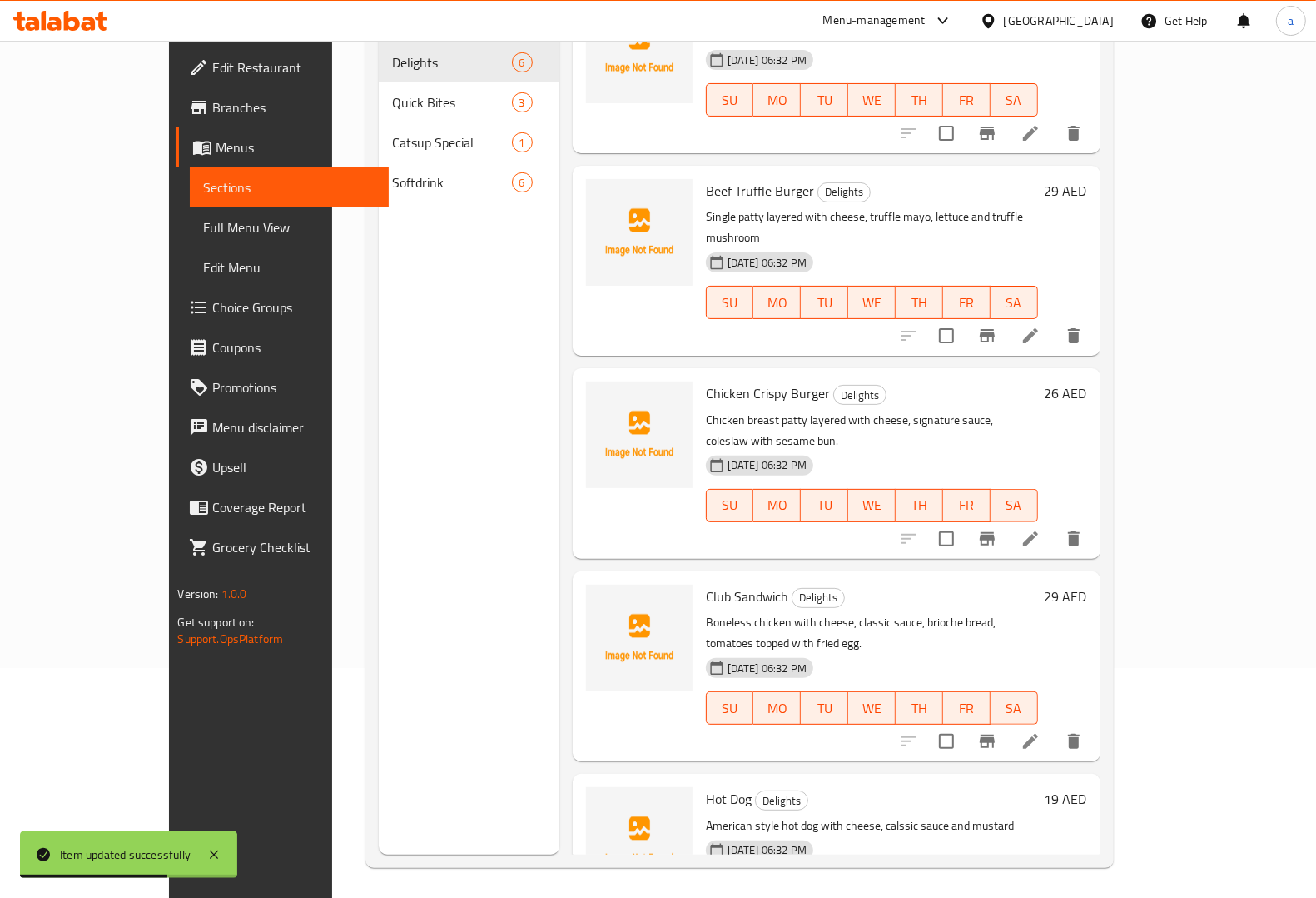
scroll to position [234, 0]
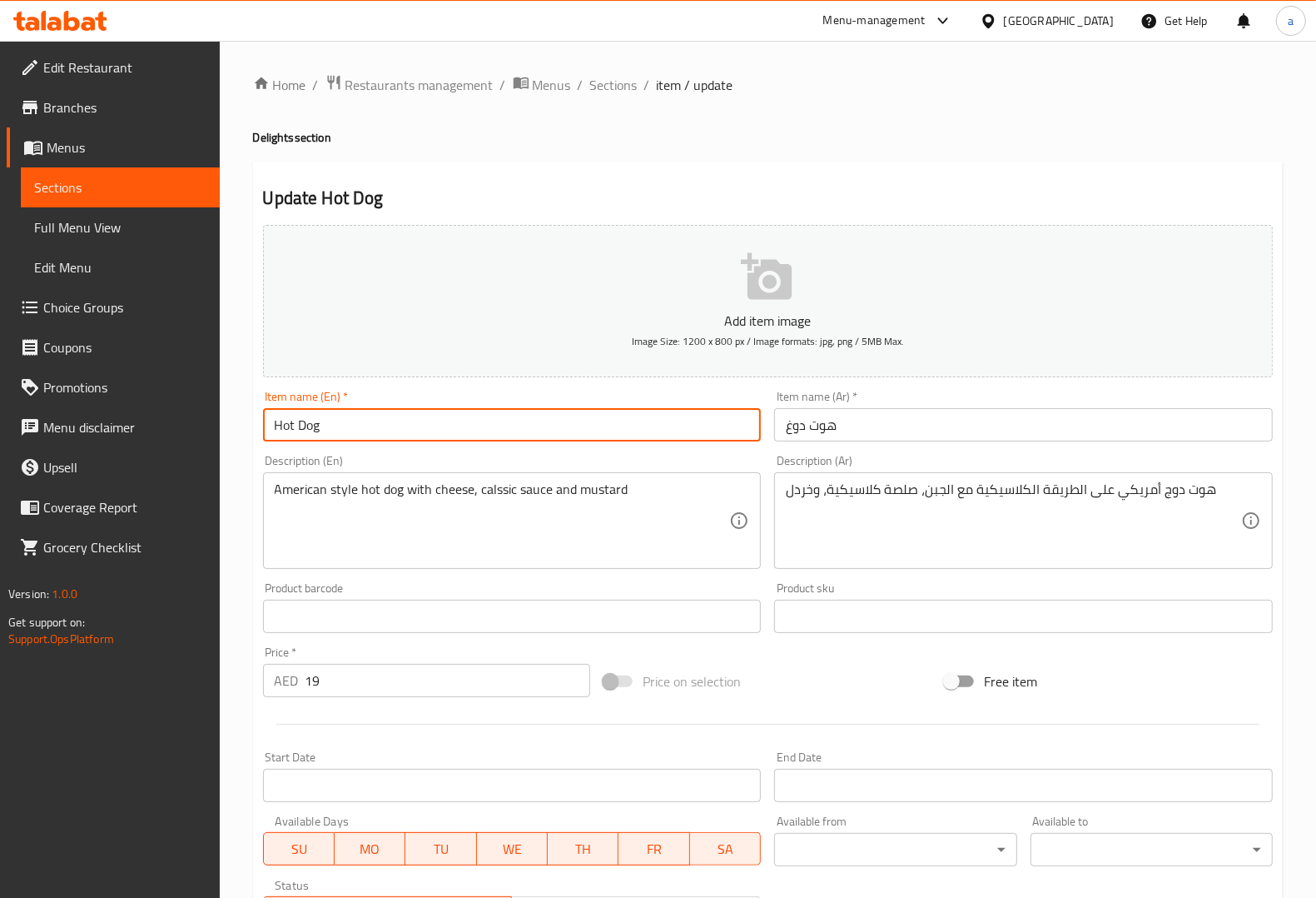
drag, startPoint x: 463, startPoint y: 427, endPoint x: 115, endPoint y: 377, distance: 351.6
click at [115, 377] on div "Edit Restaurant Branches Menus Sections Full Menu View Edit Menu Choice Groups …" at bounding box center [658, 609] width 1316 height 1136
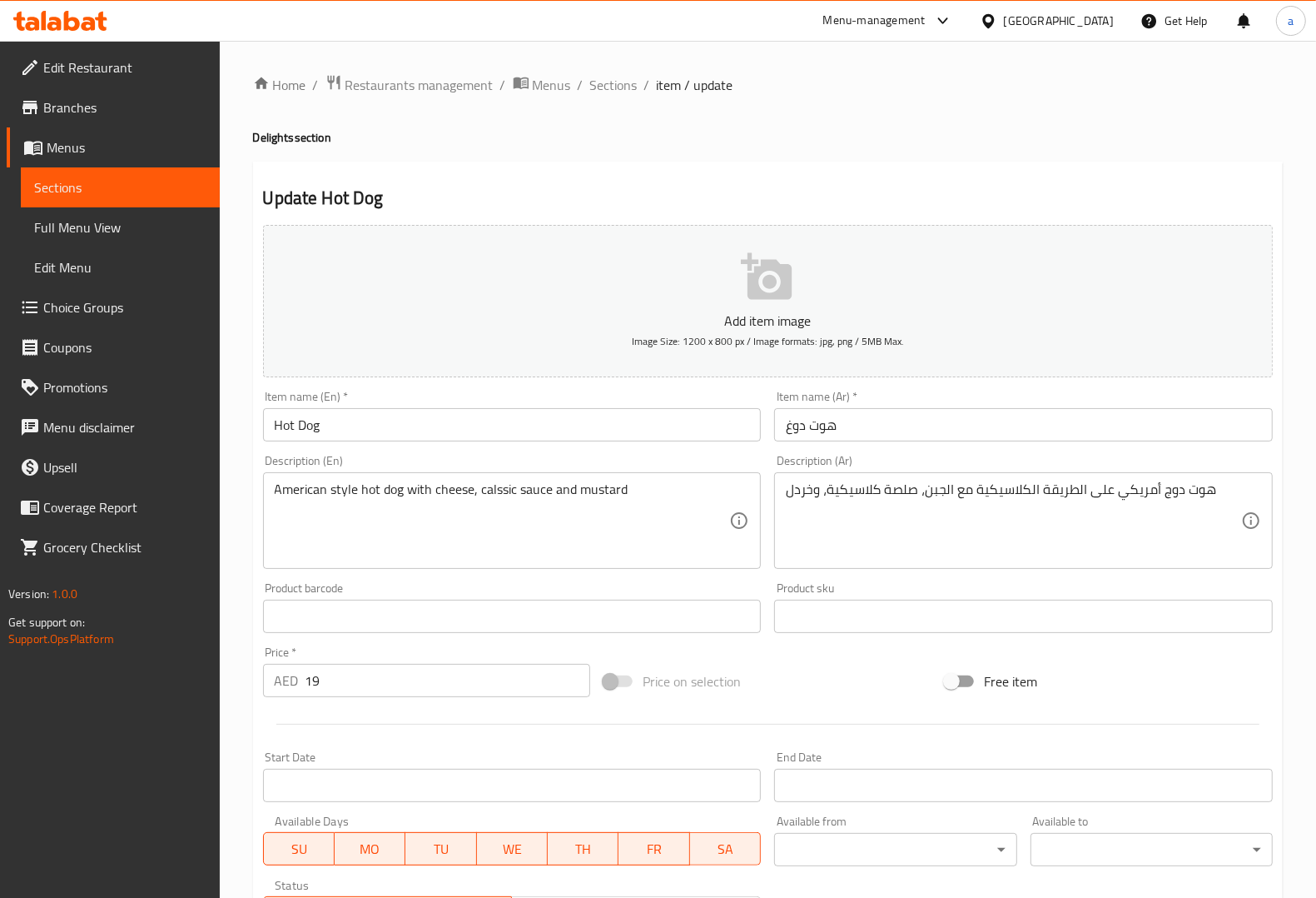
click at [637, 464] on div "Description (En) American style hot dog with cheese, calssic sauce and mustard …" at bounding box center [512, 511] width 498 height 114
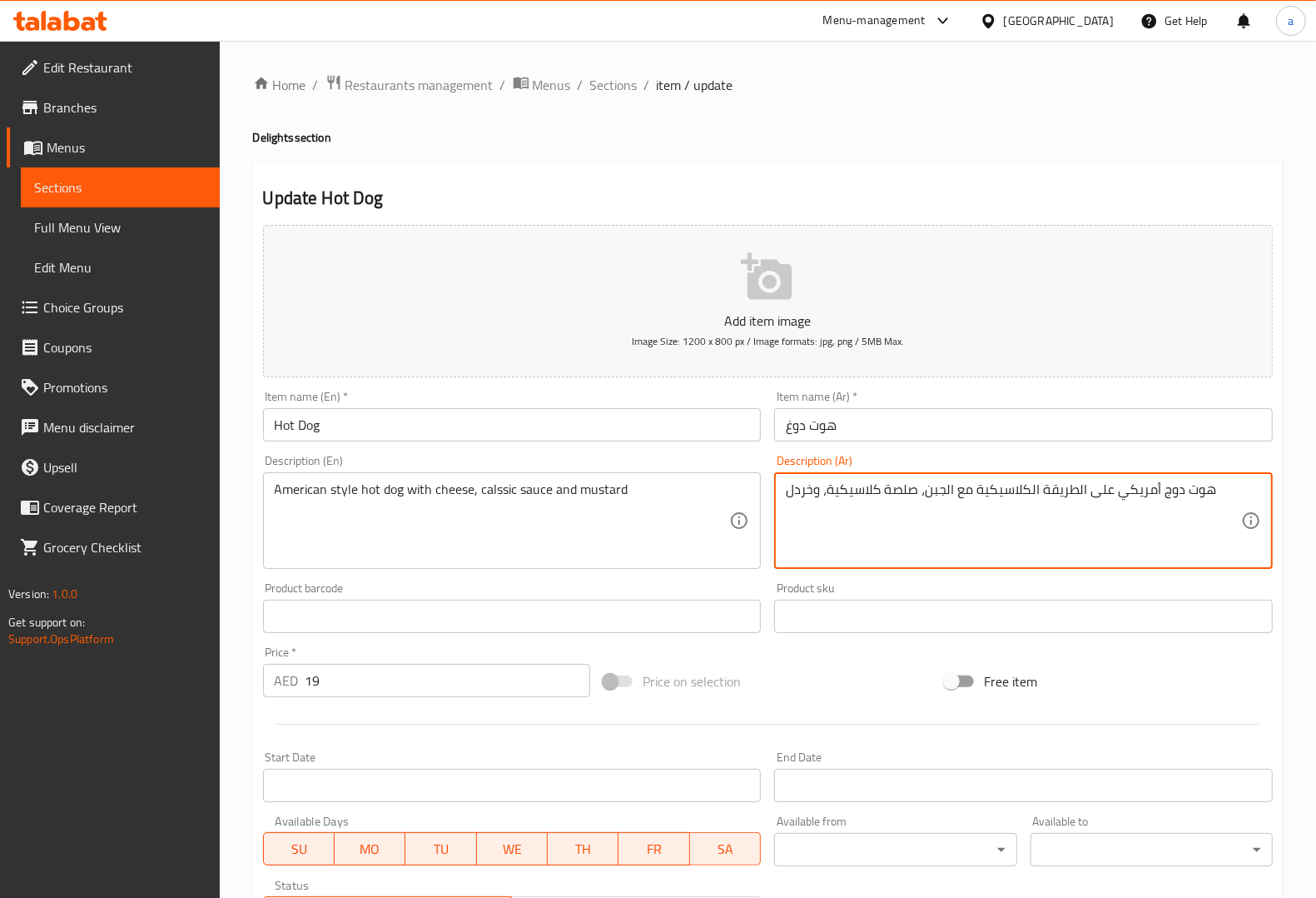
click at [1142, 492] on textarea "هوت دوج أمريكي على الطريقة الكلاسيكية مع الجبن، صلصة كلاسيكية، وخردل" at bounding box center [1013, 520] width 455 height 79
click at [1017, 488] on textarea "هوت دوج على الطريقة الكلاسيكية مع الجبن، صلصة كلاسيكية، وخردل" at bounding box center [1013, 520] width 455 height 79
click at [1096, 452] on div "Description (Ar) هوت دوج على الطريقة الأمريكية مع الجبن، صلصة كلاسيكية، وخردل D…" at bounding box center [1023, 511] width 512 height 128
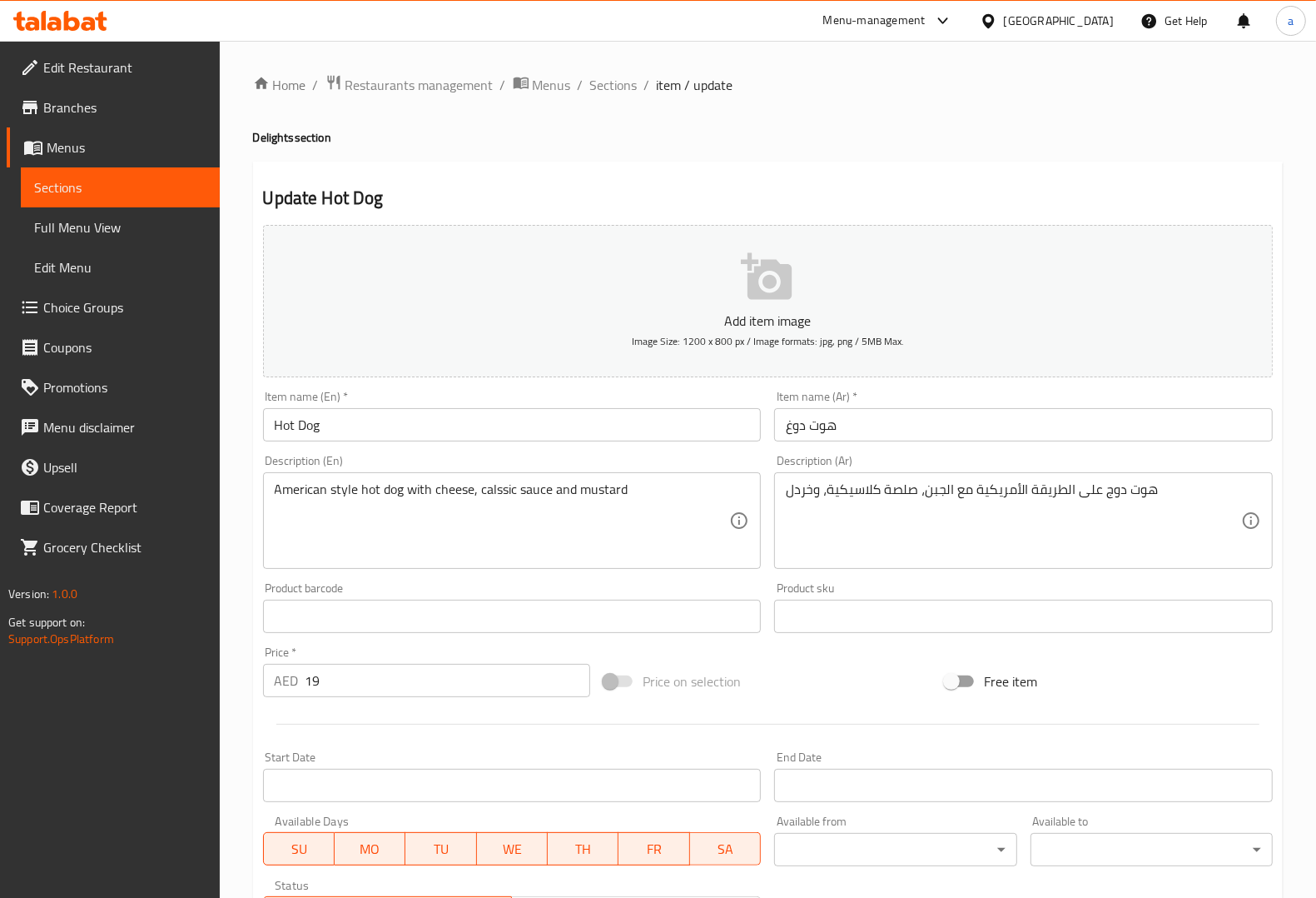
click at [464, 463] on div "Description (En) American style hot dog with cheese, calssic sauce and mustard …" at bounding box center [512, 511] width 498 height 114
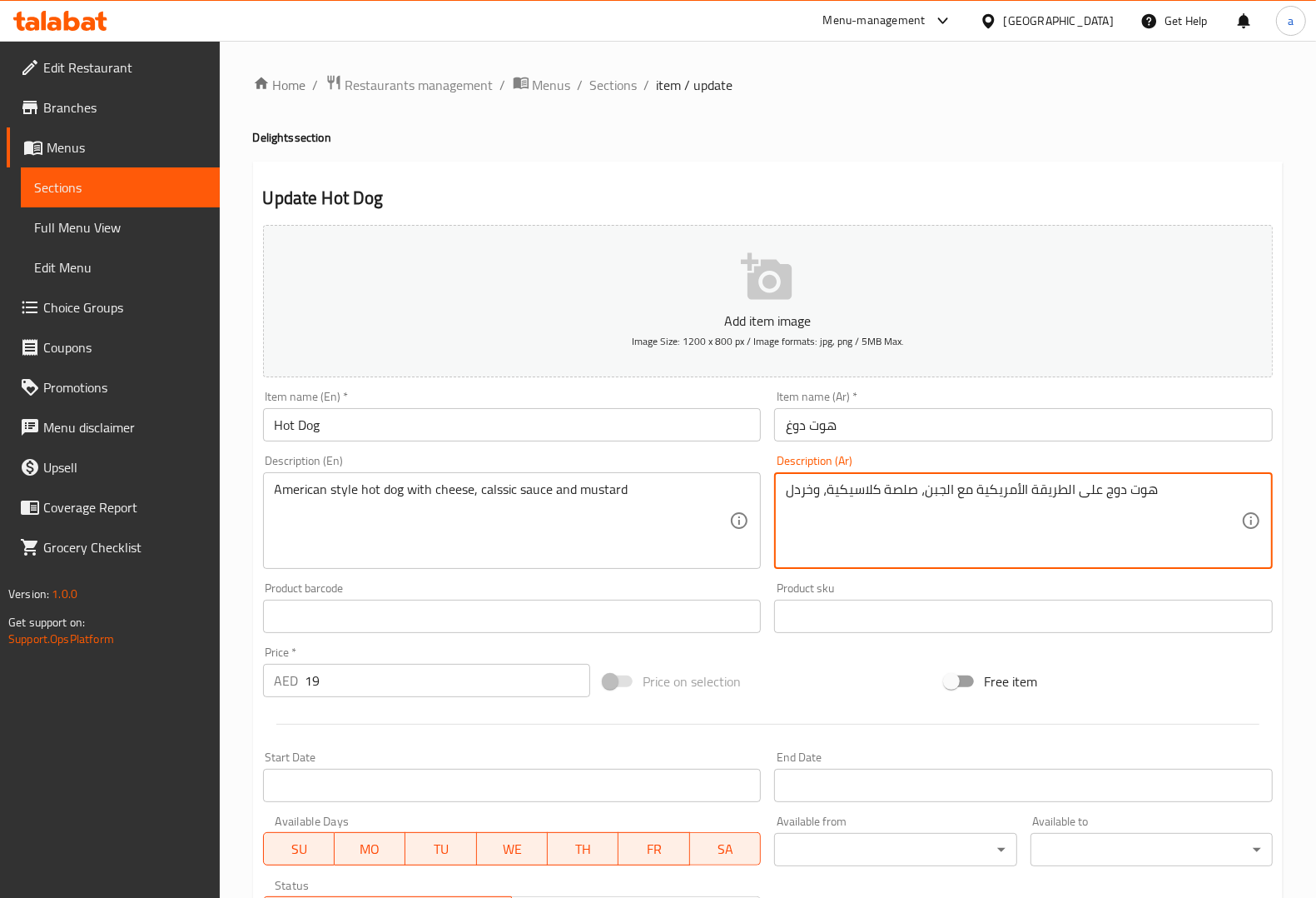
click at [904, 493] on textarea "هوت دوج على الطريقة الأمريكية مع الجبن، صلصة كلاسيكية، وخردل" at bounding box center [1013, 520] width 455 height 79
click at [888, 535] on textarea "هوت دوج على الطريقة الأمريكية مع الجبن، صلصة كلاسيكية، وخردل" at bounding box center [1013, 520] width 455 height 79
click at [897, 499] on textarea "هوت دوج على الطريقة الأمريكية مع الجبن، صلصة كلاسيكية، وخردل" at bounding box center [1013, 520] width 455 height 79
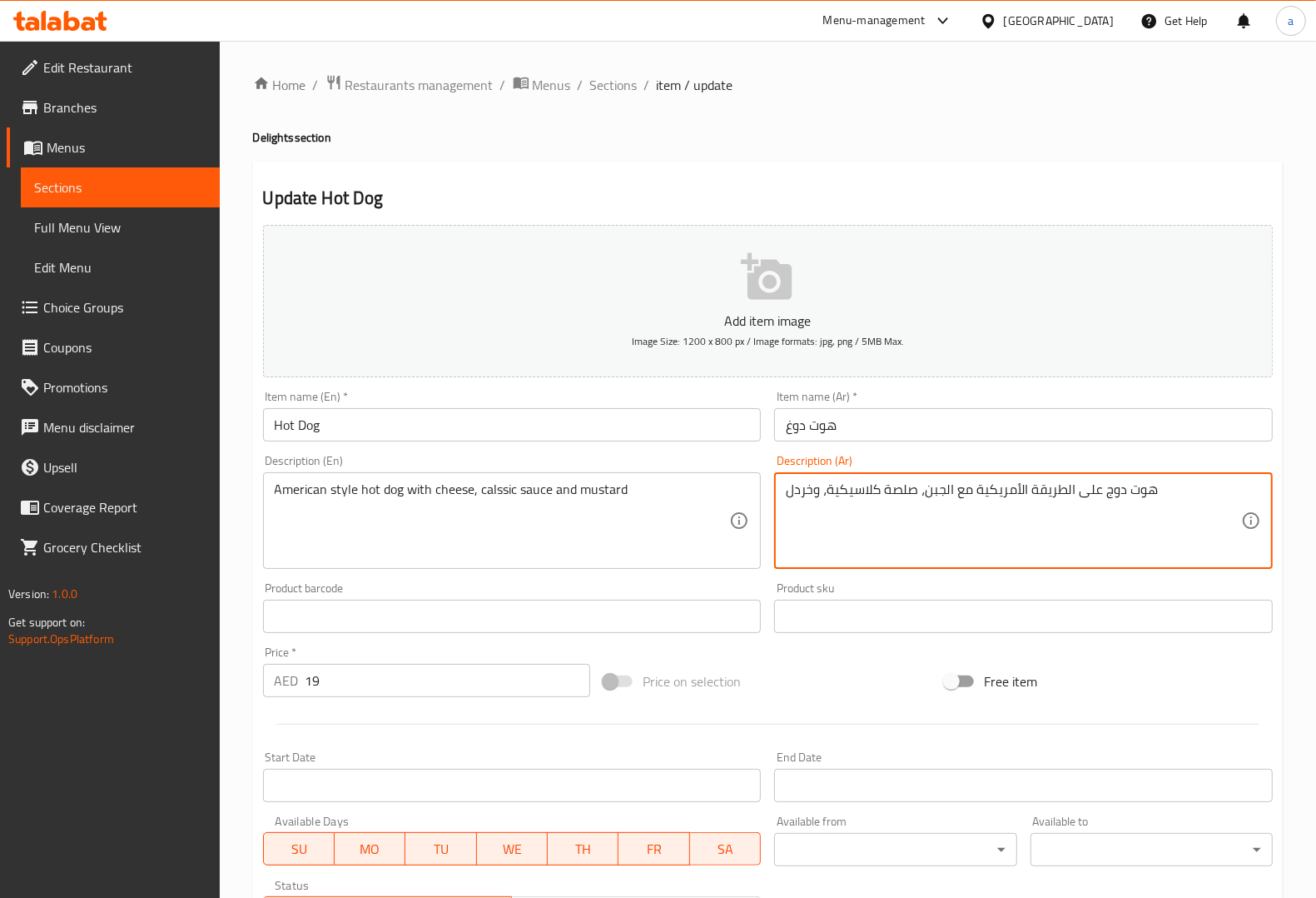
click at [883, 481] on textarea "هوت دوج على الطريقة الأمريكية مع الجبن، صلصة كلاسيكية، وخردل" at bounding box center [1013, 520] width 455 height 79
click at [896, 487] on textarea "هوت دوج على الطريقة الأمريكية مع الجبن، صلصة كلاسيكية، وخردل" at bounding box center [1013, 520] width 455 height 79
click at [827, 487] on textarea "هوت دوج على الطريقة الأمريكية مع الجبن، صوص كلاسيكية، وخردل" at bounding box center [1013, 520] width 455 height 79
type textarea "هوت دوج على الطريقة الأمريكية مع الجبن، صوص كلاسيكي، وخردل"
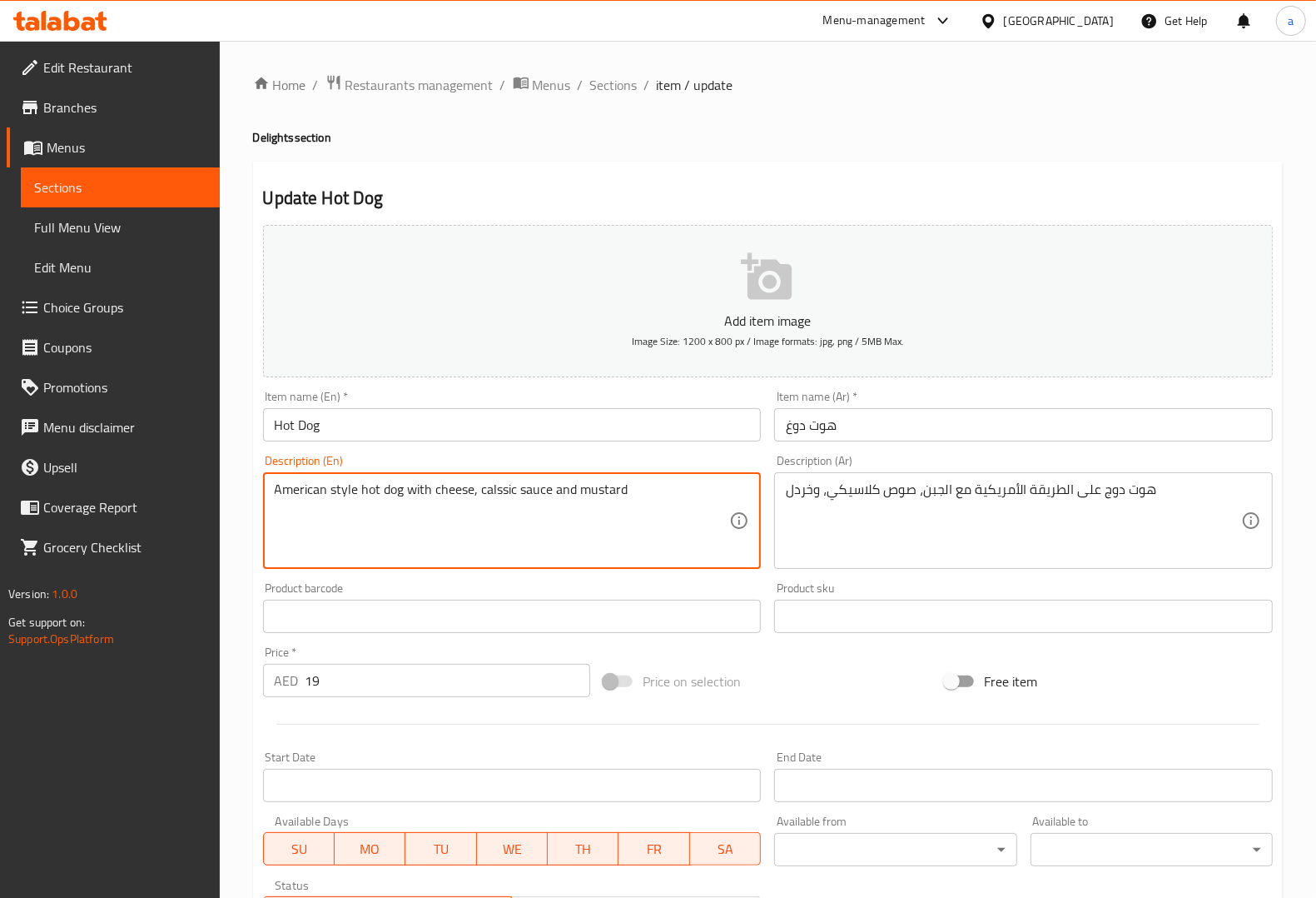
click at [613, 501] on textarea "American style hot dog with cheese, calssic sauce and mustard" at bounding box center [502, 520] width 455 height 79
click at [705, 508] on textarea "American style hot dog with cheese, calssic sauce and mustard" at bounding box center [502, 520] width 455 height 79
click at [506, 499] on textarea "American style hot dog with cheese, calssic sauce and mustard" at bounding box center [502, 520] width 455 height 79
click at [648, 462] on div "Description (En) American style hot dog with cheese, calssic sauce and mustard …" at bounding box center [512, 511] width 498 height 114
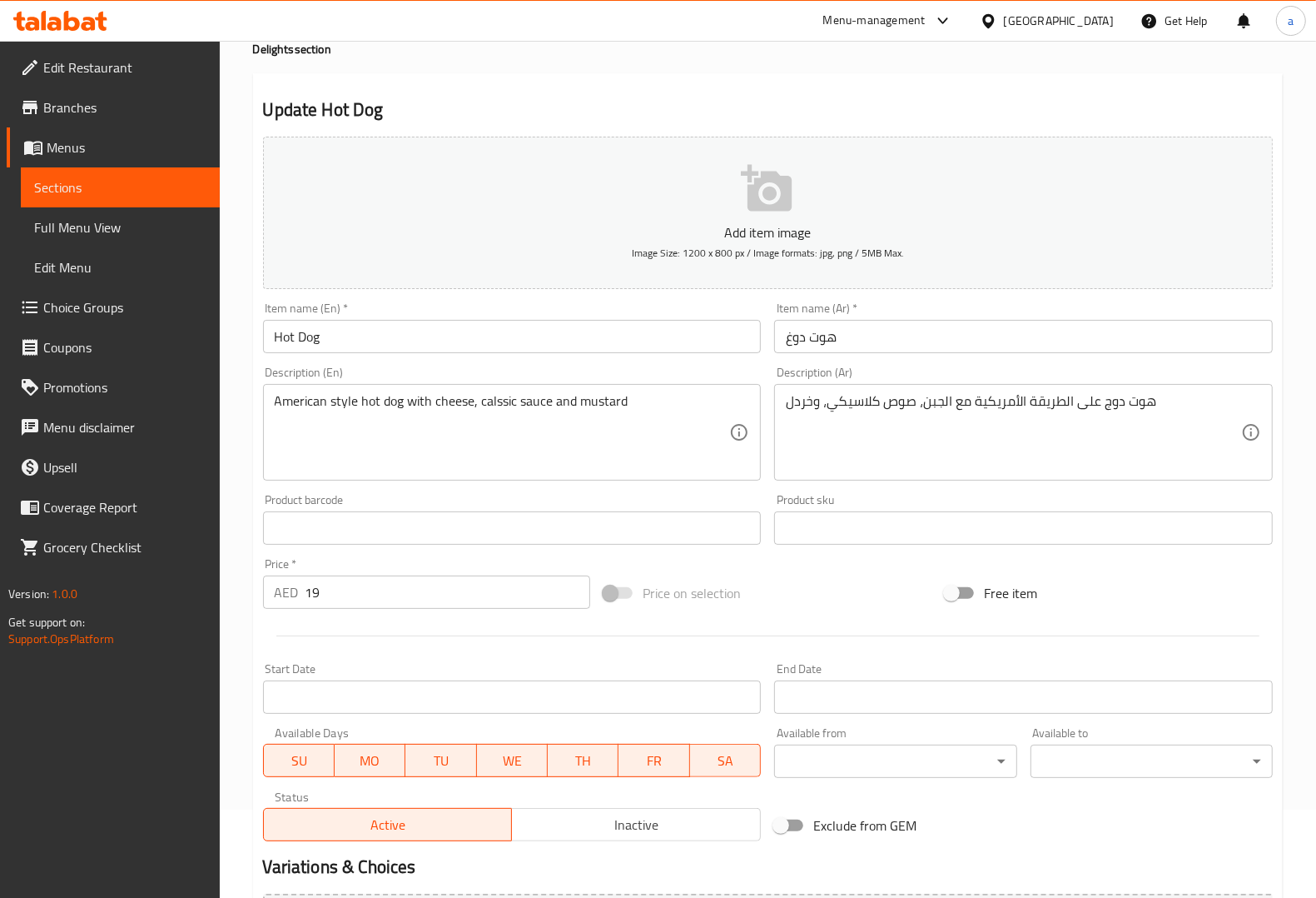
scroll to position [276, 0]
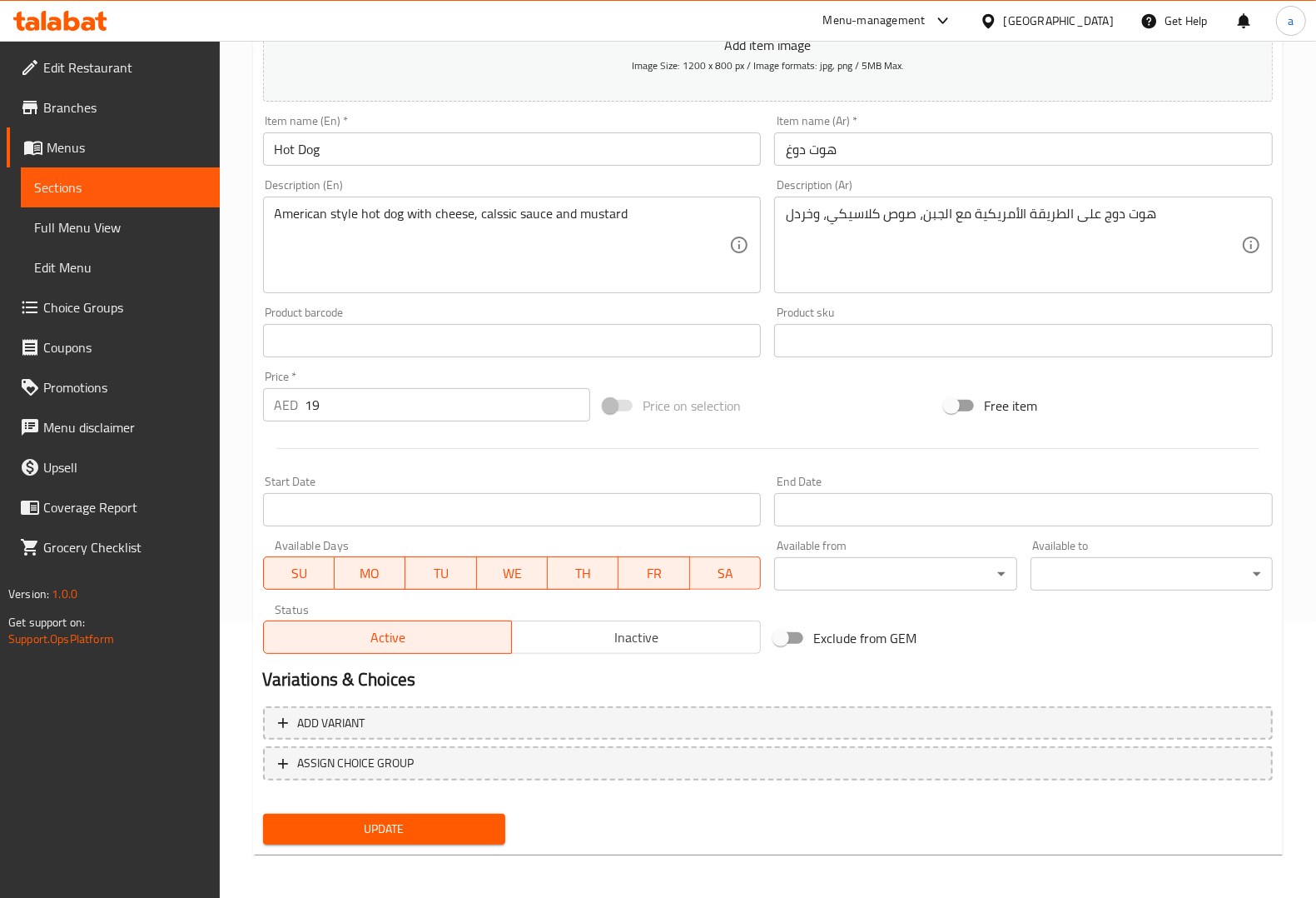
click at [464, 832] on span "Update" at bounding box center [384, 828] width 215 height 21
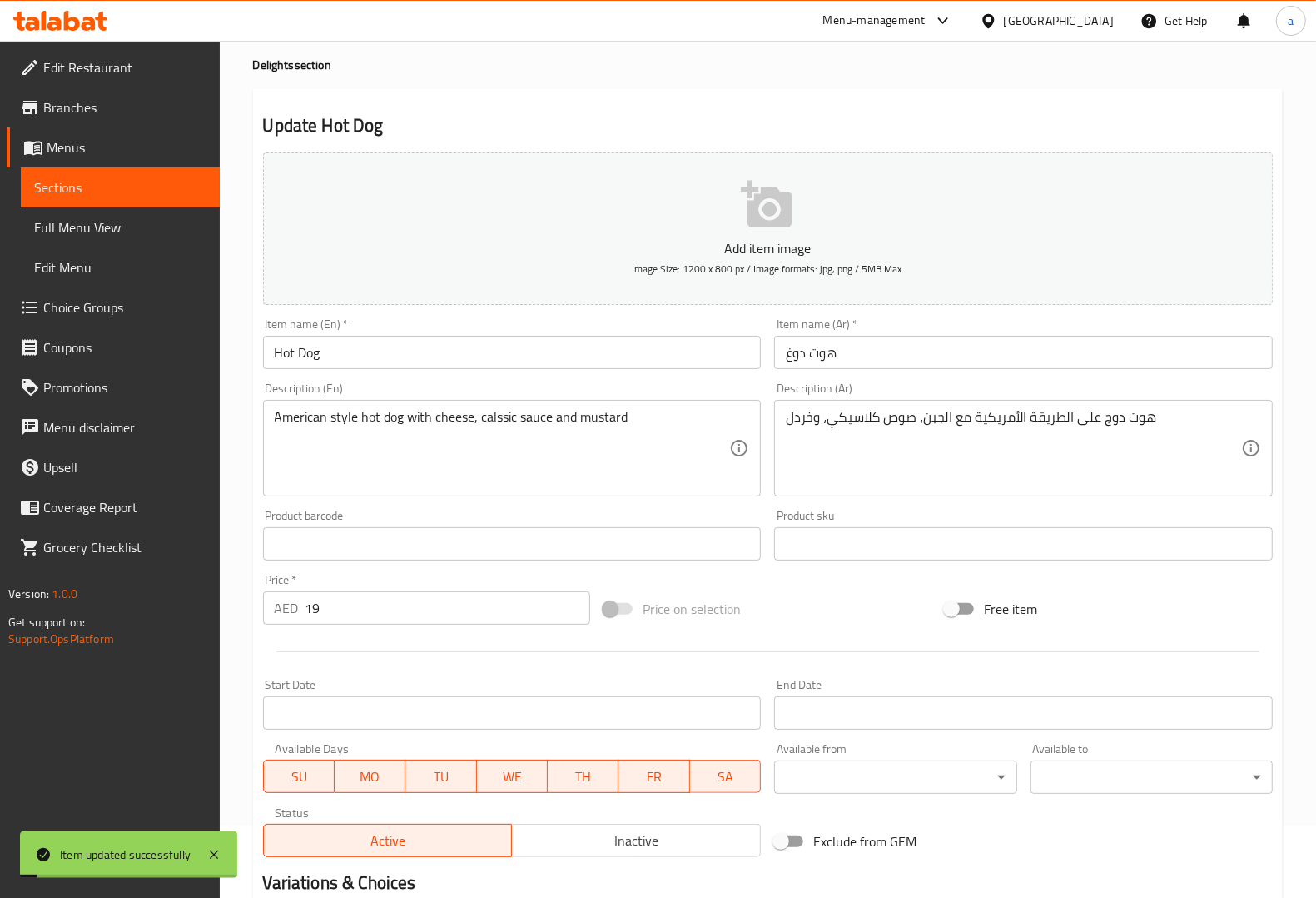
scroll to position [68, 0]
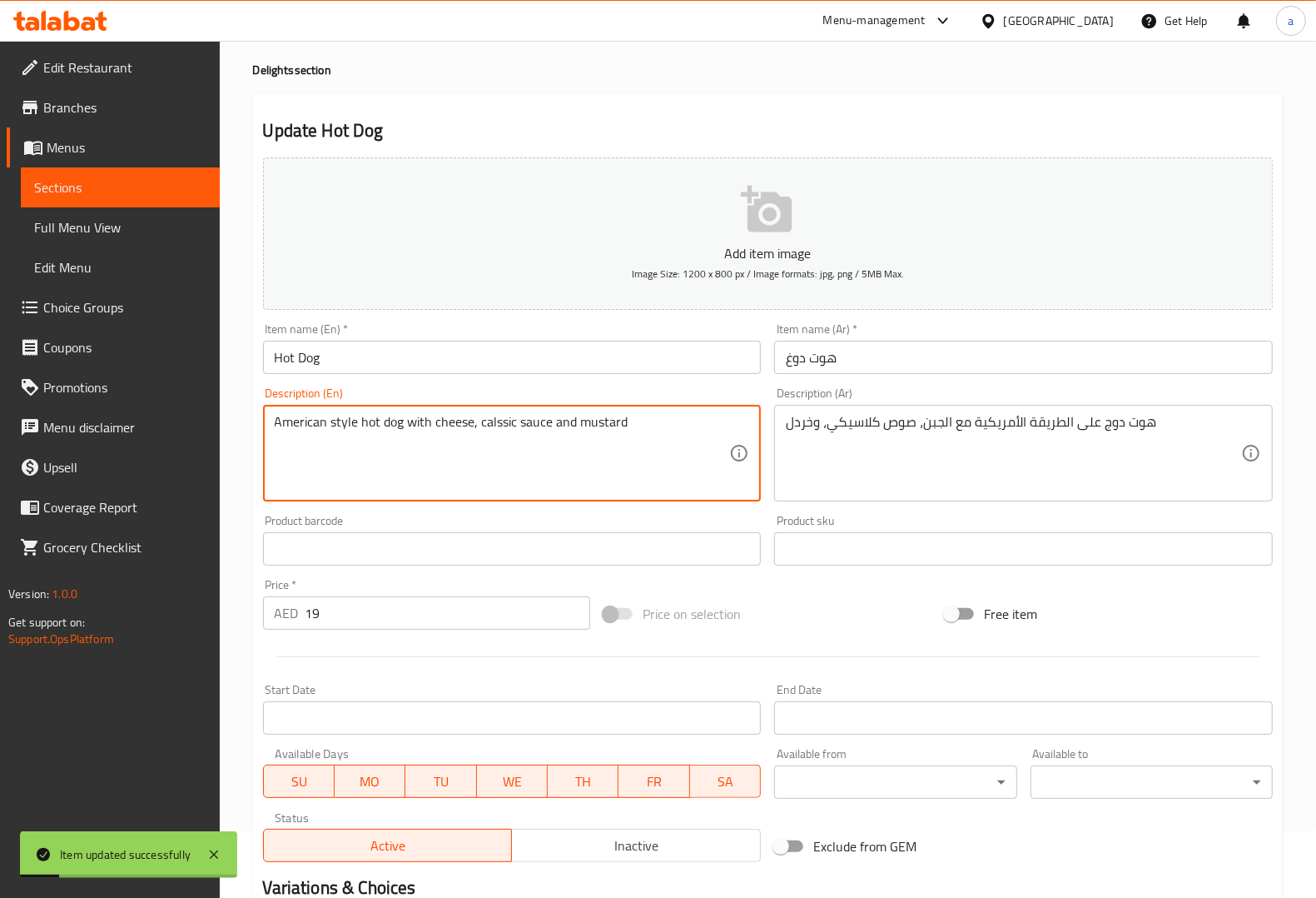
click at [493, 423] on textarea "American style hot dog with cheese, calssic sauce and mustard" at bounding box center [502, 452] width 455 height 79
click at [512, 414] on textarea "American style hot dog with cheese, calssic sauce and mustard" at bounding box center [502, 452] width 455 height 79
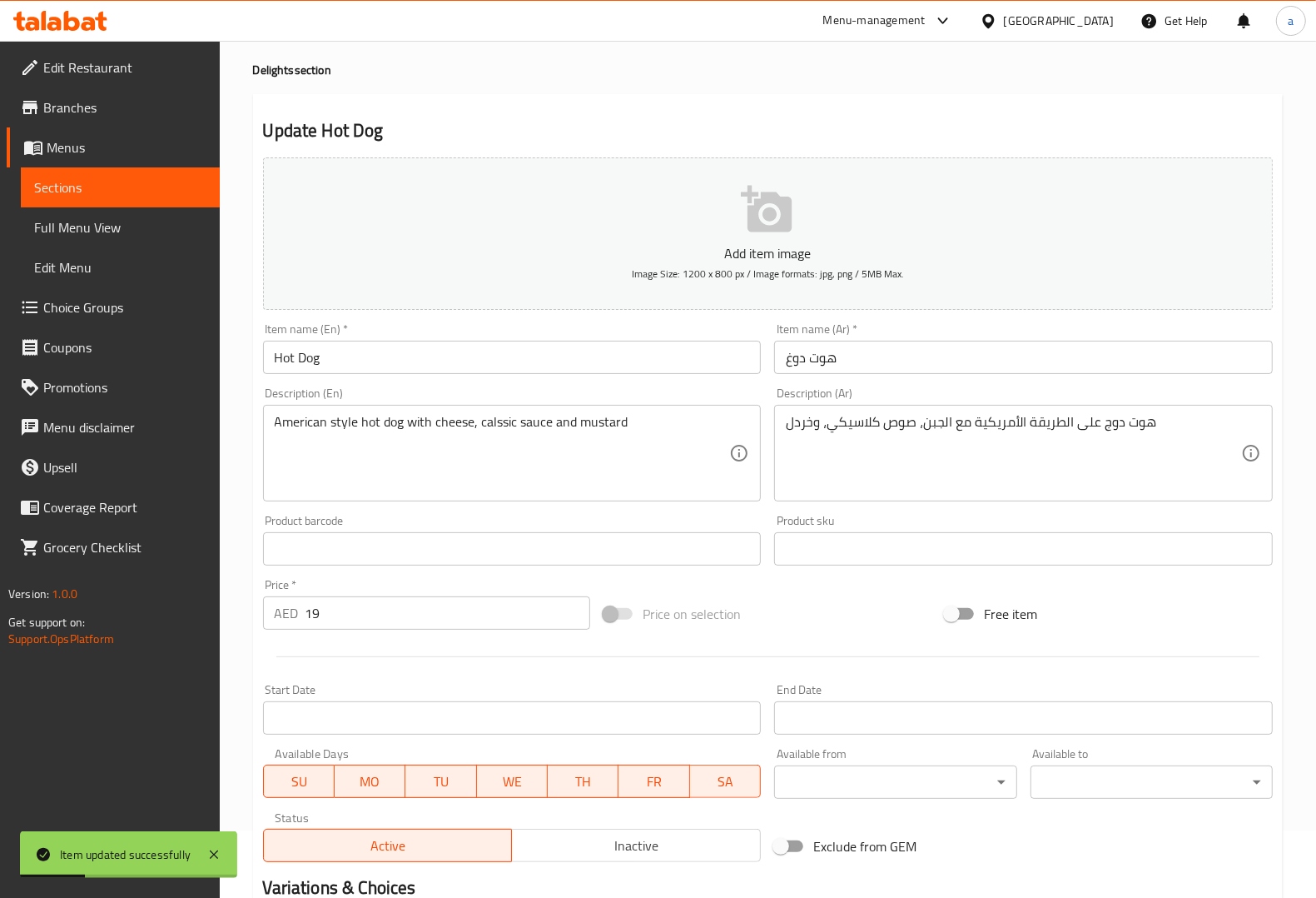
click at [524, 410] on div "American style hot dog with cheese, calssic sauce and mustard Description (En)" at bounding box center [512, 452] width 498 height 97
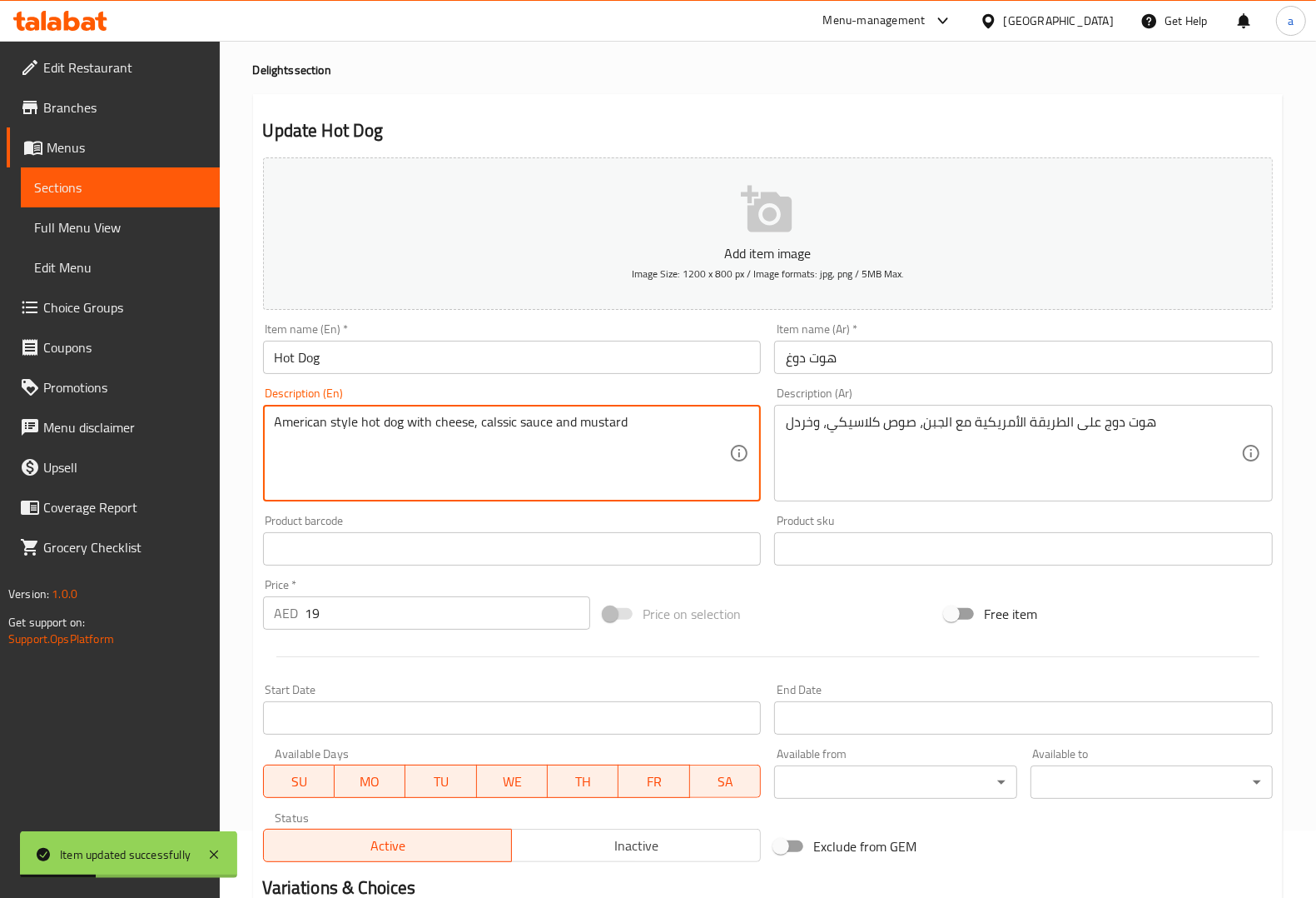
click at [497, 425] on textarea "American style hot dog with cheese, calssic sauce and mustard" at bounding box center [502, 452] width 455 height 79
paste textarea "lassic"
type textarea "American style hot dog with cheese, classic sauce and mustard"
click at [588, 401] on div "Description (En) American style hot dog with cheese, classic sauce and mustard …" at bounding box center [512, 445] width 498 height 114
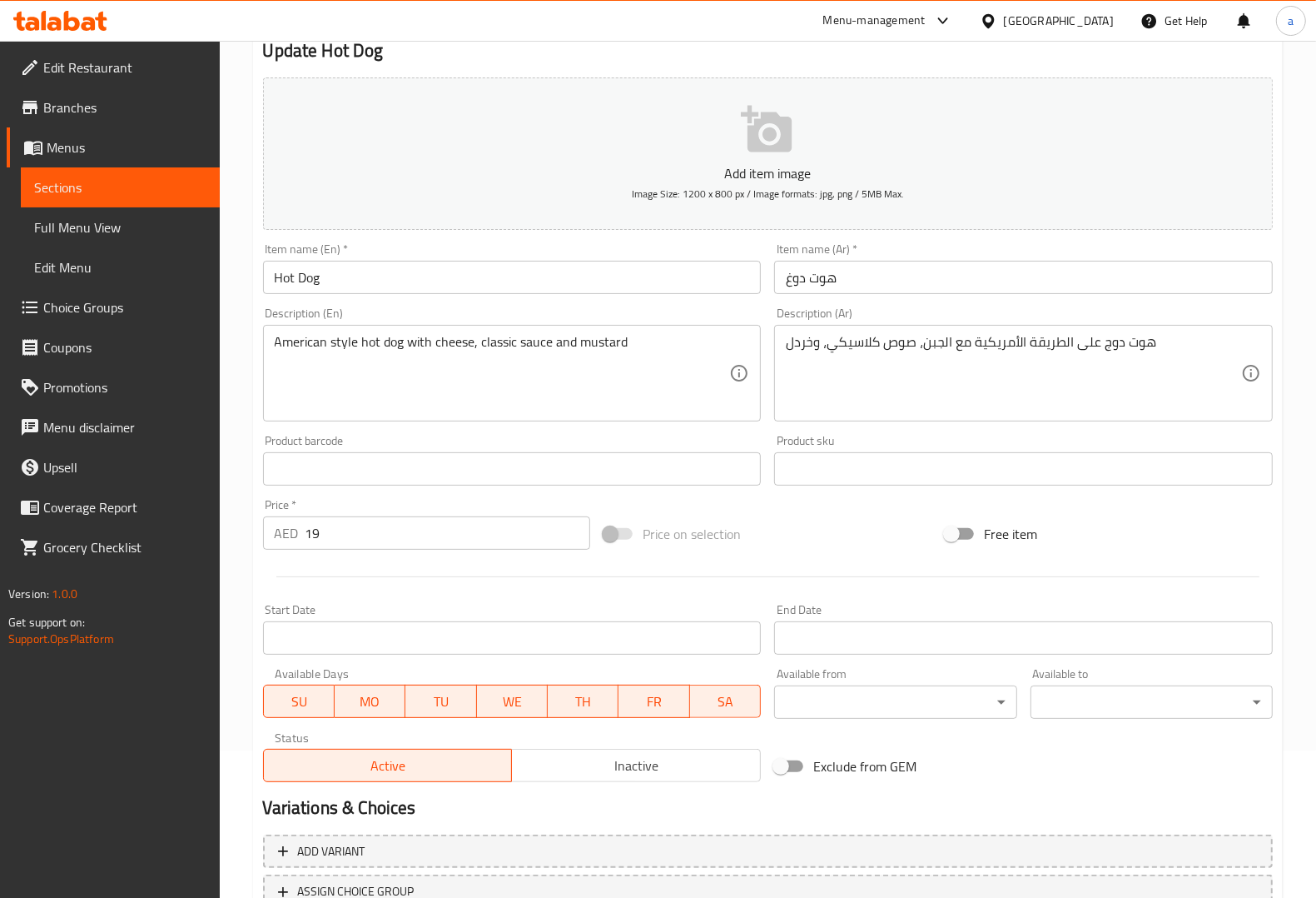
scroll to position [276, 0]
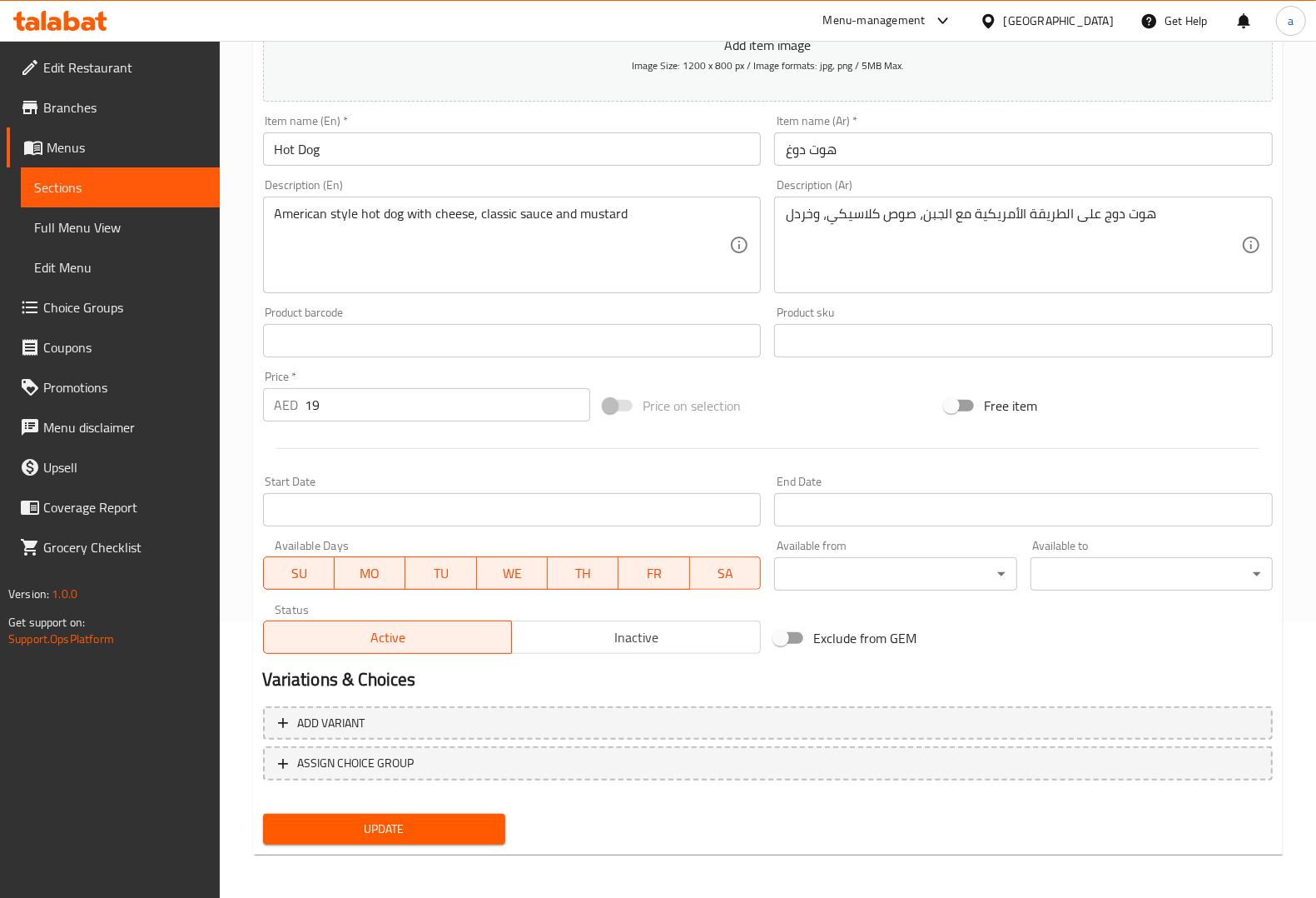
click at [606, 200] on div "American style hot dog with cheese, classic sauce and mustard Description (En)" at bounding box center [512, 244] width 498 height 97
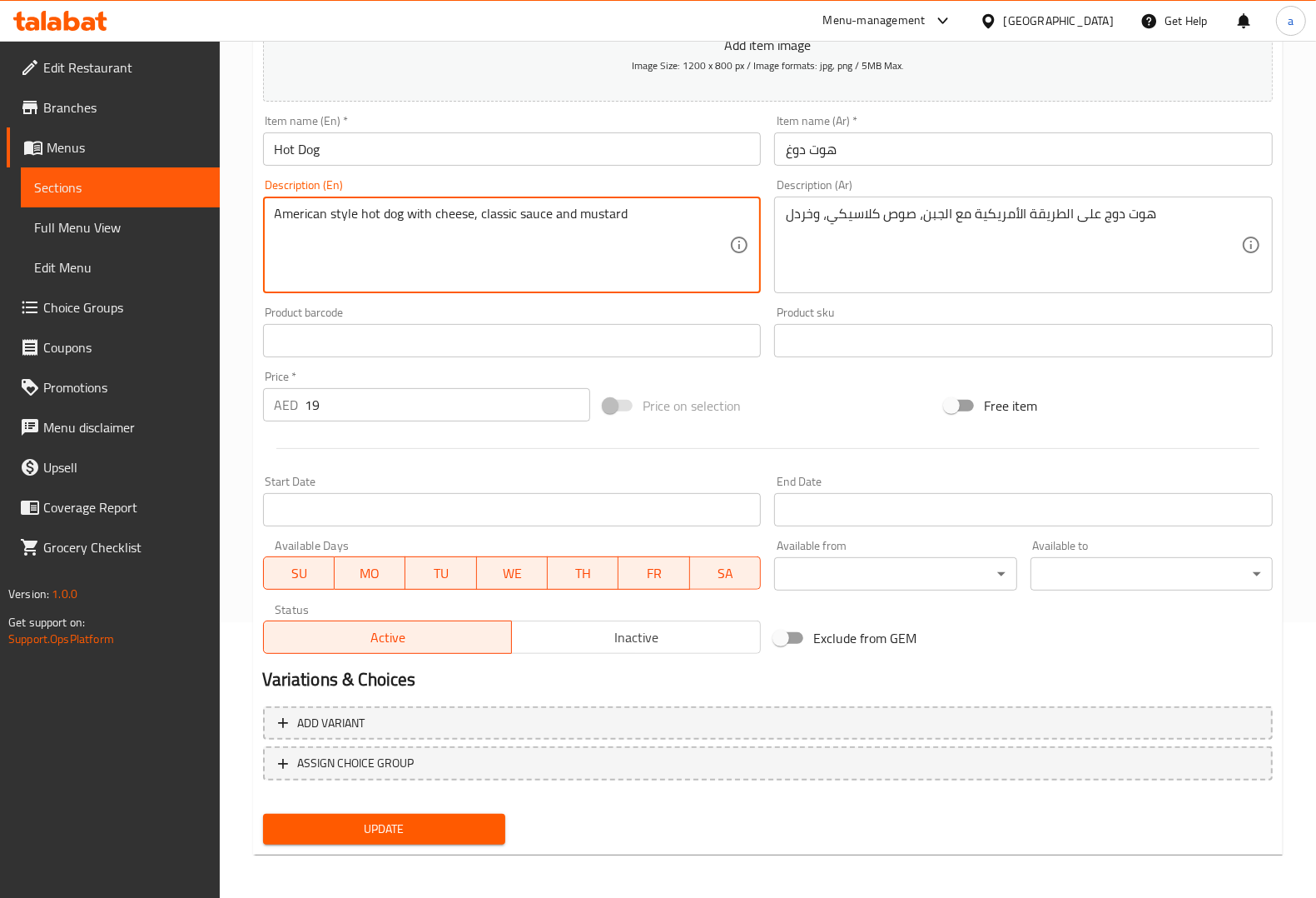
click at [605, 220] on textarea "American style hot dog with cheese, classic sauce and mustard" at bounding box center [502, 244] width 455 height 79
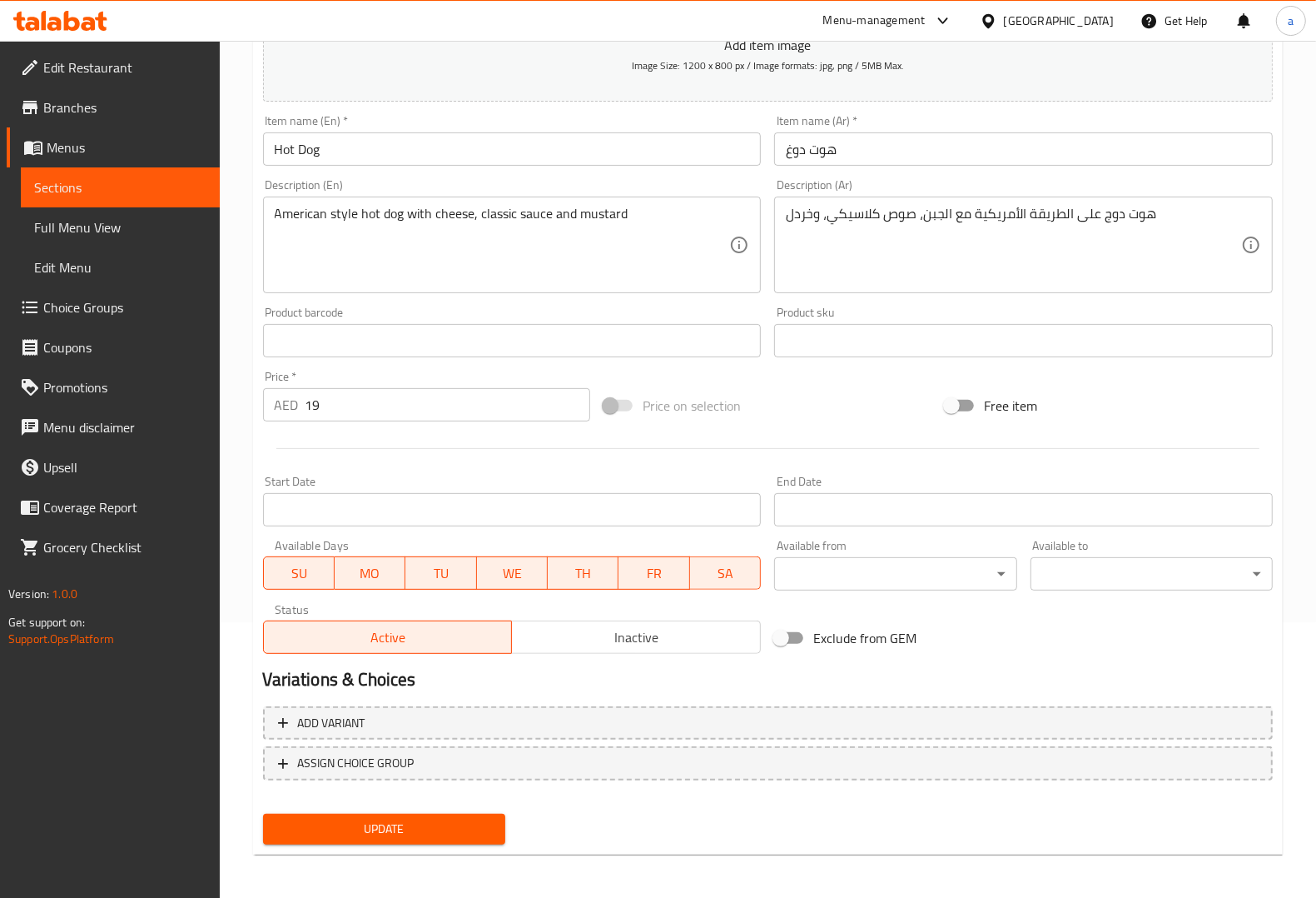
click at [453, 825] on span "Update" at bounding box center [384, 828] width 215 height 21
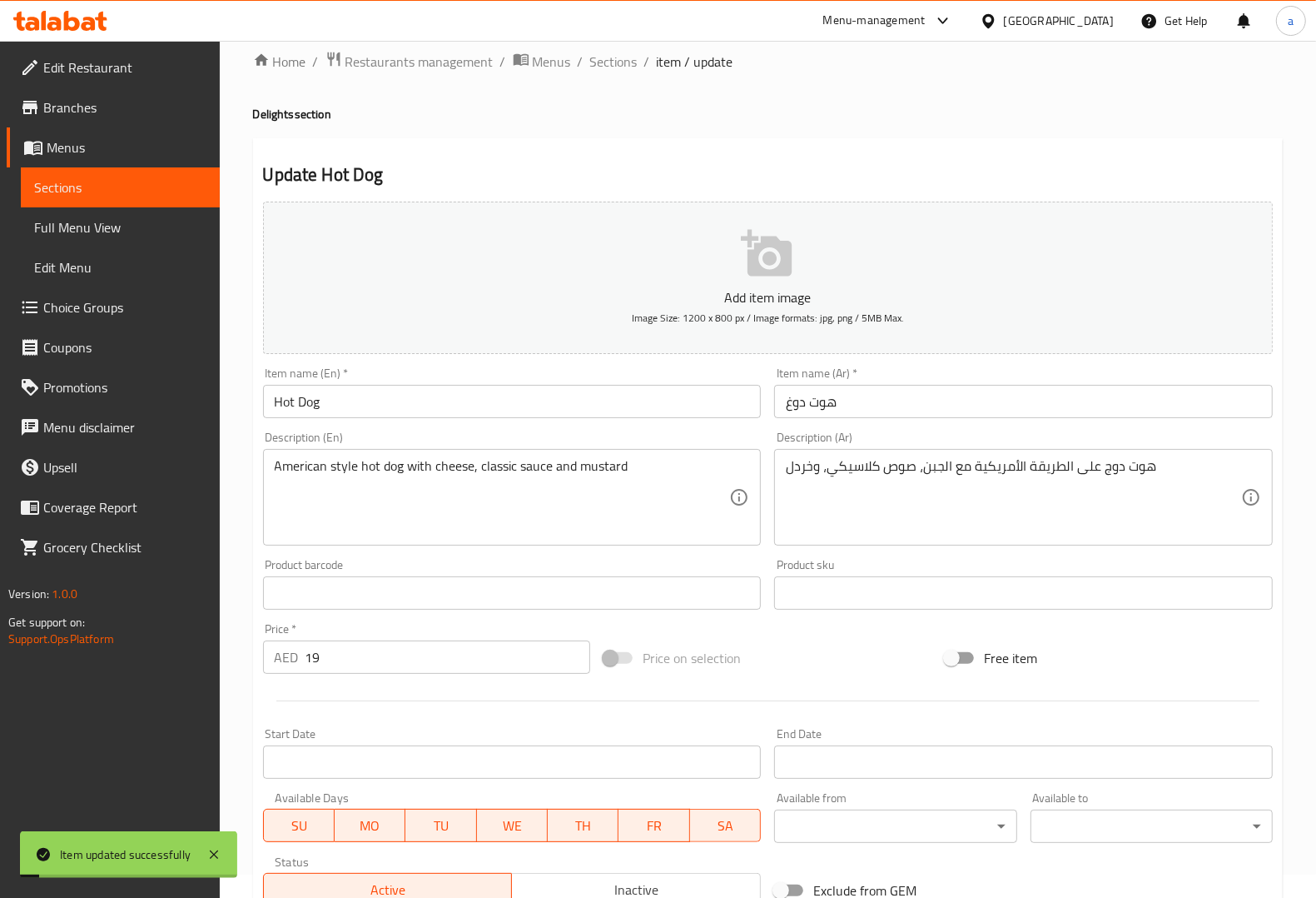
scroll to position [0, 0]
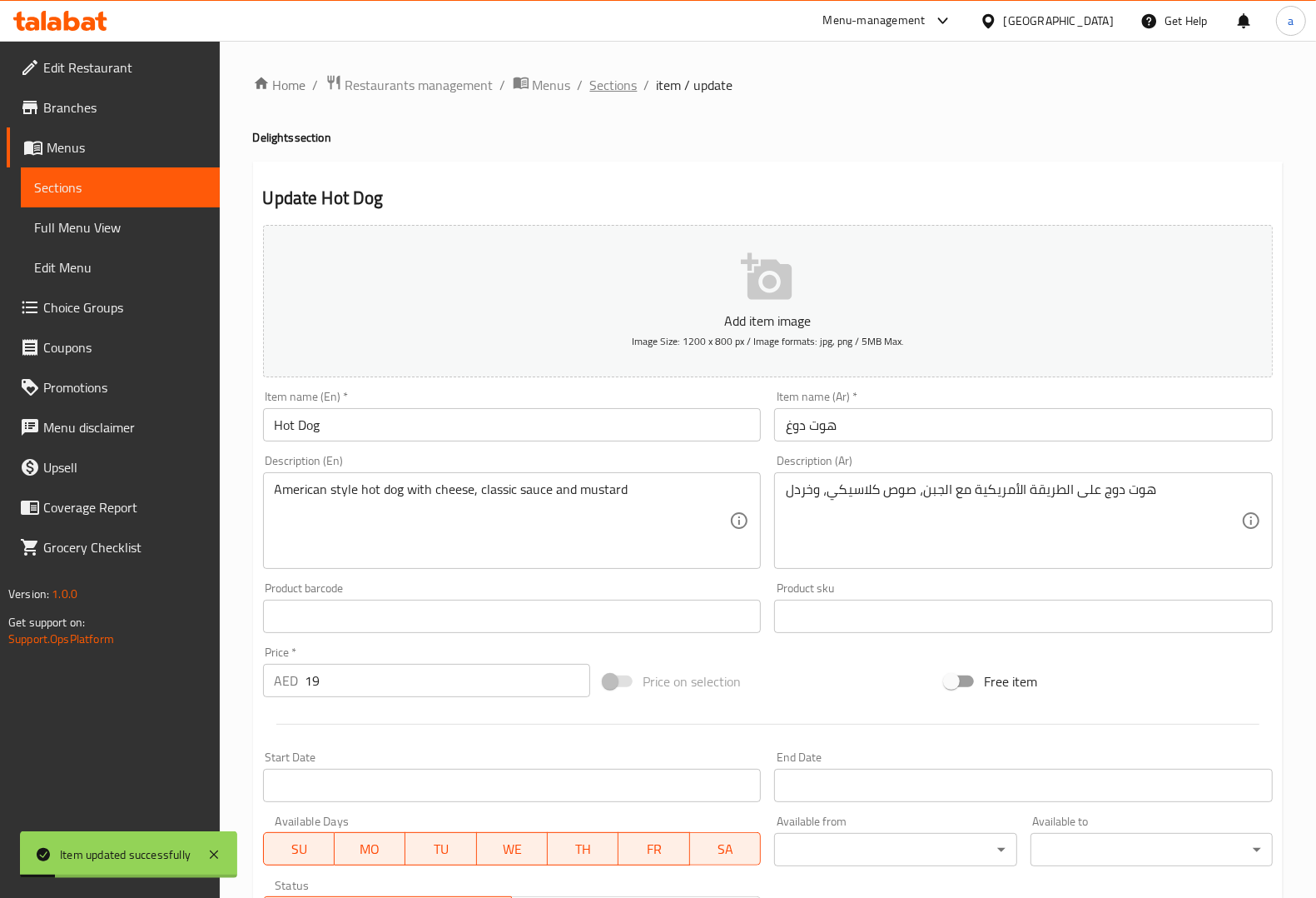
click at [616, 86] on span "Sections" at bounding box center [614, 85] width 48 height 20
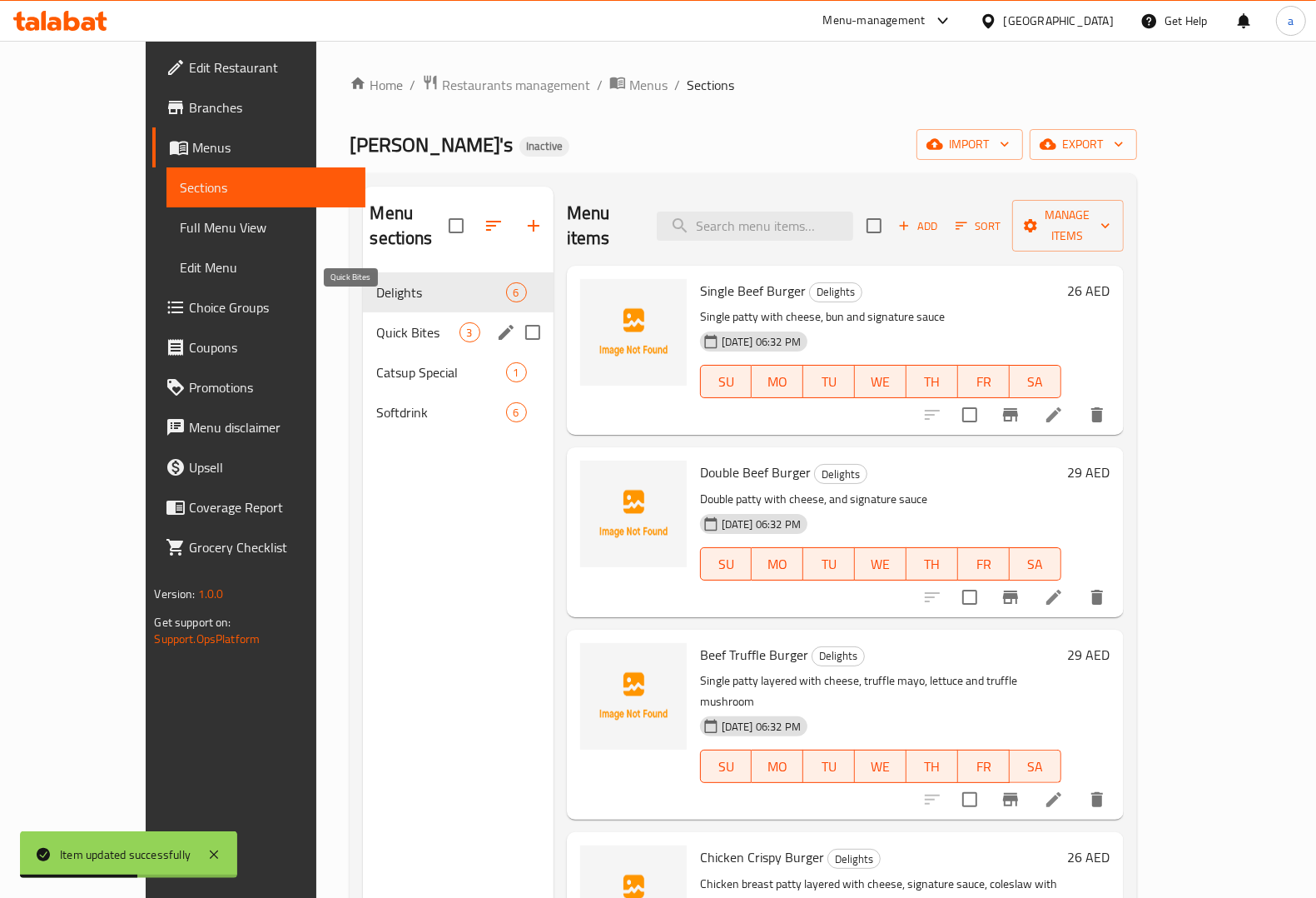
click at [396, 322] on span "Quick Bites" at bounding box center [417, 332] width 83 height 20
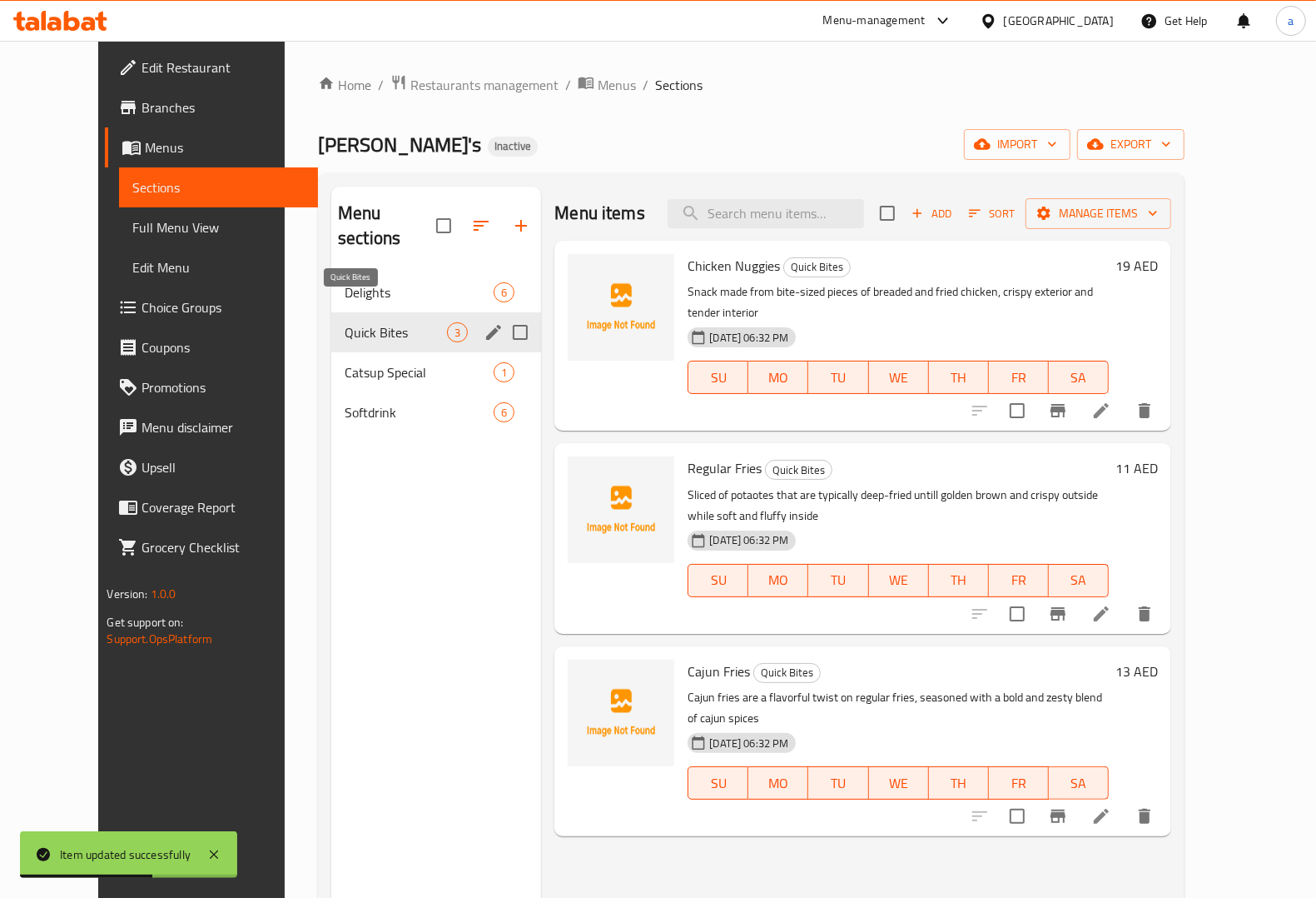
click at [396, 322] on span "Quick Bites" at bounding box center [395, 332] width 103 height 20
click at [393, 282] on span "Delights" at bounding box center [395, 292] width 103 height 20
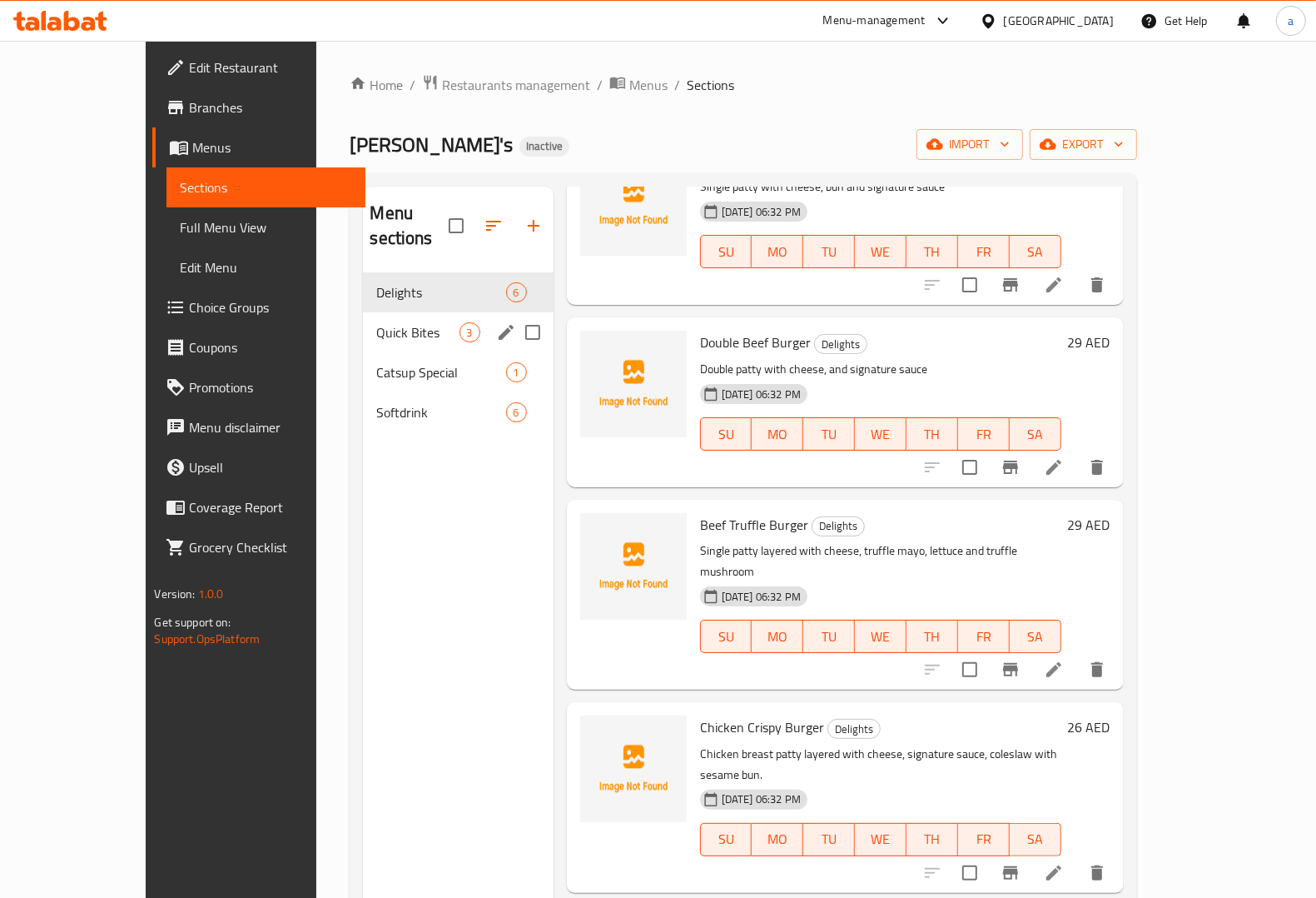
click at [397, 323] on div "Quick Bites 3" at bounding box center [457, 332] width 189 height 40
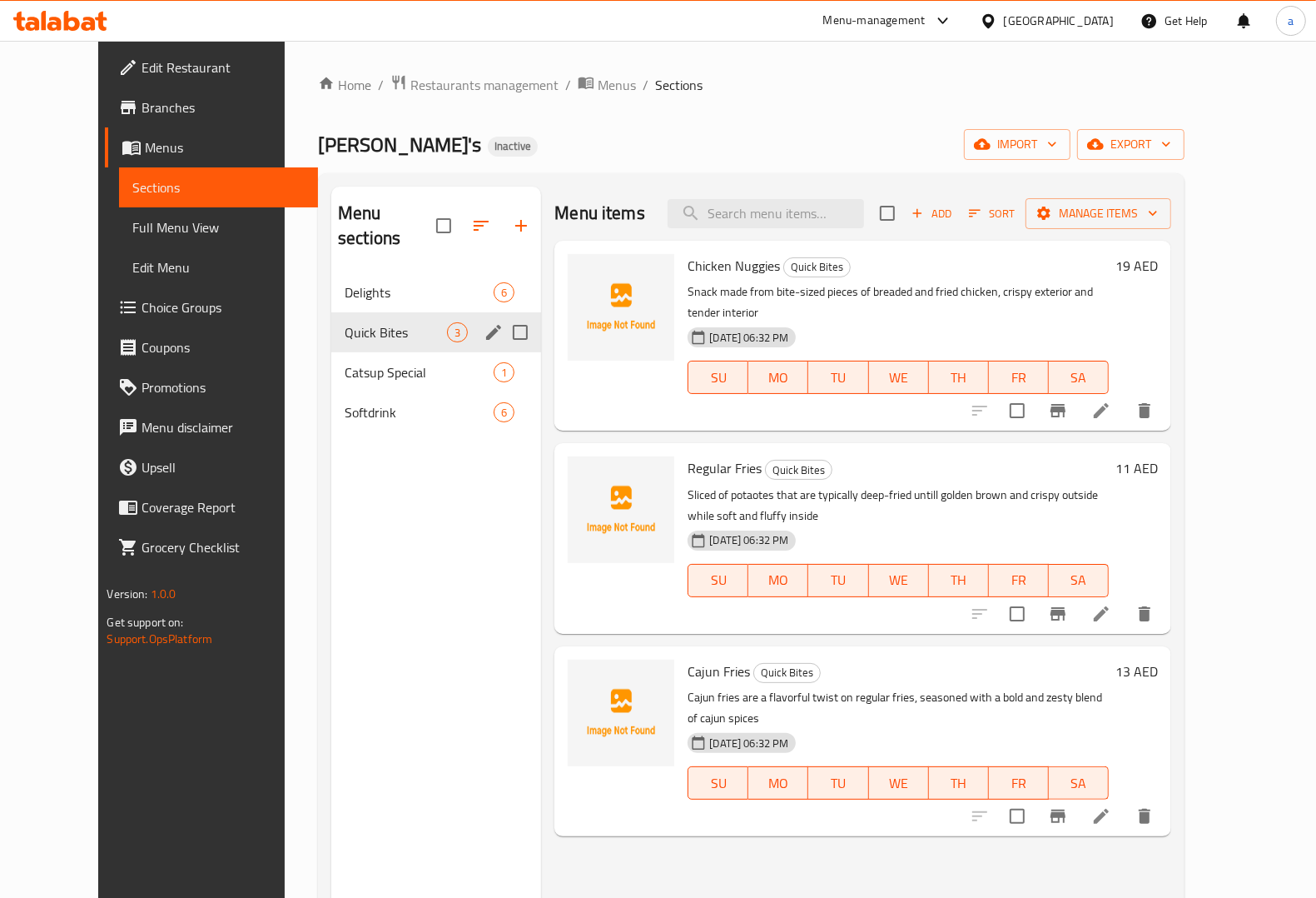
click at [397, 323] on div "Quick Bites 3" at bounding box center [436, 332] width 210 height 40
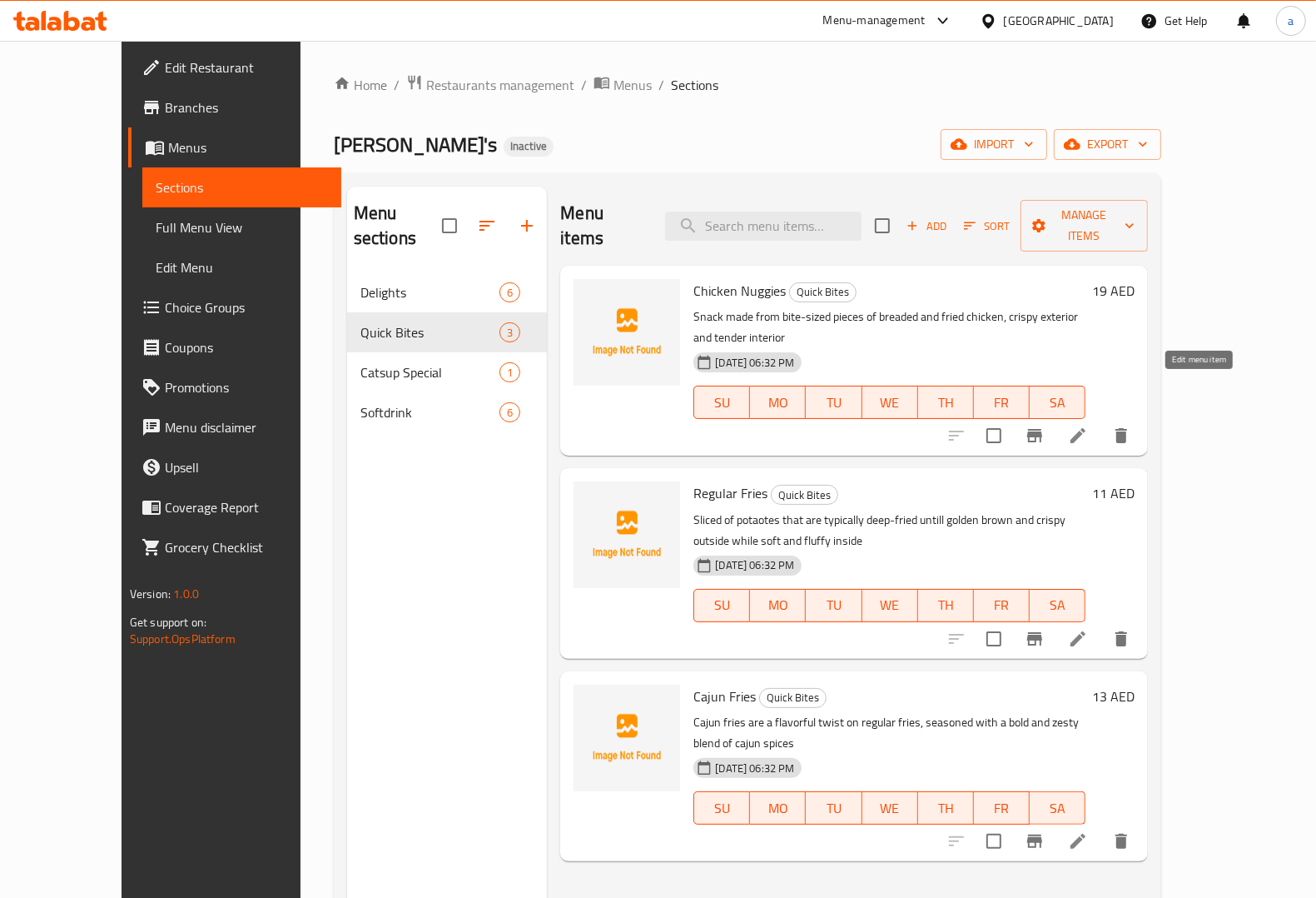
click at [1088, 426] on icon at bounding box center [1078, 436] width 20 height 20
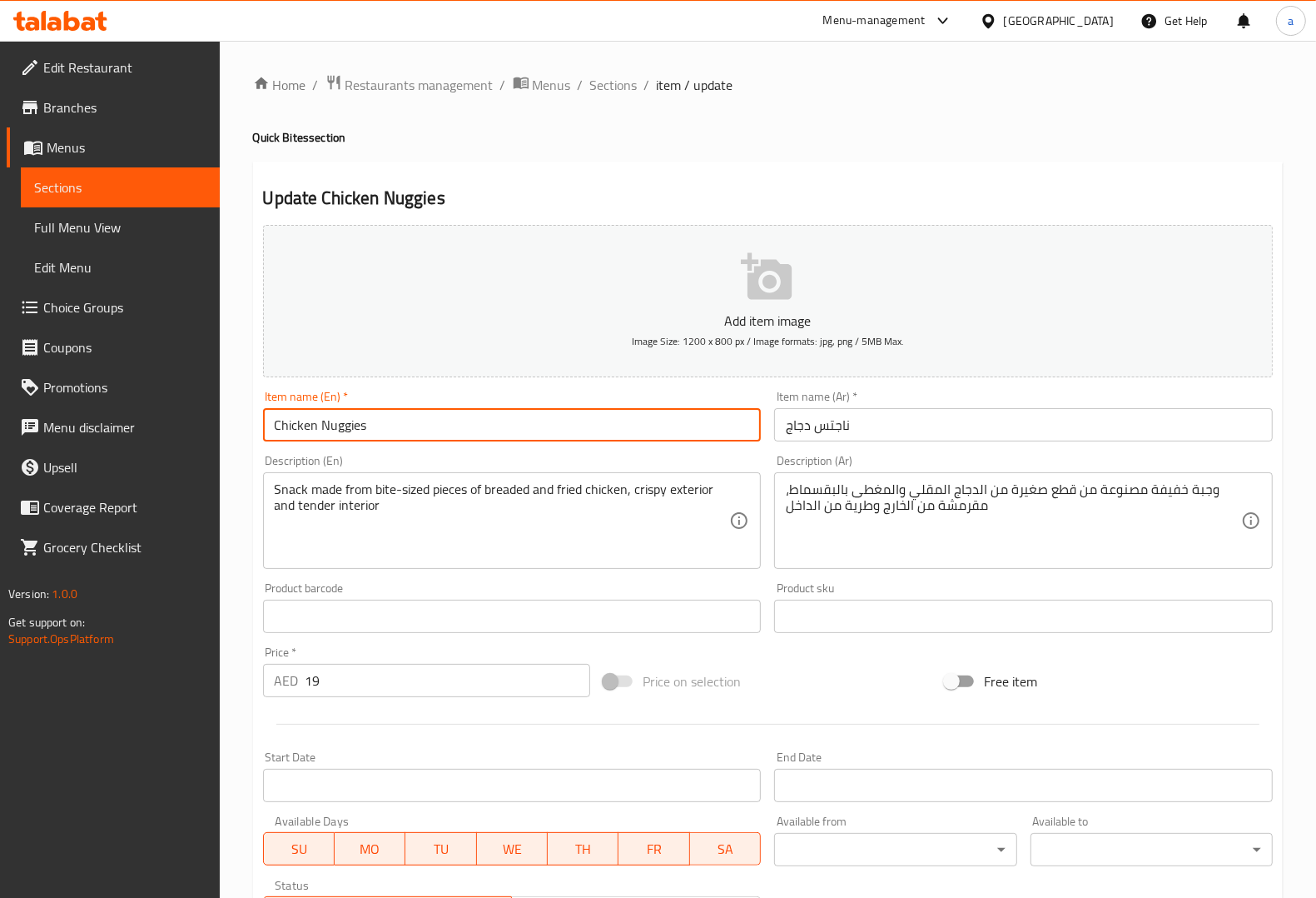
click at [358, 430] on input "Chicken Nuggies" at bounding box center [512, 424] width 498 height 33
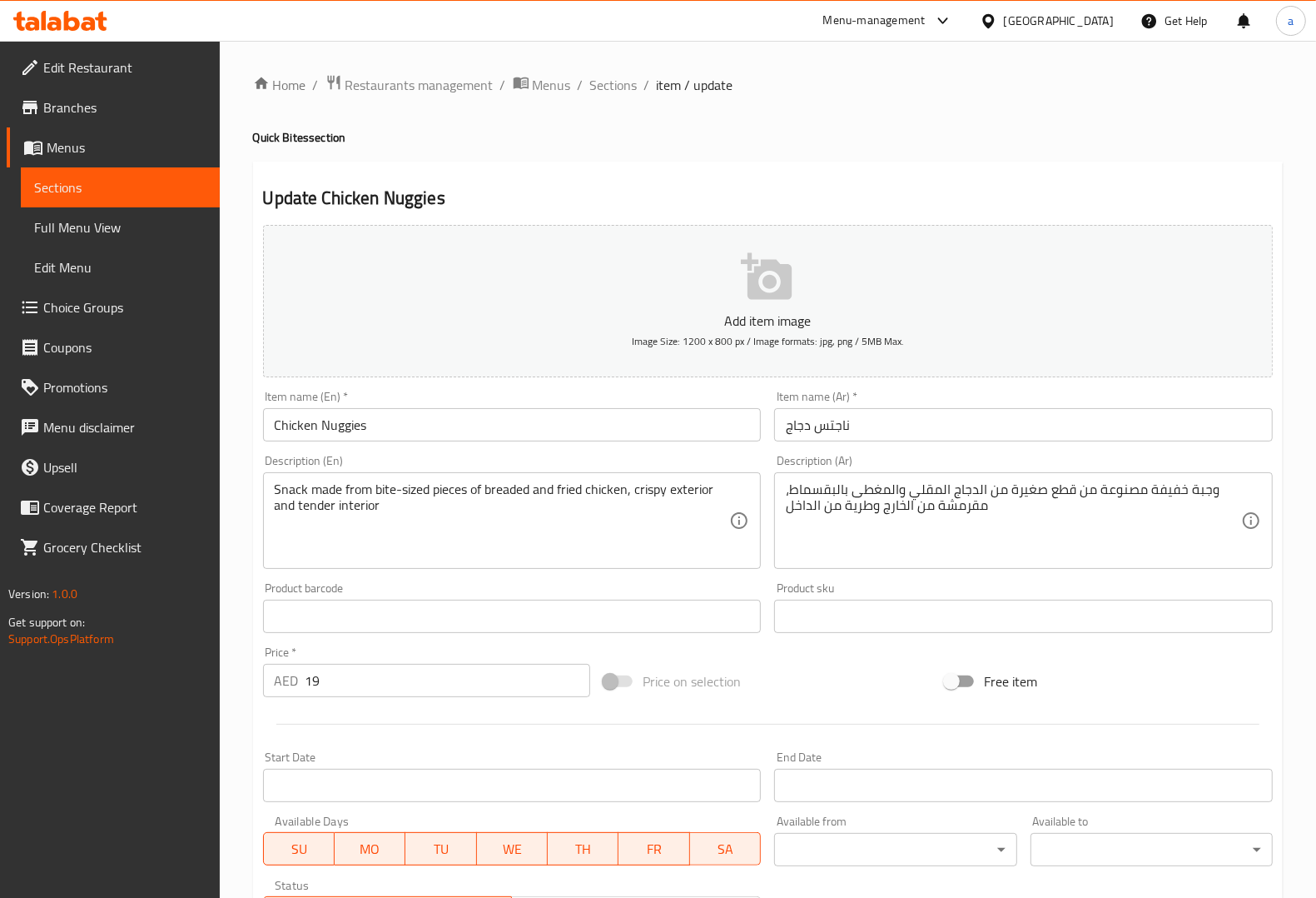
click at [334, 426] on input "Chicken Nuggies" at bounding box center [512, 424] width 498 height 33
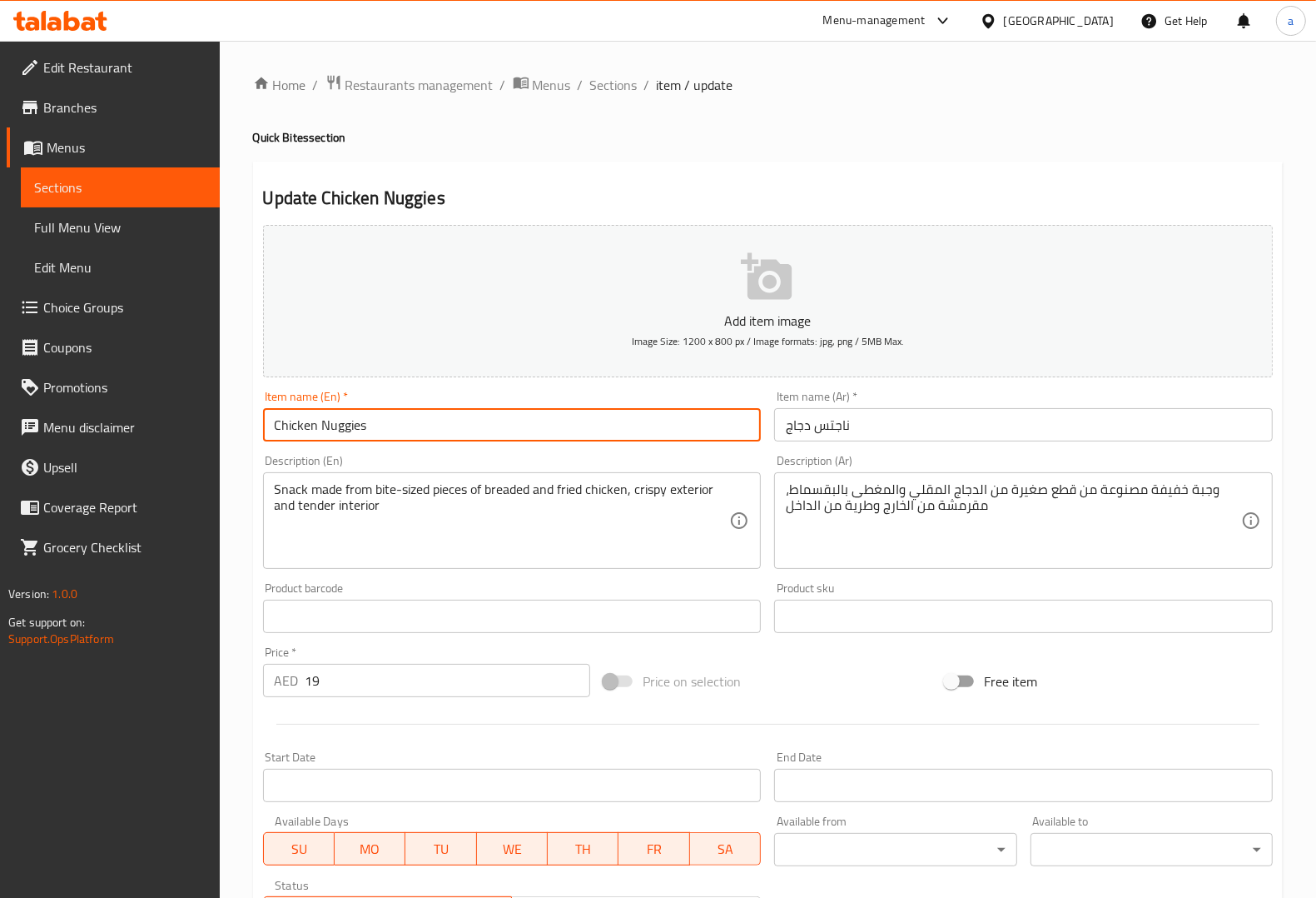
click at [334, 426] on input "Chicken Nuggies" at bounding box center [512, 424] width 498 height 33
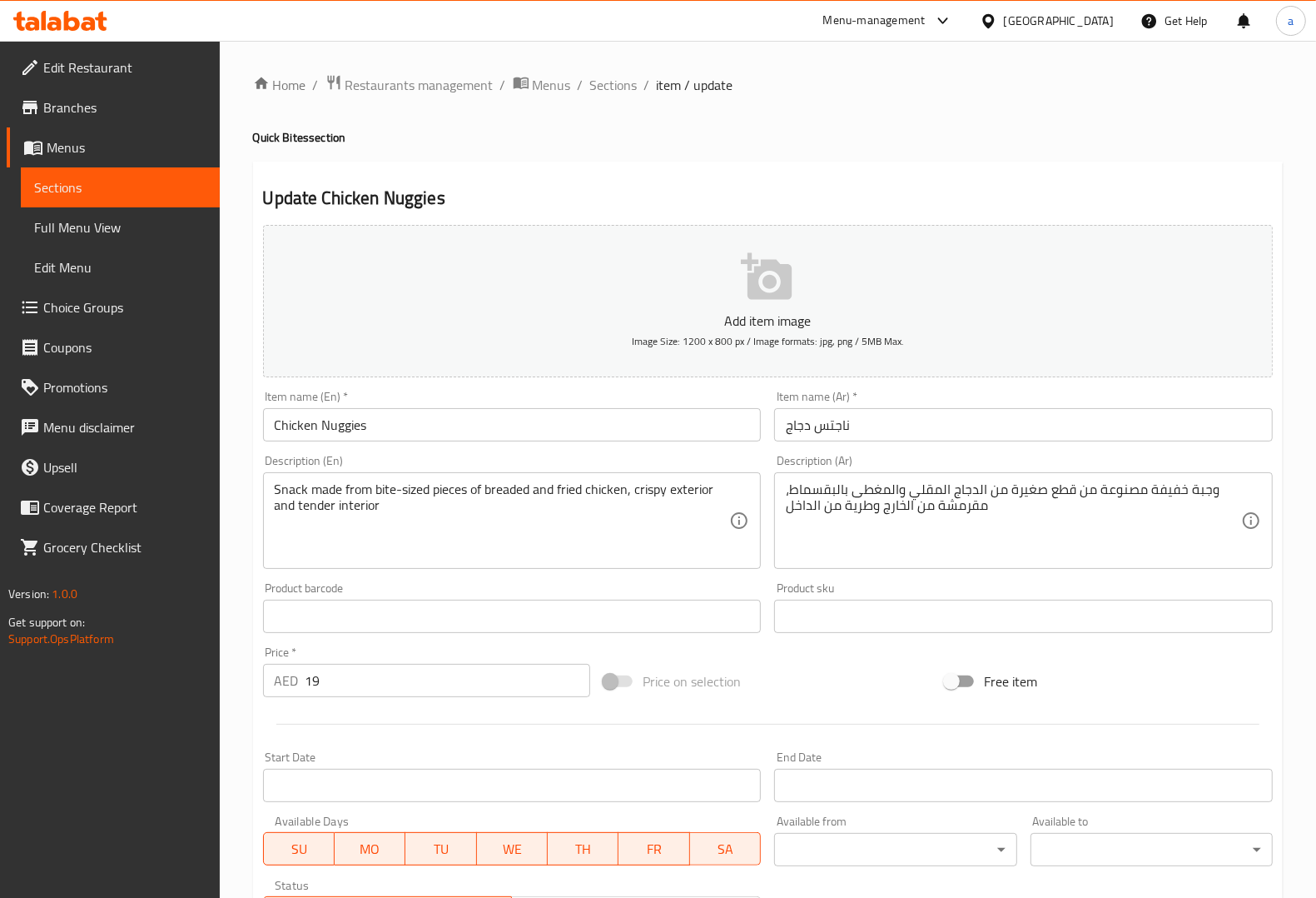
click at [654, 392] on div "Item name (En)   * Chicken Nuggies Item name (En) *" at bounding box center [512, 416] width 498 height 51
click at [547, 419] on input "Chicken Nuggies" at bounding box center [512, 424] width 498 height 33
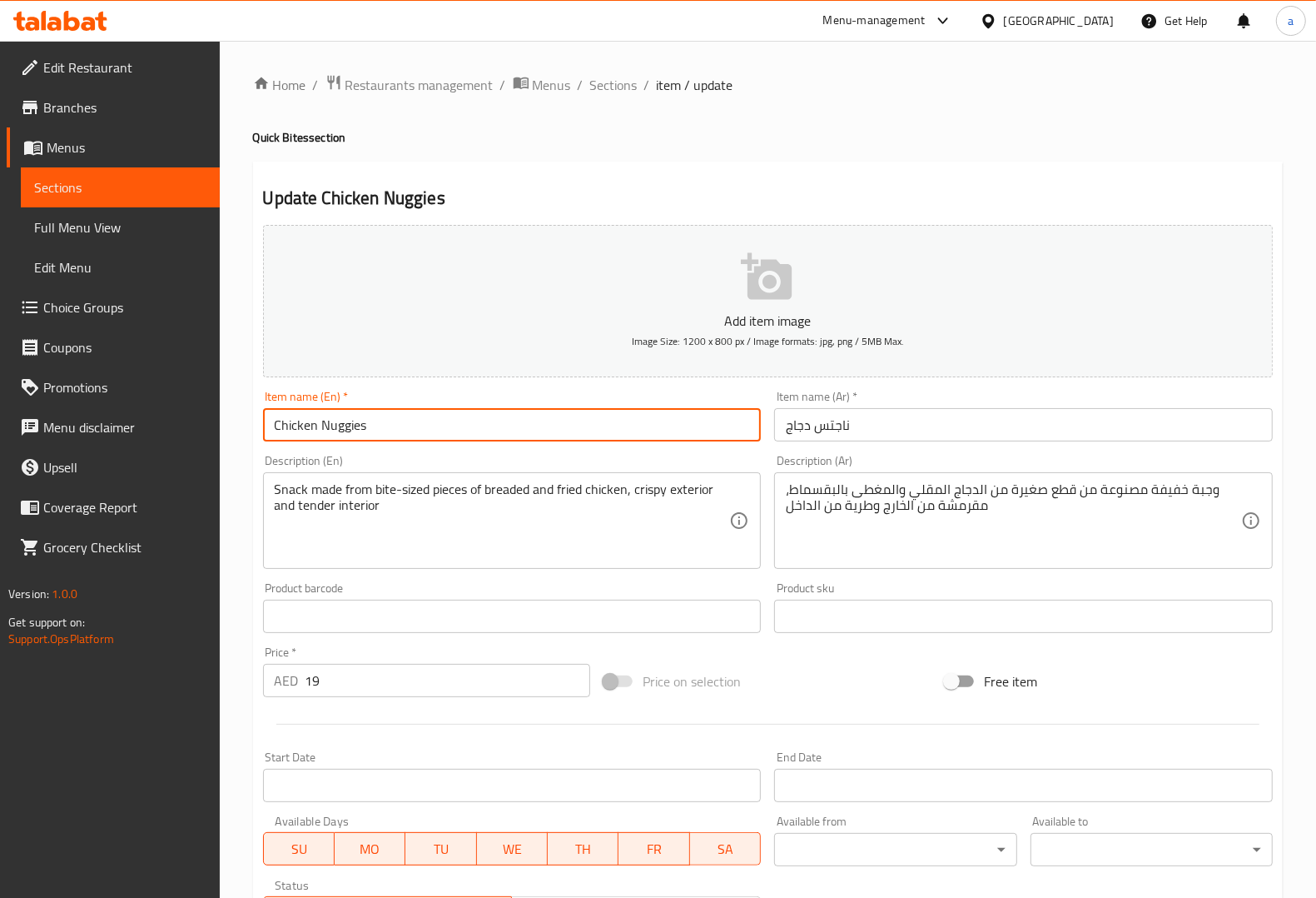
click at [547, 419] on input "Chicken Nuggies" at bounding box center [512, 424] width 498 height 33
click at [441, 391] on div "Item name (En)   * Chicken Nuggies Item name (En) *" at bounding box center [512, 416] width 498 height 51
click at [346, 431] on input "Chicken Nuggies" at bounding box center [512, 424] width 498 height 33
click at [830, 422] on input "ناجتس دجاج" at bounding box center [1023, 424] width 498 height 33
click at [832, 422] on input "ناجتس دجاج" at bounding box center [1023, 424] width 498 height 33
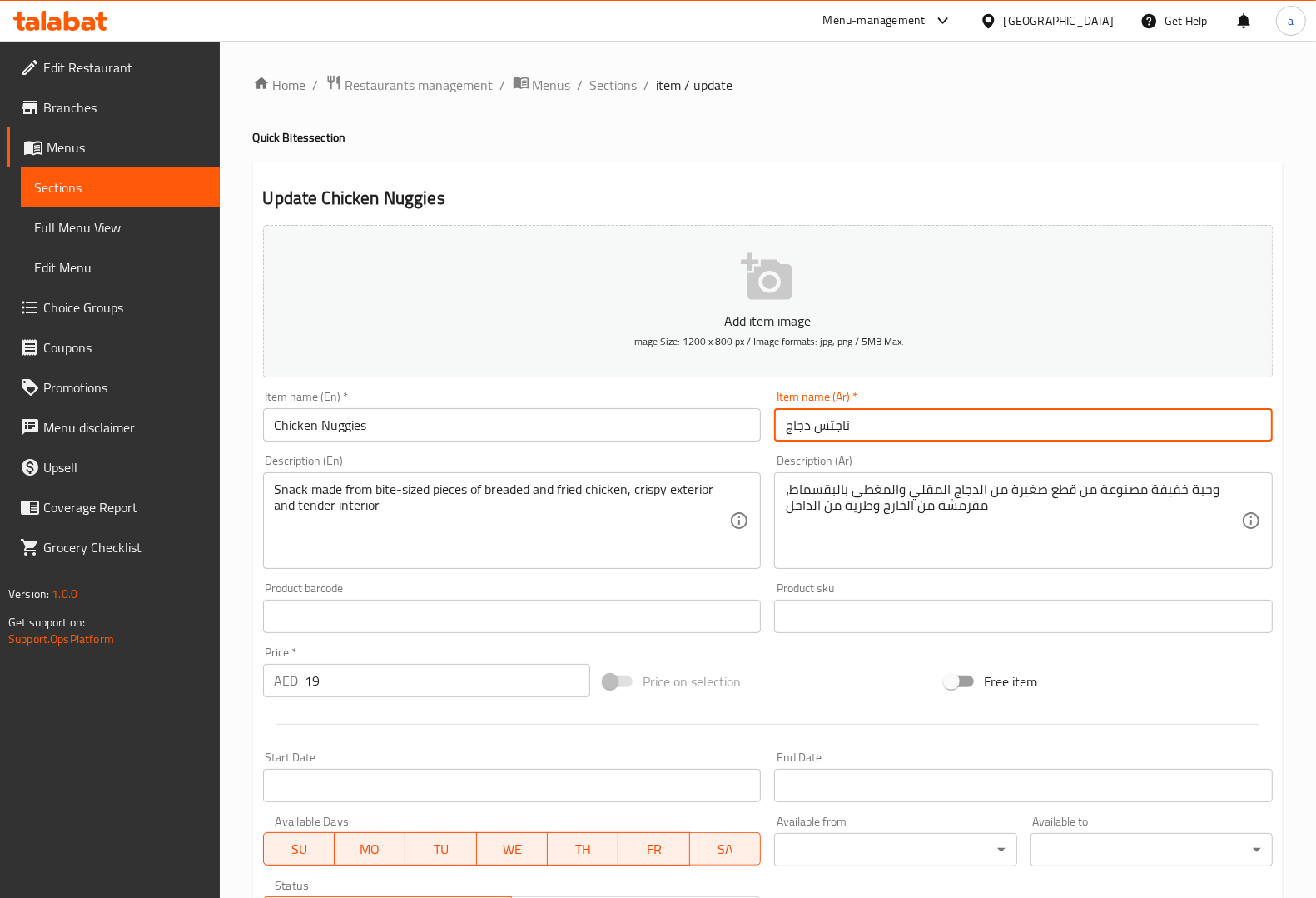
click at [839, 426] on input "ناجتس دجاج" at bounding box center [1023, 424] width 498 height 33
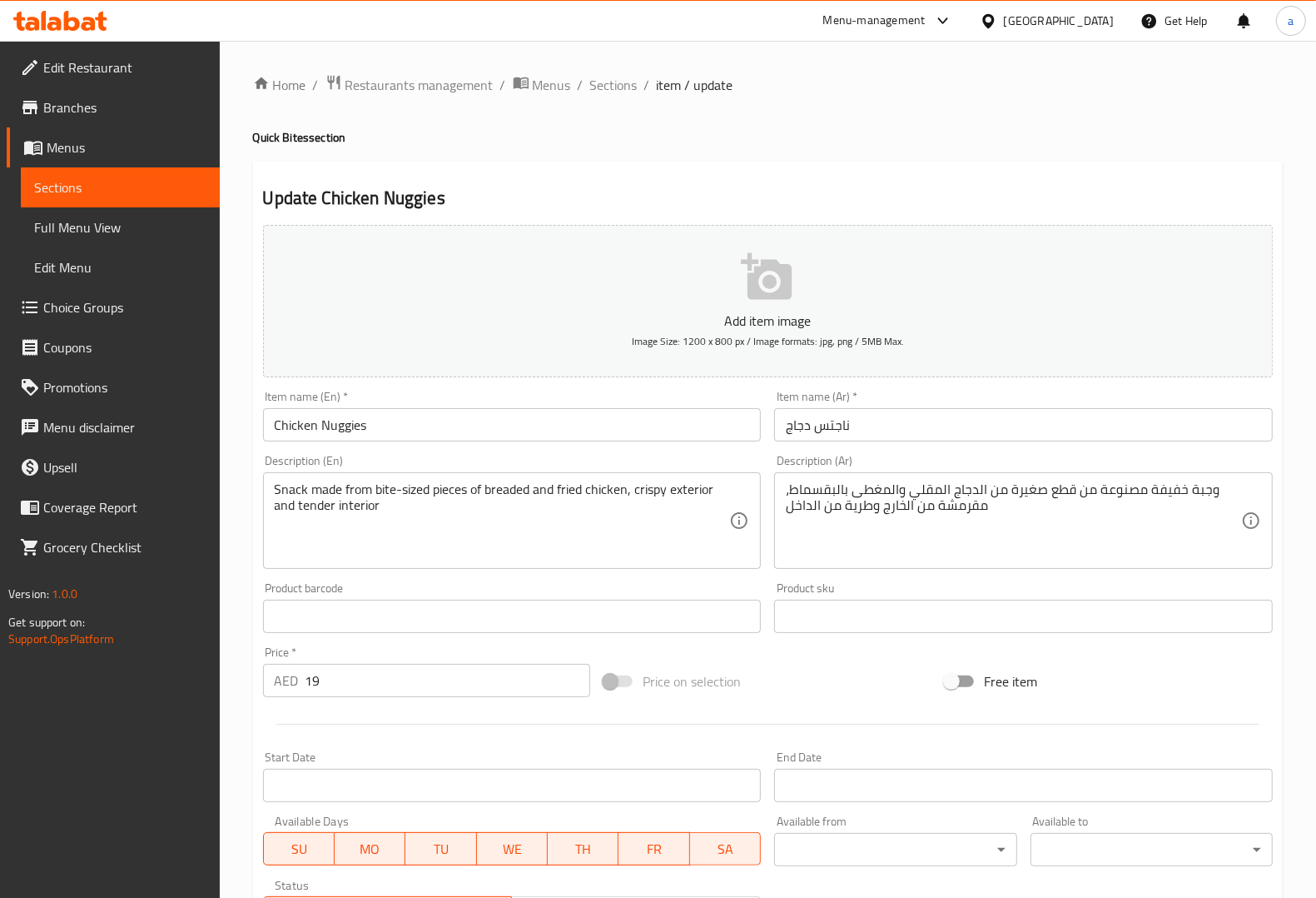
click at [466, 393] on div "Item name (En)   * Chicken Nuggies Item name (En) *" at bounding box center [512, 416] width 498 height 51
click at [1223, 448] on div "Item name (Ar)   * ناجتس دجاج Item name (Ar) *" at bounding box center [1023, 416] width 512 height 64
click at [298, 491] on textarea "Snack made from bite-sized pieces of breaded and fried chicken, crispy exterior…" at bounding box center [502, 520] width 455 height 79
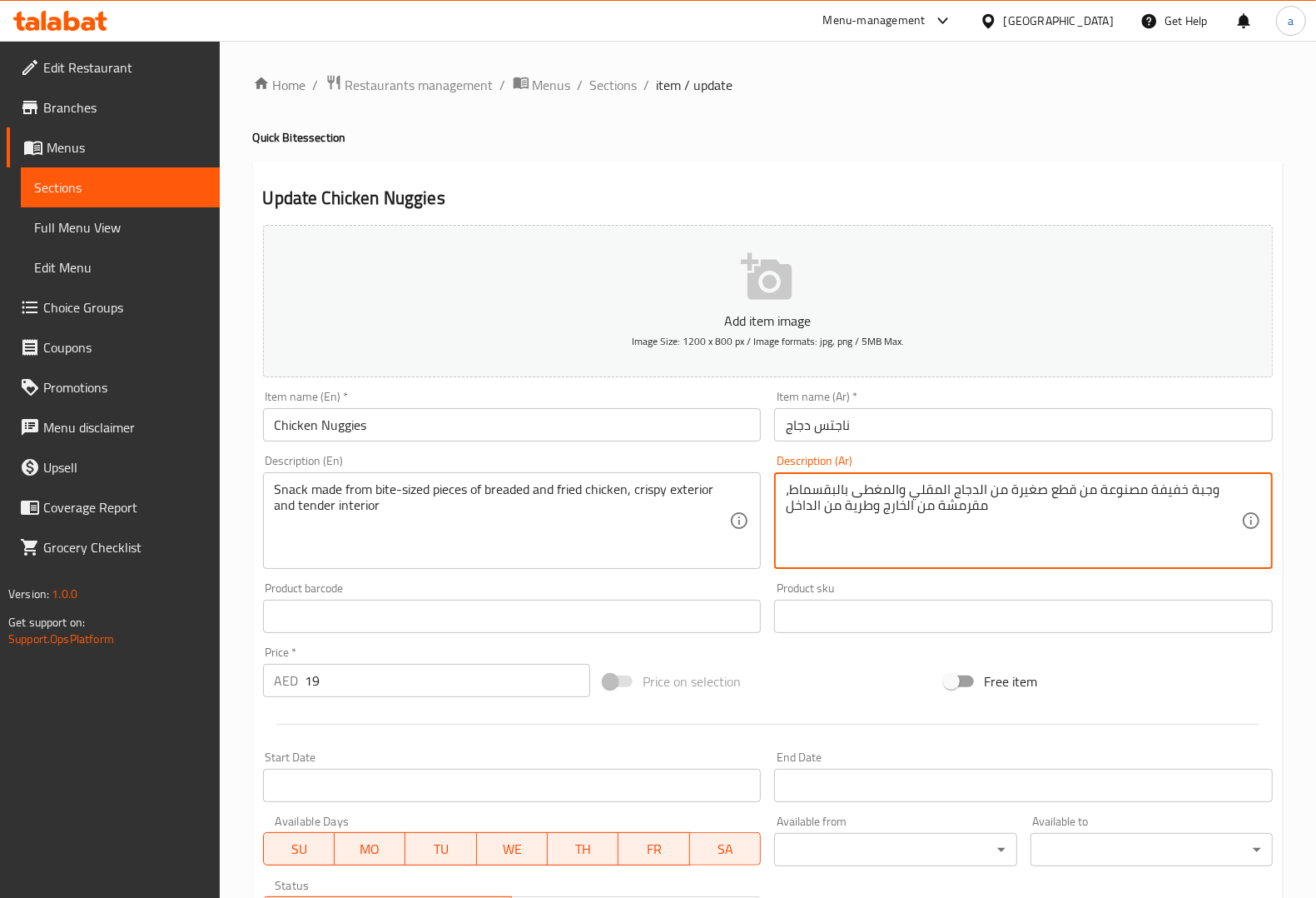
drag, startPoint x: 1147, startPoint y: 488, endPoint x: 1211, endPoint y: 493, distance: 64.2
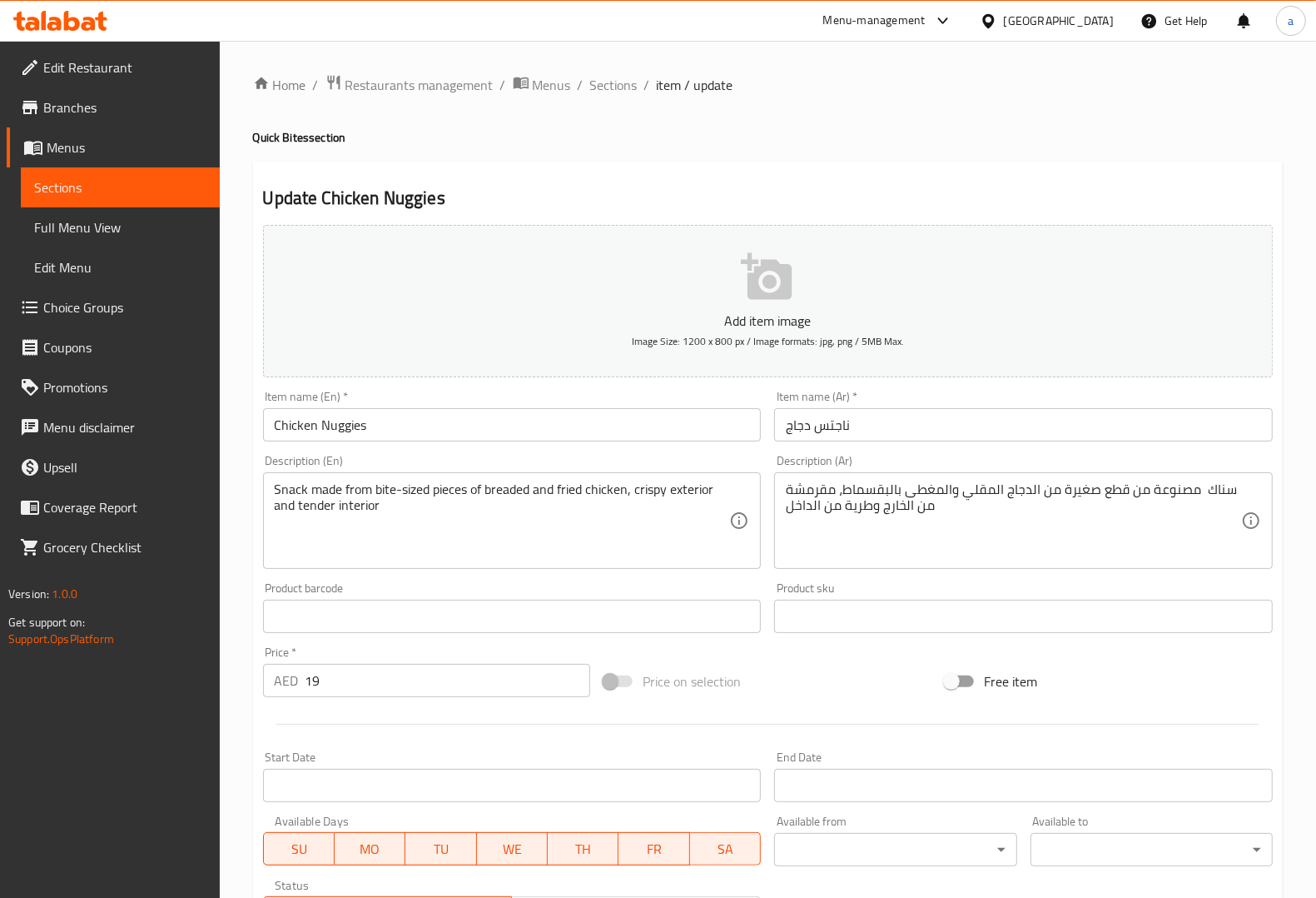
click at [1252, 462] on div "Description (Ar) سناك مصنوعة من قطع صغيرة من الدجاج المقلي والمغطى بالبقسماط، م…" at bounding box center [1023, 511] width 498 height 114
click at [1171, 454] on div "Description (Ar) سناك مصنوع من قطع صغيرة من الدجاج المقلي والمغطى بالبقسماط، مق…" at bounding box center [1023, 511] width 498 height 114
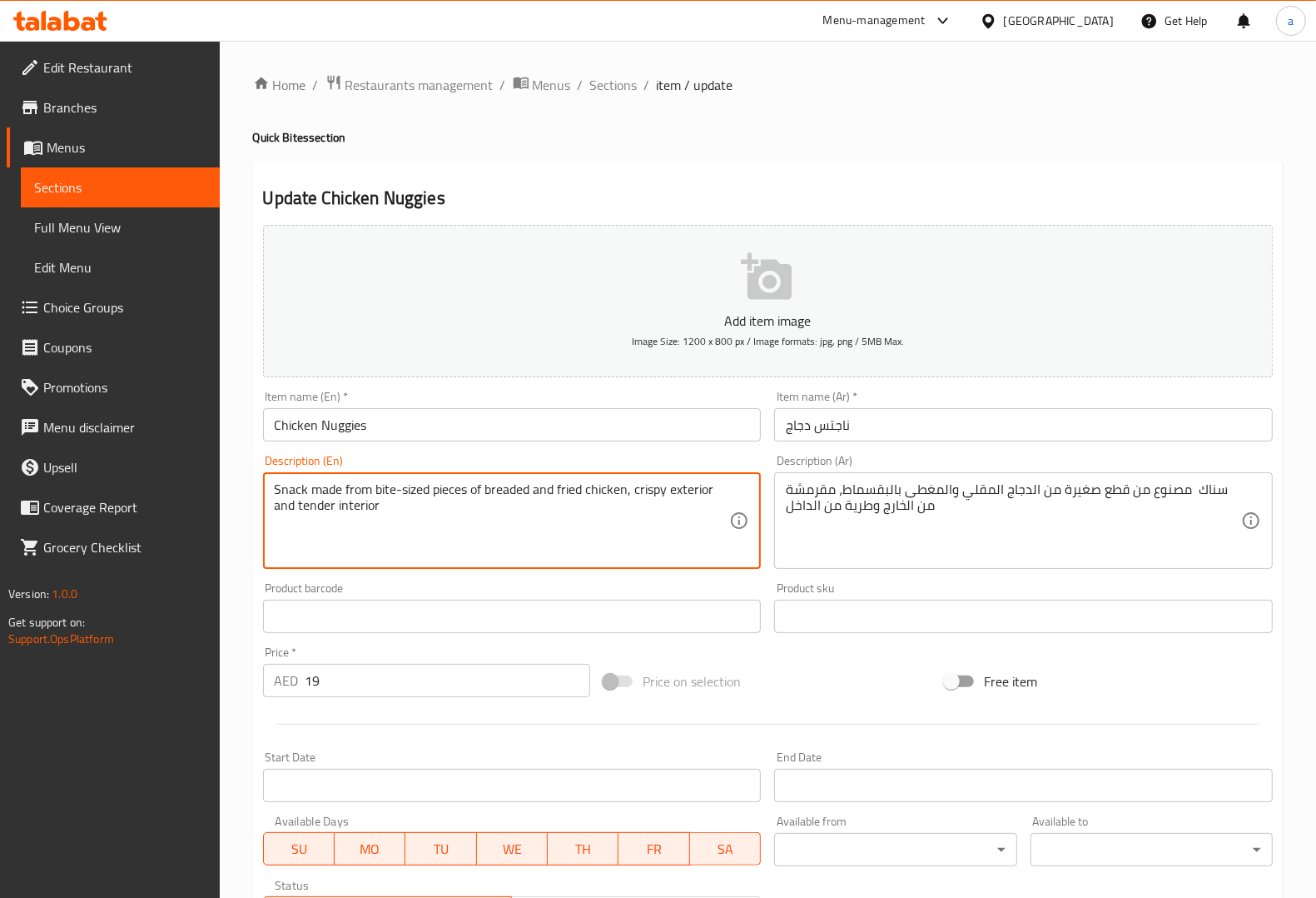
drag, startPoint x: 376, startPoint y: 488, endPoint x: 430, endPoint y: 488, distance: 54.0
click at [376, 488] on textarea "Snack made from bite-sized pieces of breaded and fried chicken, crispy exterior…" at bounding box center [502, 520] width 455 height 79
drag, startPoint x: 376, startPoint y: 489, endPoint x: 431, endPoint y: 493, distance: 55.1
click at [431, 493] on textarea "Snack made from bite-sized pieces of breaded and fried chicken, crispy exterior…" at bounding box center [502, 520] width 455 height 79
click at [463, 458] on div "Description (En) Snack made from bite-sized pieces of breaded and fried chicken…" at bounding box center [512, 511] width 498 height 114
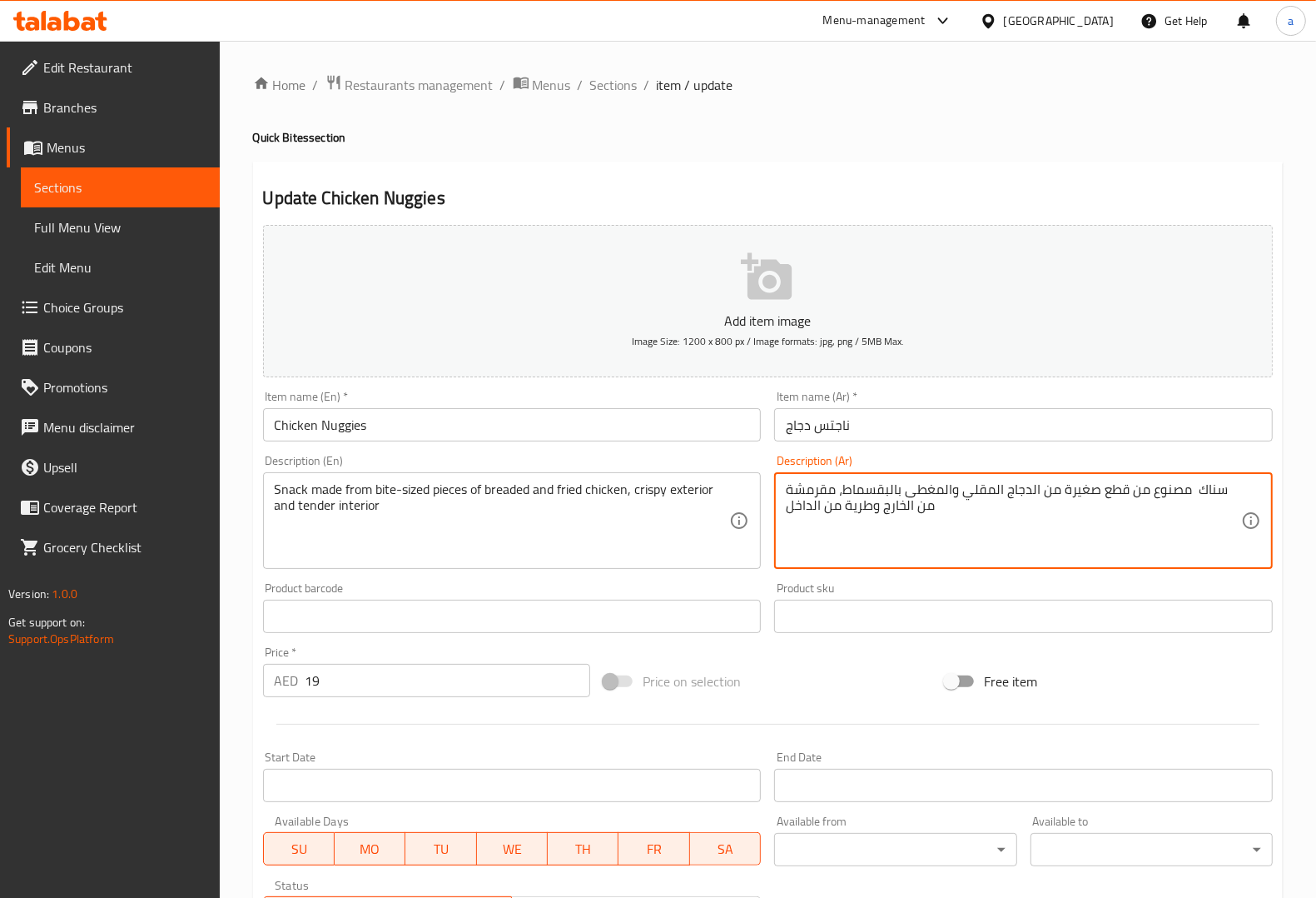
drag, startPoint x: 1124, startPoint y: 492, endPoint x: 1062, endPoint y: 488, distance: 62.1
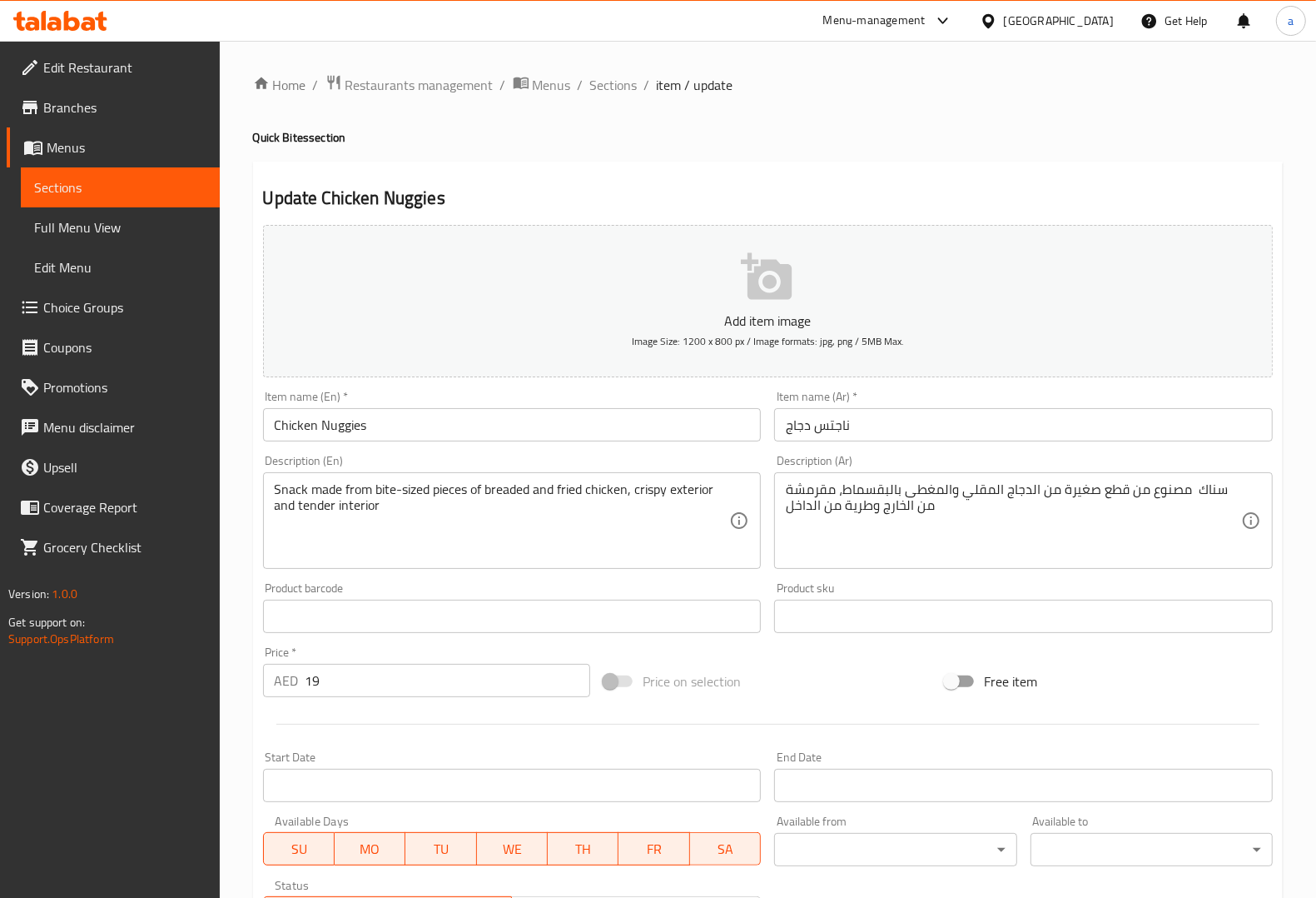
click at [1253, 455] on div "Description (Ar) سناك مصنوع من قطع صغيرة من الدجاج المقلي والمغطى بالبقسماط، مق…" at bounding box center [1023, 511] width 498 height 114
drag, startPoint x: 427, startPoint y: 483, endPoint x: 377, endPoint y: 476, distance: 50.5
click at [422, 487] on textarea "Snack made from bite-sized pieces of breaded and fried chicken, crispy exterior…" at bounding box center [502, 520] width 455 height 79
drag, startPoint x: 373, startPoint y: 487, endPoint x: 429, endPoint y: 488, distance: 56.0
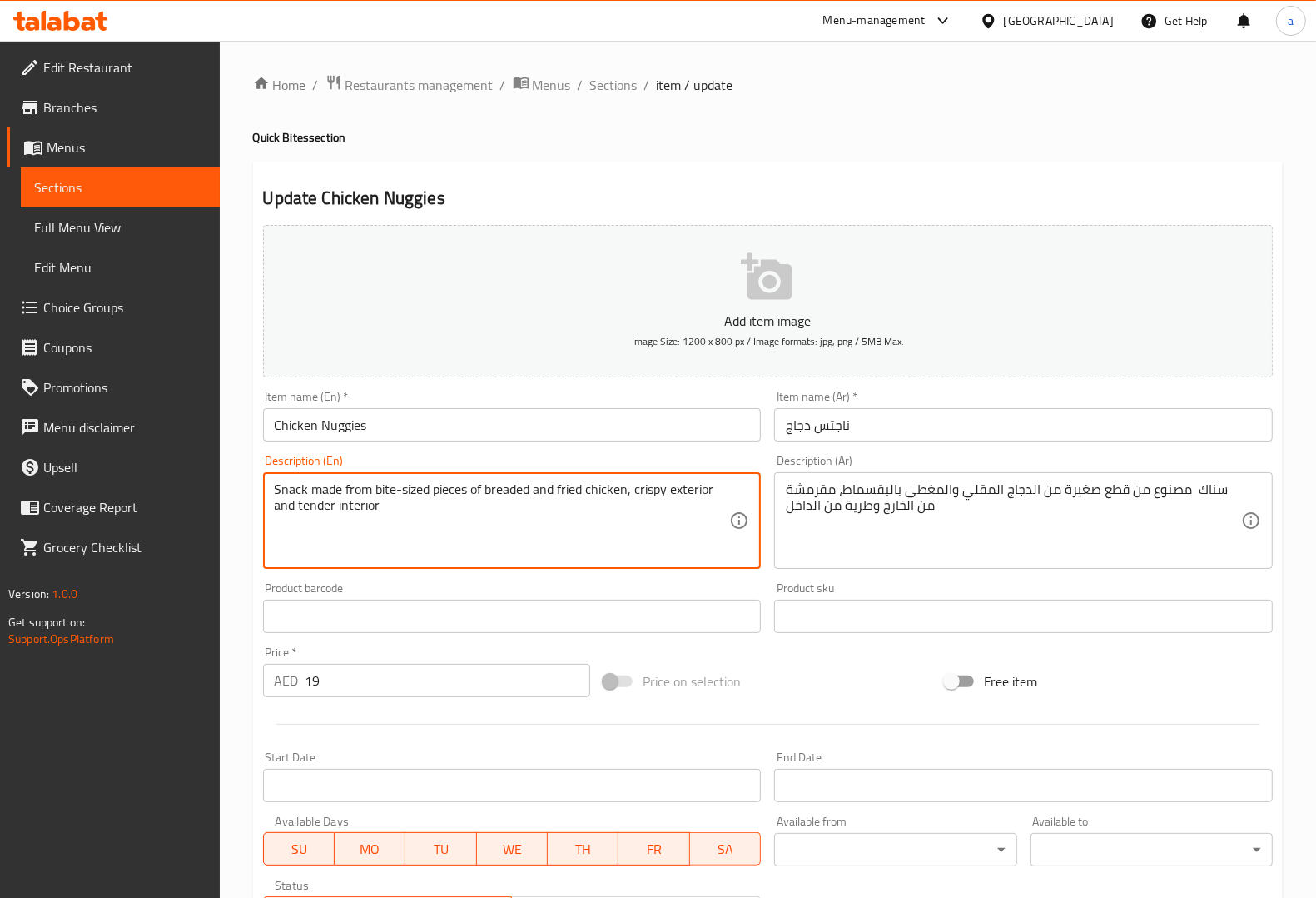
click at [429, 488] on textarea "Snack made from bite-sized pieces of breaded and fried chicken, crispy exterior…" at bounding box center [502, 520] width 455 height 79
click at [447, 497] on textarea "Snack made from bite-sized pieces of breaded and fried chicken, crispy exterior…" at bounding box center [502, 520] width 455 height 79
click at [508, 493] on textarea "Snack made from bite-sized pieces of breaded and fried chicken, crispy exterior…" at bounding box center [502, 520] width 455 height 79
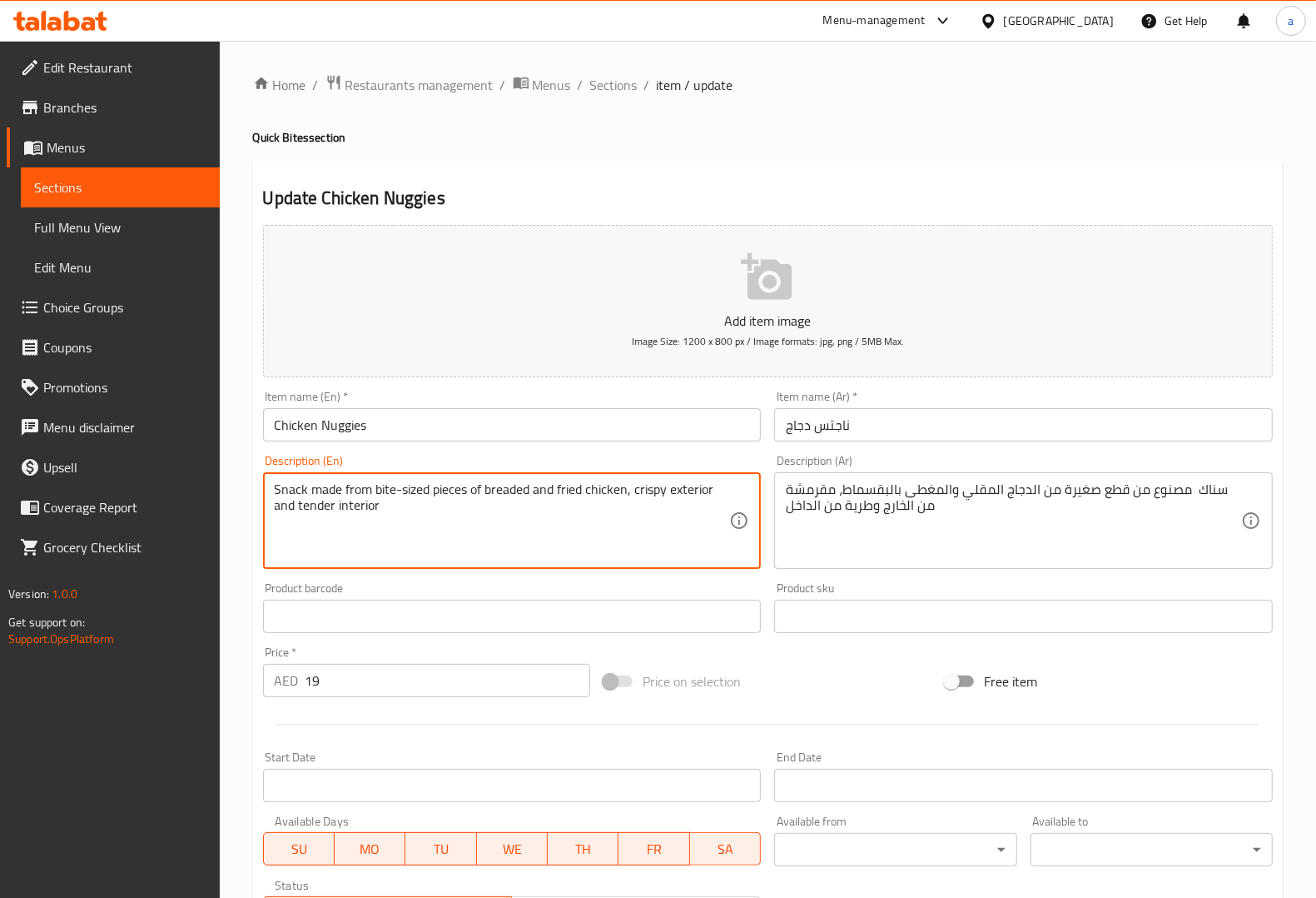
click at [656, 491] on textarea "Snack made from bite-sized pieces of breaded and fried chicken, crispy exterior…" at bounding box center [502, 520] width 455 height 79
click at [697, 496] on textarea "Snack made from bite-sized pieces of breaded and fried chicken, crispy exterior…" at bounding box center [502, 520] width 455 height 79
click at [321, 506] on textarea "Snack made from bite-sized pieces of breaded and fried chicken, crispy exterior…" at bounding box center [502, 520] width 455 height 79
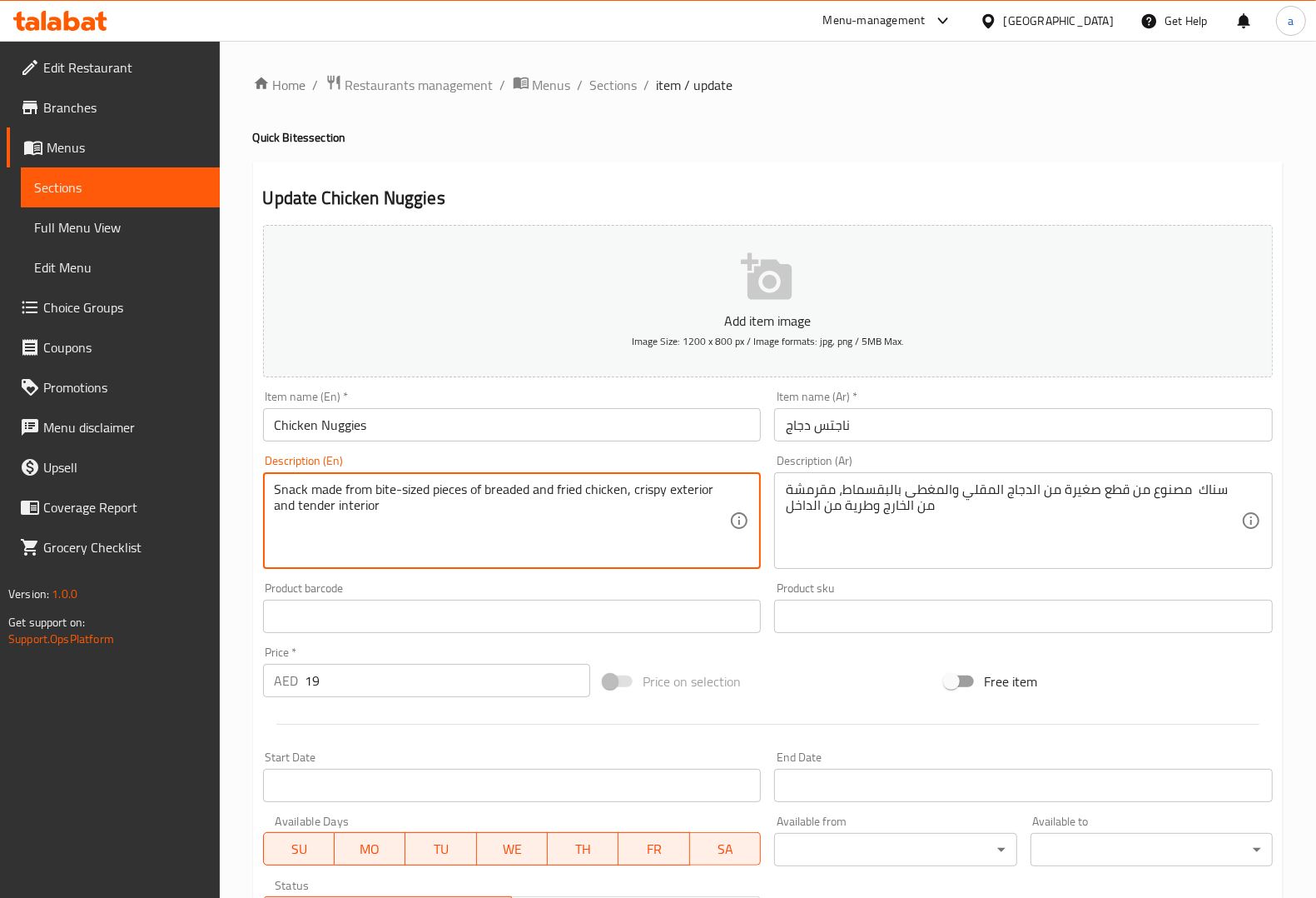
click at [321, 506] on textarea "Snack made from bite-sized pieces of breaded and fried chicken, crispy exterior…" at bounding box center [502, 520] width 455 height 79
click at [371, 505] on textarea "Snack made from bite-sized pieces of breaded and fried chicken, crispy exterior…" at bounding box center [502, 520] width 455 height 79
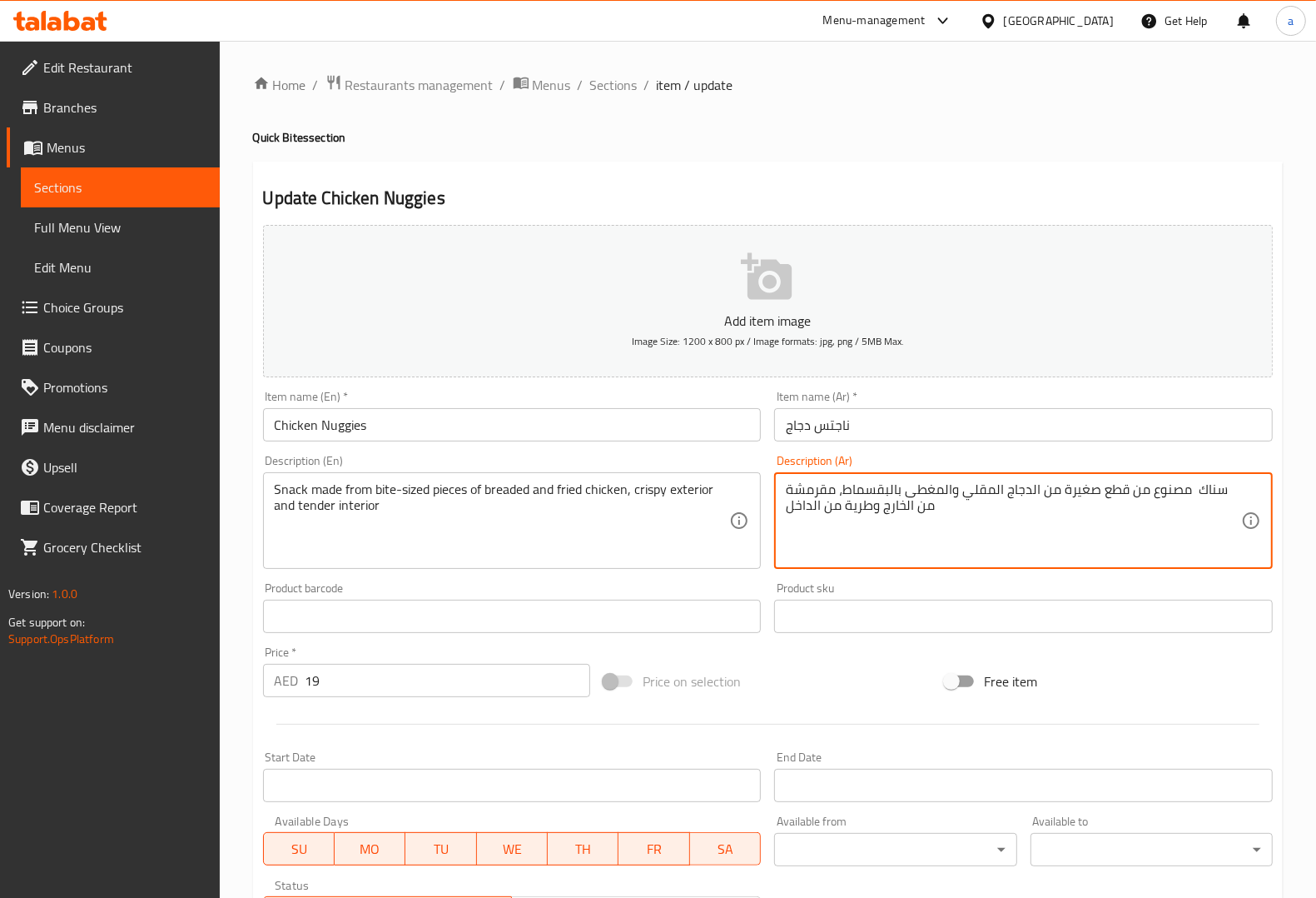
click at [1211, 483] on textarea "سناك مصنوع من قطع صغيرة من الدجاج المقلي والمغطى بالبقسماط، مقرمشة من الخارج وط…" at bounding box center [1013, 520] width 455 height 79
click at [1096, 488] on textarea "وجبة خفيفة مصنوع من قطع صغيرة من الدجاج المقلي والمغطى بالبقسماط، مقرمشة من الخ…" at bounding box center [1013, 520] width 455 height 79
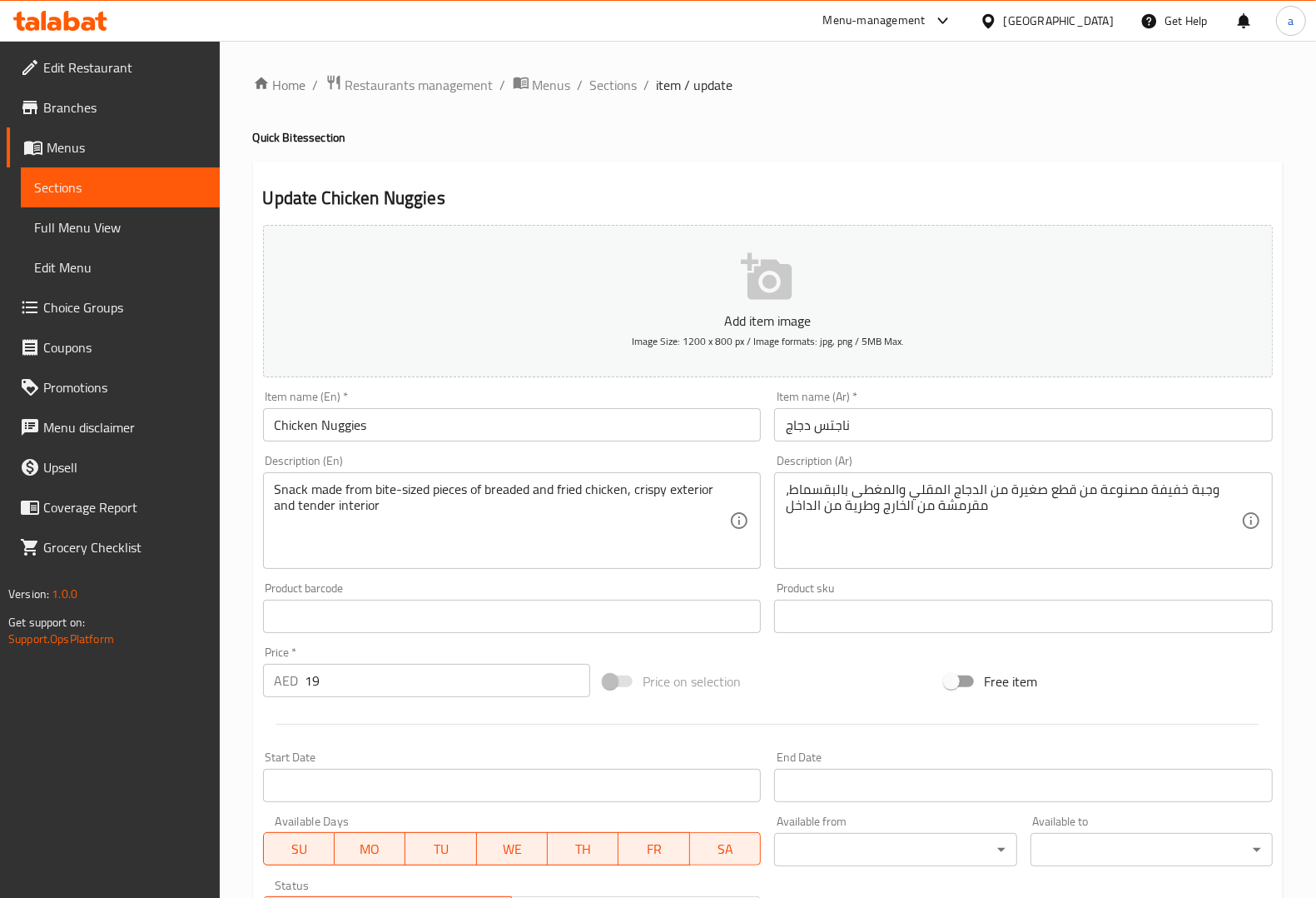
click at [1071, 453] on div "Description (Ar) وجبة خفيفة مصنوعة من قطع صغيرة من الدجاج المقلي والمغطى بالبقس…" at bounding box center [1023, 511] width 512 height 128
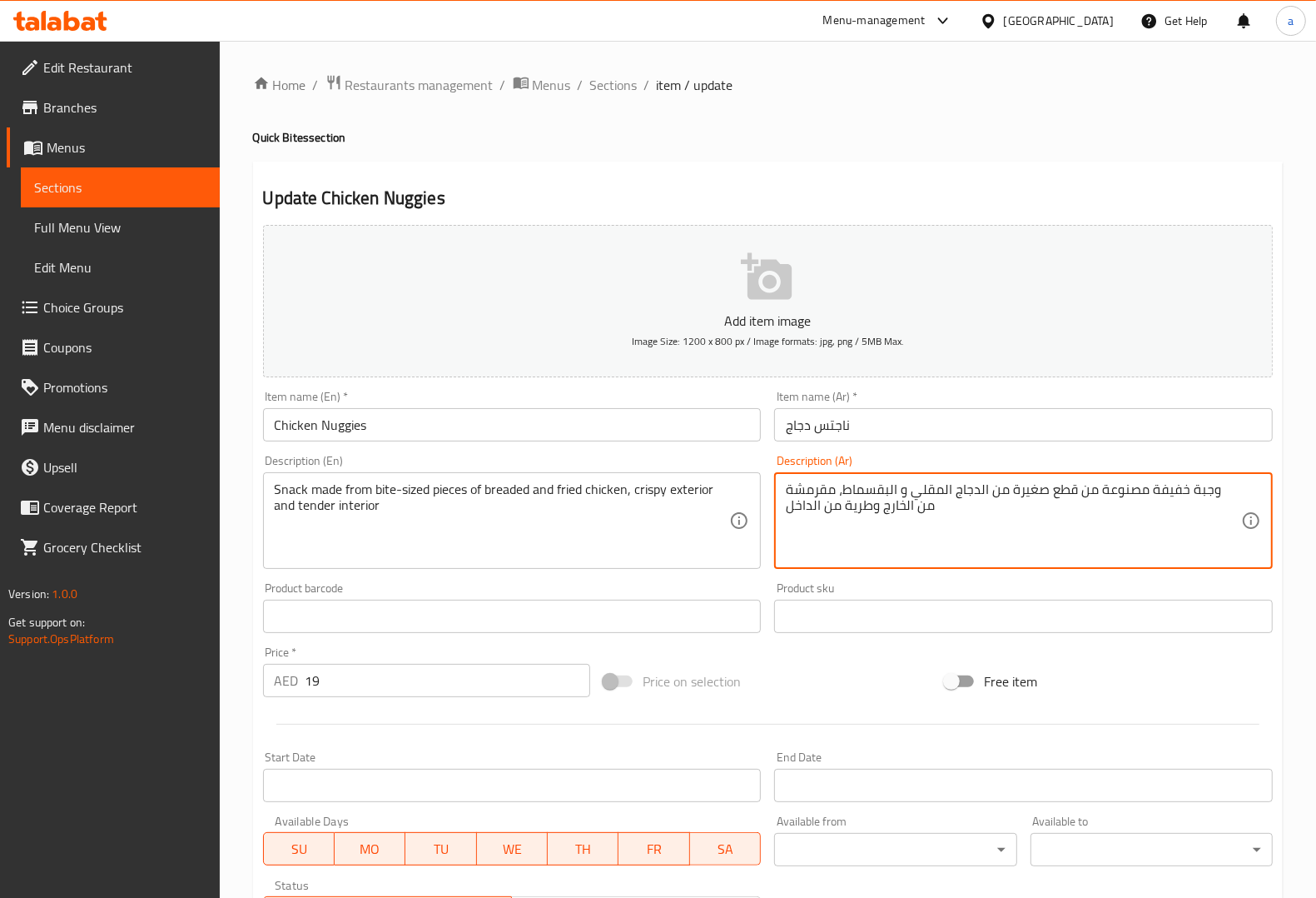
click at [993, 505] on textarea "وجبة خفيفة مصنوعة من قطع صغيرة من الدجاج المقلي و البقسماط، مقرمشة من الخارج وط…" at bounding box center [1013, 520] width 455 height 79
type textarea "وجبة خفيفة مصنوعة من قطع صغيرة من الدجاج المقلي و البقسماط، مقرمشة من الخارج وط…"
click at [1000, 470] on div "Description (Ar) وجبة خفيفة مصنوعة من قطع صغيرة من الدجاج المقلي و البقسماط، مق…" at bounding box center [1023, 511] width 498 height 114
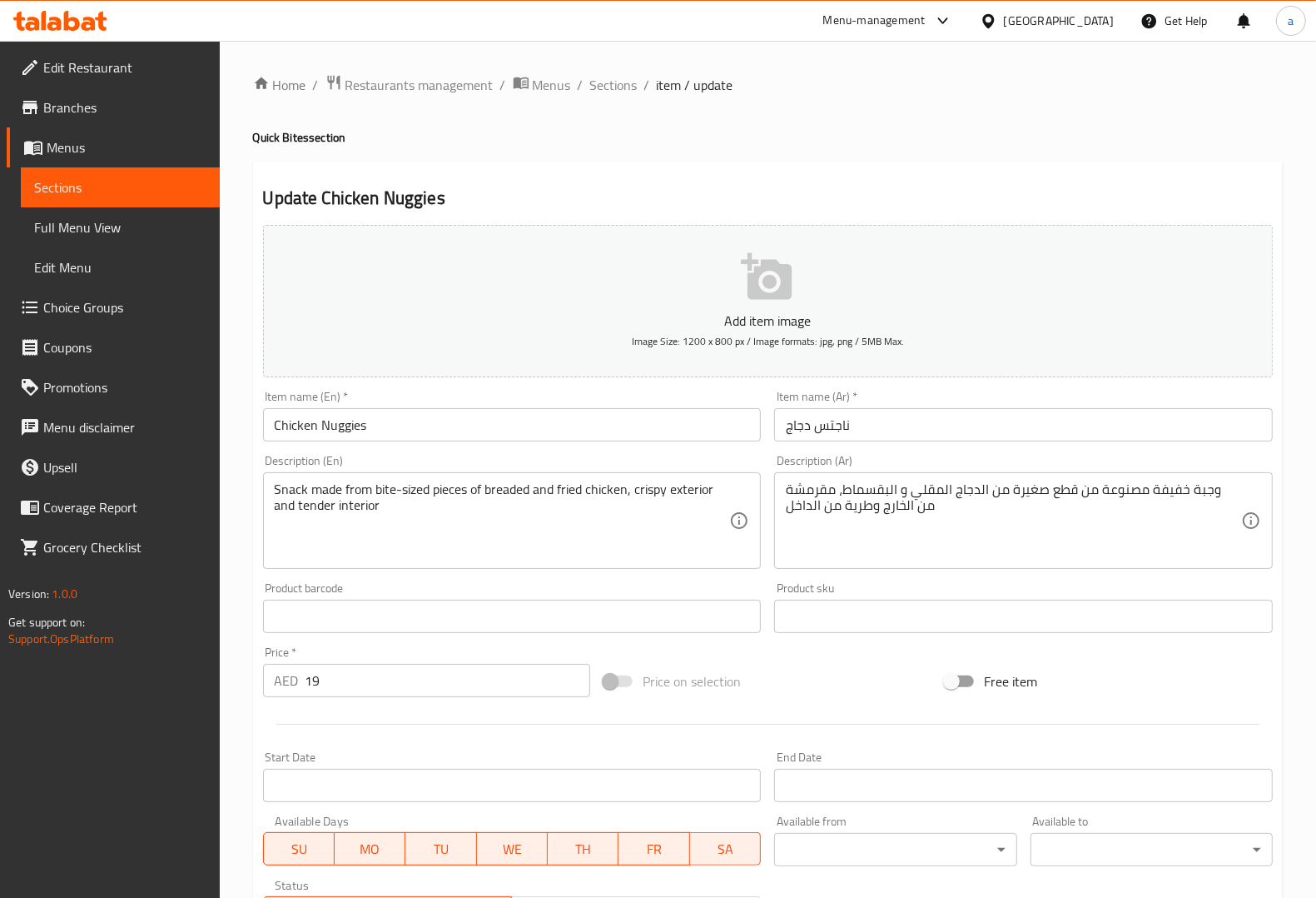
click at [644, 479] on div "Snack made from bite-sized pieces of breaded and fried chicken, crispy exterior…" at bounding box center [512, 520] width 498 height 97
click at [658, 492] on textarea "Snack made from bite-sized pieces of breaded and fried chicken, crispy exterior…" at bounding box center [502, 520] width 455 height 79
click at [591, 580] on div "Product barcode Product barcode" at bounding box center [512, 607] width 512 height 64
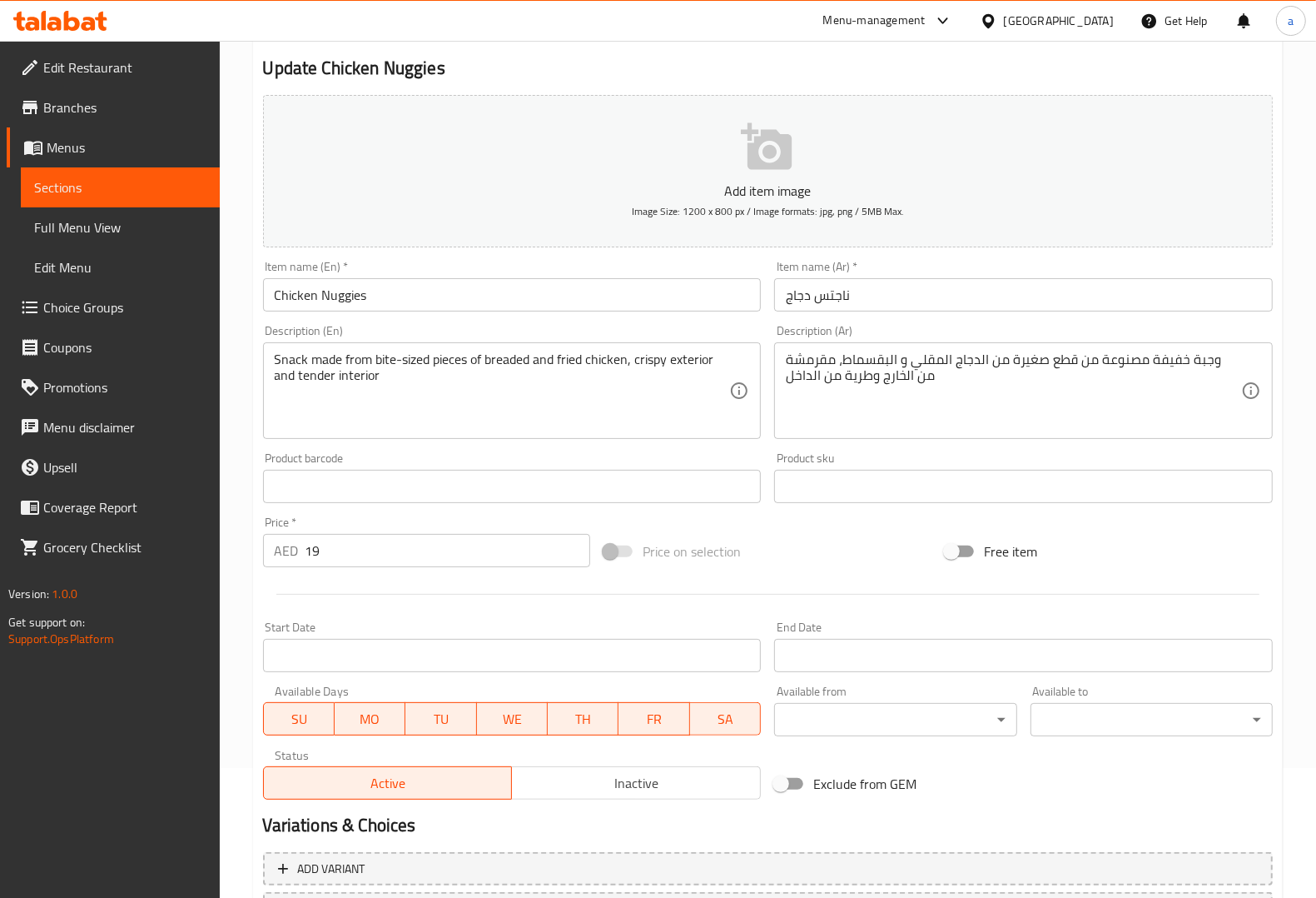
scroll to position [276, 0]
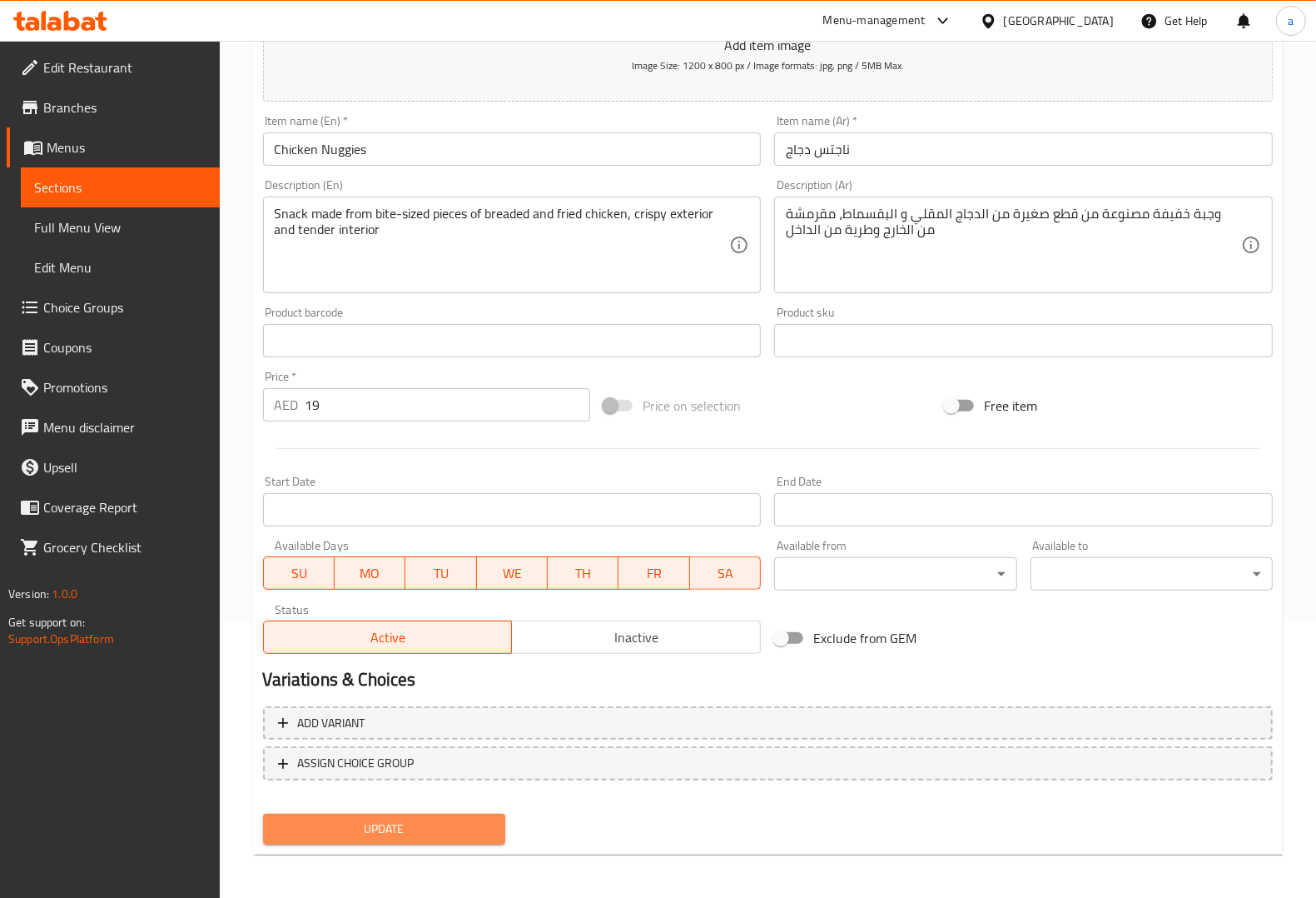
click at [467, 818] on span "Update" at bounding box center [384, 828] width 215 height 21
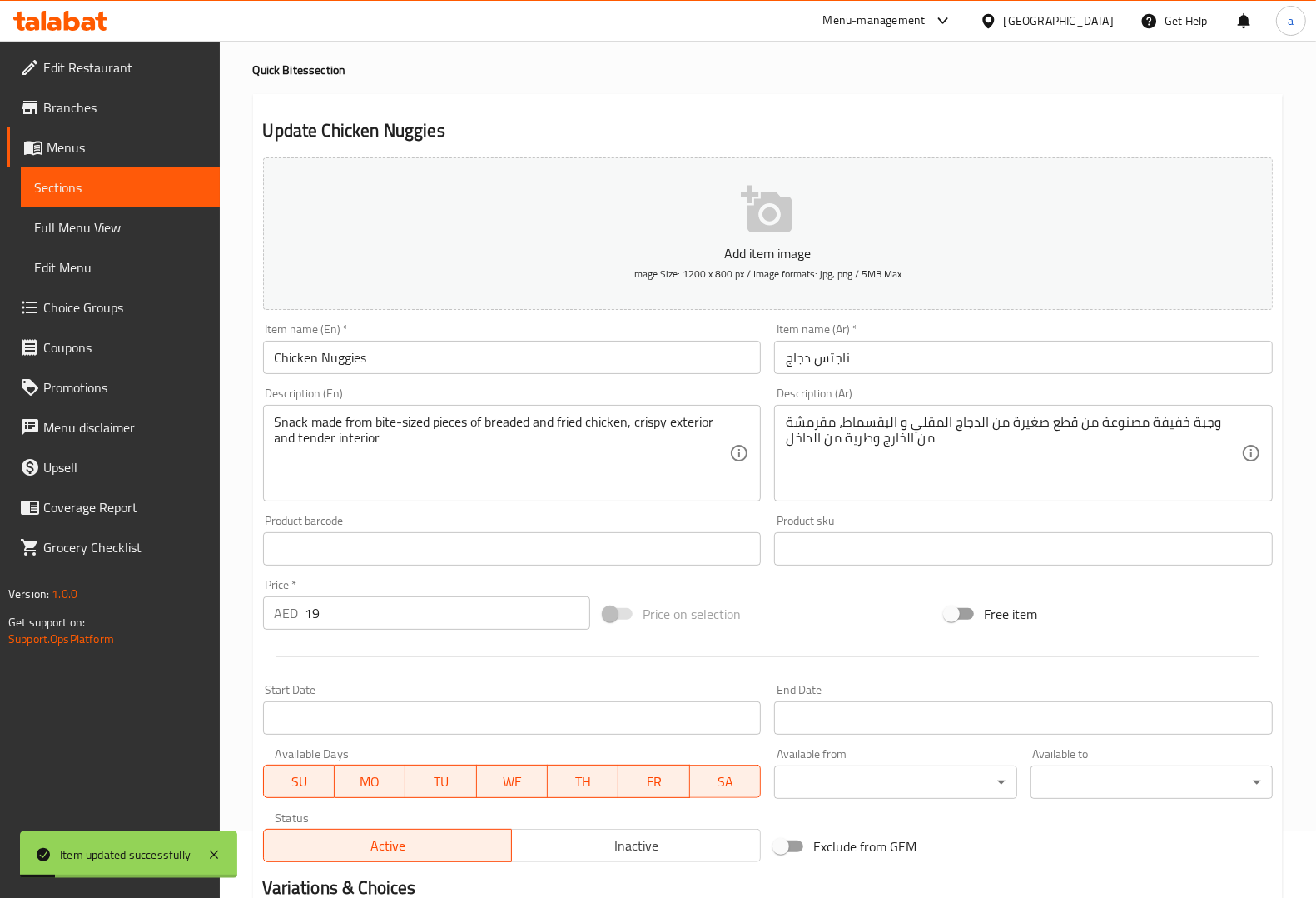
scroll to position [0, 0]
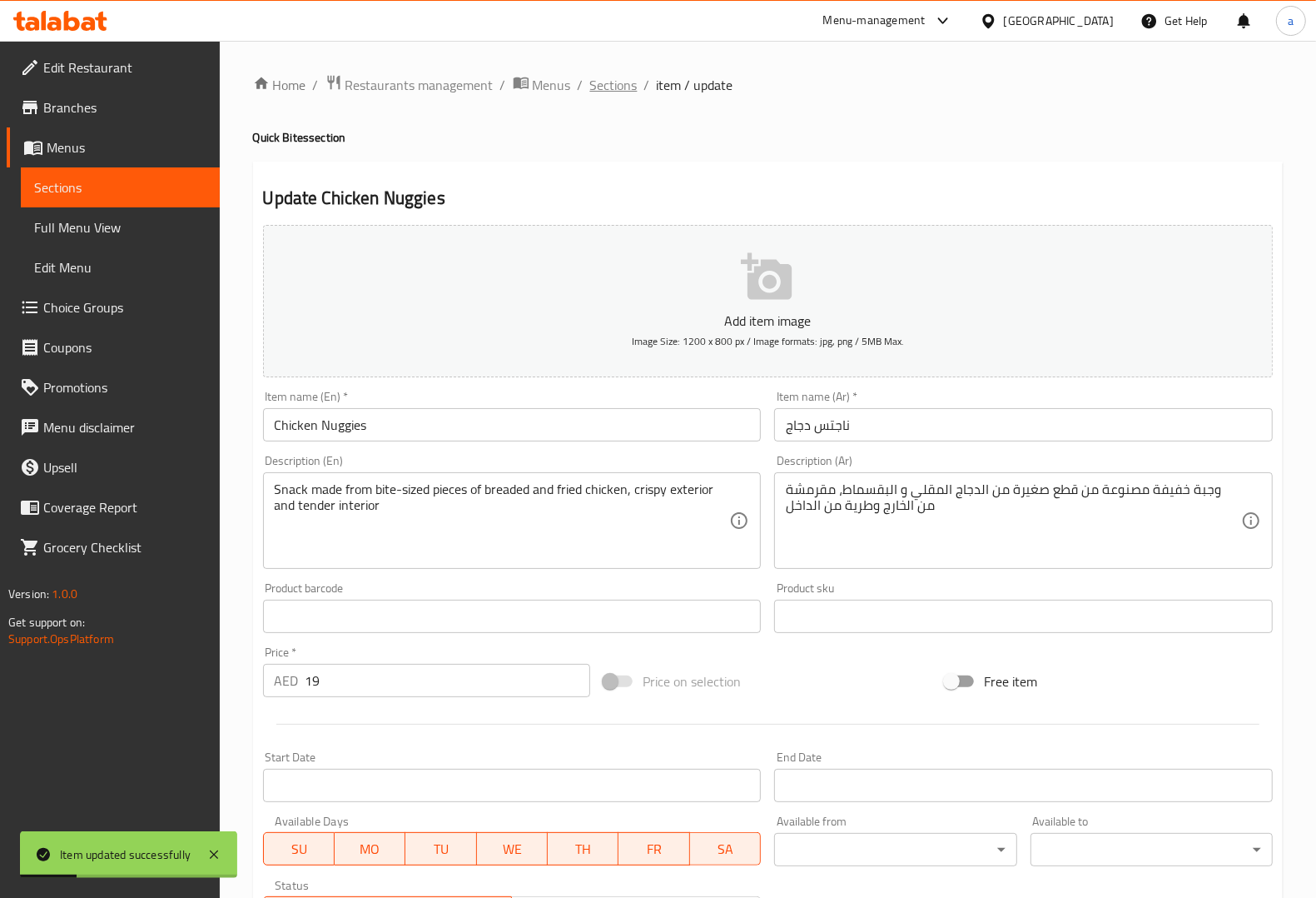
click at [594, 84] on span "Sections" at bounding box center [614, 85] width 48 height 20
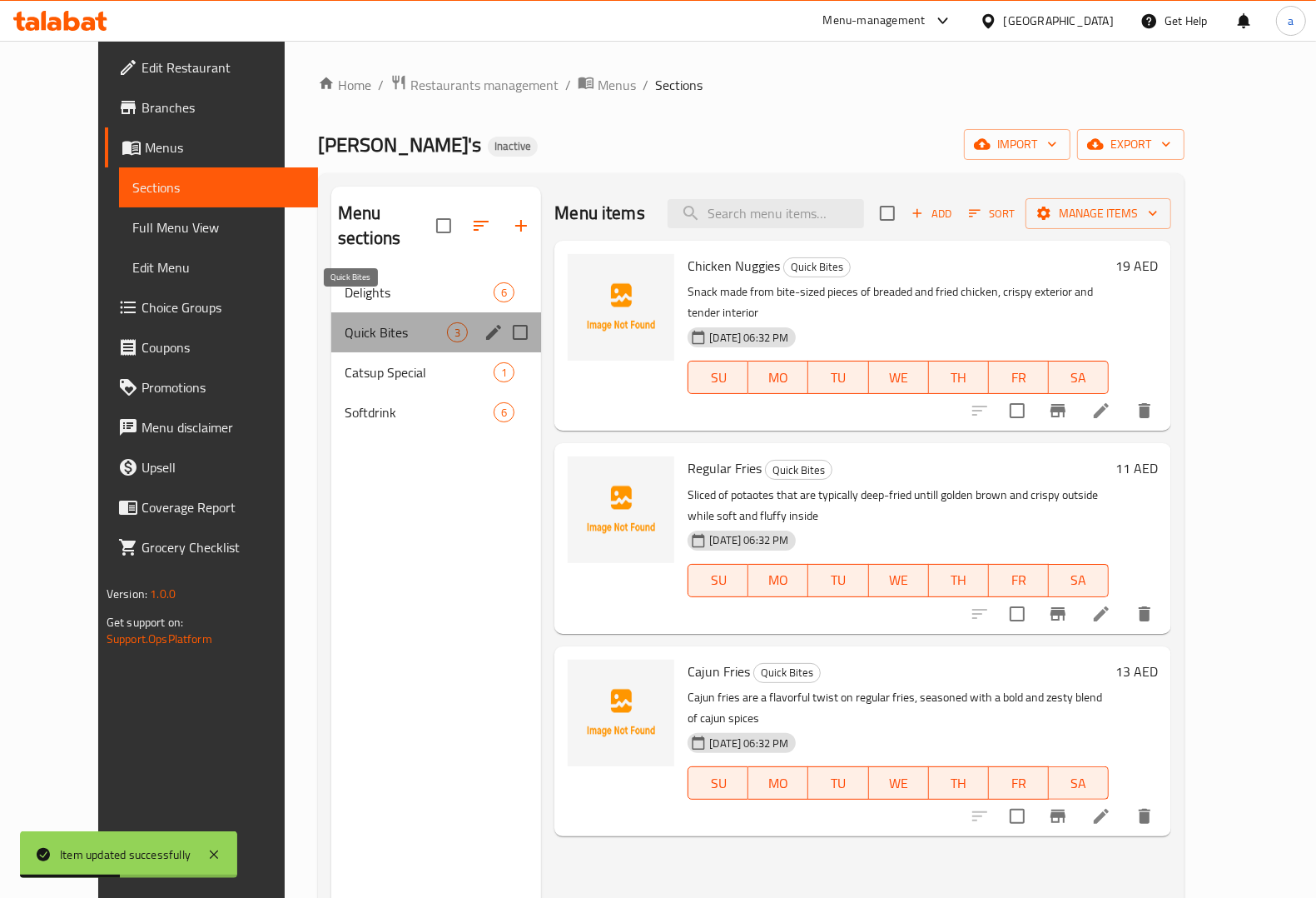
click at [364, 322] on span "Quick Bites" at bounding box center [395, 332] width 103 height 20
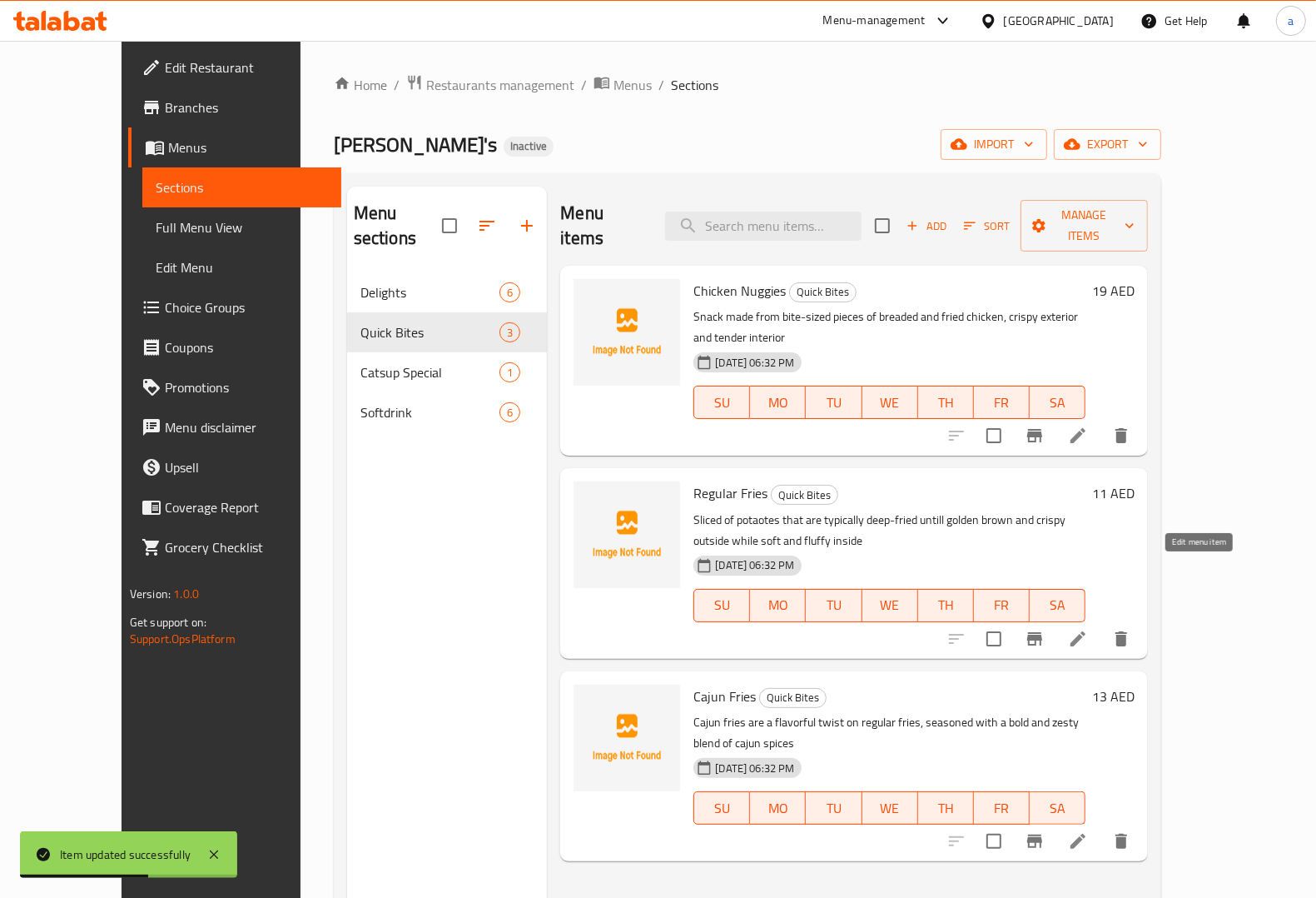
click at [1085, 631] on icon at bounding box center [1077, 638] width 15 height 15
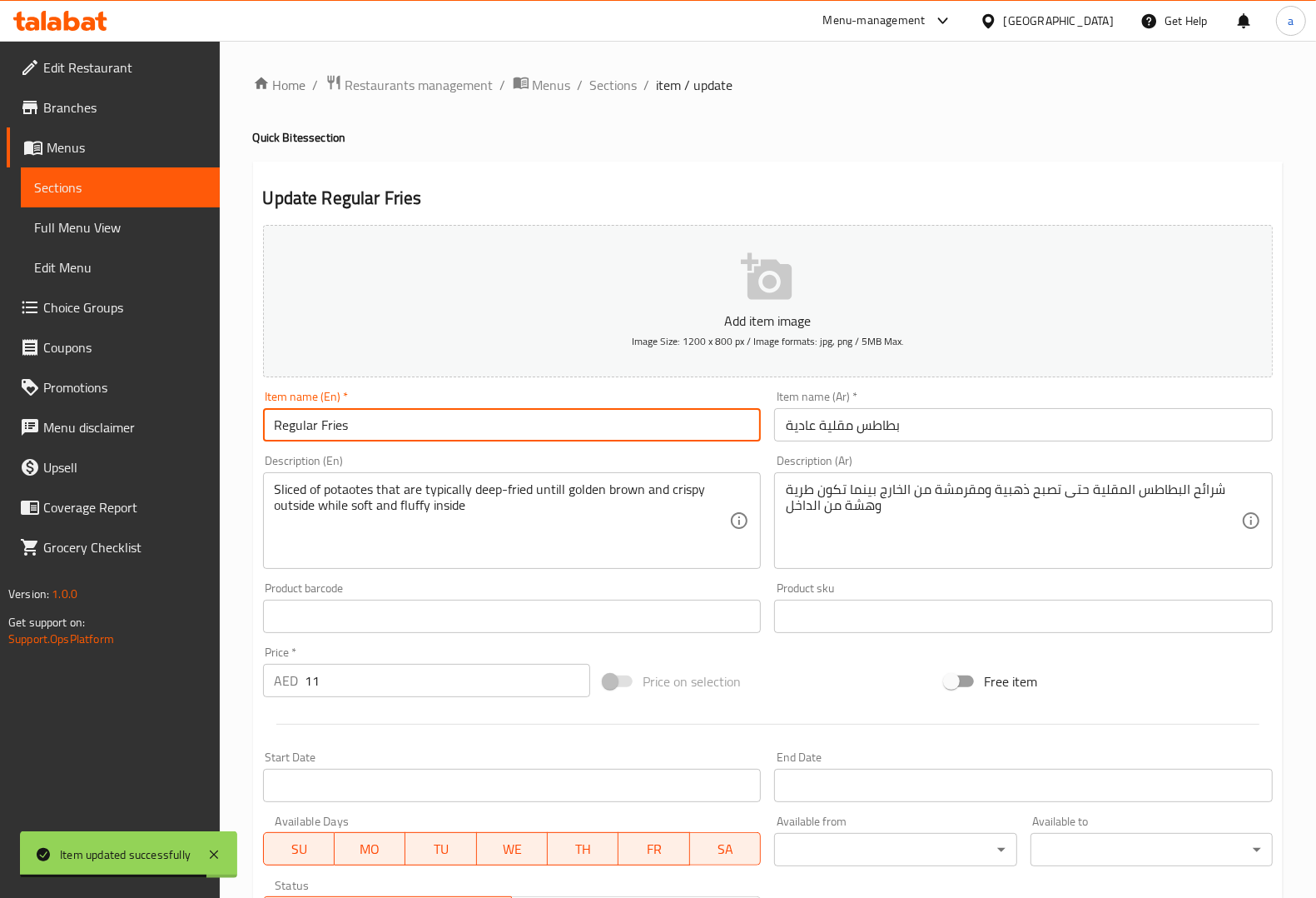
click at [301, 425] on input "Regular Fries" at bounding box center [512, 424] width 498 height 33
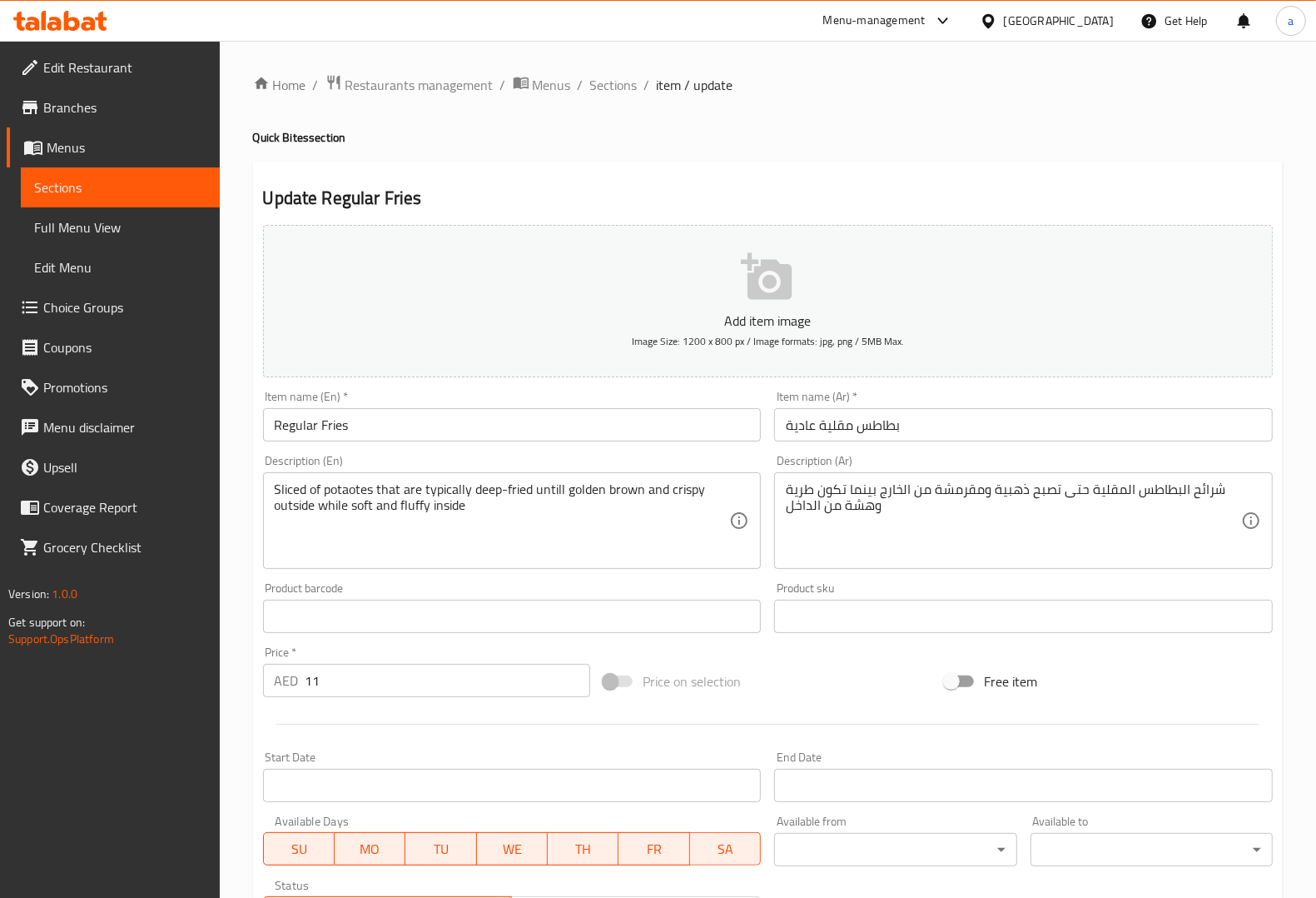
click at [1211, 460] on div "Description (Ar) شرائح البطاطس المقلية حتى تصبح ذهبية ومقرمشة من الخارج بينما ت…" at bounding box center [1023, 511] width 498 height 114
drag, startPoint x: 527, startPoint y: 487, endPoint x: 498, endPoint y: 488, distance: 29.0
click at [484, 488] on textarea "Sliced of potaotes that are typically deep-fried untill golden brown and crispy…" at bounding box center [502, 520] width 455 height 79
drag, startPoint x: 475, startPoint y: 483, endPoint x: 529, endPoint y: 488, distance: 54.2
click at [529, 488] on textarea "Sliced of potaotes that are typically deep-fried untill golden brown and crispy…" at bounding box center [502, 520] width 455 height 79
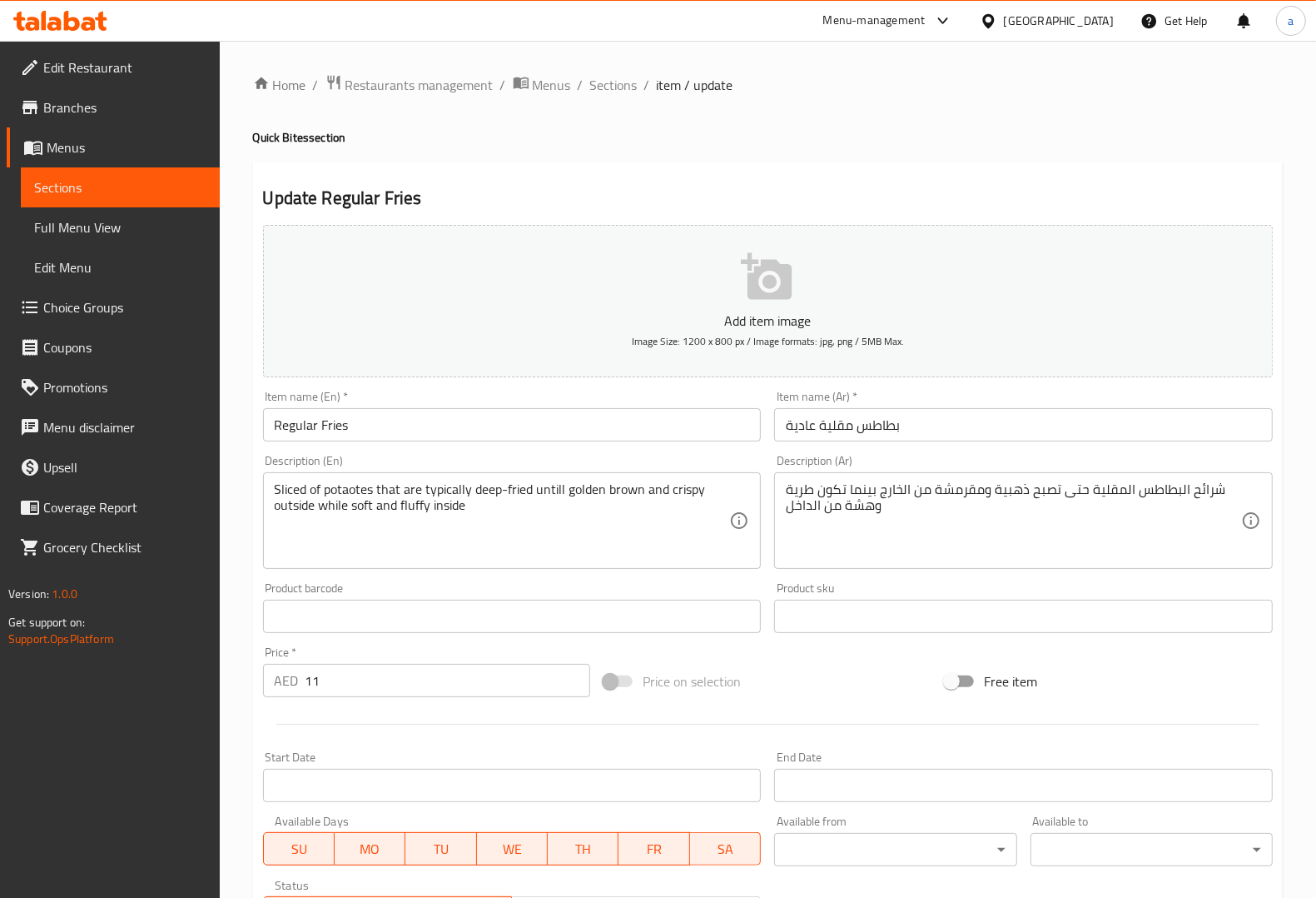
click at [709, 448] on div "Description (En) Sliced of potaotes that are typically deep-fried untill golden…" at bounding box center [512, 511] width 512 height 128
click at [364, 510] on textarea "Sliced of potaotes that are typically deep-fried untill golden brown and crispy…" at bounding box center [502, 520] width 455 height 79
click at [615, 89] on span "Sections" at bounding box center [614, 85] width 48 height 20
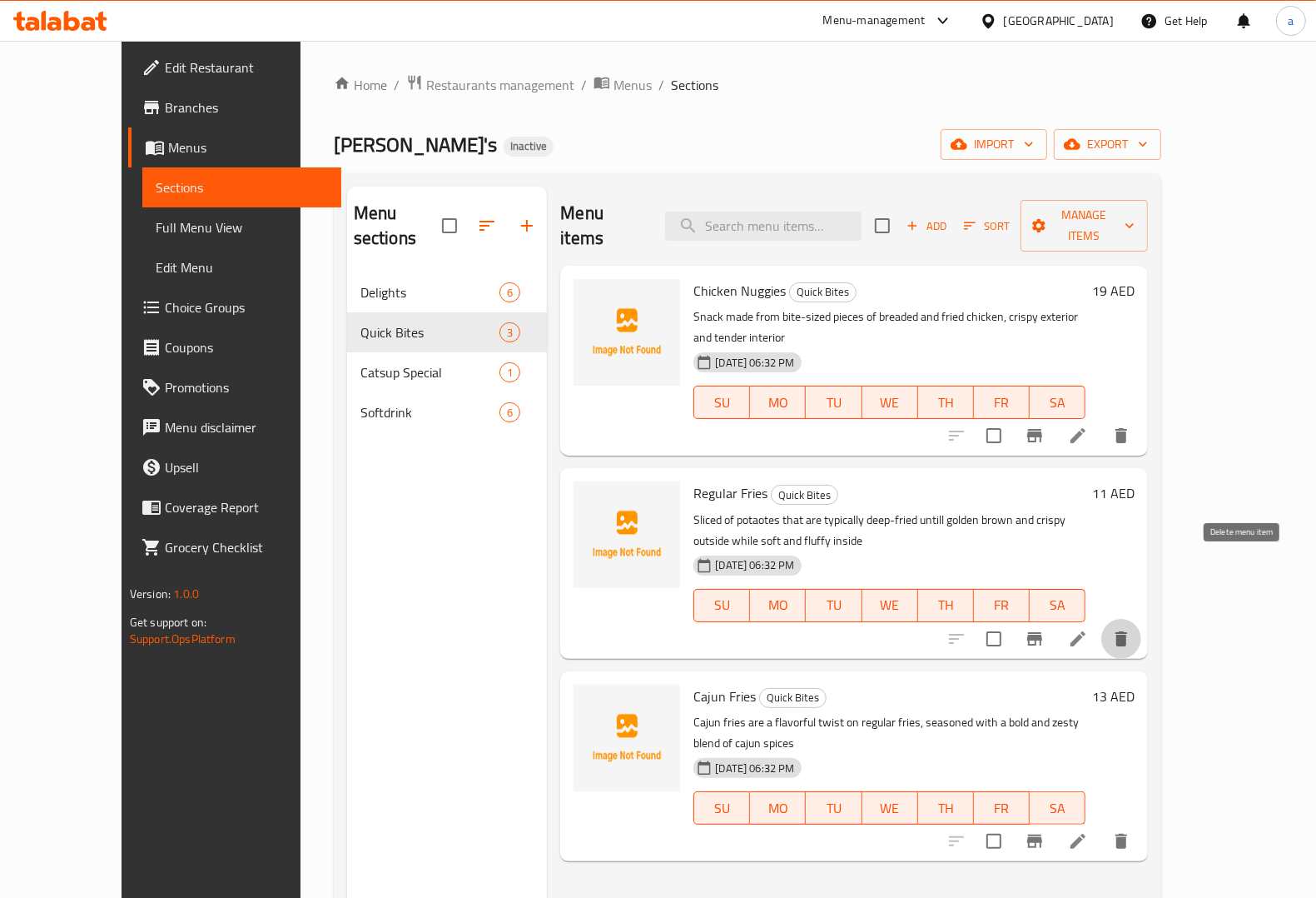
click at [1141, 619] on button "delete" at bounding box center [1121, 639] width 40 height 40
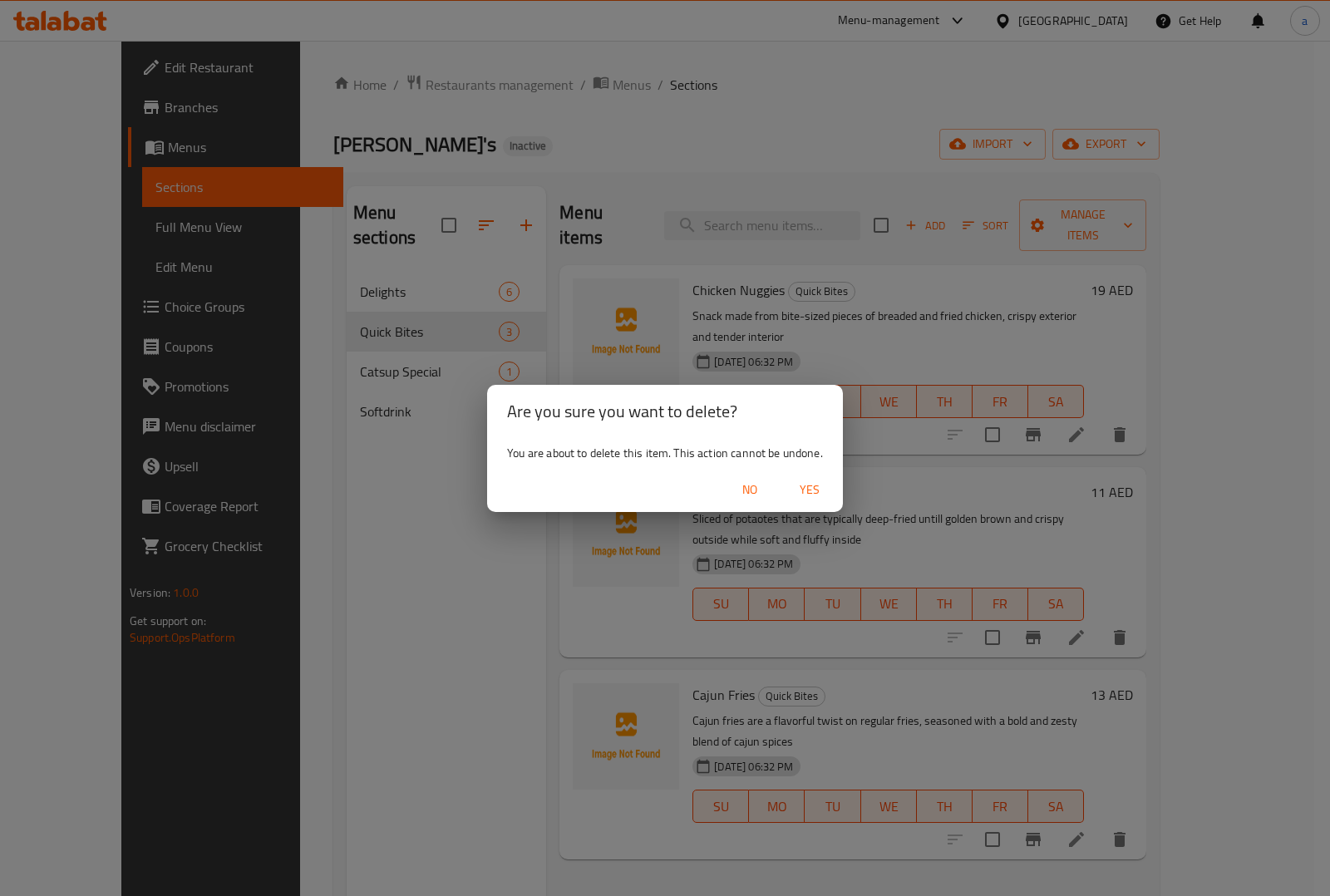
click at [812, 553] on div "Are you sure you want to delete? You are about to delete this item. This action…" at bounding box center [665, 448] width 1330 height 896
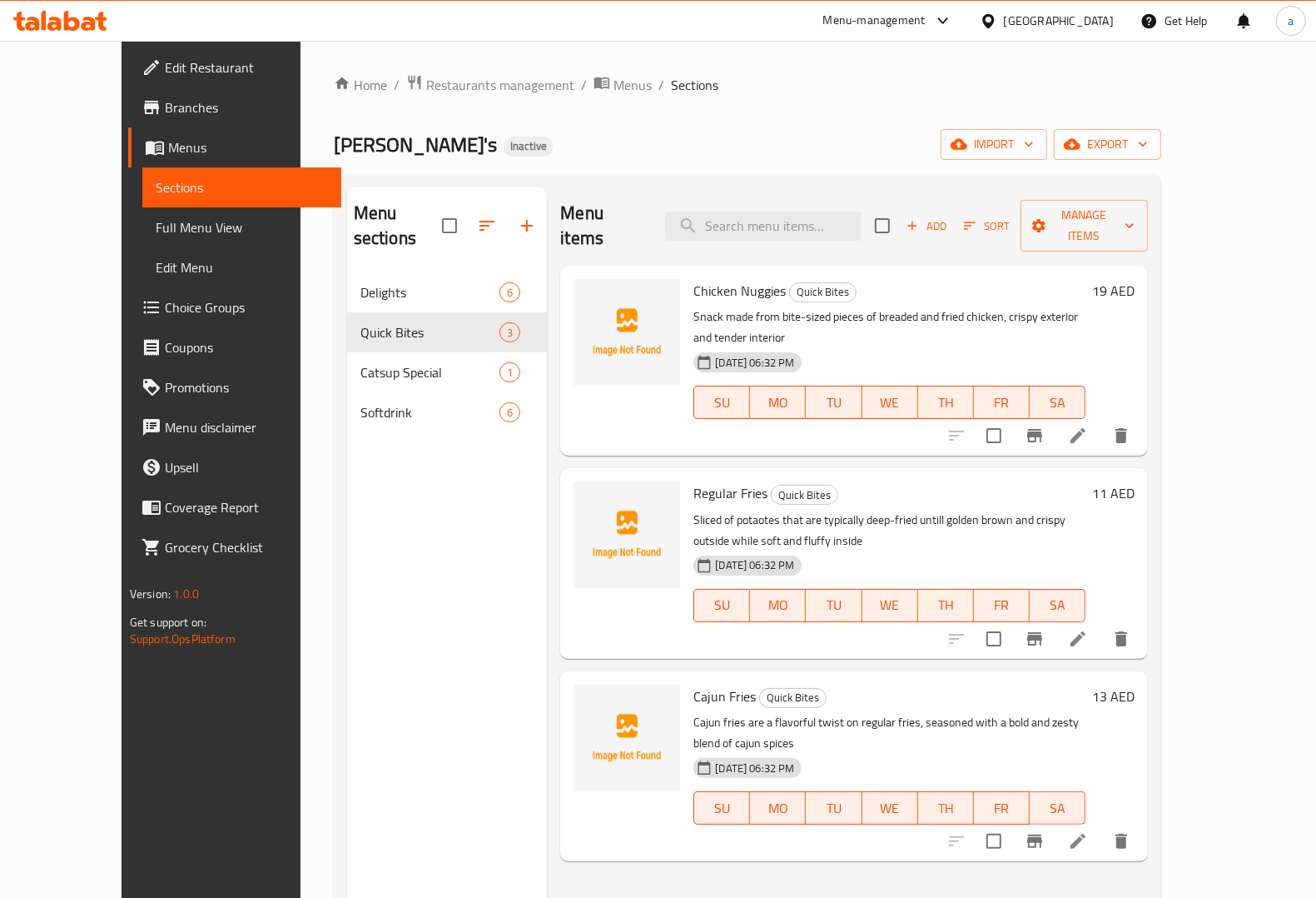
click at [711, 480] on span "Regular Fries" at bounding box center [730, 492] width 74 height 25
copy h6 "Regular Fries"
click at [1141, 619] on button "delete" at bounding box center [1121, 639] width 40 height 40
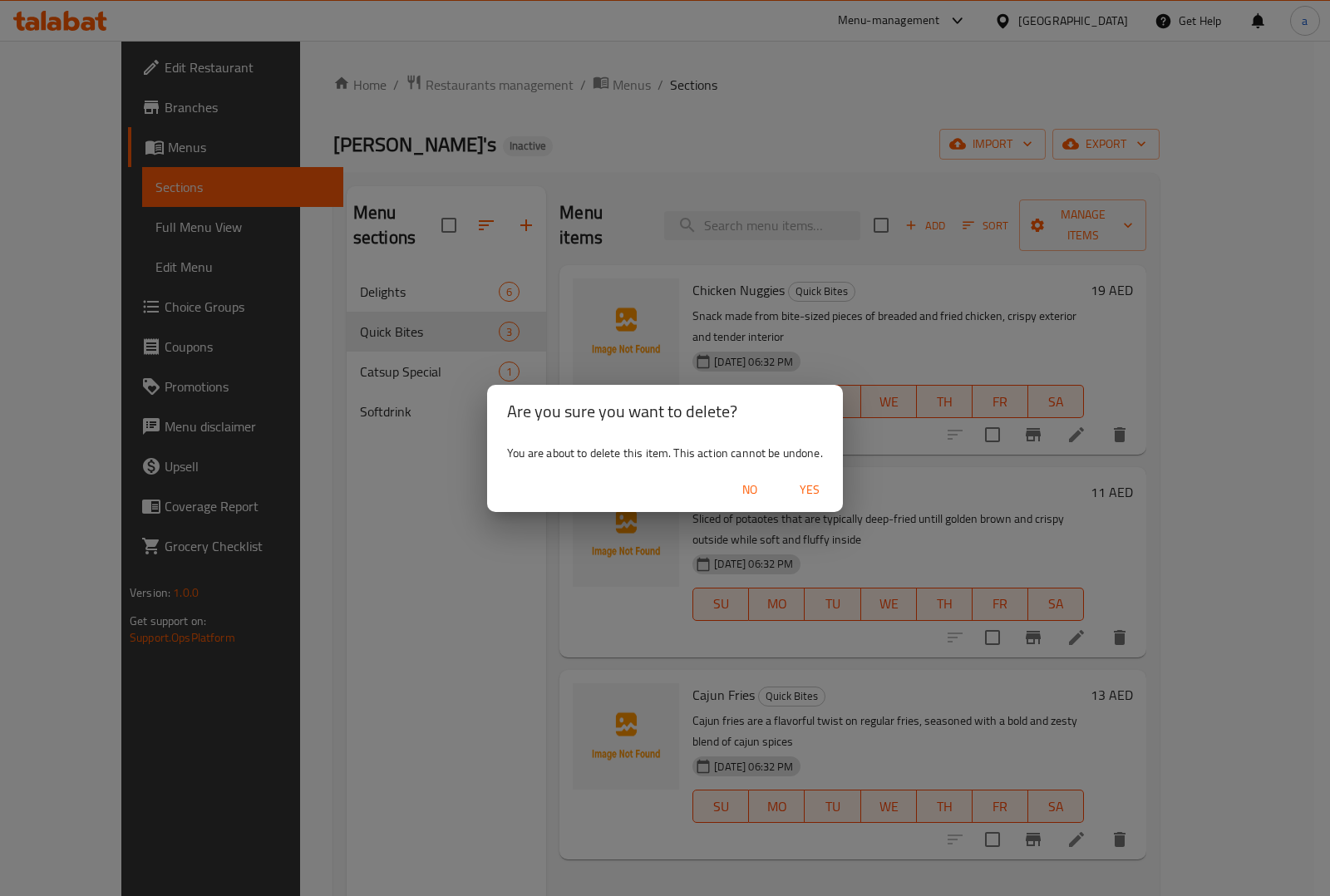
click at [825, 497] on span "Yes" at bounding box center [810, 489] width 40 height 21
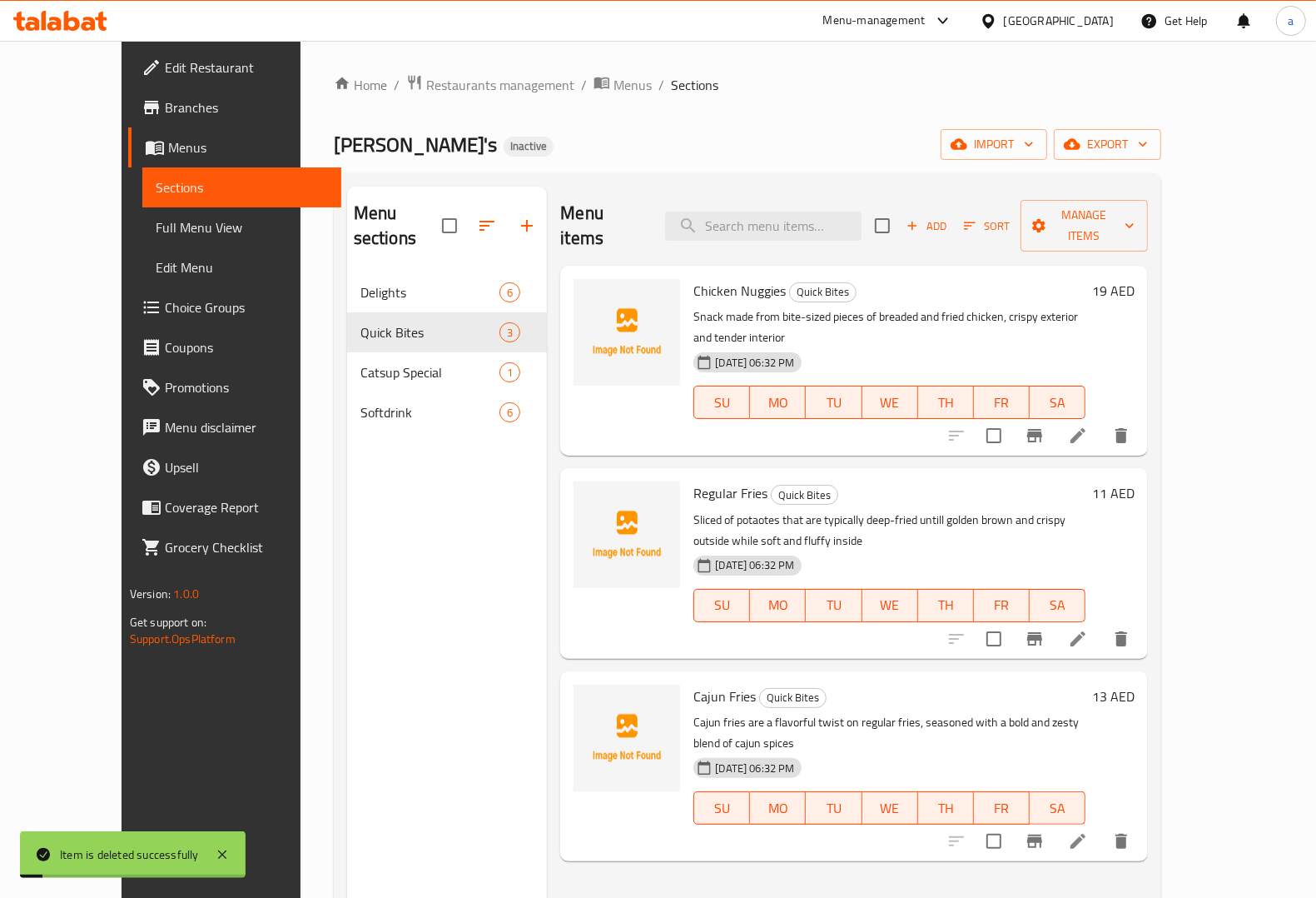
click at [950, 849] on div "Menu items Add Sort Manage items Chicken Nuggies Quick Bites Snack made from bi…" at bounding box center [847, 635] width 601 height 898
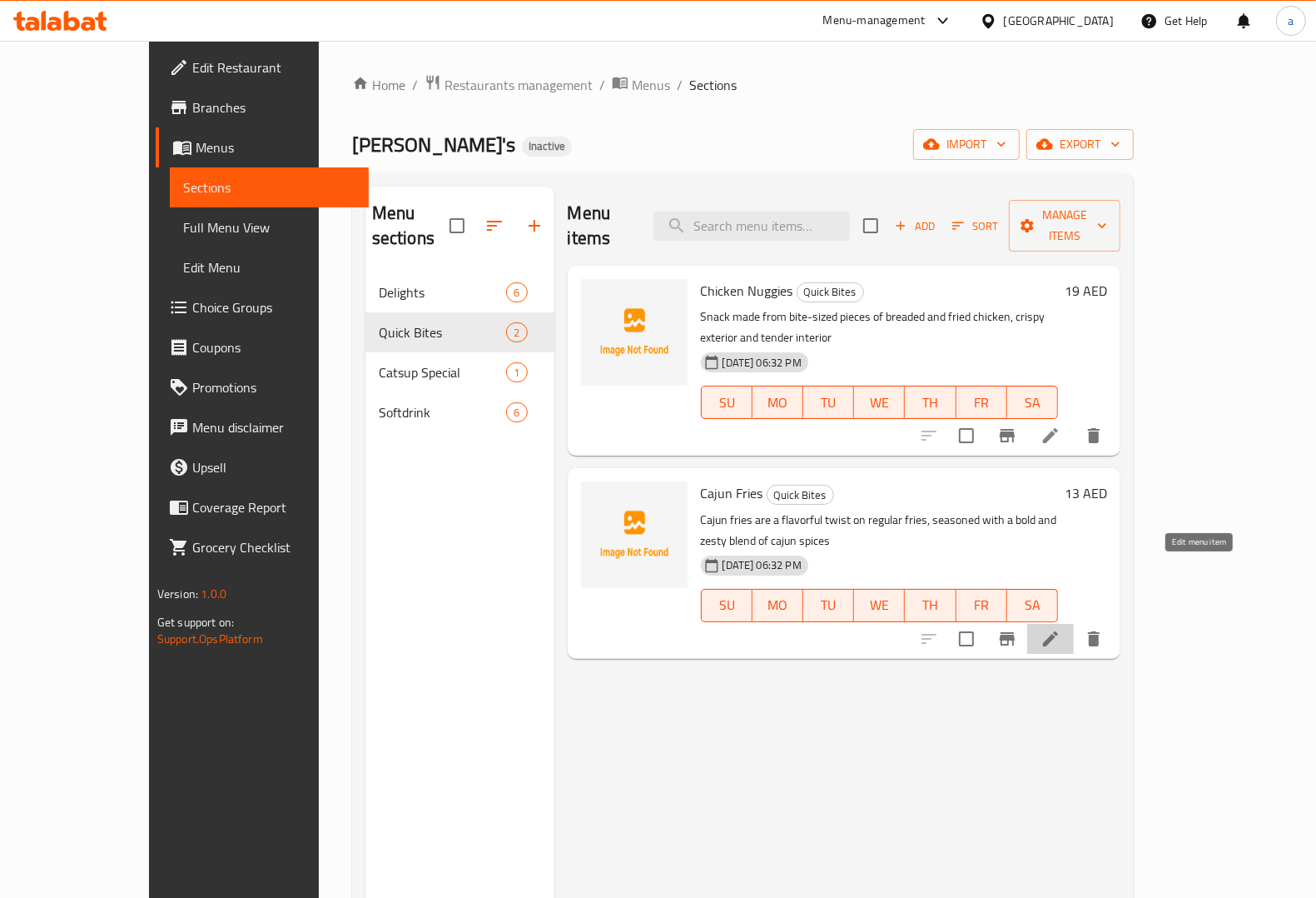
click at [1060, 629] on icon at bounding box center [1050, 639] width 20 height 20
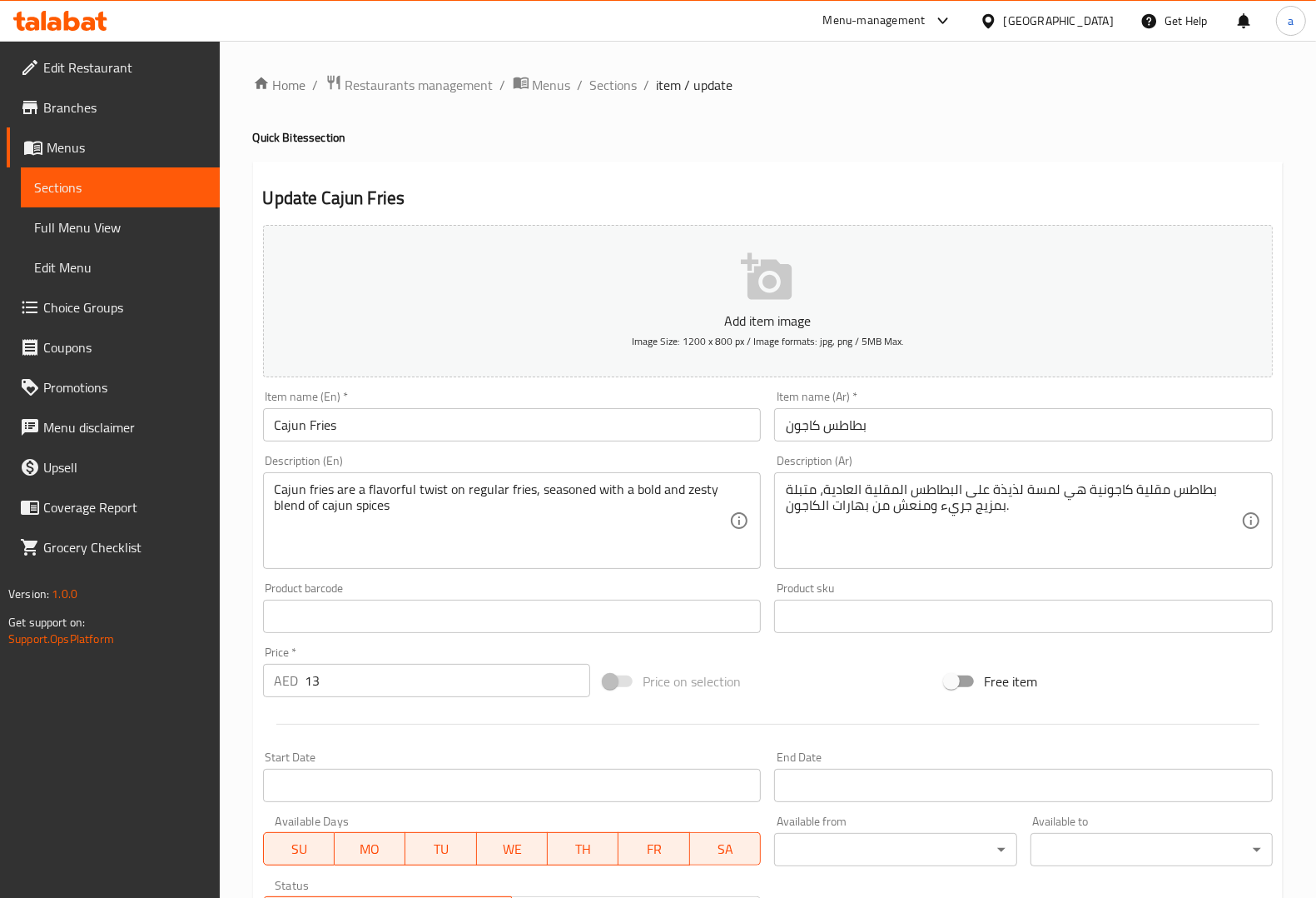
click at [325, 431] on input "Cajun Fries" at bounding box center [512, 424] width 498 height 33
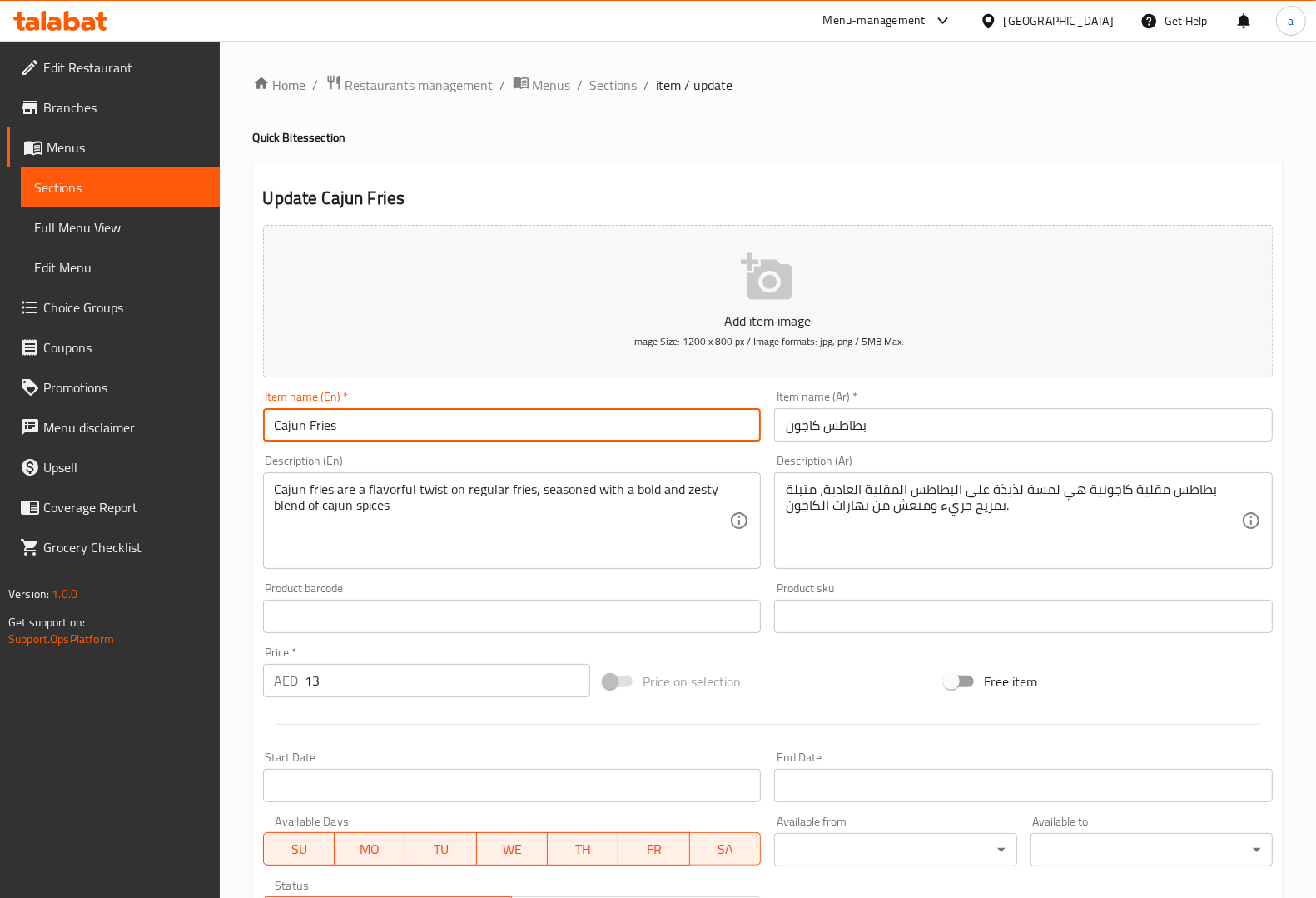
click at [325, 431] on input "Cajun Fries" at bounding box center [512, 424] width 498 height 33
click at [822, 423] on input "بطاطس كاجون" at bounding box center [1023, 424] width 498 height 33
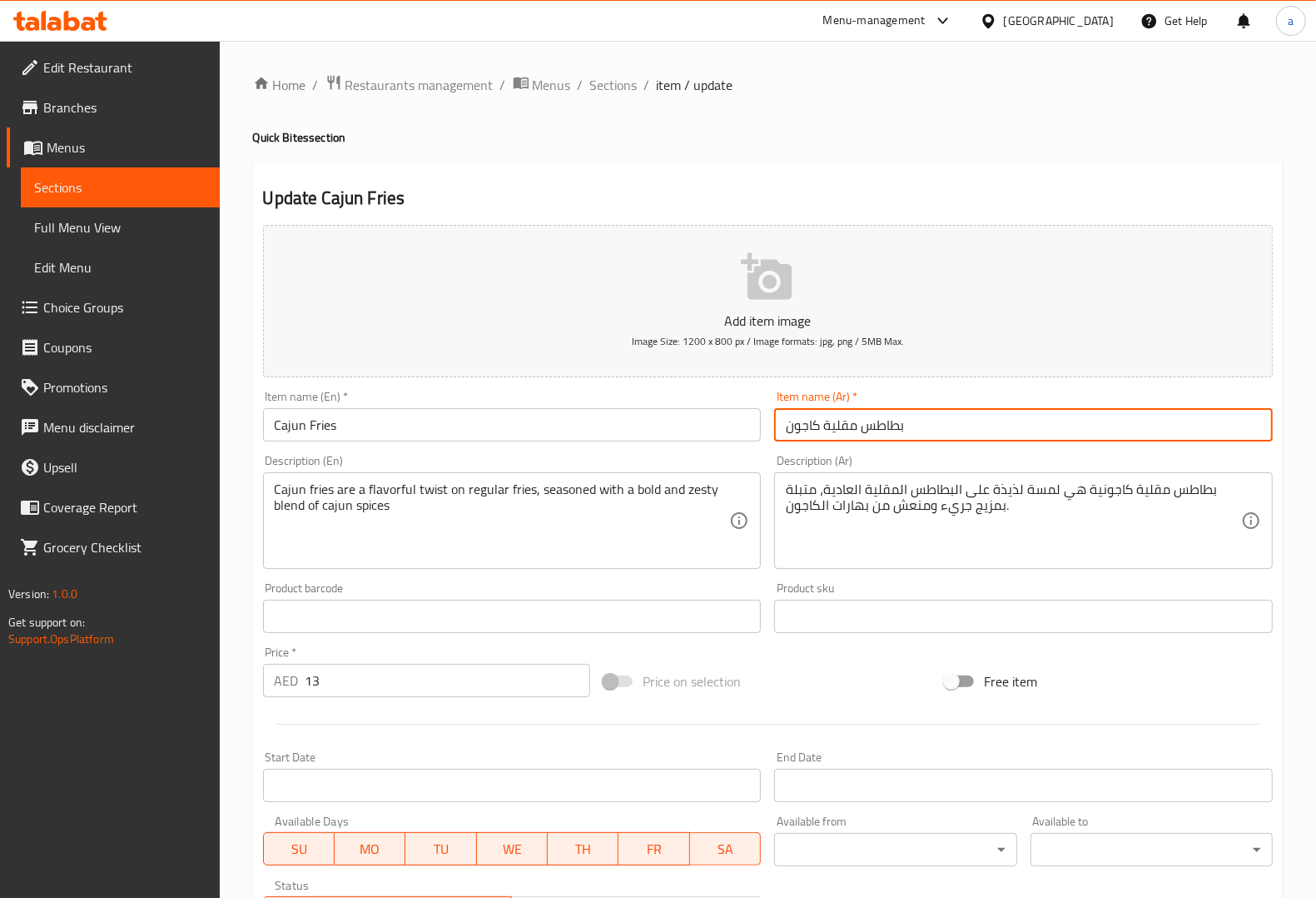
type input "بطاطس مقلية كاجون"
click at [904, 460] on div "Description (Ar) بطاطس مقلية كاجونية هي لمسة لذيذة على البطاطس المقلية العادية،…" at bounding box center [1023, 511] width 498 height 114
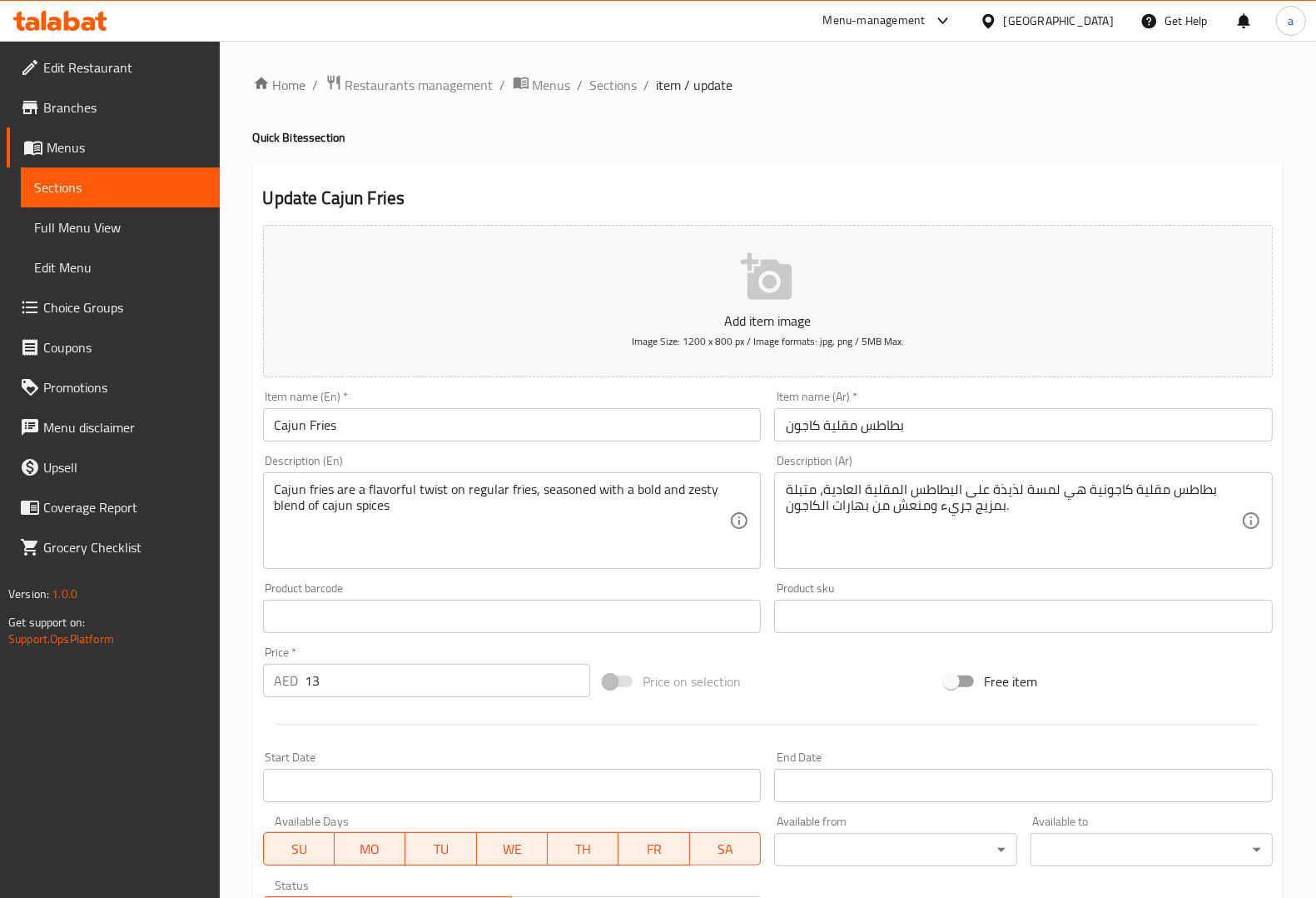
click at [746, 456] on div "Description (En) Cajun fries are a flavorful twist on regular fries, seasoned w…" at bounding box center [512, 511] width 498 height 114
click at [1083, 478] on div "بطاطس مقلية كاجونية هي لمسة لذيذة على البطاطس المقلية العادية، متبلة بمزيج جريء…" at bounding box center [1023, 520] width 498 height 97
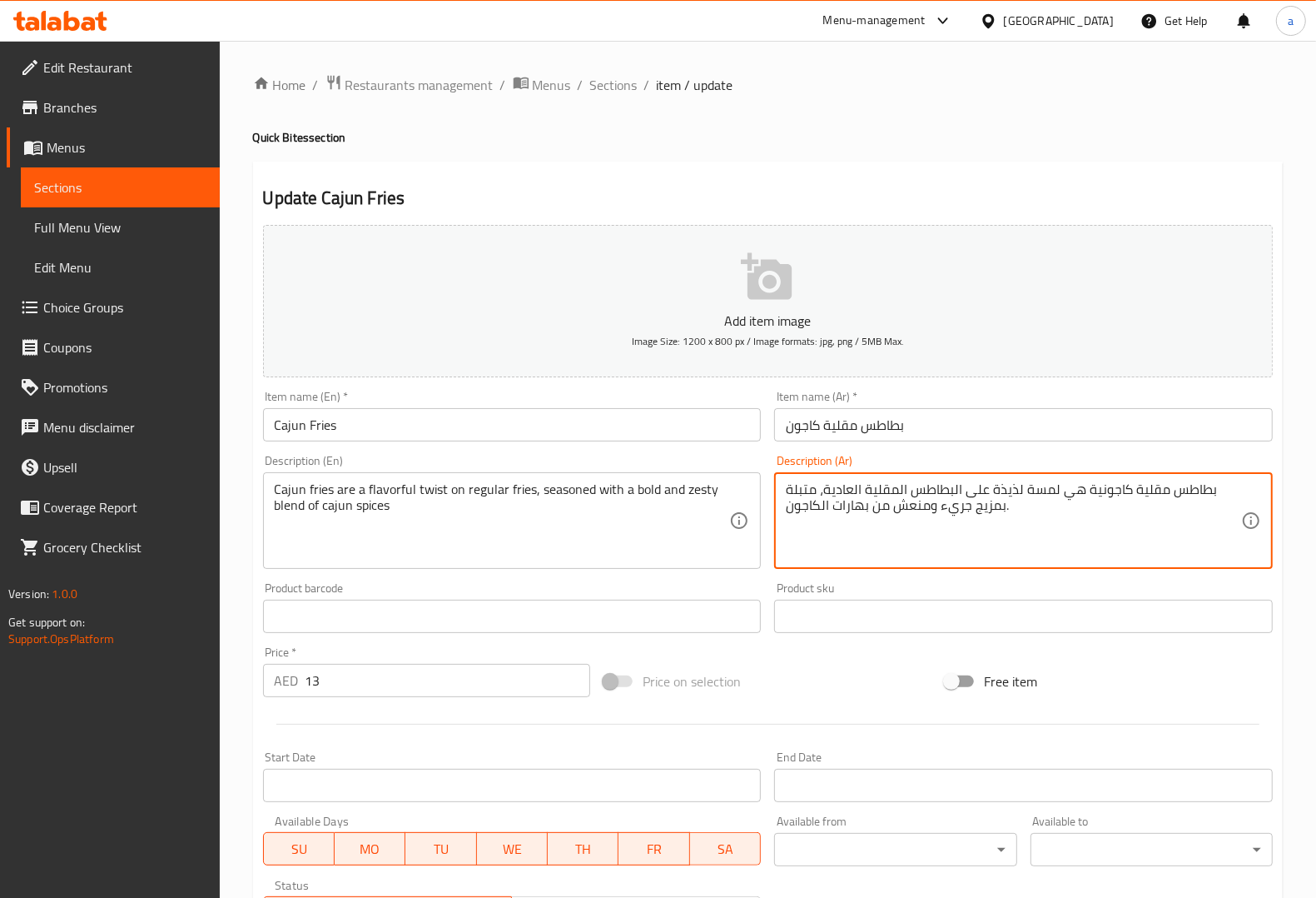
click at [1078, 484] on textarea "بطاطس مقلية كاجونية هي لمسة لذيذة على البطاطس المقلية العادية، متبلة بمزيج جريء…" at bounding box center [1013, 520] width 455 height 79
click at [1084, 488] on textarea "بطاطس مقلية كاجونية هي لمسة لذيذة على البطاطس المقلية العادية، متبلة بمزيج جريء…" at bounding box center [1013, 520] width 455 height 79
click at [1137, 454] on div "Description (Ar) بطاطس مقلية كاجون هي لمسة لذيذة على البطاطس المقلية العادية، م…" at bounding box center [1023, 511] width 498 height 114
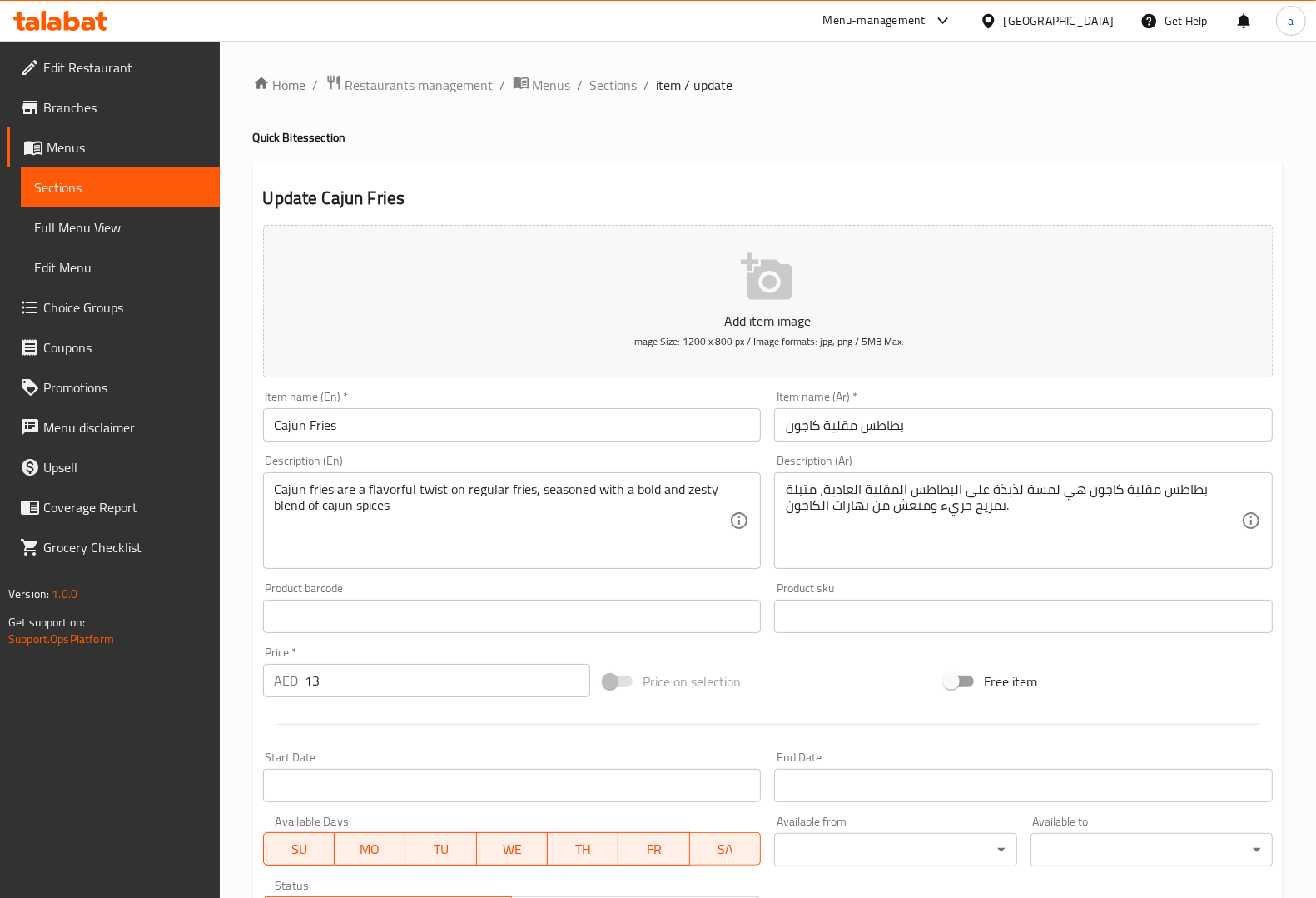
click at [1139, 450] on div "Description (Ar) بطاطس مقلية كاجون هي لمسة لذيذة على البطاطس المقلية العادية، م…" at bounding box center [1023, 511] width 512 height 128
click at [422, 489] on textarea "Cajun fries are a flavorful twist on regular fries, seasoned with a bold and ze…" at bounding box center [502, 520] width 455 height 79
click at [451, 518] on textarea "Cajun fries are a flavorful twist on regular fries, seasoned with a bold and ze…" at bounding box center [502, 520] width 455 height 79
drag, startPoint x: 431, startPoint y: 477, endPoint x: 365, endPoint y: 468, distance: 66.6
click at [365, 468] on div "Description (En) Cajun fries are a flavorful twist on regular fries, seasoned w…" at bounding box center [512, 511] width 498 height 114
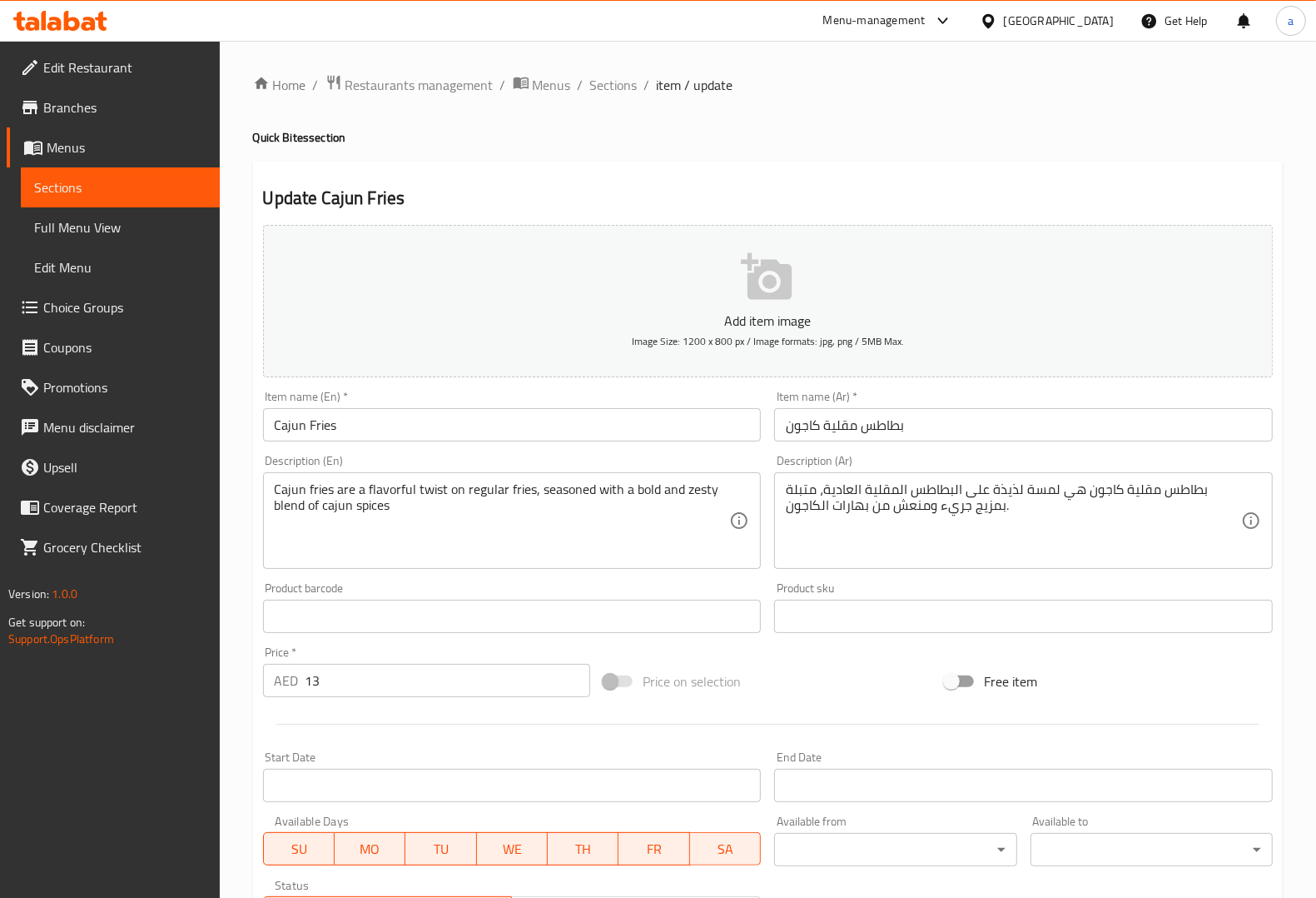
click at [481, 467] on div "Description (En) Cajun fries are a flavorful twist on regular fries, seasoned w…" at bounding box center [512, 511] width 498 height 114
drag, startPoint x: 630, startPoint y: 491, endPoint x: 656, endPoint y: 498, distance: 26.9
click at [712, 459] on div "Description (En) Cajun fries are a flavorful twist on regular fries, seasoned w…" at bounding box center [512, 511] width 498 height 114
click at [703, 484] on textarea "Cajun fries are a flavorful twist on regular fries, seasoned with a bold and ze…" at bounding box center [502, 520] width 455 height 79
click at [1104, 460] on div "Description (Ar) بطاطس مقلية كاجون هي لمسة لذيذة على البطاطس المقلية العادية، م…" at bounding box center [1023, 511] width 498 height 114
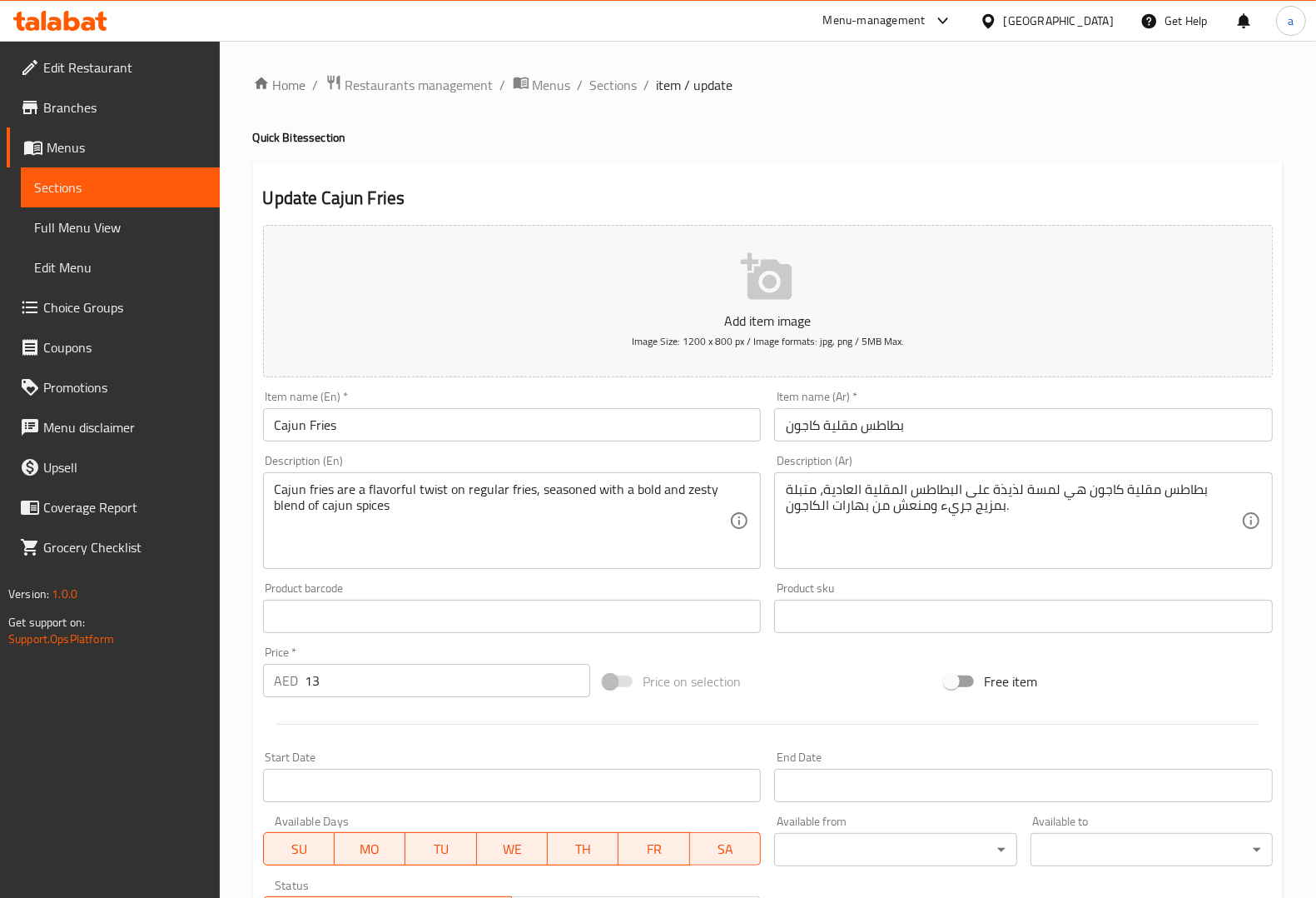
click at [1055, 589] on div "Product sku Product sku" at bounding box center [1023, 607] width 498 height 51
click at [1067, 583] on div "Product sku Product sku" at bounding box center [1023, 607] width 498 height 51
click at [293, 508] on textarea "Cajun fries are a flavorful twist on regular fries, seasoned with a bold and ze…" at bounding box center [502, 520] width 455 height 79
click at [731, 458] on div "Description (En) Cajun fries are a flavorful twist on regular fries, seasoned w…" at bounding box center [512, 511] width 498 height 114
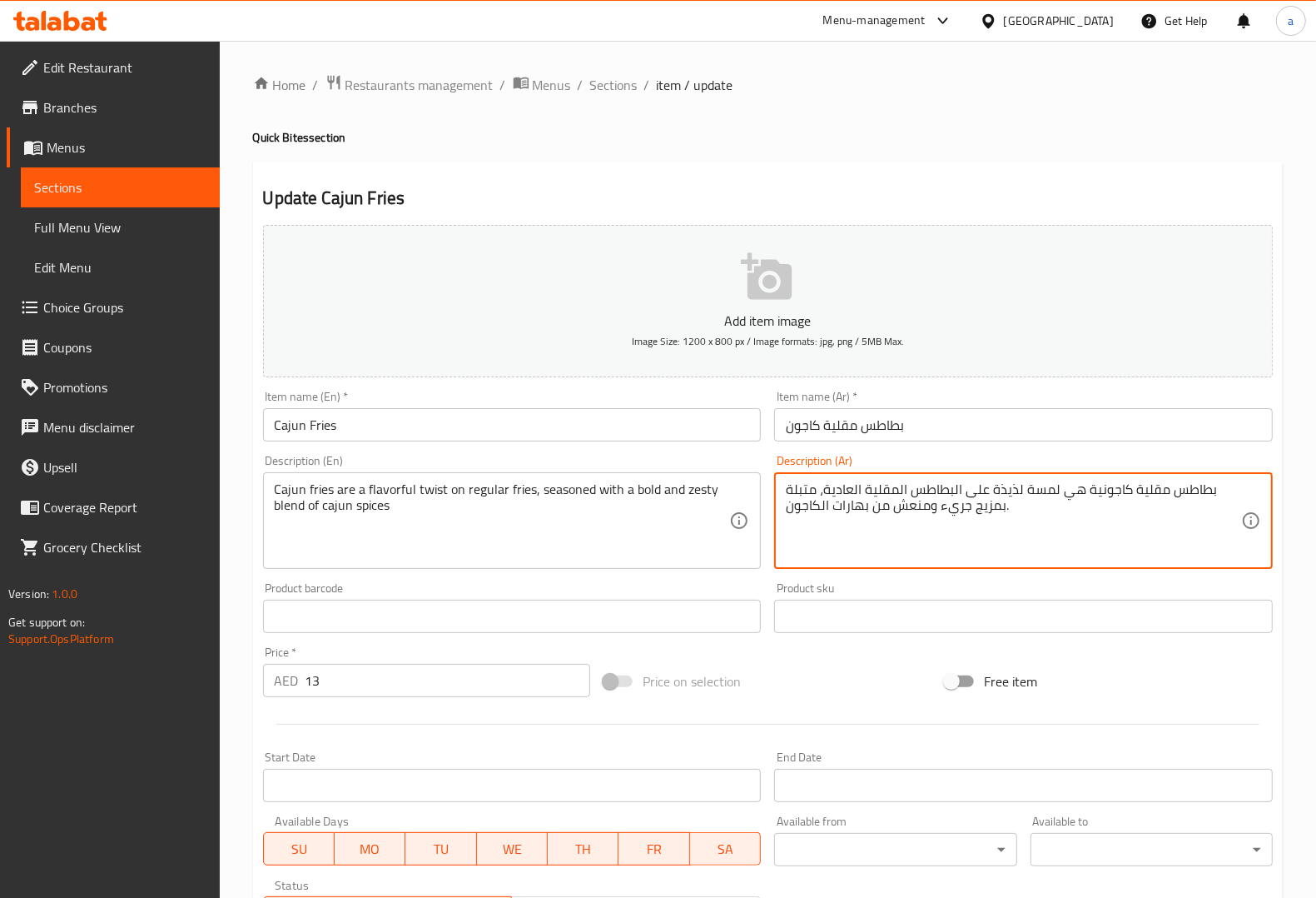
click at [992, 569] on div "Description (Ar) بطاطس مقلية كاجونية هي لمسة لذيذة على البطاطس المقلية العادية،…" at bounding box center [1023, 511] width 512 height 128
click at [1043, 493] on textarea "بطاطس مقلية كاجونية هي لمسة لذيذة على البطاطس المقلية العادية، متبلة بمزيج جريء…" at bounding box center [1013, 520] width 455 height 79
click at [991, 481] on textarea "بطاطس مقلية كاجونية هي تويست لذيذة على البطاطس المقلية العادية، متبلة بمزيج جري…" at bounding box center [1013, 520] width 455 height 79
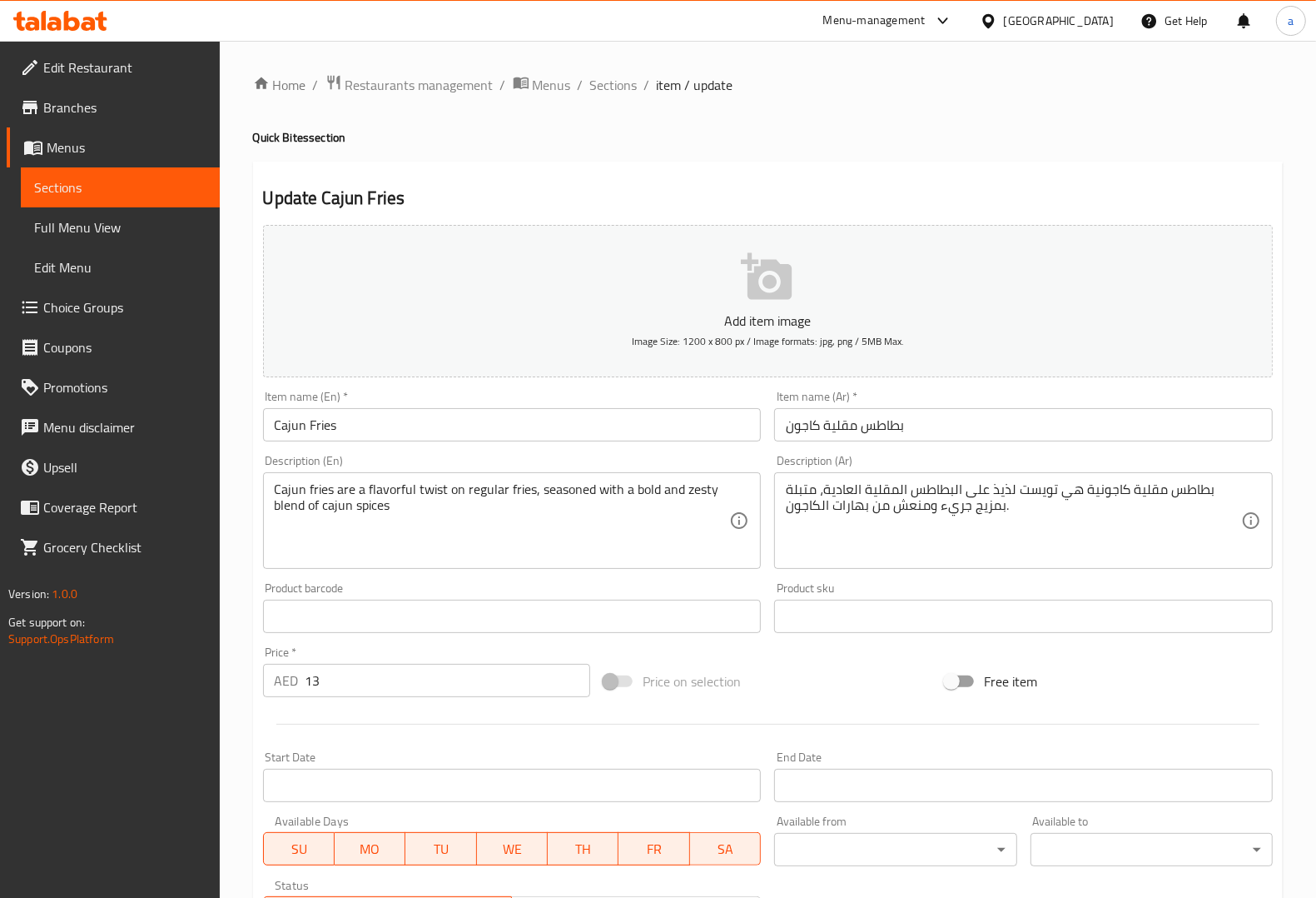
click at [1024, 458] on div "Description (Ar) بطاطس مقلية كاجونية هي تويست لذيذ على البطاطس المقلية العادية،…" at bounding box center [1023, 511] width 498 height 114
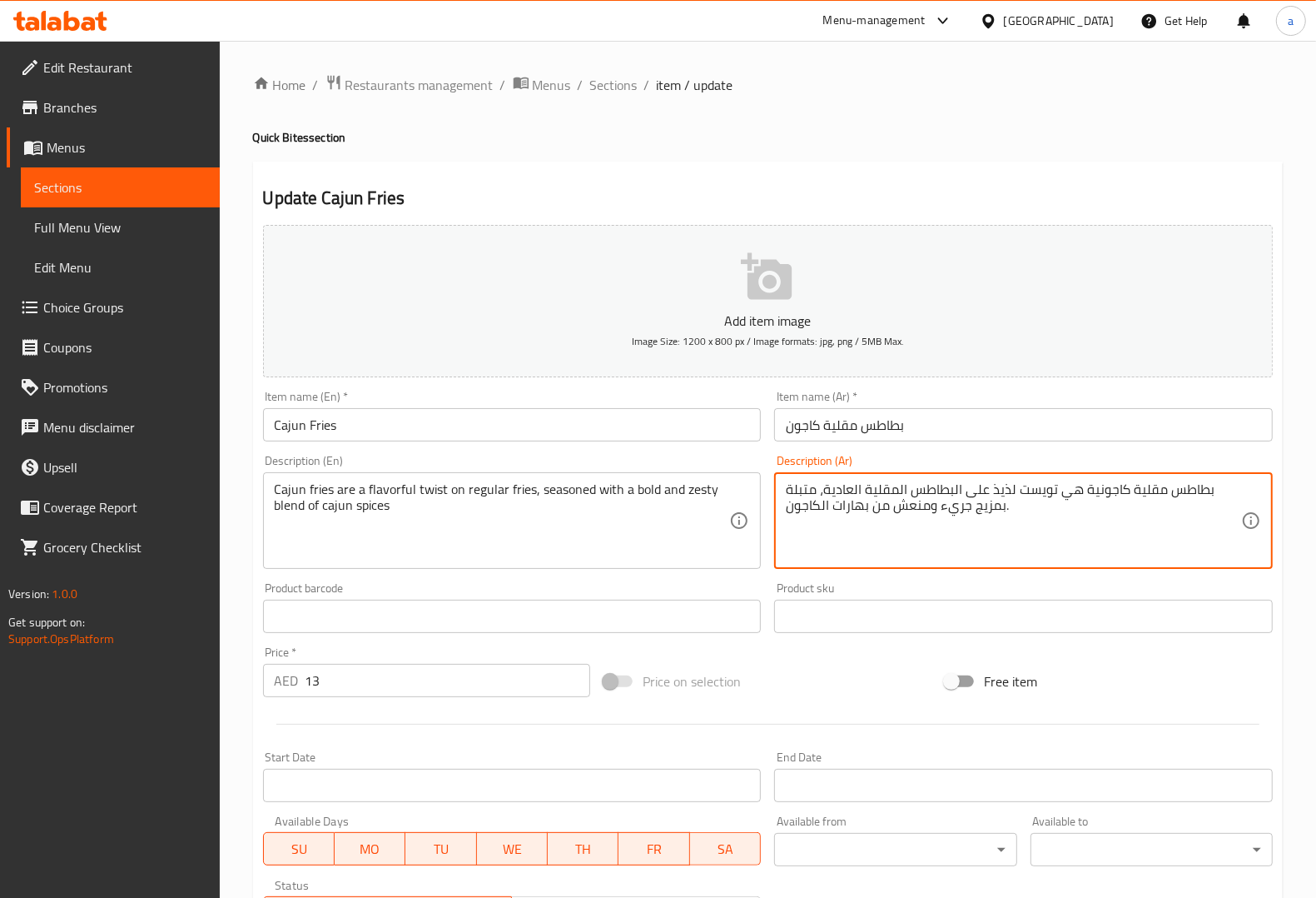
click at [914, 503] on textarea "بطاطس مقلية كاجونية هي تويست لذيذ على البطاطس المقلية العادية، متبلة بمزيج جريء…" at bounding box center [1013, 520] width 455 height 79
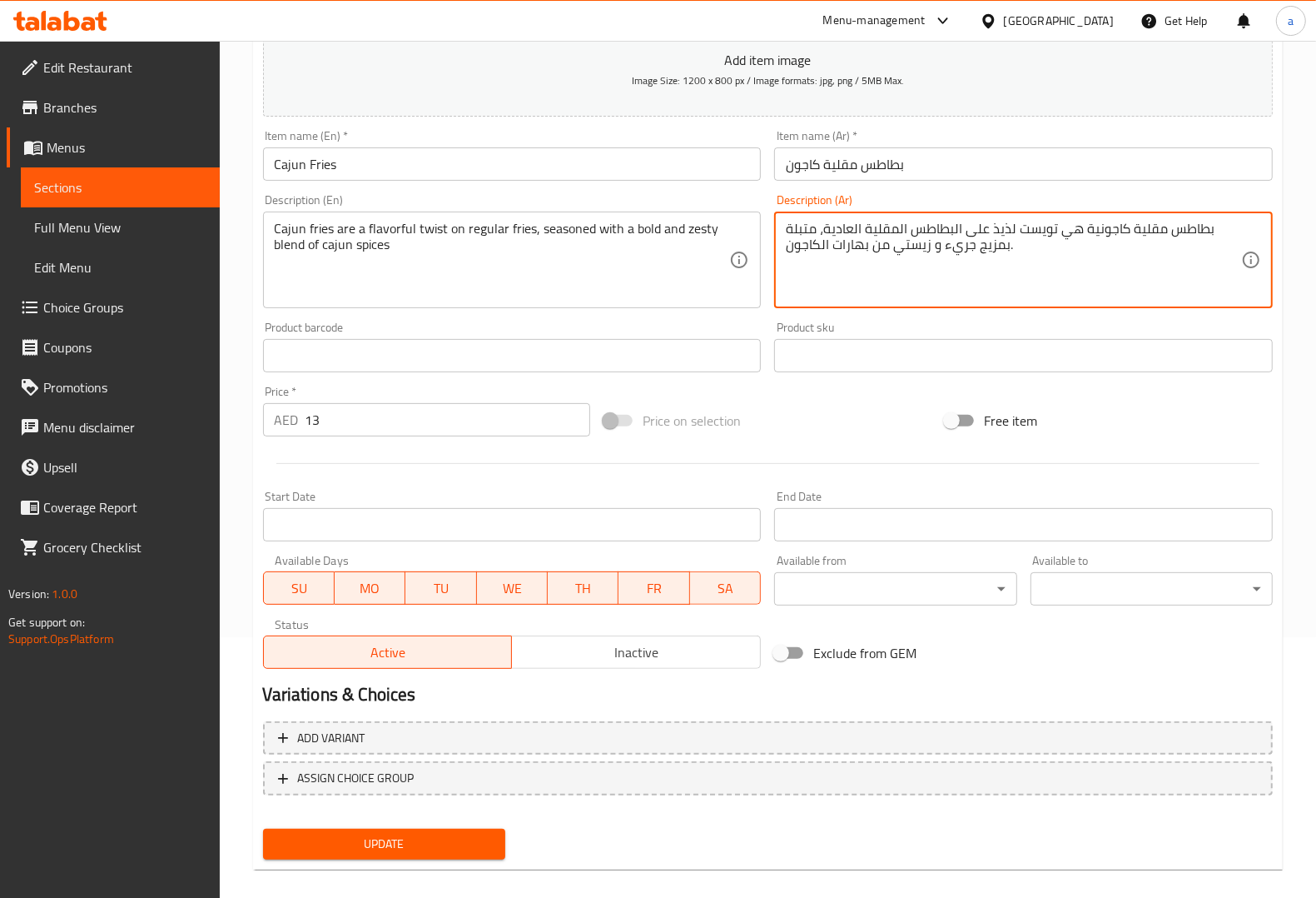
scroll to position [276, 0]
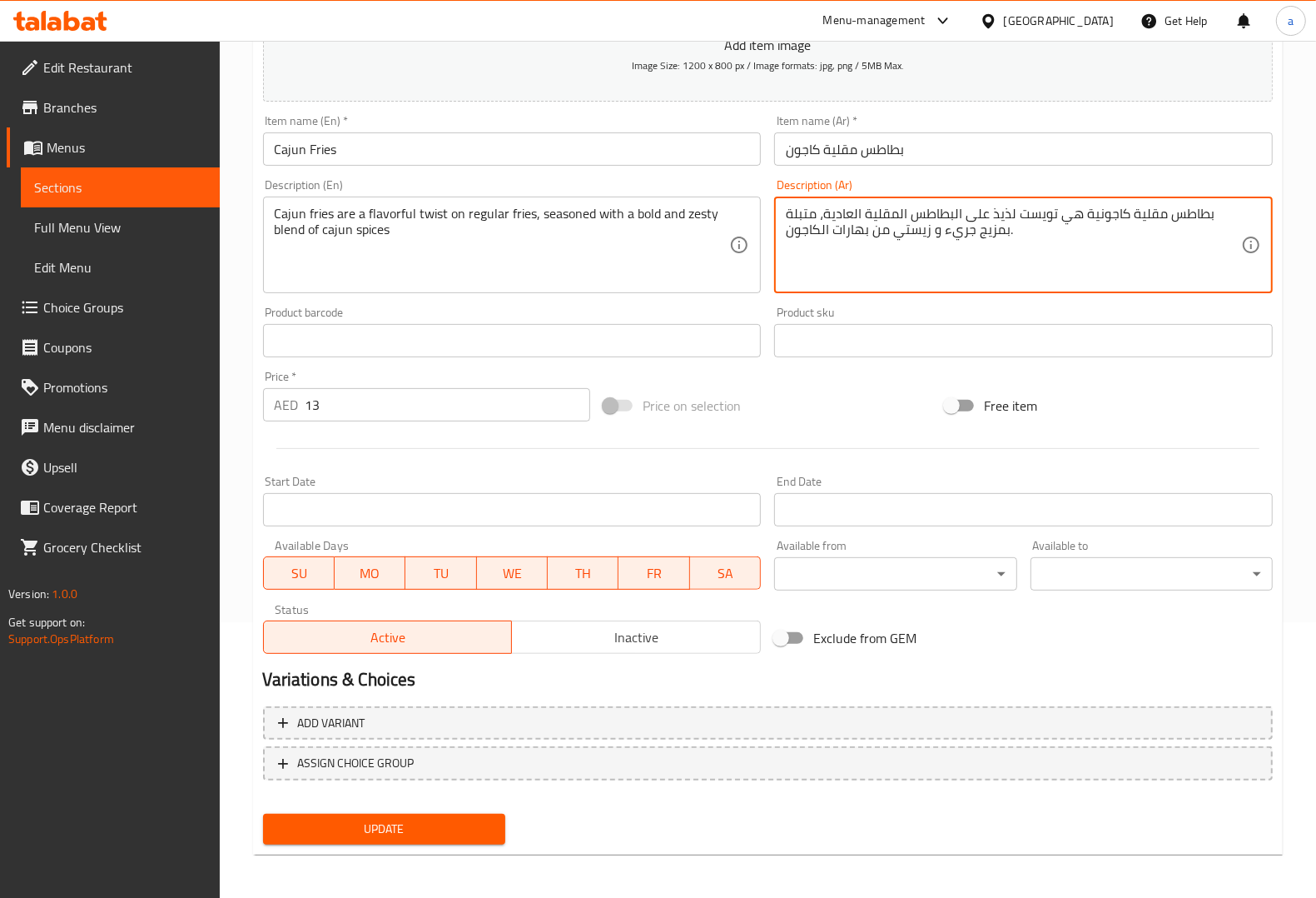
type textarea "بطاطس مقلية كاجونية هي تويست لذيذ على البطاطس المقلية العادية، متبلة بمزيج جريء…"
click at [416, 818] on span "Update" at bounding box center [384, 828] width 215 height 21
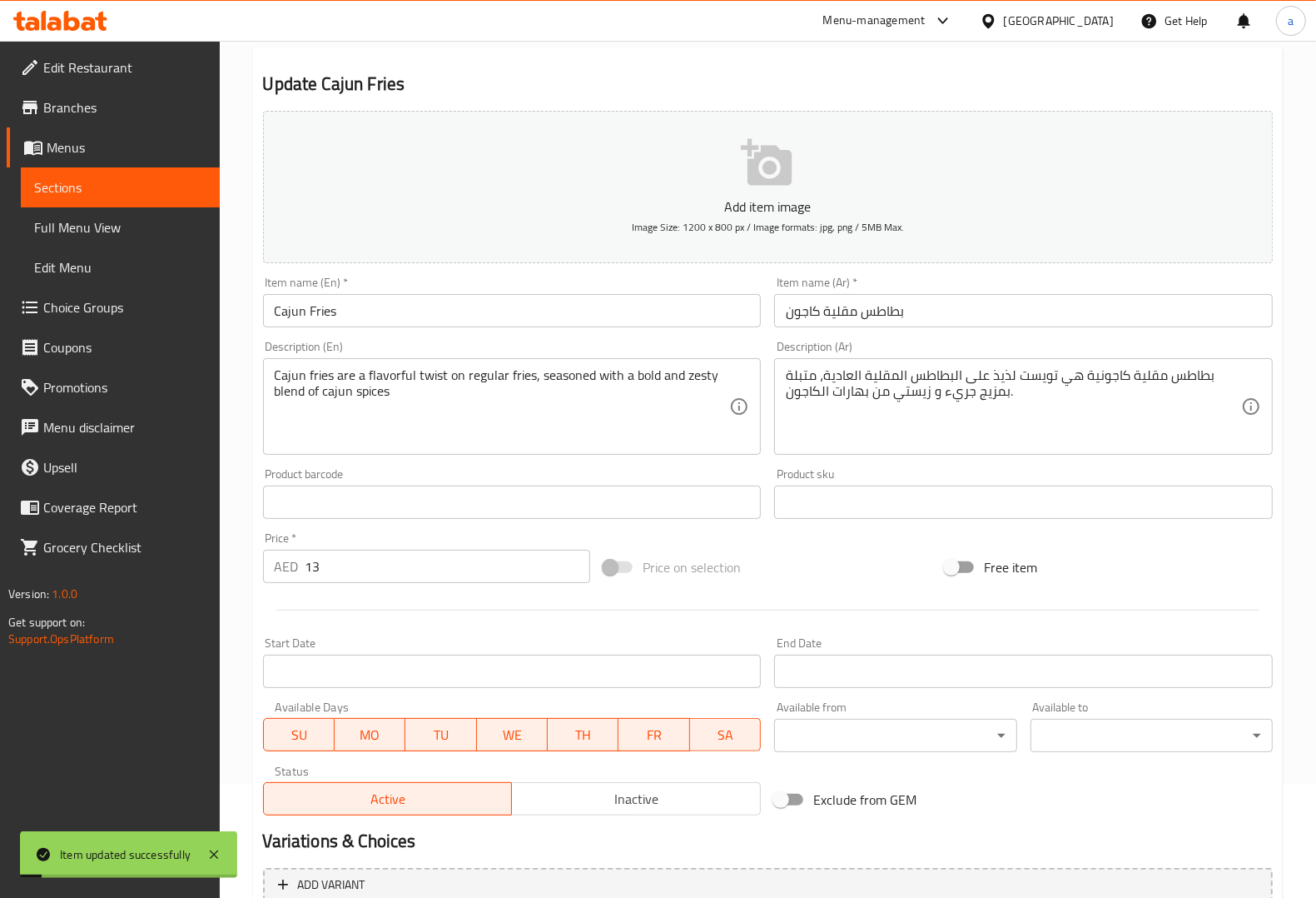
scroll to position [0, 0]
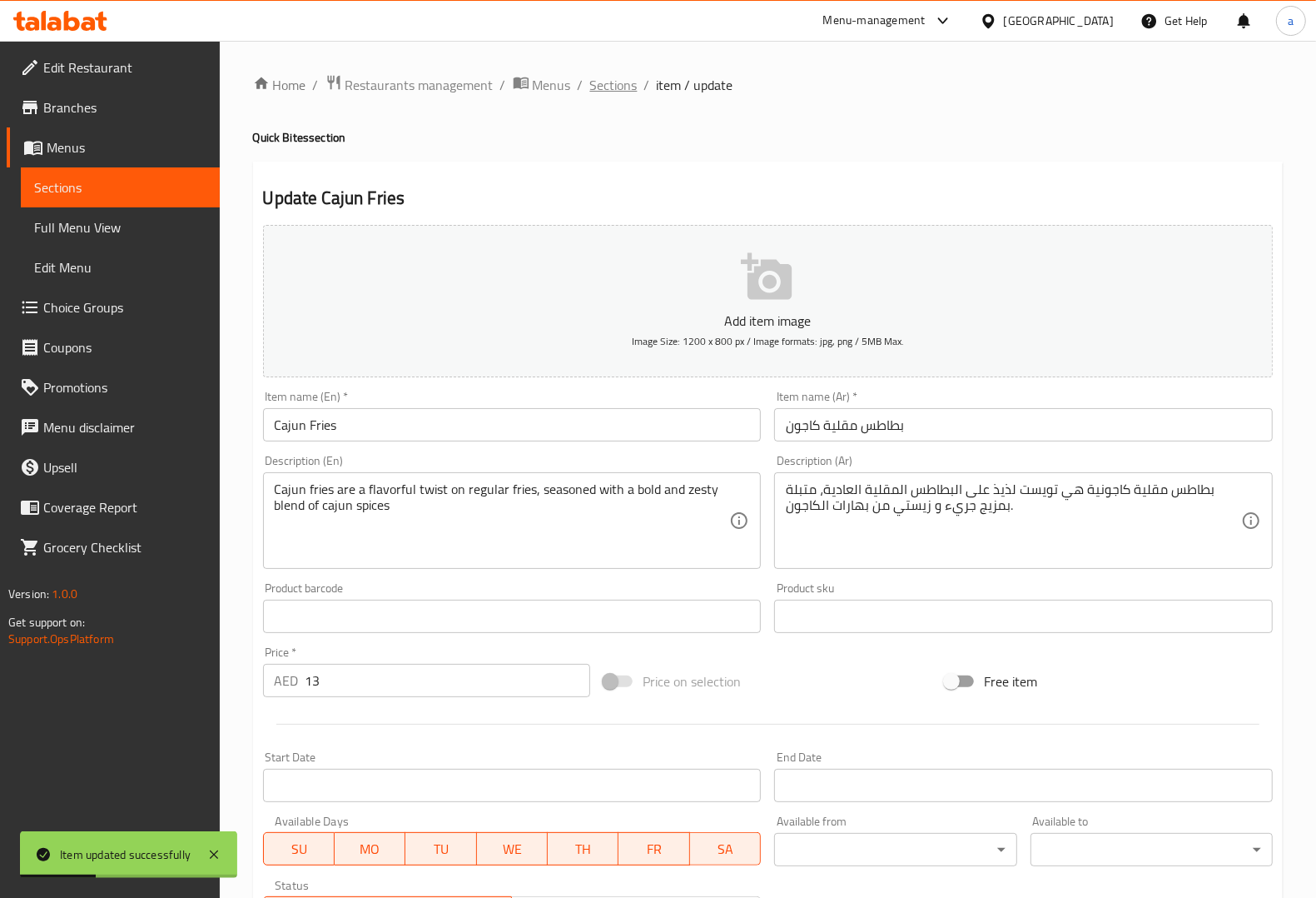
click at [598, 84] on span "Sections" at bounding box center [614, 85] width 48 height 20
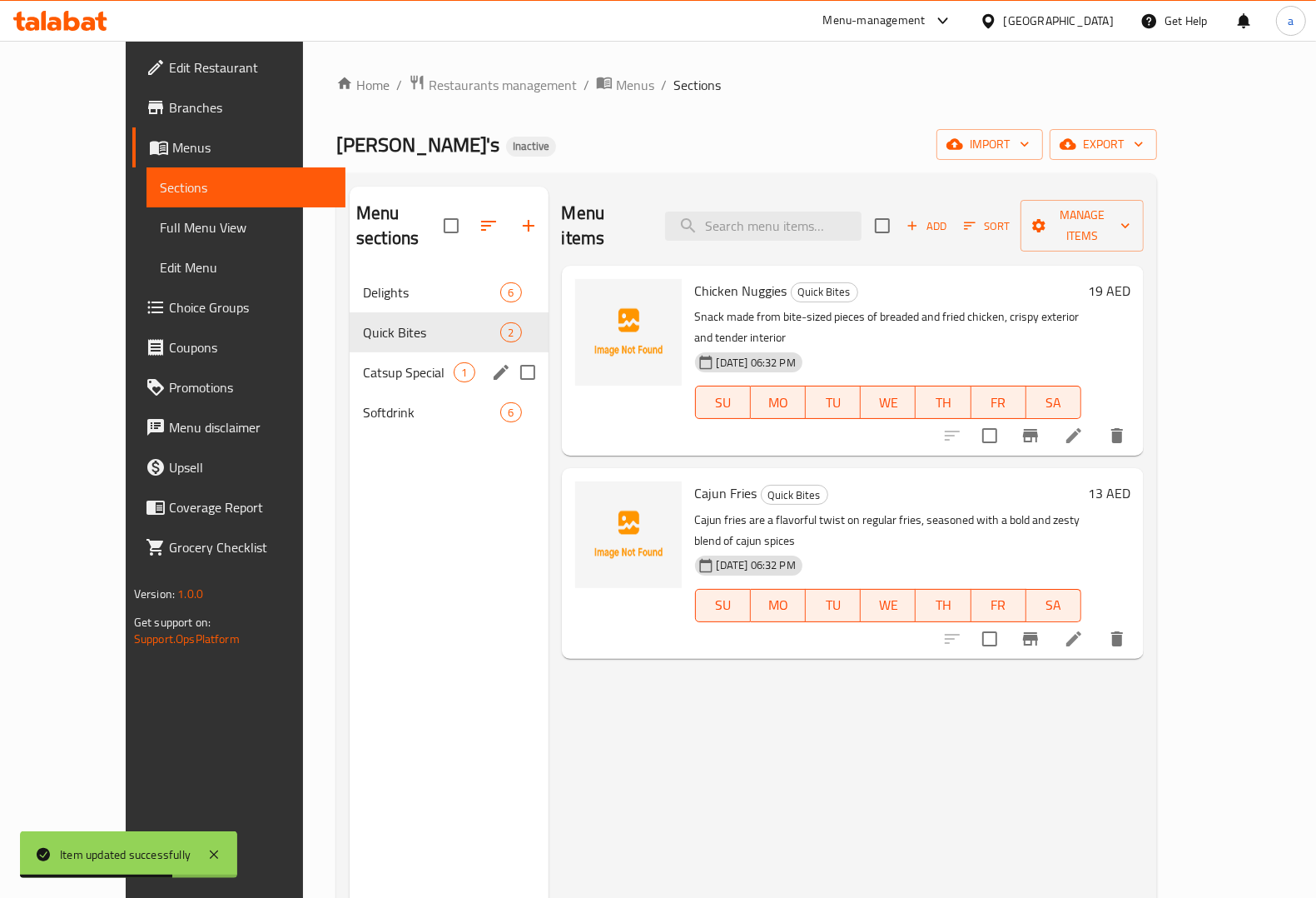
click at [363, 362] on span "Catsup Special" at bounding box center [407, 372] width 91 height 20
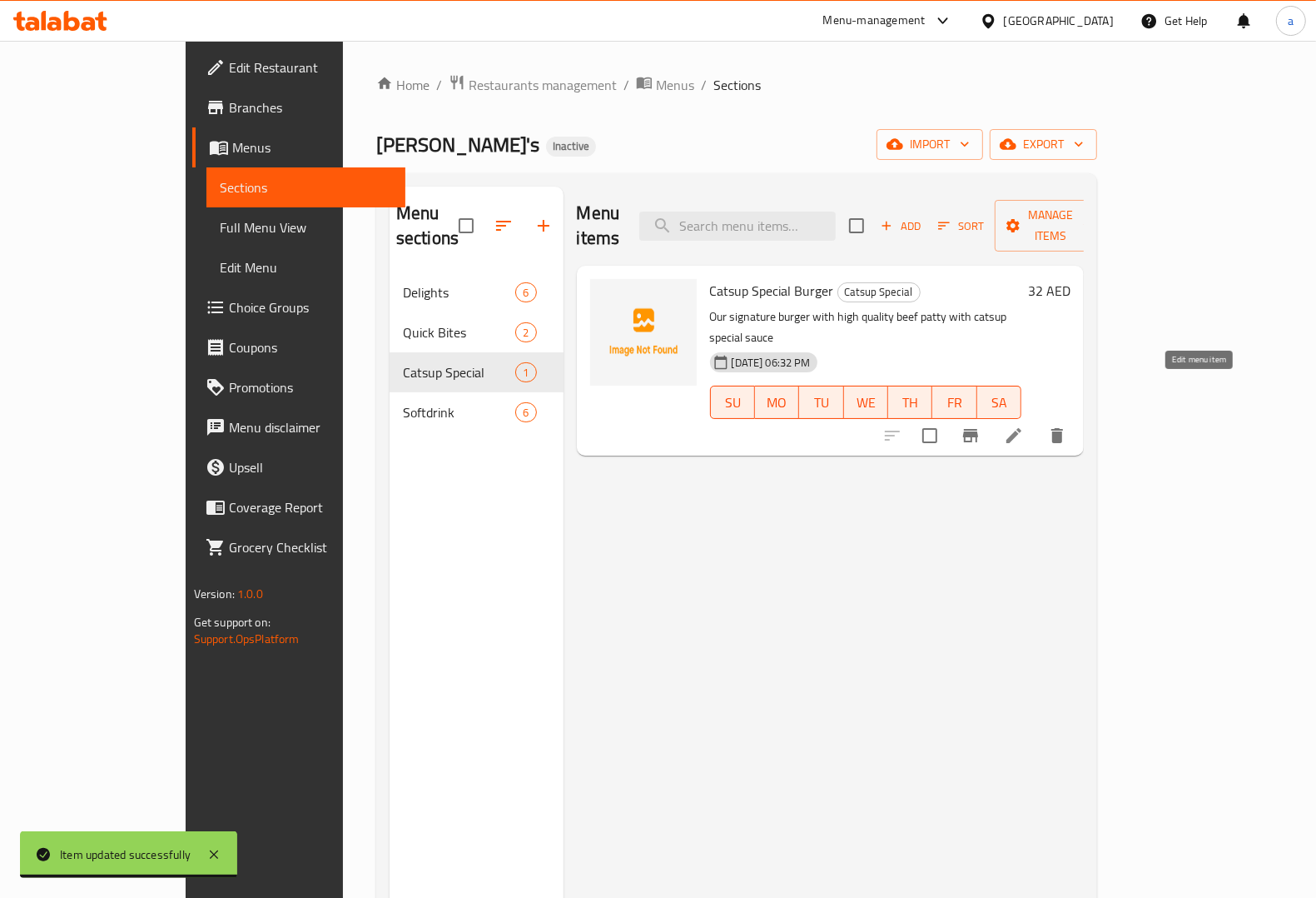
click at [1024, 426] on icon at bounding box center [1014, 436] width 20 height 20
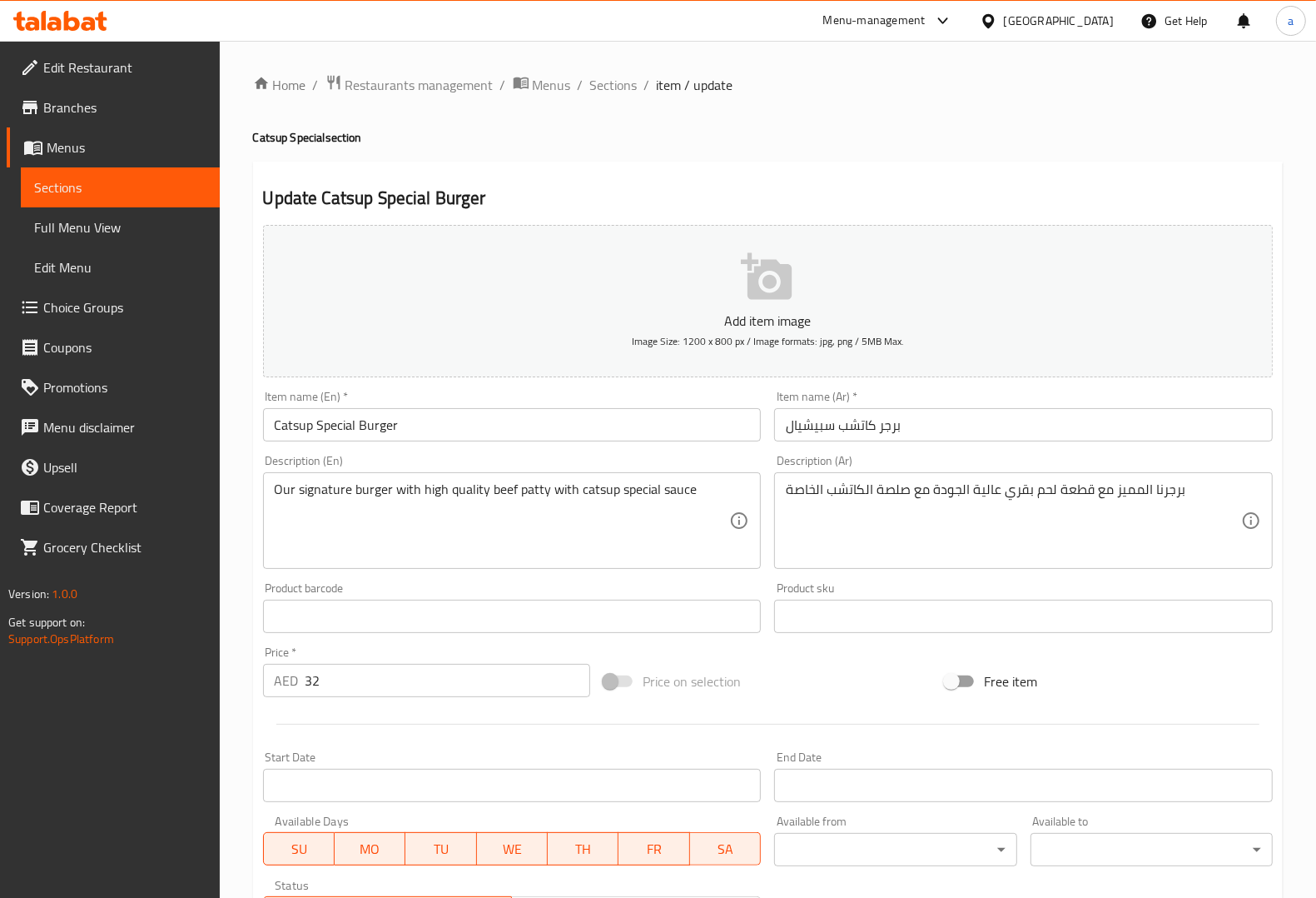
click at [297, 427] on input "Catsup Special Burger" at bounding box center [512, 424] width 498 height 33
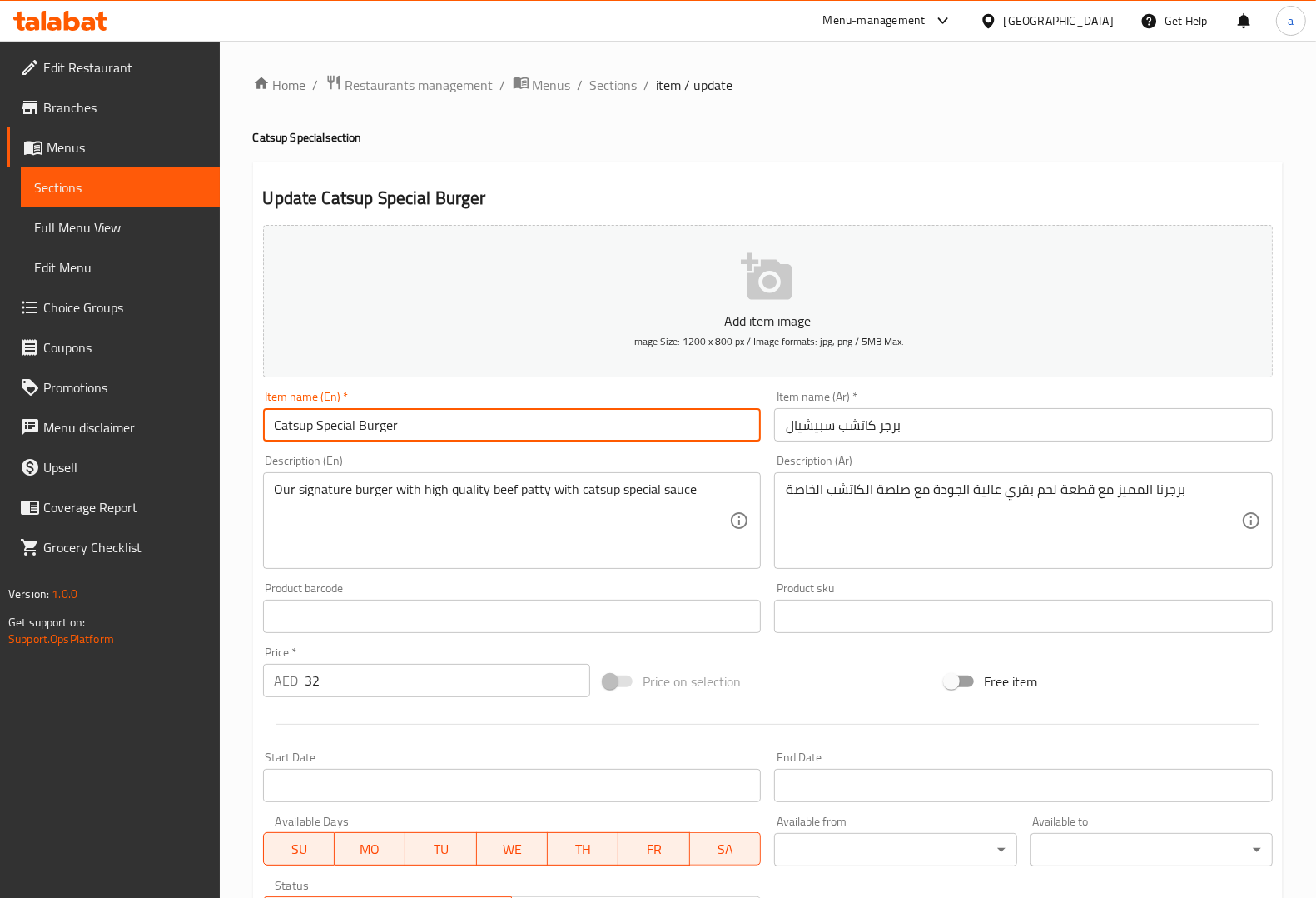
click at [297, 427] on input "Catsup Special Burger" at bounding box center [512, 424] width 498 height 33
click at [496, 396] on div "Item name (En)   * Catsup Special Burger Item name (En) *" at bounding box center [512, 416] width 498 height 51
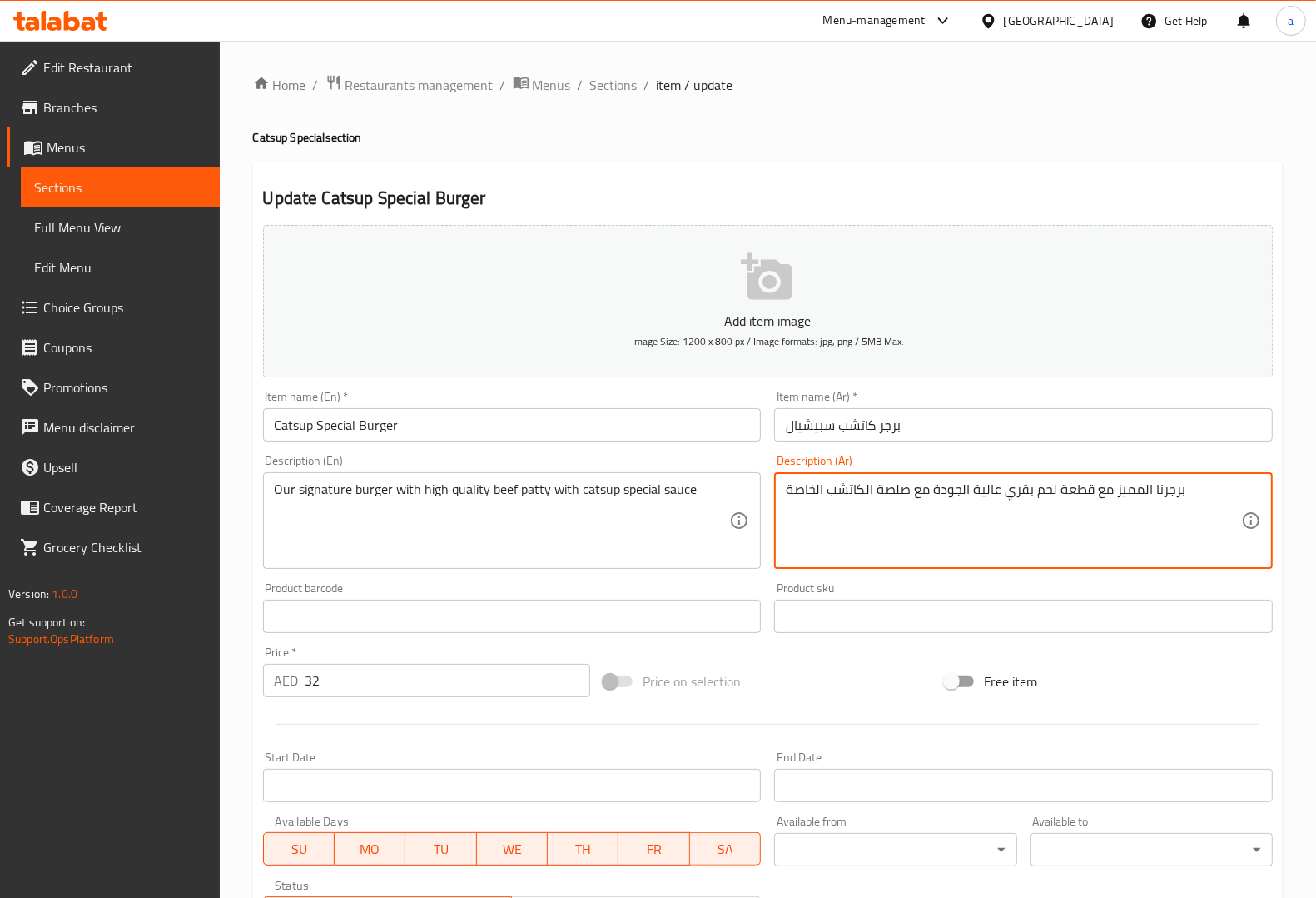
click at [1122, 489] on textarea "برجرنا المميز مع قطعة لحم بقري عالية الجودة مع صلصة الكاتشب الخاصة" at bounding box center [1013, 520] width 455 height 79
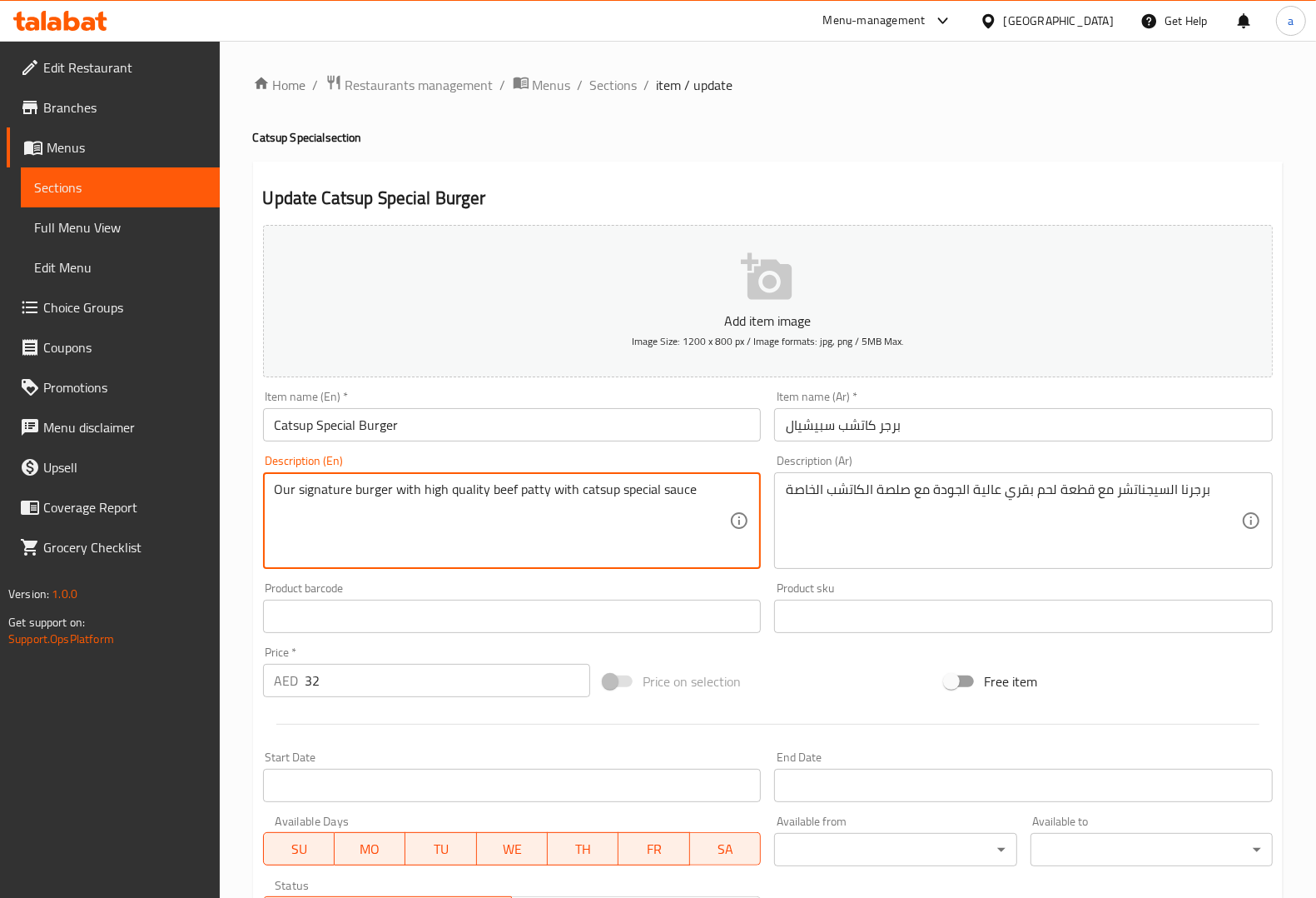
click at [529, 492] on textarea "Our signature burger with high quality beef patty with catsup special sauce" at bounding box center [502, 520] width 455 height 79
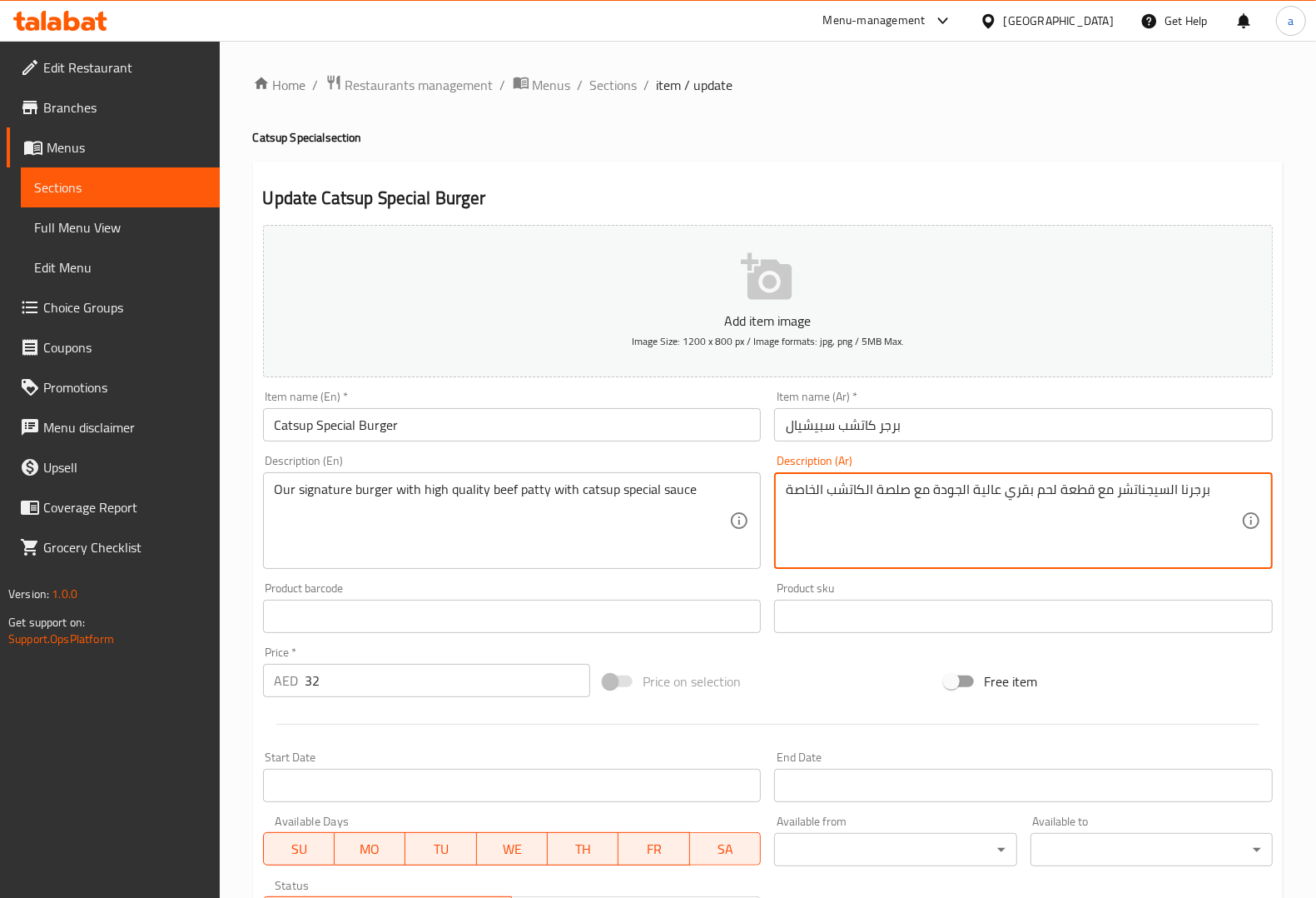
click at [792, 493] on textarea "برجرنا السيجناتشر مع قطعة لحم بقري عالية الجودة مع صلصة الكاتشب الخاصة" at bounding box center [1013, 520] width 455 height 79
click at [901, 493] on textarea "برجرنا السيجناتشر مع قطعة لحم بقري عالية الجودة مع صلصة الكاتشب الخاصة" at bounding box center [1013, 520] width 455 height 79
click at [784, 505] on div "برجرنا السيجناتشر مع قطعة لحم بقري عالية الجودة مع صوص الكاتشب الخاصة Descripti…" at bounding box center [1023, 520] width 498 height 97
click at [788, 500] on textarea "برجرنا السيجناتشر مع قطعة لحم بقري عالية الجودة مع صوص الكاتشب الخاصة" at bounding box center [1013, 520] width 455 height 79
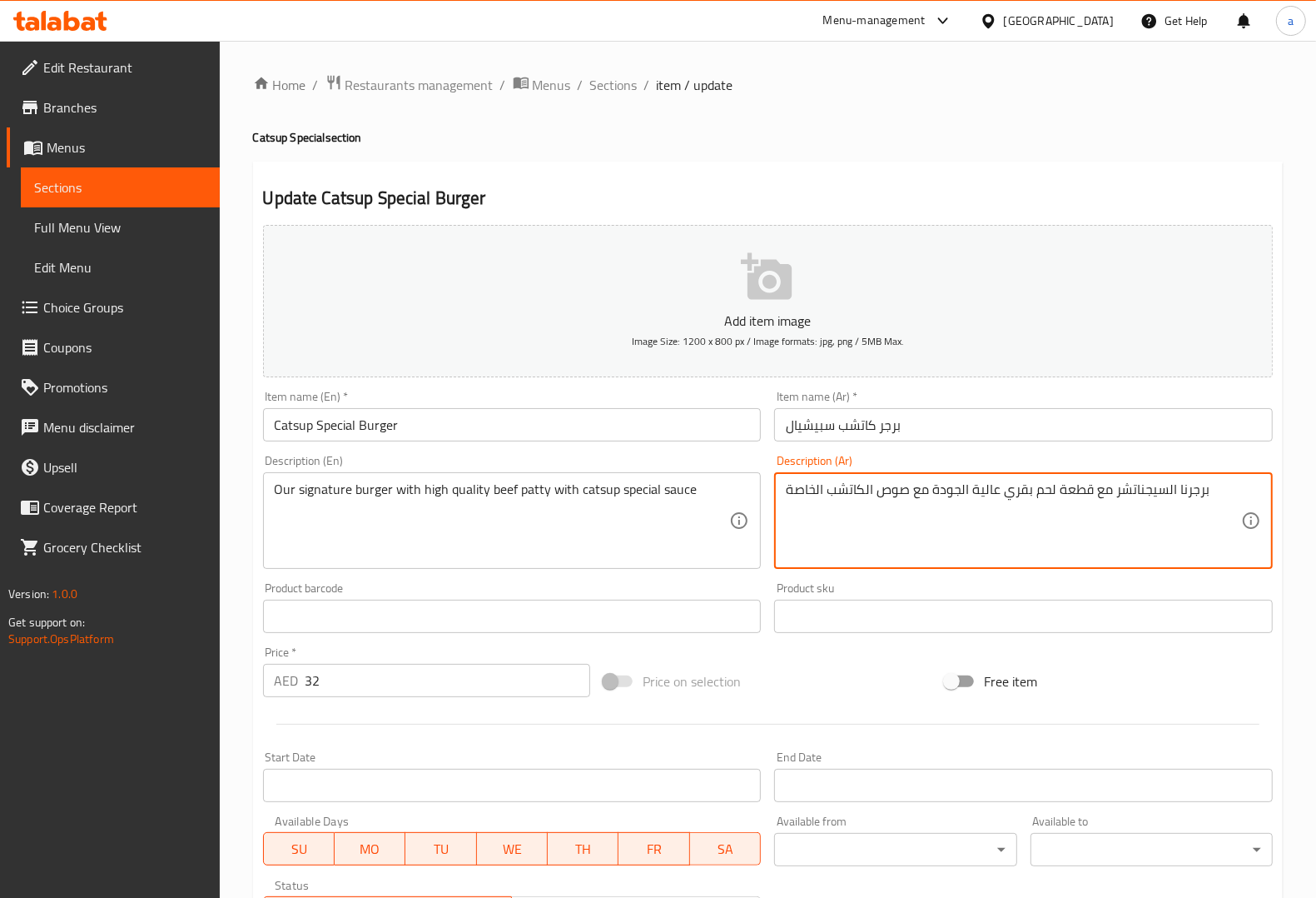
click at [788, 500] on textarea "برجرنا السيجناتشر مع قطعة لحم بقري عالية الجودة مع صوص الكاتشب الخاصة" at bounding box center [1013, 520] width 455 height 79
click at [801, 493] on textarea "برجرنا السيجناتشر مع قطعة لحم بقري عالية الجودة مع صوص الكاتشب الخاصة" at bounding box center [1013, 520] width 455 height 79
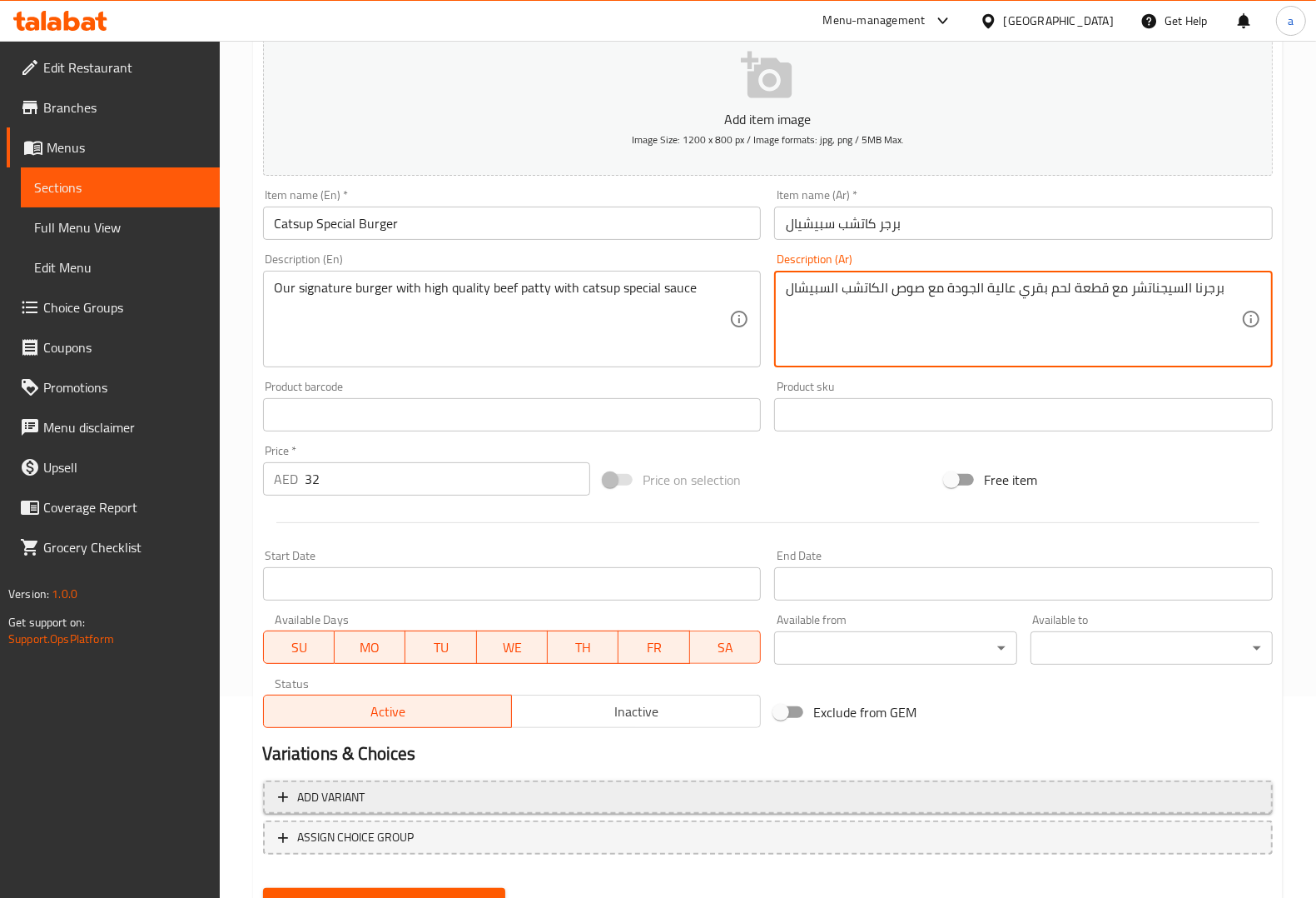
scroll to position [208, 0]
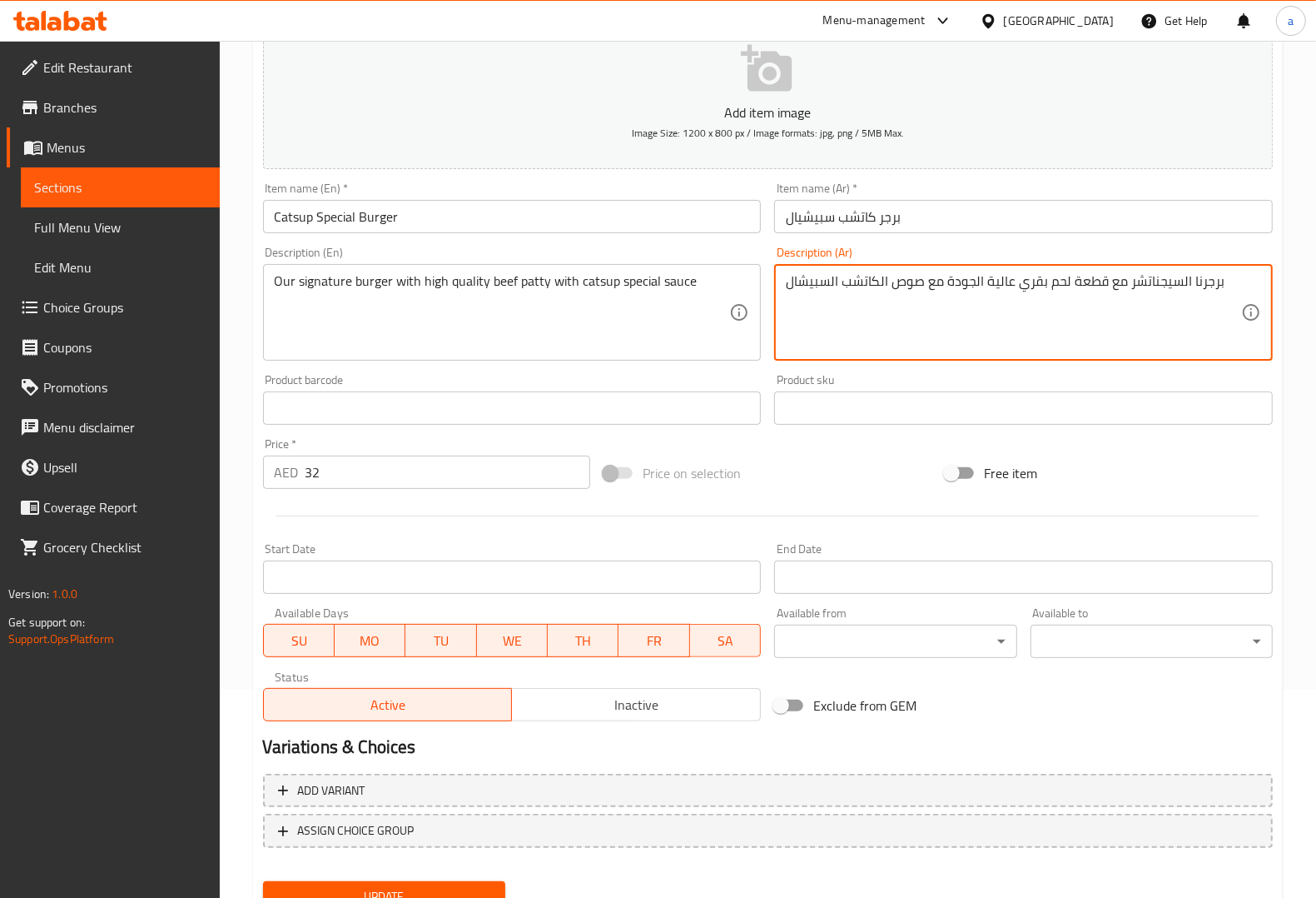
type textarea "برجرنا السيجناتشر مع قطعة لحم بقري عالية الجودة مع صوص الكاتشب السبيشال"
click at [421, 881] on button "Update" at bounding box center [384, 896] width 242 height 31
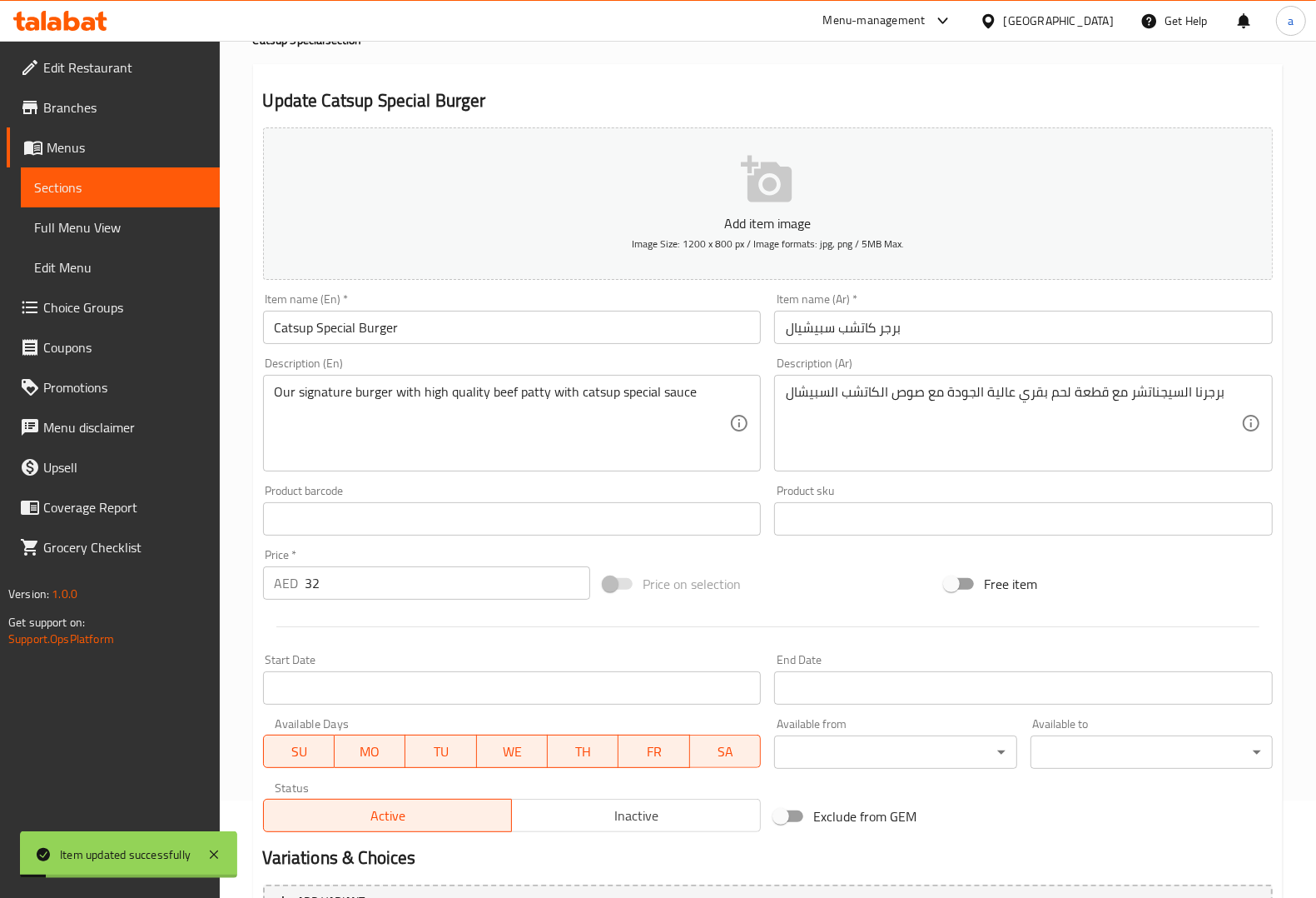
scroll to position [0, 0]
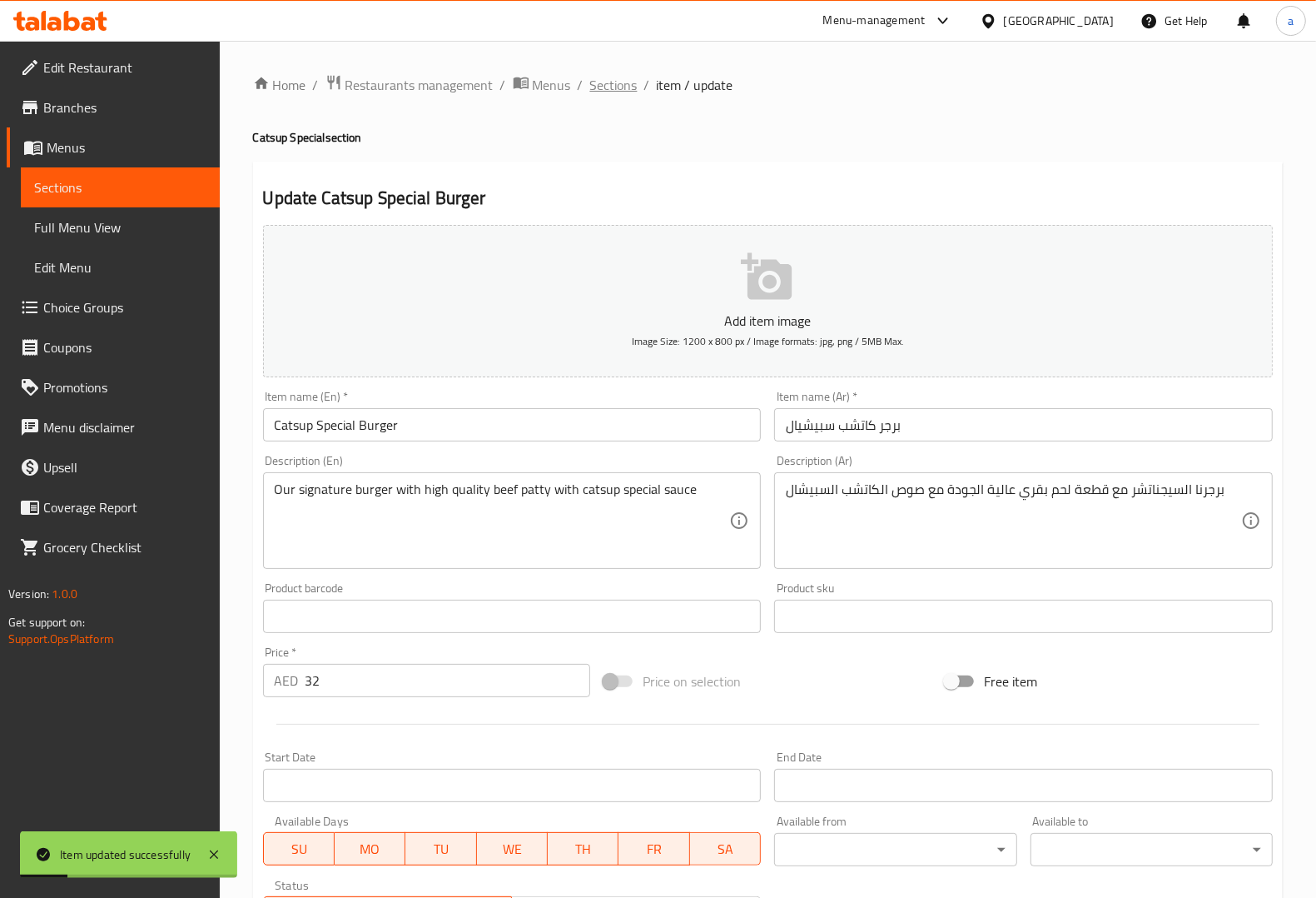
click at [597, 85] on span "Sections" at bounding box center [614, 85] width 48 height 20
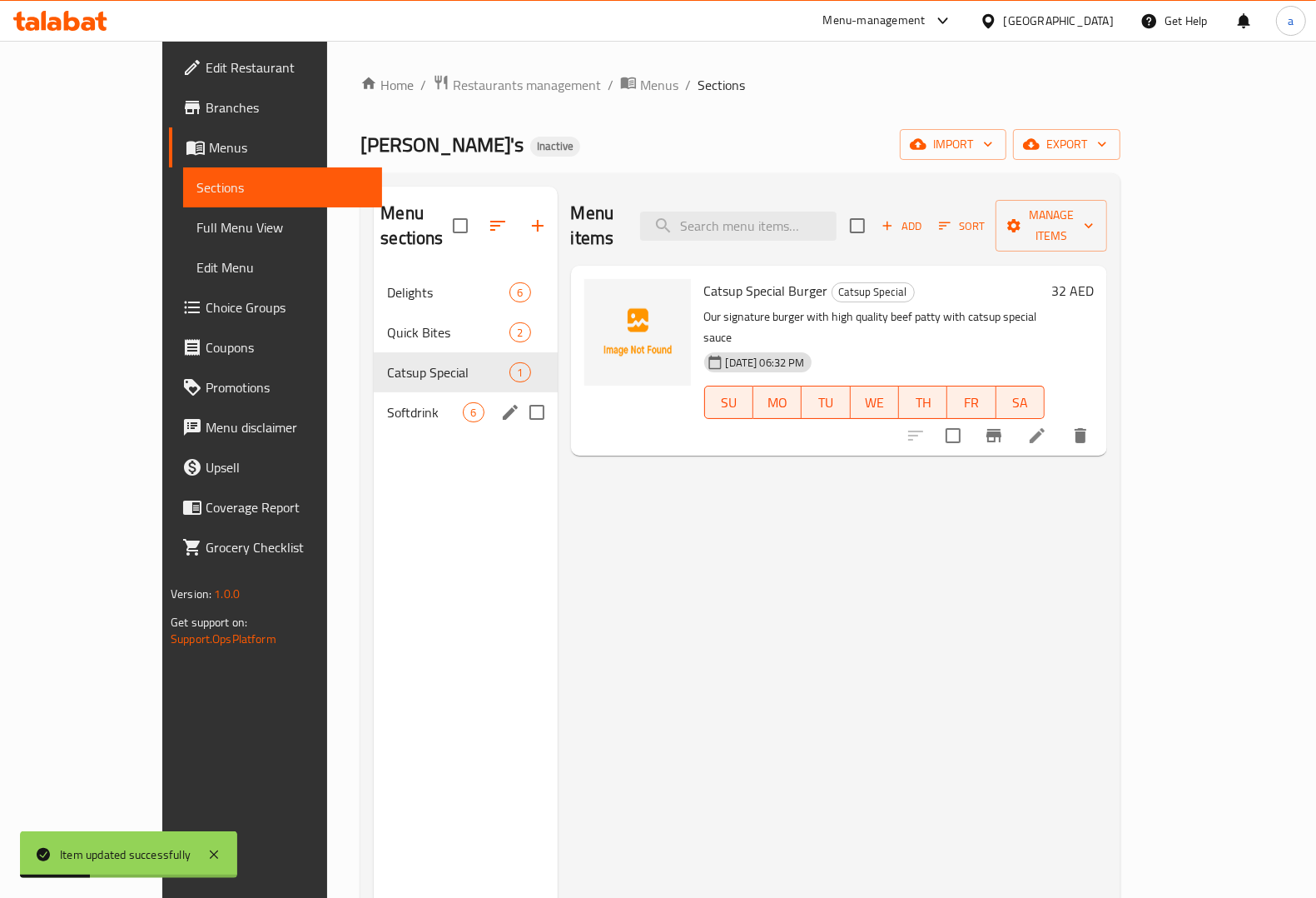
click at [403, 403] on span "Softdrink" at bounding box center [425, 413] width 76 height 20
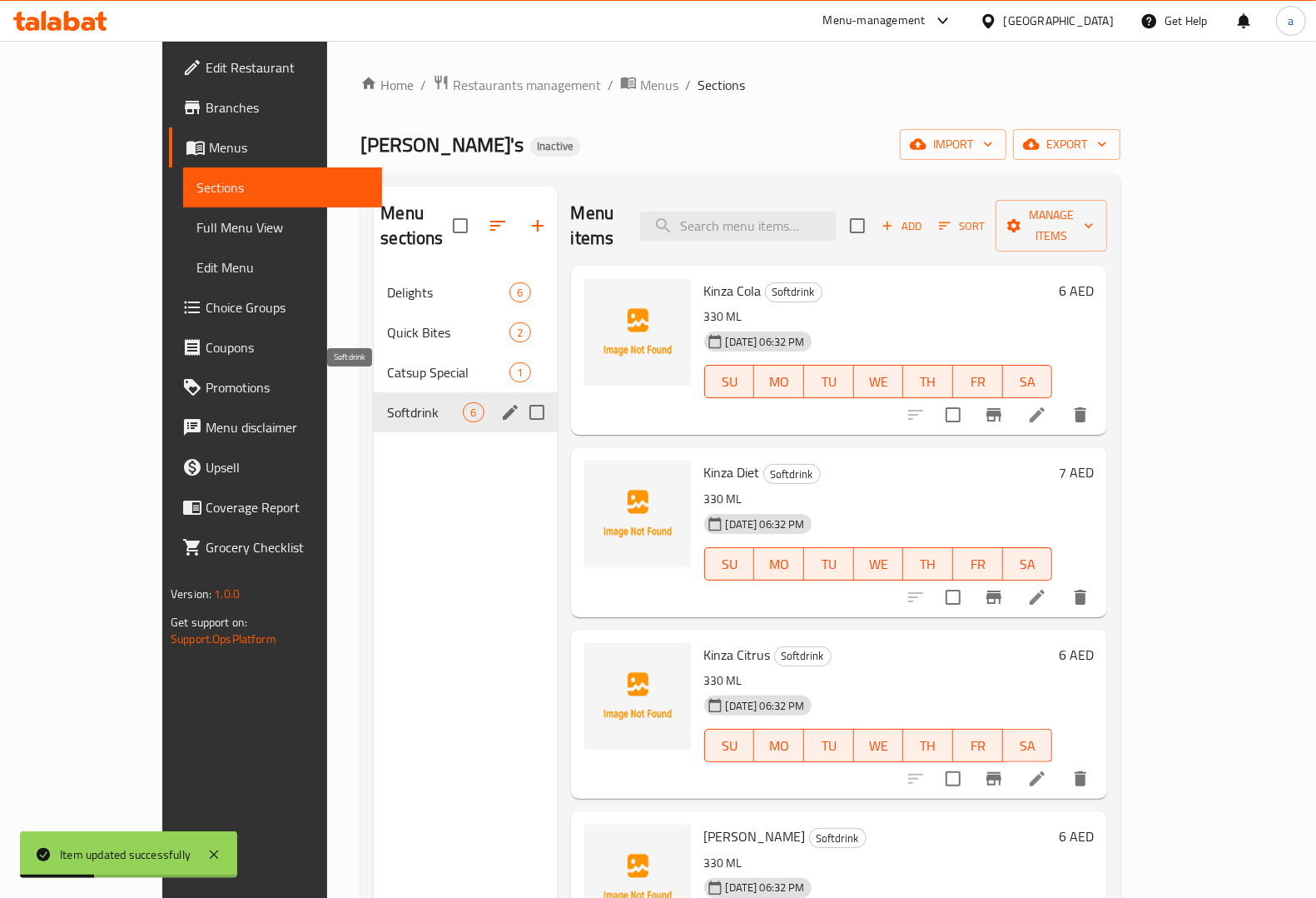
click at [403, 403] on span "Softdrink" at bounding box center [425, 413] width 76 height 20
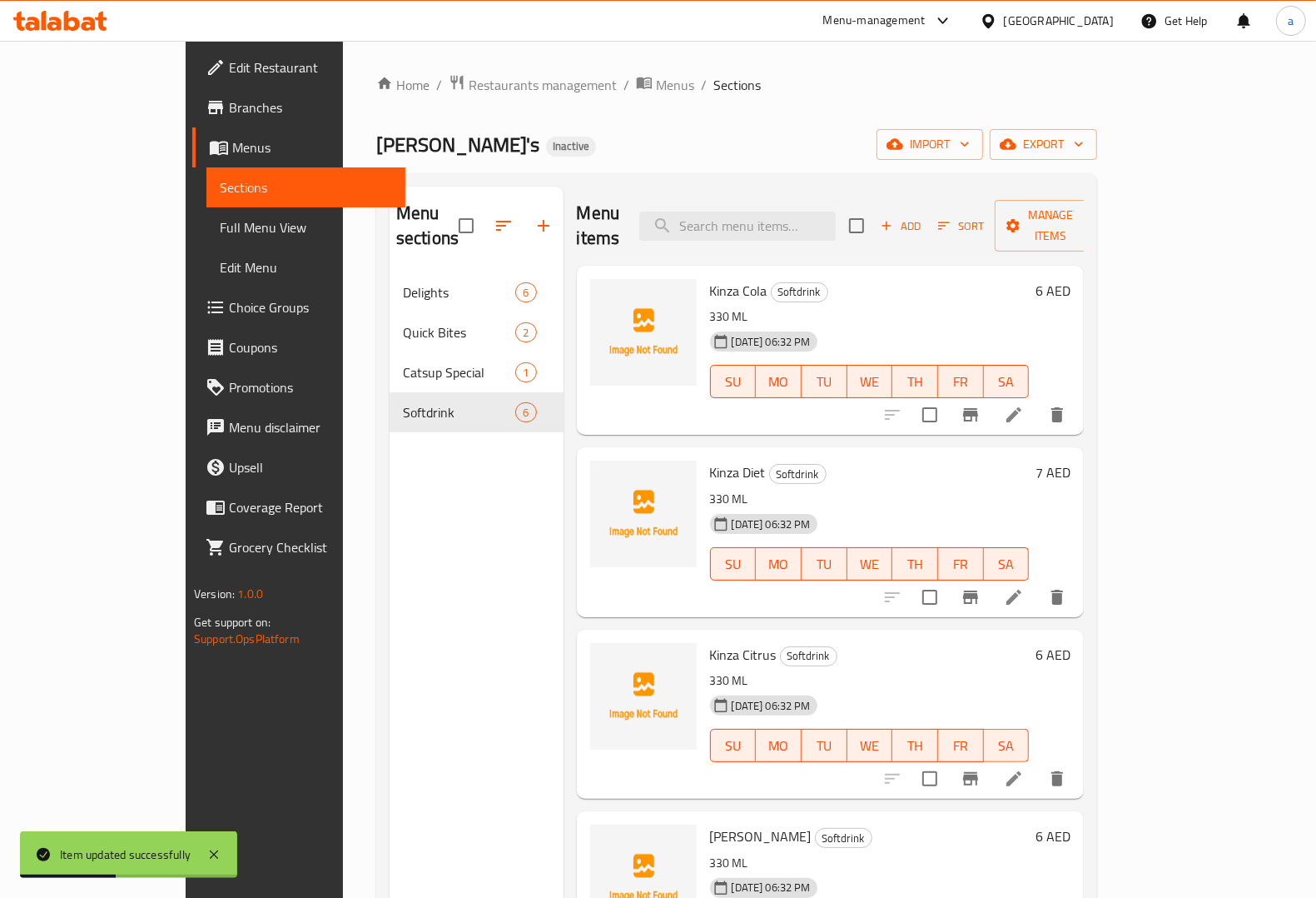
click at [1024, 405] on icon at bounding box center [1014, 415] width 20 height 20
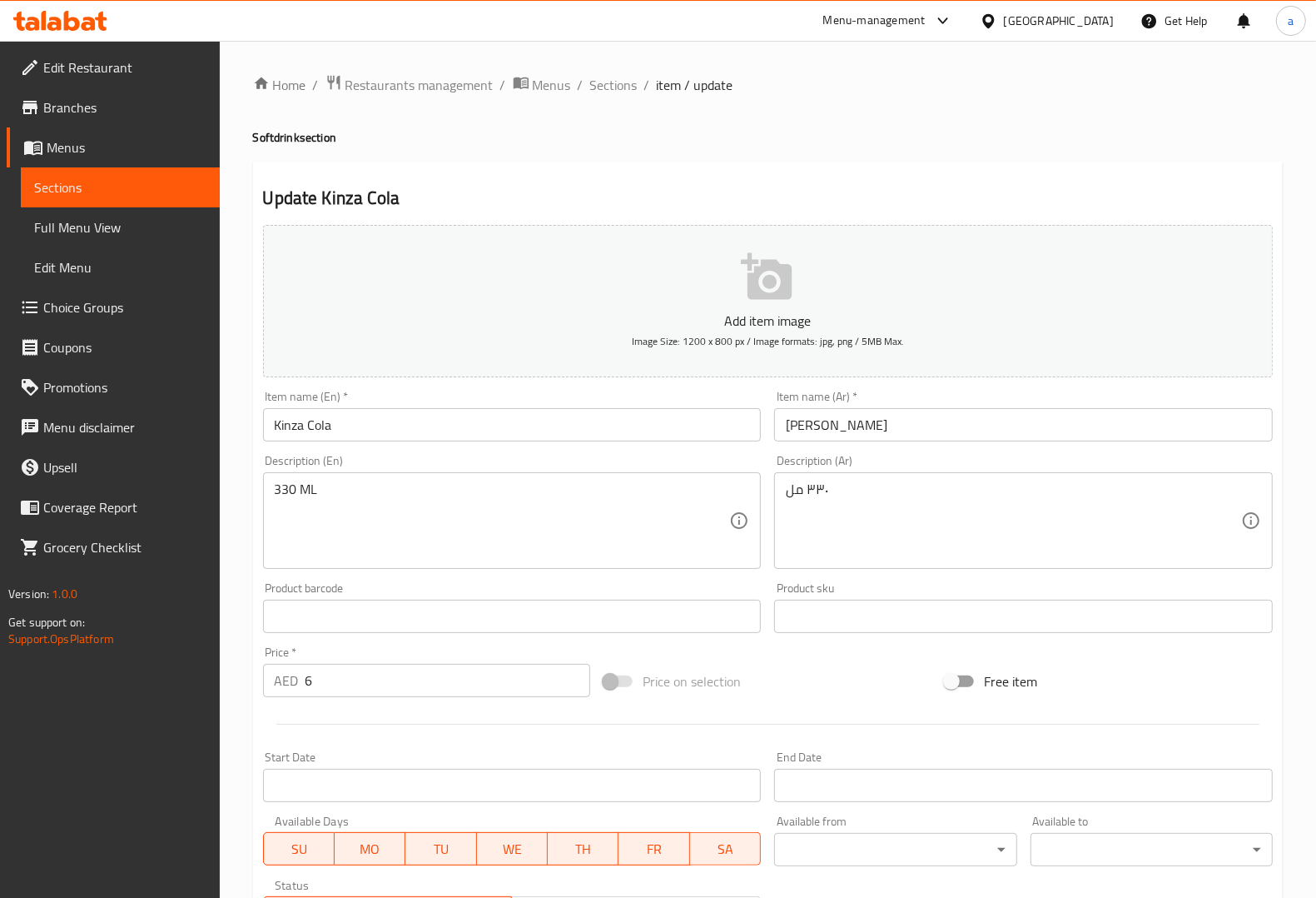
click at [286, 422] on input "Kinza Cola" at bounding box center [512, 424] width 498 height 33
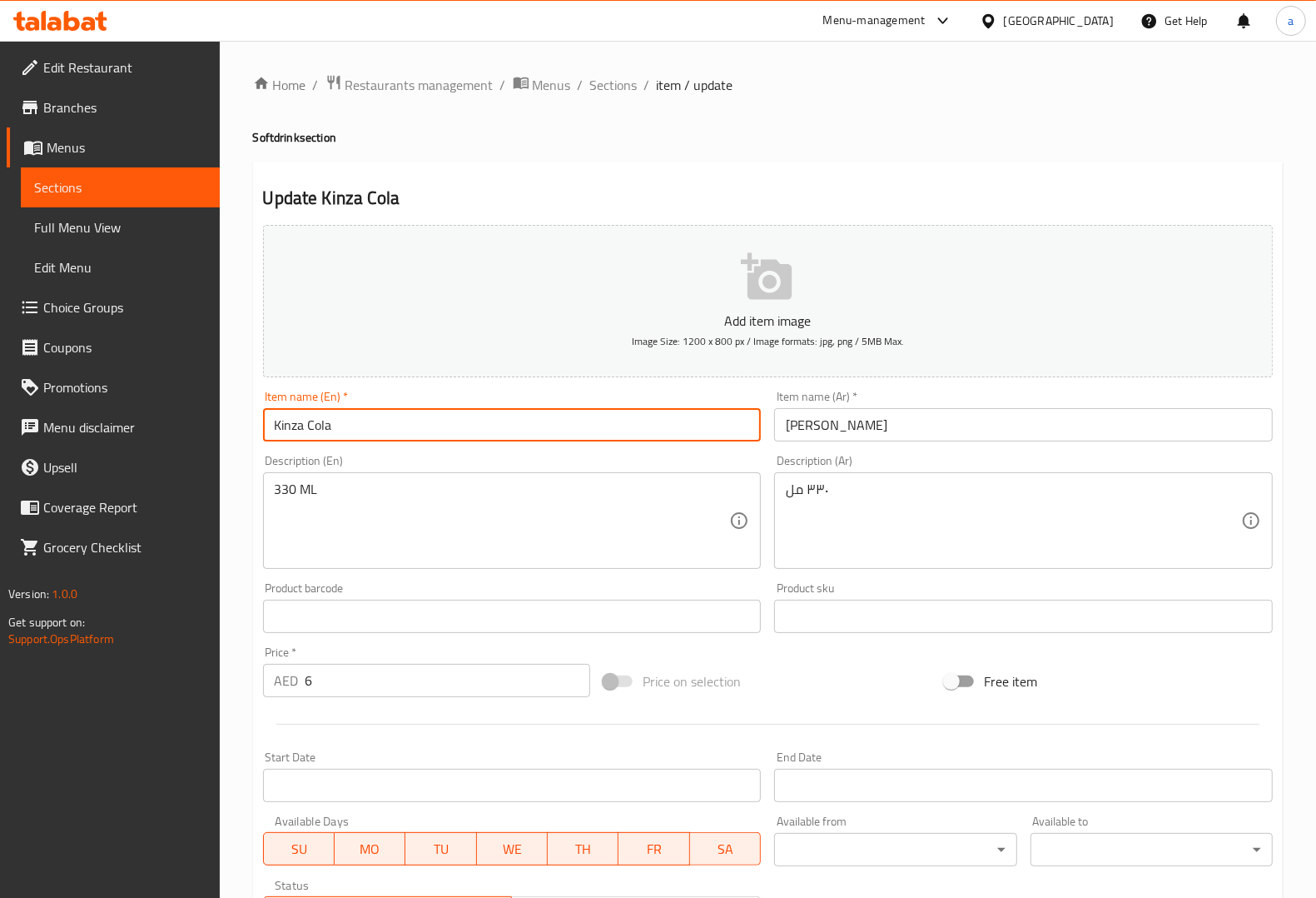
click at [286, 422] on input "Kinza Cola" at bounding box center [512, 424] width 498 height 33
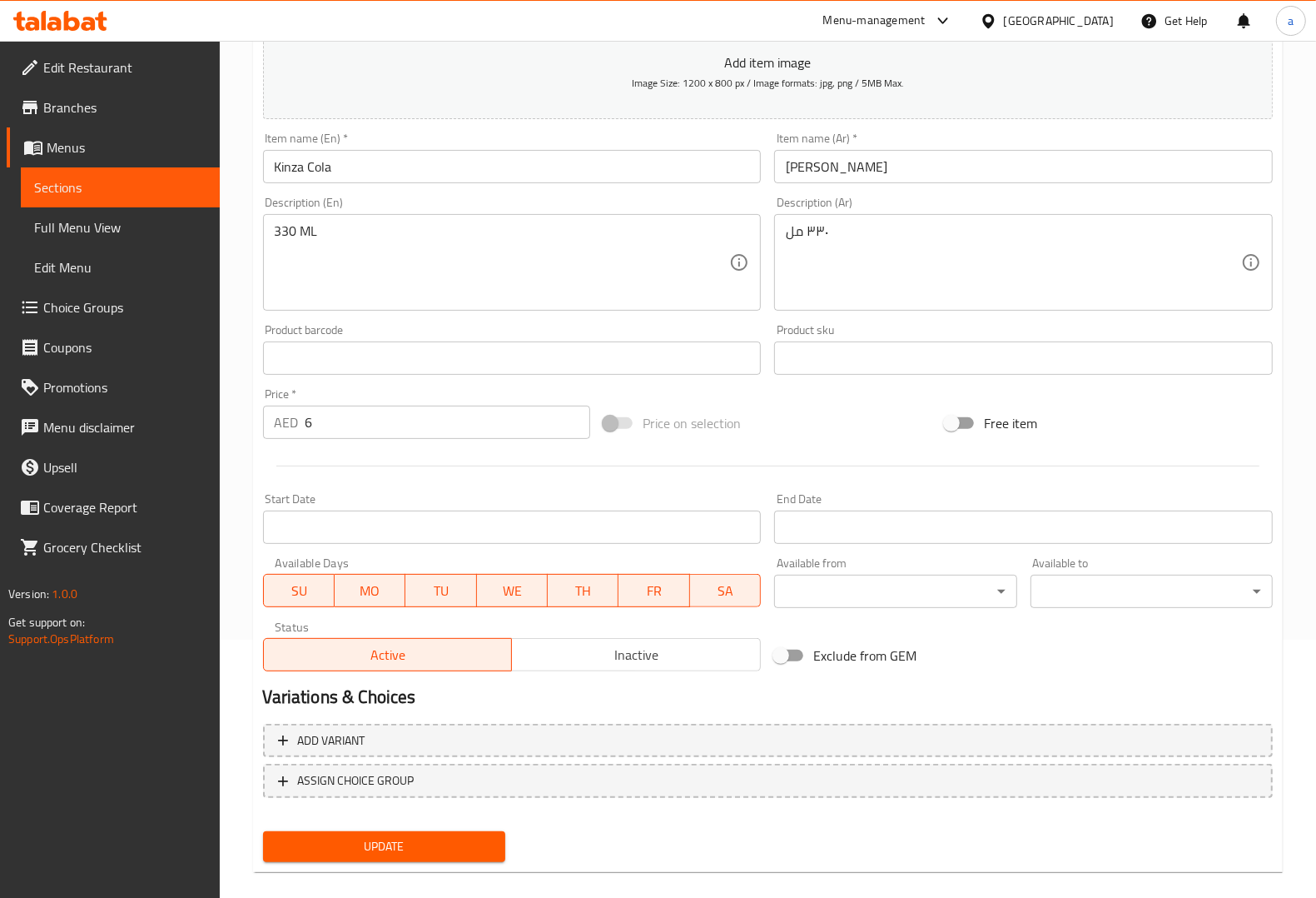
scroll to position [276, 0]
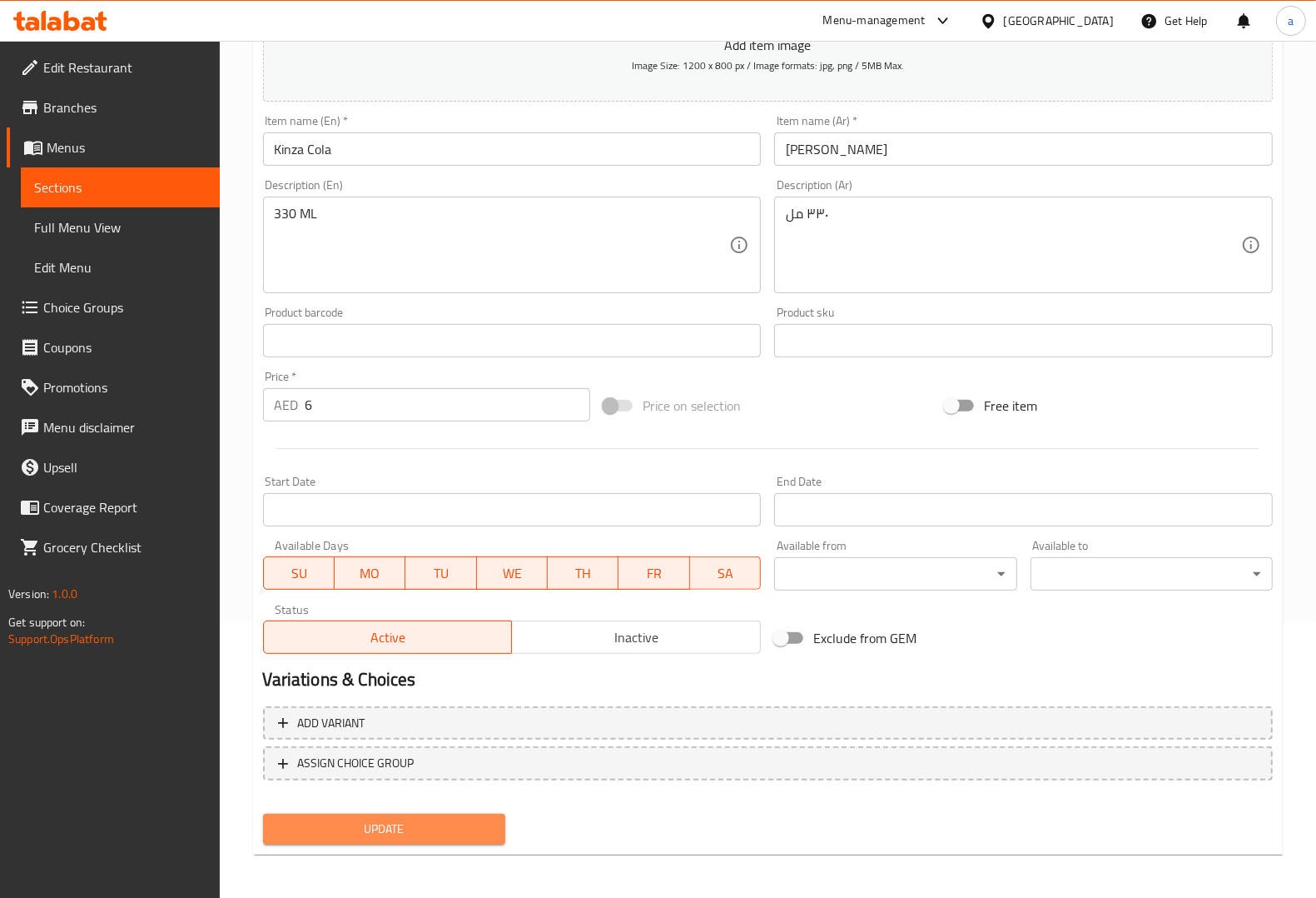
click at [454, 820] on span "Update" at bounding box center [384, 828] width 215 height 21
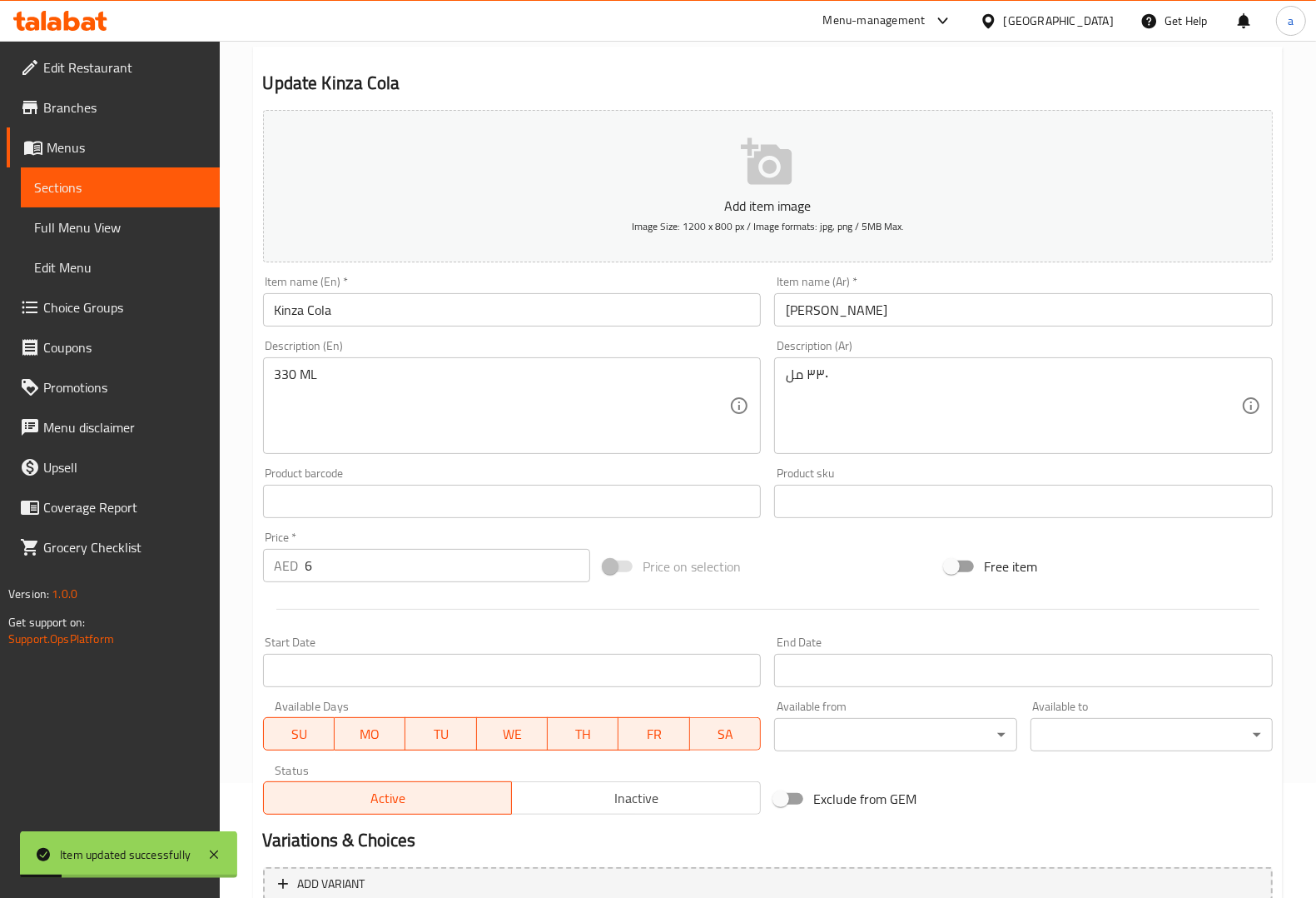
scroll to position [0, 0]
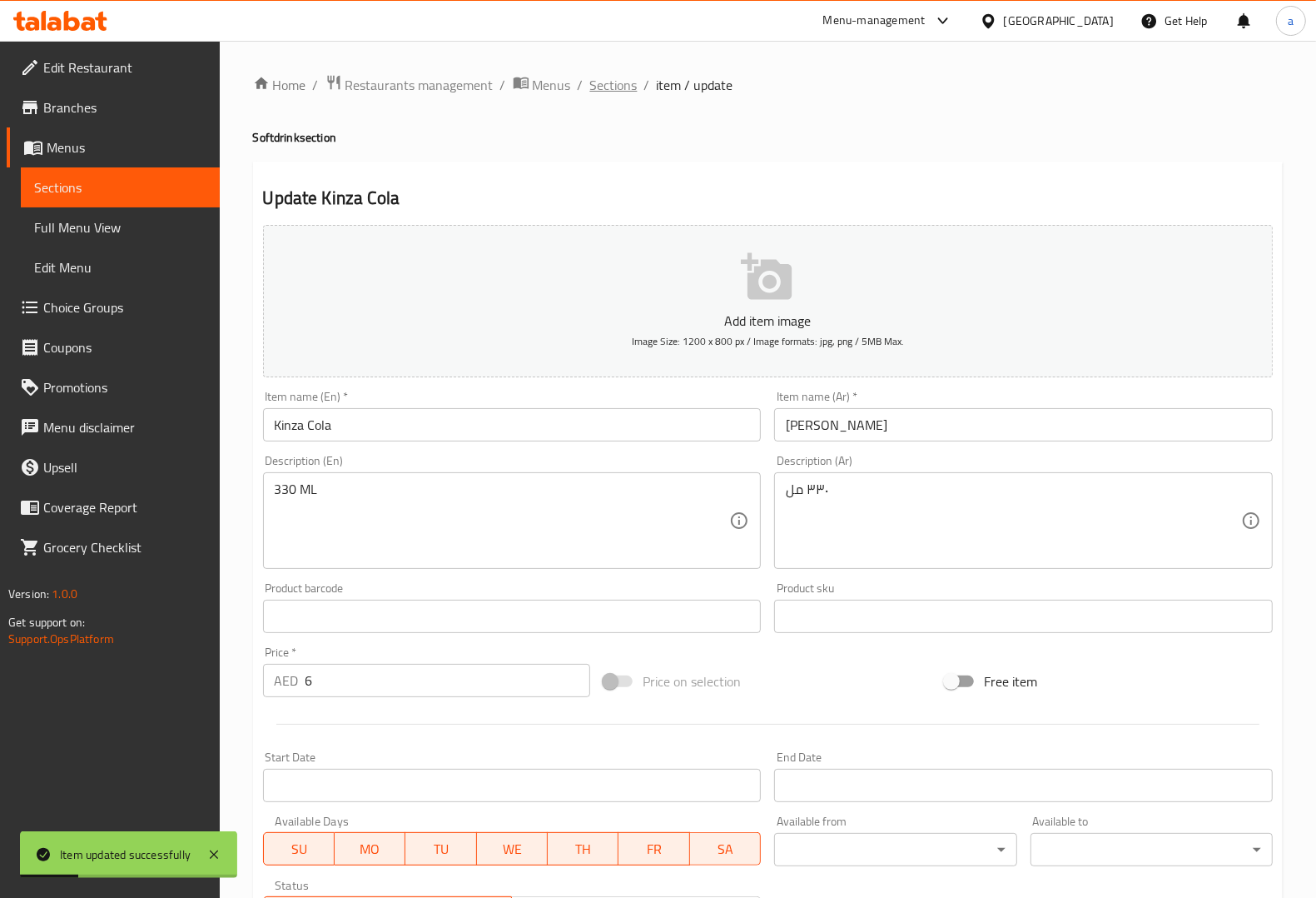
click at [635, 92] on span "Sections" at bounding box center [614, 85] width 48 height 20
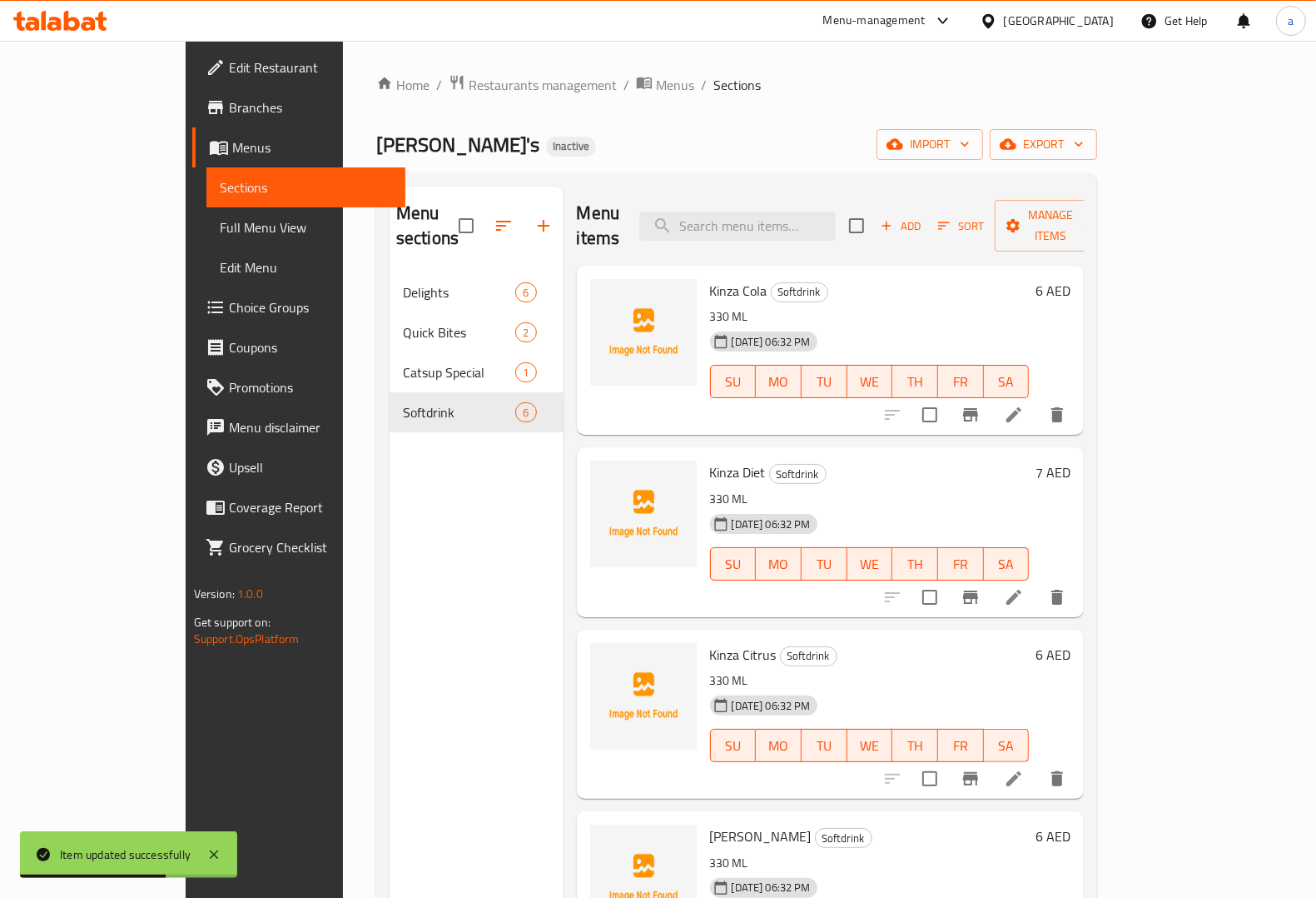
click at [1024, 587] on icon at bounding box center [1014, 597] width 20 height 20
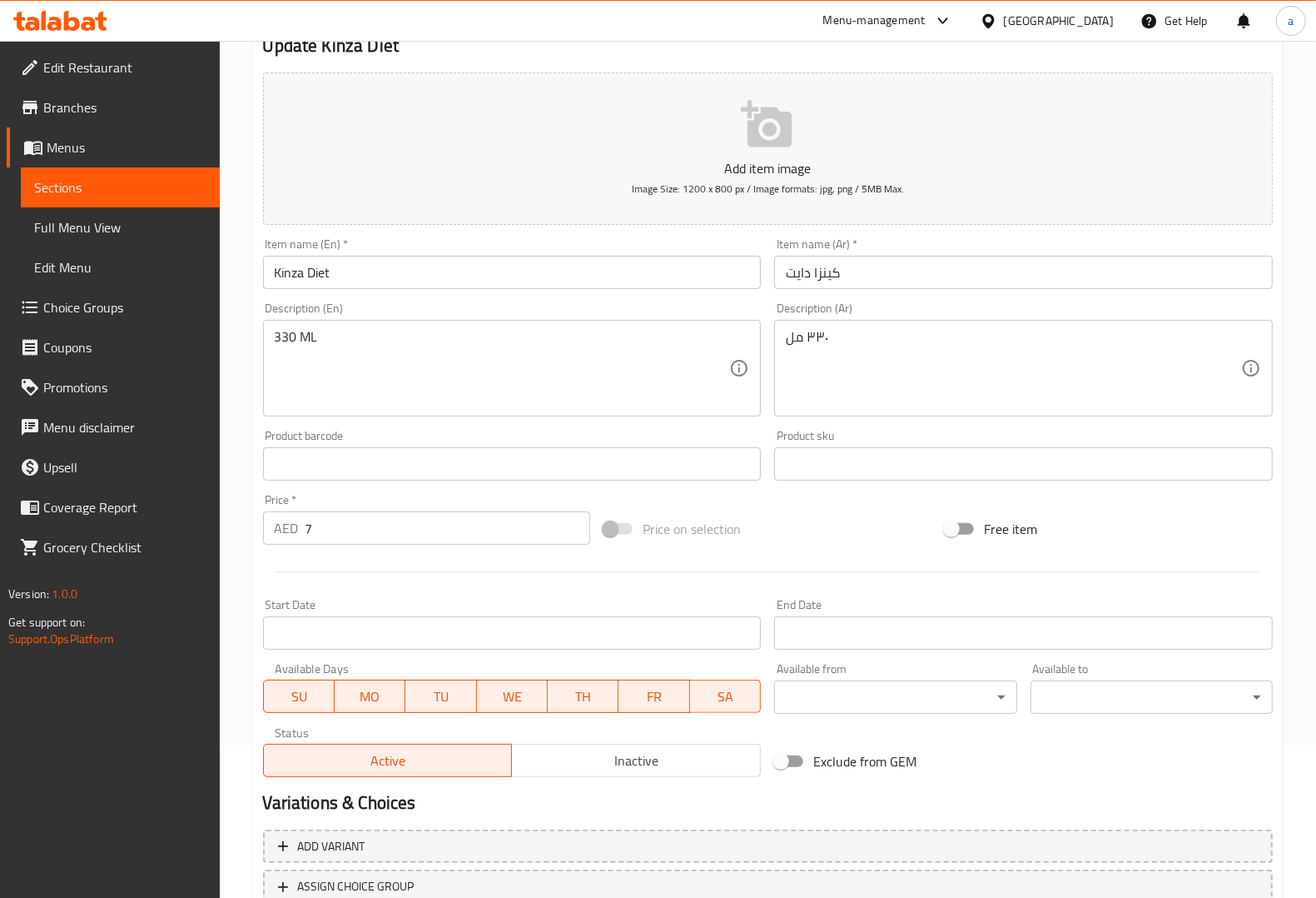
scroll to position [276, 0]
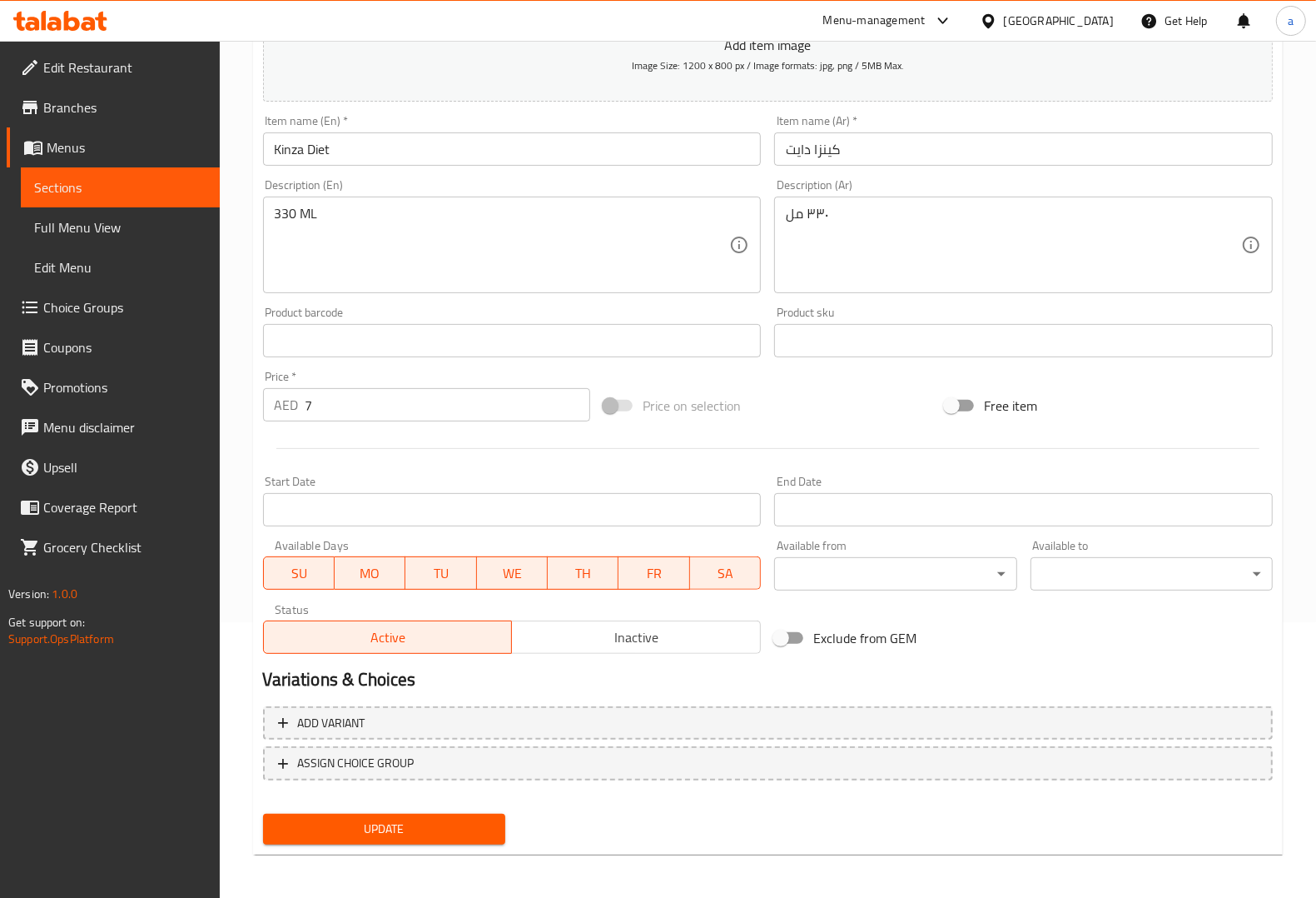
click at [471, 825] on span "Update" at bounding box center [384, 828] width 215 height 21
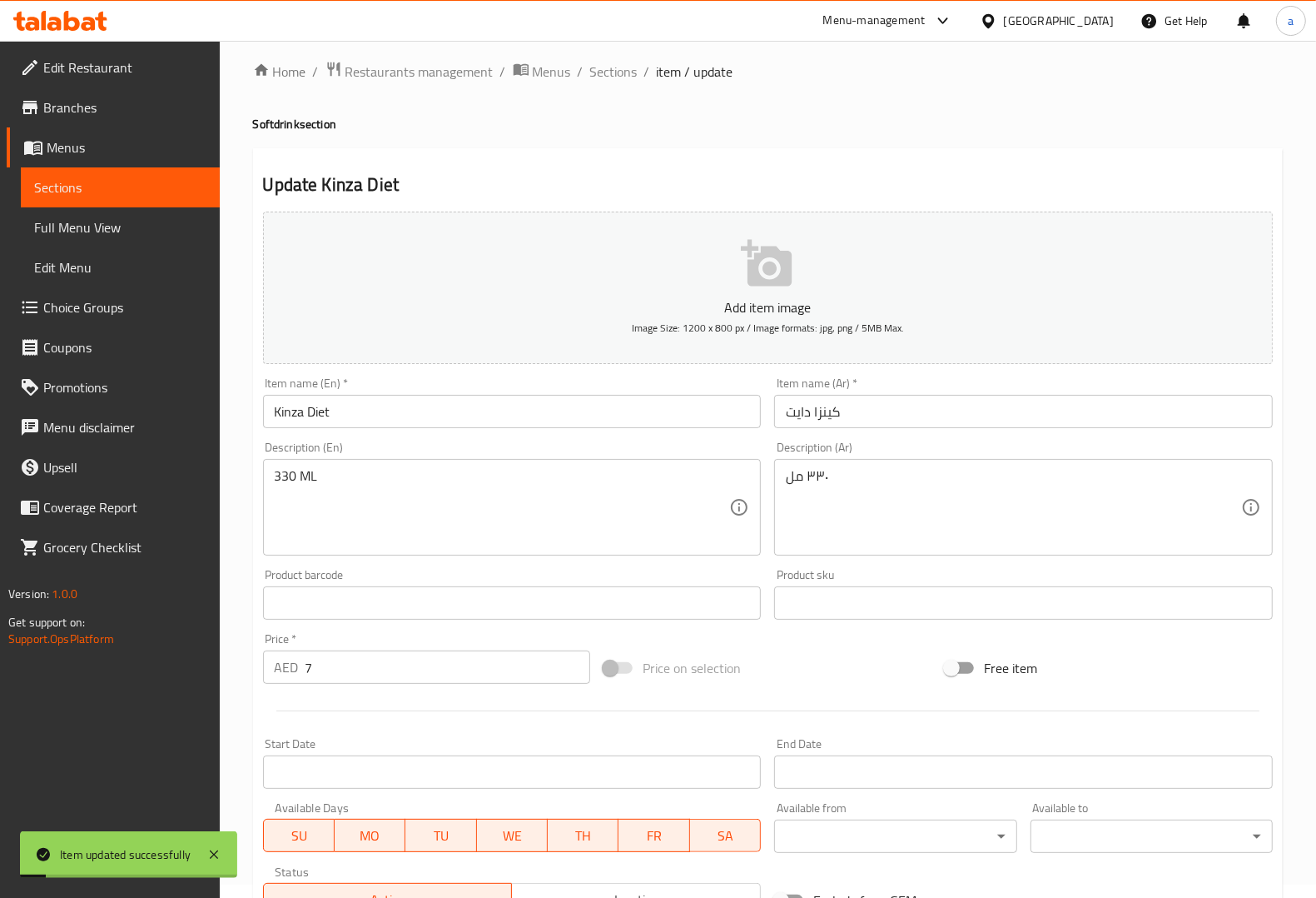
scroll to position [0, 0]
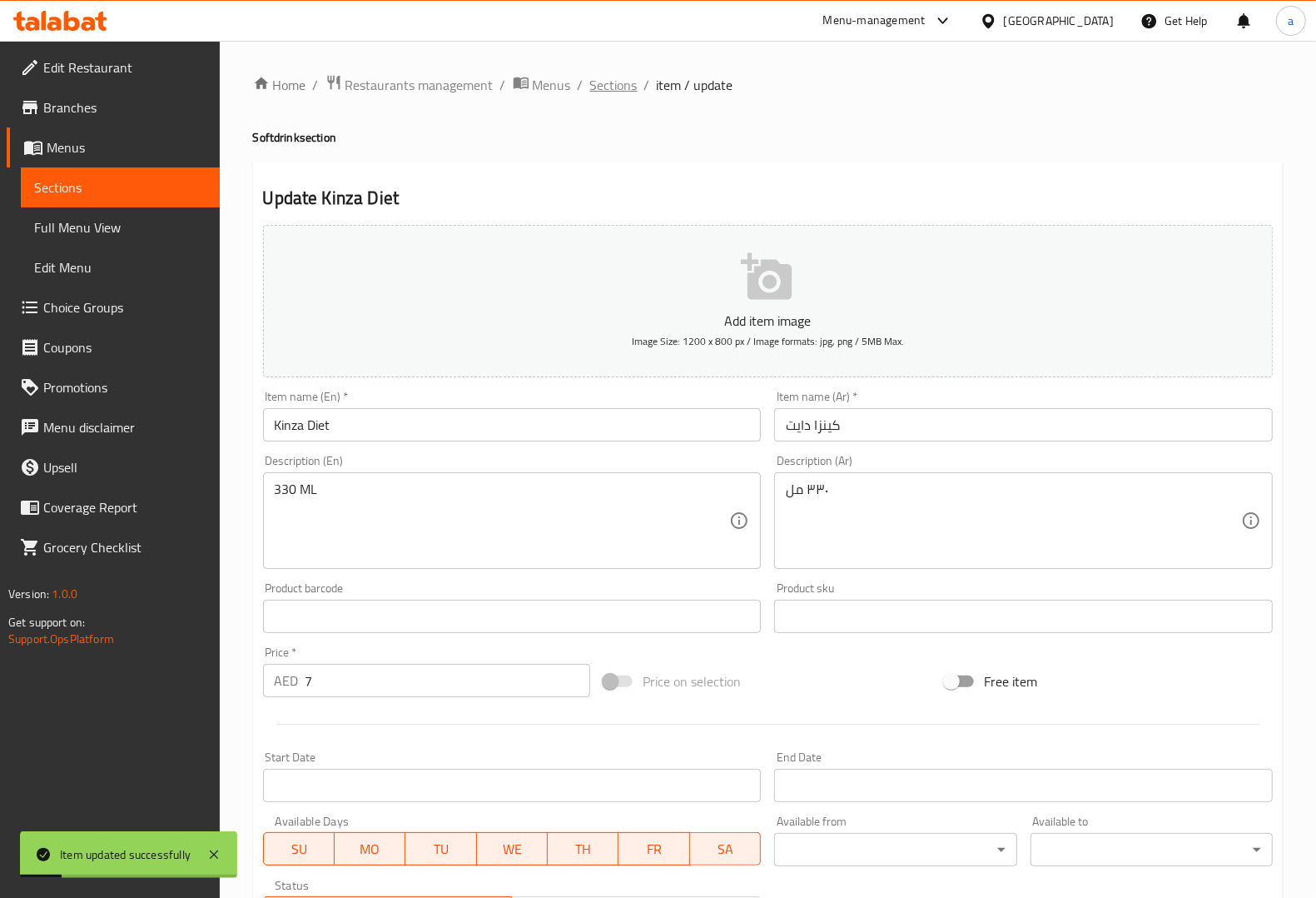
click at [608, 79] on span "Sections" at bounding box center [614, 85] width 48 height 20
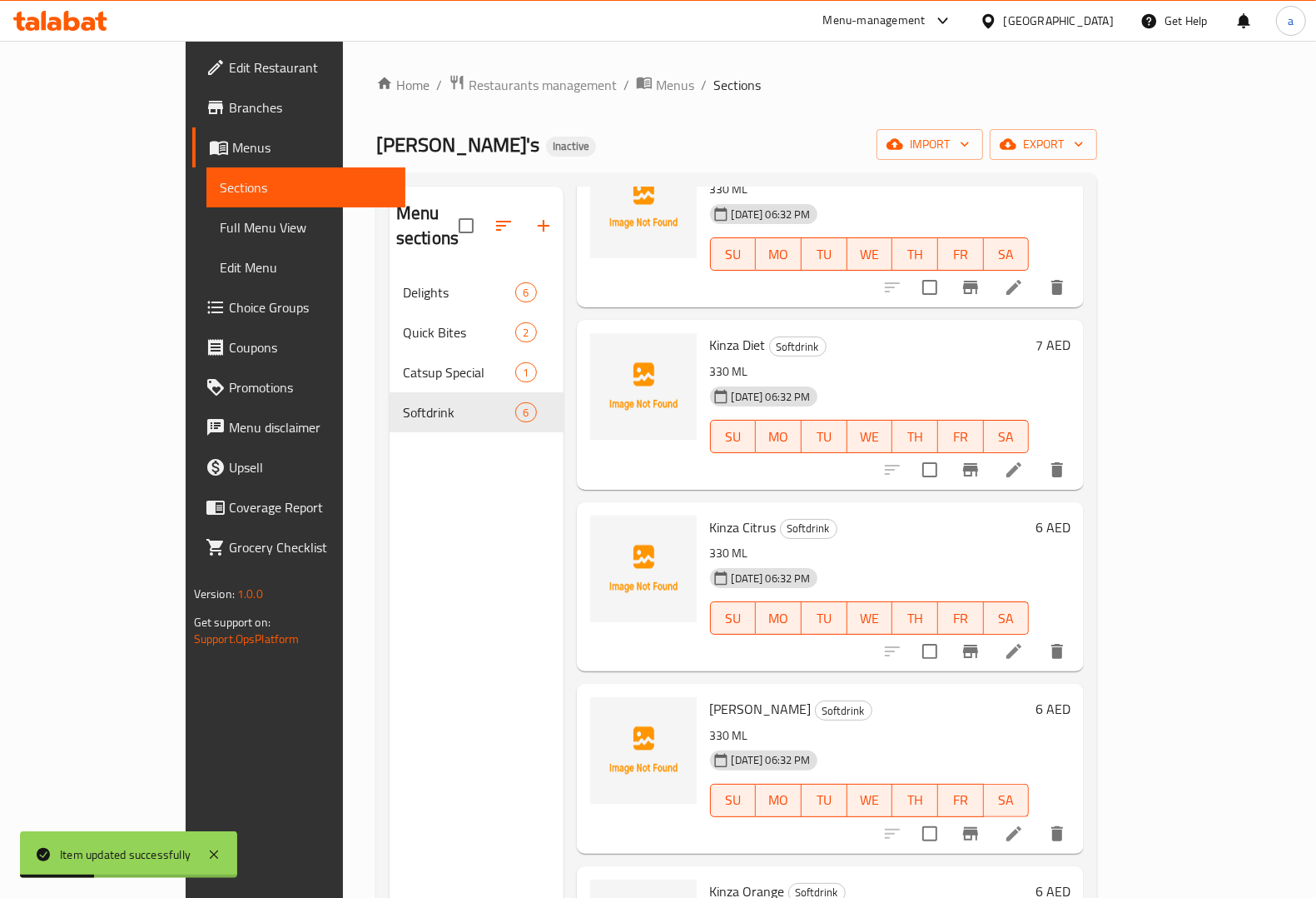
scroll to position [234, 0]
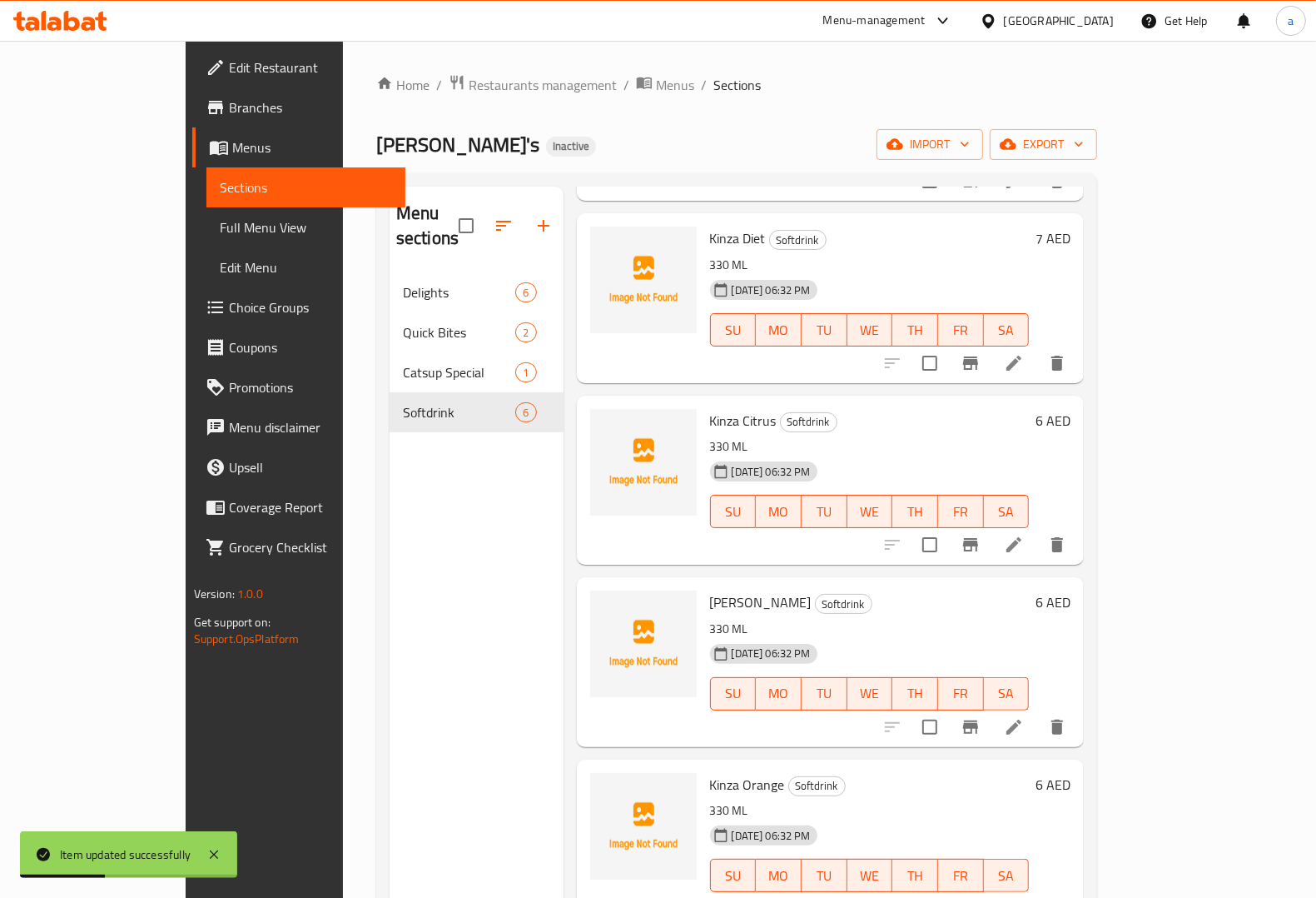
click at [1021, 537] on icon at bounding box center [1013, 544] width 15 height 15
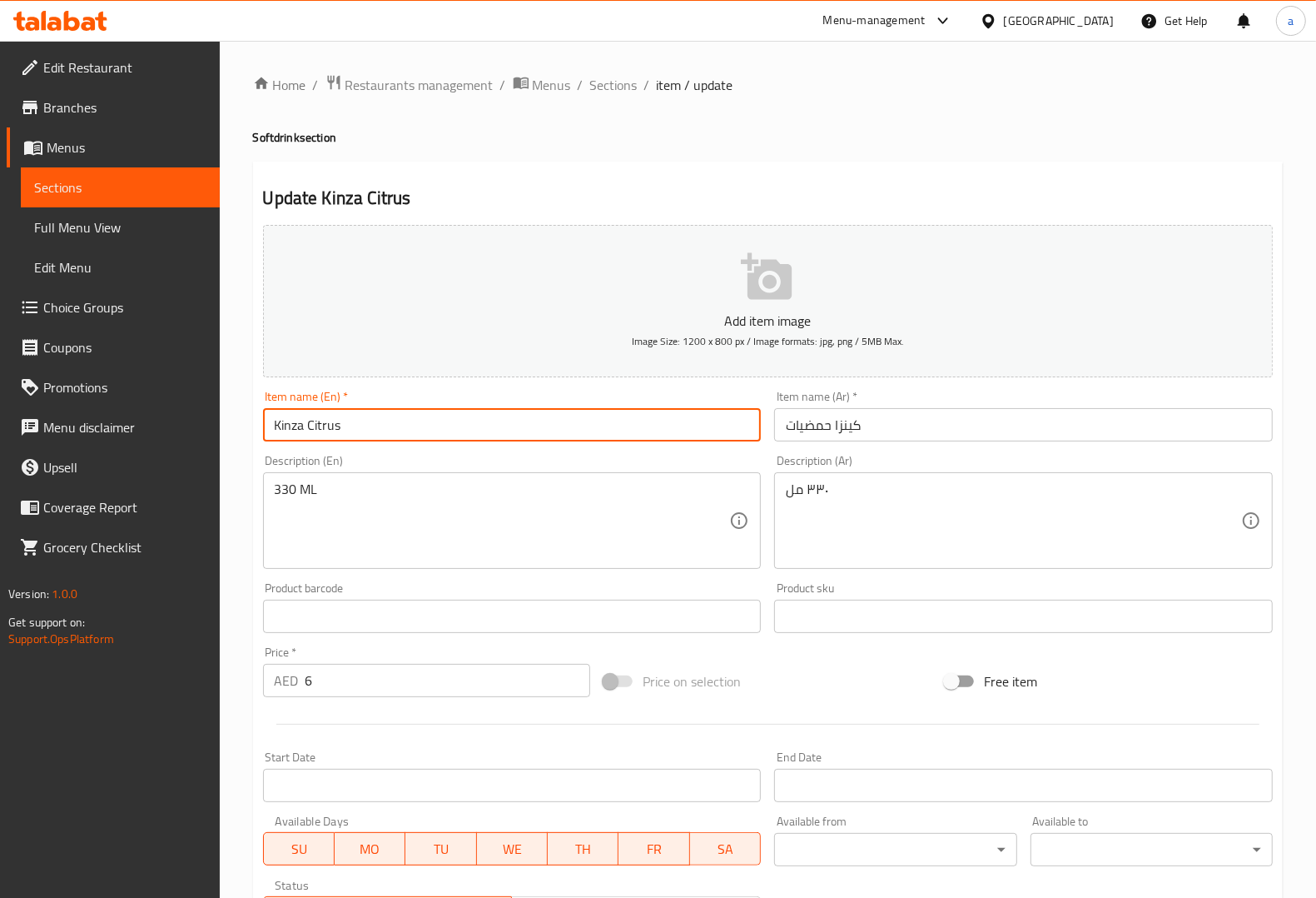
click at [336, 428] on input "Kinza Citrus" at bounding box center [512, 424] width 498 height 33
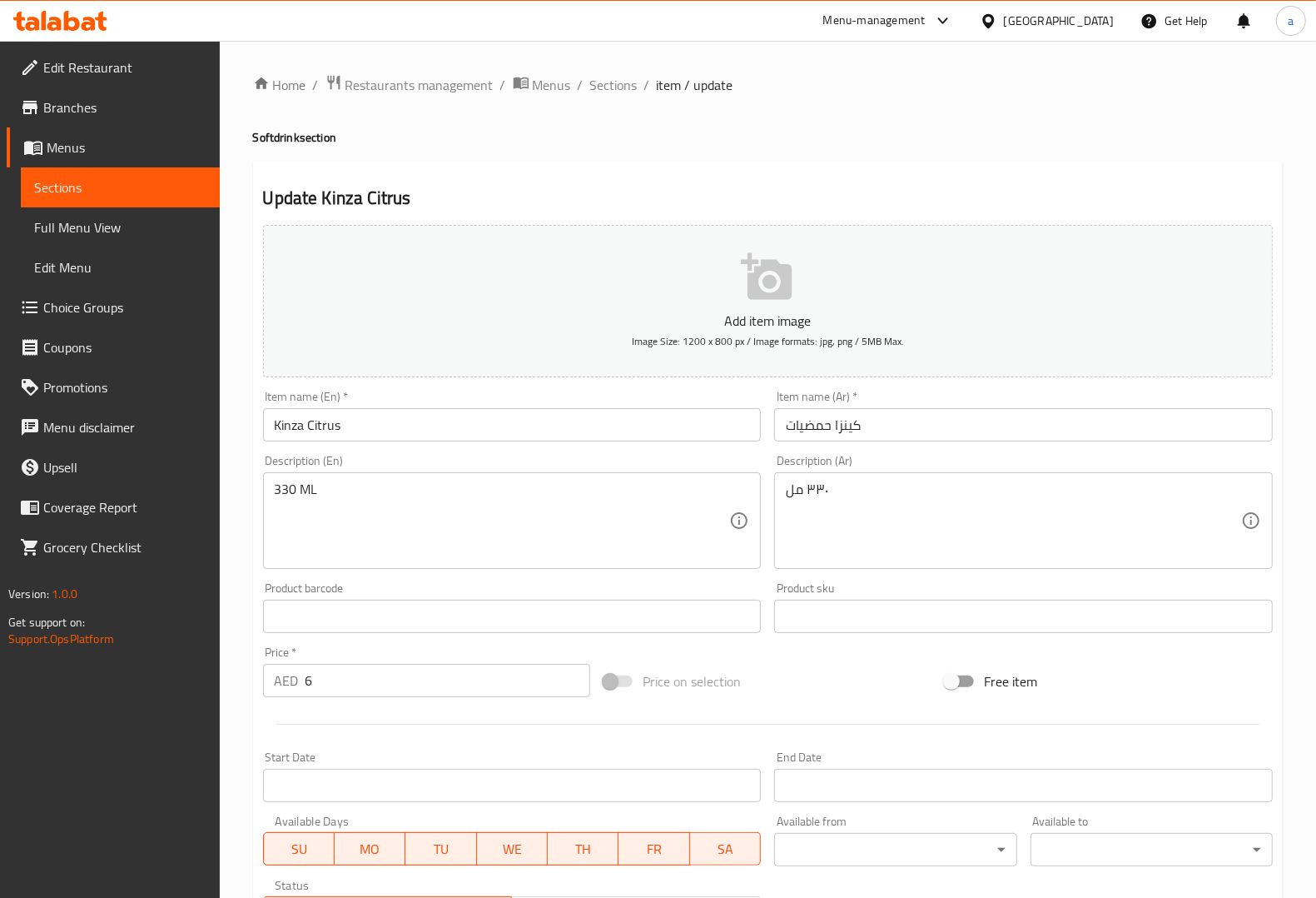
click at [967, 450] on div "Description (Ar) ٣٣٠ مل Description (Ar)" at bounding box center [1023, 511] width 512 height 128
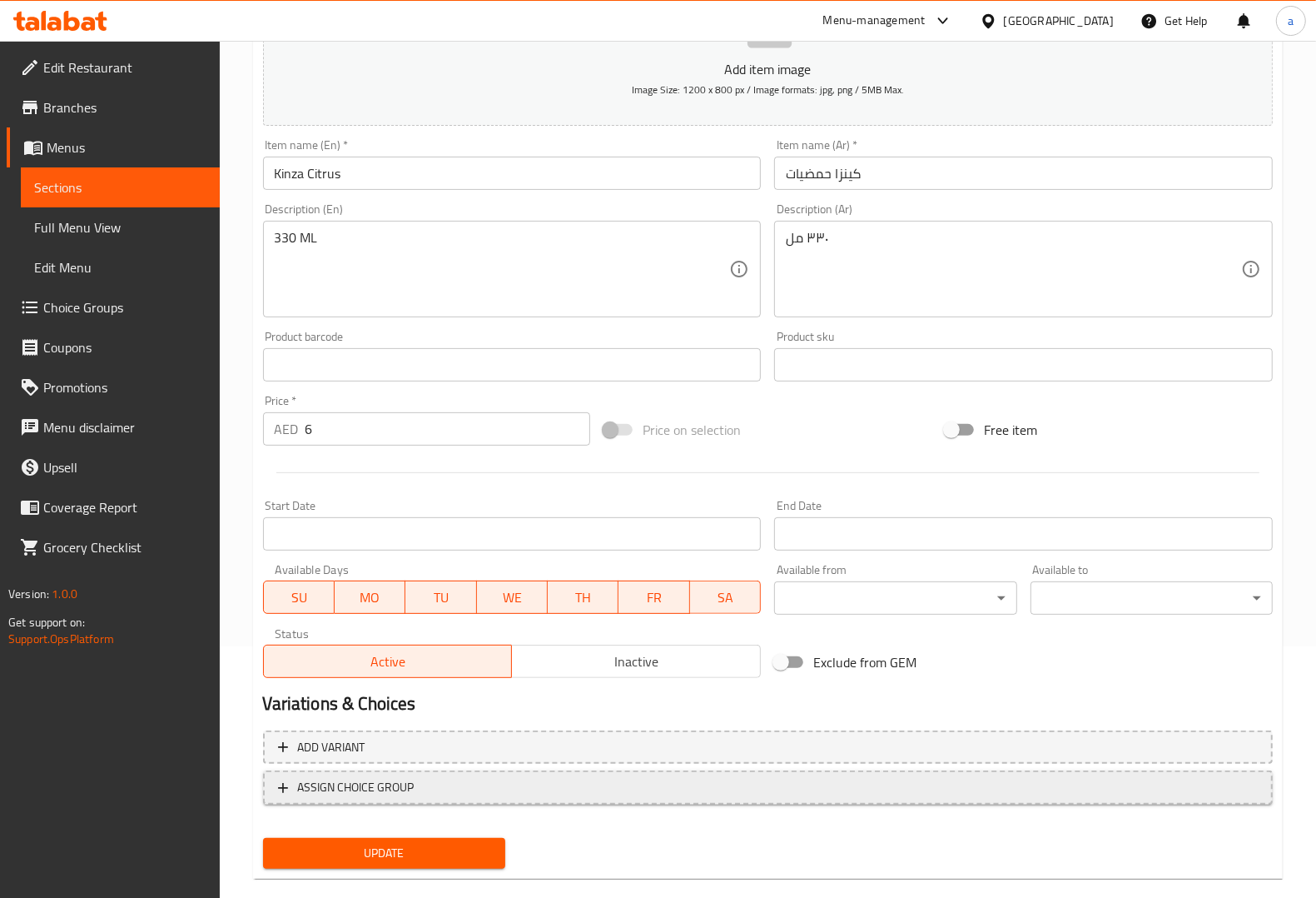
scroll to position [276, 0]
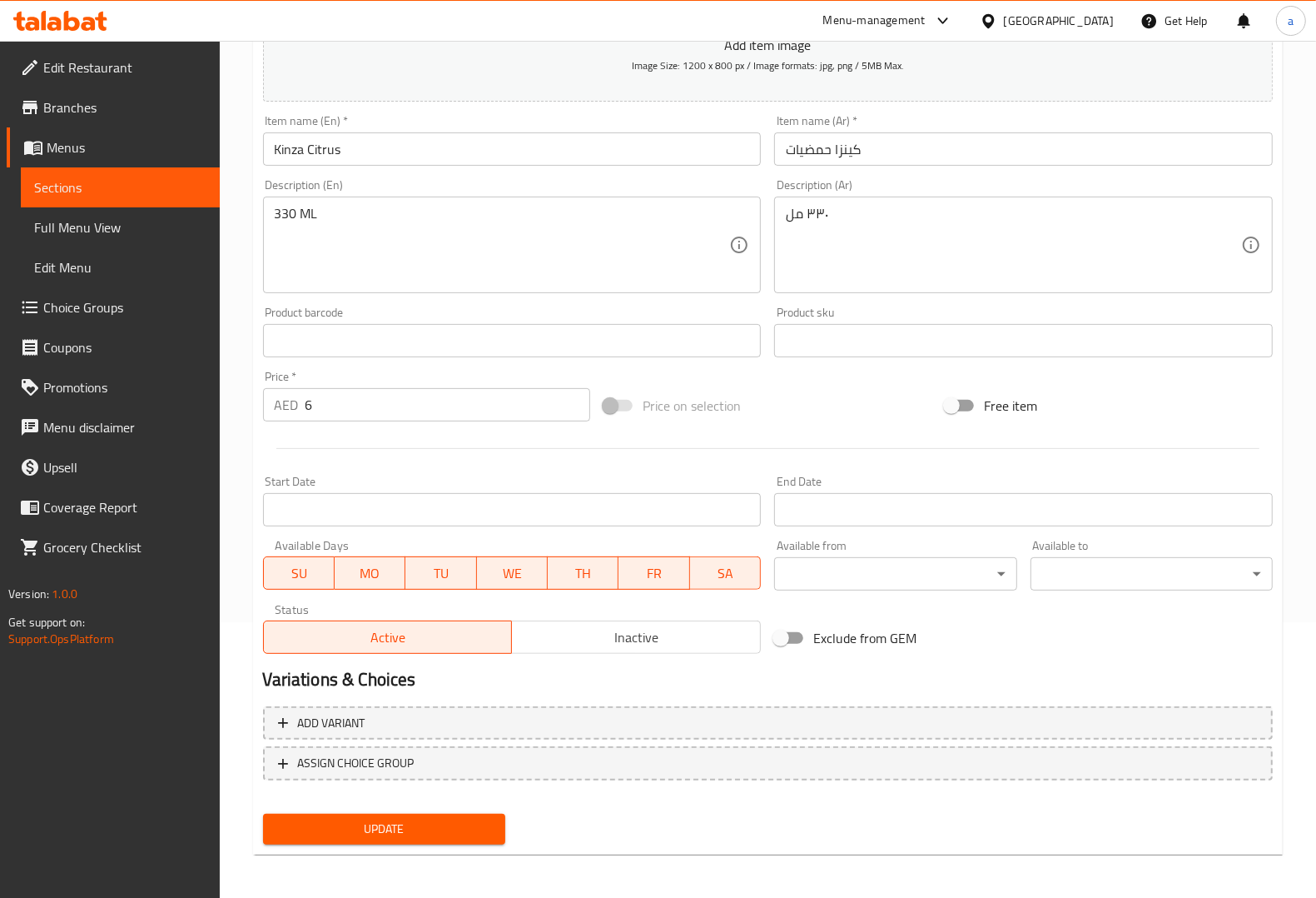
click at [368, 829] on span "Update" at bounding box center [384, 828] width 215 height 21
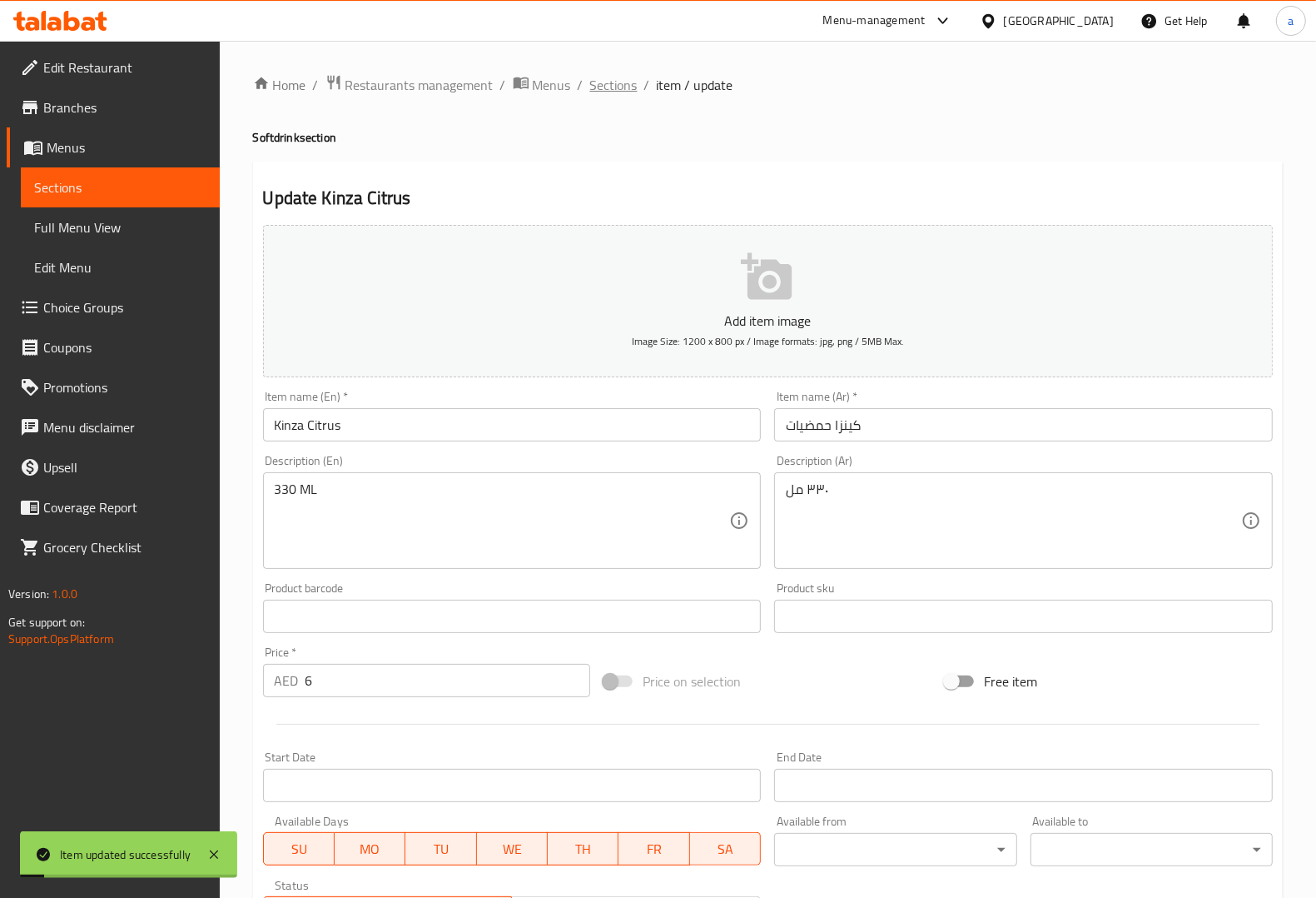
click at [625, 86] on span "Sections" at bounding box center [614, 85] width 48 height 20
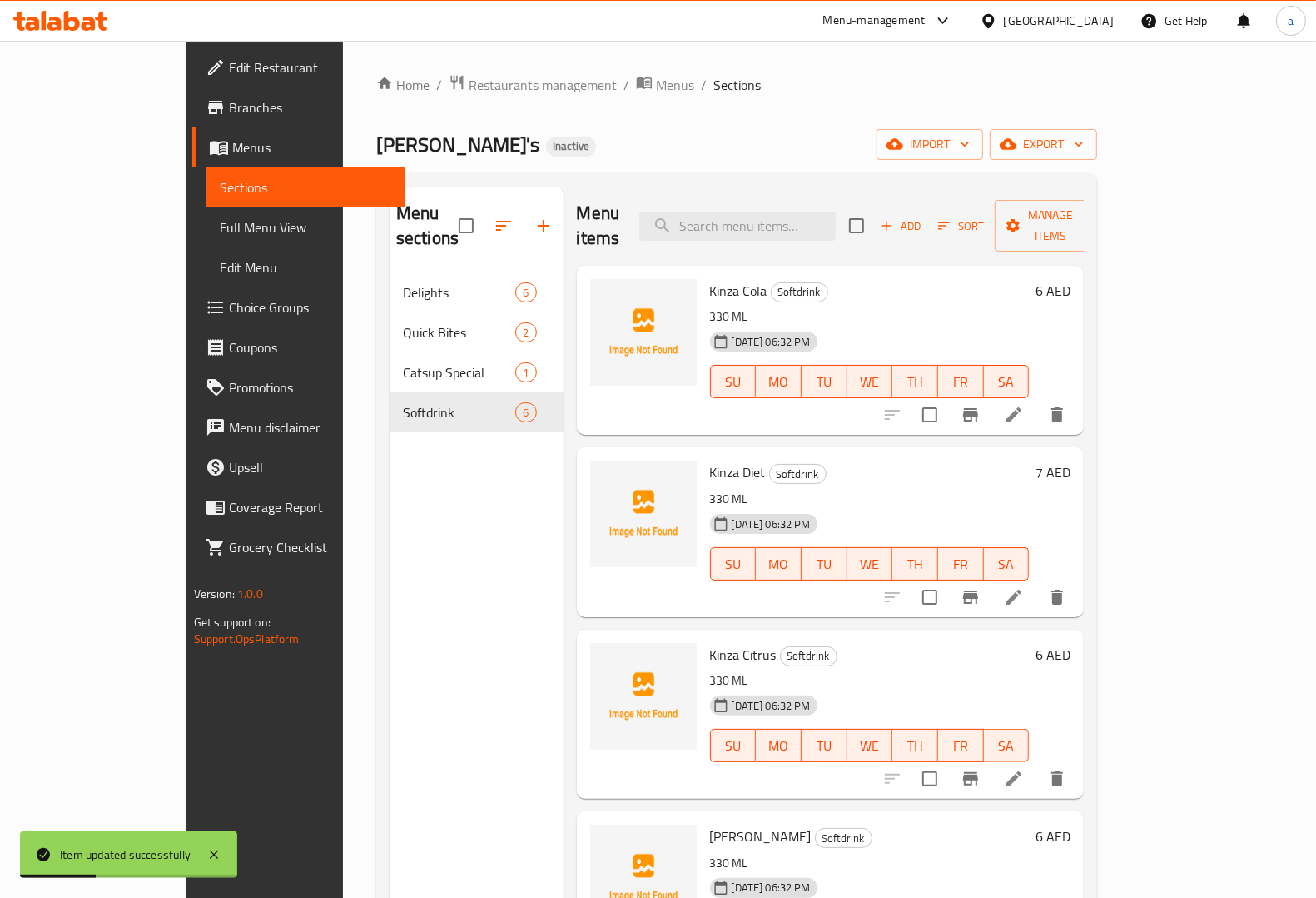
scroll to position [234, 0]
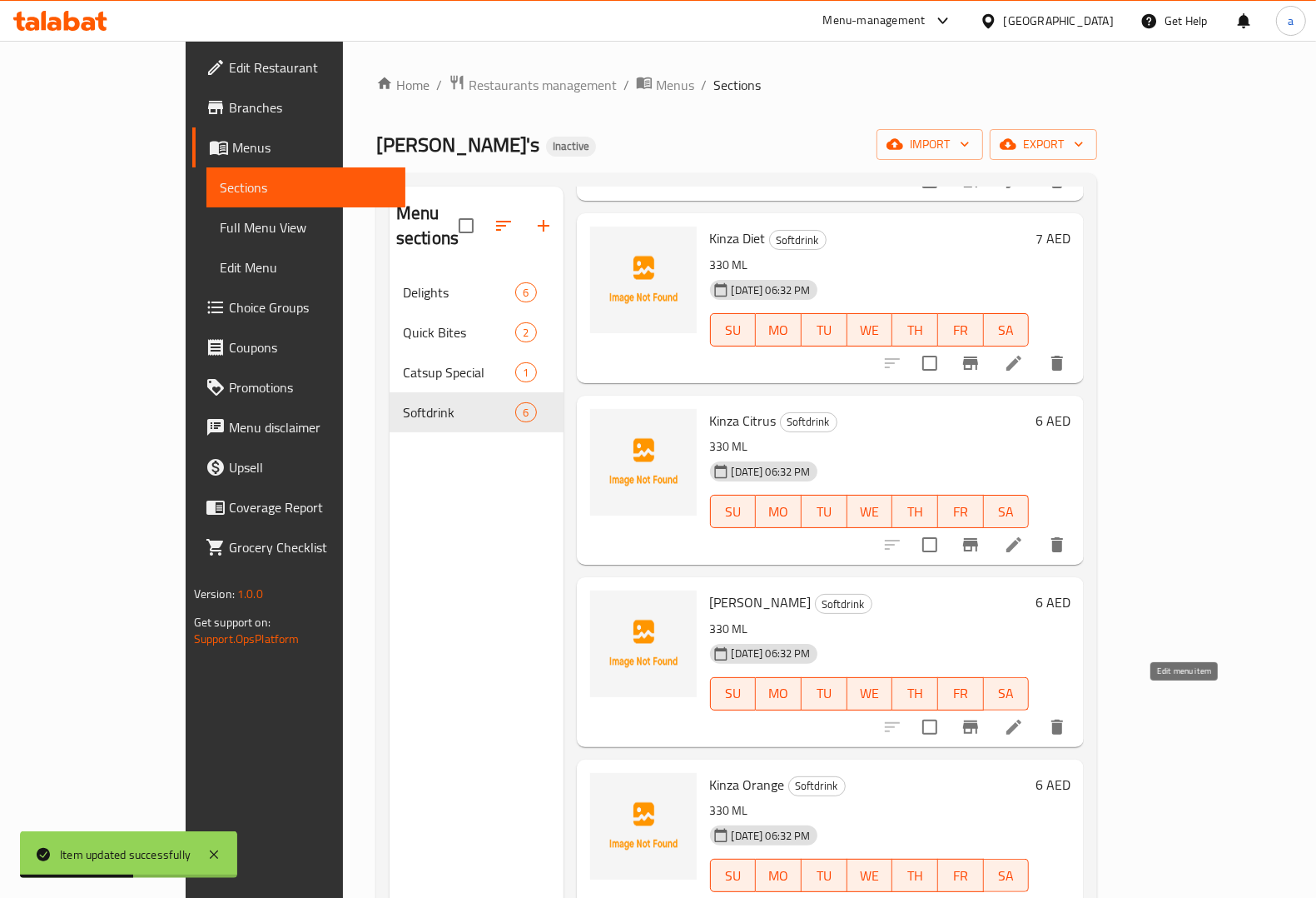
click at [1024, 717] on icon at bounding box center [1014, 727] width 20 height 20
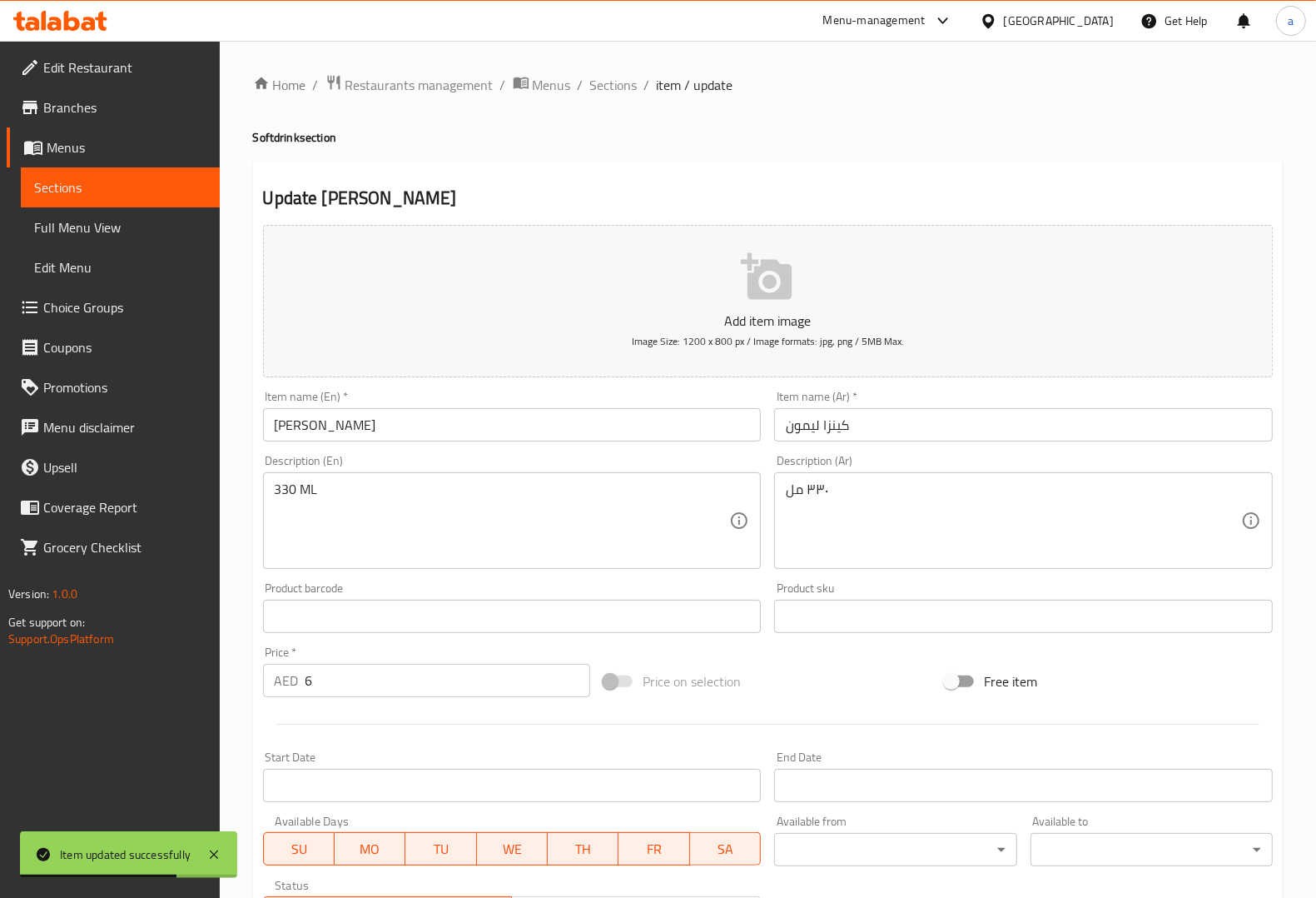
click at [334, 430] on input "Kinza Lemon" at bounding box center [512, 424] width 498 height 33
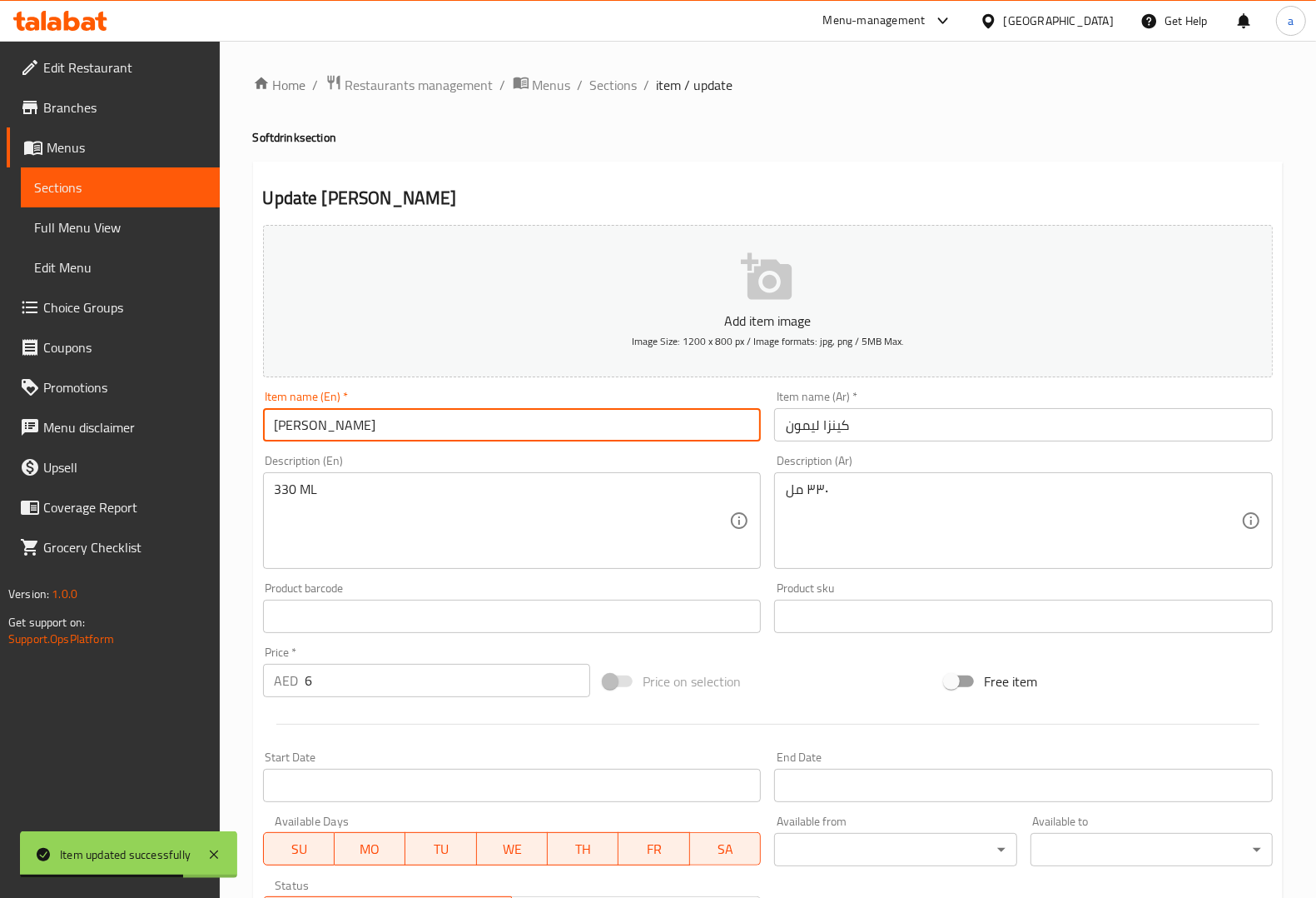
click at [334, 430] on input "Kinza Lemon" at bounding box center [512, 424] width 498 height 33
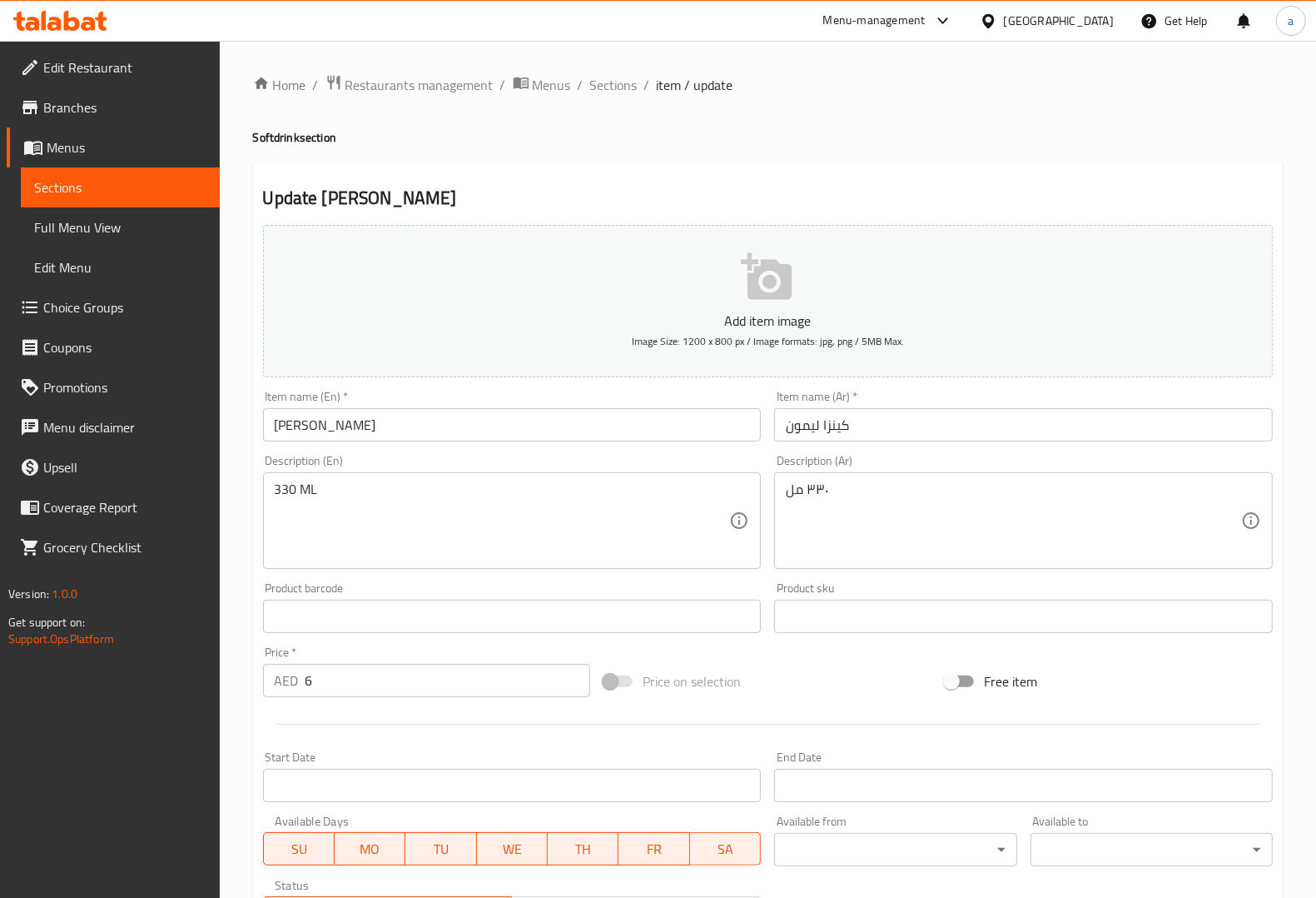
scroll to position [276, 0]
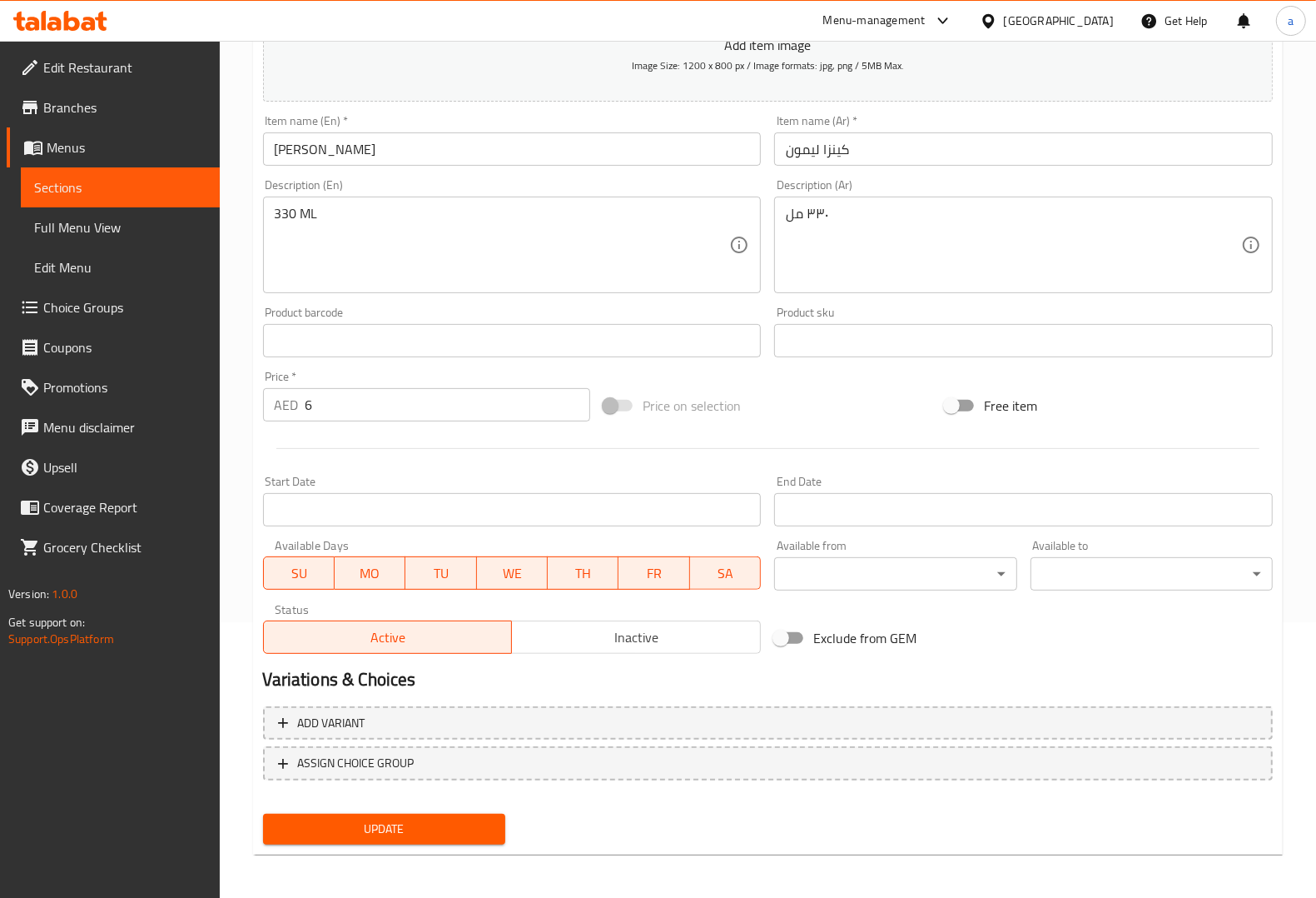
click at [450, 827] on span "Update" at bounding box center [384, 828] width 215 height 21
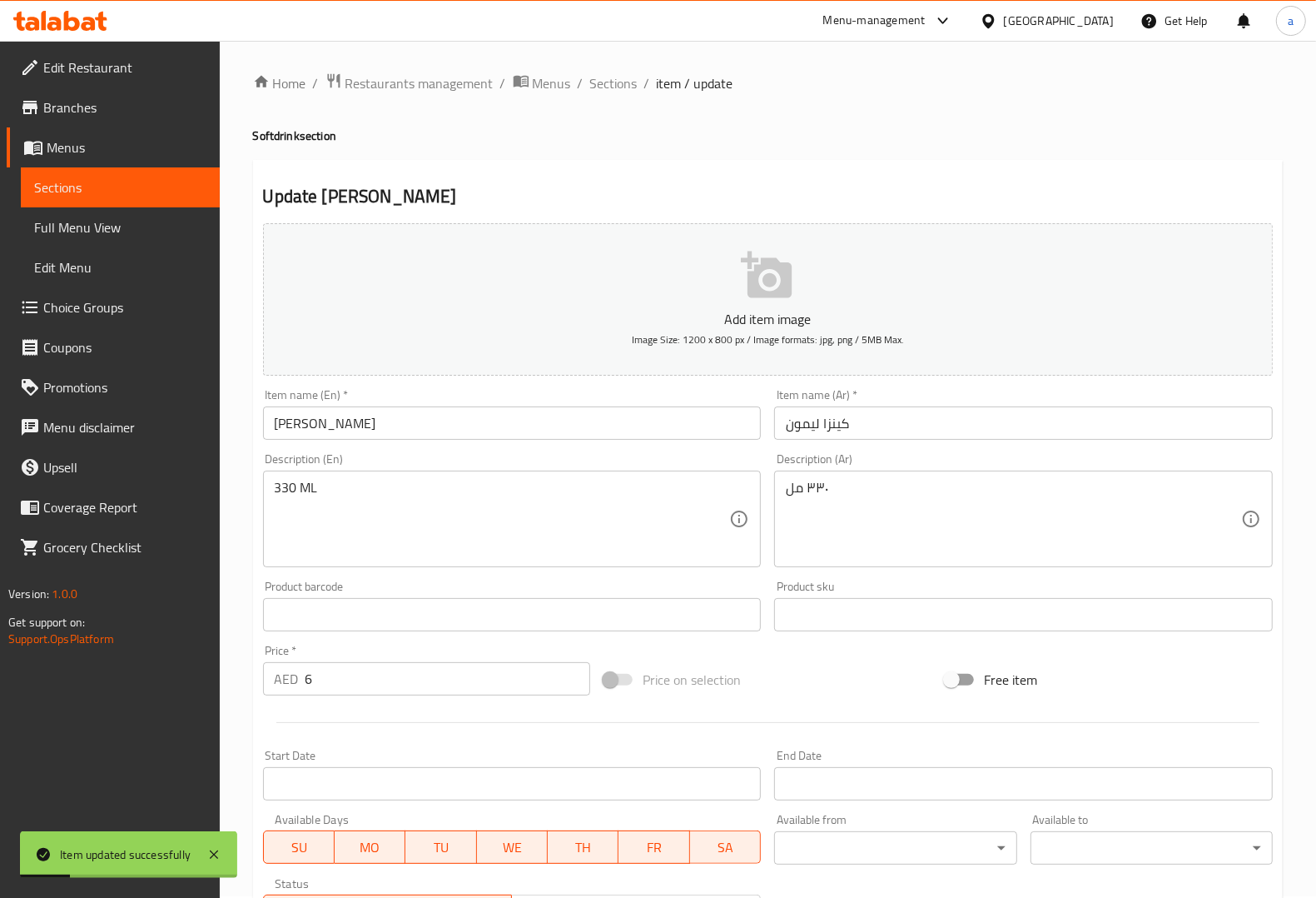
scroll to position [0, 0]
click at [613, 93] on span "Sections" at bounding box center [614, 85] width 48 height 20
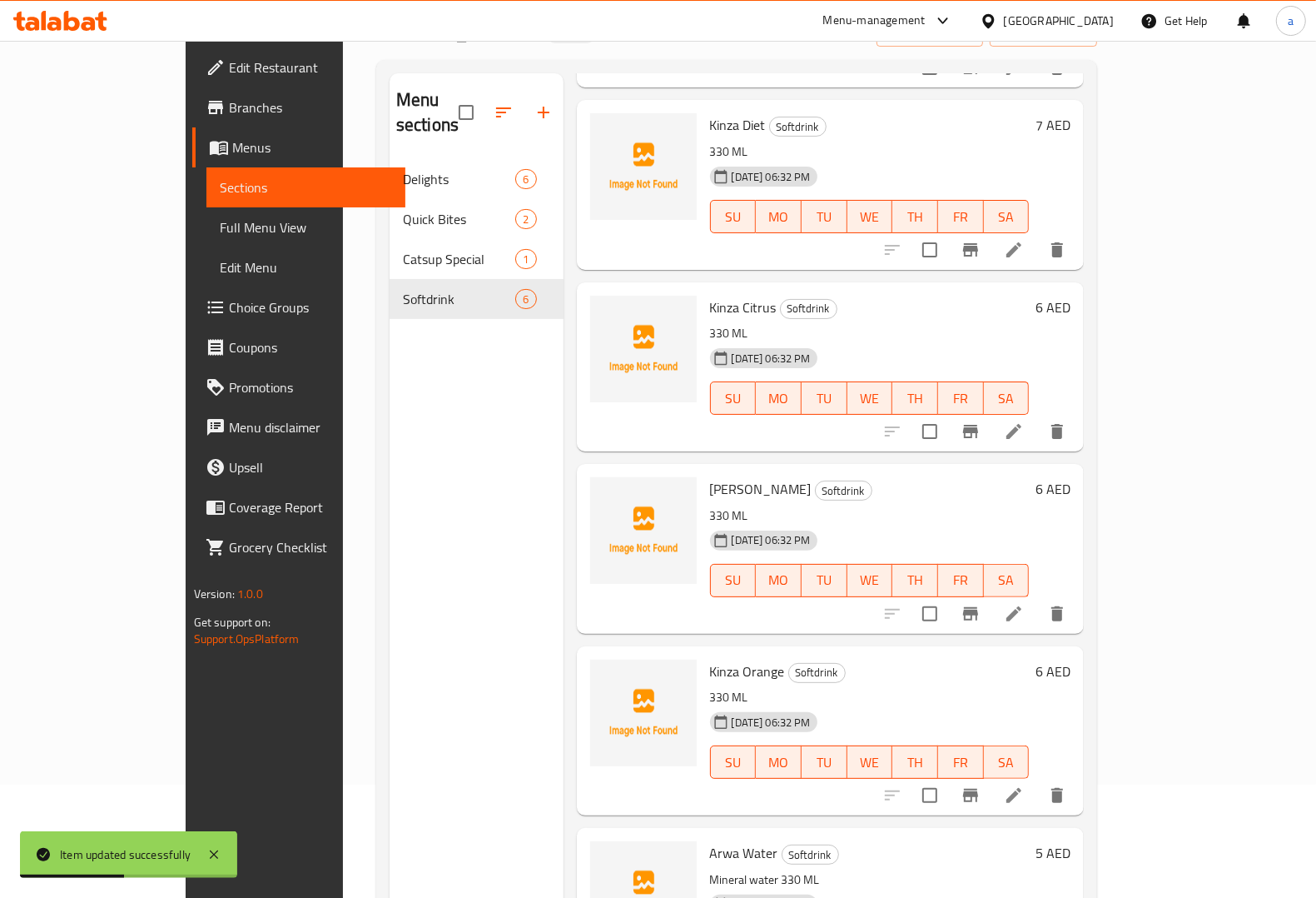
scroll to position [234, 0]
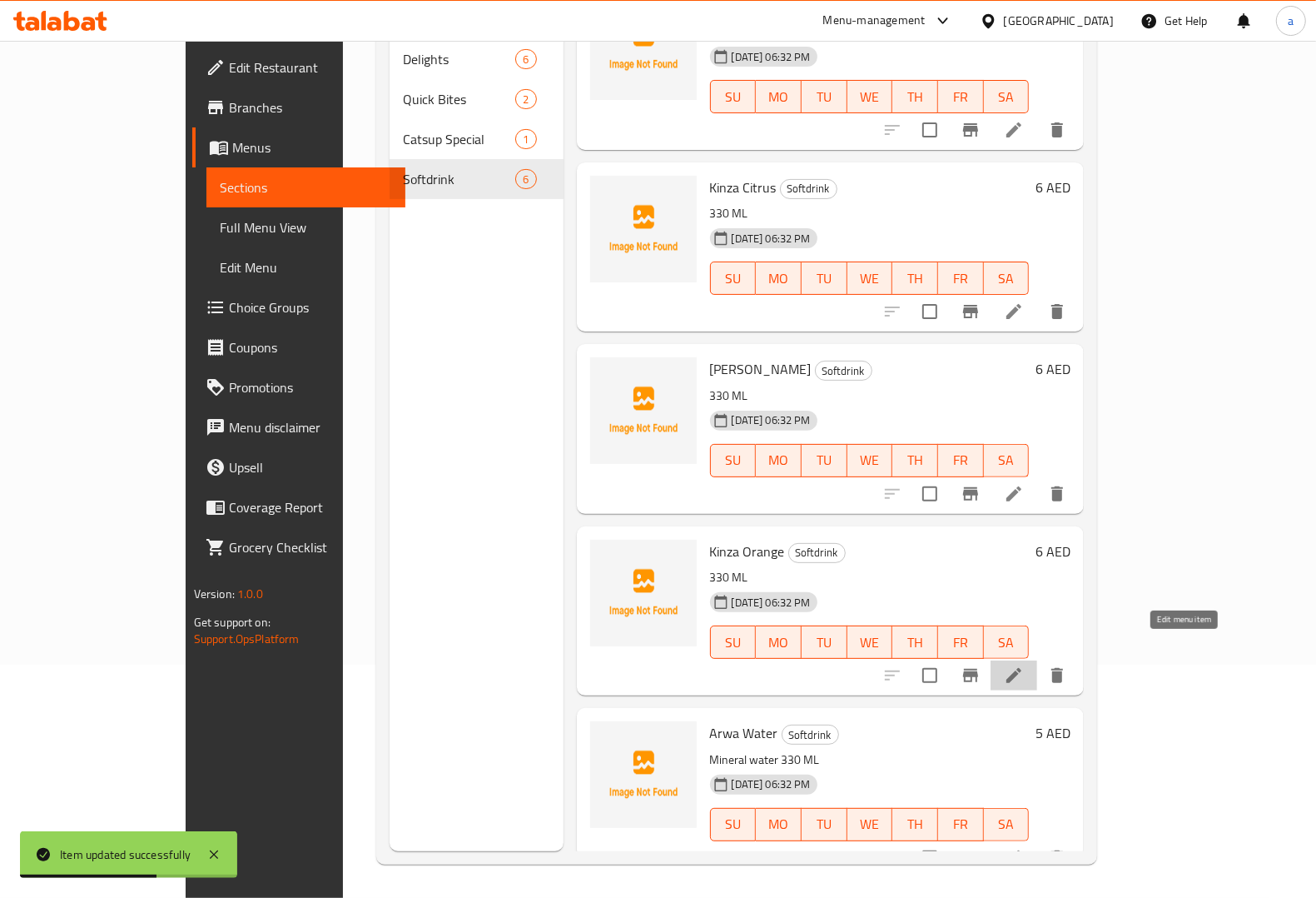
click at [1021, 668] on icon at bounding box center [1013, 675] width 15 height 15
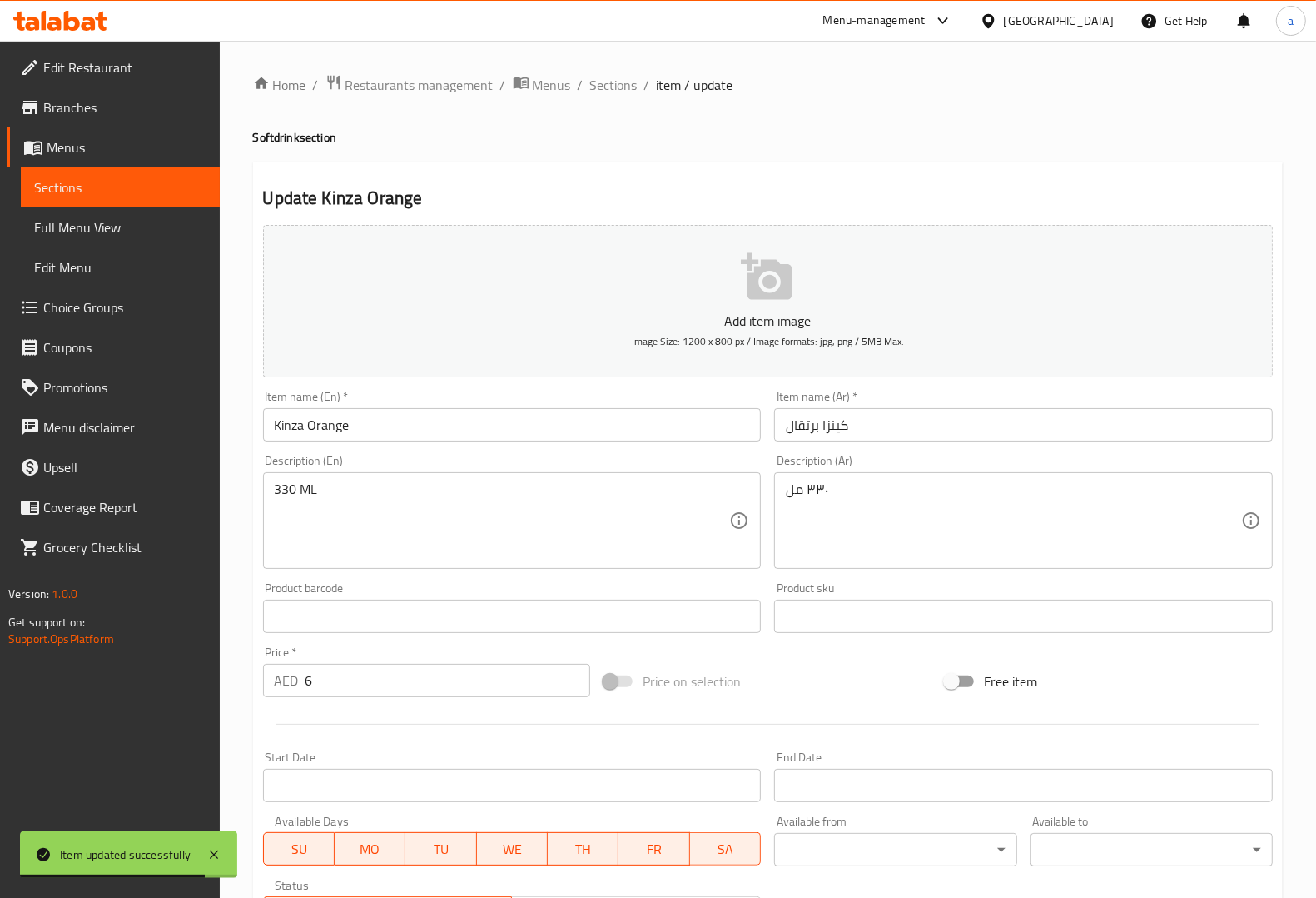
click at [344, 433] on input "Kinza Orange" at bounding box center [512, 424] width 498 height 33
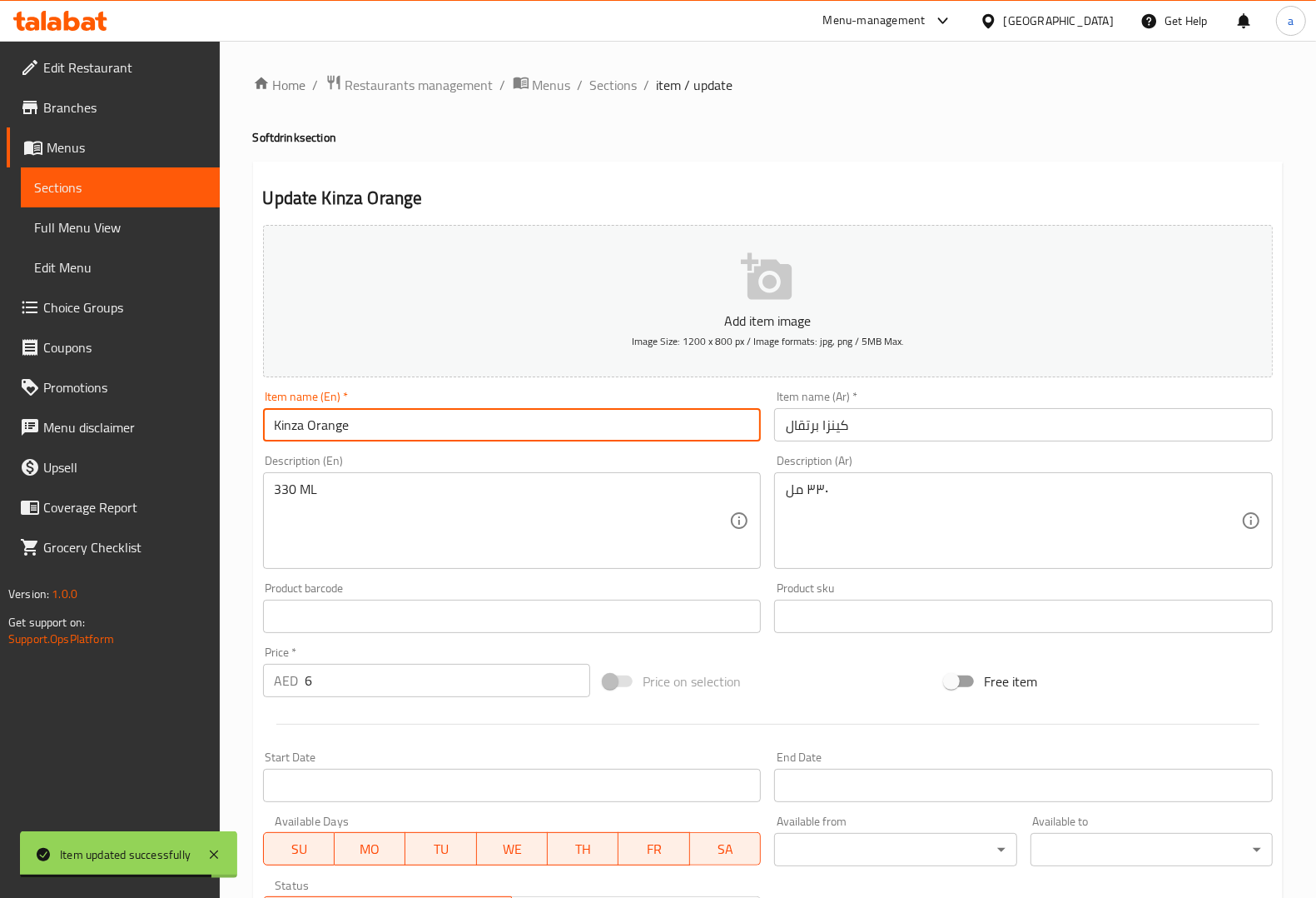
click at [344, 433] on input "Kinza Orange" at bounding box center [512, 424] width 498 height 33
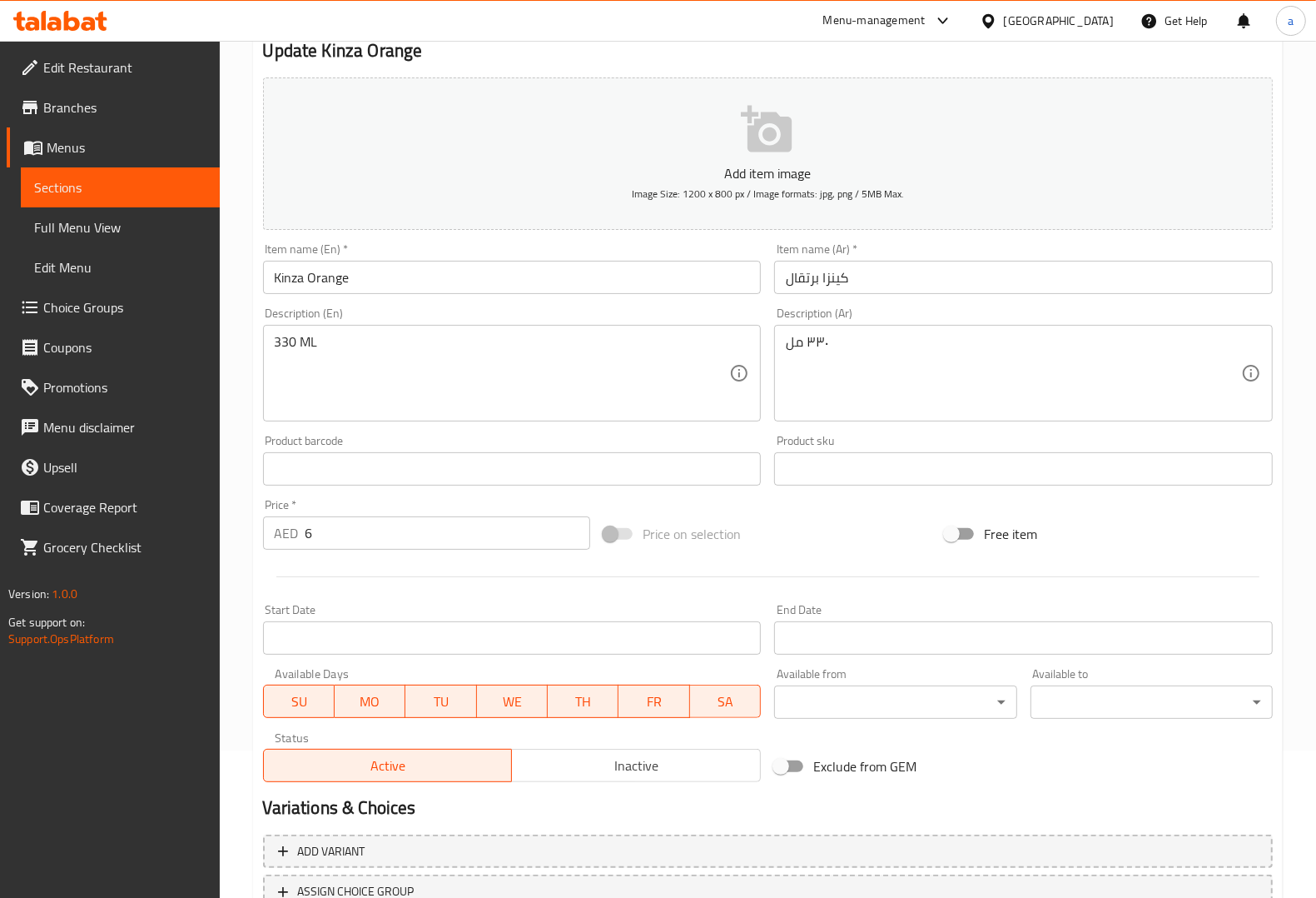
scroll to position [276, 0]
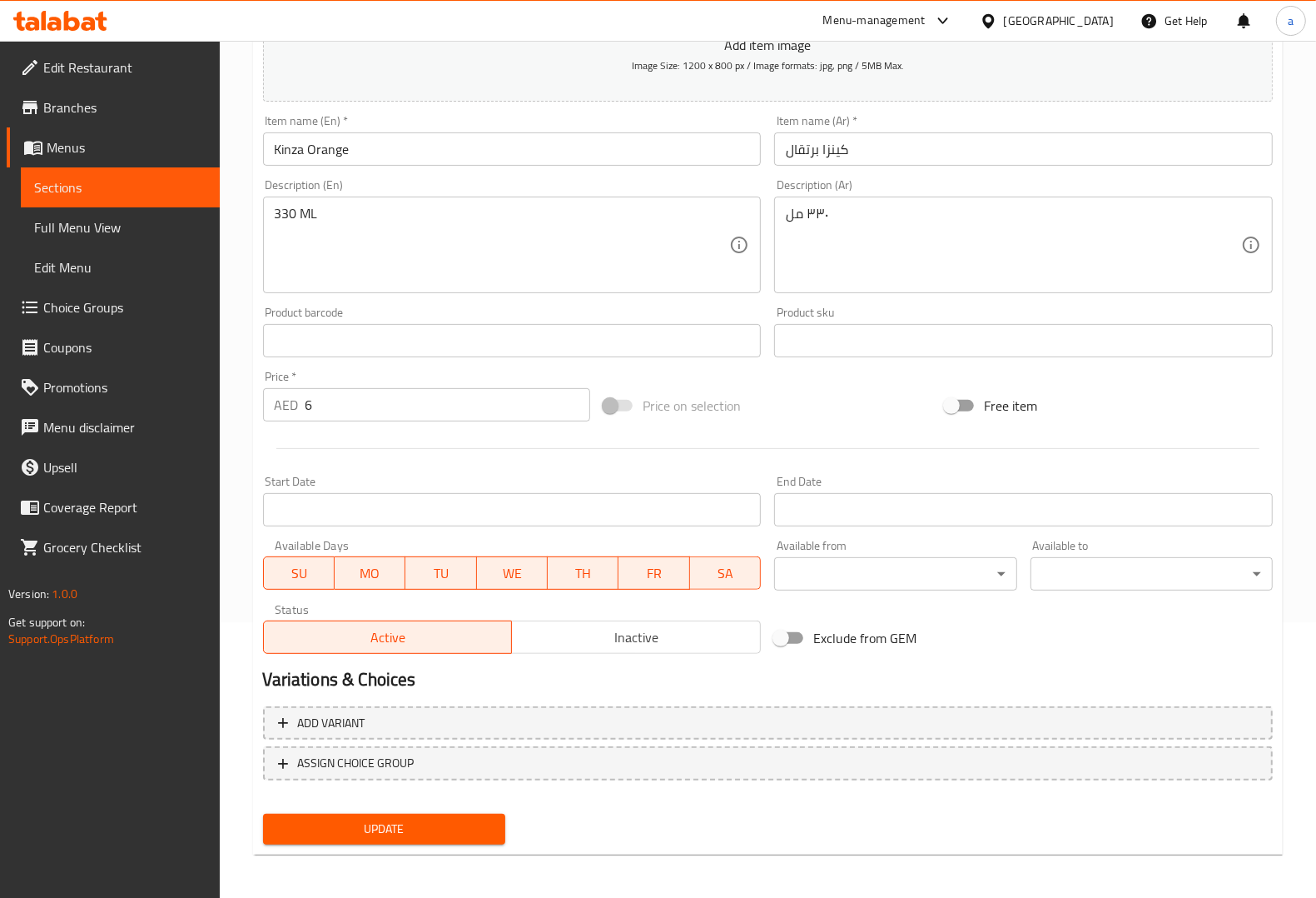
click at [453, 822] on span "Update" at bounding box center [384, 828] width 215 height 21
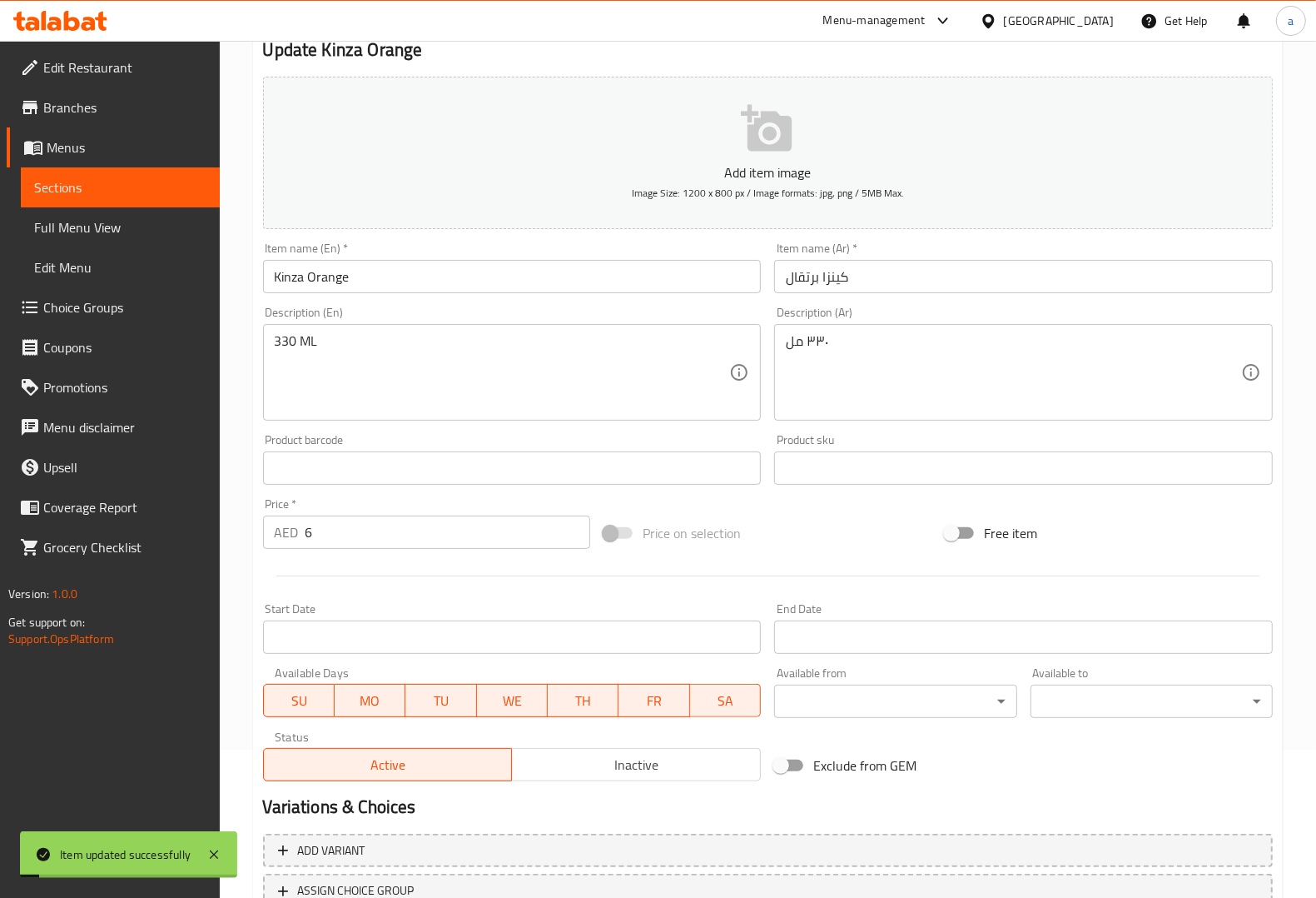
scroll to position [0, 0]
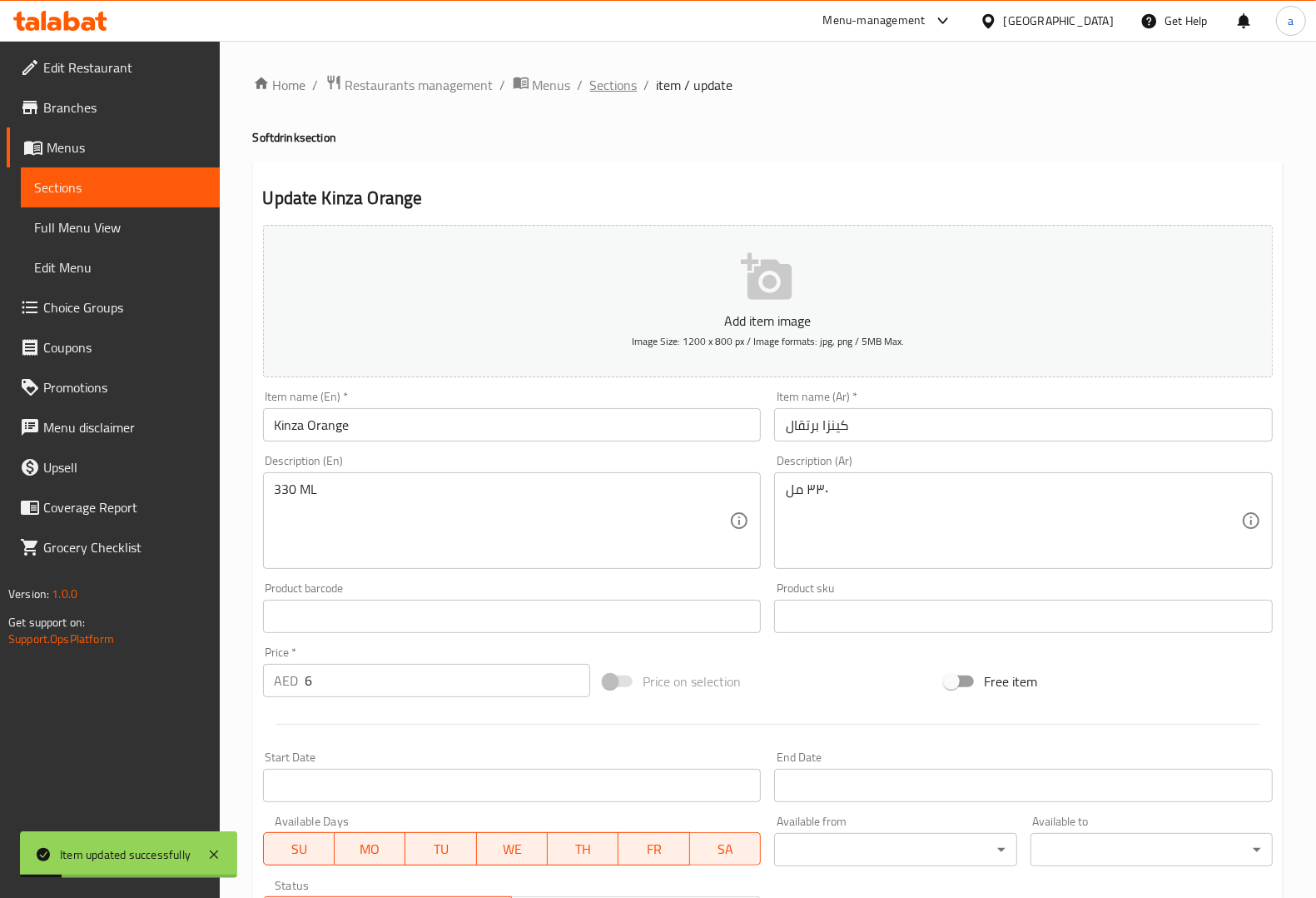
click at [596, 75] on span "Sections" at bounding box center [614, 85] width 48 height 20
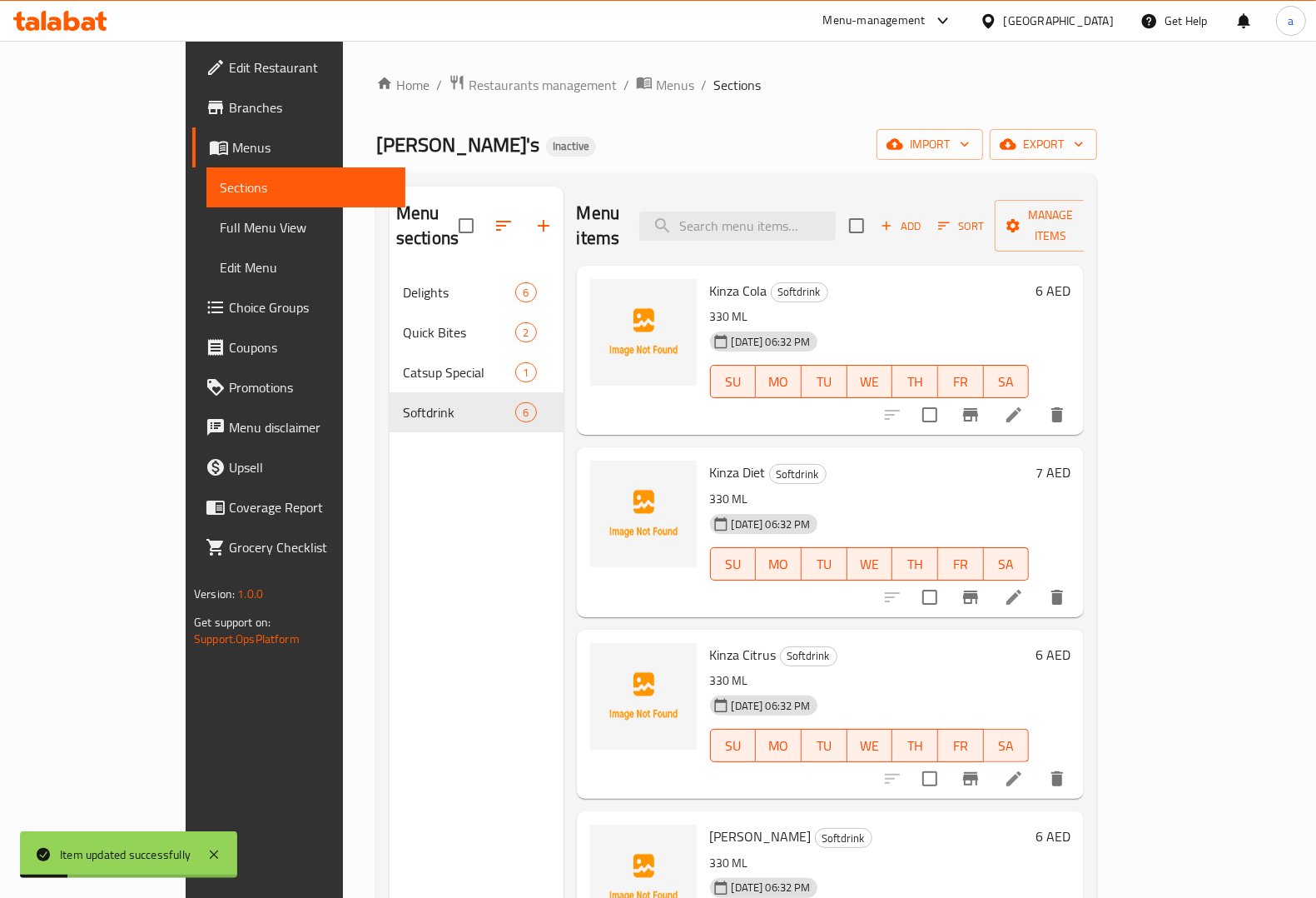
click at [713, 76] on span "Sections" at bounding box center [737, 85] width 48 height 20
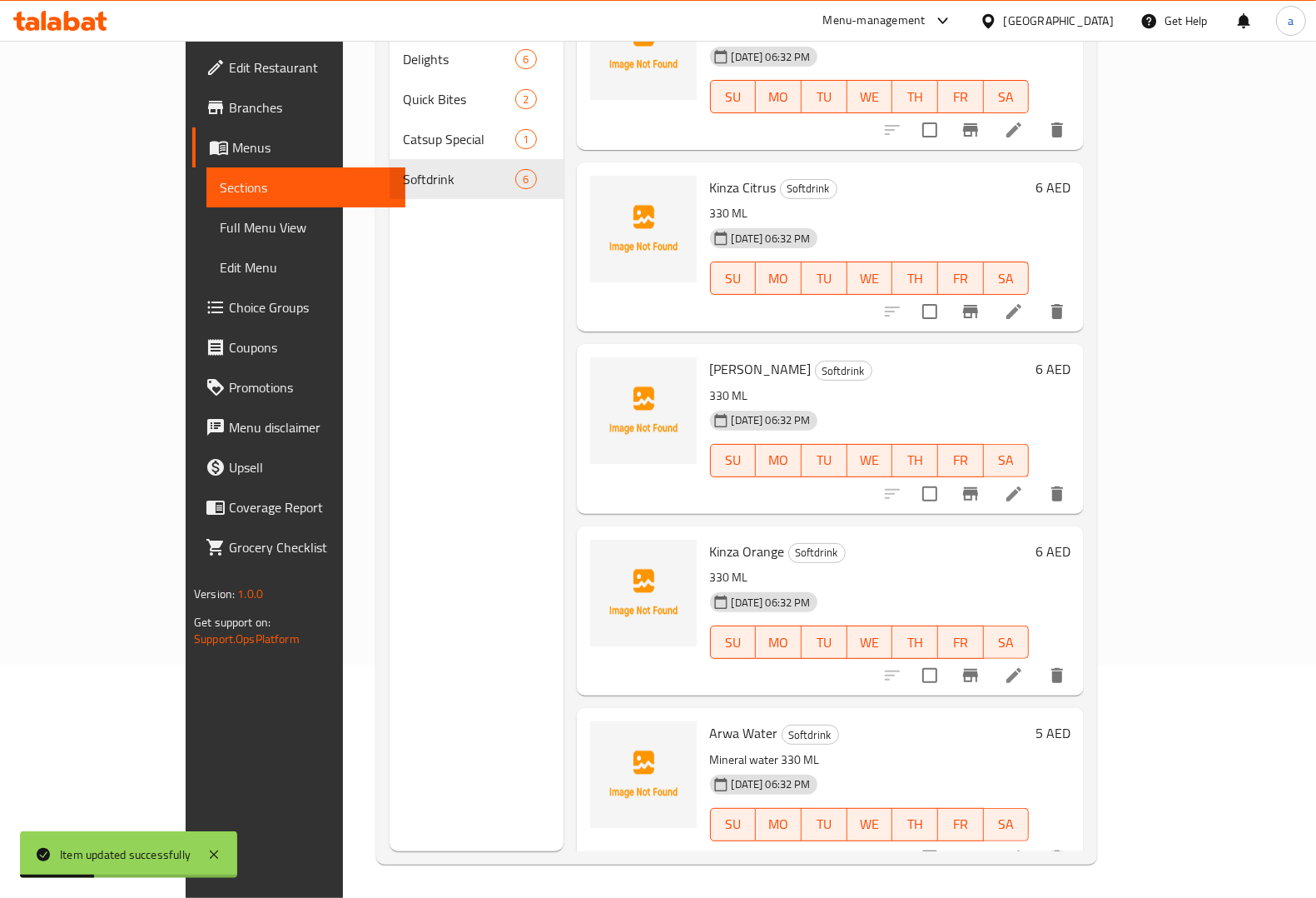
scroll to position [234, 0]
click at [1024, 848] on icon at bounding box center [1014, 858] width 20 height 20
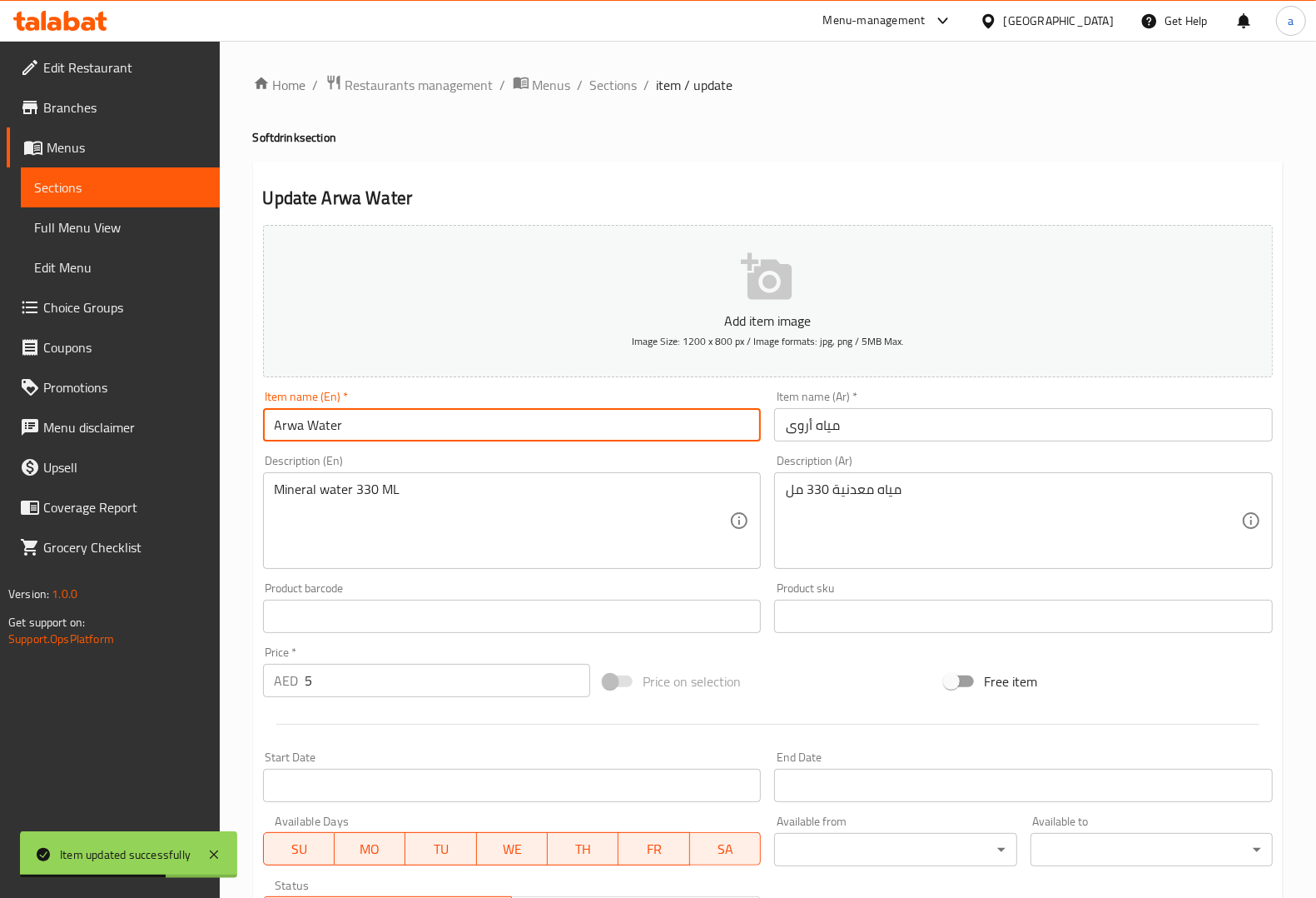
click at [287, 433] on input "Arwa Water" at bounding box center [512, 424] width 498 height 33
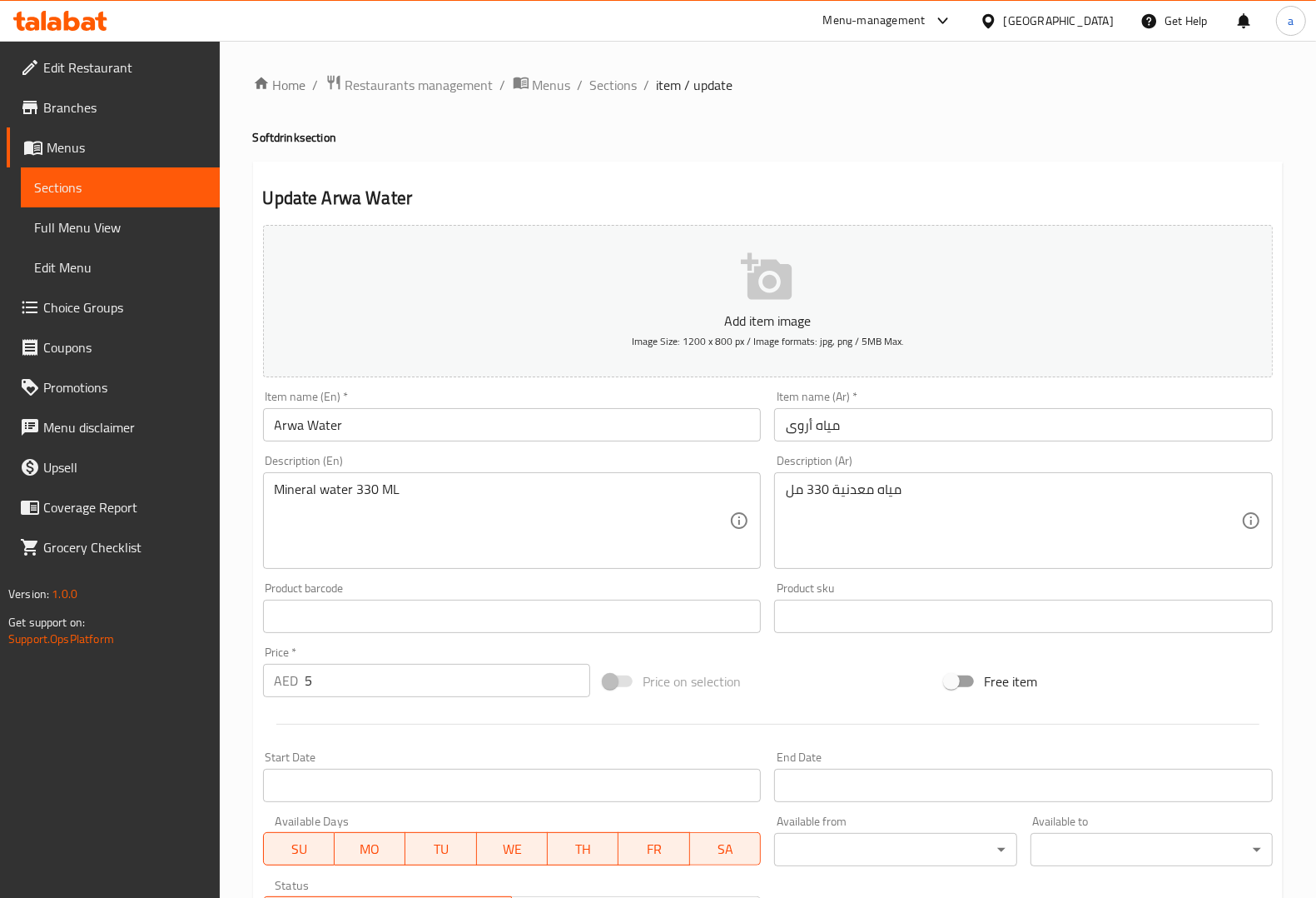
click at [928, 450] on div "Description (Ar) مياه معدنية 330 مل Description (Ar)" at bounding box center [1023, 511] width 512 height 128
drag, startPoint x: 348, startPoint y: 484, endPoint x: 276, endPoint y: 492, distance: 72.4
click at [263, 493] on div "Mineral water 330 ML Description (En)" at bounding box center [512, 520] width 498 height 97
click at [269, 493] on div "Mineral water 330 ML Description (En)" at bounding box center [512, 520] width 498 height 97
click at [276, 491] on textarea "Mineral water 330 ML" at bounding box center [502, 520] width 455 height 79
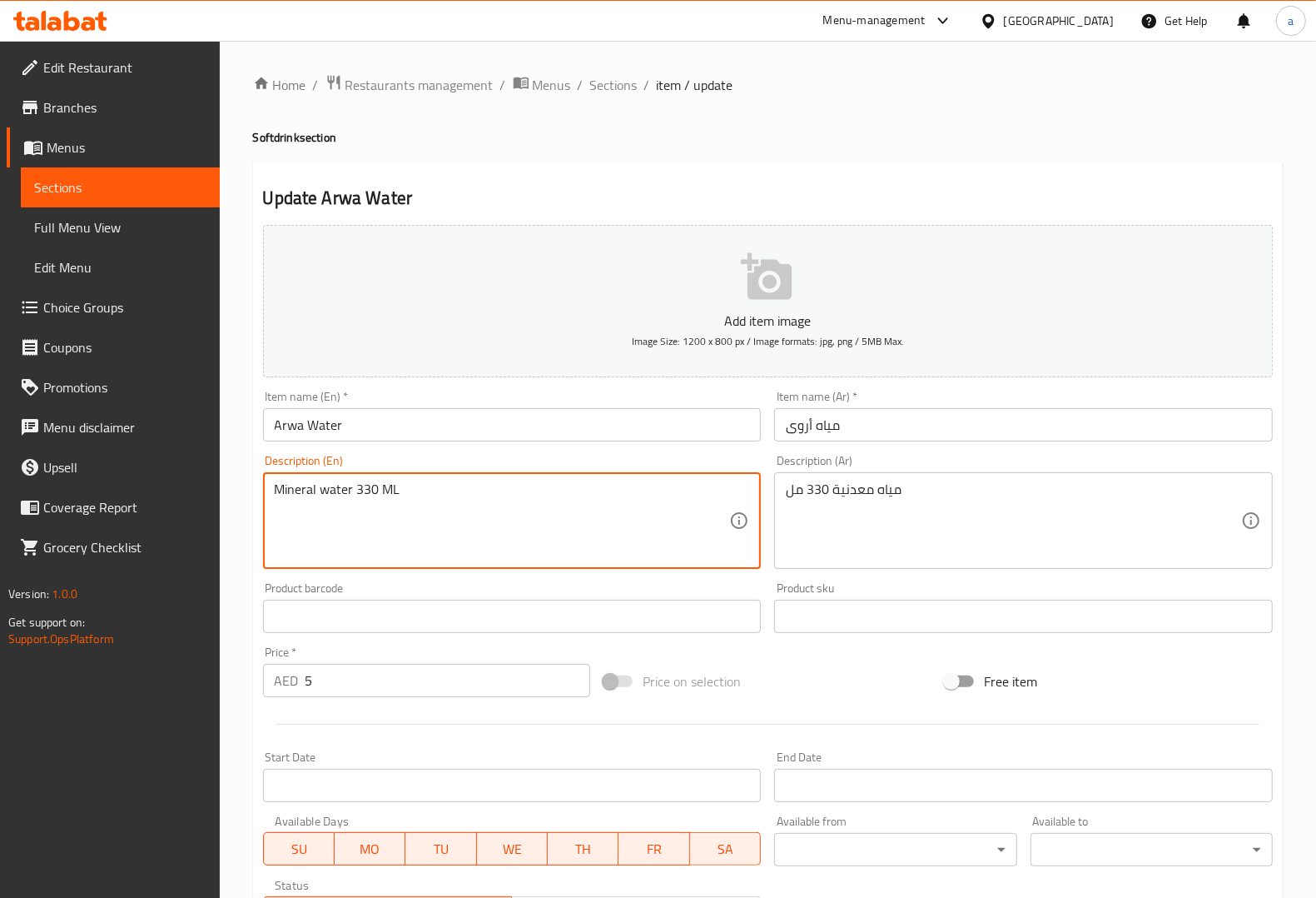
drag, startPoint x: 276, startPoint y: 491, endPoint x: 352, endPoint y: 492, distance: 76.0
click at [352, 492] on textarea "Mineral water 330 ML" at bounding box center [502, 520] width 455 height 79
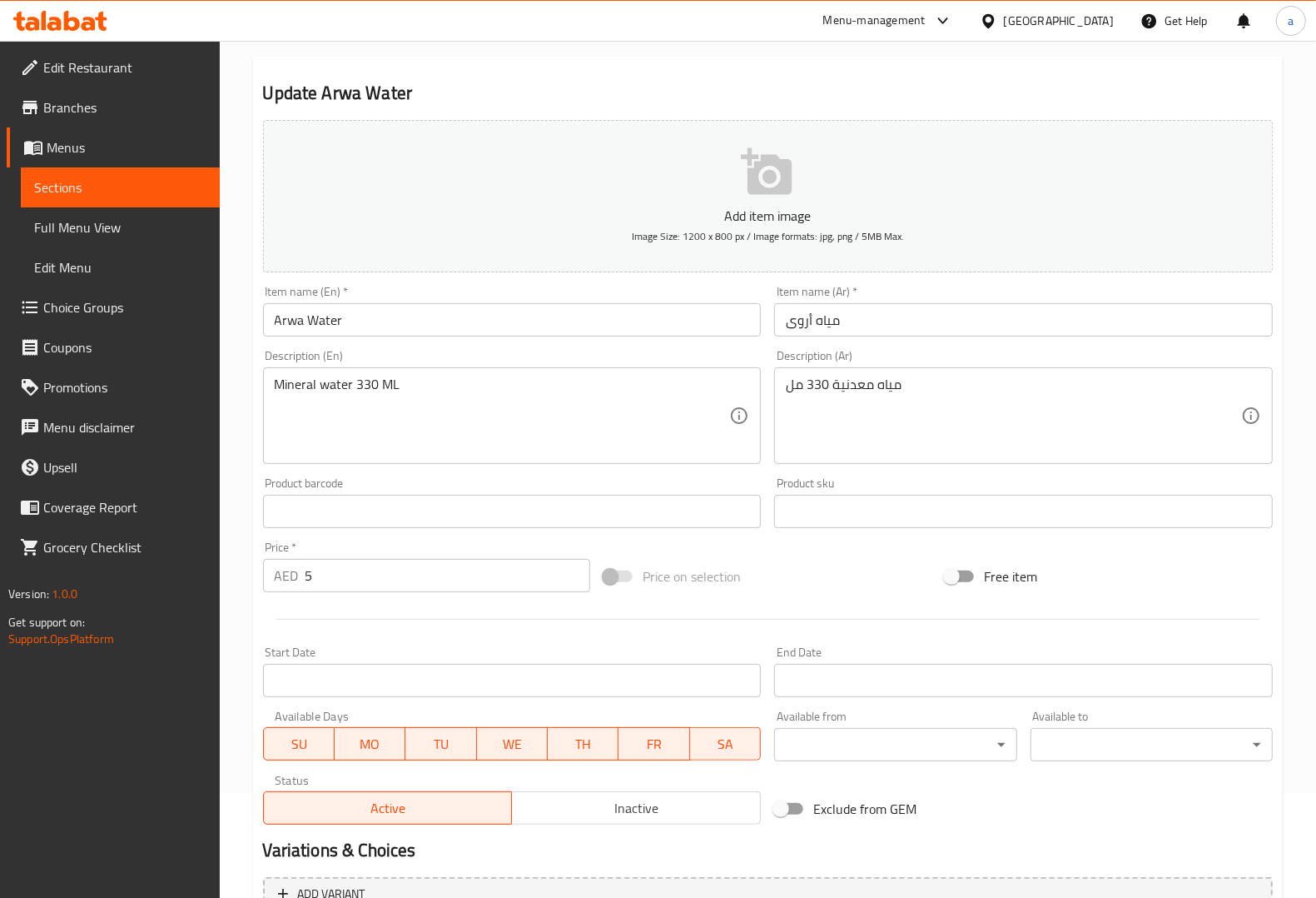
scroll to position [276, 0]
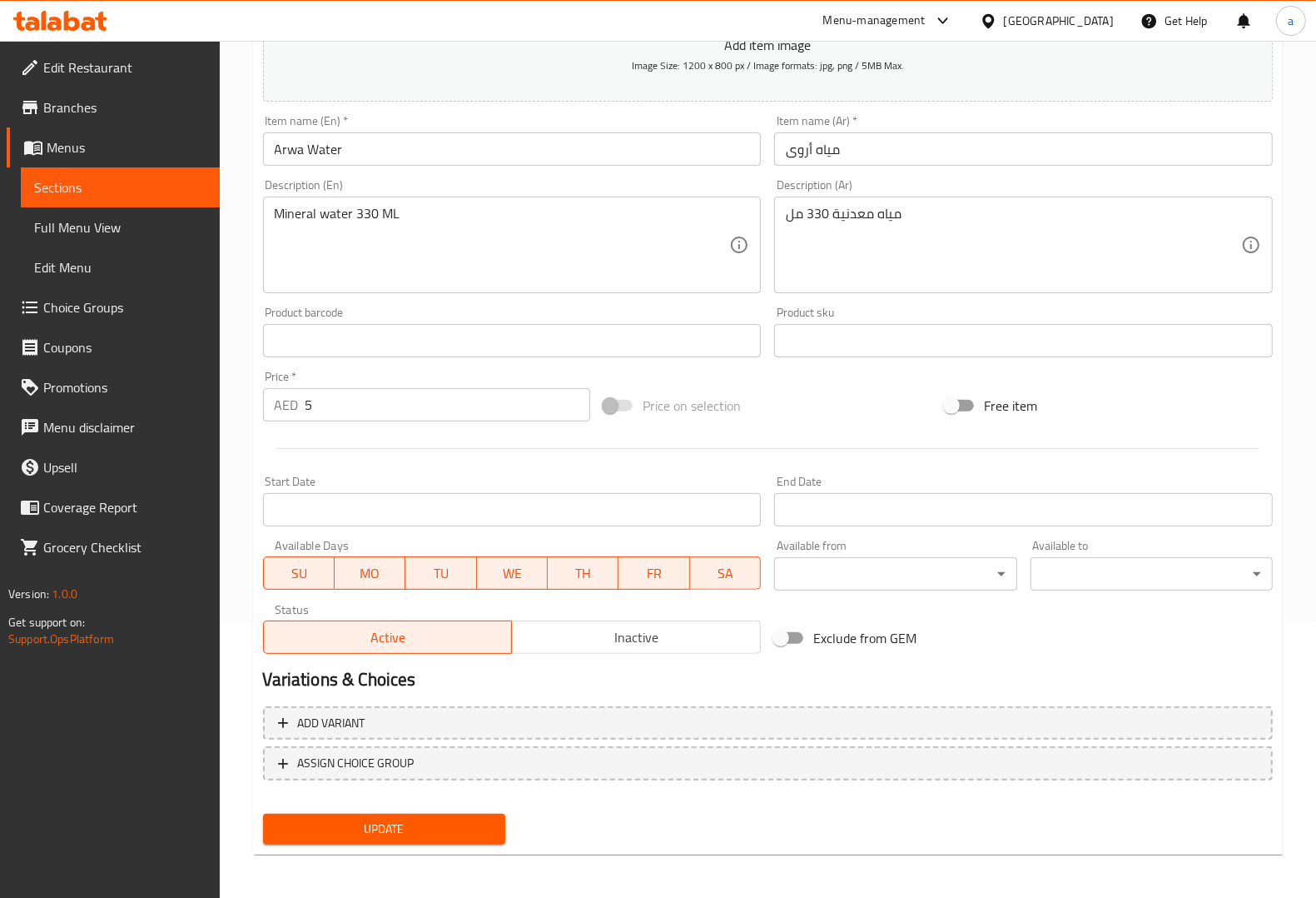
click at [430, 807] on div "Update" at bounding box center [384, 829] width 255 height 44
click at [432, 824] on span "Update" at bounding box center [384, 828] width 215 height 21
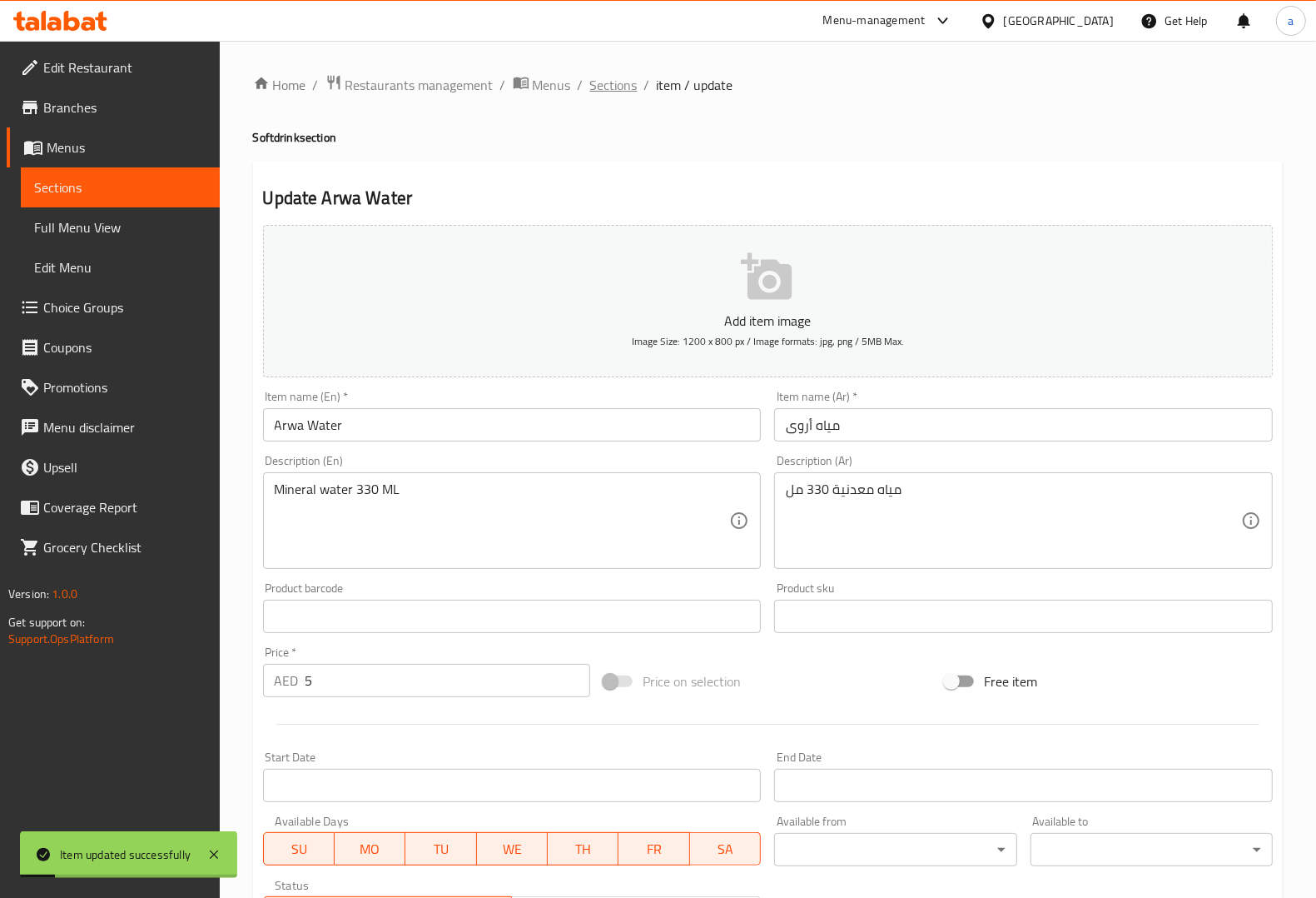
click at [625, 77] on span "Sections" at bounding box center [614, 85] width 48 height 20
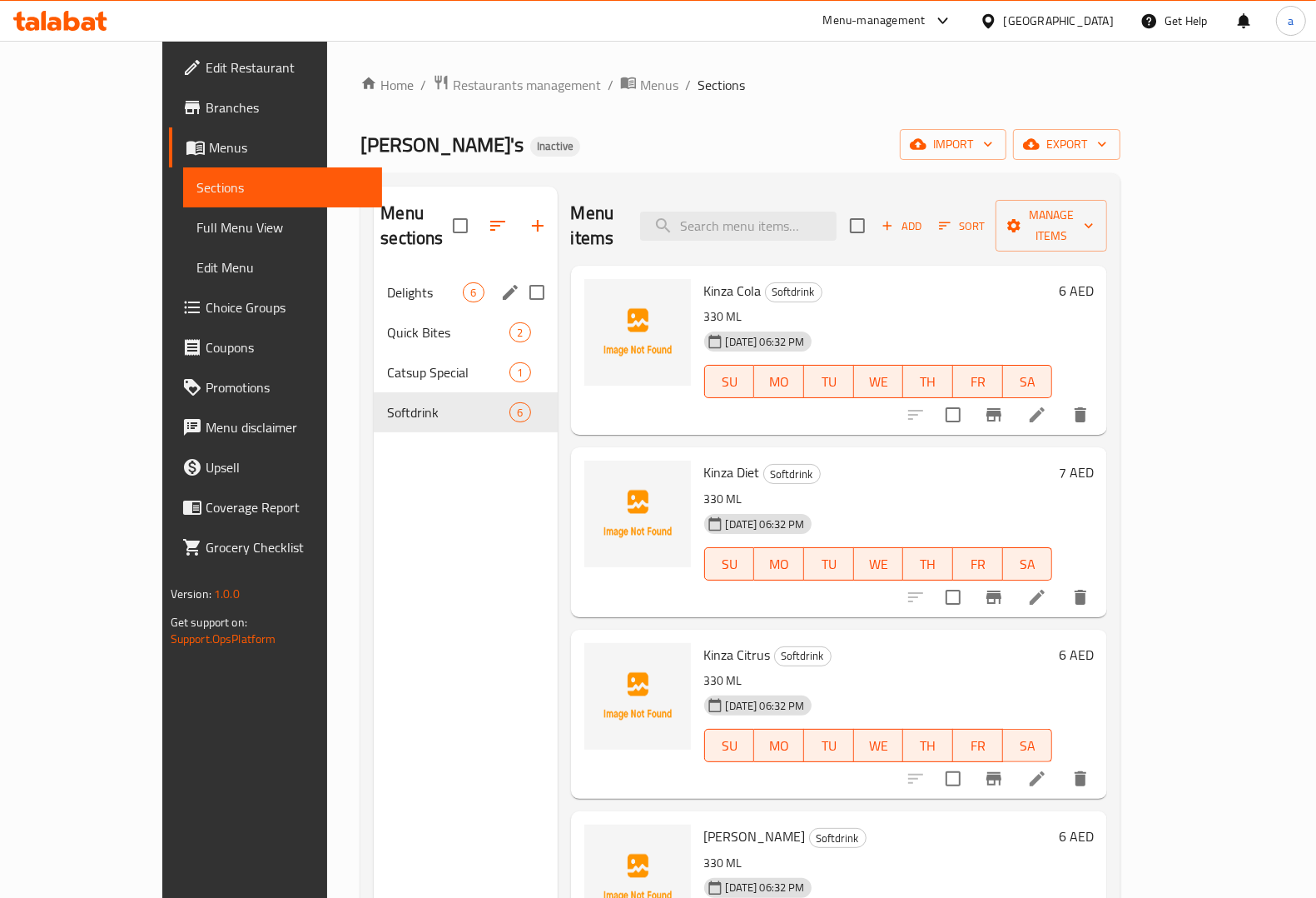
click at [374, 281] on div "Delights 6" at bounding box center [465, 292] width 183 height 40
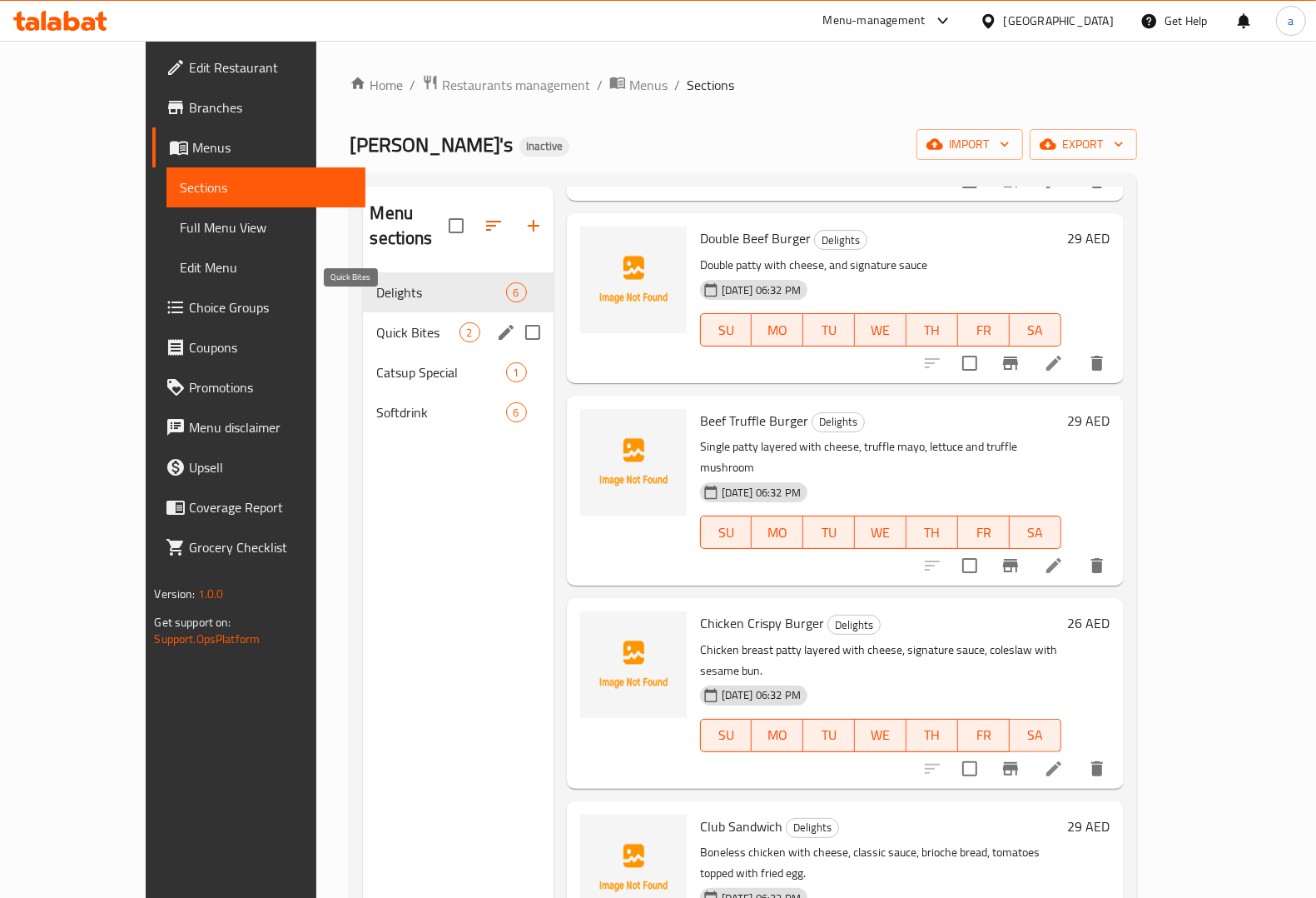
click at [377, 322] on span "Quick Bites" at bounding box center [417, 332] width 83 height 20
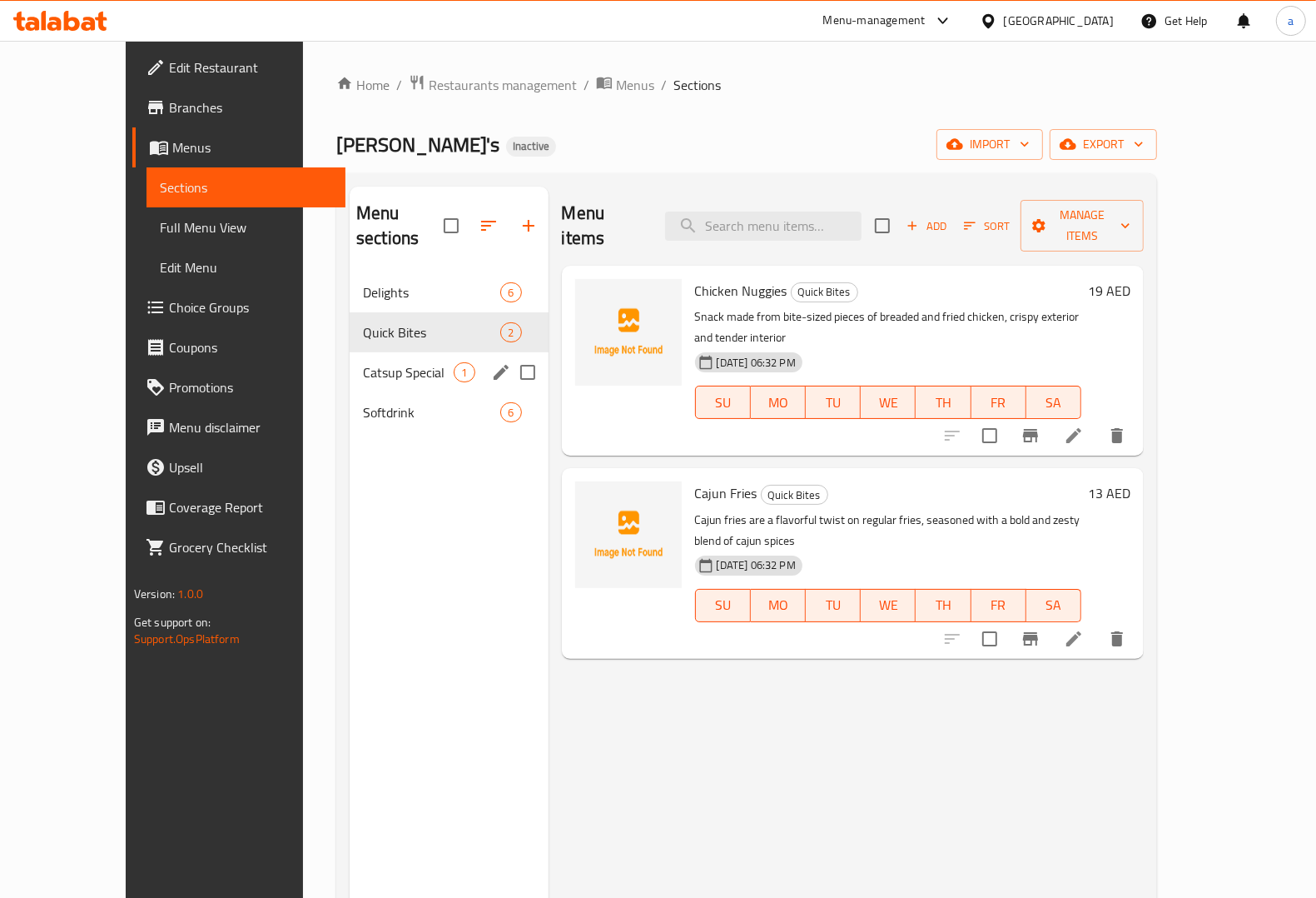
click at [377, 359] on div "Catsup Special 1" at bounding box center [448, 372] width 198 height 40
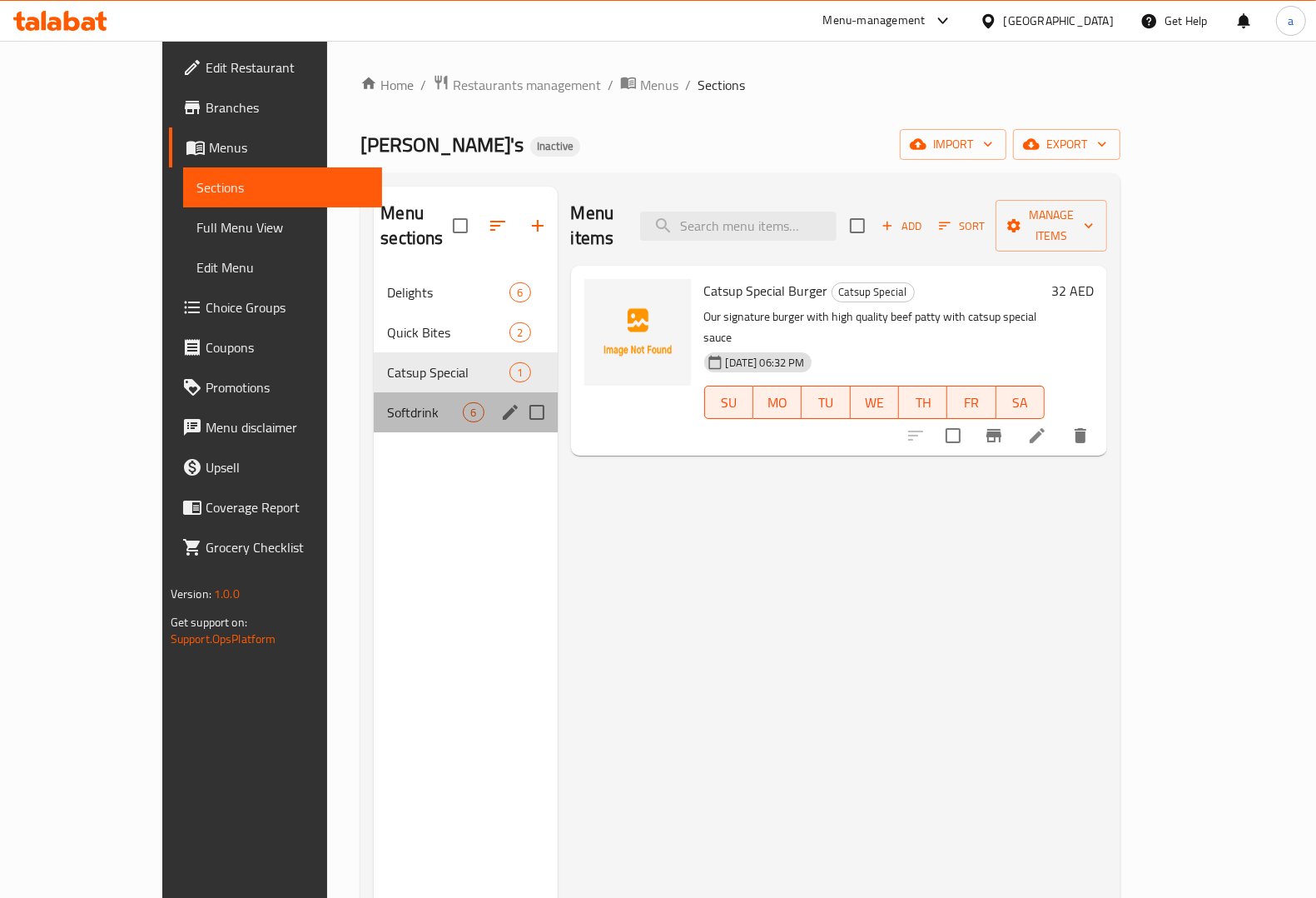
click at [399, 404] on div "Softdrink 6" at bounding box center [465, 413] width 183 height 40
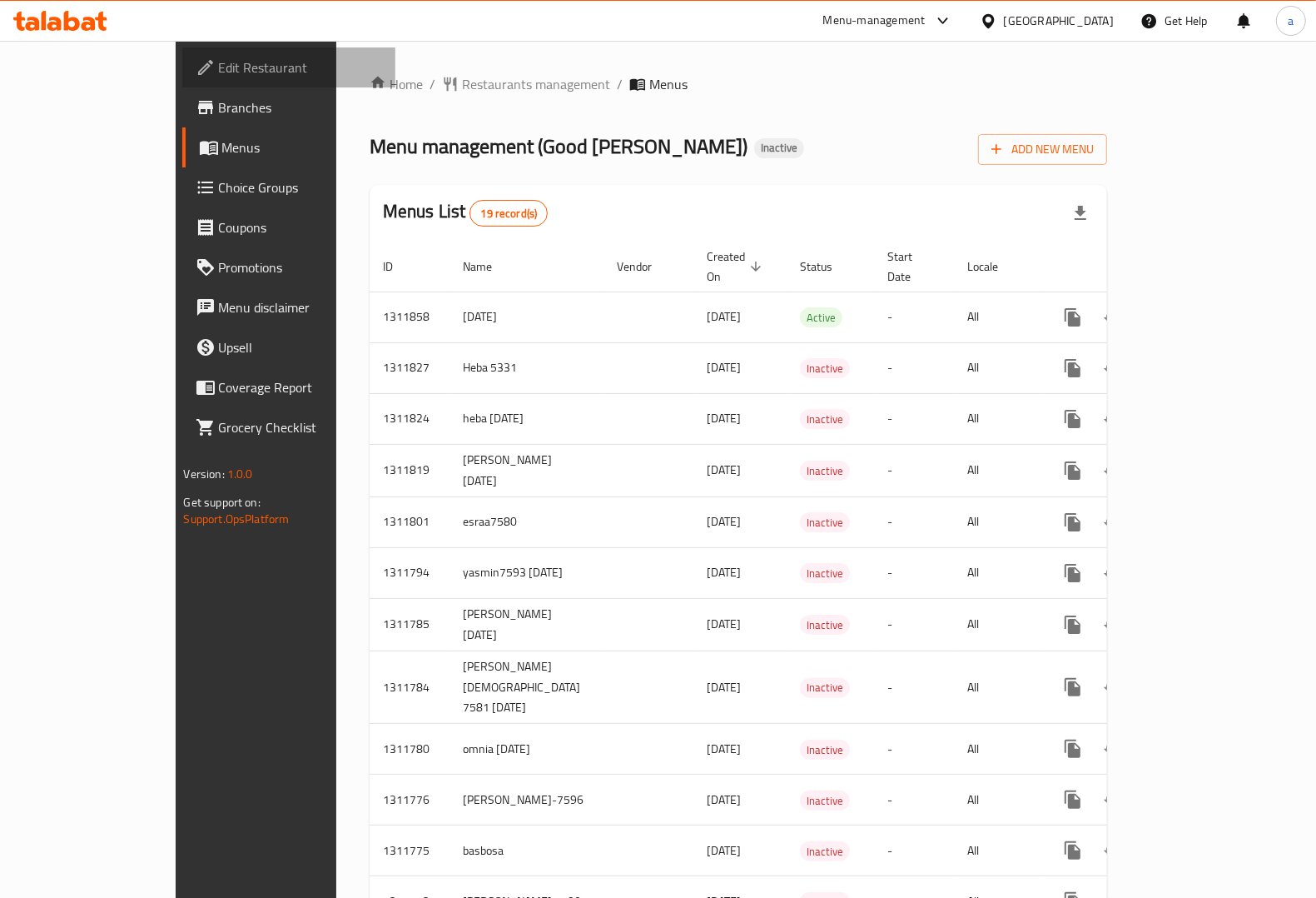
click at [219, 60] on span "Edit Restaurant" at bounding box center [301, 68] width 163 height 20
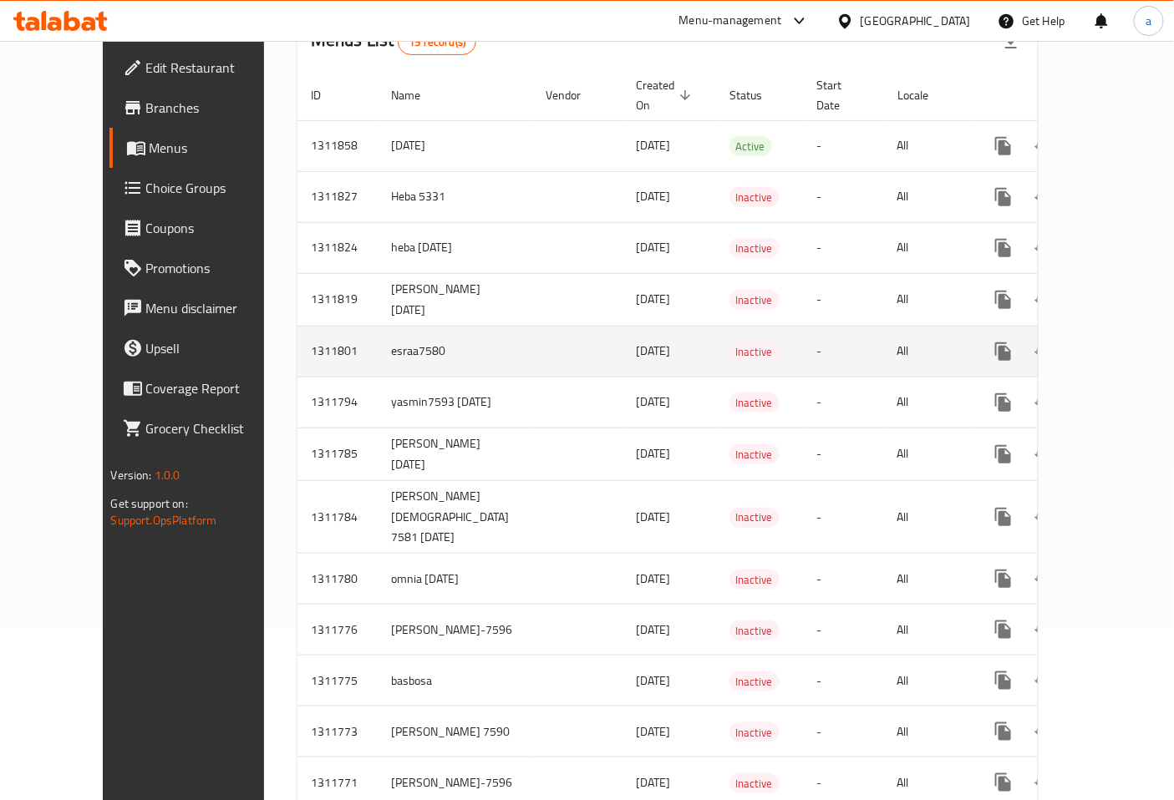
scroll to position [64, 0]
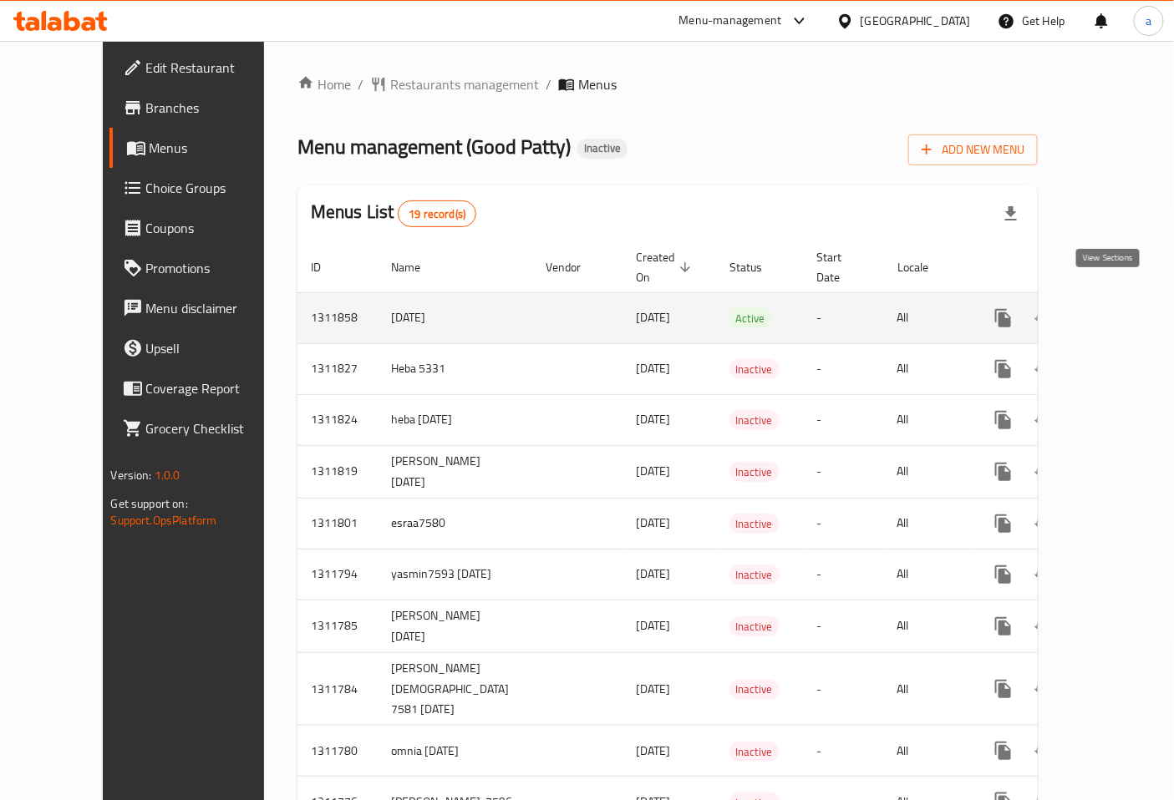
click at [1114, 308] on icon "enhanced table" at bounding box center [1124, 318] width 20 height 20
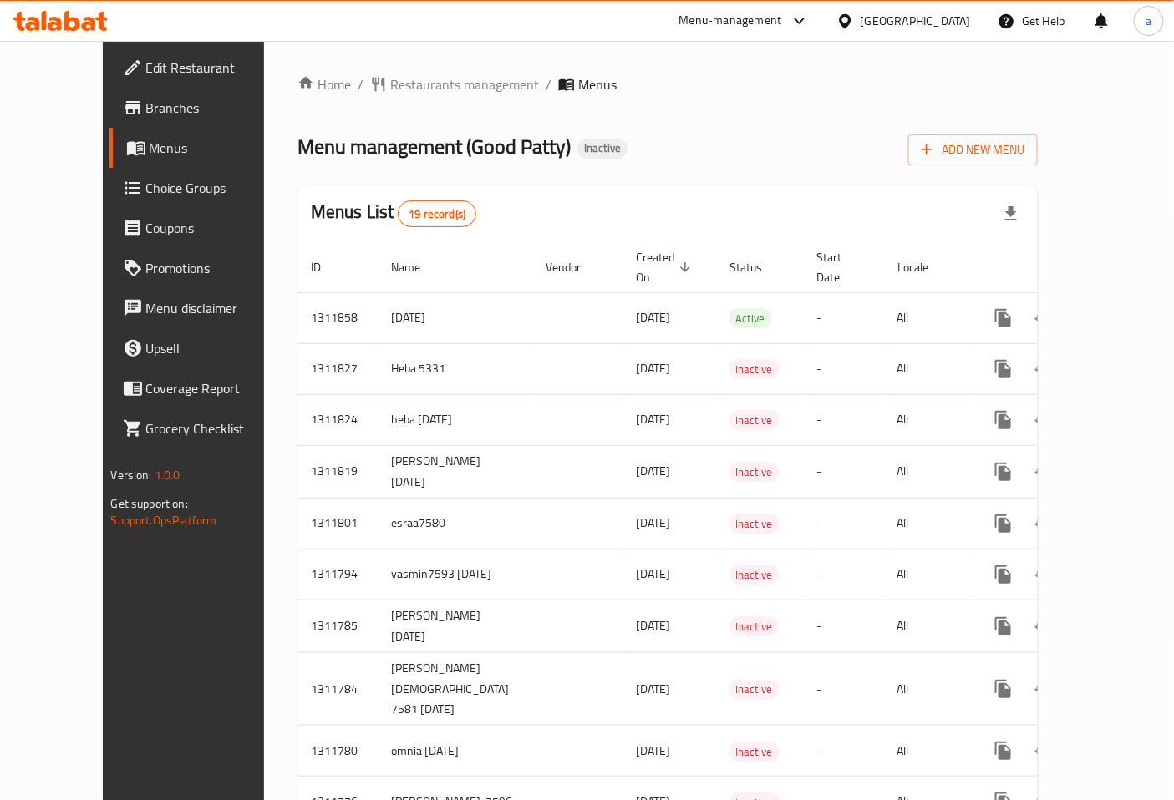
click at [565, 198] on div "Menus List 19 record(s)" at bounding box center [667, 213] width 741 height 57
